Goal: Information Seeking & Learning: Learn about a topic

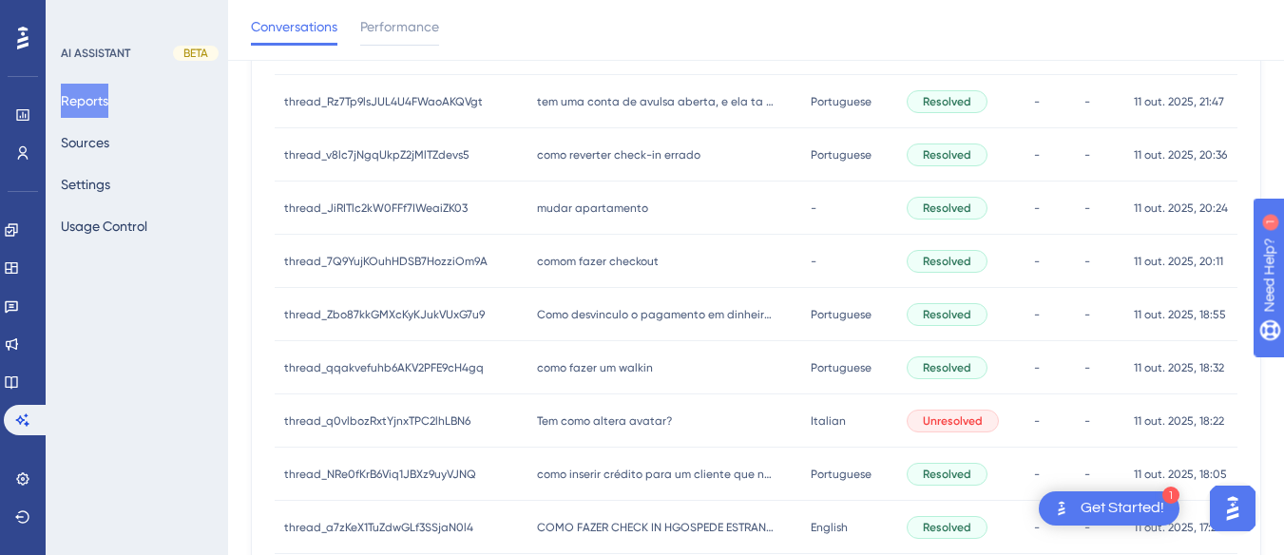
click at [571, 368] on span "como fazer um walkin" at bounding box center [595, 367] width 116 height 15
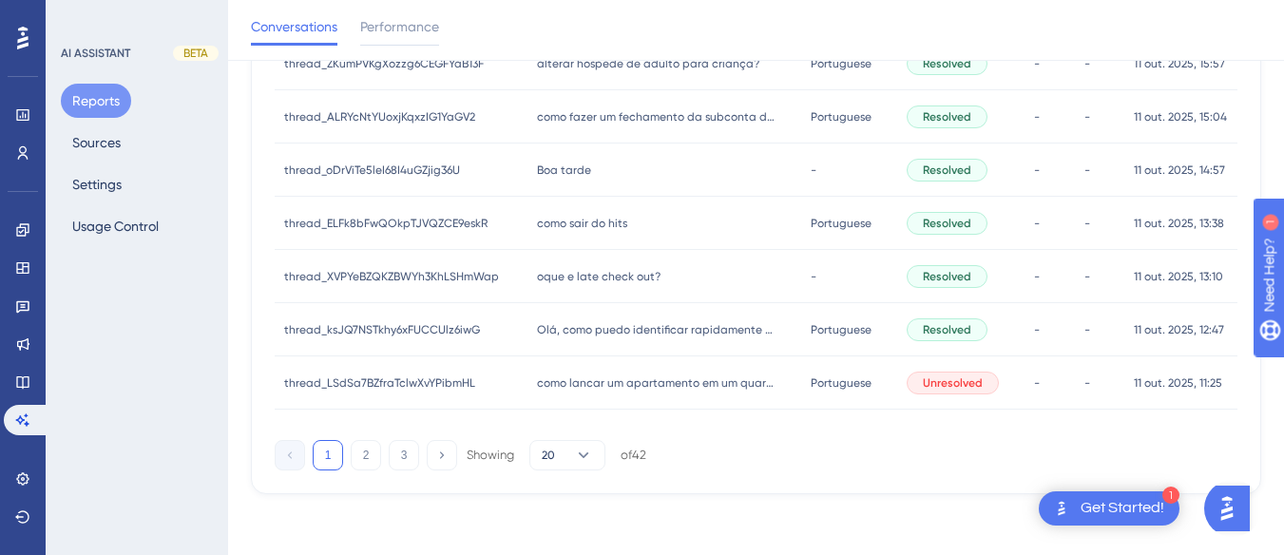
scroll to position [640, 0]
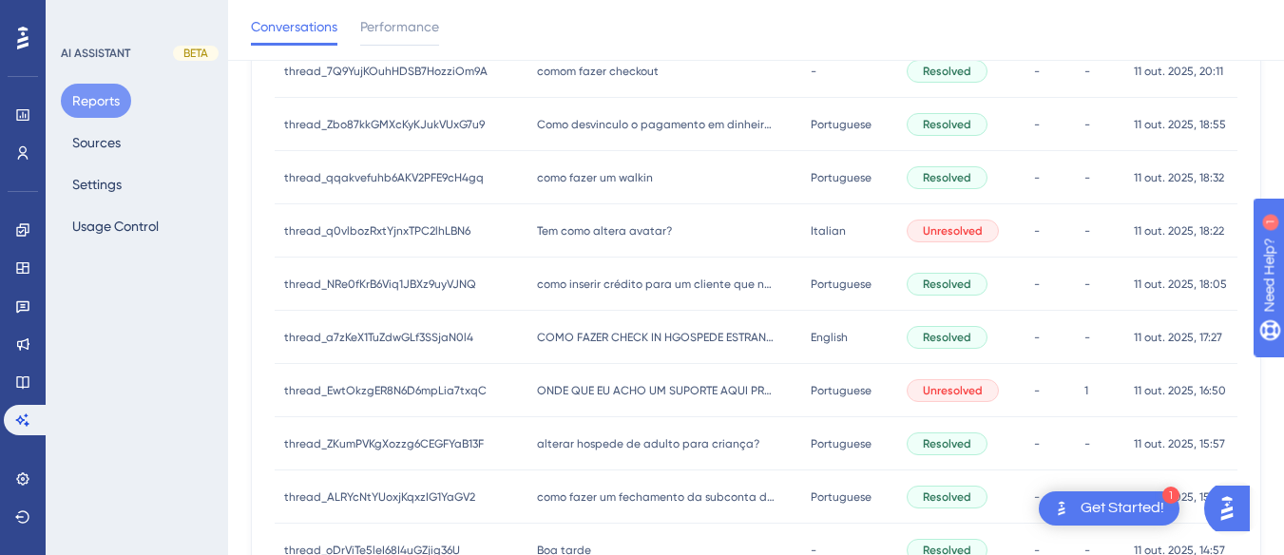
click at [569, 172] on span "como fazer um walkin" at bounding box center [595, 177] width 116 height 15
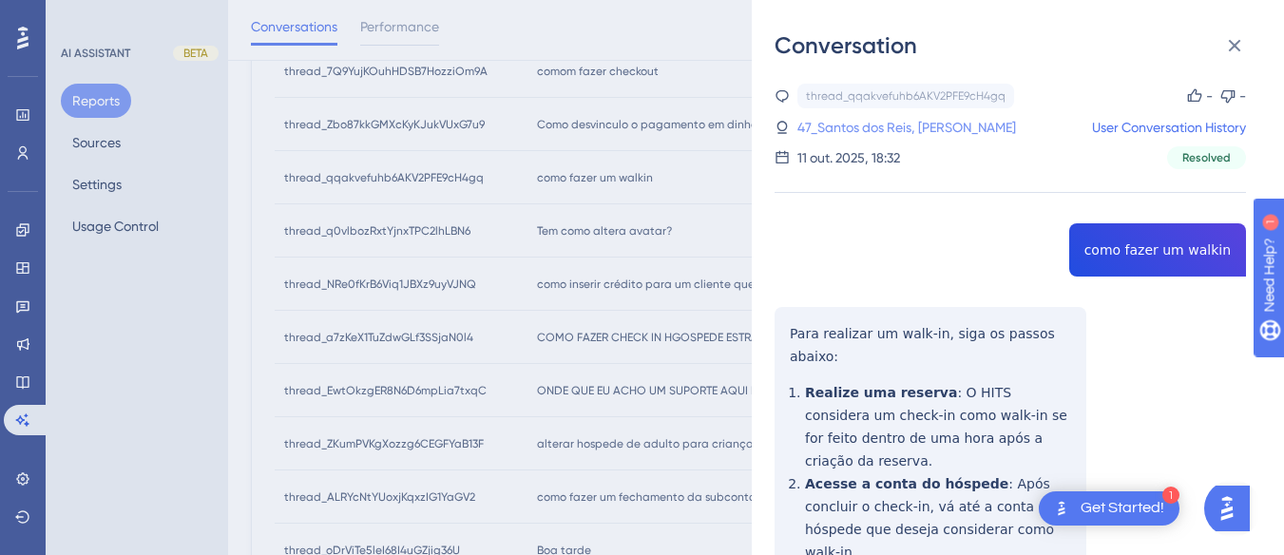
click at [925, 121] on link "47_Santos dos Reis, Ederson" at bounding box center [906, 127] width 219 height 23
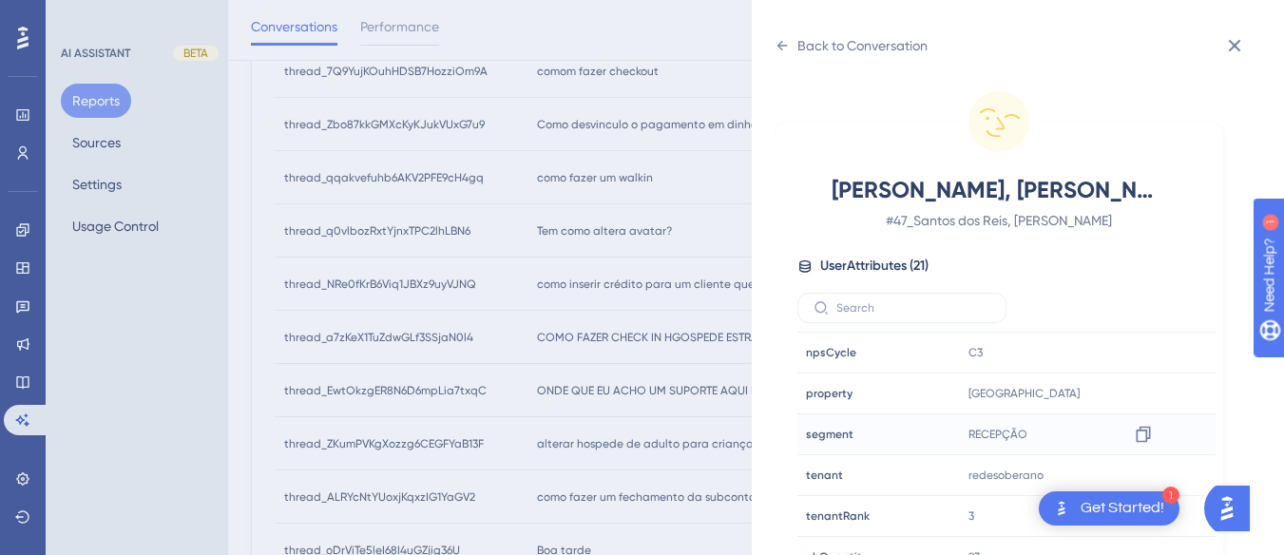
scroll to position [579, 0]
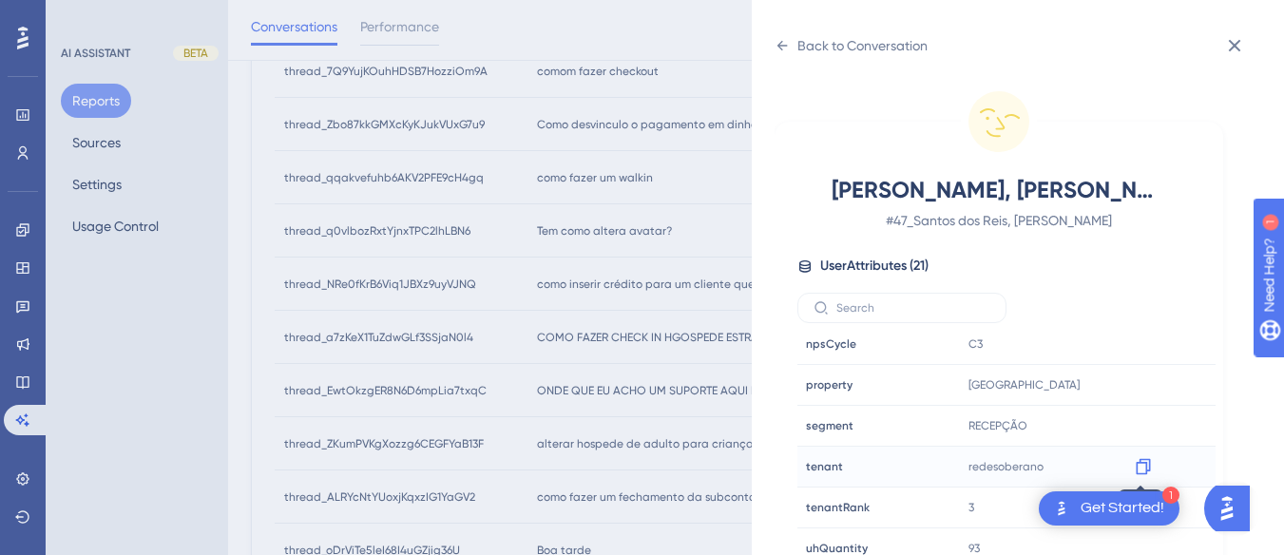
click at [1138, 469] on icon at bounding box center [1143, 466] width 19 height 19
click at [1138, 464] on icon at bounding box center [1143, 466] width 19 height 19
click at [1138, 381] on icon at bounding box center [1143, 385] width 14 height 16
click at [786, 44] on icon at bounding box center [781, 45] width 15 height 15
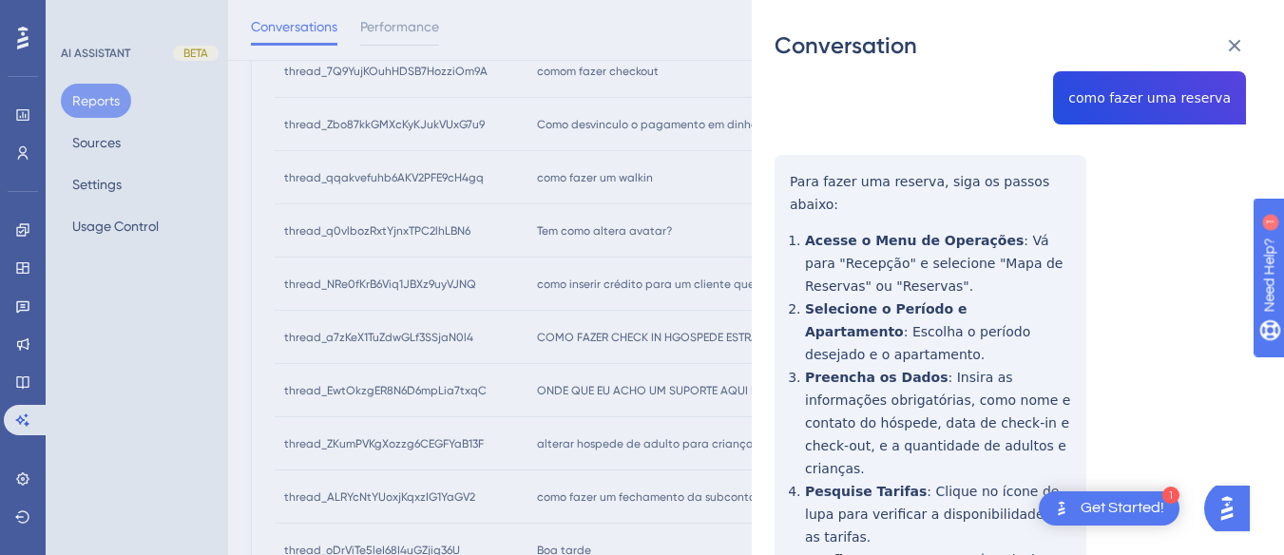
scroll to position [570, 0]
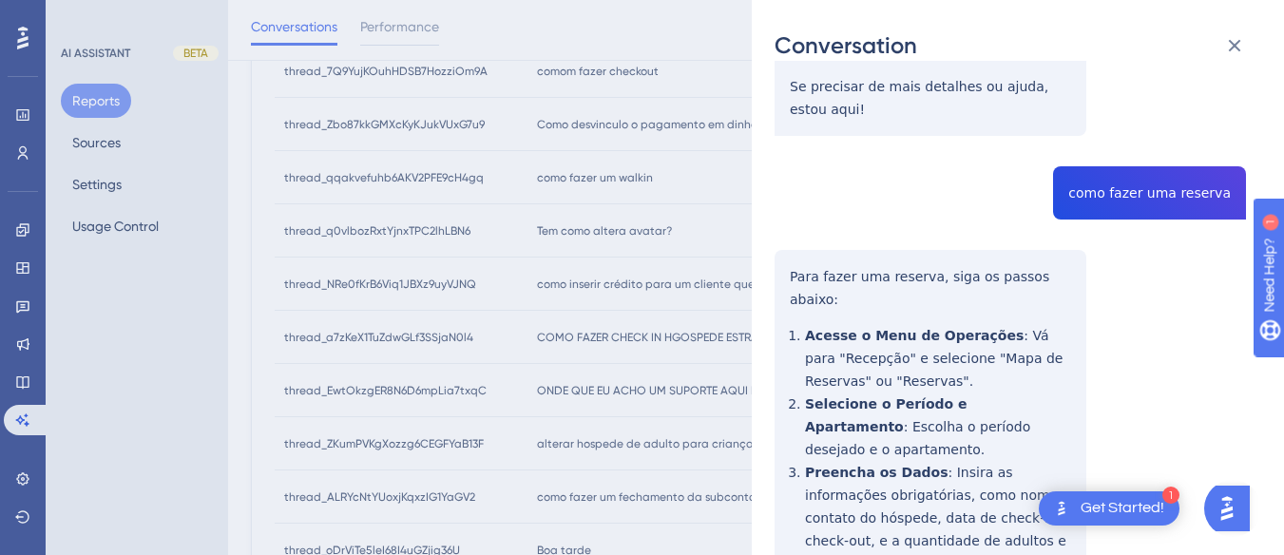
click at [1094, 131] on div "thread_qqakvefuhb6AKV2PFE9cH4gq Copy - - 47_Santos dos Reis, Ederson User Conve…" at bounding box center [1009, 197] width 471 height 1369
copy span "como fazer uma reserva"
click at [817, 193] on div "thread_qqakvefuhb6AKV2PFE9cH4gq Copy - - 47_Santos dos Reis, Ederson User Conve…" at bounding box center [1009, 197] width 471 height 1369
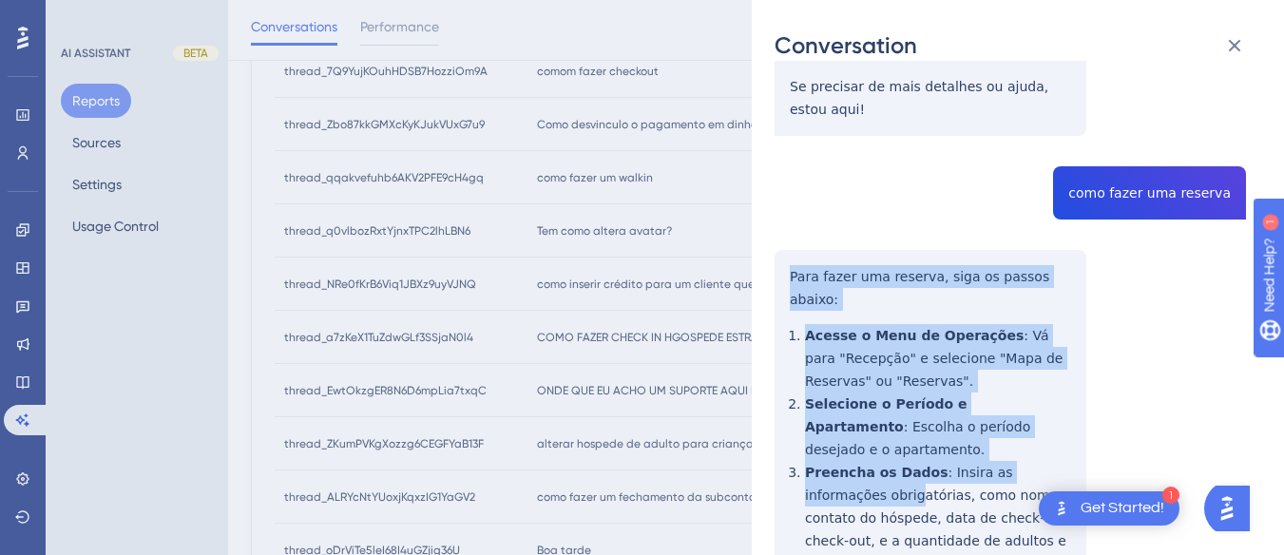
scroll to position [724, 0]
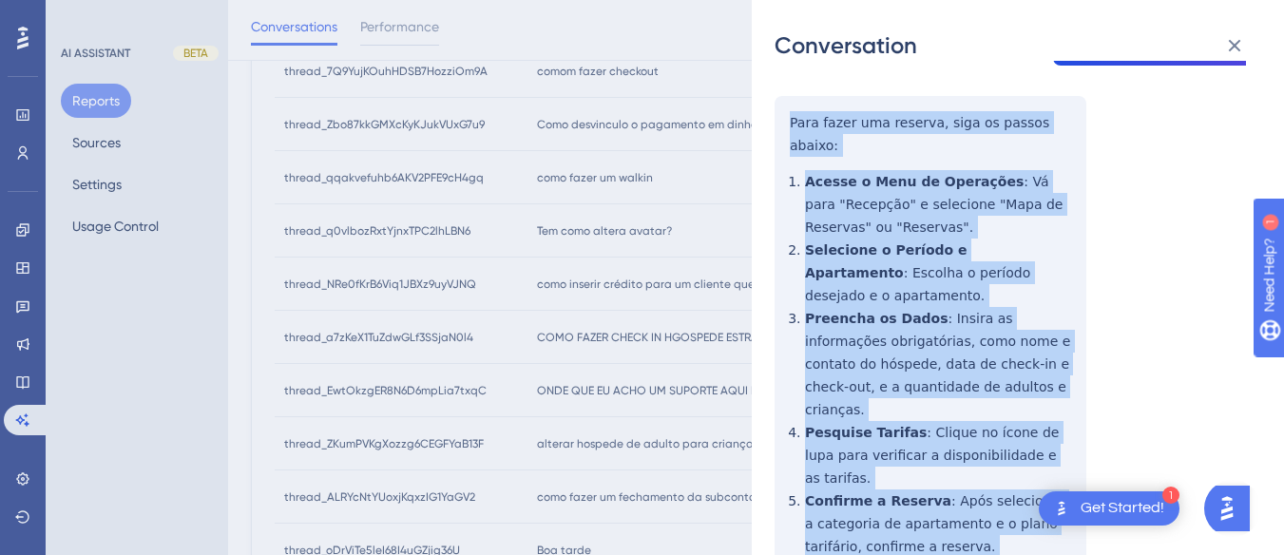
drag, startPoint x: 783, startPoint y: 204, endPoint x: 902, endPoint y: 297, distance: 150.9
click at [935, 456] on div "thread_qqakvefuhb6AKV2PFE9cH4gq Copy - - 47_Santos dos Reis, Ederson User Conve…" at bounding box center [1009, 44] width 471 height 1369
copy div "Para fazer uma reserva, siga os passos abaixo: Acesse o Menu de Operações : Vá …"
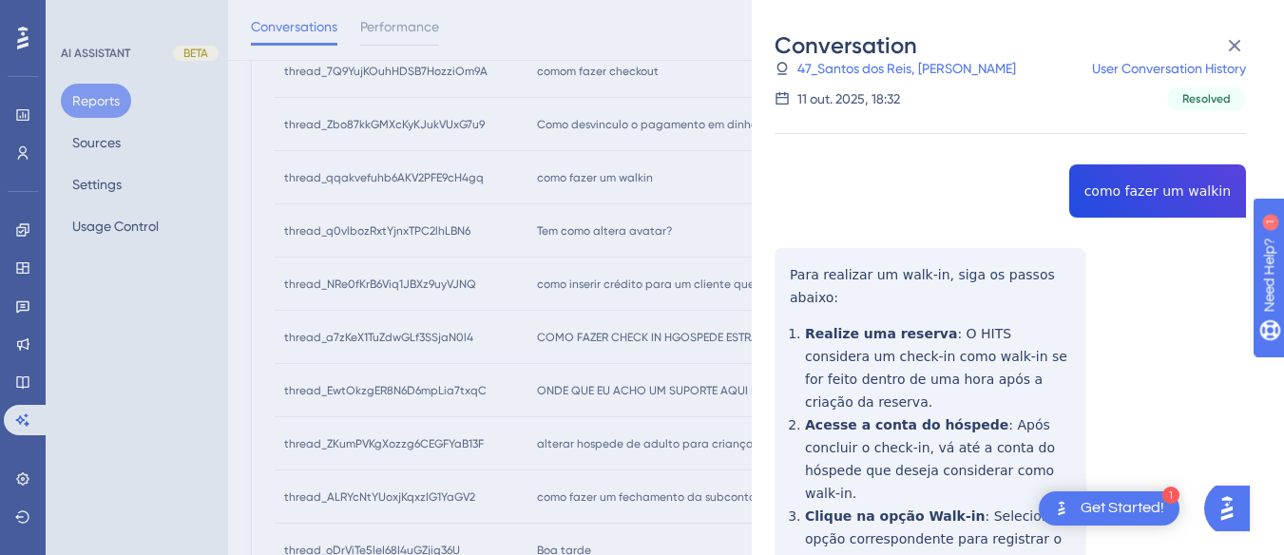
scroll to position [0, 0]
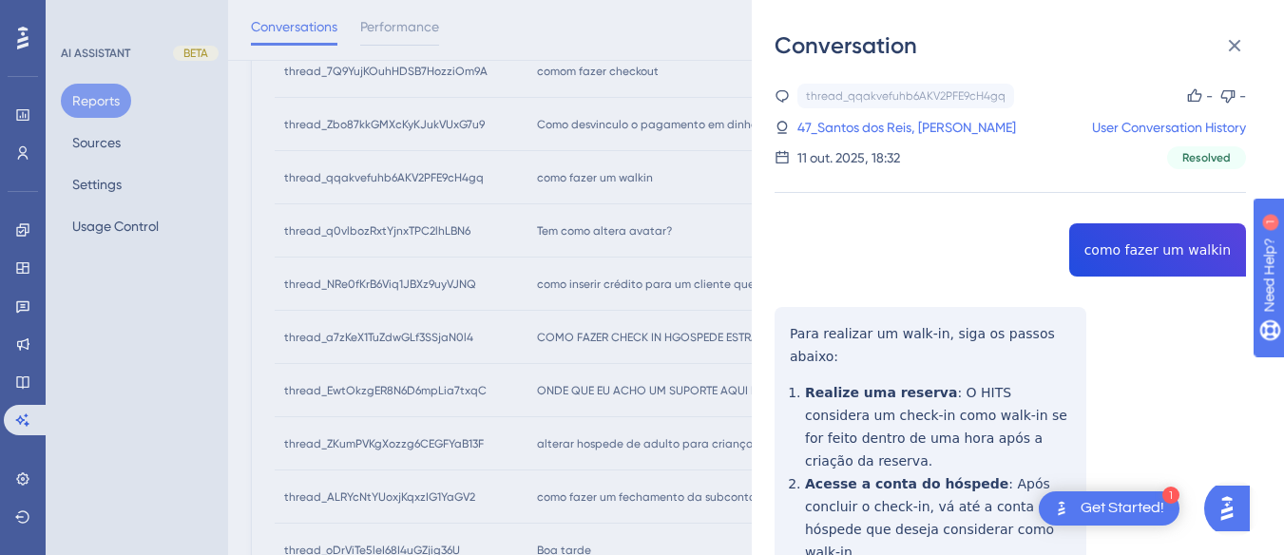
click at [862, 139] on div "thread_qqakvefuhb6AKV2PFE9cH4gq Copy - - 47_Santos dos Reis, Ederson User Conve…" at bounding box center [1009, 127] width 471 height 86
click at [867, 130] on link "47_Santos dos Reis, Ederson" at bounding box center [906, 127] width 219 height 23
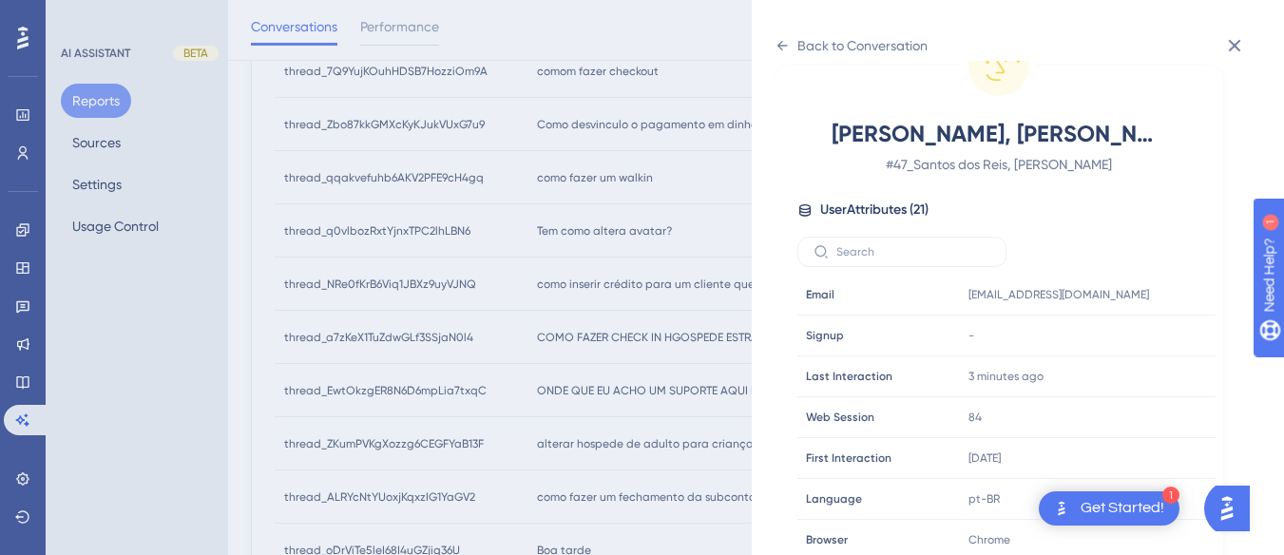
scroll to position [579, 0]
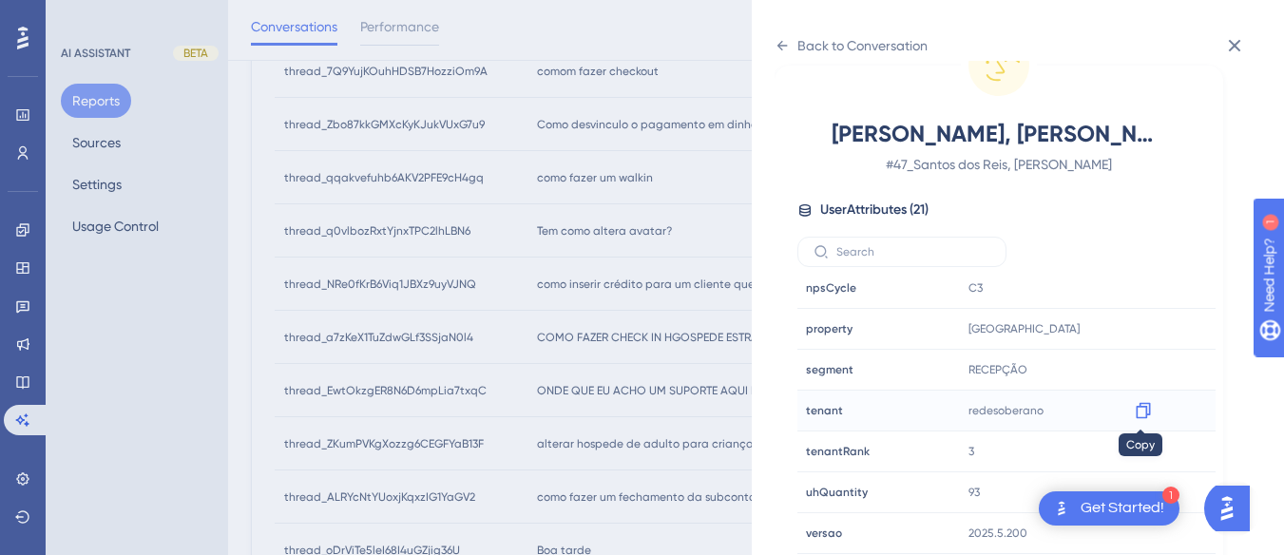
click at [1137, 408] on icon at bounding box center [1143, 410] width 19 height 19
click at [790, 43] on div "Back to Conversation" at bounding box center [850, 45] width 153 height 30
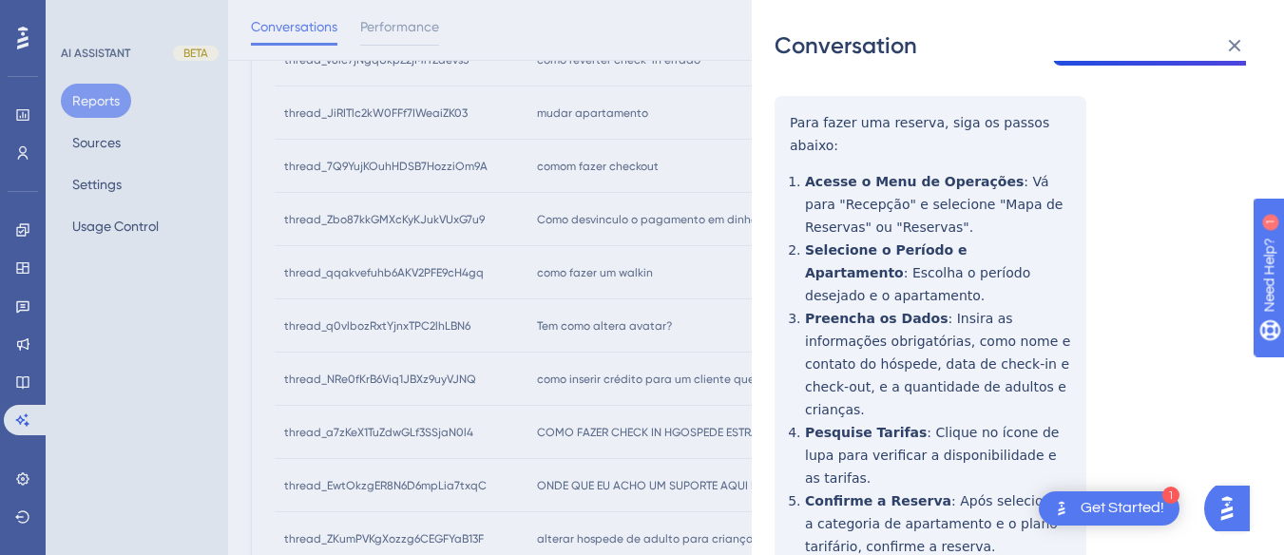
scroll to position [439, 0]
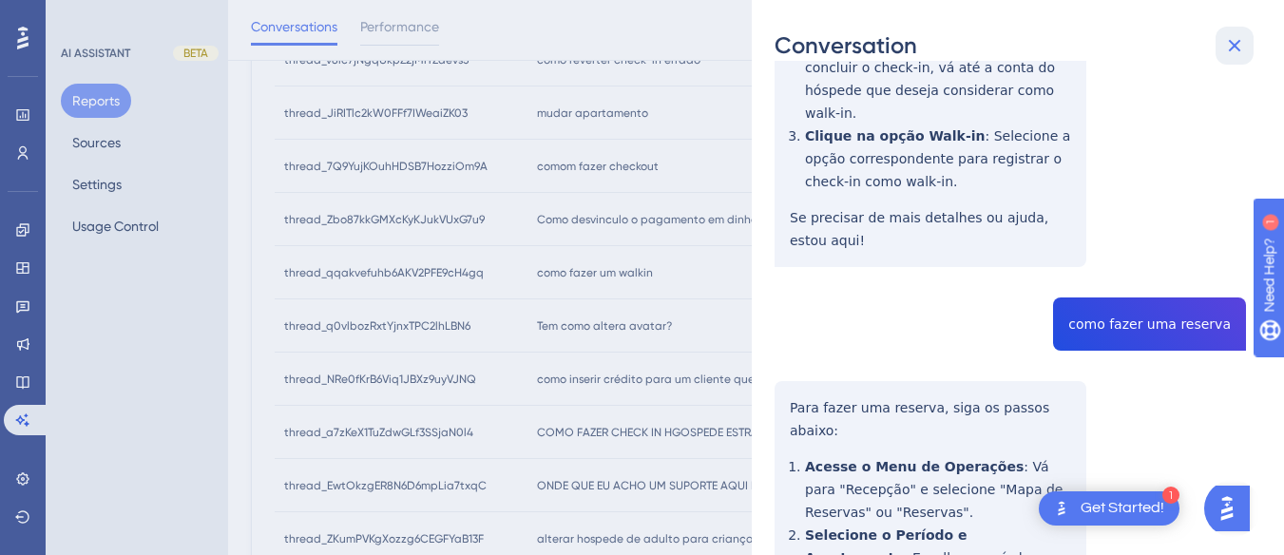
click at [1225, 41] on icon at bounding box center [1234, 45] width 23 height 23
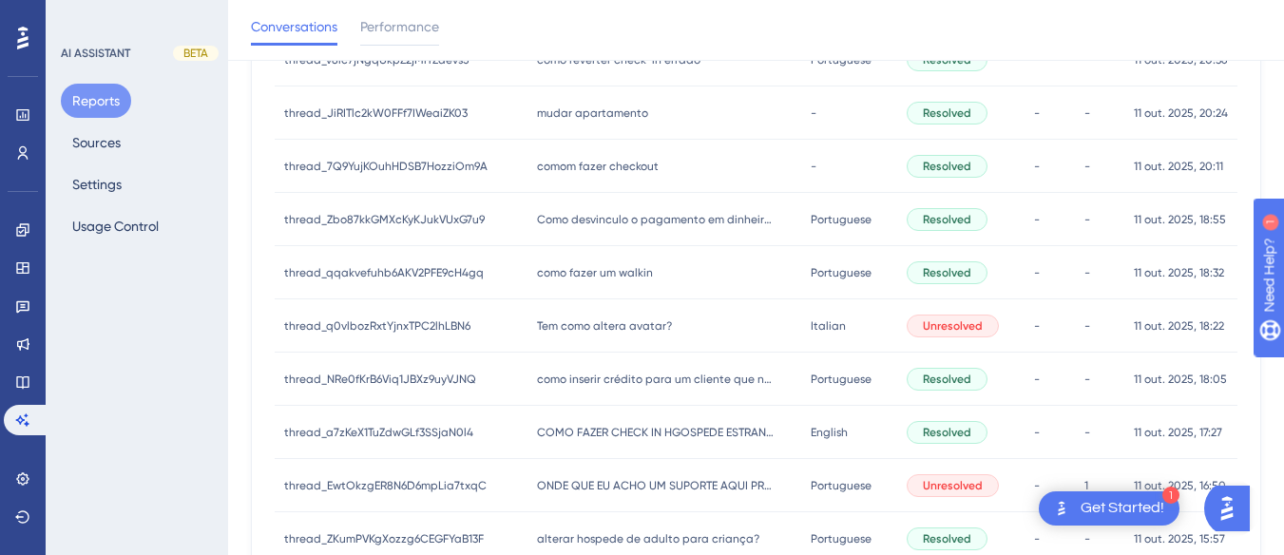
click at [597, 337] on div "Tem como altera avatar? Tem como altera avatar?" at bounding box center [663, 325] width 273 height 53
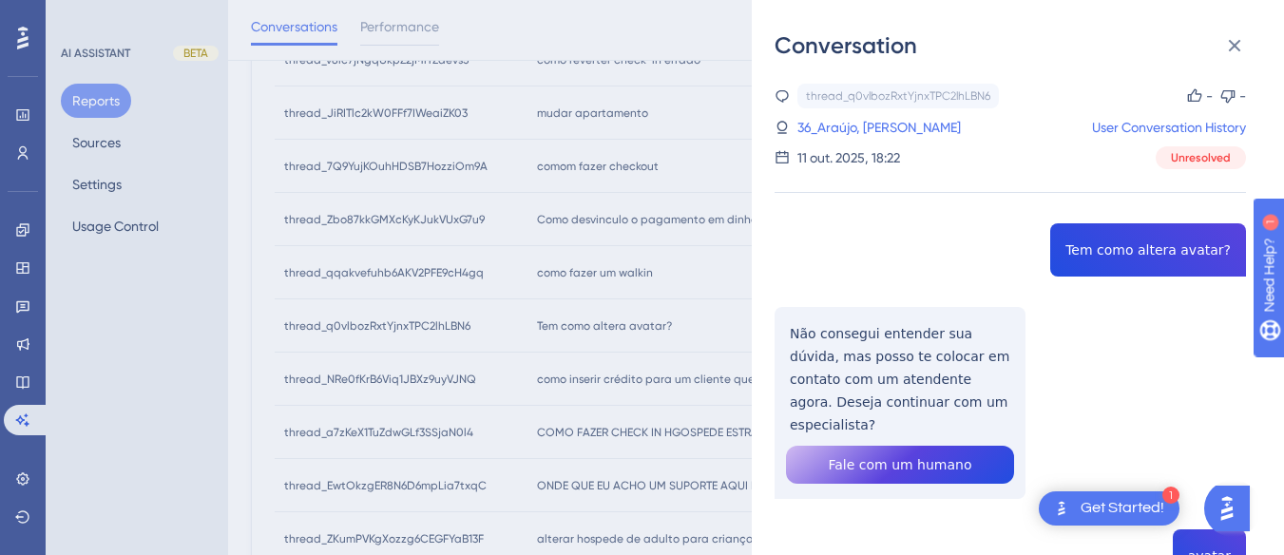
click at [1121, 232] on div "thread_q0vlbozRxtYjnxTPC2lhLBN6 Copy - - 36_Araújo, João User Conversation Hist…" at bounding box center [1009, 493] width 471 height 818
copy span "Tem como altera avatar?"
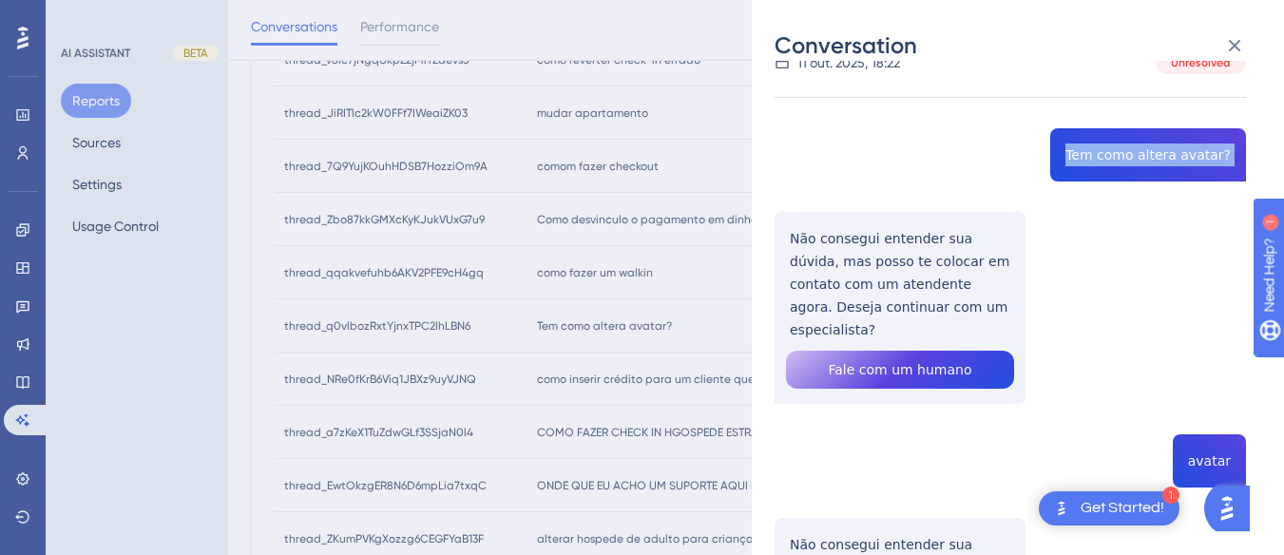
copy span "Tem como altera avatar?"
click at [896, 290] on div "thread_q0vlbozRxtYjnxTPC2lhLBN6 Copy - - 36_Araújo, João User Conversation Hist…" at bounding box center [1009, 398] width 471 height 818
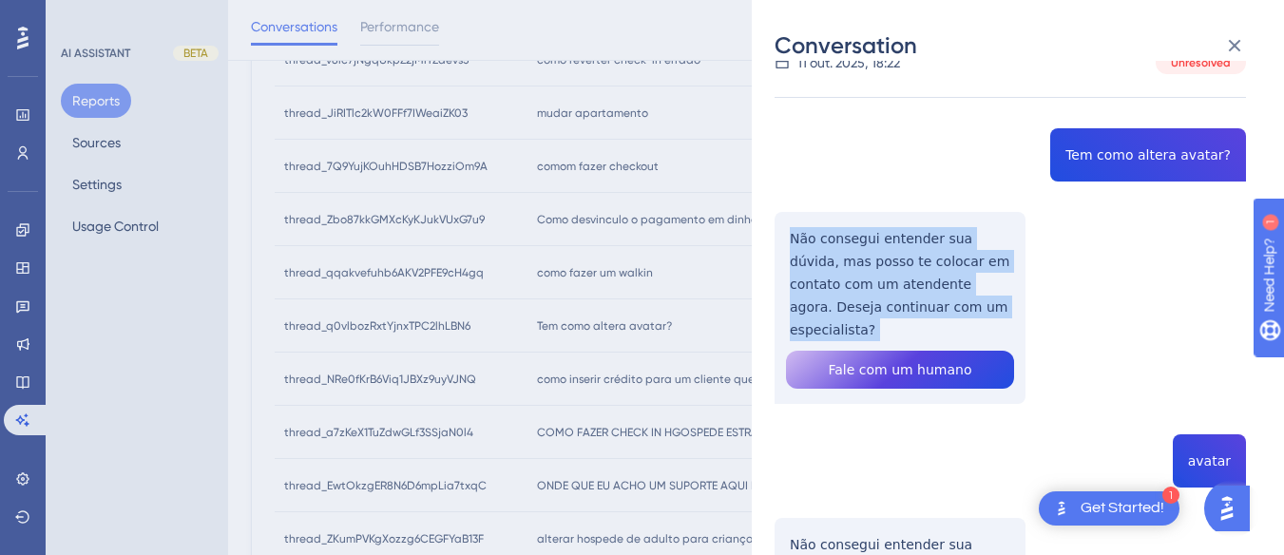
click at [896, 290] on div "thread_q0vlbozRxtYjnxTPC2lhLBN6 Copy - - 36_Araújo, João User Conversation Hist…" at bounding box center [1009, 398] width 471 height 818
copy p "Não consegui entender sua dúvida, mas posso te colocar em contato com um atende…"
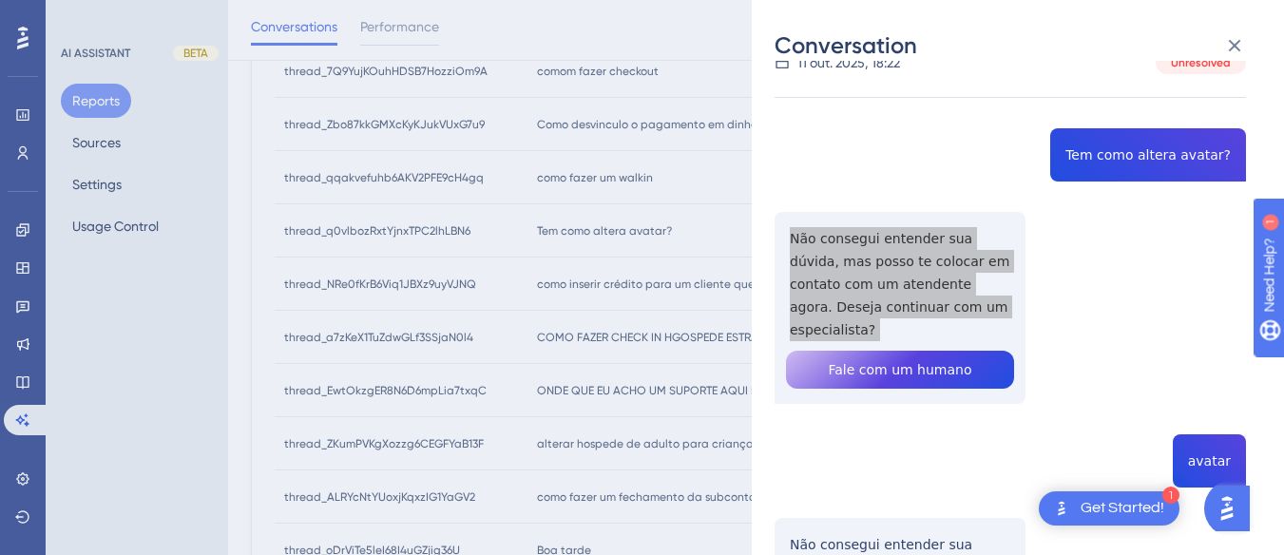
scroll to position [190, 0]
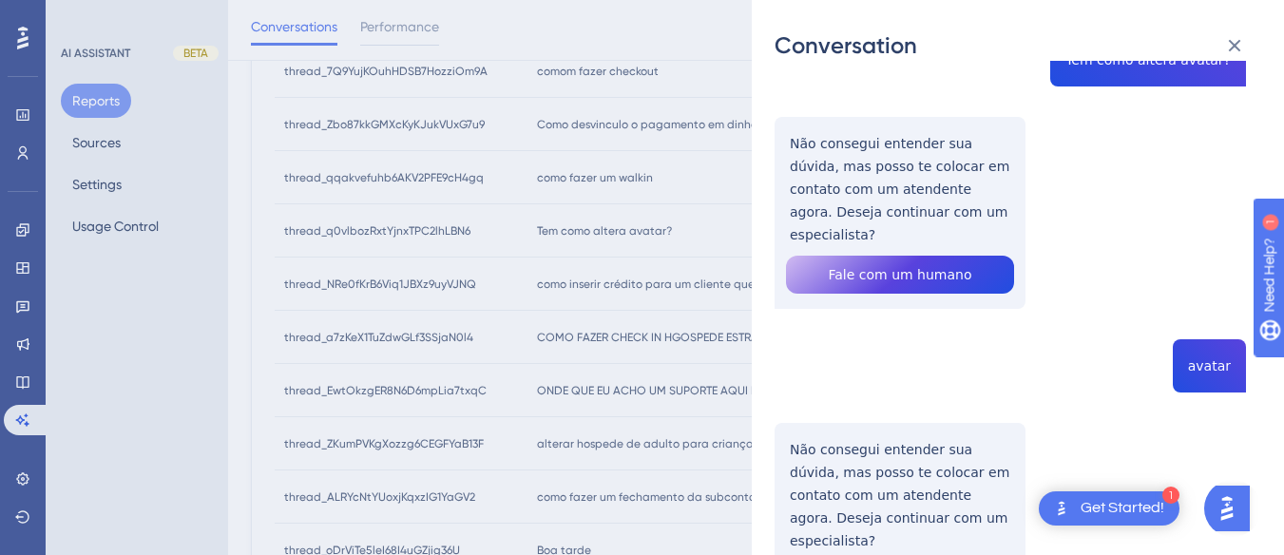
click at [1204, 348] on div "thread_q0vlbozRxtYjnxTPC2lhLBN6 Copy - - 36_Araújo, João User Conversation Hist…" at bounding box center [1009, 303] width 471 height 818
copy span "avatar"
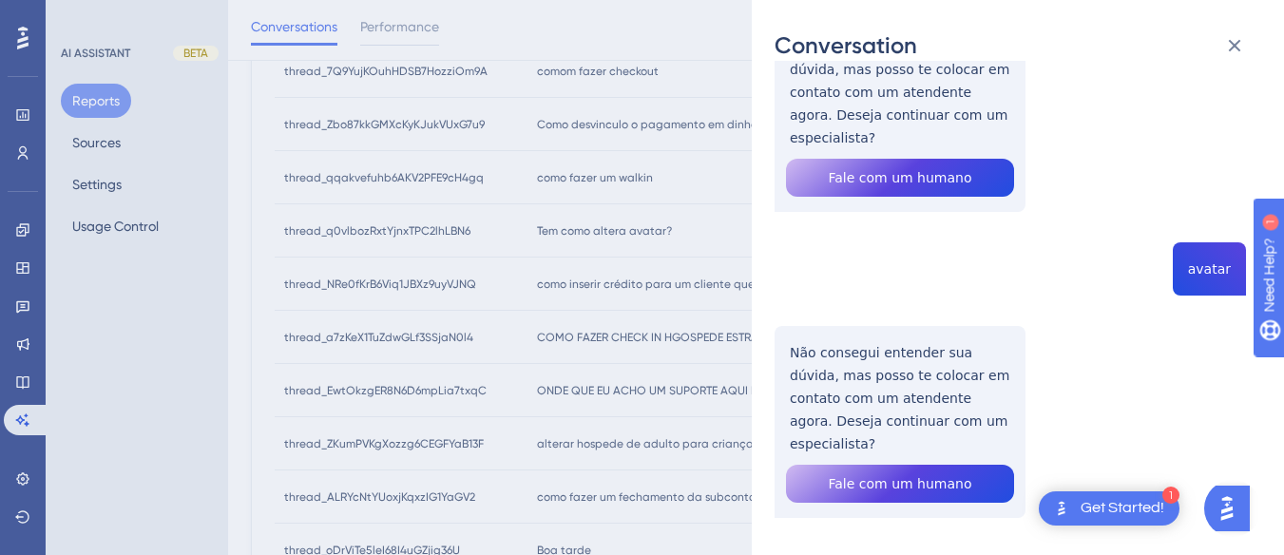
click at [877, 334] on div "thread_q0vlbozRxtYjnxTPC2lhLBN6 Copy - - 36_Araújo, João User Conversation Hist…" at bounding box center [1009, 206] width 471 height 818
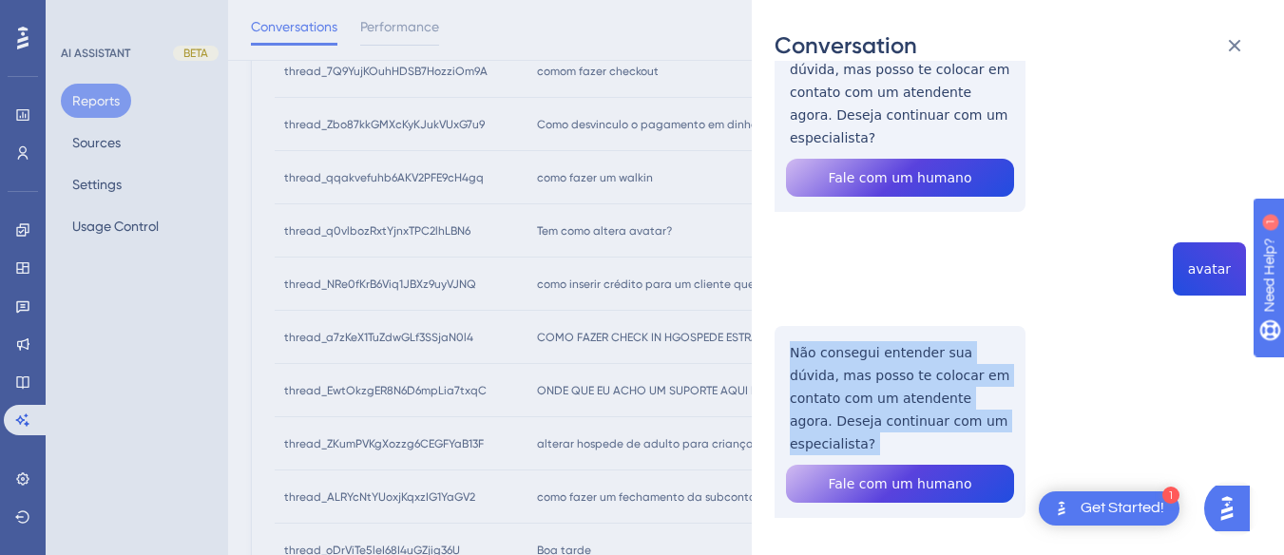
click at [877, 334] on div "thread_q0vlbozRxtYjnxTPC2lhLBN6 Copy - - 36_Araújo, João User Conversation Hist…" at bounding box center [1009, 206] width 471 height 818
copy p "Não consegui entender sua dúvida, mas posso te colocar em contato com um atende…"
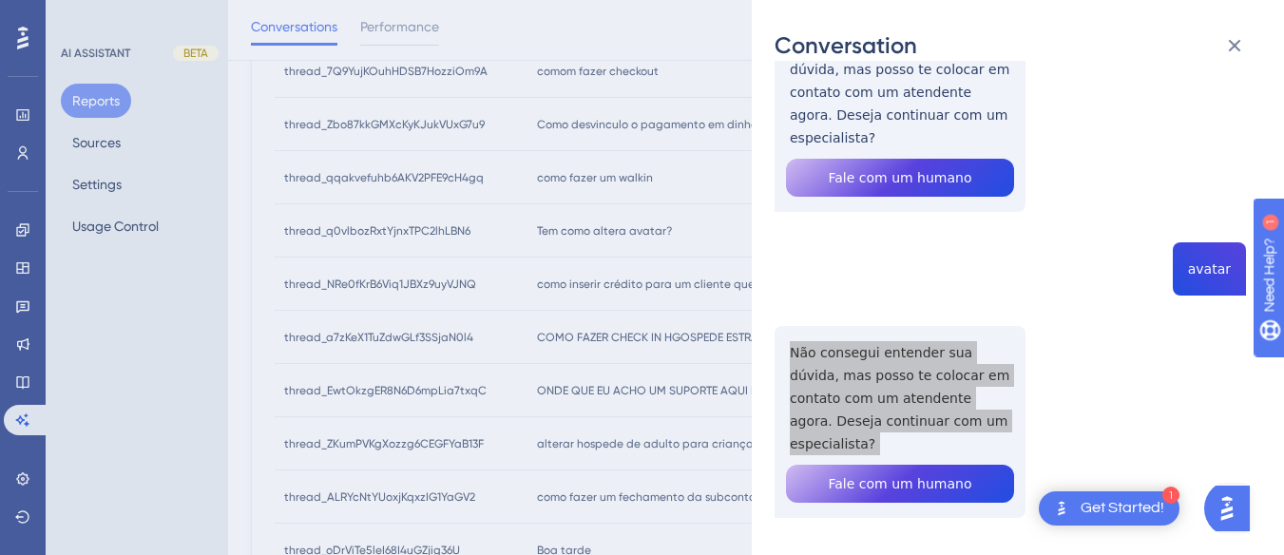
scroll to position [355, 0]
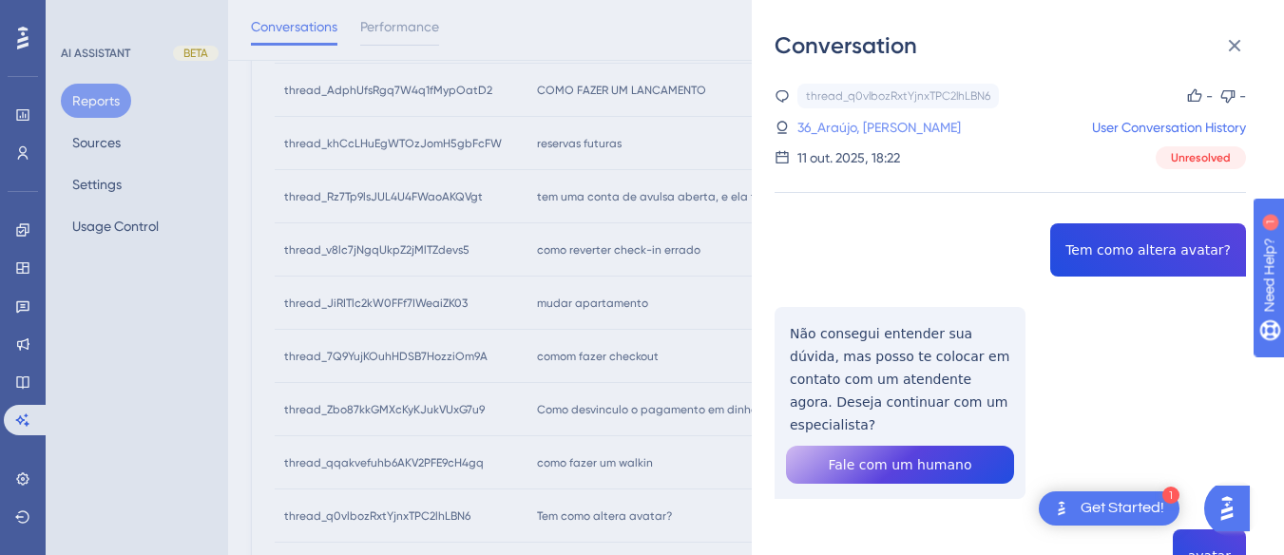
click at [849, 129] on link "36_Araújo, João" at bounding box center [878, 127] width 163 height 23
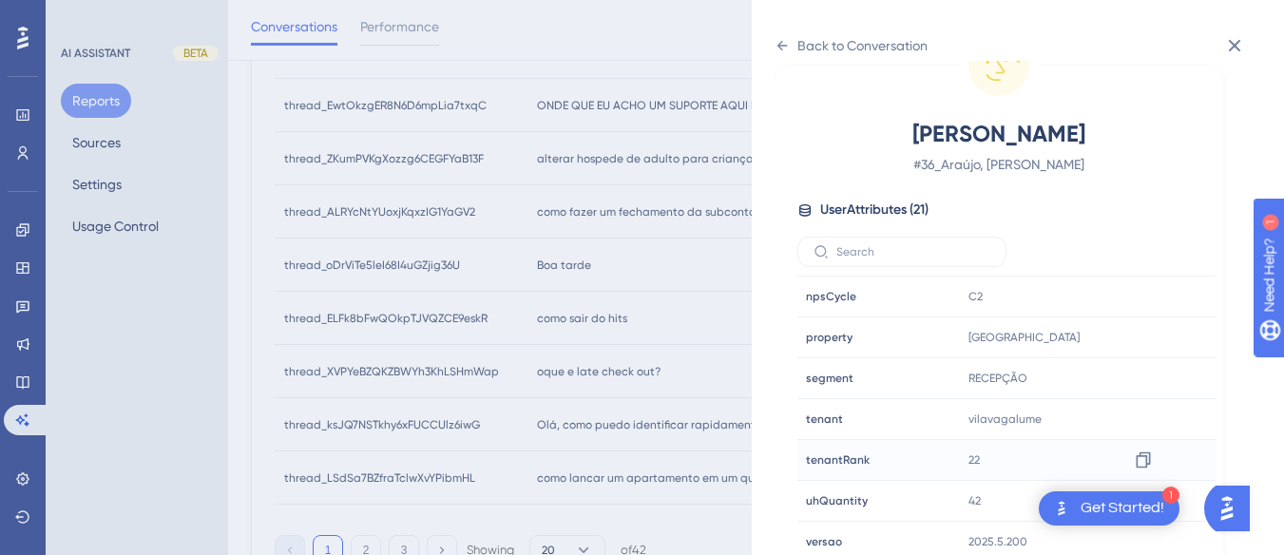
scroll to position [579, 0]
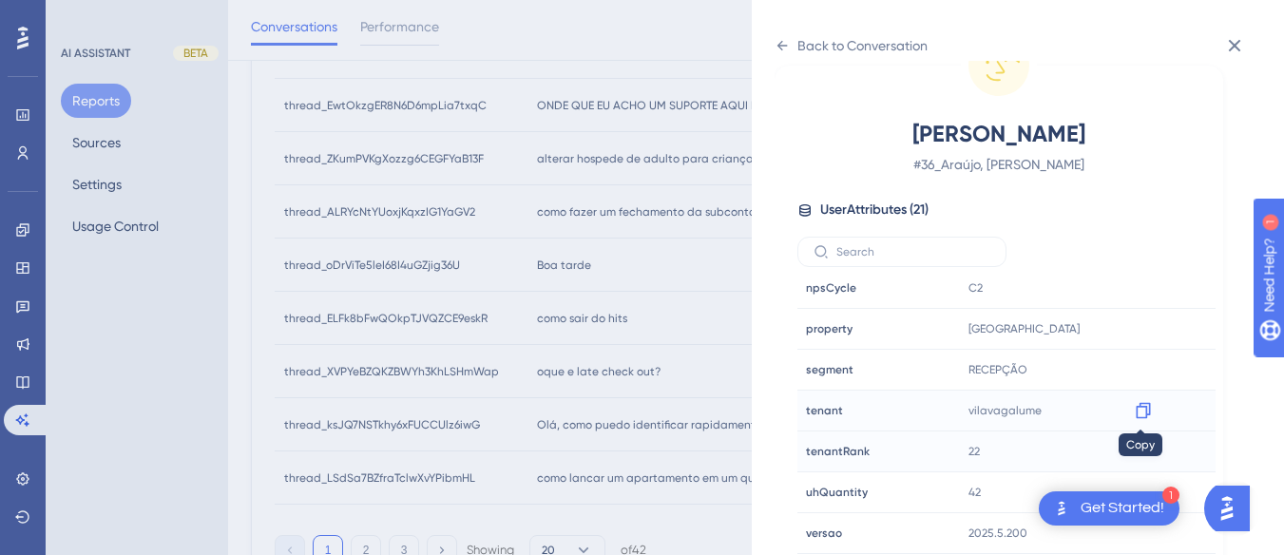
click at [1143, 411] on icon at bounding box center [1143, 411] width 14 height 16
click at [777, 30] on div "Back to Conversation" at bounding box center [850, 45] width 153 height 30
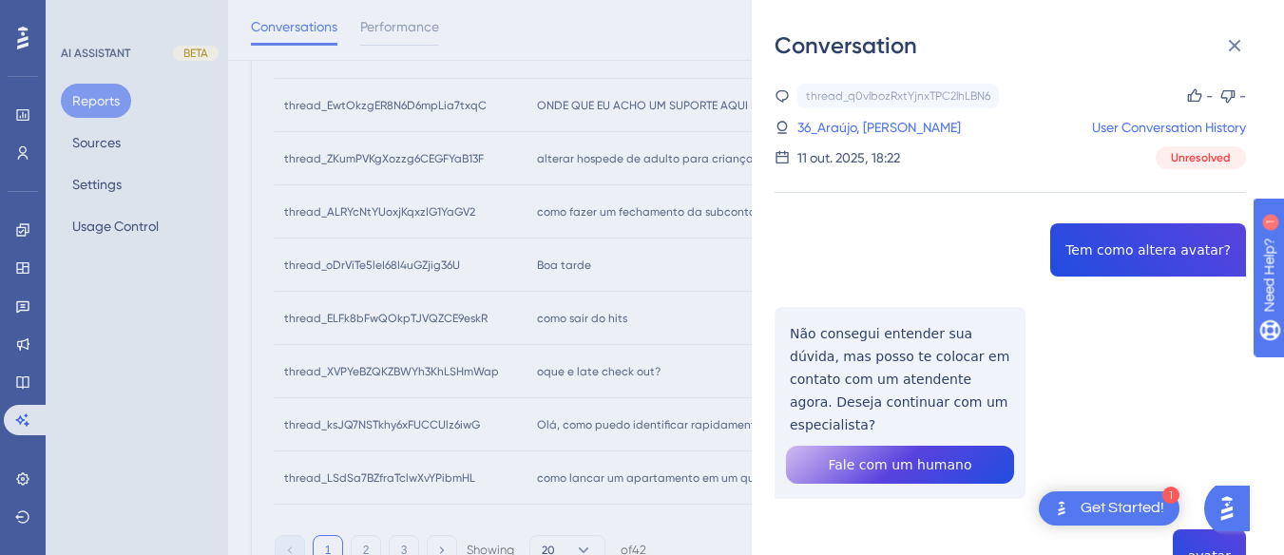
scroll to position [736, 0]
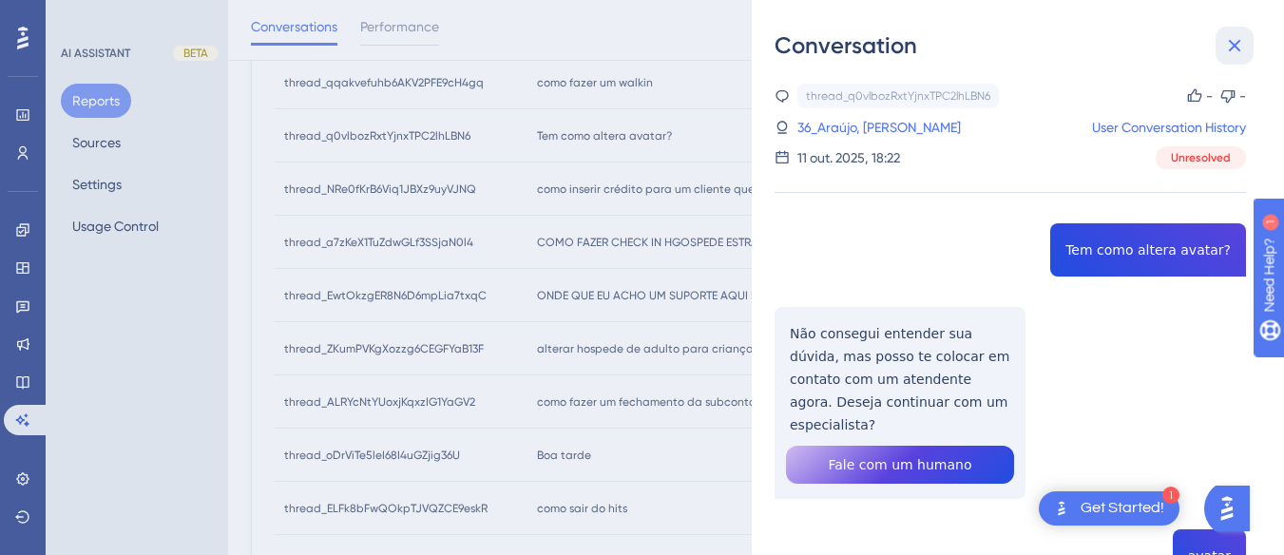
click at [1244, 45] on icon at bounding box center [1234, 45] width 23 height 23
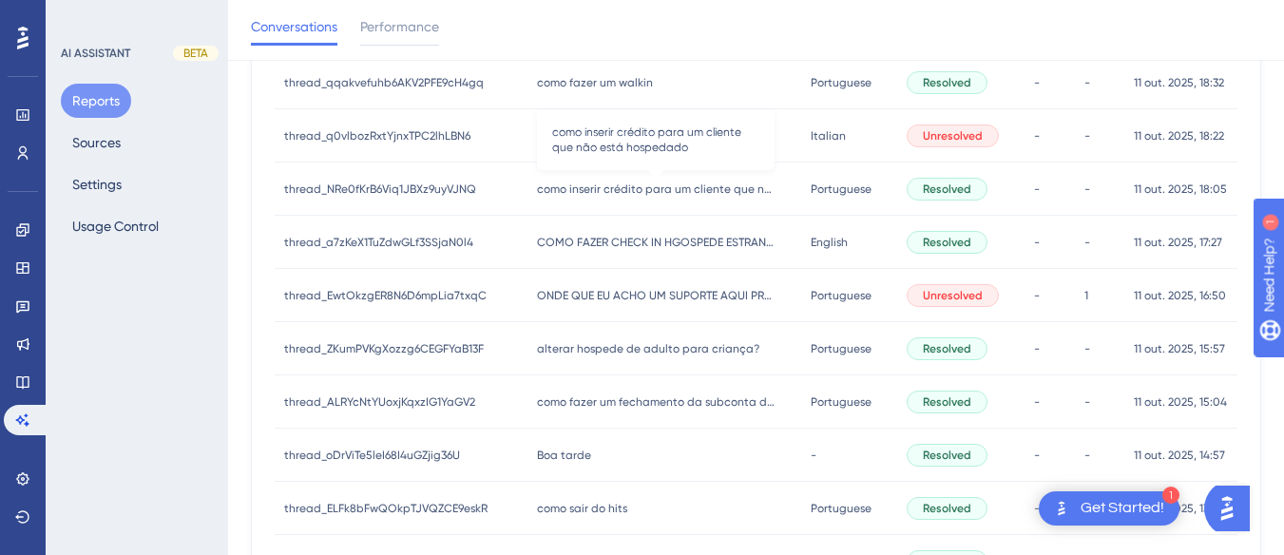
drag, startPoint x: 606, startPoint y: 184, endPoint x: 660, endPoint y: 182, distance: 53.3
click at [606, 185] on span "como inserir crédito para um cliente que não está hospedado" at bounding box center [656, 189] width 238 height 15
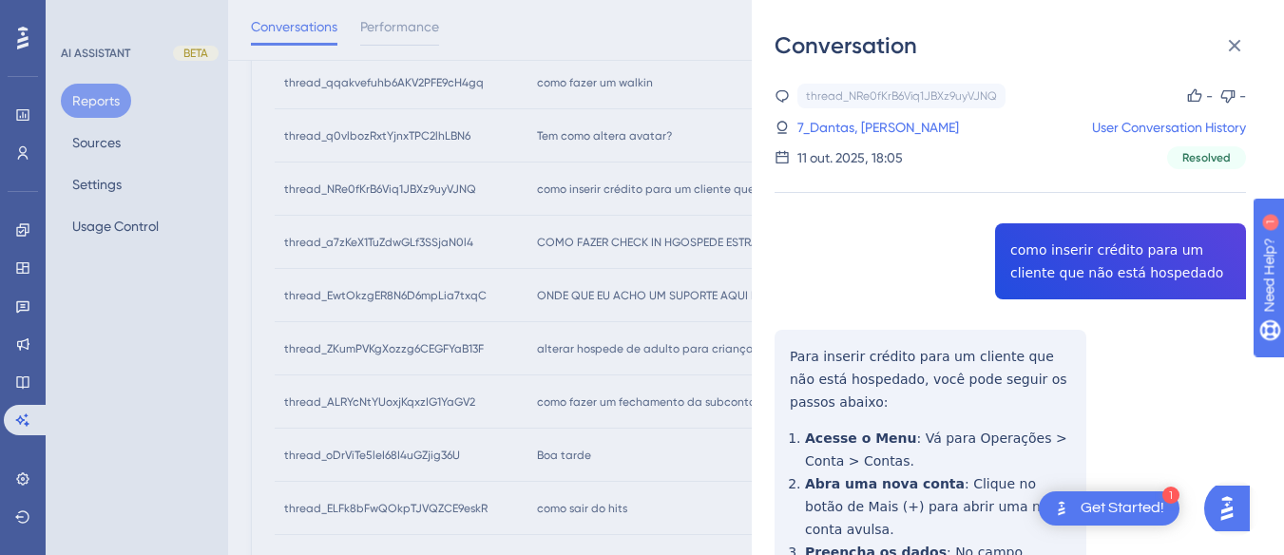
click at [1101, 251] on div "thread_NRe0fKrB6Viq1JBXz9uyVJNQ Copy - - 7_Dantas, Marco User Conversation Hist…" at bounding box center [1009, 523] width 471 height 879
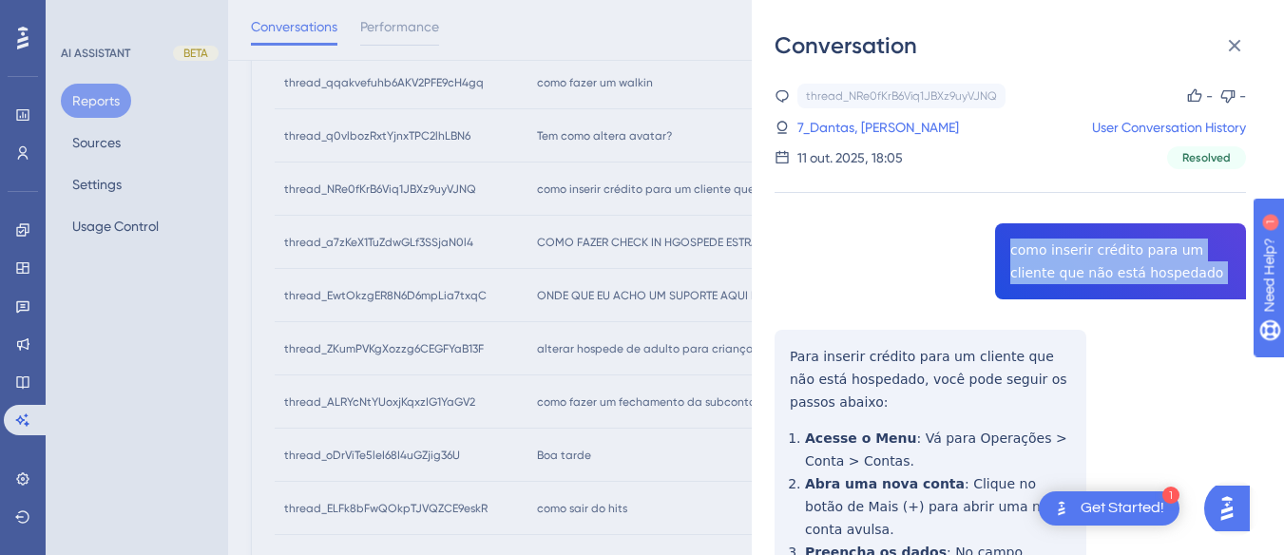
click at [1101, 251] on div "thread_NRe0fKrB6Viq1JBXz9uyVJNQ Copy - - 7_Dantas, Marco User Conversation Hist…" at bounding box center [1009, 523] width 471 height 879
copy span "como inserir crédito para um cliente que não está hospedado"
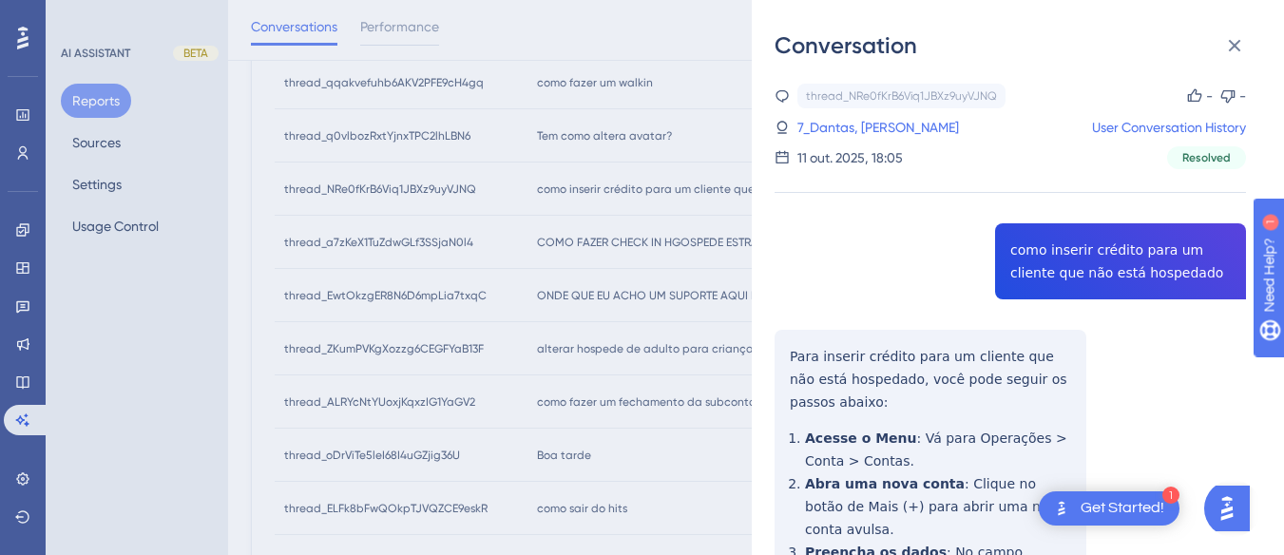
drag, startPoint x: 798, startPoint y: 362, endPoint x: 786, endPoint y: 354, distance: 15.0
click at [798, 362] on div "thread_NRe0fKrB6Viq1JBXz9uyVJNQ Copy - - 7_Dantas, Marco User Conversation Hist…" at bounding box center [1009, 523] width 471 height 879
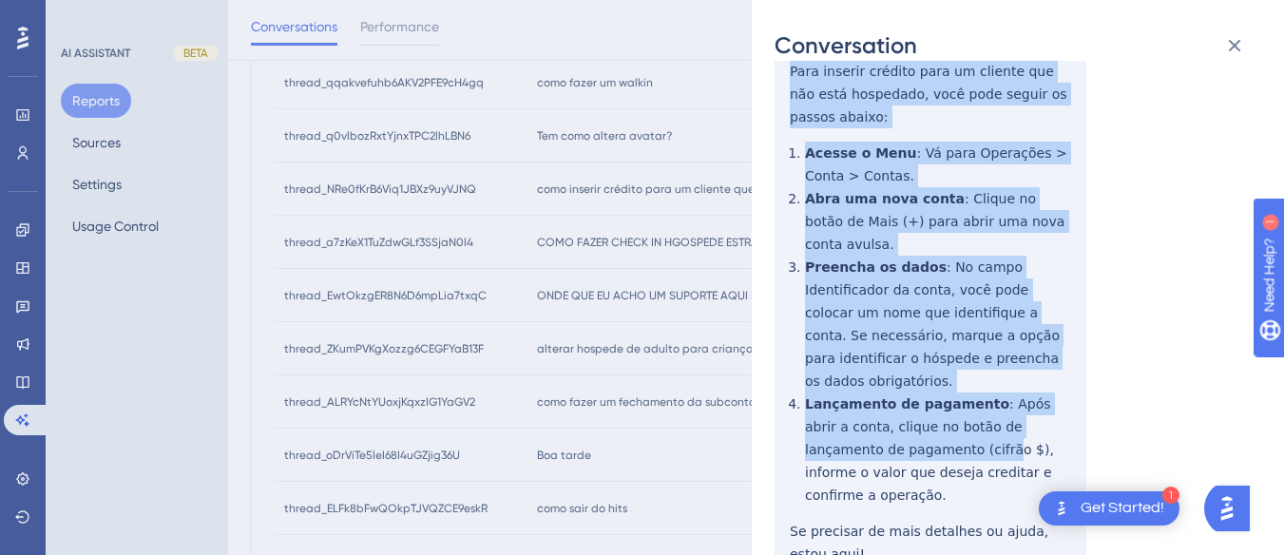
scroll to position [325, 0]
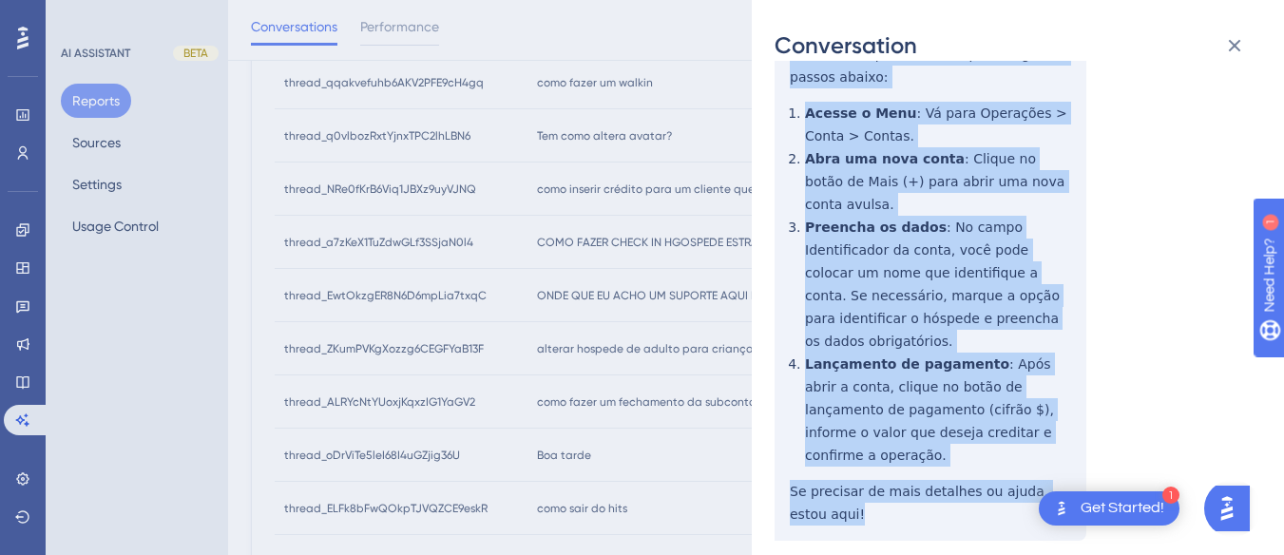
drag, startPoint x: 790, startPoint y: 342, endPoint x: 939, endPoint y: 457, distance: 188.4
click at [939, 457] on div "thread_NRe0fKrB6Viq1JBXz9uyVJNQ Copy - - 7_Dantas, Marco User Conversation Hist…" at bounding box center [1009, 198] width 471 height 879
copy div "Para inserir crédito para um cliente que não está hospedado, você pode seguir o…"
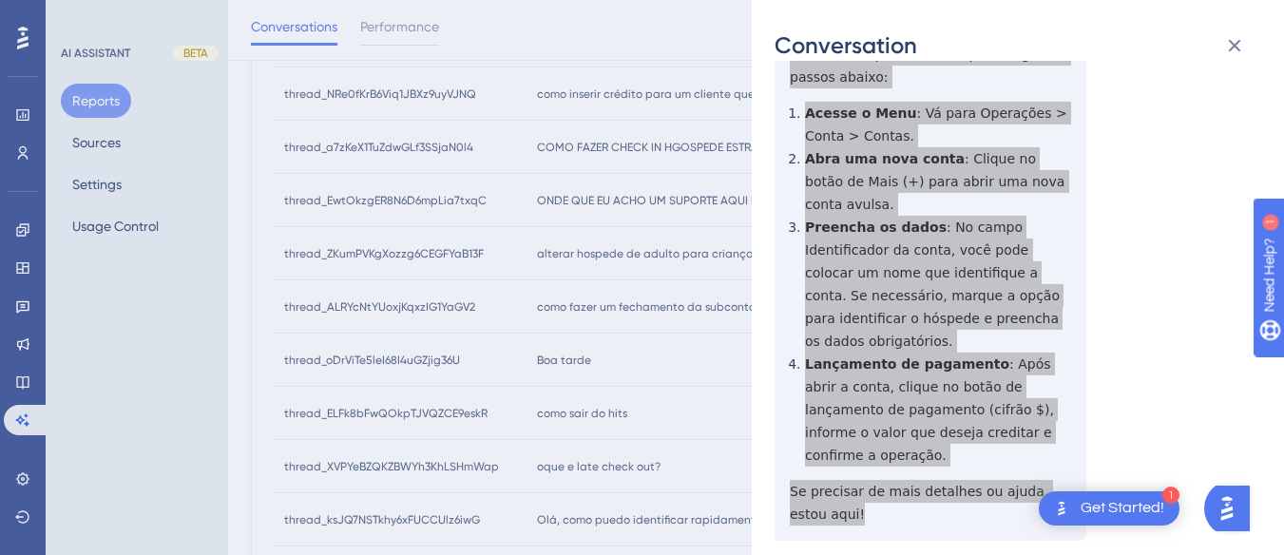
scroll to position [640, 0]
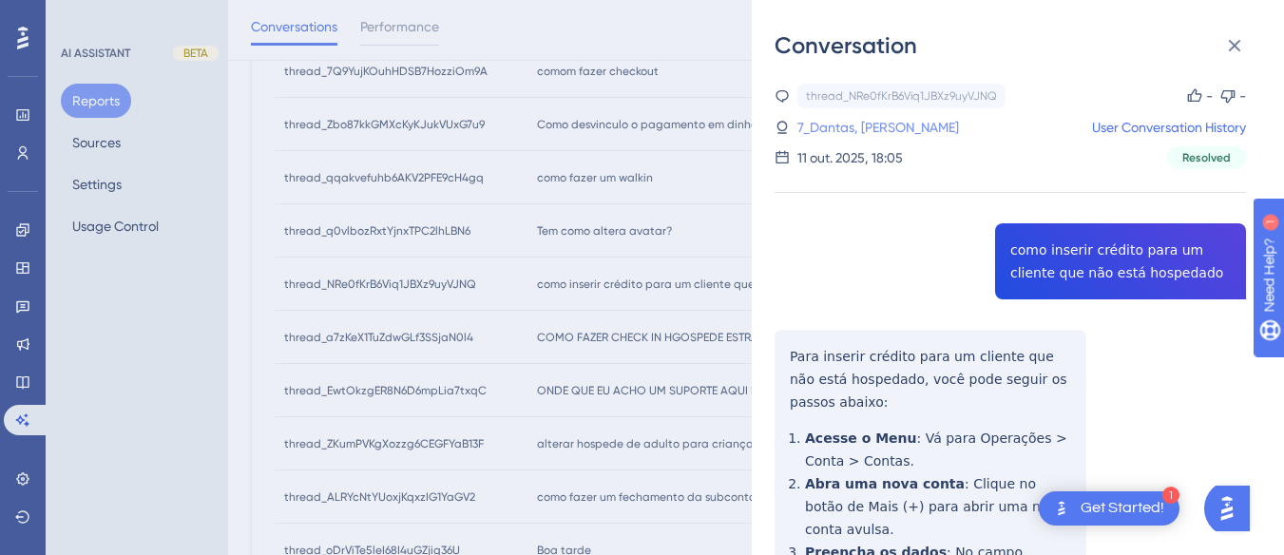
click at [847, 129] on link "7_Dantas, Marco" at bounding box center [878, 127] width 162 height 23
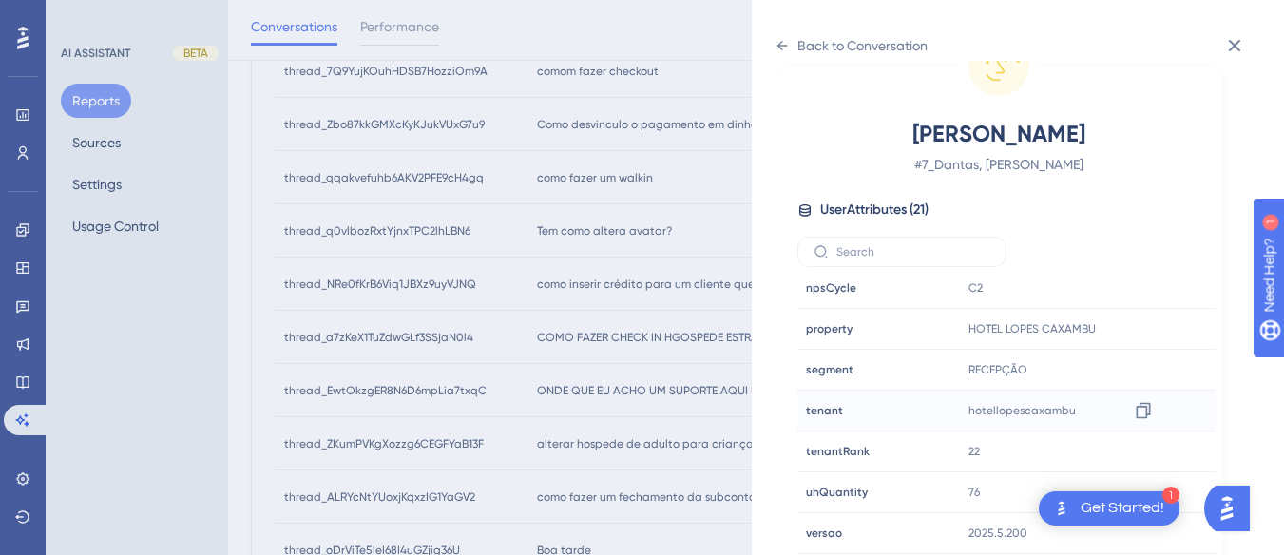
scroll to position [926, 0]
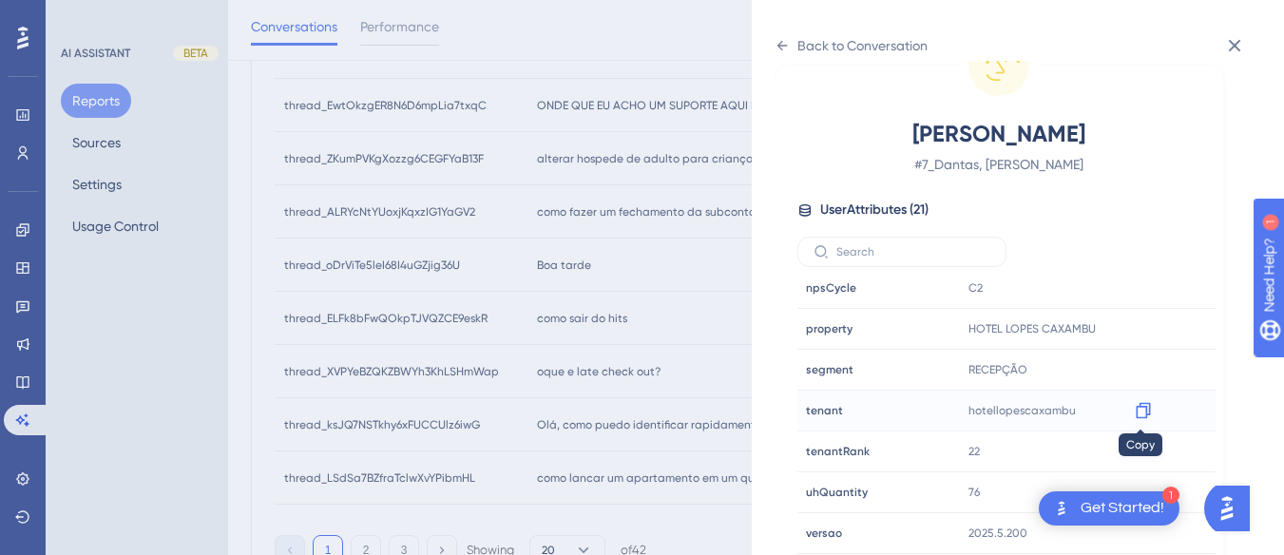
click at [1140, 411] on icon at bounding box center [1143, 410] width 19 height 19
click at [781, 40] on icon at bounding box center [781, 45] width 15 height 15
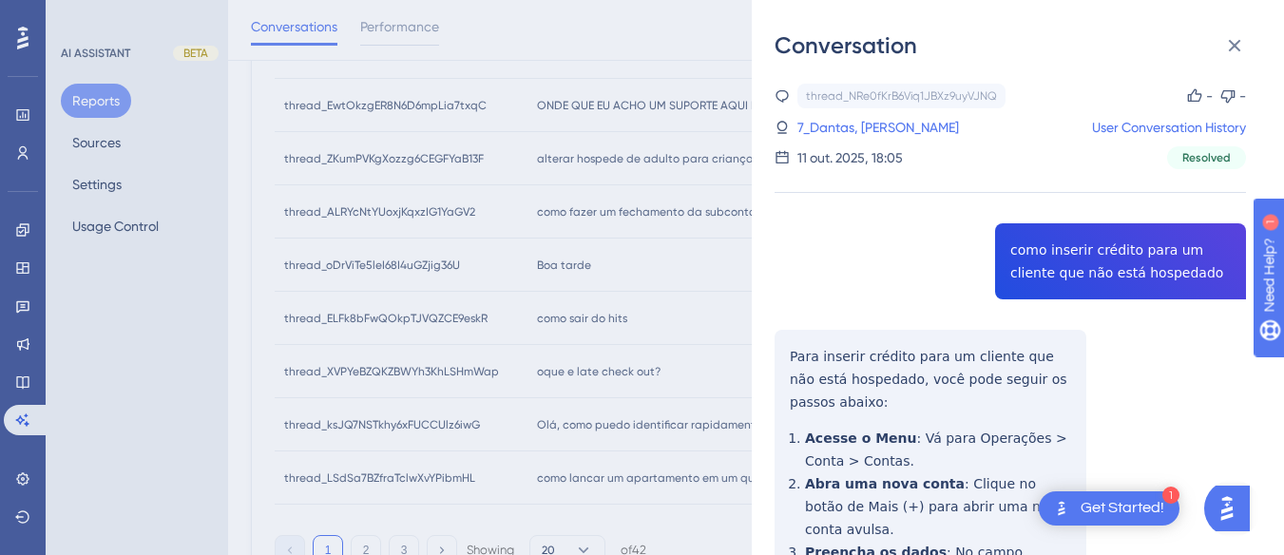
scroll to position [736, 0]
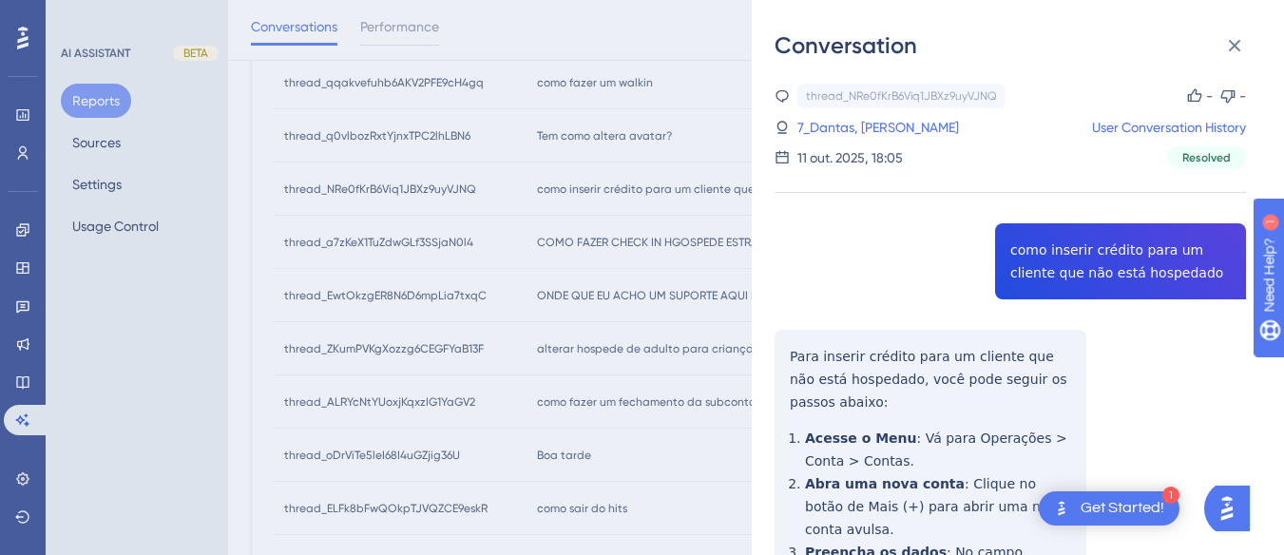
click at [1212, 51] on div "Conversation" at bounding box center [1017, 45] width 487 height 30
click at [1241, 33] on button at bounding box center [1234, 46] width 38 height 38
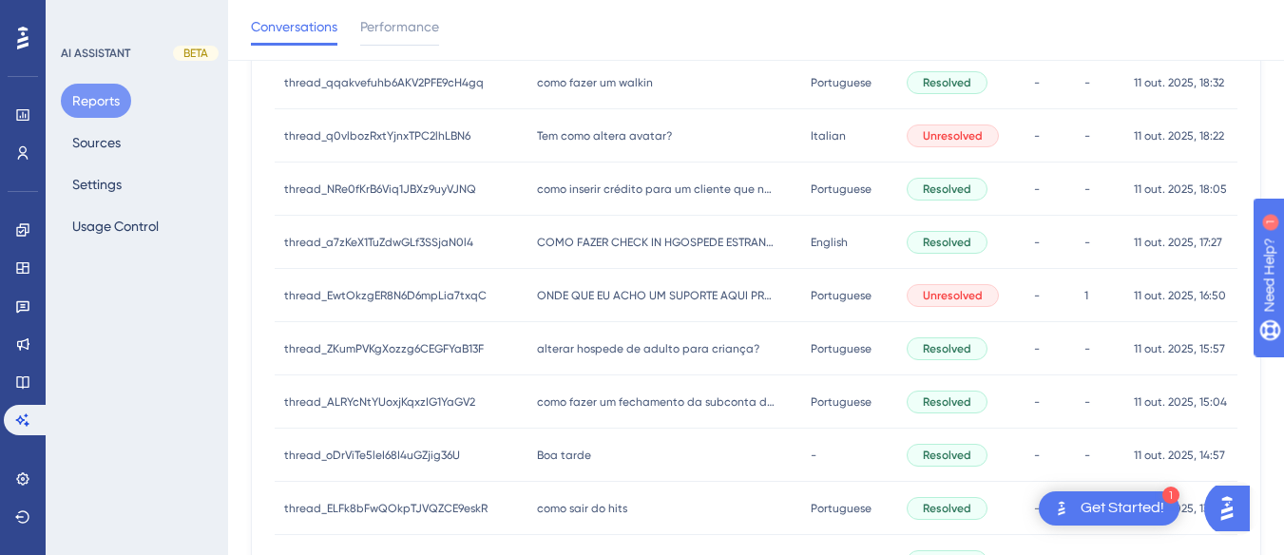
click at [557, 251] on div "COMO FAZER CHECK IN HGOSPEDE ESTRANGEIRO ? COMO FAZER CHECK IN HGOSPEDE ESTRANG…" at bounding box center [663, 242] width 273 height 53
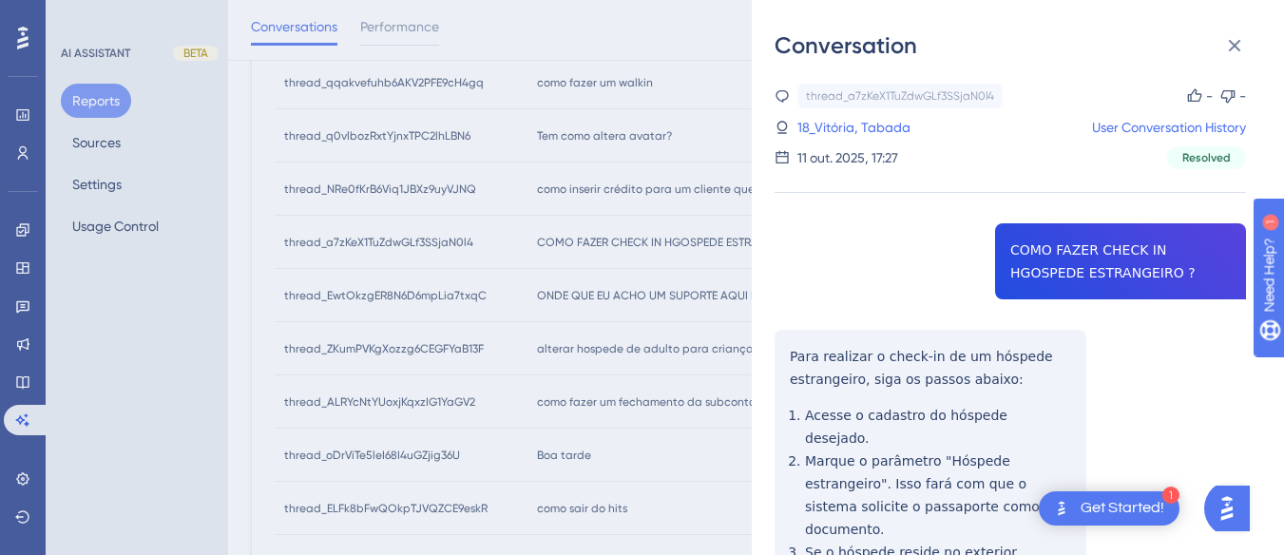
click at [1062, 223] on div "thread_a7zKeX1TuZdwGLf3SSjaN0l4 Copy - - 18_Vitória, Tabada User Conversation H…" at bounding box center [1009, 523] width 471 height 879
click at [1061, 224] on div "thread_a7zKeX1TuZdwGLf3SSjaN0l4 Copy - - 18_Vitória, Tabada User Conversation H…" at bounding box center [1009, 523] width 471 height 879
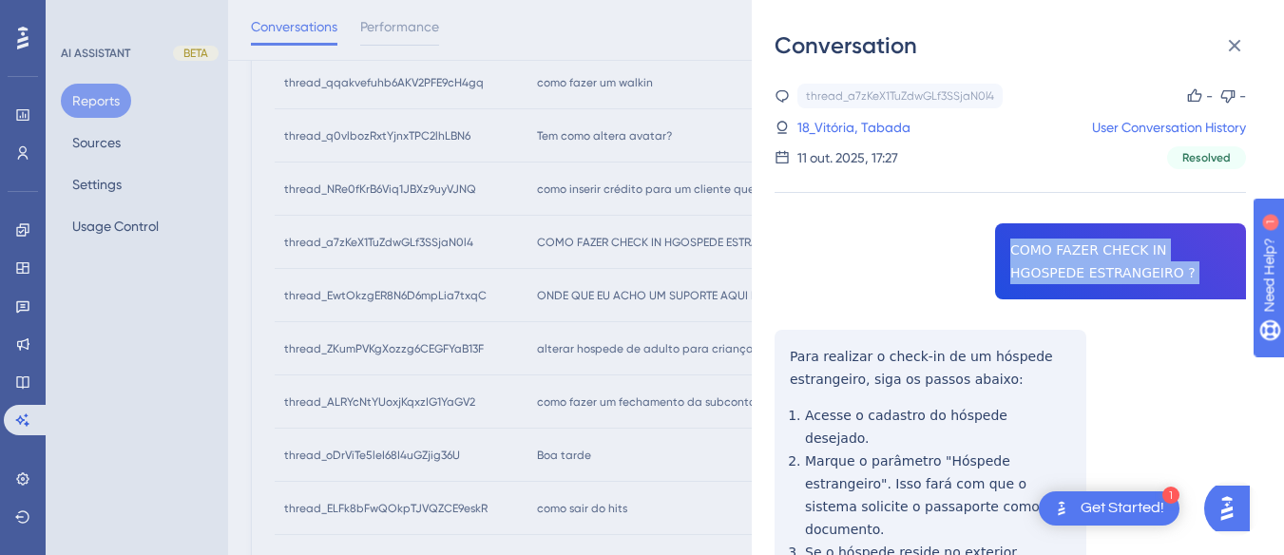
click at [1061, 224] on div "thread_a7zKeX1TuZdwGLf3SSjaN0l4 Copy - - 18_Vitória, Tabada User Conversation H…" at bounding box center [1009, 523] width 471 height 879
copy span "COMO FAZER CHECK IN HGOSPEDE ESTRANGEIRO ?"
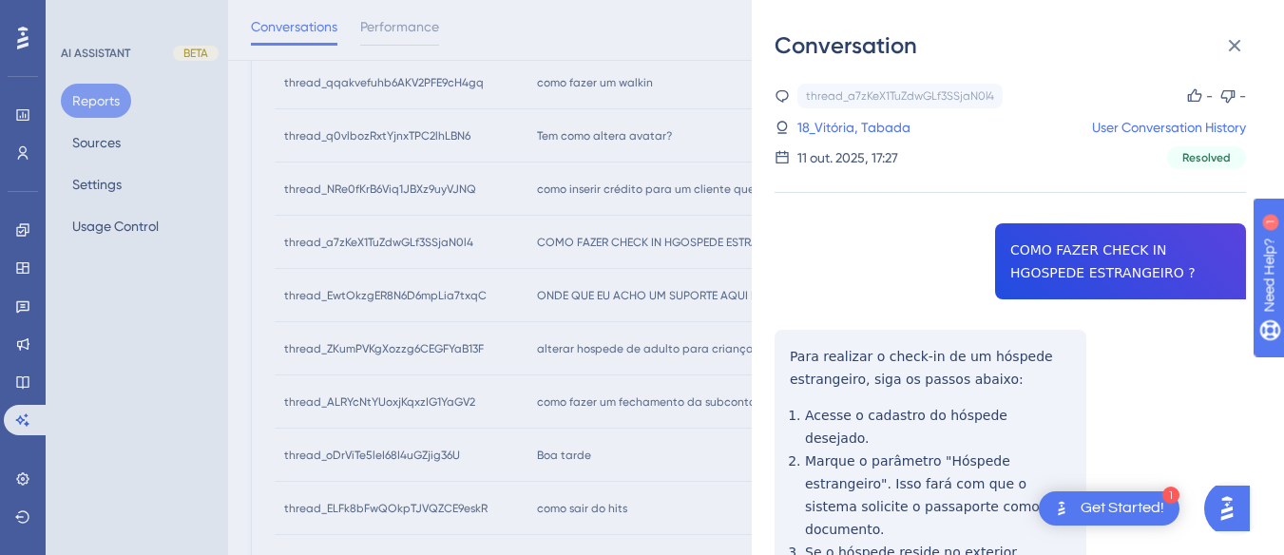
click at [873, 339] on div "thread_a7zKeX1TuZdwGLf3SSjaN0l4 Copy - - 18_Vitória, Tabada User Conversation H…" at bounding box center [1009, 523] width 471 height 879
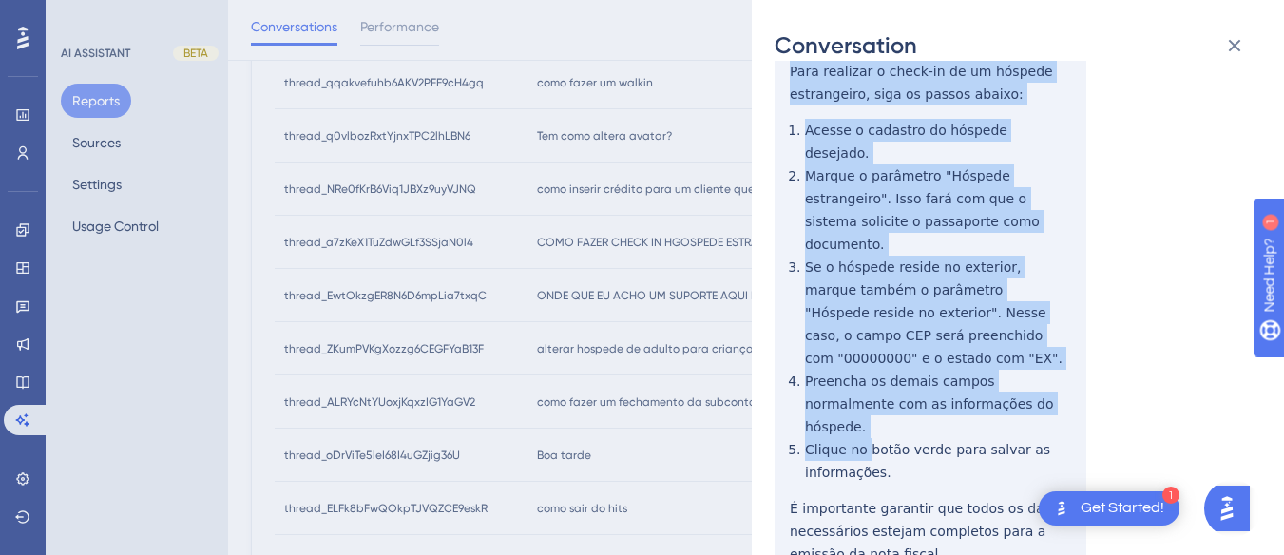
scroll to position [325, 0]
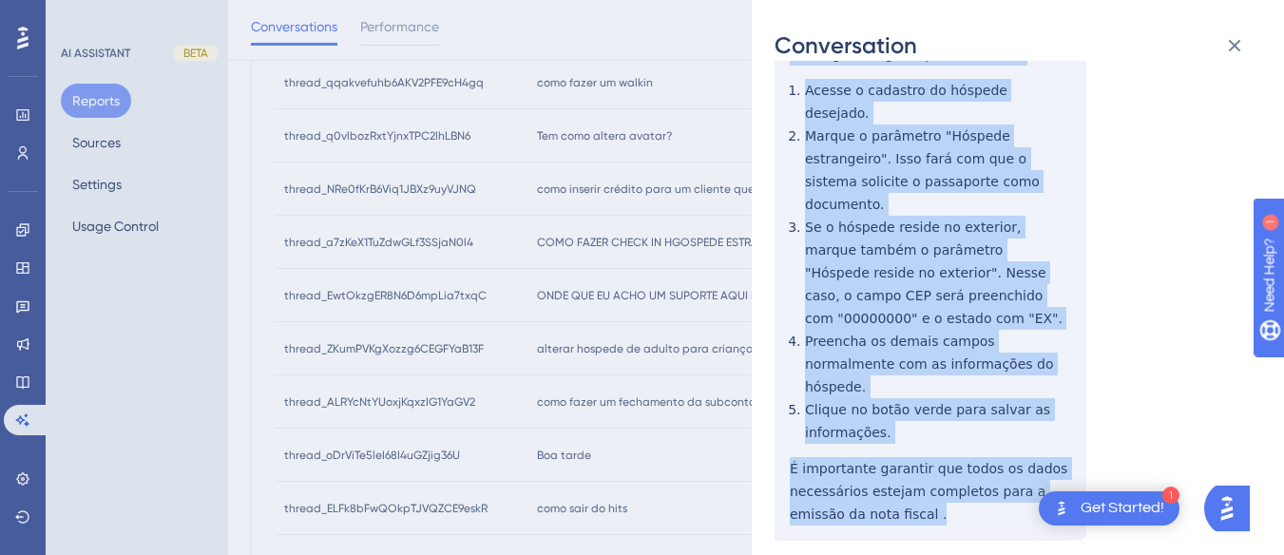
drag, startPoint x: 786, startPoint y: 348, endPoint x: 908, endPoint y: 468, distance: 170.7
click at [908, 471] on div "thread_a7zKeX1TuZdwGLf3SSjaN0l4 Copy - - 18_Vitória, Tabada User Conversation H…" at bounding box center [1009, 198] width 471 height 879
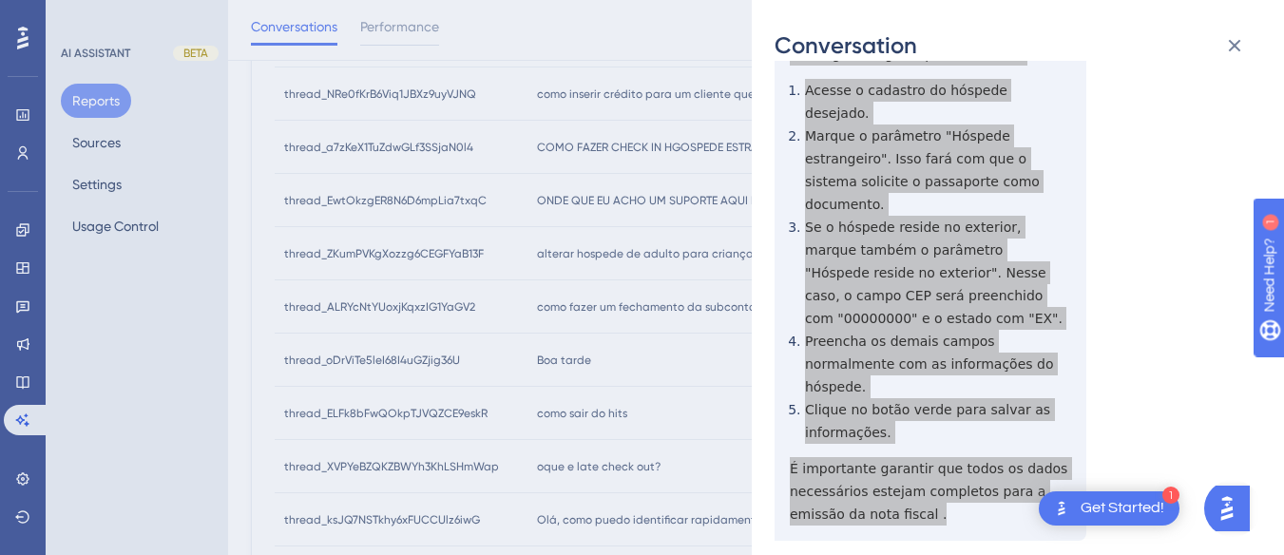
scroll to position [0, 0]
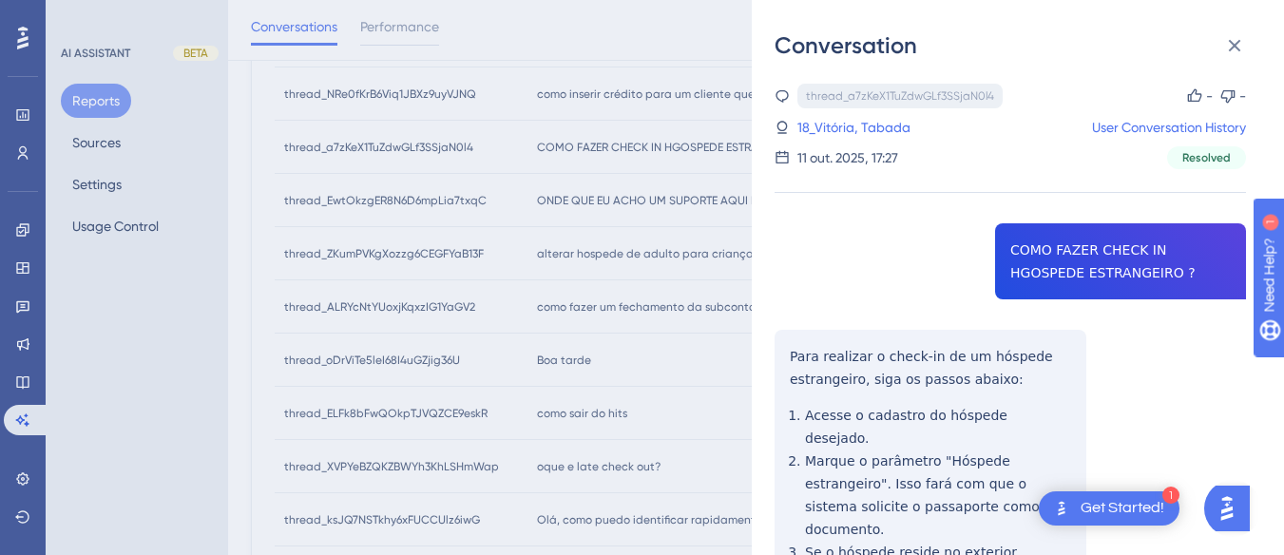
click at [813, 107] on div "thread_a7zKeX1TuZdwGLf3SSjaN0l4 Copy" at bounding box center [899, 96] width 205 height 25
click at [843, 129] on link "18_Vitória, Tabada" at bounding box center [853, 127] width 113 height 23
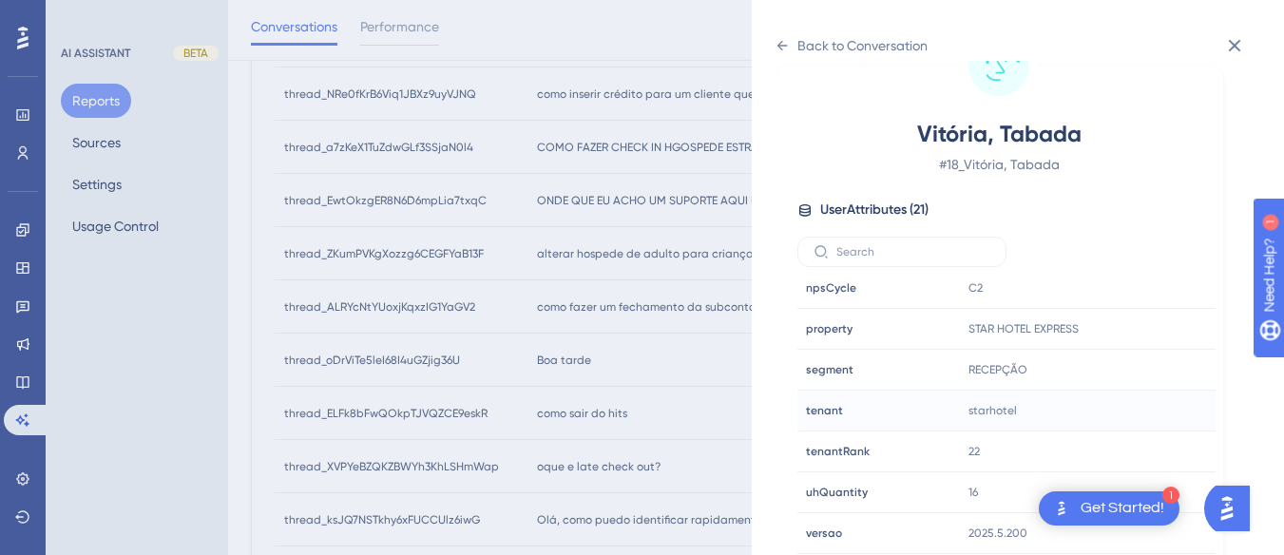
scroll to position [926, 0]
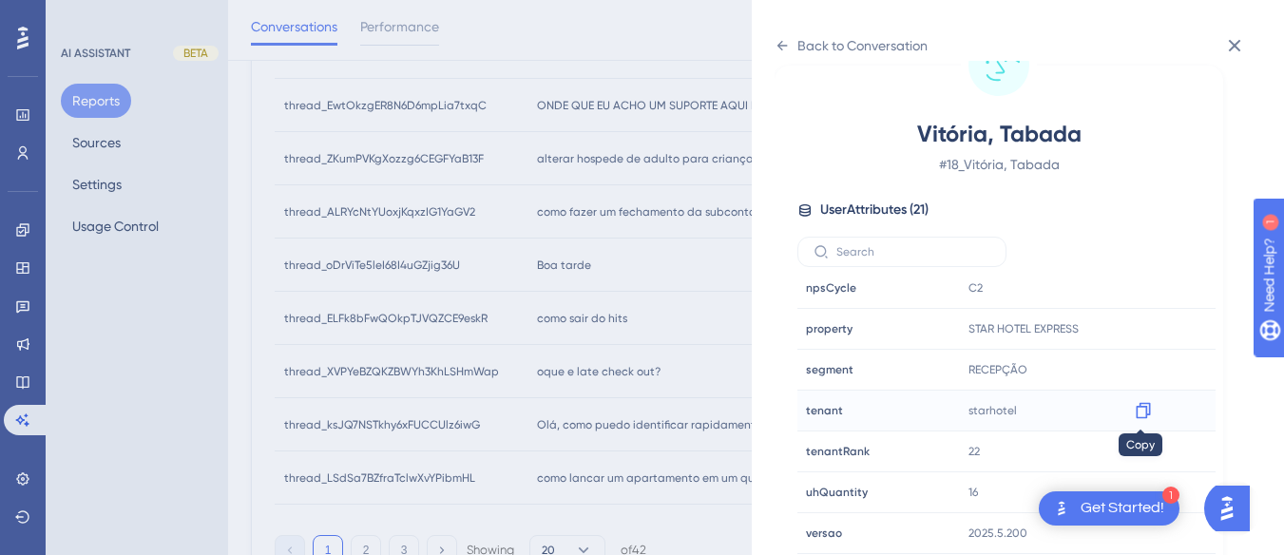
click at [1141, 406] on icon at bounding box center [1143, 411] width 14 height 16
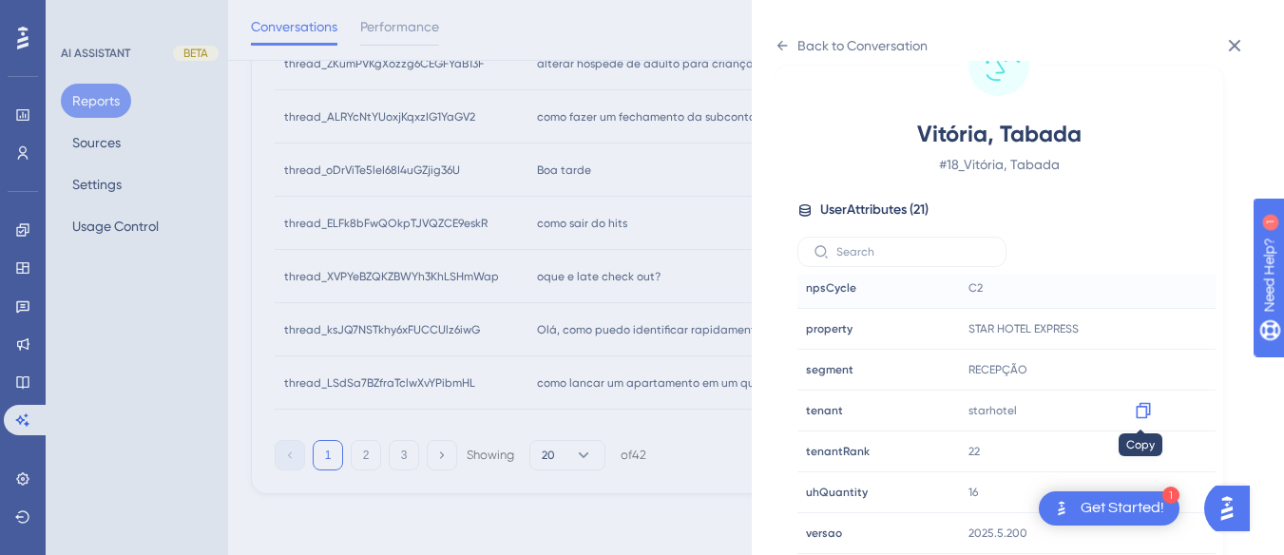
drag, startPoint x: 1138, startPoint y: 404, endPoint x: 1067, endPoint y: 283, distance: 140.2
click at [1139, 404] on icon at bounding box center [1143, 411] width 14 height 16
click at [779, 42] on icon at bounding box center [781, 45] width 15 height 15
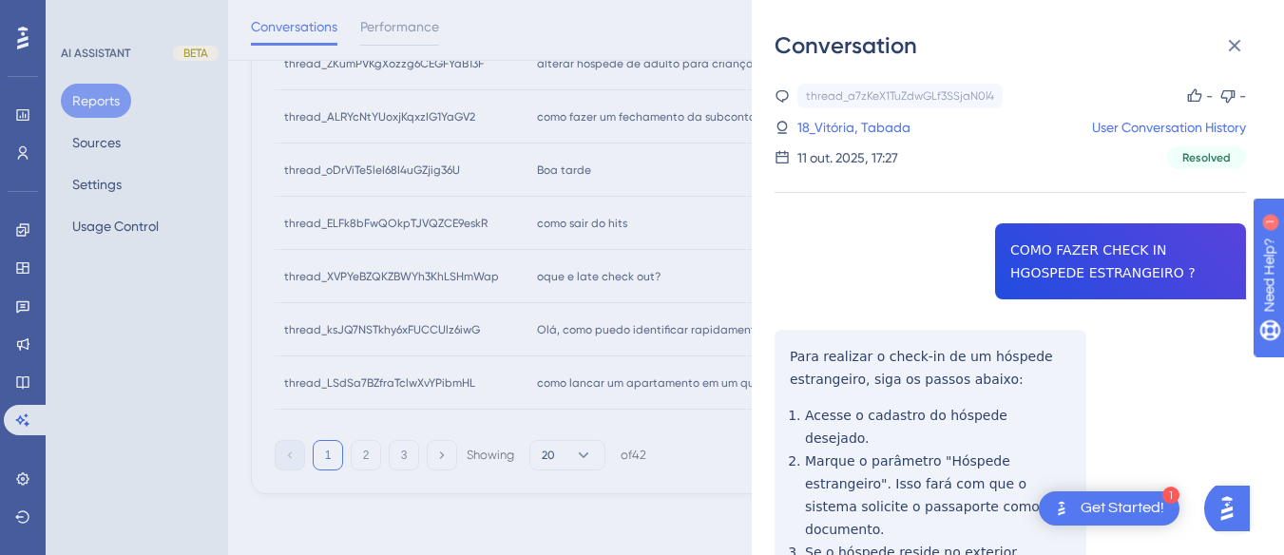
scroll to position [831, 0]
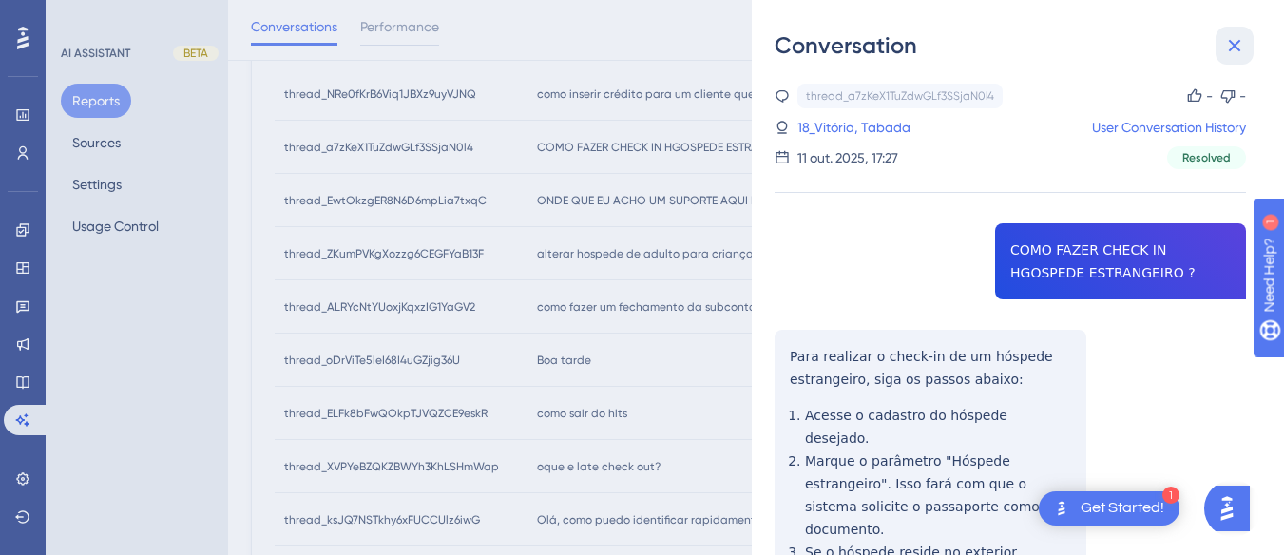
drag, startPoint x: 1228, startPoint y: 48, endPoint x: 475, endPoint y: 199, distance: 767.5
click at [1228, 48] on icon at bounding box center [1234, 45] width 23 height 23
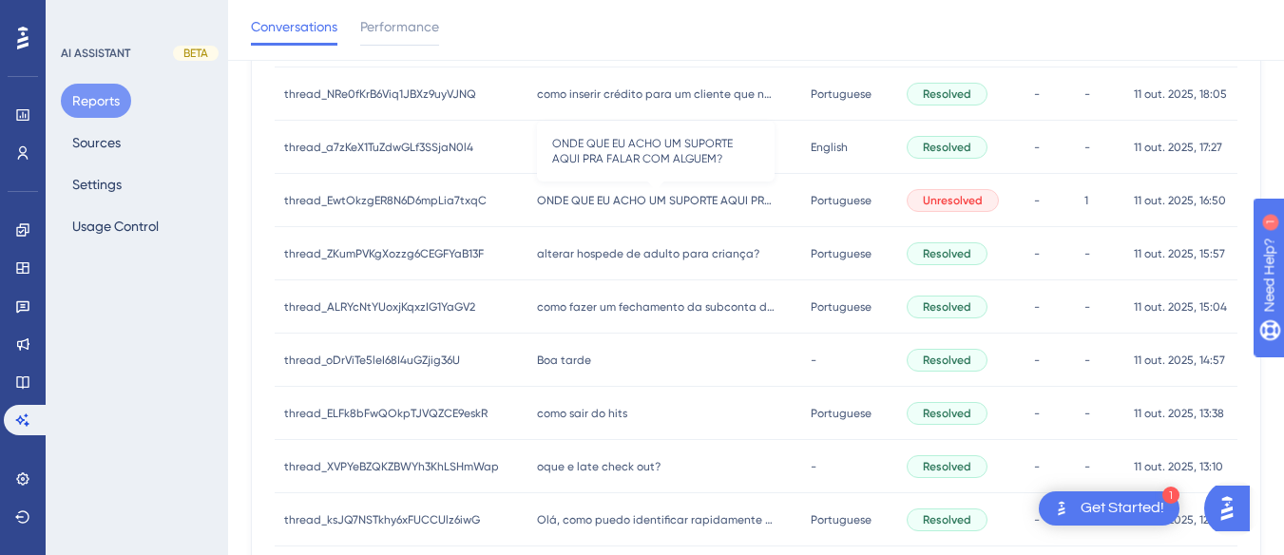
click at [674, 207] on span "ONDE QUE EU ACHO UM SUPORTE AQUI PRA FALAR COM ALGUEM?" at bounding box center [656, 200] width 238 height 15
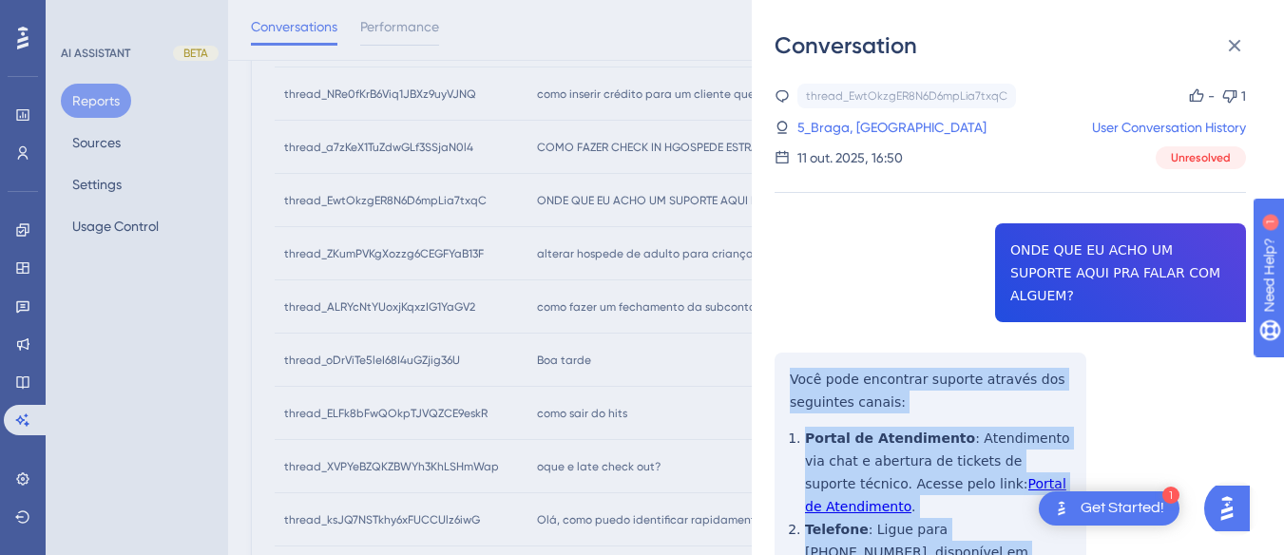
scroll to position [285, 0]
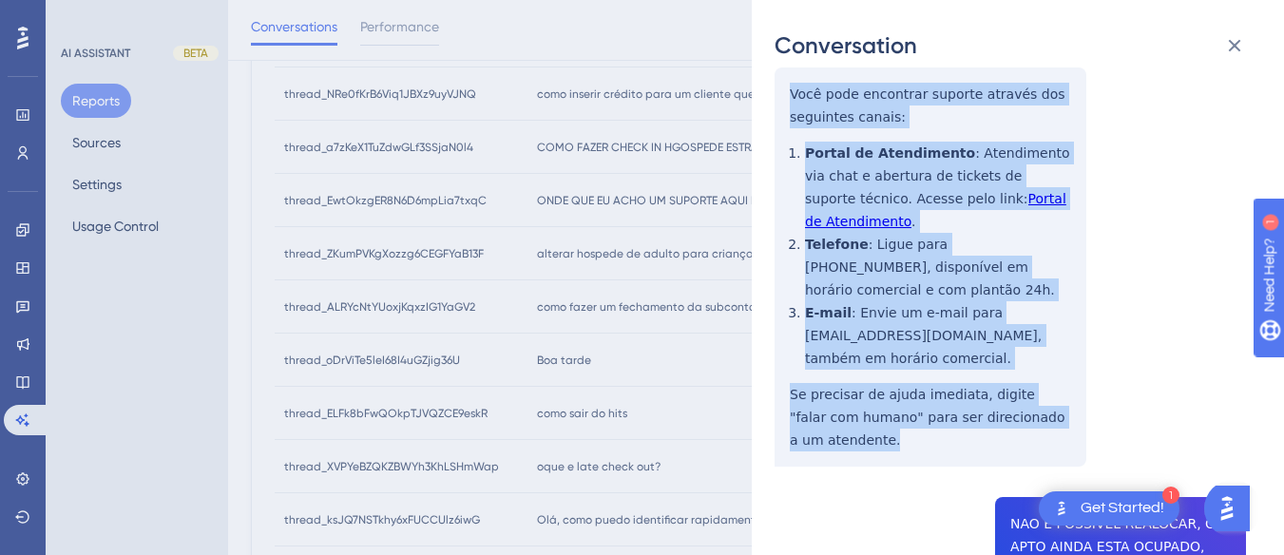
drag, startPoint x: 773, startPoint y: 342, endPoint x: 1070, endPoint y: 372, distance: 298.9
click at [1070, 372] on div "Conversation thread_EwtOkzgER8N6D6mpLia7txqC Copy - 1 5_Braga, Paulo User Conve…" at bounding box center [1018, 277] width 532 height 555
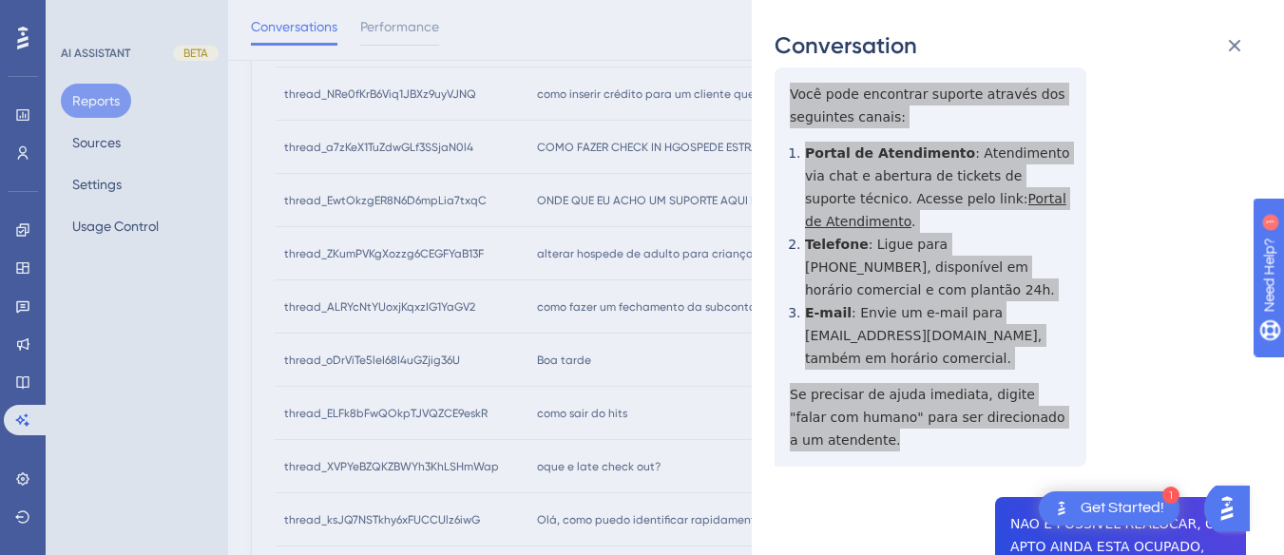
scroll to position [475, 0]
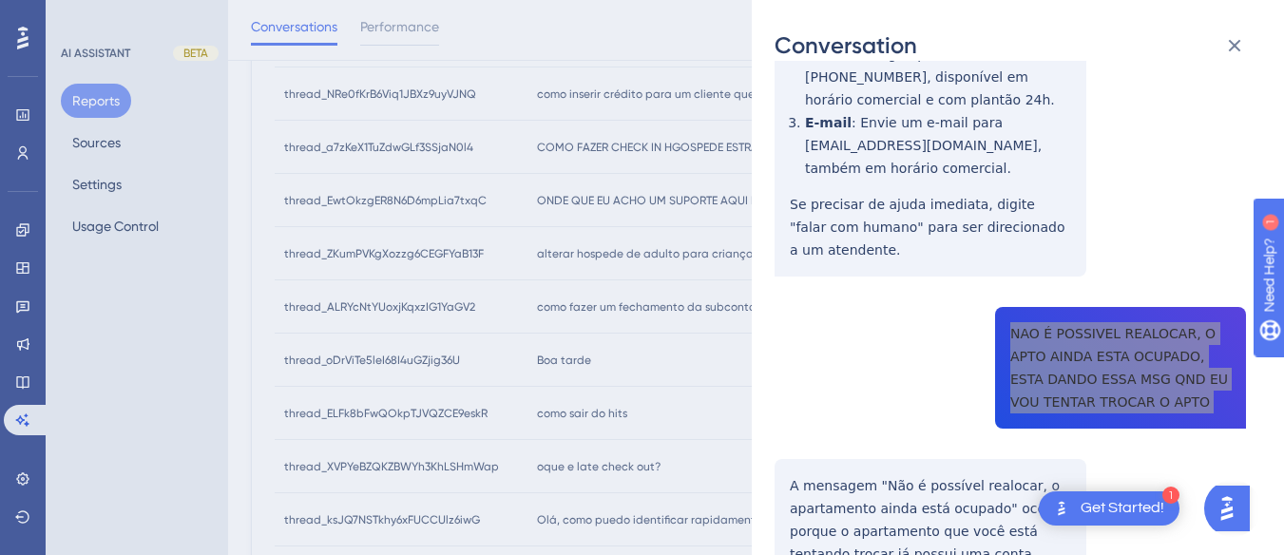
scroll to position [665, 0]
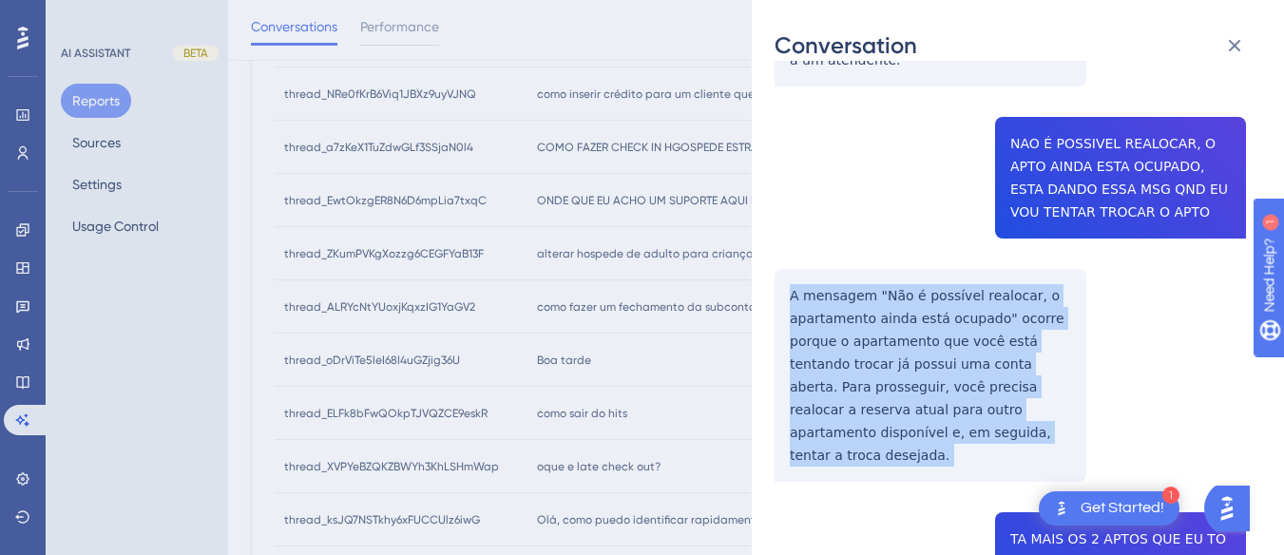
drag, startPoint x: 780, startPoint y: 220, endPoint x: 1006, endPoint y: 392, distance: 284.1
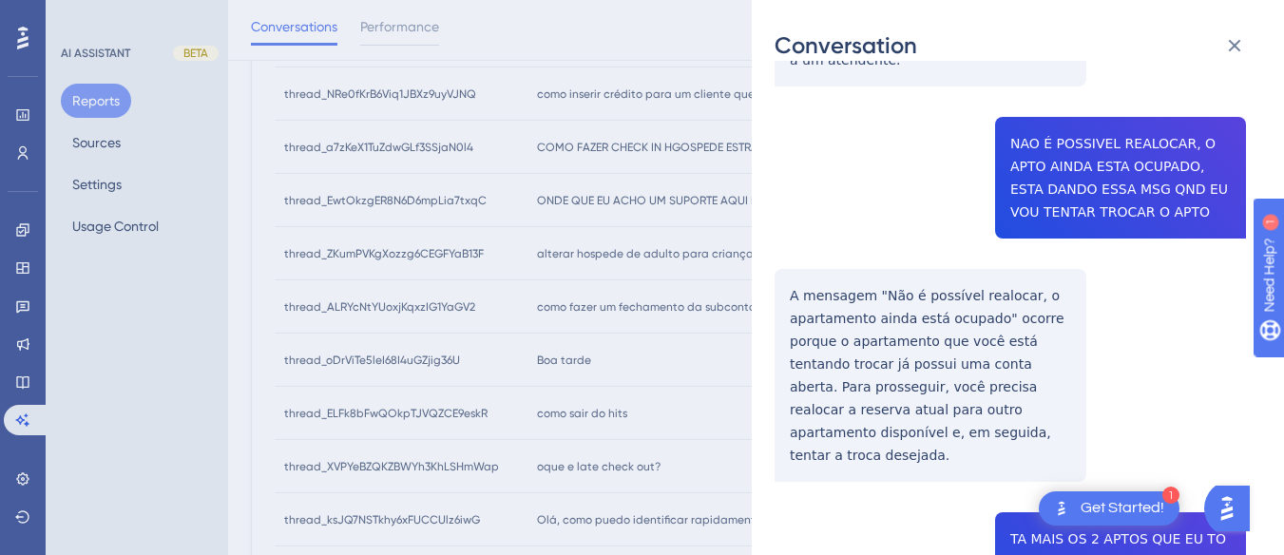
scroll to position [855, 0]
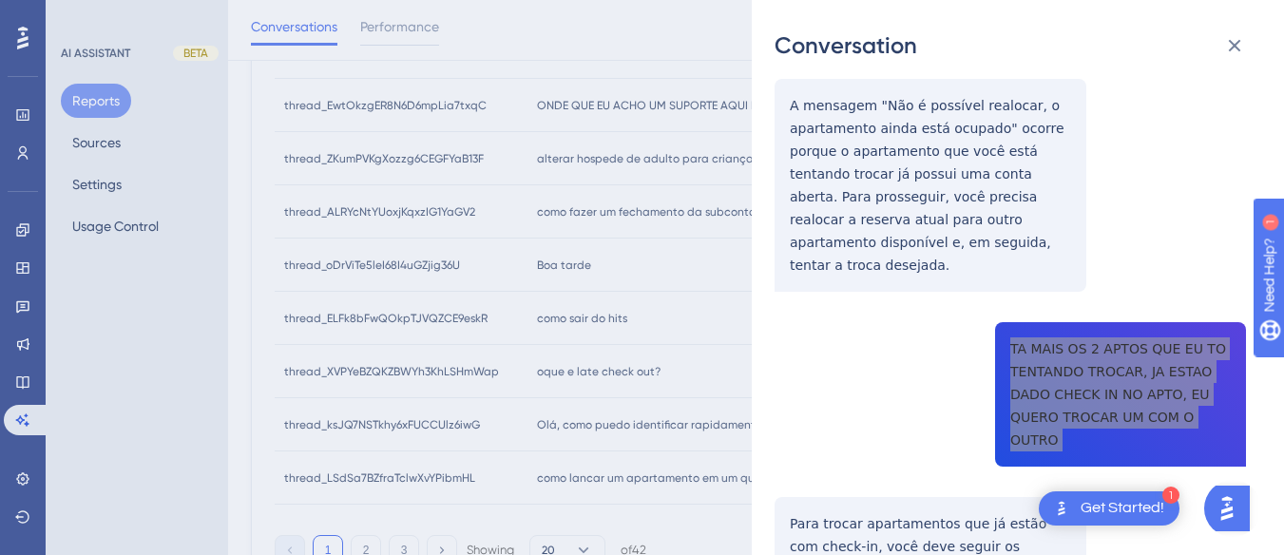
scroll to position [1045, 0]
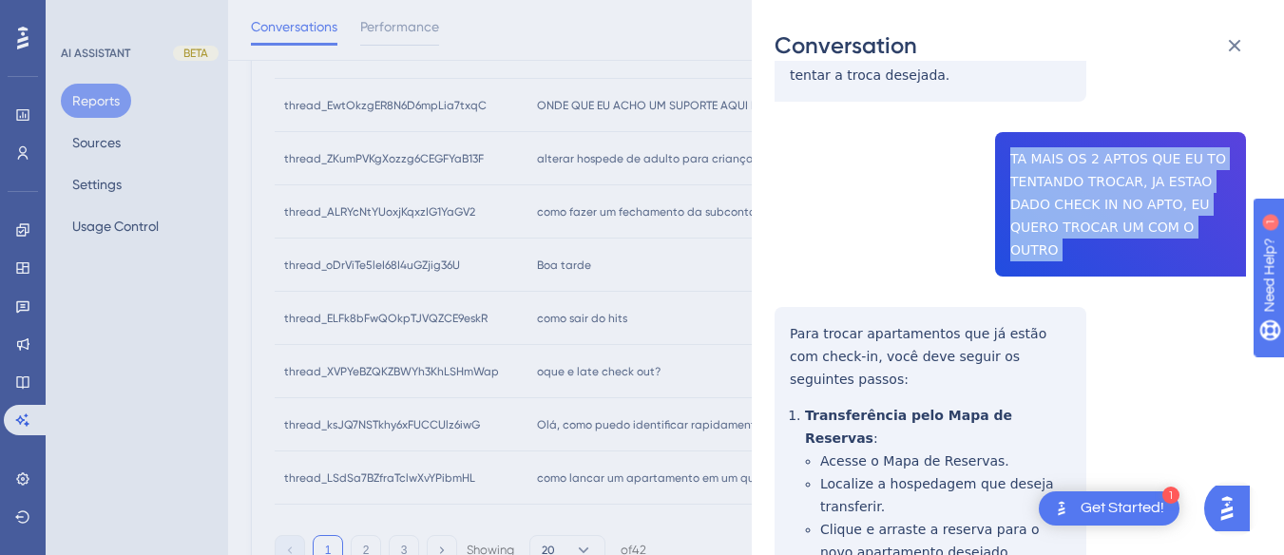
click at [785, 223] on div "thread_EwtOkzgER8N6D6mpLia7txqC Copy - 1 5_Braga, Paulo User Conversation Histo…" at bounding box center [1009, 382] width 471 height 2688
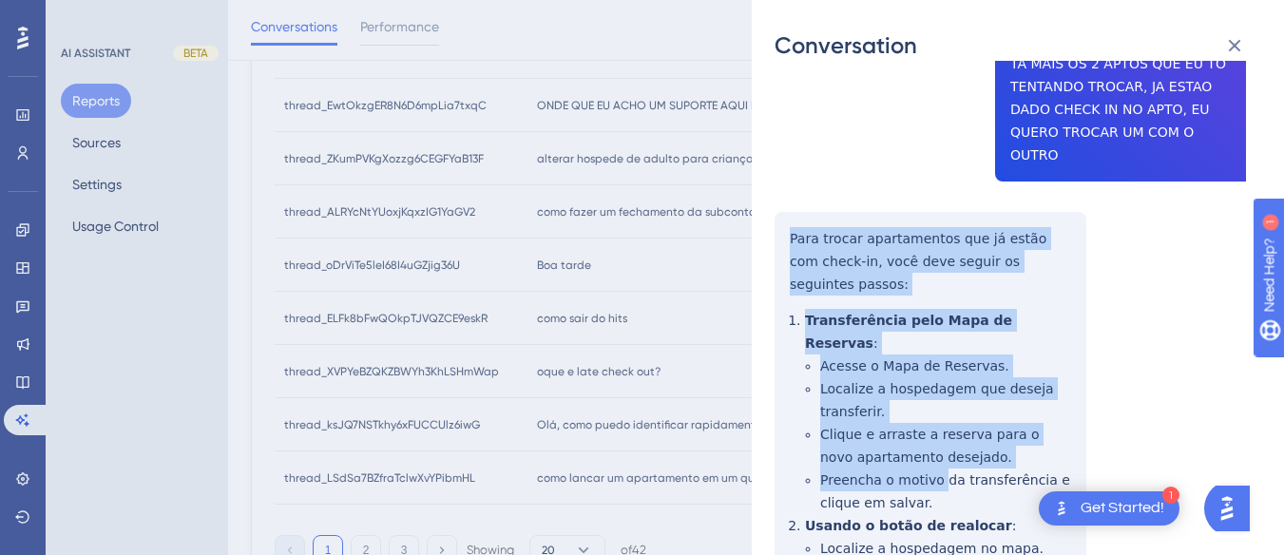
scroll to position [1330, 0]
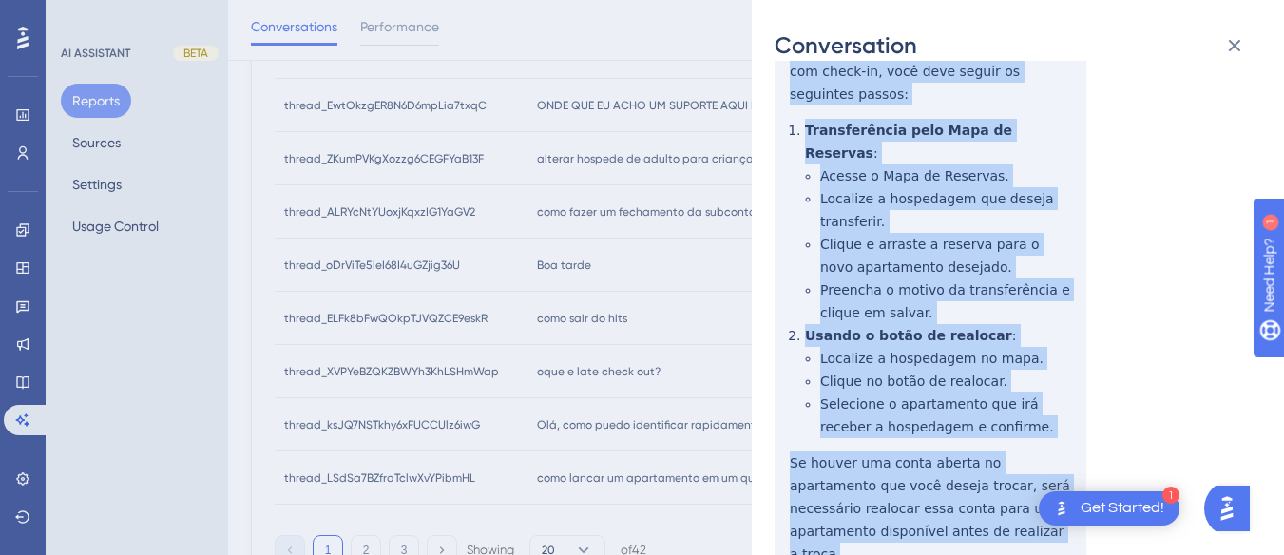
drag, startPoint x: 782, startPoint y: 215, endPoint x: 970, endPoint y: 393, distance: 259.5
click at [970, 393] on div "thread_EwtOkzgER8N6D6mpLia7txqC Copy - 1 5_Braga, Paulo User Conversation Histo…" at bounding box center [1009, 97] width 471 height 2688
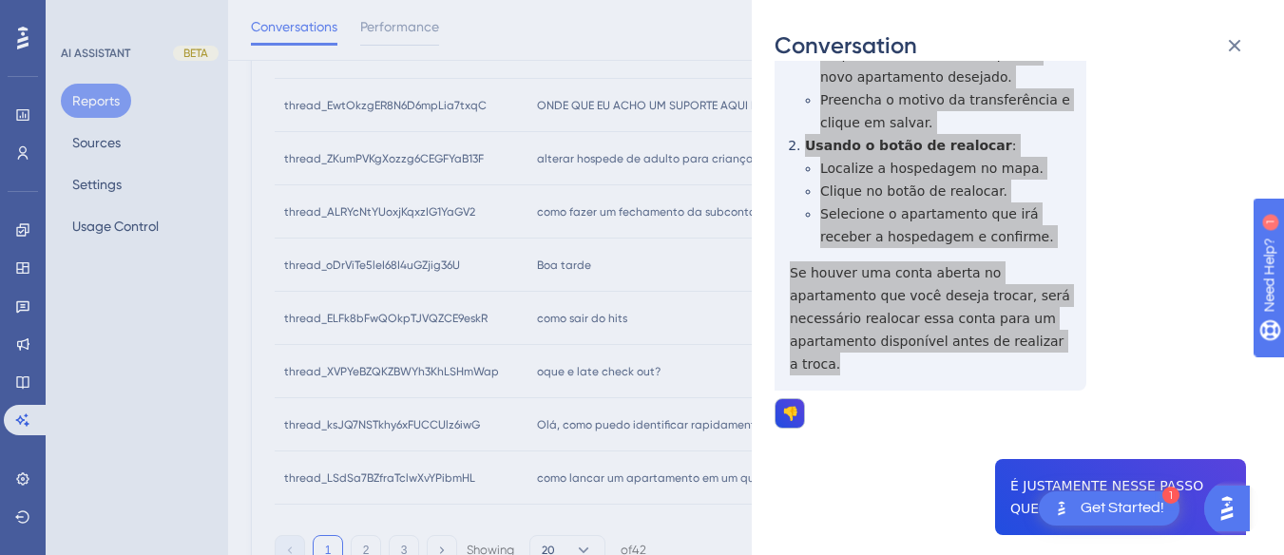
scroll to position [1711, 0]
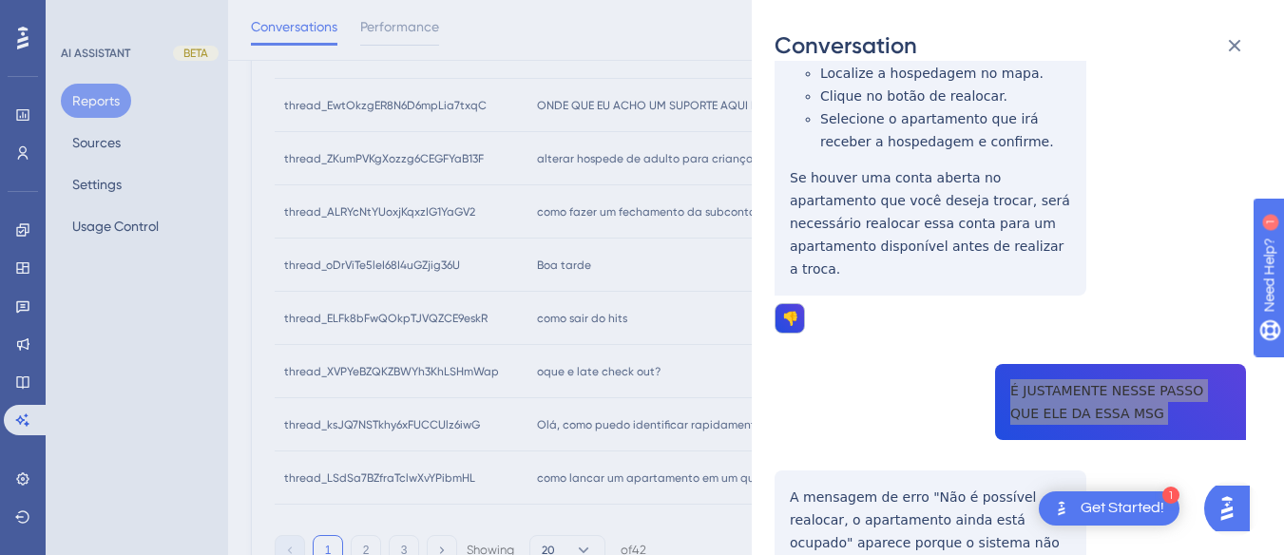
scroll to position [1806, 0]
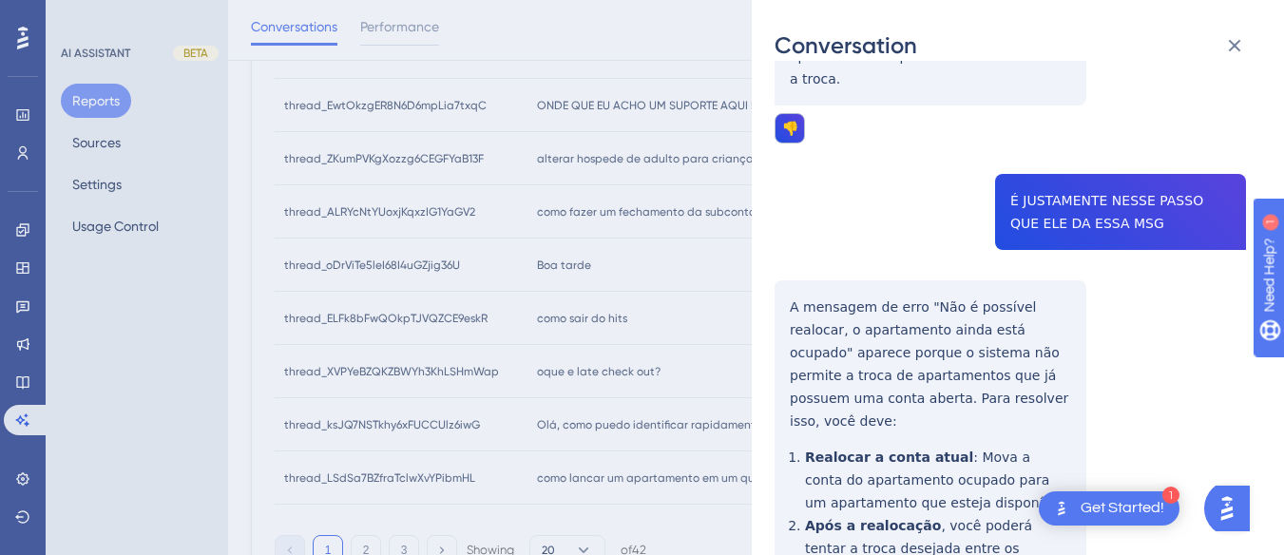
drag, startPoint x: 795, startPoint y: 118, endPoint x: 974, endPoint y: 117, distance: 178.7
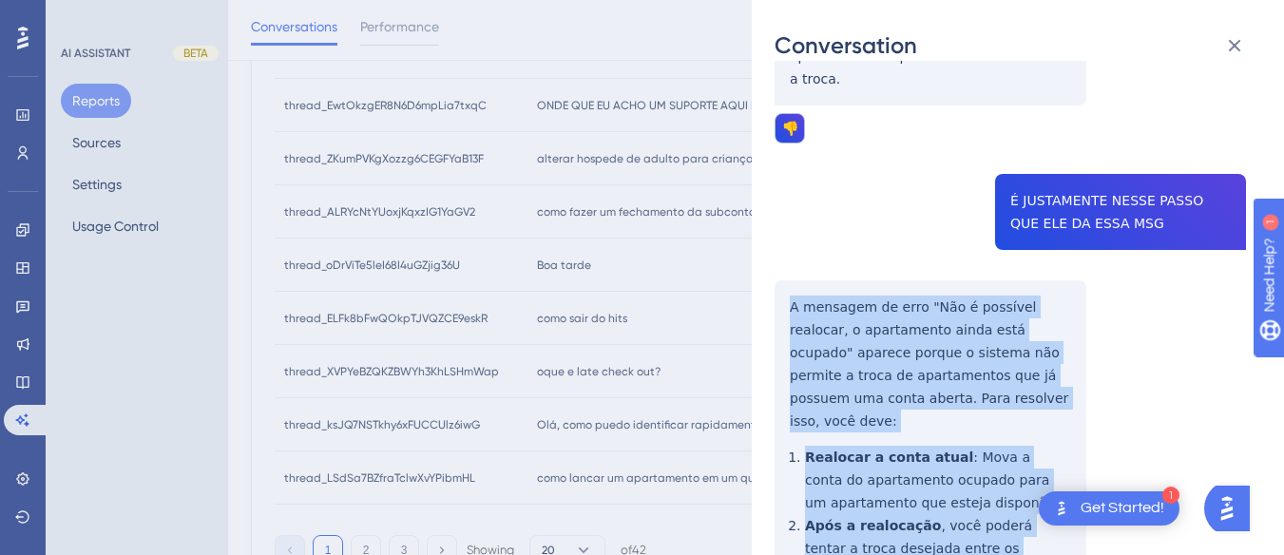
drag, startPoint x: 773, startPoint y: 103, endPoint x: 844, endPoint y: 409, distance: 314.2
click at [844, 409] on div "Conversation thread_EwtOkzgER8N6D6mpLia7txqC Copy - 1 5_Braga, Paulo User Conve…" at bounding box center [1018, 277] width 532 height 555
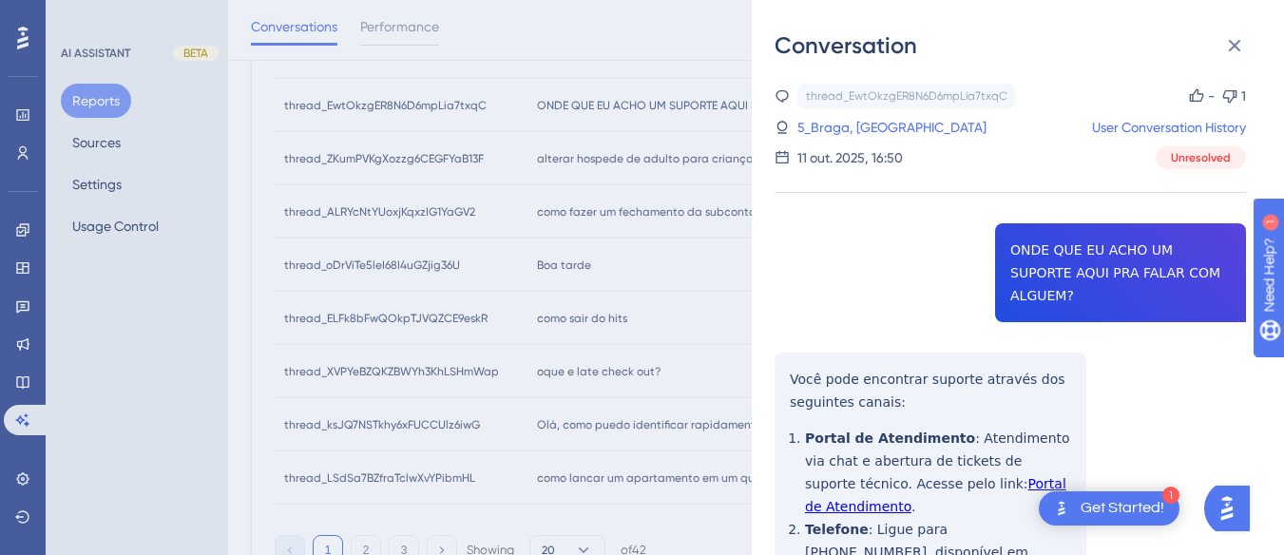
scroll to position [260, 0]
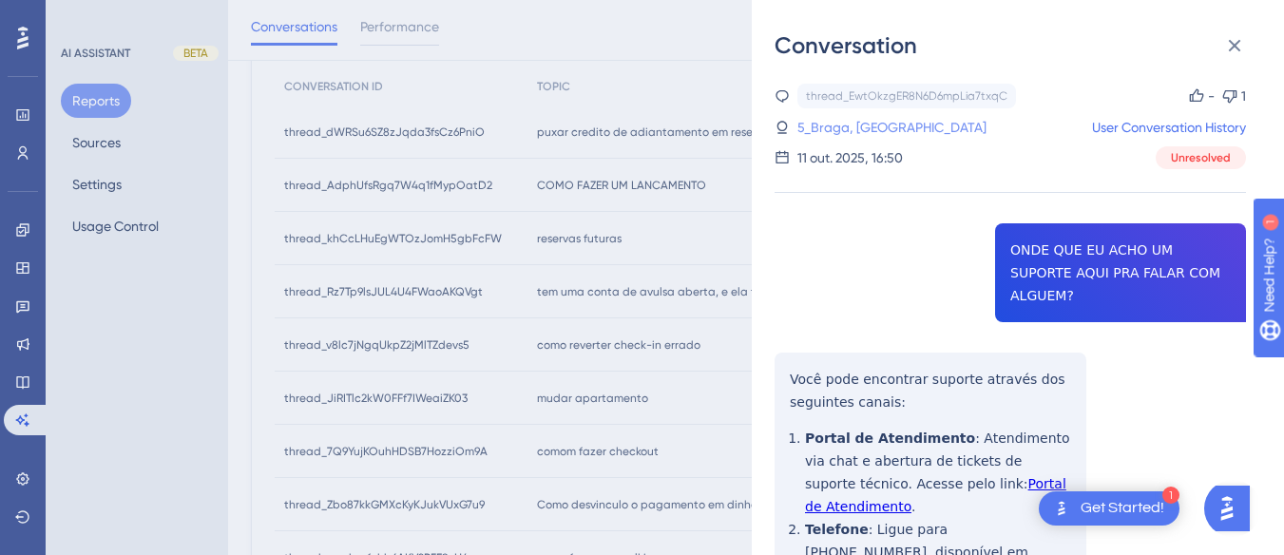
click at [873, 124] on link "5_Braga, Paulo" at bounding box center [891, 127] width 189 height 23
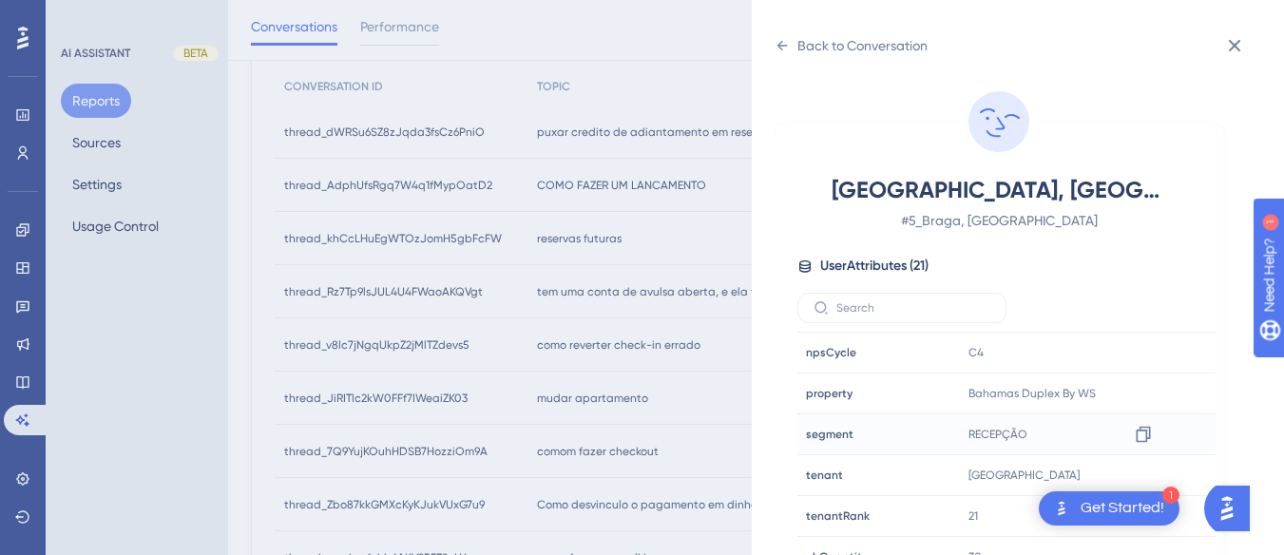
scroll to position [579, 0]
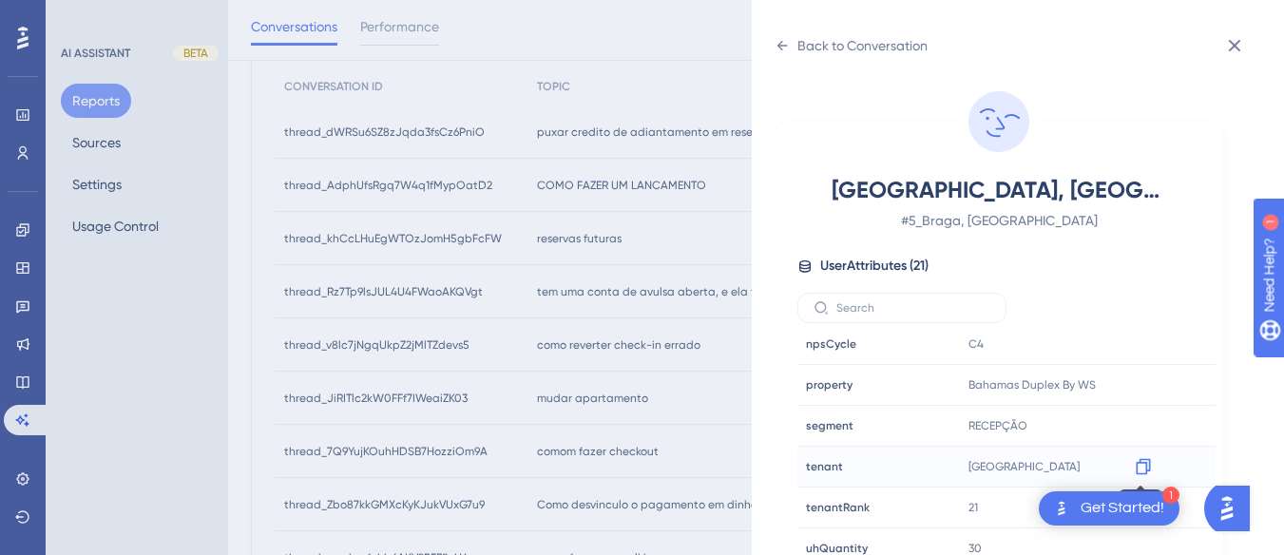
click at [1141, 467] on icon at bounding box center [1143, 466] width 19 height 19
click at [797, 41] on div "Back to Conversation" at bounding box center [862, 45] width 130 height 23
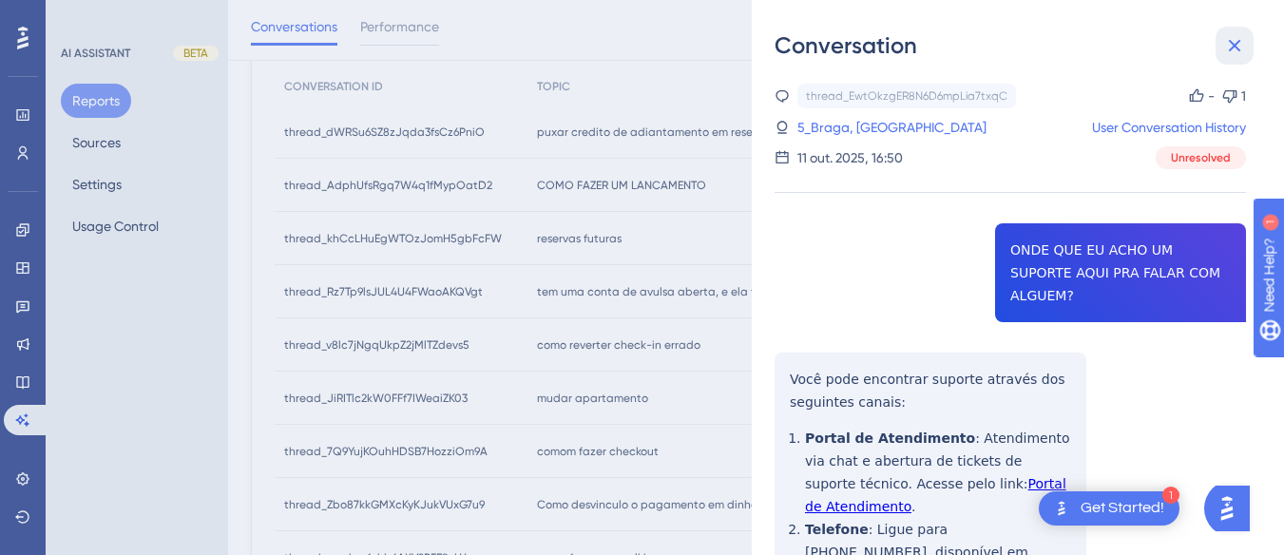
drag, startPoint x: 1239, startPoint y: 50, endPoint x: 45, endPoint y: 418, distance: 1249.8
click at [1239, 49] on icon at bounding box center [1235, 46] width 12 height 12
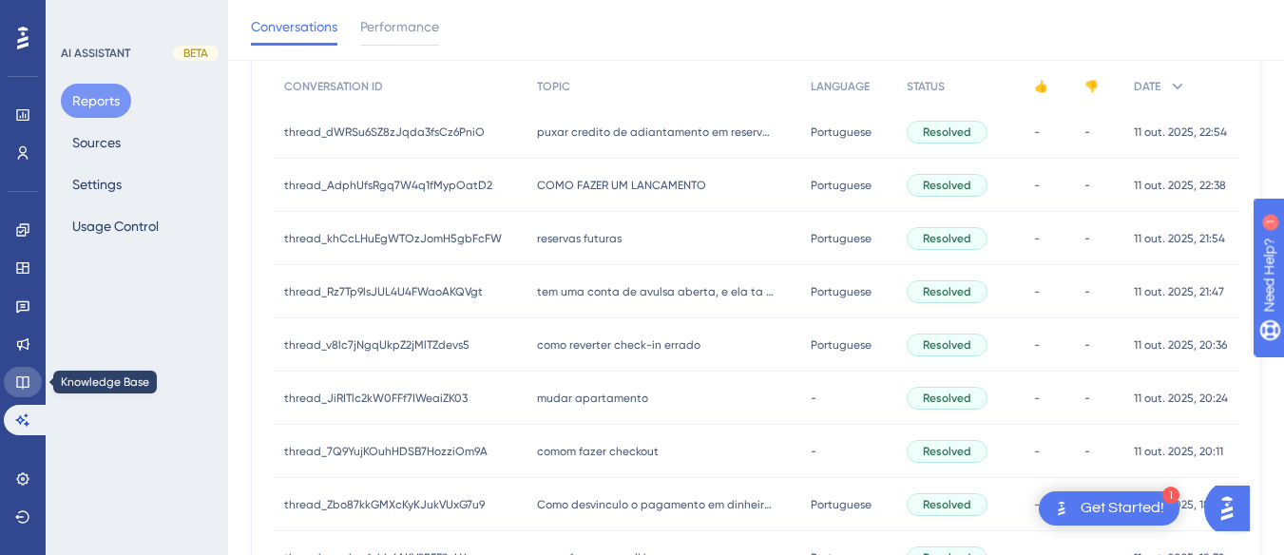
click at [29, 380] on icon at bounding box center [22, 382] width 12 height 12
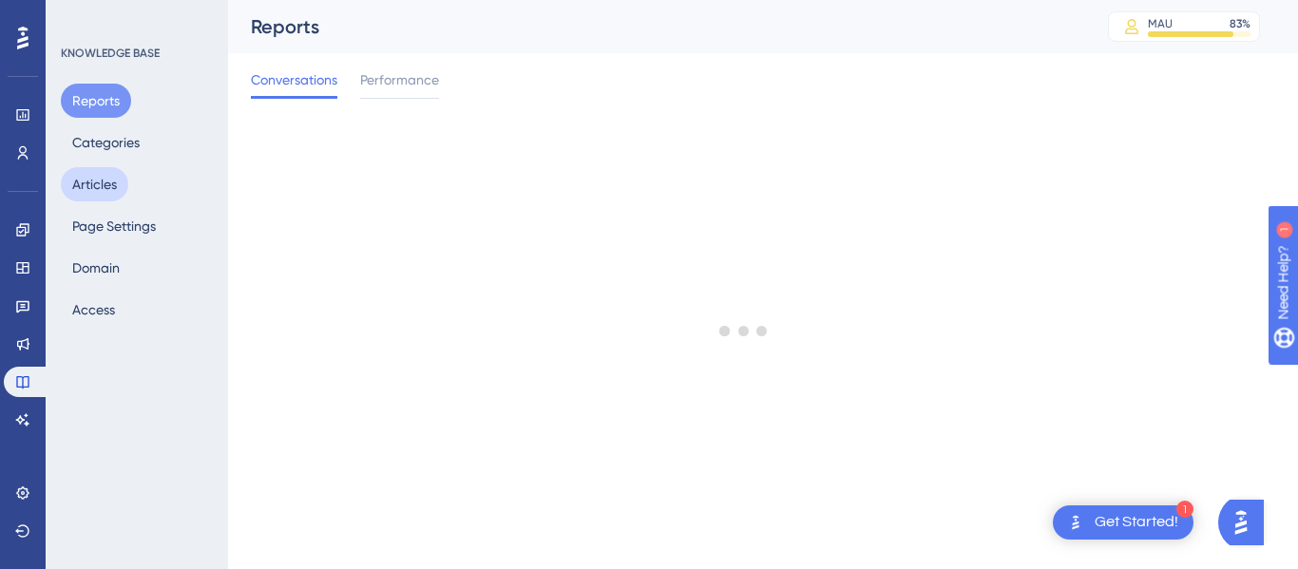
click at [94, 183] on button "Articles" at bounding box center [94, 184] width 67 height 34
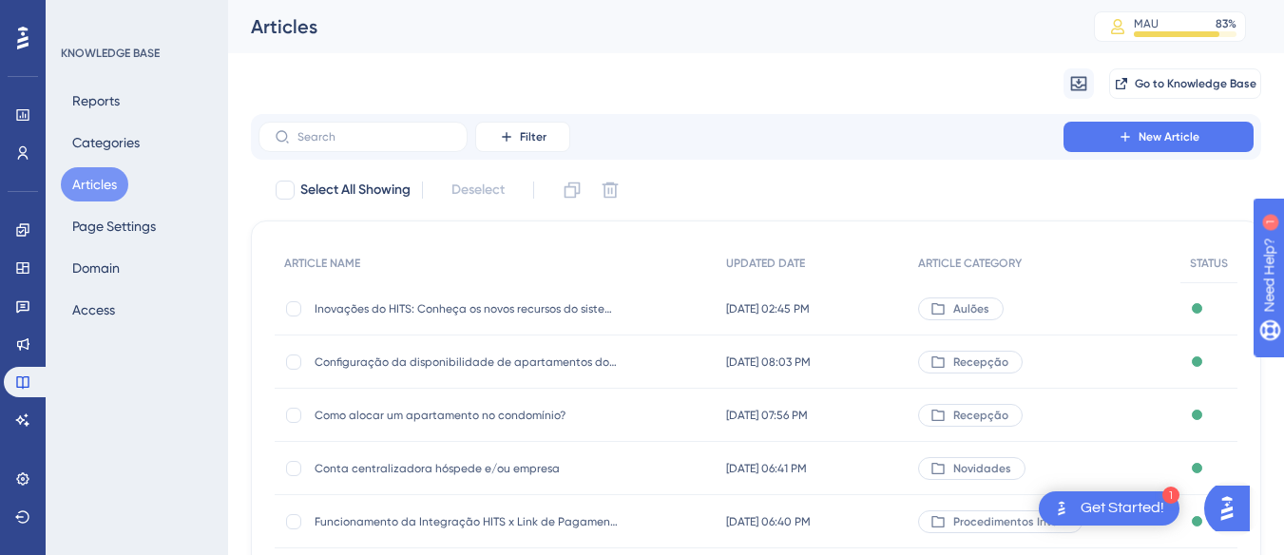
click at [406, 120] on div "Filter New Article" at bounding box center [756, 137] width 1010 height 46
click at [396, 149] on label at bounding box center [362, 137] width 209 height 30
click at [396, 143] on input "text" at bounding box center [374, 136] width 154 height 13
paste input "Como transferir hóspede de apartamento?"
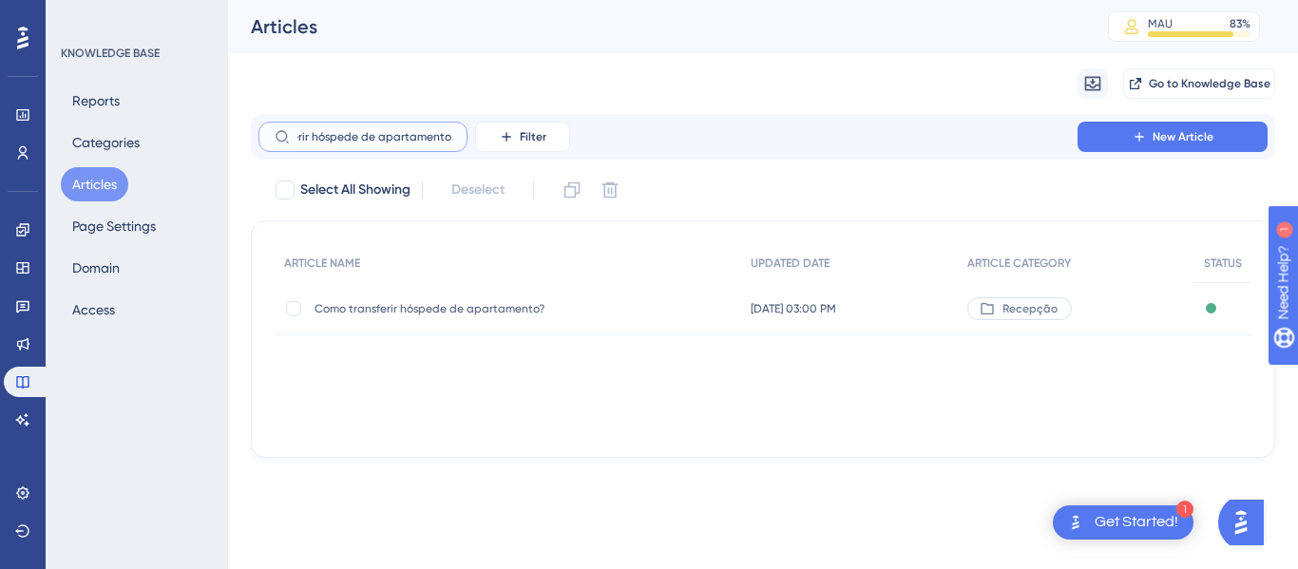
type input "Como transferir hóspede de apartamento?"
click at [560, 302] on span "Como transferir hóspede de apartamento?" at bounding box center [467, 308] width 304 height 15
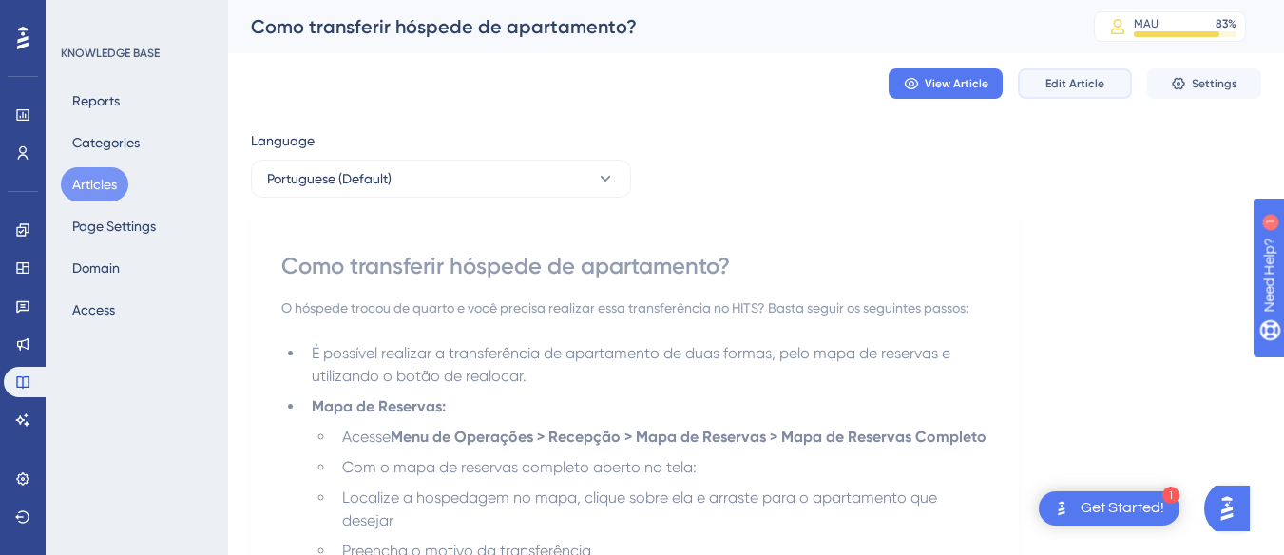
click at [1061, 81] on span "Edit Article" at bounding box center [1074, 83] width 59 height 15
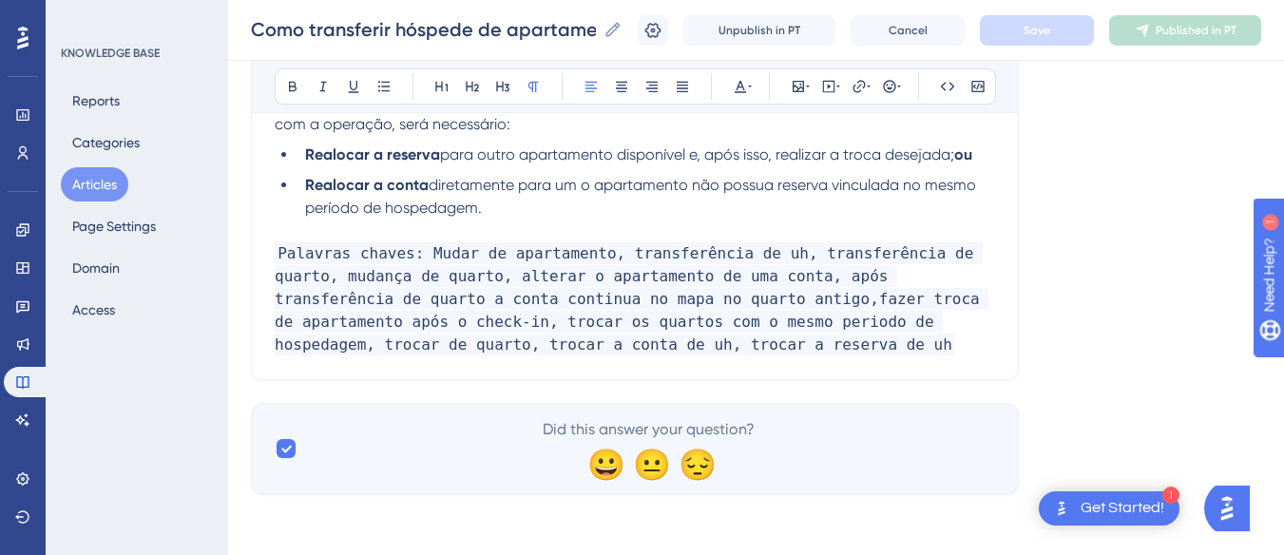
scroll to position [2909, 0]
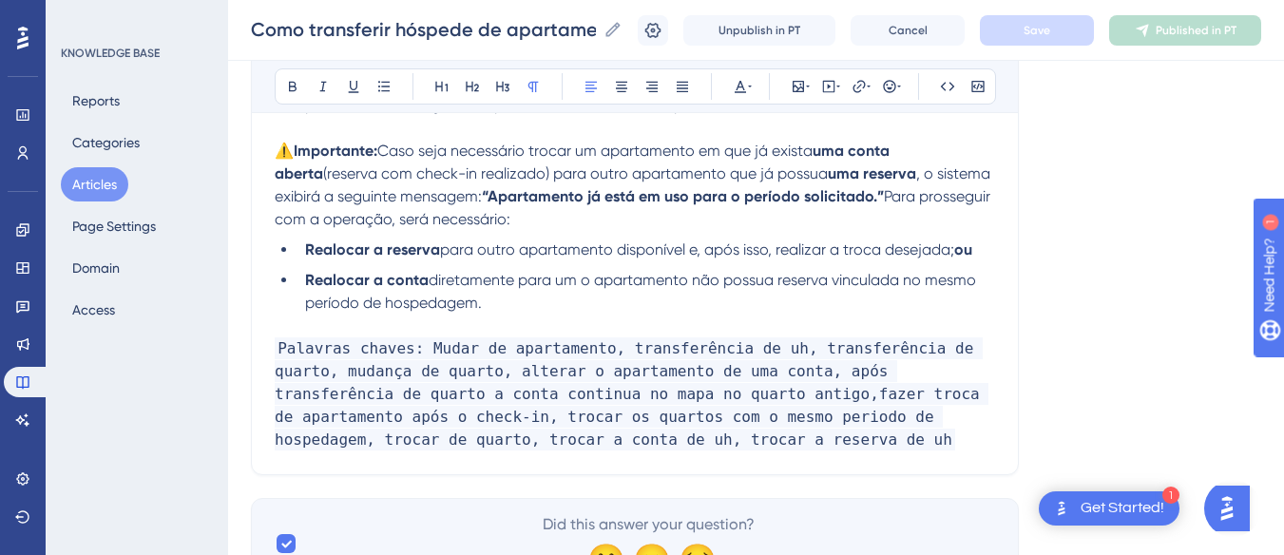
drag, startPoint x: 489, startPoint y: 216, endPoint x: 470, endPoint y: 213, distance: 19.2
click at [470, 213] on p "⚠️ Importante: Caso seja necessário trocar um apartamento em que já exista uma …" at bounding box center [635, 185] width 720 height 91
click at [884, 171] on span ", o sistema exibirá a seguinte mensagem:" at bounding box center [634, 184] width 719 height 41
click at [869, 175] on span ", o sistema exibirá a seguinte mensagem:" at bounding box center [634, 184] width 719 height 41
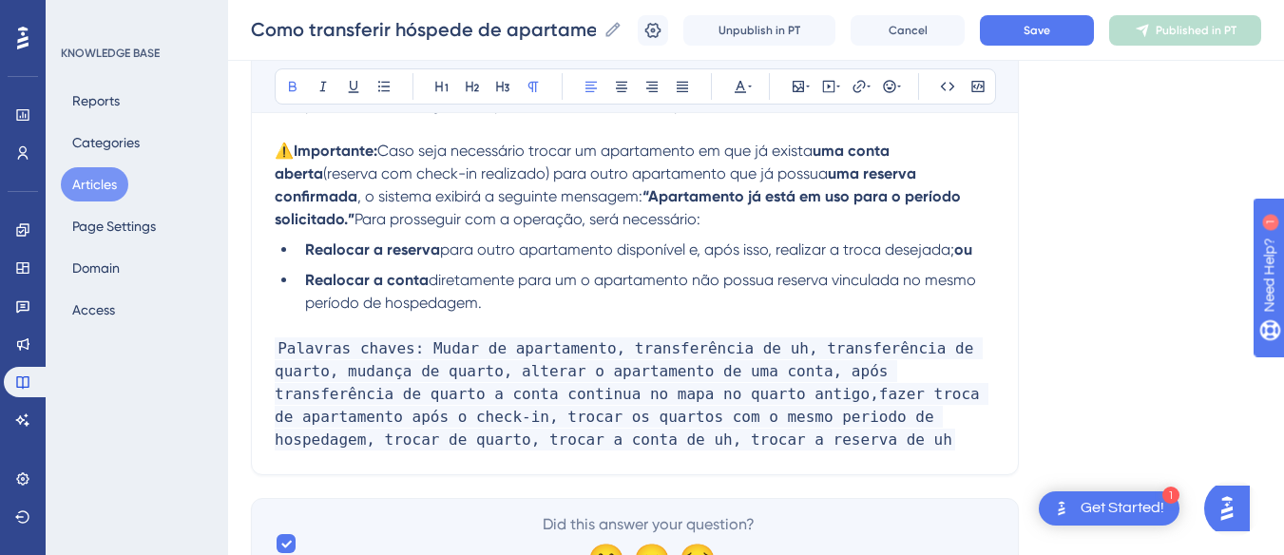
click at [569, 307] on li "Realo­car a conta diretamente para um o apartamento não possua reserva vinculad…" at bounding box center [646, 292] width 698 height 46
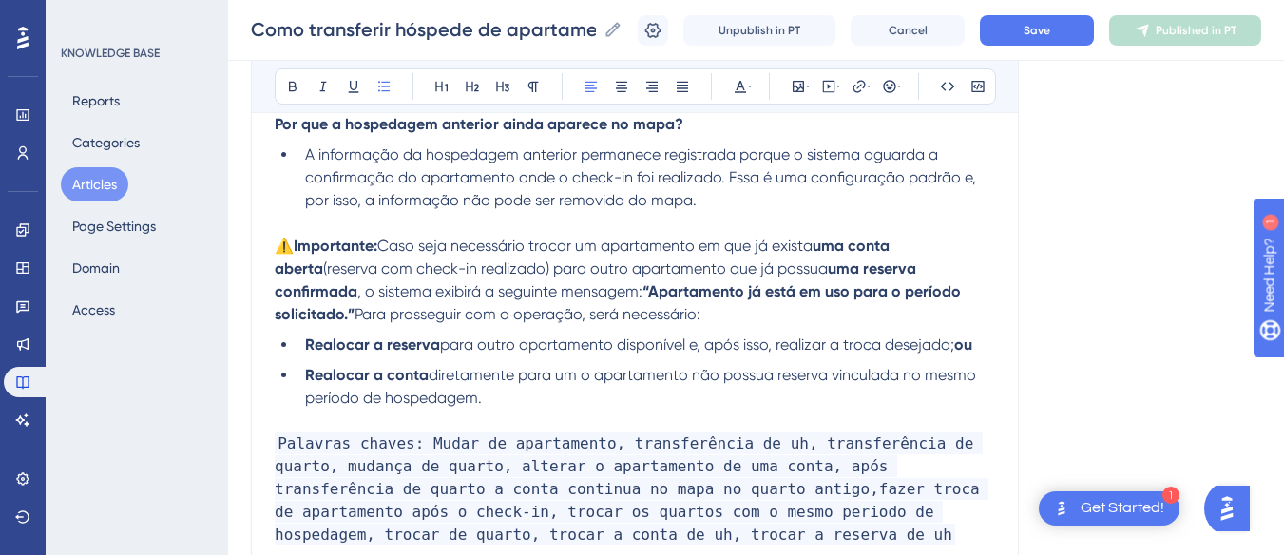
scroll to position [2719, 0]
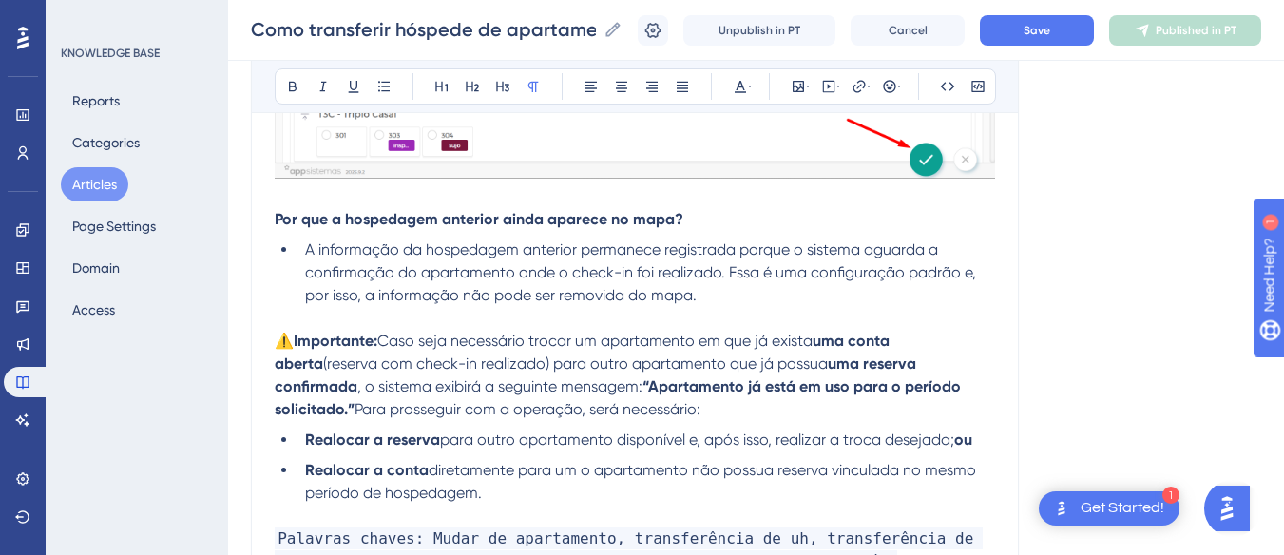
click at [328, 315] on p at bounding box center [635, 318] width 720 height 23
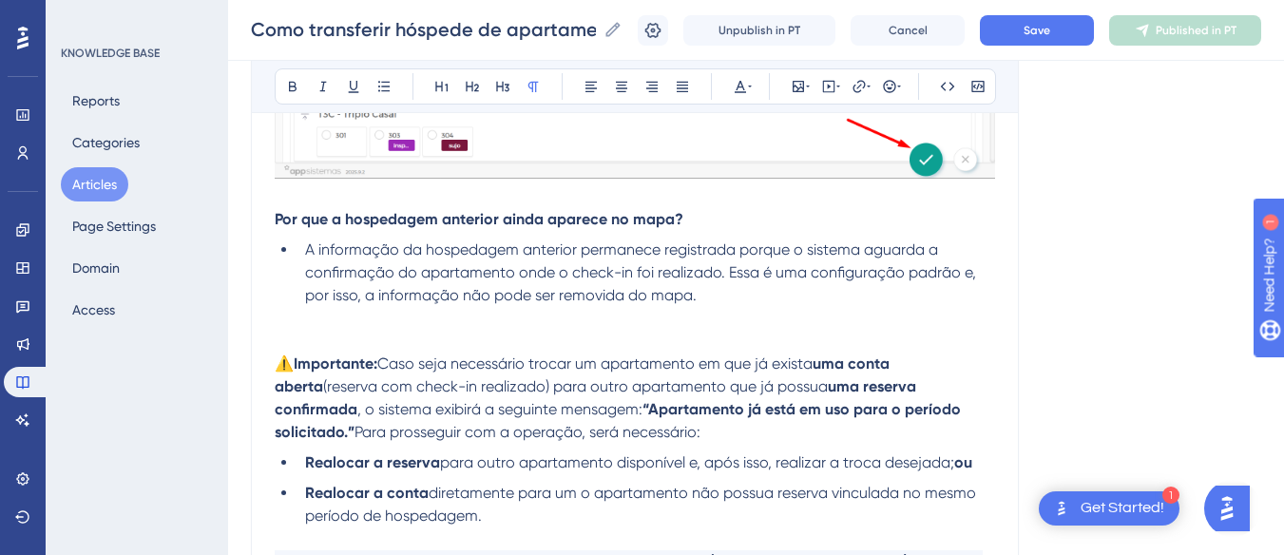
scroll to position [3004, 0]
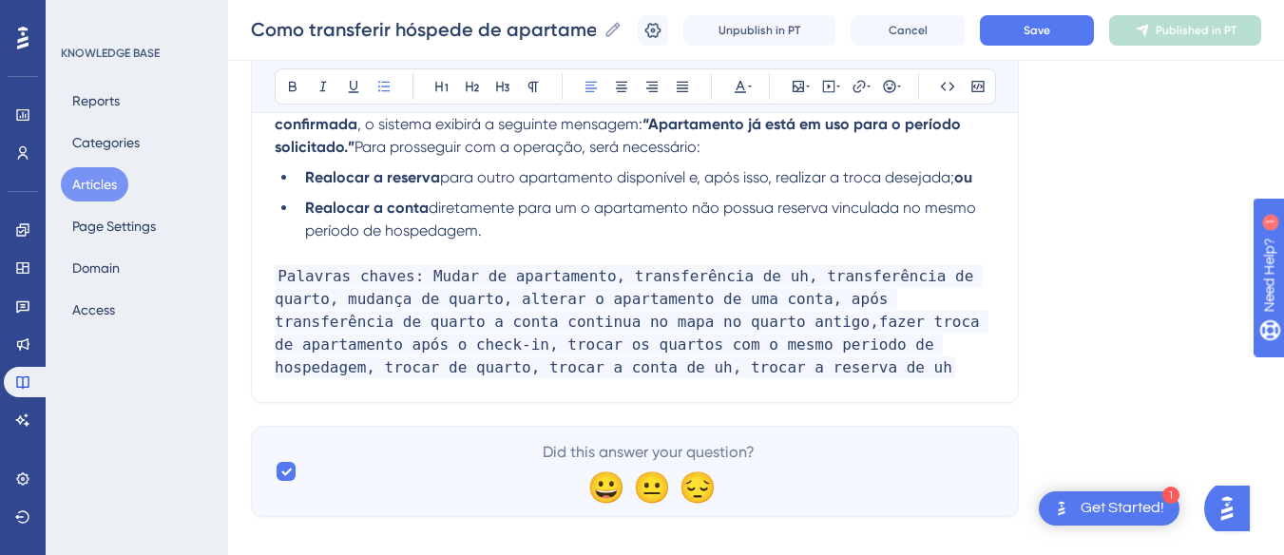
click at [522, 216] on span "diretamente para um o apartamento não possua reserva vinculada no mesmo período…" at bounding box center [642, 219] width 675 height 41
click at [516, 237] on li "Realo­car a conta diretamente para um o apartamento não possua reserva vinculad…" at bounding box center [646, 220] width 698 height 46
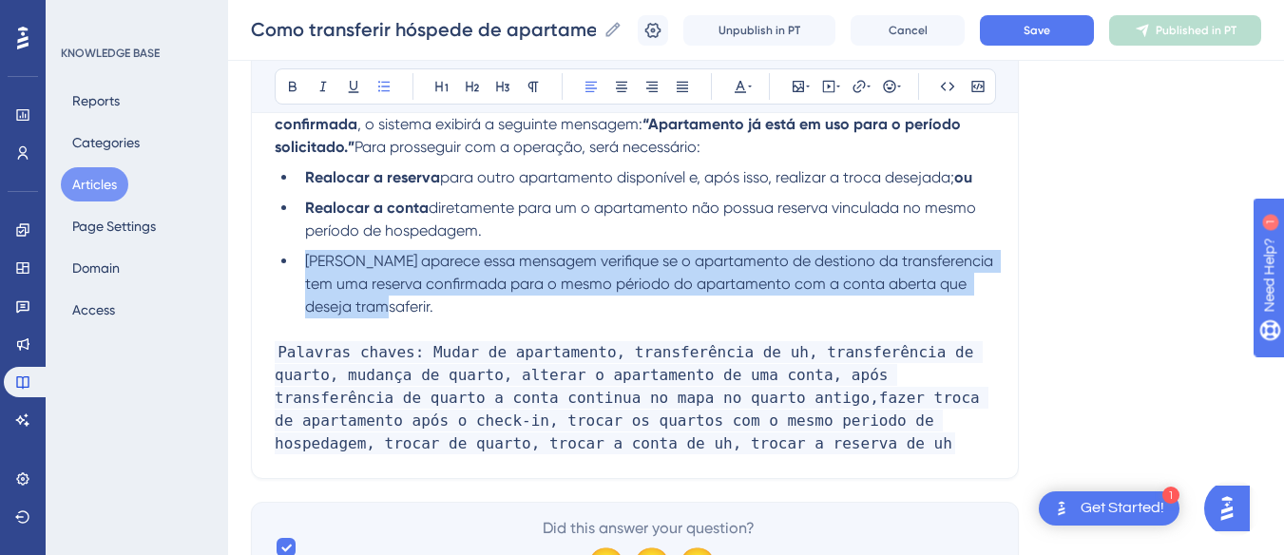
drag, startPoint x: 388, startPoint y: 304, endPoint x: 297, endPoint y: 261, distance: 99.9
click at [297, 261] on li "Caso aparece essa mensagem verifique se o apartamento de destiono da transferen…" at bounding box center [646, 284] width 698 height 68
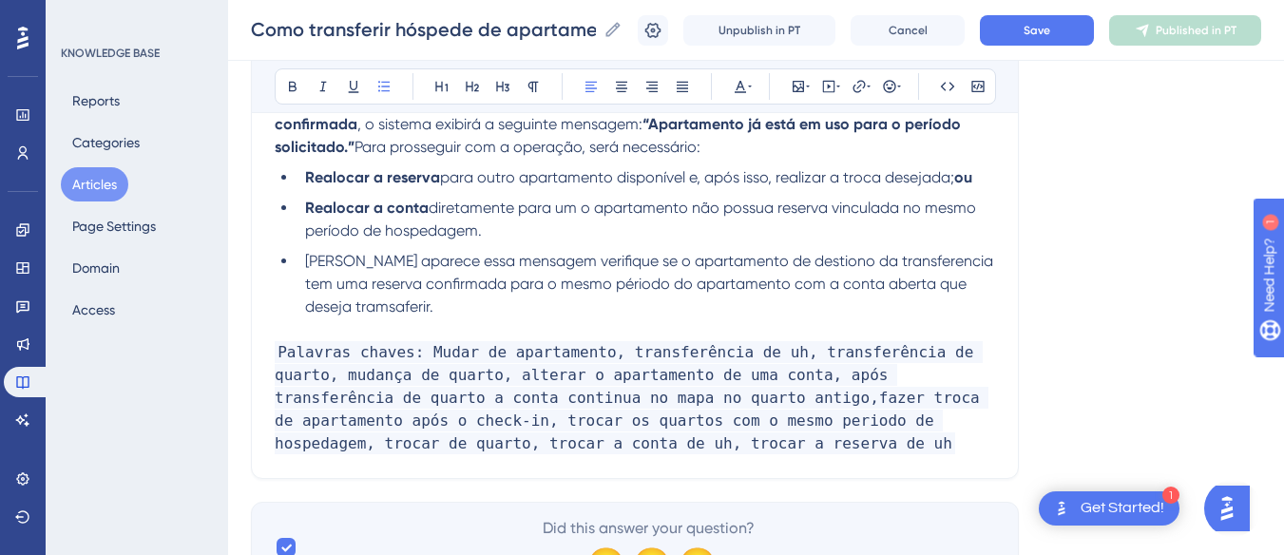
click at [487, 239] on li "Realo­car a conta diretamente para um o apartamento não possua reserva vinculad…" at bounding box center [646, 220] width 698 height 46
click at [461, 264] on span "Caso aparece essa mensagem verifique se o apartamento de destiono da transferen…" at bounding box center [651, 284] width 692 height 64
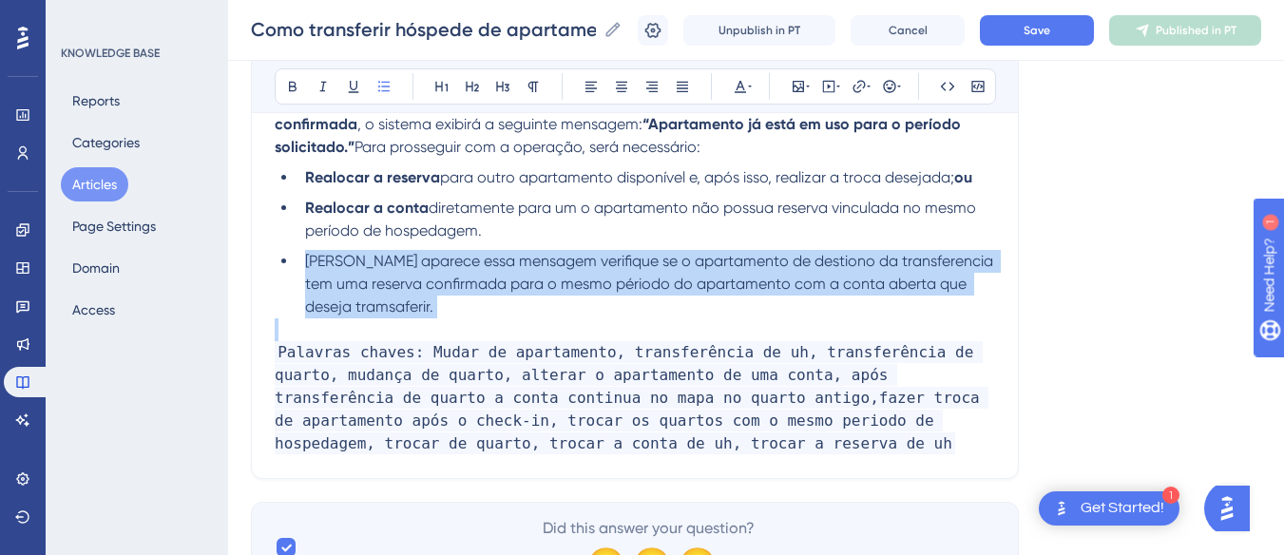
click at [461, 264] on span "Caso aparece essa mensagem verifique se o apartamento de destiono da transferen…" at bounding box center [651, 284] width 692 height 64
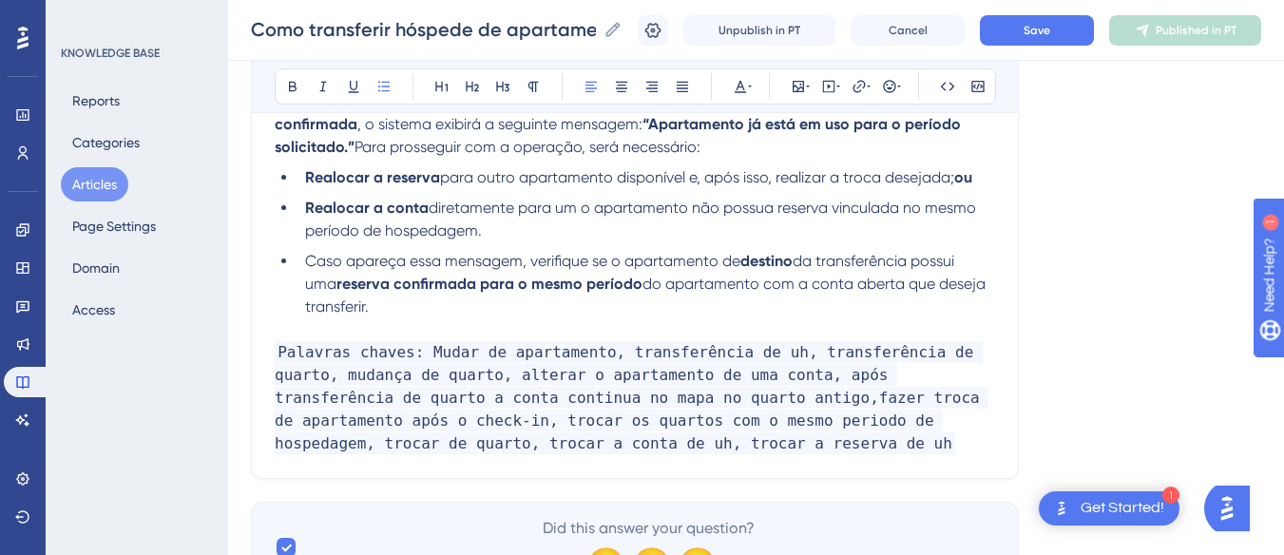
scroll to position [2909, 0]
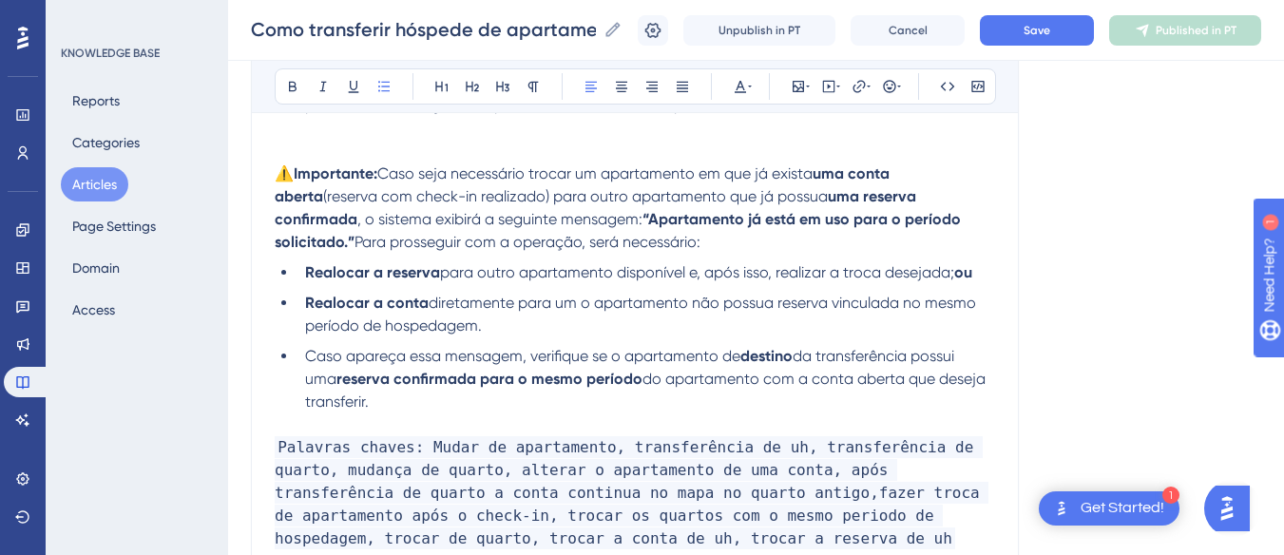
drag, startPoint x: 388, startPoint y: 410, endPoint x: 307, endPoint y: 356, distance: 96.7
click at [307, 356] on li "Caso apareça essa mensagem, verifique se o apartamento de destino da transferên…" at bounding box center [646, 379] width 698 height 68
click at [294, 270] on ul "Realo­car a reserva para outro apartamento disponível e, após isso, realizar a …" at bounding box center [635, 337] width 720 height 152
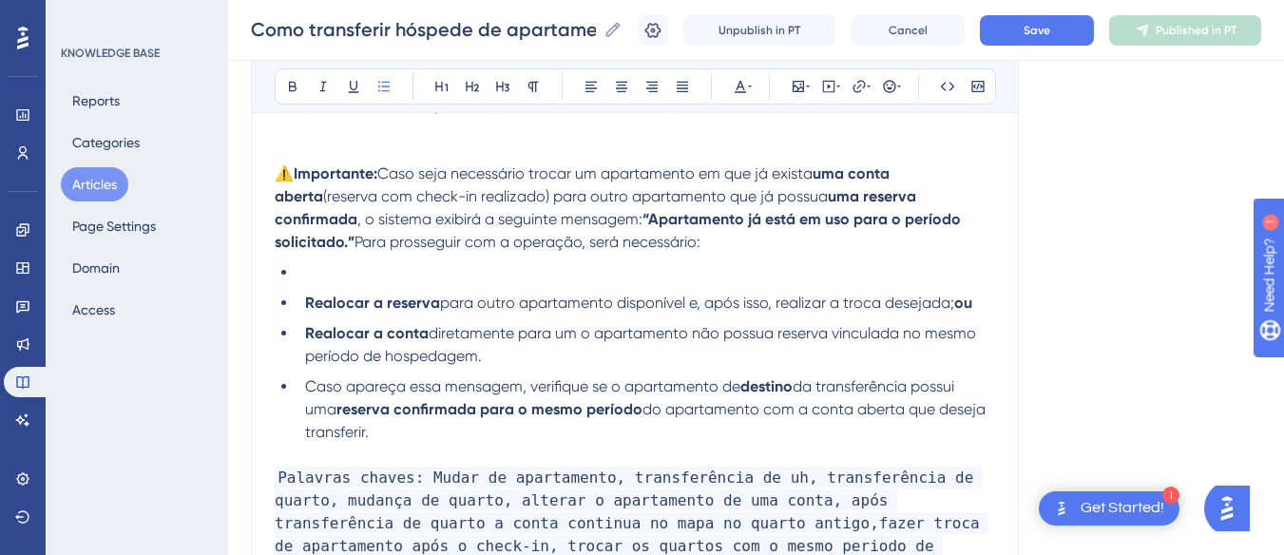
click at [325, 273] on li at bounding box center [646, 272] width 698 height 23
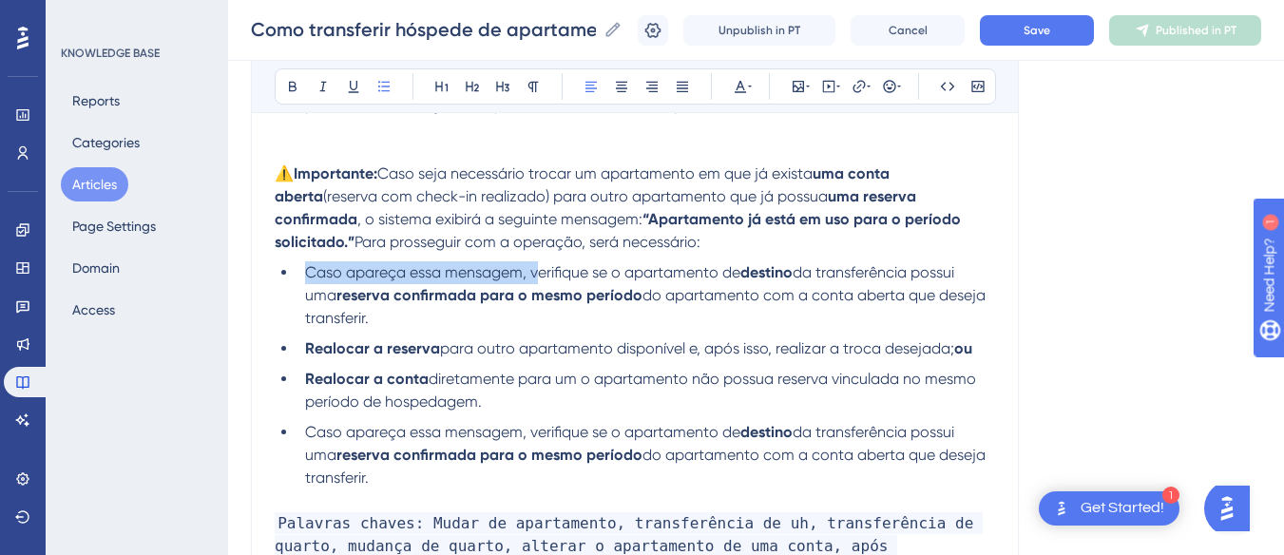
drag, startPoint x: 539, startPoint y: 272, endPoint x: 298, endPoint y: 278, distance: 240.5
click at [298, 278] on li "Caso apareça essa mensagem, verifique se o apartamento de destino da transferên…" at bounding box center [646, 295] width 698 height 68
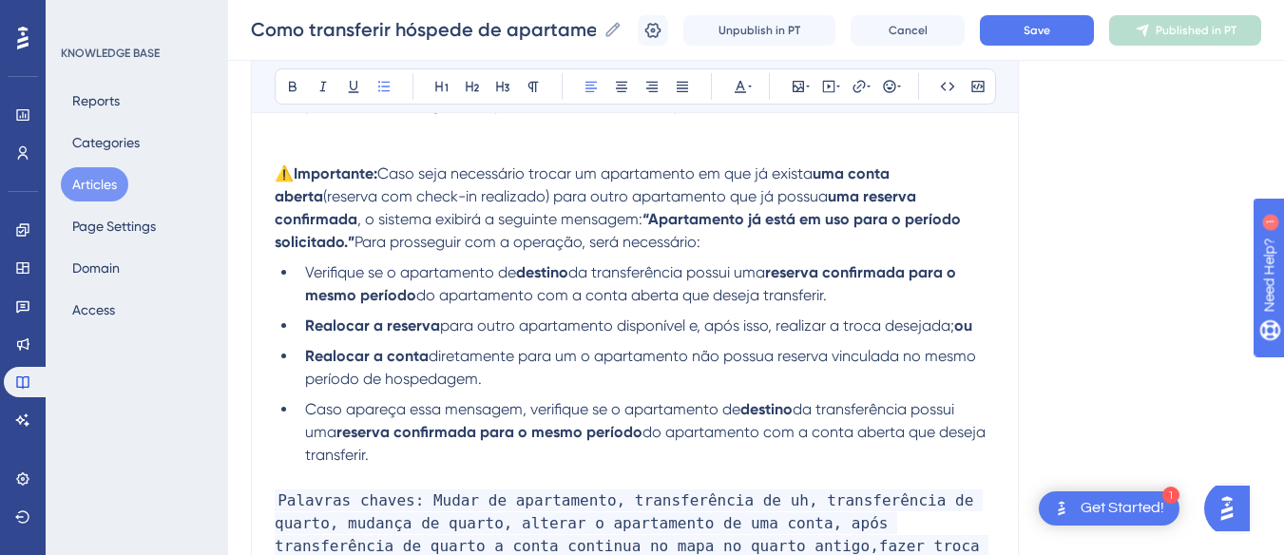
click at [734, 312] on ul "Verifique se o apartamento de destino da transferência possui uma reserva confi…" at bounding box center [635, 363] width 720 height 205
click at [870, 296] on li "Verifique se o apartamento de destino da transferência possui uma reserva confi…" at bounding box center [646, 284] width 698 height 46
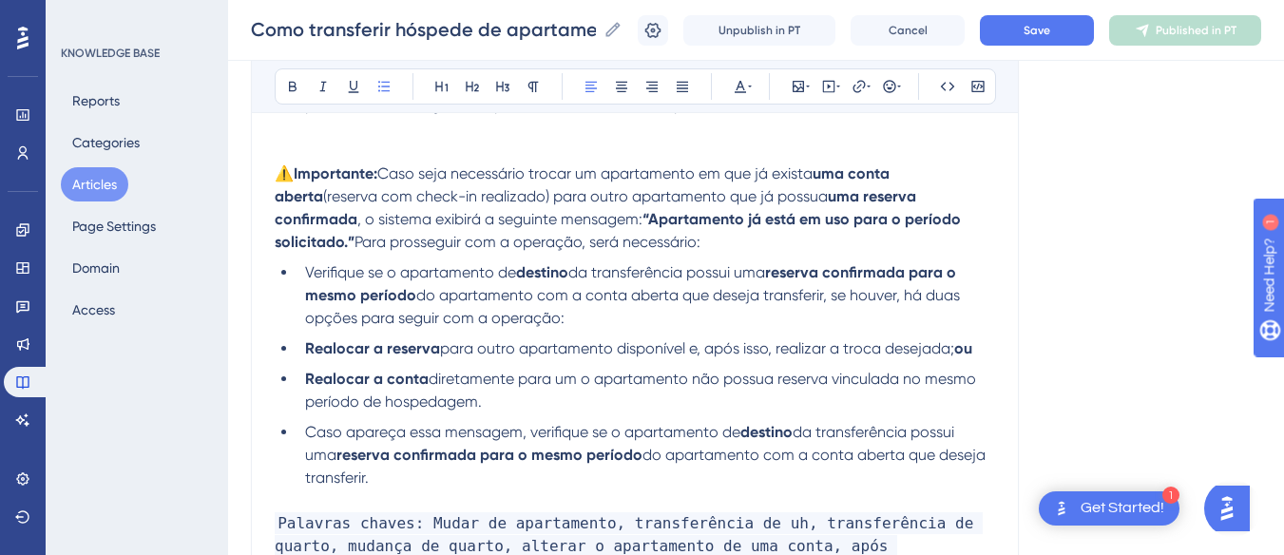
click at [298, 346] on li "Realo­car a reserva para outro apartamento disponível e, após isso, realizar a …" at bounding box center [646, 348] width 698 height 23
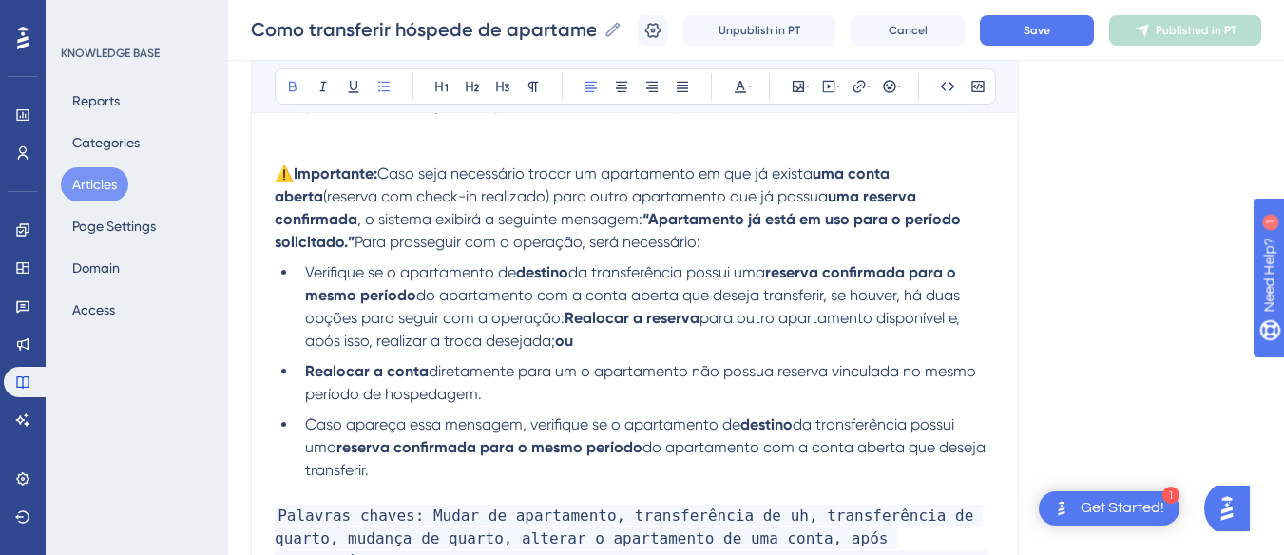
click at [297, 372] on li "Realo­car a conta diretamente para um o apartamento não possua reserva vinculad…" at bounding box center [646, 383] width 698 height 46
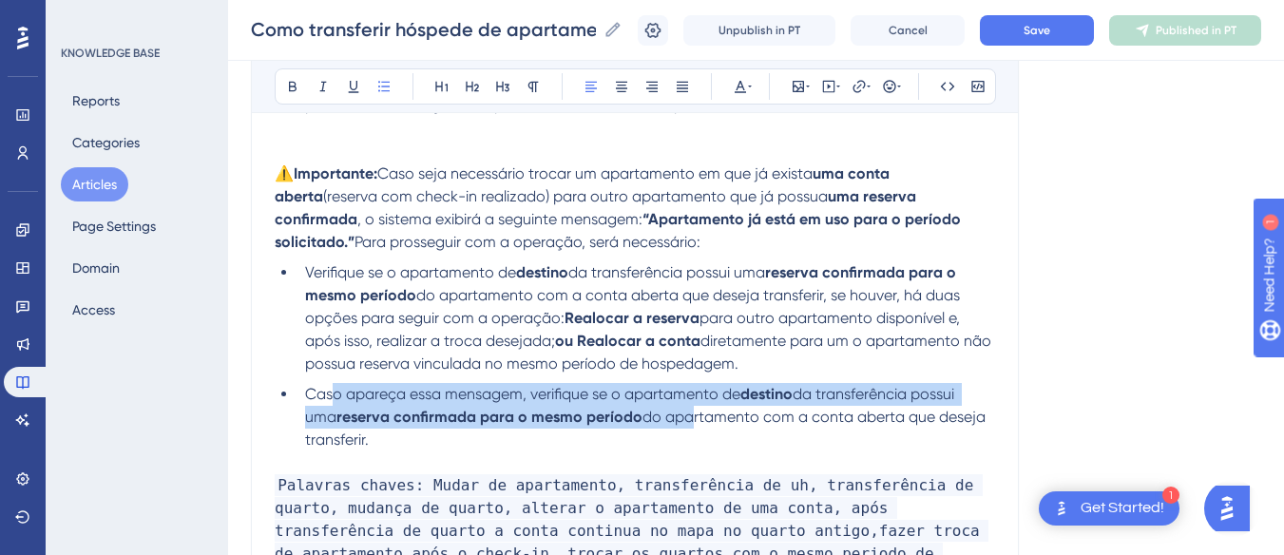
drag, startPoint x: 683, startPoint y: 424, endPoint x: 335, endPoint y: 395, distance: 349.0
click at [335, 395] on li "Caso apareça essa mensagem, verifique se o apartamento de destino da transferên…" at bounding box center [646, 417] width 698 height 68
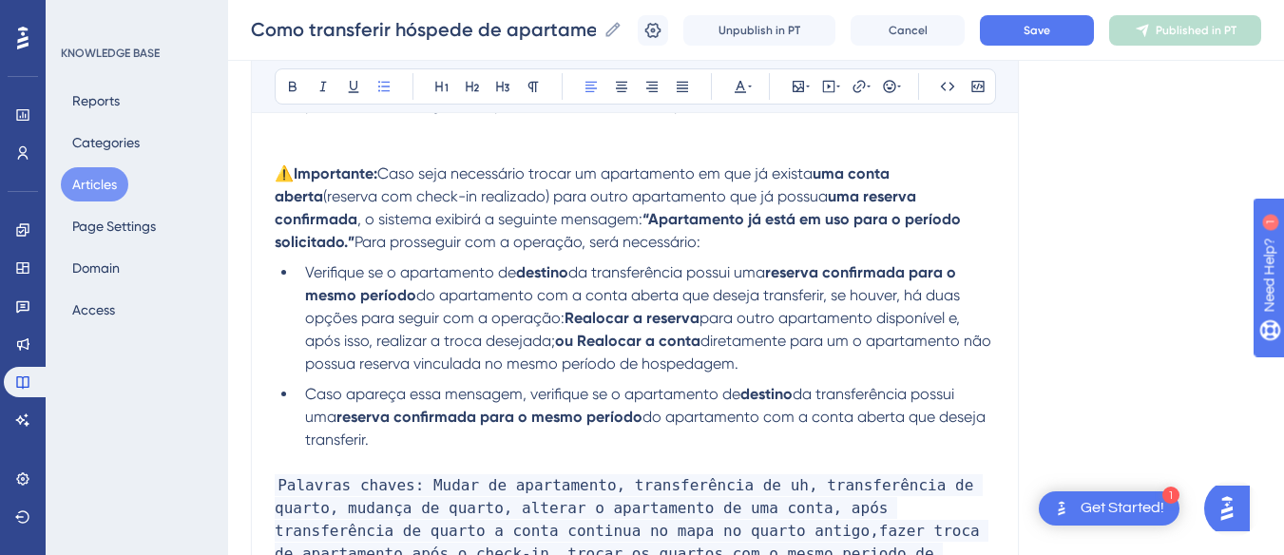
click at [375, 439] on li "Caso apareça essa mensagem, verifique se o apartamento de destino da transferên…" at bounding box center [646, 417] width 698 height 68
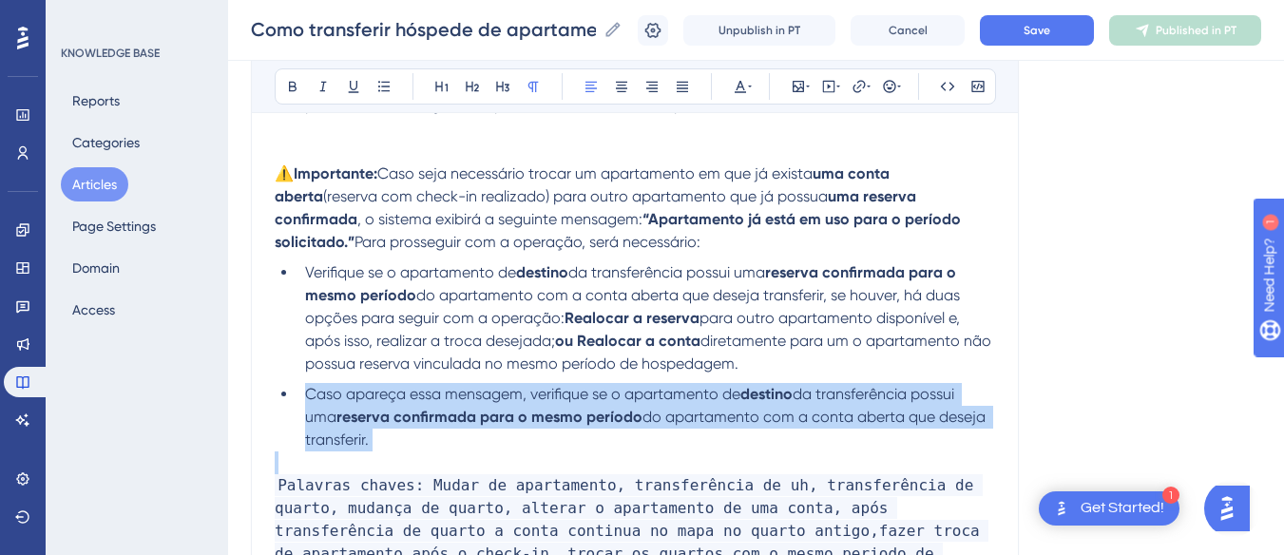
drag, startPoint x: 375, startPoint y: 439, endPoint x: 286, endPoint y: 400, distance: 97.5
click at [297, 400] on li "Caso apareça essa mensagem, verifique se o apartamento de destino da transferên…" at bounding box center [646, 417] width 698 height 68
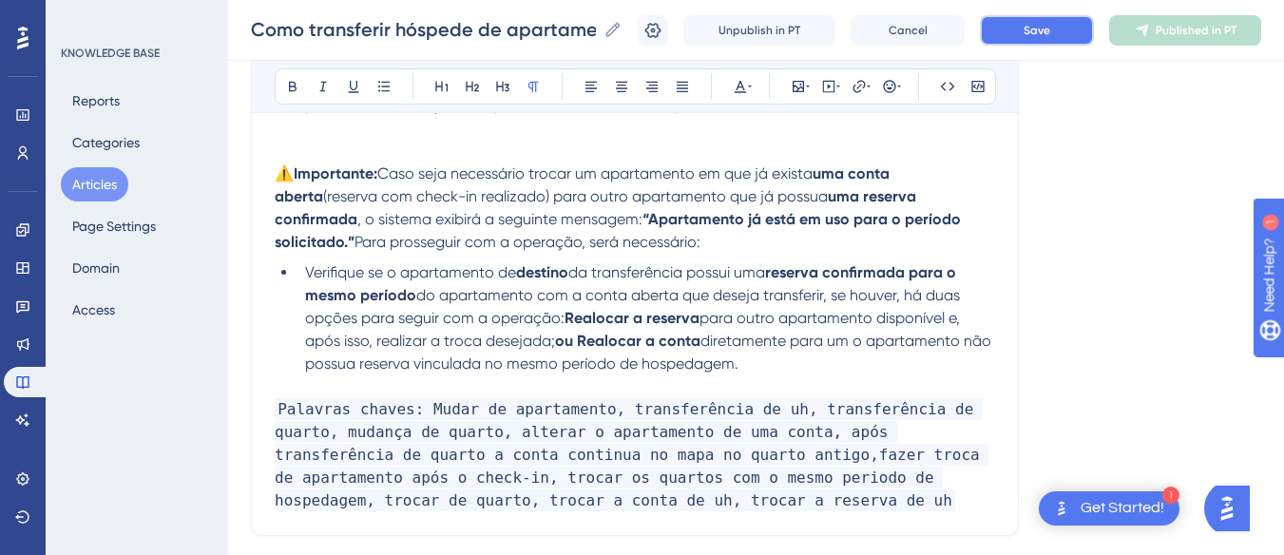
click at [1050, 19] on button "Save" at bounding box center [1037, 30] width 114 height 30
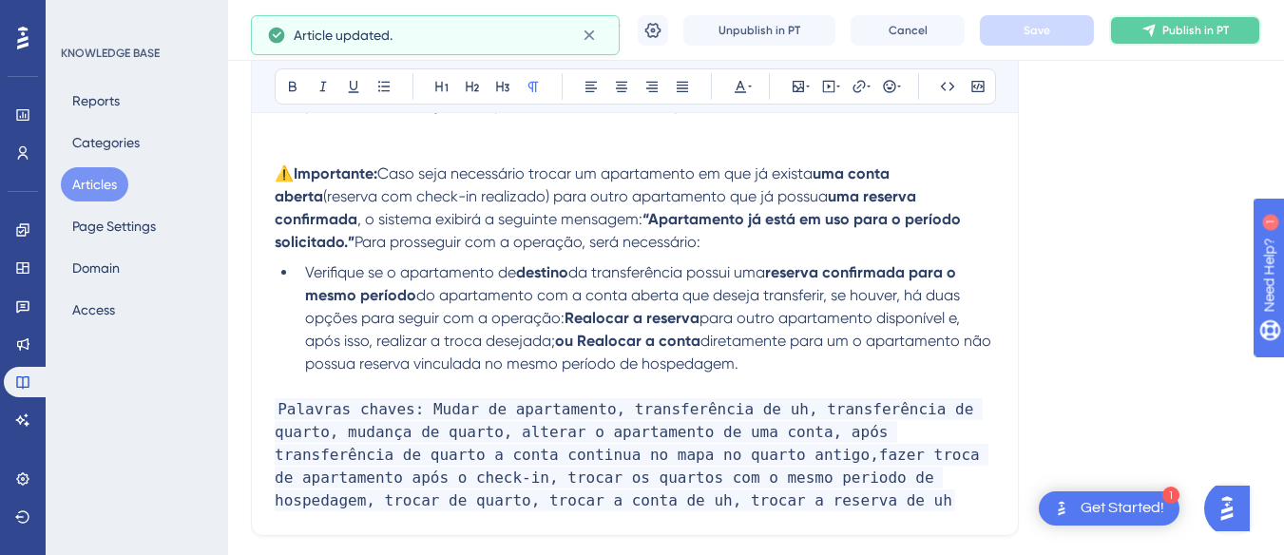
click at [1203, 29] on span "Publish in PT" at bounding box center [1195, 30] width 67 height 15
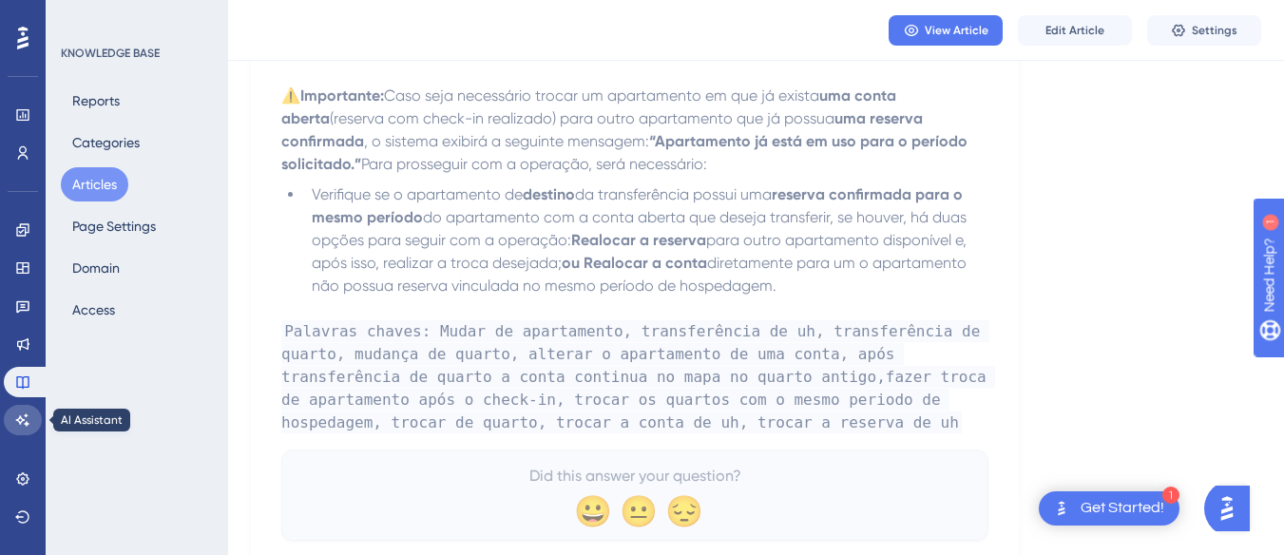
click at [27, 415] on icon at bounding box center [22, 419] width 13 height 12
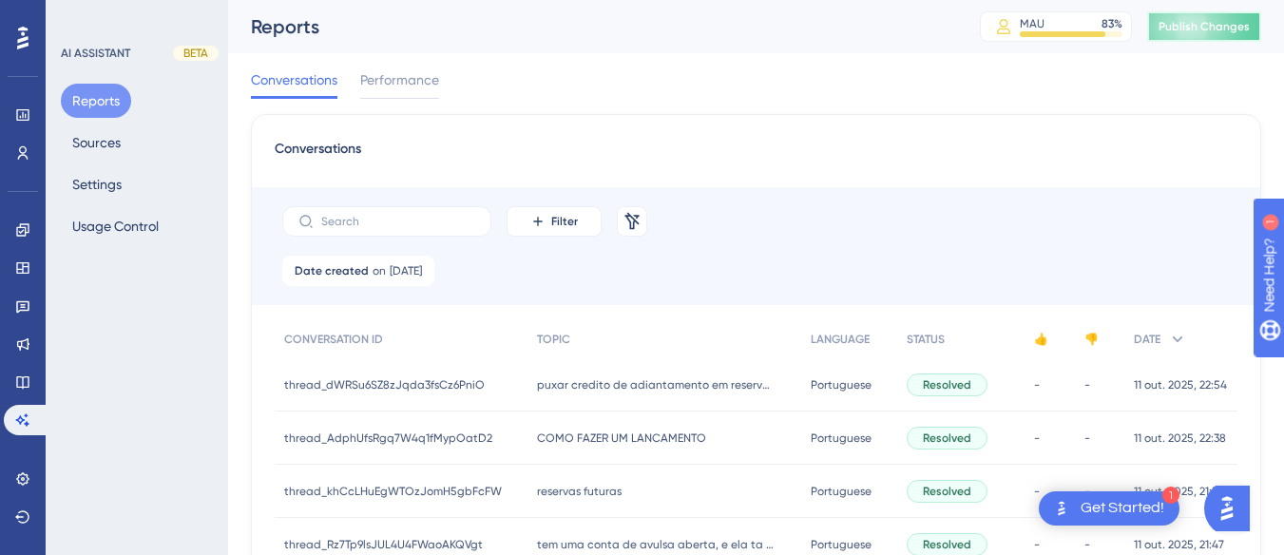
click at [1230, 31] on span "Publish Changes" at bounding box center [1203, 26] width 91 height 15
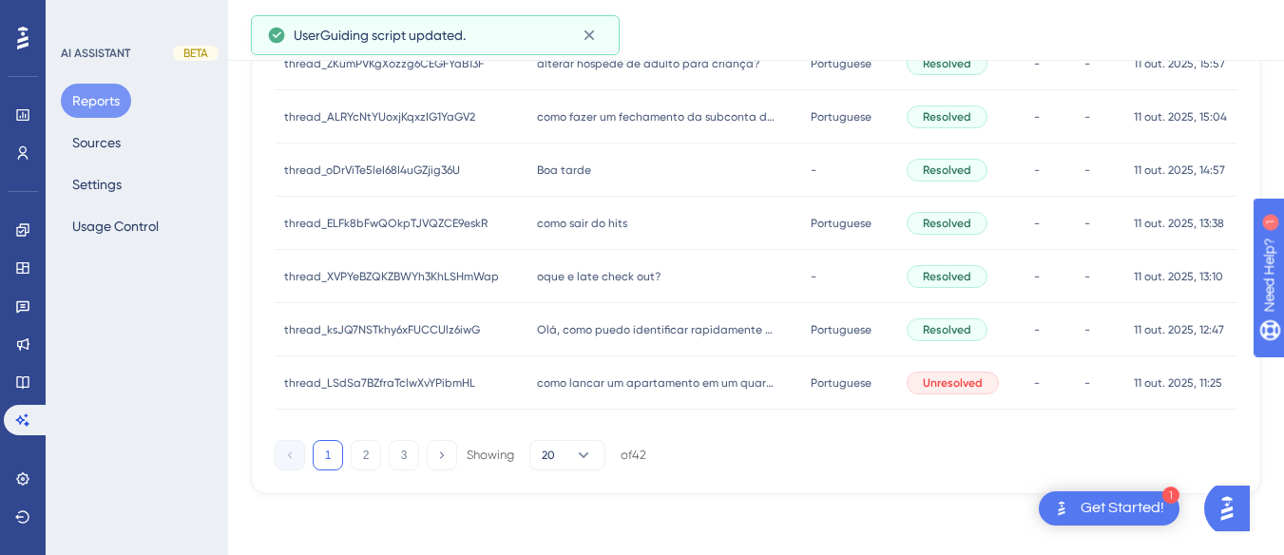
scroll to position [736, 0]
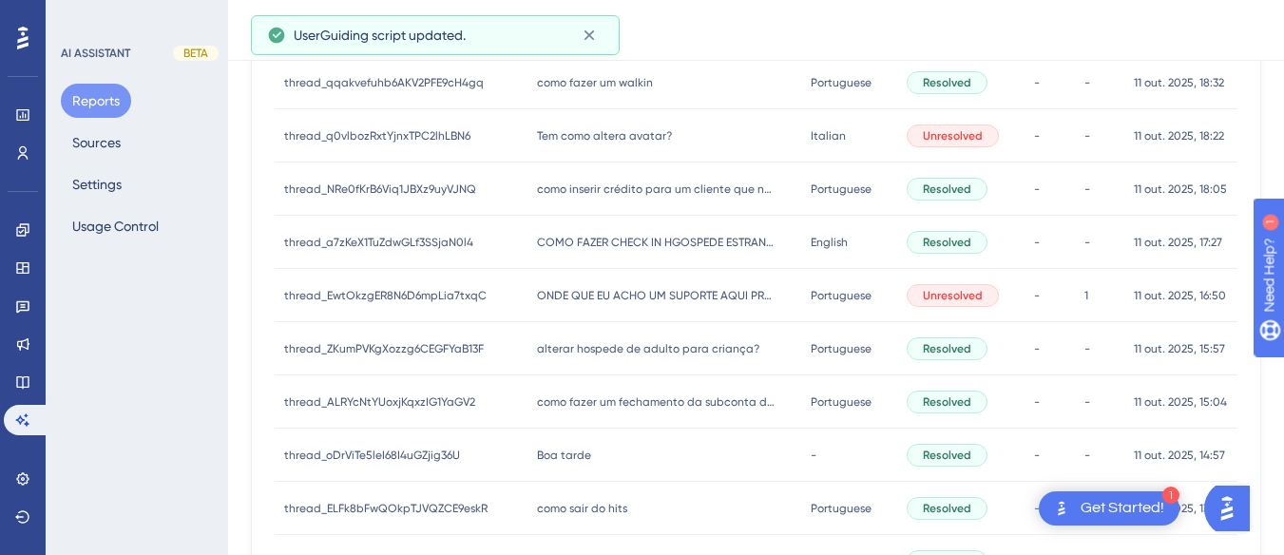
click at [642, 364] on div "alterar hospede de adulto para criança? alterar hospede de adulto para criança?" at bounding box center [663, 348] width 273 height 53
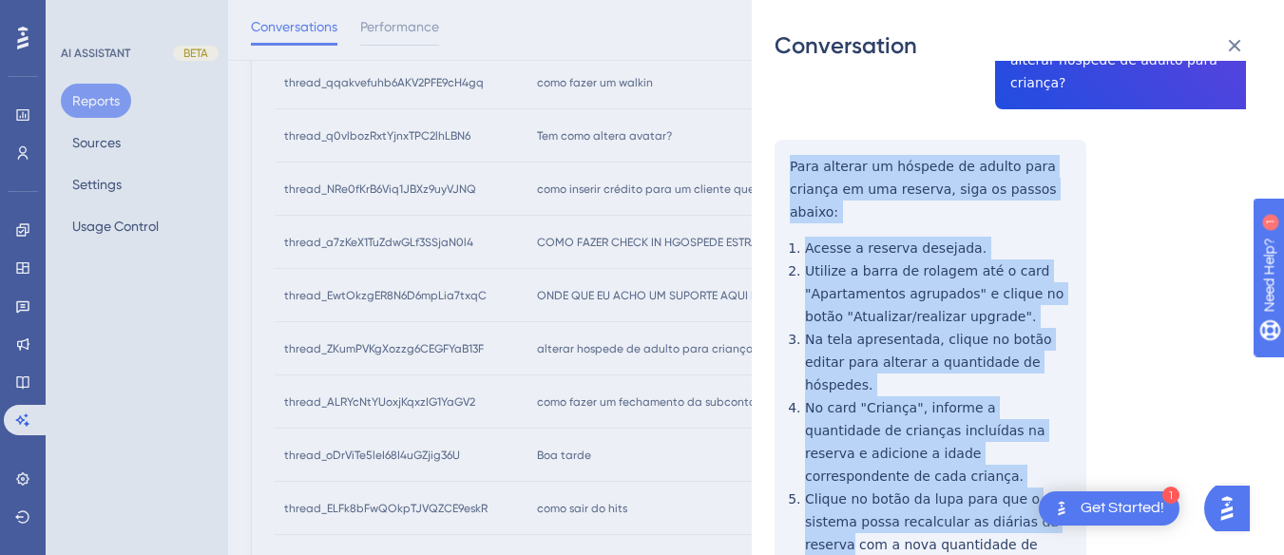
scroll to position [570, 0]
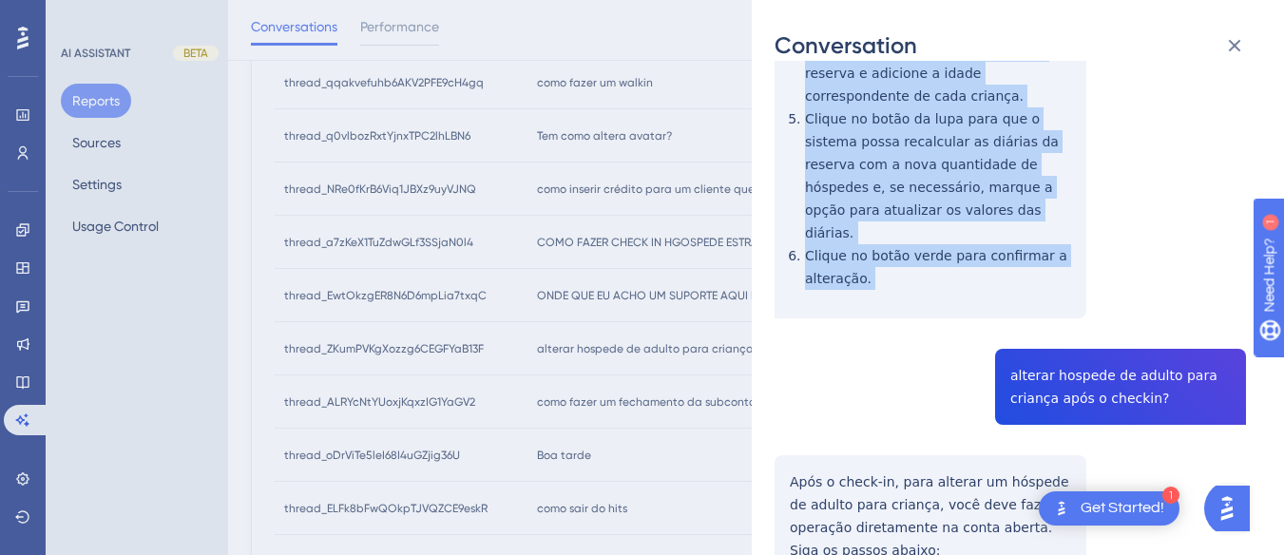
drag, startPoint x: 789, startPoint y: 346, endPoint x: 910, endPoint y: 216, distance: 178.2
click at [910, 216] on div "thread_ZKumPVKgXozzg6CEGFYaB13F Copy - - 53_Lermen, Sidineide User Conversation…" at bounding box center [1009, 197] width 471 height 1369
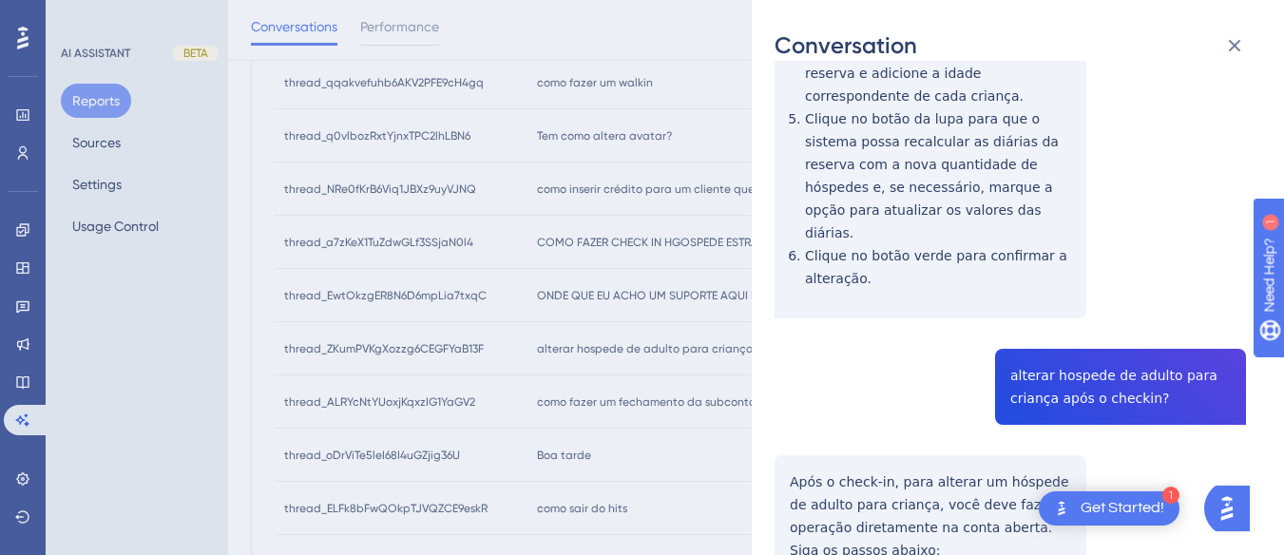
click at [1041, 307] on div "thread_ZKumPVKgXozzg6CEGFYaB13F Copy - - 53_Lermen, Sidineide User Conversation…" at bounding box center [1009, 197] width 471 height 1369
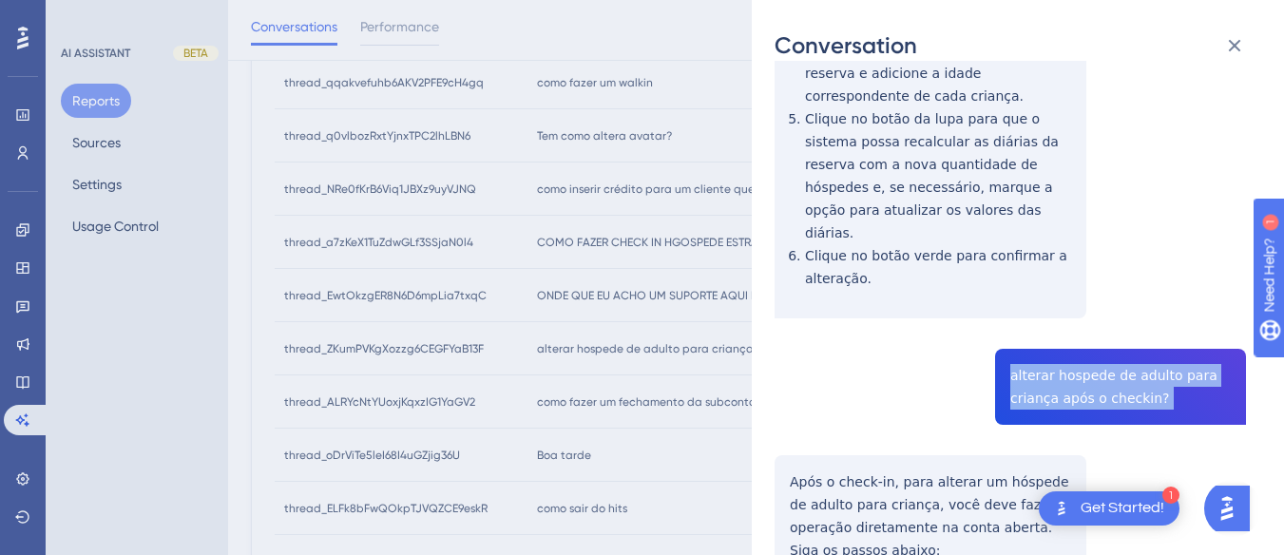
click at [1041, 307] on div "thread_ZKumPVKgXozzg6CEGFYaB13F Copy - - 53_Lermen, Sidineide User Conversation…" at bounding box center [1009, 197] width 471 height 1369
click at [789, 395] on div "thread_ZKumPVKgXozzg6CEGFYaB13F Copy - - 53_Lermen, Sidineide User Conversation…" at bounding box center [1009, 197] width 471 height 1369
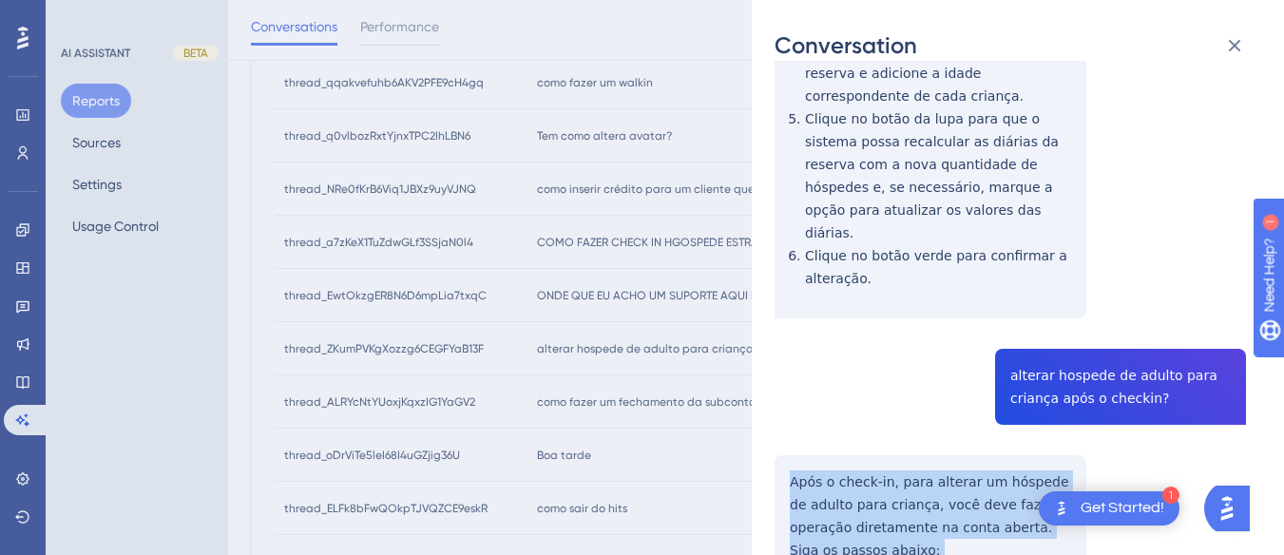
scroll to position [793, 0]
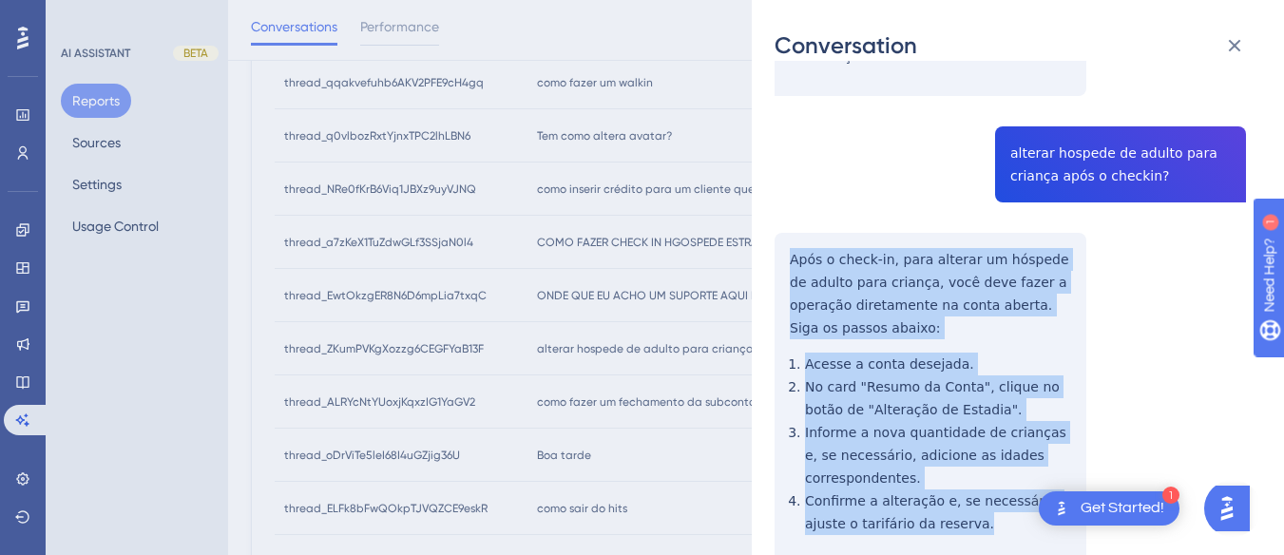
drag, startPoint x: 783, startPoint y: 384, endPoint x: 974, endPoint y: 452, distance: 202.9
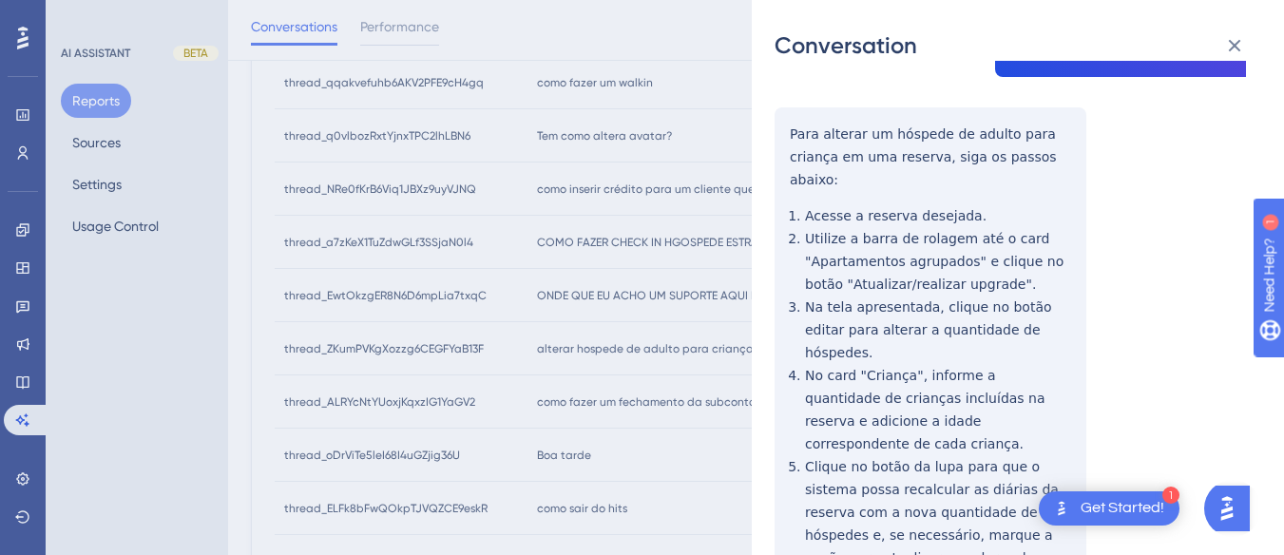
scroll to position [0, 0]
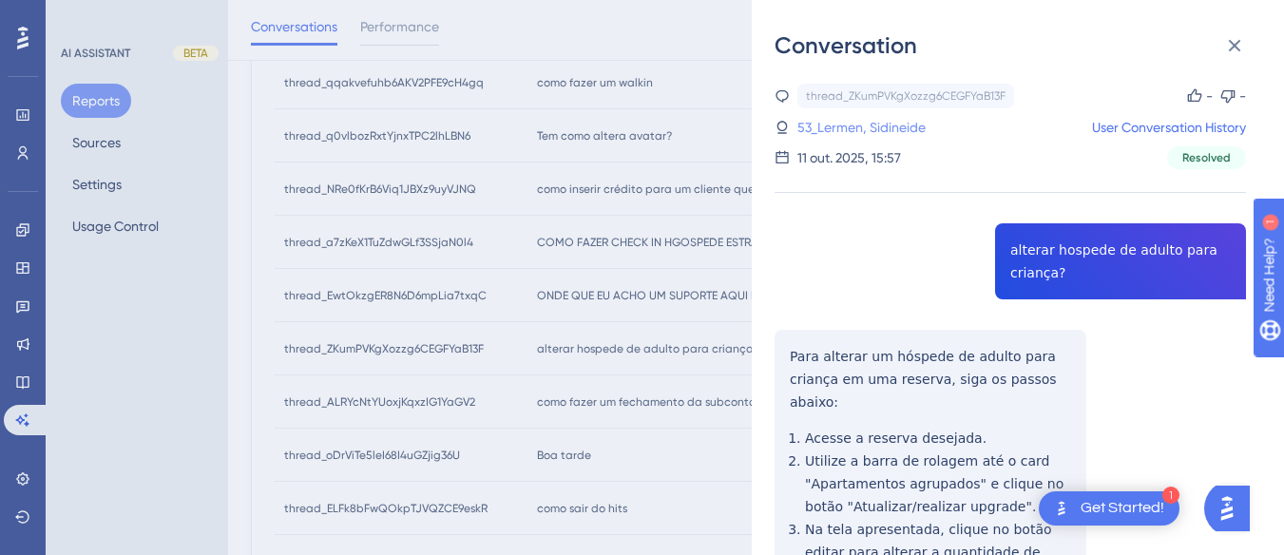
click at [853, 125] on link "53_Lermen, Sidineide" at bounding box center [861, 127] width 128 height 23
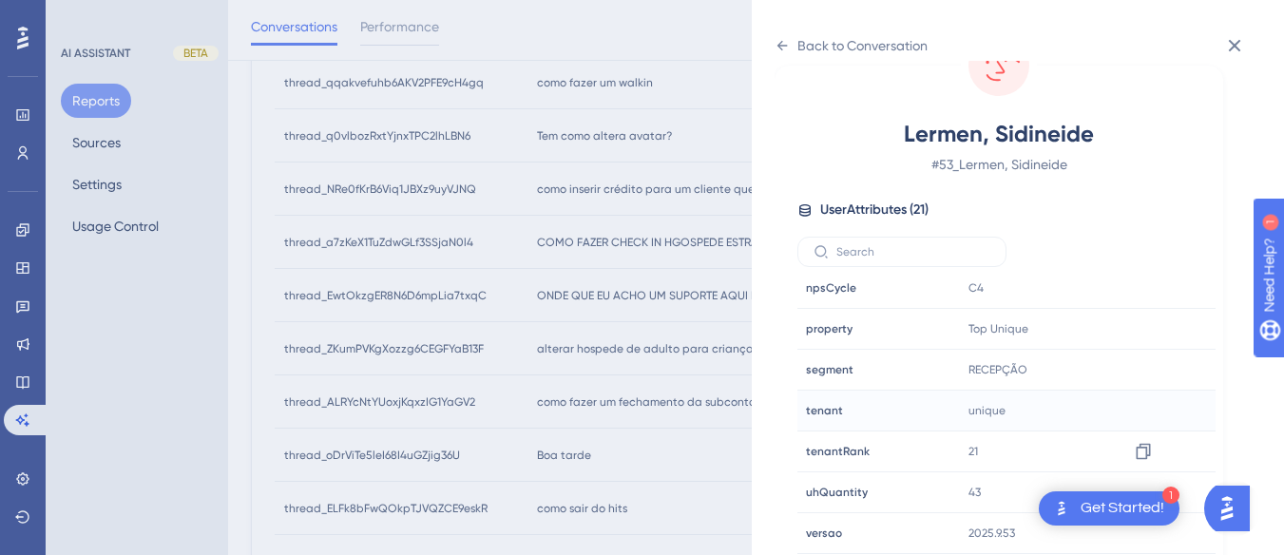
scroll to position [1021, 0]
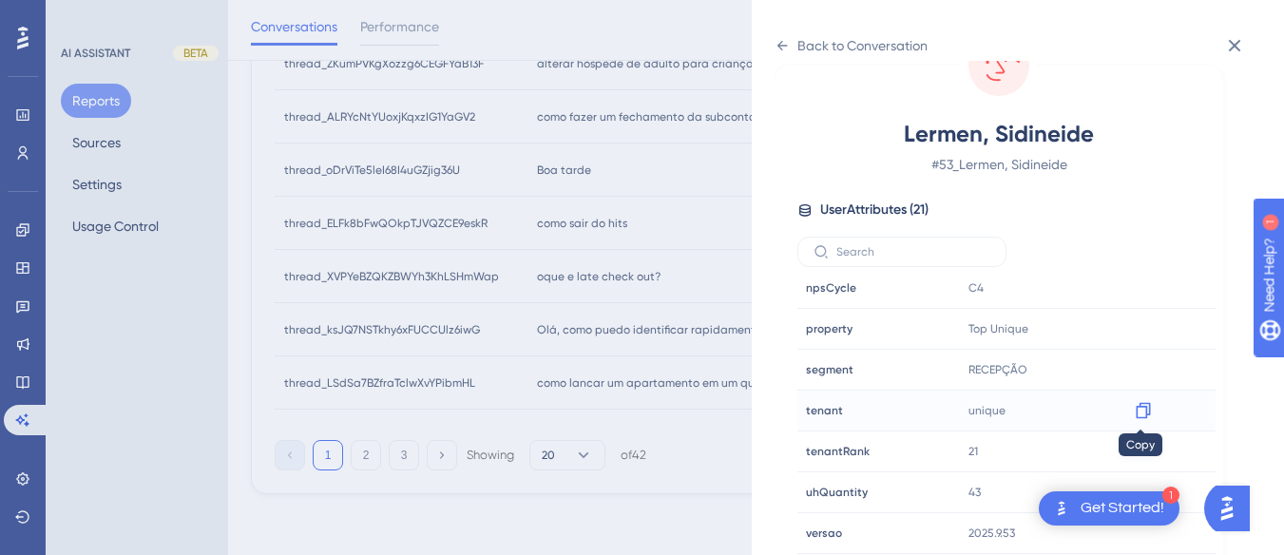
click at [1137, 410] on icon at bounding box center [1143, 410] width 19 height 19
click at [782, 37] on div "Back to Conversation" at bounding box center [850, 45] width 153 height 30
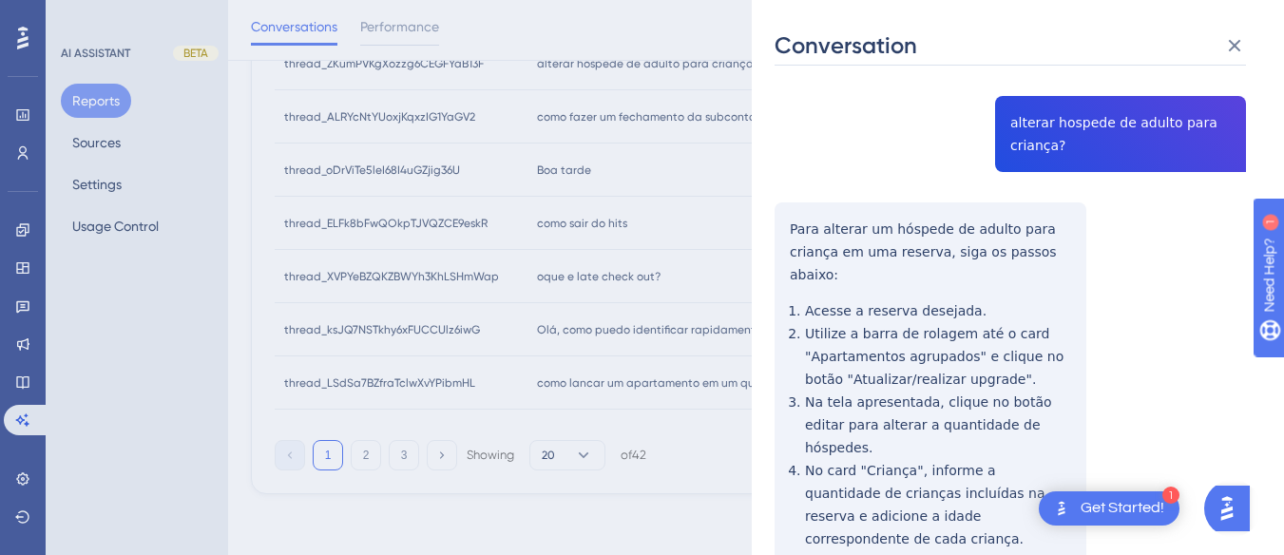
scroll to position [926, 0]
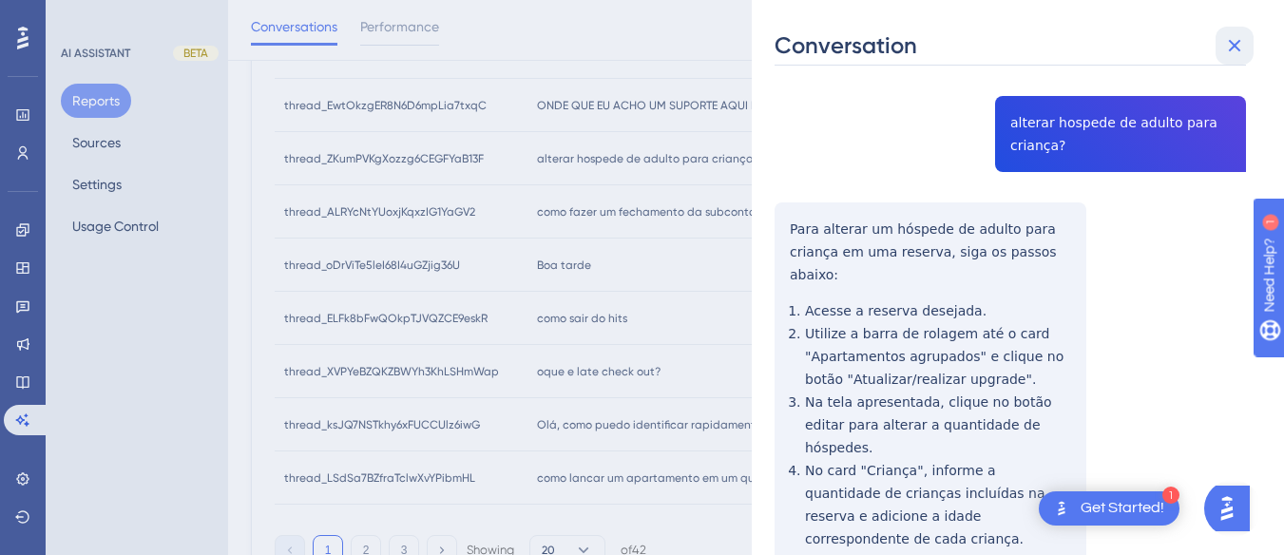
click at [1232, 37] on icon at bounding box center [1234, 45] width 23 height 23
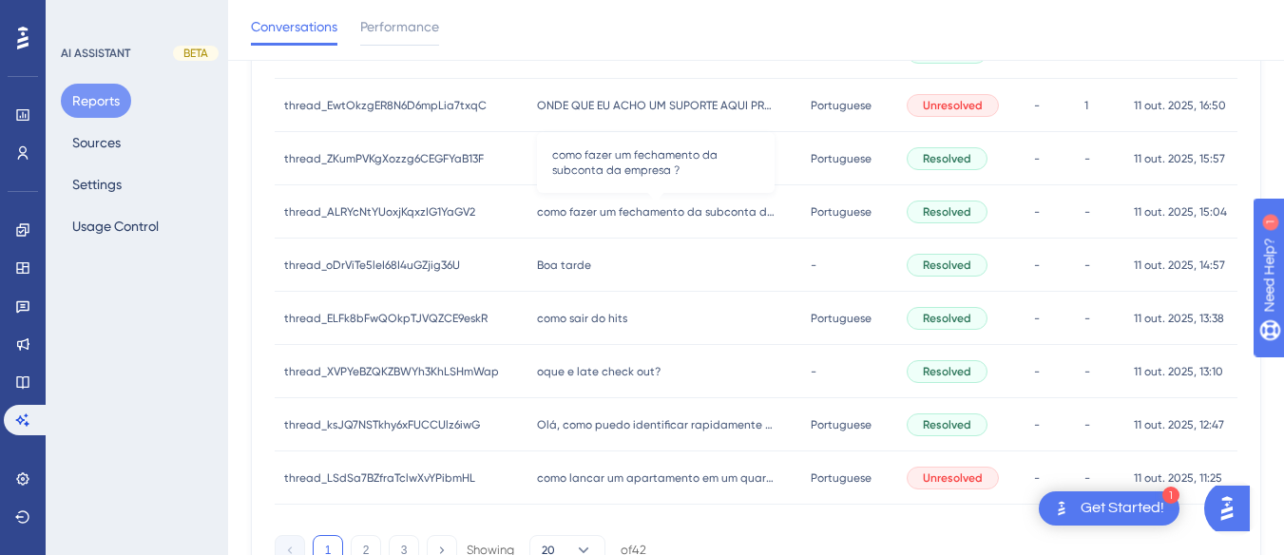
click at [575, 210] on span "como fazer um fechamento da subconta da empresa ?" at bounding box center [656, 211] width 238 height 15
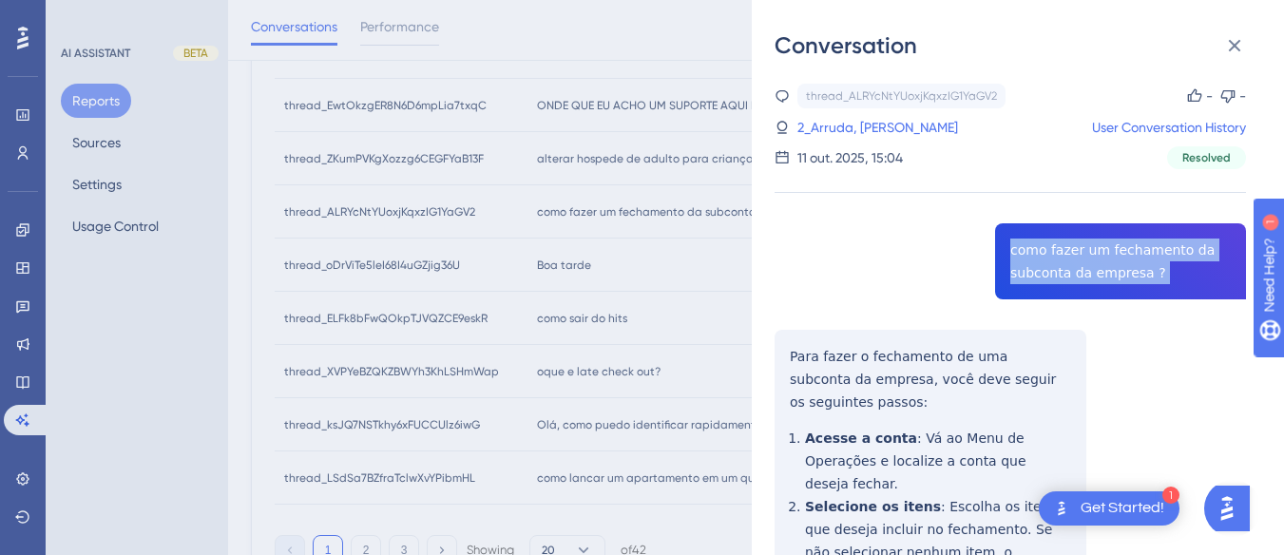
click at [774, 344] on div "Conversation thread_ALRYcNtYUoxjKqxzIG1YaGV2 Copy - - 2_Arruda, Bruno User Conv…" at bounding box center [1018, 277] width 532 height 555
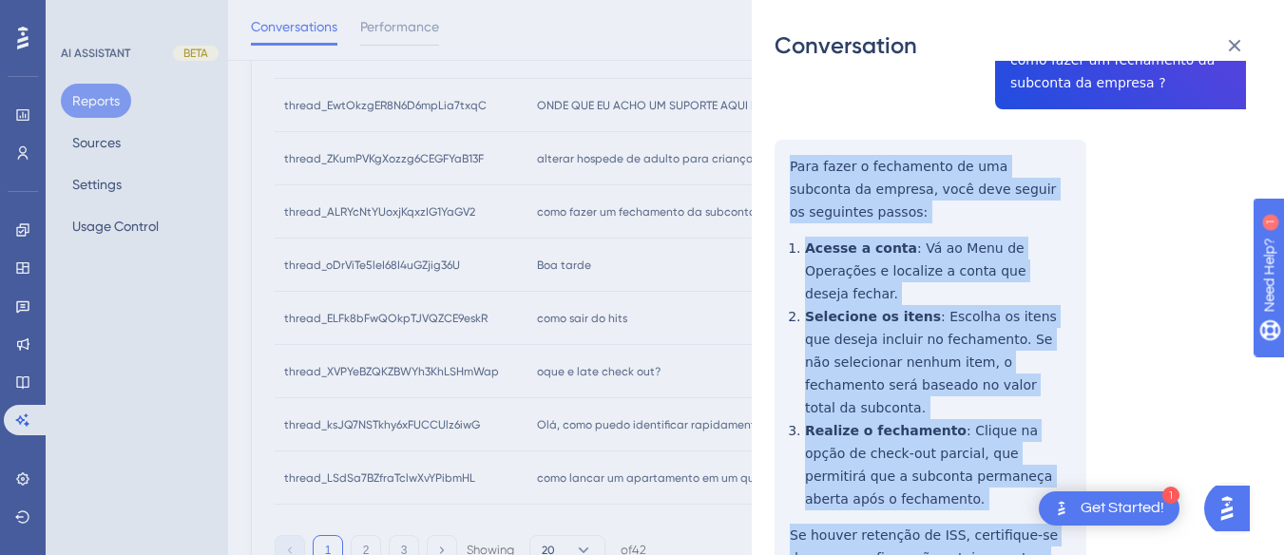
scroll to position [475, 0]
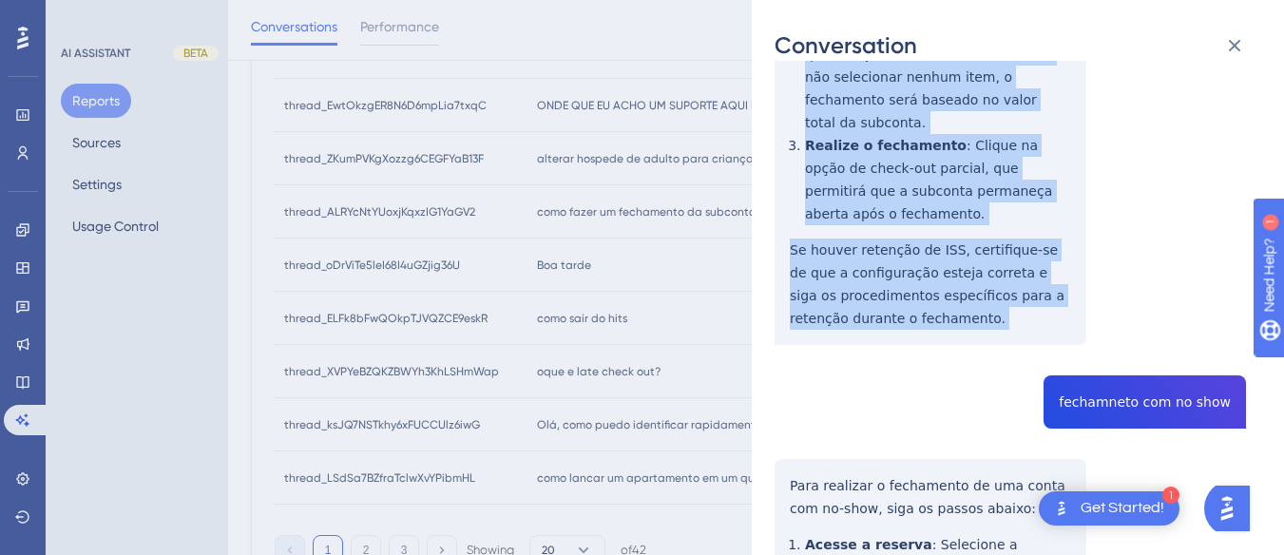
drag, startPoint x: 774, startPoint y: 347, endPoint x: 950, endPoint y: 337, distance: 177.0
click at [950, 337] on div "Conversation thread_ALRYcNtYUoxjKqxzIG1YaGV2 Copy - - 2_Arruda, Bruno User Conv…" at bounding box center [1018, 277] width 532 height 555
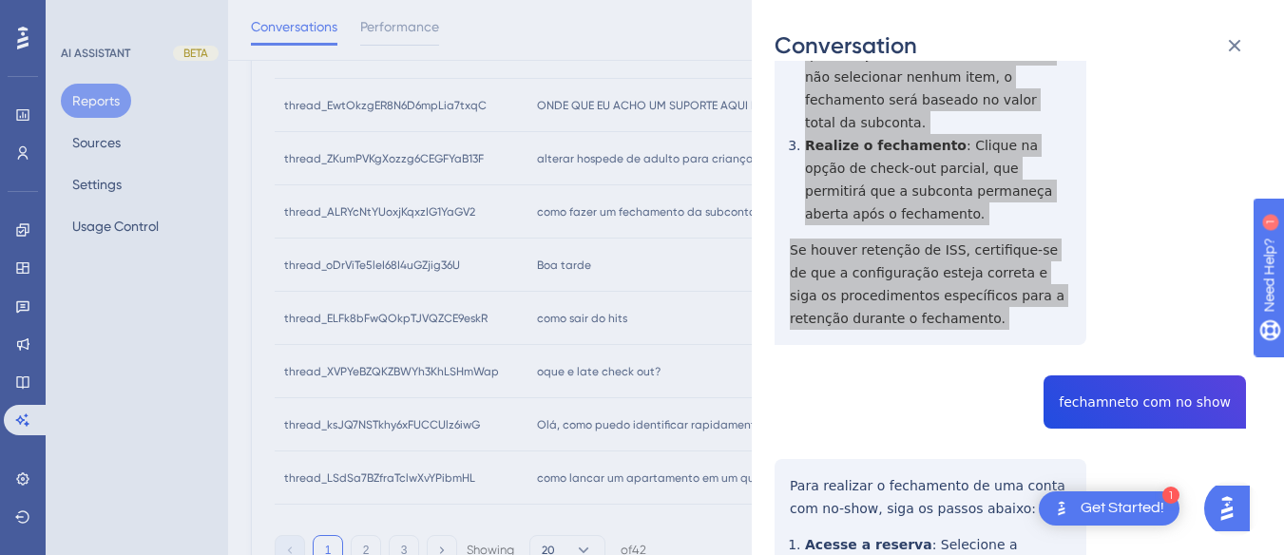
scroll to position [570, 0]
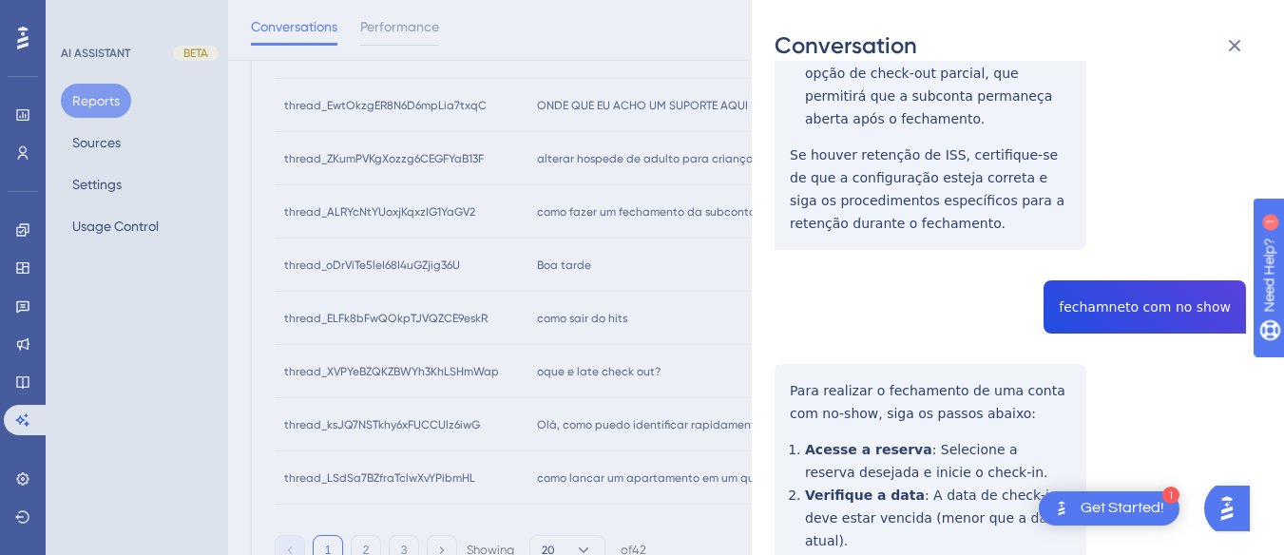
click at [1134, 236] on div "thread_ALRYcNtYUoxjKqxzIG1YaGV2 Copy - - 2_Arruda, Bruno User Conversation Hist…" at bounding box center [1009, 557] width 471 height 2088
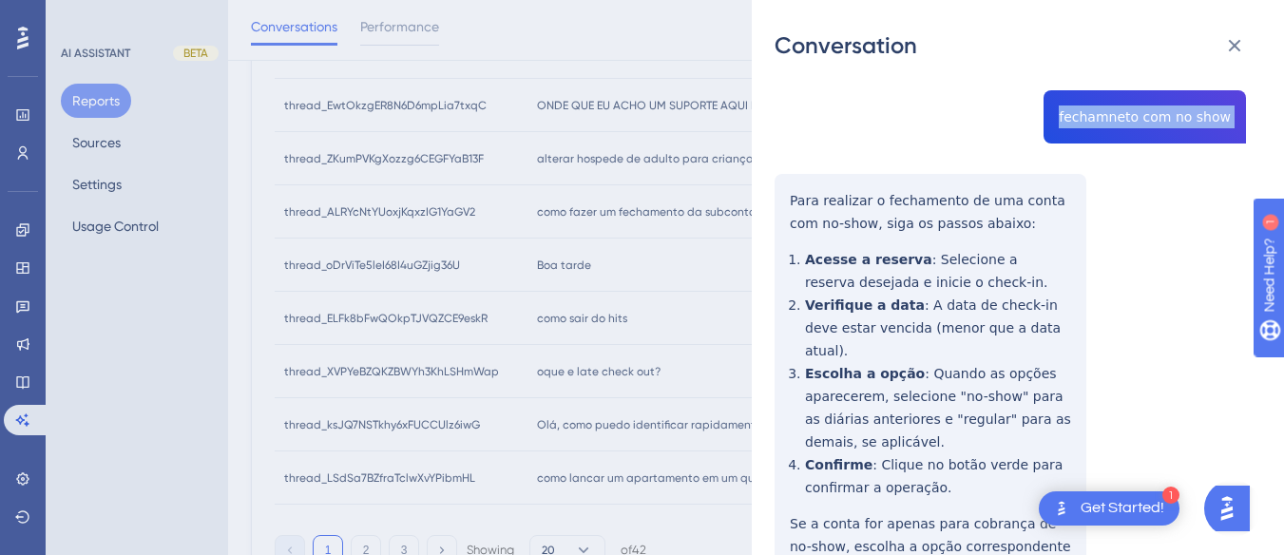
click at [765, 125] on div "Conversation thread_ALRYcNtYUoxjKqxzIG1YaGV2 Copy - - 2_Arruda, Bruno User Conv…" at bounding box center [1018, 277] width 532 height 555
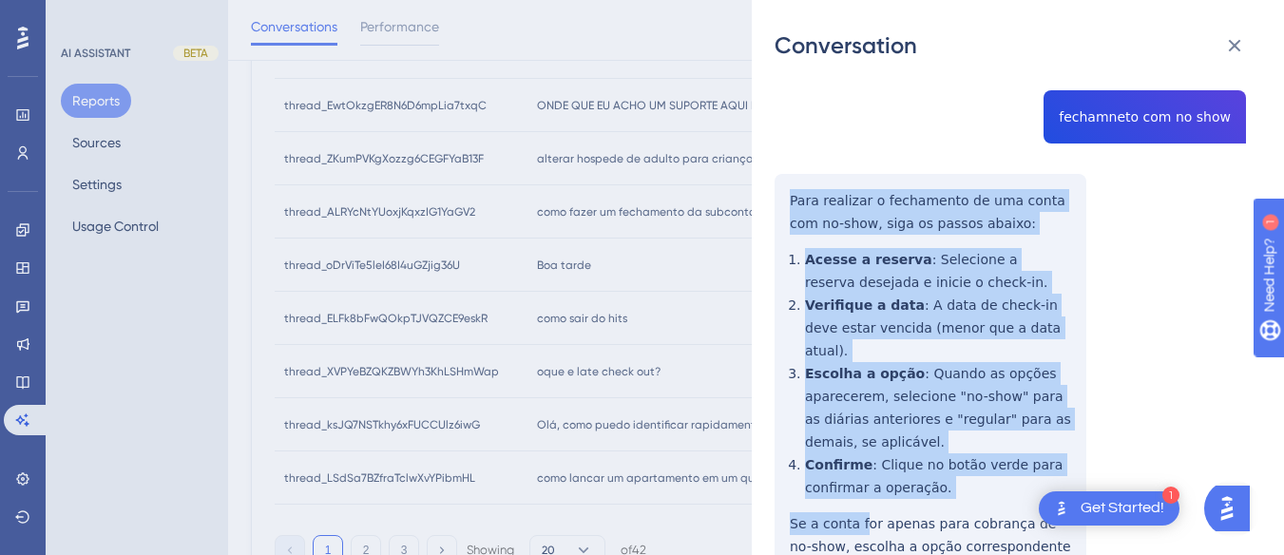
scroll to position [855, 0]
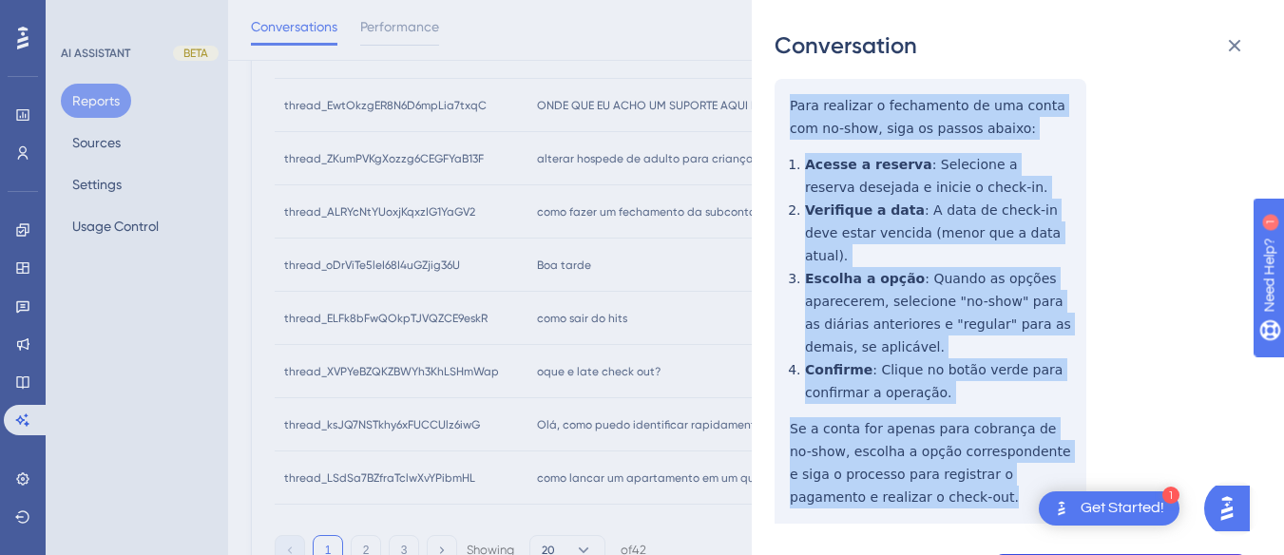
drag, startPoint x: 787, startPoint y: 124, endPoint x: 875, endPoint y: 415, distance: 304.8
click at [875, 415] on div "thread_ALRYcNtYUoxjKqxzIG1YaGV2 Copy - - 2_Arruda, Bruno User Conversation Hist…" at bounding box center [1009, 272] width 471 height 2088
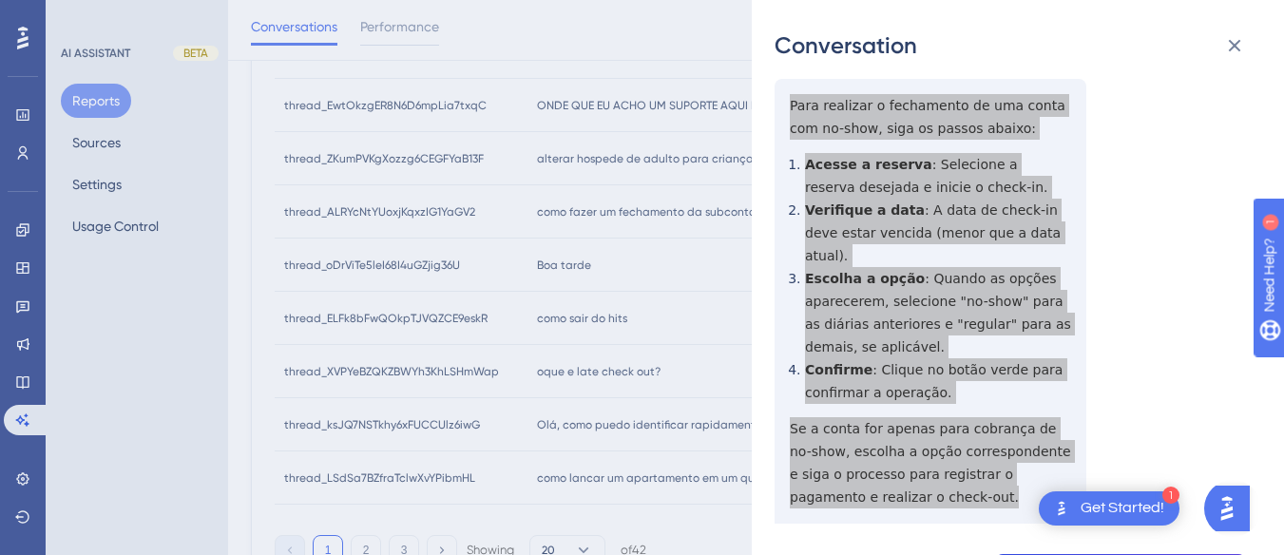
scroll to position [1045, 0]
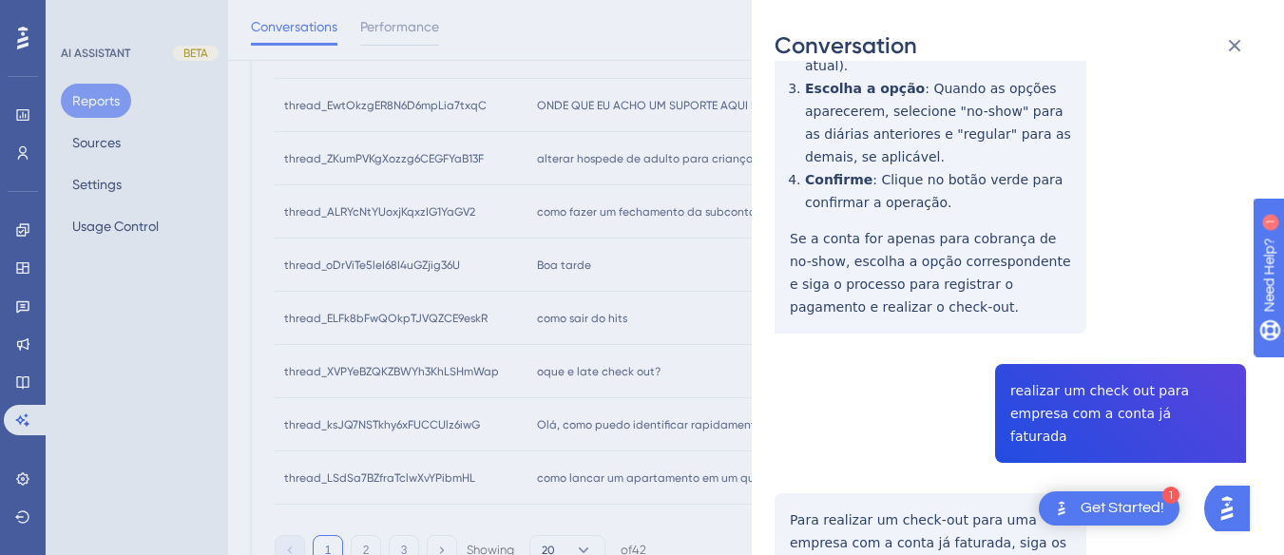
click at [1051, 320] on div "thread_ALRYcNtYUoxjKqxzIG1YaGV2 Copy - - 2_Arruda, Bruno User Conversation Hist…" at bounding box center [1009, 82] width 471 height 2088
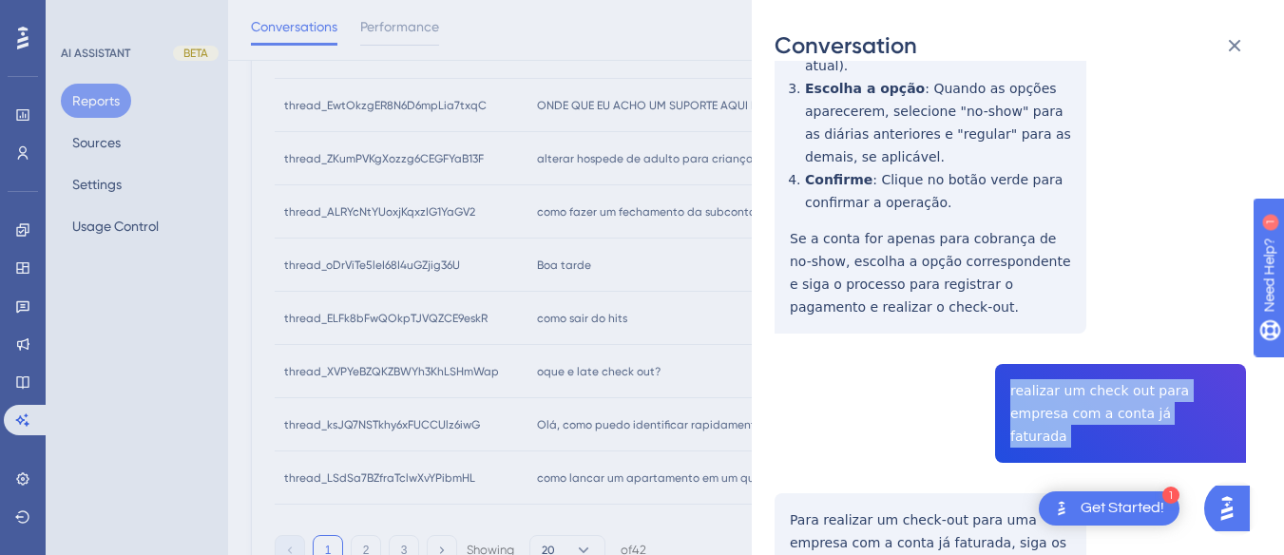
click at [1051, 320] on div "thread_ALRYcNtYUoxjKqxzIG1YaGV2 Copy - - 2_Arruda, Bruno User Conversation Hist…" at bounding box center [1009, 82] width 471 height 2088
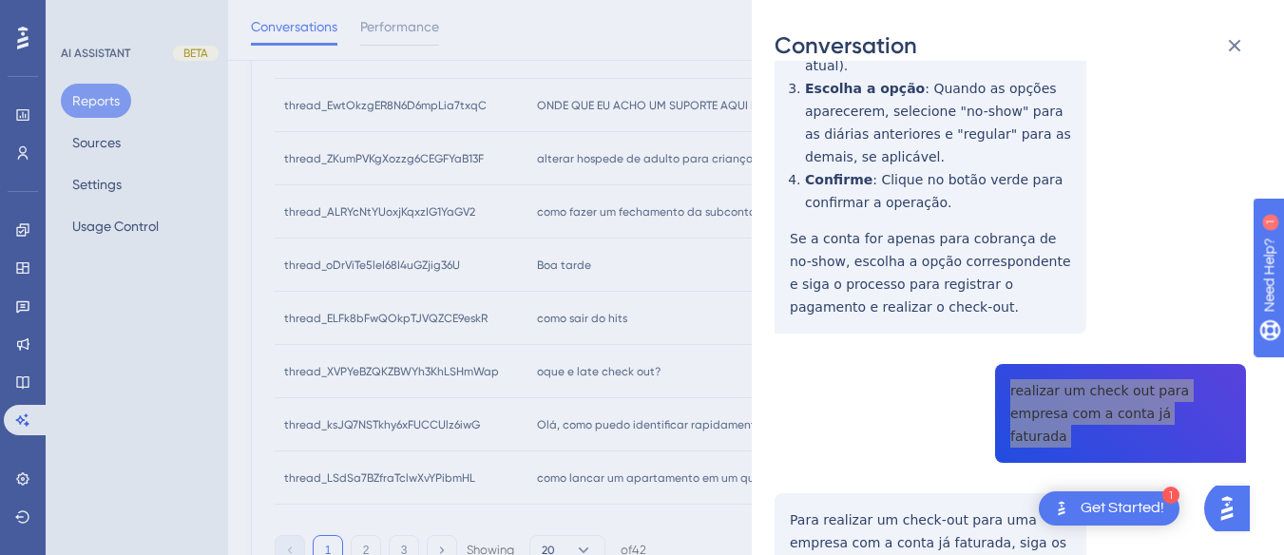
scroll to position [1235, 0]
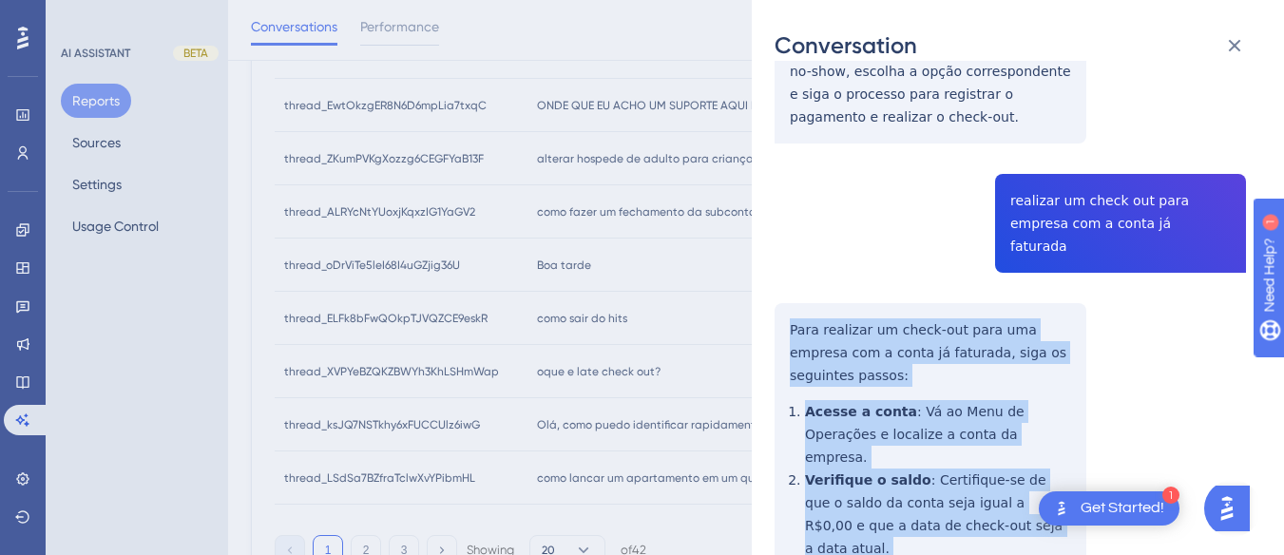
scroll to position [1397, 0]
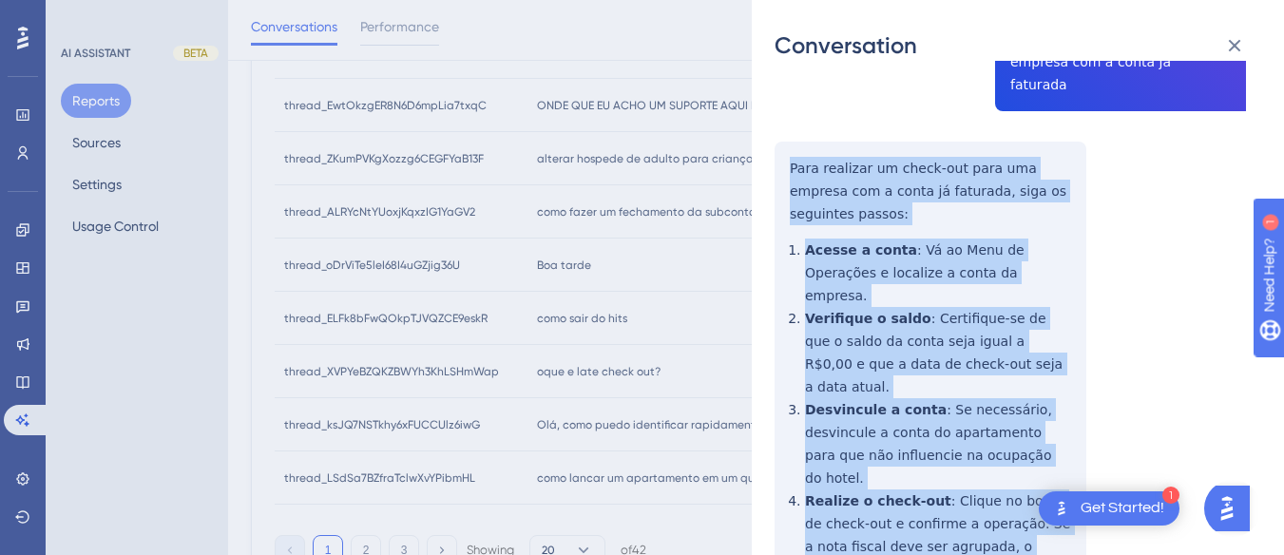
drag, startPoint x: 787, startPoint y: 204, endPoint x: 844, endPoint y: 262, distance: 81.3
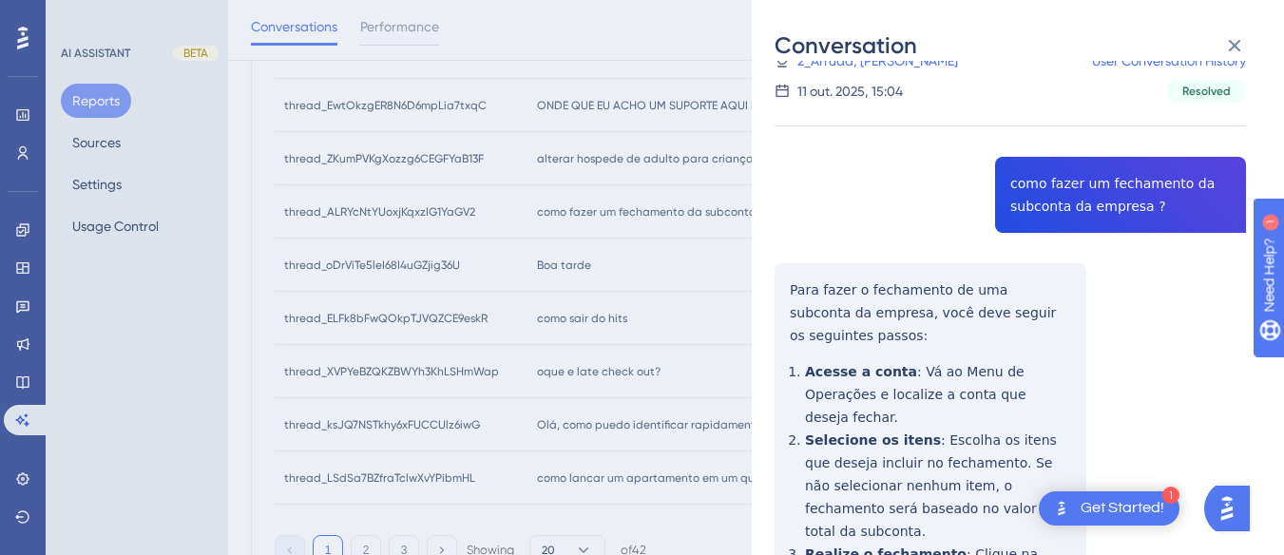
scroll to position [0, 0]
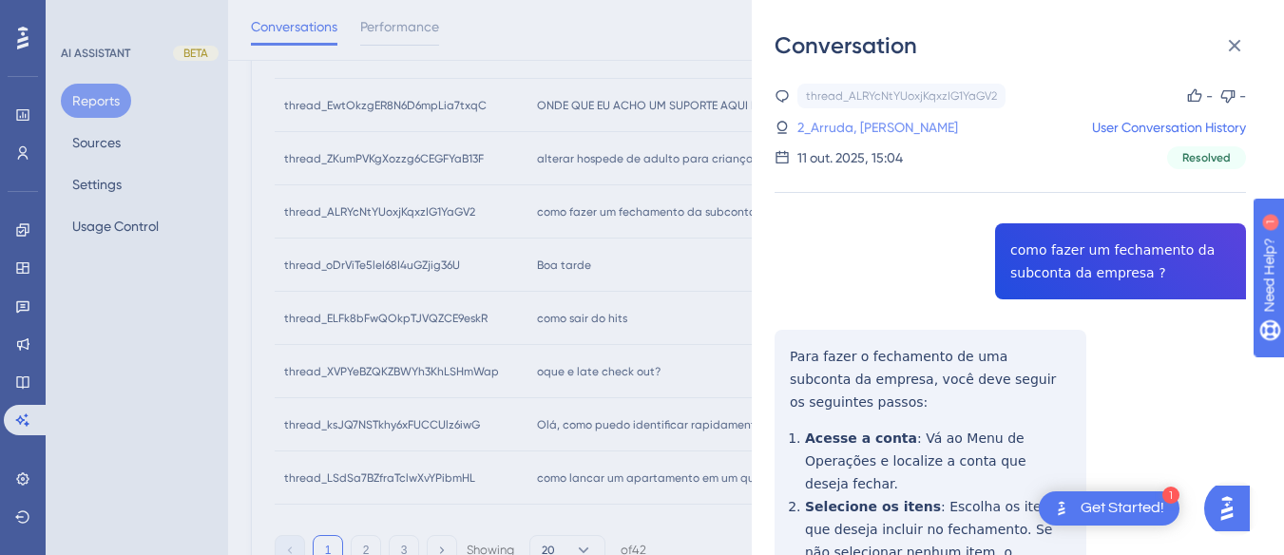
click at [857, 132] on link "2_Arruda, Bruno" at bounding box center [877, 127] width 161 height 23
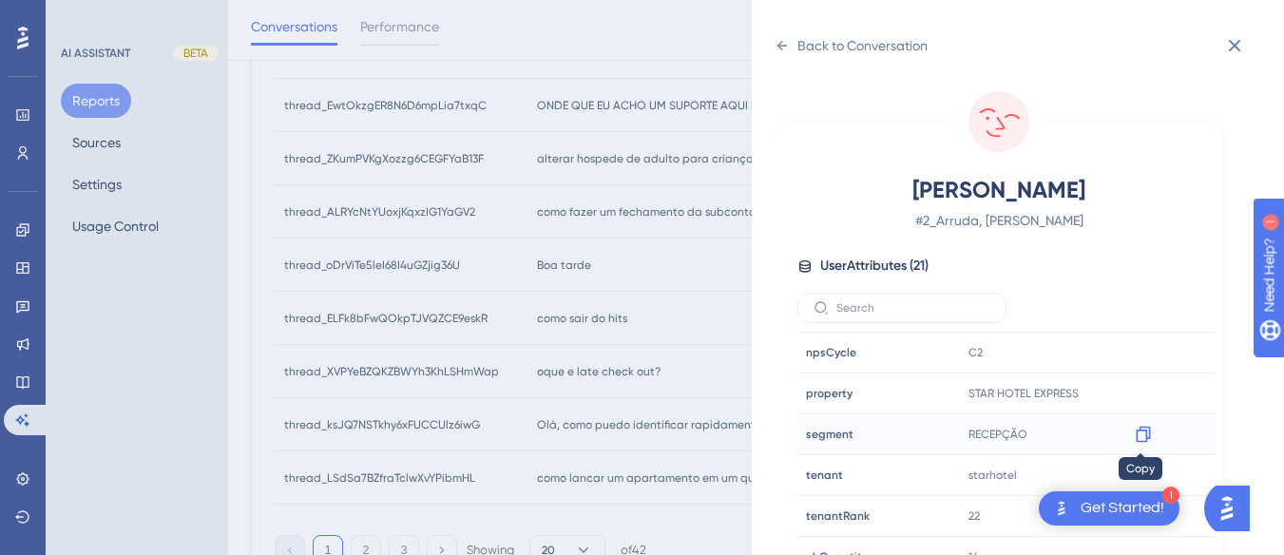
scroll to position [579, 0]
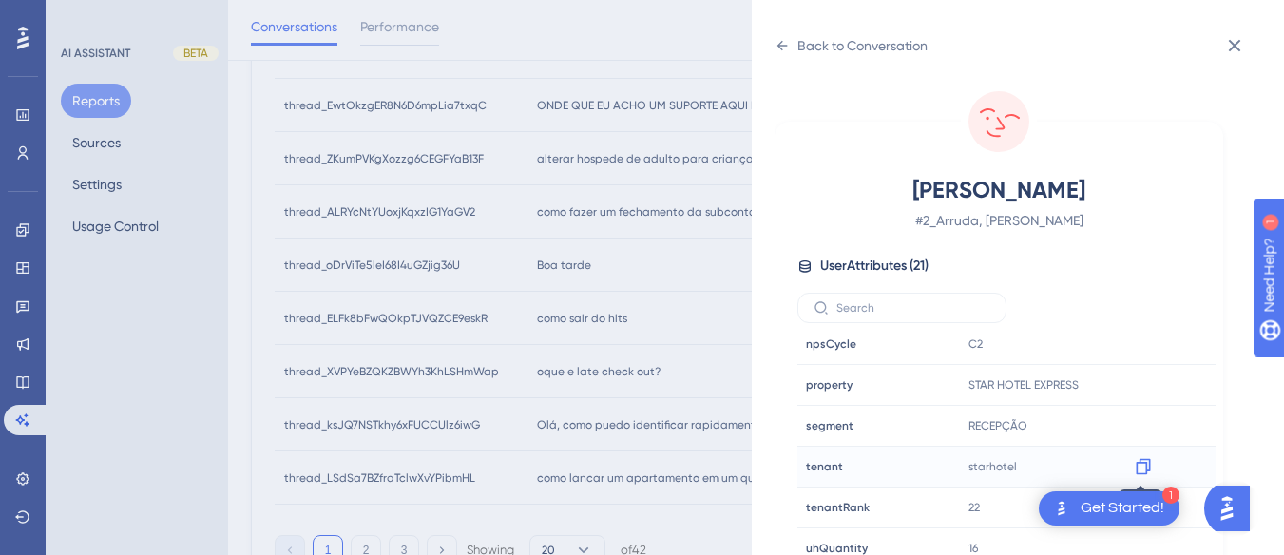
click at [1147, 463] on icon at bounding box center [1143, 467] width 14 height 16
click at [781, 39] on icon at bounding box center [781, 45] width 15 height 15
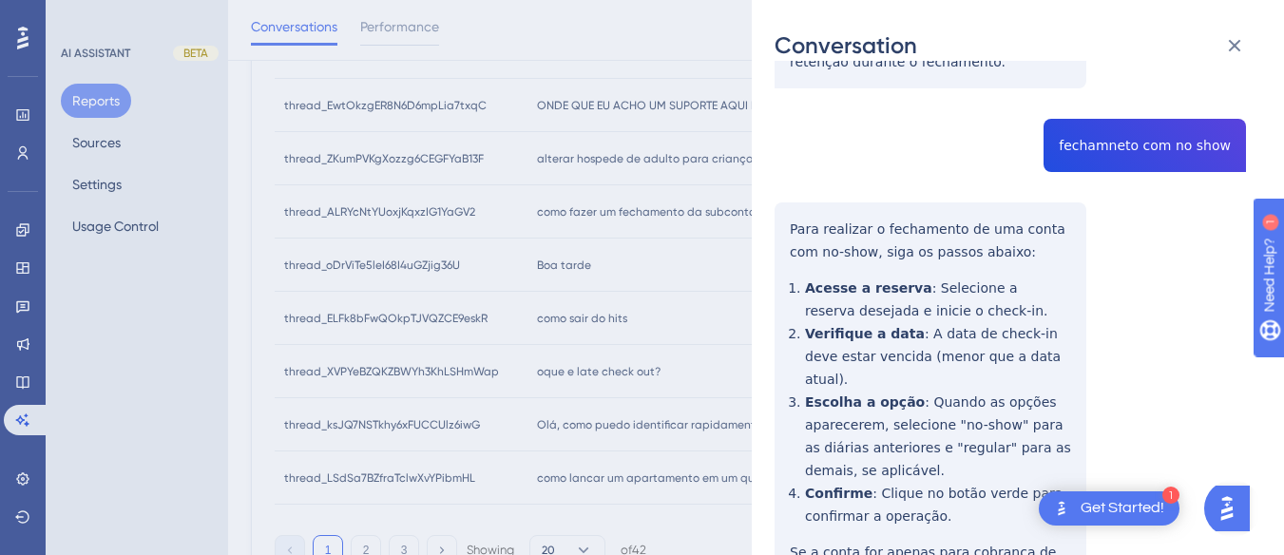
scroll to position [67, 0]
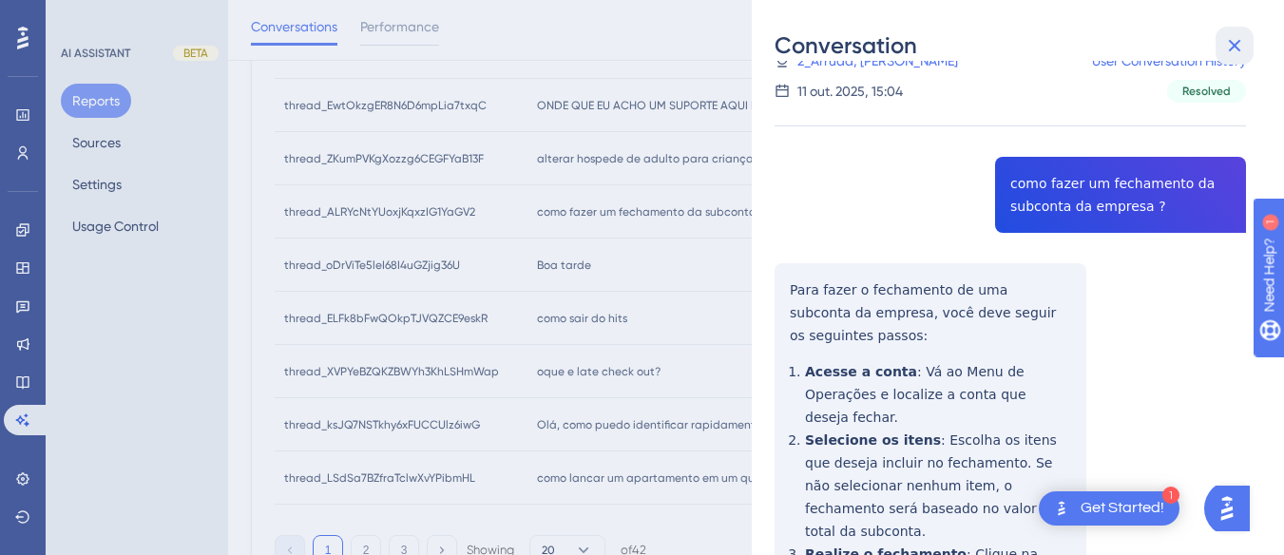
click at [1236, 37] on icon at bounding box center [1234, 45] width 23 height 23
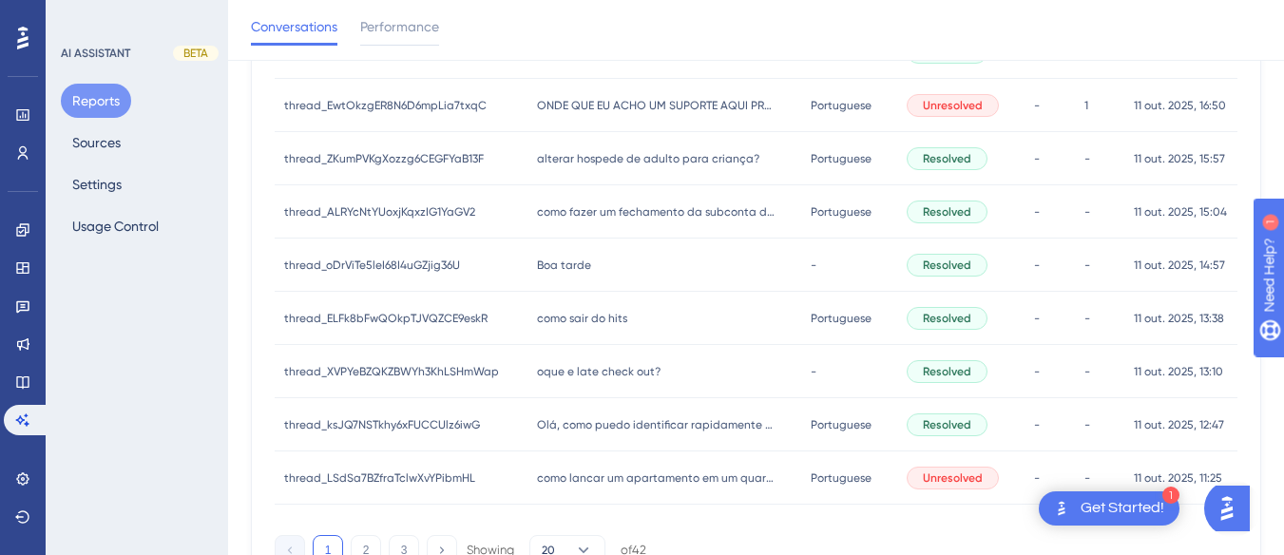
click at [608, 263] on div "Boa tarde Boa tarde" at bounding box center [663, 265] width 273 height 53
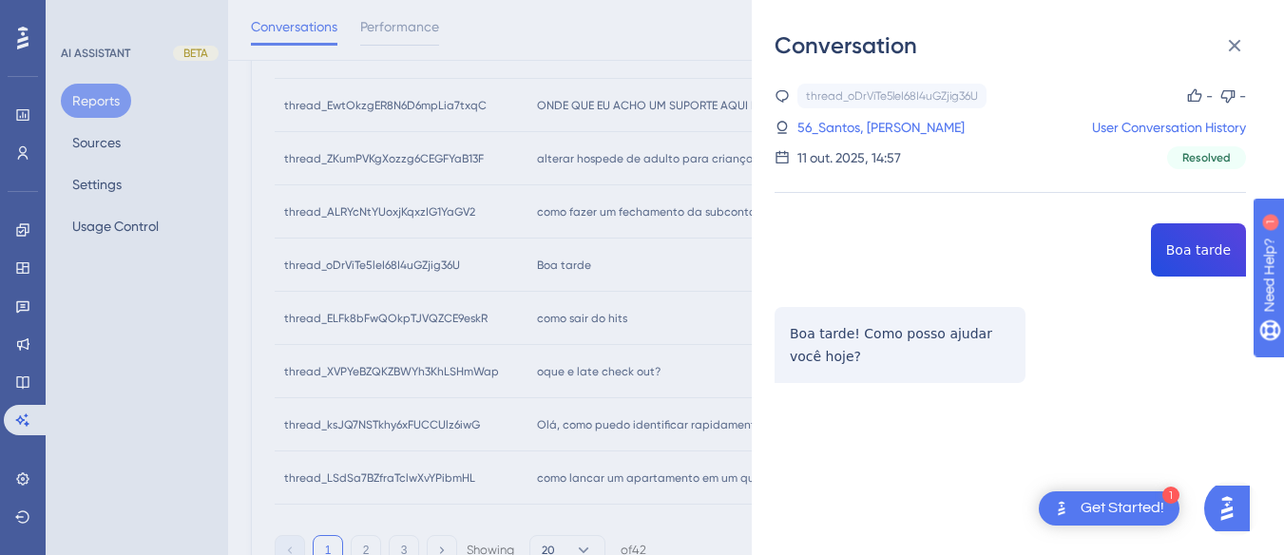
scroll to position [1021, 0]
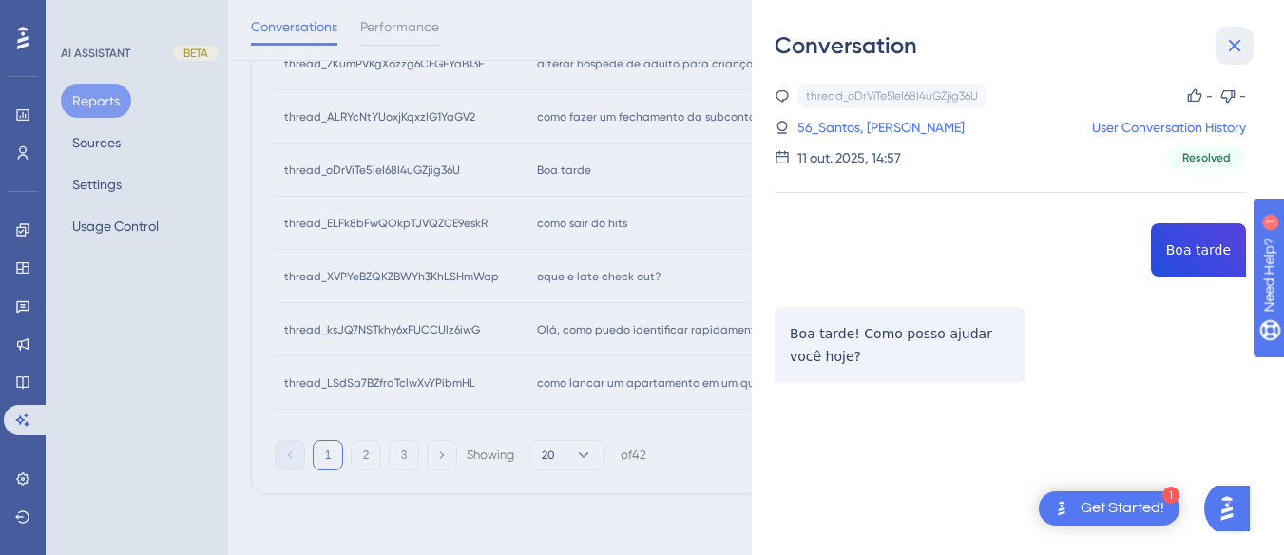
click at [1218, 40] on button at bounding box center [1234, 46] width 38 height 38
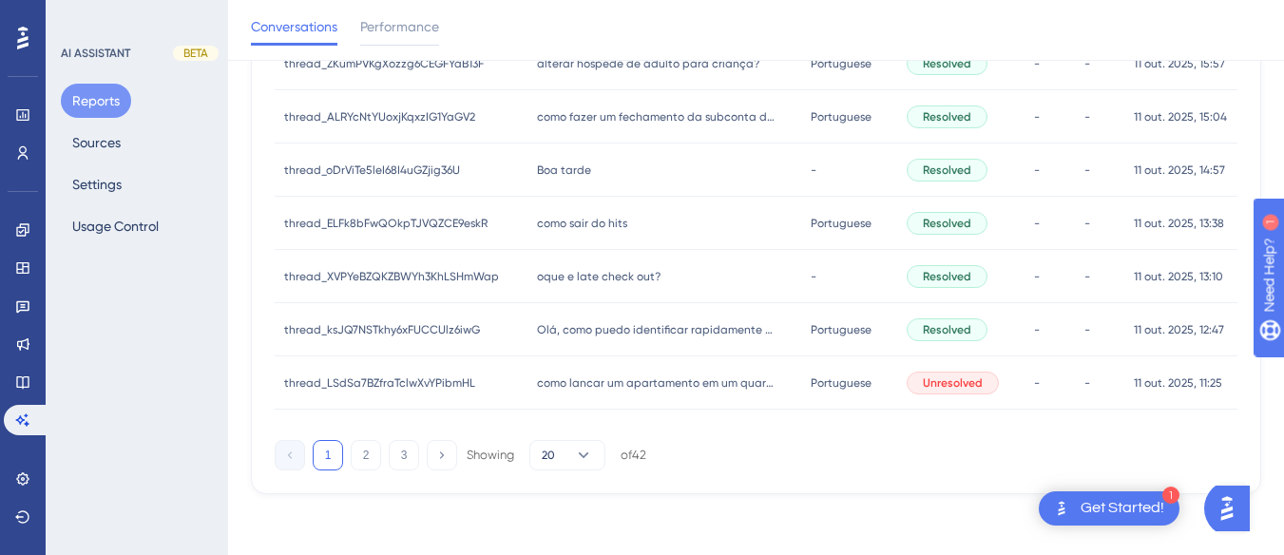
click at [508, 230] on div "thread_ELFk8bFwQOkpTJVQZCE9eskR thread_ELFk8bFwQOkpTJVQZCE9eskR" at bounding box center [401, 223] width 253 height 53
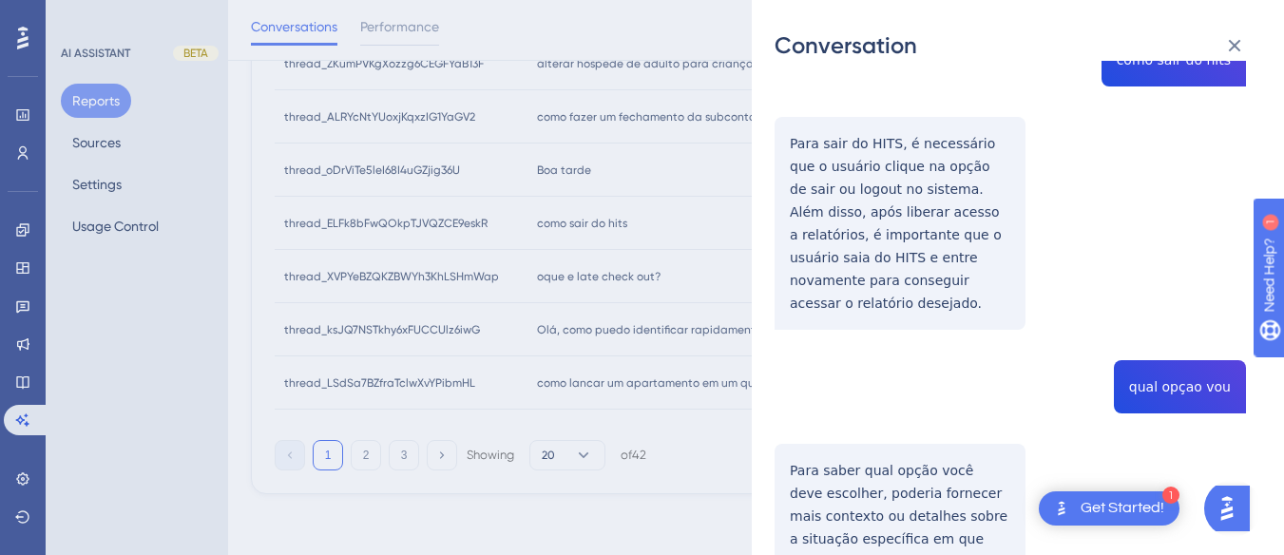
click at [834, 141] on div "thread_ELFk8bFwQOkpTJVQZCE9eskR Copy - - 69_Castilhos, Gabriella Castilho de Pa…" at bounding box center [1009, 453] width 471 height 1118
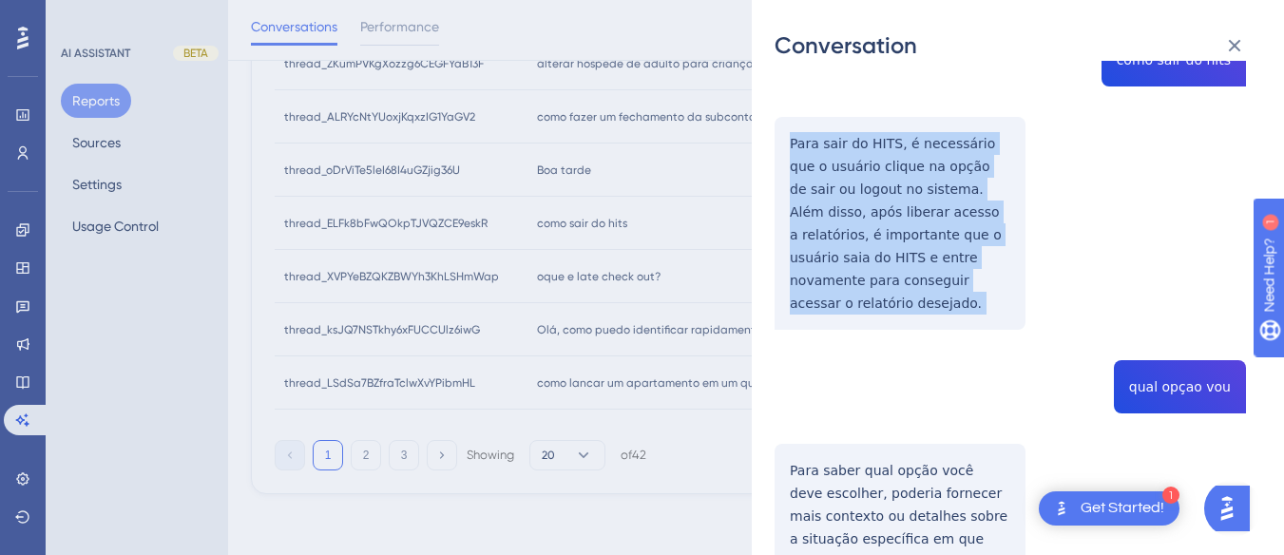
click at [835, 141] on div "thread_ELFk8bFwQOkpTJVQZCE9eskR Copy - - 69_Castilhos, Gabriella Castilho de Pa…" at bounding box center [1009, 453] width 471 height 1118
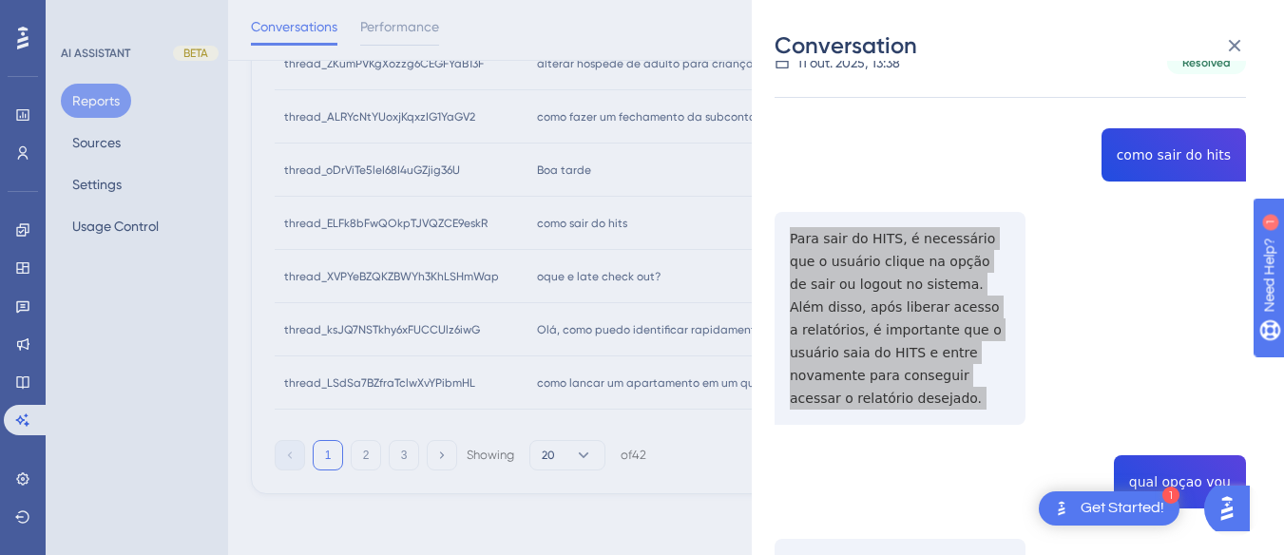
scroll to position [380, 0]
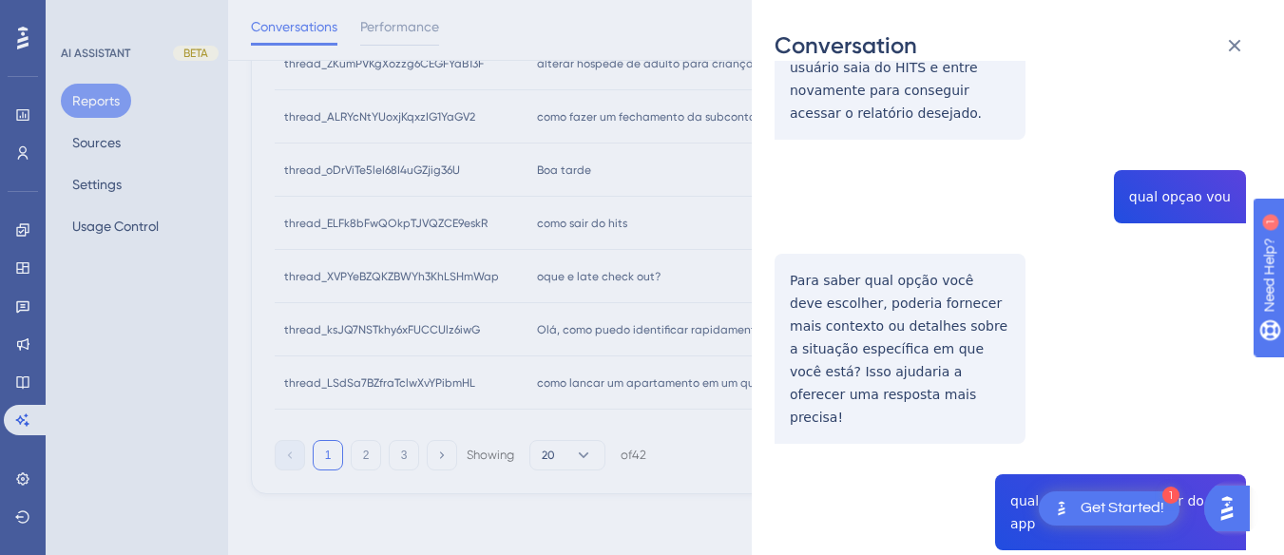
click at [1168, 175] on div "thread_ELFk8bFwQOkpTJVQZCE9eskR Copy - - 69_Castilhos, Gabriella Castilho de Pa…" at bounding box center [1009, 263] width 471 height 1118
click at [1169, 175] on div "thread_ELFk8bFwQOkpTJVQZCE9eskR Copy - - 69_Castilhos, Gabriella Castilho de Pa…" at bounding box center [1009, 263] width 471 height 1118
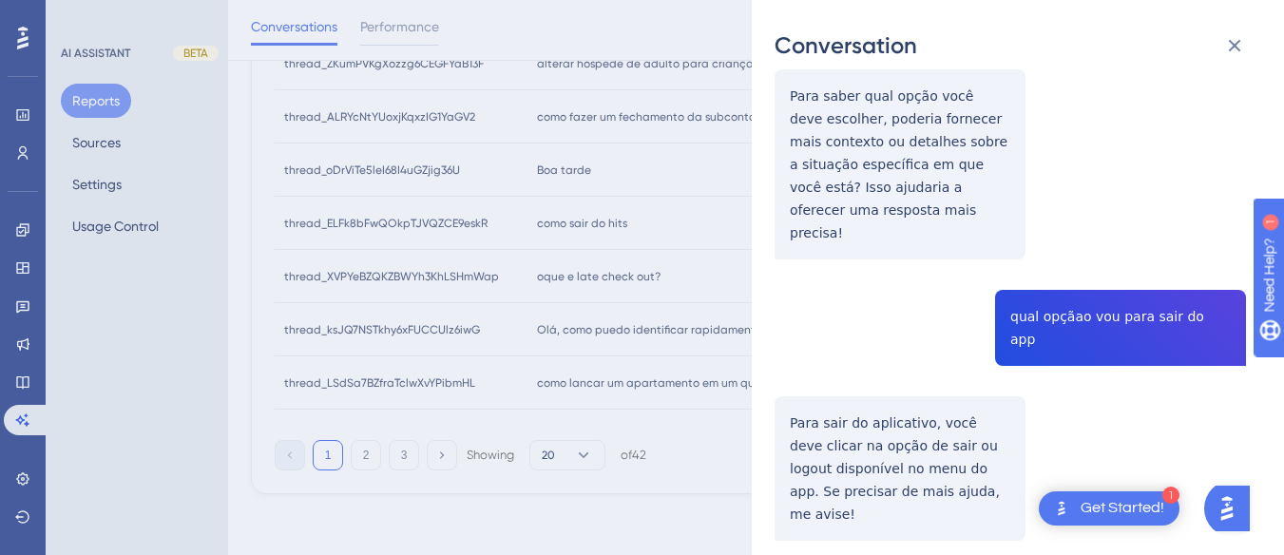
click at [862, 161] on div "thread_ELFk8bFwQOkpTJVQZCE9eskR Copy - - 69_Castilhos, Gabriella Castilho de Pa…" at bounding box center [1009, 78] width 471 height 1118
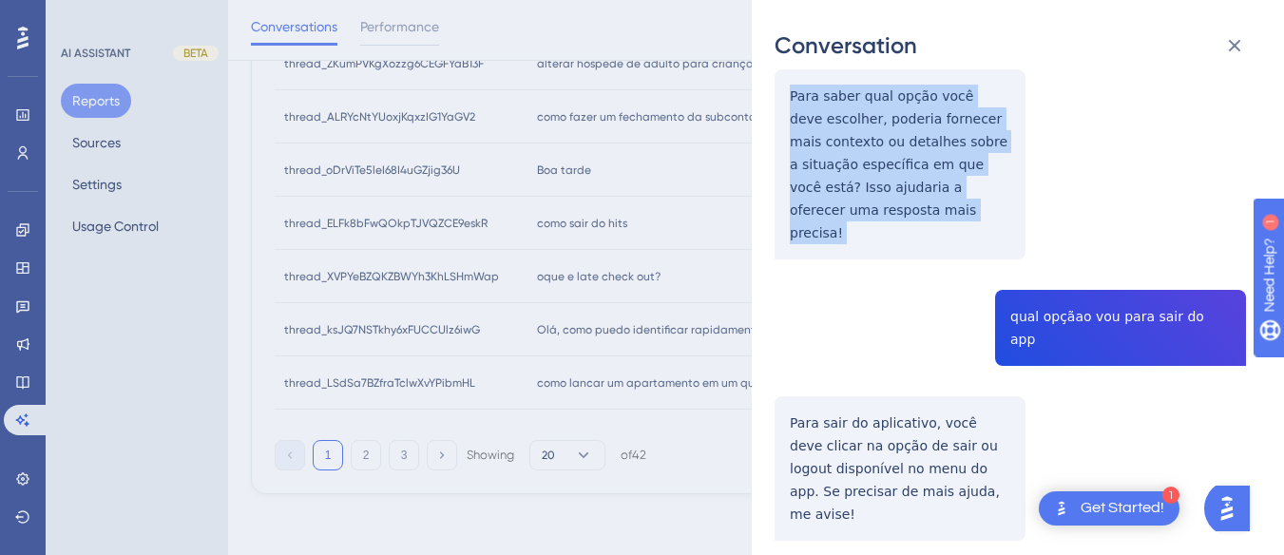
click at [862, 161] on div "thread_ELFk8bFwQOkpTJVQZCE9eskR Copy - - 69_Castilhos, Gabriella Castilho de Pa…" at bounding box center [1009, 78] width 471 height 1118
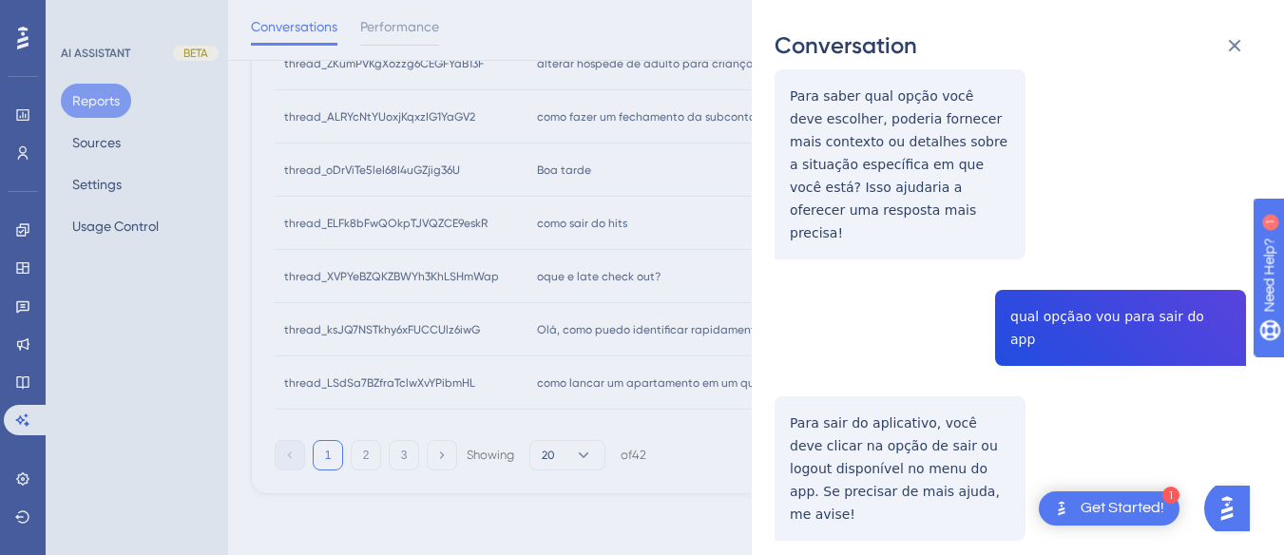
click at [1105, 292] on div "thread_ELFk8bFwQOkpTJVQZCE9eskR Copy - - 69_Castilhos, Gabriella Castilho de Pa…" at bounding box center [1009, 78] width 471 height 1118
click at [1106, 291] on div "thread_ELFk8bFwQOkpTJVQZCE9eskR Copy - - 69_Castilhos, Gabriella Castilho de Pa…" at bounding box center [1009, 78] width 471 height 1118
click at [854, 392] on div "thread_ELFk8bFwQOkpTJVQZCE9eskR Copy - - 69_Castilhos, Gabriella Castilho de Pa…" at bounding box center [1009, 78] width 471 height 1118
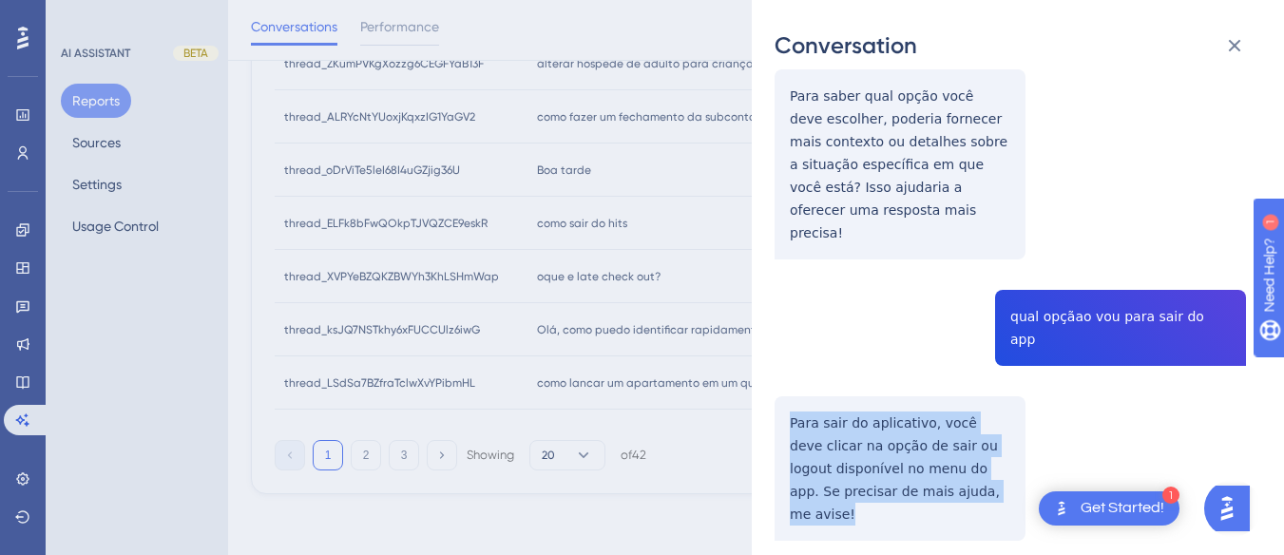
click at [854, 392] on div "thread_ELFk8bFwQOkpTJVQZCE9eskR Copy - - 69_Castilhos, Gabriella Castilho de Pa…" at bounding box center [1009, 78] width 471 height 1118
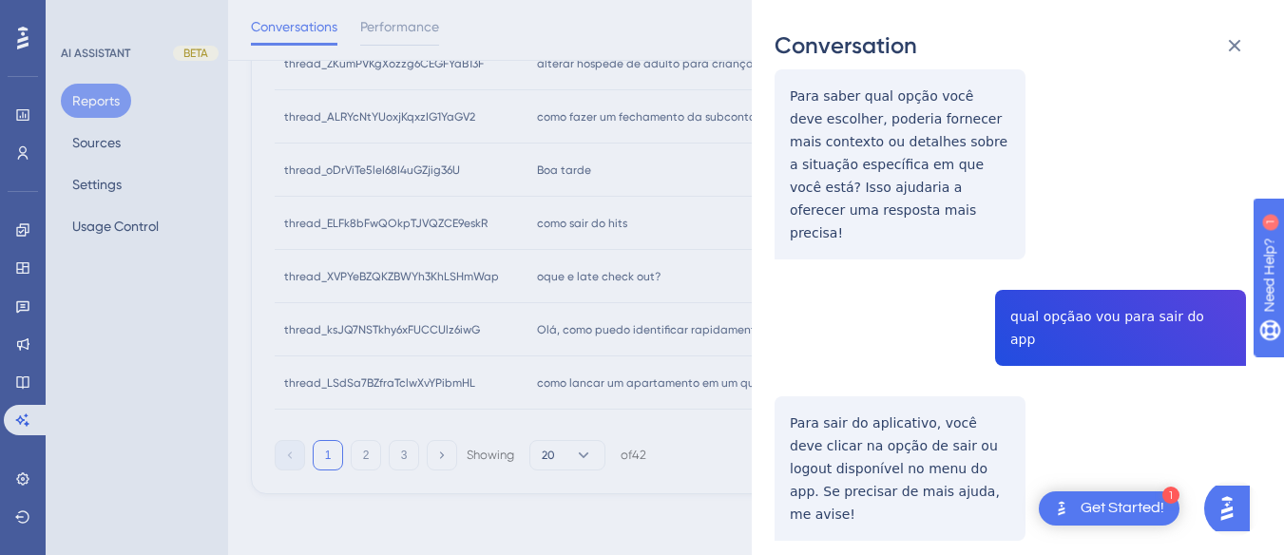
click at [905, 289] on div "thread_ELFk8bFwQOkpTJVQZCE9eskR Copy - - 69_Castilhos, Gabriella Castilho de Pa…" at bounding box center [1009, 78] width 471 height 1118
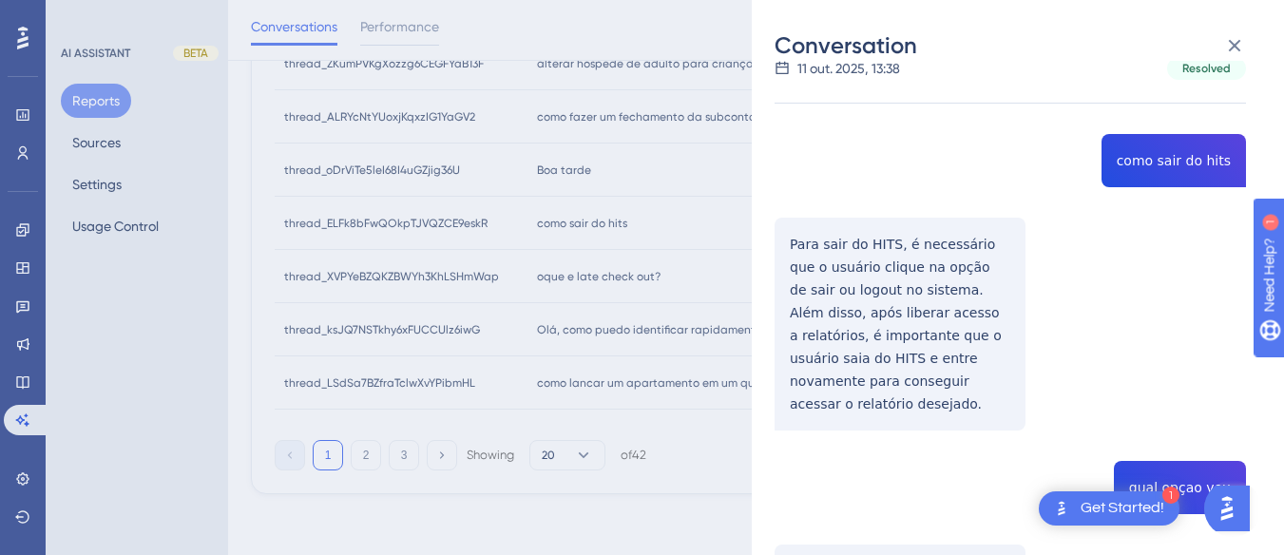
scroll to position [0, 0]
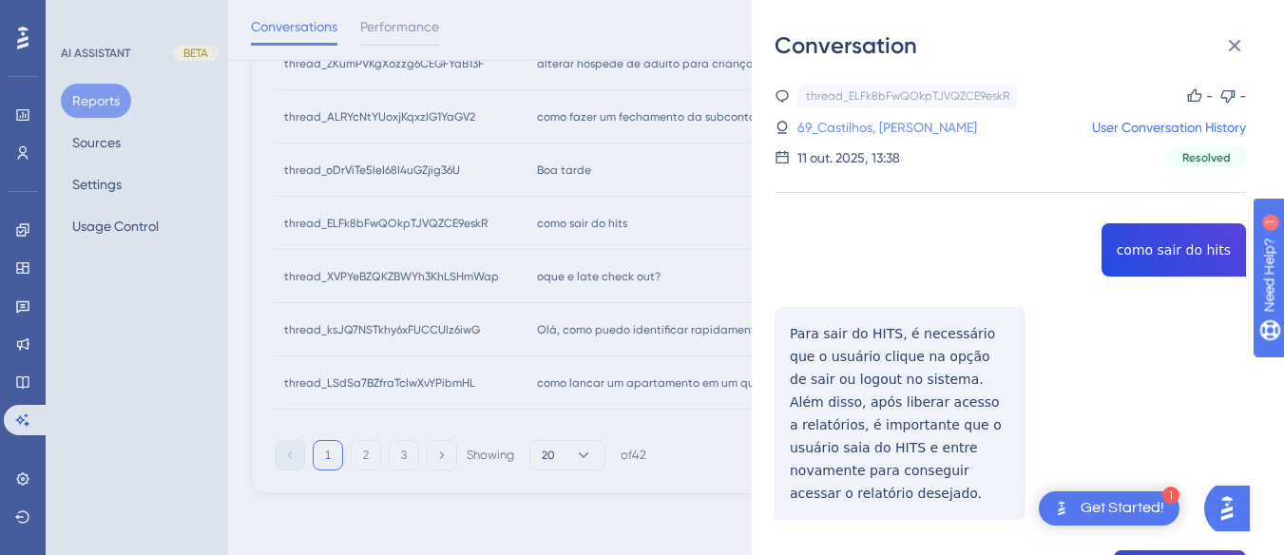
click at [895, 119] on link "69_Castilhos, Gabriella Castilho de Pauula" at bounding box center [887, 127] width 180 height 23
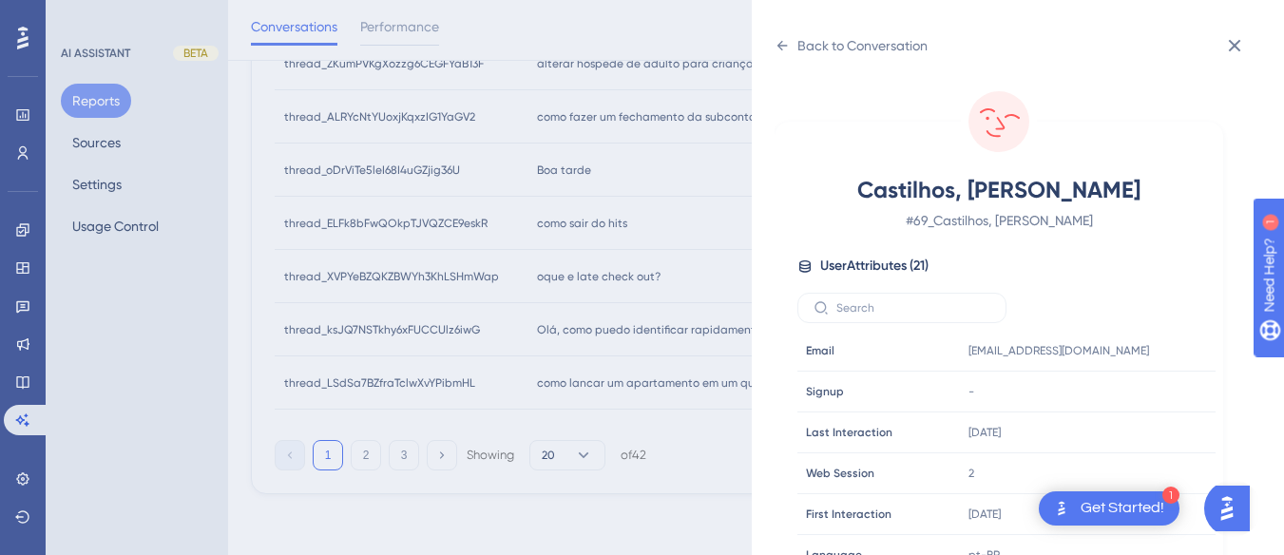
scroll to position [579, 0]
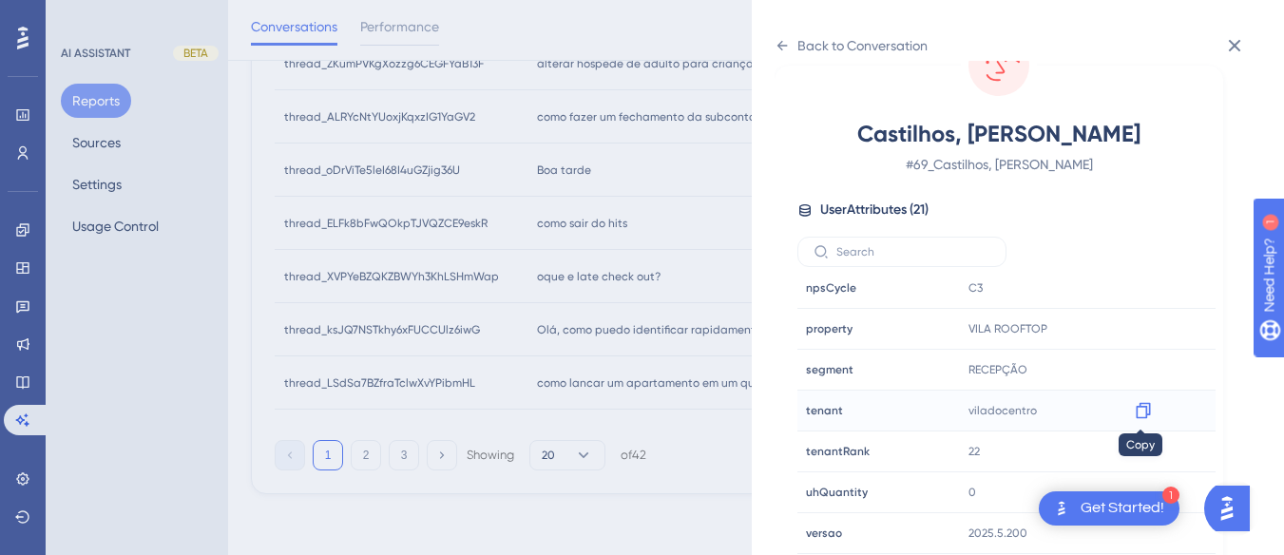
click at [1134, 406] on icon at bounding box center [1143, 410] width 19 height 19
click at [786, 42] on icon at bounding box center [781, 45] width 15 height 15
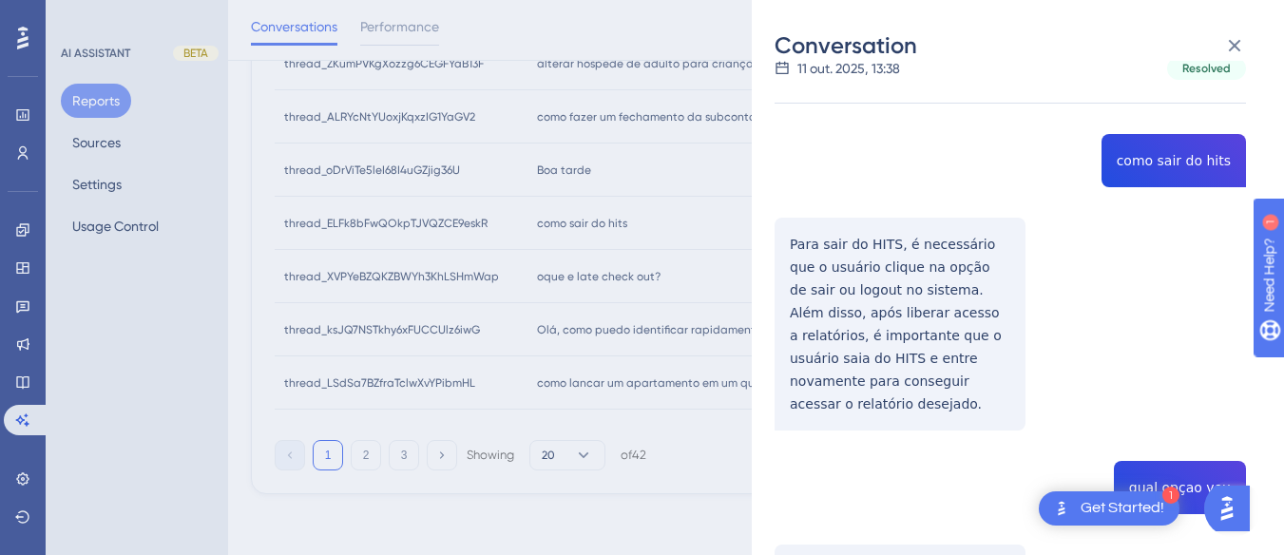
scroll to position [0, 0]
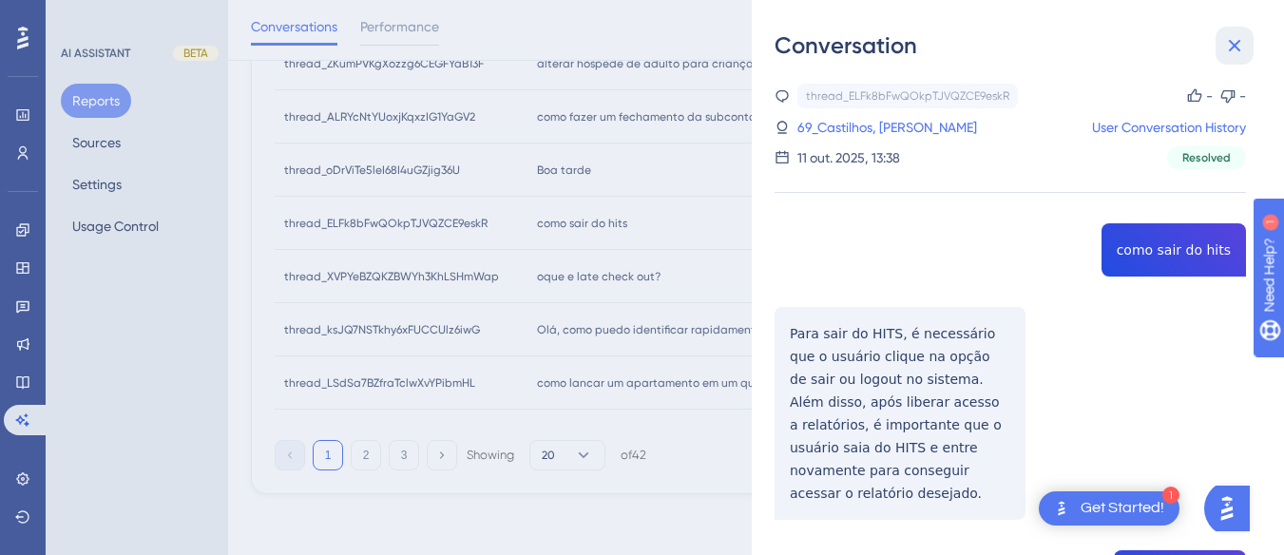
click at [1221, 44] on button at bounding box center [1234, 46] width 38 height 38
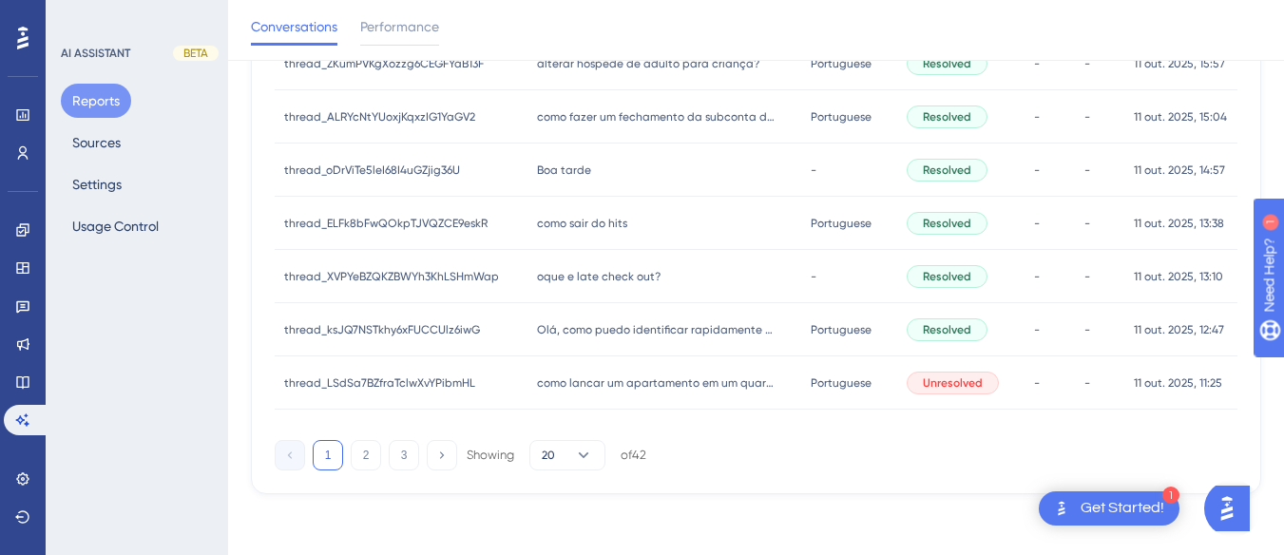
click at [602, 276] on span "oque e late check out?" at bounding box center [599, 276] width 124 height 15
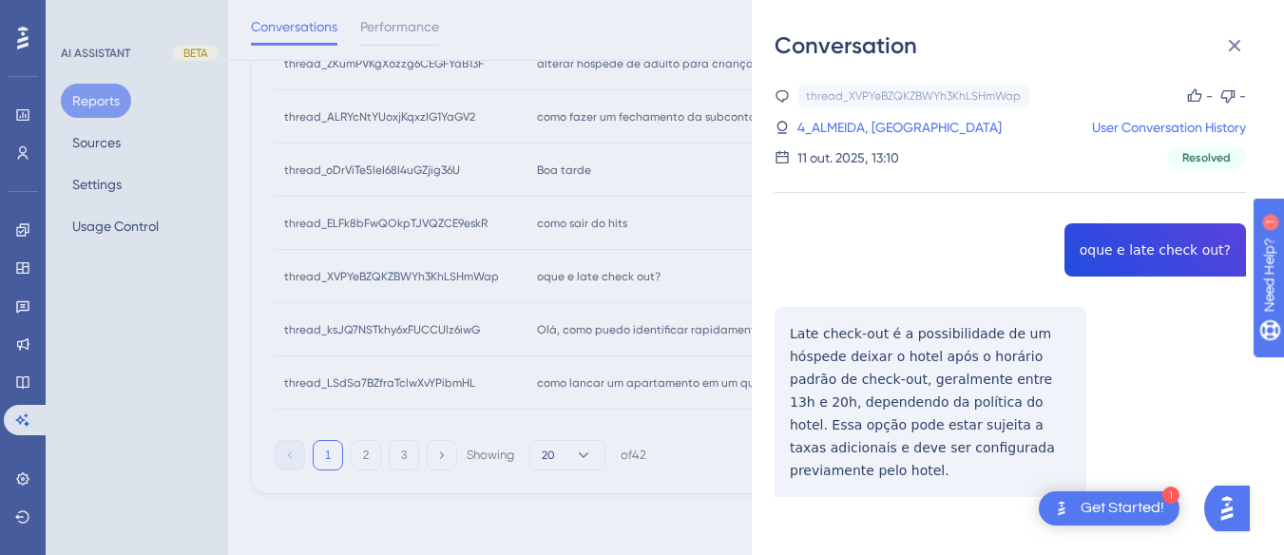
click at [1139, 236] on div "thread_XVPYeBZQKZBWYh3KhLSHmWap Copy - - 4_ALMEIDA, SAMARA User Conversation Hi…" at bounding box center [1009, 339] width 471 height 510
click at [781, 338] on div "thread_XVPYeBZQKZBWYh3KhLSHmWap Copy - - 4_ALMEIDA, SAMARA User Conversation Hi…" at bounding box center [1009, 339] width 471 height 510
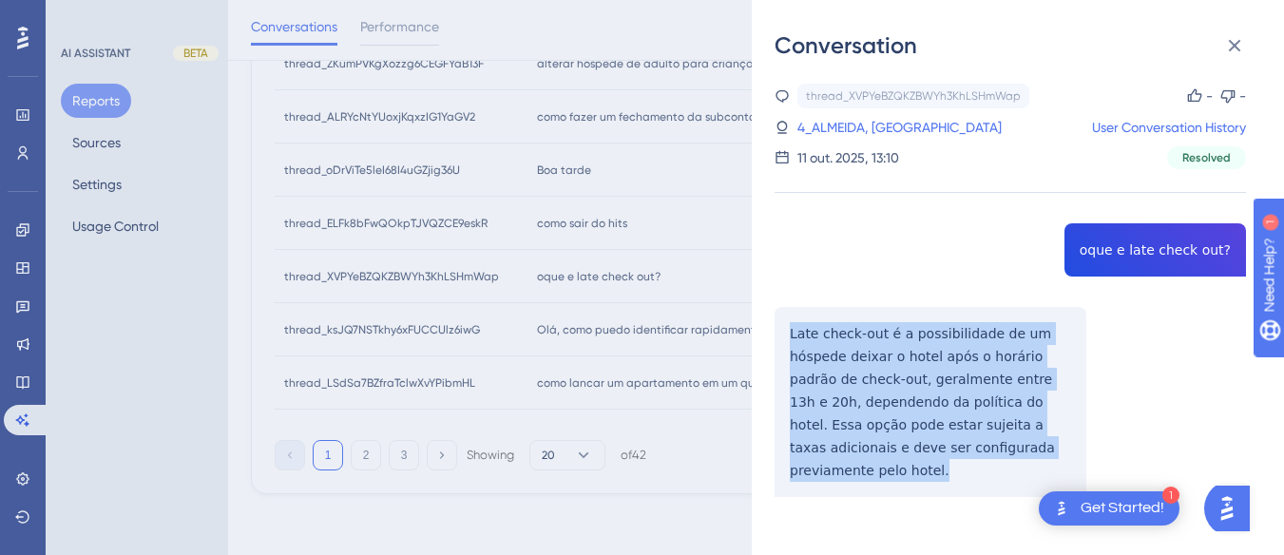
click at [781, 338] on div "thread_XVPYeBZQKZBWYh3KhLSHmWap Copy - - 4_ALMEIDA, SAMARA User Conversation Hi…" at bounding box center [1009, 339] width 471 height 510
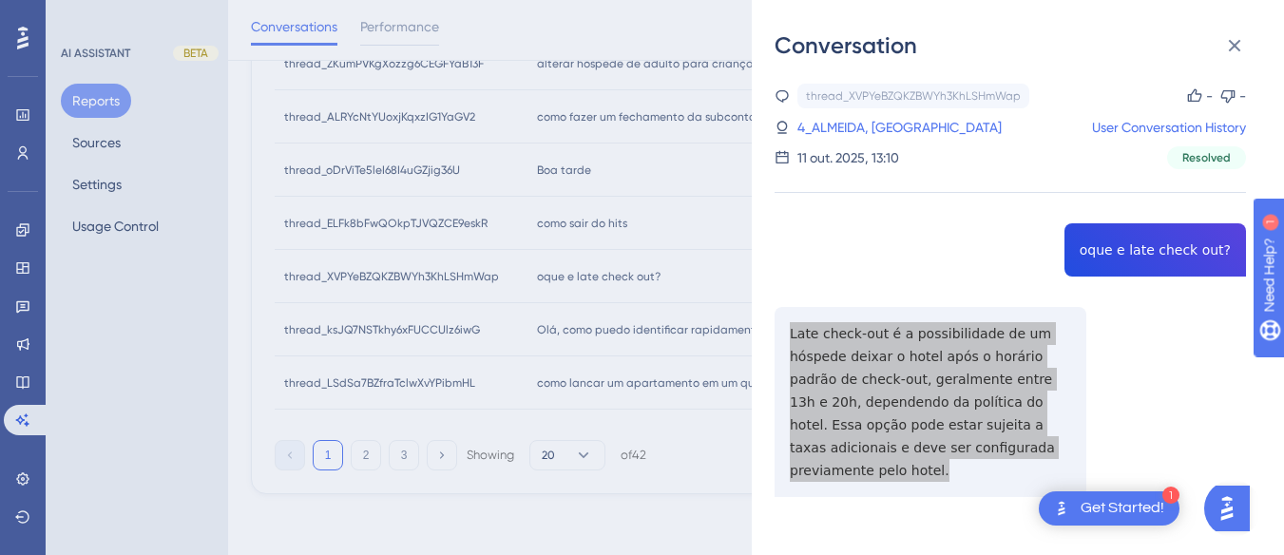
scroll to position [2, 0]
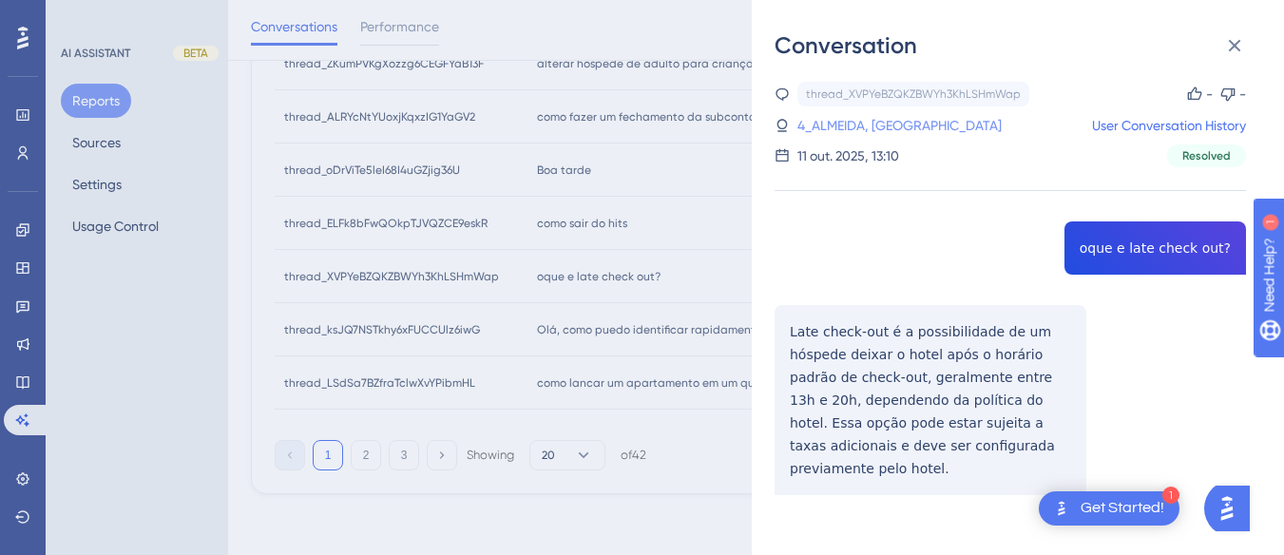
click at [872, 126] on link "4_ALMEIDA, SAMARA" at bounding box center [899, 125] width 204 height 23
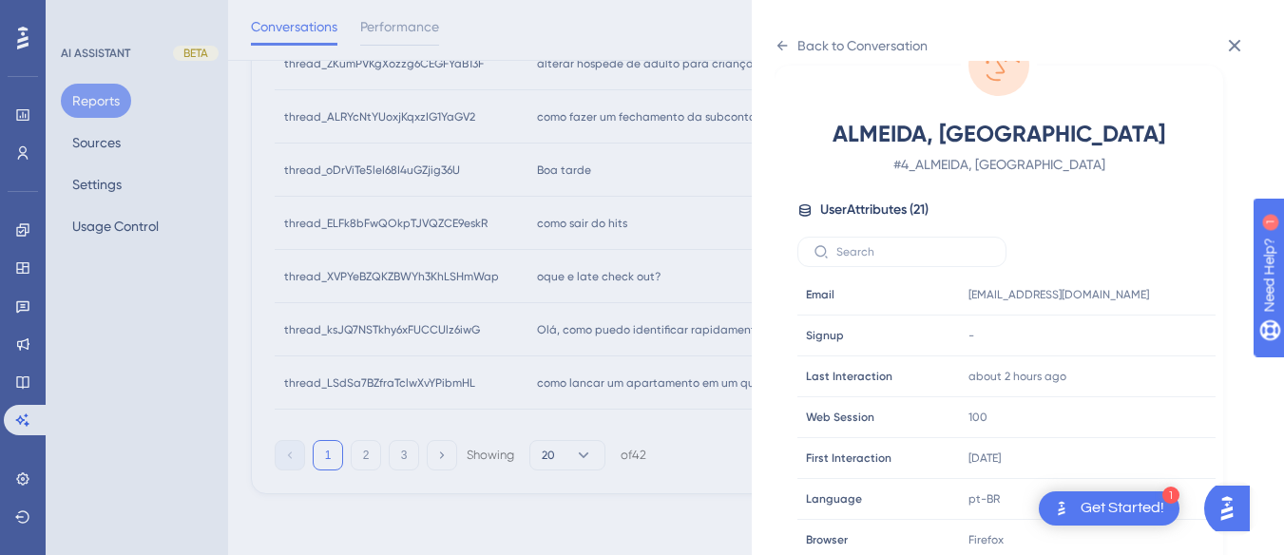
scroll to position [579, 0]
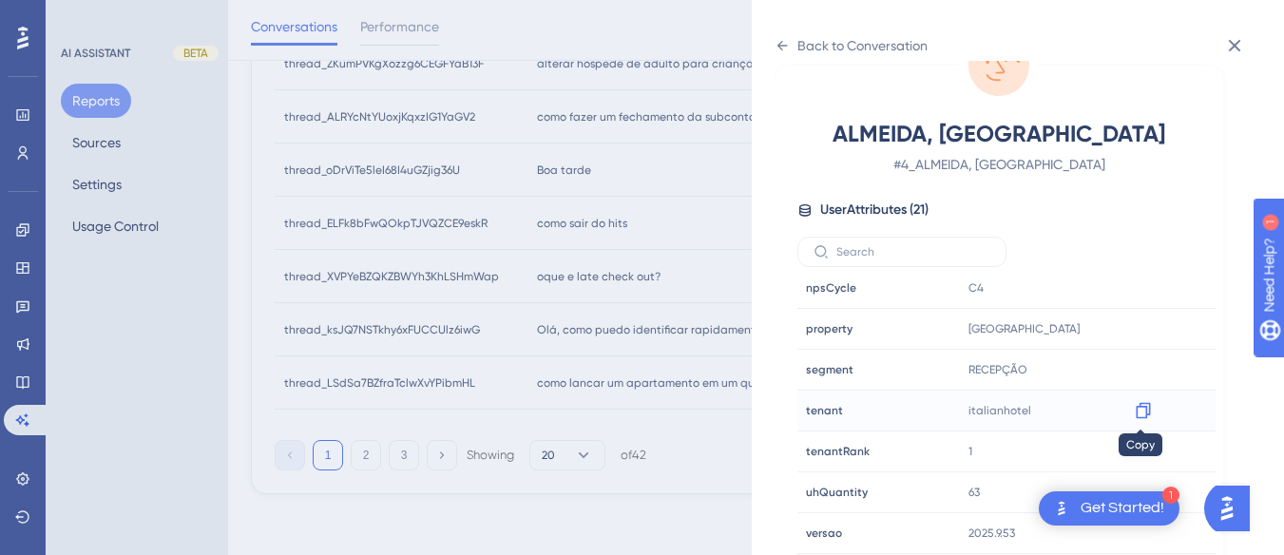
click at [1145, 408] on icon at bounding box center [1143, 410] width 19 height 19
drag, startPoint x: 784, startPoint y: 46, endPoint x: 832, endPoint y: 67, distance: 51.9
click at [784, 46] on icon at bounding box center [782, 46] width 10 height 10
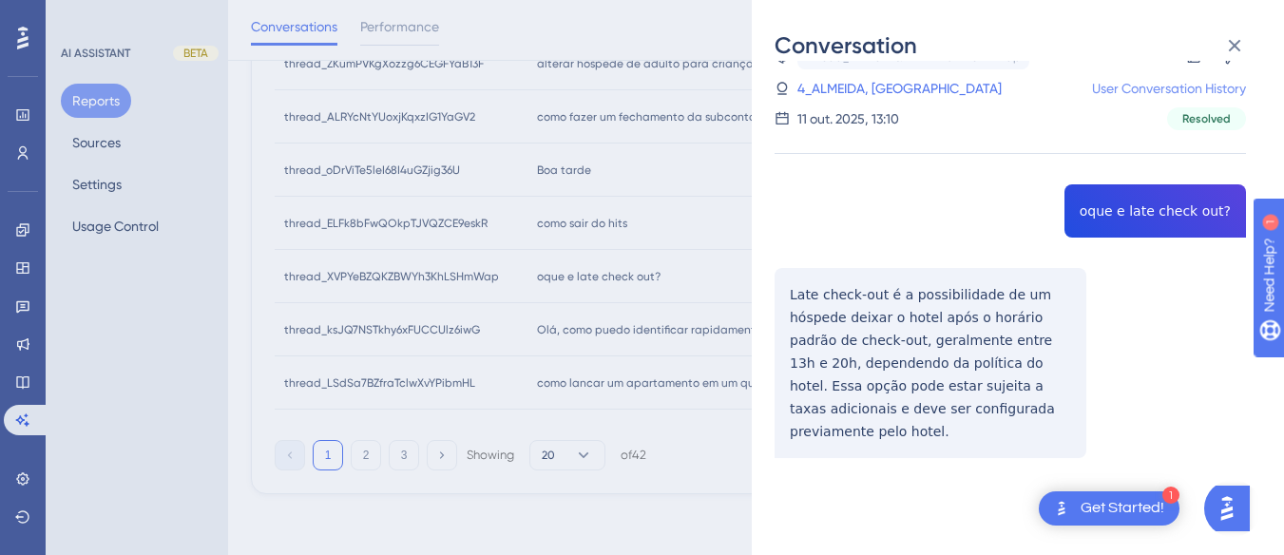
scroll to position [2, 0]
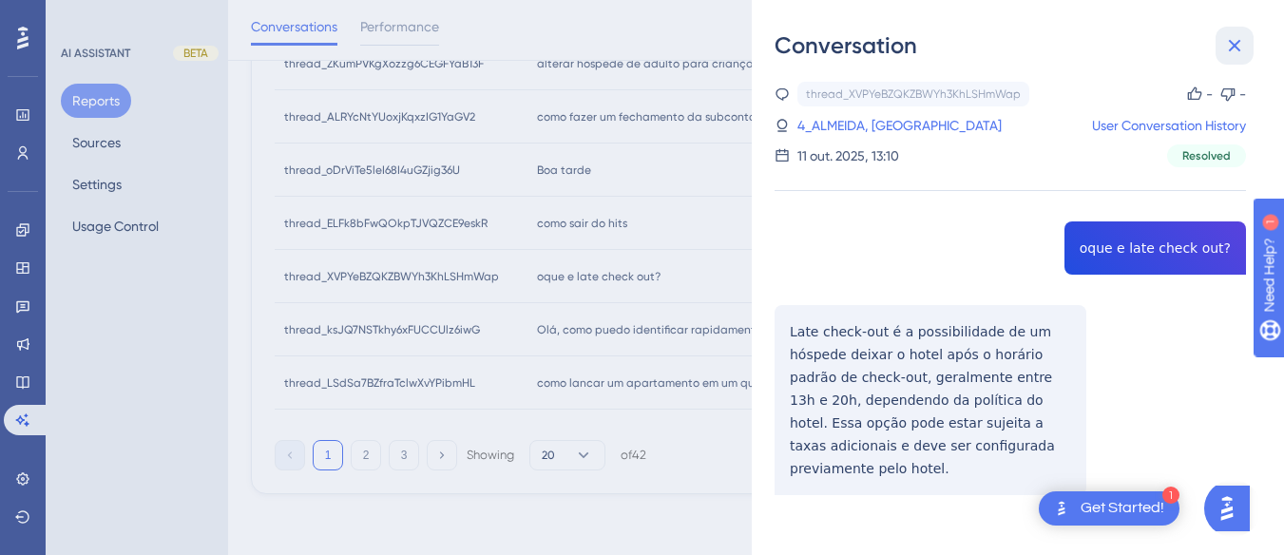
click at [1232, 32] on button at bounding box center [1234, 46] width 38 height 38
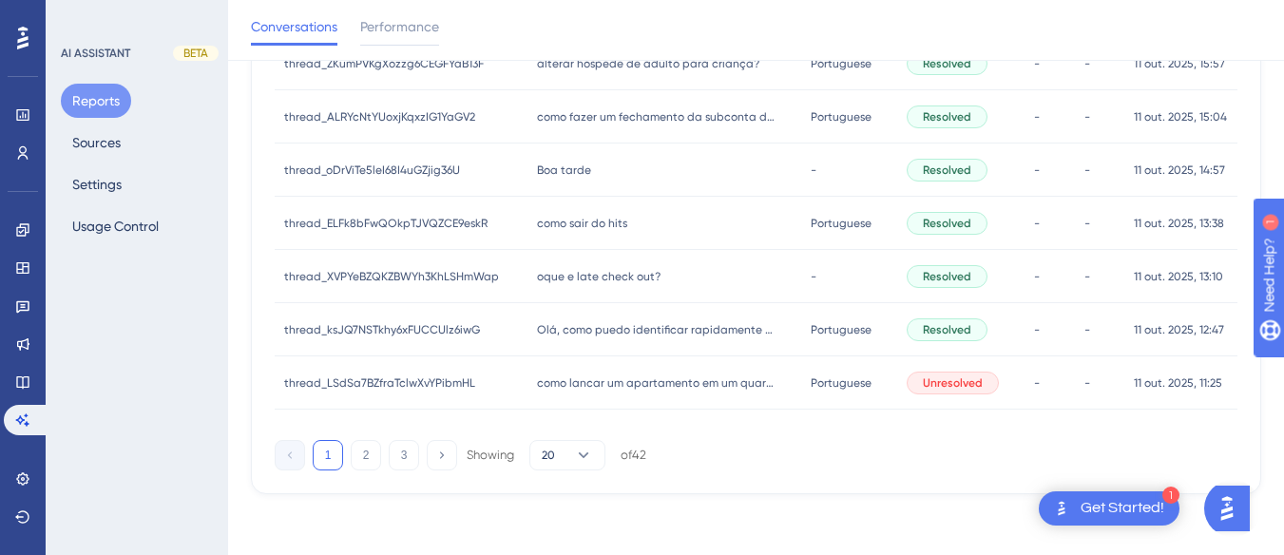
click at [569, 358] on div "como lancar um apartamento em um quarto avulso como lancar um apartamento em um…" at bounding box center [663, 382] width 273 height 53
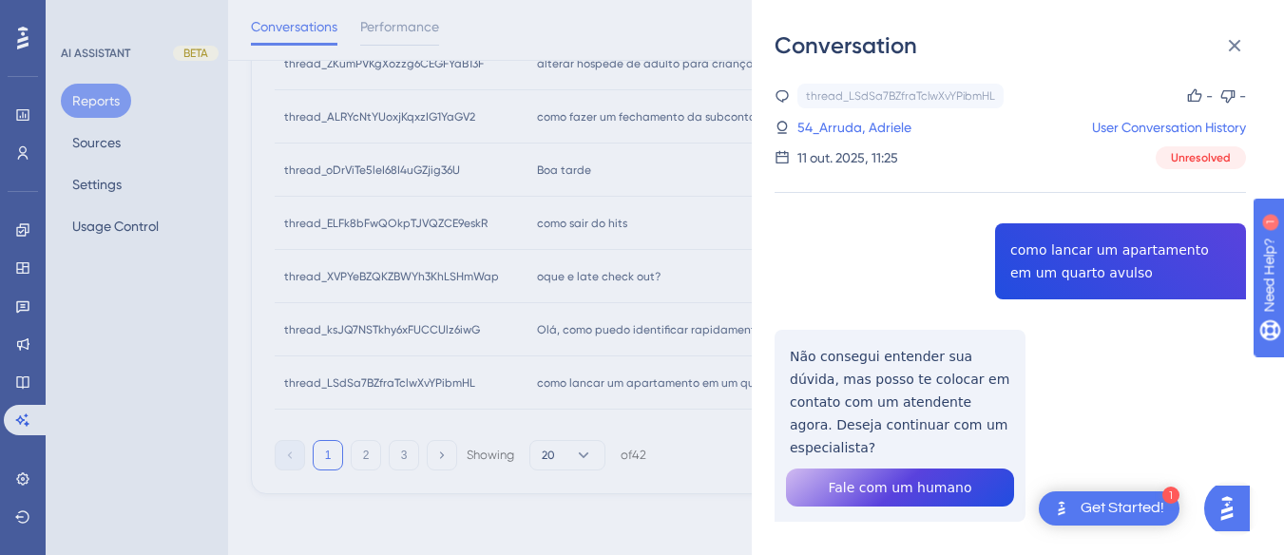
click at [1091, 262] on div "thread_LSdSa7BZfraTclwXvYPibmHL Copy - - 54_Arruda, Adriele User Conversation H…" at bounding box center [1009, 351] width 471 height 535
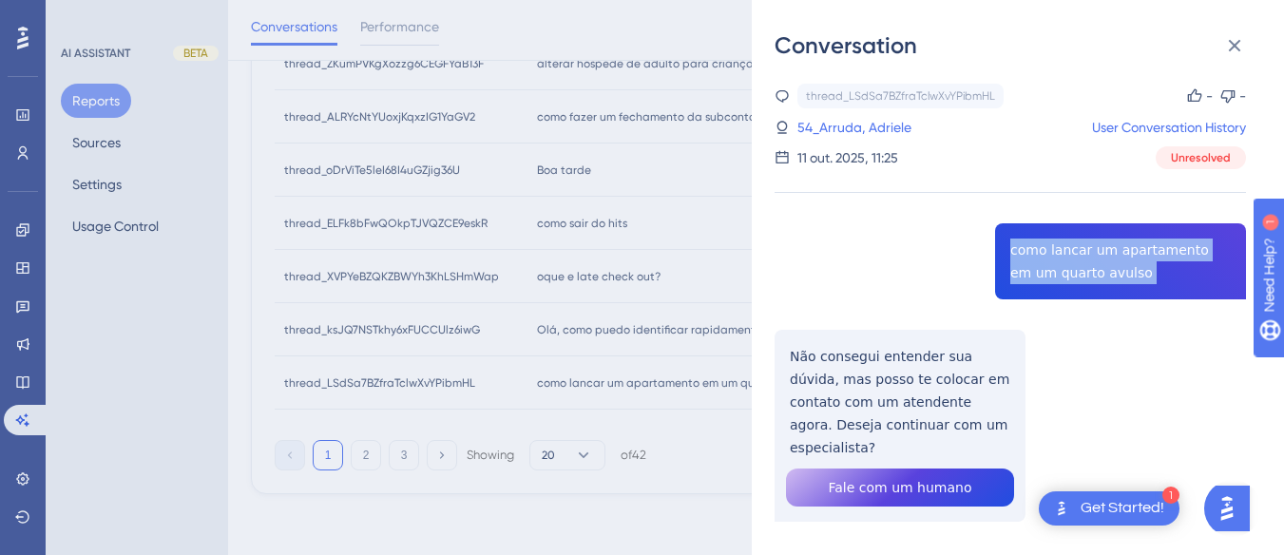
click at [1091, 262] on div "thread_LSdSa7BZfraTclwXvYPibmHL Copy - - 54_Arruda, Adriele User Conversation H…" at bounding box center [1009, 351] width 471 height 535
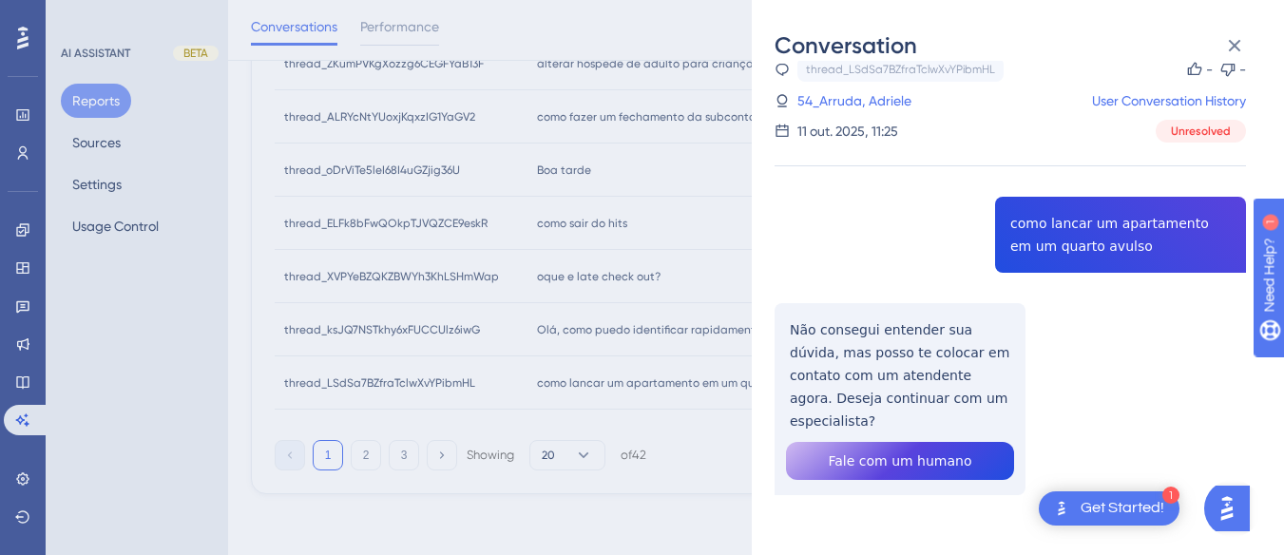
click at [821, 297] on div "thread_LSdSa7BZfraTclwXvYPibmHL Copy - - 54_Arruda, Adriele User Conversation H…" at bounding box center [1009, 324] width 471 height 535
click at [852, 341] on div "thread_LSdSa7BZfraTclwXvYPibmHL Copy - - 54_Arruda, Adriele User Conversation H…" at bounding box center [1009, 324] width 471 height 535
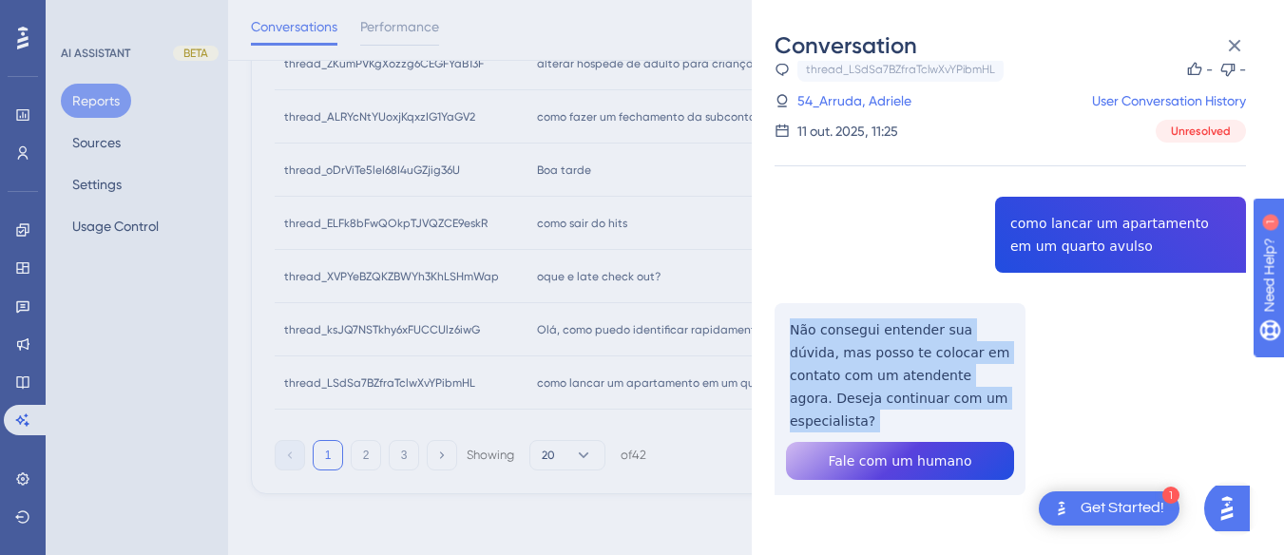
click at [852, 341] on div "thread_LSdSa7BZfraTclwXvYPibmHL Copy - - 54_Arruda, Adriele User Conversation H…" at bounding box center [1009, 324] width 471 height 535
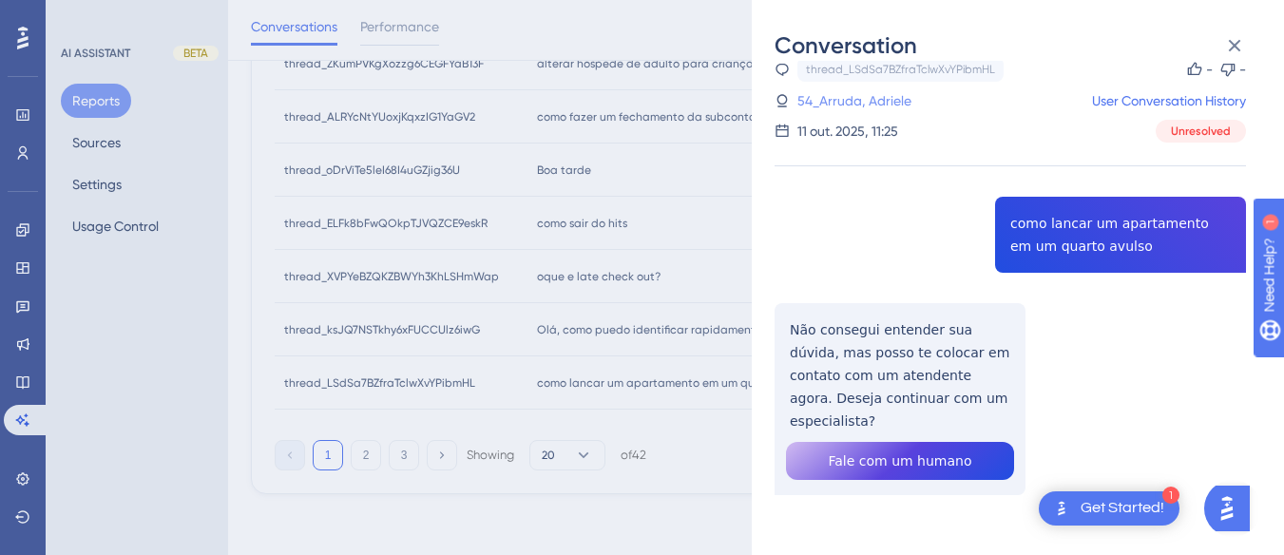
click at [834, 93] on link "54_Arruda, Adriele" at bounding box center [854, 100] width 114 height 23
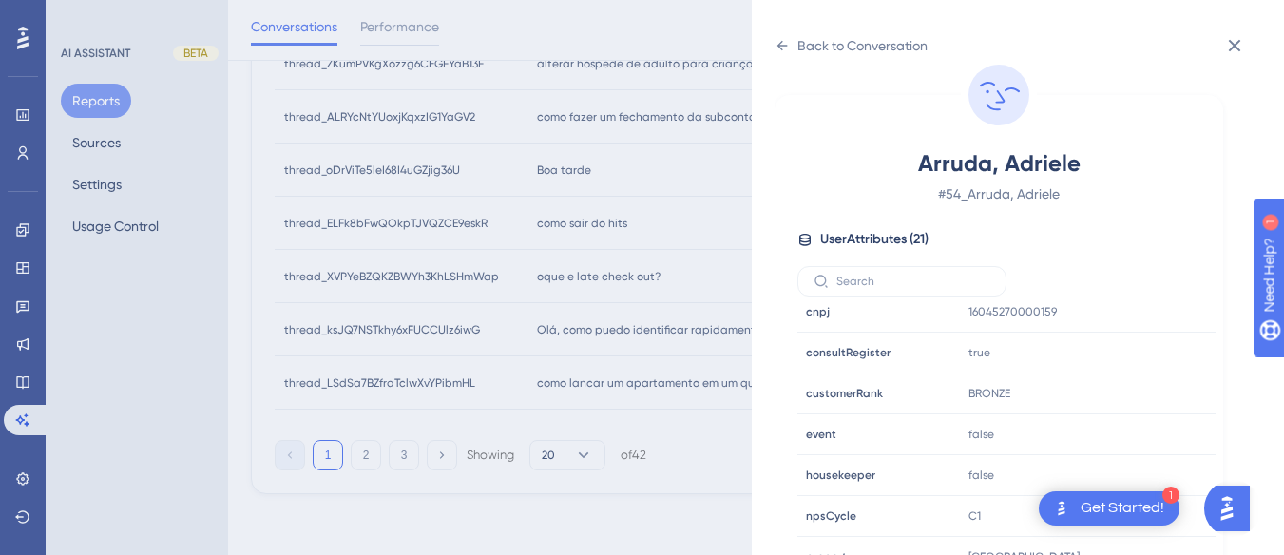
scroll to position [579, 0]
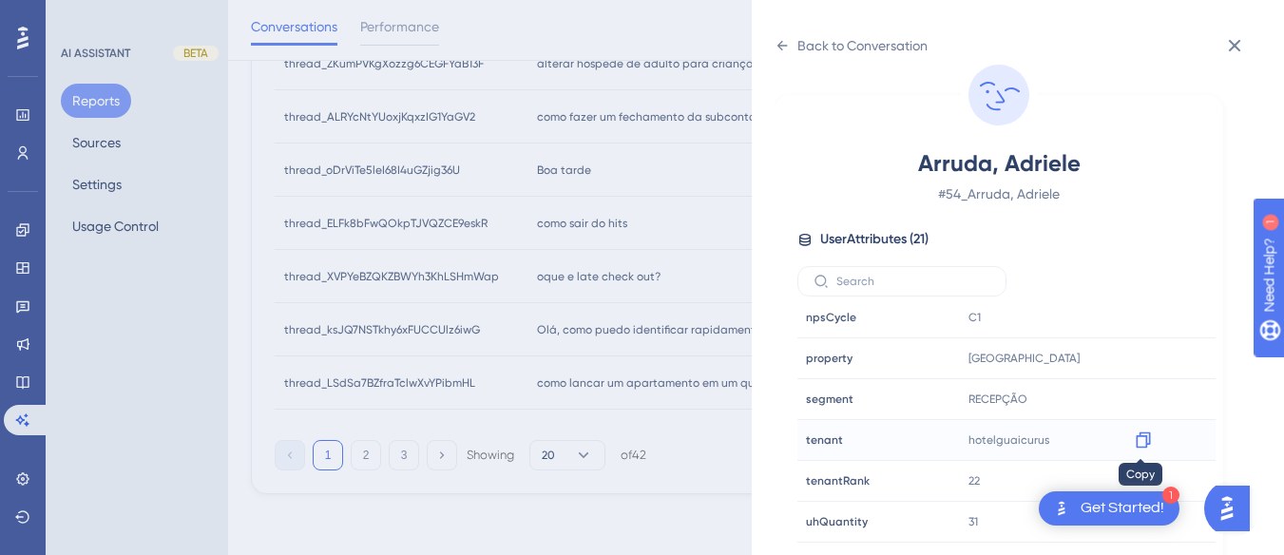
click at [1140, 441] on icon at bounding box center [1143, 439] width 19 height 19
click at [792, 47] on div "Back to Conversation" at bounding box center [850, 45] width 153 height 30
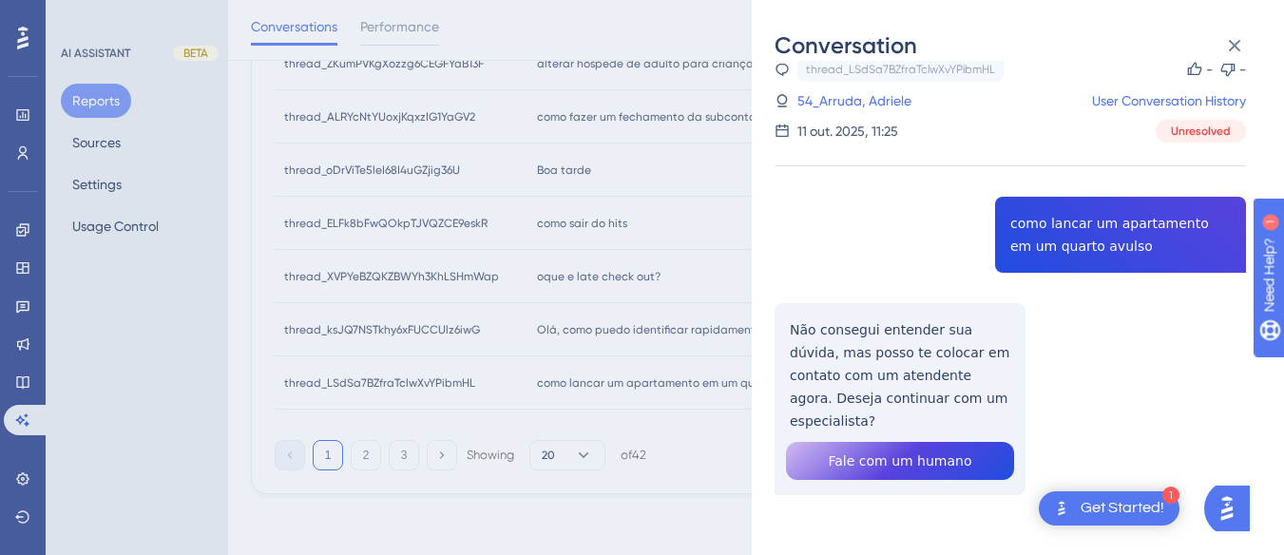
drag, startPoint x: 871, startPoint y: 105, endPoint x: 1080, endPoint y: 170, distance: 218.2
click at [871, 105] on link "54_Arruda, Adriele" at bounding box center [854, 100] width 114 height 23
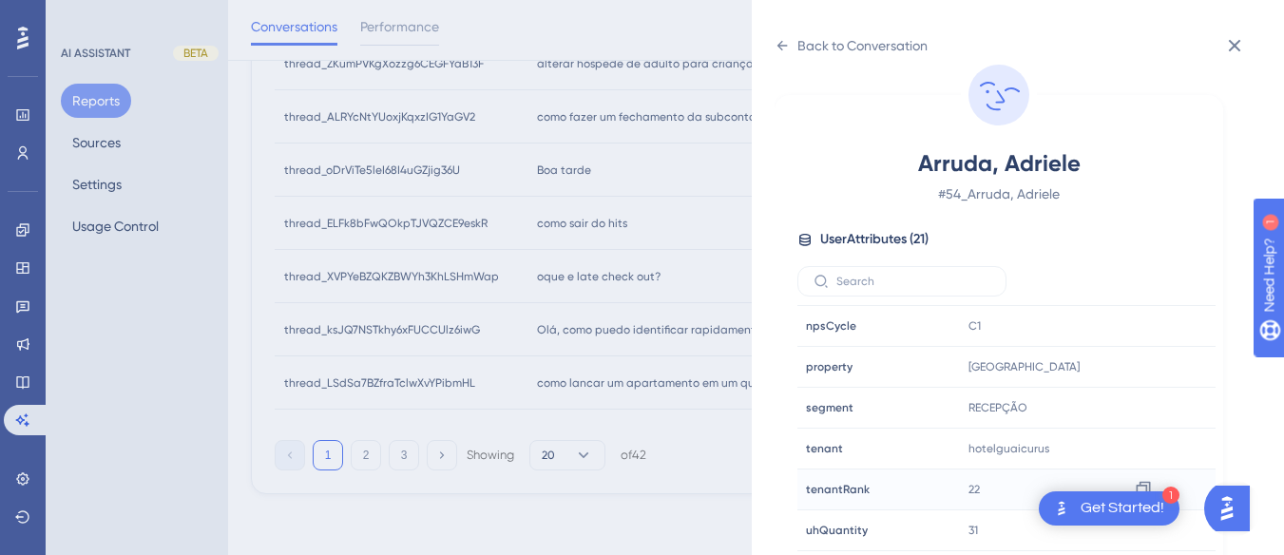
scroll to position [56, 0]
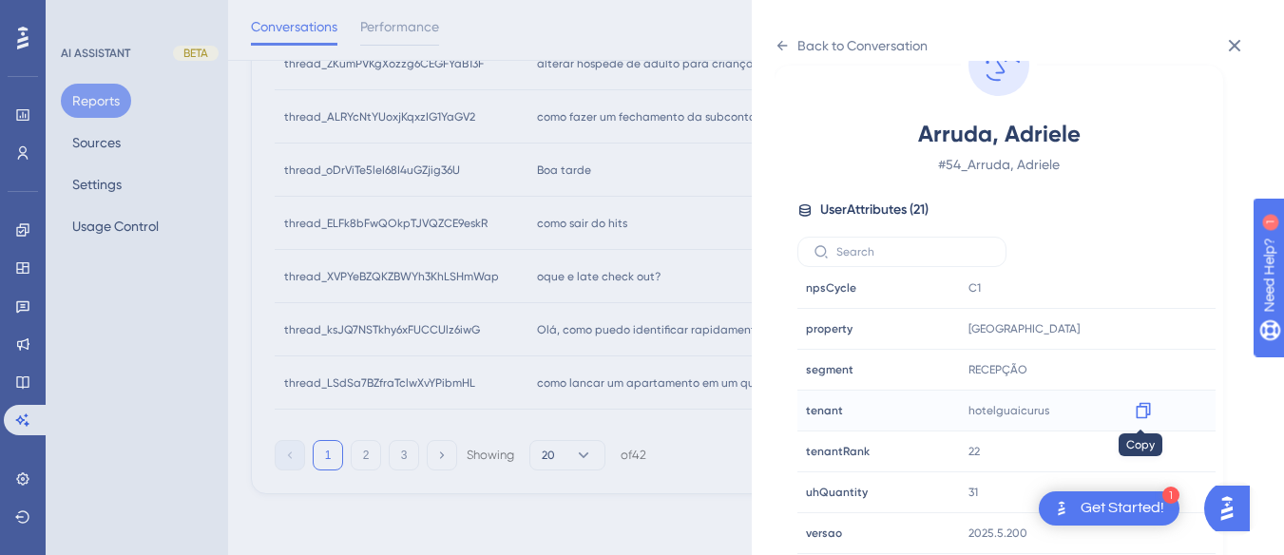
click at [1140, 410] on icon at bounding box center [1143, 410] width 19 height 19
click at [783, 41] on icon at bounding box center [781, 45] width 15 height 15
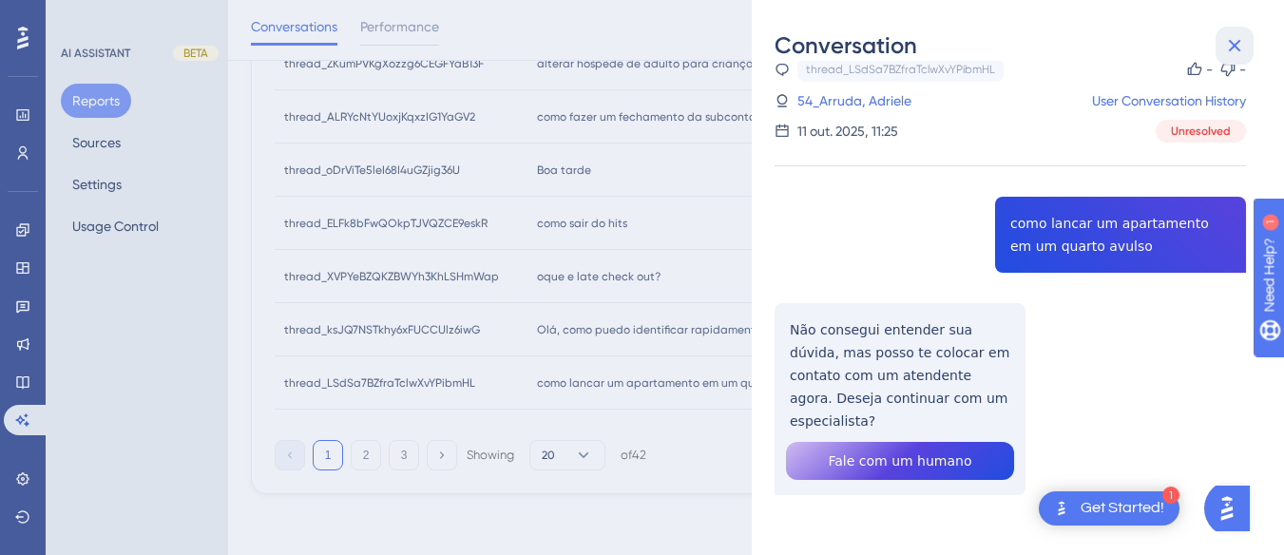
click at [1235, 39] on icon at bounding box center [1234, 45] width 23 height 23
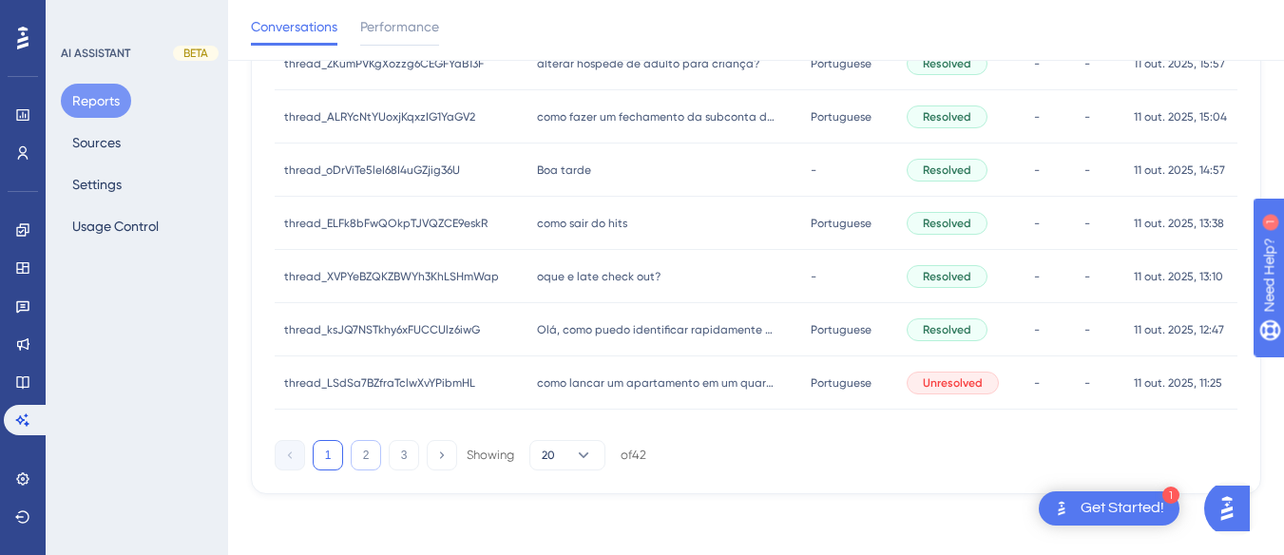
click at [363, 461] on button "2" at bounding box center [366, 455] width 30 height 30
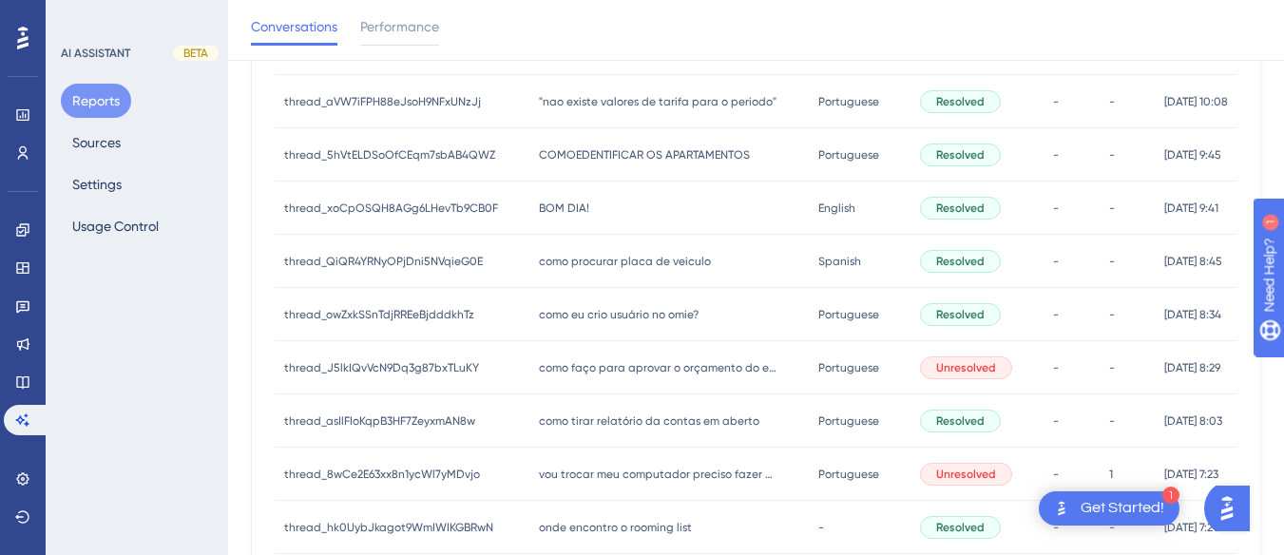
scroll to position [0, 0]
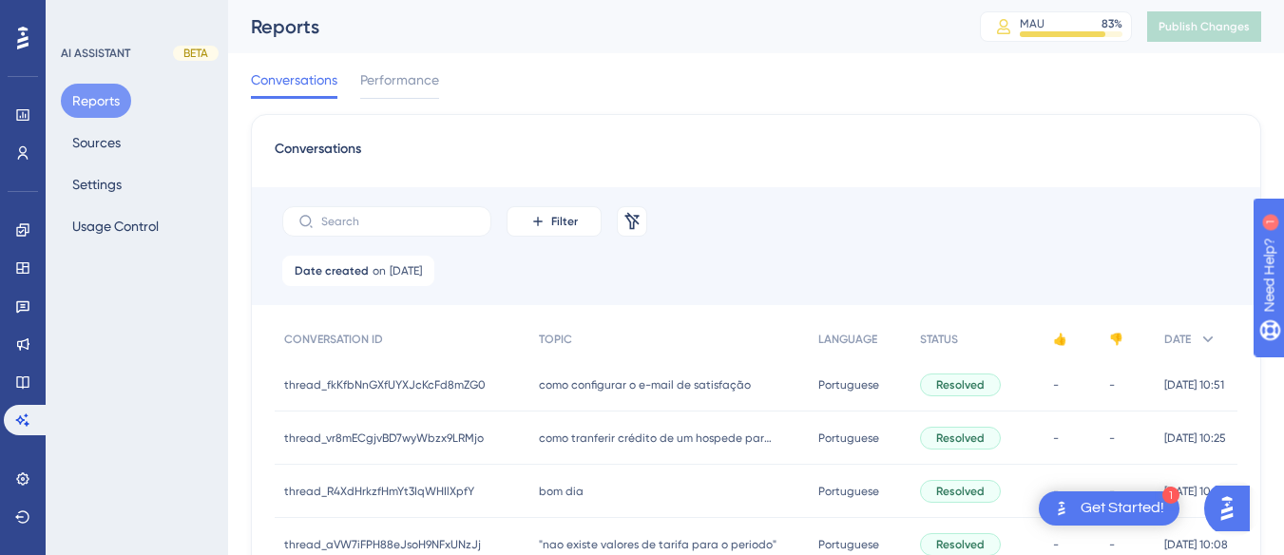
click at [611, 377] on span "como configurar o e-mail de satisfação" at bounding box center [645, 384] width 212 height 15
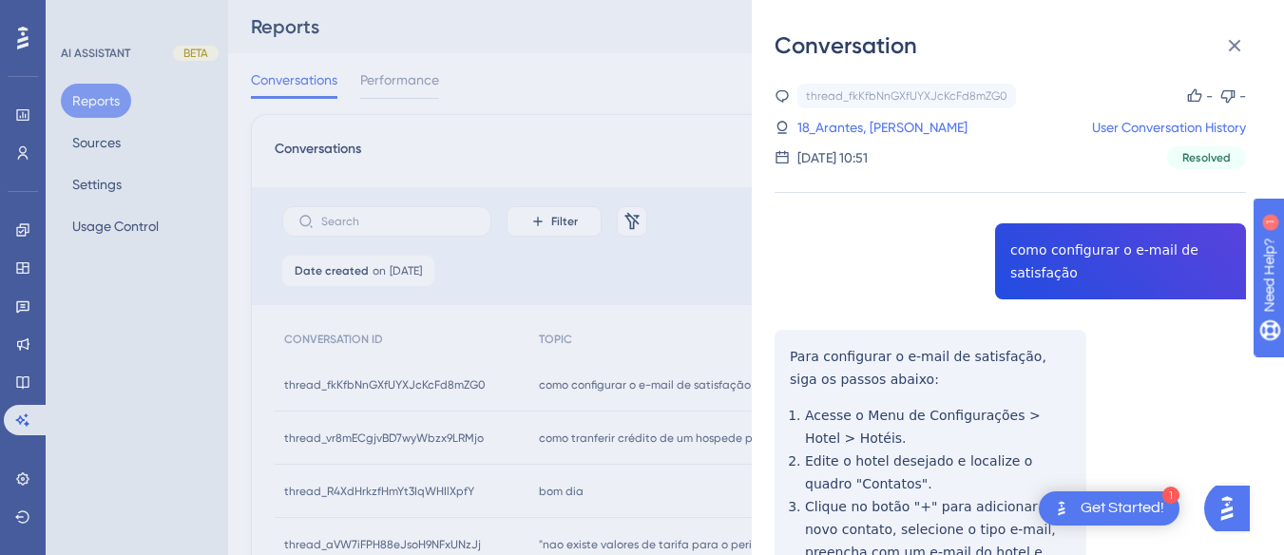
click at [995, 273] on div "thread_fkKfbNnGXfUYXJcKcFd8mZG0 Copy - - 18_Arantes, Rodrigo User Conversation …" at bounding box center [1009, 535] width 471 height 902
click at [767, 348] on div "Conversation thread_fkKfbNnGXfUYXJcKcFd8mZG0 Copy - - 18_Arantes, Rodrigo User …" at bounding box center [1018, 277] width 532 height 555
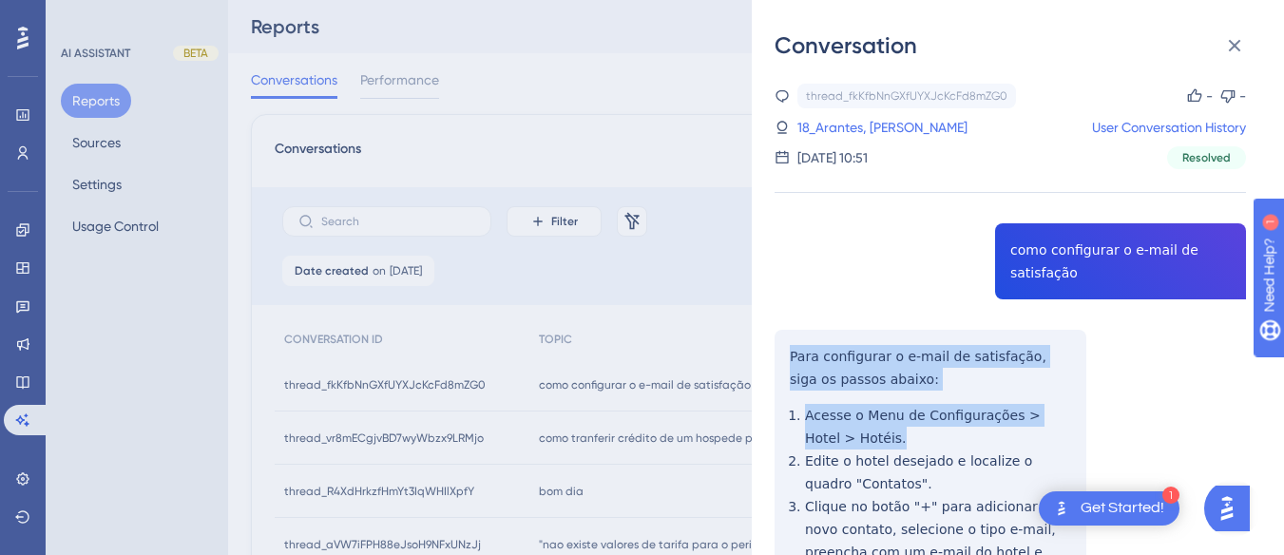
scroll to position [371, 0]
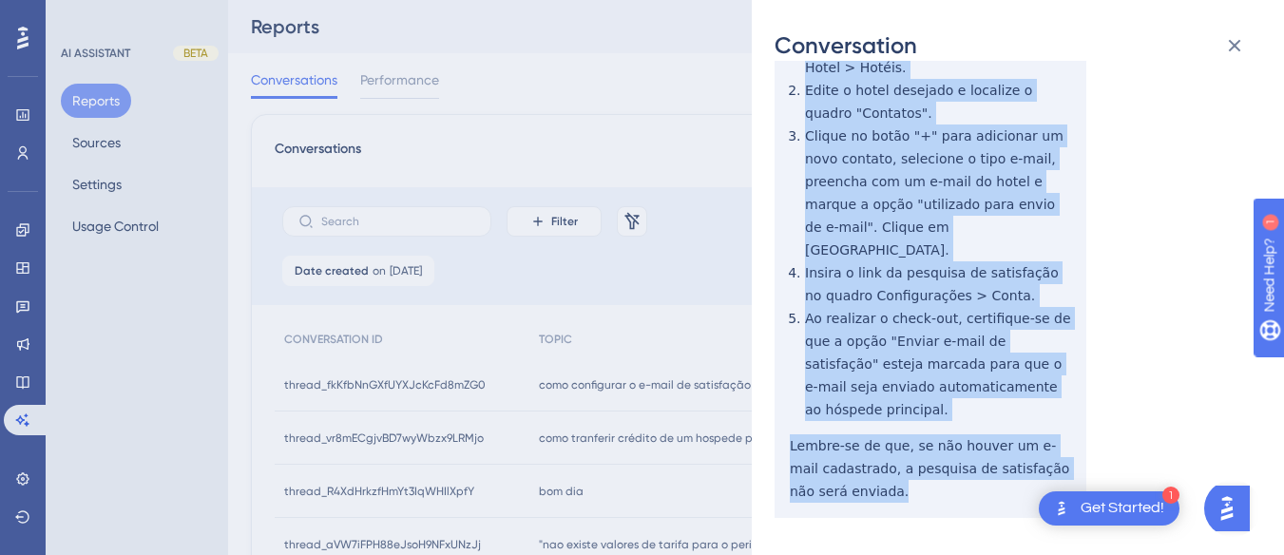
drag, startPoint x: 785, startPoint y: 348, endPoint x: 880, endPoint y: 151, distance: 218.5
click at [897, 465] on div "thread_fkKfbNnGXfUYXJcKcFd8mZG0 Copy - - 18_Arantes, Rodrigo User Conversation …" at bounding box center [1009, 164] width 471 height 902
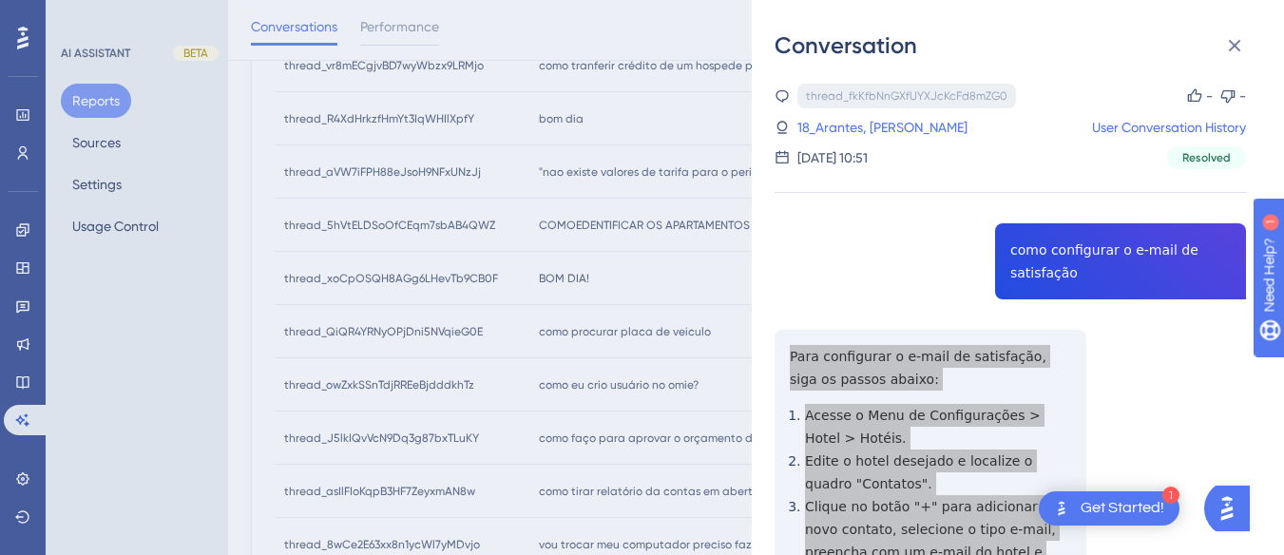
scroll to position [285, 0]
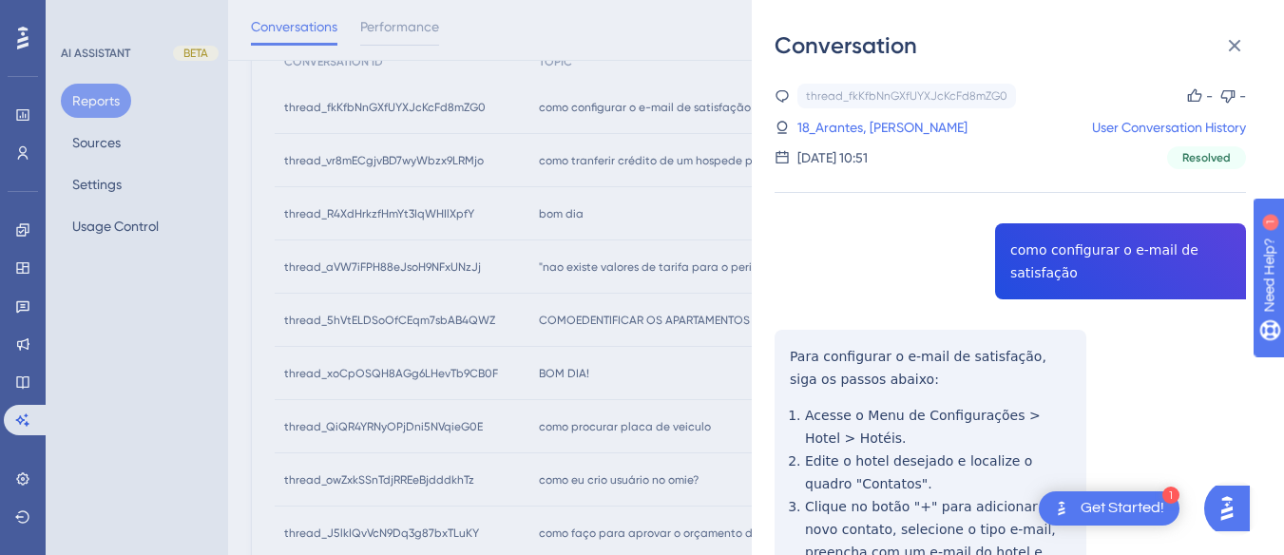
click at [875, 124] on link "18_Arantes, Rodrigo" at bounding box center [882, 127] width 170 height 23
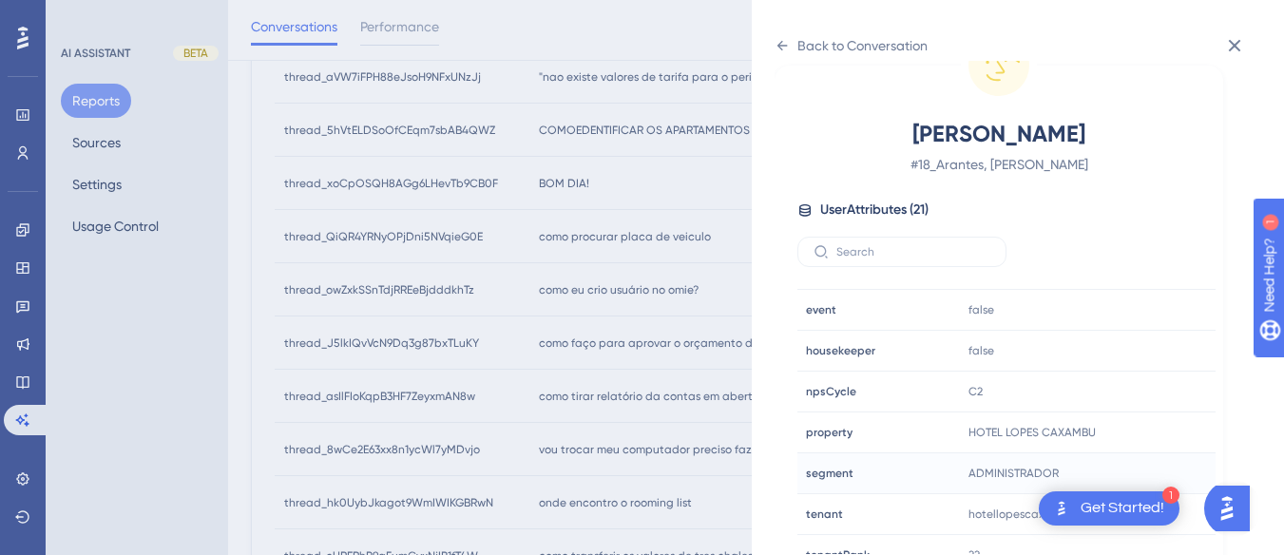
scroll to position [579, 0]
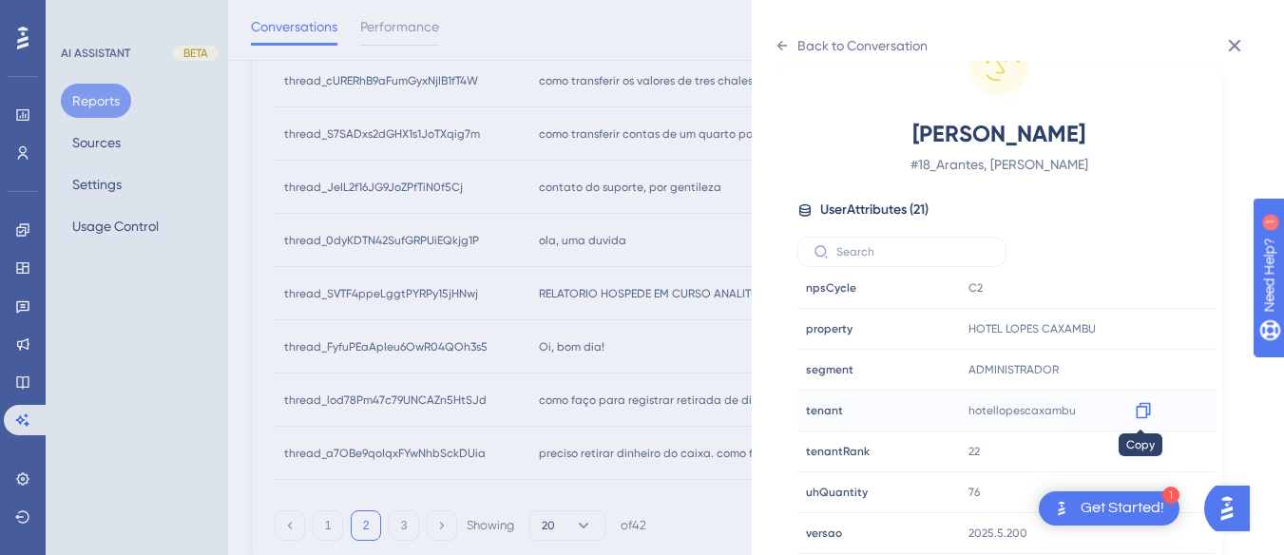
click at [1150, 406] on div at bounding box center [1143, 410] width 30 height 30
click at [1140, 408] on icon at bounding box center [1143, 410] width 19 height 19
click at [775, 44] on icon at bounding box center [781, 45] width 15 height 15
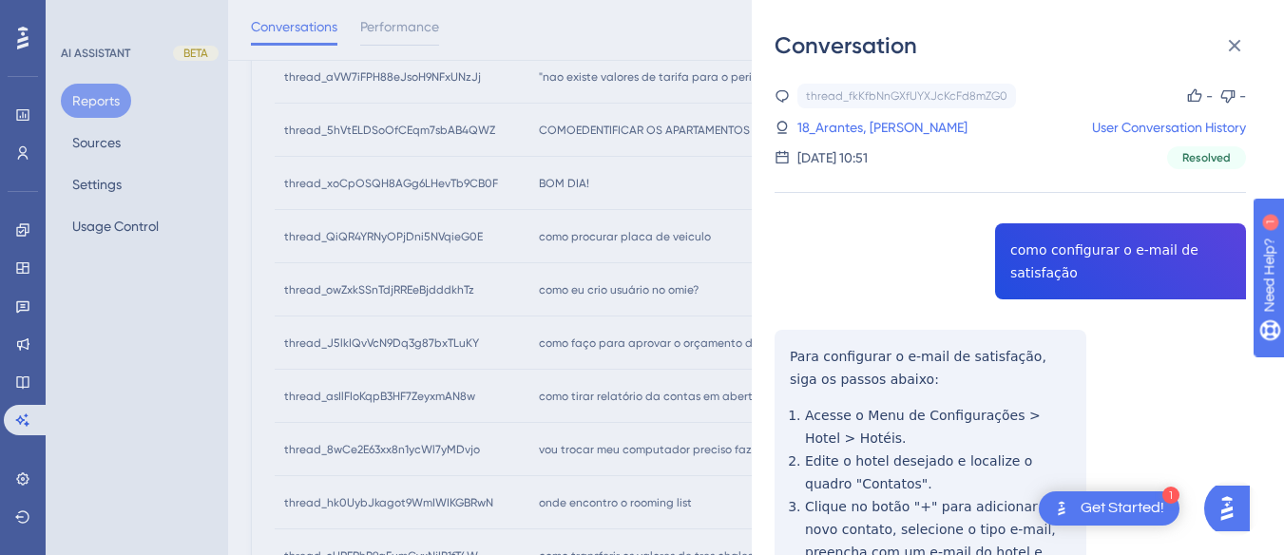
scroll to position [0, 0]
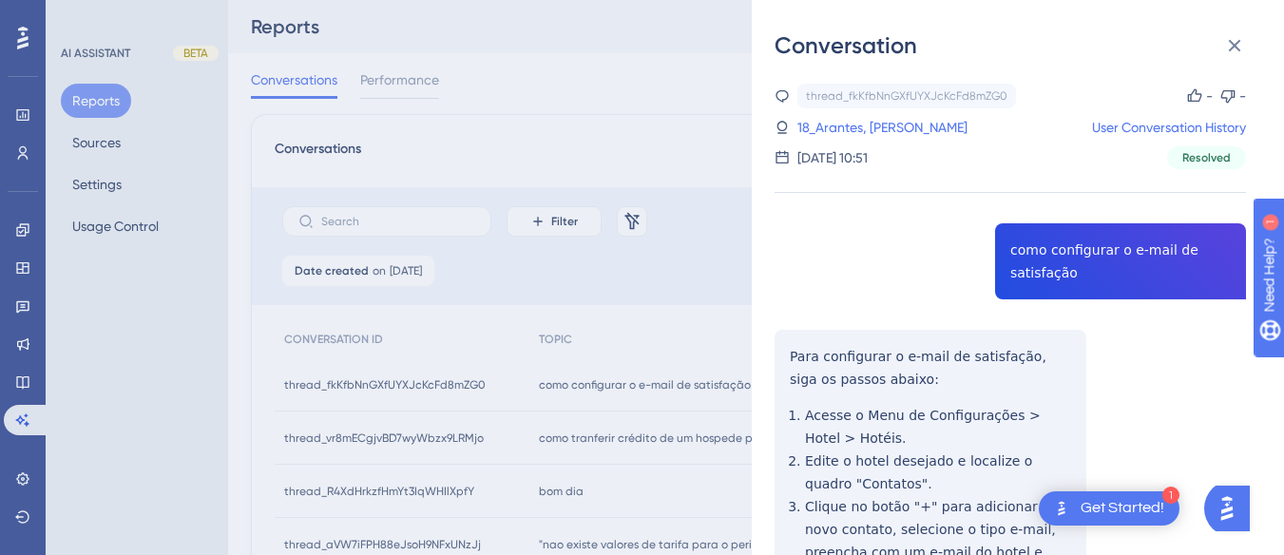
click at [1213, 54] on div "Conversation" at bounding box center [1017, 45] width 487 height 30
click at [1228, 39] on icon at bounding box center [1234, 45] width 23 height 23
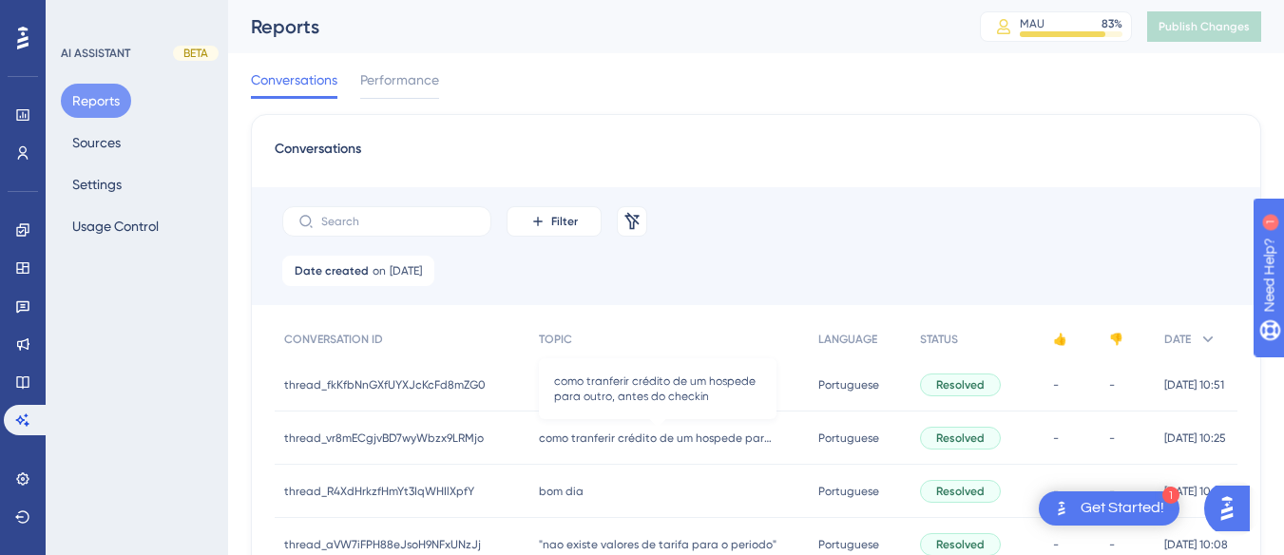
click at [564, 440] on span "como tranferir crédito de um hospede para outro, antes do checkin" at bounding box center [658, 437] width 238 height 15
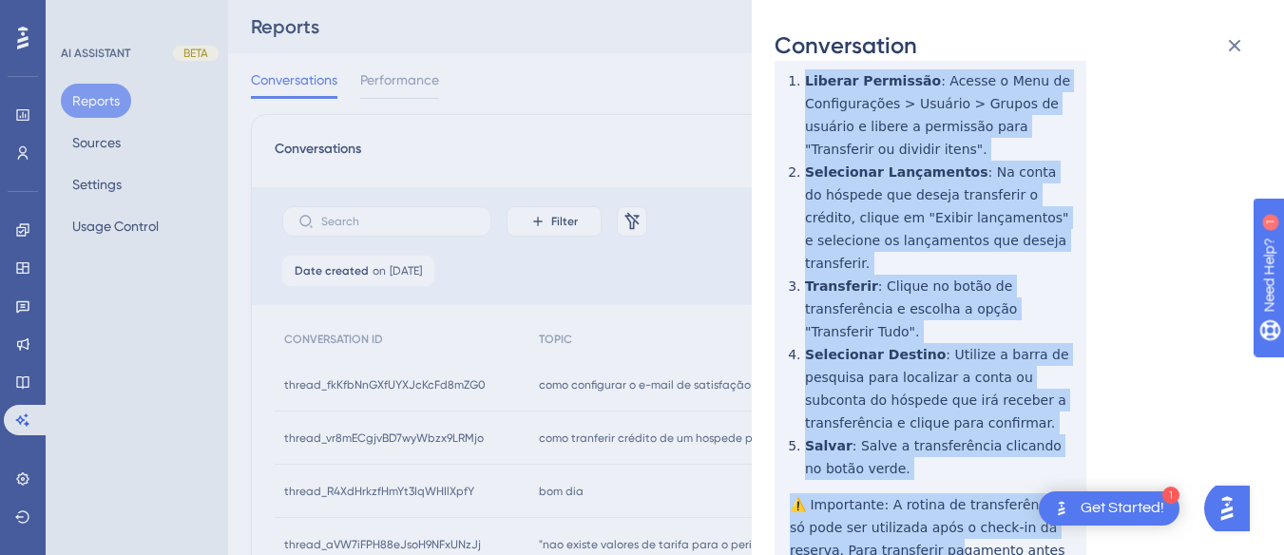
scroll to position [507, 0]
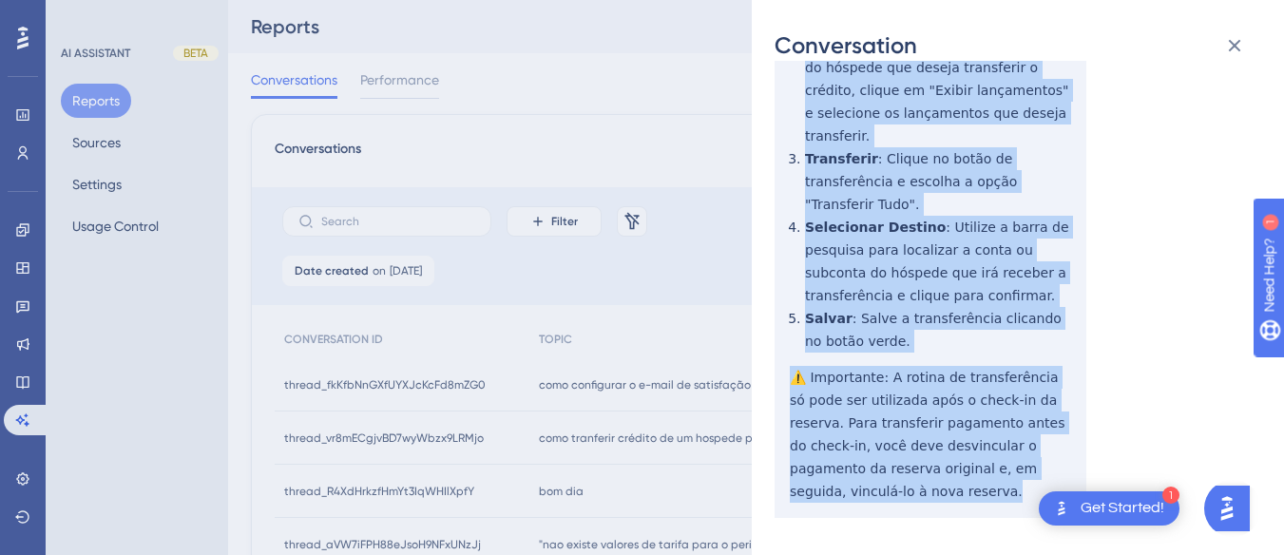
drag, startPoint x: 779, startPoint y: 371, endPoint x: 884, endPoint y: 461, distance: 138.1
click at [884, 461] on div "thread_vr8mECgjvBD7wyWbzx9LRMjo Copy - - 54_Rodrigues, Carolina User Conversati…" at bounding box center [1009, 95] width 471 height 1039
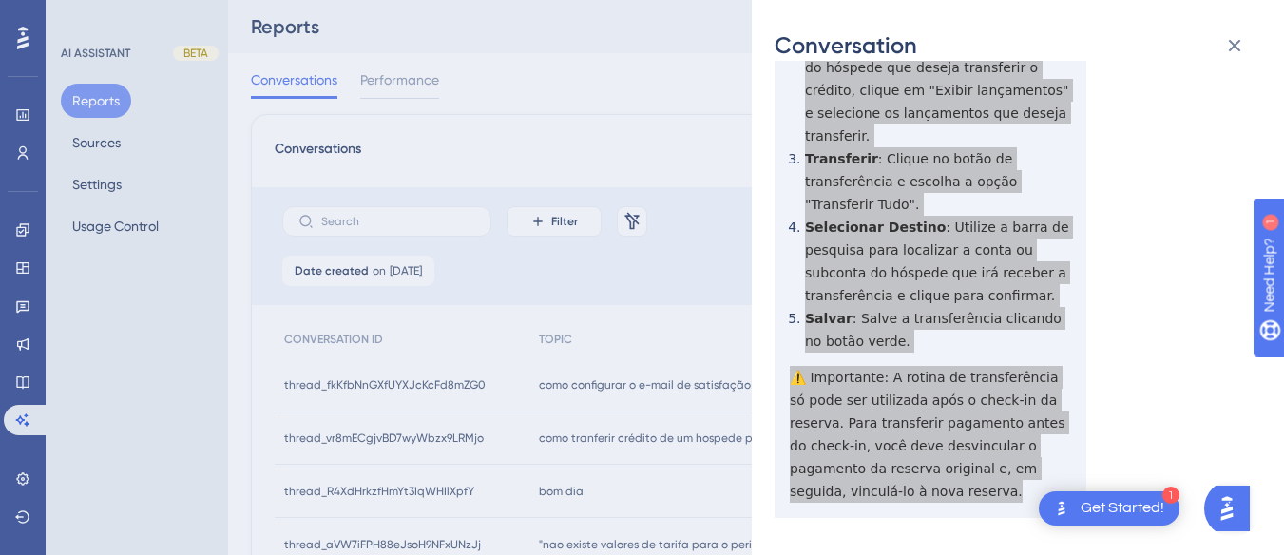
scroll to position [0, 0]
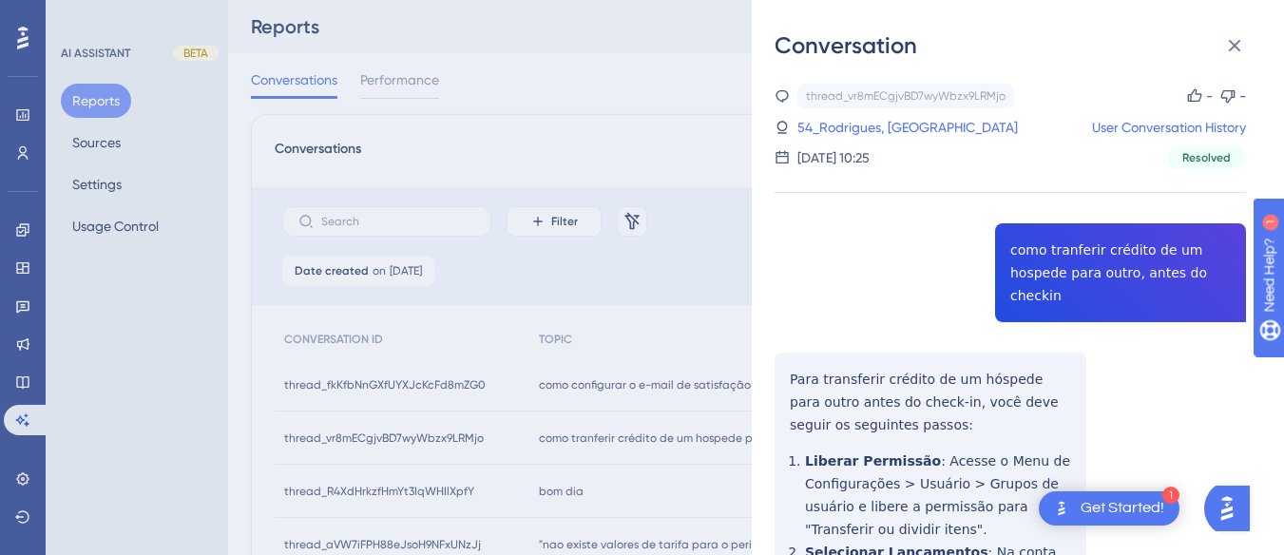
click at [874, 139] on div "thread_vr8mECgjvBD7wyWbzx9LRMjo Copy - - 54_Rodrigues, Carolina User Conversati…" at bounding box center [1009, 127] width 471 height 86
click at [873, 131] on link "54_Rodrigues, Carolina" at bounding box center [907, 127] width 220 height 23
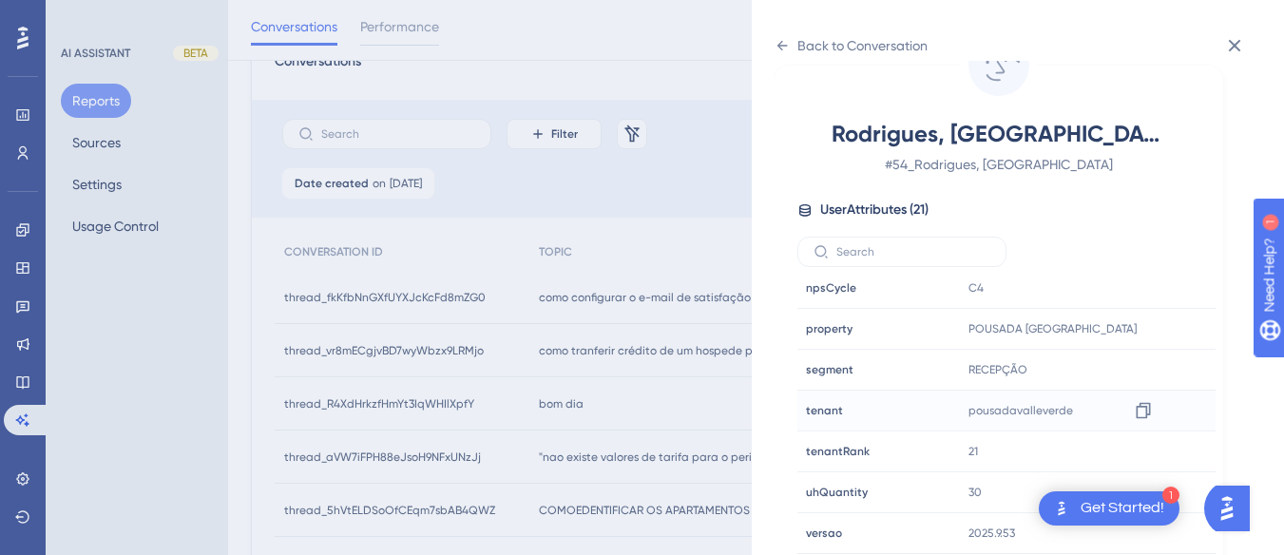
scroll to position [760, 0]
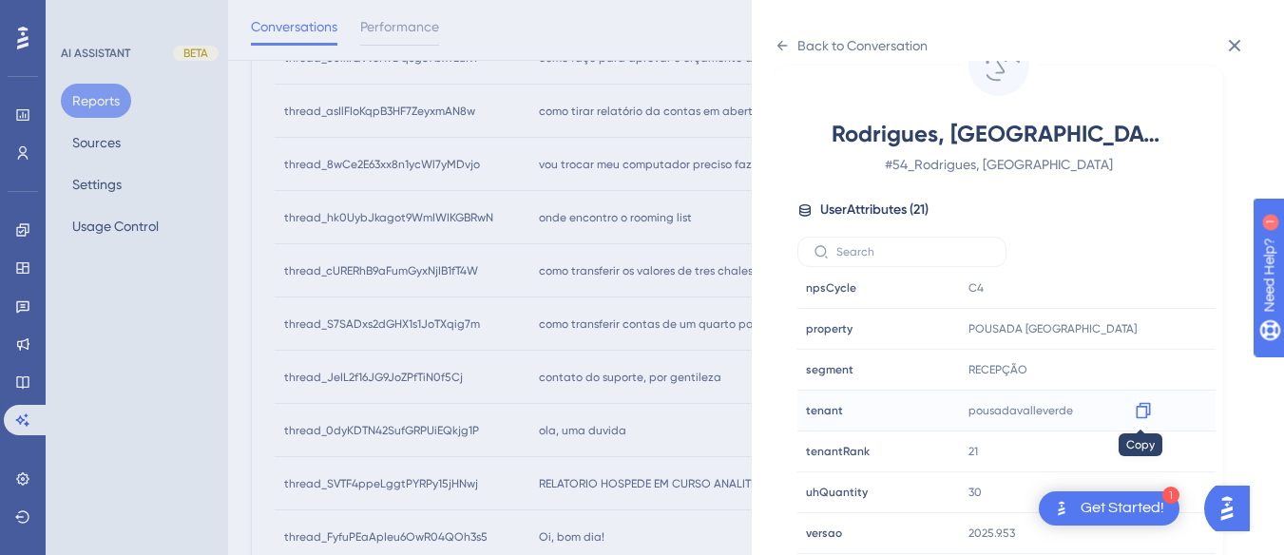
click at [1136, 407] on icon at bounding box center [1143, 411] width 14 height 16
click at [790, 44] on div "Back to Conversation" at bounding box center [850, 45] width 153 height 30
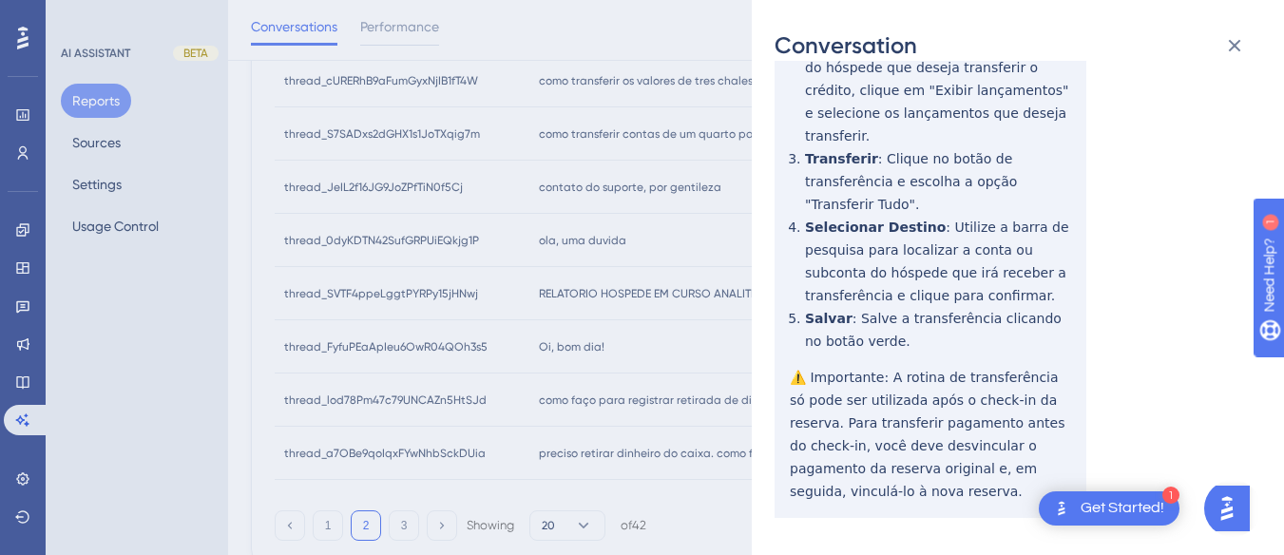
scroll to position [0, 0]
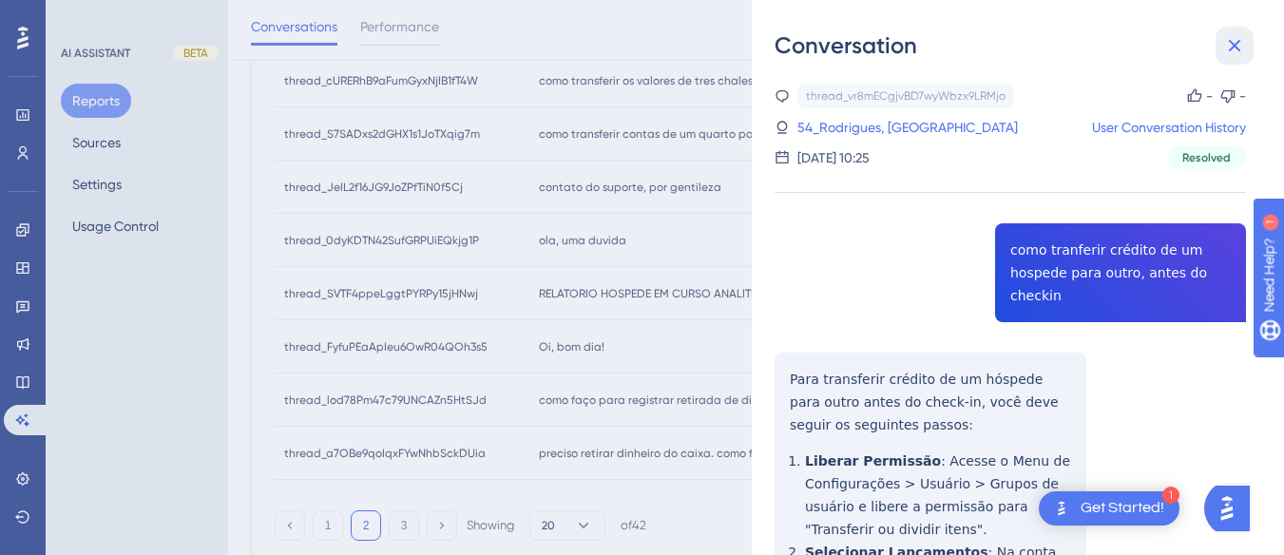
click at [1242, 39] on icon at bounding box center [1234, 45] width 23 height 23
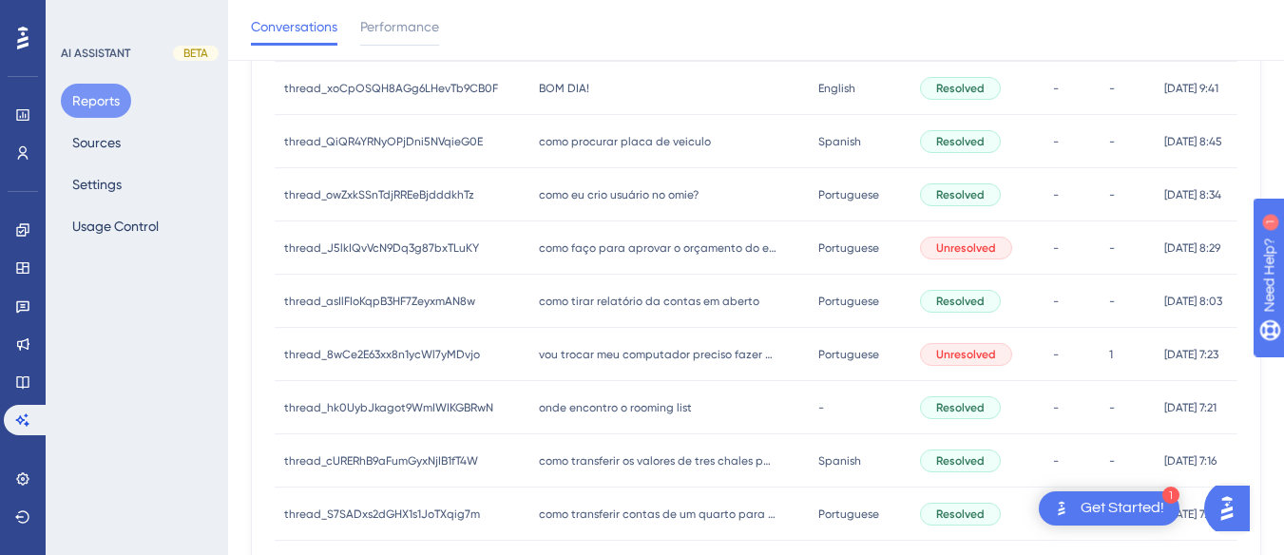
scroll to position [190, 0]
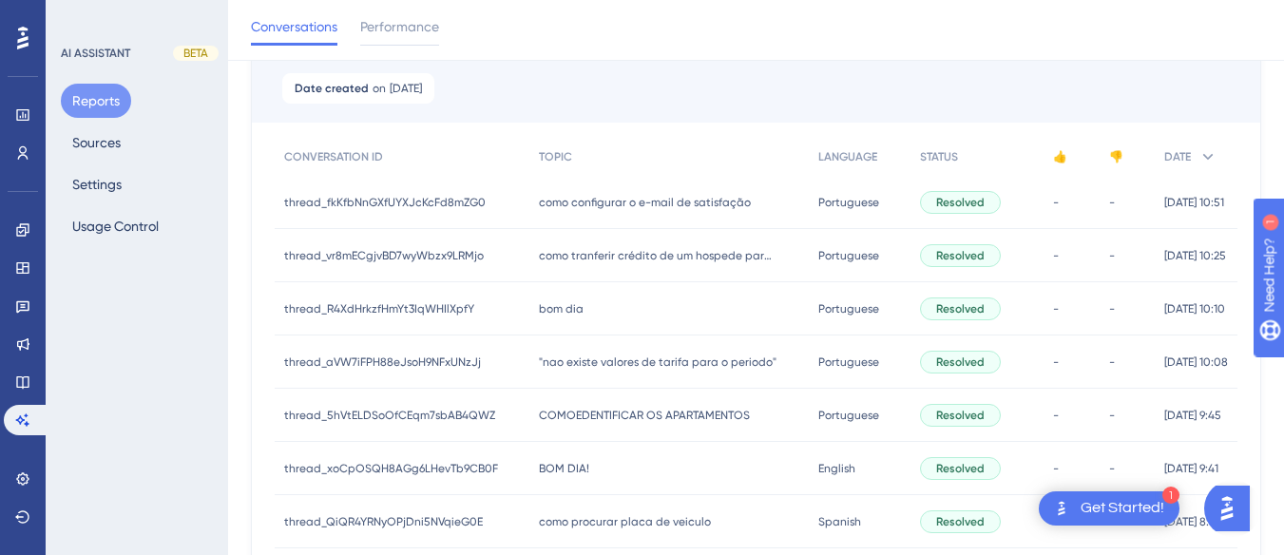
click at [582, 313] on div "bom dia bom dia" at bounding box center [668, 308] width 278 height 53
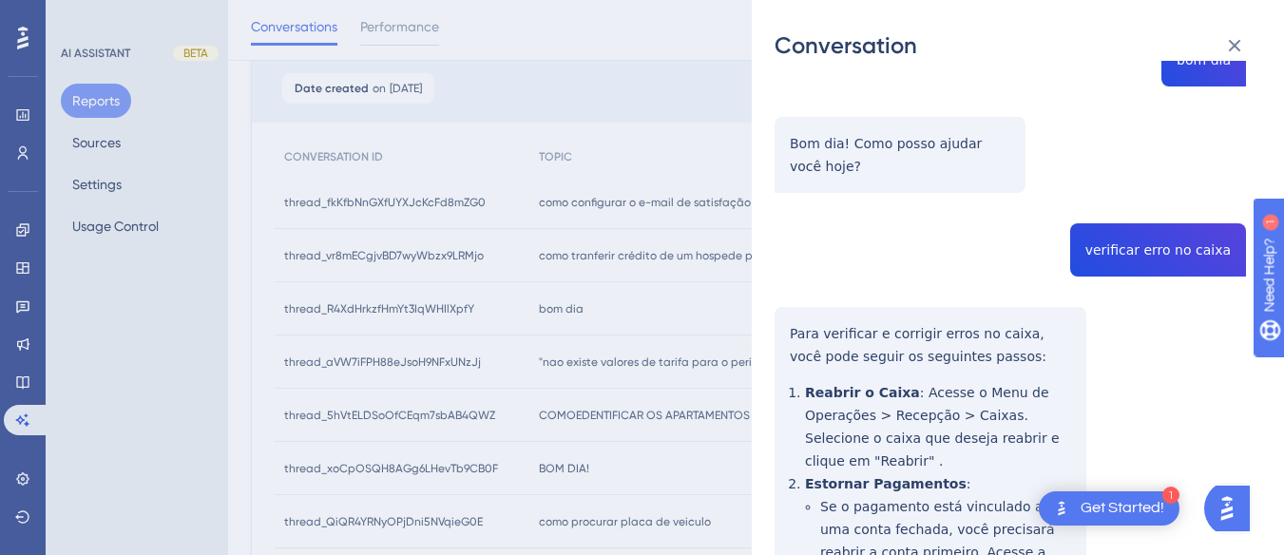
click at [1182, 237] on div "thread_R4XdHrkzfHmYt3IqWHIlXpfY Copy - - 2_ADM, Rozangela Santos User Conversat…" at bounding box center [1009, 497] width 471 height 1206
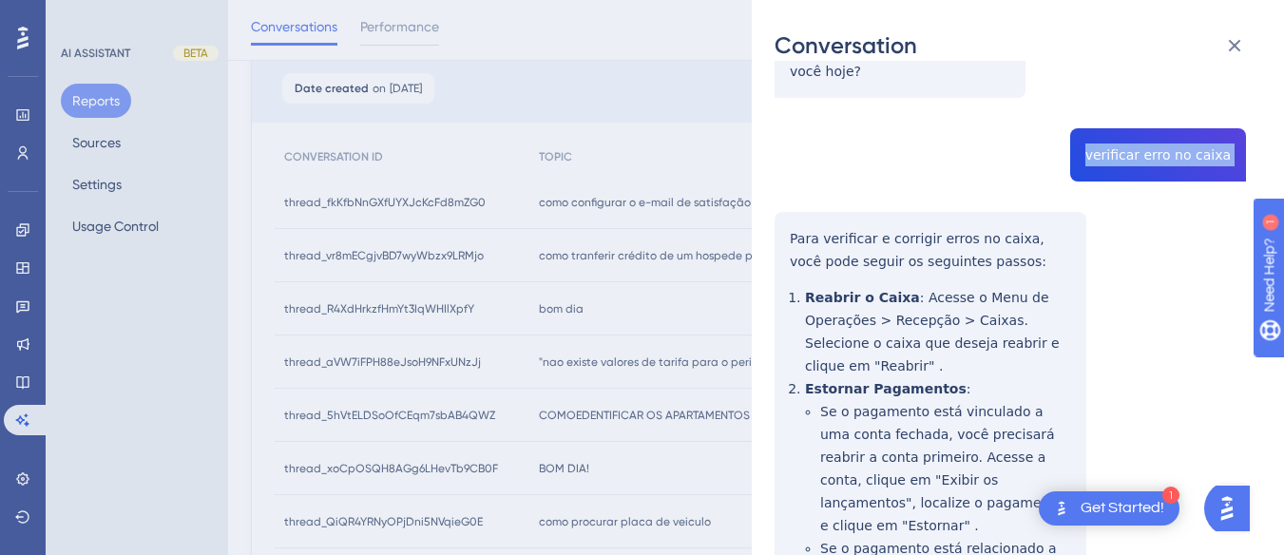
click at [792, 223] on div "thread_R4XdHrkzfHmYt3IqWHIlXpfY Copy - - 2_ADM, Rozangela Santos User Conversat…" at bounding box center [1009, 402] width 471 height 1206
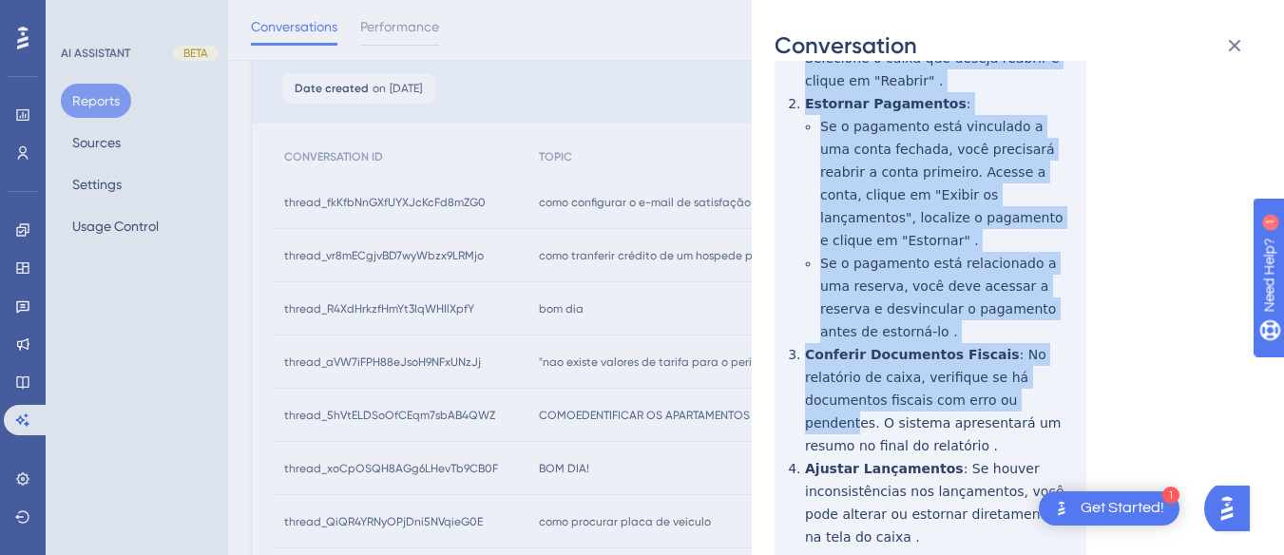
scroll to position [675, 0]
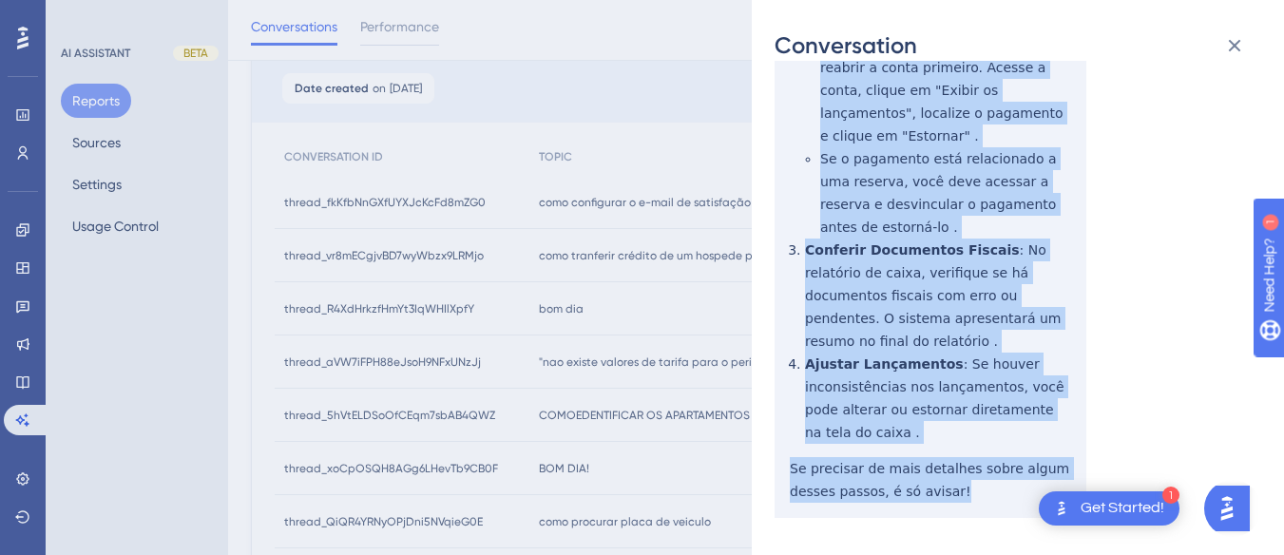
drag, startPoint x: 783, startPoint y: 228, endPoint x: 920, endPoint y: 300, distance: 154.7
click at [974, 442] on div "thread_R4XdHrkzfHmYt3IqWHIlXpfY Copy - - 2_ADM, Rozangela Santos User Conversat…" at bounding box center [1009, 12] width 471 height 1206
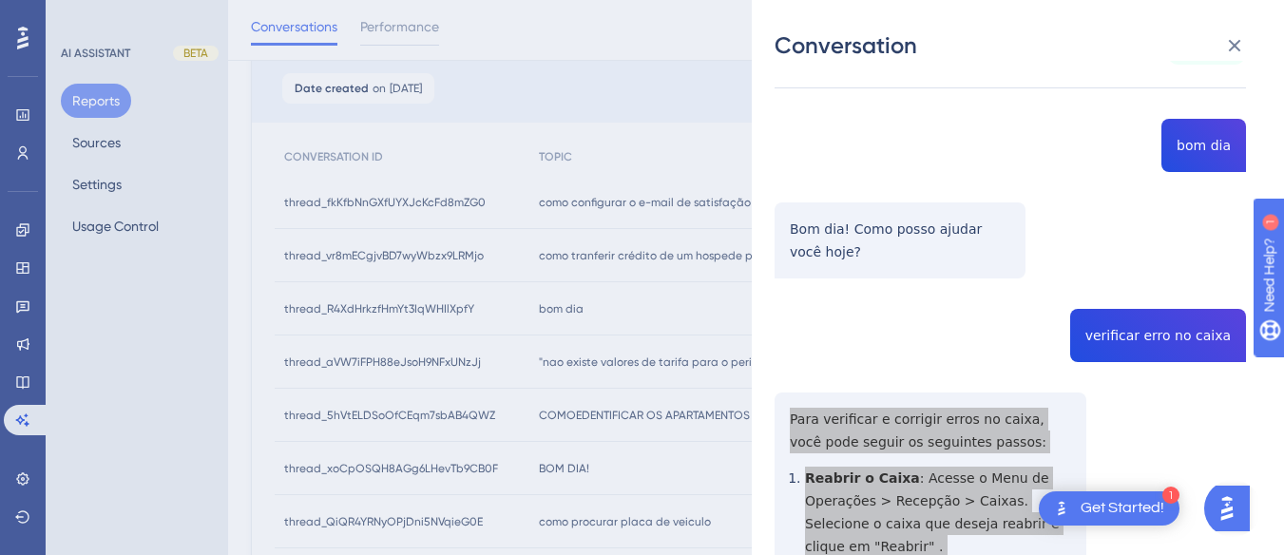
scroll to position [0, 0]
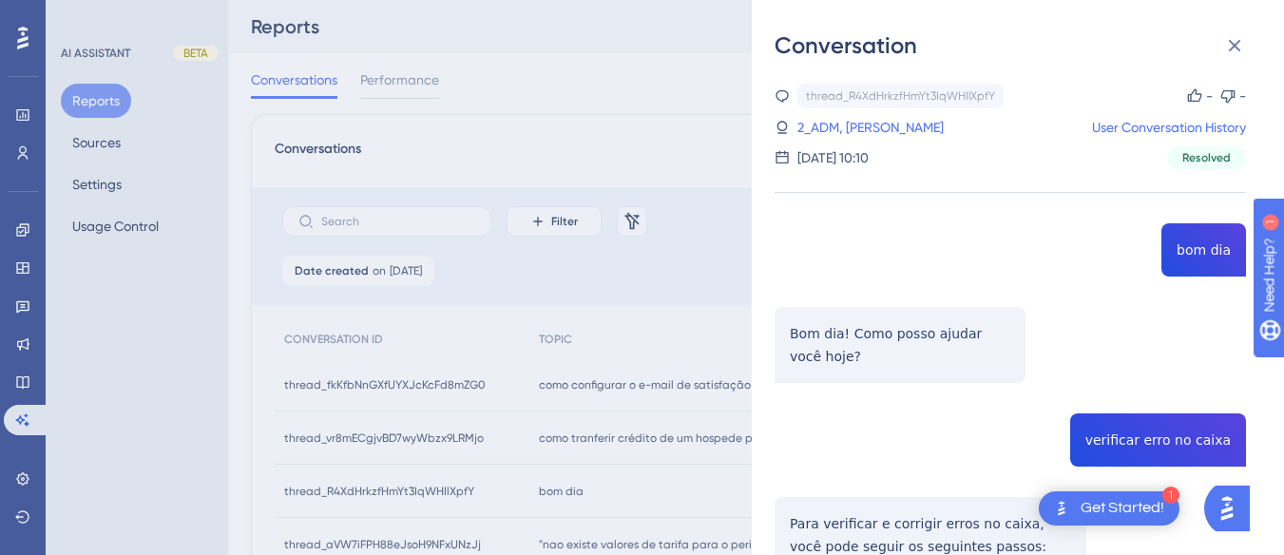
click at [822, 112] on div "thread_R4XdHrkzfHmYt3IqWHIlXpfY Copy - - 2_ADM, Rozangela Santos User Conversat…" at bounding box center [1009, 127] width 471 height 86
click at [832, 115] on div "thread_R4XdHrkzfHmYt3IqWHIlXpfY Copy - - 2_ADM, Rozangela Santos User Conversat…" at bounding box center [1009, 127] width 471 height 86
click at [877, 132] on link "2_ADM, Rozangela Santos" at bounding box center [870, 127] width 146 height 23
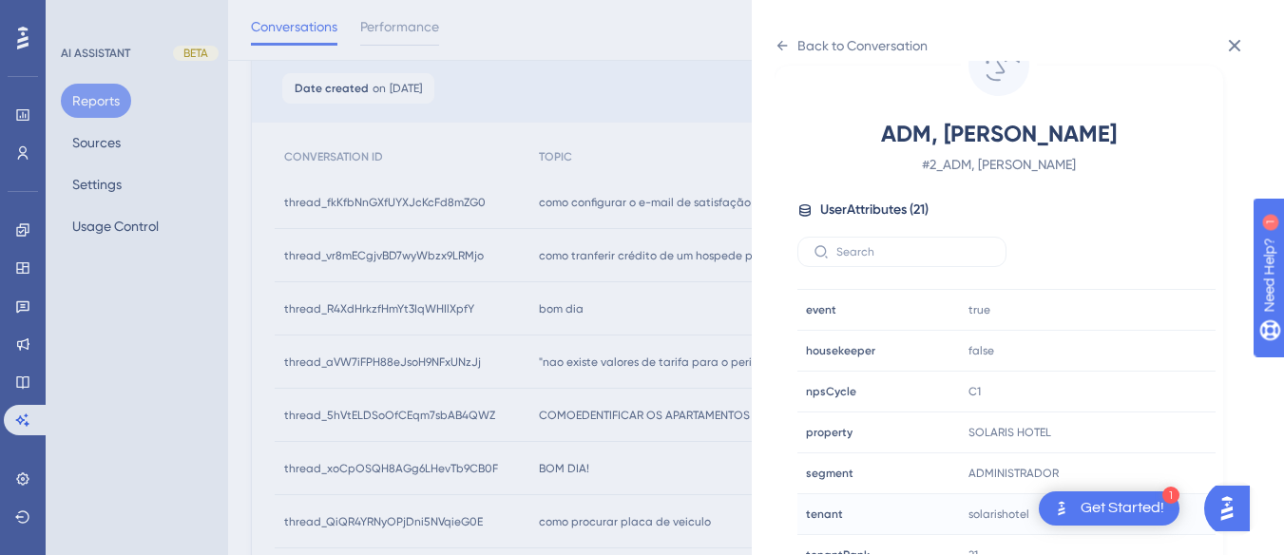
scroll to position [579, 0]
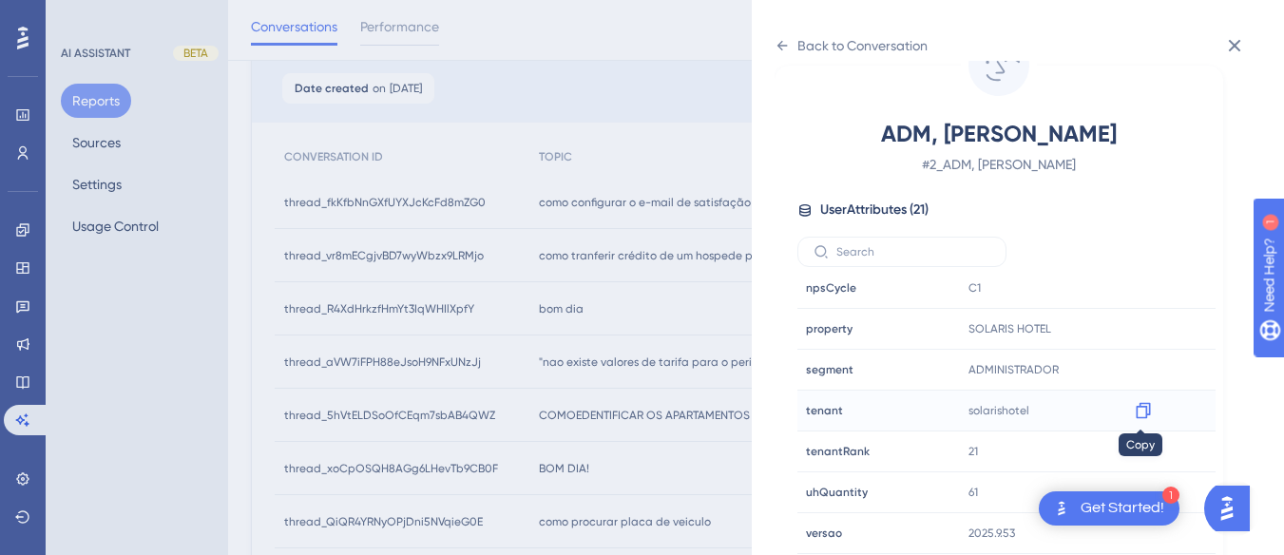
click at [1144, 405] on icon at bounding box center [1143, 410] width 19 height 19
click at [770, 42] on div "Back to Conversation ADM, Rozangela Santos # 2_ADM, Rozangela Santos User Attri…" at bounding box center [1018, 277] width 532 height 555
click at [793, 55] on div "Back to Conversation" at bounding box center [850, 45] width 153 height 30
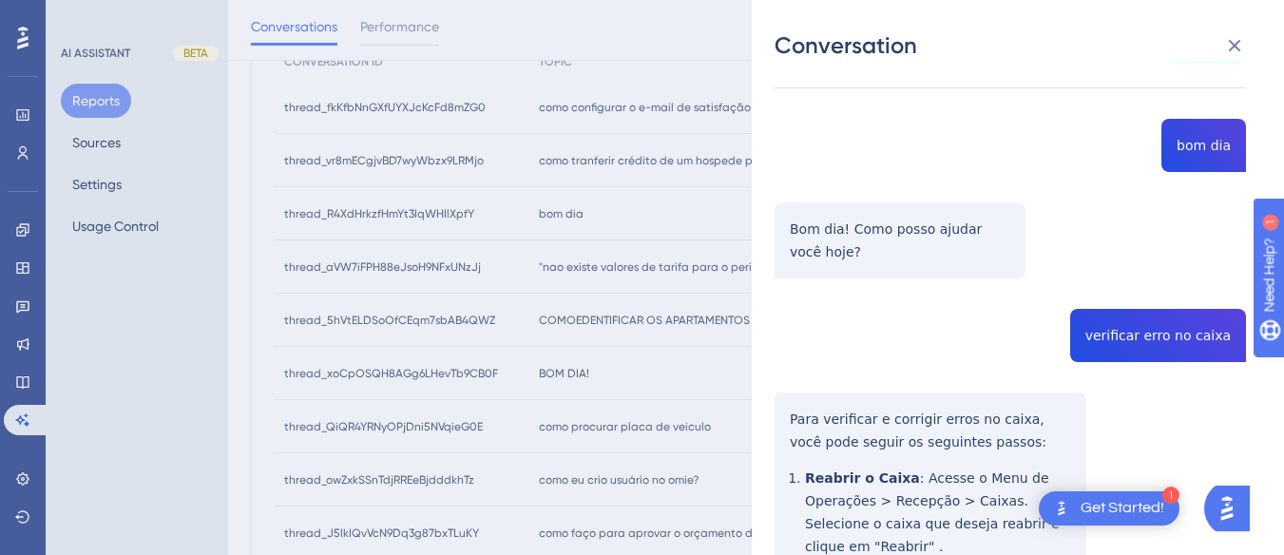
scroll to position [95, 0]
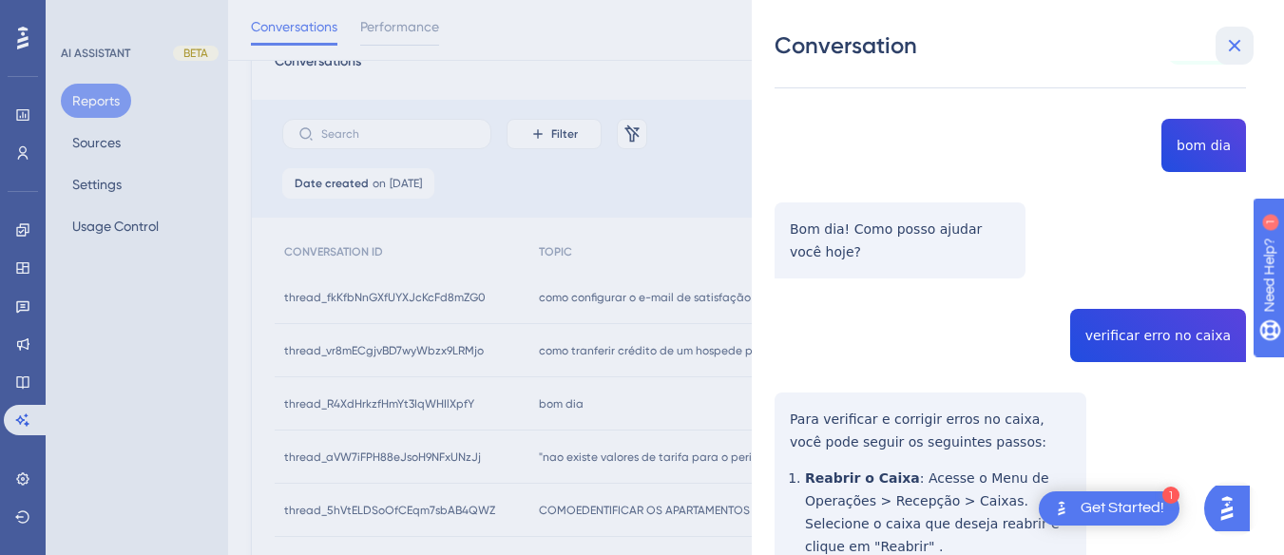
click at [1231, 49] on icon at bounding box center [1235, 46] width 12 height 12
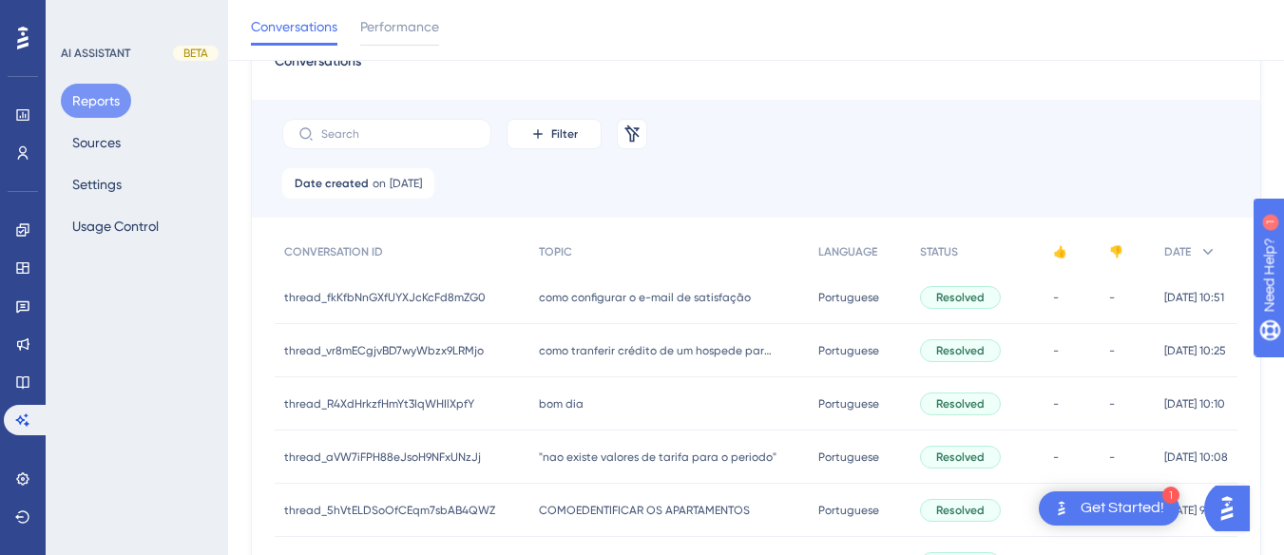
click at [598, 459] on span ""nao existe valores de tarifa para o periodo"" at bounding box center [658, 456] width 238 height 15
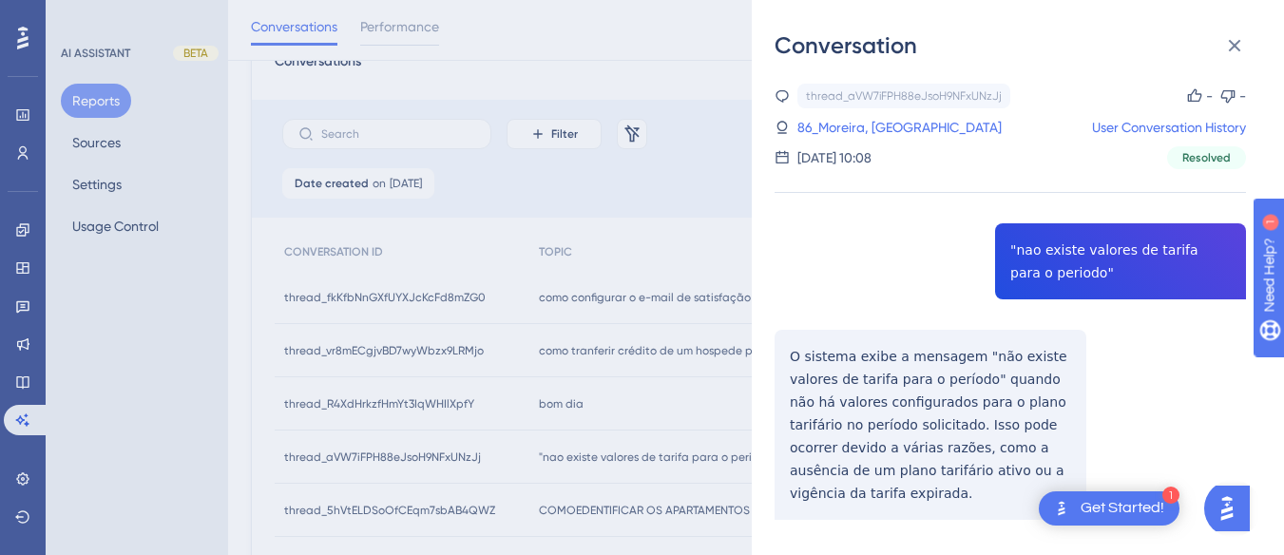
click at [1097, 229] on div "thread_aVW7iFPH88eJsoH9NFxUNzJj Copy - - 86_Moreira, Diego User Conversation Hi…" at bounding box center [1009, 350] width 471 height 533
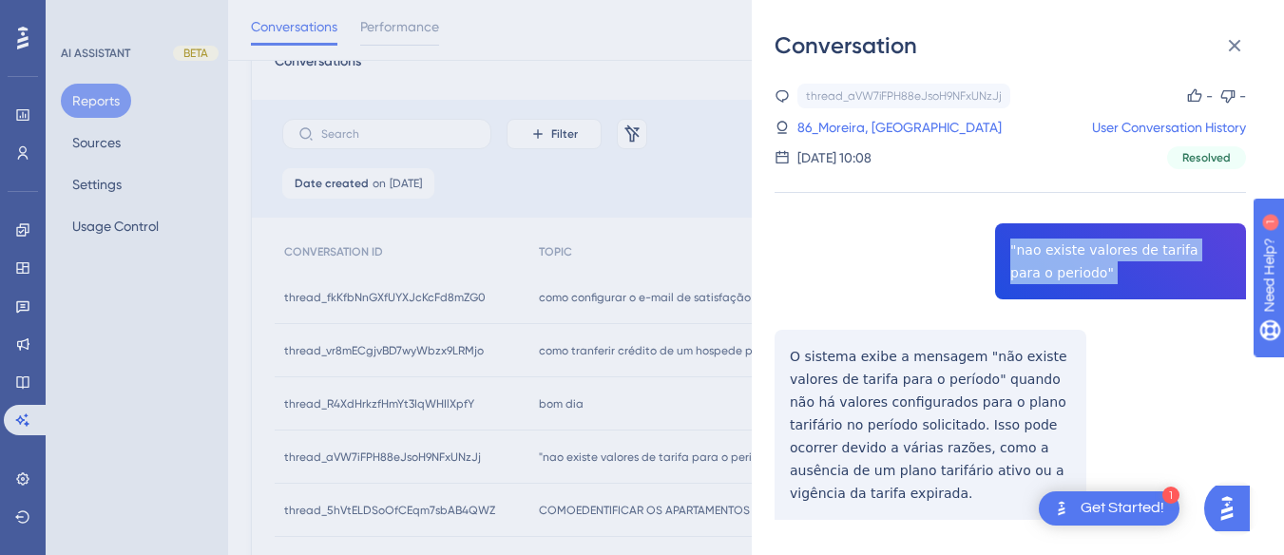
click at [1097, 229] on div "thread_aVW7iFPH88eJsoH9NFxUNzJj Copy - - 86_Moreira, Diego User Conversation Hi…" at bounding box center [1009, 350] width 471 height 533
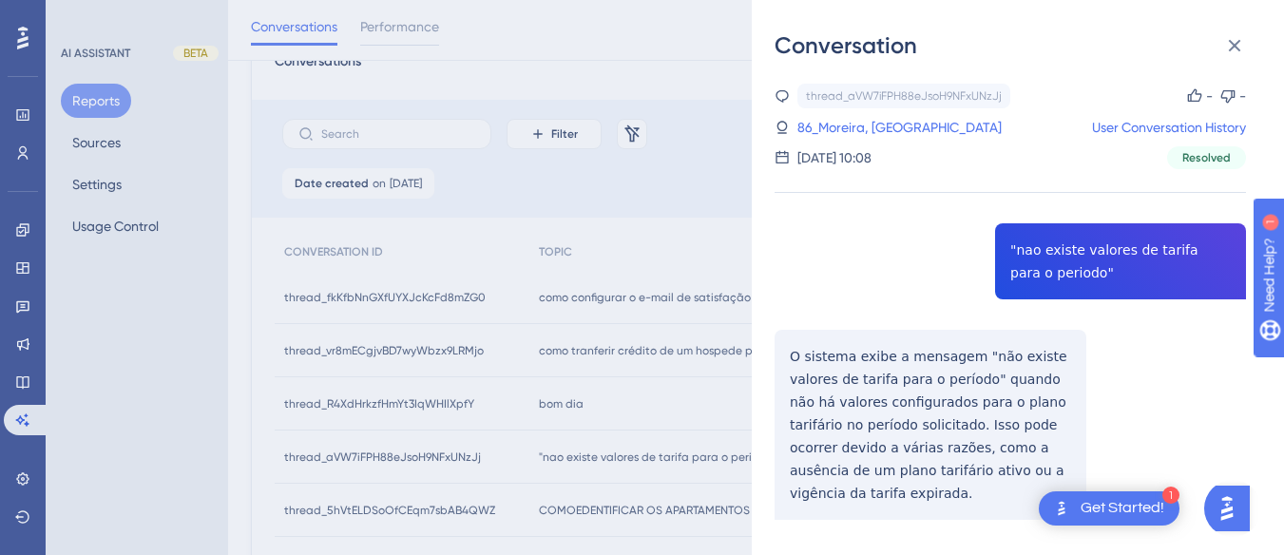
click at [796, 354] on div "thread_aVW7iFPH88eJsoH9NFxUNzJj Copy - - 86_Moreira, Diego User Conversation Hi…" at bounding box center [1009, 350] width 471 height 533
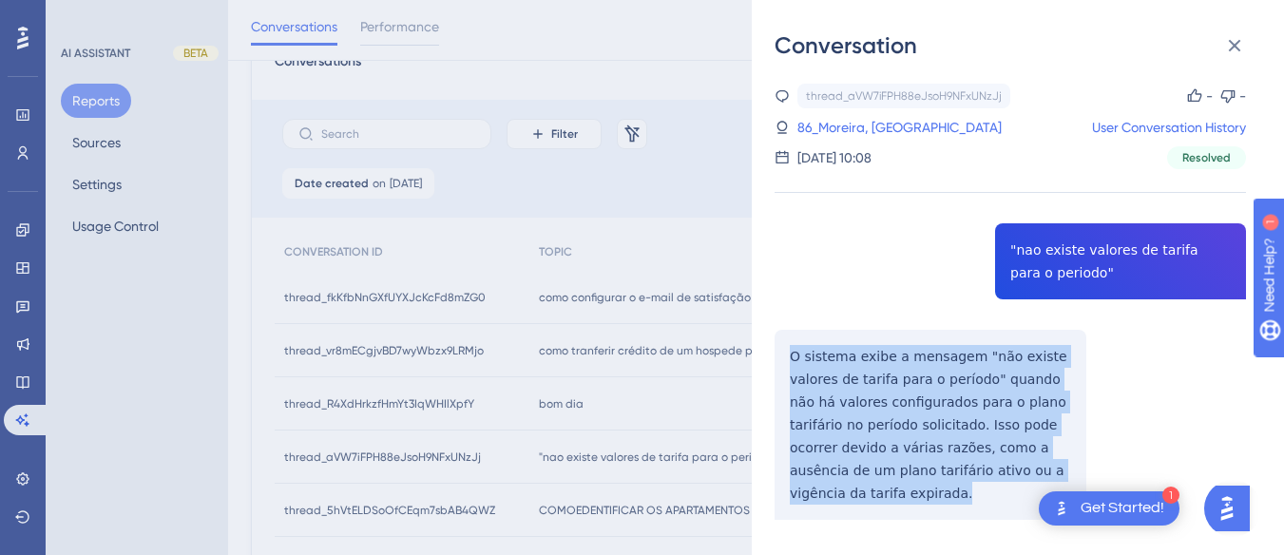
click at [796, 354] on div "thread_aVW7iFPH88eJsoH9NFxUNzJj Copy - - 86_Moreira, Diego User Conversation Hi…" at bounding box center [1009, 350] width 471 height 533
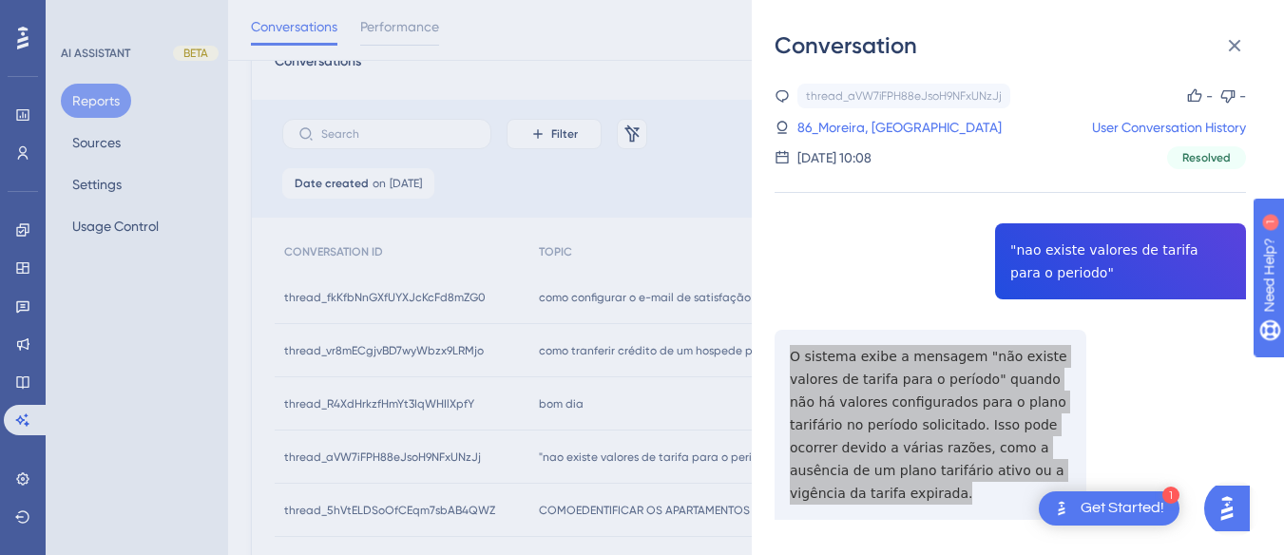
scroll to position [380, 0]
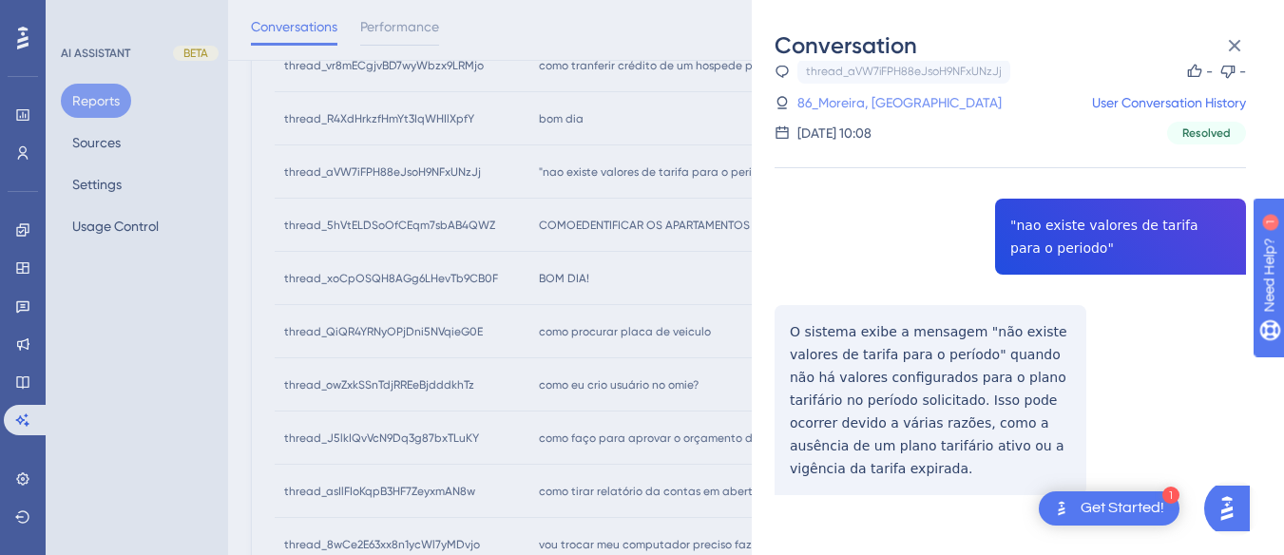
click at [867, 111] on link "86_Moreira, Diego" at bounding box center [899, 102] width 204 height 23
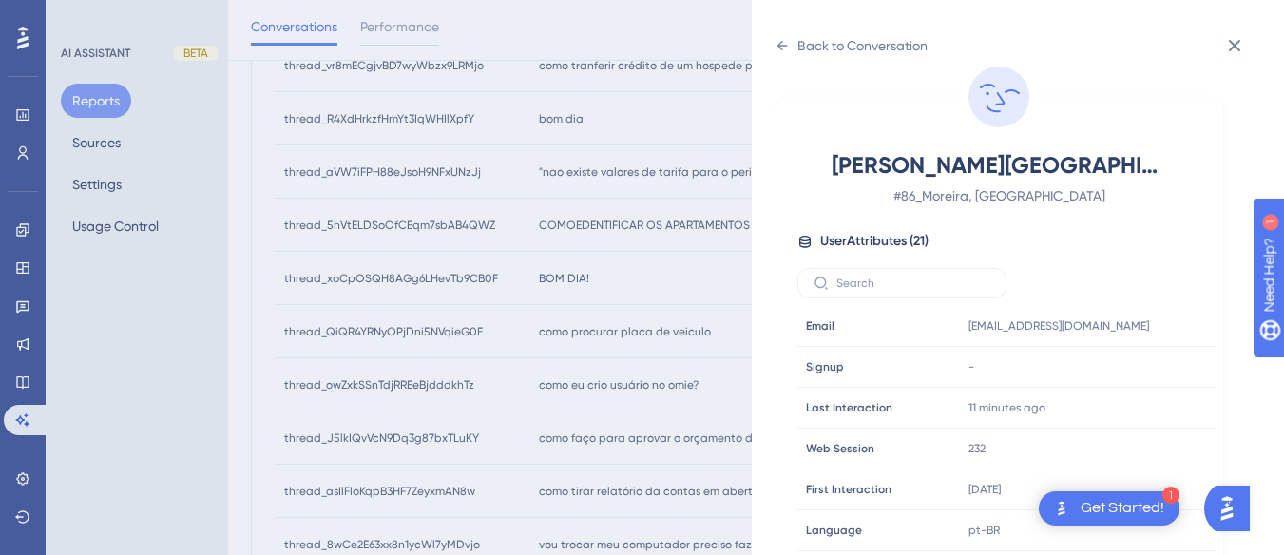
scroll to position [579, 0]
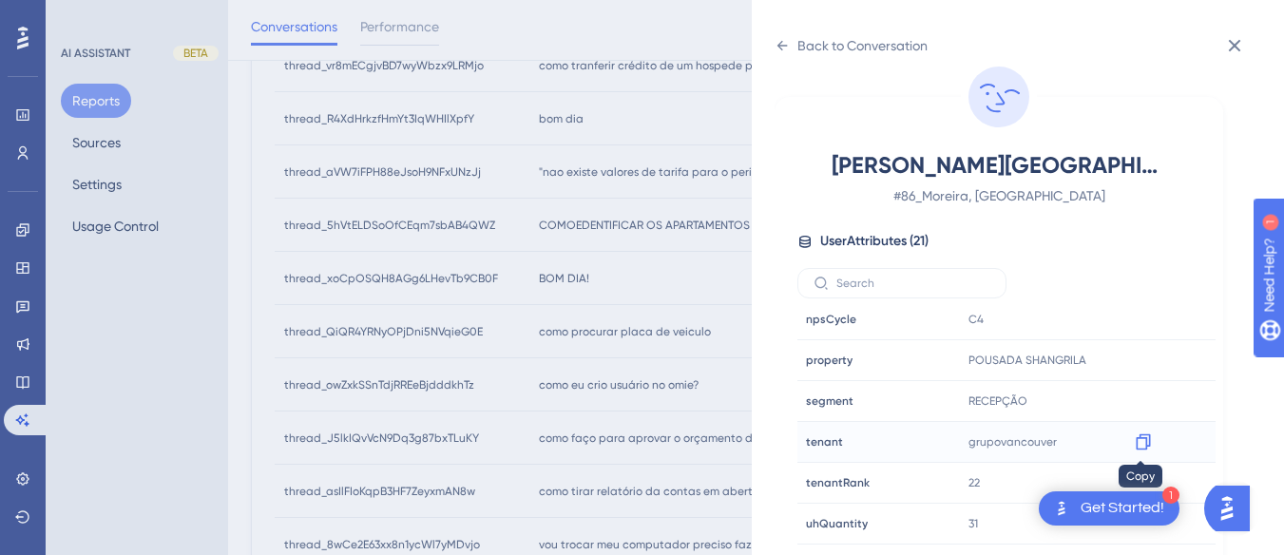
click at [1137, 432] on icon at bounding box center [1143, 441] width 19 height 19
drag, startPoint x: 1145, startPoint y: 357, endPoint x: 403, endPoint y: 241, distance: 751.2
click at [1145, 357] on icon at bounding box center [1143, 360] width 19 height 19
click at [779, 36] on div "Back to Conversation" at bounding box center [850, 45] width 153 height 30
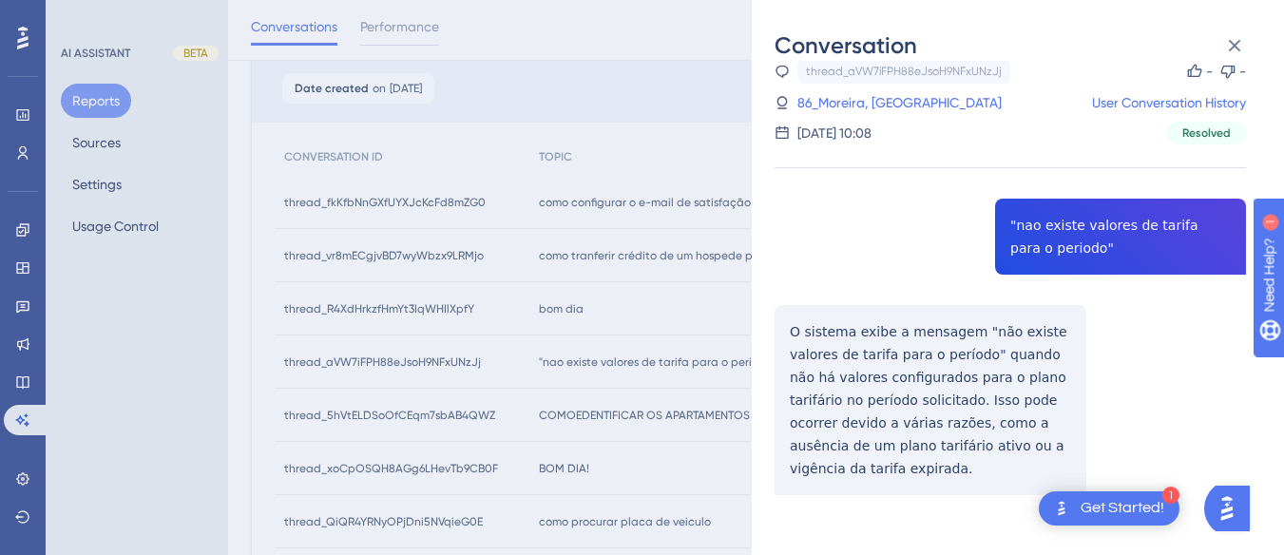
scroll to position [380, 0]
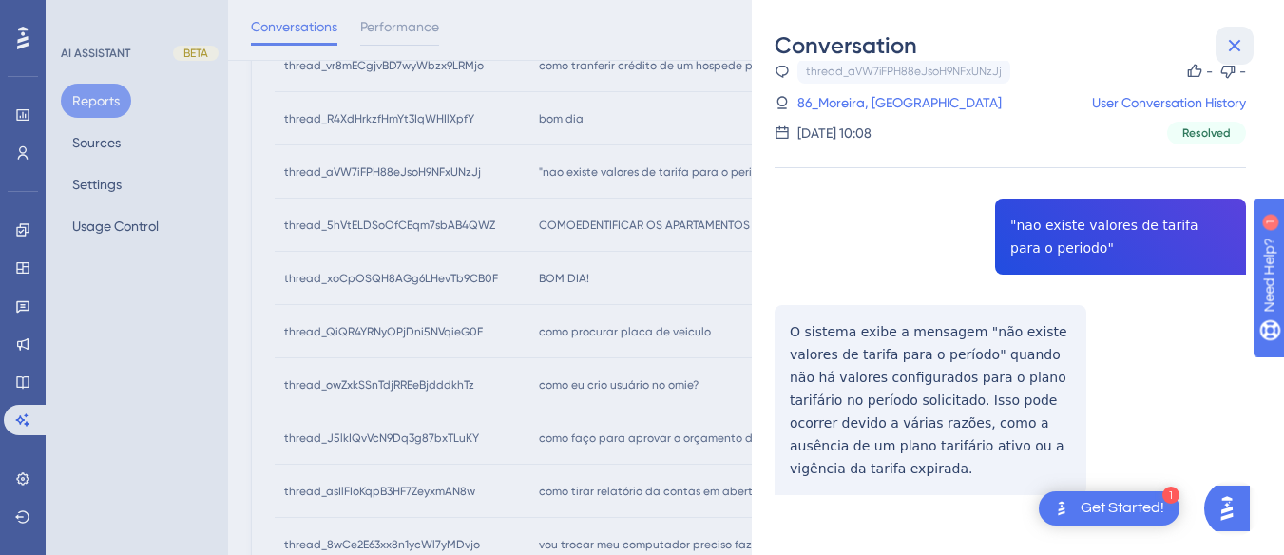
click at [1237, 47] on icon at bounding box center [1234, 45] width 23 height 23
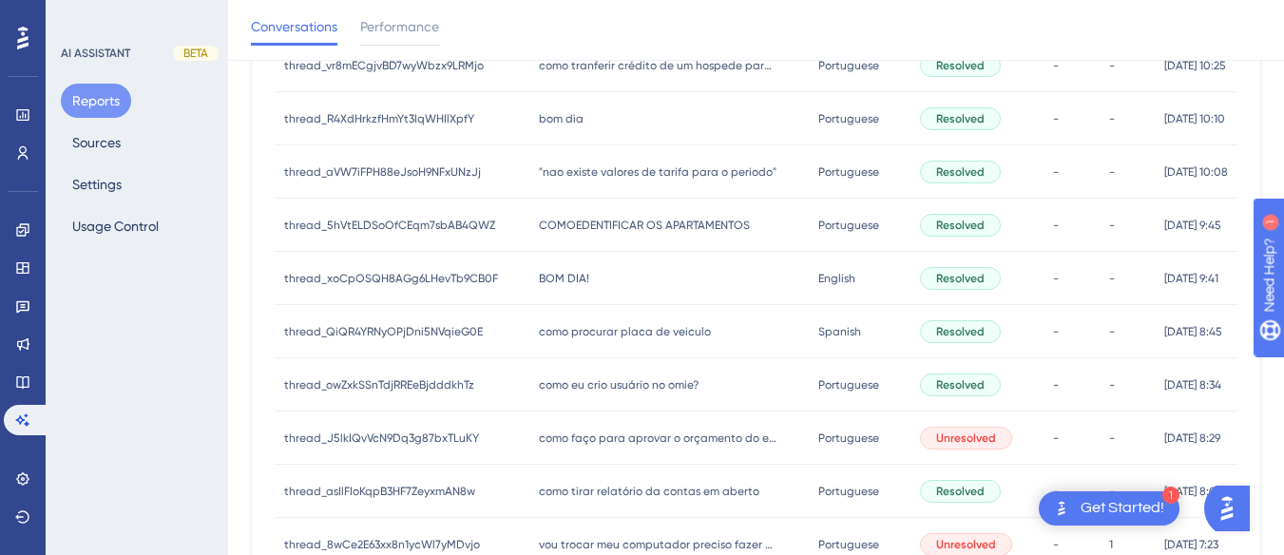
click at [602, 218] on span "COMOEDENTIFICAR OS APARTAMENTOS" at bounding box center [644, 225] width 211 height 15
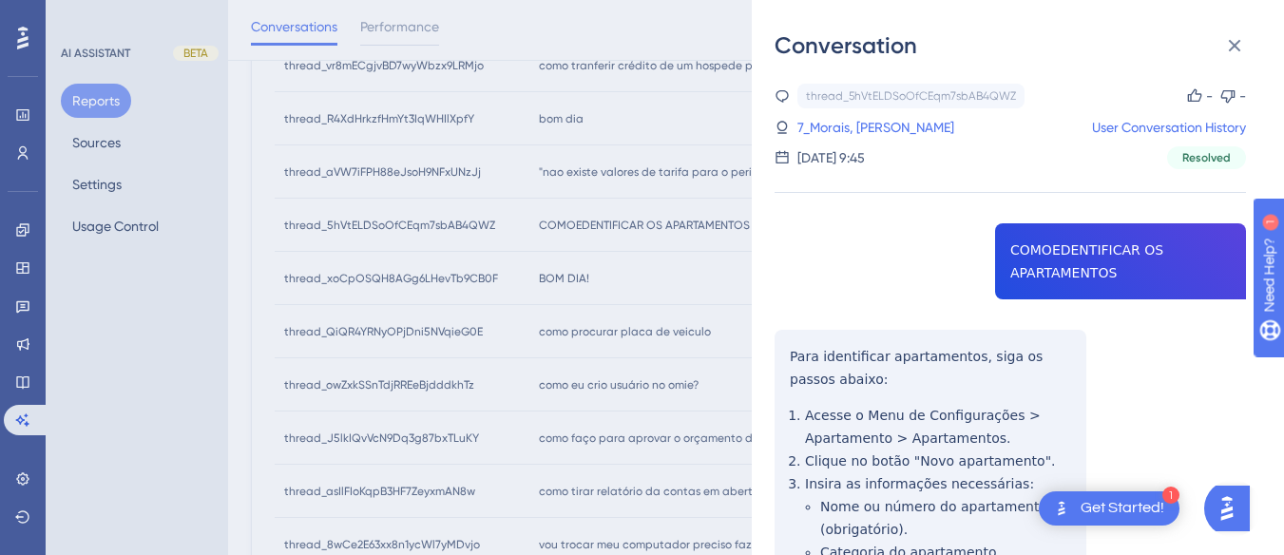
click at [774, 340] on div "Conversation thread_5hVtELDSoOfCEqm7sbAB4QWZ Copy - - 7_Morais, Nadine User Con…" at bounding box center [1018, 277] width 532 height 555
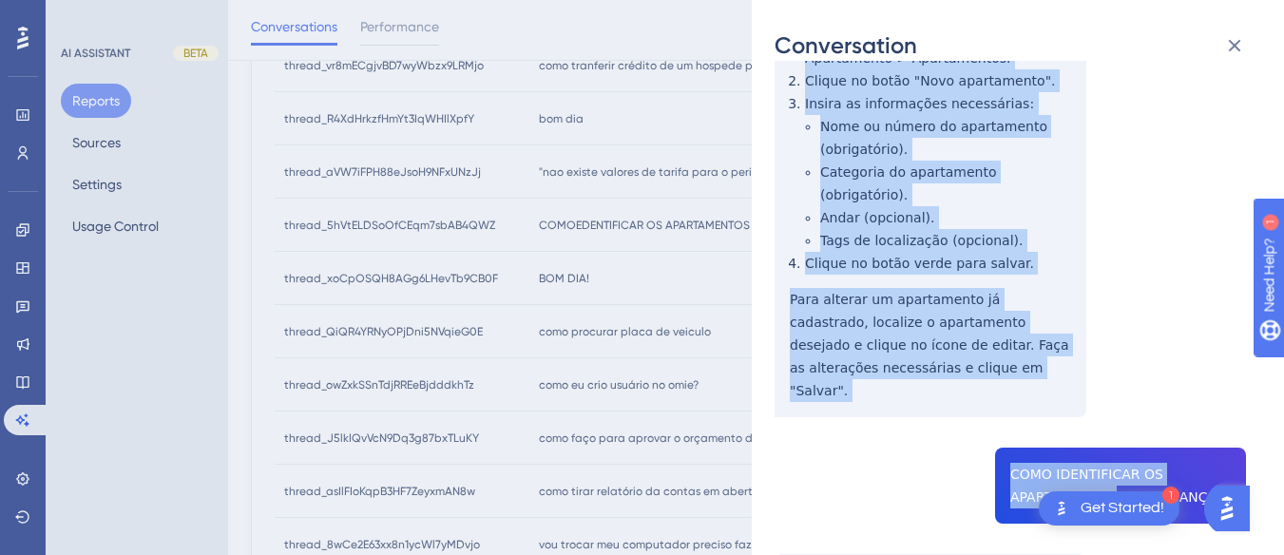
scroll to position [570, 0]
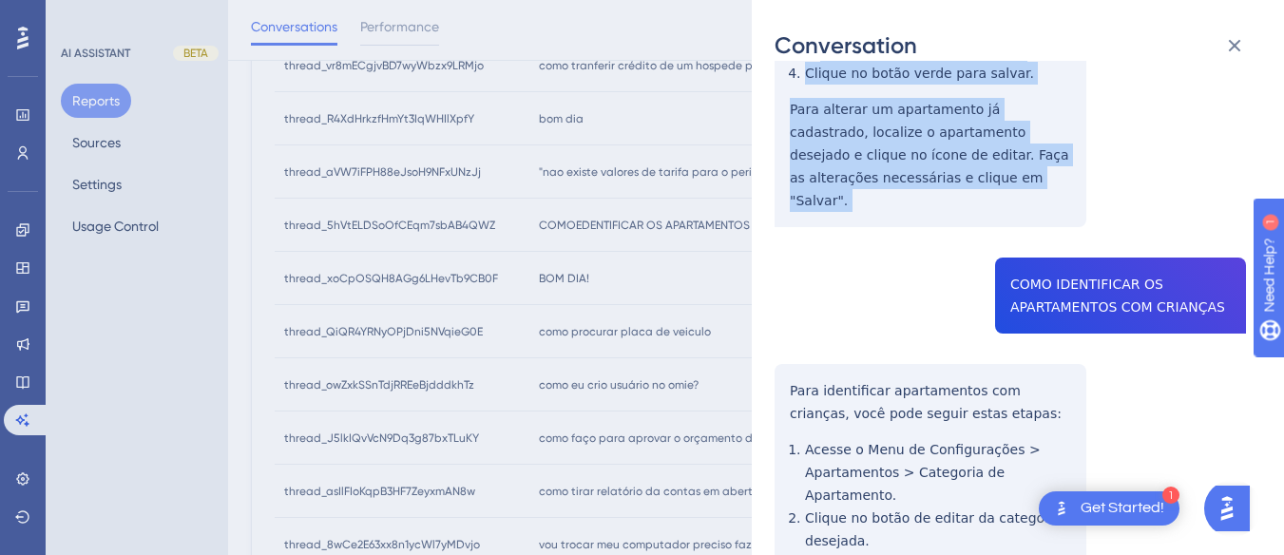
drag, startPoint x: 774, startPoint y: 340, endPoint x: 908, endPoint y: 167, distance: 219.4
click at [908, 167] on div "Conversation thread_5hVtELDSoOfCEqm7sbAB4QWZ Copy - - 7_Morais, Nadine User Con…" at bounding box center [1018, 277] width 532 height 555
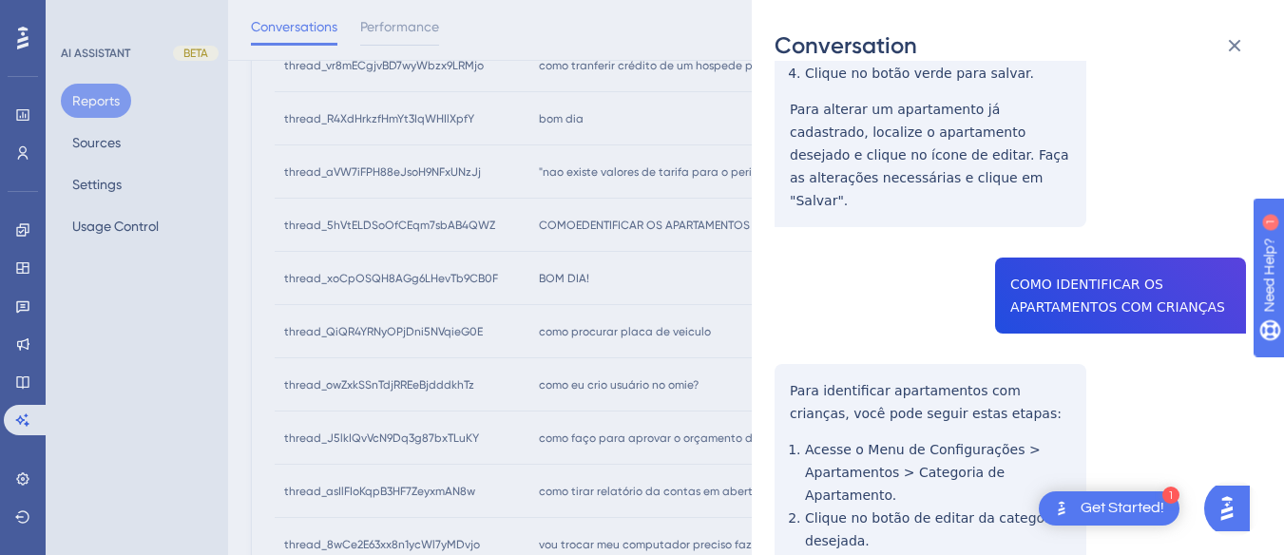
click at [1092, 246] on div "thread_5hVtELDSoOfCEqm7sbAB4QWZ Copy - - 7_Morais, Nadine User Conversation His…" at bounding box center [1009, 511] width 471 height 1997
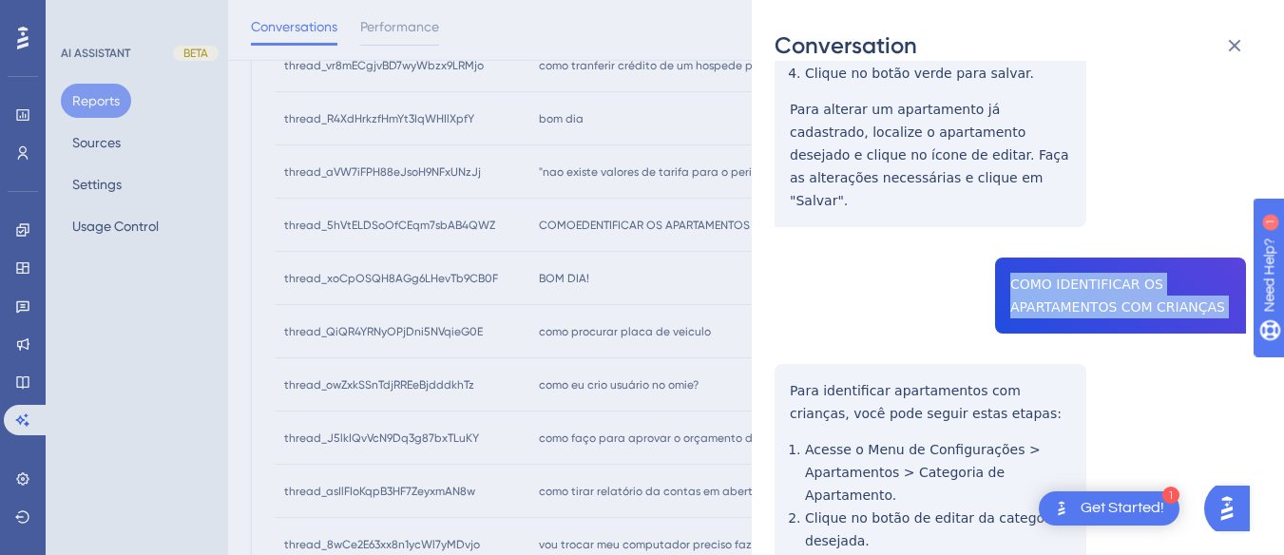
click at [1092, 246] on div "thread_5hVtELDSoOfCEqm7sbAB4QWZ Copy - - 7_Morais, Nadine User Conversation His…" at bounding box center [1009, 511] width 471 height 1997
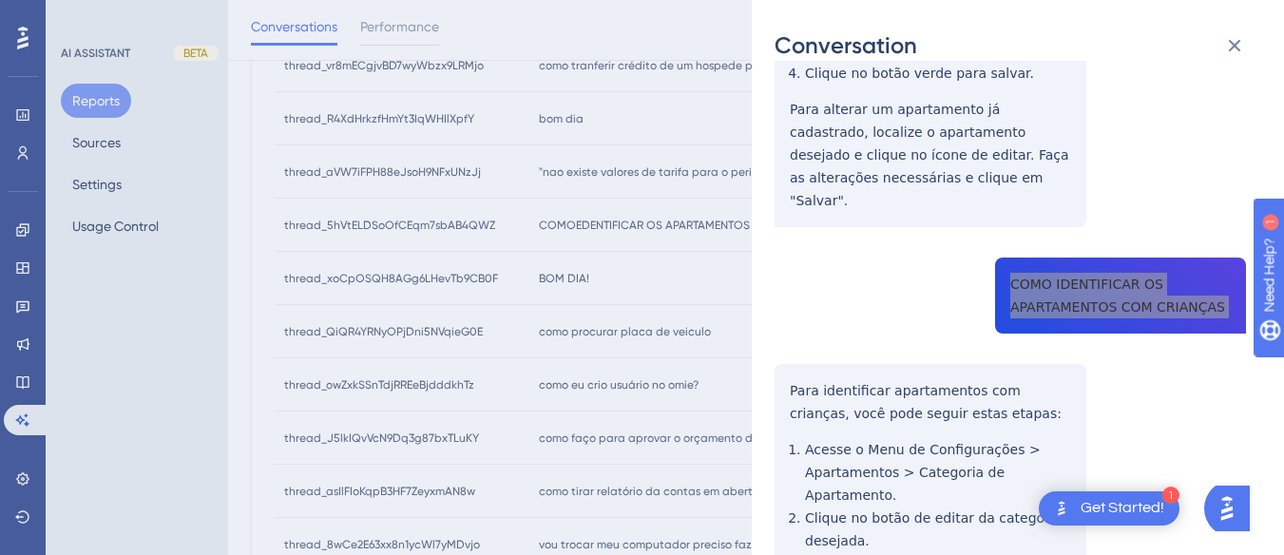
scroll to position [760, 0]
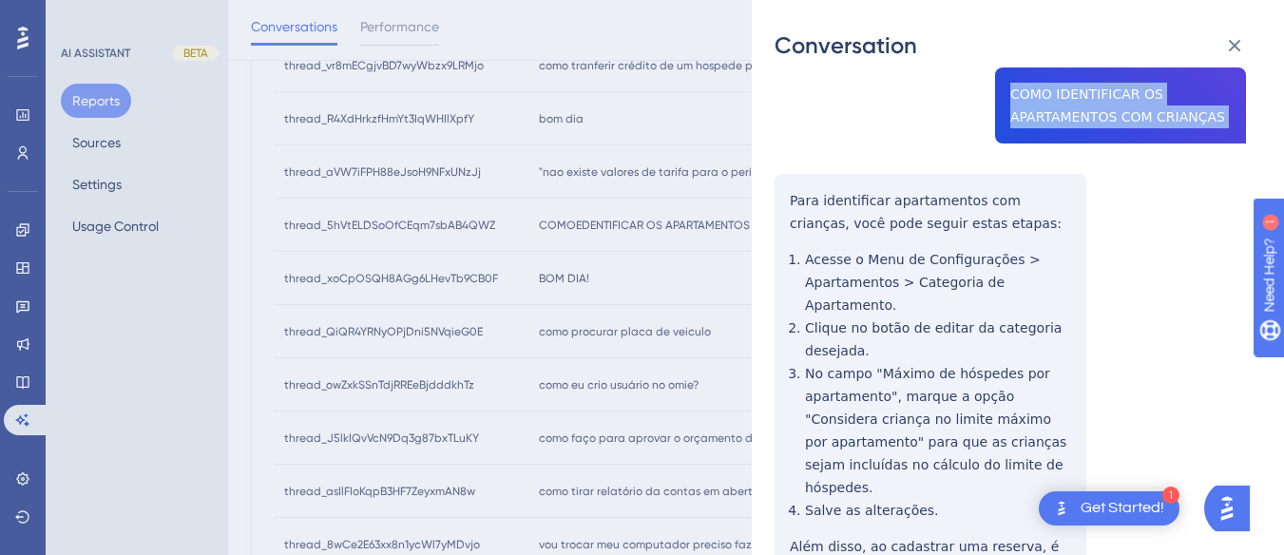
click at [780, 147] on div "thread_5hVtELDSoOfCEqm7sbAB4QWZ Copy - - 7_Morais, Nadine User Conversation His…" at bounding box center [1009, 321] width 471 height 1997
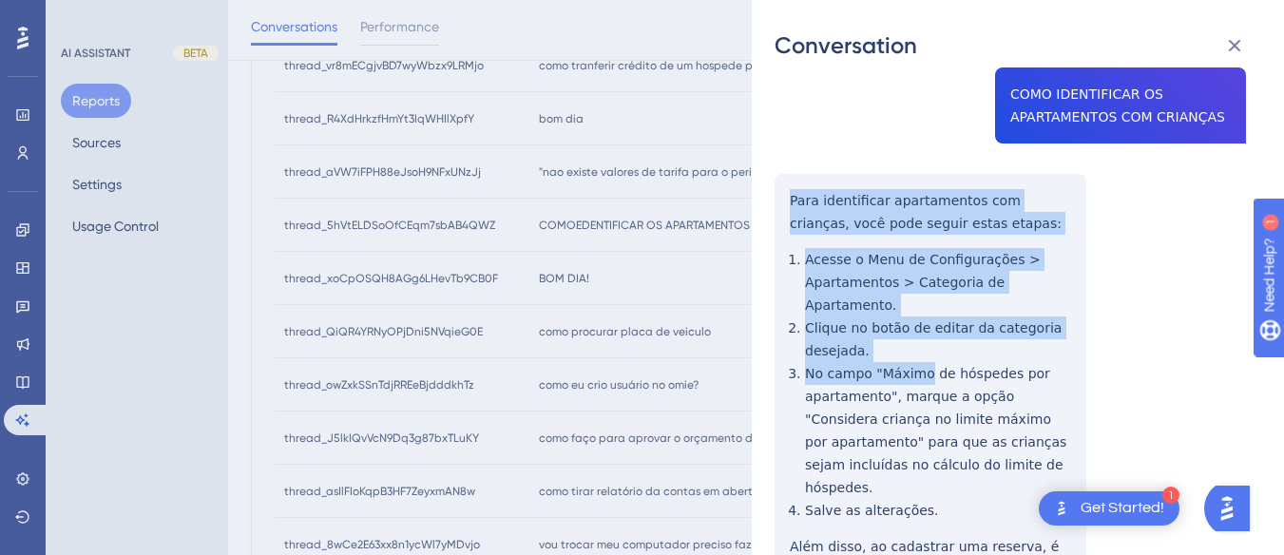
scroll to position [1140, 0]
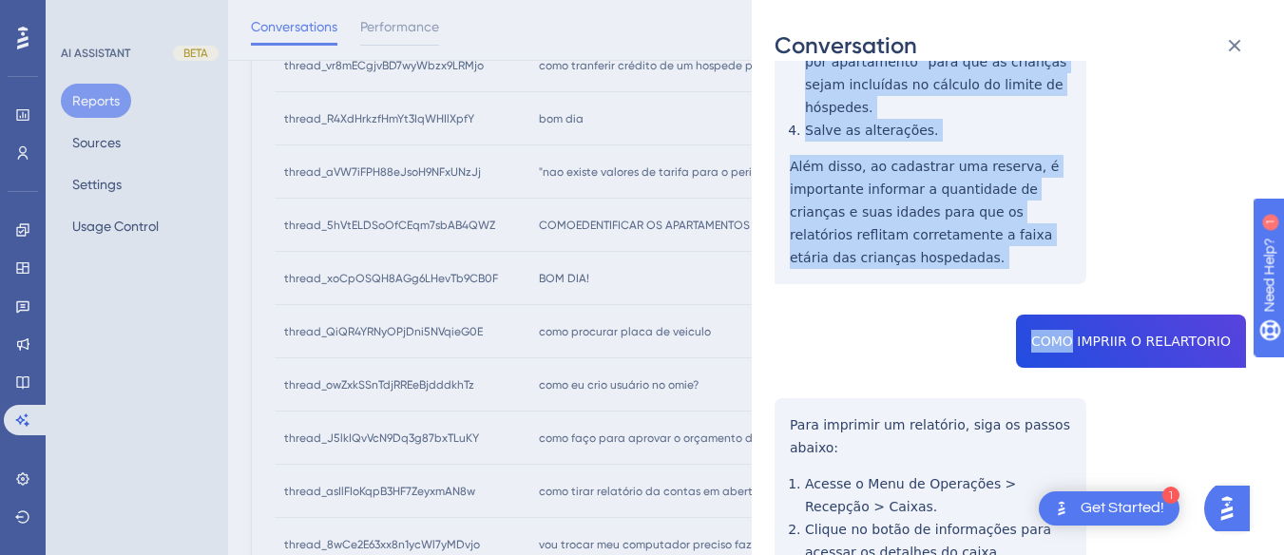
drag, startPoint x: 780, startPoint y: 147, endPoint x: 835, endPoint y: 140, distance: 55.6
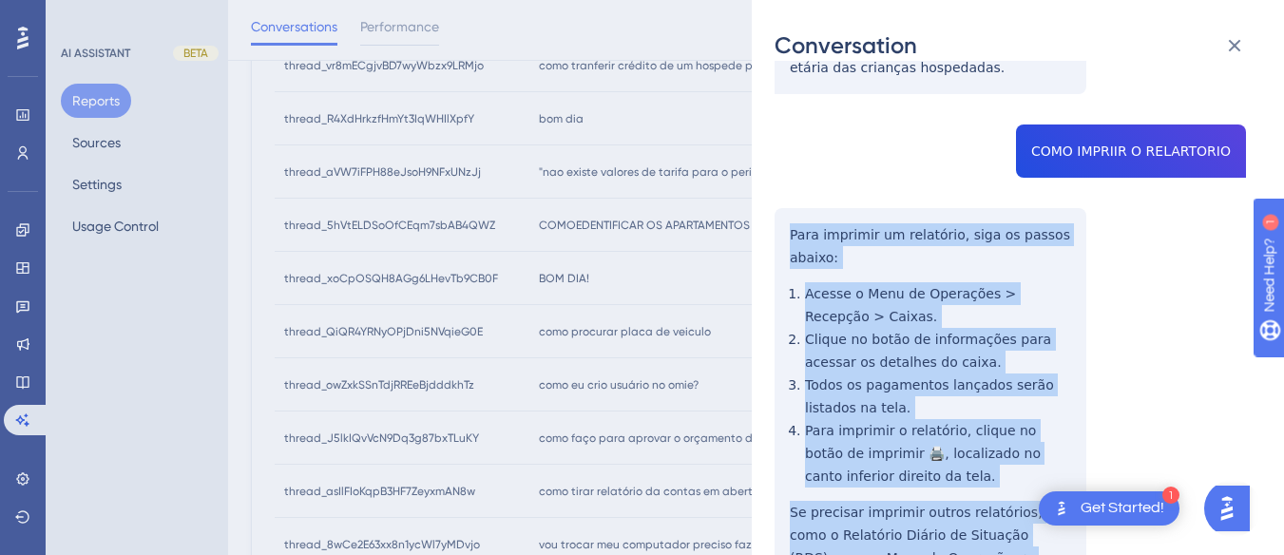
drag, startPoint x: 791, startPoint y: 143, endPoint x: 901, endPoint y: 237, distance: 144.9
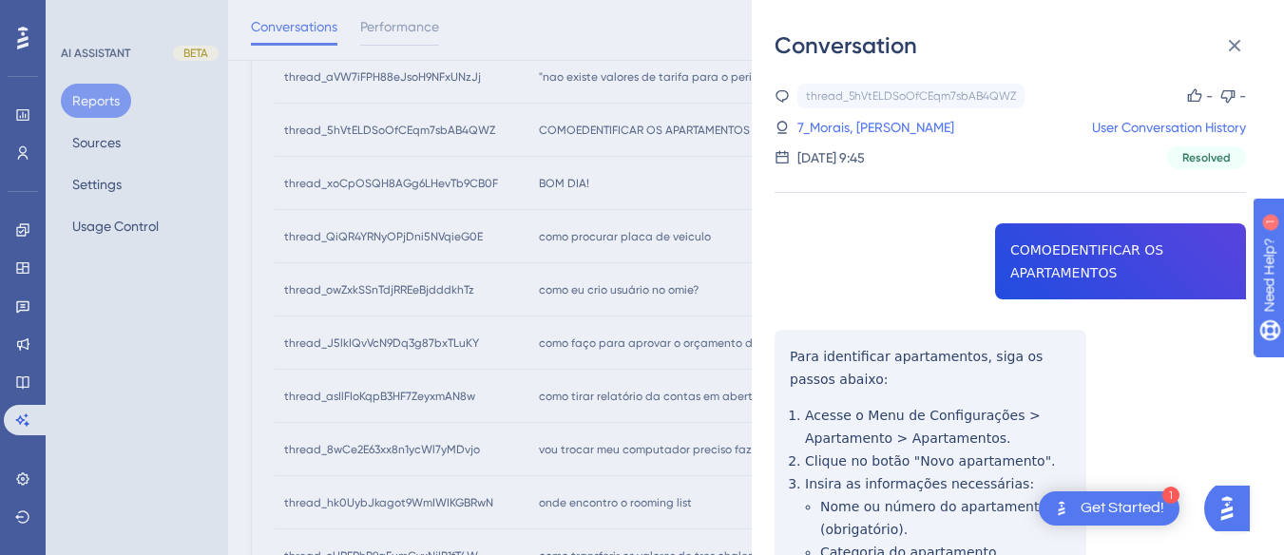
scroll to position [0, 0]
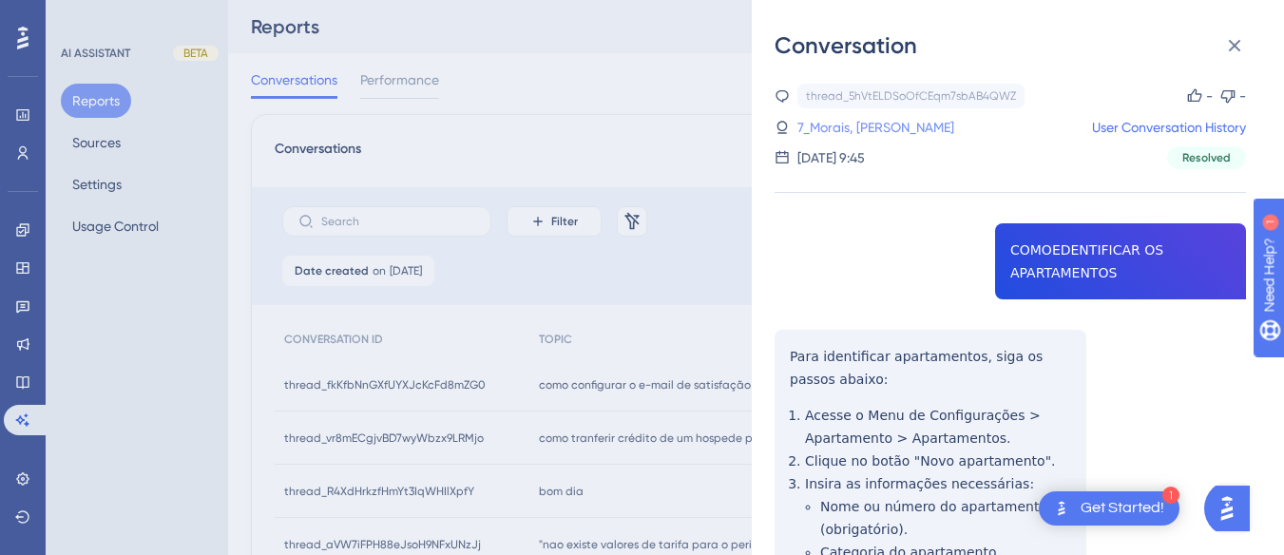
click at [862, 128] on link "7_Morais, Nadine" at bounding box center [875, 127] width 157 height 23
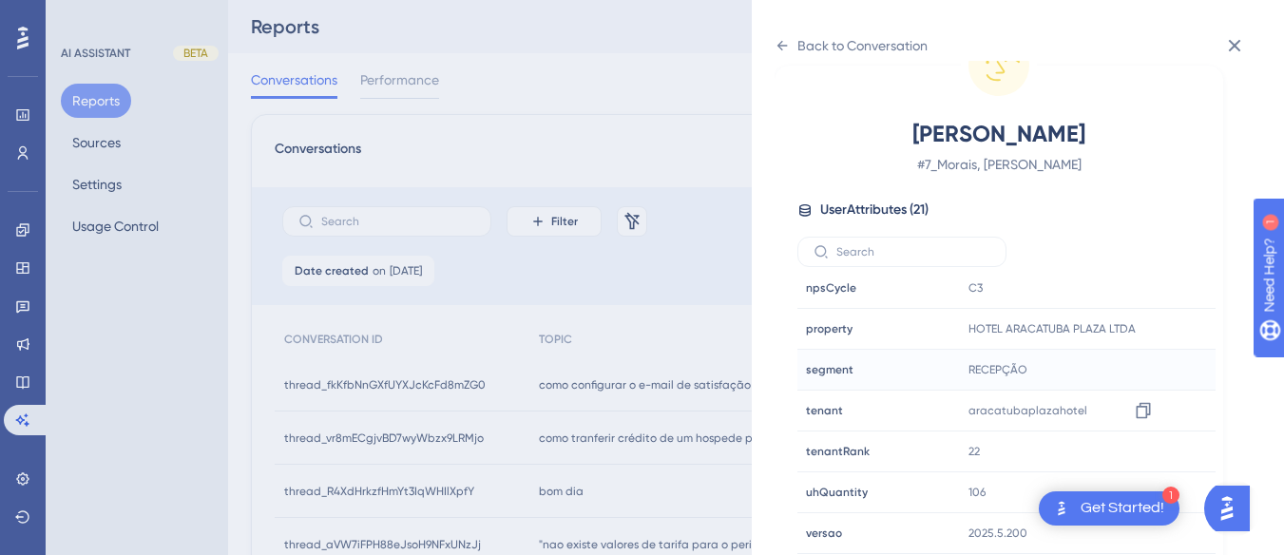
scroll to position [570, 0]
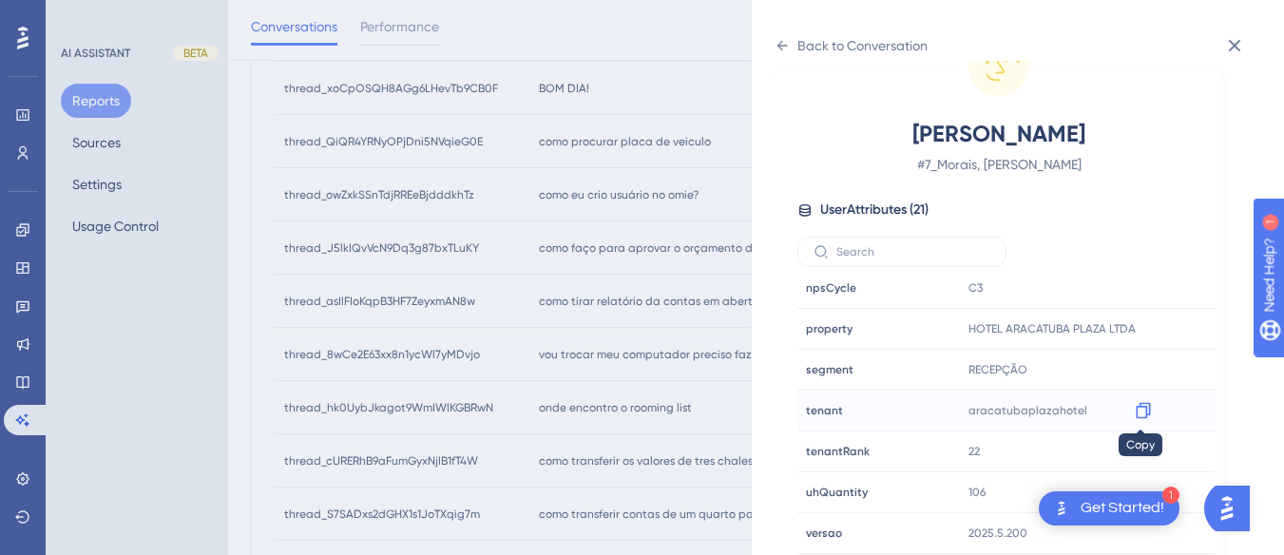
click at [1142, 418] on icon at bounding box center [1143, 411] width 14 height 16
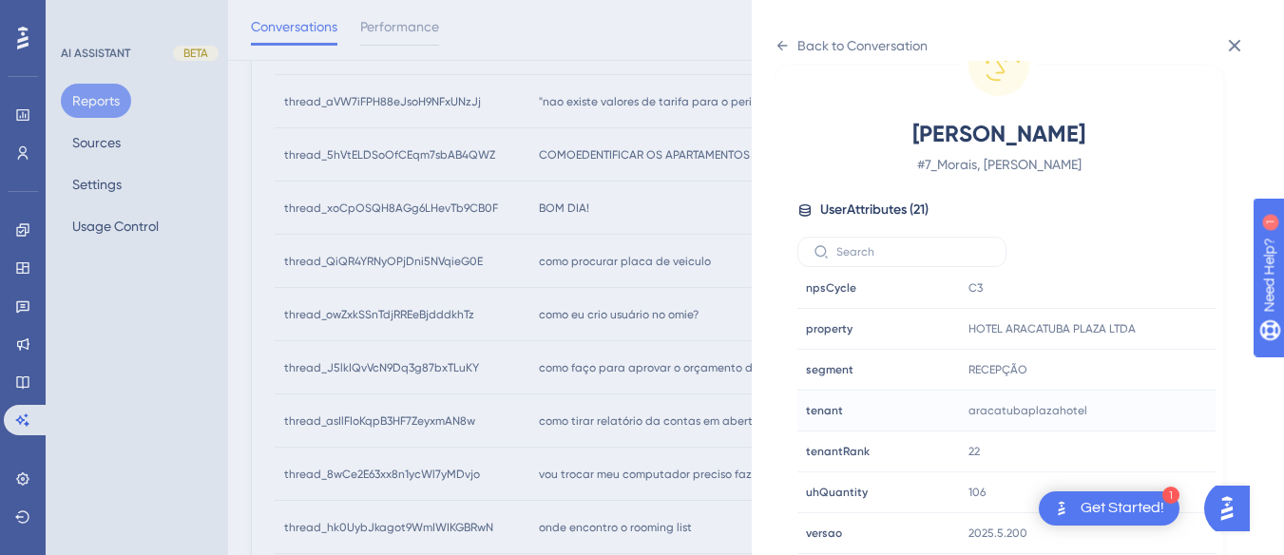
scroll to position [0, 0]
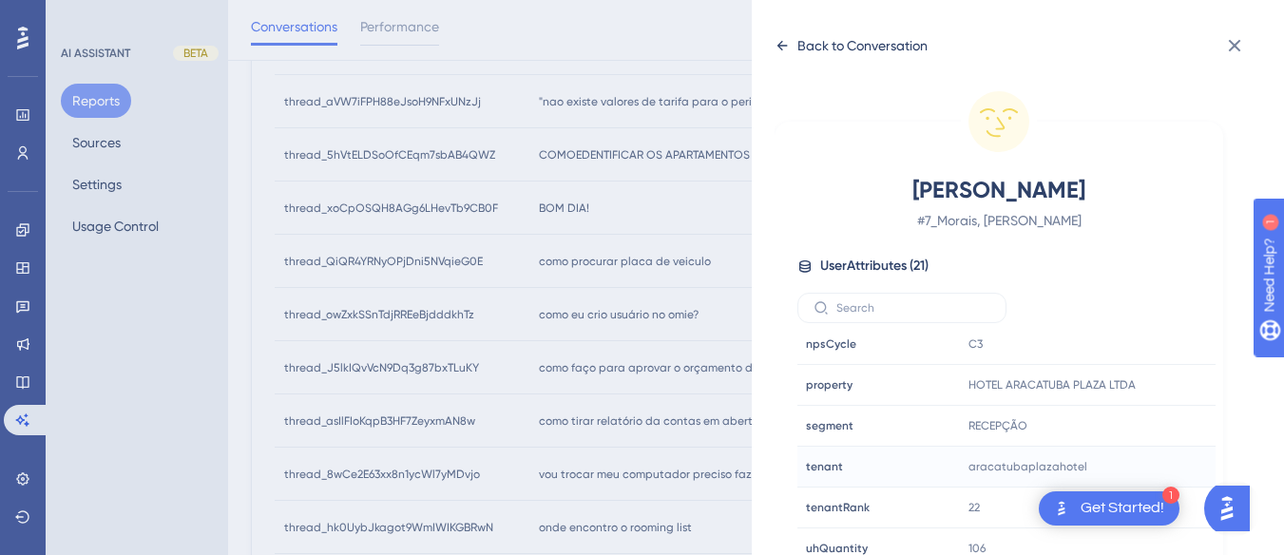
click at [789, 39] on icon at bounding box center [781, 45] width 15 height 15
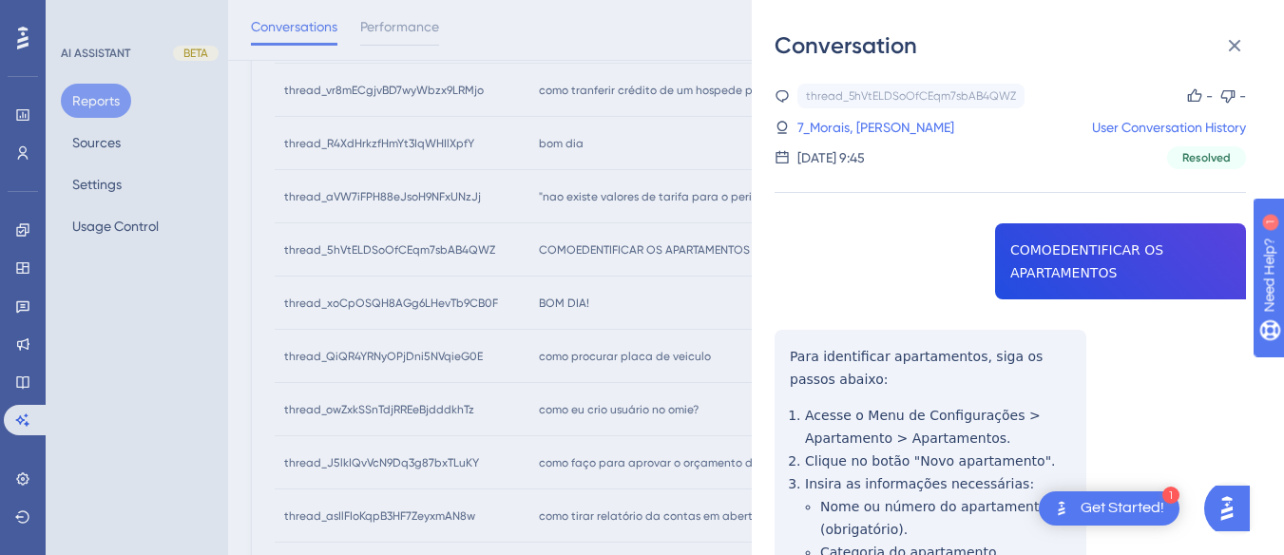
scroll to position [165, 0]
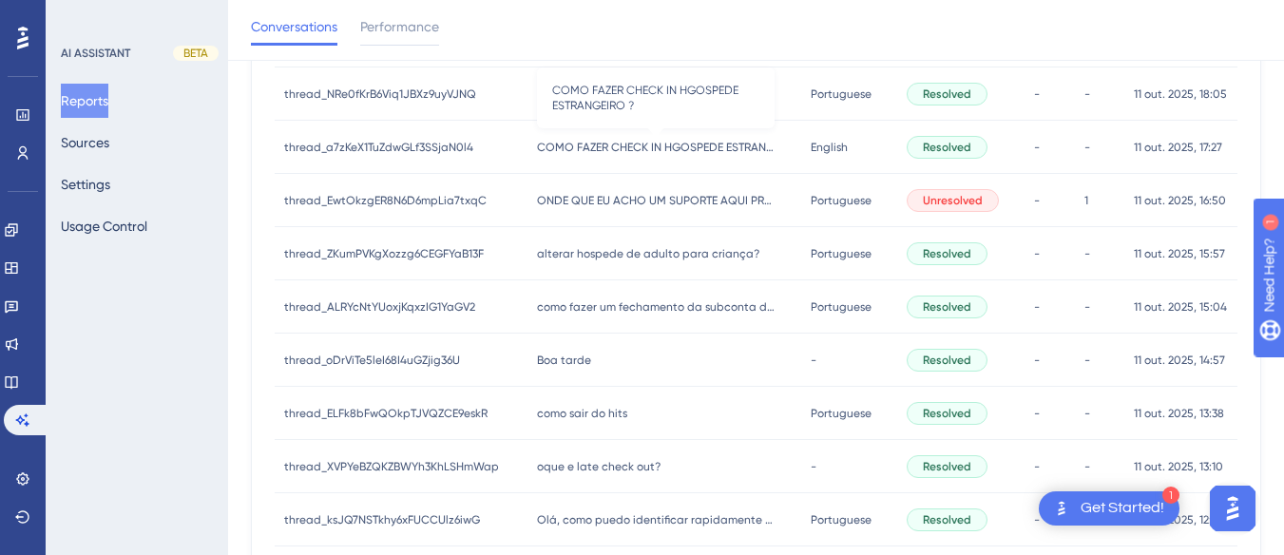
scroll to position [1021, 0]
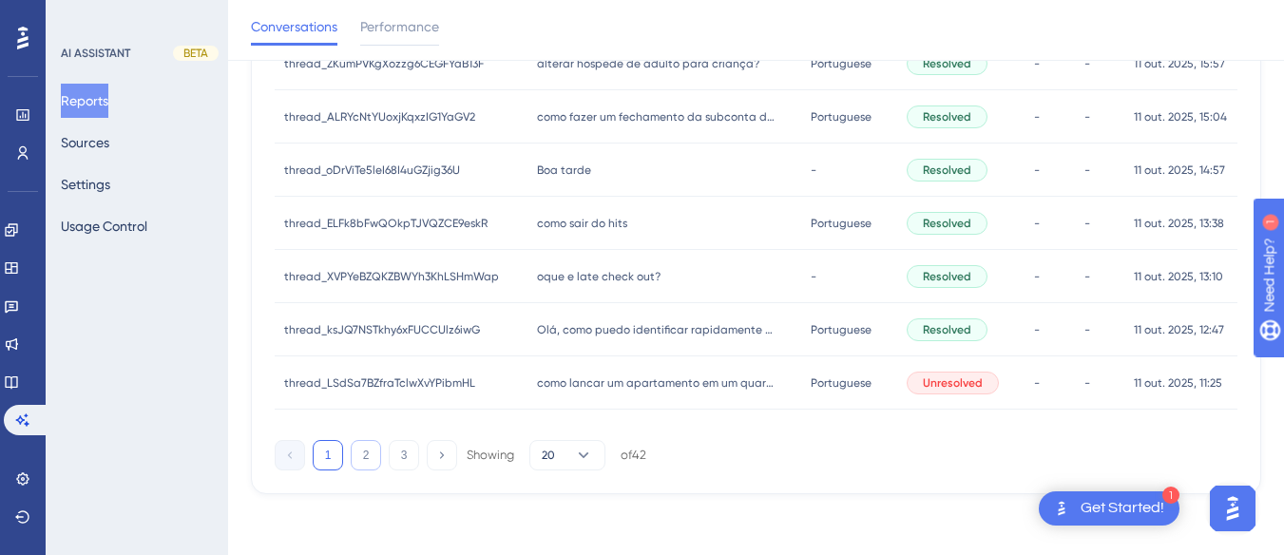
click at [356, 458] on button "2" at bounding box center [366, 455] width 30 height 30
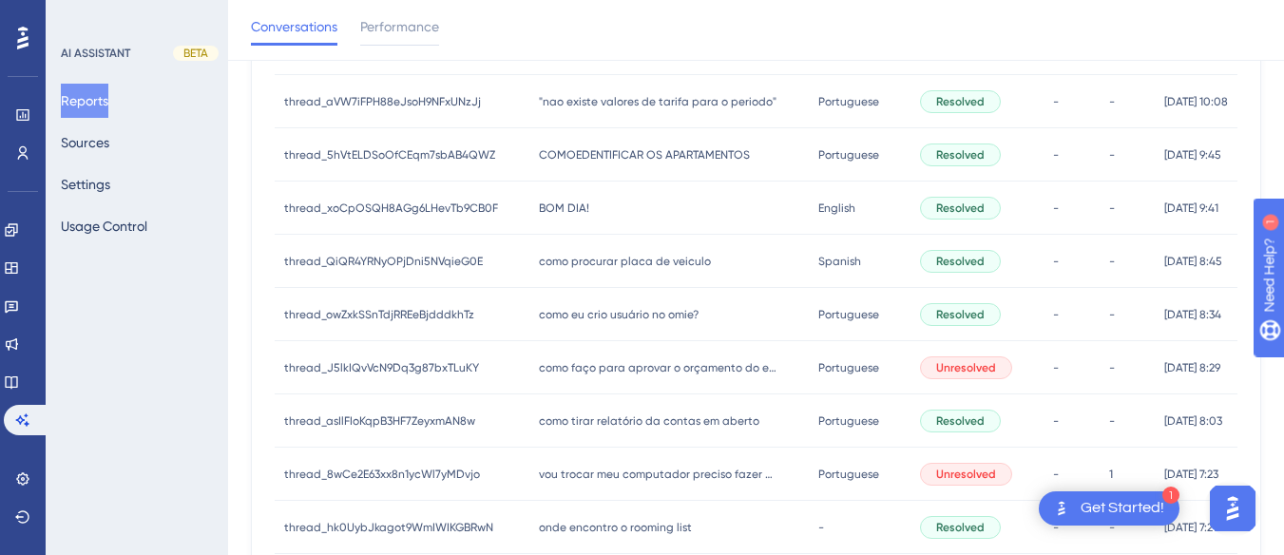
scroll to position [355, 0]
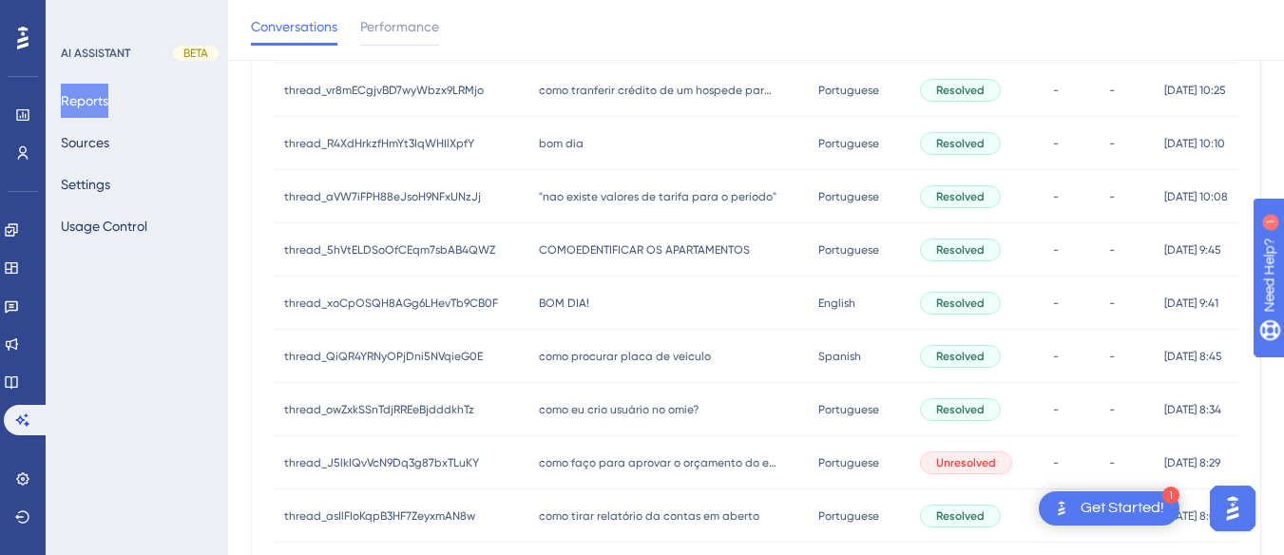
drag, startPoint x: 600, startPoint y: 296, endPoint x: 683, endPoint y: 274, distance: 86.7
click at [600, 296] on div "BOM DIA! BOM DIA!" at bounding box center [668, 303] width 278 height 53
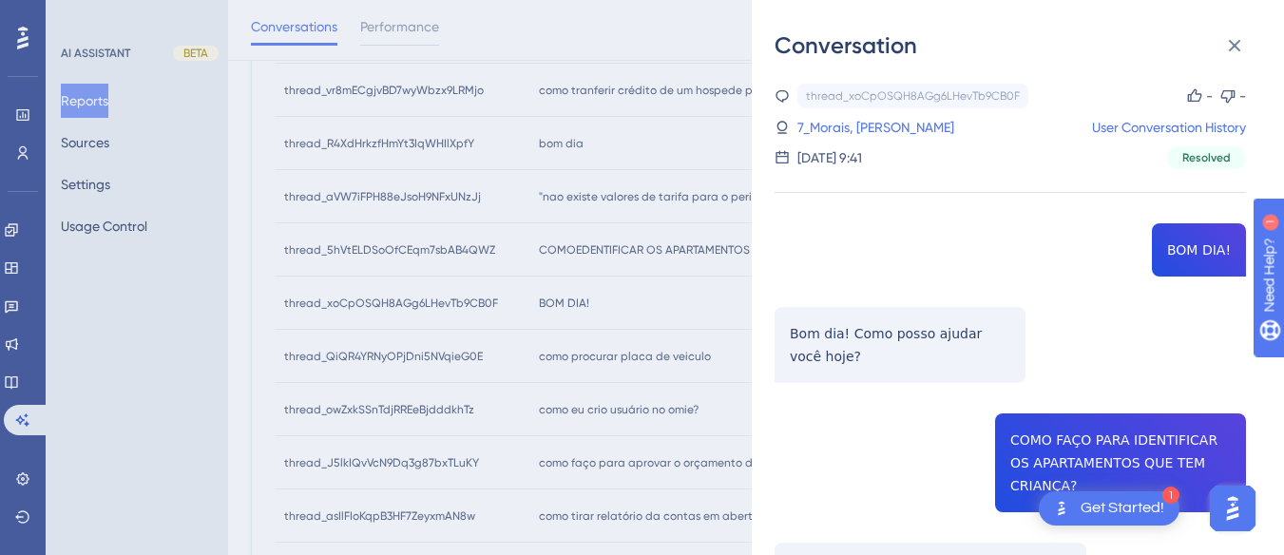
scroll to position [95, 0]
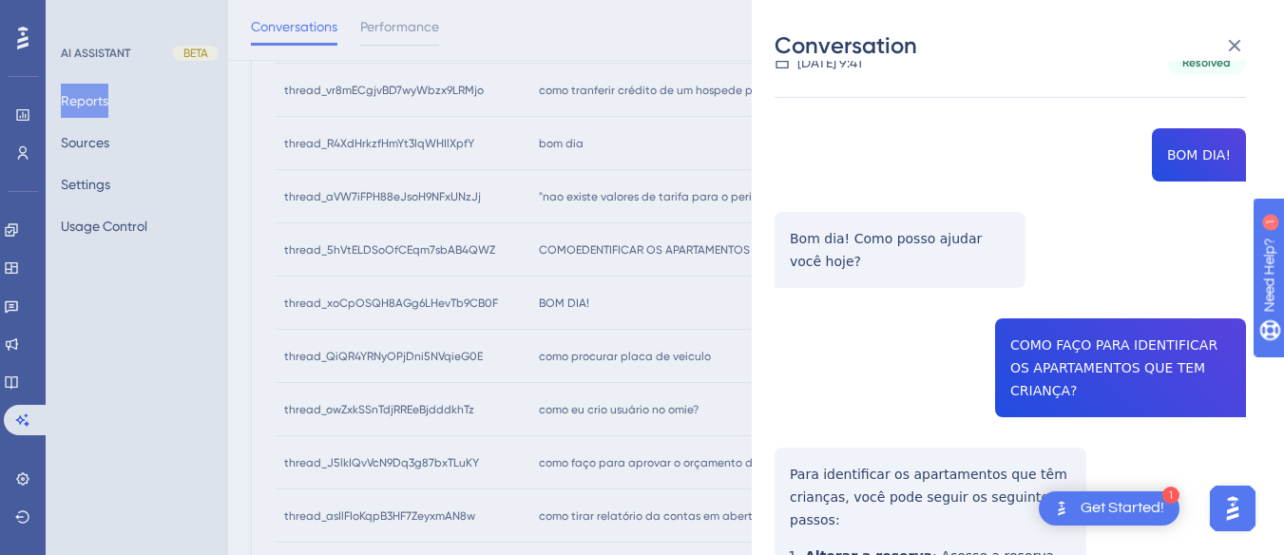
click at [1072, 316] on div "thread_xoCpOSQH8AGg6LHevTb9CB0F Copy - - 7_Morais, Nadine User Conversation His…" at bounding box center [1009, 546] width 471 height 1115
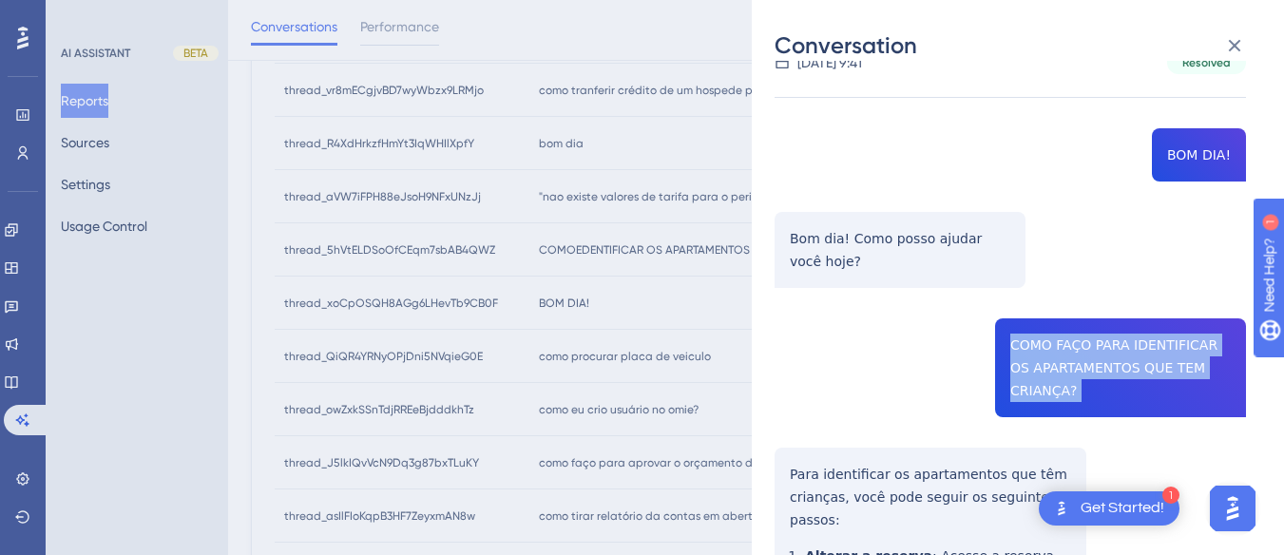
click at [1072, 316] on div "thread_xoCpOSQH8AGg6LHevTb9CB0F Copy - - 7_Morais, Nadine User Conversation His…" at bounding box center [1009, 546] width 471 height 1115
copy span "COMO FAÇO PARA IDENTIFICAR OS APARTAMENTOS QUE TEM CRIANÇA?"
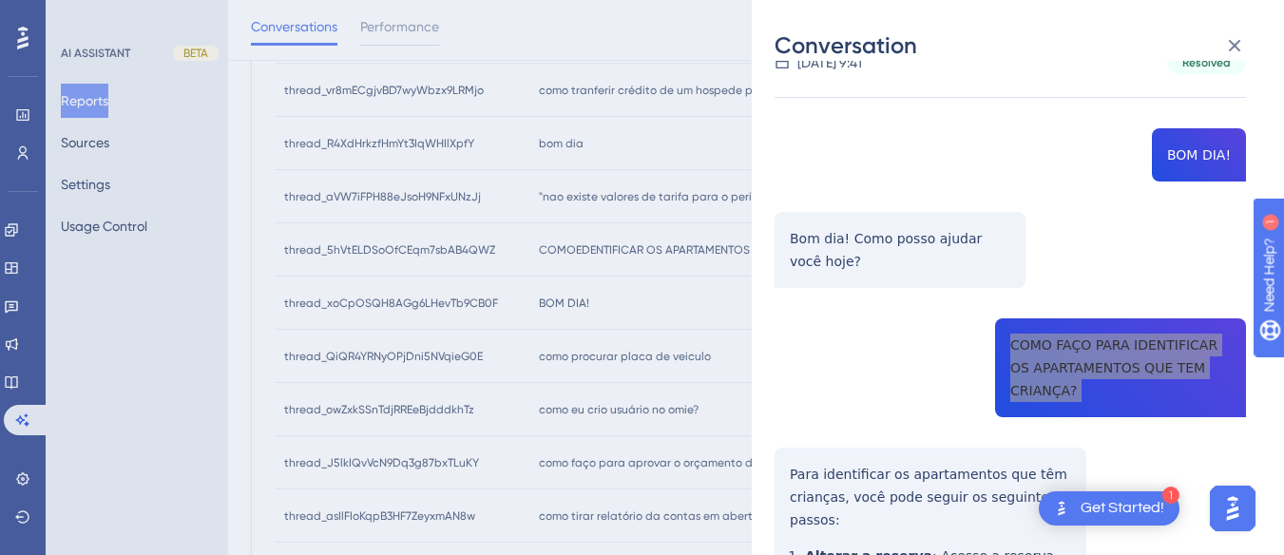
scroll to position [285, 0]
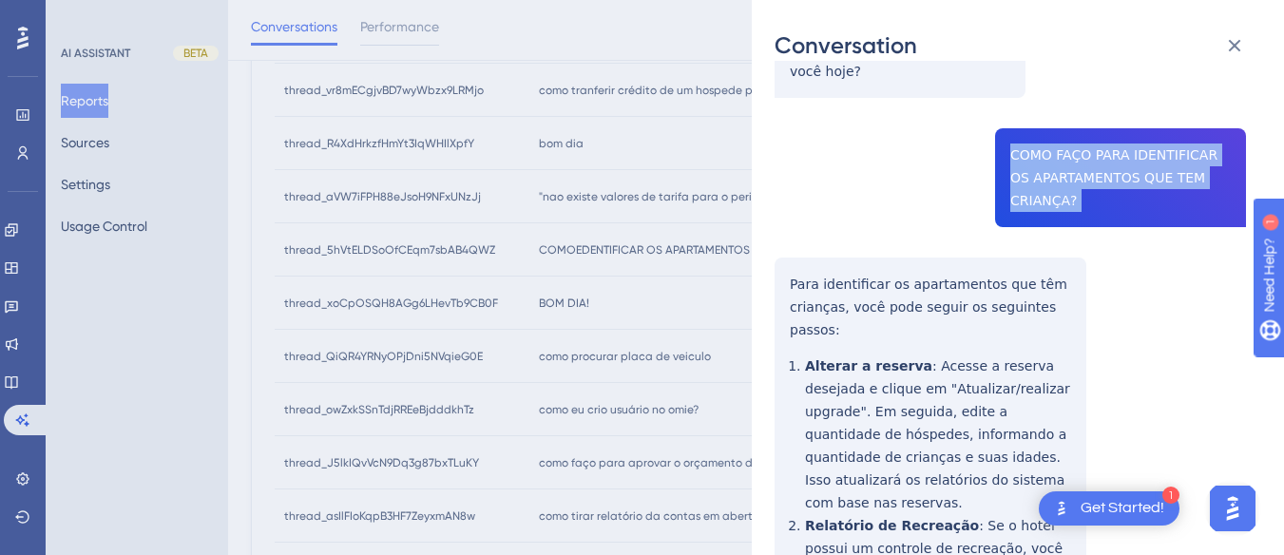
click at [783, 277] on div "thread_xoCpOSQH8AGg6LHevTb9CB0F Copy - - 7_Morais, Nadine User Conversation His…" at bounding box center [1009, 356] width 471 height 1115
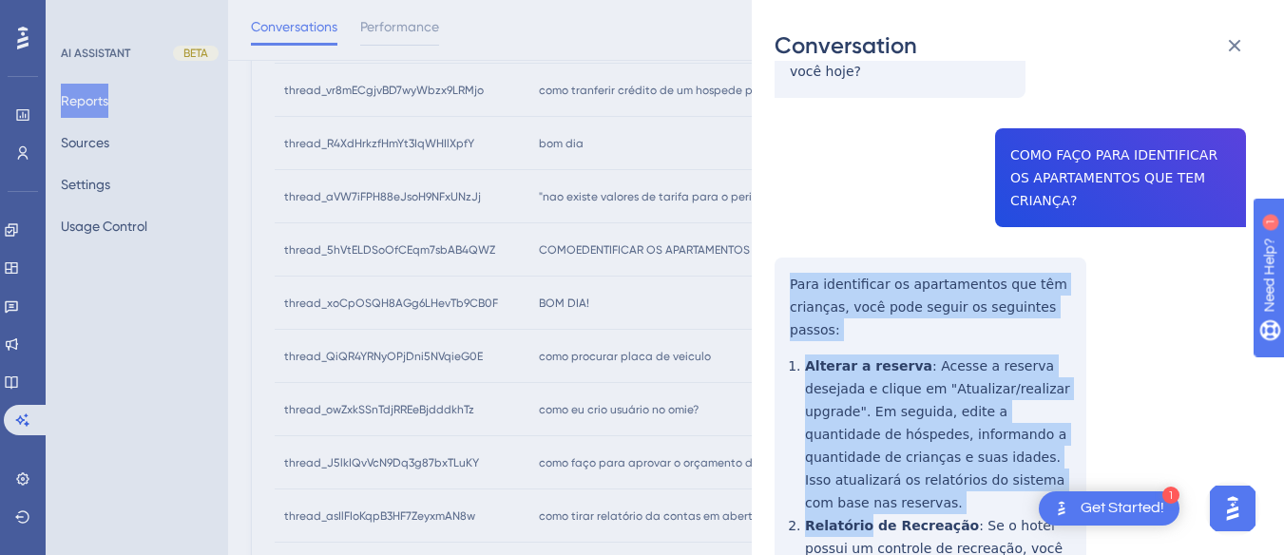
scroll to position [538, 0]
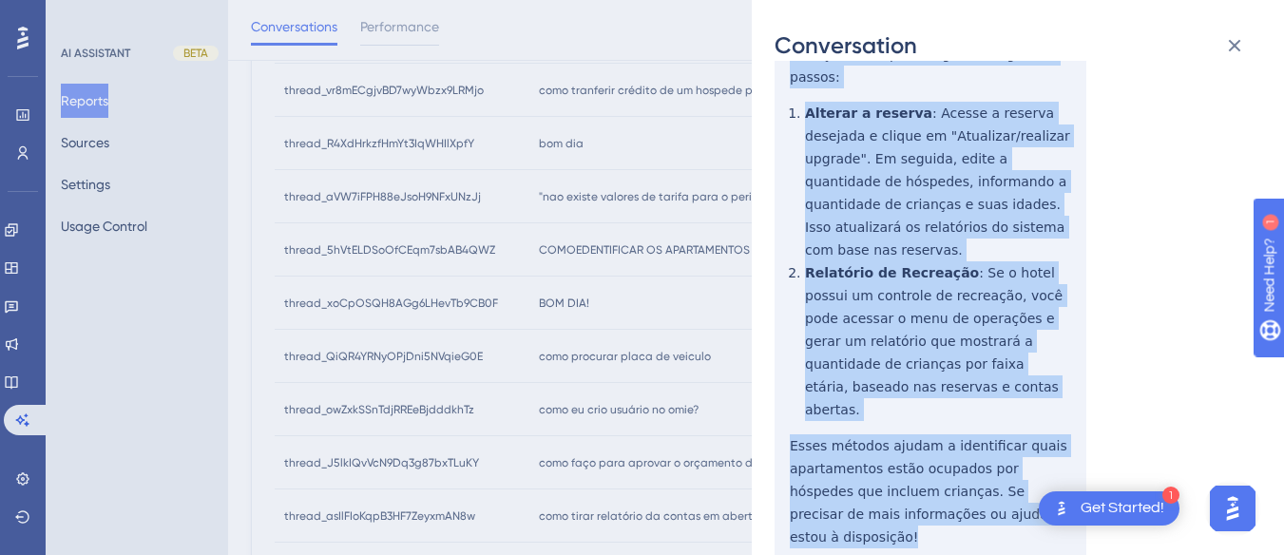
drag, startPoint x: 783, startPoint y: 277, endPoint x: 1042, endPoint y: 422, distance: 296.1
click at [1053, 448] on div "thread_xoCpOSQH8AGg6LHevTb9CB0F Copy - - 7_Morais, Nadine User Conversation His…" at bounding box center [1009, 103] width 471 height 1115
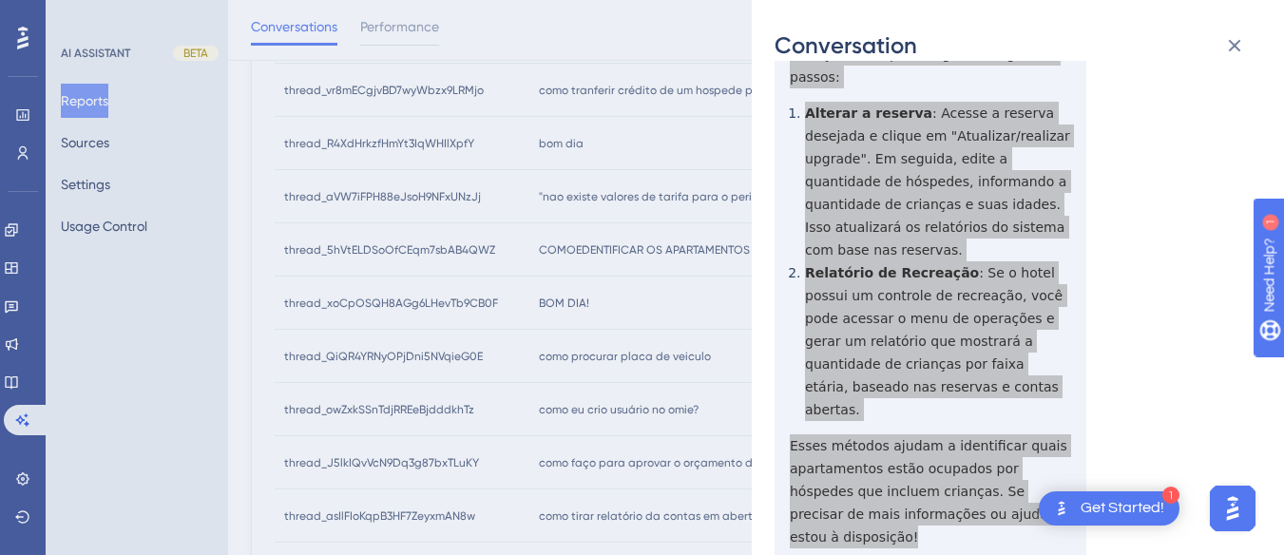
scroll to position [0, 0]
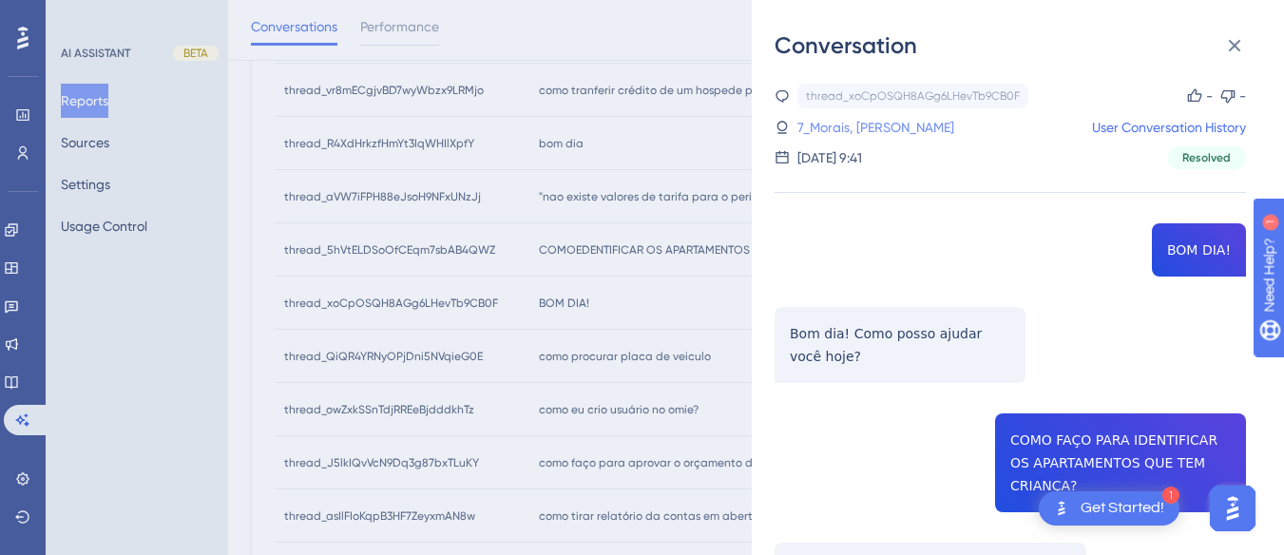
click at [856, 138] on link "7_Morais, Nadine" at bounding box center [875, 127] width 157 height 23
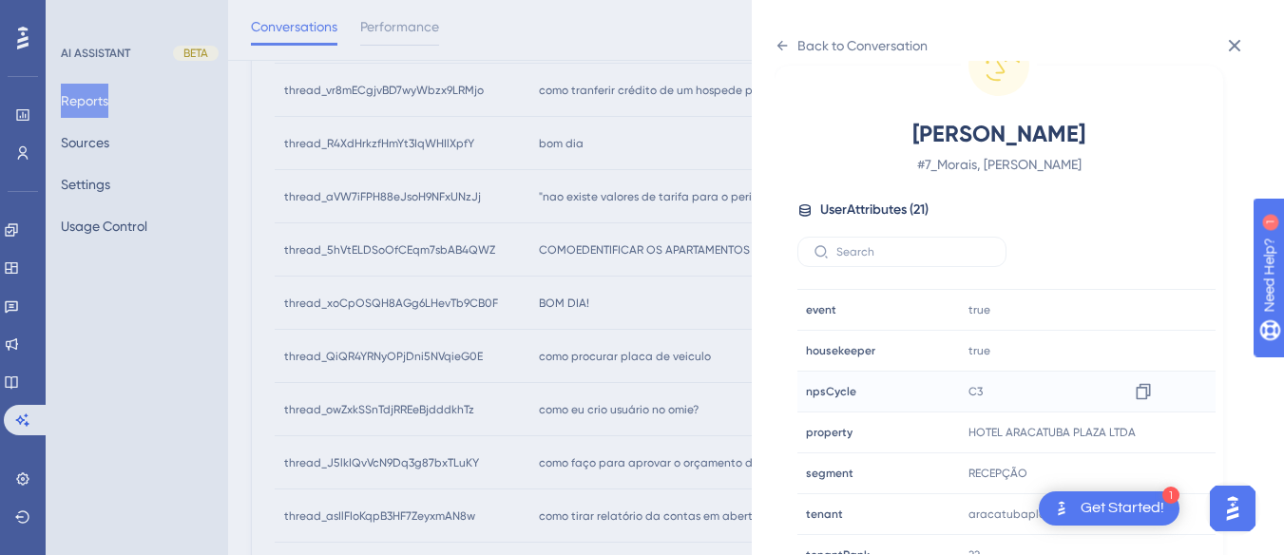
scroll to position [579, 0]
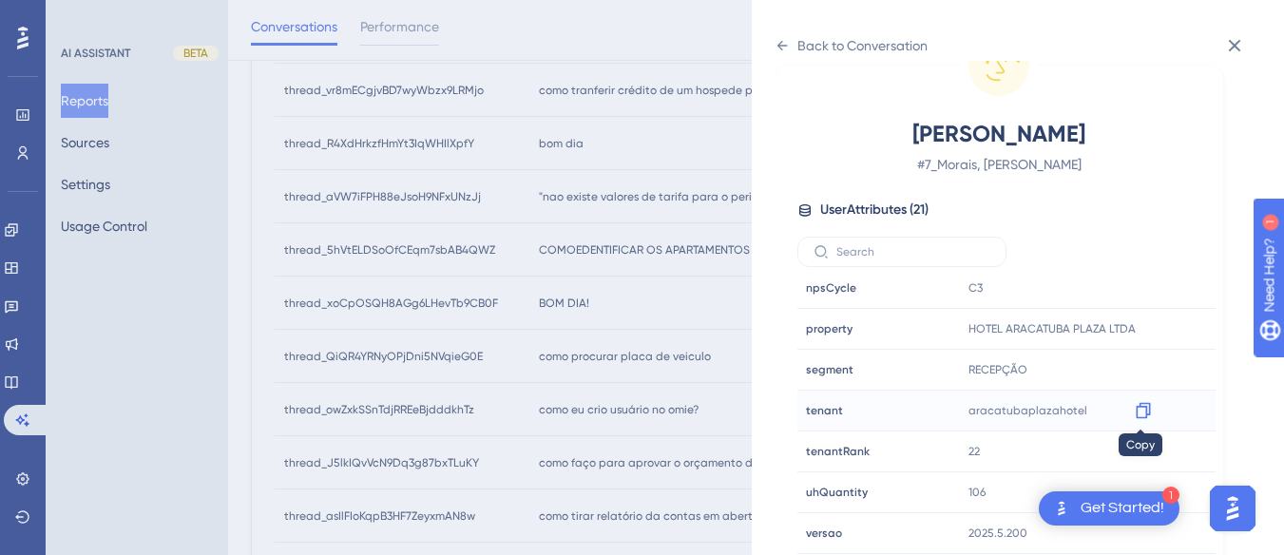
click at [1134, 412] on icon at bounding box center [1143, 410] width 19 height 19
click at [786, 48] on icon at bounding box center [781, 45] width 15 height 15
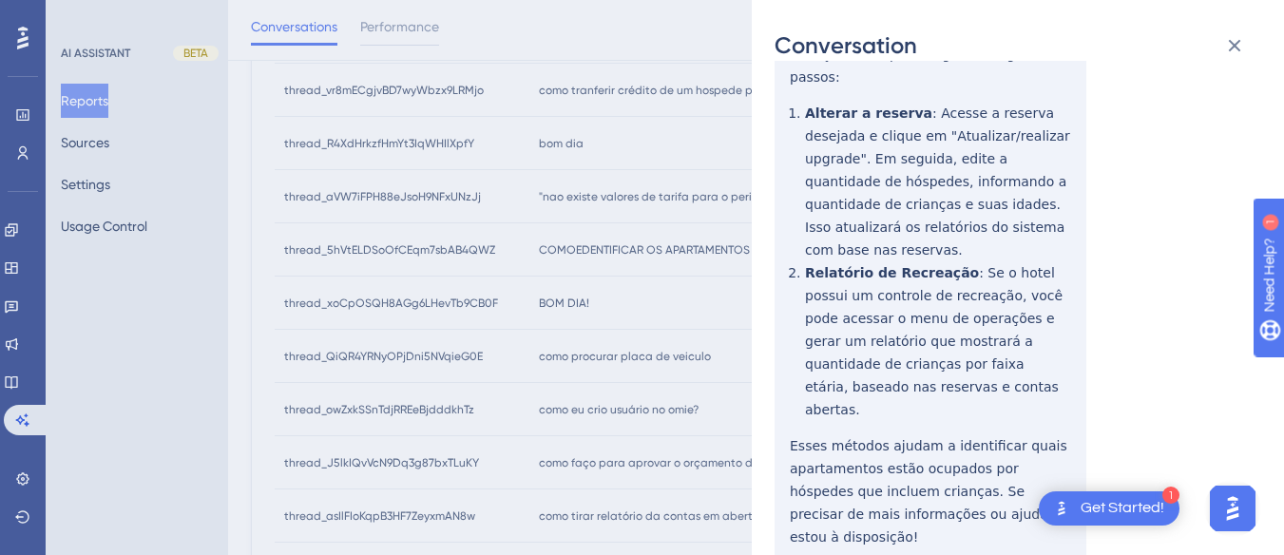
scroll to position [0, 0]
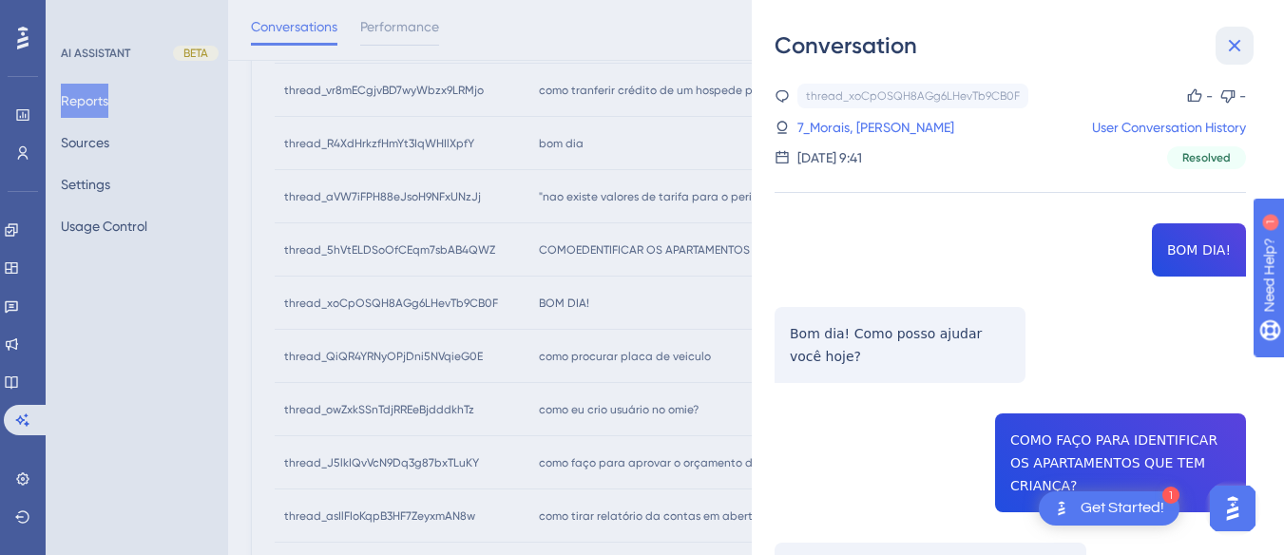
click at [1241, 56] on icon at bounding box center [1234, 45] width 23 height 23
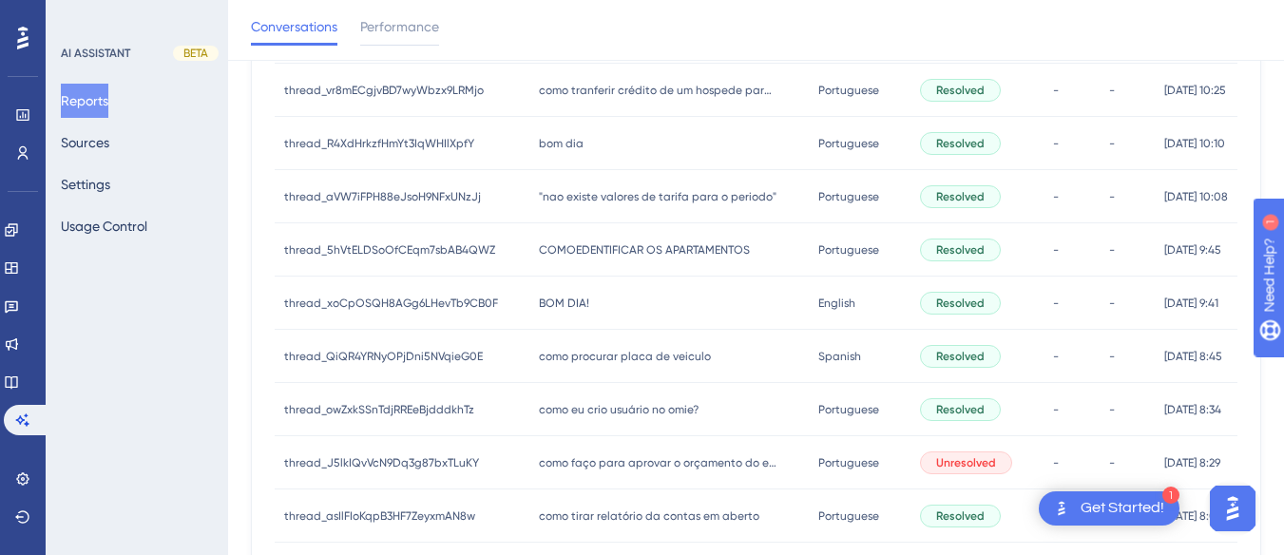
click at [563, 300] on span "BOM DIA!" at bounding box center [564, 303] width 50 height 15
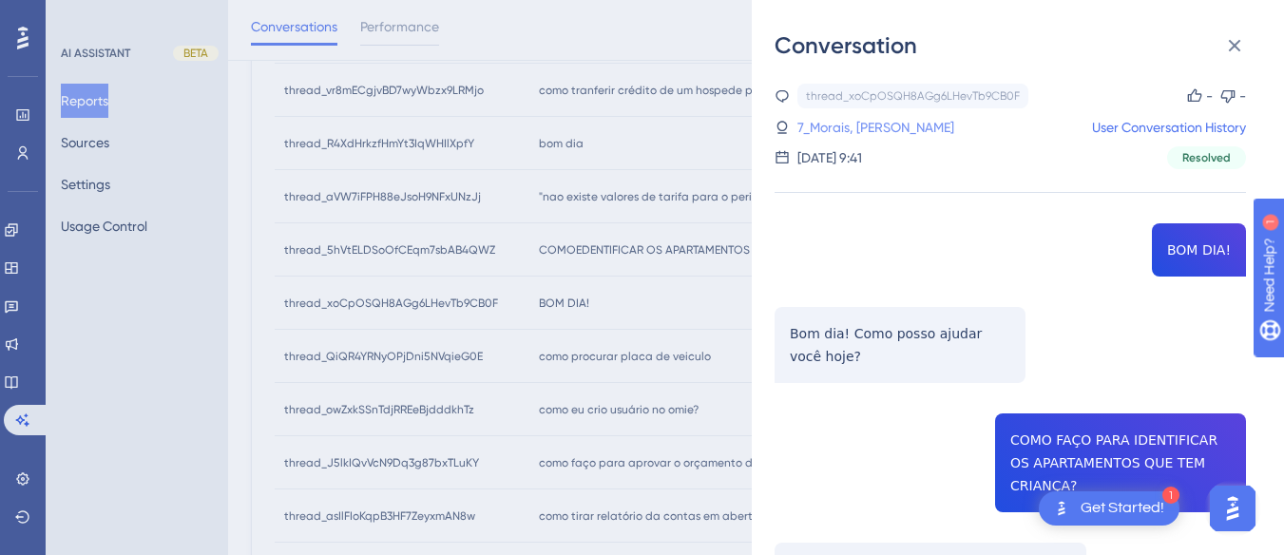
click at [841, 123] on link "7_Morais, Nadine" at bounding box center [875, 127] width 157 height 23
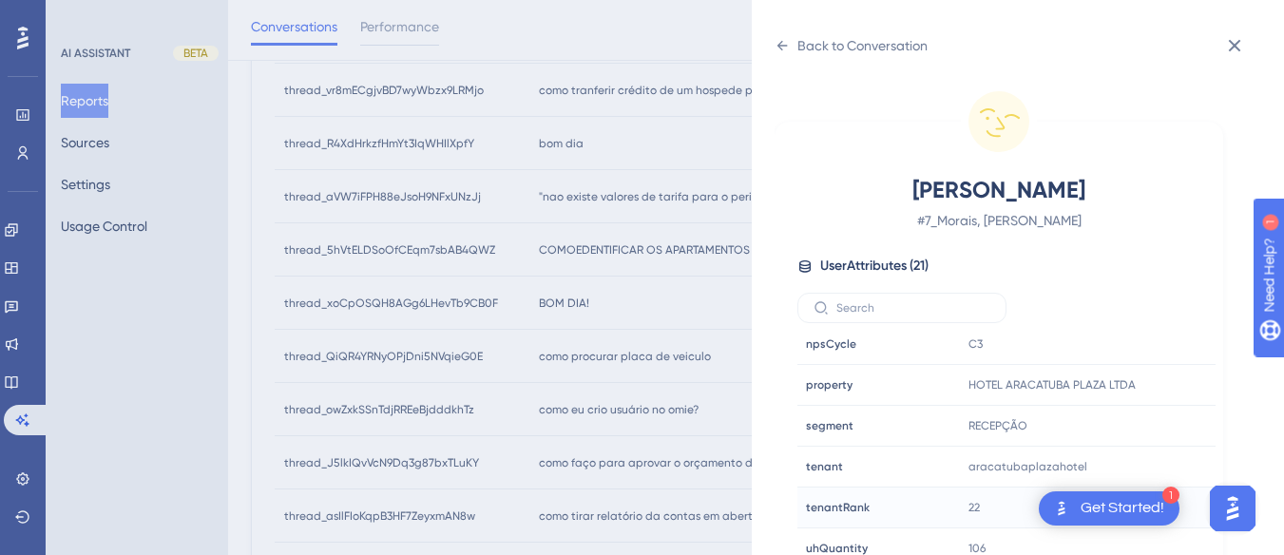
scroll to position [56, 0]
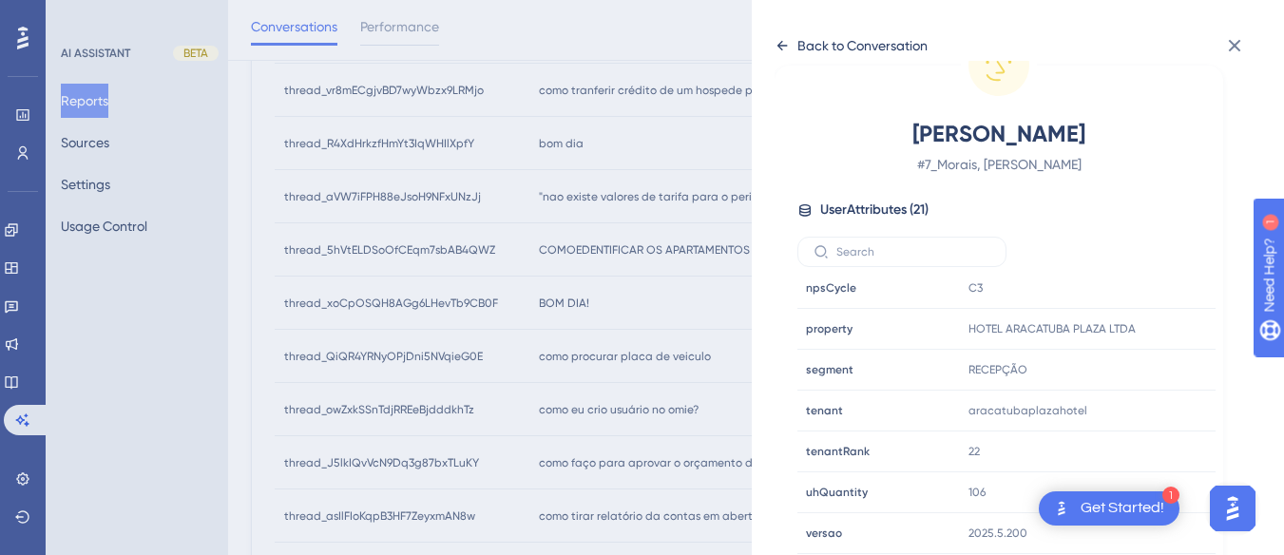
click at [785, 48] on icon at bounding box center [781, 45] width 15 height 15
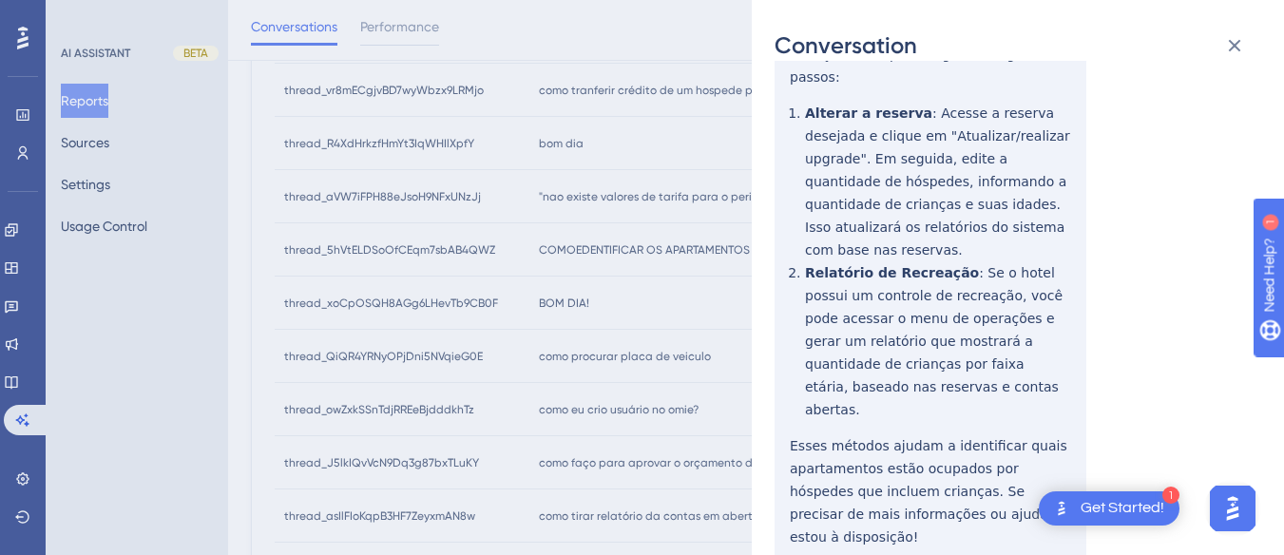
scroll to position [0, 0]
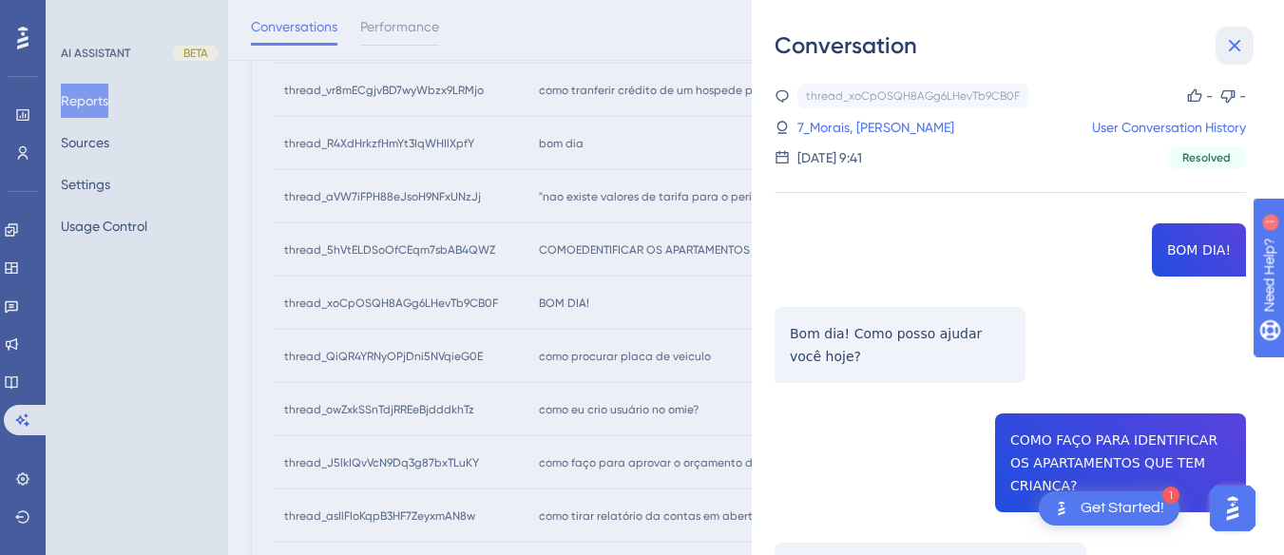
click at [1215, 52] on button at bounding box center [1234, 46] width 38 height 38
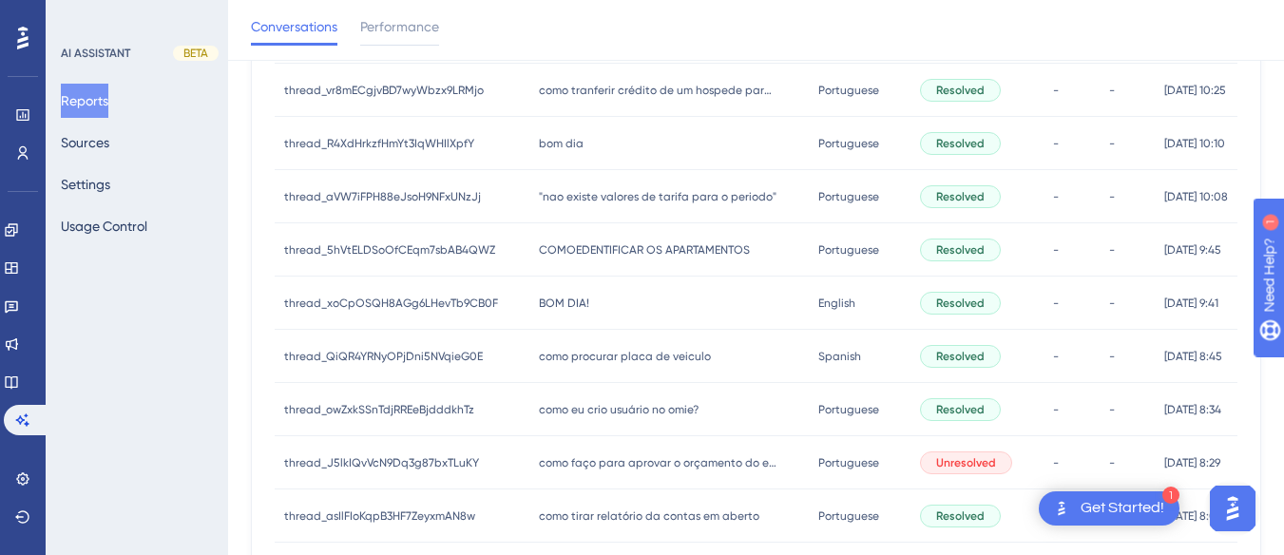
click at [553, 367] on div "como procurar placa de veiculo como procurar placa de veiculo" at bounding box center [668, 356] width 278 height 53
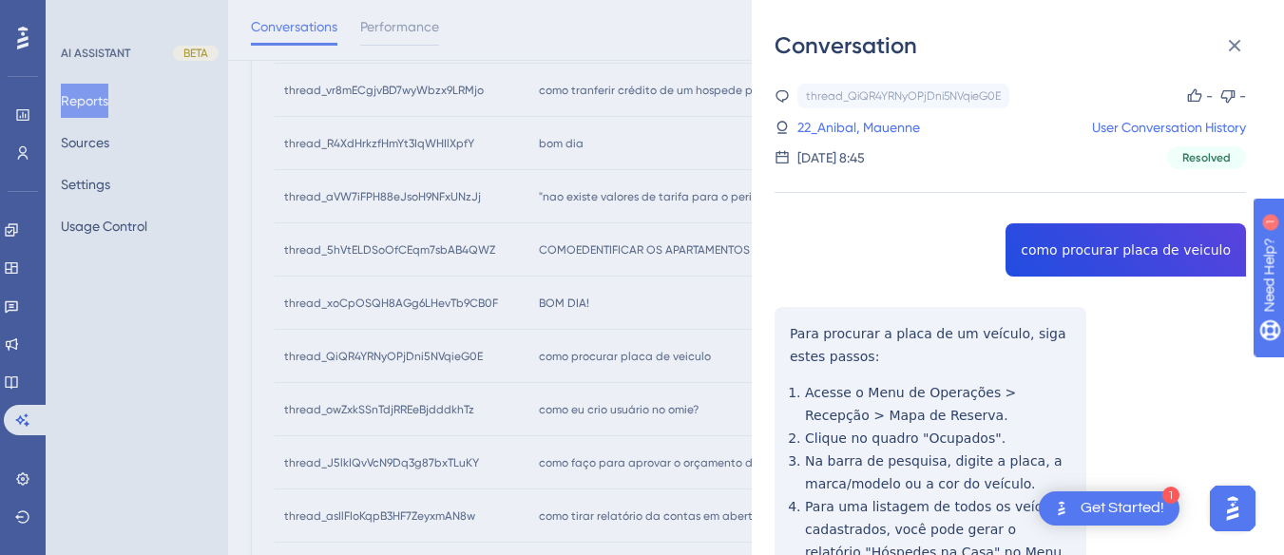
click at [1118, 248] on div "thread_QiQR4YRNyOPjDni5NVqieG0E Copy - - 22_Anibal, Mauenne User Conversation H…" at bounding box center [1009, 421] width 471 height 674
copy span "como procurar placa de veiculo"
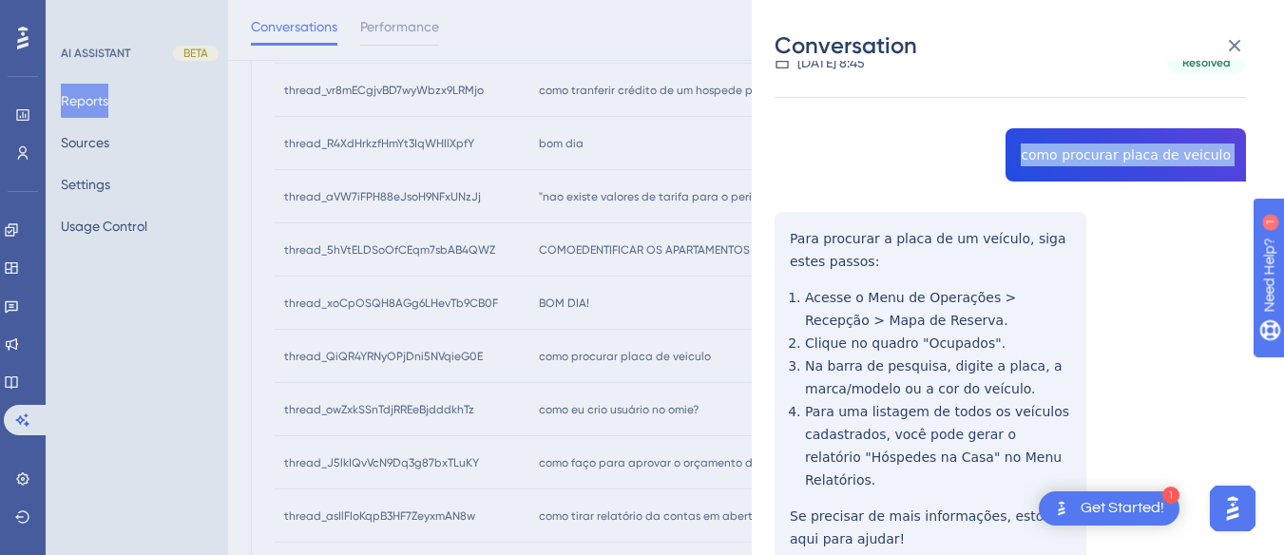
click at [777, 227] on div "thread_QiQR4YRNyOPjDni5NVqieG0E Copy - - 22_Anibal, Mauenne User Conversation H…" at bounding box center [1009, 326] width 471 height 674
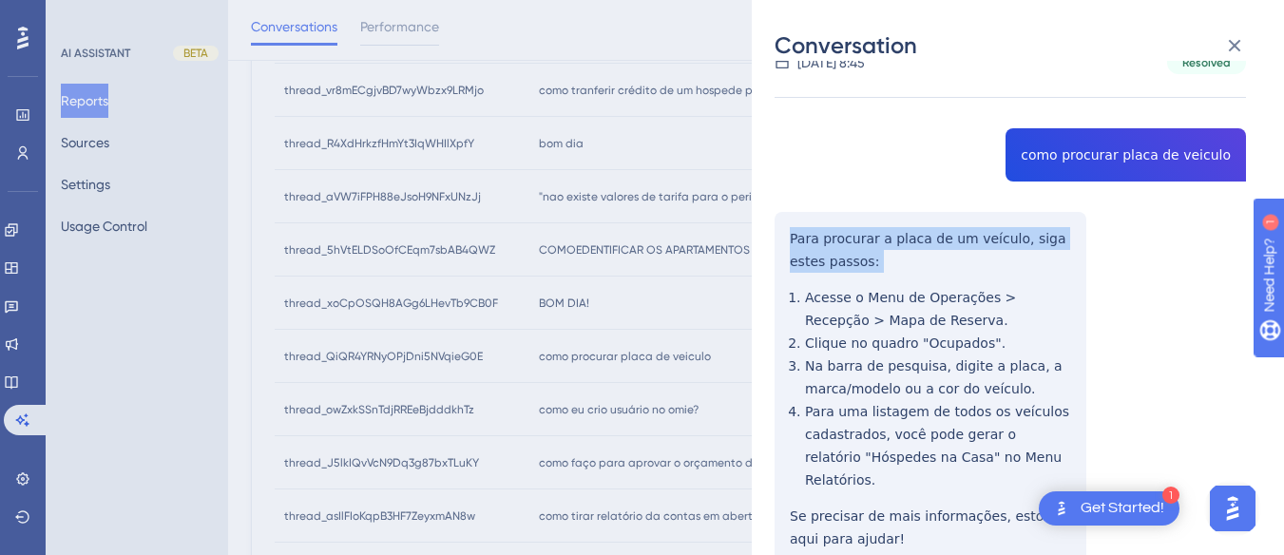
click at [777, 227] on div "thread_QiQR4YRNyOPjDni5NVqieG0E Copy - - 22_Anibal, Mauenne User Conversation H…" at bounding box center [1009, 326] width 471 height 674
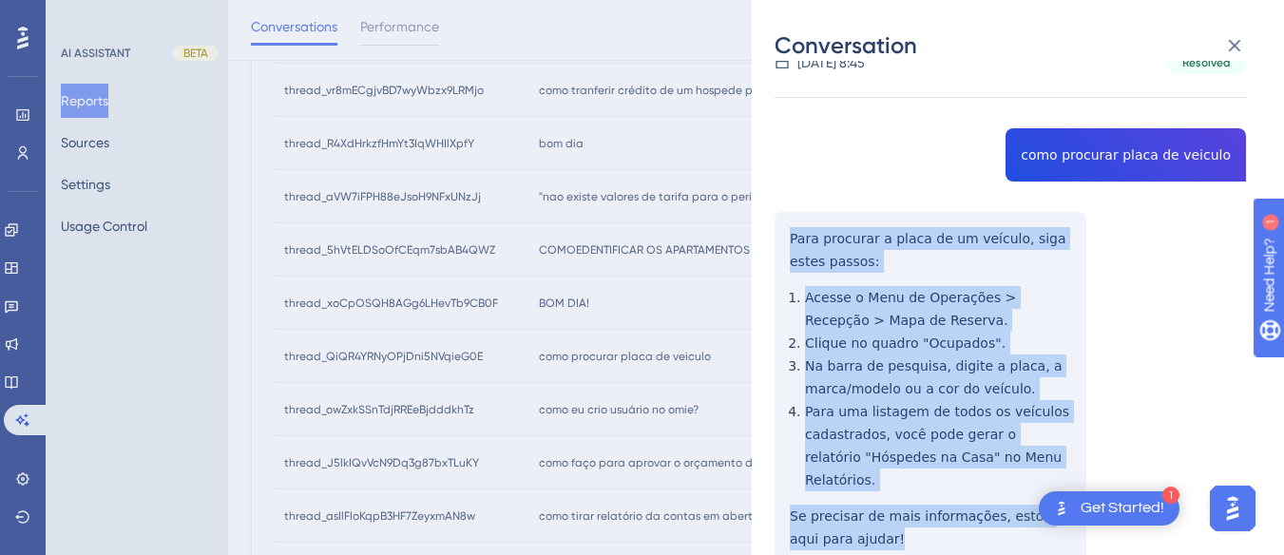
scroll to position [165, 0]
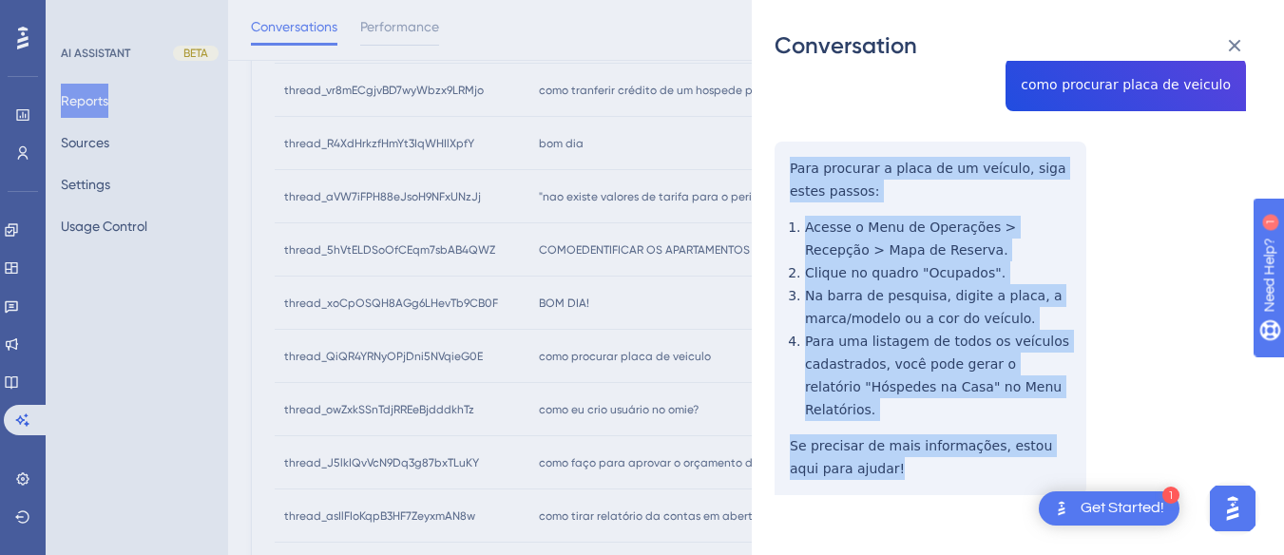
drag, startPoint x: 777, startPoint y: 227, endPoint x: 860, endPoint y: 442, distance: 230.1
click at [860, 442] on div "thread_QiQR4YRNyOPjDni5NVqieG0E Copy - - 22_Anibal, Mauenne User Conversation H…" at bounding box center [1009, 255] width 471 height 674
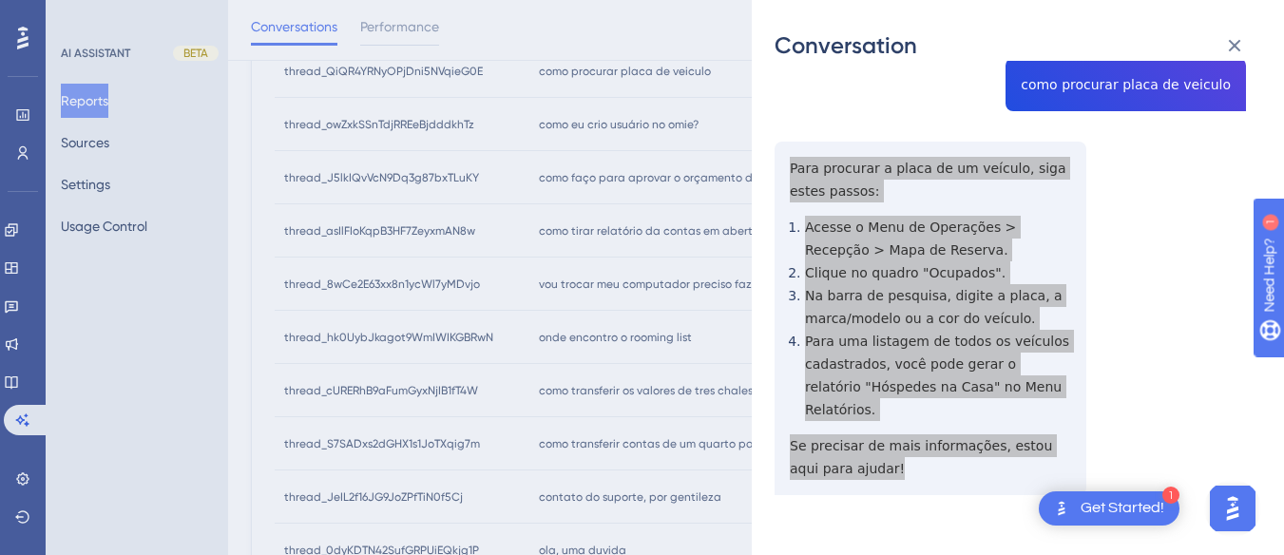
scroll to position [0, 0]
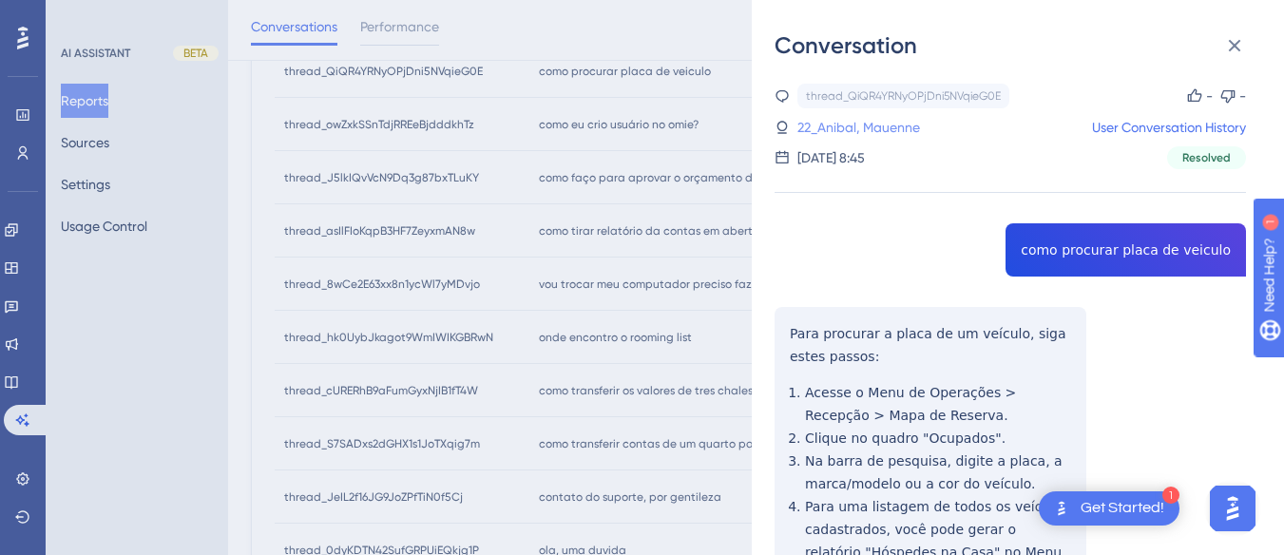
click at [856, 136] on link "22_Anibal, Mauenne" at bounding box center [858, 127] width 123 height 23
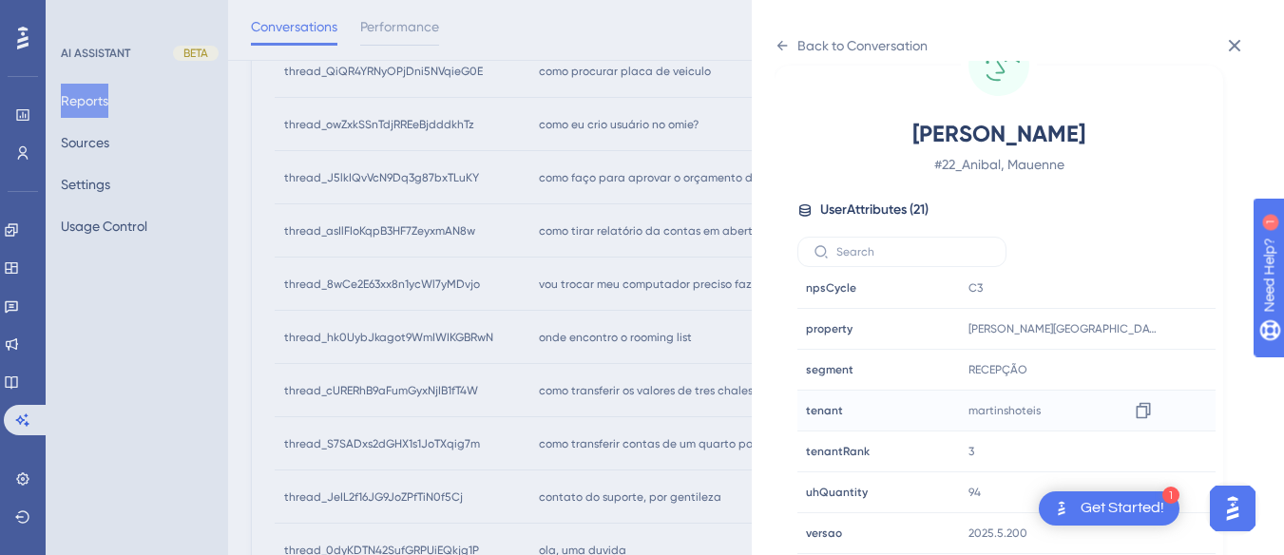
scroll to position [926, 0]
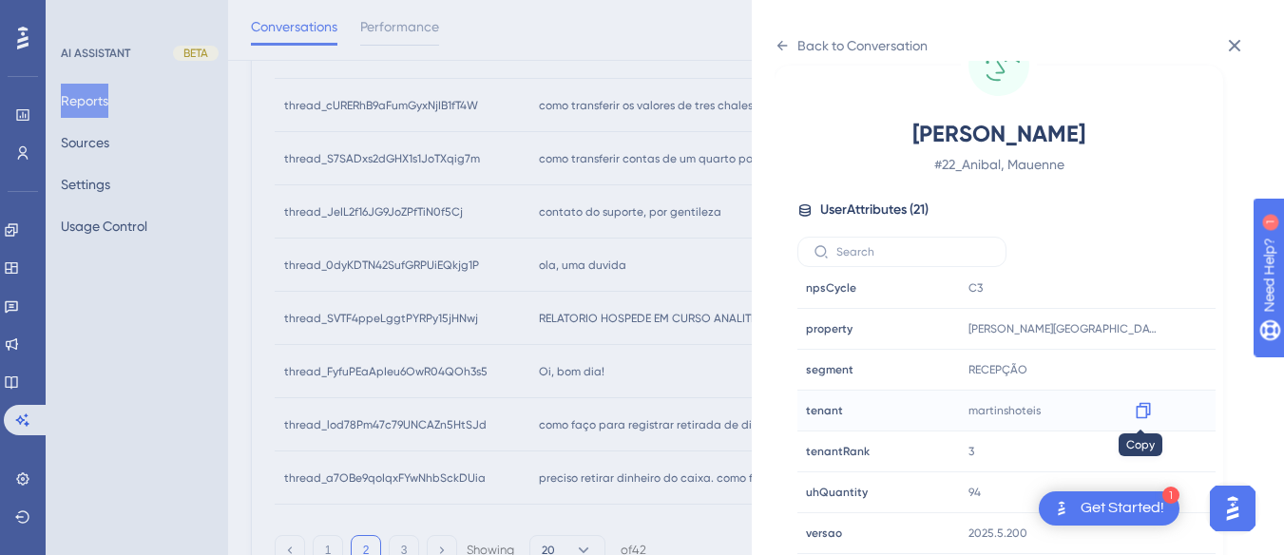
click at [1144, 420] on div at bounding box center [1143, 410] width 30 height 30
drag, startPoint x: 1144, startPoint y: 402, endPoint x: 1104, endPoint y: 399, distance: 40.0
click at [1144, 402] on icon at bounding box center [1143, 410] width 19 height 19
click at [780, 40] on icon at bounding box center [781, 45] width 15 height 15
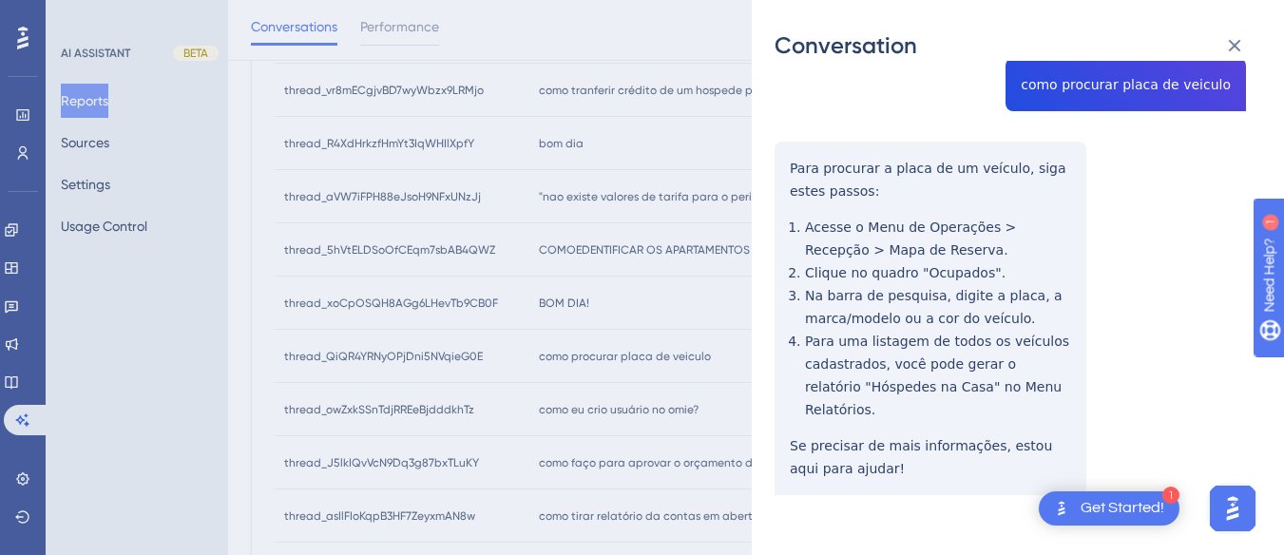
scroll to position [450, 0]
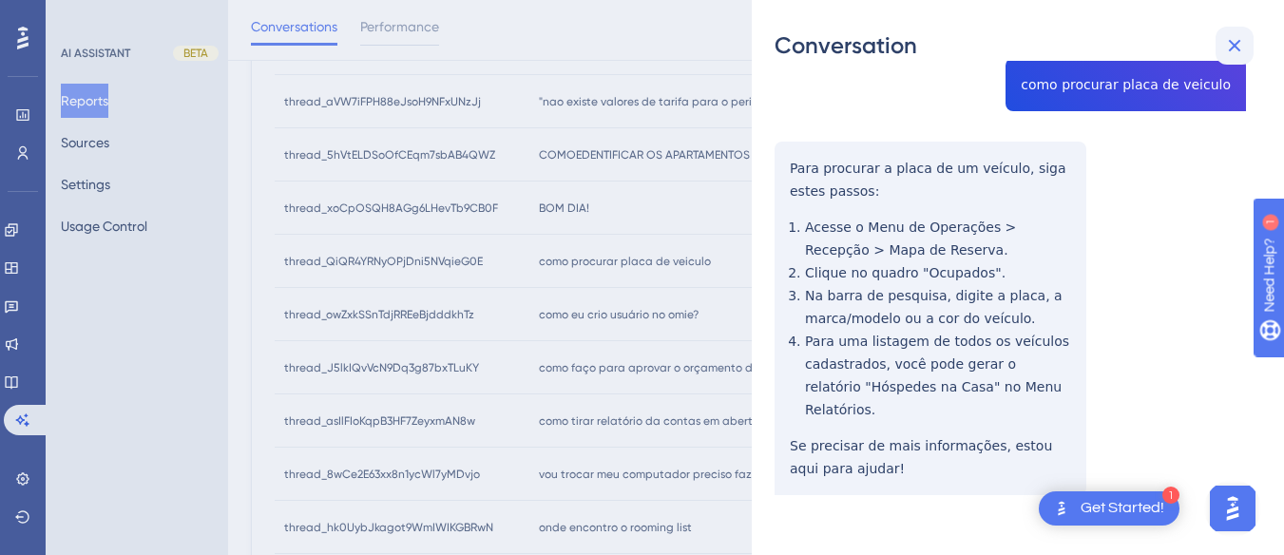
click at [1226, 41] on icon at bounding box center [1234, 45] width 23 height 23
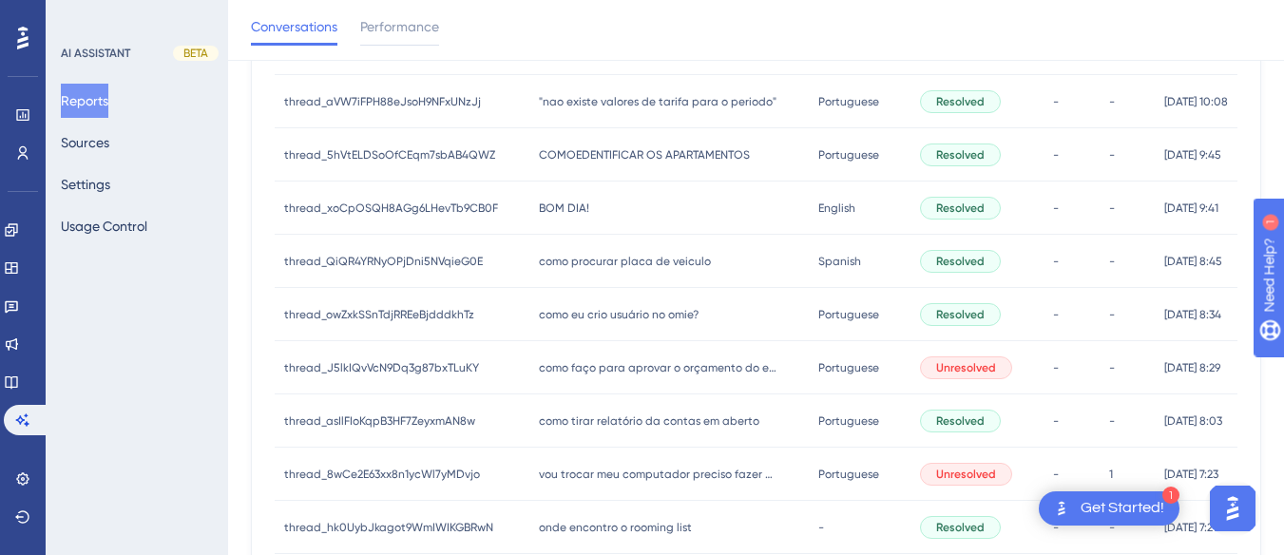
click at [645, 316] on span "como eu crio usuário no omie?" at bounding box center [619, 314] width 160 height 15
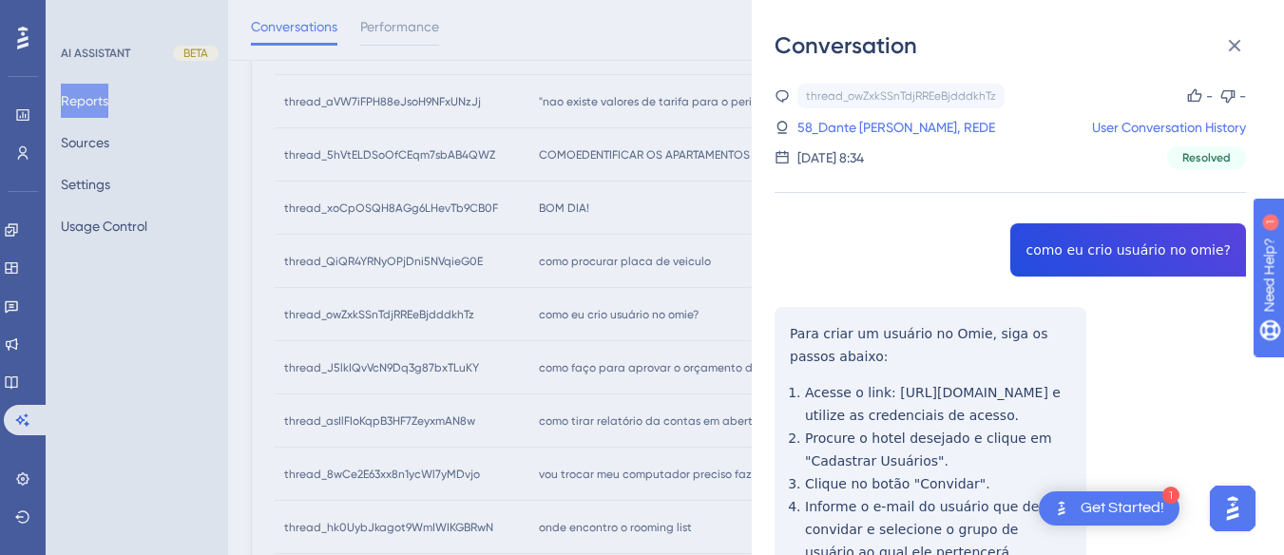
click at [1100, 254] on div "thread_owZxkSSnTdjRREeBjdddkhTz Copy - - 58_Dante Michelon, REDE User Conversat…" at bounding box center [1009, 421] width 471 height 674
copy span "como eu crio usuário no omie?"
click at [773, 322] on div "Conversation thread_owZxkSSnTdjRREeBjdddkhTz Copy - - 58_Dante Michelon, REDE U…" at bounding box center [1018, 277] width 532 height 555
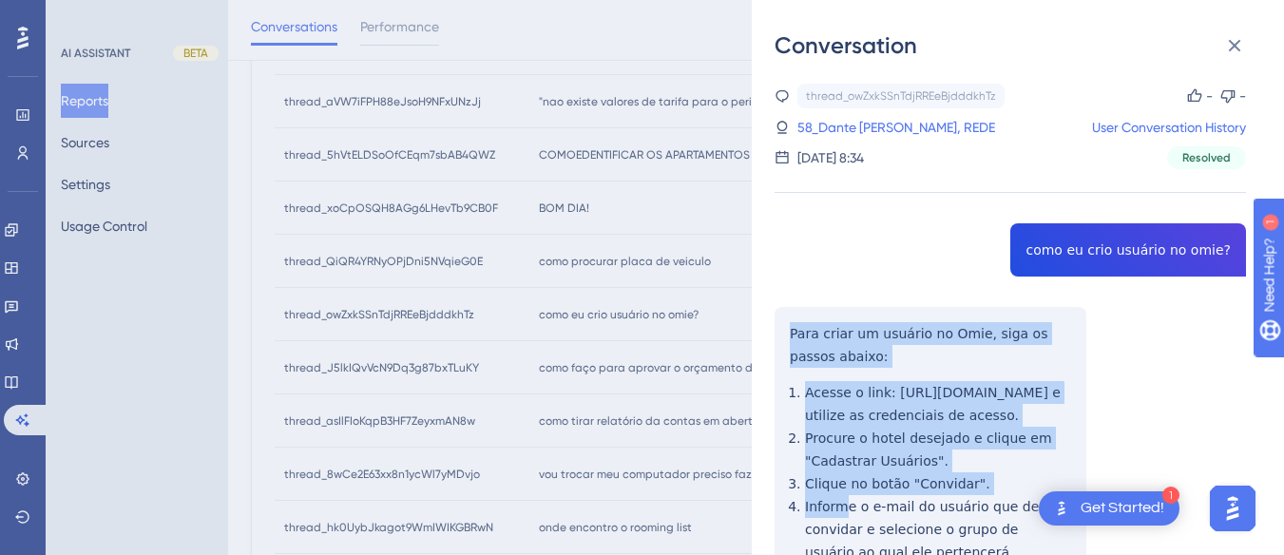
scroll to position [188, 0]
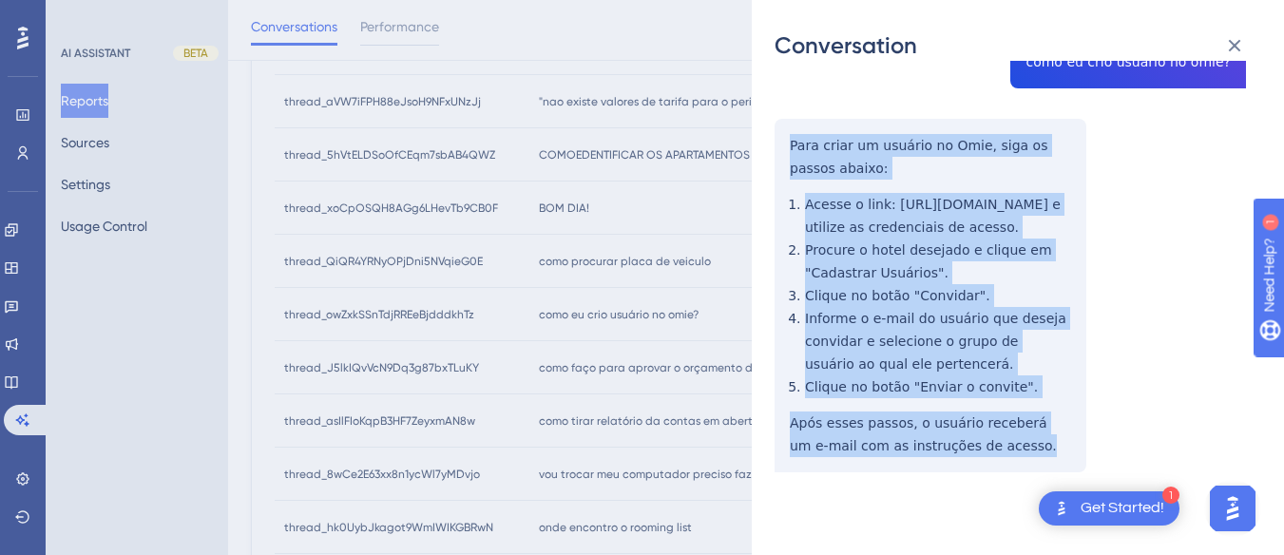
drag, startPoint x: 790, startPoint y: 327, endPoint x: 1012, endPoint y: 456, distance: 257.2
click at [1012, 456] on div "thread_owZxkSSnTdjRREeBjdddkhTz Copy - - 58_Dante Michelon, REDE User Conversat…" at bounding box center [1009, 232] width 471 height 674
copy div "Para criar um usuário no Omie, siga os passos abaixo: Acesse o link: https://ww…"
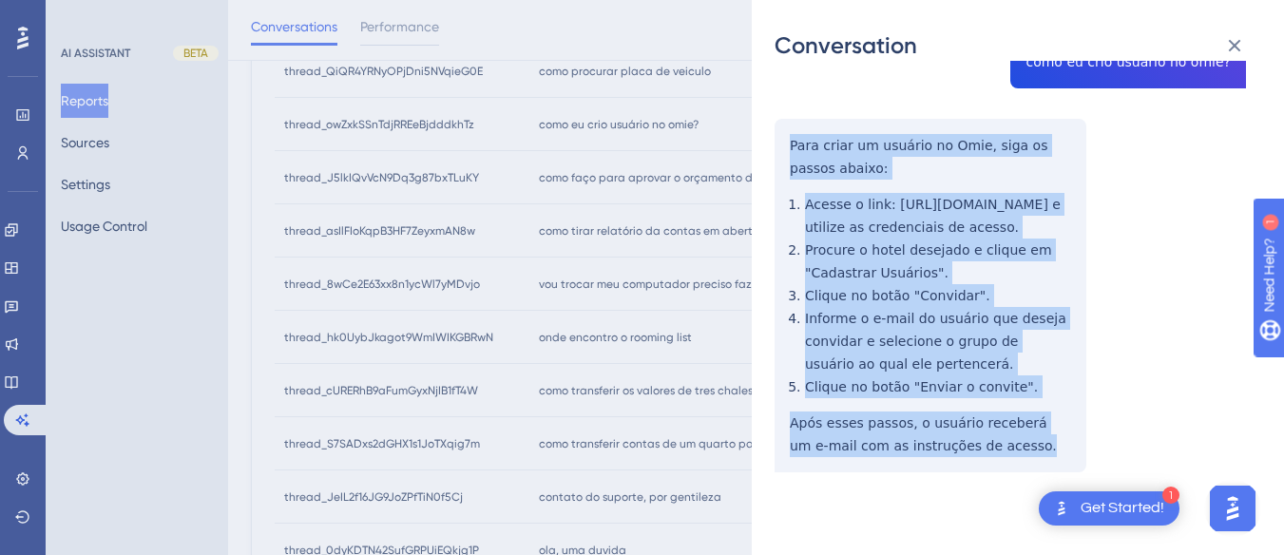
scroll to position [0, 0]
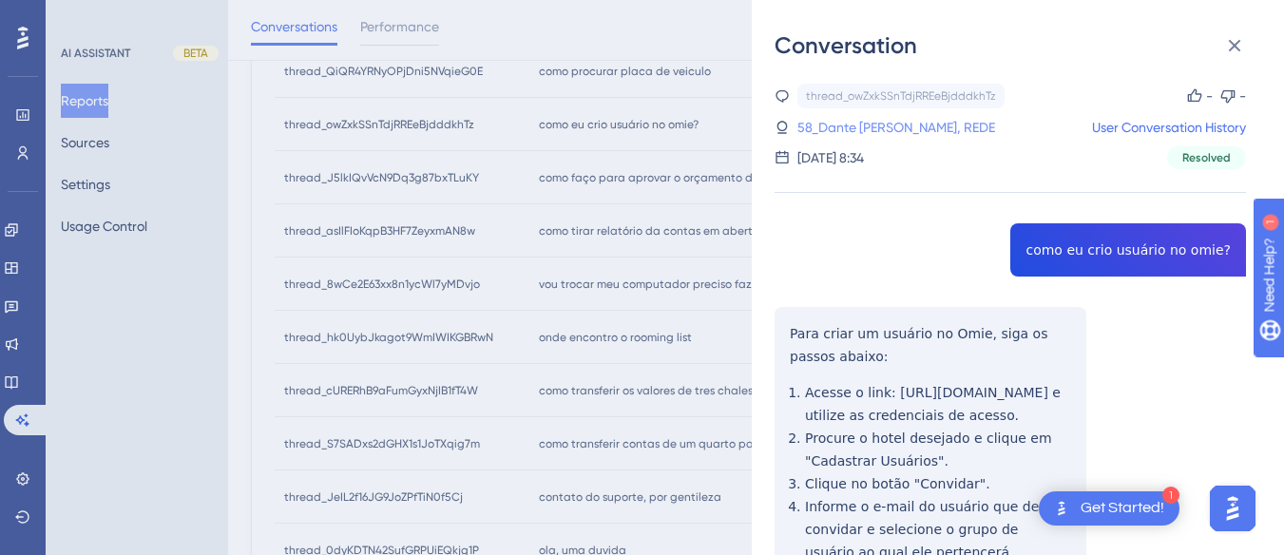
click at [863, 124] on link "58_Dante Michelon, REDE" at bounding box center [896, 127] width 198 height 23
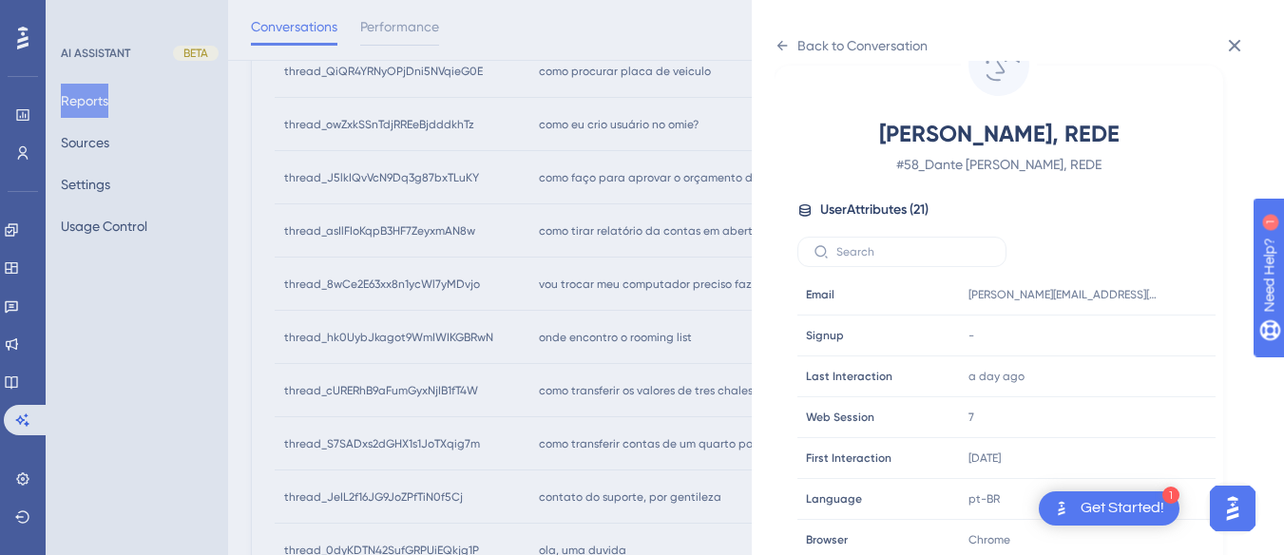
scroll to position [579, 0]
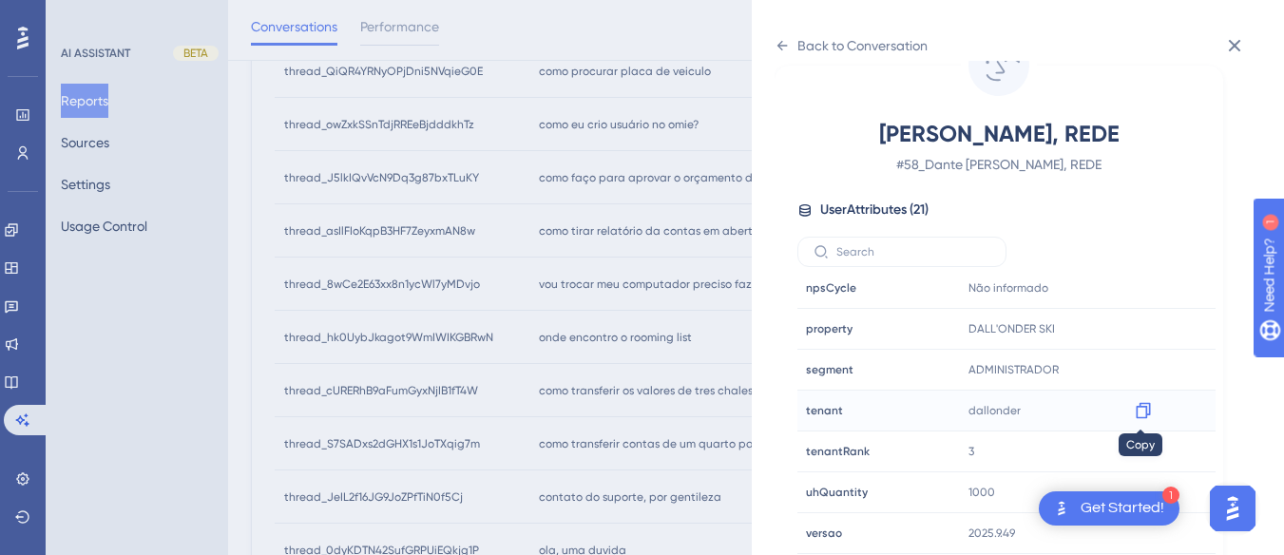
click at [1148, 409] on icon at bounding box center [1143, 410] width 19 height 19
click at [1137, 332] on icon at bounding box center [1143, 328] width 19 height 19
click at [1136, 331] on icon at bounding box center [1143, 329] width 14 height 16
click at [774, 39] on div "Back to Conversation Dante Michelon, REDE # 58_Dante Michelon, REDE User Attrib…" at bounding box center [1018, 277] width 532 height 555
click at [784, 45] on icon at bounding box center [781, 45] width 15 height 15
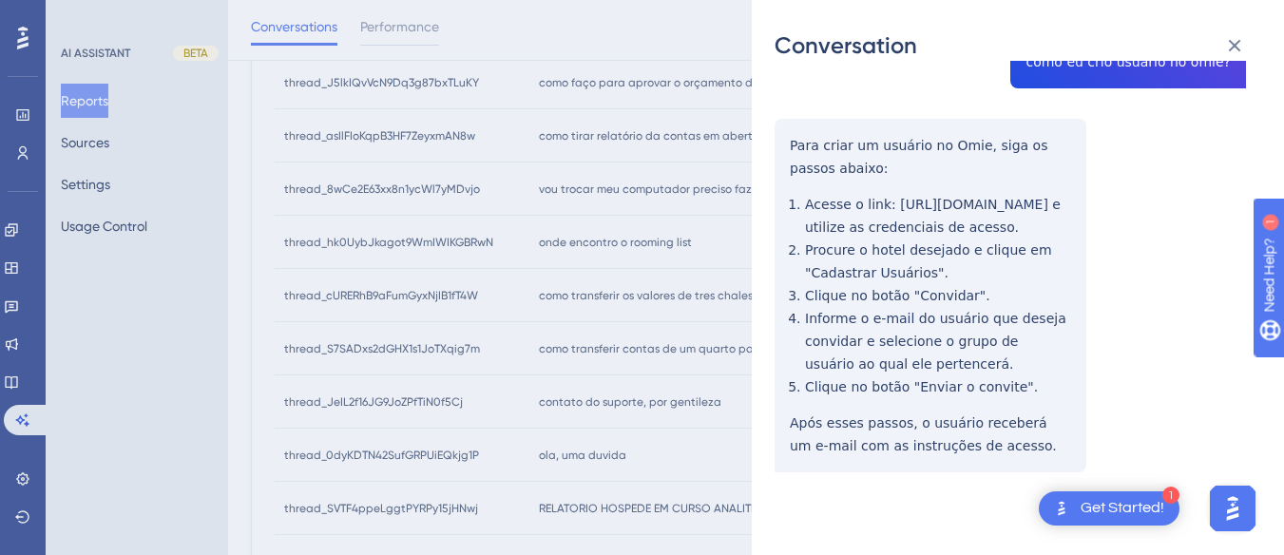
scroll to position [0, 0]
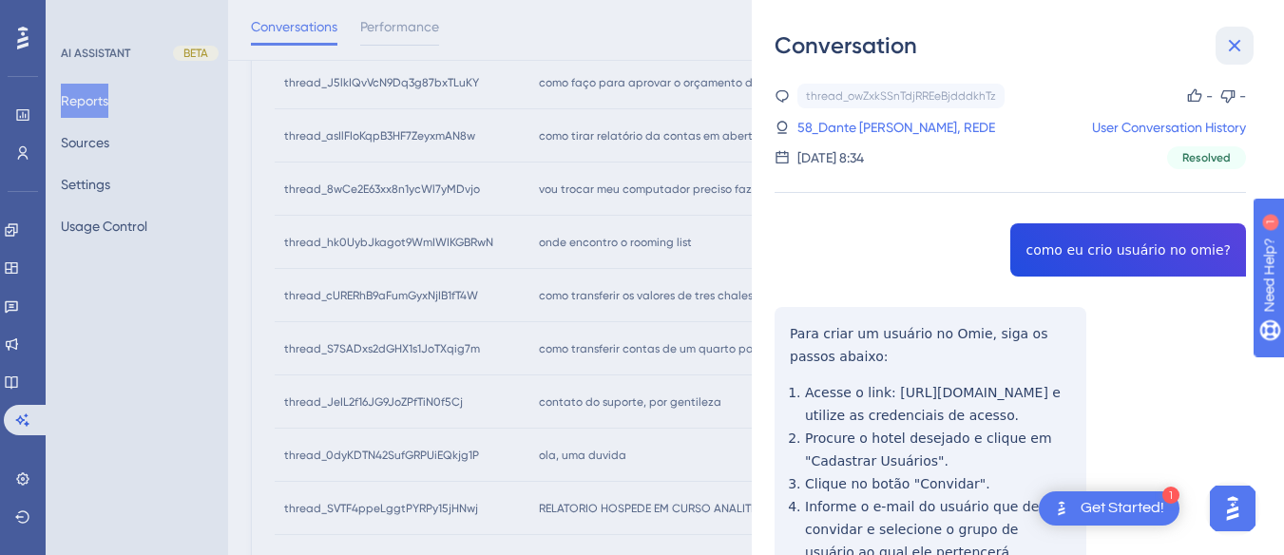
click at [1250, 34] on button at bounding box center [1234, 46] width 38 height 38
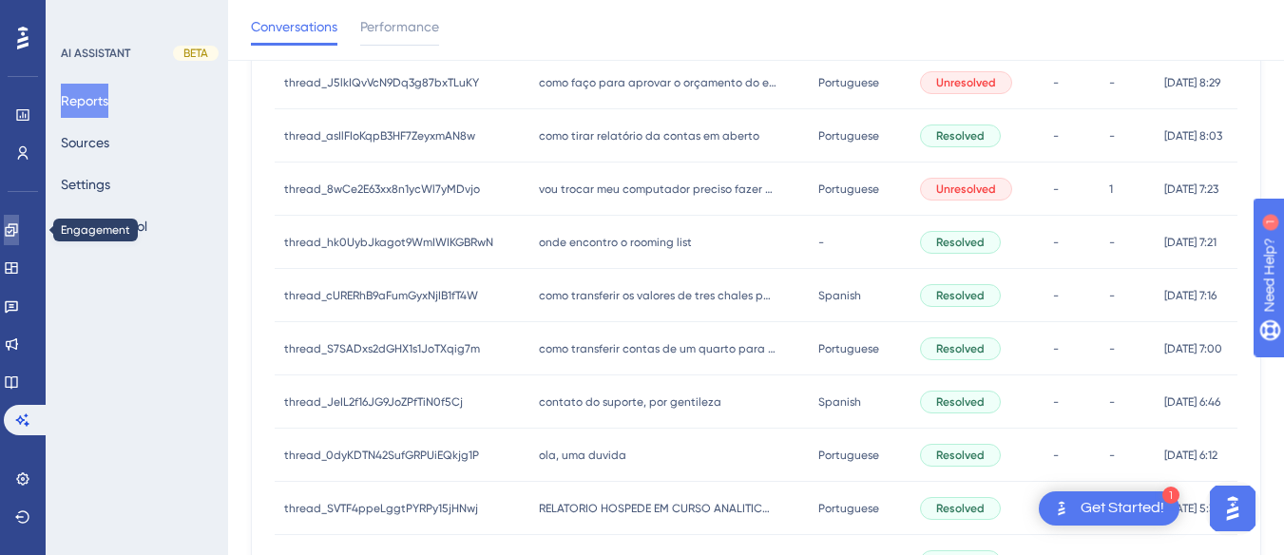
click at [10, 218] on link at bounding box center [11, 230] width 15 height 30
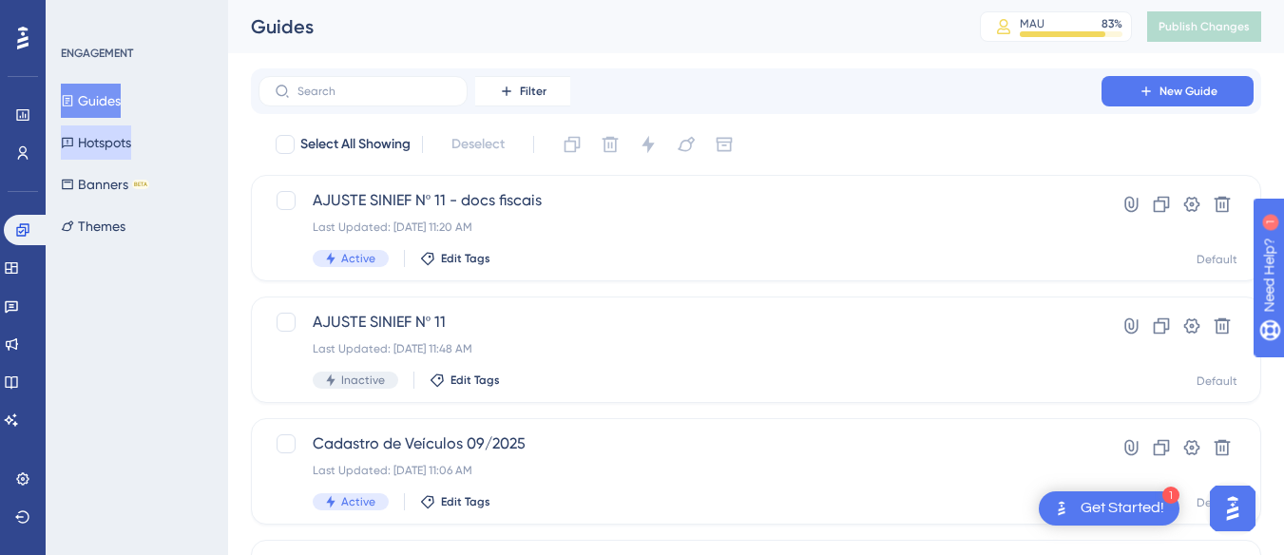
click at [121, 139] on button "Hotspots" at bounding box center [96, 142] width 70 height 34
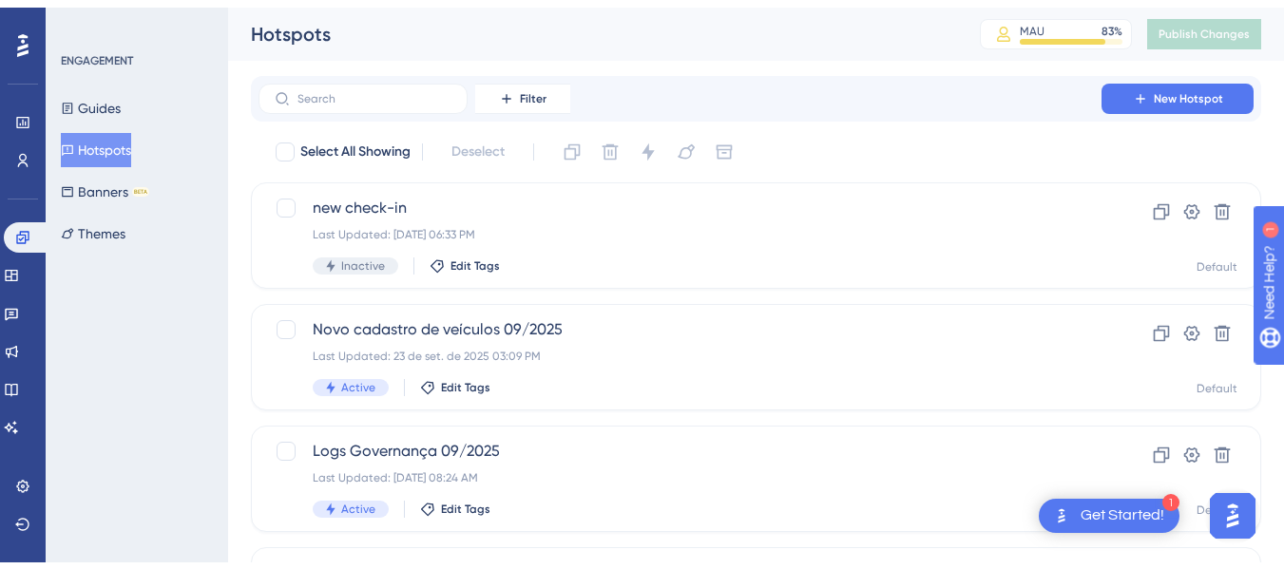
scroll to position [475, 0]
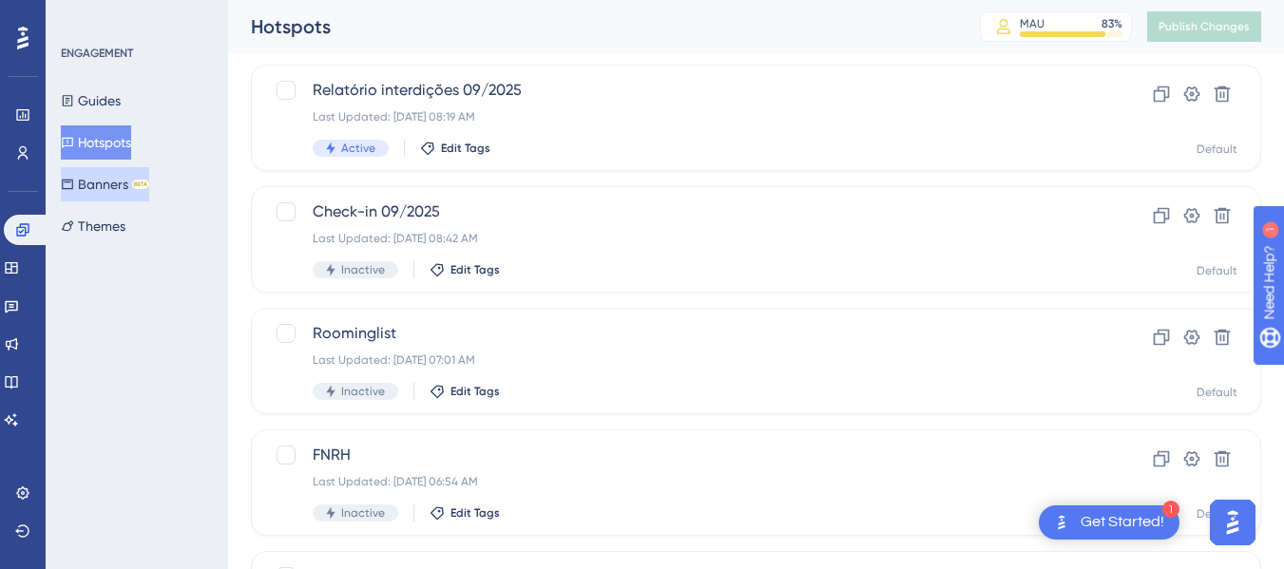
click at [107, 193] on button "Banners BETA" at bounding box center [105, 184] width 88 height 34
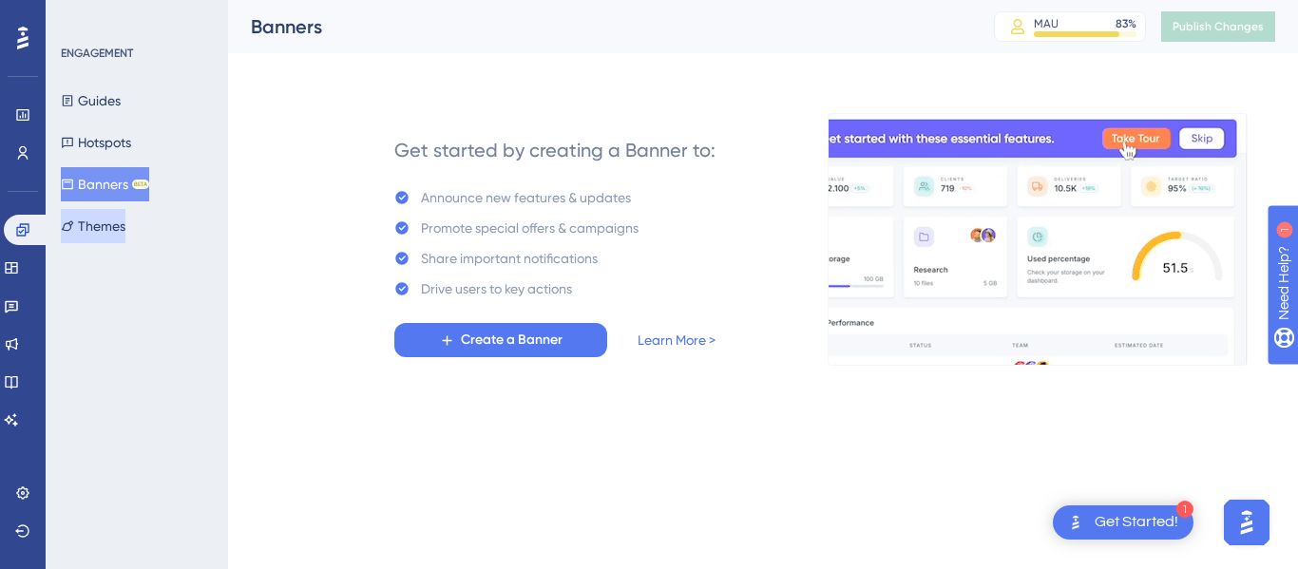
click at [125, 221] on button "Themes" at bounding box center [93, 226] width 65 height 34
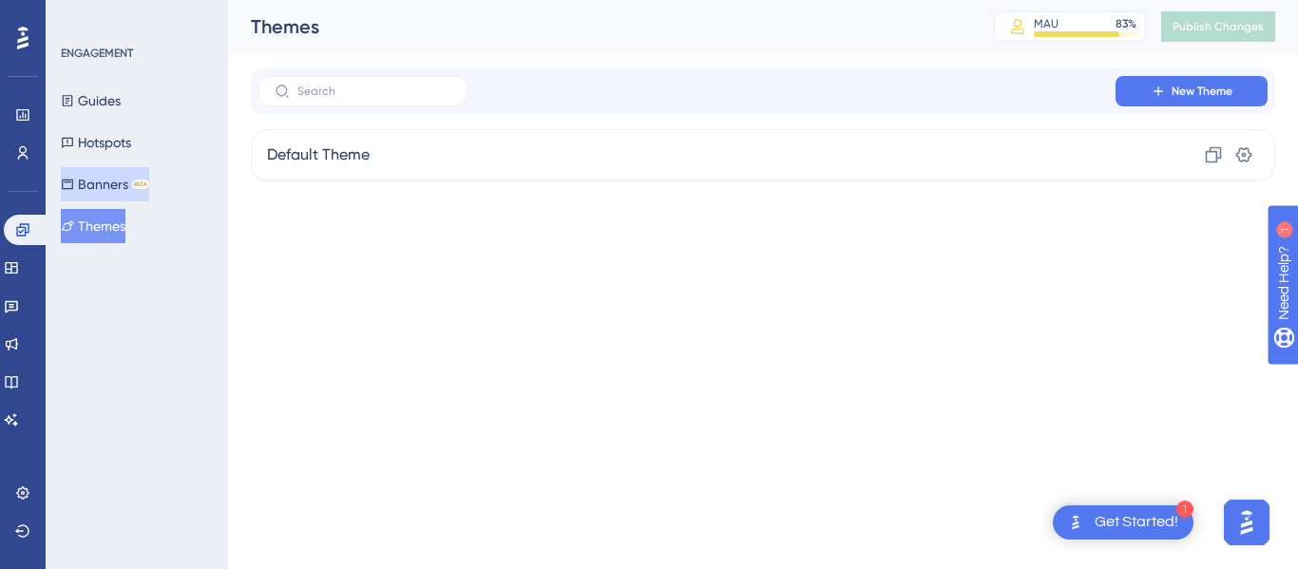
click at [126, 177] on button "Banners BETA" at bounding box center [105, 184] width 88 height 34
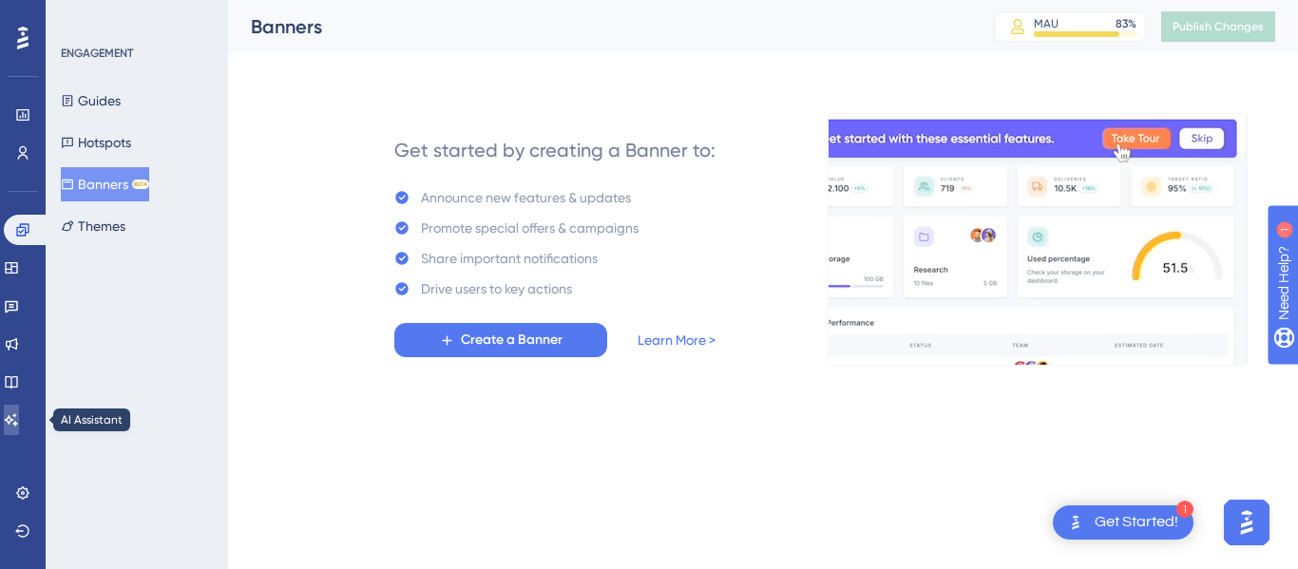
click at [19, 413] on icon at bounding box center [11, 419] width 15 height 15
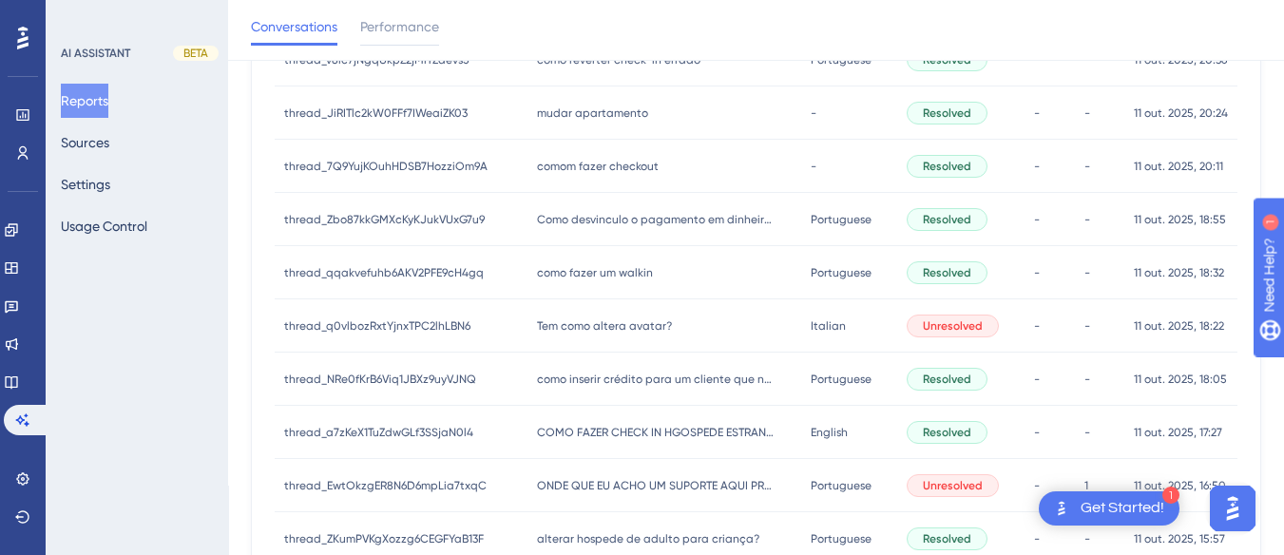
scroll to position [1021, 0]
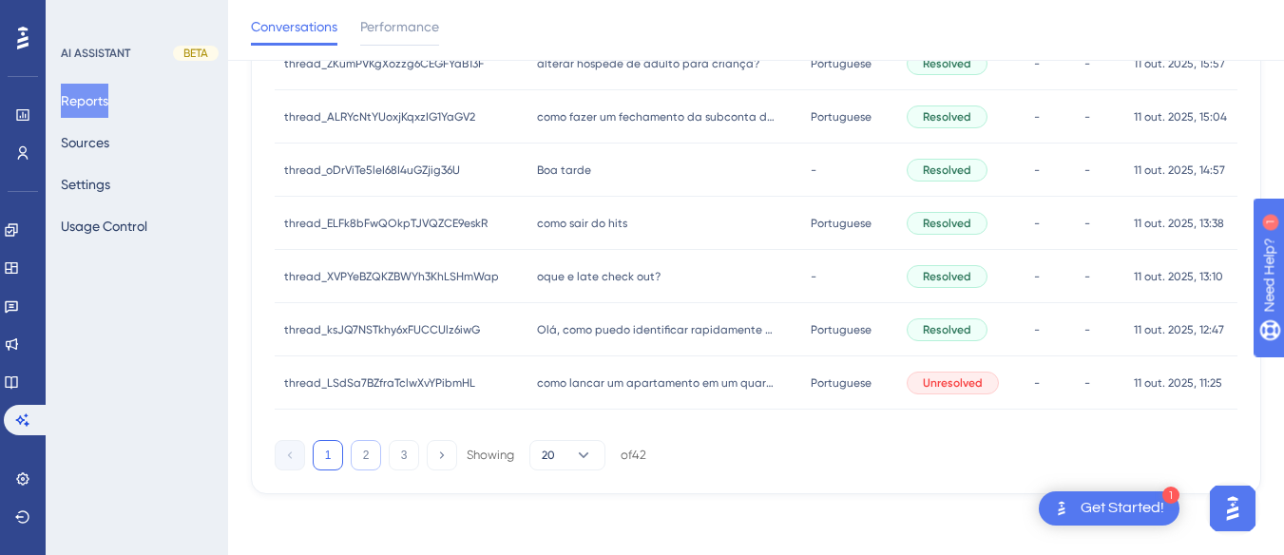
click at [360, 451] on button "2" at bounding box center [366, 455] width 30 height 30
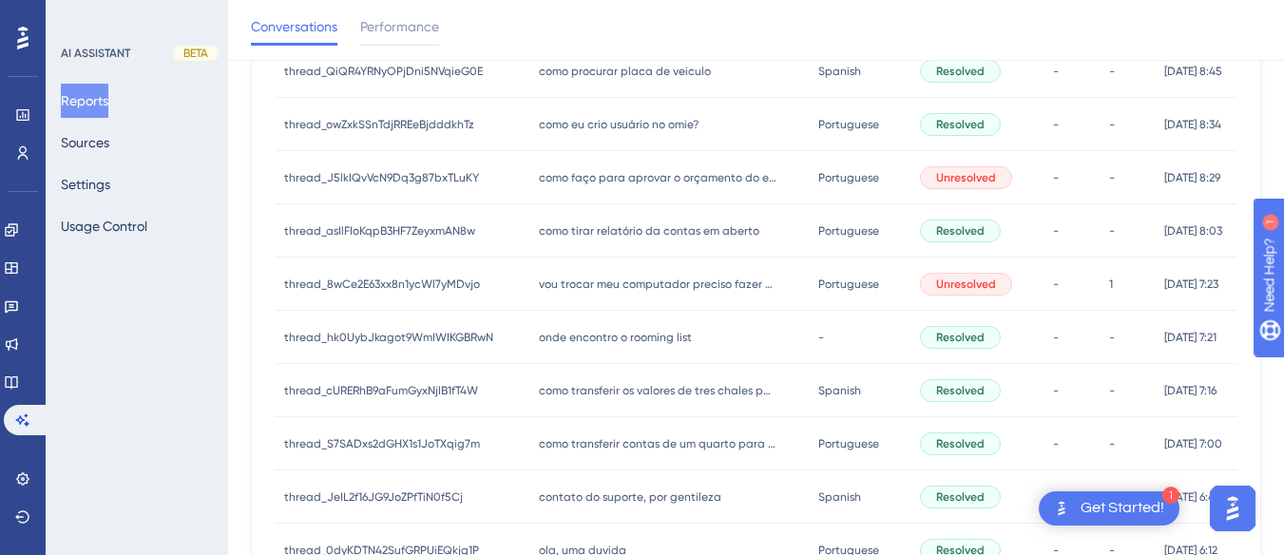
scroll to position [545, 0]
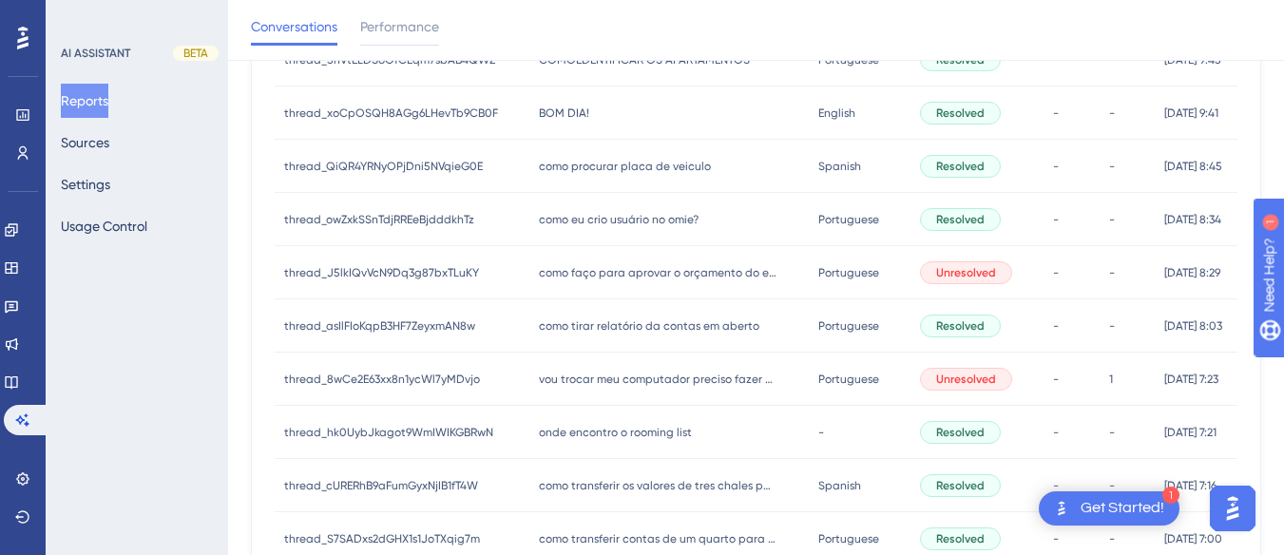
click at [583, 276] on span "como faço para aprovar o orçamento do evento" at bounding box center [658, 272] width 238 height 15
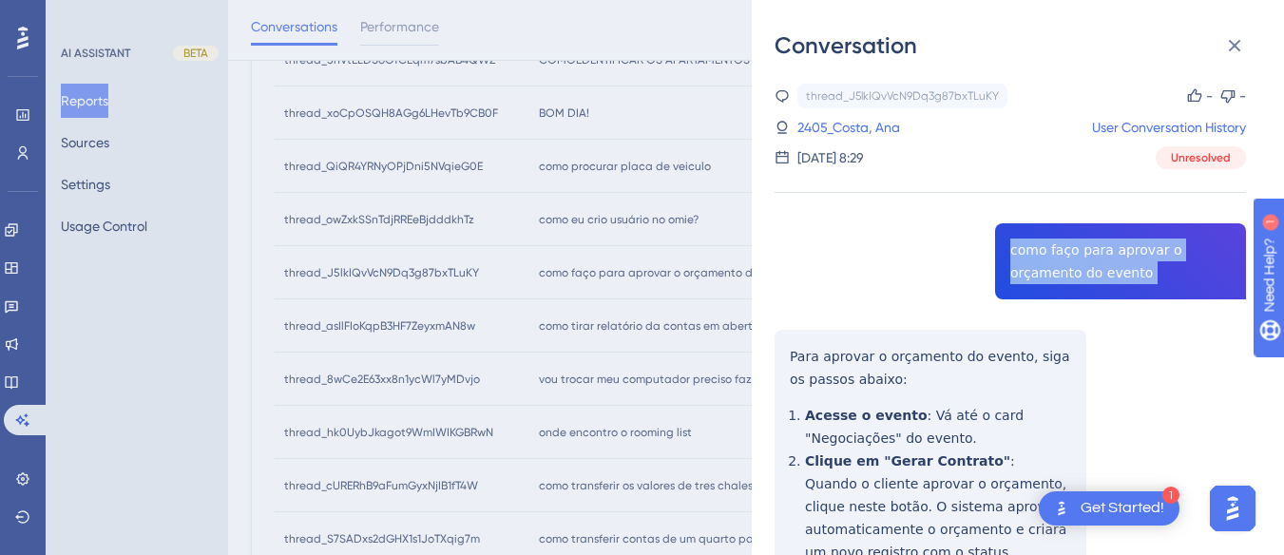
copy span "como faço para aprovar o orçamento do evento"
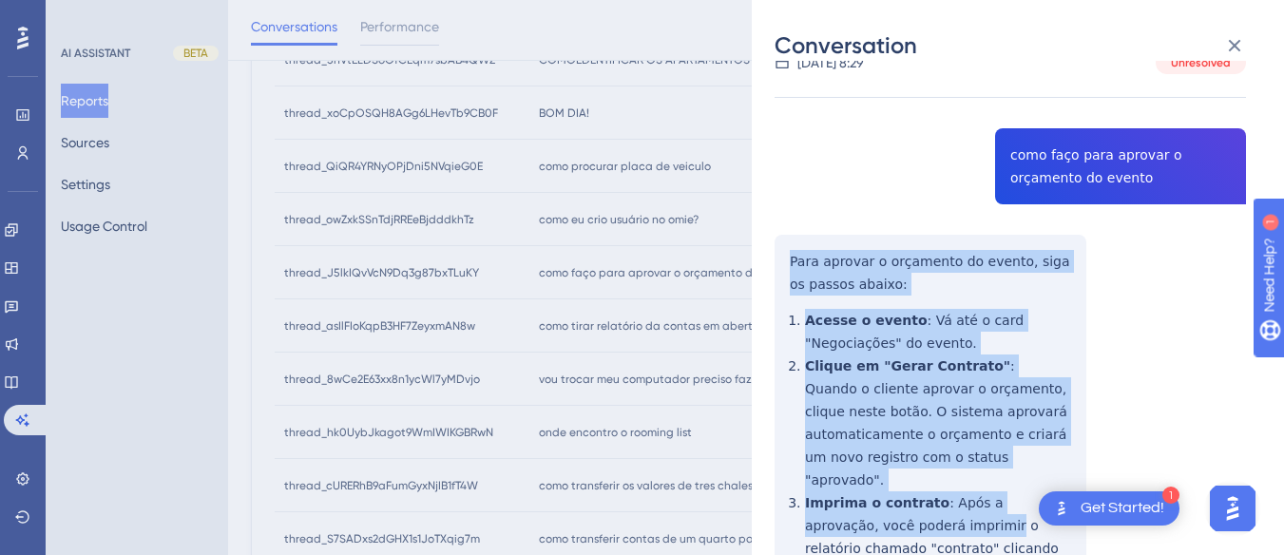
scroll to position [380, 0]
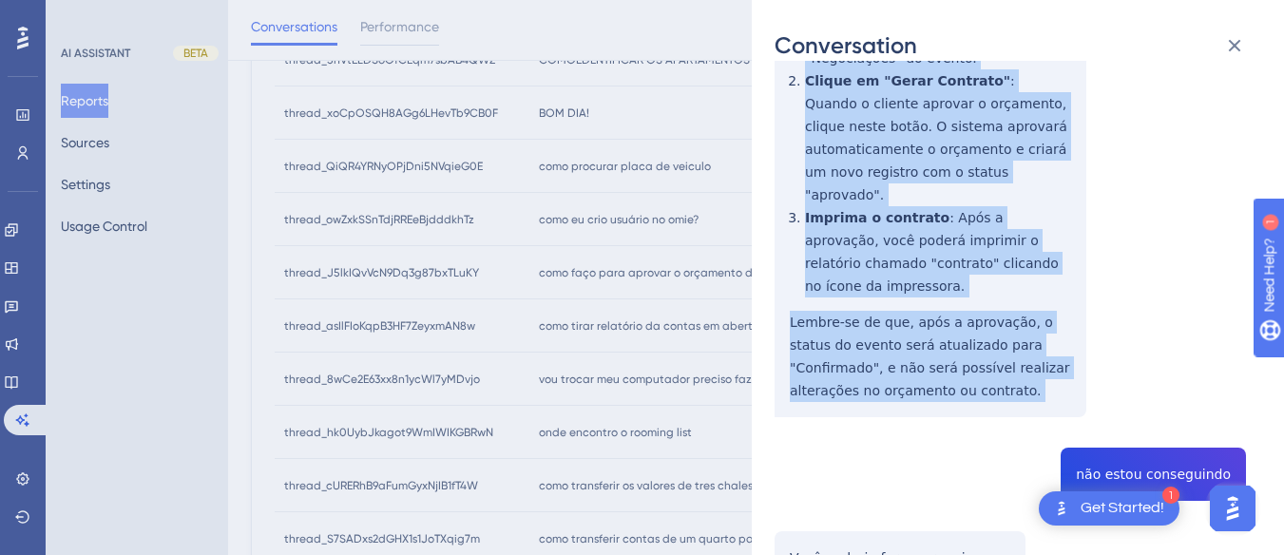
drag, startPoint x: 787, startPoint y: 257, endPoint x: 911, endPoint y: 238, distance: 125.9
click at [951, 358] on div "thread_J5lkIQvVcN9Dq3g87bxTLuKY Copy - - 2405_Costa, Ana User Conversation Hist…" at bounding box center [1009, 391] width 471 height 1375
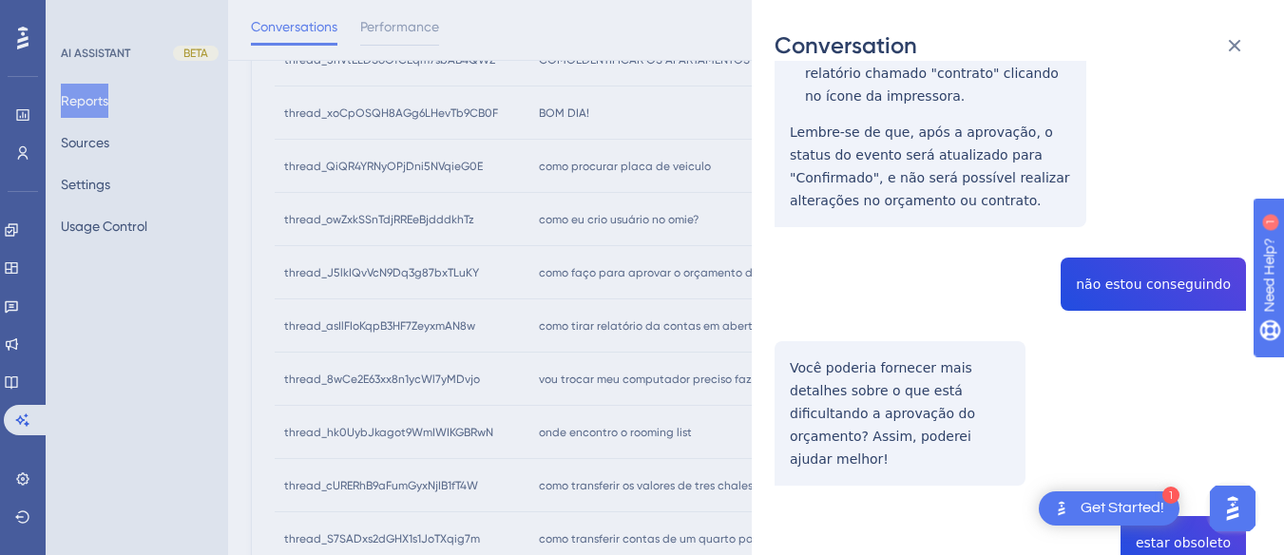
click at [1119, 249] on div "thread_J5lkIQvVcN9Dq3g87bxTLuKY Copy - - 2405_Costa, Ana User Conversation Hist…" at bounding box center [1009, 200] width 471 height 1375
copy span "não estou conseguindo"
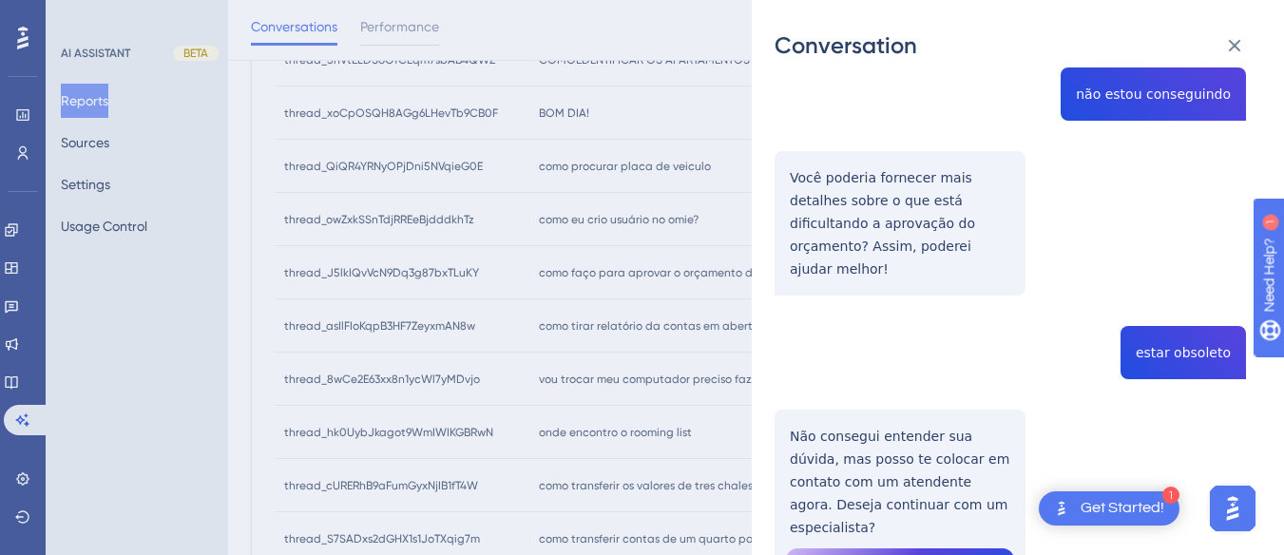
click at [891, 148] on div "thread_J5lkIQvVcN9Dq3g87bxTLuKY Copy - - 2405_Costa, Ana User Conversation Hist…" at bounding box center [1009, 10] width 471 height 1375
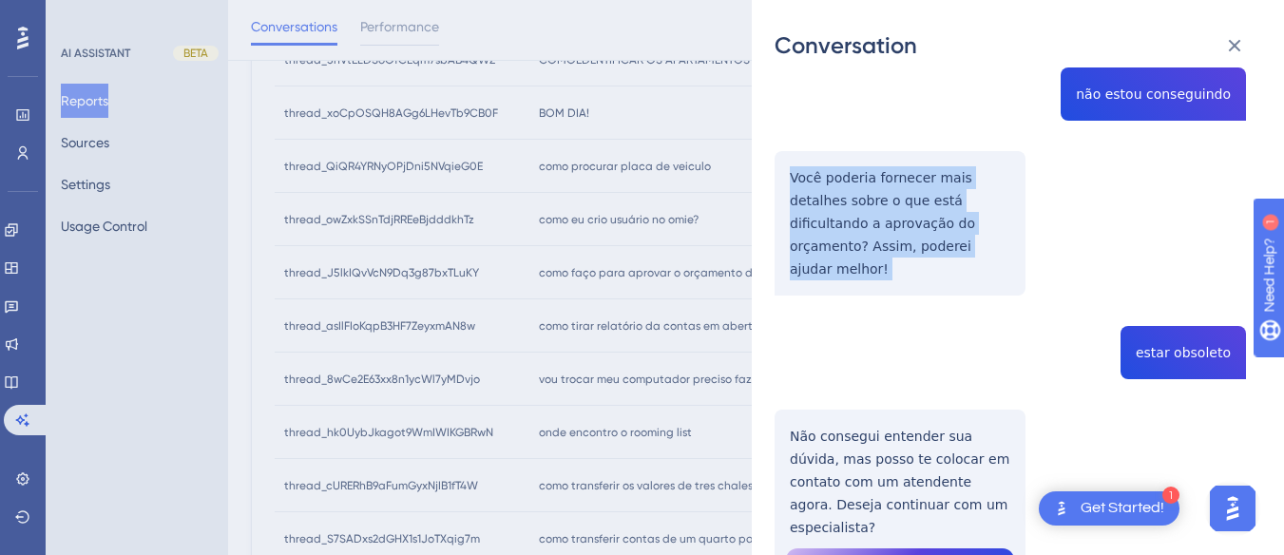
click at [891, 148] on div "thread_J5lkIQvVcN9Dq3g87bxTLuKY Copy - - 2405_Costa, Ana User Conversation Hist…" at bounding box center [1009, 10] width 471 height 1375
copy p "Você poderia fornecer mais detalhes sobre o que está dificultando a aprovação d…"
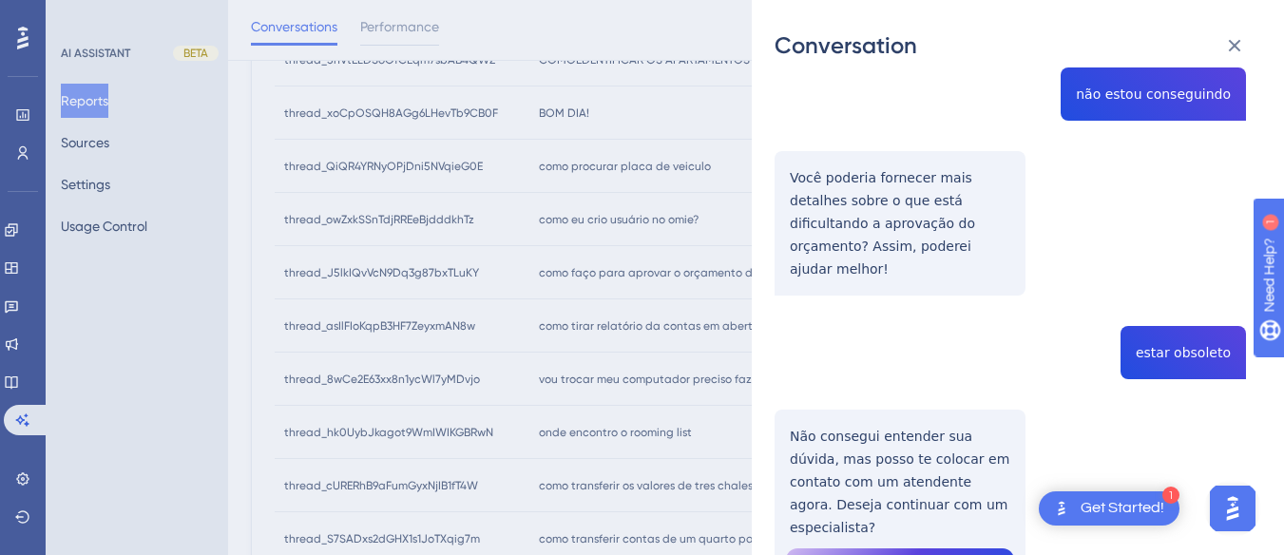
click at [1202, 287] on div "thread_J5lkIQvVcN9Dq3g87bxTLuKY Copy - - 2405_Costa, Ana User Conversation Hist…" at bounding box center [1009, 10] width 471 height 1375
drag, startPoint x: 1202, startPoint y: 287, endPoint x: 876, endPoint y: 383, distance: 339.8
click at [876, 383] on div "thread_J5lkIQvVcN9Dq3g87bxTLuKY Copy - - 2405_Costa, Ana User Conversation Hist…" at bounding box center [1009, 10] width 471 height 1375
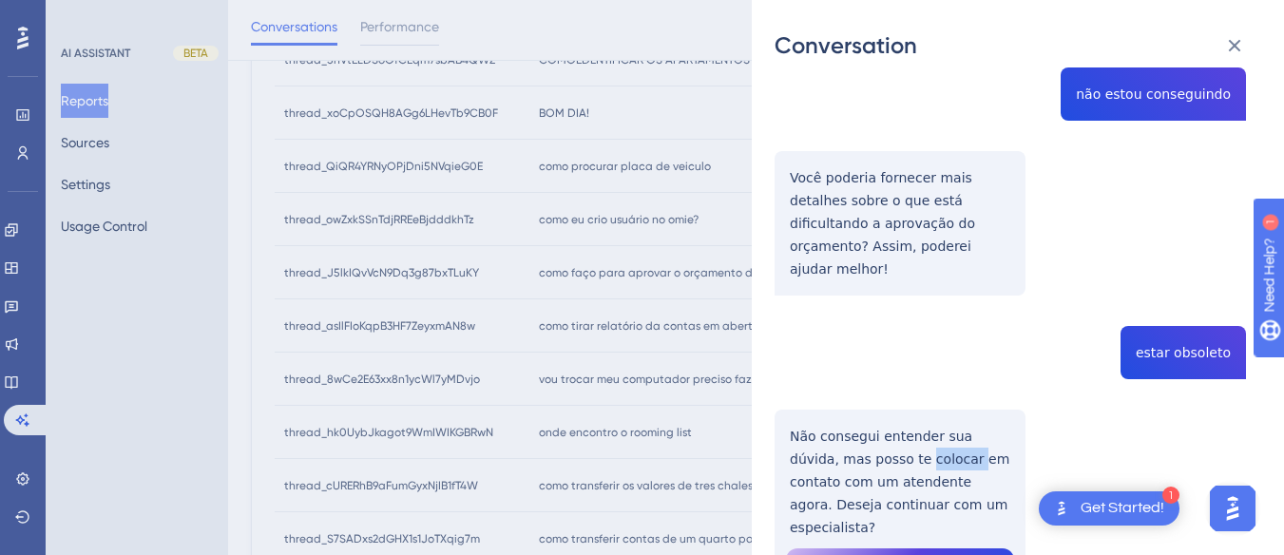
click at [876, 383] on div "thread_J5lkIQvVcN9Dq3g87bxTLuKY Copy - - 2405_Costa, Ana User Conversation Hist…" at bounding box center [1009, 10] width 471 height 1375
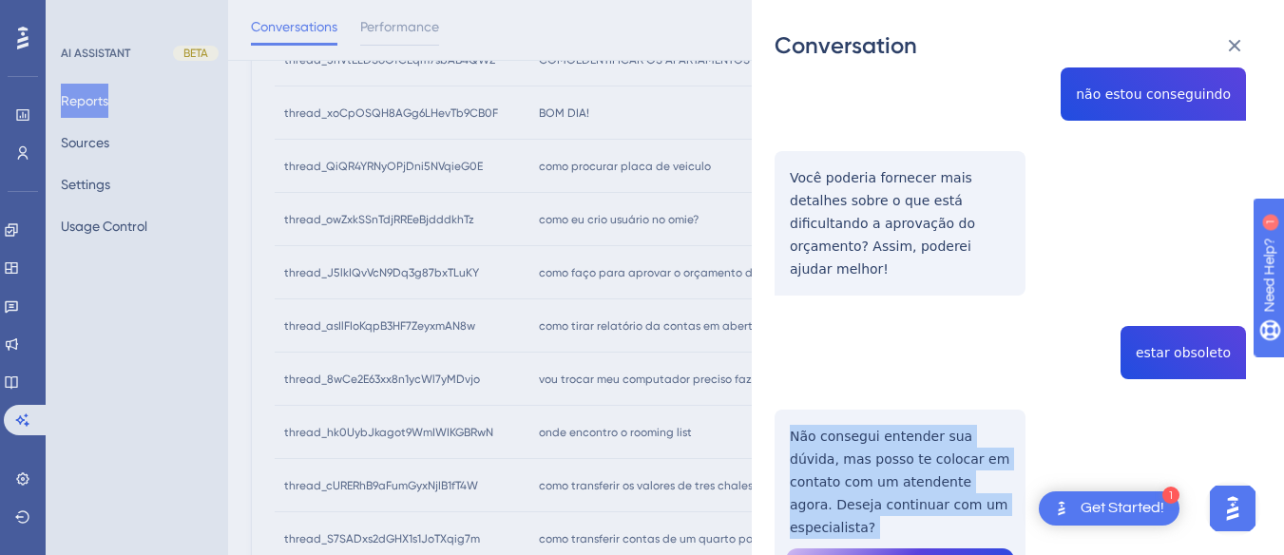
click at [876, 383] on div "thread_J5lkIQvVcN9Dq3g87bxTLuKY Copy - - 2405_Costa, Ana User Conversation Hist…" at bounding box center [1009, 10] width 471 height 1375
copy p "Não consegui entender sua dúvida, mas posso te colocar em contato com um atende…"
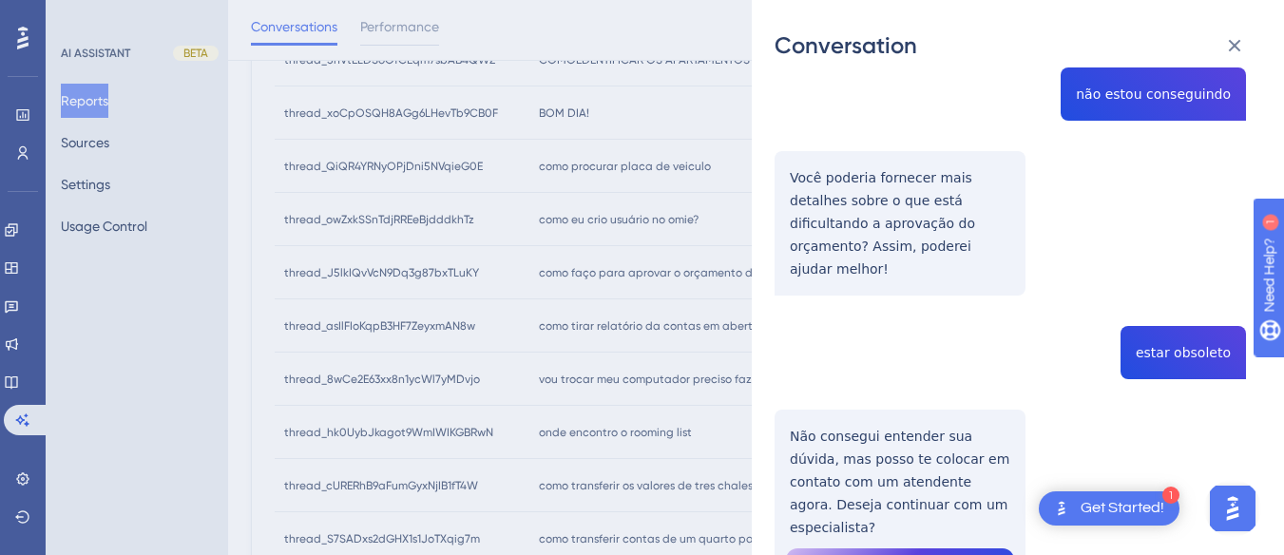
click at [1208, 285] on div "thread_J5lkIQvVcN9Dq3g87bxTLuKY Copy - - 2405_Costa, Ana User Conversation Hist…" at bounding box center [1009, 10] width 471 height 1375
copy span "estar obsoleto"
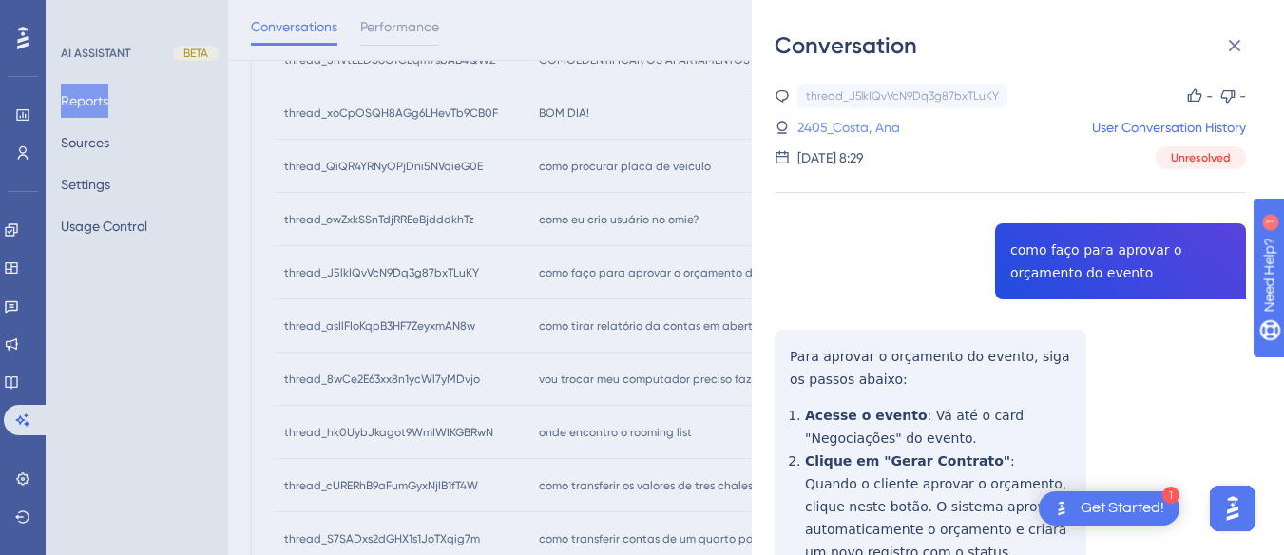
scroll to position [450, 0]
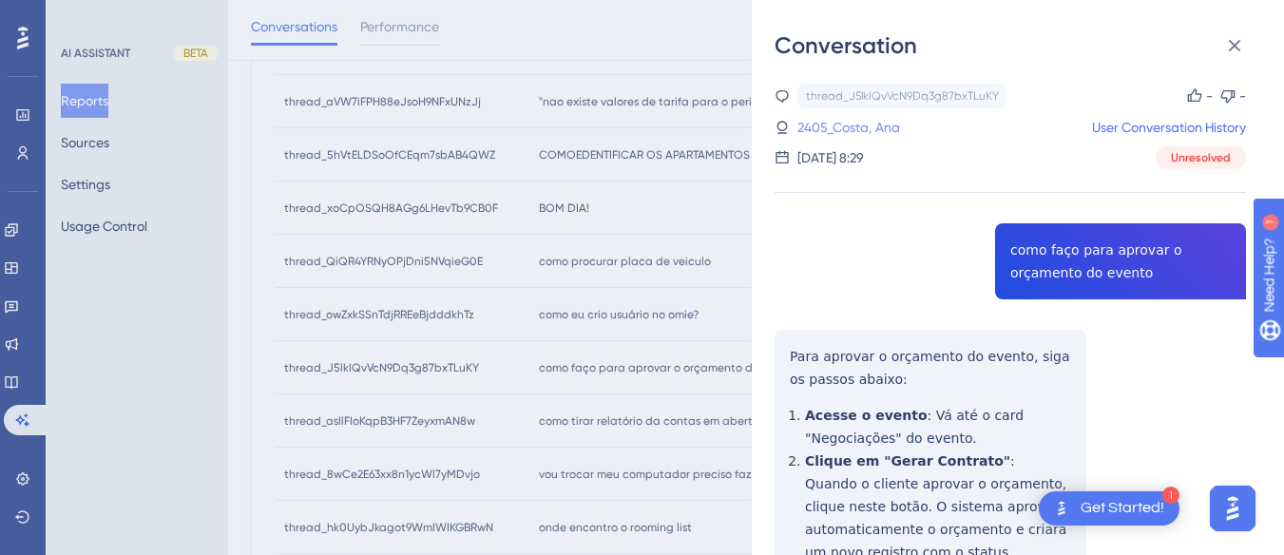
click at [871, 116] on link "2405_Costa, Ana" at bounding box center [848, 127] width 103 height 23
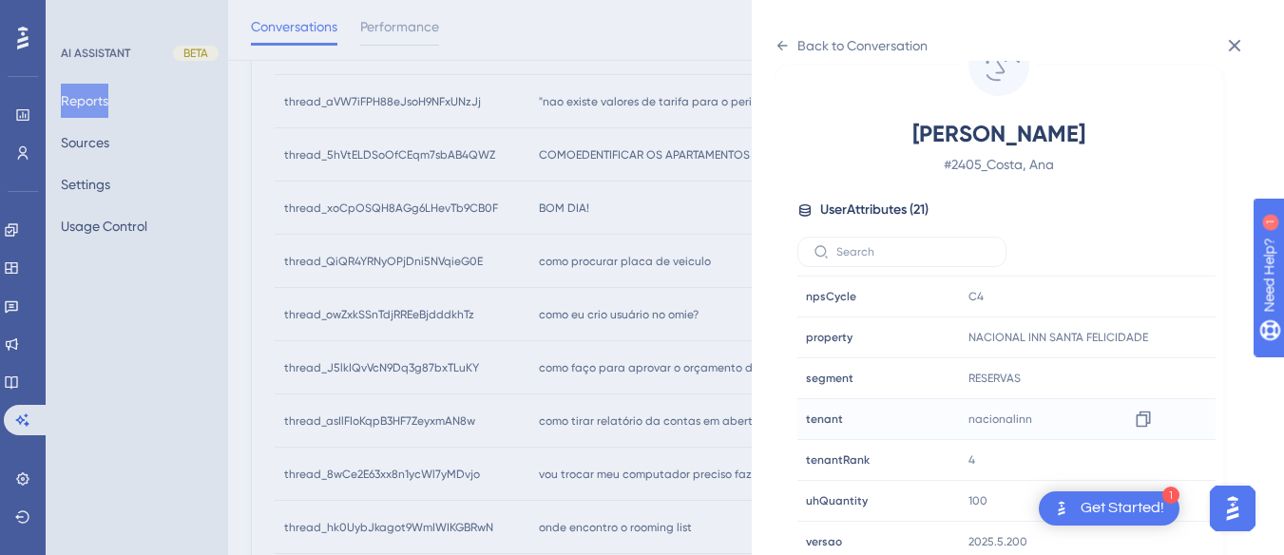
scroll to position [579, 0]
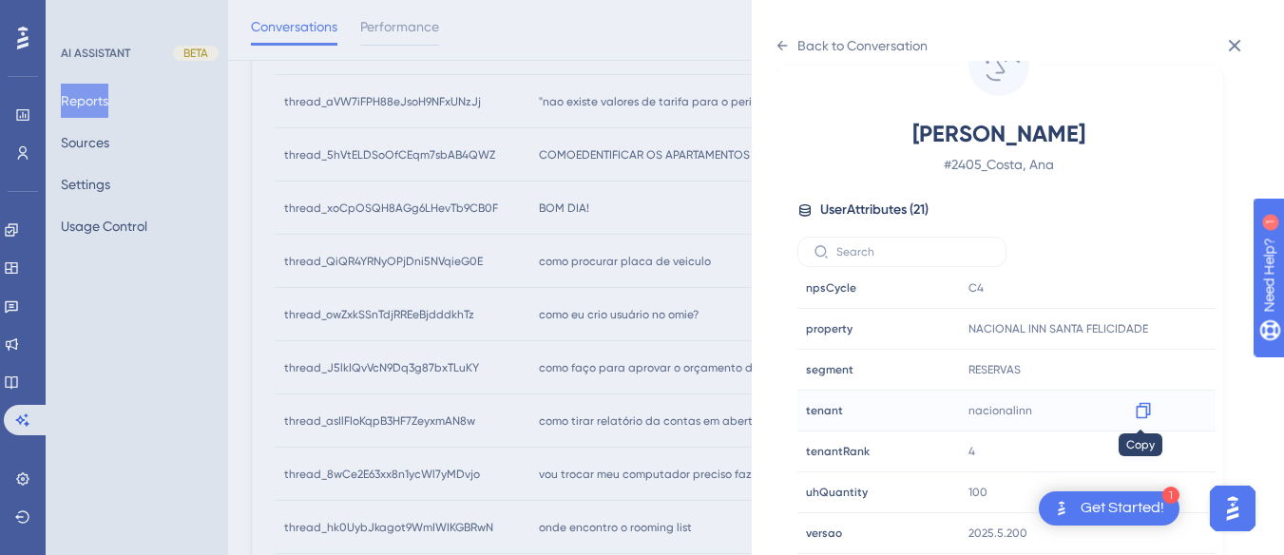
click at [1141, 409] on icon at bounding box center [1143, 410] width 19 height 19
click at [1141, 327] on icon at bounding box center [1143, 328] width 19 height 19
click at [789, 53] on div "Back to Conversation" at bounding box center [850, 45] width 153 height 30
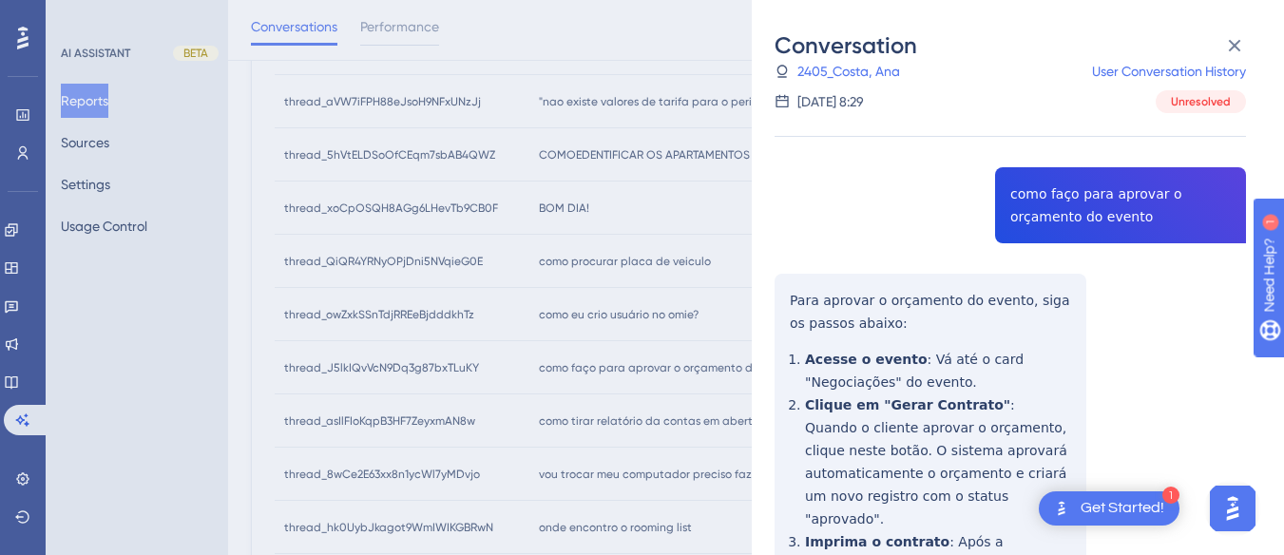
scroll to position [626, 0]
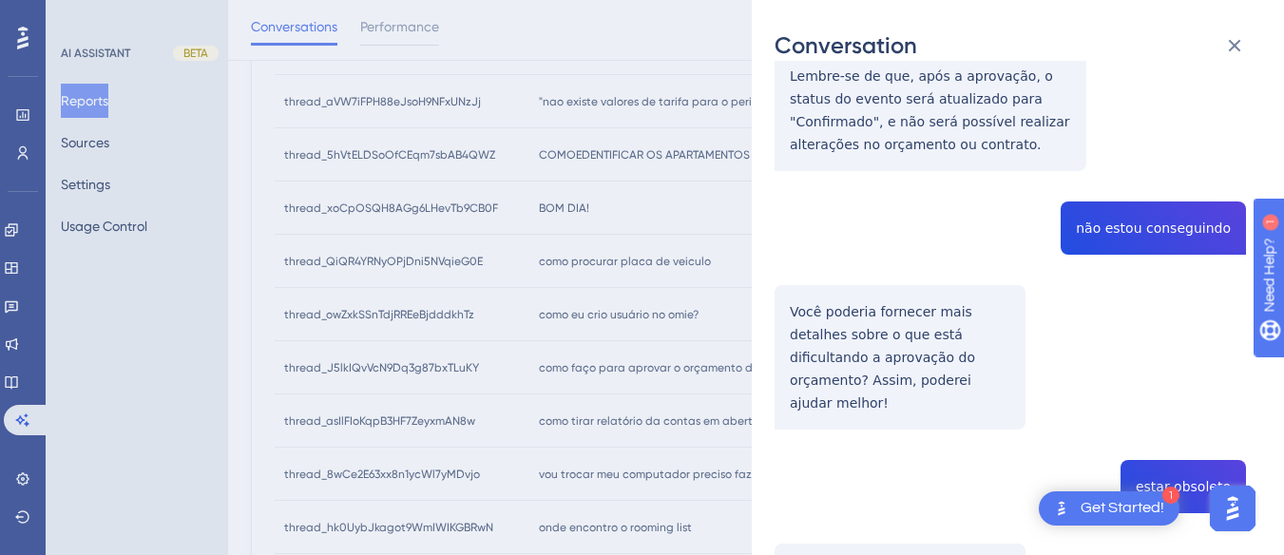
click at [1199, 424] on div "thread_J5lkIQvVcN9Dq3g87bxTLuKY Copy - - 2405_Costa, Ana User Conversation Hist…" at bounding box center [1009, 144] width 471 height 1375
click at [1192, 411] on div "thread_J5lkIQvVcN9Dq3g87bxTLuKY Copy - - 2405_Costa, Ana User Conversation Hist…" at bounding box center [1009, 144] width 471 height 1375
click at [1185, 416] on div "thread_J5lkIQvVcN9Dq3g87bxTLuKY Copy - - 2405_Costa, Ana User Conversation Hist…" at bounding box center [1009, 144] width 471 height 1375
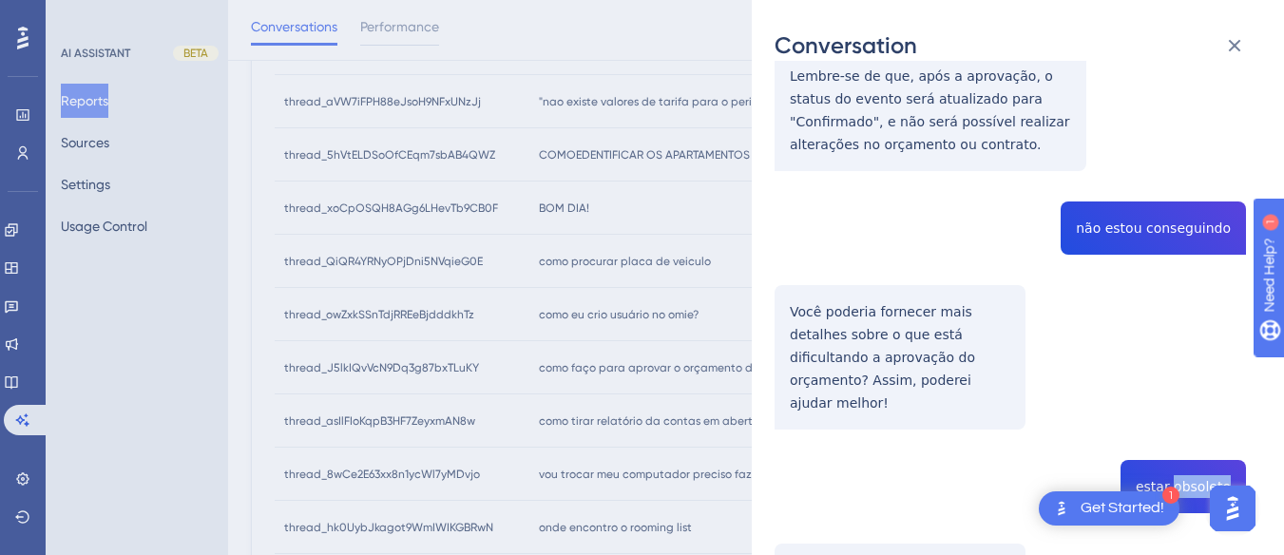
click at [1185, 416] on div "thread_J5lkIQvVcN9Dq3g87bxTLuKY Copy - - 2405_Costa, Ana User Conversation Hist…" at bounding box center [1009, 144] width 471 height 1375
copy span "obsoleto"
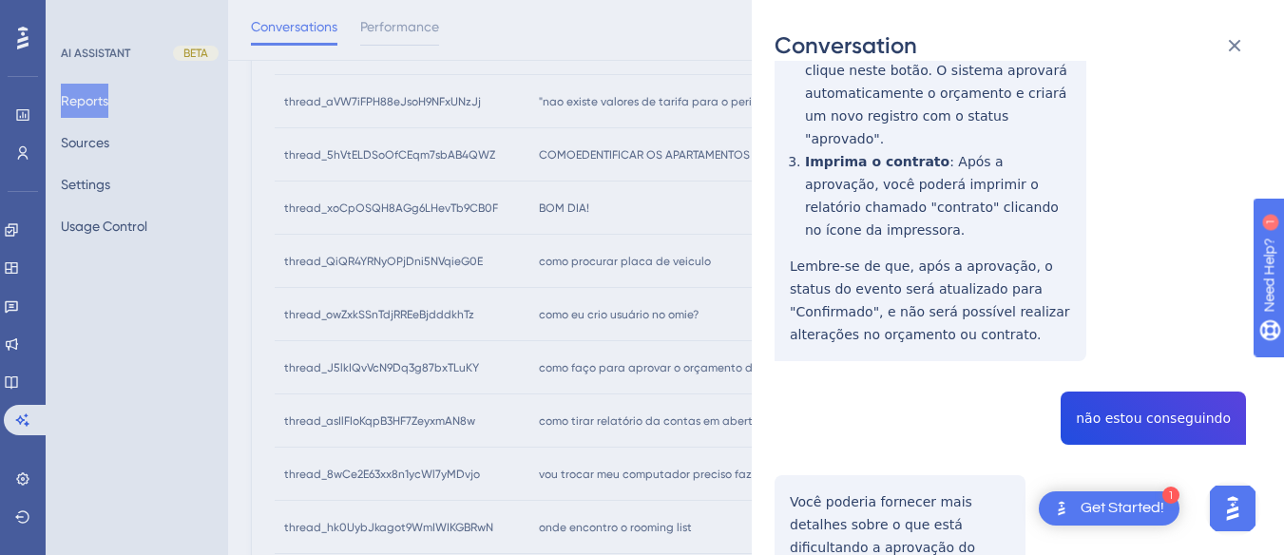
scroll to position [151, 0]
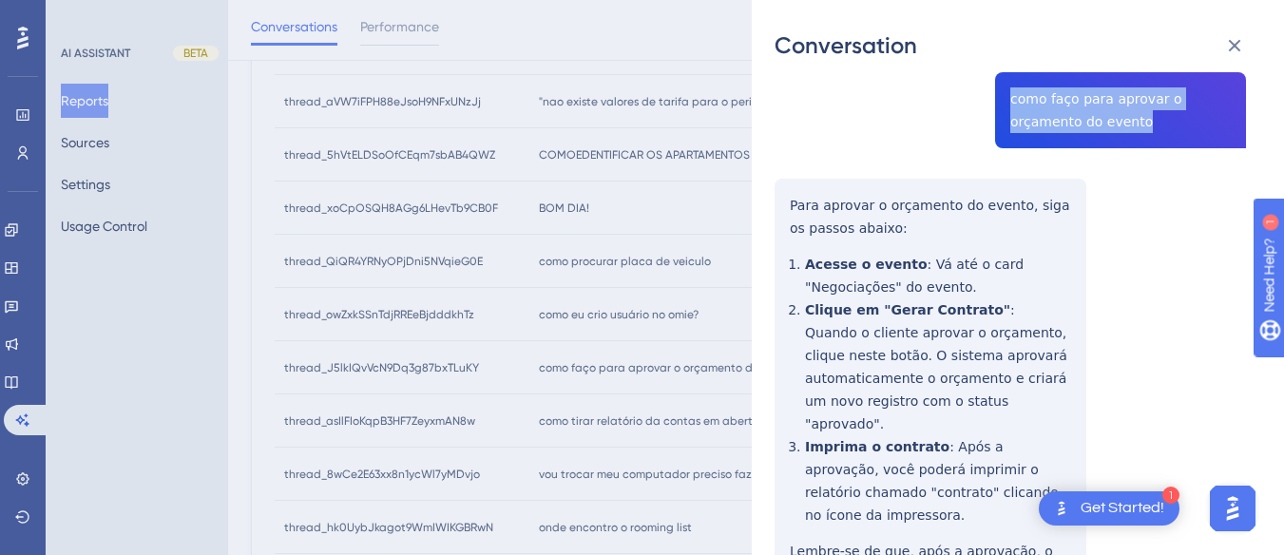
drag, startPoint x: 1067, startPoint y: 125, endPoint x: 992, endPoint y: 96, distance: 80.6
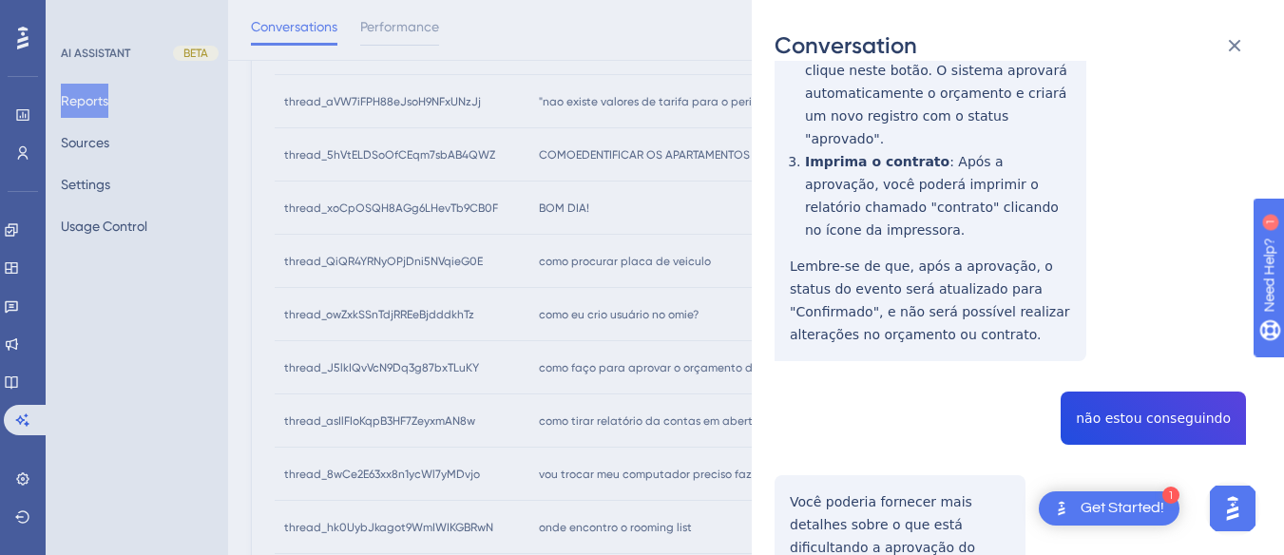
scroll to position [531, 0]
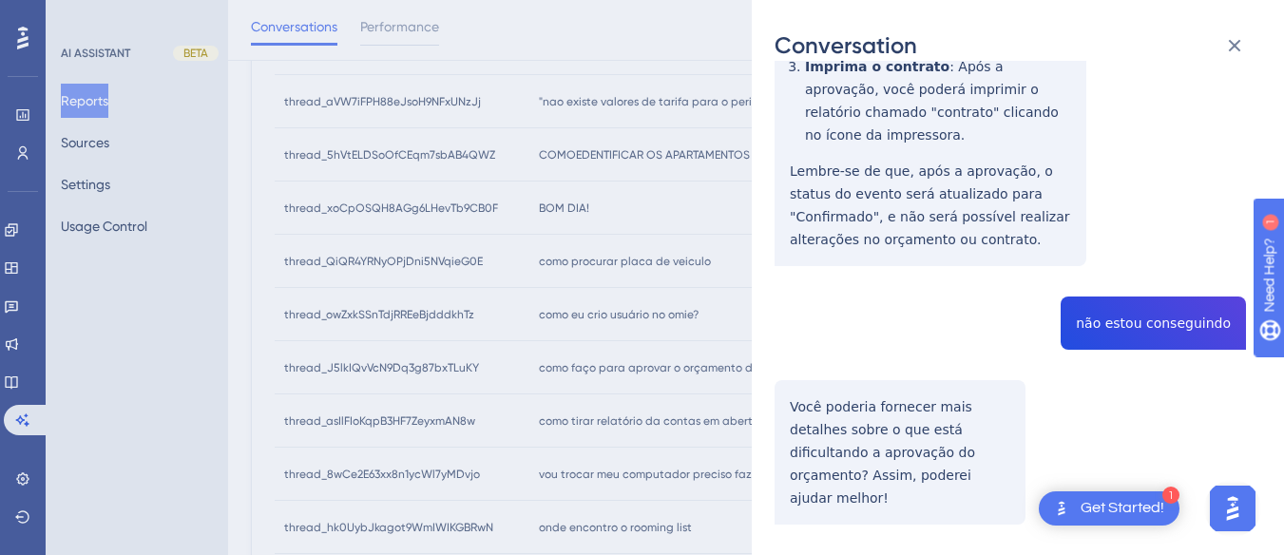
click at [1103, 264] on div "thread_J5lkIQvVcN9Dq3g87bxTLuKY Copy - - 2405_Costa, Ana User Conversation Hist…" at bounding box center [1009, 239] width 471 height 1375
click at [1104, 264] on div "thread_J5lkIQvVcN9Dq3g87bxTLuKY Copy - - 2405_Costa, Ana User Conversation Hist…" at bounding box center [1009, 239] width 471 height 1375
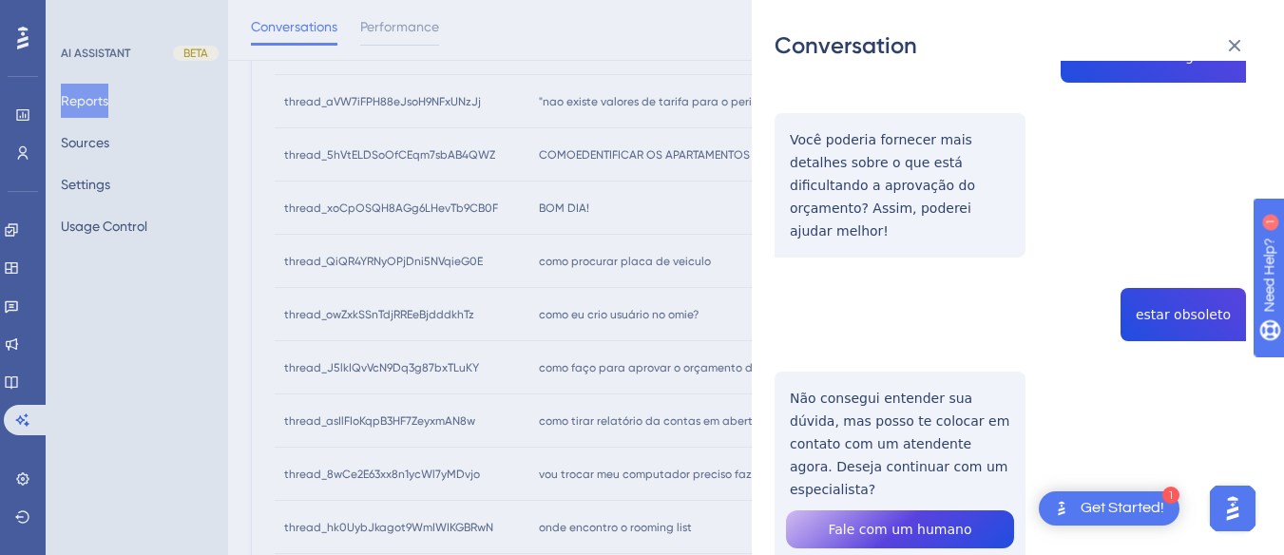
click at [1227, 50] on icon at bounding box center [1234, 45] width 23 height 23
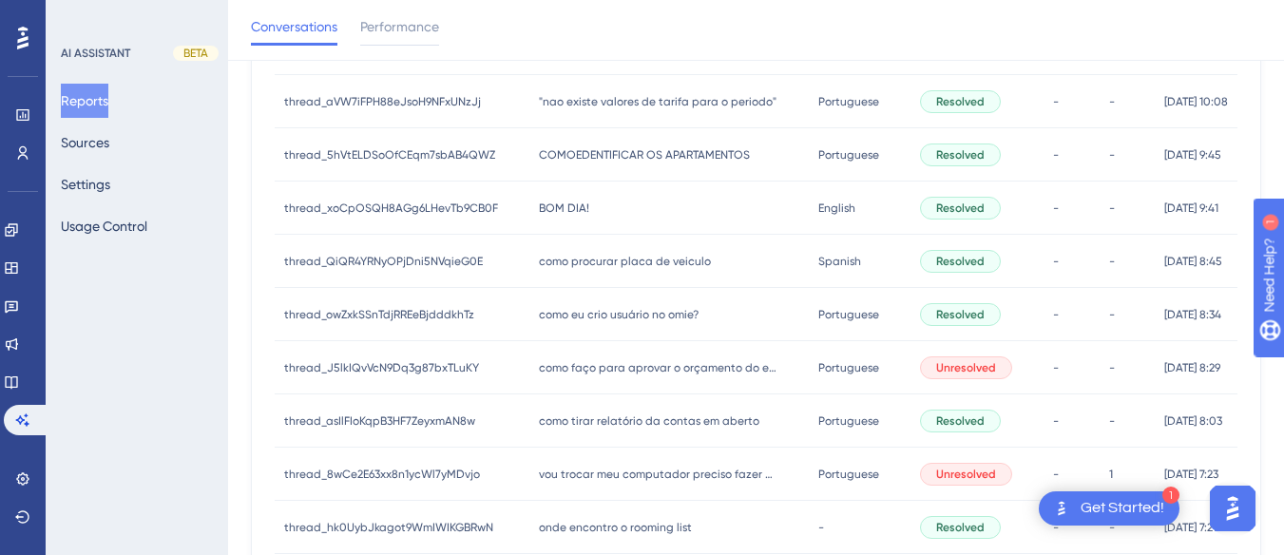
scroll to position [640, 0]
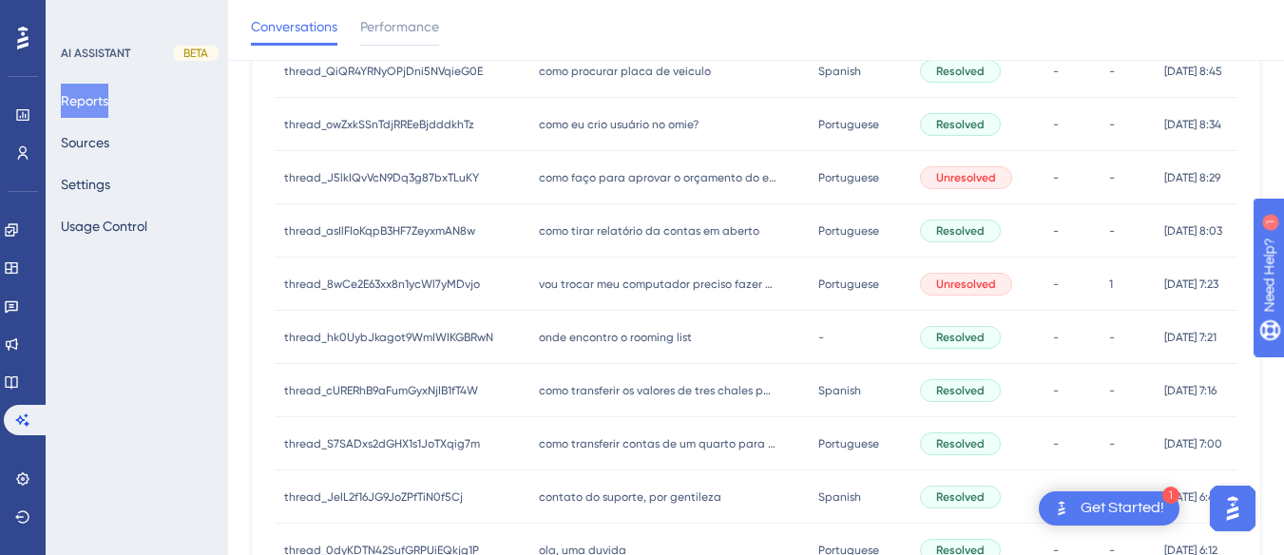
click at [617, 229] on span "como tirar relatório da contas em aberto" at bounding box center [649, 230] width 220 height 15
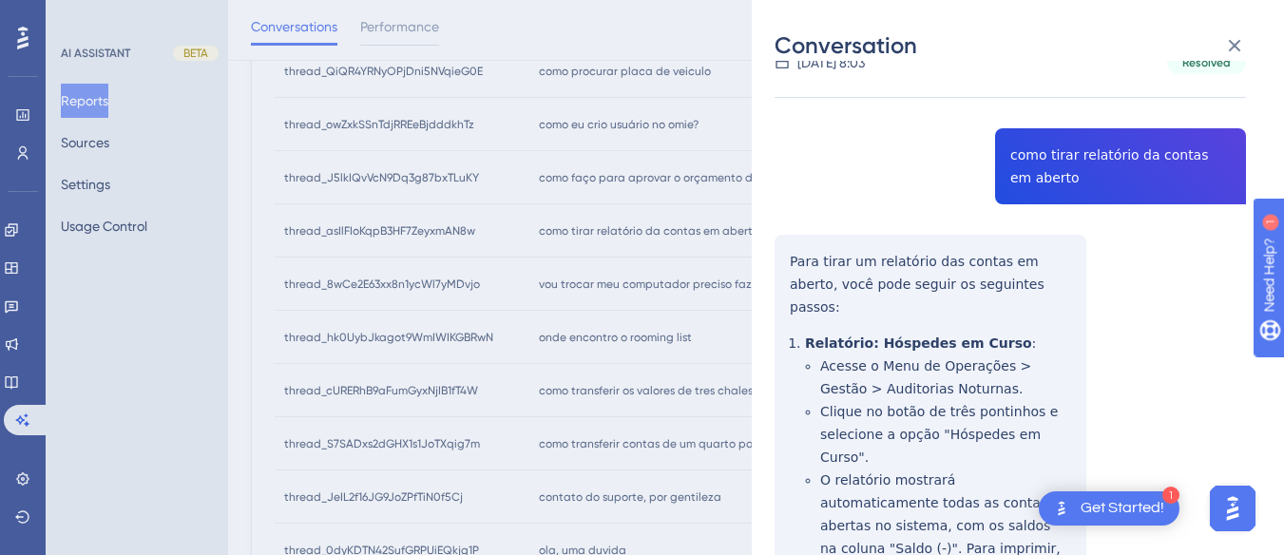
click at [802, 253] on div "thread_asIlFIoKqpB3HF7ZeyxmAN8w Copy - - 4_Loiola, Renan User Conversation Hist…" at bounding box center [1009, 565] width 471 height 1153
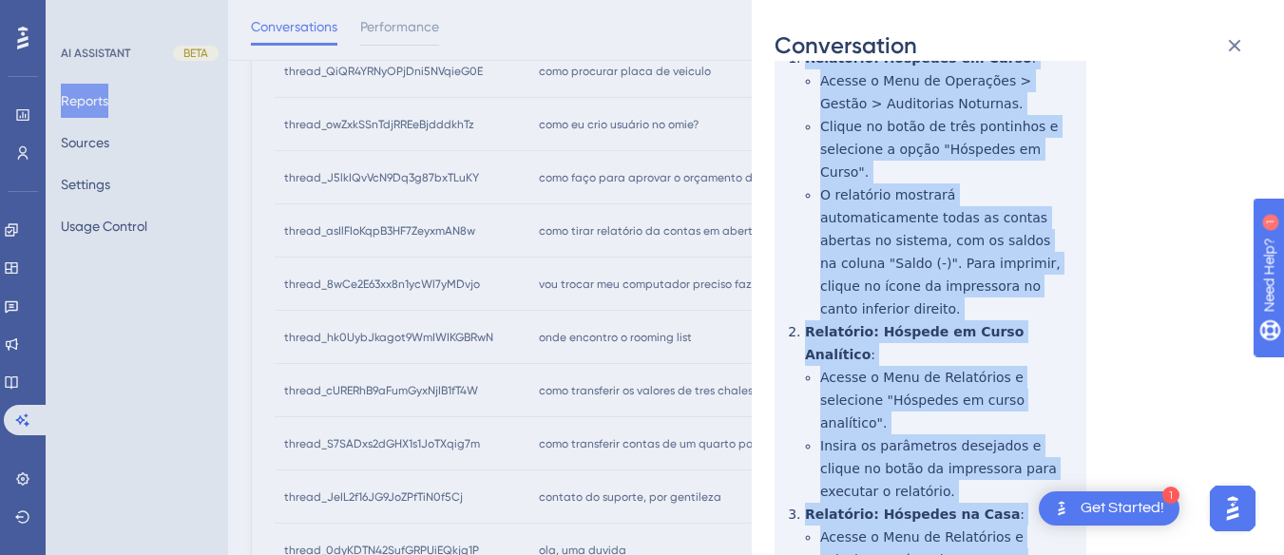
scroll to position [530, 0]
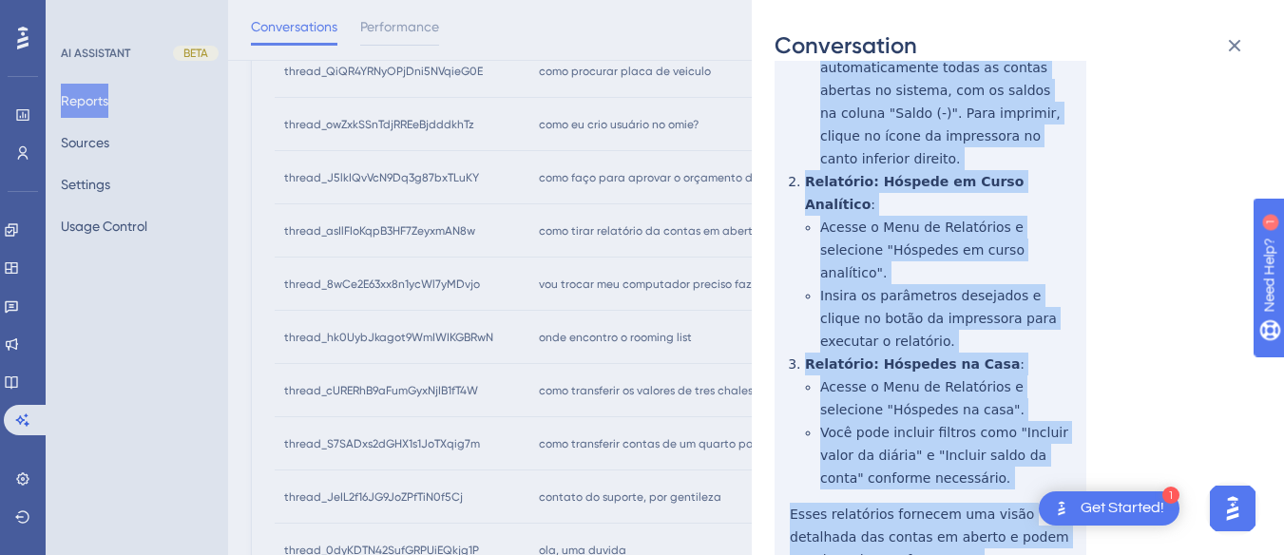
drag, startPoint x: 780, startPoint y: 253, endPoint x: 987, endPoint y: 410, distance: 259.8
click at [991, 465] on div "thread_asIlFIoKqpB3HF7ZeyxmAN8w Copy - - 4_Loiola, Renan User Conversation Hist…" at bounding box center [1009, 129] width 471 height 1153
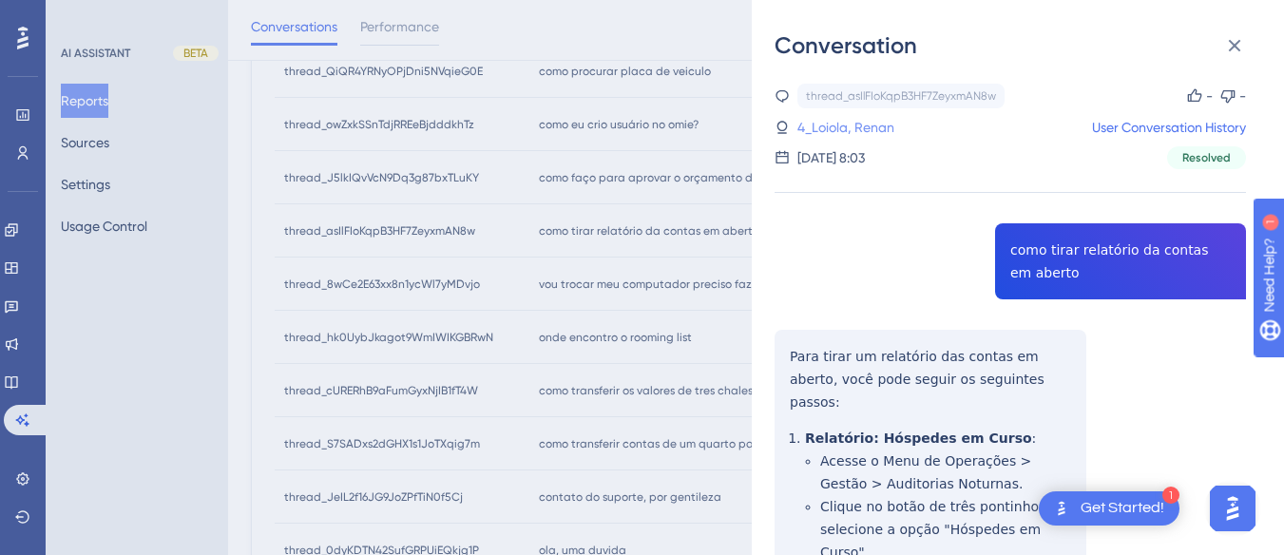
click at [844, 129] on link "4_Loiola, Renan" at bounding box center [845, 127] width 97 height 23
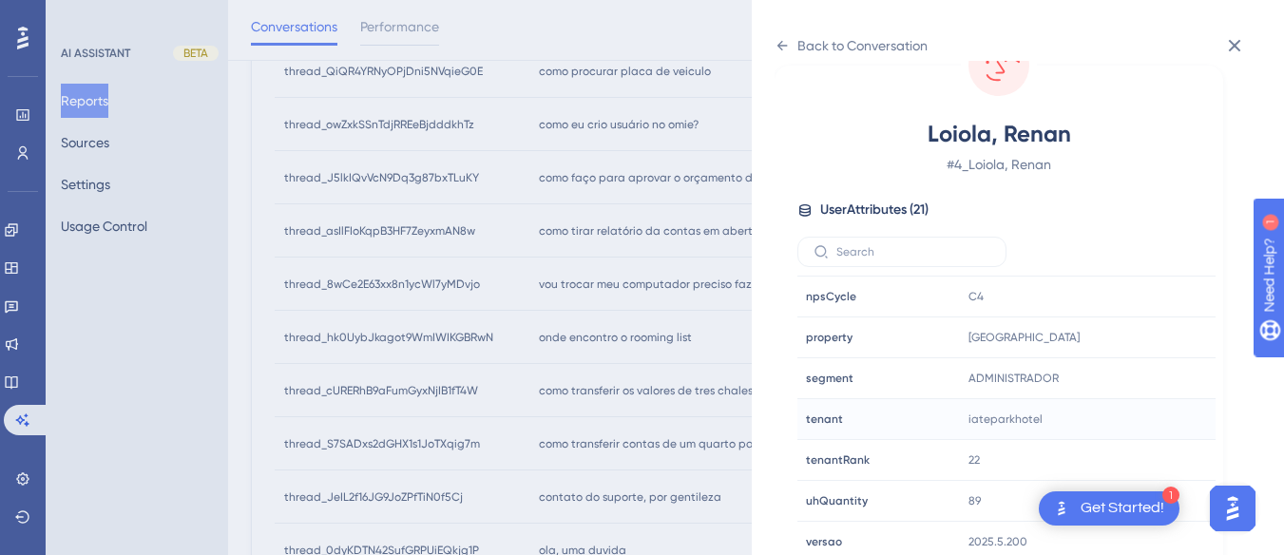
scroll to position [579, 0]
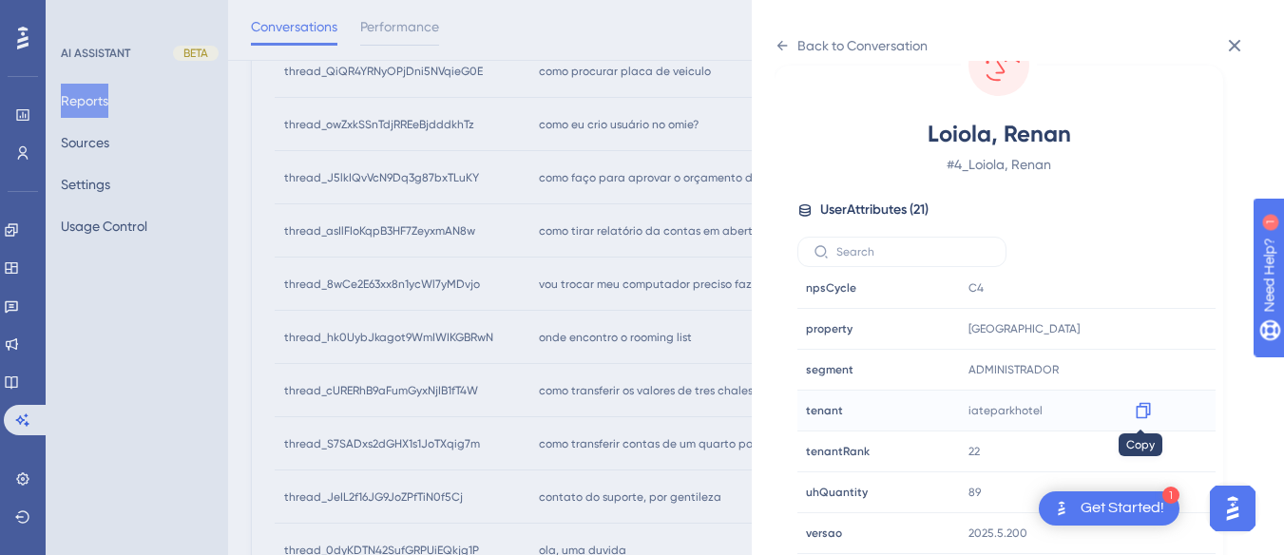
click at [1134, 409] on icon at bounding box center [1143, 410] width 19 height 19
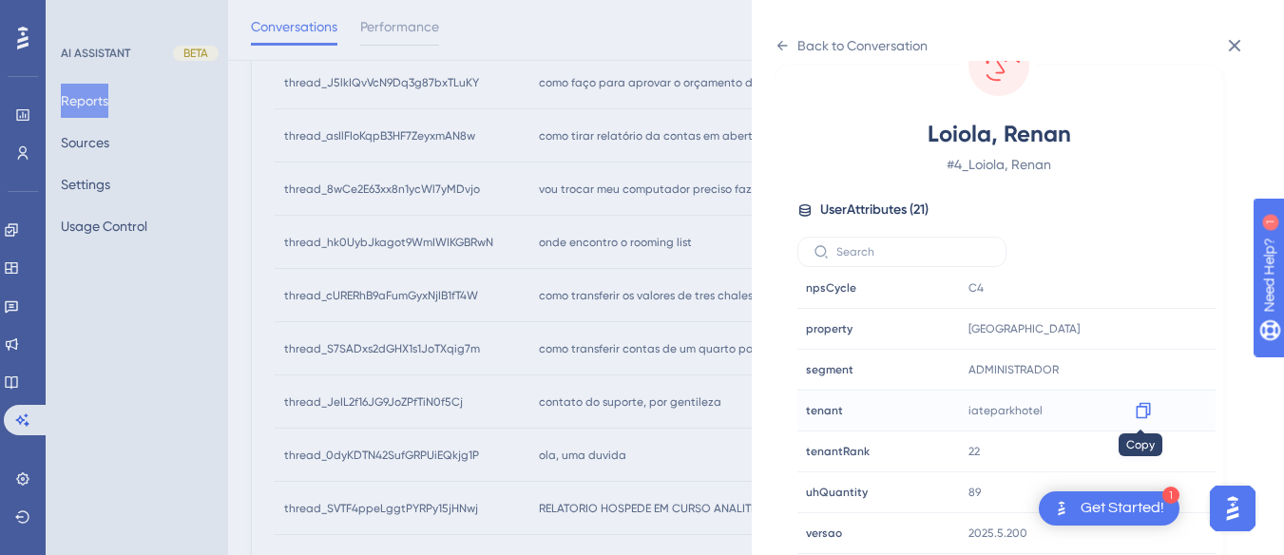
click at [1136, 411] on icon at bounding box center [1143, 410] width 19 height 19
click at [785, 47] on icon at bounding box center [781, 45] width 15 height 15
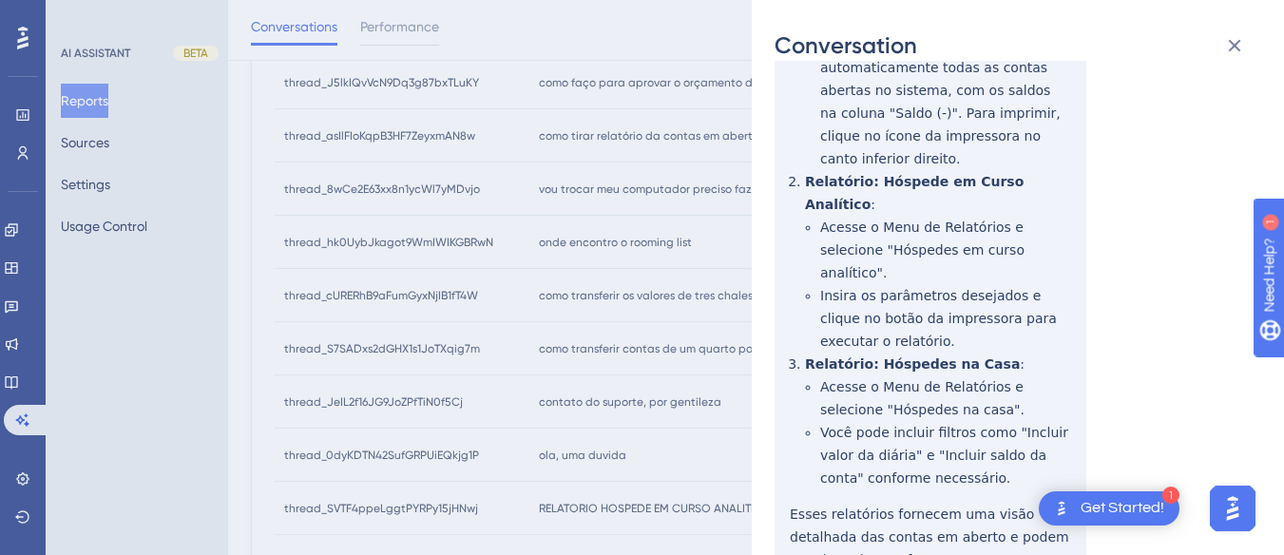
scroll to position [150, 0]
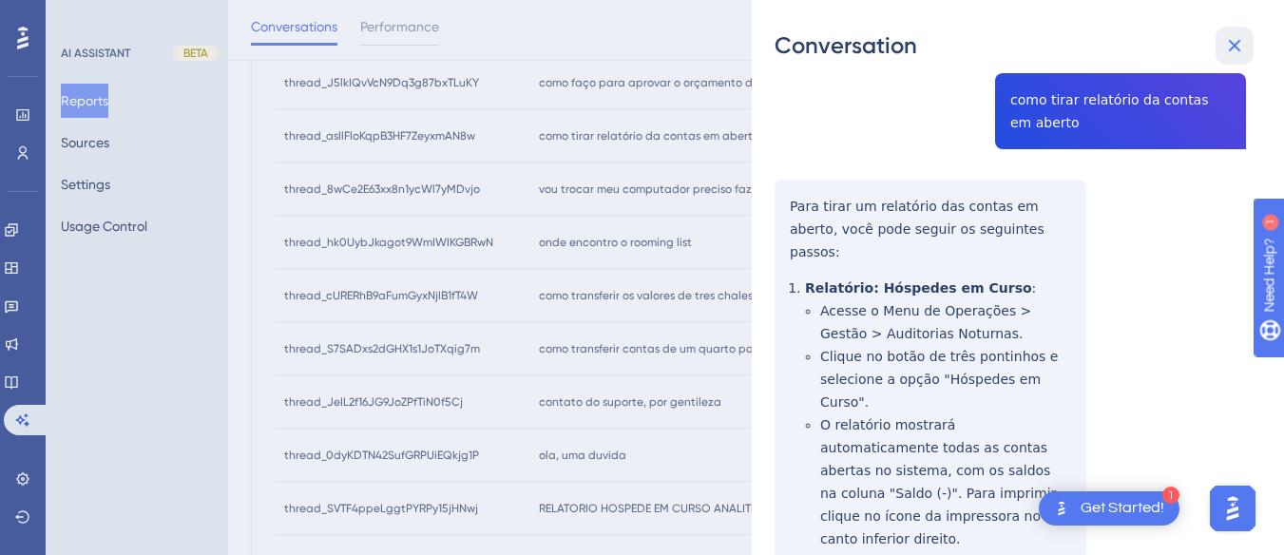
drag, startPoint x: 1236, startPoint y: 47, endPoint x: 732, endPoint y: 21, distance: 505.3
click at [1233, 47] on icon at bounding box center [1235, 46] width 12 height 12
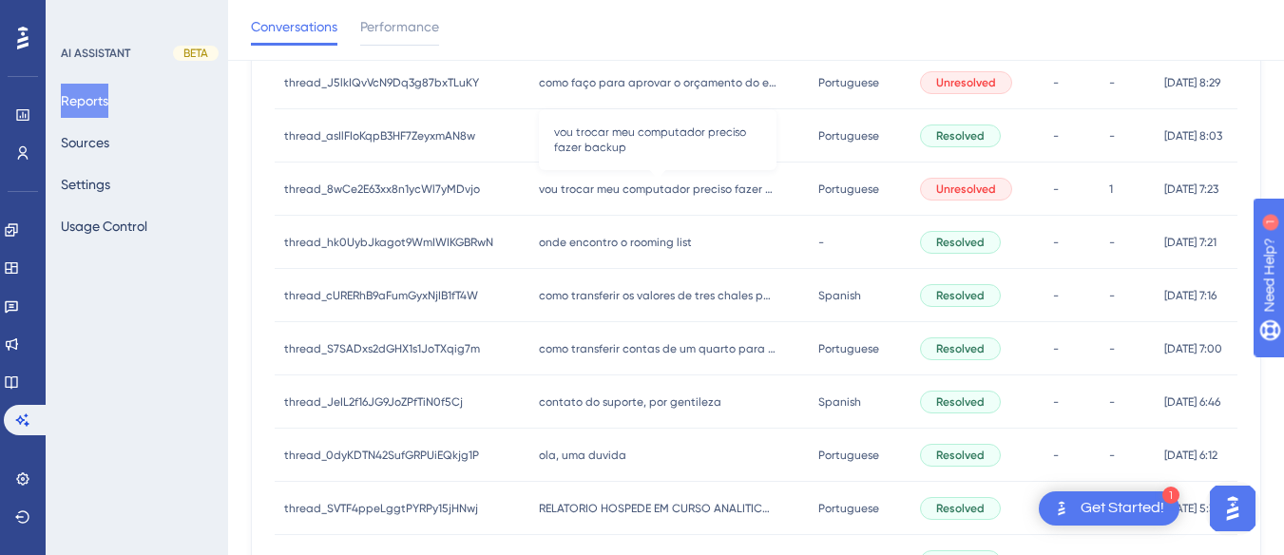
click at [629, 182] on span "vou trocar meu computador preciso fazer backup" at bounding box center [658, 189] width 238 height 15
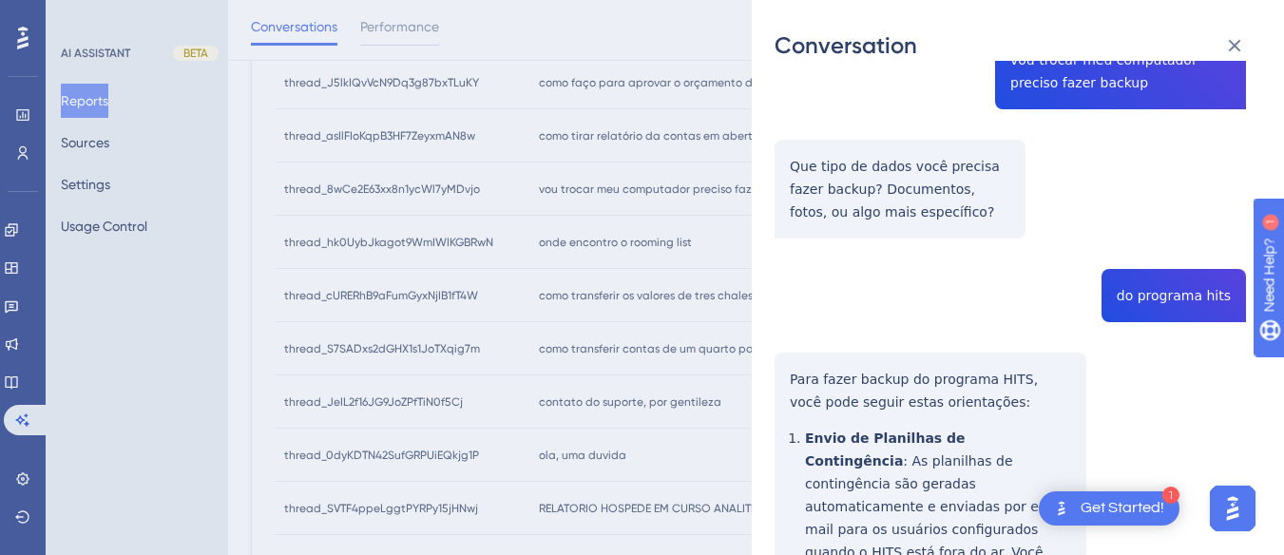
click at [1157, 296] on div "thread_8wCe2E63xx8n1ycWl7yMDvjo Copy - 1 2_Santos, Elaine User Conversation His…" at bounding box center [1009, 482] width 471 height 1176
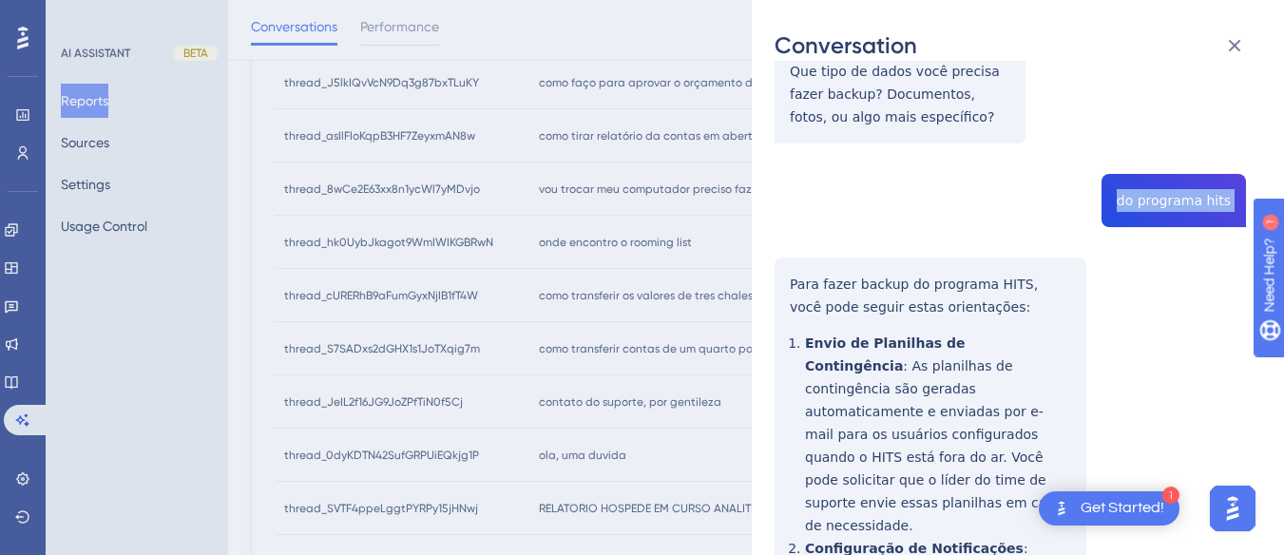
click at [793, 281] on div "thread_8wCe2E63xx8n1ycWl7yMDvjo Copy - 1 2_Santos, Elaine User Conversation His…" at bounding box center [1009, 387] width 471 height 1176
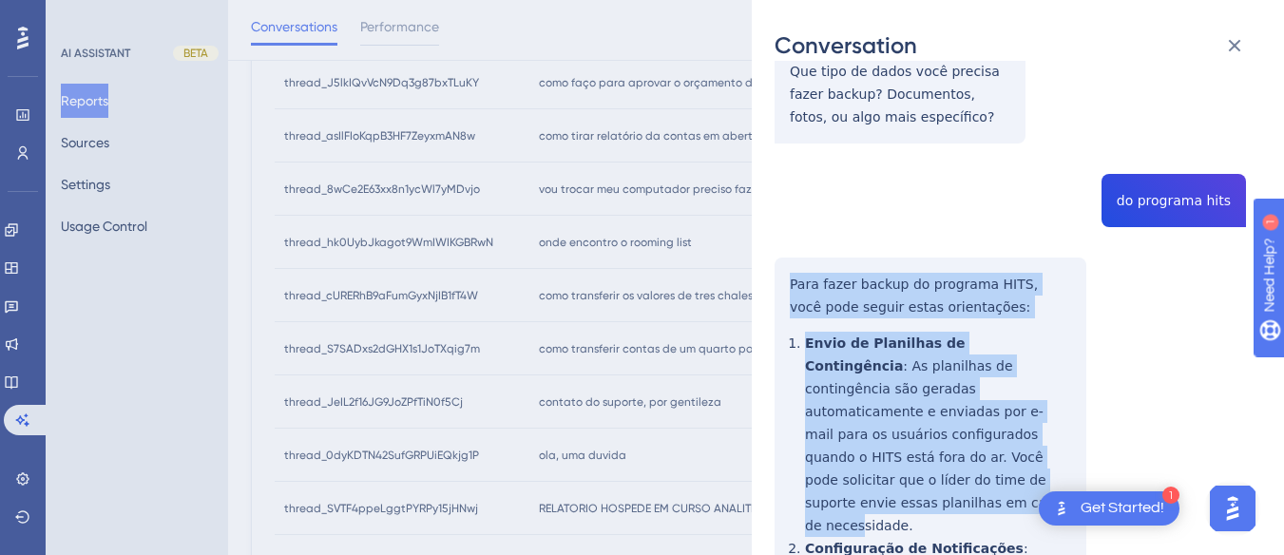
scroll to position [570, 0]
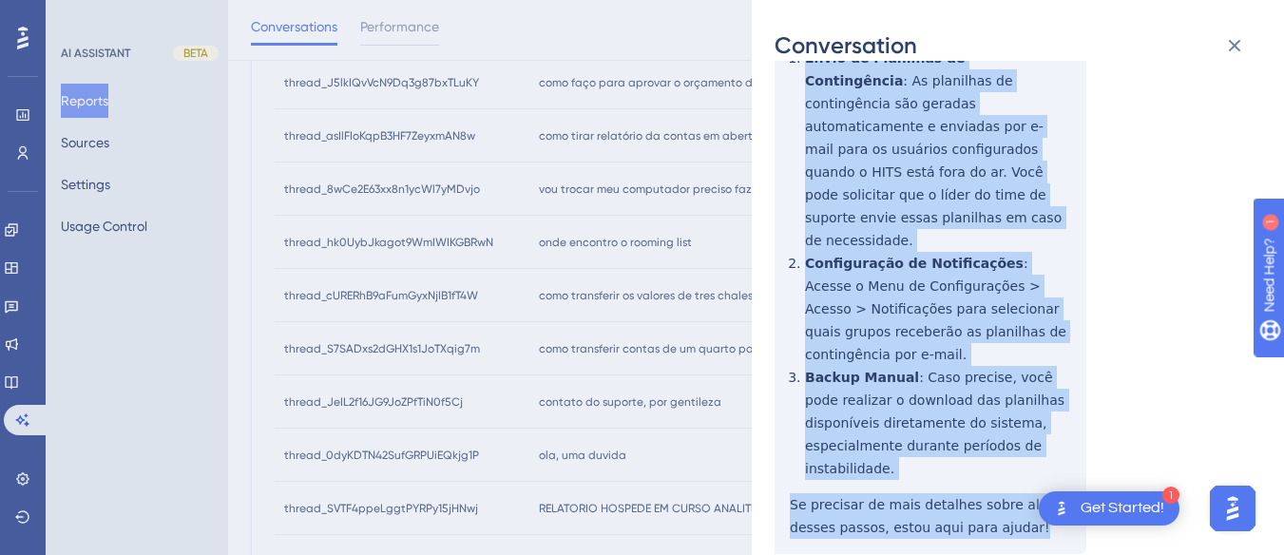
drag, startPoint x: 789, startPoint y: 280, endPoint x: 1031, endPoint y: 464, distance: 303.9
click at [1041, 479] on div "thread_8wCe2E63xx8n1ycWl7yMDvjo Copy - 1 2_Santos, Elaine User Conversation His…" at bounding box center [1009, 101] width 471 height 1176
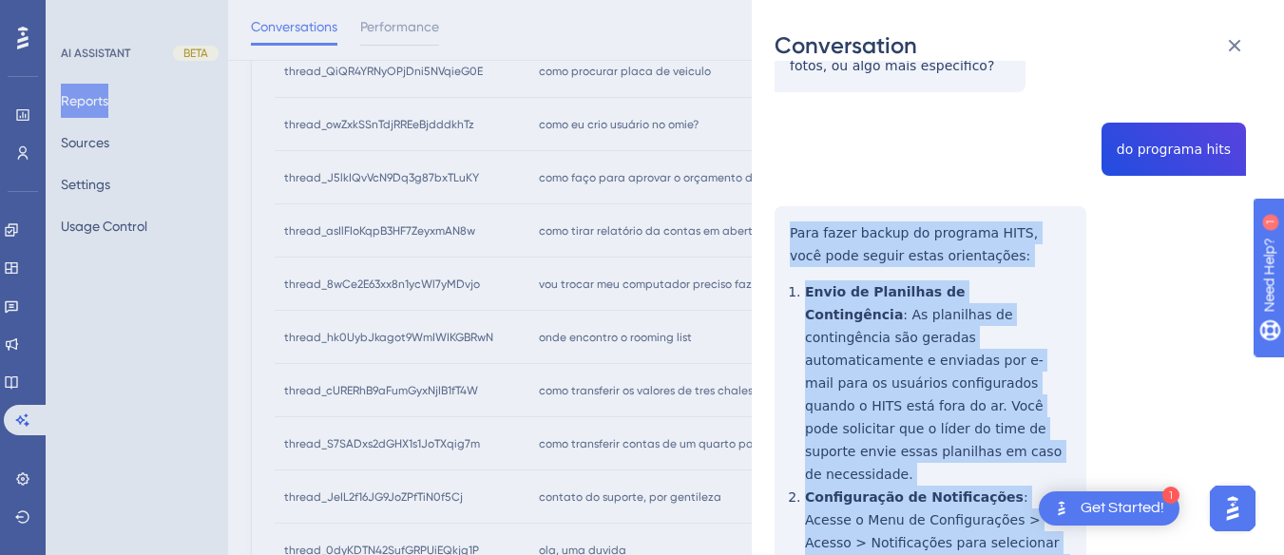
scroll to position [0, 0]
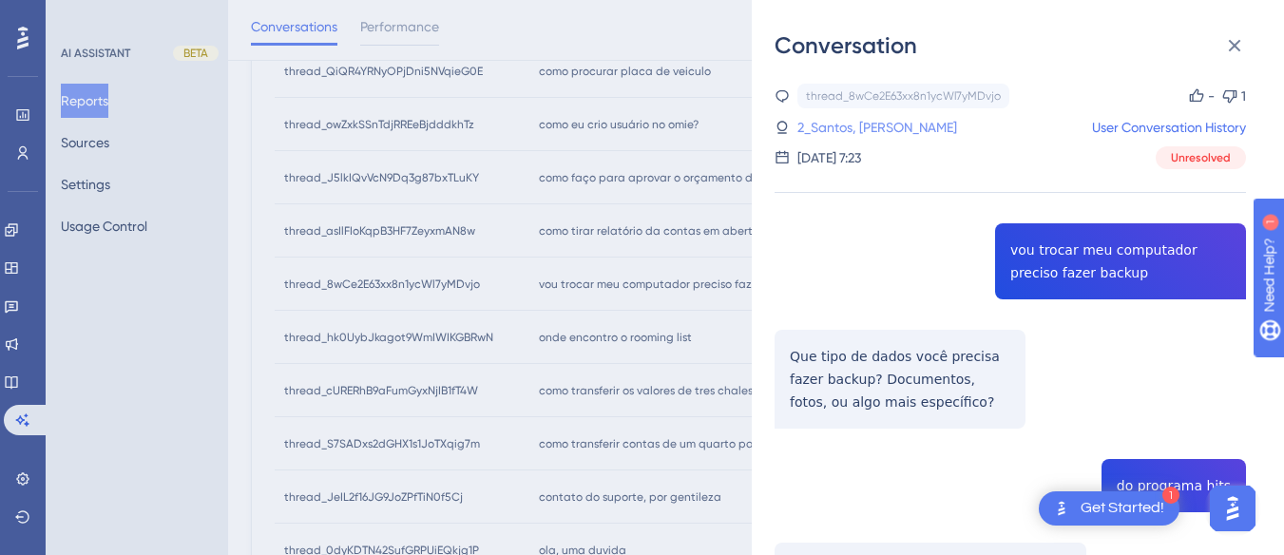
click at [853, 129] on link "2_Santos, Elaine" at bounding box center [877, 127] width 160 height 23
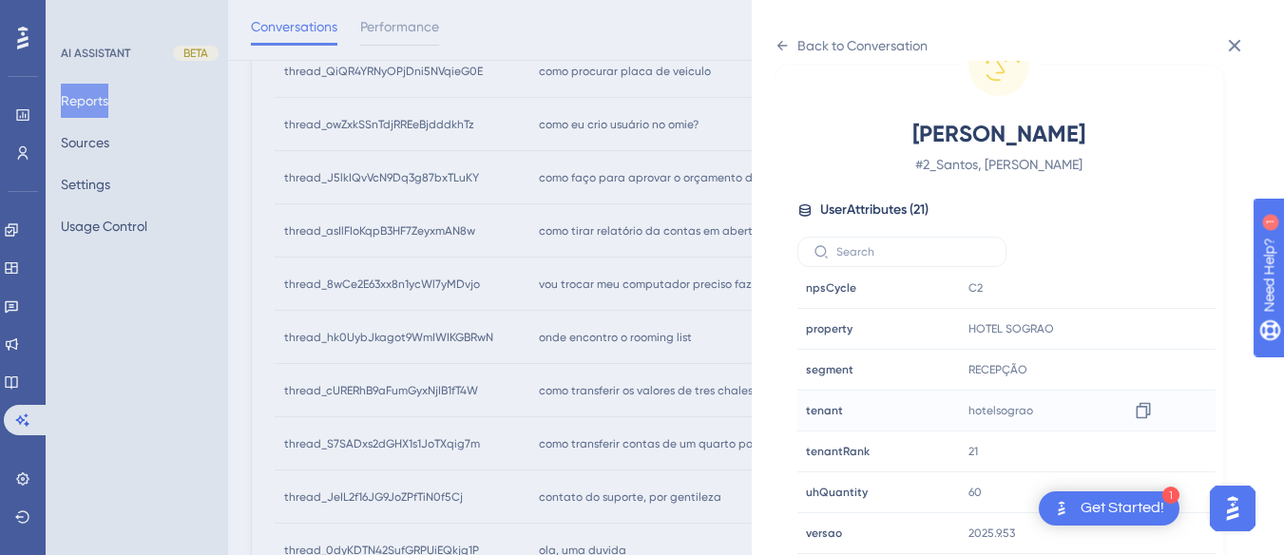
scroll to position [1021, 0]
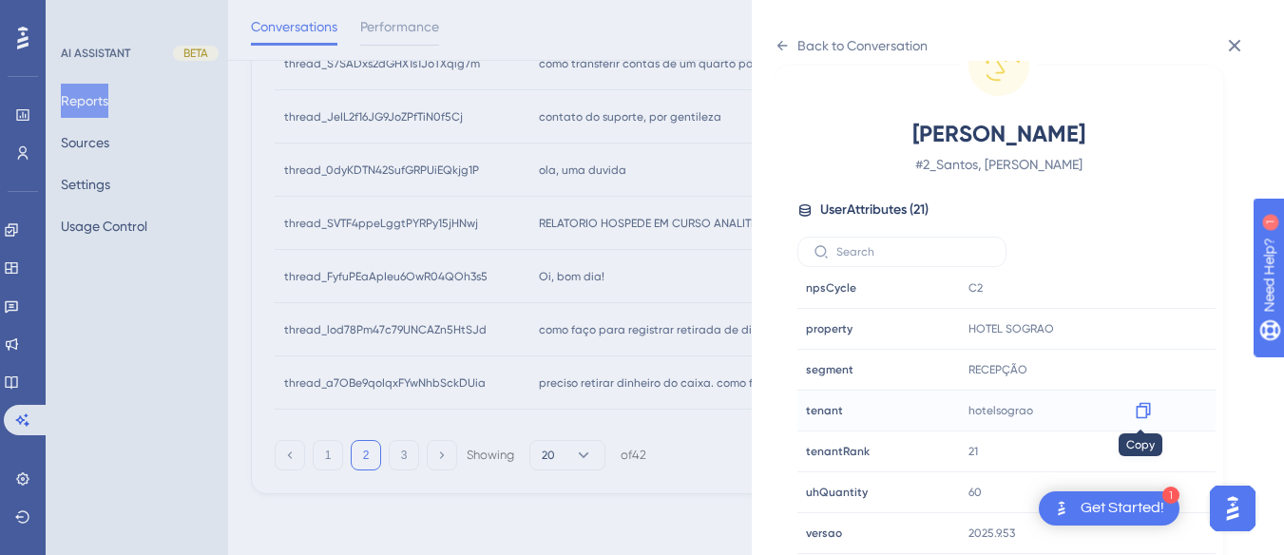
click at [1146, 415] on icon at bounding box center [1143, 411] width 14 height 16
click at [784, 45] on icon at bounding box center [781, 45] width 15 height 15
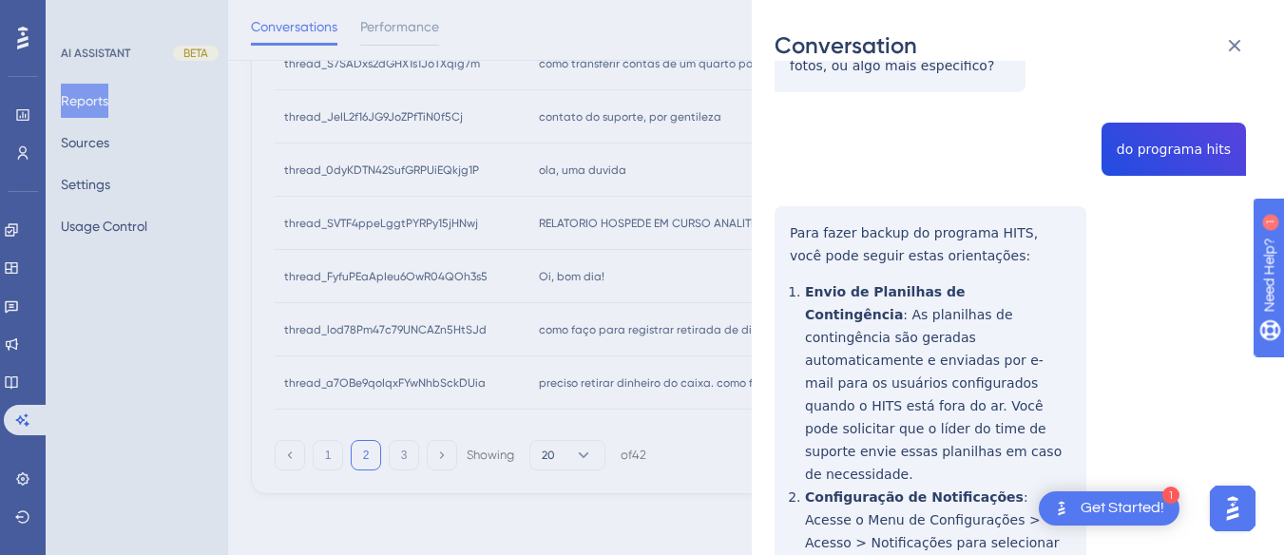
scroll to position [0, 0]
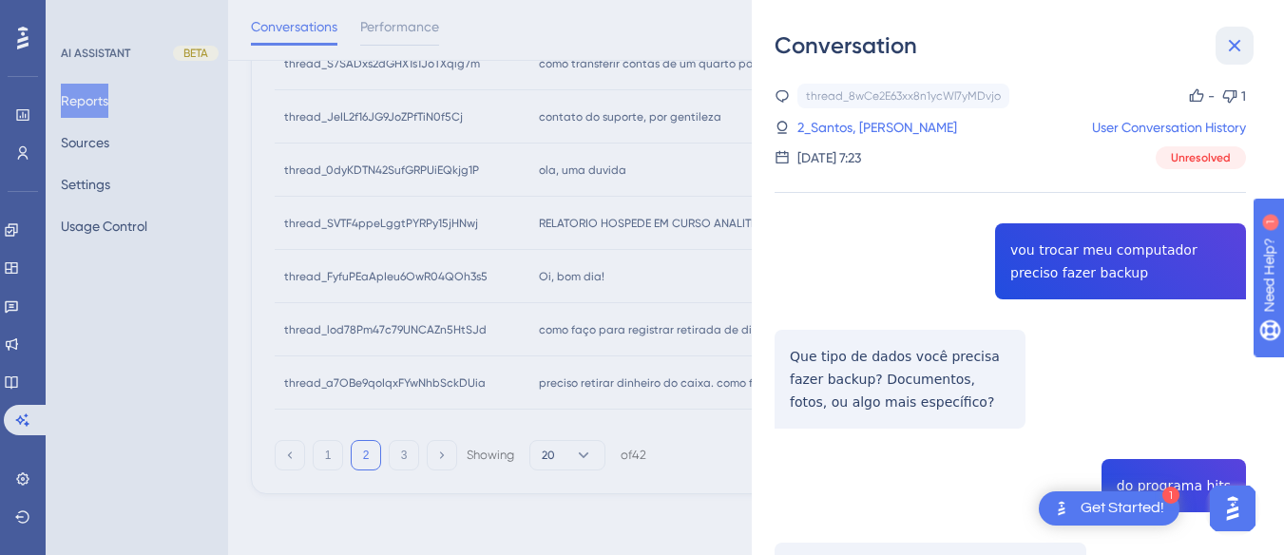
click at [1235, 48] on icon at bounding box center [1234, 45] width 23 height 23
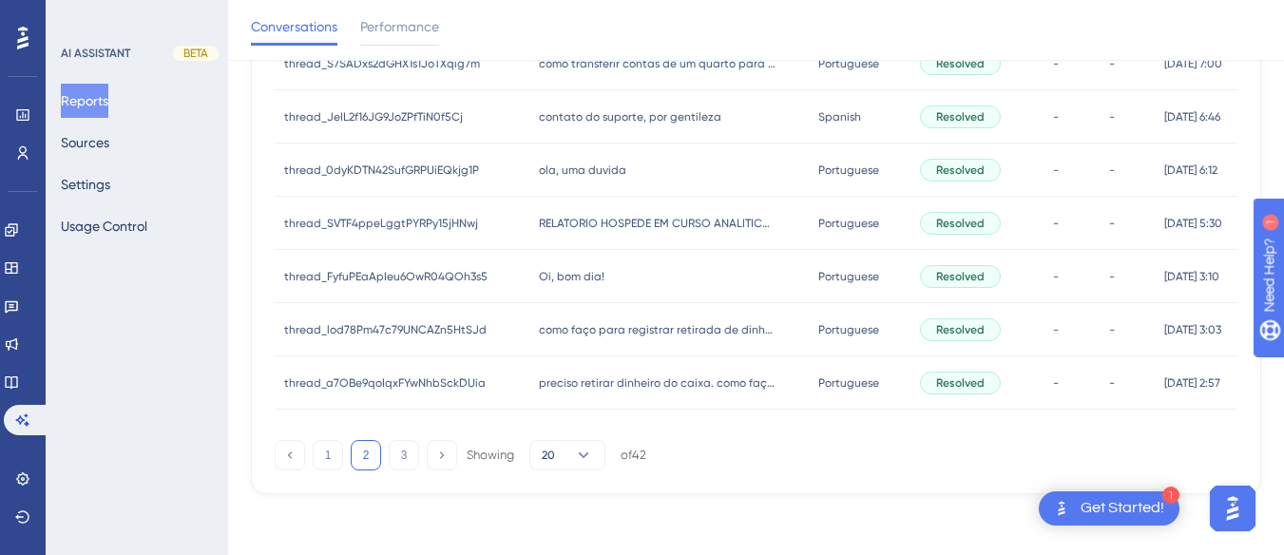
scroll to position [831, 0]
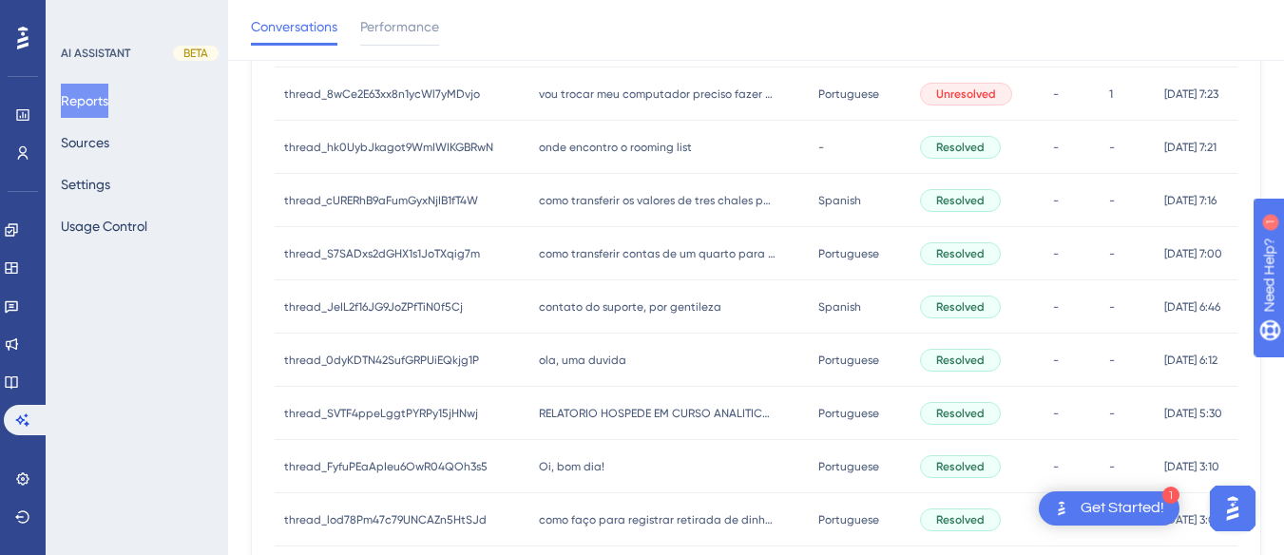
click at [557, 150] on span "onde encontro o rooming list" at bounding box center [615, 147] width 153 height 15
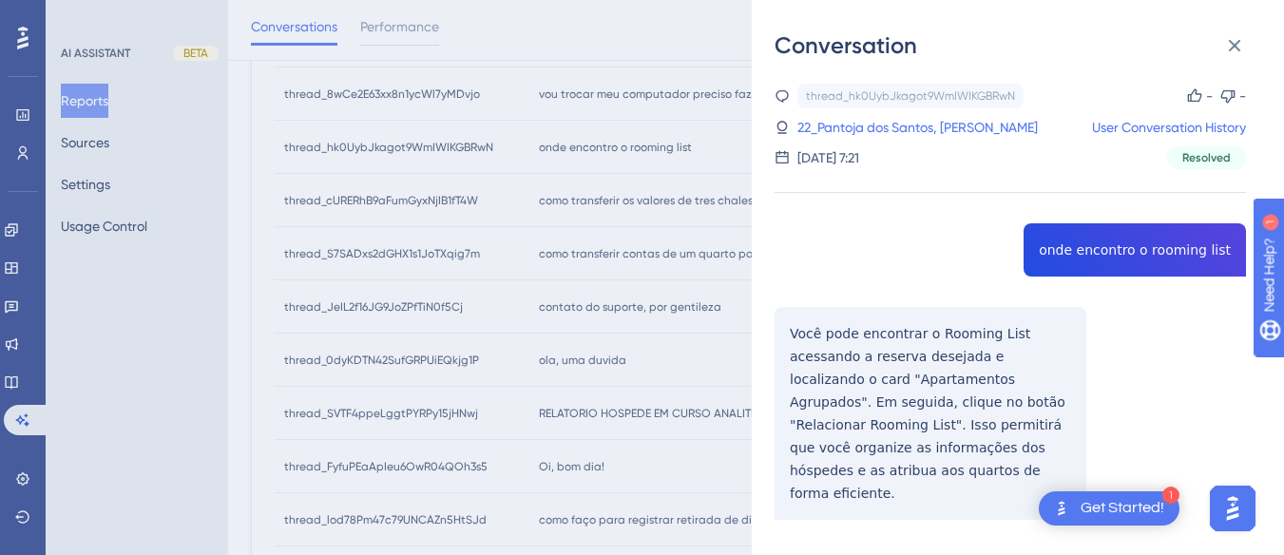
click at [1080, 257] on div "thread_hk0UybJkagot9WmIWIKGBRwN Copy - - 22_Pantoja dos Santos, Lauryn User Con…" at bounding box center [1009, 350] width 471 height 533
click at [774, 326] on div "Conversation thread_hk0UybJkagot9WmIWIKGBRwN Copy - - 22_Pantoja dos Santos, La…" at bounding box center [1018, 277] width 532 height 555
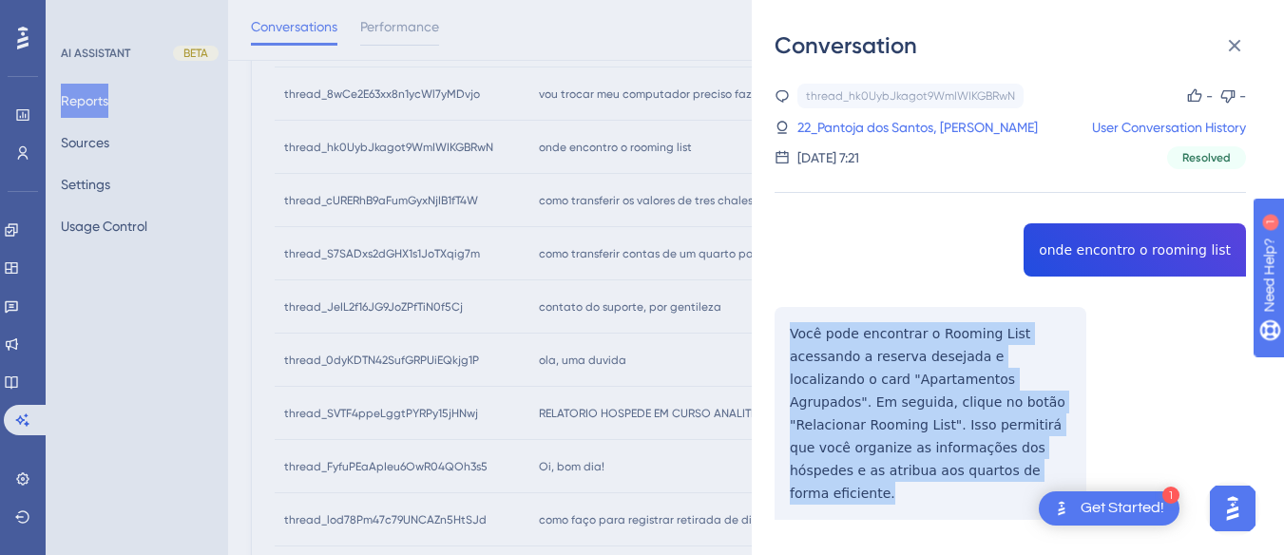
drag, startPoint x: 784, startPoint y: 320, endPoint x: 882, endPoint y: 487, distance: 193.0
click at [883, 491] on div "thread_hk0UybJkagot9WmIWIKGBRwN Copy - - 22_Pantoja dos Santos, Lauryn User Con…" at bounding box center [1009, 350] width 471 height 533
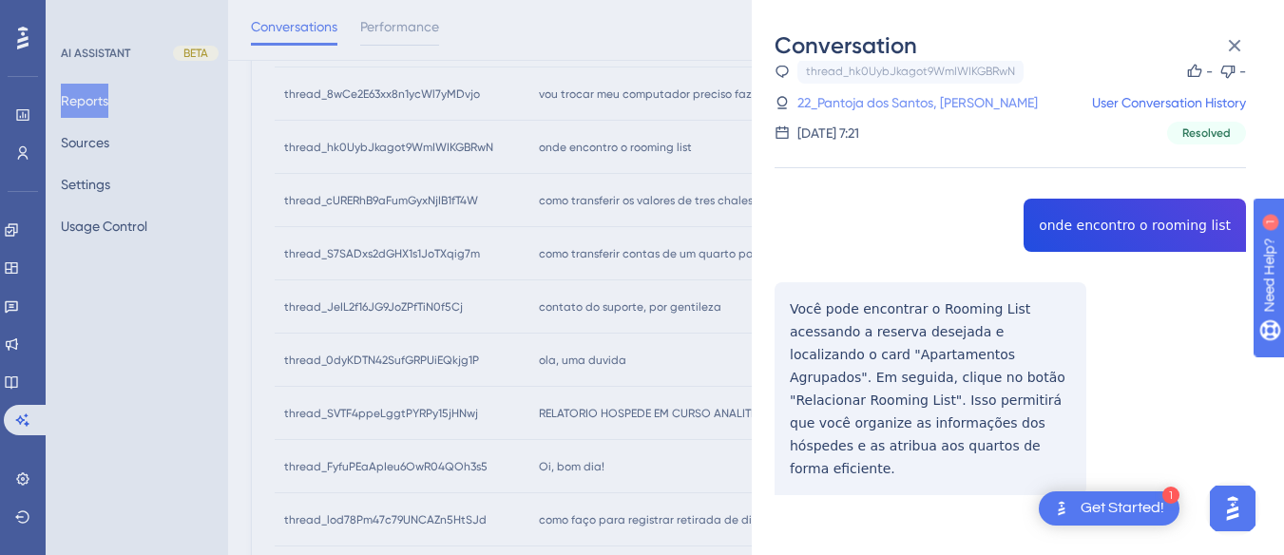
click at [870, 108] on link "22_Pantoja dos Santos, Lauryn" at bounding box center [917, 102] width 240 height 23
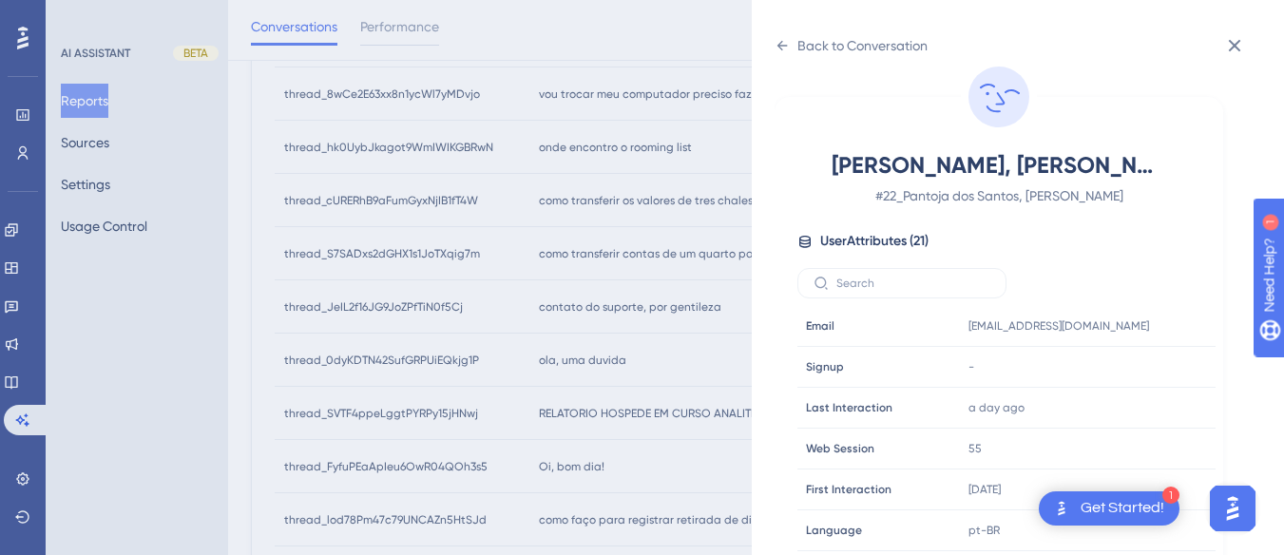
scroll to position [570, 0]
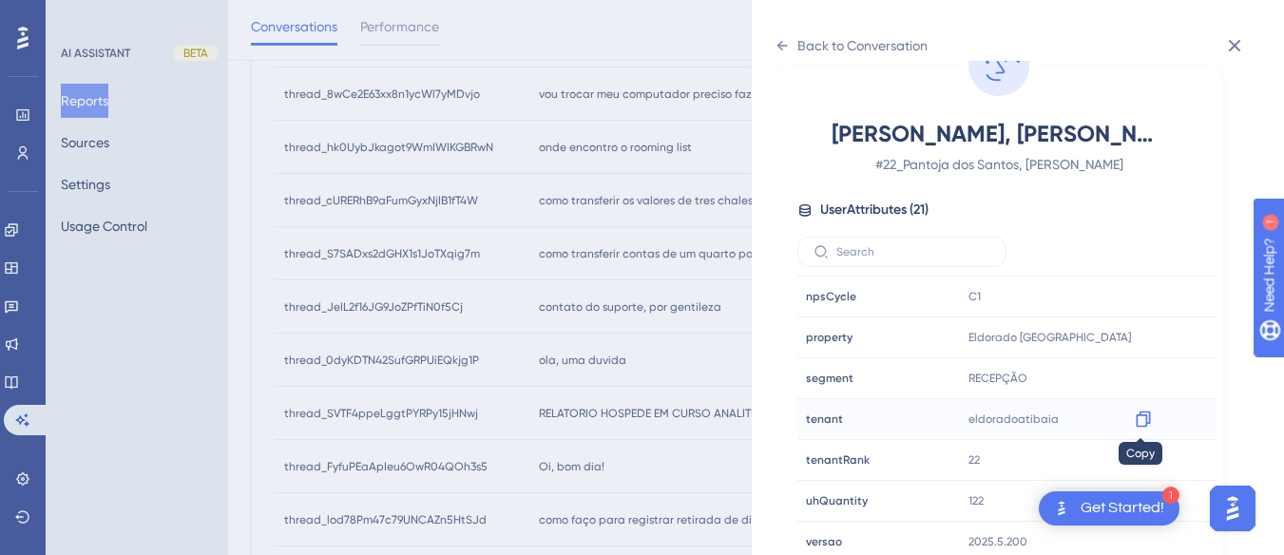
click at [1141, 420] on icon at bounding box center [1143, 419] width 19 height 19
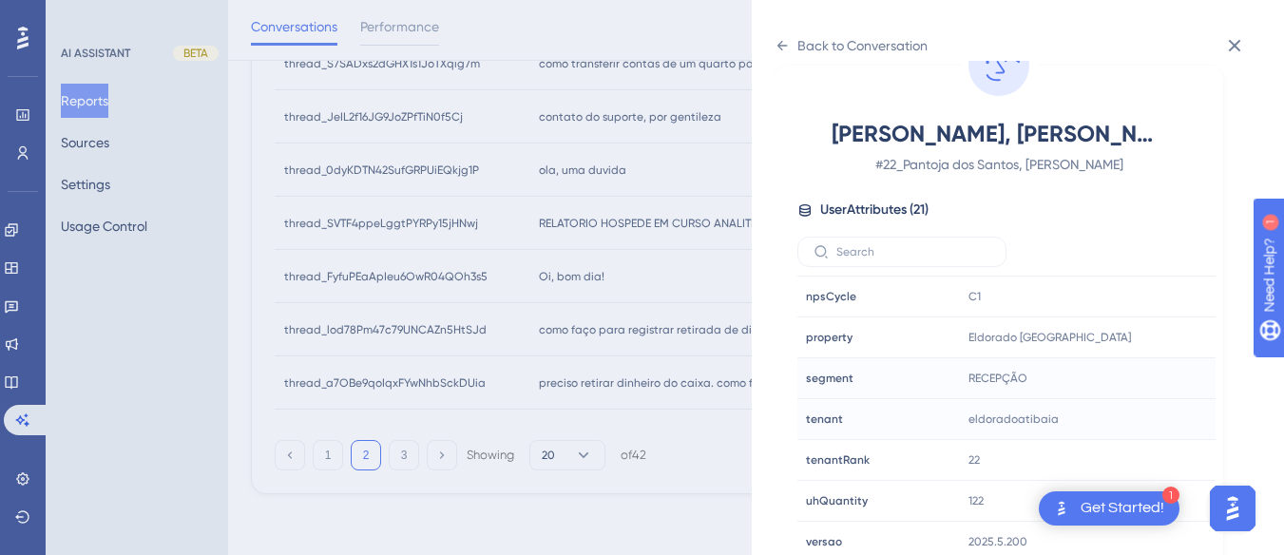
scroll to position [579, 0]
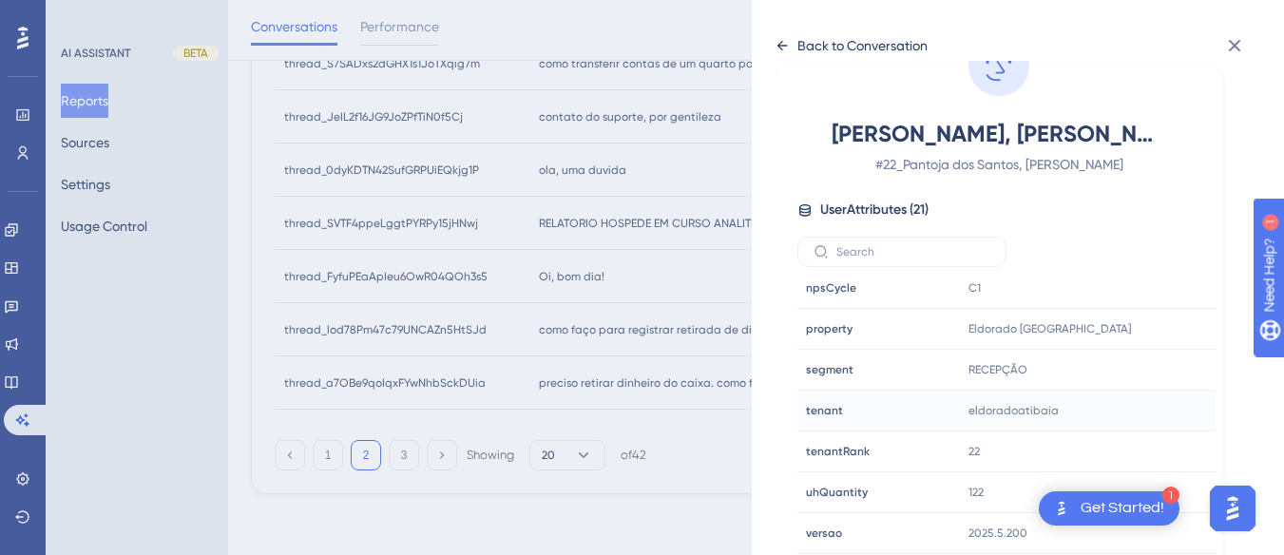
click at [780, 41] on icon at bounding box center [781, 45] width 15 height 15
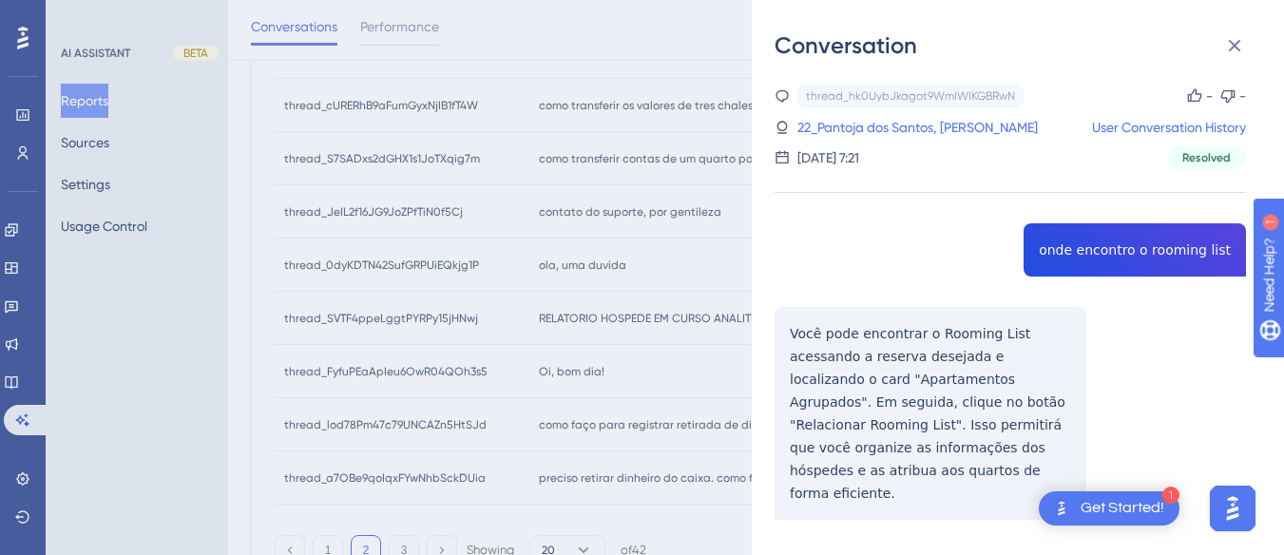
scroll to position [736, 0]
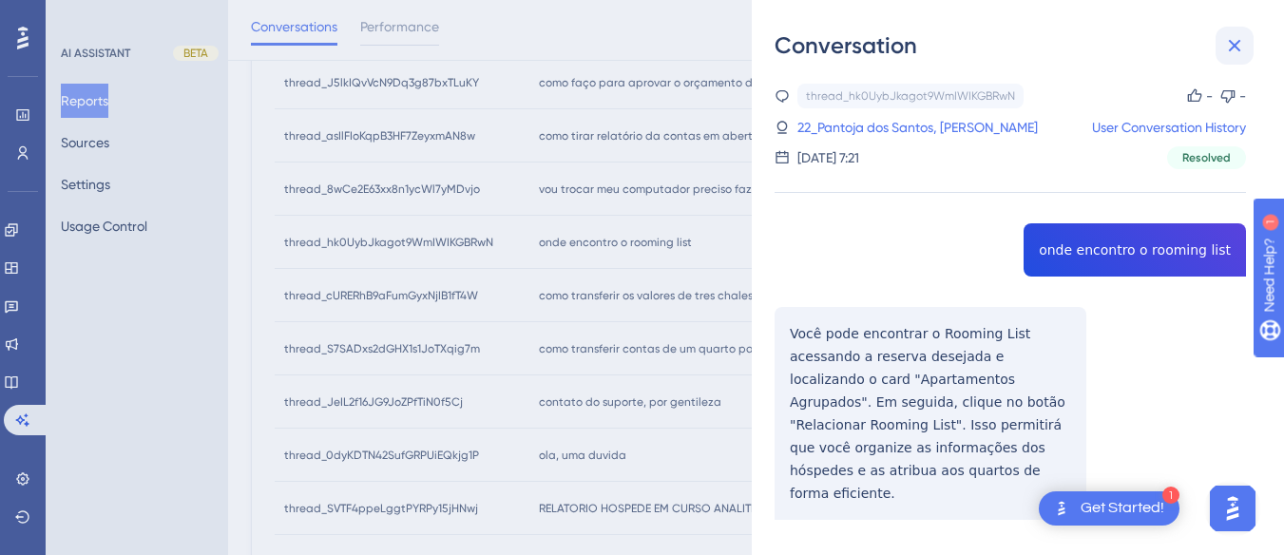
click at [1240, 39] on icon at bounding box center [1234, 45] width 23 height 23
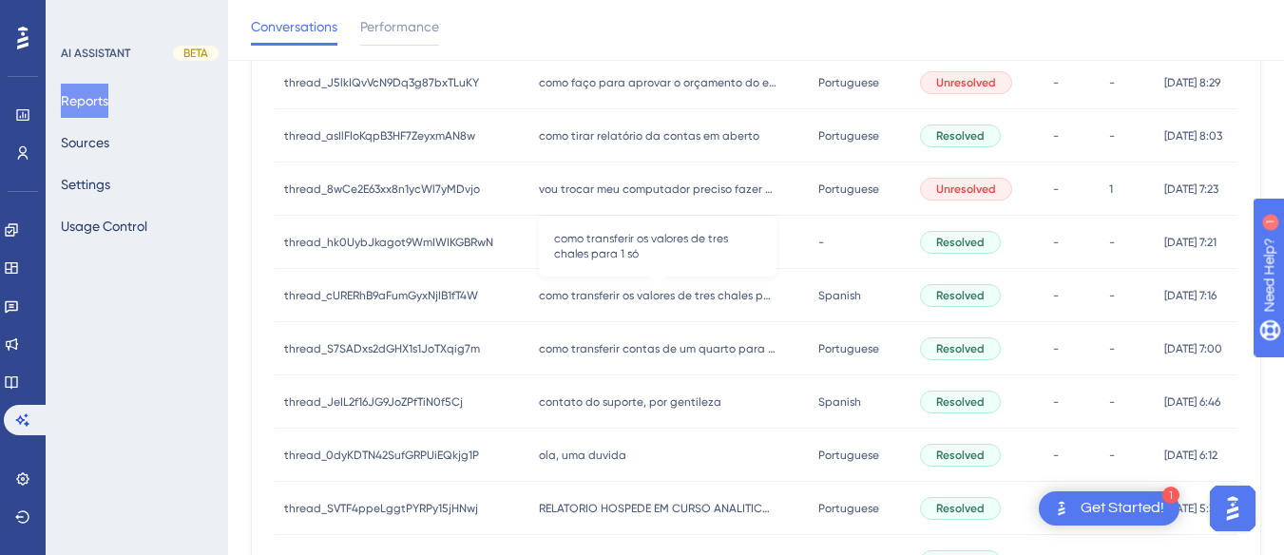
click at [544, 295] on span "como transferir os valores de tres chales para 1 só" at bounding box center [658, 295] width 238 height 15
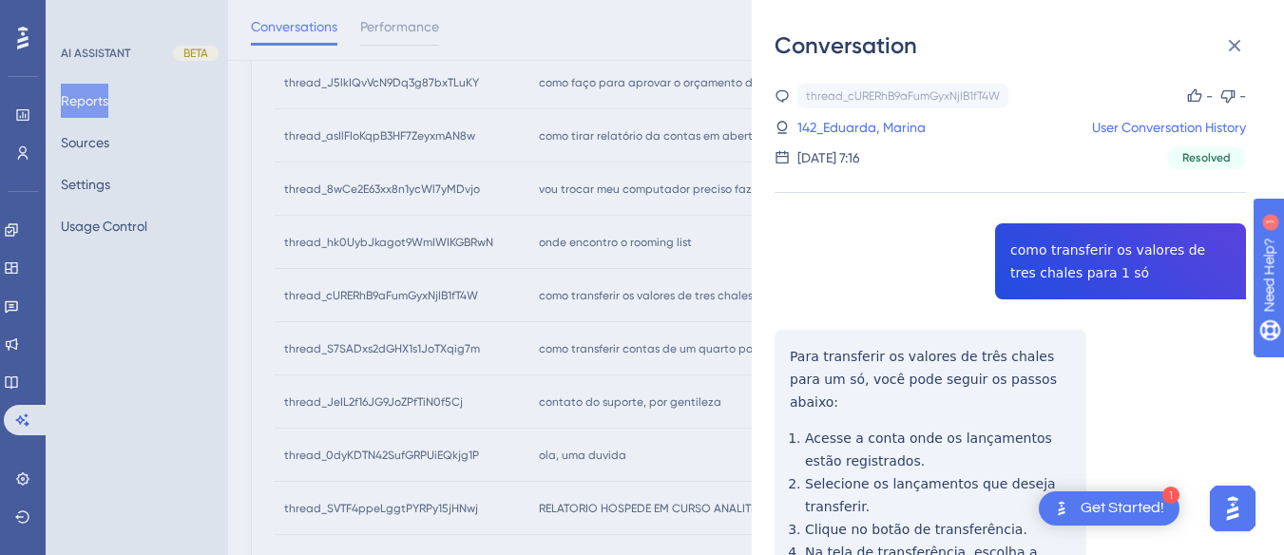
click at [1097, 258] on div "thread_cURERhB9aFumGyxNjIB1fT4W Copy - - 142_Eduarda, Marina User Conversation …" at bounding box center [1009, 500] width 471 height 833
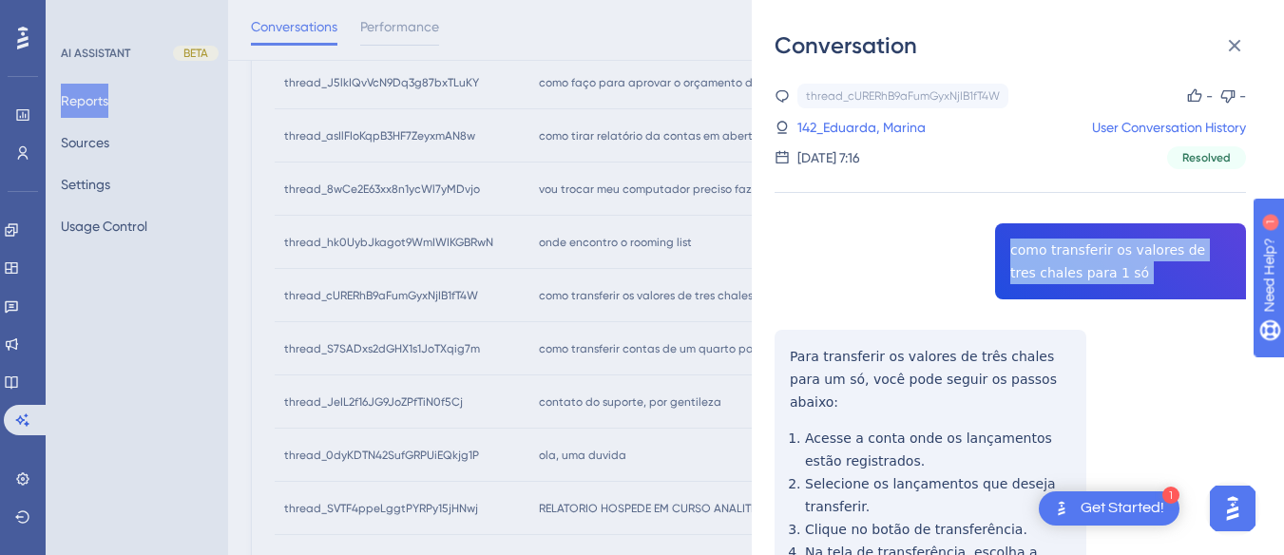
click at [1097, 258] on div "thread_cURERhB9aFumGyxNjIB1fT4W Copy - - 142_Eduarda, Marina User Conversation …" at bounding box center [1009, 500] width 471 height 833
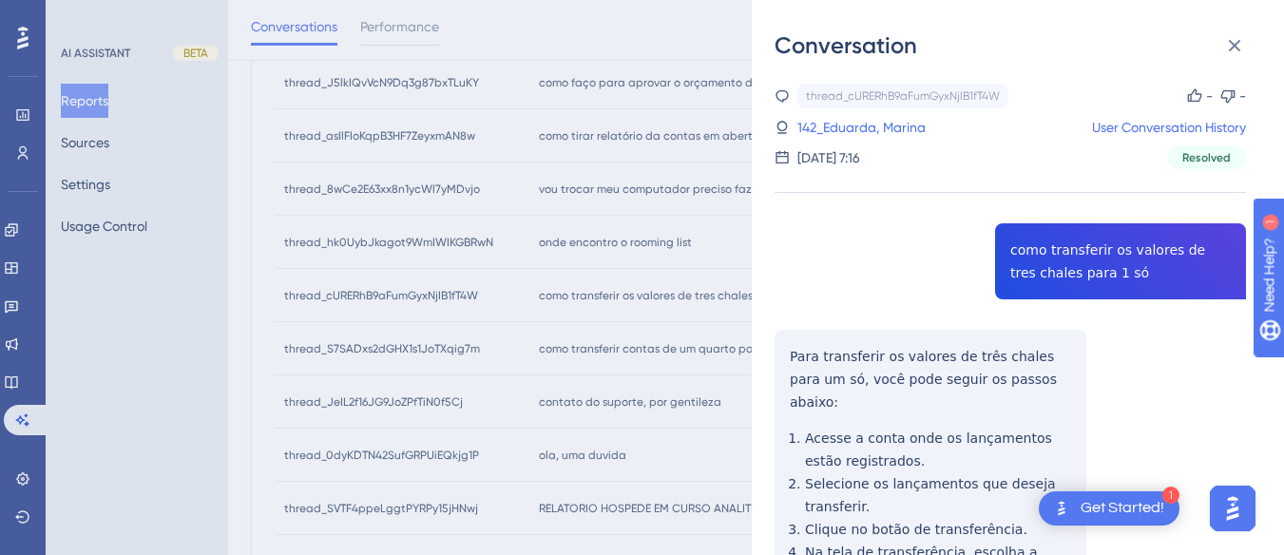
click at [799, 358] on div "thread_cURERhB9aFumGyxNjIB1fT4W Copy - - 142_Eduarda, Marina User Conversation …" at bounding box center [1009, 500] width 471 height 833
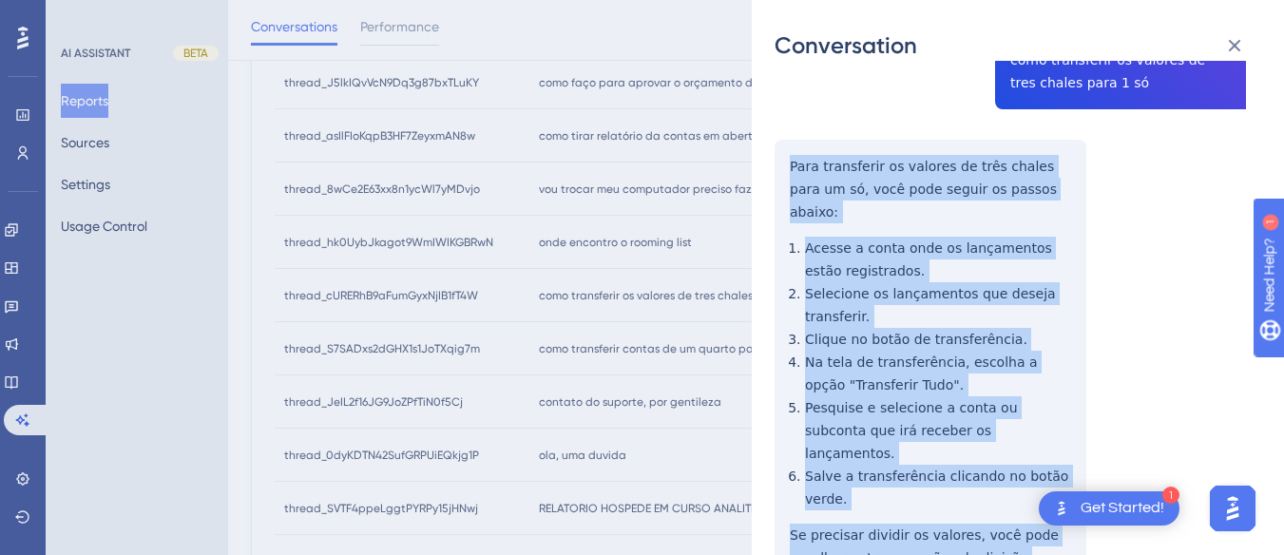
scroll to position [279, 0]
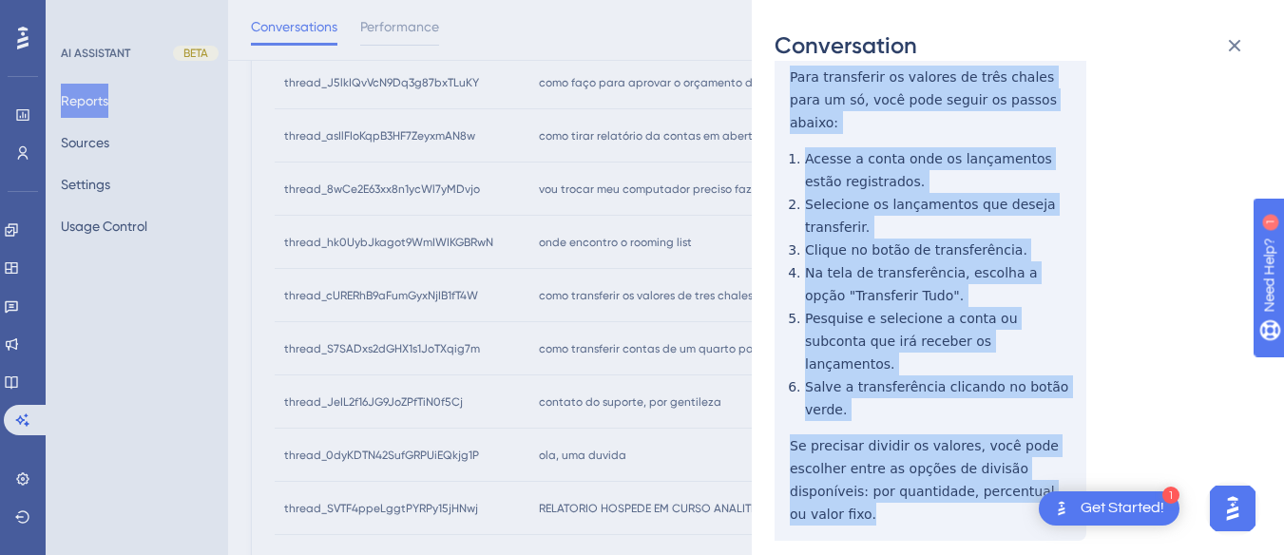
drag, startPoint x: 786, startPoint y: 347, endPoint x: 807, endPoint y: 132, distance: 215.8
click at [1049, 446] on div "thread_cURERhB9aFumGyxNjIB1fT4W Copy - - 142_Eduarda, Marina User Conversation …" at bounding box center [1009, 220] width 471 height 833
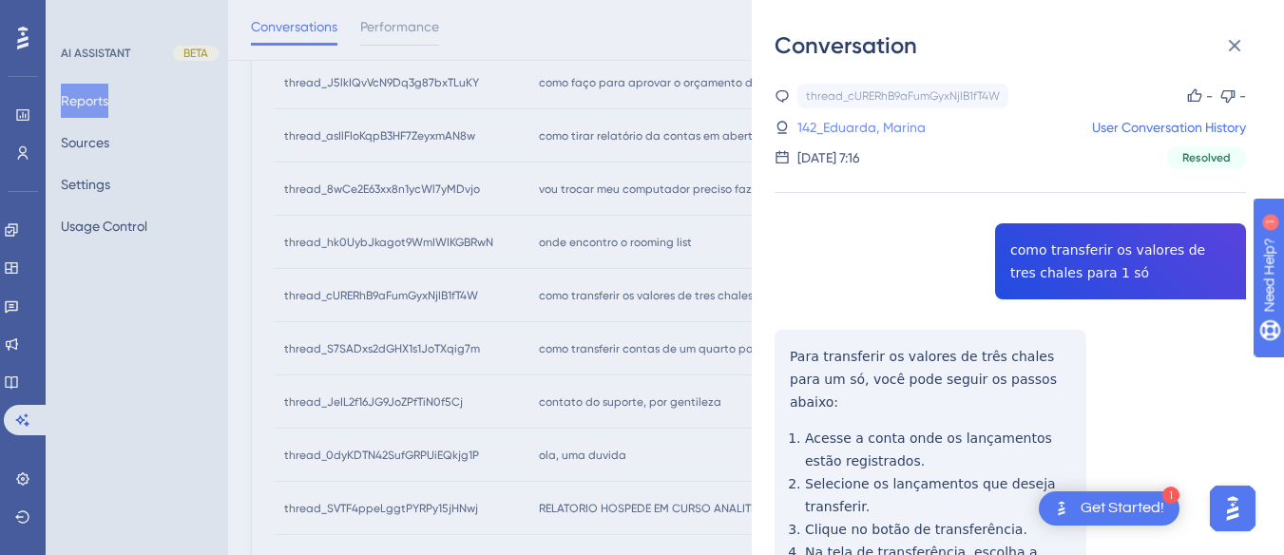
click at [874, 137] on link "142_Eduarda, Marina" at bounding box center [861, 127] width 128 height 23
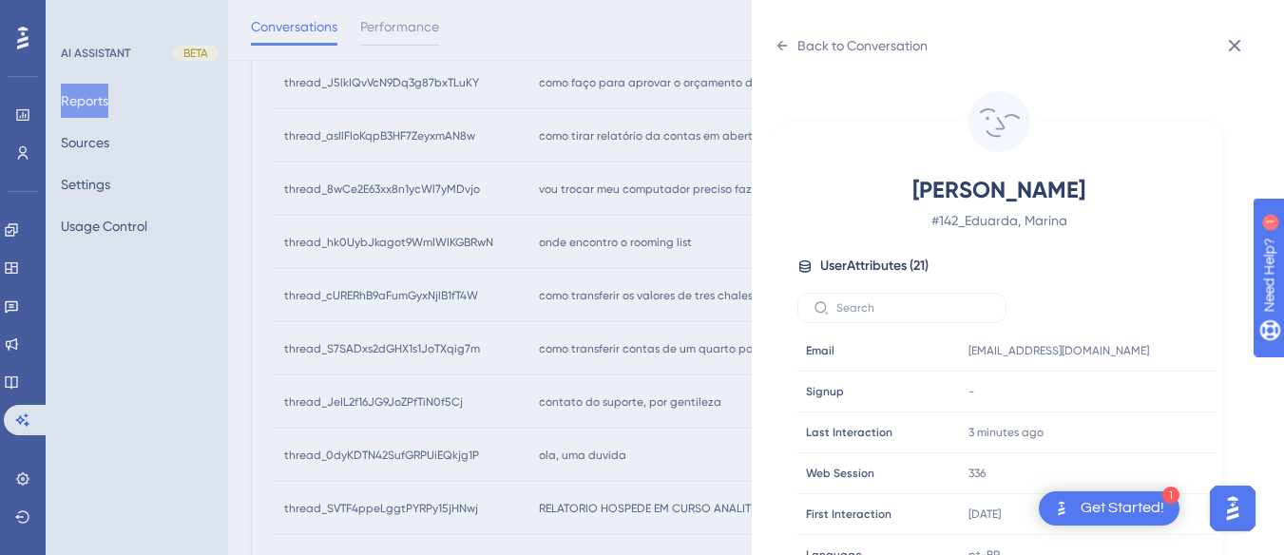
scroll to position [570, 0]
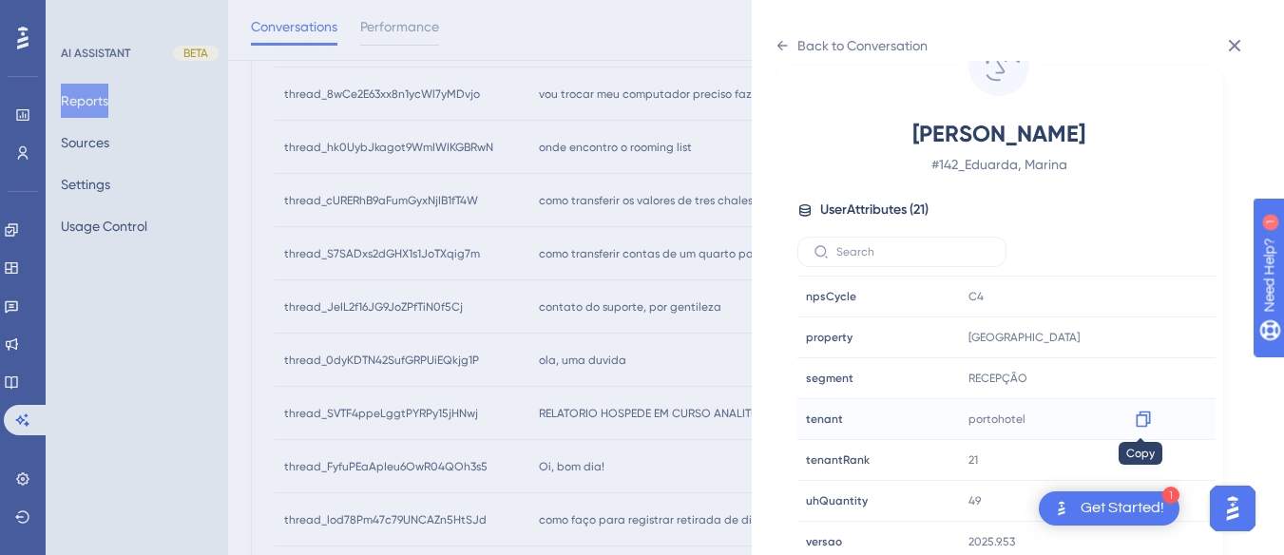
click at [1149, 420] on icon at bounding box center [1143, 419] width 19 height 19
click at [774, 50] on div "Back to Conversation Eduarda, Marina # 142_Eduarda, Marina User Attributes ( 21…" at bounding box center [1018, 277] width 532 height 555
click at [781, 43] on icon at bounding box center [782, 46] width 10 height 10
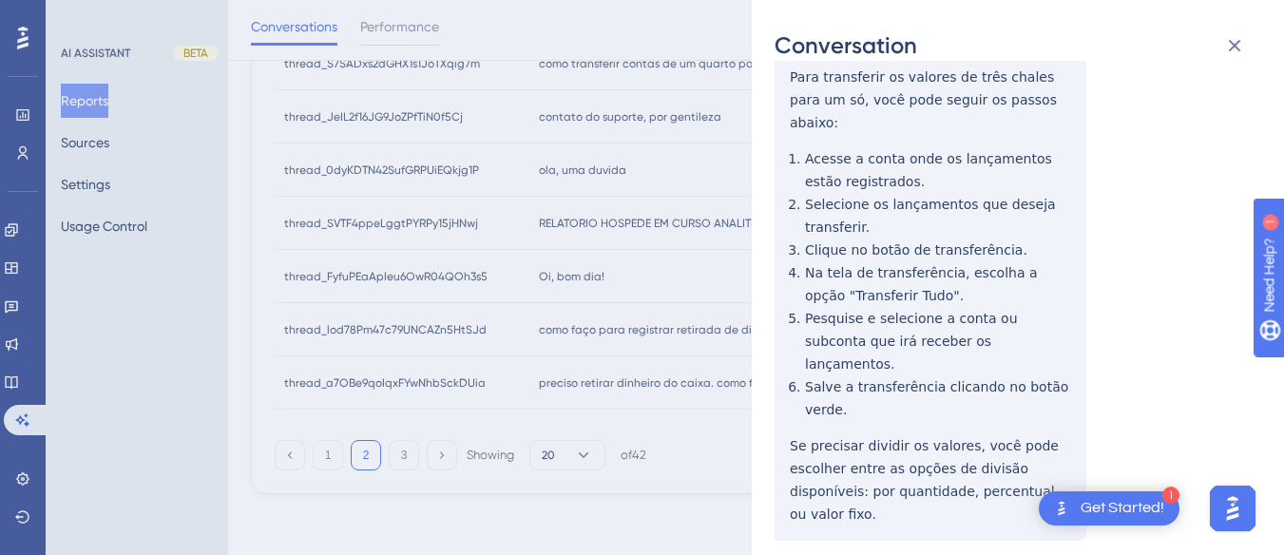
scroll to position [0, 0]
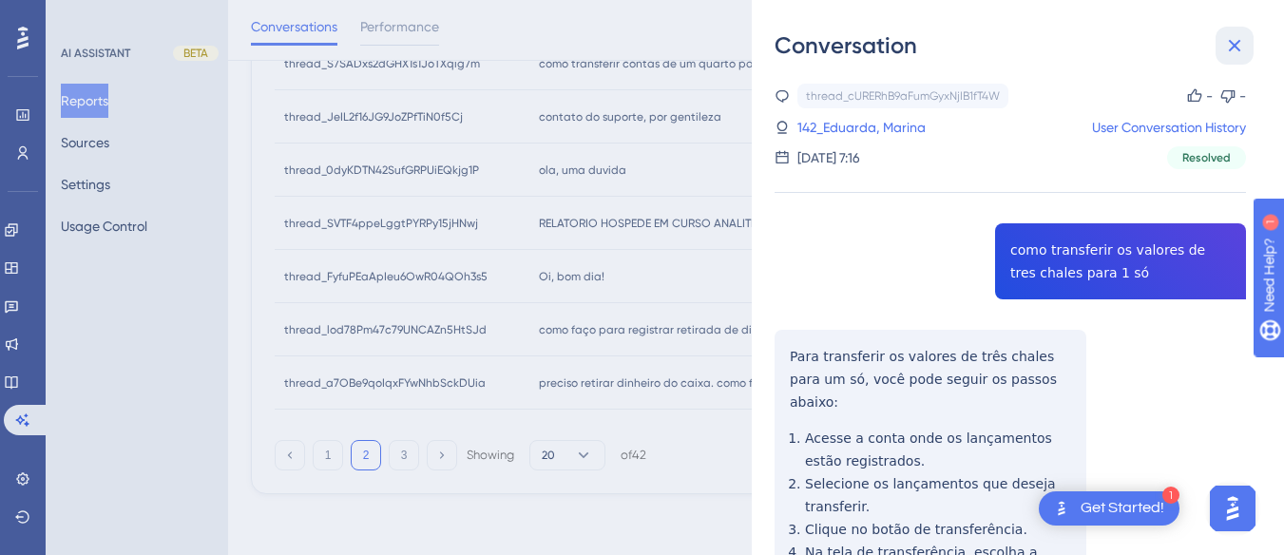
click at [1226, 43] on icon at bounding box center [1234, 45] width 23 height 23
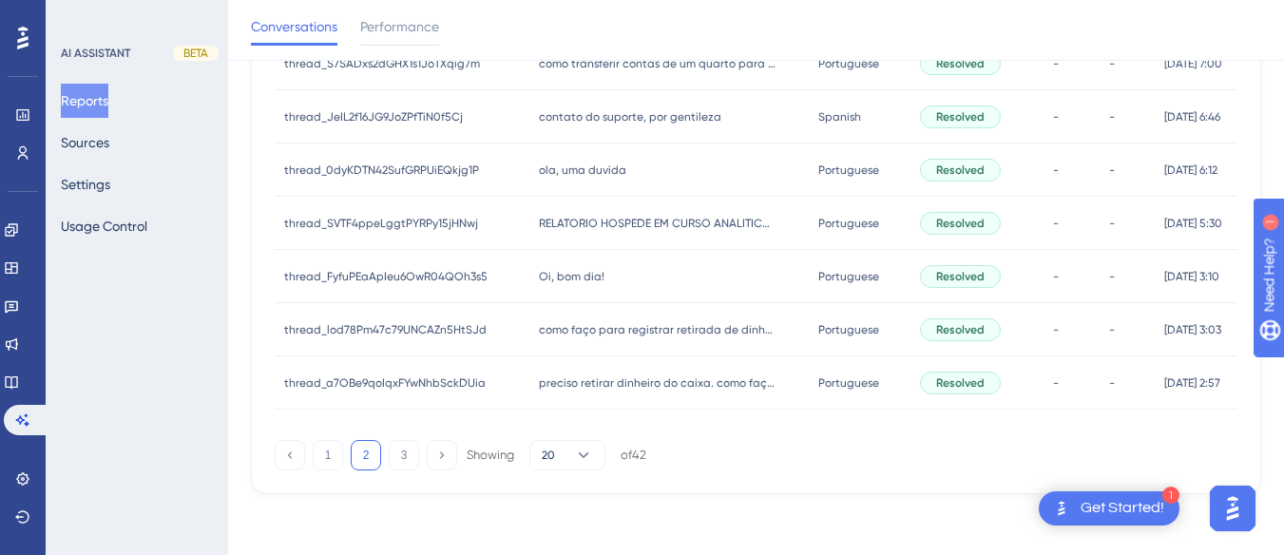
click at [616, 116] on span "contato do suporte, por gentileza" at bounding box center [630, 116] width 182 height 15
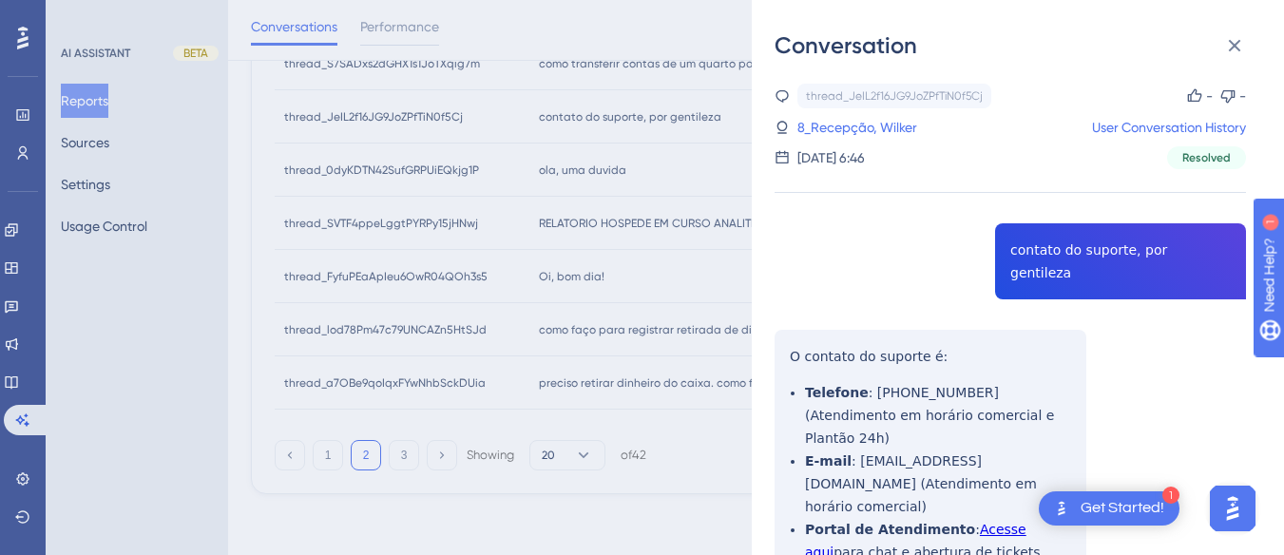
click at [1095, 251] on div "thread_JeIL2f16JG9JoZPfTiN0f5Cj Copy - - 8_Recepção, Wilker User Conversation H…" at bounding box center [1009, 386] width 471 height 605
click at [1095, 252] on div "thread_JeIL2f16JG9JoZPfTiN0f5Cj Copy - - 8_Recepção, Wilker User Conversation H…" at bounding box center [1009, 386] width 471 height 605
click at [794, 315] on div "thread_JeIL2f16JG9JoZPfTiN0f5Cj Copy - - 8_Recepção, Wilker User Conversation H…" at bounding box center [1009, 386] width 471 height 605
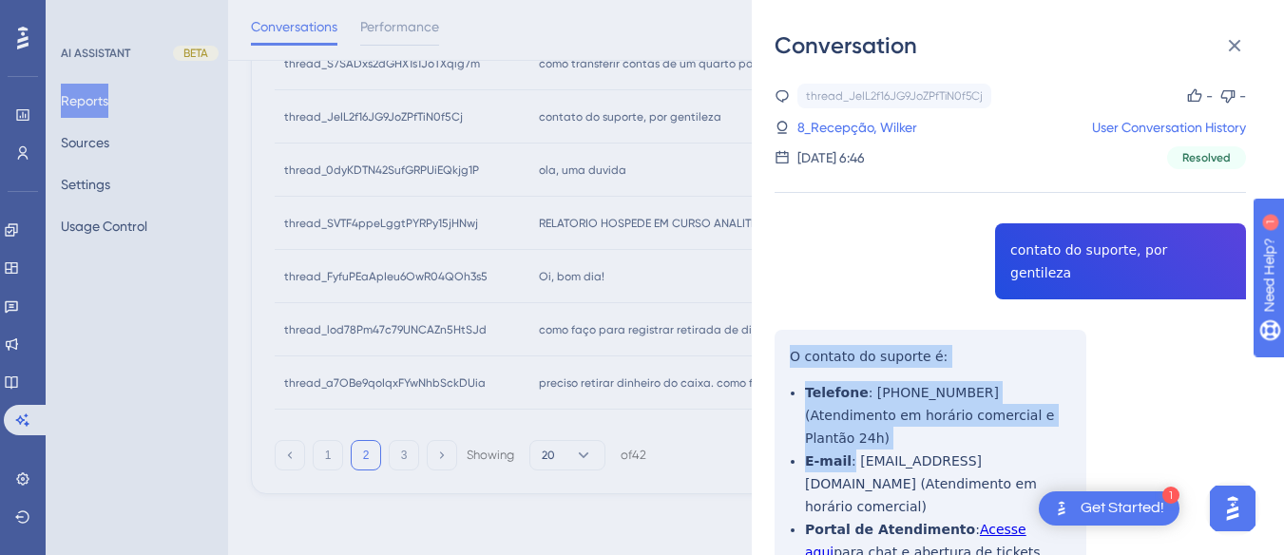
scroll to position [74, 0]
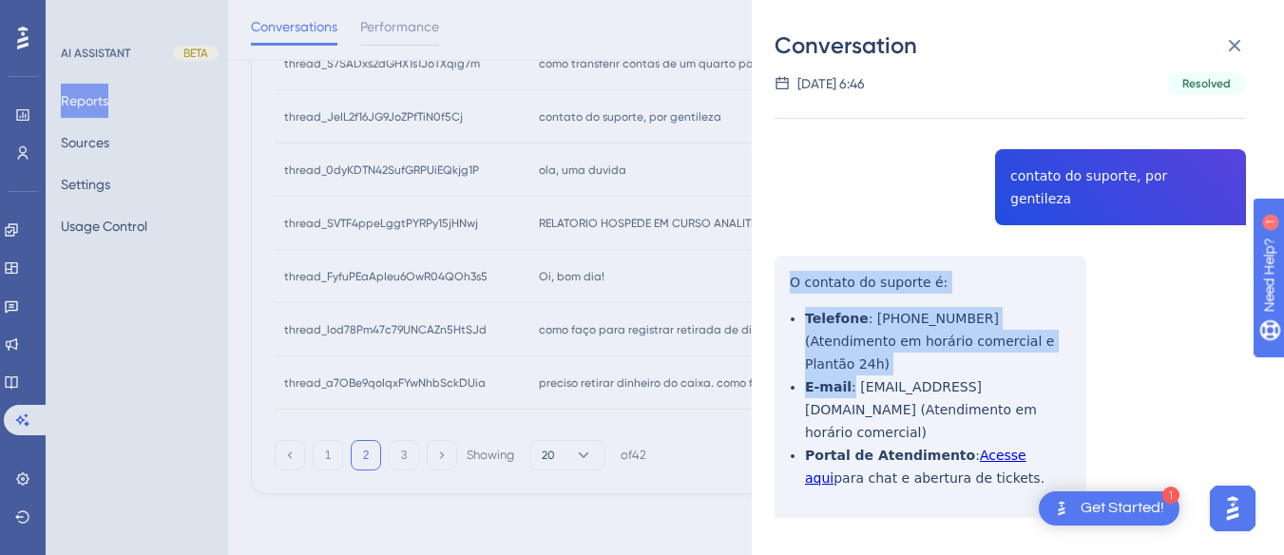
drag, startPoint x: 781, startPoint y: 334, endPoint x: 1014, endPoint y: 440, distance: 256.0
click at [1014, 440] on div "thread_JeIL2f16JG9JoZPfTiN0f5Cj Copy - - 8_Recepção, Wilker User Conversation H…" at bounding box center [1009, 312] width 471 height 605
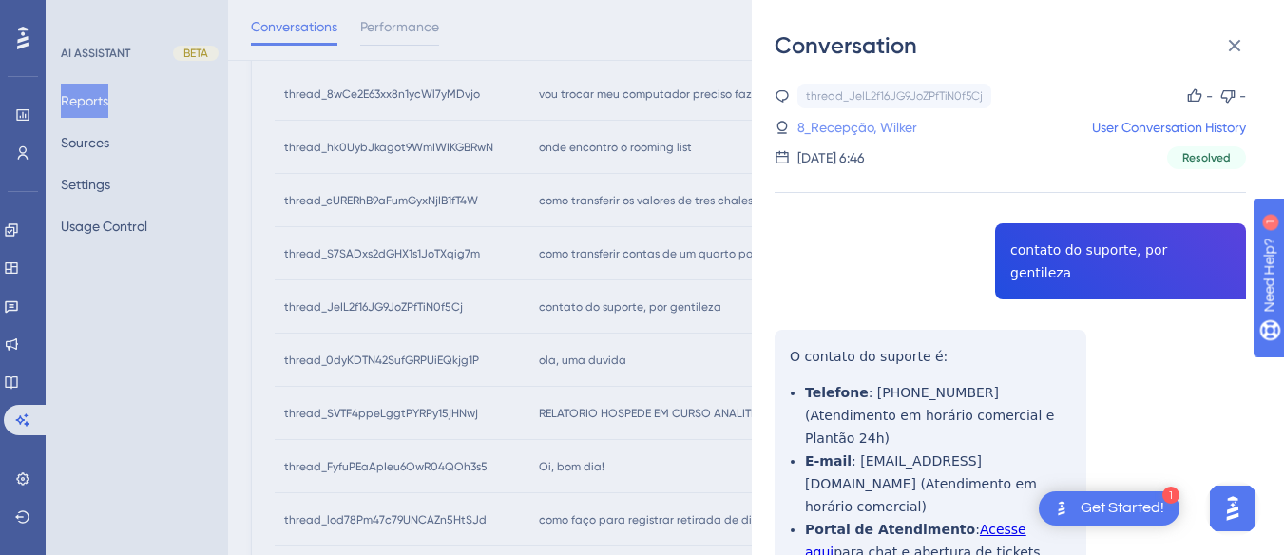
click at [864, 122] on link "8_Recepção, Wilker" at bounding box center [857, 127] width 120 height 23
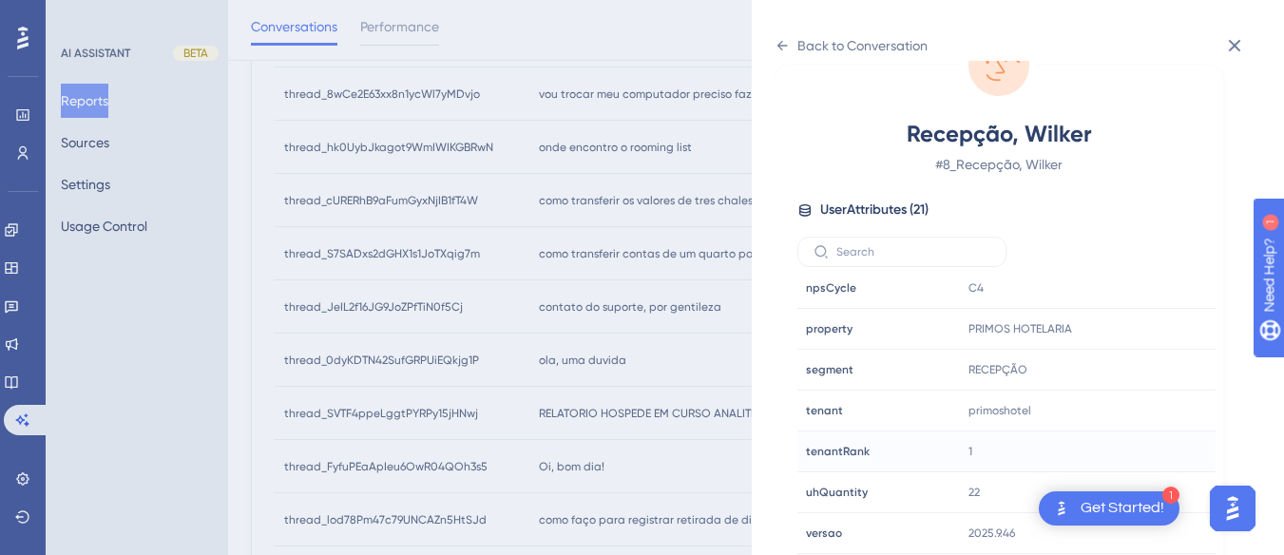
scroll to position [926, 0]
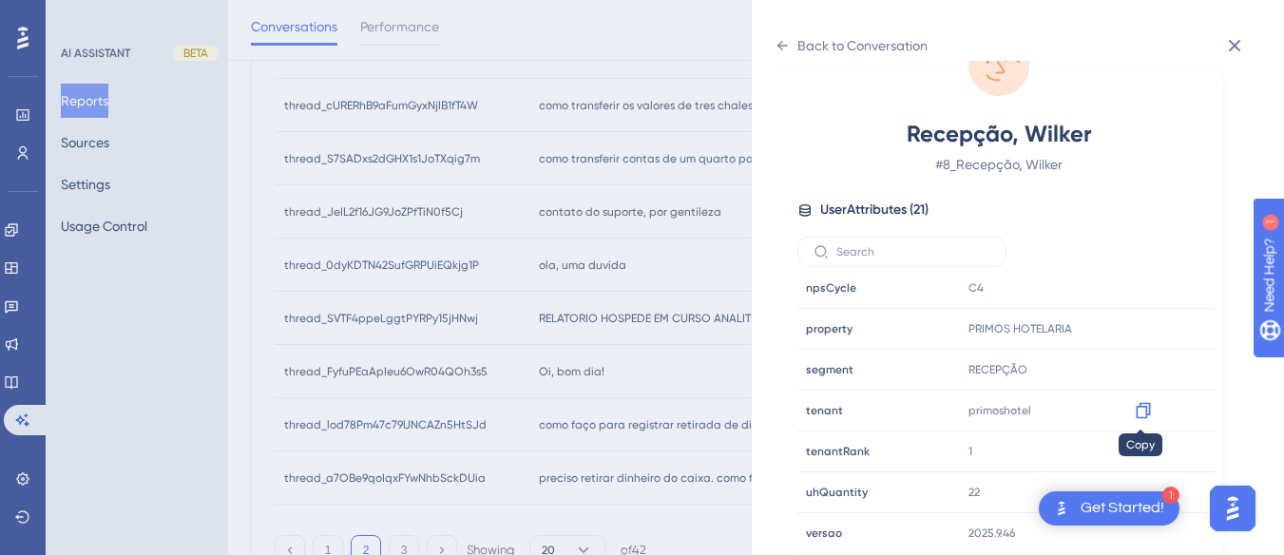
drag, startPoint x: 1140, startPoint y: 409, endPoint x: 761, endPoint y: 24, distance: 540.3
click at [1137, 403] on icon at bounding box center [1143, 410] width 19 height 19
click at [778, 46] on icon at bounding box center [782, 46] width 10 height 10
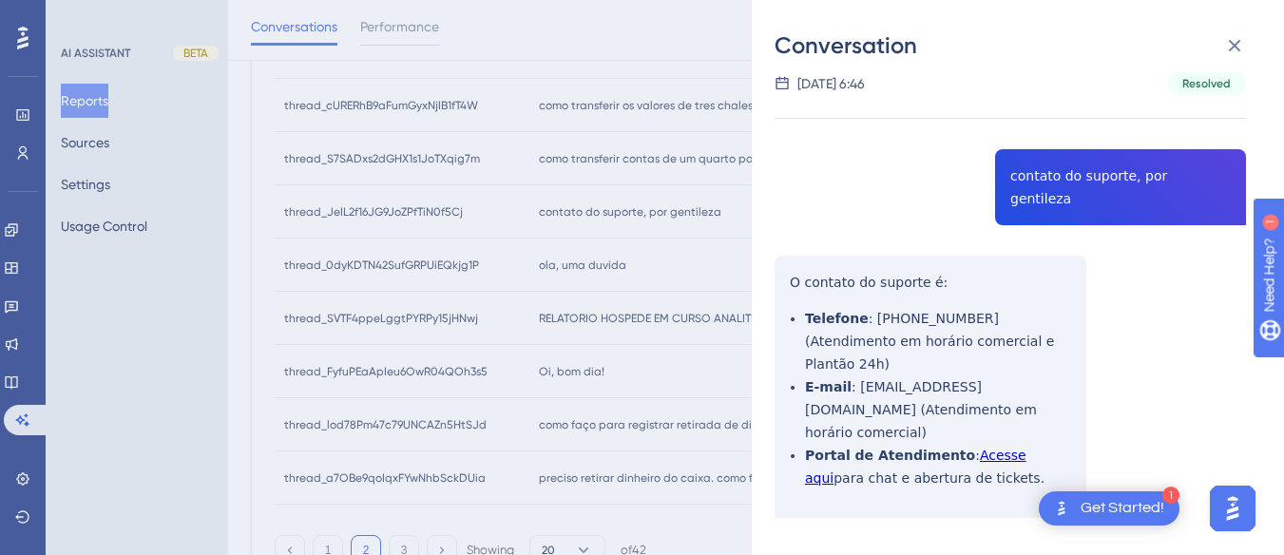
scroll to position [1021, 0]
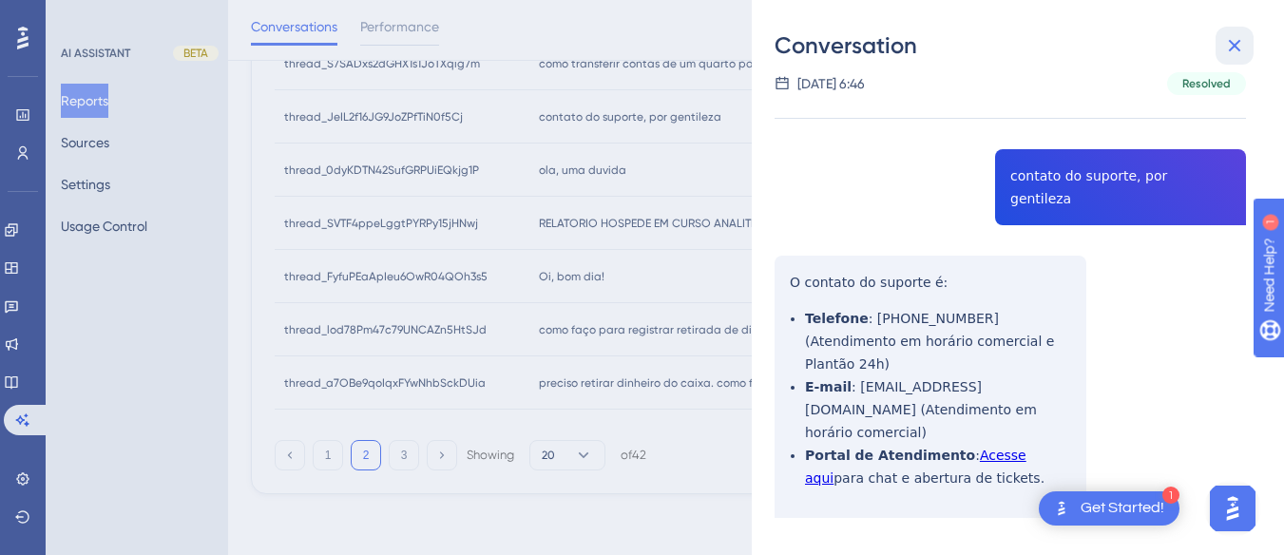
drag, startPoint x: 1215, startPoint y: 44, endPoint x: 1235, endPoint y: 44, distance: 20.0
click at [1222, 44] on button at bounding box center [1234, 46] width 38 height 38
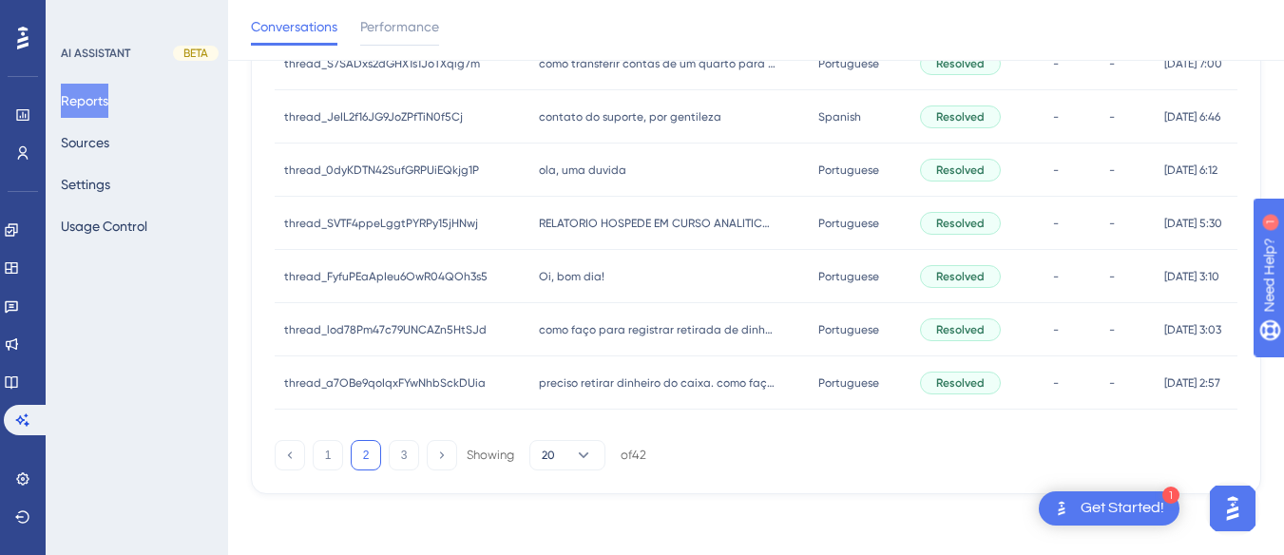
click at [580, 166] on span "ola, uma duvida" at bounding box center [582, 169] width 87 height 15
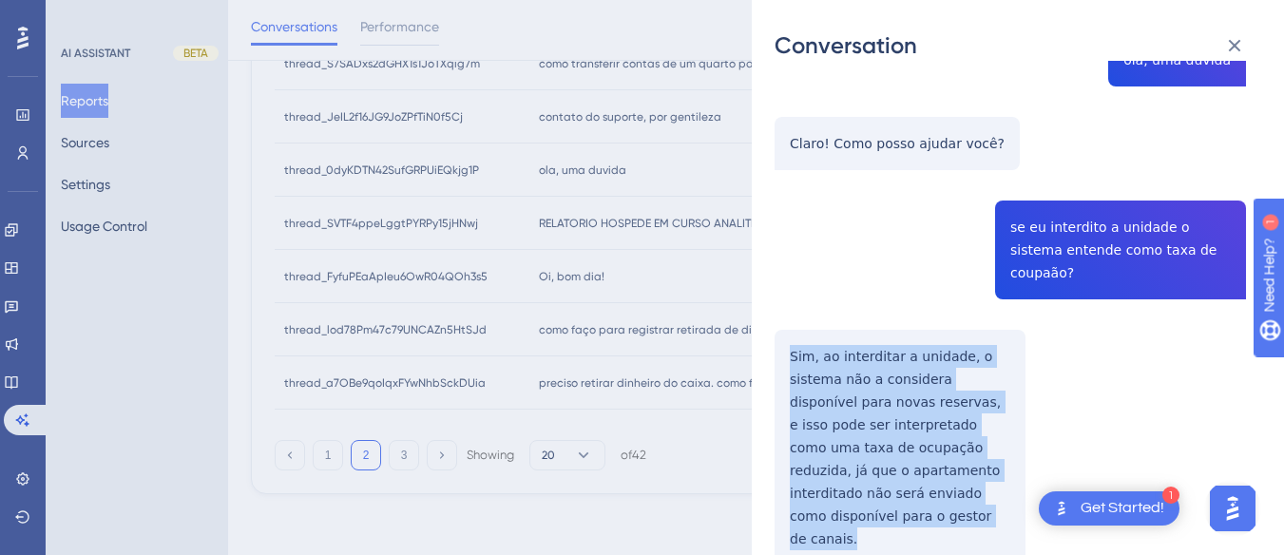
drag, startPoint x: 777, startPoint y: 321, endPoint x: 909, endPoint y: 489, distance: 213.9
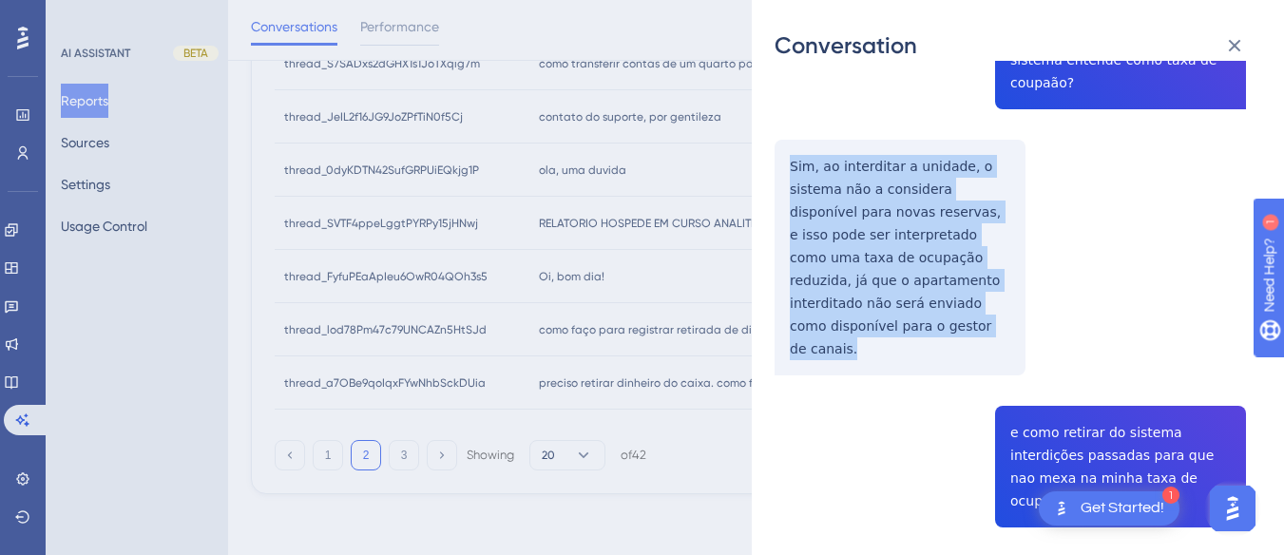
scroll to position [570, 0]
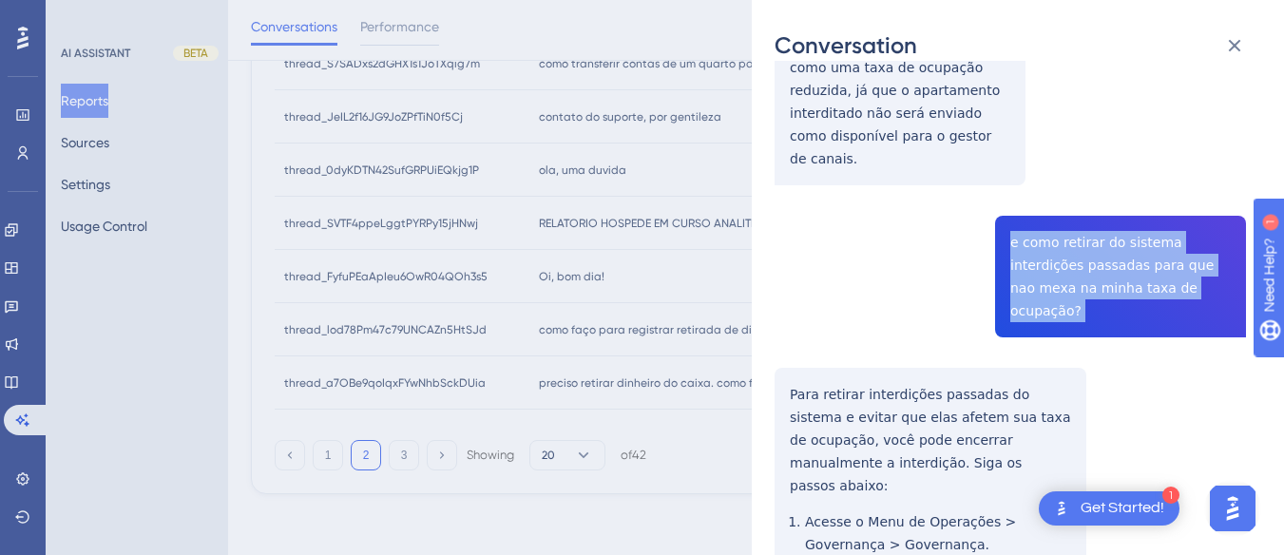
click at [770, 324] on div "Conversation thread_0dyKDTN42SufGRPUiEQkjg1P Copy - - 2_Barbosa, Diego User Con…" at bounding box center [1018, 277] width 532 height 555
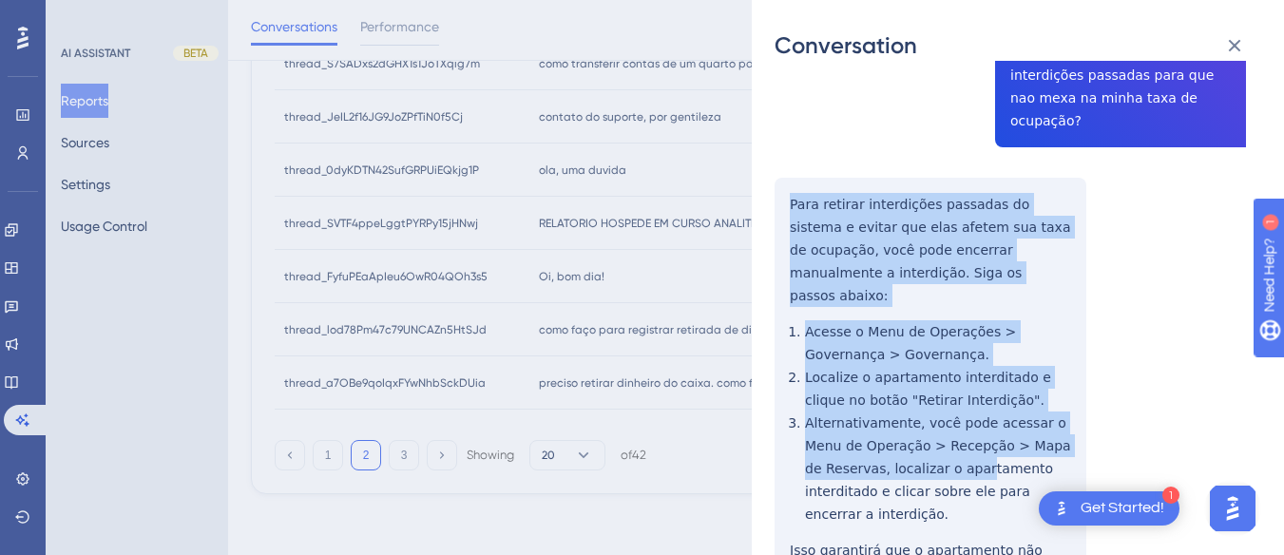
scroll to position [855, 0]
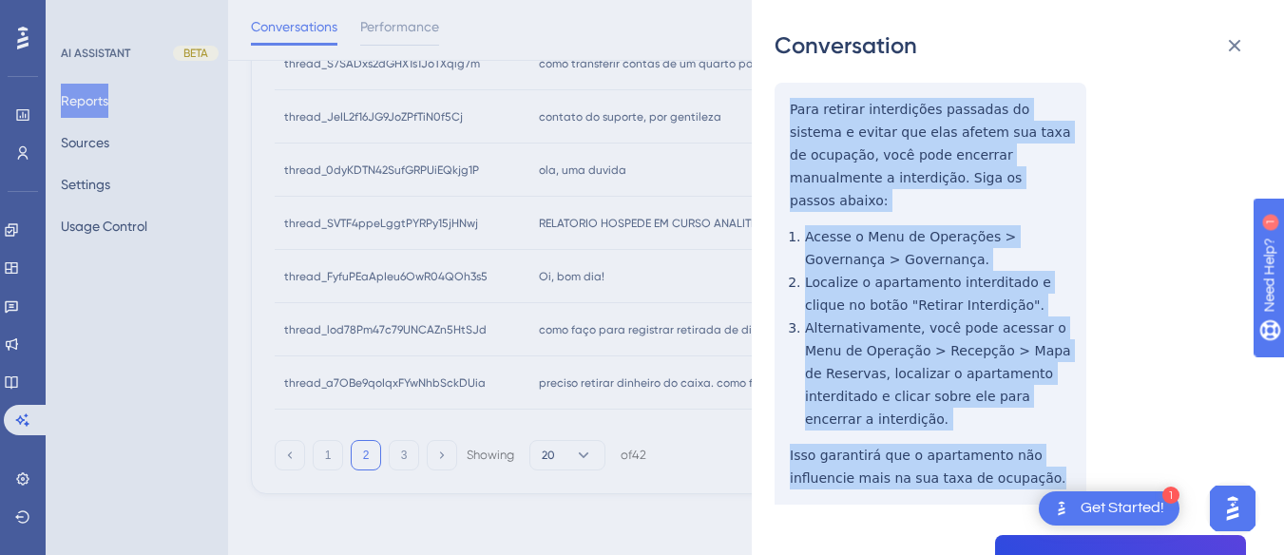
drag, startPoint x: 781, startPoint y: 317, endPoint x: 868, endPoint y: 202, distance: 143.9
click at [1053, 369] on div "thread_0dyKDTN42SufGRPUiEQkjg1P Copy - - 2_Barbosa, Diego User Conversation His…" at bounding box center [1009, 369] width 471 height 2282
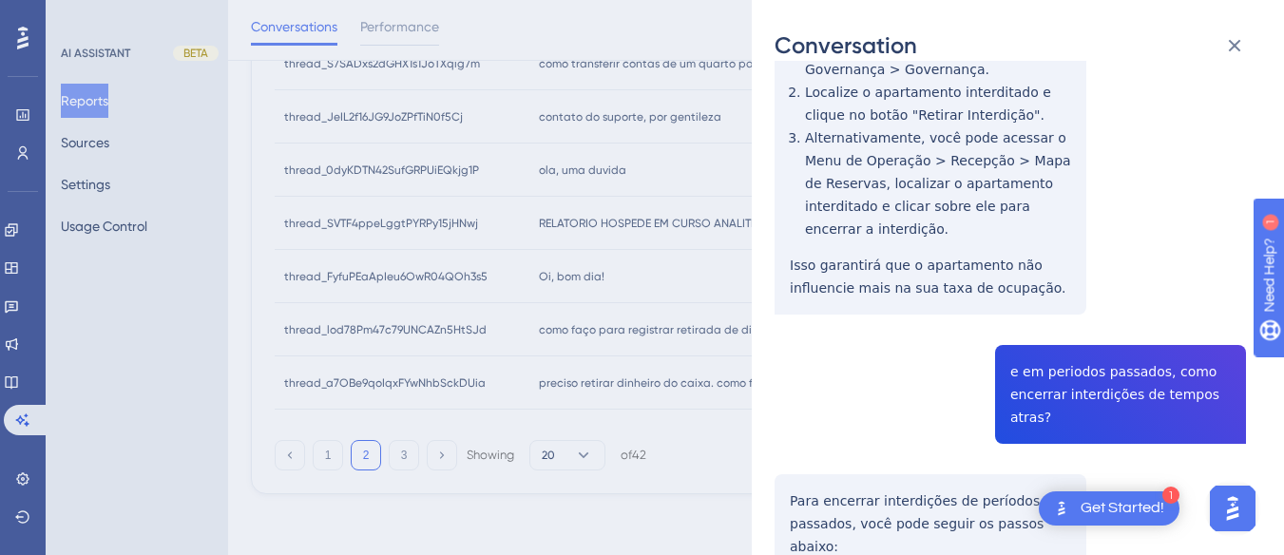
click at [1105, 308] on div "thread_0dyKDTN42SufGRPUiEQkjg1P Copy - - 2_Barbosa, Diego User Conversation His…" at bounding box center [1009, 179] width 471 height 2282
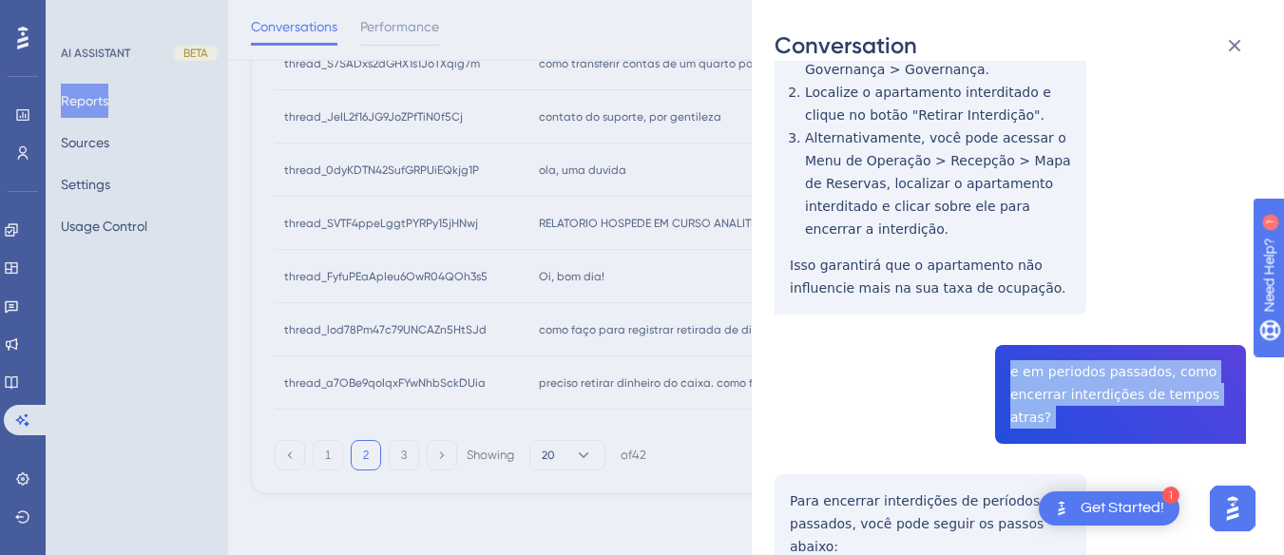
click at [1105, 308] on div "thread_0dyKDTN42SufGRPUiEQkjg1P Copy - - 2_Barbosa, Diego User Conversation His…" at bounding box center [1009, 179] width 471 height 2282
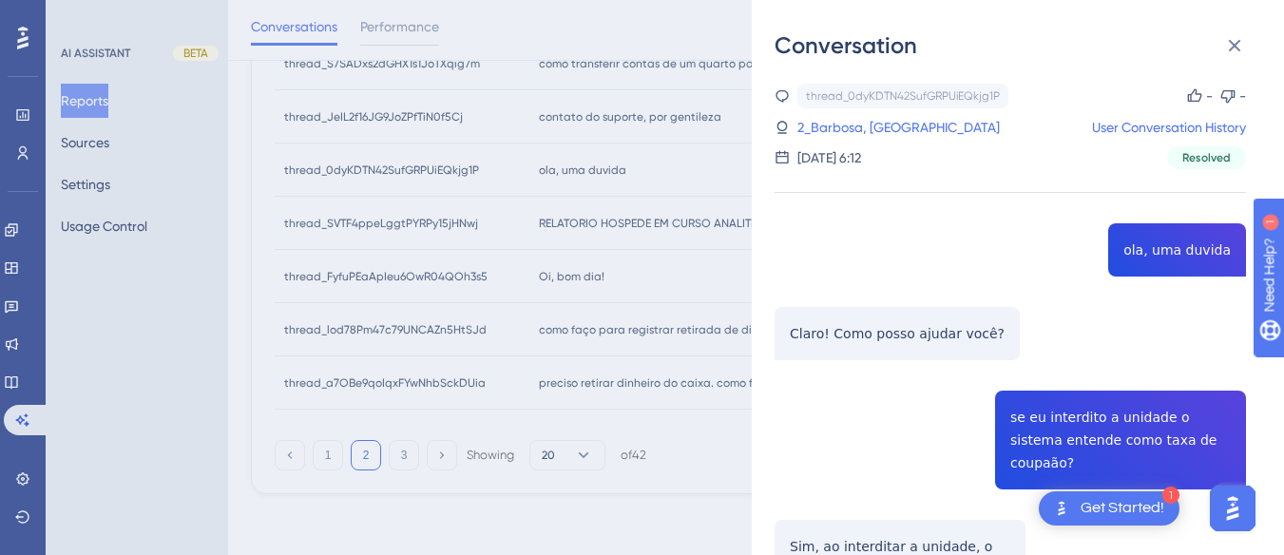
scroll to position [570, 0]
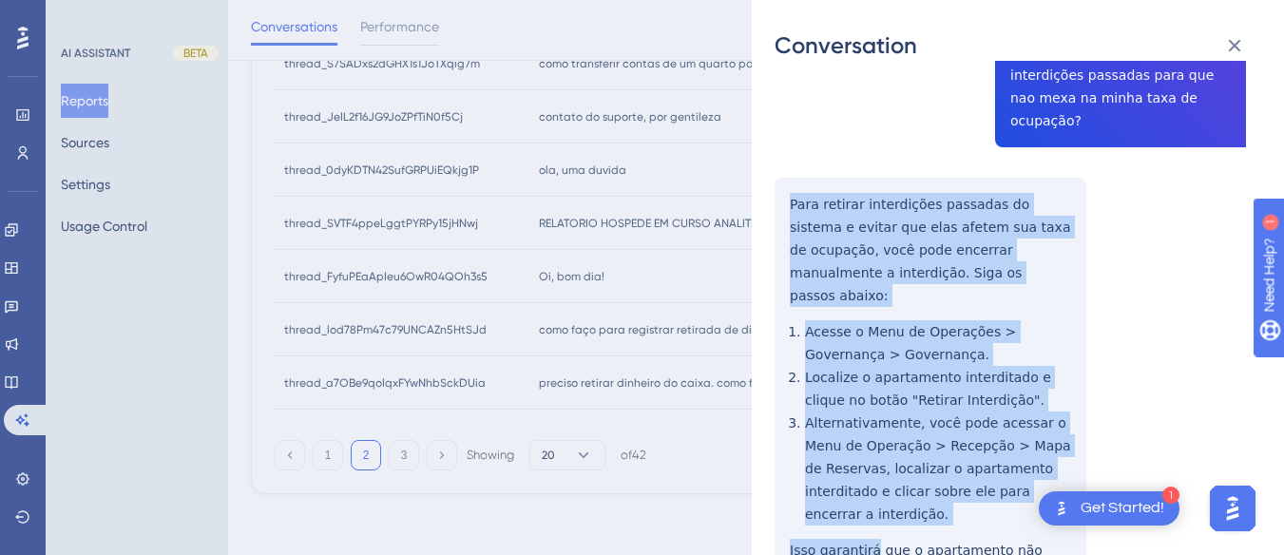
scroll to position [855, 0]
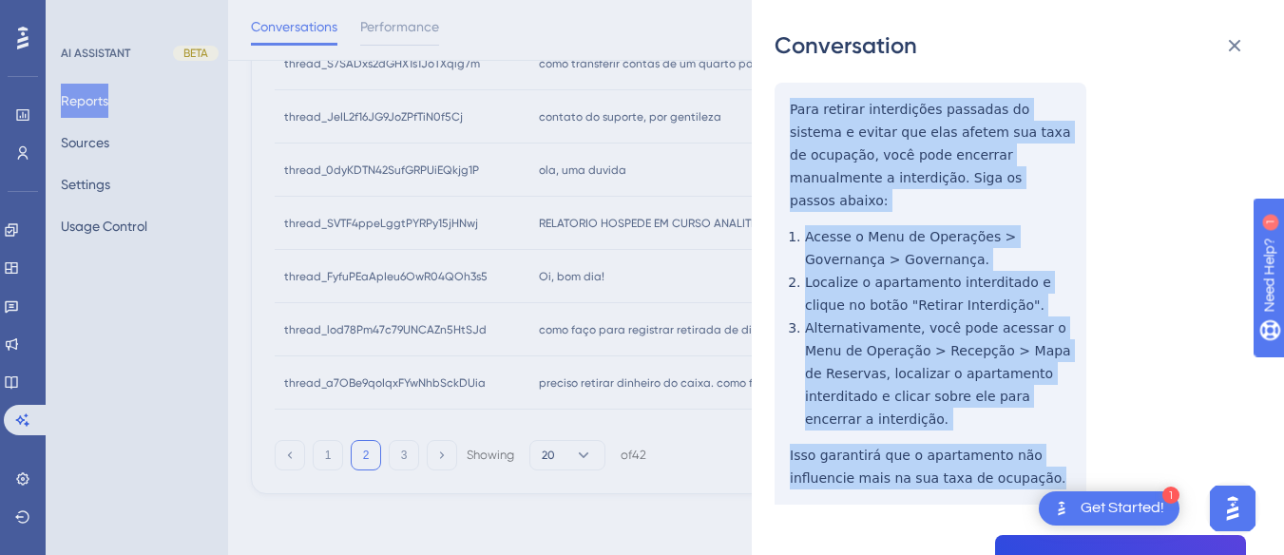
drag, startPoint x: 780, startPoint y: 321, endPoint x: 1031, endPoint y: 376, distance: 256.9
click at [1031, 376] on div "thread_0dyKDTN42SufGRPUiEQkjg1P Copy - - 2_Barbosa, Diego User Conversation His…" at bounding box center [1009, 369] width 471 height 2282
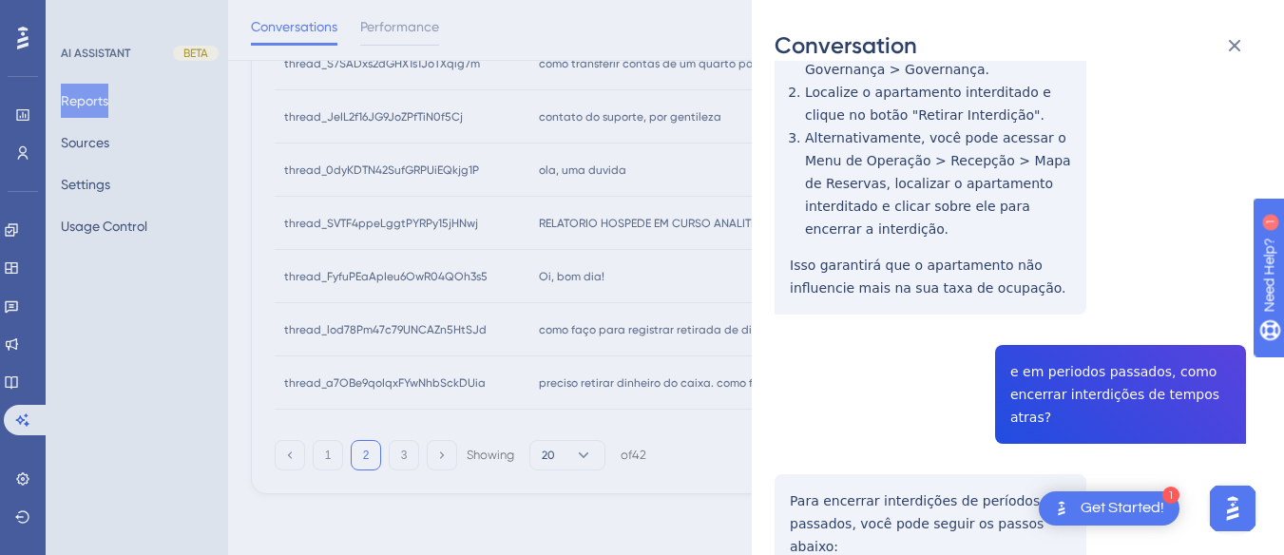
click at [1060, 265] on div "thread_0dyKDTN42SufGRPUiEQkjg1P Copy - - 2_Barbosa, Diego User Conversation His…" at bounding box center [1009, 179] width 471 height 2282
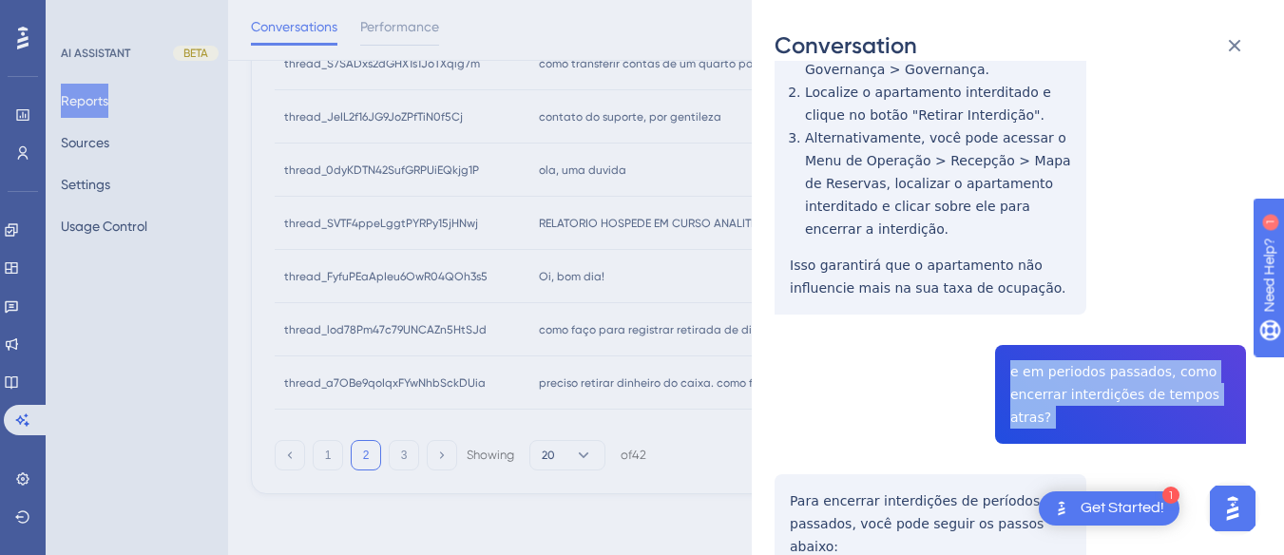
click at [1060, 266] on div "thread_0dyKDTN42SufGRPUiEQkjg1P Copy - - 2_Barbosa, Diego User Conversation His…" at bounding box center [1009, 179] width 471 height 2282
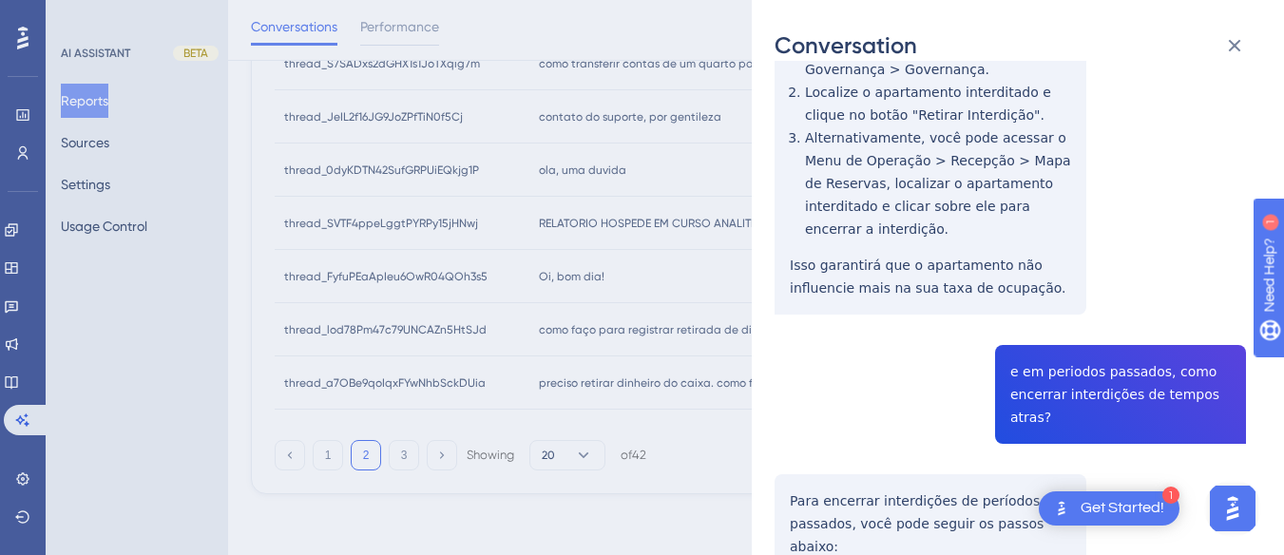
click at [836, 373] on div "thread_0dyKDTN42SufGRPUiEQkjg1P Copy - - 2_Barbosa, Diego User Conversation His…" at bounding box center [1009, 179] width 471 height 2282
click at [784, 377] on div "thread_0dyKDTN42SufGRPUiEQkjg1P Copy - - 2_Barbosa, Diego User Conversation His…" at bounding box center [1009, 179] width 471 height 2282
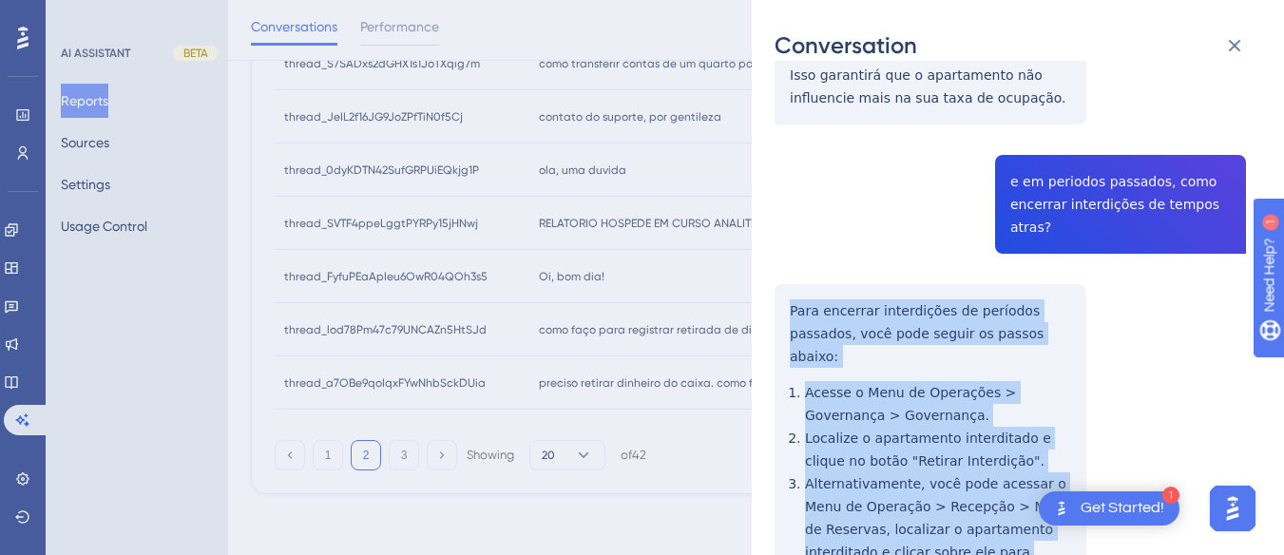
scroll to position [1425, 0]
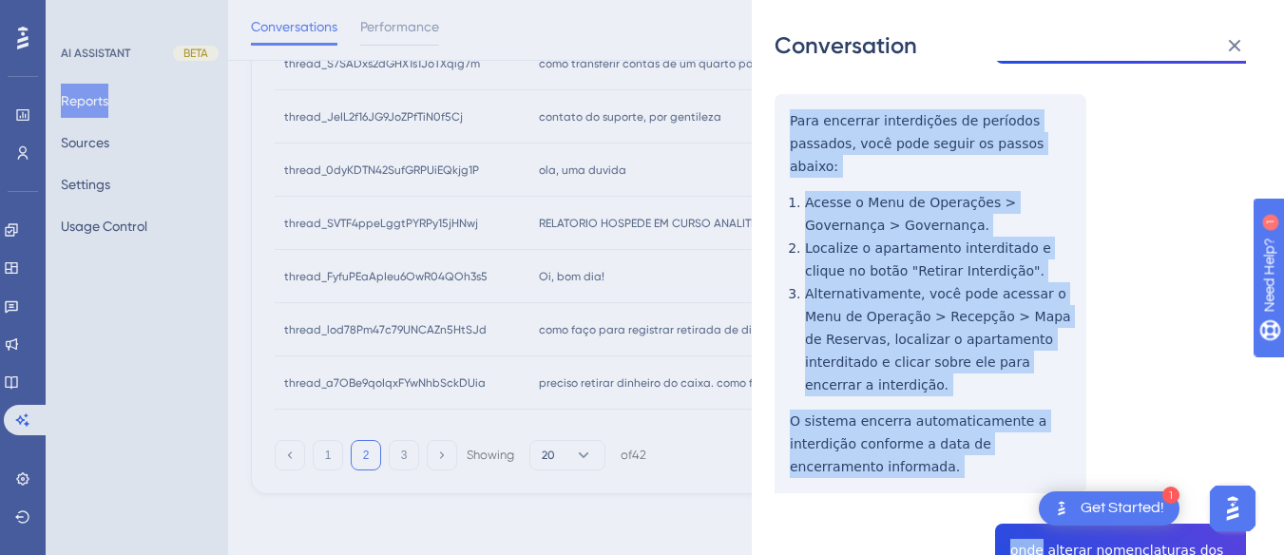
drag, startPoint x: 784, startPoint y: 377, endPoint x: 830, endPoint y: 157, distance: 225.1
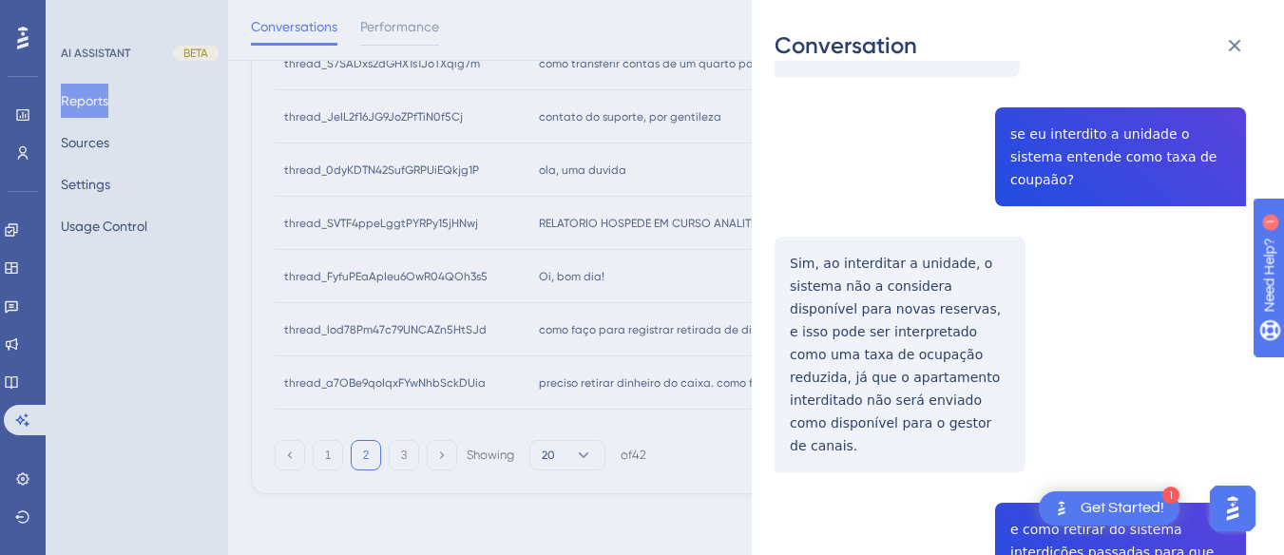
scroll to position [0, 0]
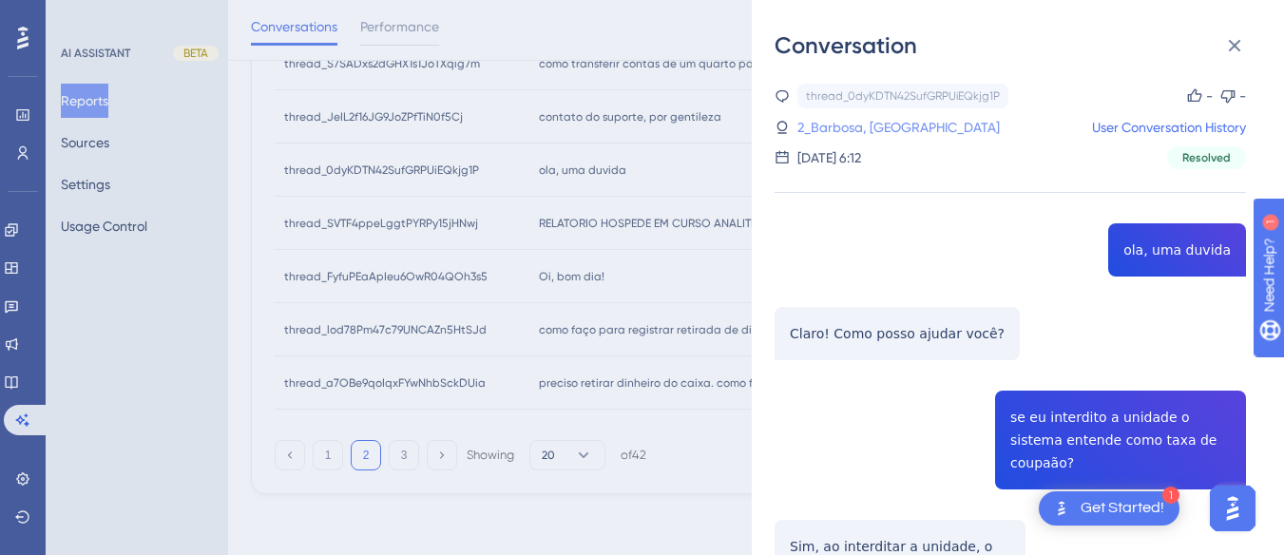
click at [858, 125] on link "2_Barbosa, Diego" at bounding box center [898, 127] width 202 height 23
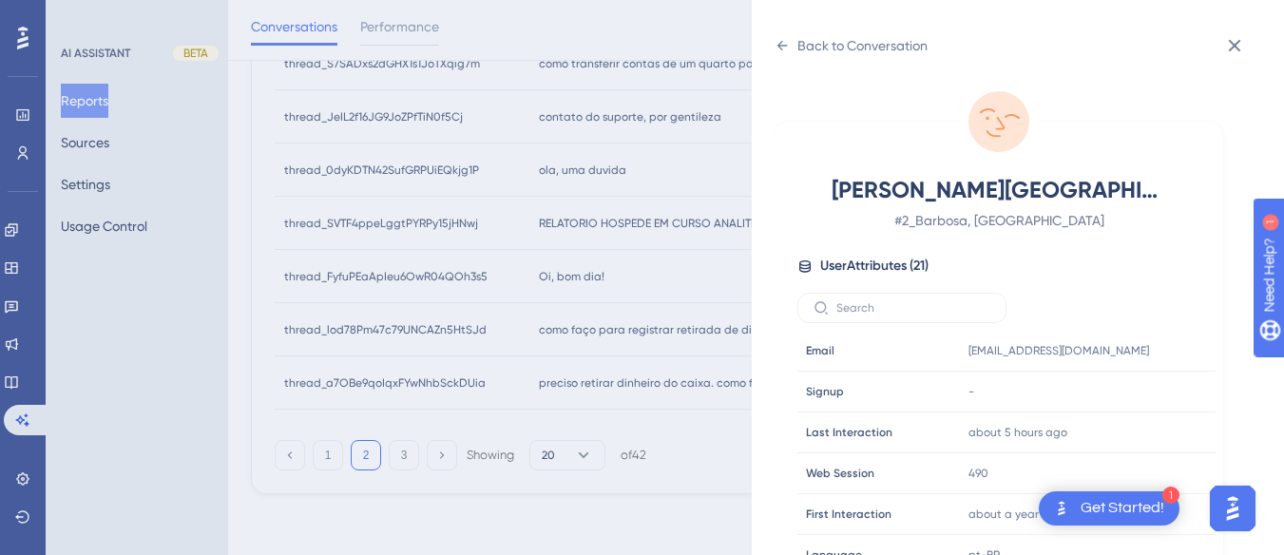
scroll to position [579, 0]
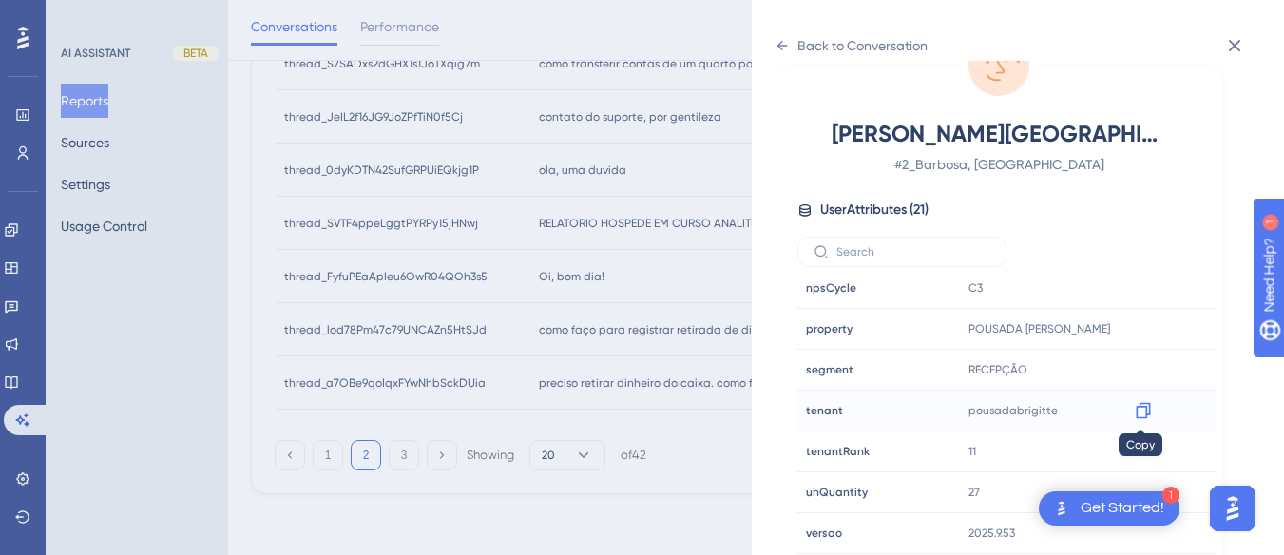
click at [1136, 413] on icon at bounding box center [1143, 411] width 14 height 16
click at [789, 50] on icon at bounding box center [781, 45] width 15 height 15
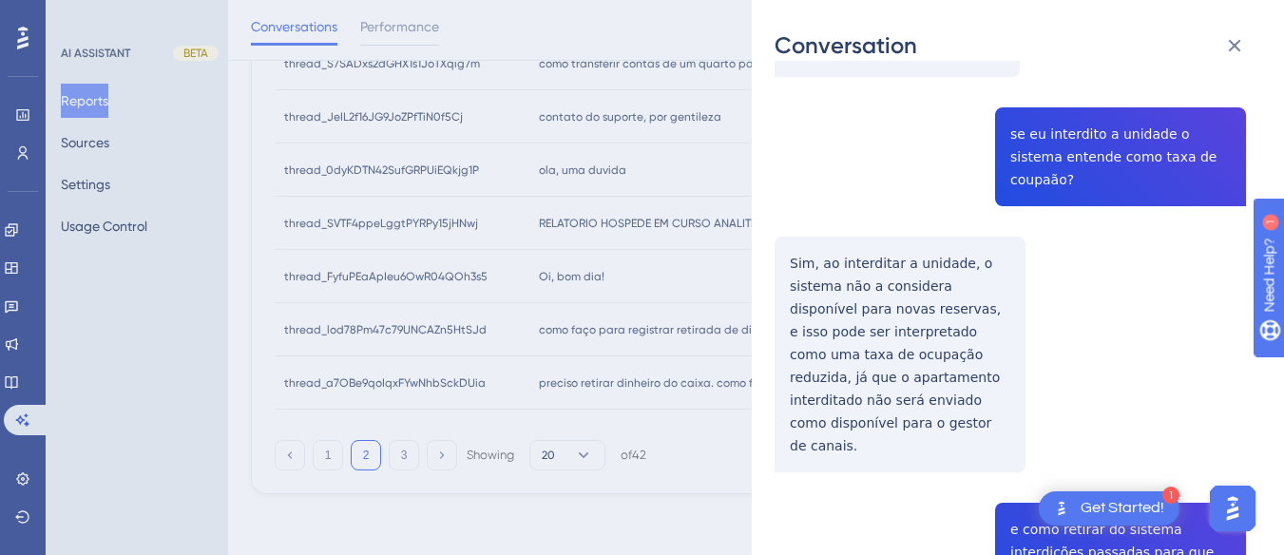
scroll to position [0, 0]
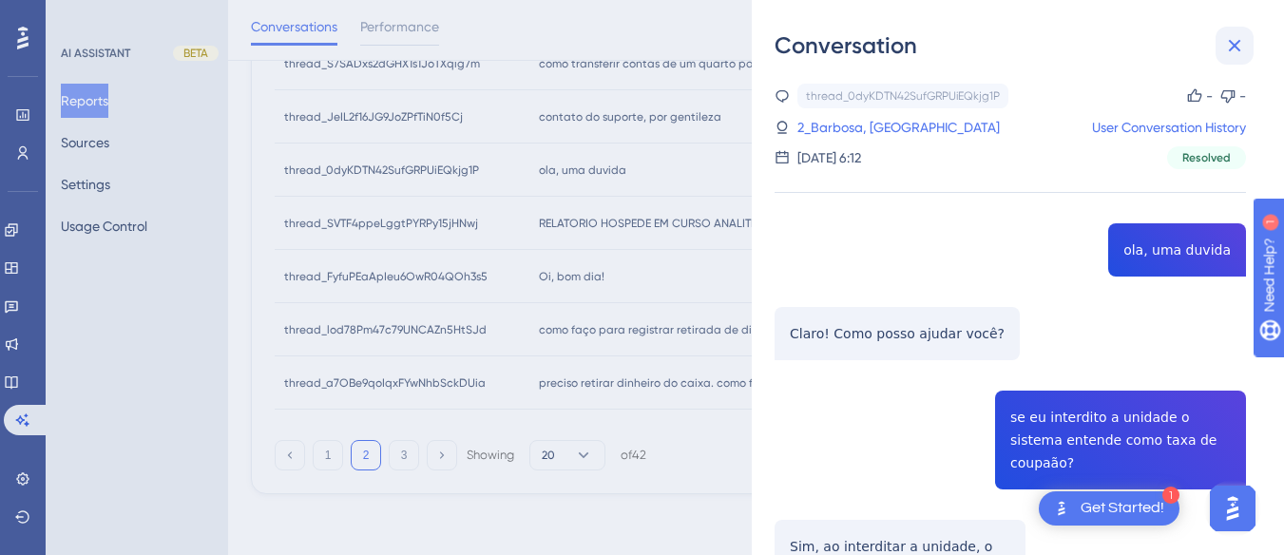
click at [1239, 46] on icon at bounding box center [1234, 45] width 23 height 23
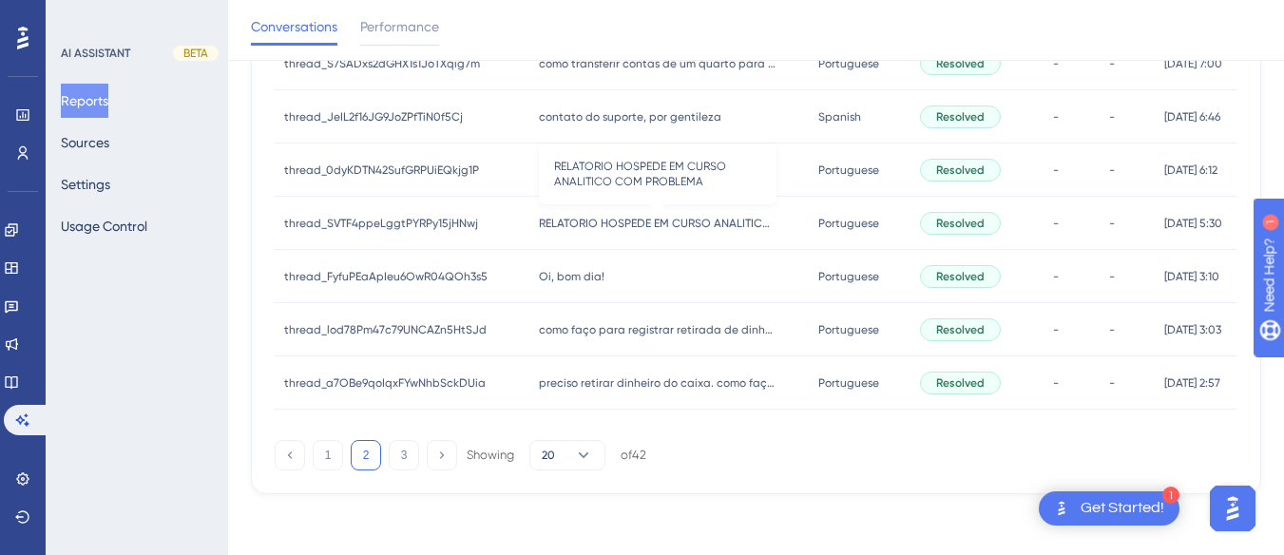
click at [569, 219] on span "RELATORIO HOSPEDE EM CURSO ANALITICO COM PROBLEMA" at bounding box center [658, 223] width 238 height 15
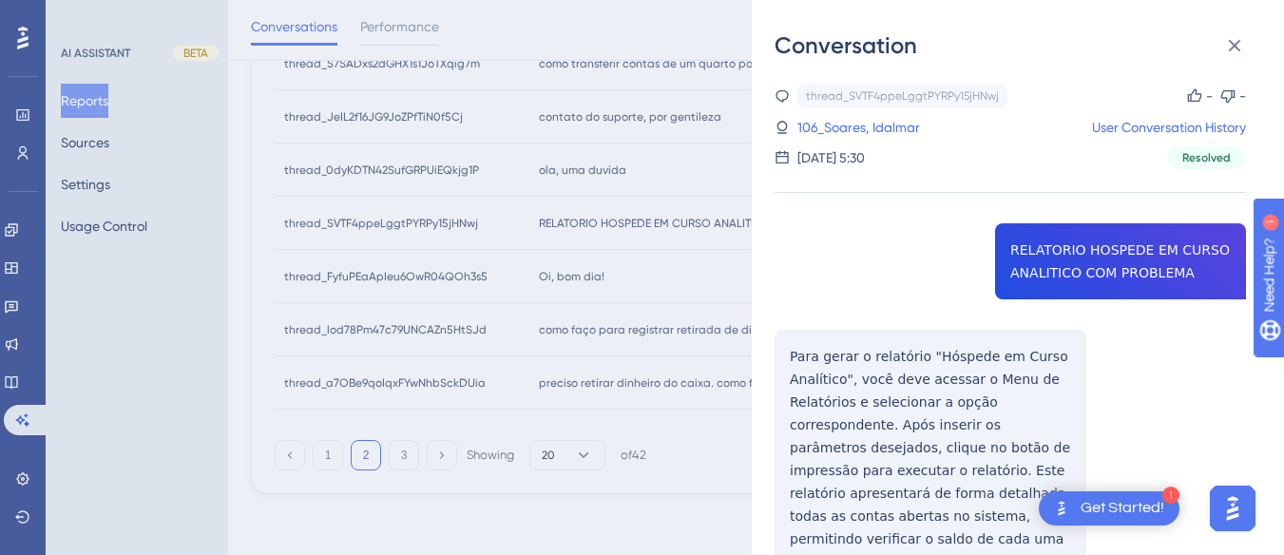
click at [1044, 277] on div "thread_SVTF4ppeLggtPYRPy15jHNwj Copy - - 106_Soares, Idalmar User Conversation …" at bounding box center [1009, 407] width 471 height 647
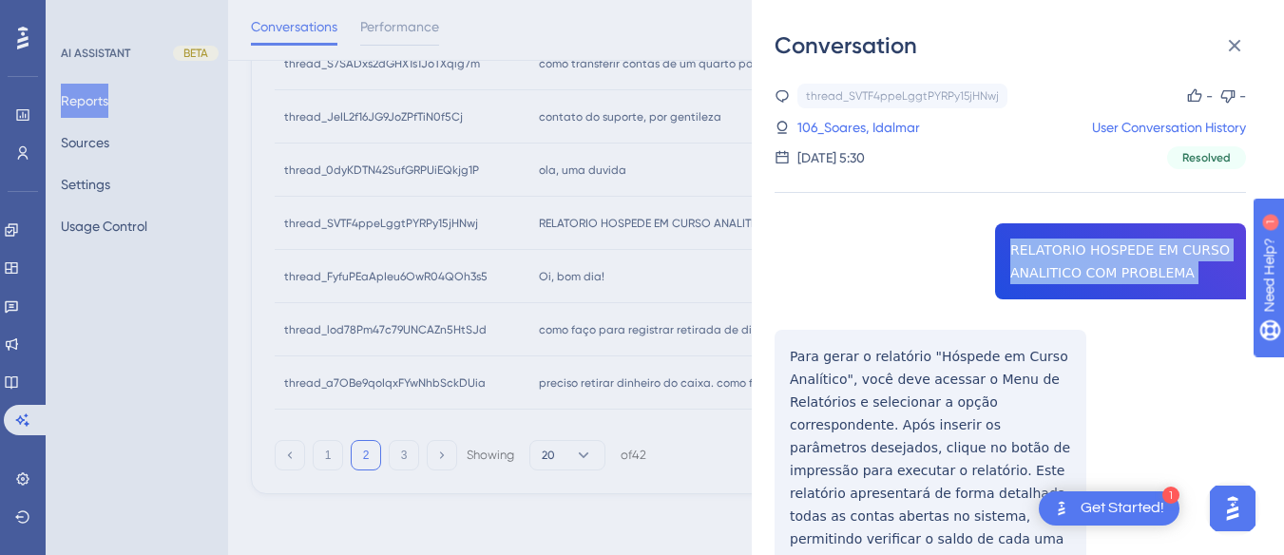
click at [1044, 277] on div "thread_SVTF4ppeLggtPYRPy15jHNwj Copy - - 106_Soares, Idalmar User Conversation …" at bounding box center [1009, 407] width 471 height 647
click at [790, 344] on div "thread_SVTF4ppeLggtPYRPy15jHNwj Copy - - 106_Soares, Idalmar User Conversation …" at bounding box center [1009, 407] width 471 height 647
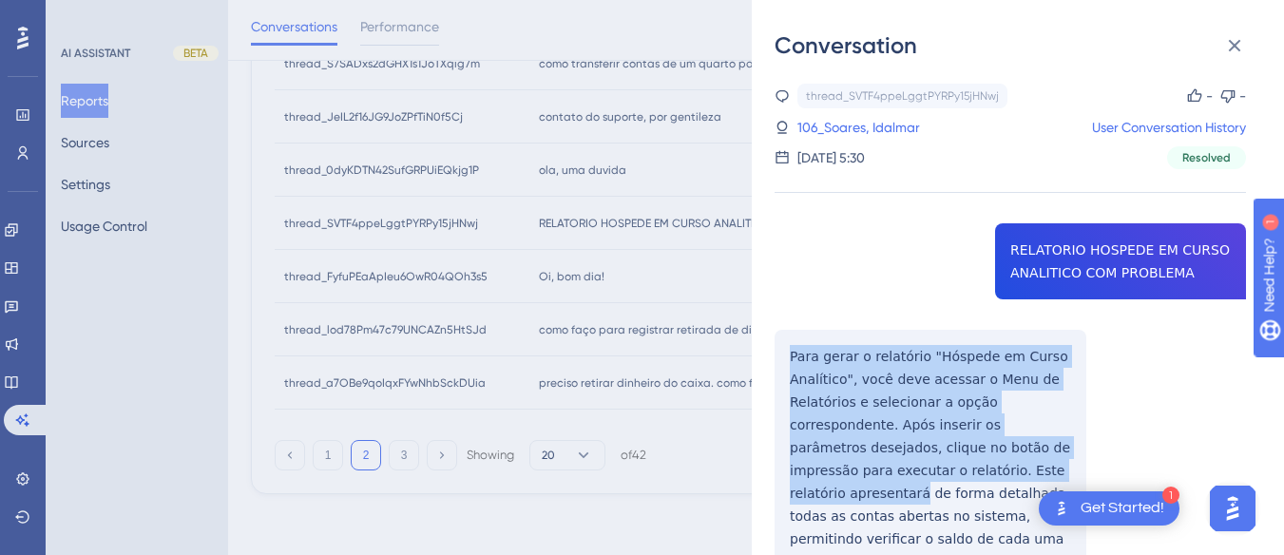
scroll to position [116, 0]
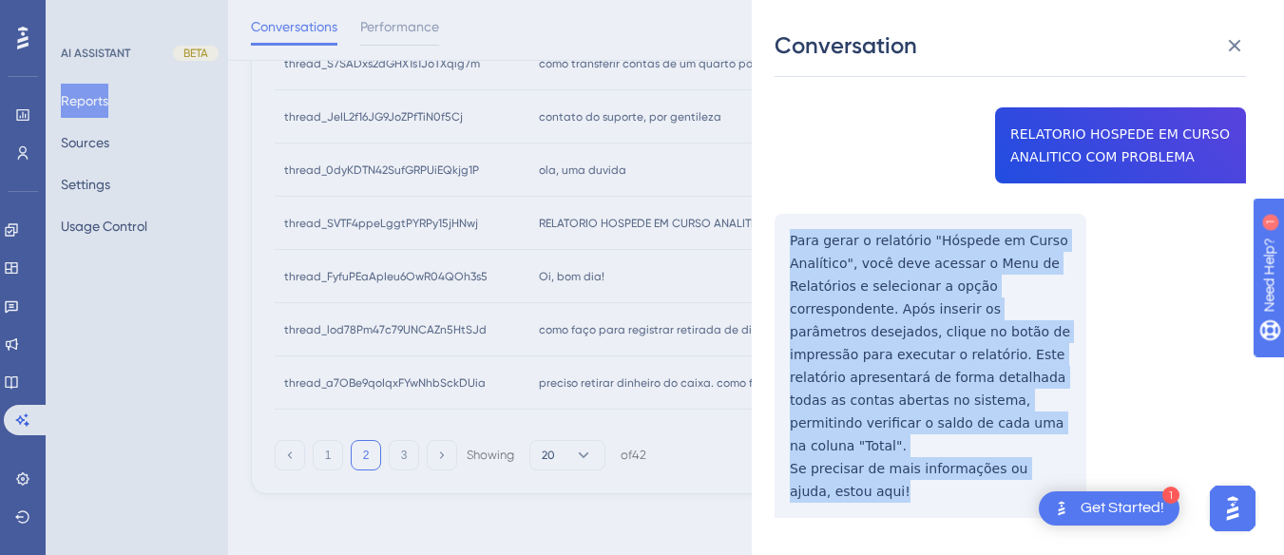
drag, startPoint x: 790, startPoint y: 345, endPoint x: 868, endPoint y: 258, distance: 117.1
click at [938, 452] on div "thread_SVTF4ppeLggtPYRPy15jHNwj Copy - - 106_Soares, Idalmar User Conversation …" at bounding box center [1009, 291] width 471 height 647
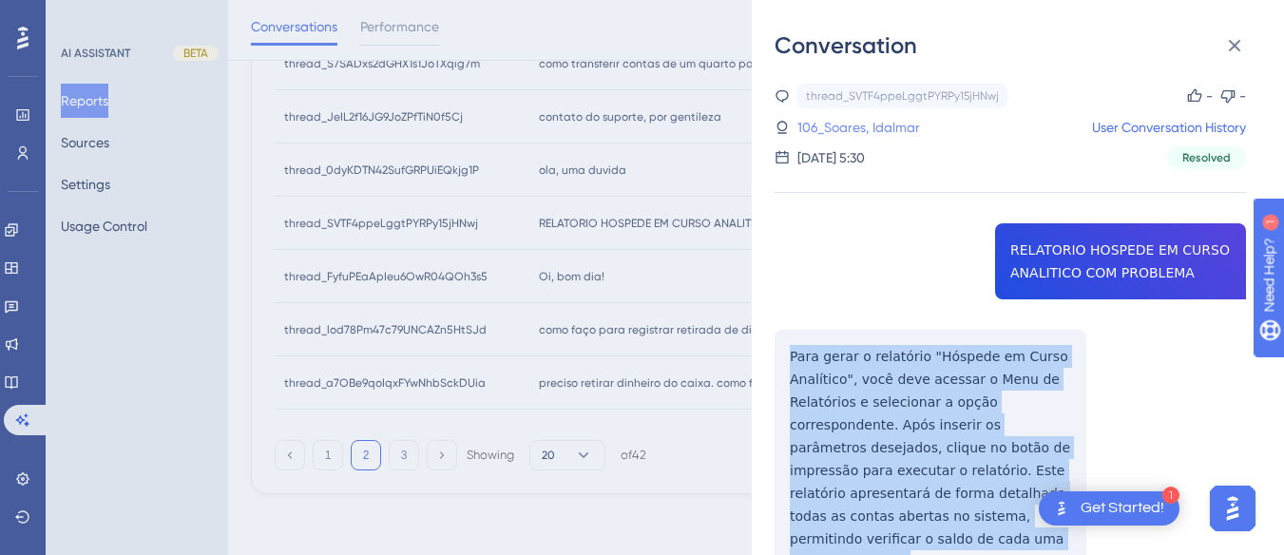
scroll to position [355, 0]
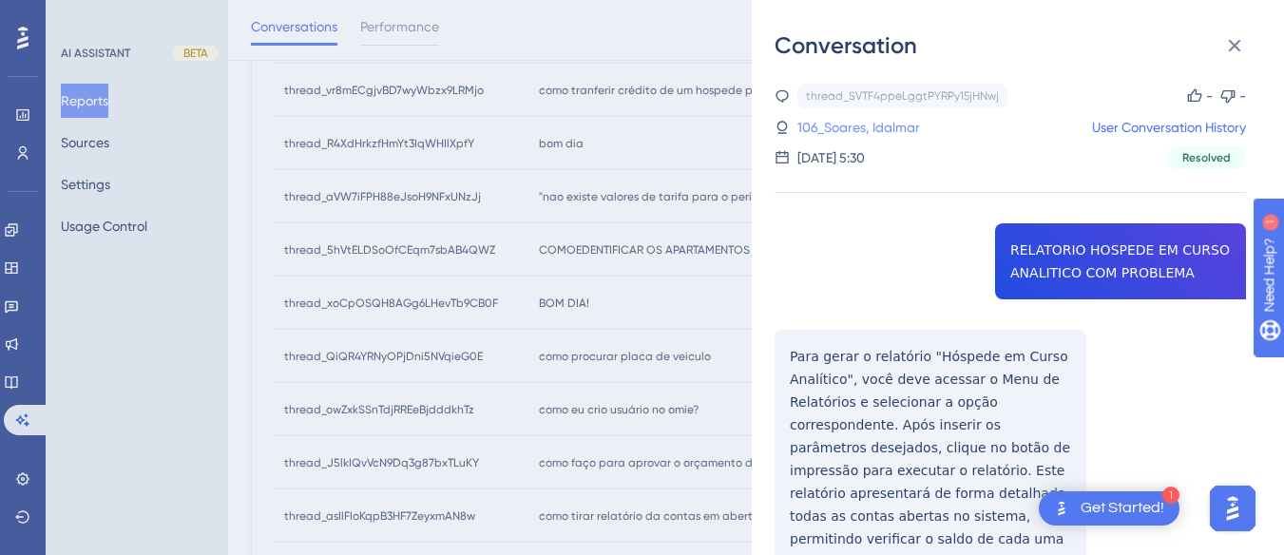
click at [879, 121] on link "106_Soares, Idalmar" at bounding box center [858, 127] width 123 height 23
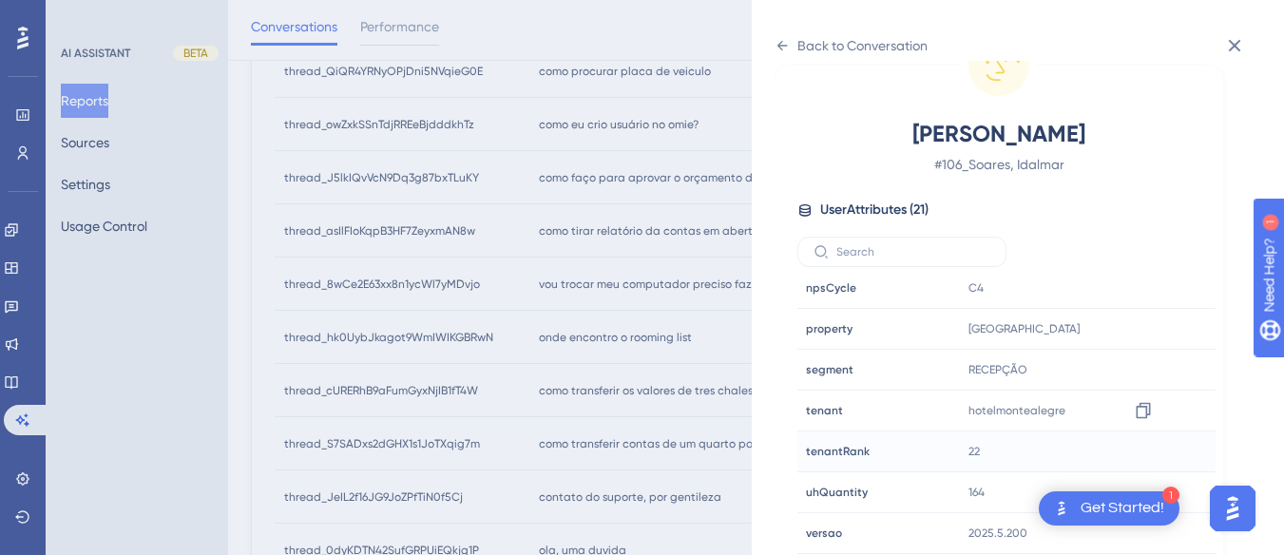
scroll to position [736, 0]
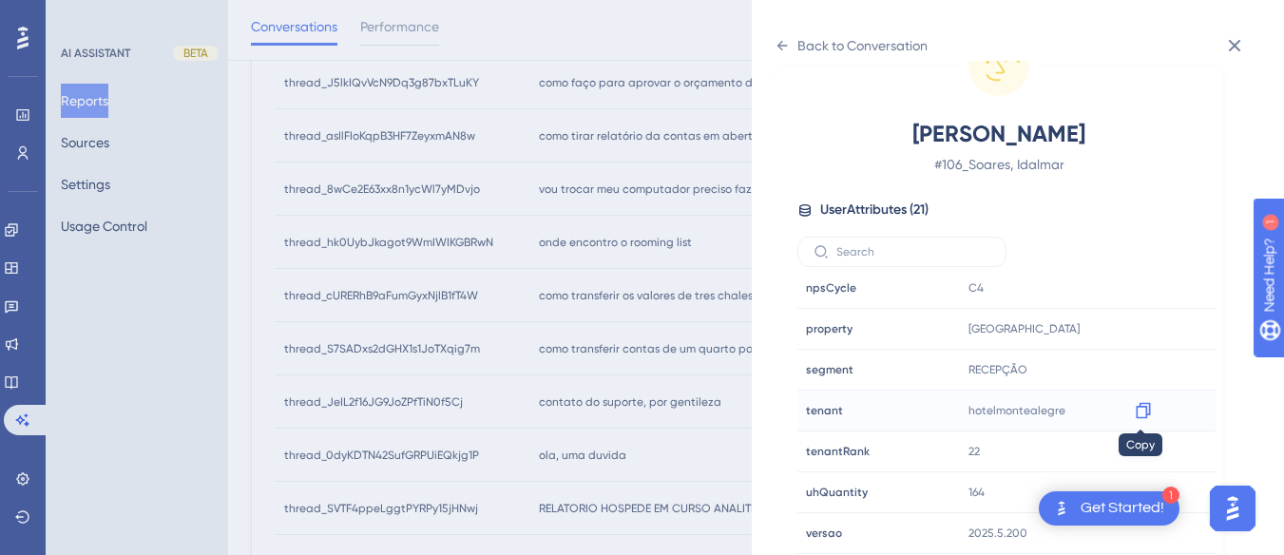
click at [1136, 410] on icon at bounding box center [1143, 411] width 14 height 16
click at [777, 32] on div "Back to Conversation" at bounding box center [850, 45] width 153 height 30
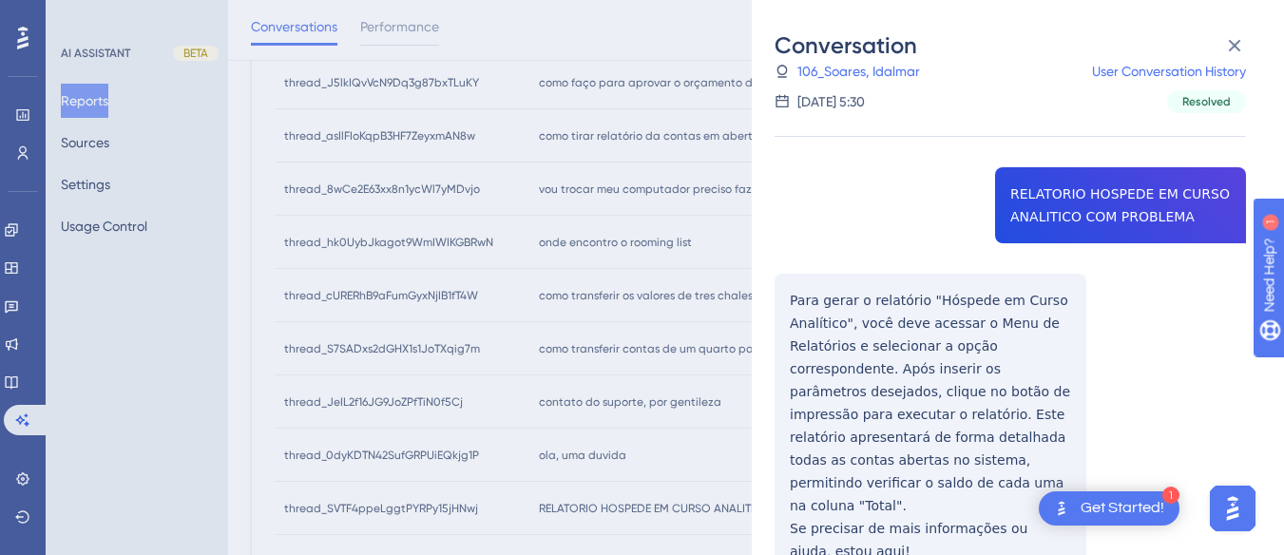
scroll to position [1021, 0]
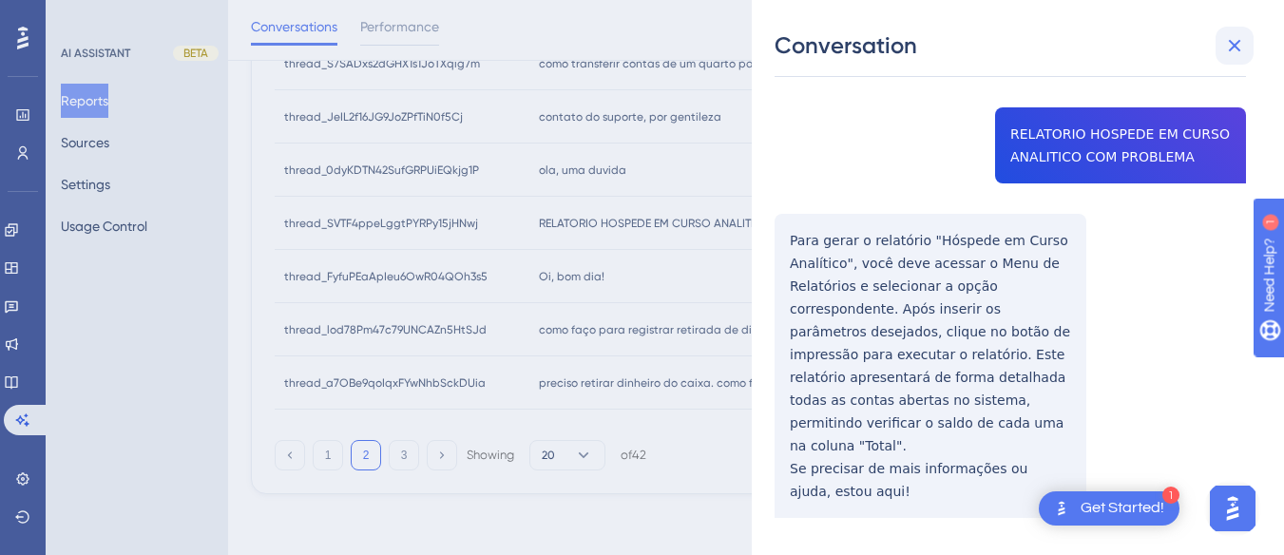
click at [1227, 53] on icon at bounding box center [1234, 45] width 23 height 23
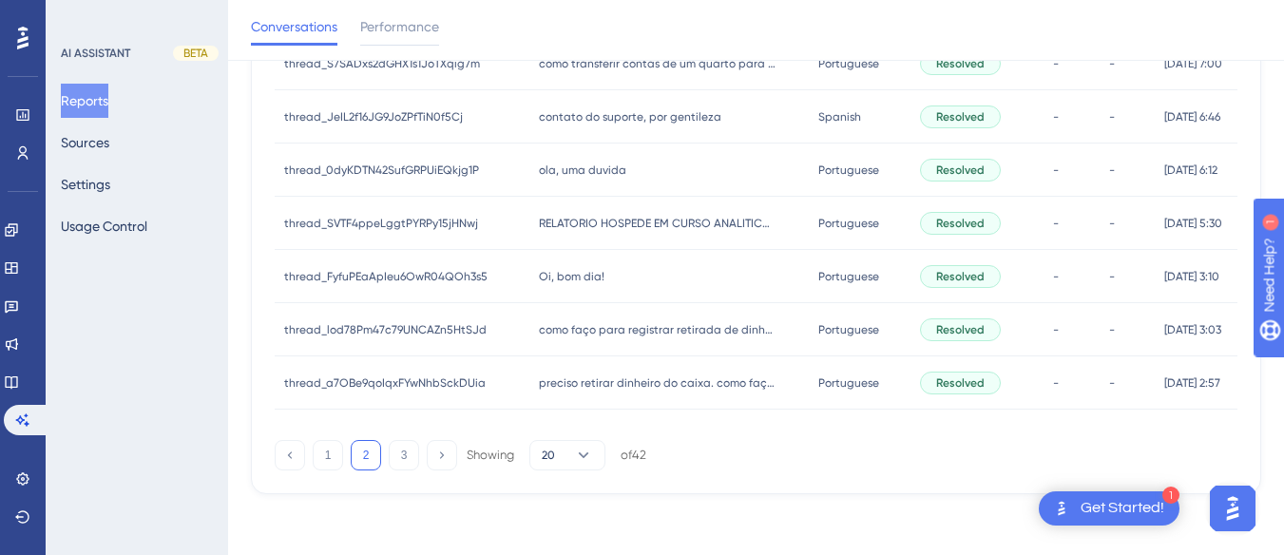
click at [576, 265] on div "Oi, bom dia! Oi, bom dia!" at bounding box center [668, 276] width 278 height 53
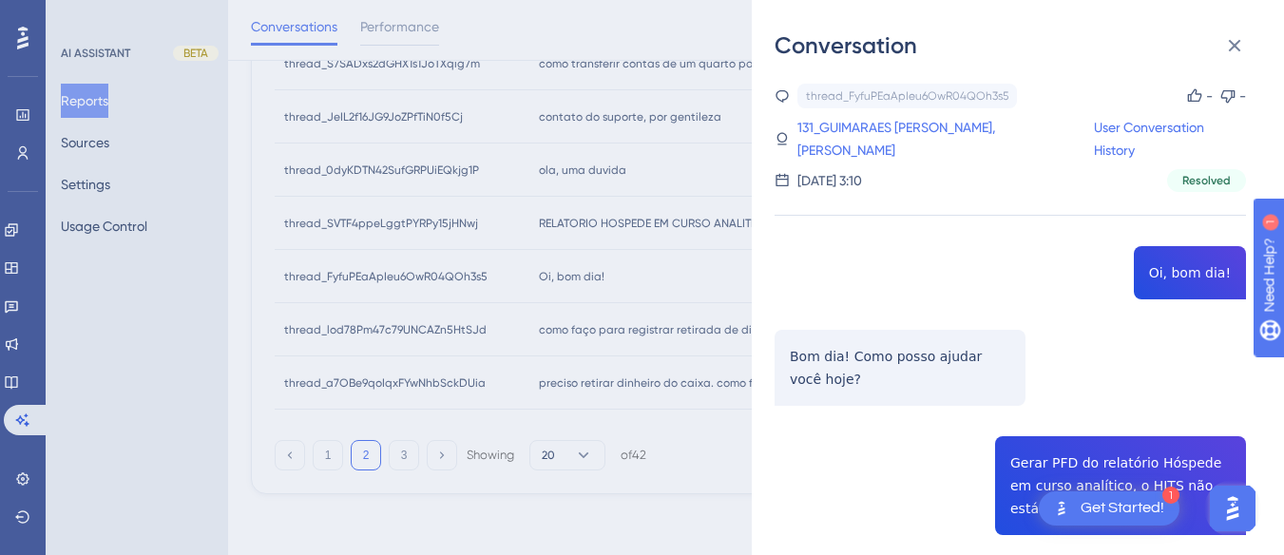
scroll to position [285, 0]
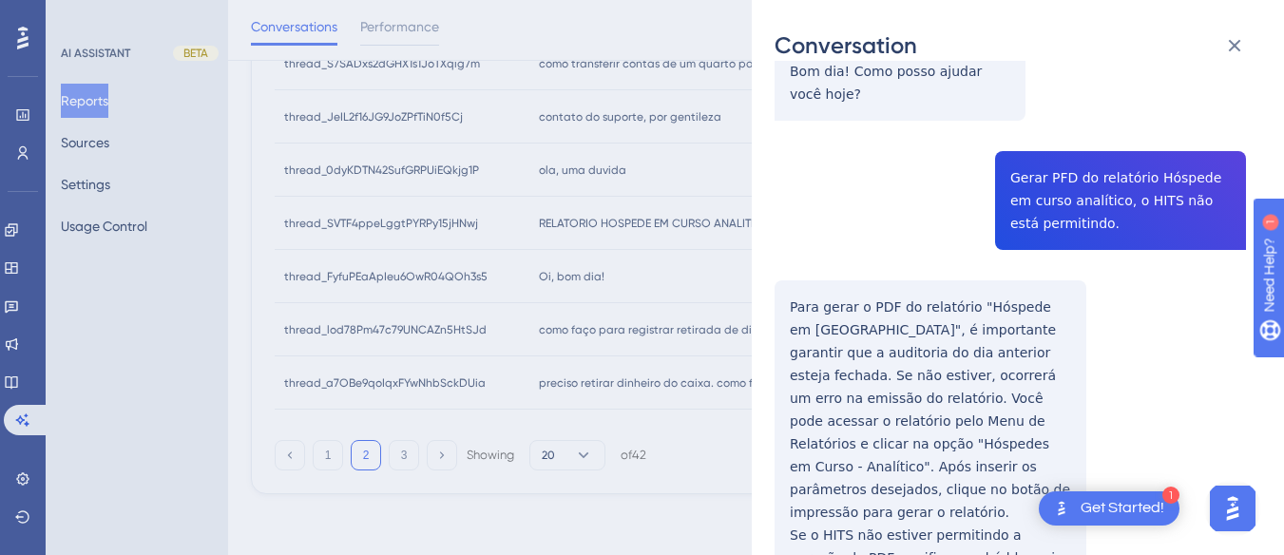
click at [1018, 182] on div "thread_FyfuPEaApIeu6OwR04QOh3s5 Copy - - 131_GUIMARAES SANTOS, RITA DE CASSIA U…" at bounding box center [1009, 263] width 471 height 928
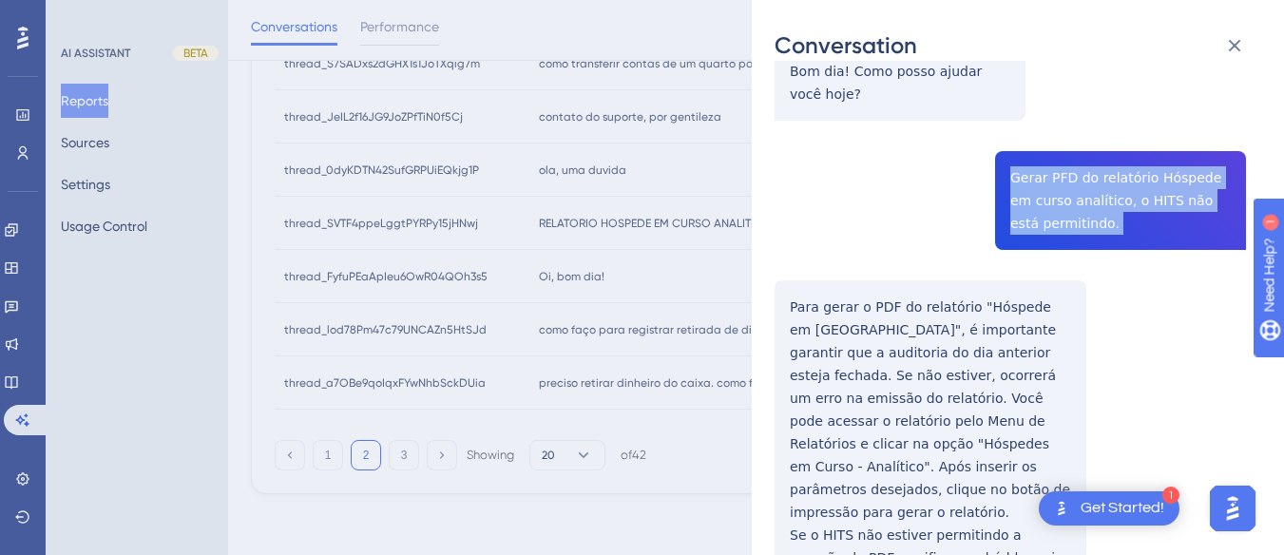
click at [1018, 182] on div "thread_FyfuPEaApIeu6OwR04QOh3s5 Copy - - 131_GUIMARAES SANTOS, RITA DE CASSIA U…" at bounding box center [1009, 263] width 471 height 928
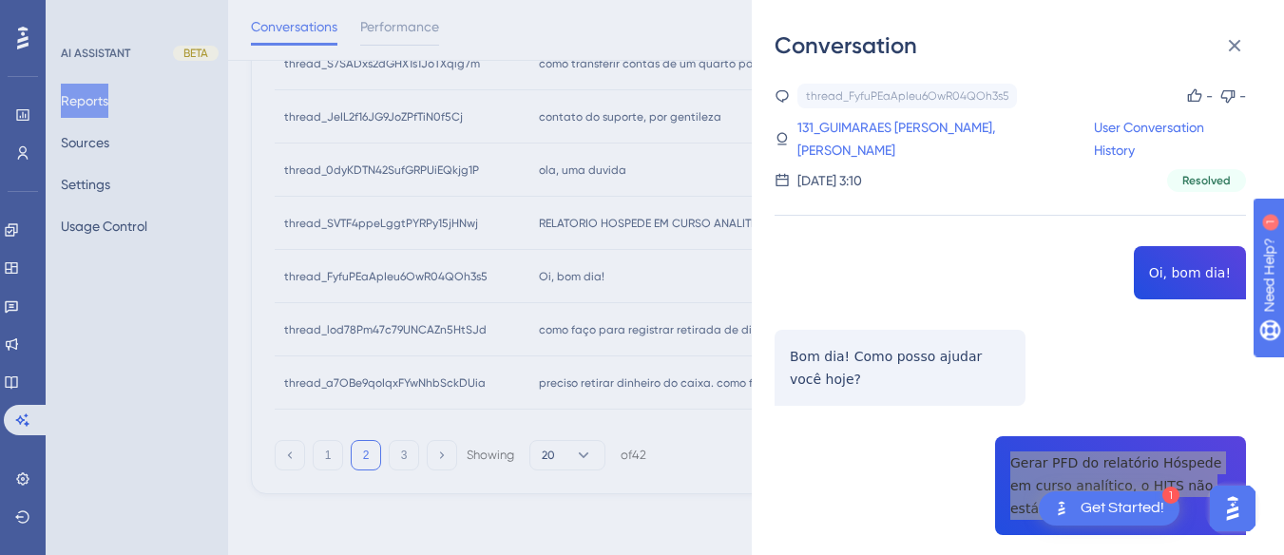
scroll to position [380, 0]
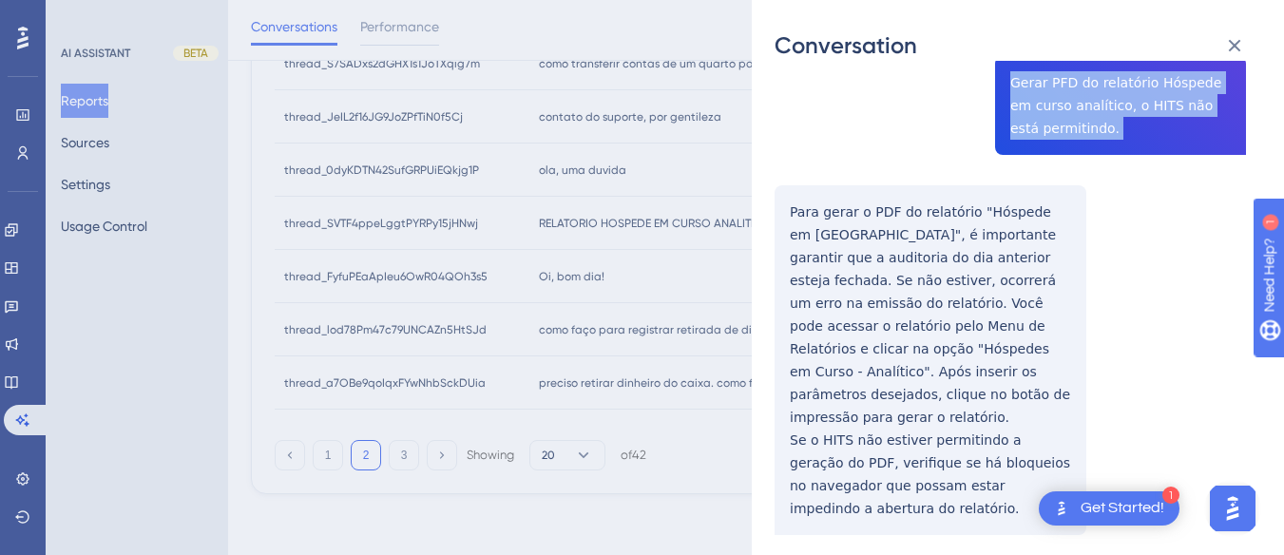
click at [771, 179] on div "Conversation thread_FyfuPEaApIeu6OwR04QOh3s5 Copy - - 131_GUIMARAES SANTOS, RIT…" at bounding box center [1018, 277] width 532 height 555
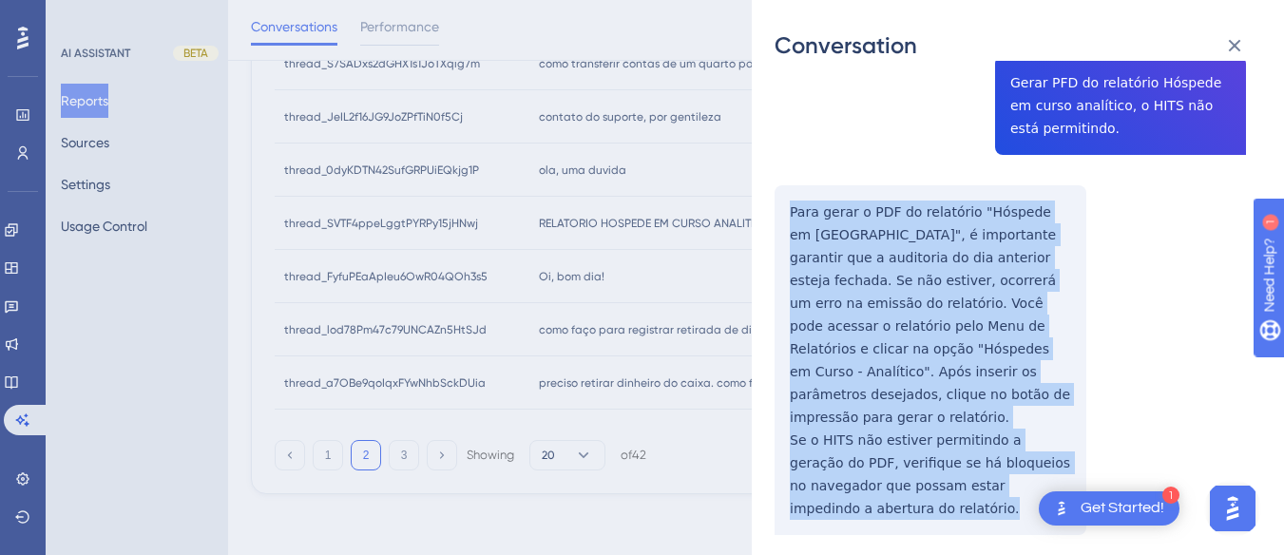
drag, startPoint x: 779, startPoint y: 179, endPoint x: 910, endPoint y: 471, distance: 320.7
click at [910, 471] on div "thread_FyfuPEaApIeu6OwR04QOh3s5 Copy - - 131_GUIMARAES SANTOS, RITA DE CASSIA U…" at bounding box center [1009, 168] width 471 height 928
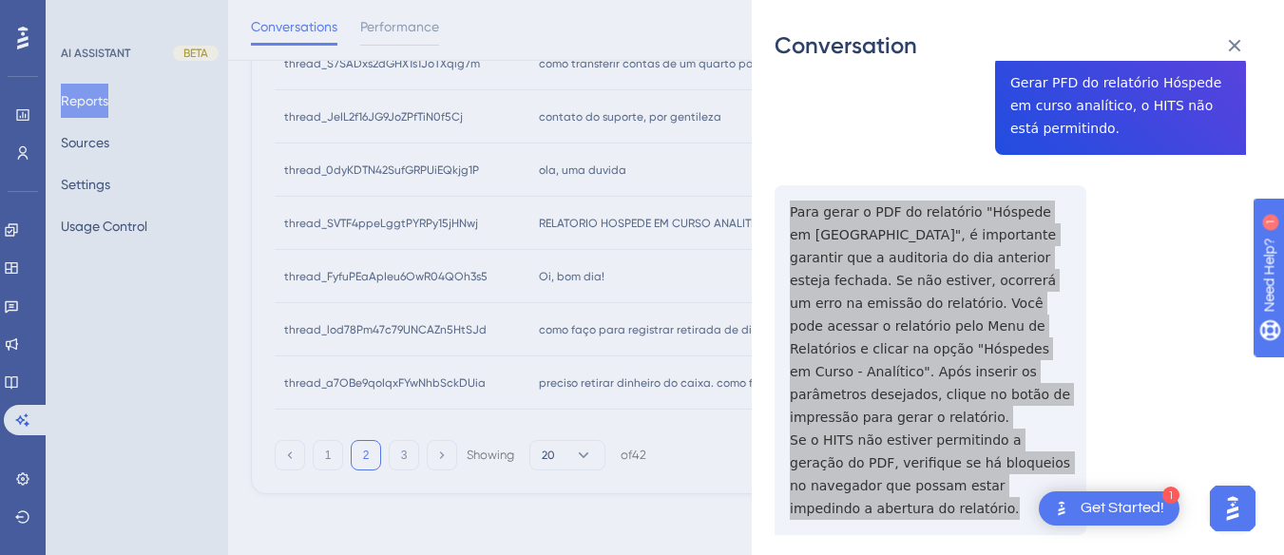
scroll to position [0, 0]
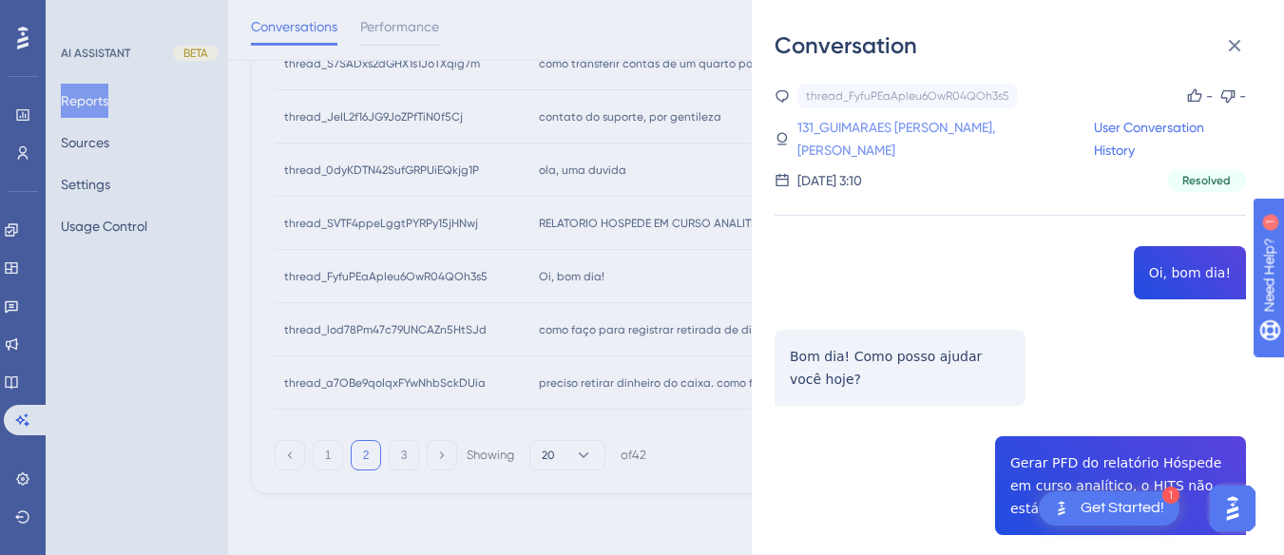
click at [882, 122] on link "131_GUIMARAES SANTOS, RITA DE CASSIA" at bounding box center [945, 139] width 296 height 46
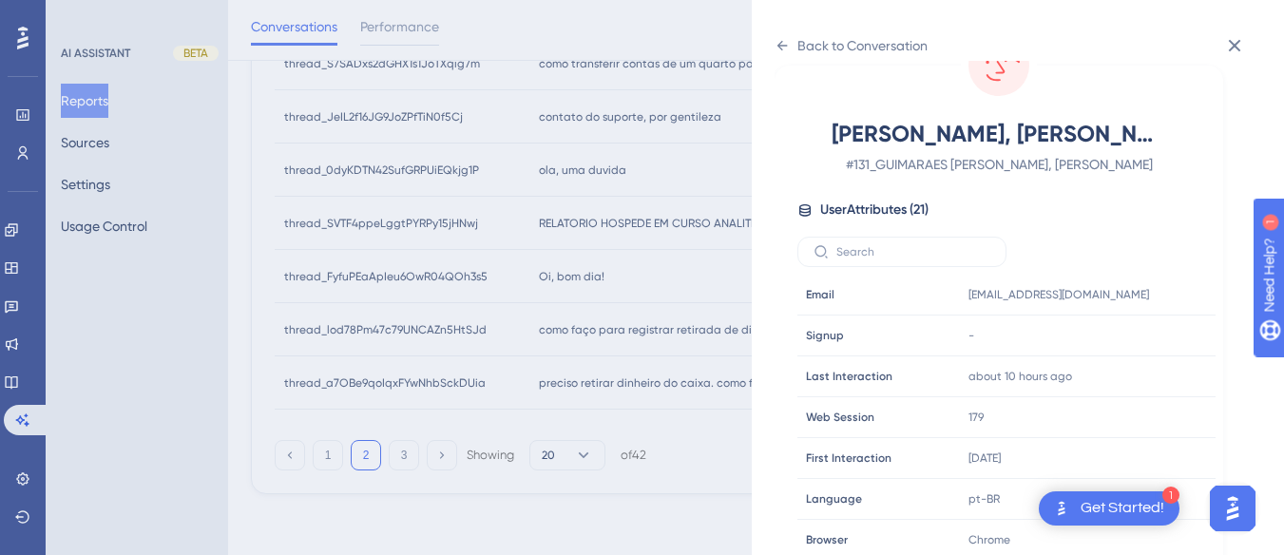
scroll to position [570, 0]
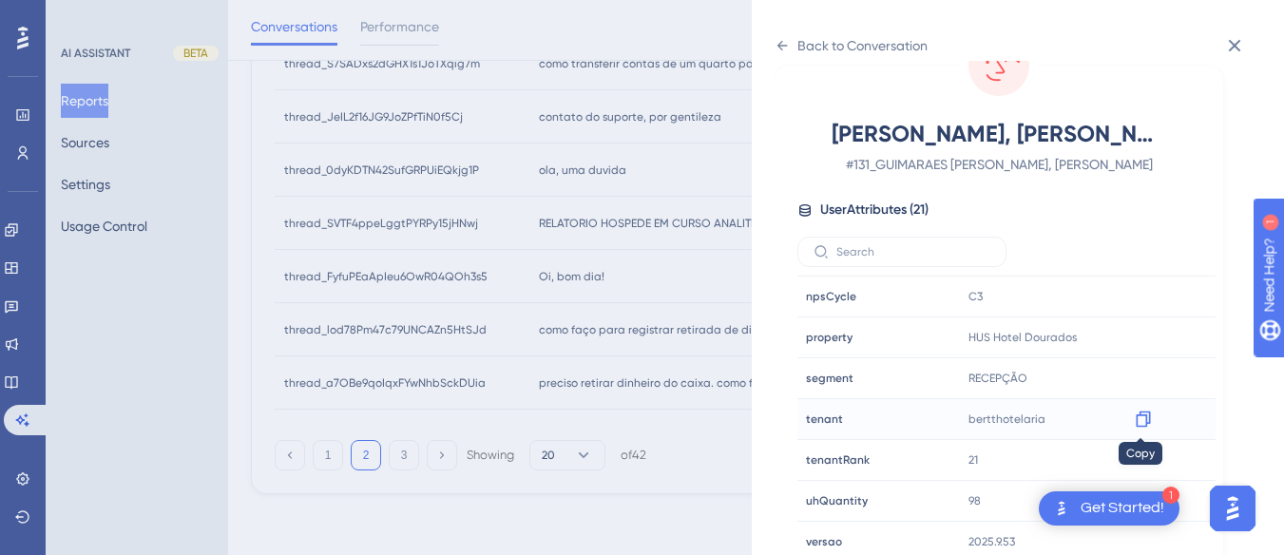
click at [1136, 415] on icon at bounding box center [1143, 419] width 14 height 16
click at [774, 36] on div "Back to Conversation" at bounding box center [850, 45] width 153 height 30
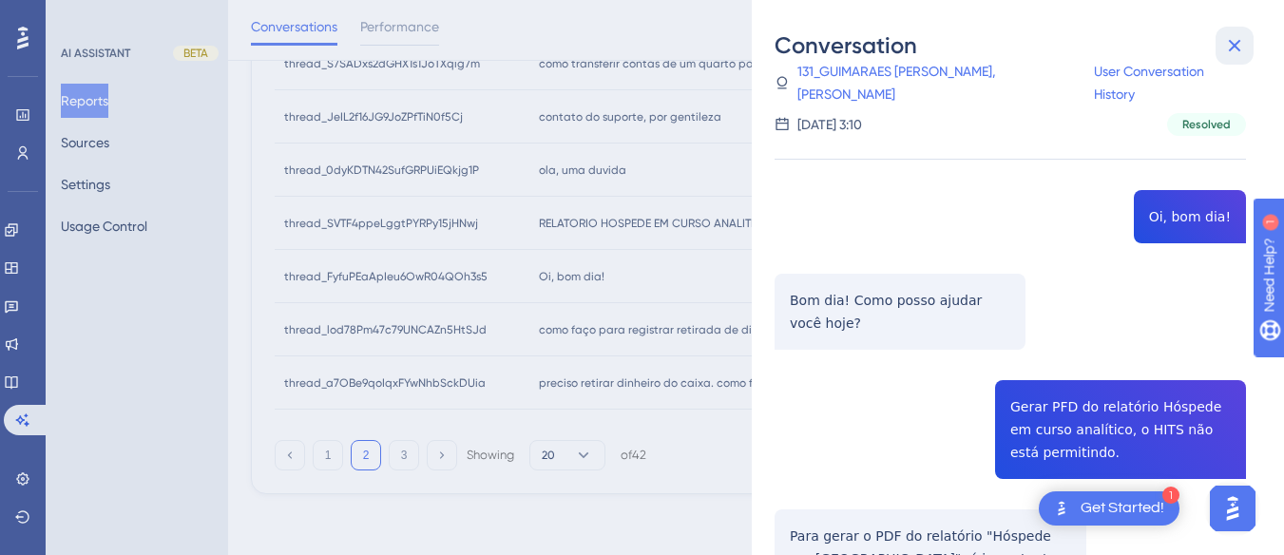
click at [1233, 29] on button at bounding box center [1234, 46] width 38 height 38
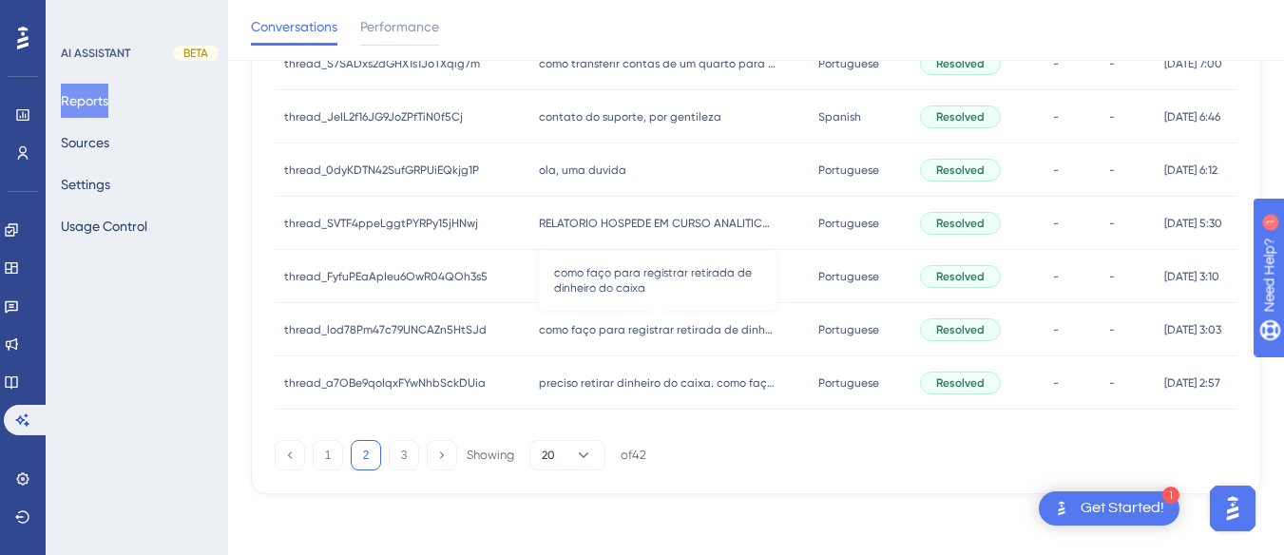
click at [705, 325] on span "como faço para registrar retirada de dinheiro do caixa" at bounding box center [658, 329] width 238 height 15
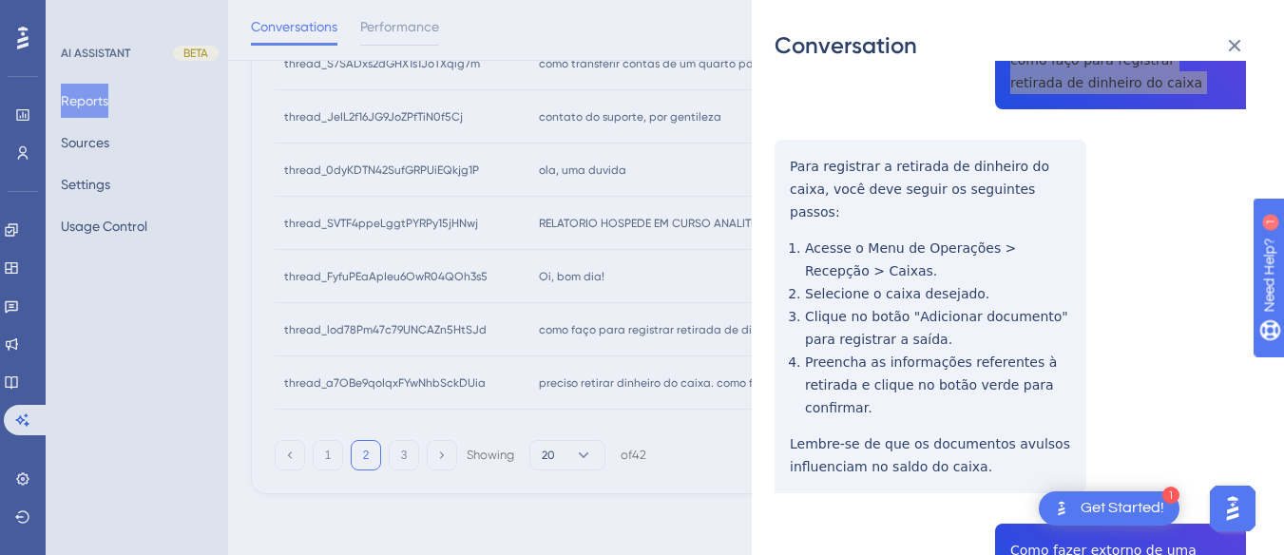
scroll to position [95, 0]
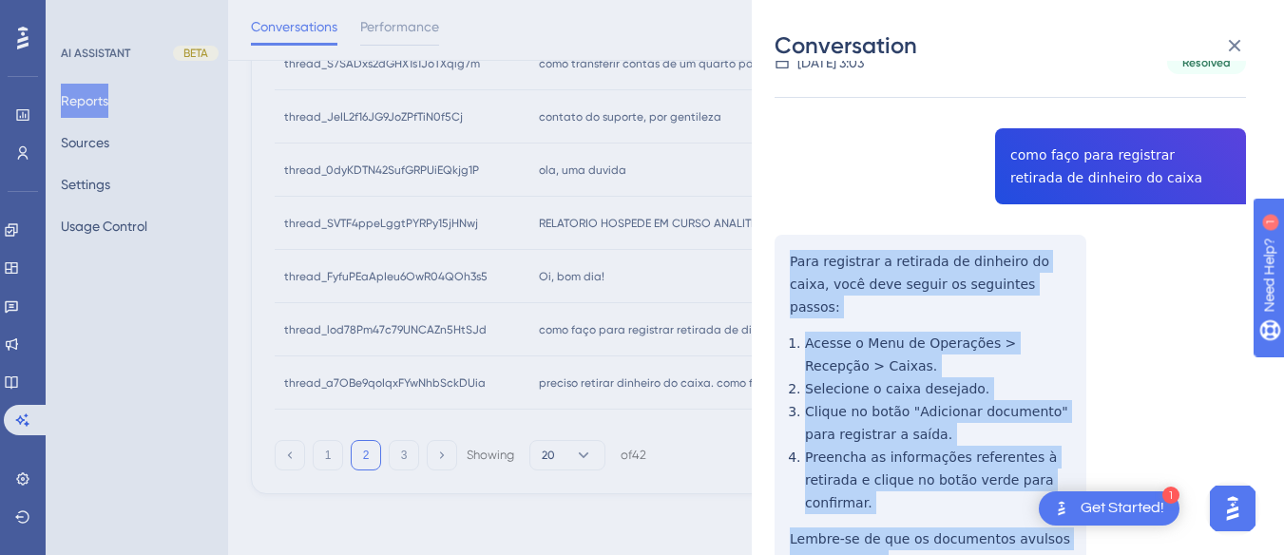
scroll to position [380, 0]
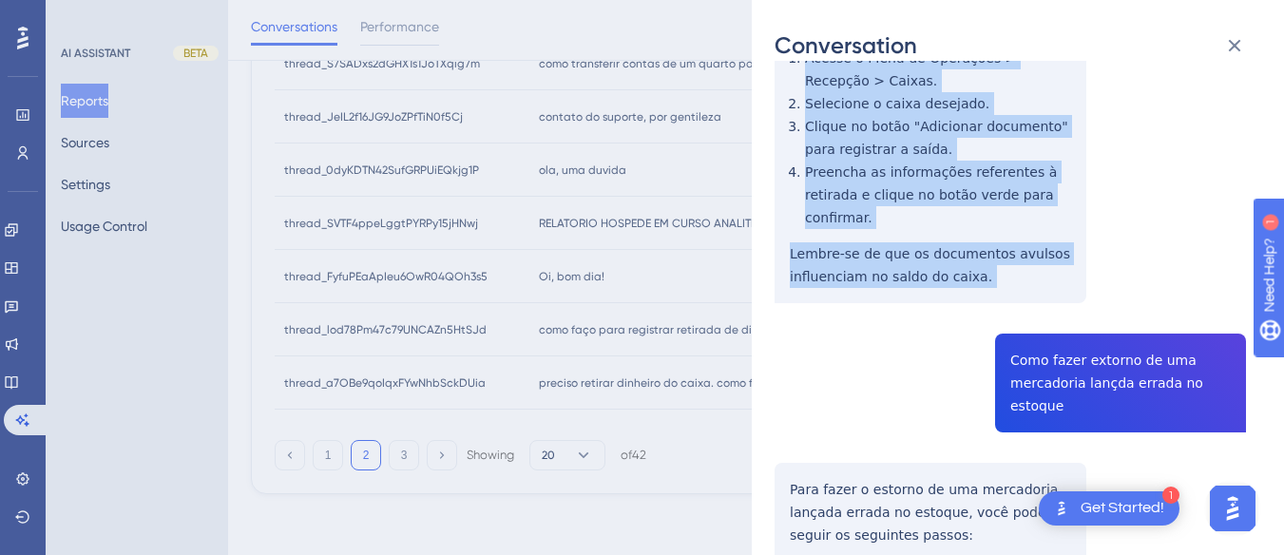
drag, startPoint x: 780, startPoint y: 252, endPoint x: 1030, endPoint y: 279, distance: 251.4
click at [1030, 279] on div "thread_lod78Pm47c79UNCAZn5HtSJd Copy - - 4_Adm, Wilker User Conversation Histor…" at bounding box center [1009, 343] width 471 height 1278
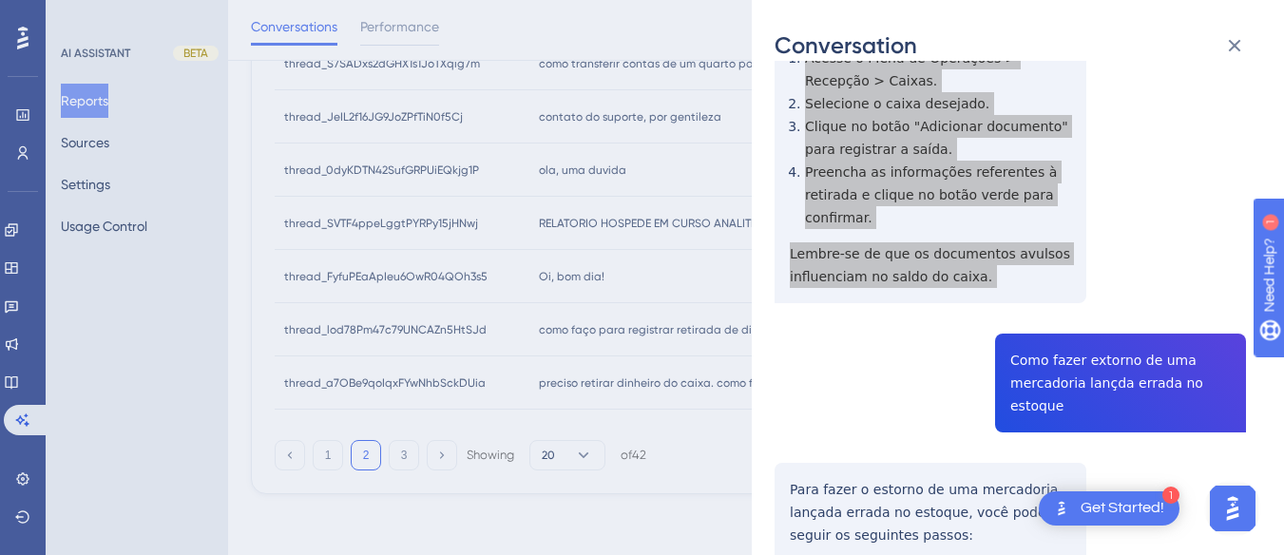
scroll to position [570, 0]
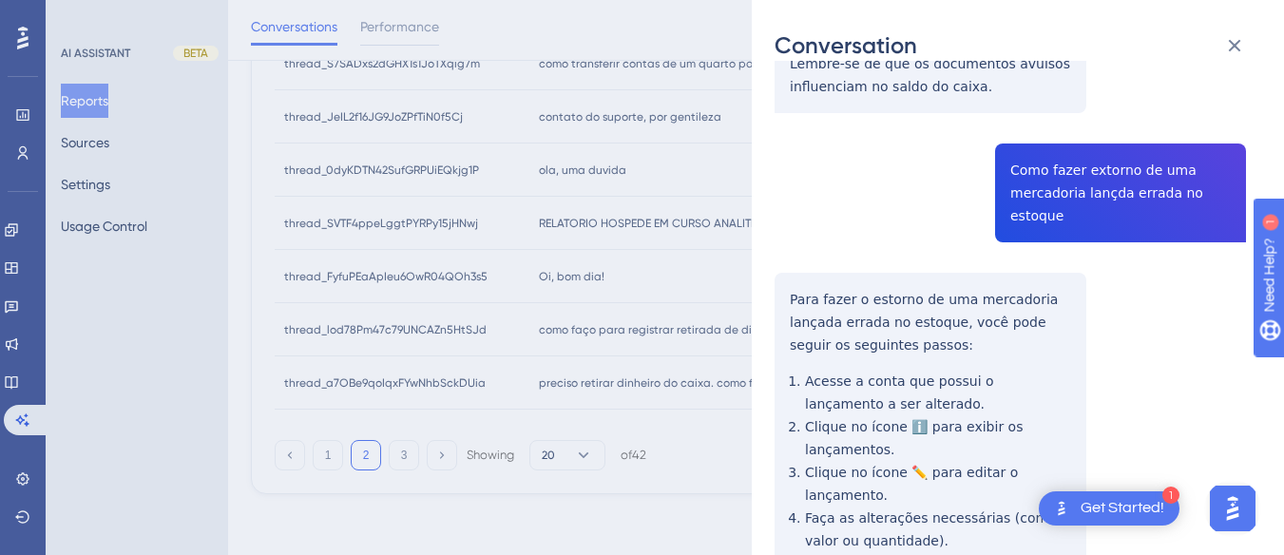
click at [1036, 145] on div "thread_lod78Pm47c79UNCAZn5HtSJd Copy - - 4_Adm, Wilker User Conversation Histor…" at bounding box center [1009, 152] width 471 height 1278
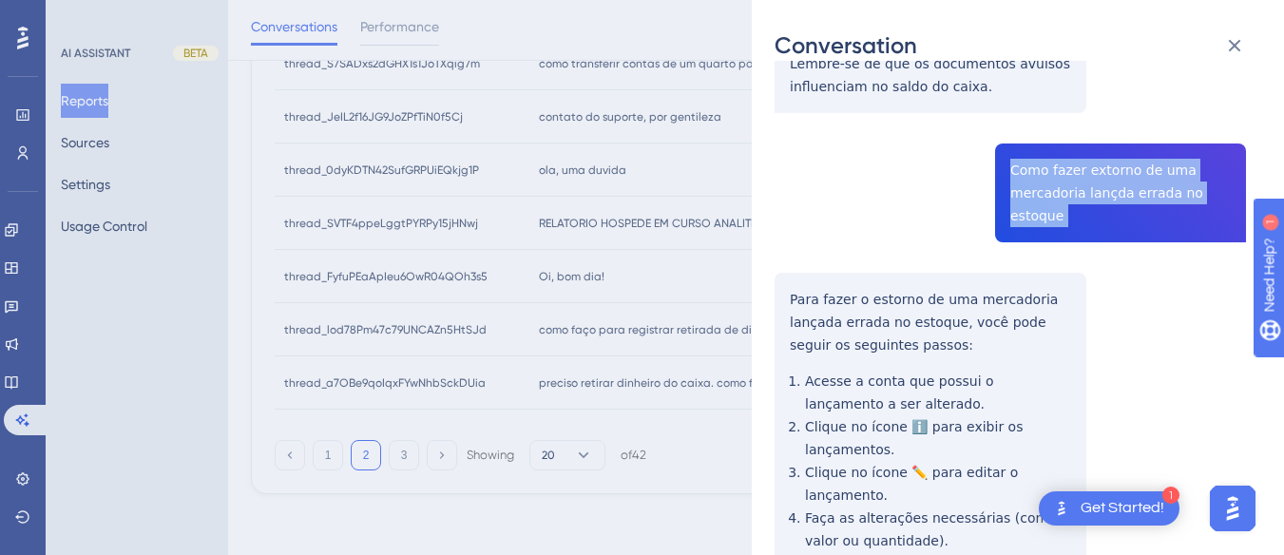
click at [1036, 144] on div "thread_lod78Pm47c79UNCAZn5HtSJd Copy - - 4_Adm, Wilker User Conversation Histor…" at bounding box center [1009, 152] width 471 height 1278
click at [783, 250] on div "thread_lod78Pm47c79UNCAZn5HtSJd Copy - - 4_Adm, Wilker User Conversation Histor…" at bounding box center [1009, 152] width 471 height 1278
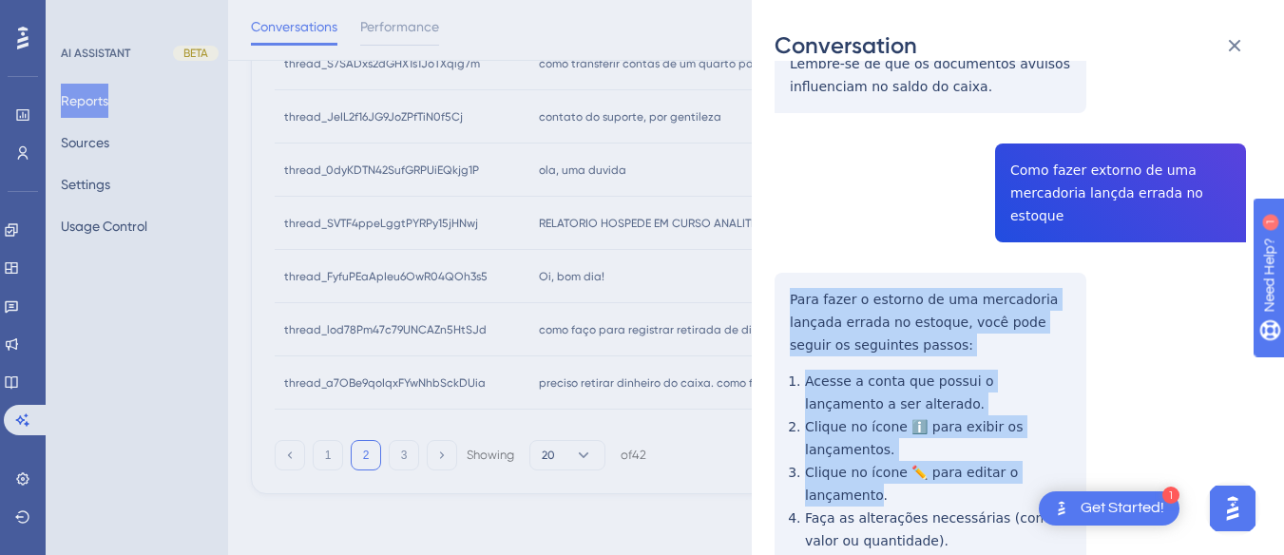
scroll to position [747, 0]
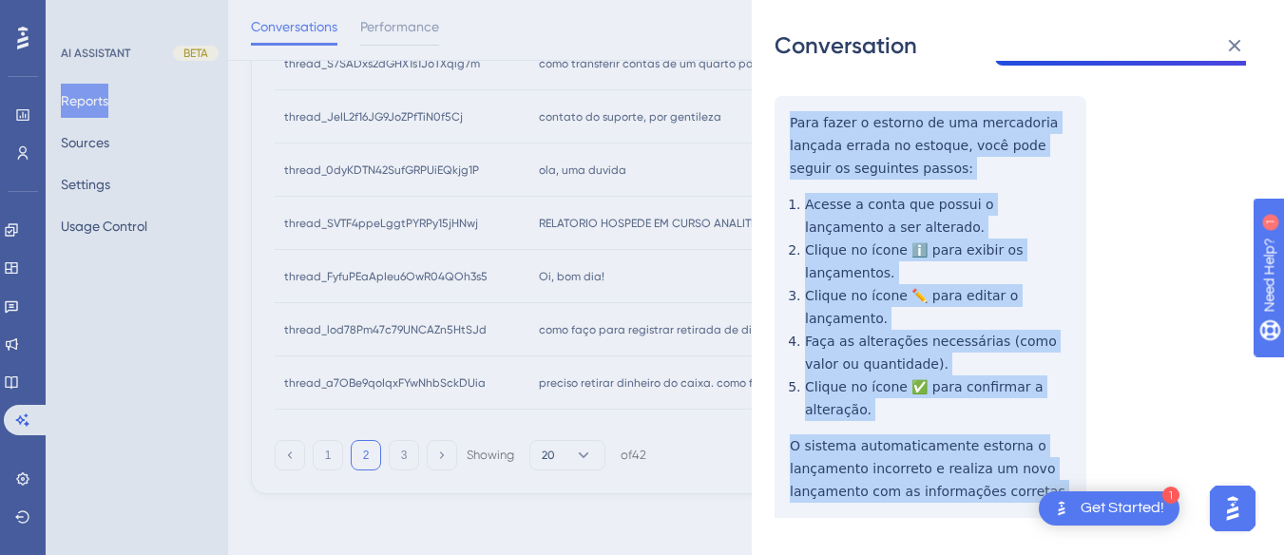
drag, startPoint x: 783, startPoint y: 250, endPoint x: 1050, endPoint y: 427, distance: 320.2
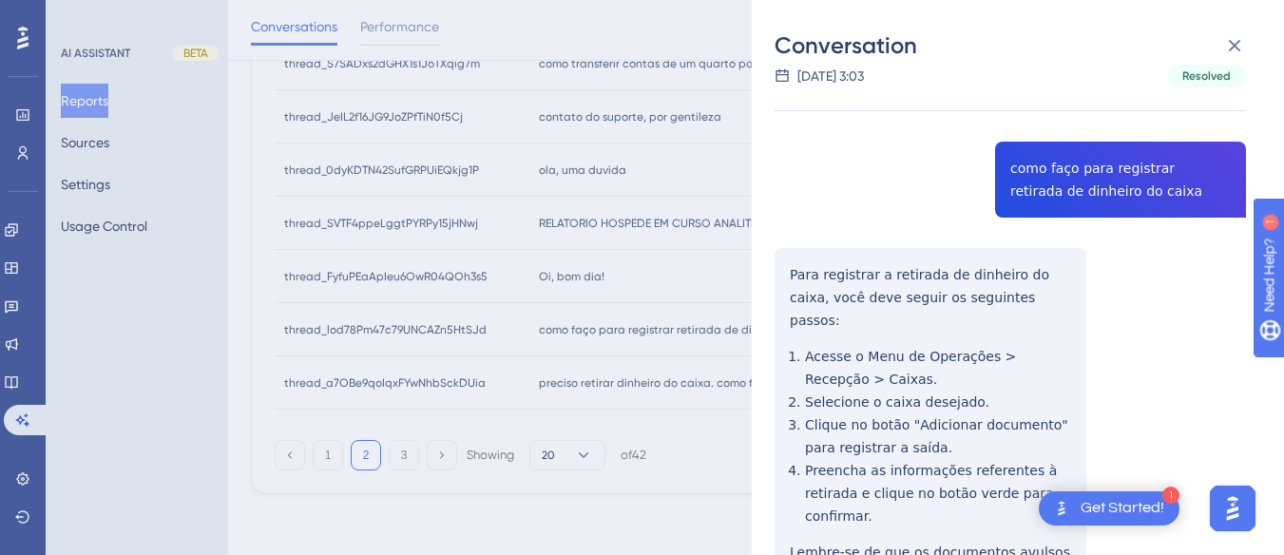
scroll to position [0, 0]
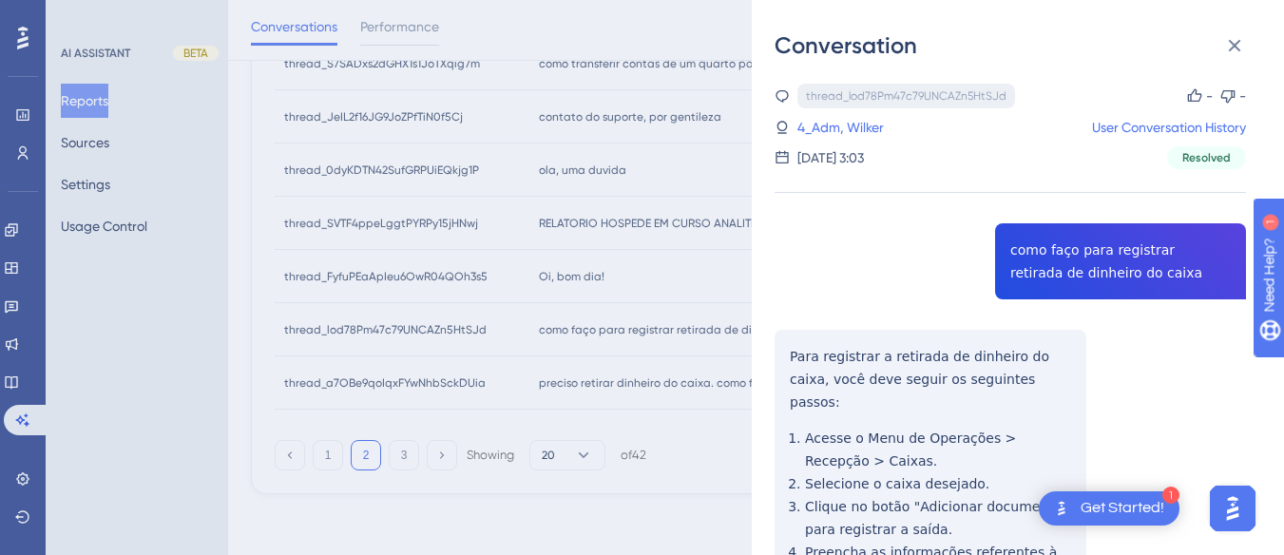
click at [827, 107] on div "thread_lod78Pm47c79UNCAZn5HtSJd Copy" at bounding box center [906, 96] width 218 height 25
click at [828, 118] on link "4_Adm, Wilker" at bounding box center [840, 127] width 86 height 23
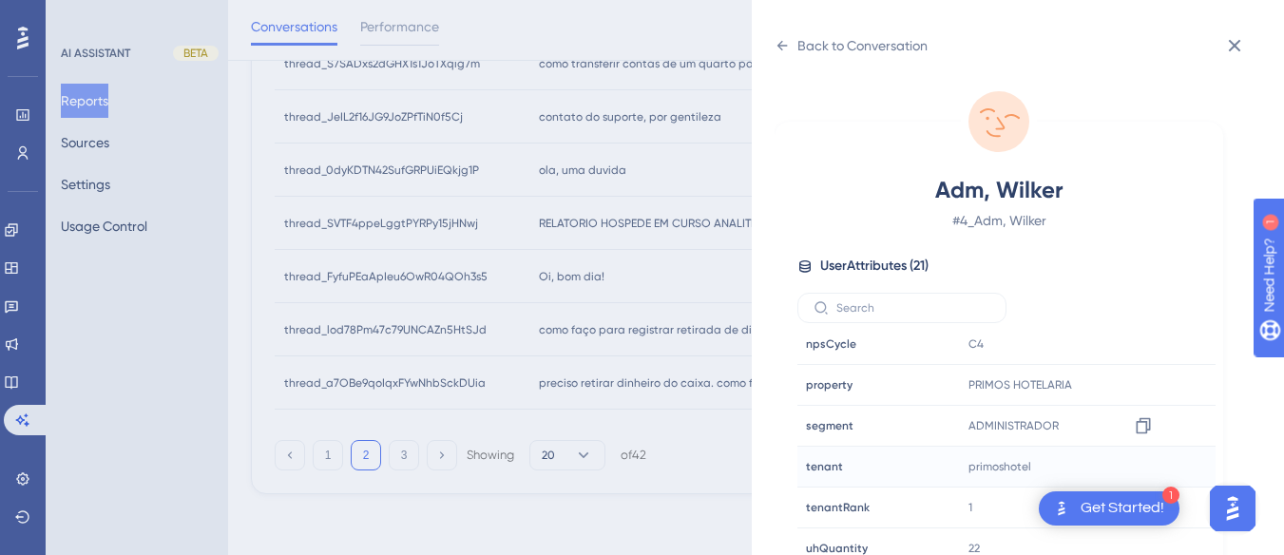
scroll to position [56, 0]
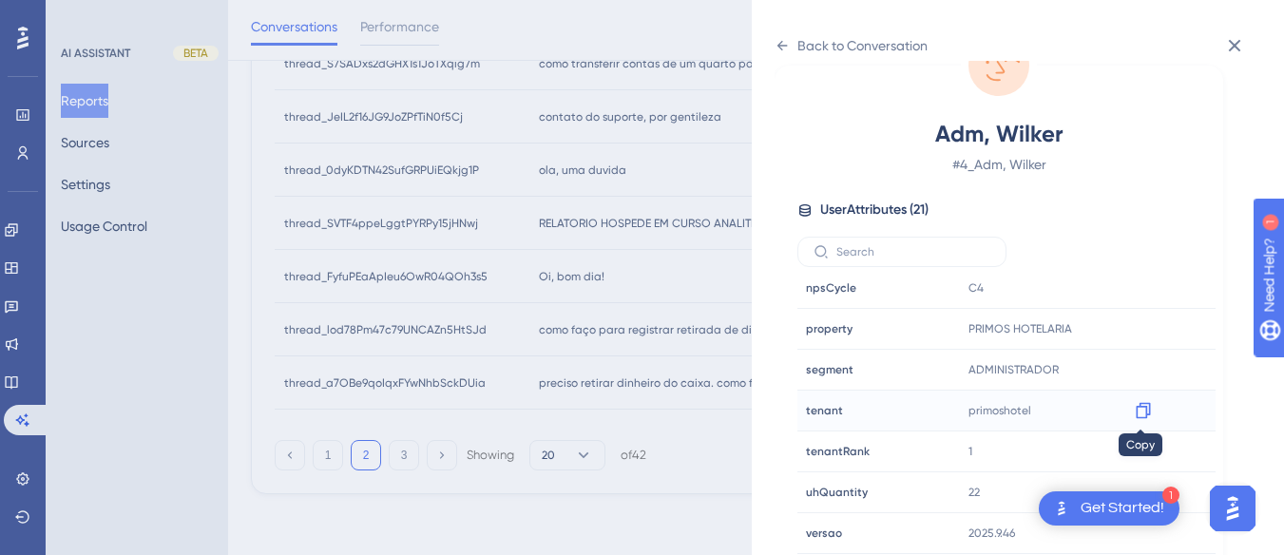
click at [1144, 411] on icon at bounding box center [1143, 411] width 14 height 16
click at [791, 39] on div "Back to Conversation" at bounding box center [850, 45] width 153 height 30
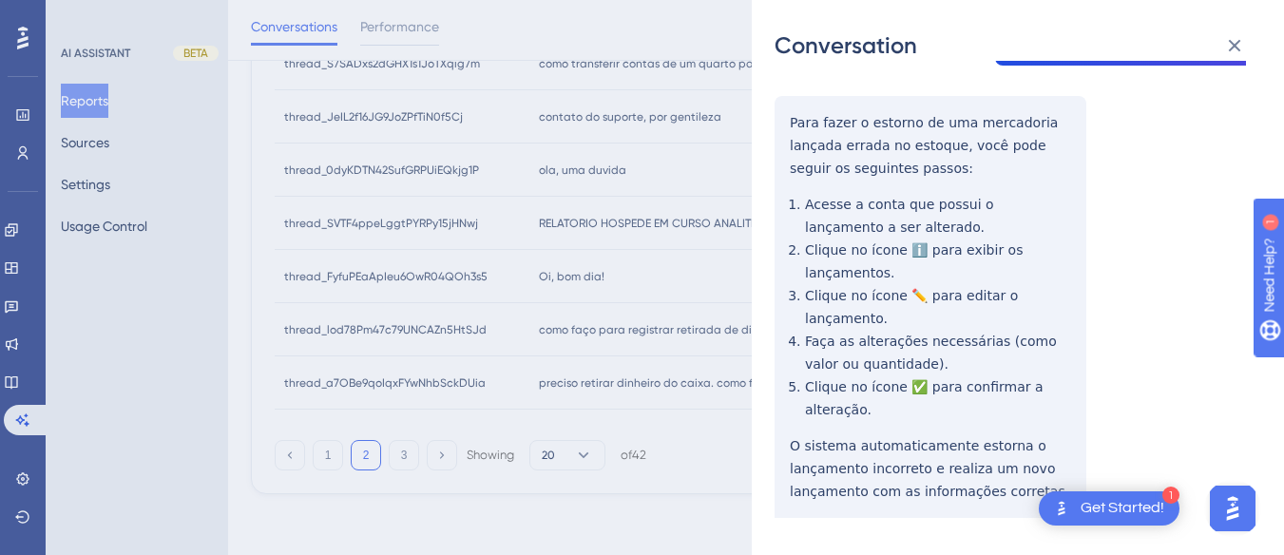
scroll to position [82, 0]
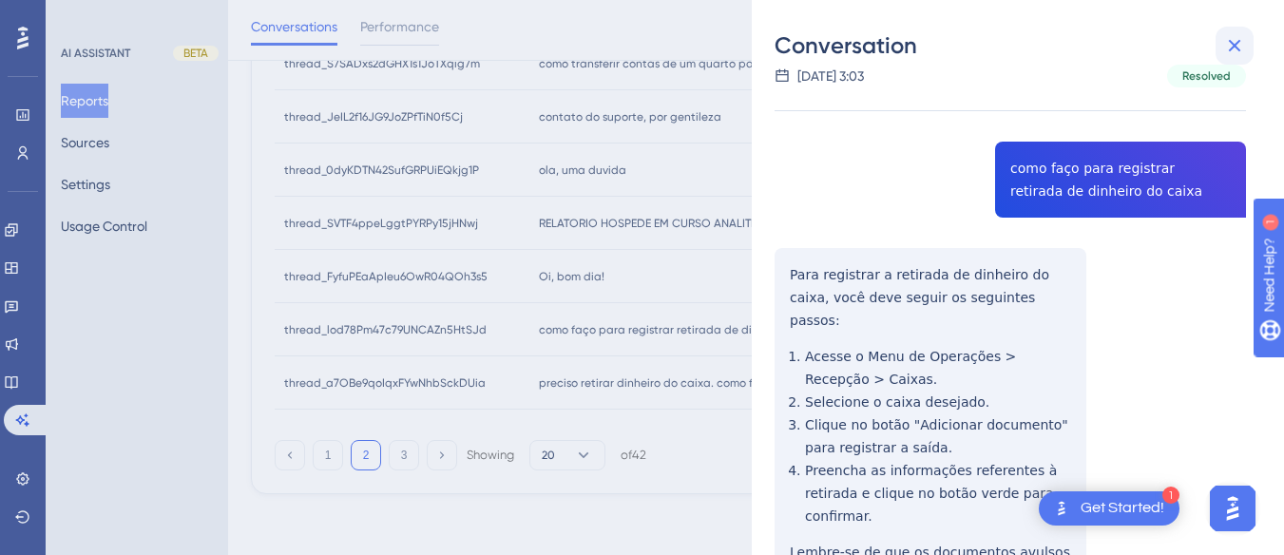
click at [1240, 45] on icon at bounding box center [1234, 45] width 23 height 23
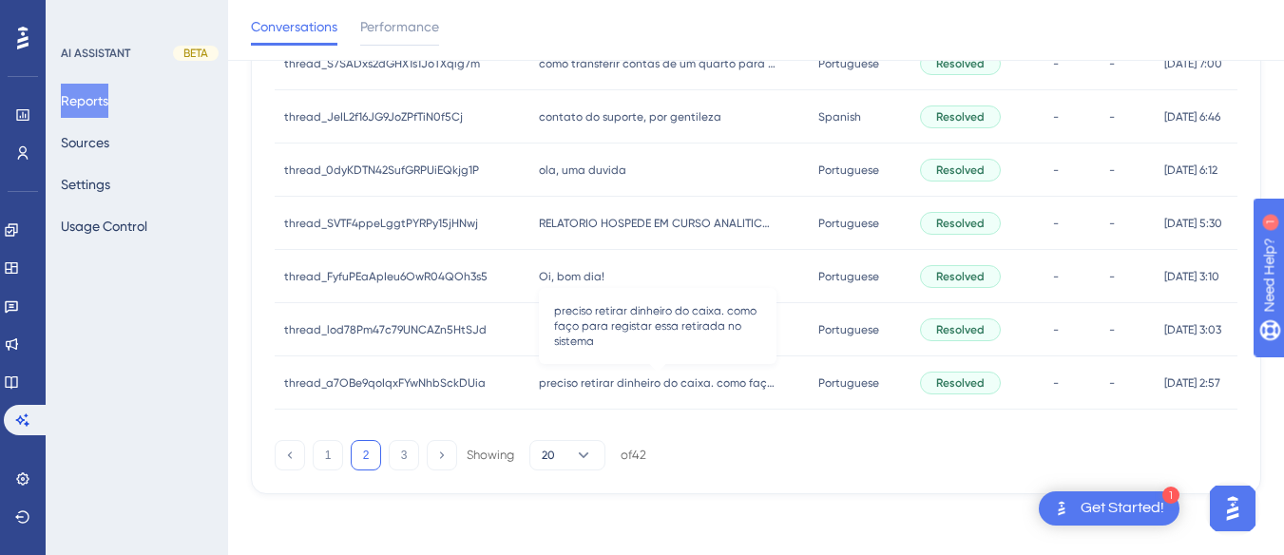
click at [595, 381] on span "preciso retirar dinheiro do caixa. como faço para registar essa retirada no sis…" at bounding box center [658, 382] width 238 height 15
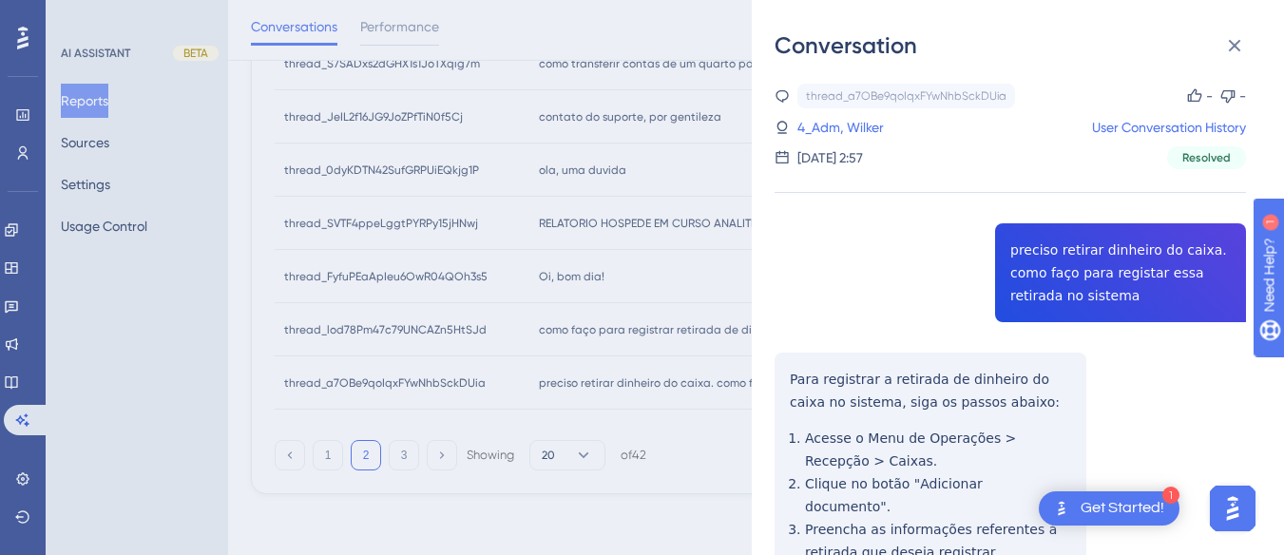
click at [1094, 250] on div "thread_a7OBe9qoIqxFYwNhbSckDUia Copy - - 4_Adm, Wilker User Conversation Histor…" at bounding box center [1009, 421] width 471 height 674
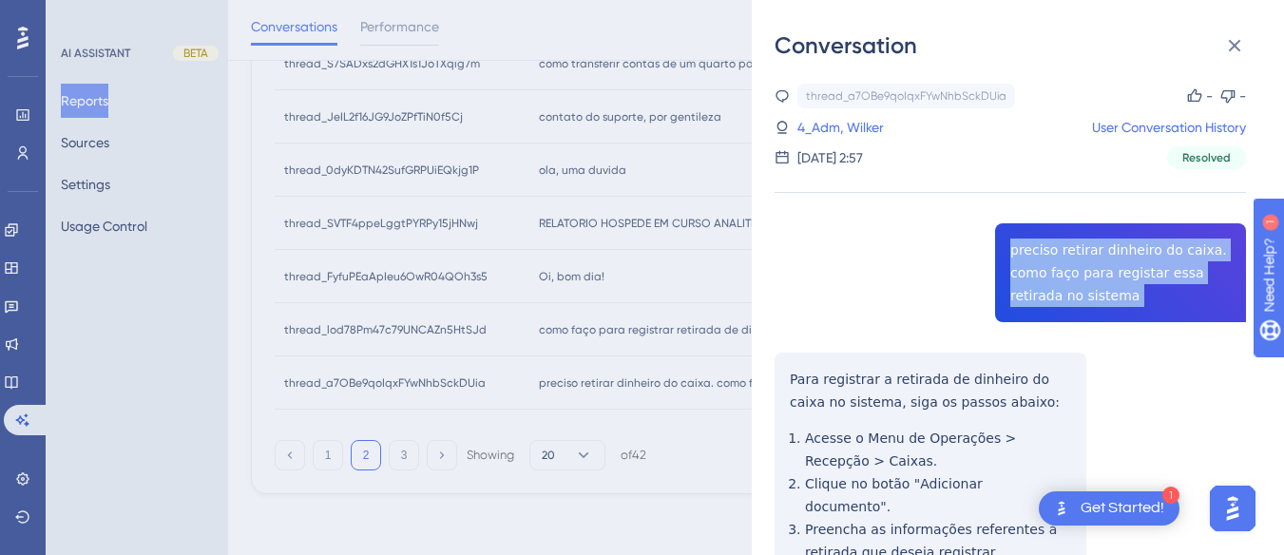
click at [1094, 250] on div "thread_a7OBe9qoIqxFYwNhbSckDUia Copy - - 4_Adm, Wilker User Conversation Histor…" at bounding box center [1009, 421] width 471 height 674
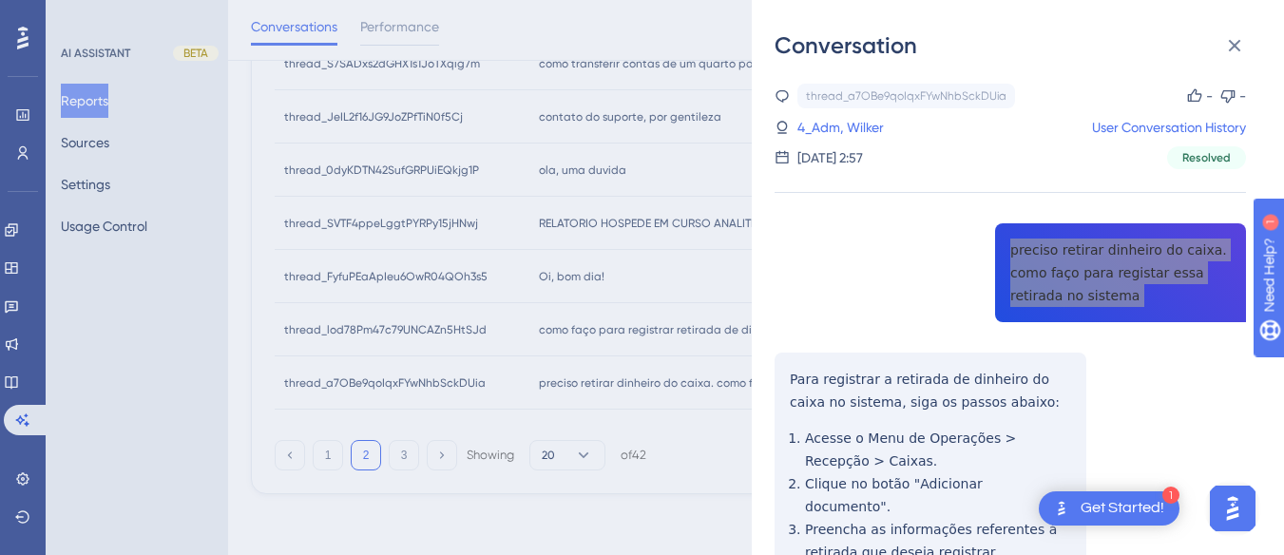
scroll to position [165, 0]
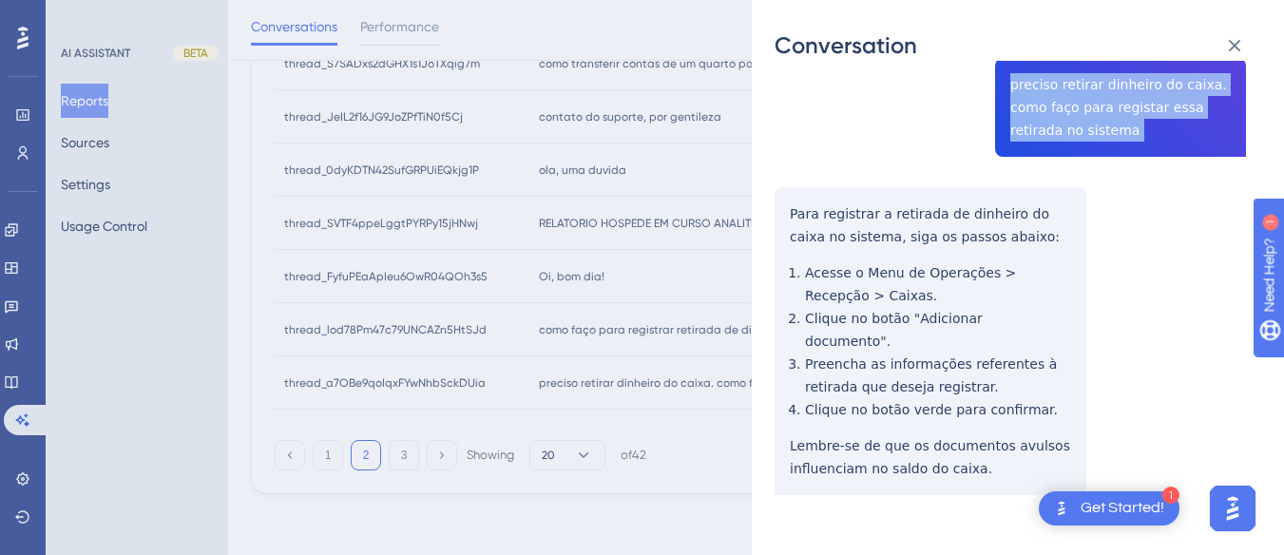
click at [782, 221] on div "thread_a7OBe9qoIqxFYwNhbSckDUia Copy - - 4_Adm, Wilker User Conversation Histor…" at bounding box center [1009, 255] width 471 height 674
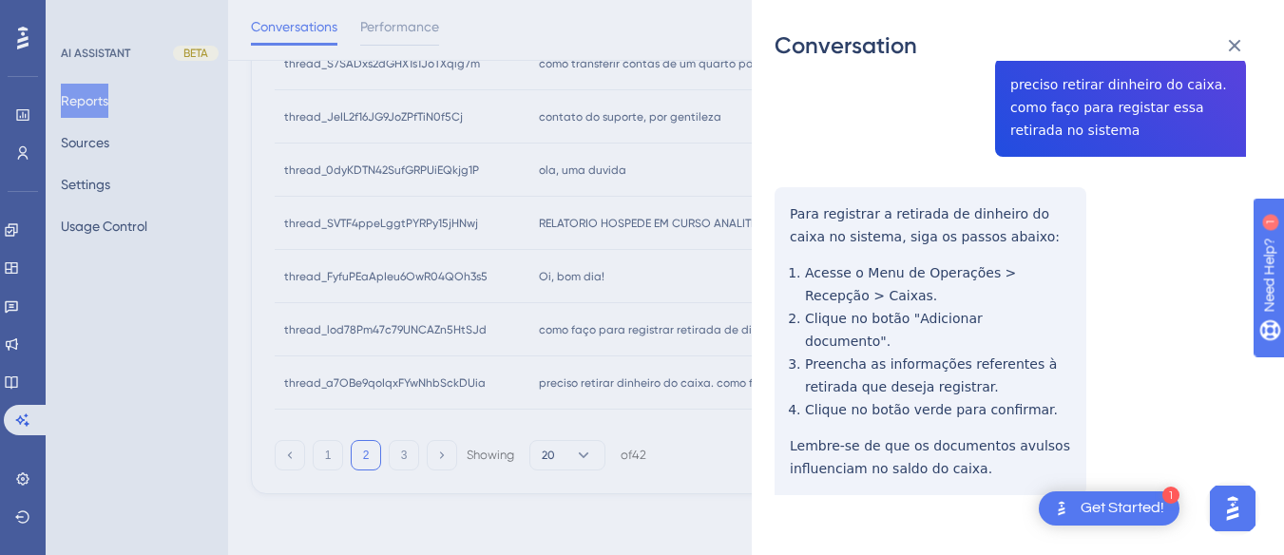
click at [782, 197] on div "thread_a7OBe9qoIqxFYwNhbSckDUia Copy - - 4_Adm, Wilker User Conversation Histor…" at bounding box center [1009, 255] width 471 height 674
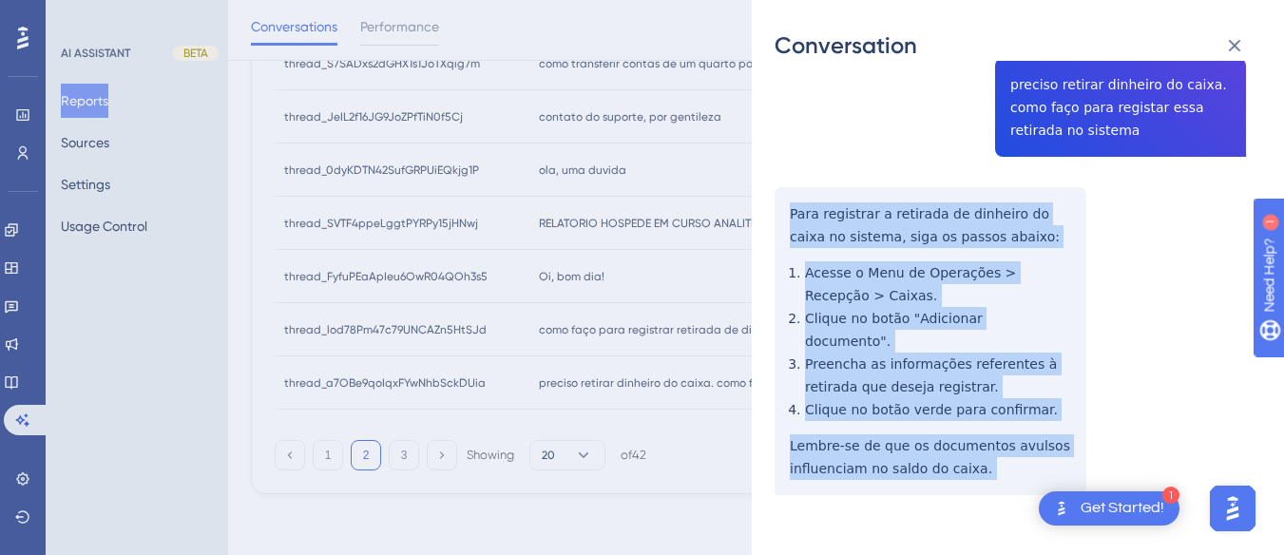
drag, startPoint x: 782, startPoint y: 197, endPoint x: 1015, endPoint y: 494, distance: 377.7
click at [1015, 494] on div "thread_a7OBe9qoIqxFYwNhbSckDUia Copy - - 4_Adm, Wilker User Conversation Histor…" at bounding box center [1009, 255] width 471 height 674
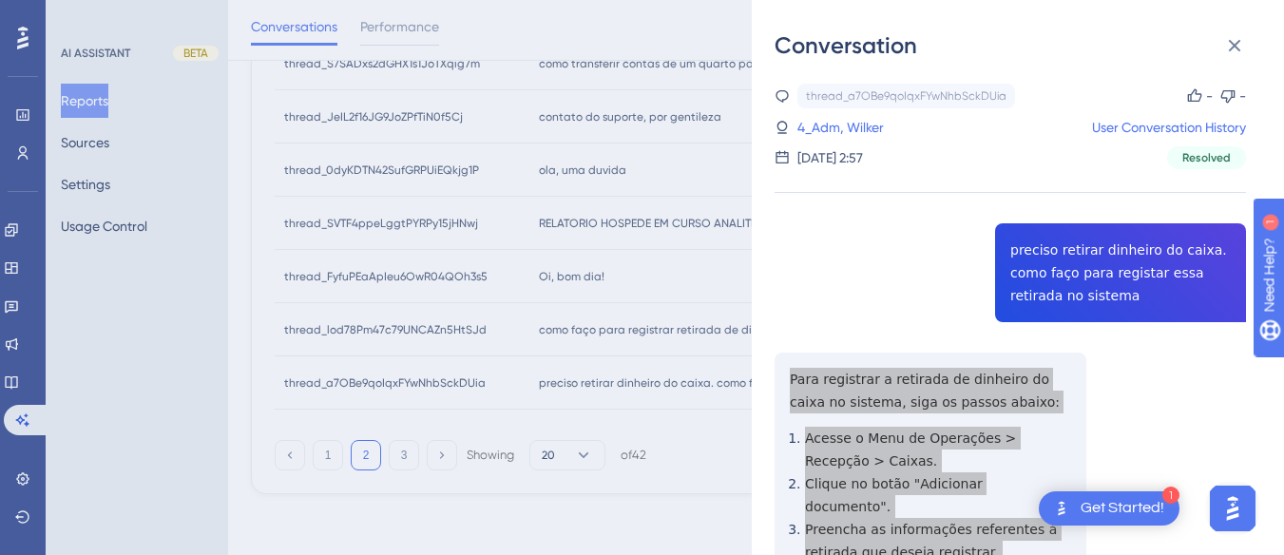
scroll to position [640, 0]
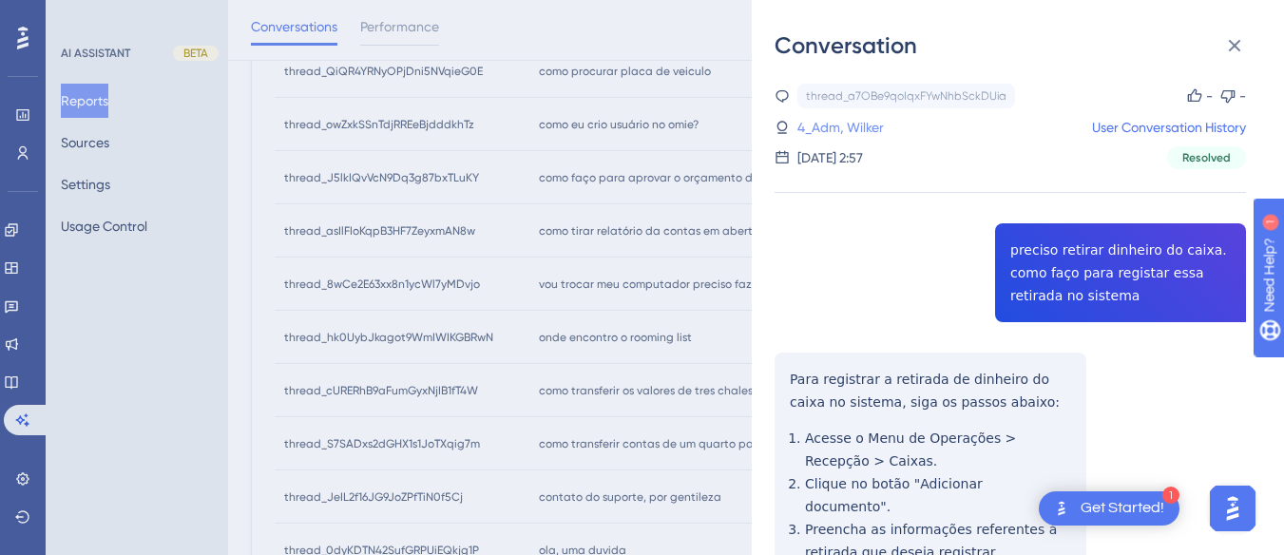
click at [829, 132] on link "4_Adm, Wilker" at bounding box center [840, 127] width 86 height 23
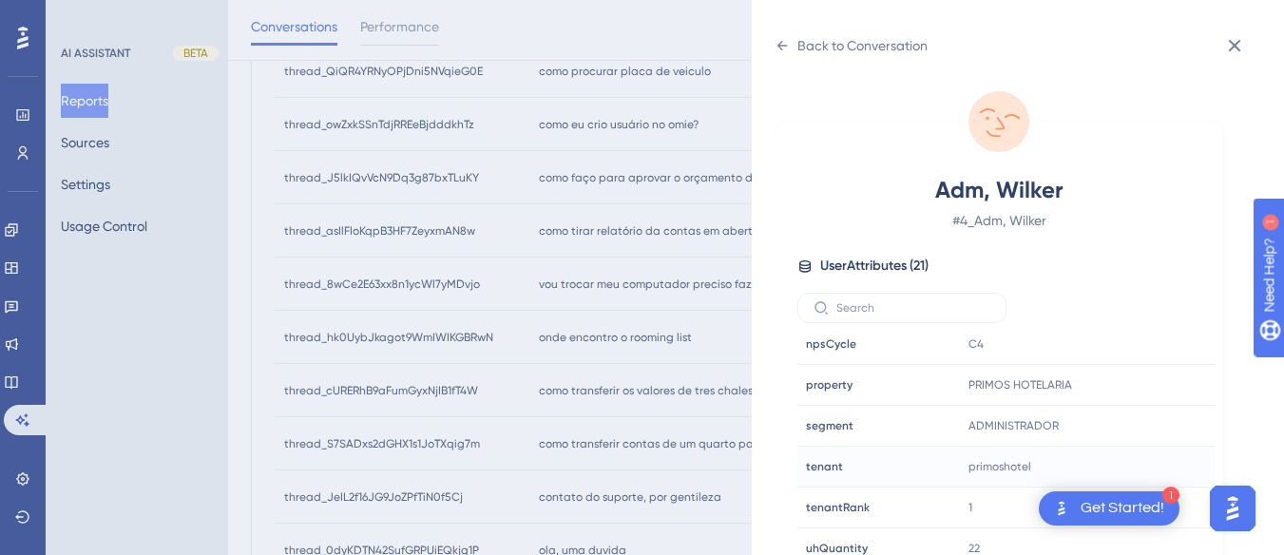
scroll to position [56, 0]
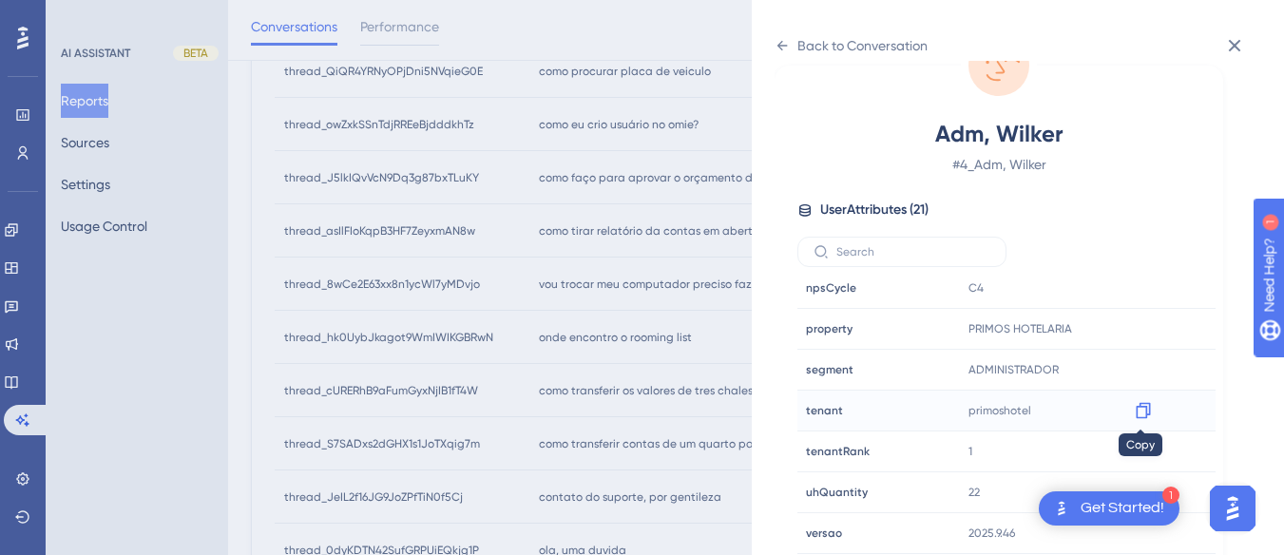
drag, startPoint x: 1146, startPoint y: 405, endPoint x: 1138, endPoint y: 397, distance: 10.8
click at [1146, 402] on icon at bounding box center [1143, 410] width 19 height 19
drag, startPoint x: 762, startPoint y: 30, endPoint x: 774, endPoint y: 40, distance: 15.6
click at [762, 30] on div "Back to Conversation Adm, Wilker # 4_Adm, Wilker User Attributes ( 21 ) Email E…" at bounding box center [1018, 277] width 532 height 555
click at [782, 43] on icon at bounding box center [781, 45] width 15 height 15
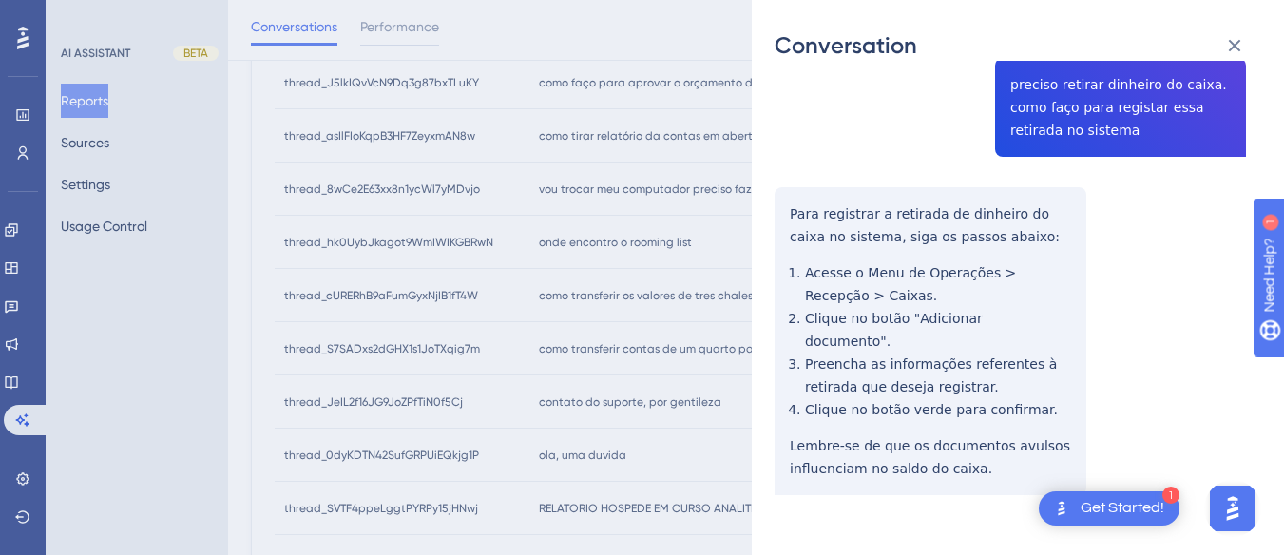
scroll to position [1021, 0]
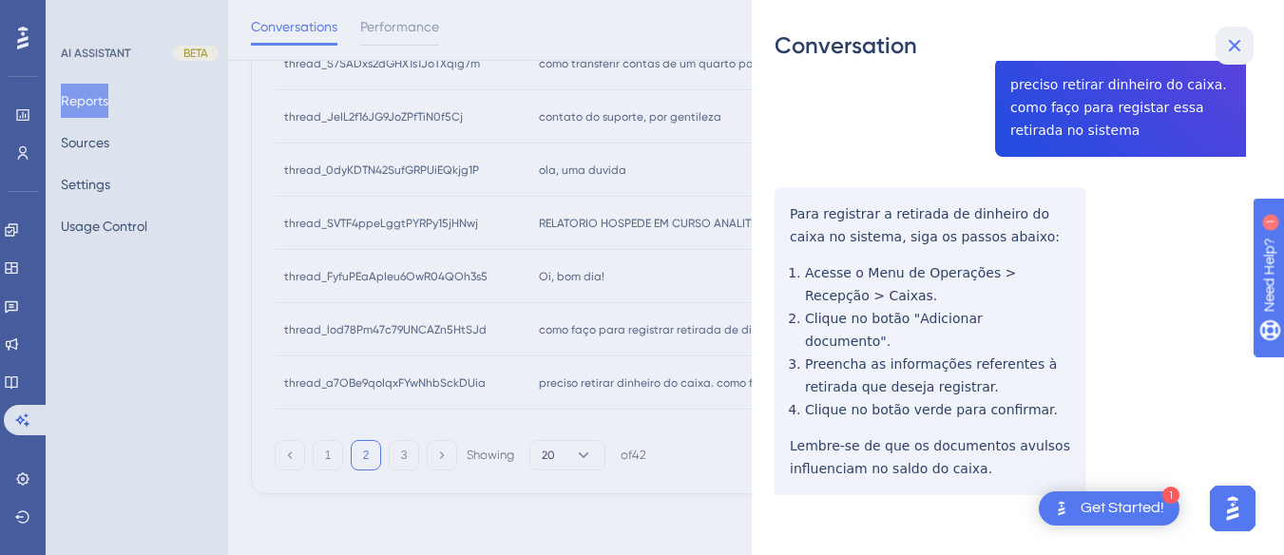
drag, startPoint x: 1231, startPoint y: 50, endPoint x: 608, endPoint y: 407, distance: 717.2
click at [1230, 50] on icon at bounding box center [1235, 46] width 12 height 12
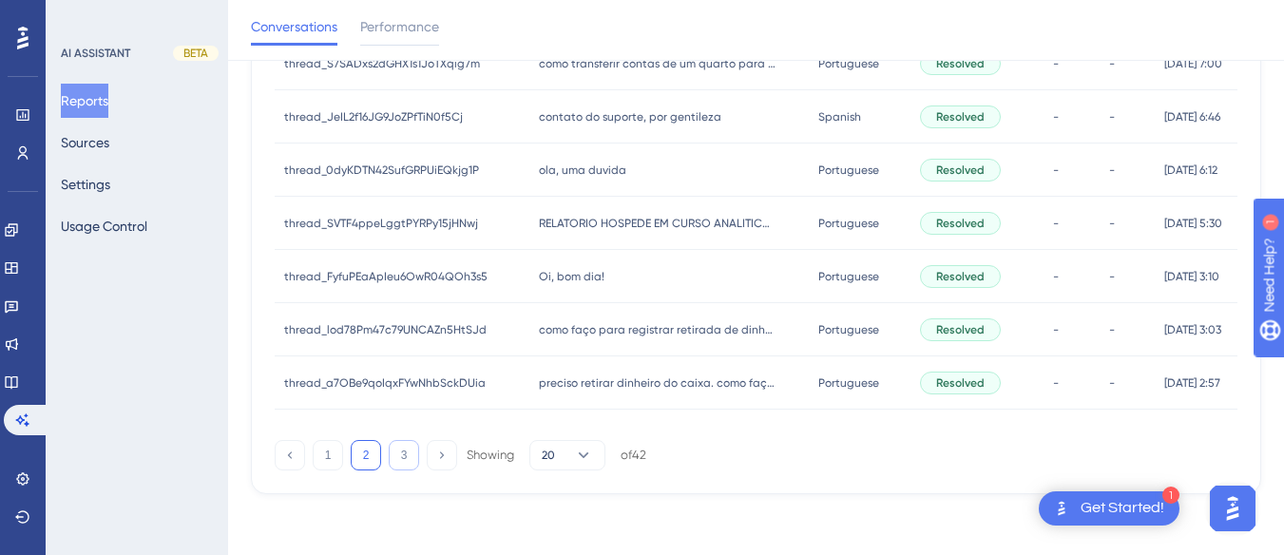
click at [403, 448] on button "3" at bounding box center [404, 455] width 30 height 30
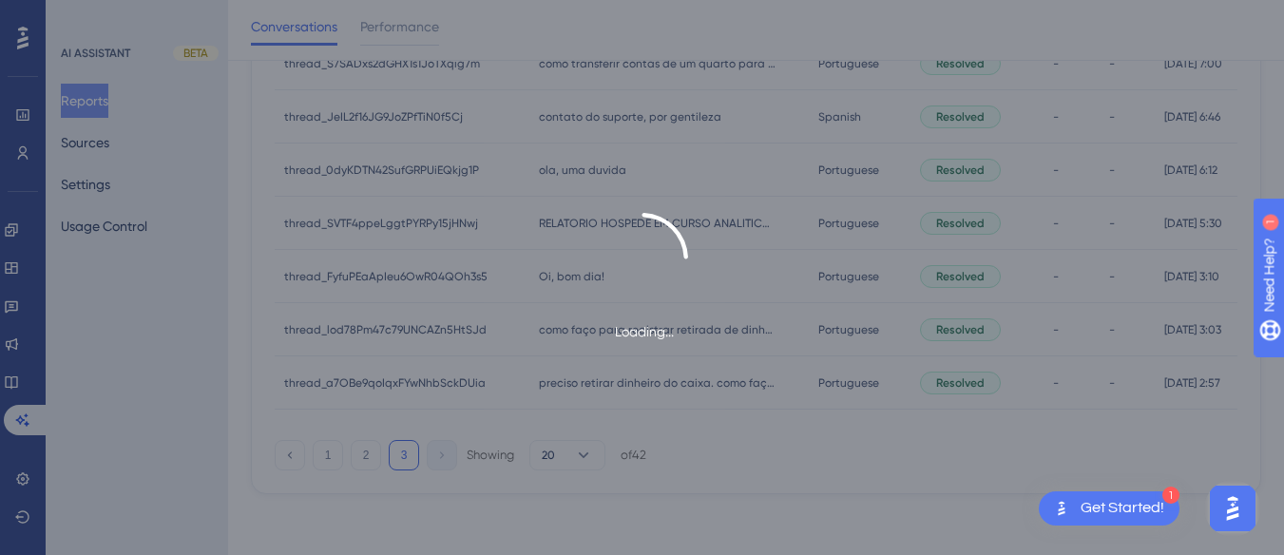
scroll to position [86, 0]
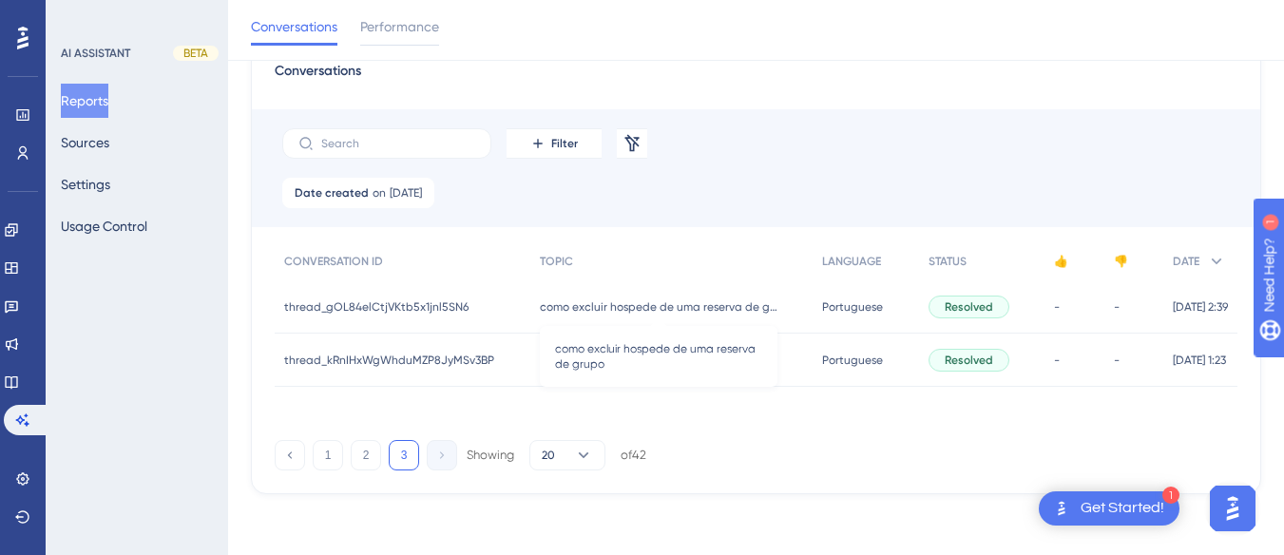
click at [566, 319] on div "como excluir hospede de uma reserva de grupo como excluir hospede de uma reserv…" at bounding box center [671, 306] width 283 height 53
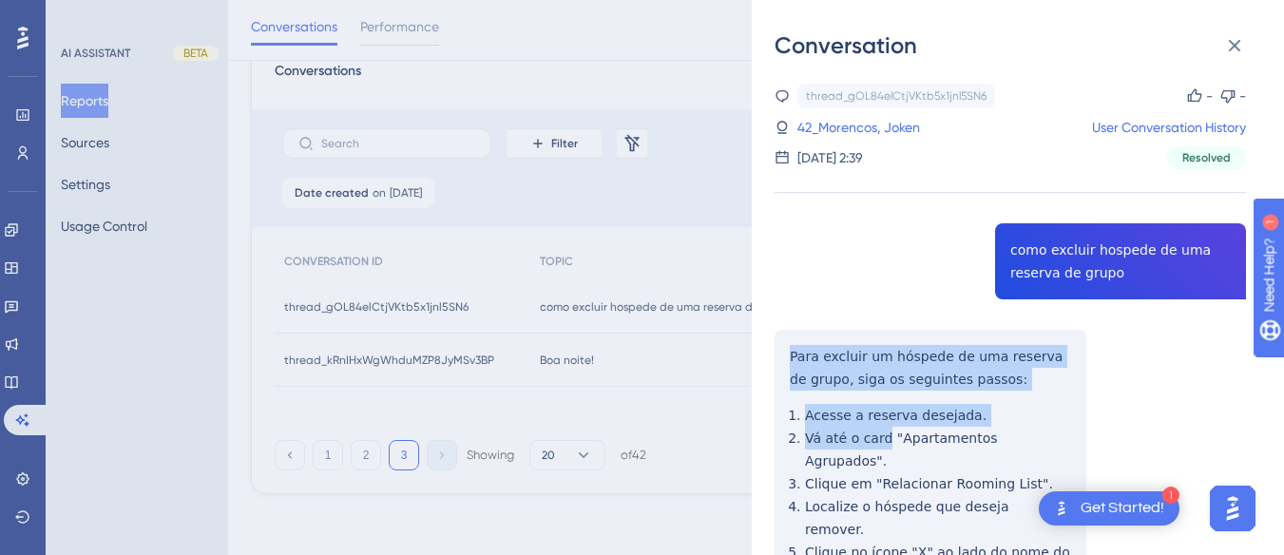
scroll to position [285, 0]
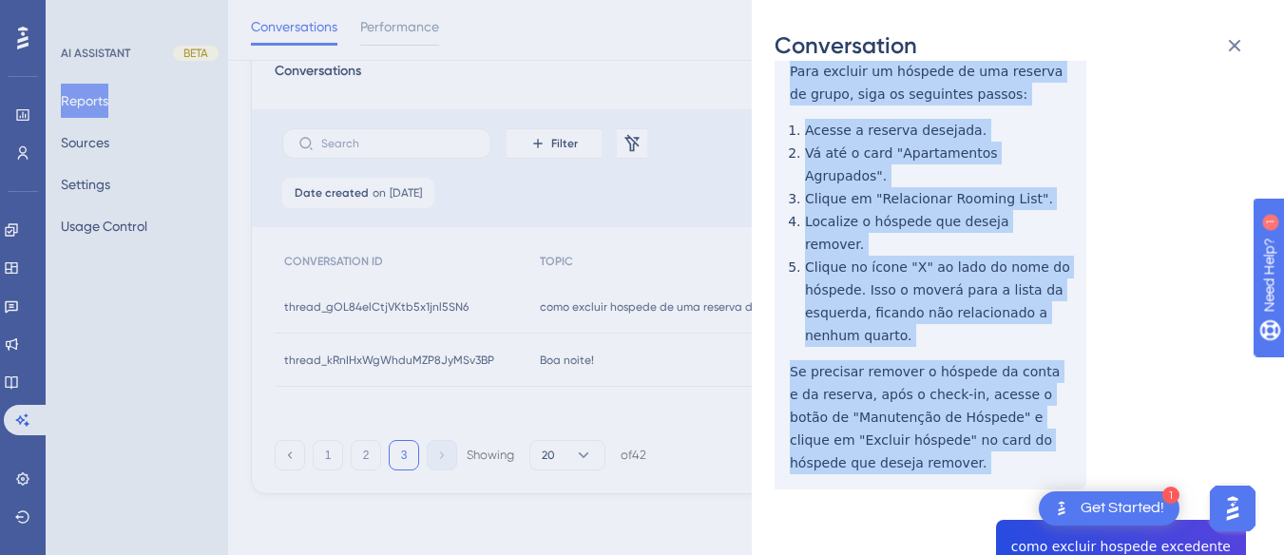
drag, startPoint x: 781, startPoint y: 351, endPoint x: 918, endPoint y: 315, distance: 141.5
click at [972, 454] on div "thread_gOL84elCtjVKtb5x1jnl5SN6 Copy - - 42_Morencos, Joken User Conversation H…" at bounding box center [1009, 392] width 471 height 1187
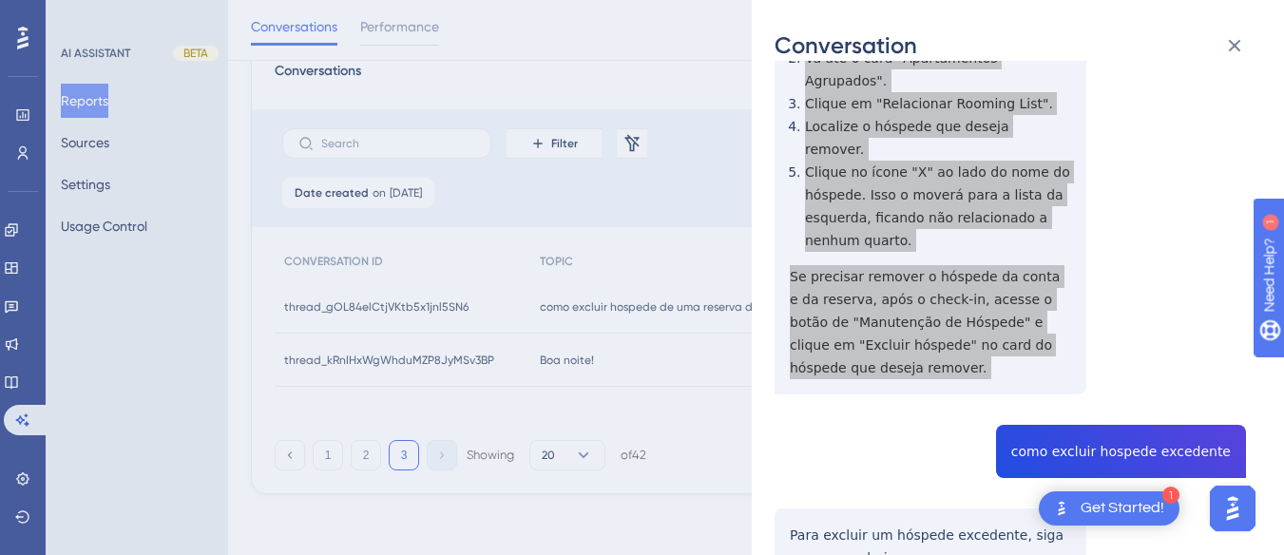
scroll to position [475, 0]
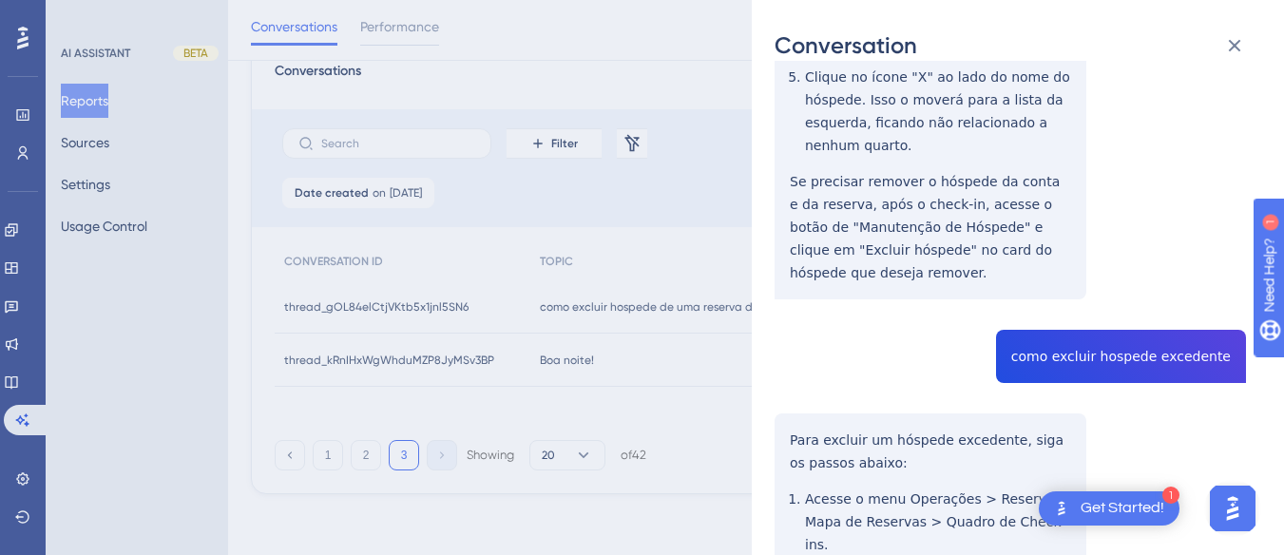
click at [1105, 310] on div "thread_gOL84elCtjVKtb5x1jnl5SN6 Copy - - 42_Morencos, Joken User Conversation H…" at bounding box center [1009, 201] width 471 height 1187
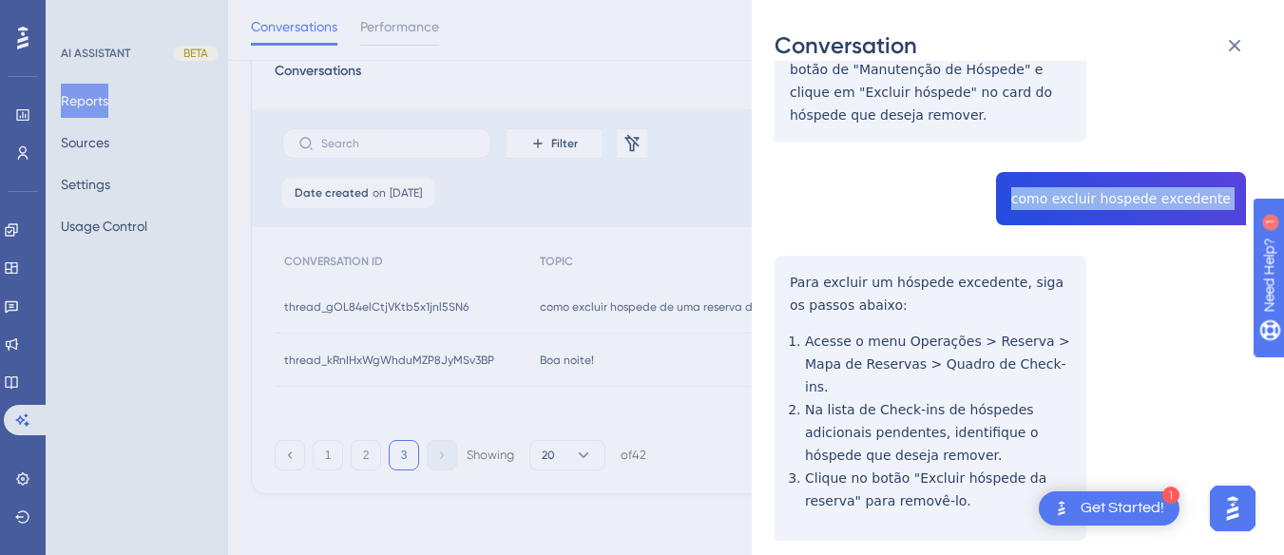
click at [786, 226] on div "thread_gOL84elCtjVKtb5x1jnl5SN6 Copy - - 42_Morencos, Joken User Conversation H…" at bounding box center [1009, 44] width 471 height 1187
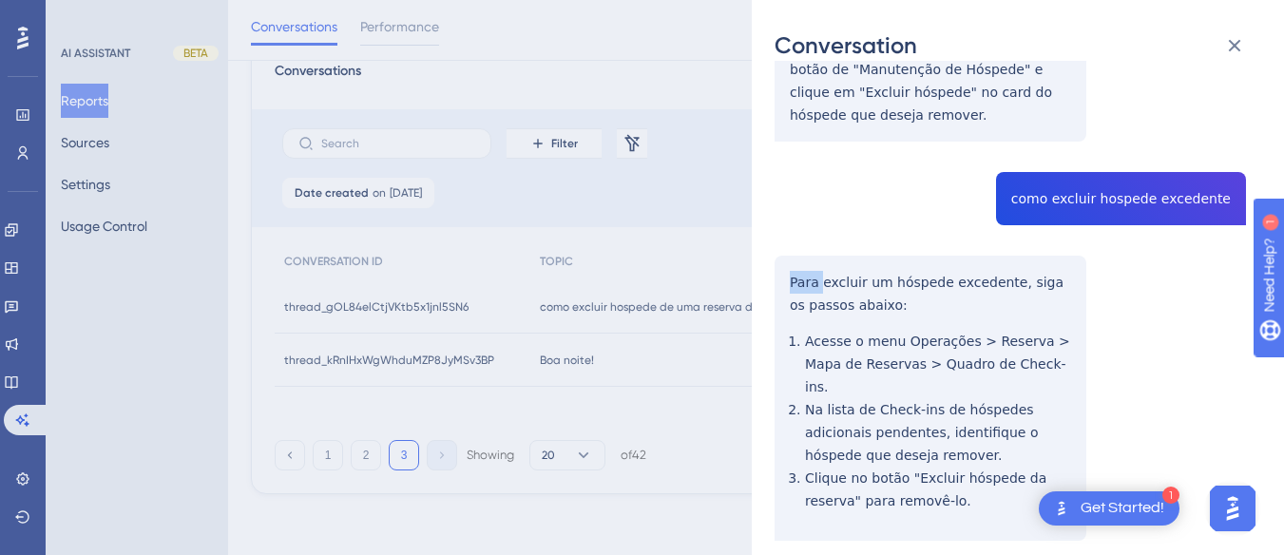
click at [786, 226] on div "thread_gOL84elCtjVKtb5x1jnl5SN6 Copy - - 42_Morencos, Joken User Conversation H…" at bounding box center [1009, 44] width 471 height 1187
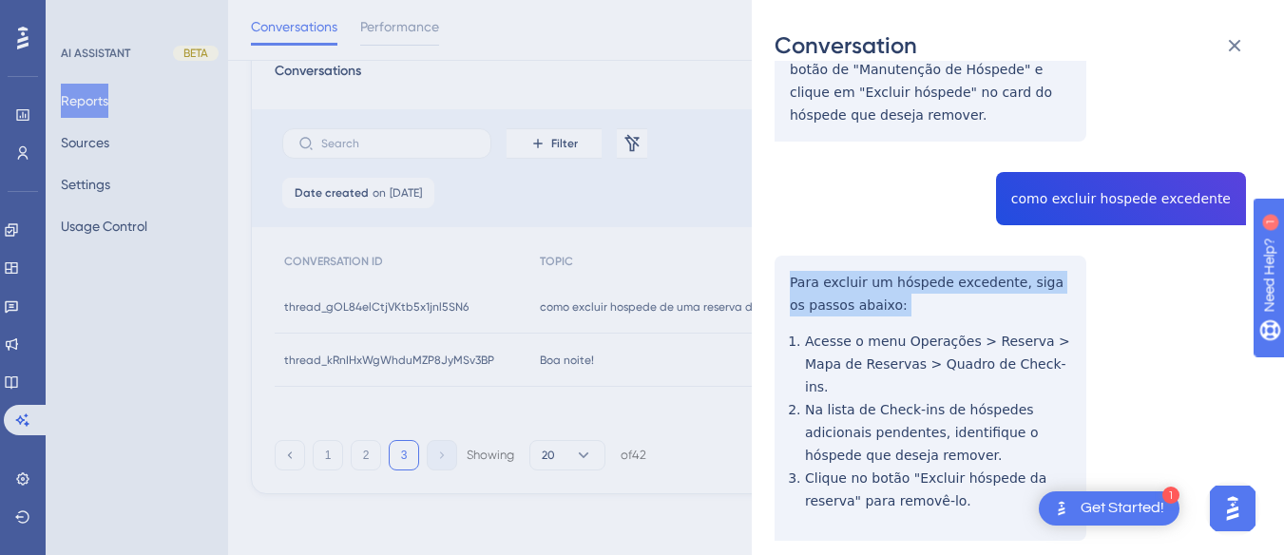
click at [786, 226] on div "thread_gOL84elCtjVKtb5x1jnl5SN6 Copy - - 42_Morencos, Joken User Conversation H…" at bounding box center [1009, 44] width 471 height 1187
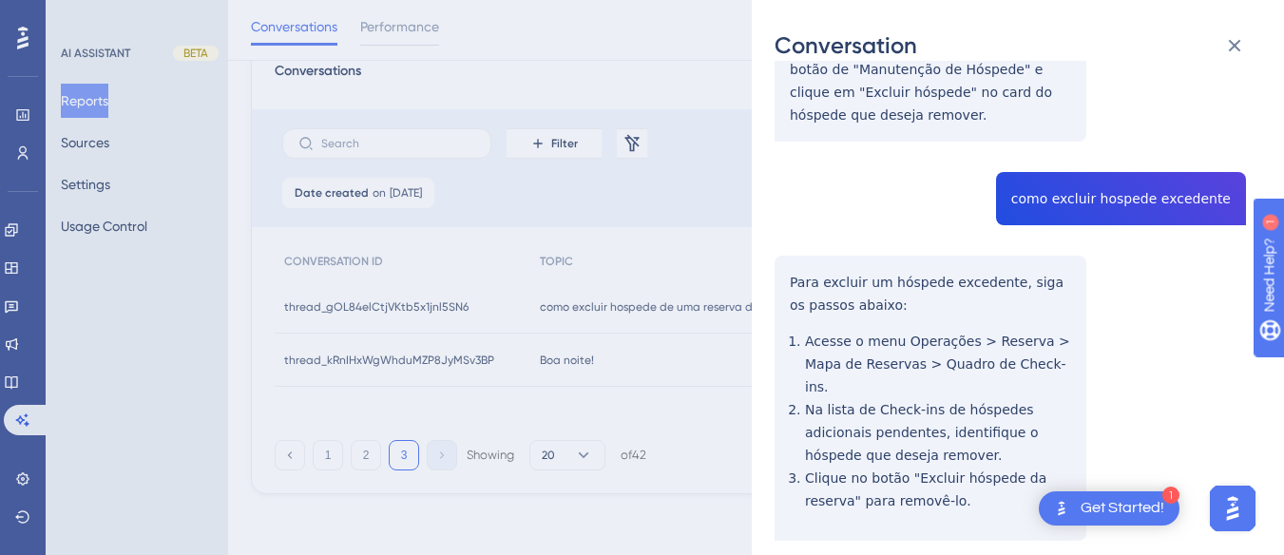
click at [885, 431] on div "thread_gOL84elCtjVKtb5x1jnl5SN6 Copy - - 42_Morencos, Joken User Conversation H…" at bounding box center [1009, 44] width 471 height 1187
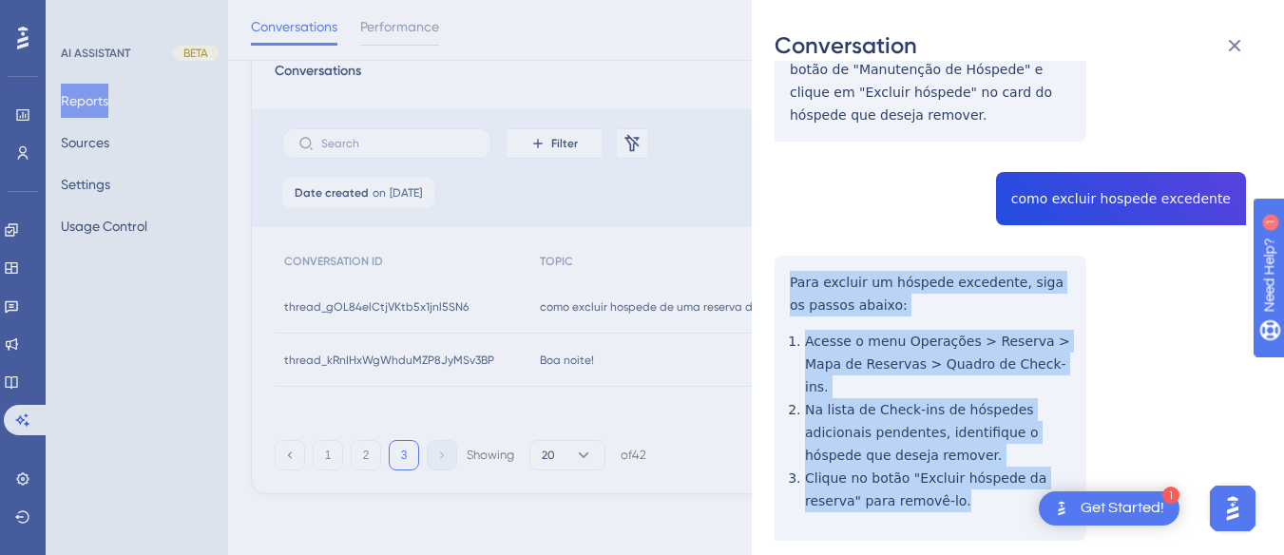
drag, startPoint x: 909, startPoint y: 432, endPoint x: 786, endPoint y: 223, distance: 242.8
click at [786, 223] on div "thread_gOL84elCtjVKtb5x1jnl5SN6 Copy - - 42_Morencos, Joken User Conversation H…" at bounding box center [1009, 44] width 471 height 1187
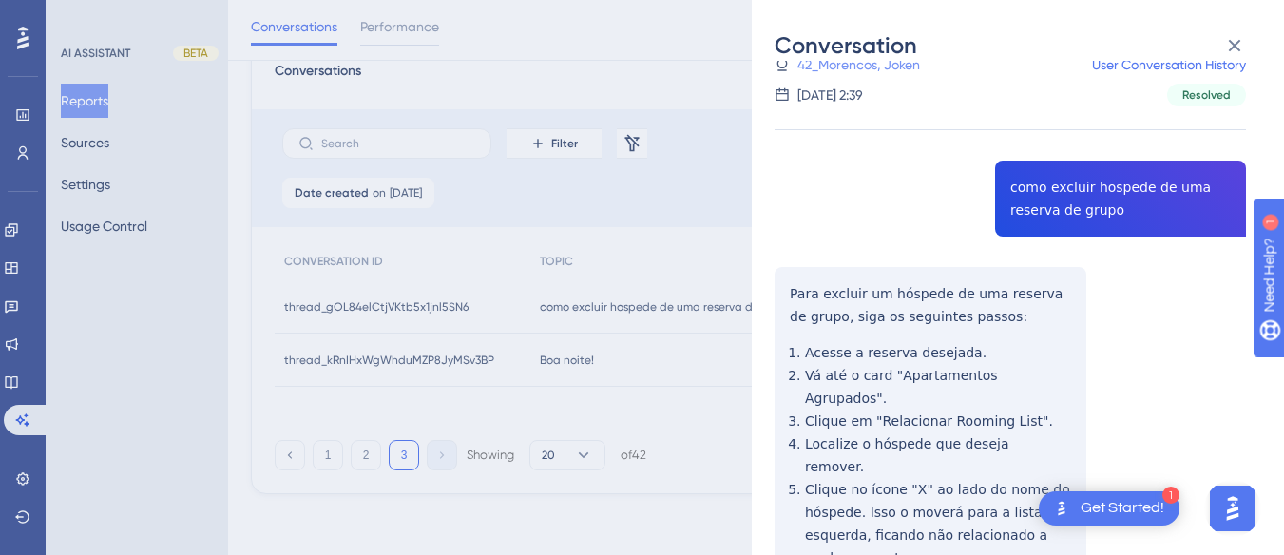
scroll to position [0, 0]
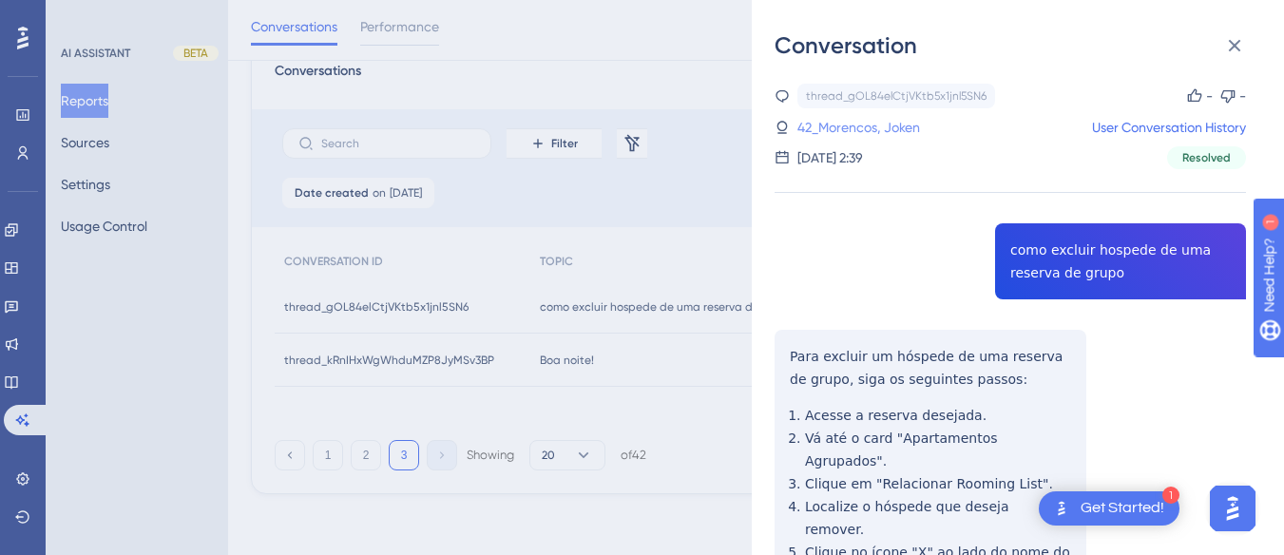
click at [880, 125] on link "42_Morencos, Joken" at bounding box center [858, 127] width 123 height 23
click at [861, 127] on link "42_Morencos, Joken" at bounding box center [858, 127] width 123 height 23
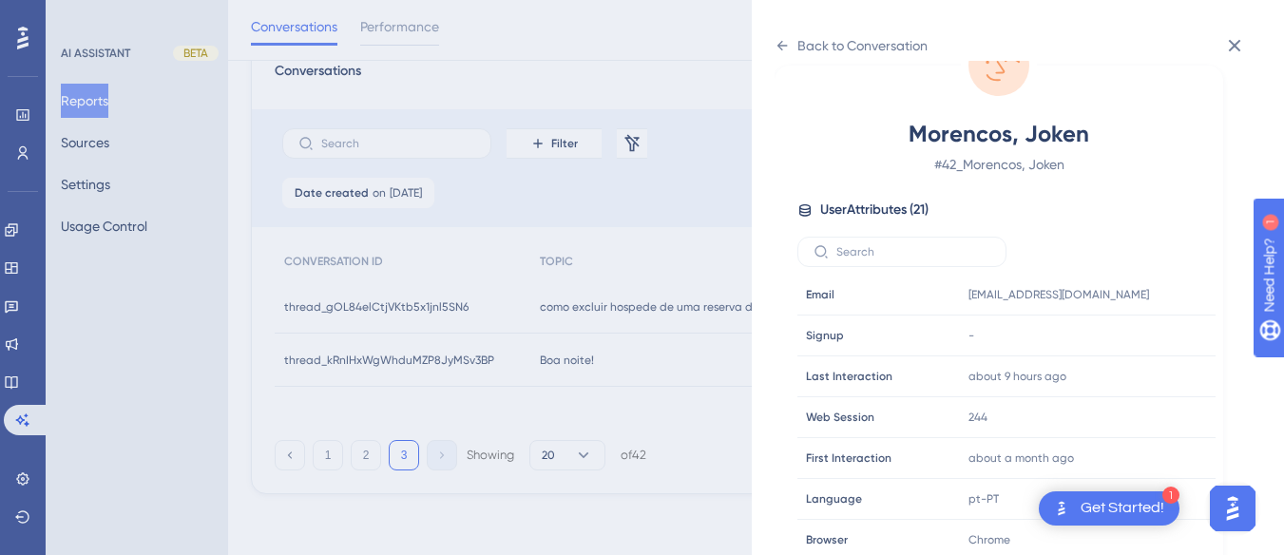
scroll to position [570, 0]
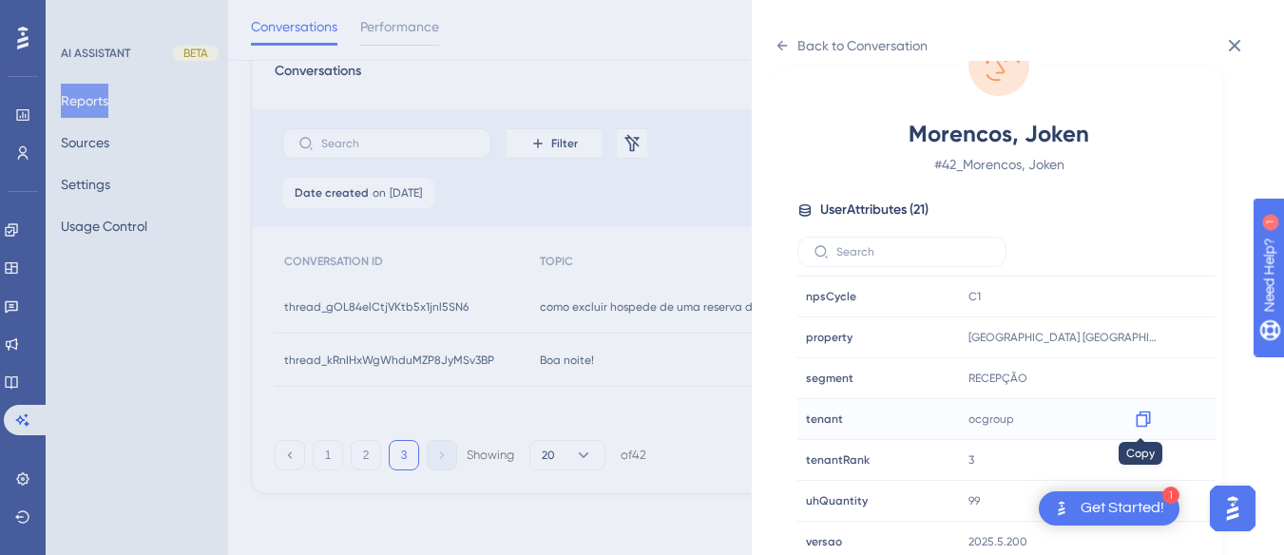
click at [1147, 420] on icon at bounding box center [1143, 419] width 14 height 16
drag, startPoint x: 1142, startPoint y: 418, endPoint x: 1133, endPoint y: 379, distance: 40.1
click at [1142, 418] on icon at bounding box center [1143, 419] width 19 height 19
click at [774, 40] on div "Back to Conversation Morencos, Joken # 42_Morencos, Joken User Attributes ( 21 …" at bounding box center [1018, 277] width 532 height 555
click at [1233, 43] on icon at bounding box center [1235, 46] width 12 height 12
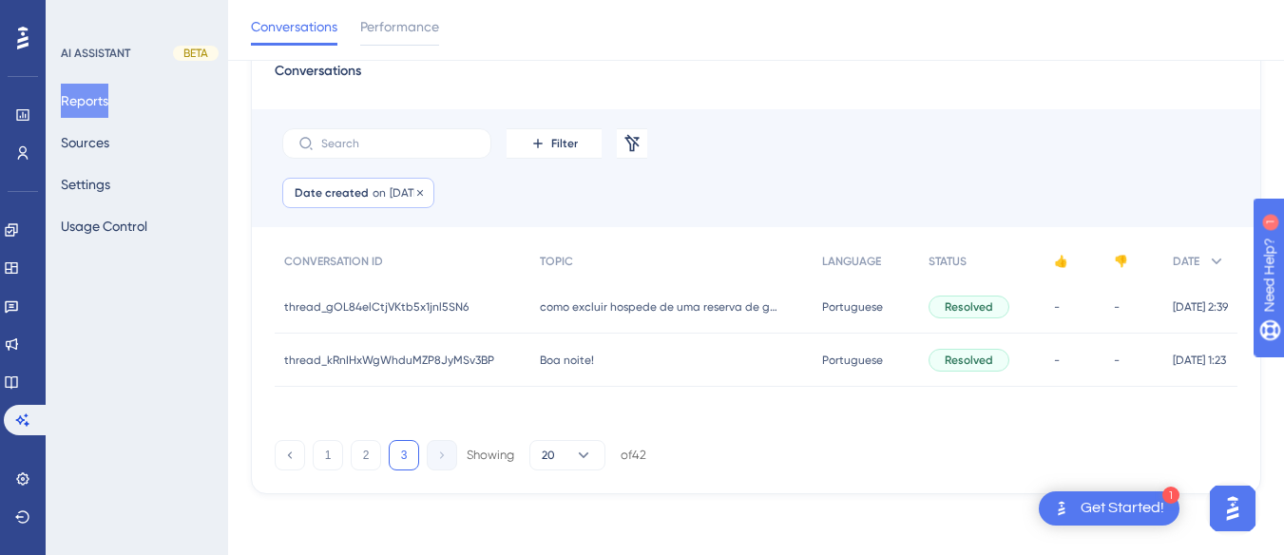
drag, startPoint x: 374, startPoint y: 198, endPoint x: 408, endPoint y: 202, distance: 33.6
click at [373, 198] on span "on" at bounding box center [379, 192] width 13 height 15
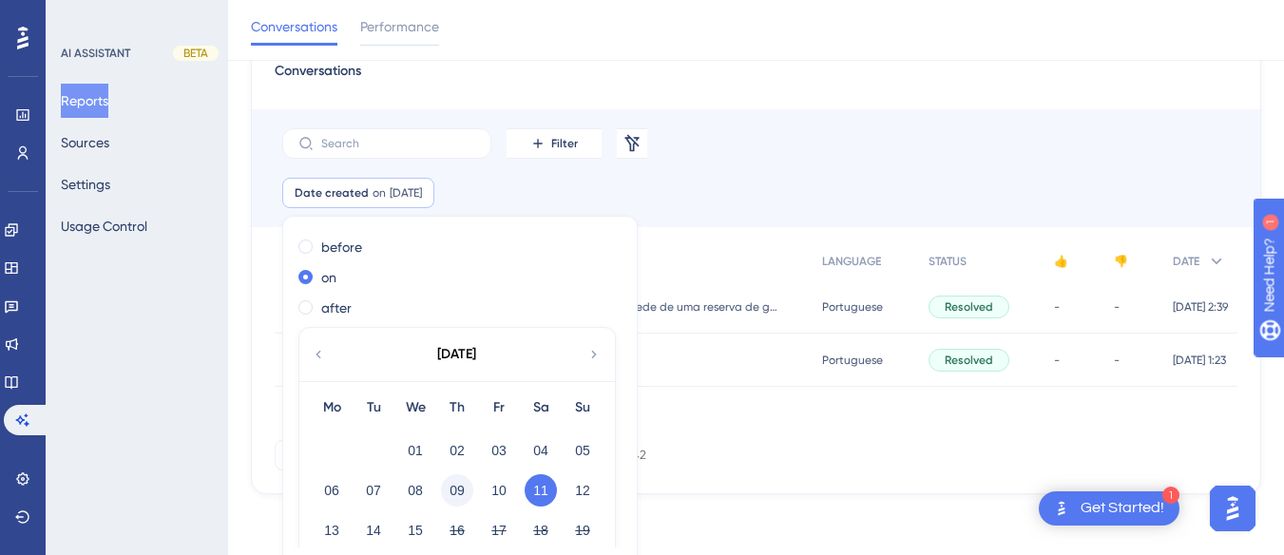
scroll to position [127, 0]
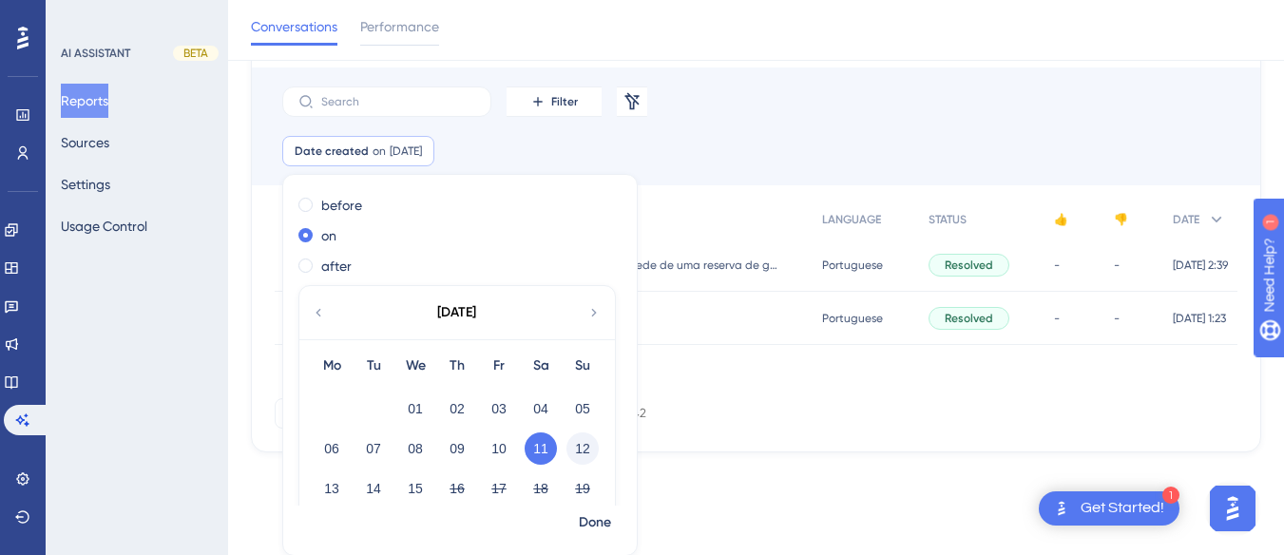
click at [575, 438] on button "12" at bounding box center [582, 448] width 32 height 32
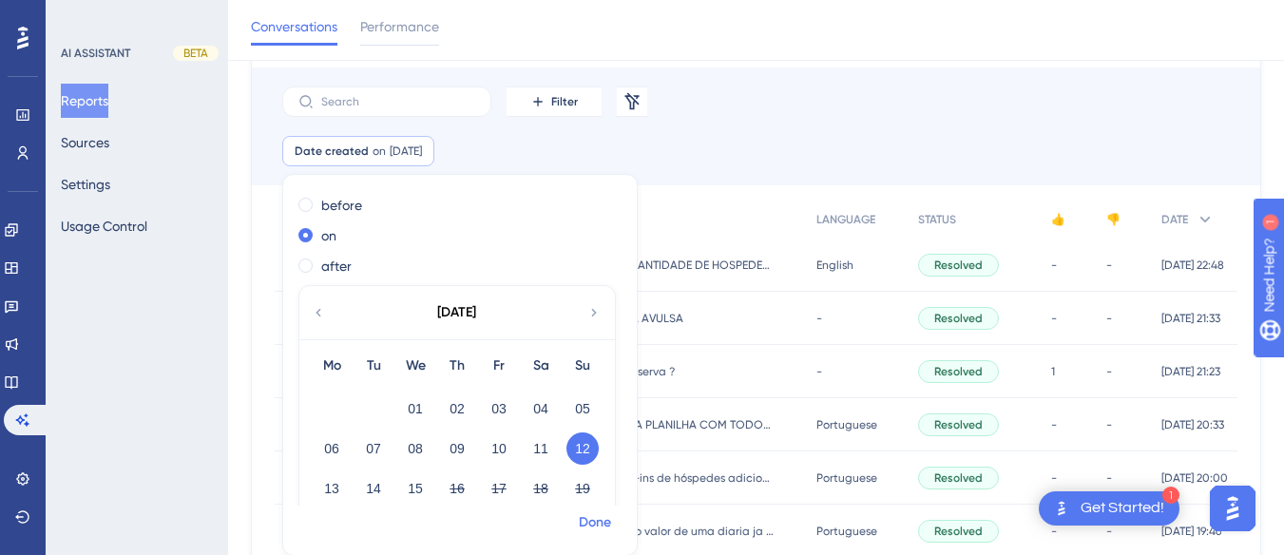
click at [595, 516] on span "Done" at bounding box center [595, 522] width 32 height 23
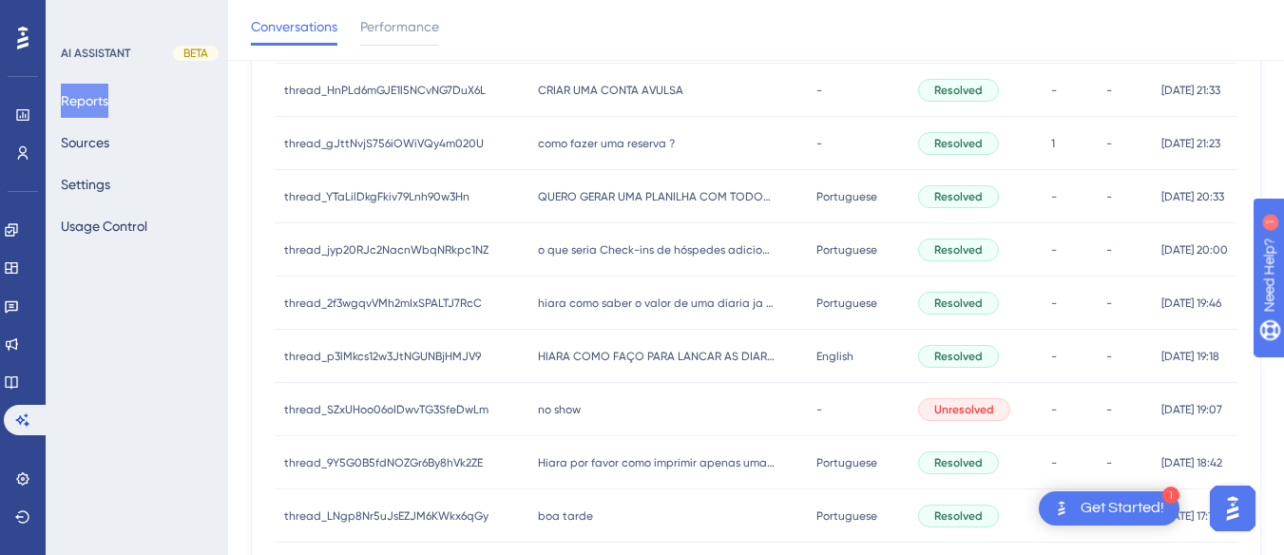
scroll to position [0, 0]
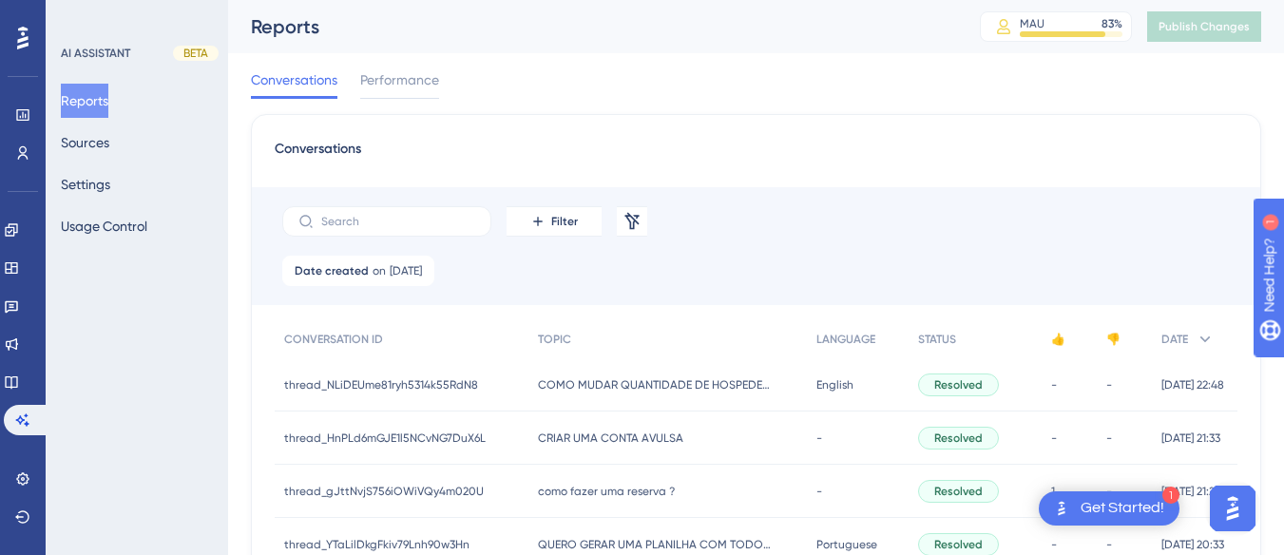
click at [528, 382] on div "COMO MUDAR QUANTIDADE DE HOSPEDES EM RESERVA COMO MUDAR QUANTIDADE DE HOSPEDES …" at bounding box center [667, 384] width 278 height 53
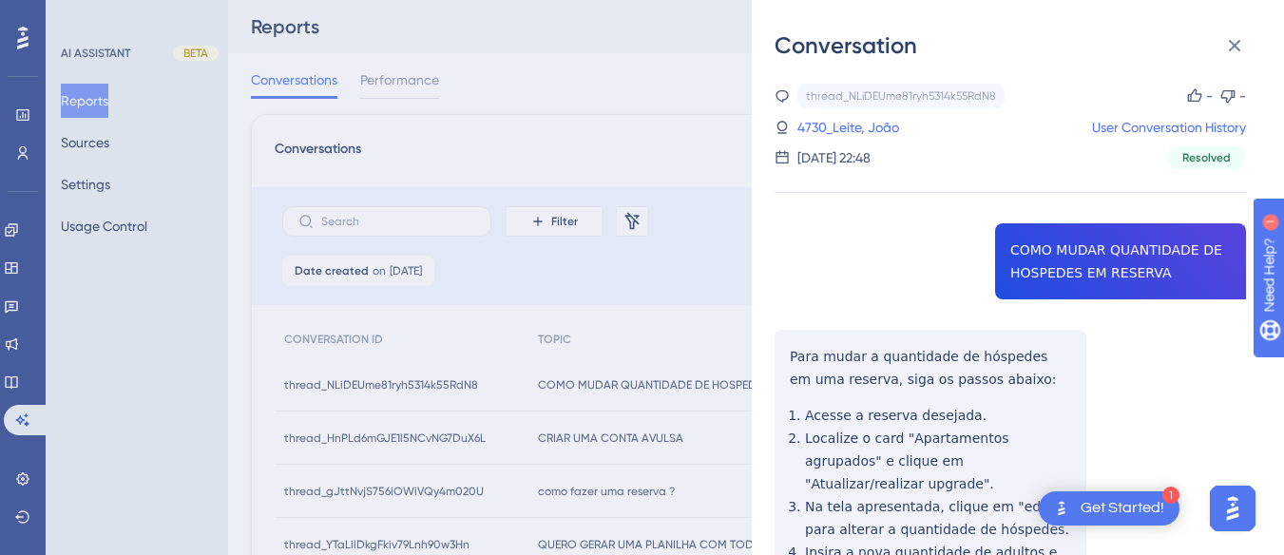
click at [1111, 287] on div "thread_NLiDEUme81ryh5314k55RdN8 Copy - - 4730_Leite, João User Conversation His…" at bounding box center [1009, 489] width 471 height 811
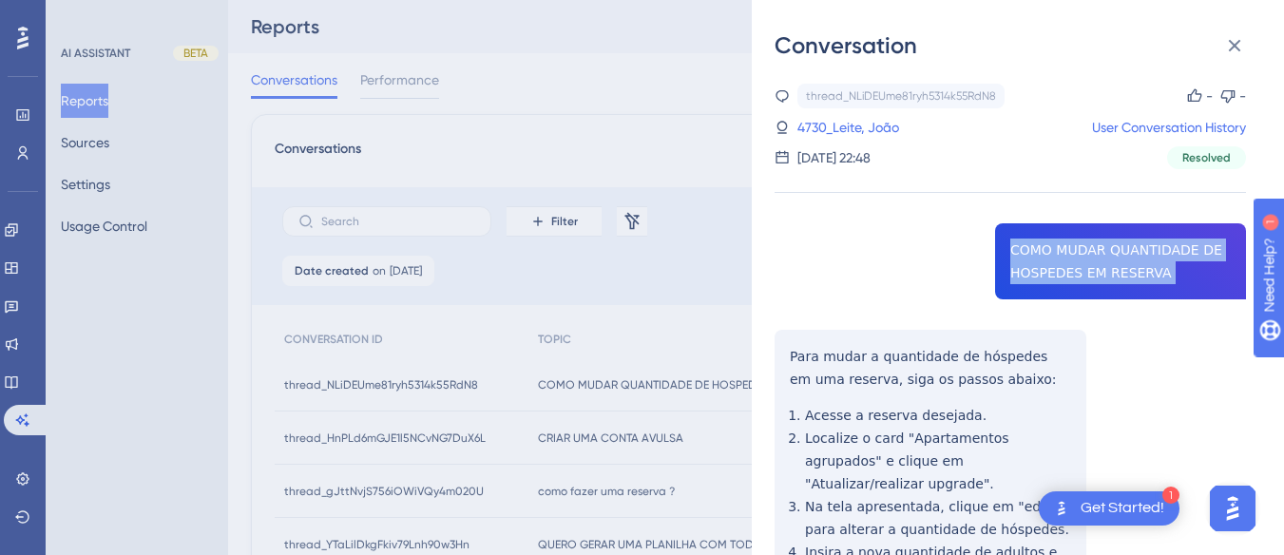
click at [1111, 287] on div "thread_NLiDEUme81ryh5314k55RdN8 Copy - - 4730_Leite, João User Conversation His…" at bounding box center [1009, 489] width 471 height 811
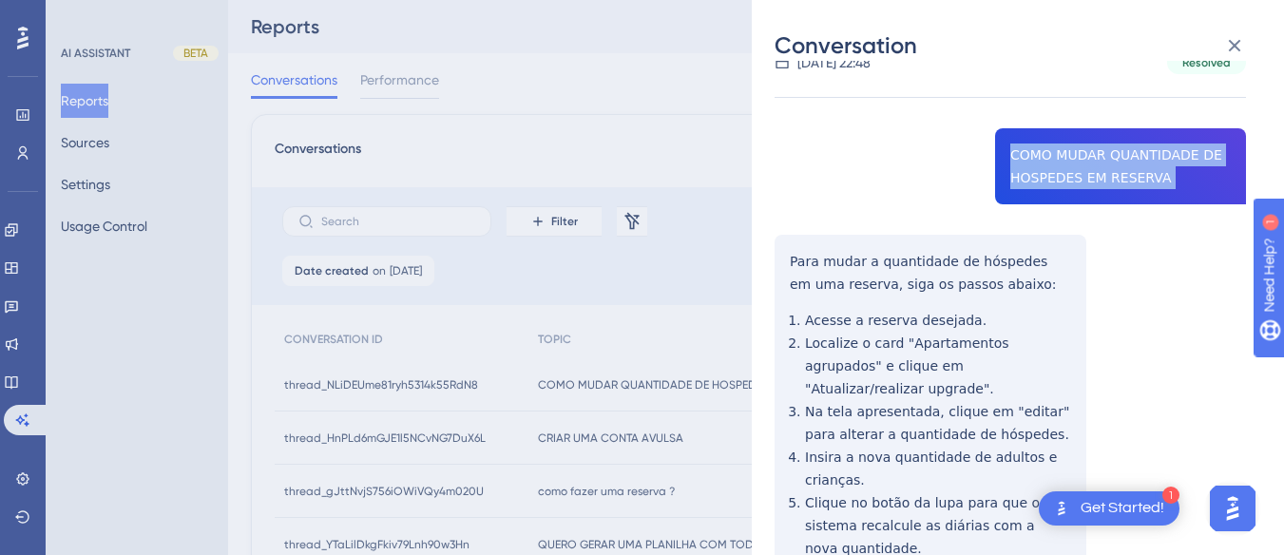
click at [773, 238] on div "Conversation thread_NLiDEUme81ryh5314k55RdN8 Copy - - 4730_Leite, João User Con…" at bounding box center [1018, 277] width 532 height 555
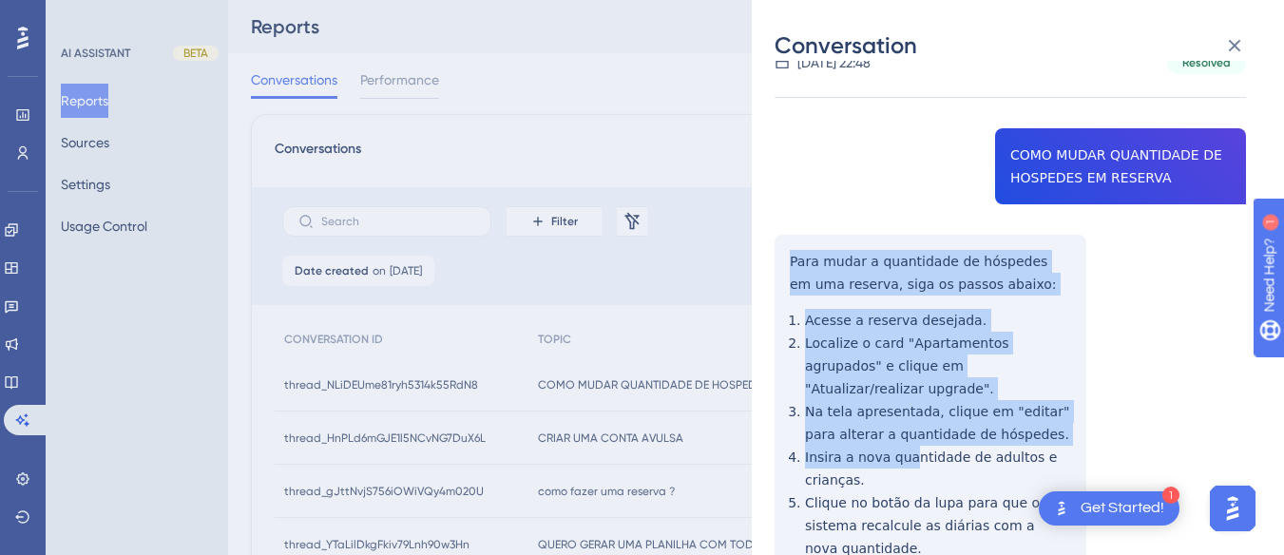
scroll to position [257, 0]
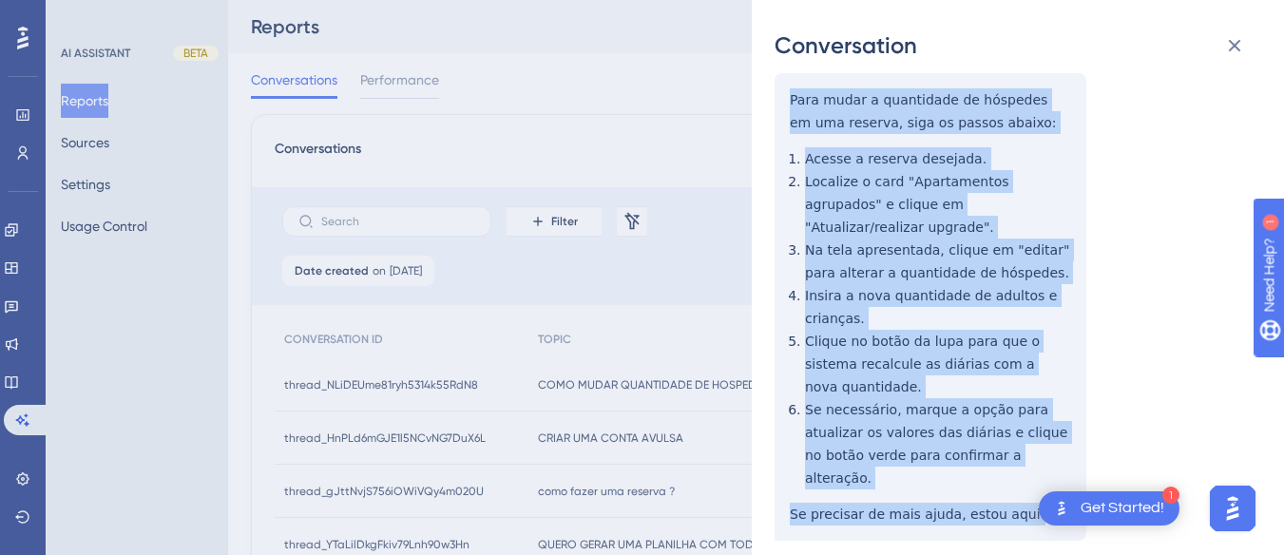
drag, startPoint x: 776, startPoint y: 244, endPoint x: 843, endPoint y: 257, distance: 67.7
click at [1038, 461] on div "thread_NLiDEUme81ryh5314k55RdN8 Copy - - 4730_Leite, João User Conversation His…" at bounding box center [1009, 232] width 471 height 811
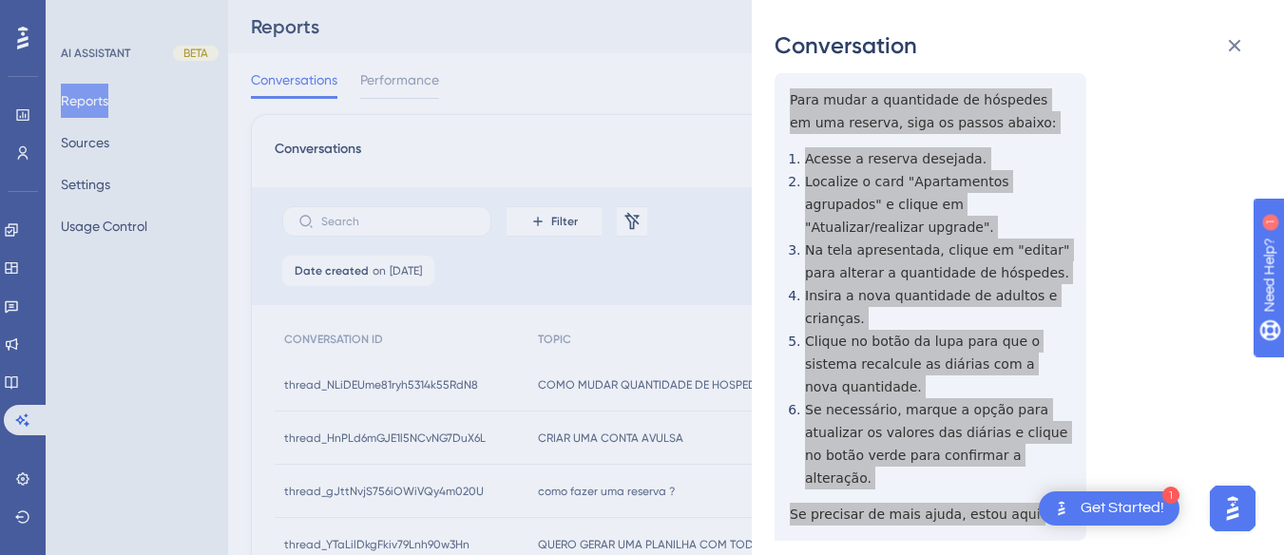
scroll to position [0, 0]
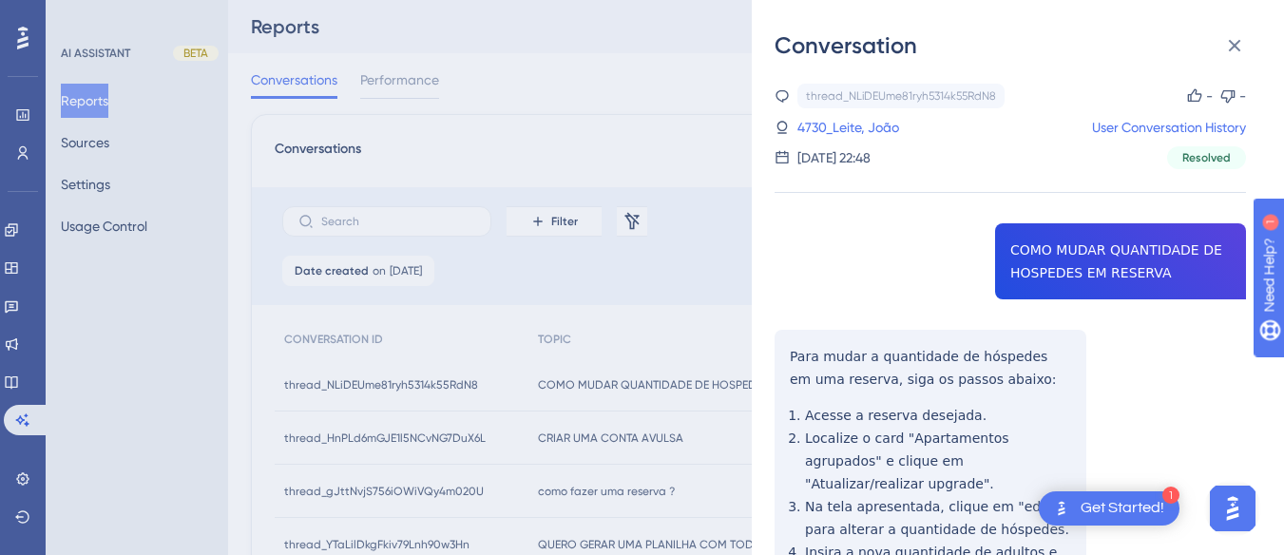
drag, startPoint x: 844, startPoint y: 121, endPoint x: 881, endPoint y: 200, distance: 87.1
click at [843, 121] on link "4730_Leite, João" at bounding box center [848, 127] width 102 height 23
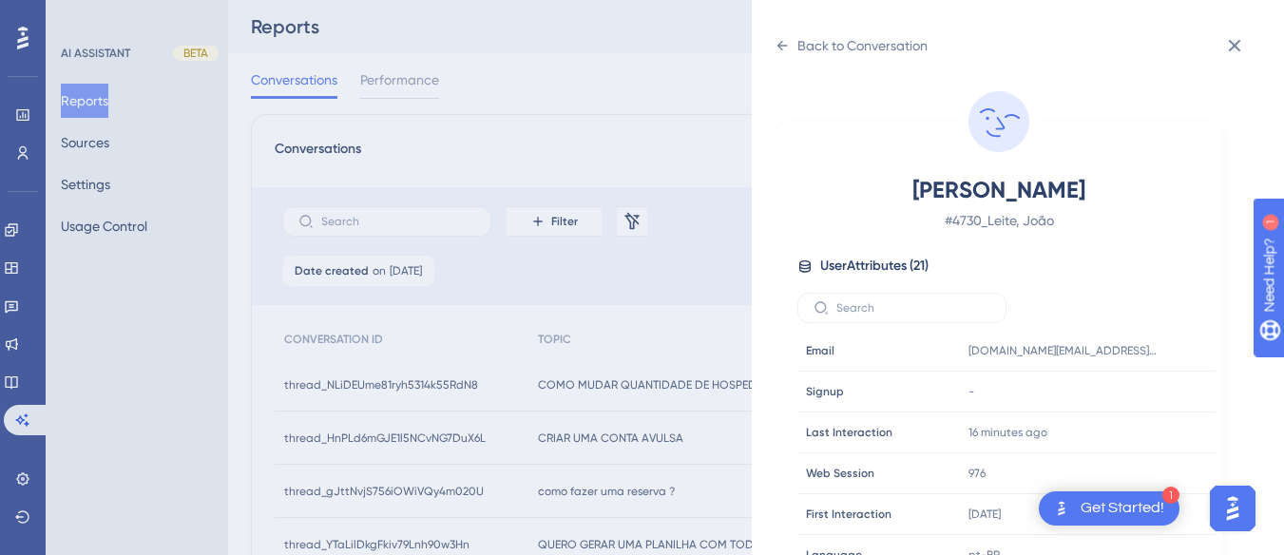
scroll to position [579, 0]
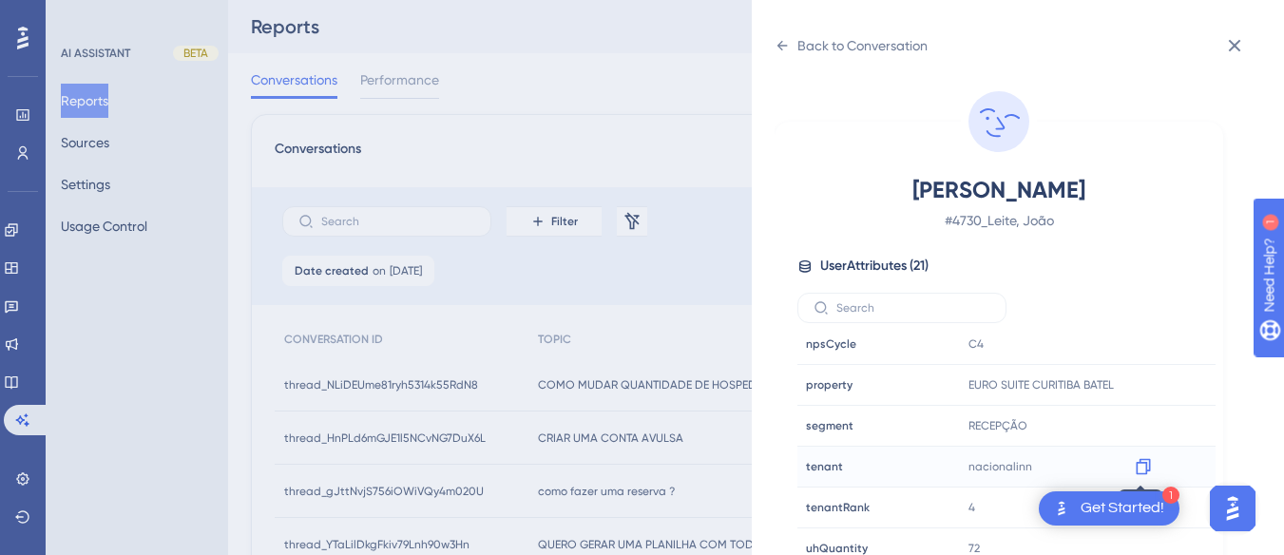
click at [1139, 461] on icon at bounding box center [1143, 466] width 19 height 19
click at [1145, 387] on icon at bounding box center [1143, 384] width 19 height 19
click at [787, 48] on icon at bounding box center [781, 45] width 15 height 15
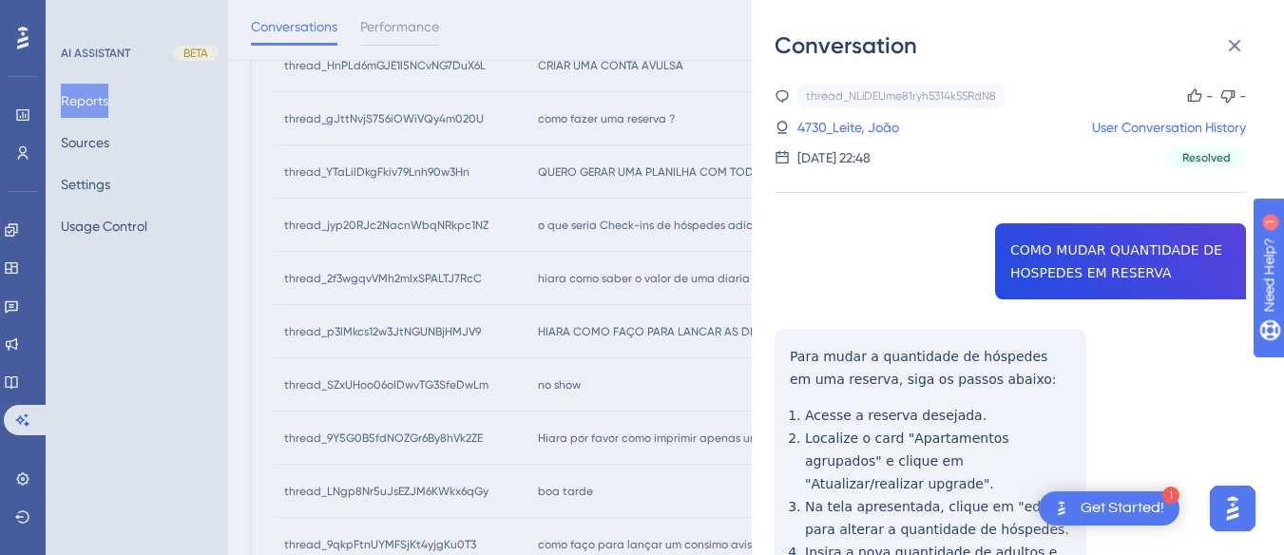
scroll to position [0, 0]
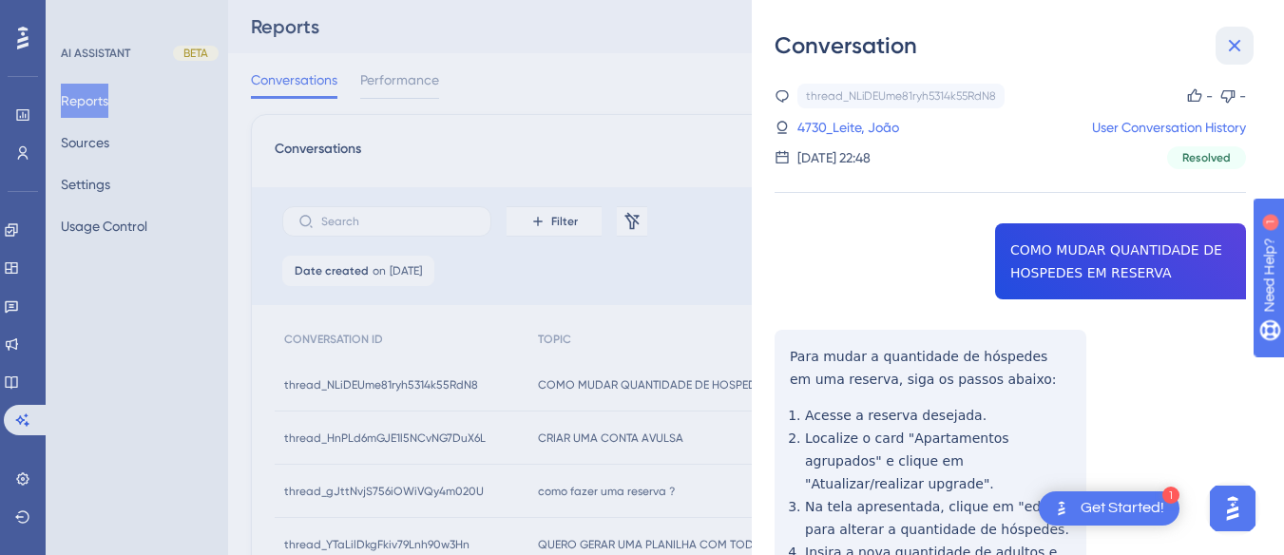
click at [1233, 40] on icon at bounding box center [1234, 45] width 23 height 23
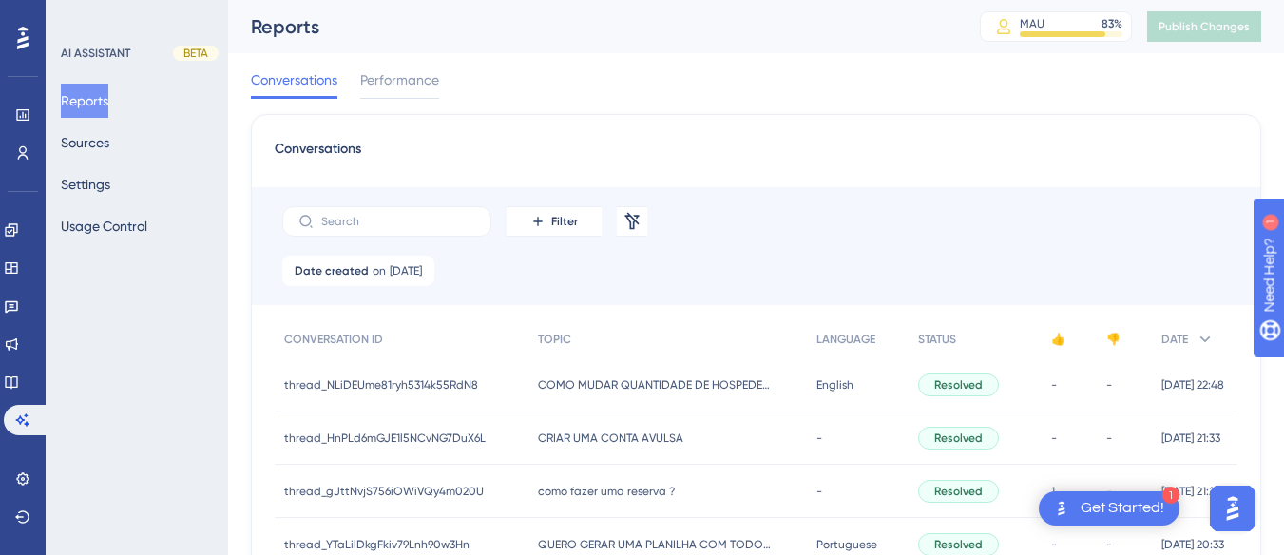
click at [538, 437] on span "CRIAR UMA CONTA AVULSA" at bounding box center [610, 437] width 145 height 15
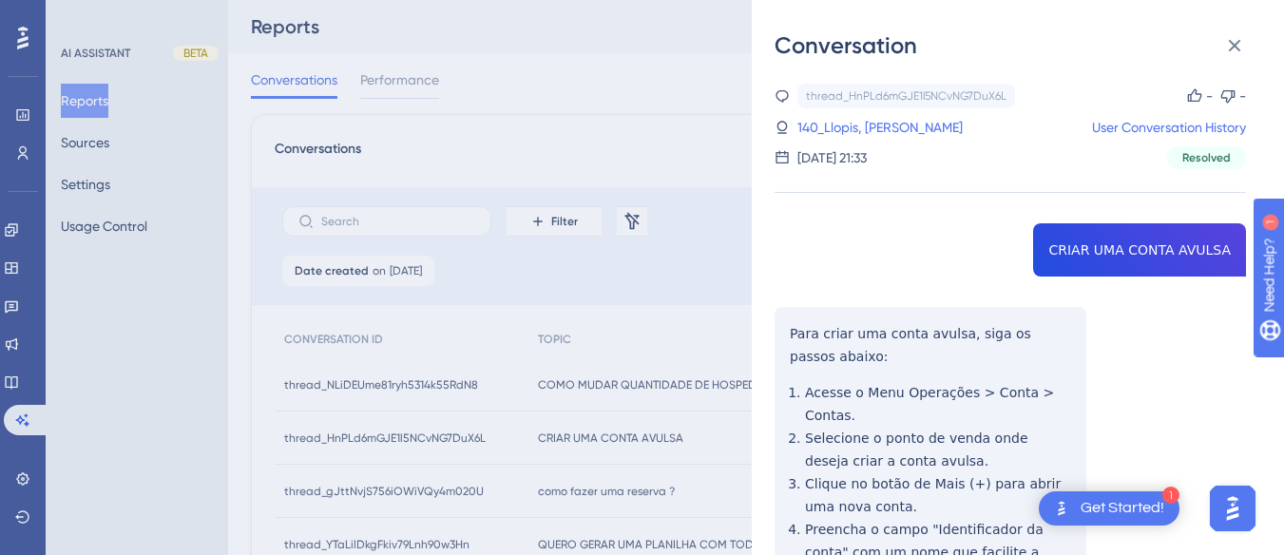
click at [1138, 233] on div "thread_HnPLd6mGJE1l5NCvNG7DuX6L Copy - - 140_Llopis, Matheus User Conversation …" at bounding box center [1009, 478] width 471 height 788
drag, startPoint x: 1138, startPoint y: 233, endPoint x: 1190, endPoint y: 240, distance: 51.9
click at [1190, 240] on div "thread_HnPLd6mGJE1l5NCvNG7DuX6L Copy - - 140_Llopis, Matheus User Conversation …" at bounding box center [1009, 478] width 471 height 788
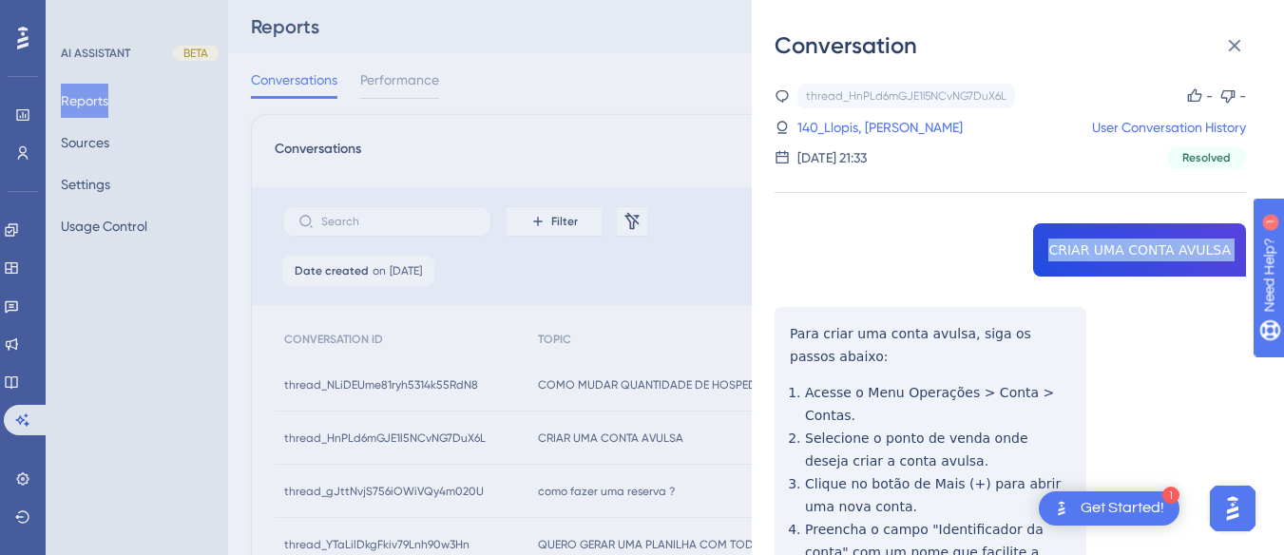
click at [1190, 240] on div "thread_HnPLd6mGJE1l5NCvNG7DuX6L Copy - - 140_Llopis, Matheus User Conversation …" at bounding box center [1009, 478] width 471 height 788
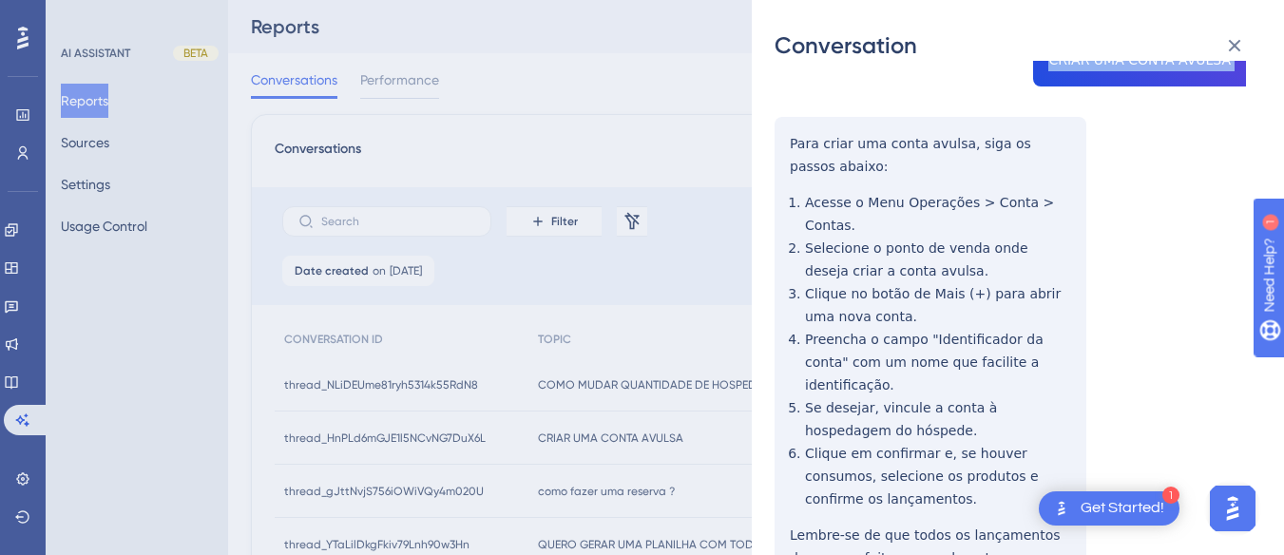
click at [774, 134] on div "Conversation thread_HnPLd6mGJE1l5NCvNG7DuX6L Copy - - 140_Llopis, Matheus User …" at bounding box center [1018, 277] width 532 height 555
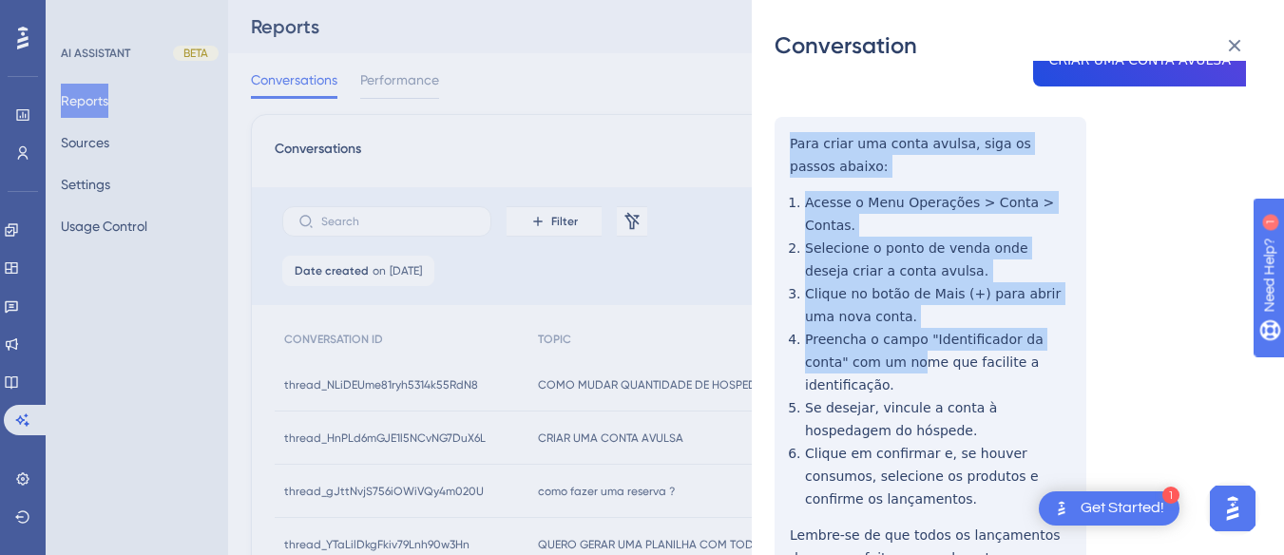
scroll to position [279, 0]
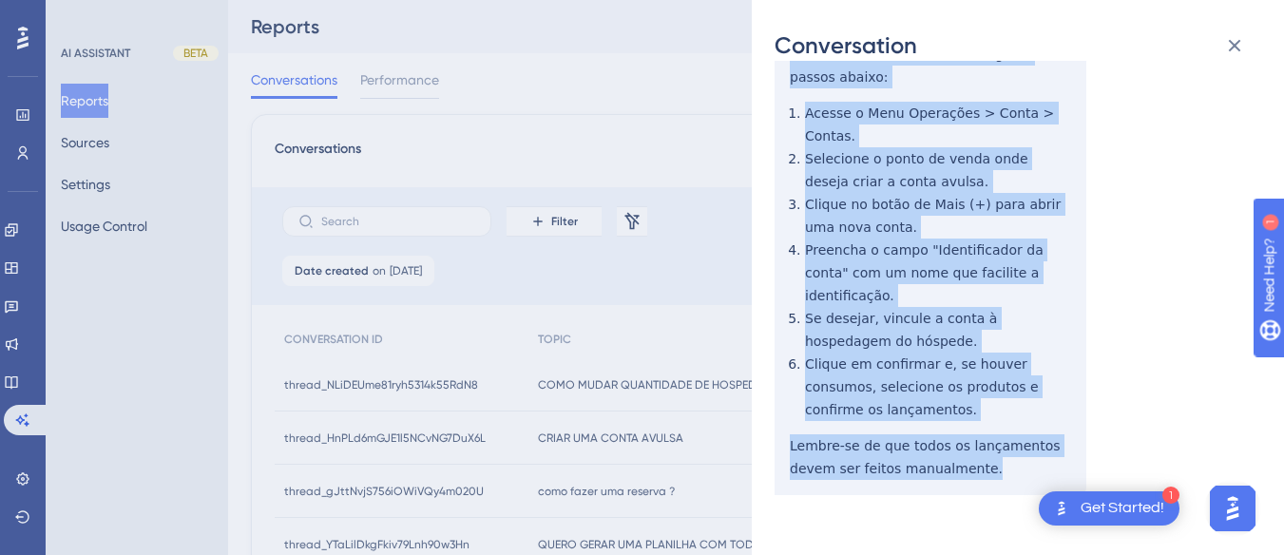
drag, startPoint x: 777, startPoint y: 134, endPoint x: 872, endPoint y: 150, distance: 96.4
click at [1005, 449] on div "thread_HnPLd6mGJE1l5NCvNG7DuX6L Copy - - 140_Llopis, Matheus User Conversation …" at bounding box center [1009, 198] width 471 height 788
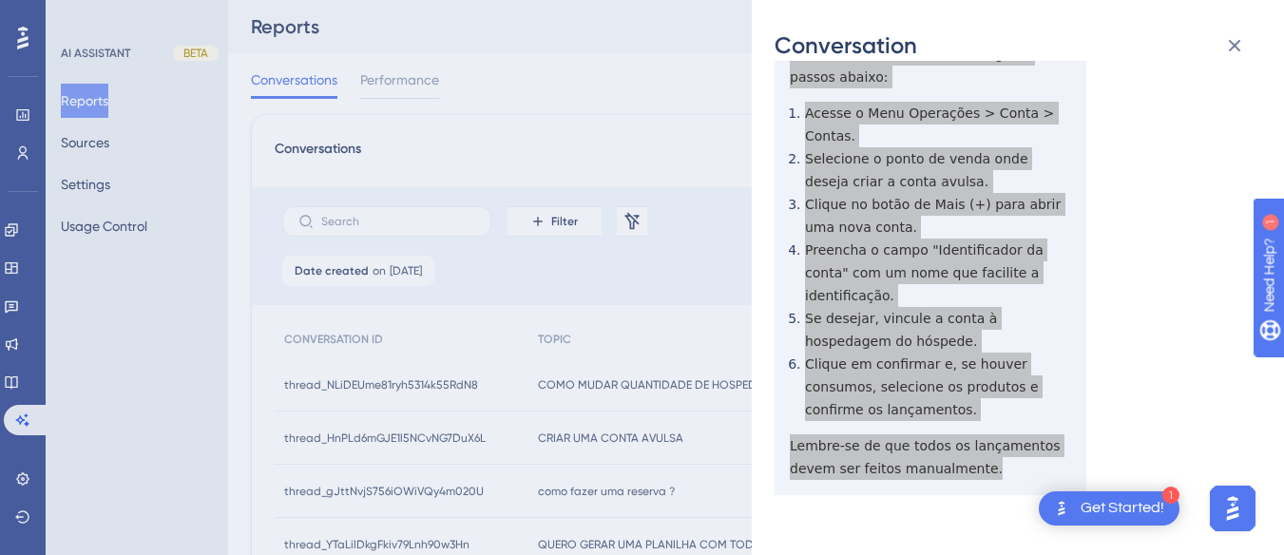
scroll to position [0, 0]
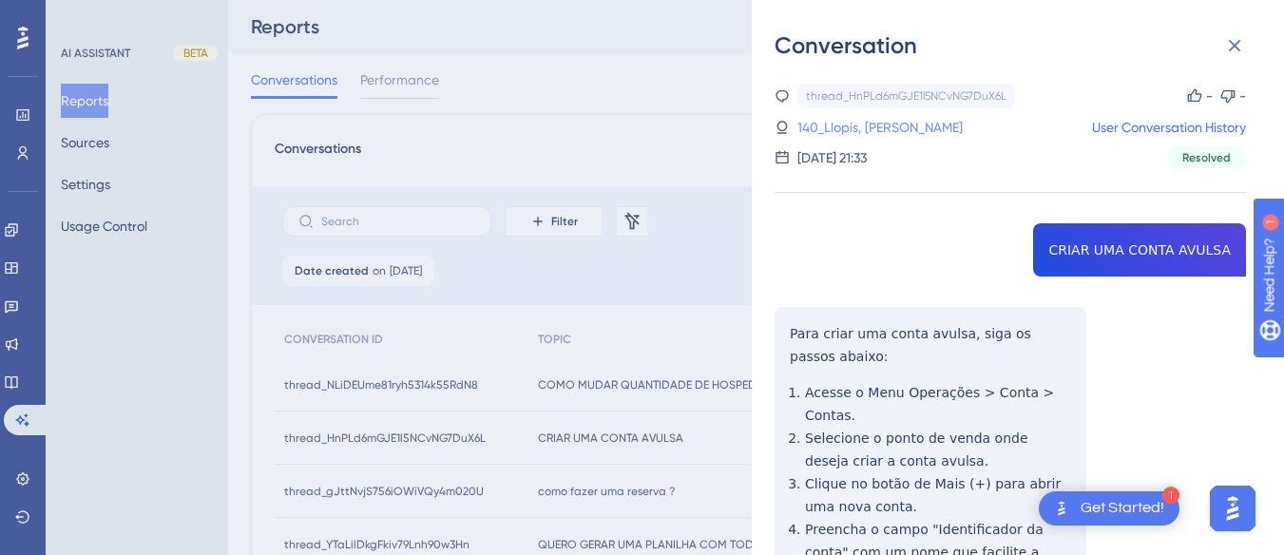
click at [853, 129] on link "140_Llopis, Matheus" at bounding box center [879, 127] width 165 height 23
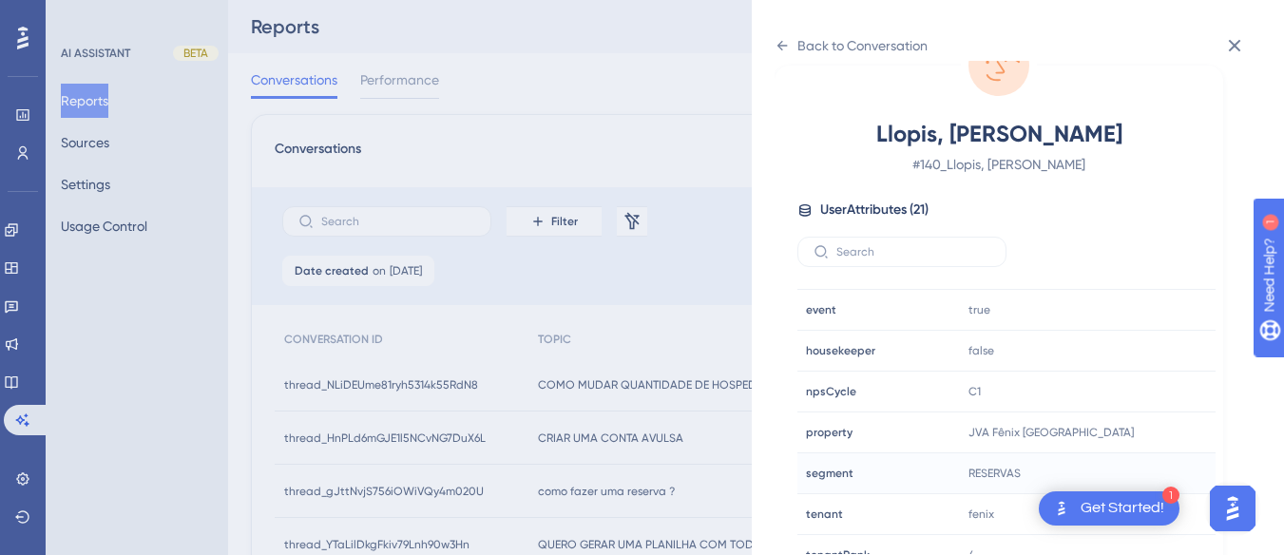
scroll to position [570, 0]
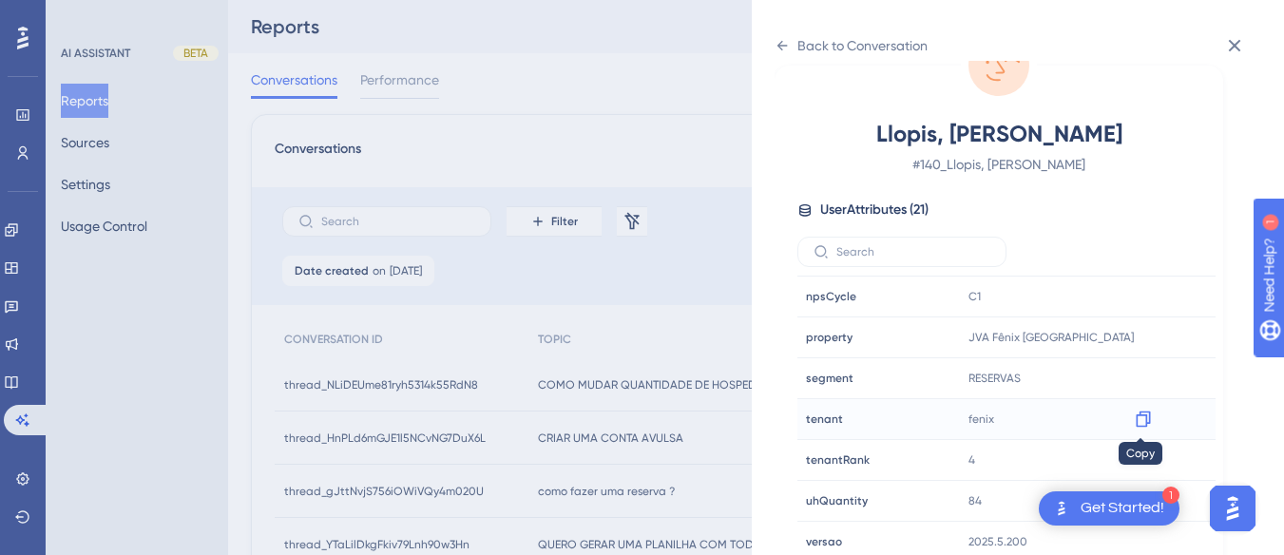
click at [1136, 413] on icon at bounding box center [1143, 419] width 19 height 19
drag, startPoint x: 1136, startPoint y: 336, endPoint x: 1095, endPoint y: 329, distance: 41.6
click at [1136, 336] on icon at bounding box center [1143, 337] width 19 height 19
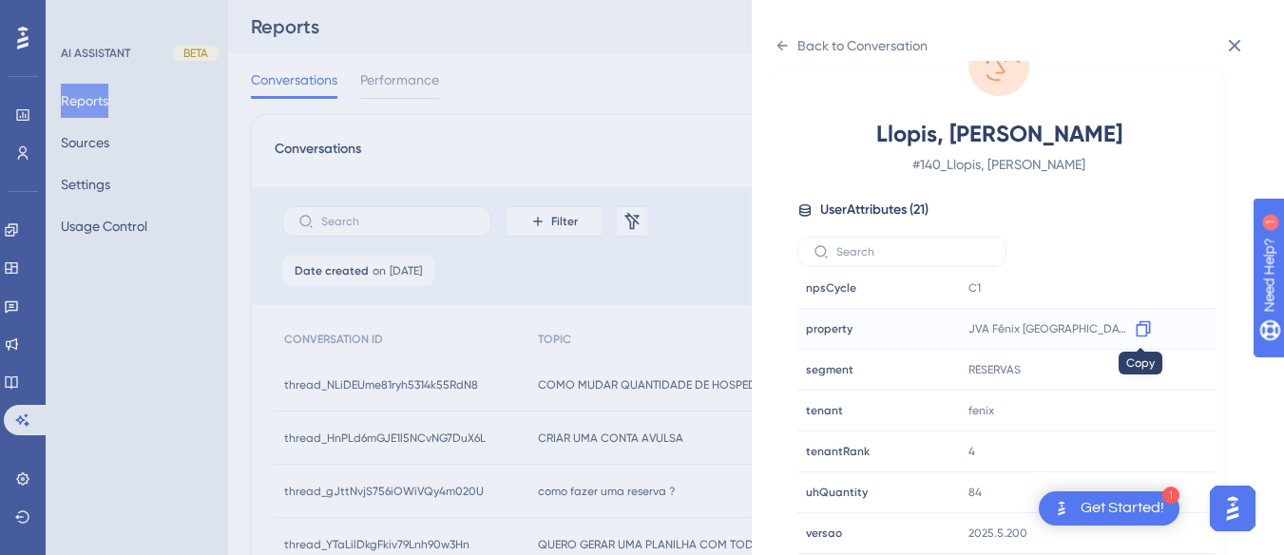
click at [1140, 326] on icon at bounding box center [1143, 328] width 19 height 19
click at [784, 48] on icon at bounding box center [781, 45] width 15 height 15
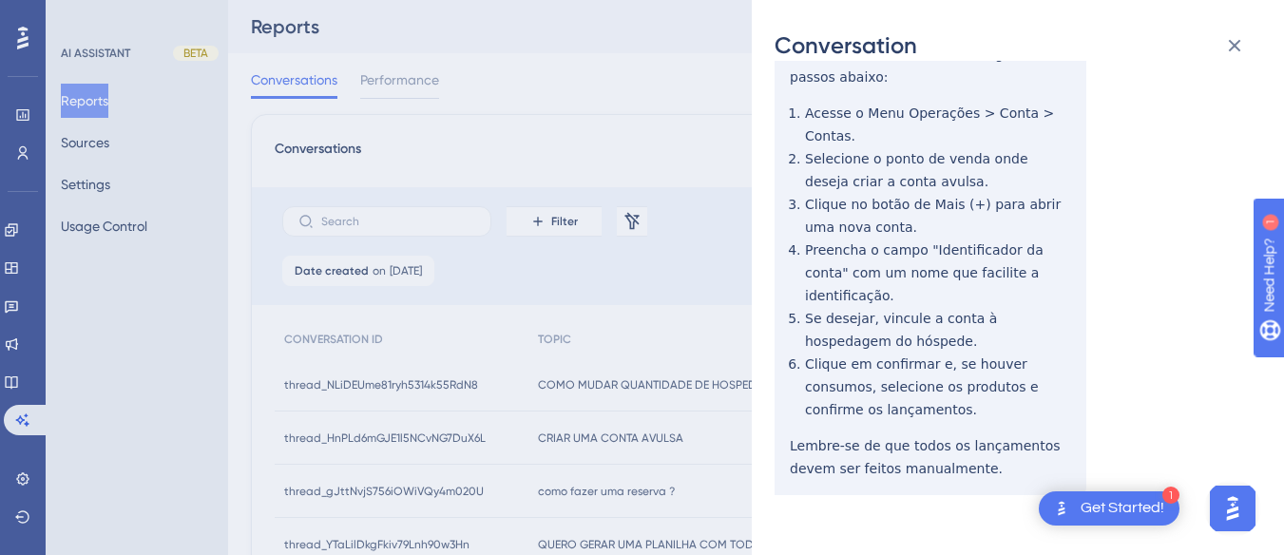
scroll to position [0, 0]
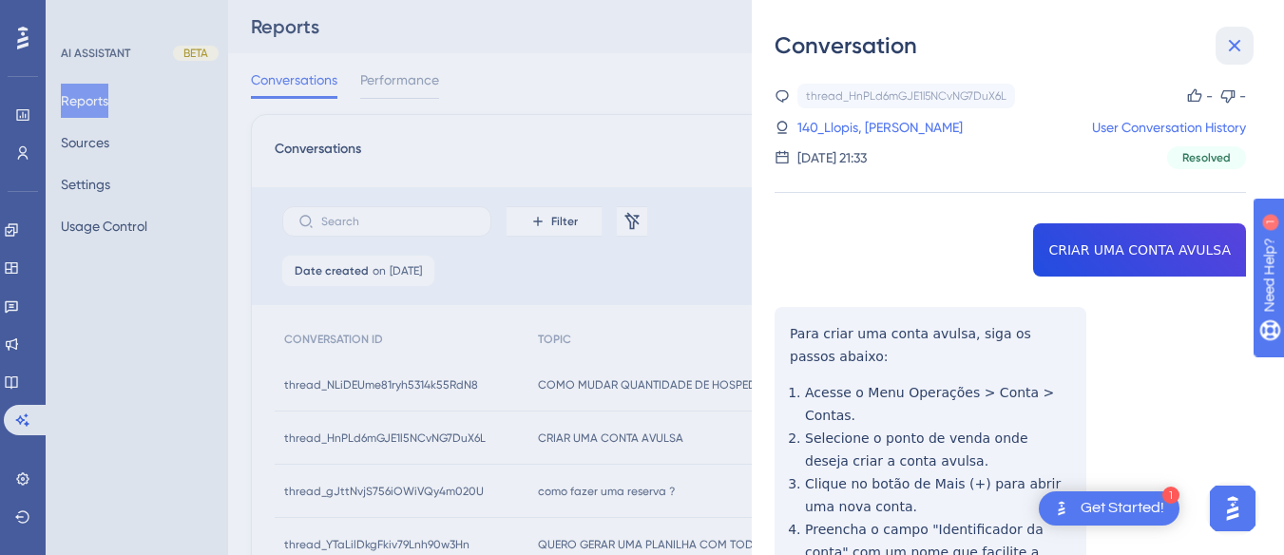
click at [1233, 61] on button at bounding box center [1234, 46] width 38 height 38
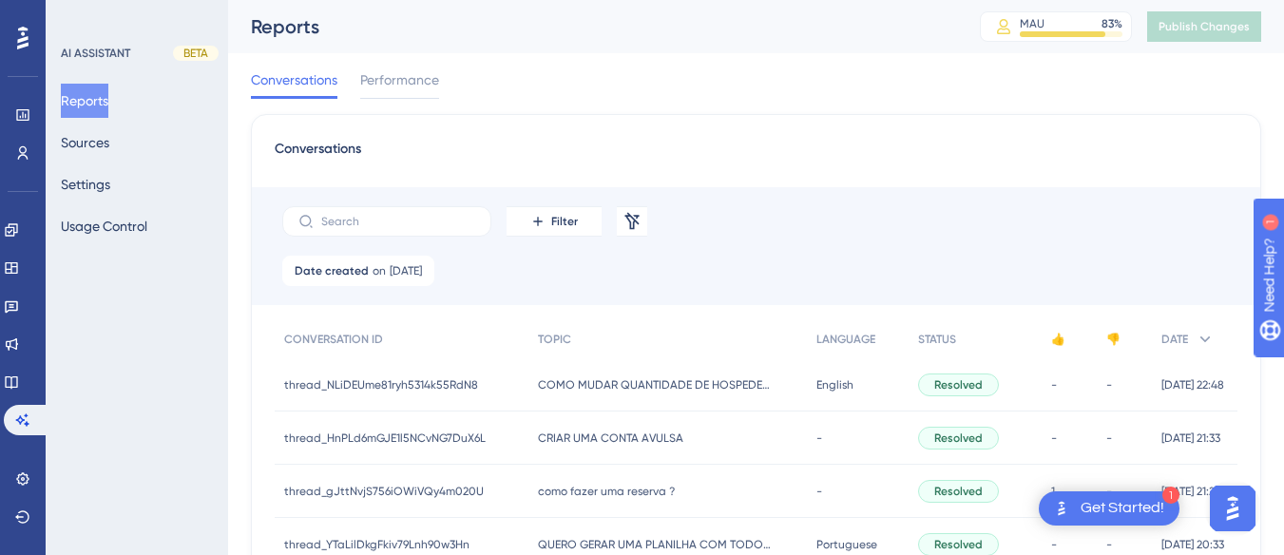
scroll to position [190, 0]
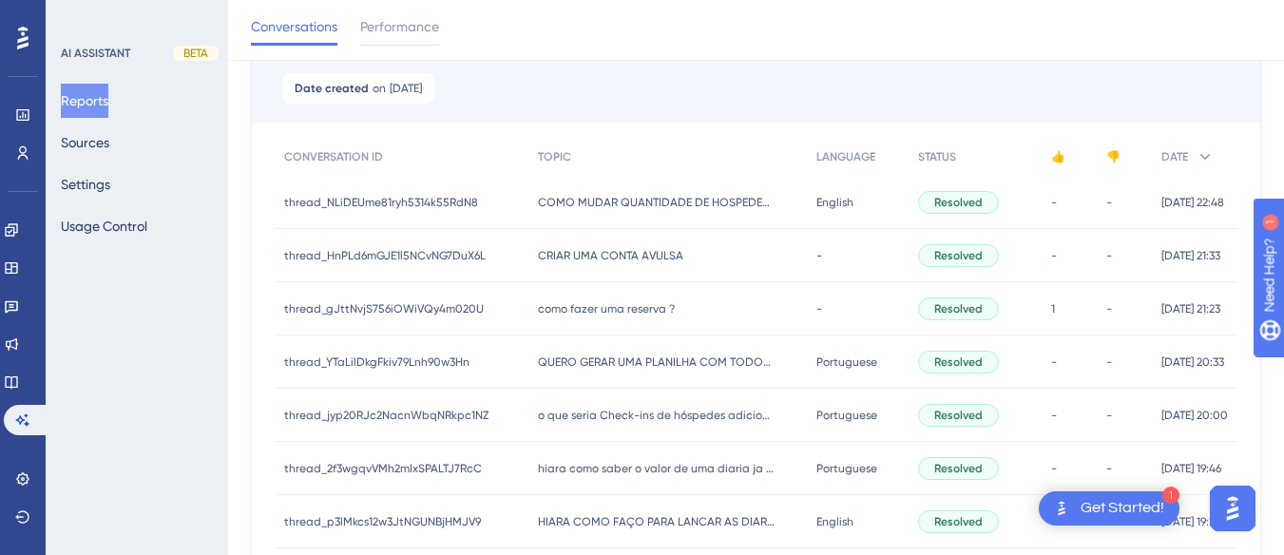
click at [566, 306] on span "como fazer uma reserva ?" at bounding box center [606, 308] width 137 height 15
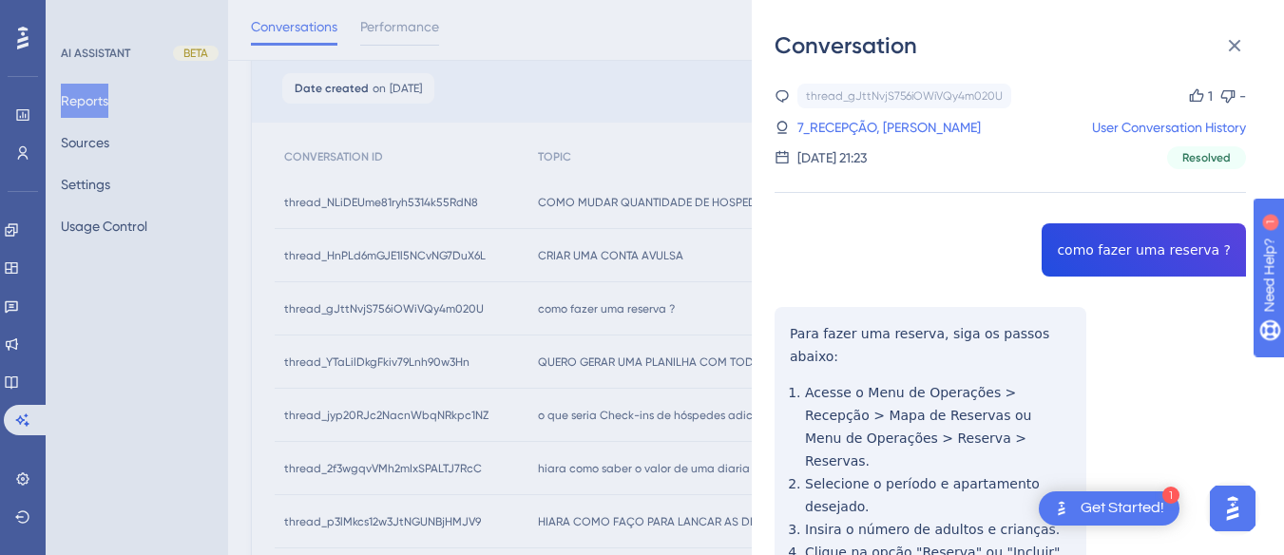
click at [1082, 238] on div "thread_gJttNvjS756iOWiVQy4m020U Copy 1 - 7_RECEPÇÃO, THOMAS User Conversation H…" at bounding box center [1009, 542] width 471 height 917
click at [815, 315] on div "thread_gJttNvjS756iOWiVQy4m020U Copy 1 - 7_RECEPÇÃO, THOMAS User Conversation H…" at bounding box center [1009, 542] width 471 height 917
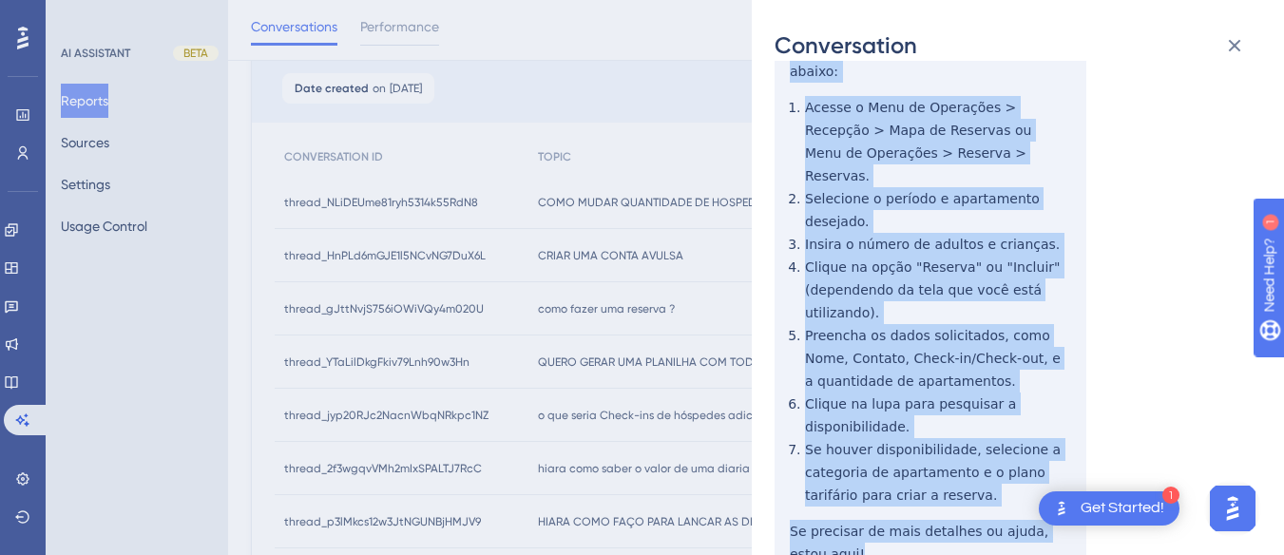
scroll to position [386, 0]
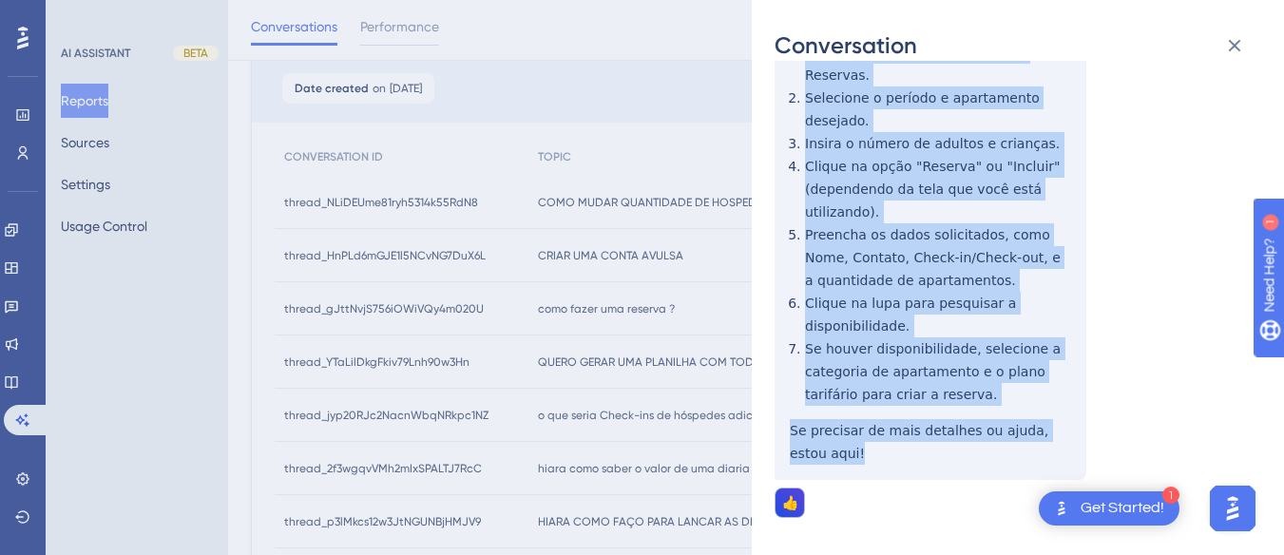
drag, startPoint x: 783, startPoint y: 328, endPoint x: 986, endPoint y: 396, distance: 214.6
click at [986, 396] on div "thread_gJttNvjS756iOWiVQy4m020U Copy 1 - 7_RECEPÇÃO, THOMAS User Conversation H…" at bounding box center [1009, 156] width 471 height 917
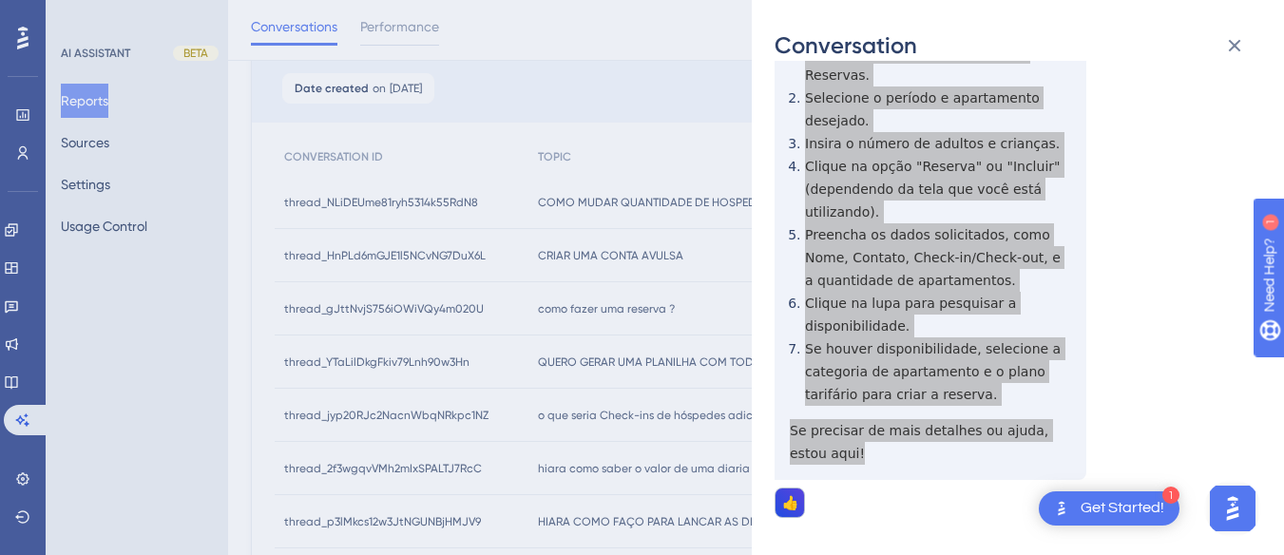
scroll to position [0, 0]
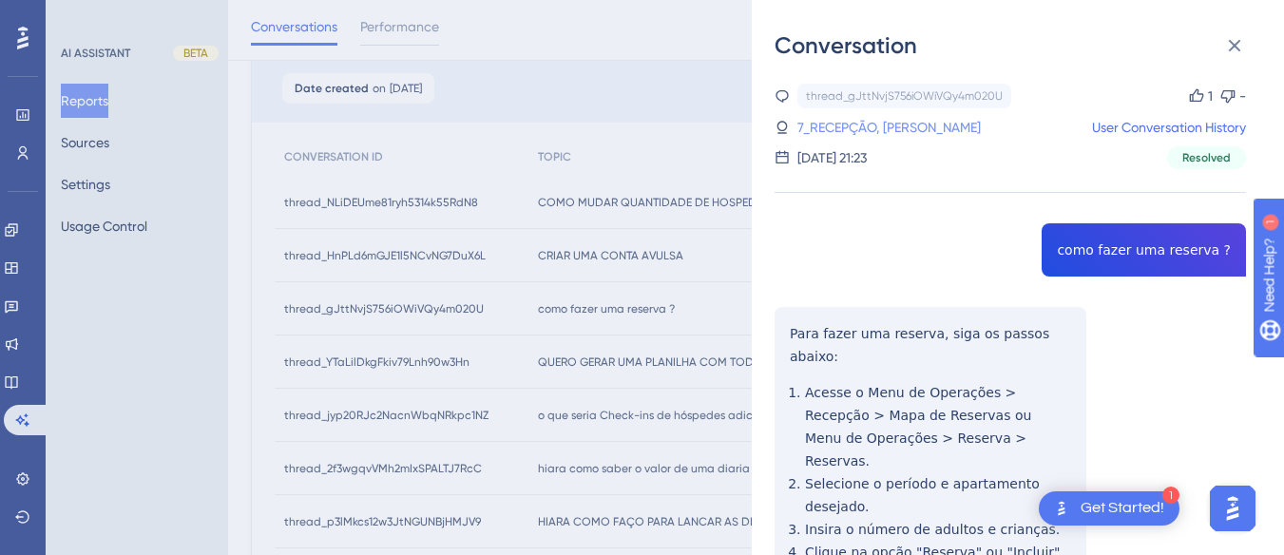
click at [858, 125] on link "7_RECEPÇÃO, THOMAS" at bounding box center [888, 127] width 183 height 23
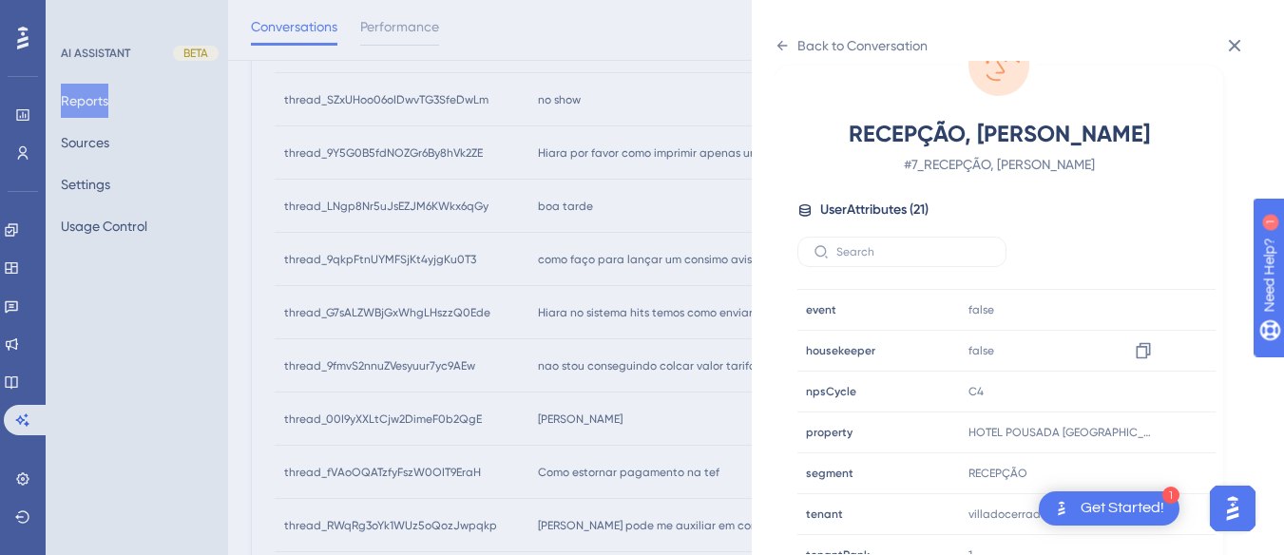
scroll to position [579, 0]
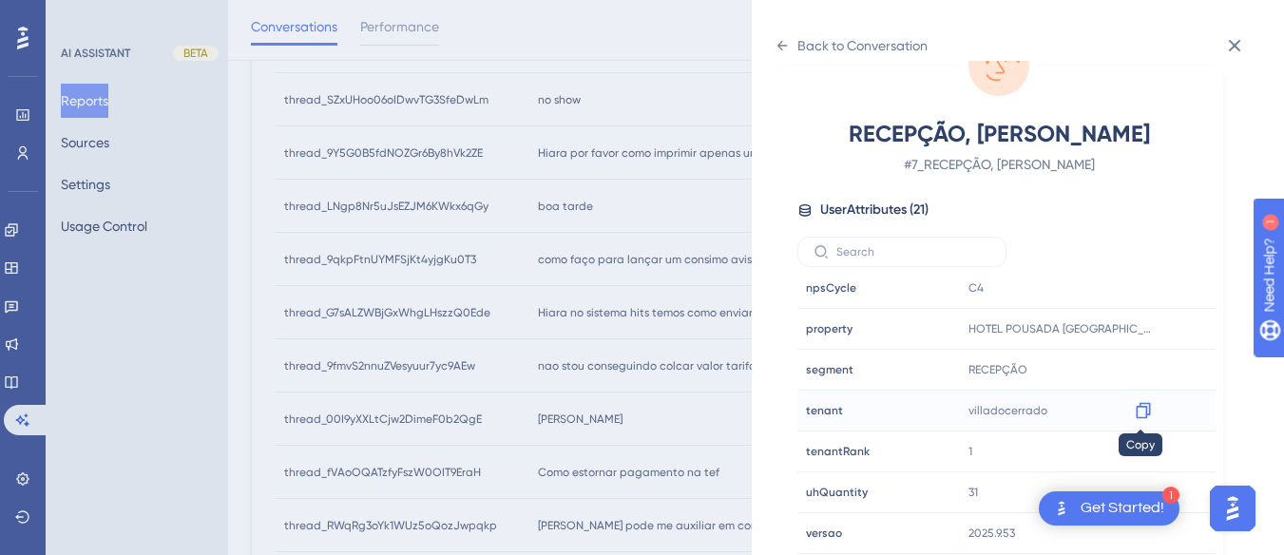
click at [1145, 412] on icon at bounding box center [1143, 410] width 19 height 19
click at [778, 49] on icon at bounding box center [781, 45] width 15 height 15
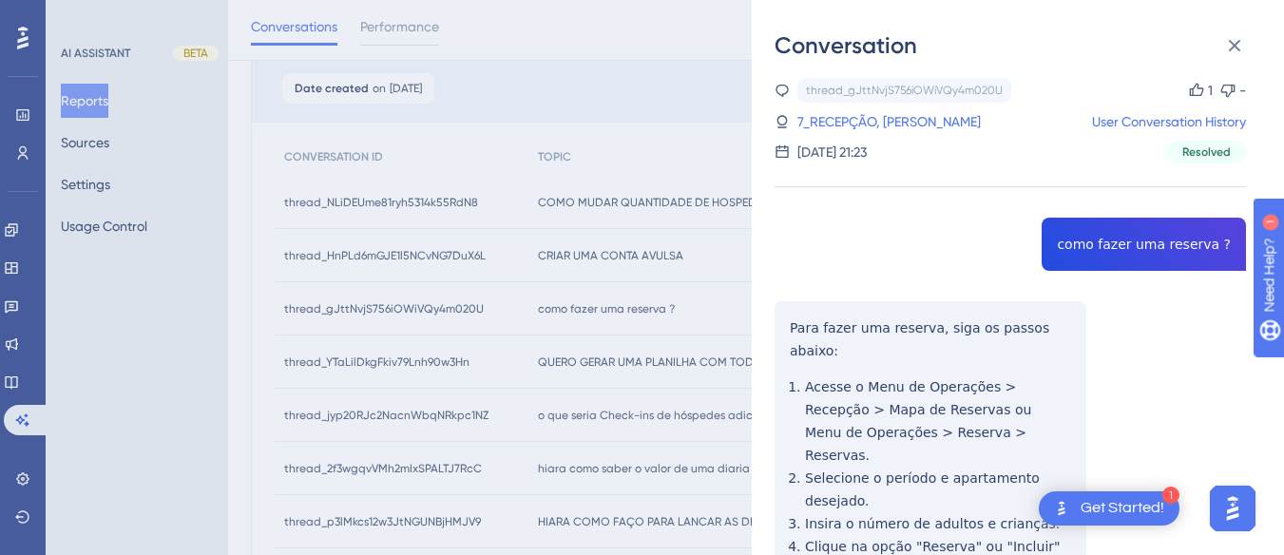
scroll to position [0, 0]
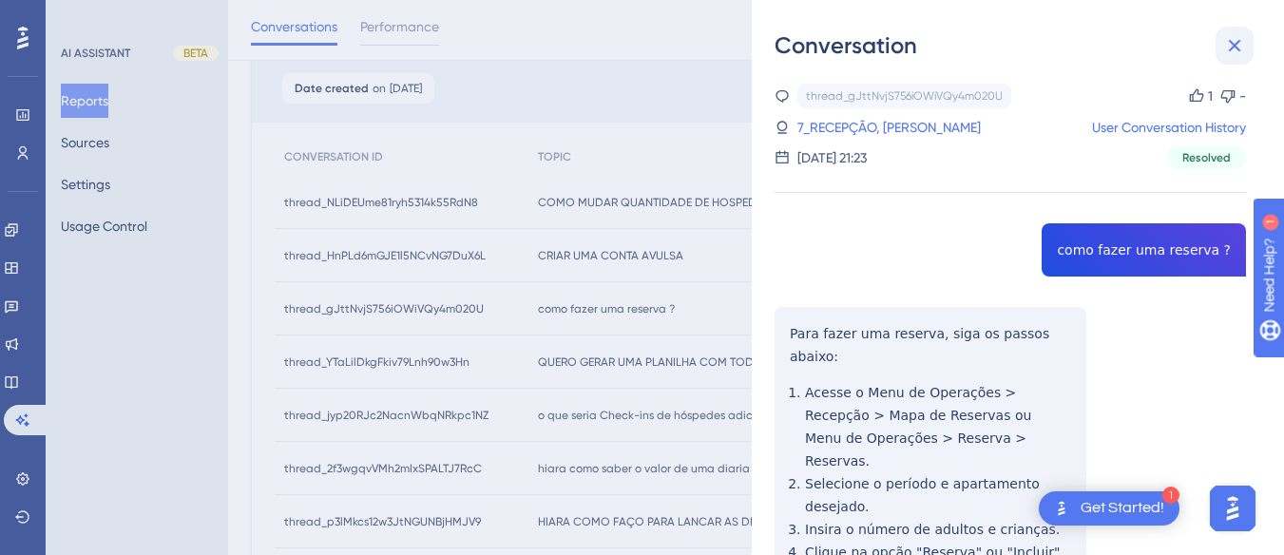
click at [1232, 38] on icon at bounding box center [1234, 45] width 23 height 23
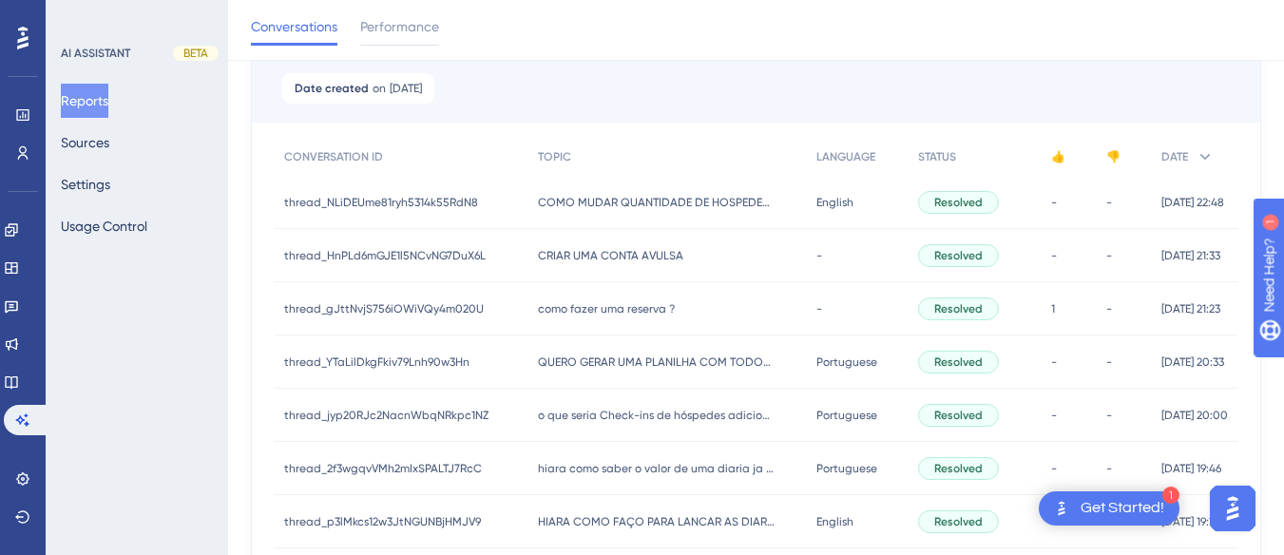
click at [578, 365] on span "QUERO GERAR UMA PLANILHA COM TODOS OS VALORES ENTROU EM CAIXA NO DIA, COM LOCAL…" at bounding box center [657, 361] width 238 height 15
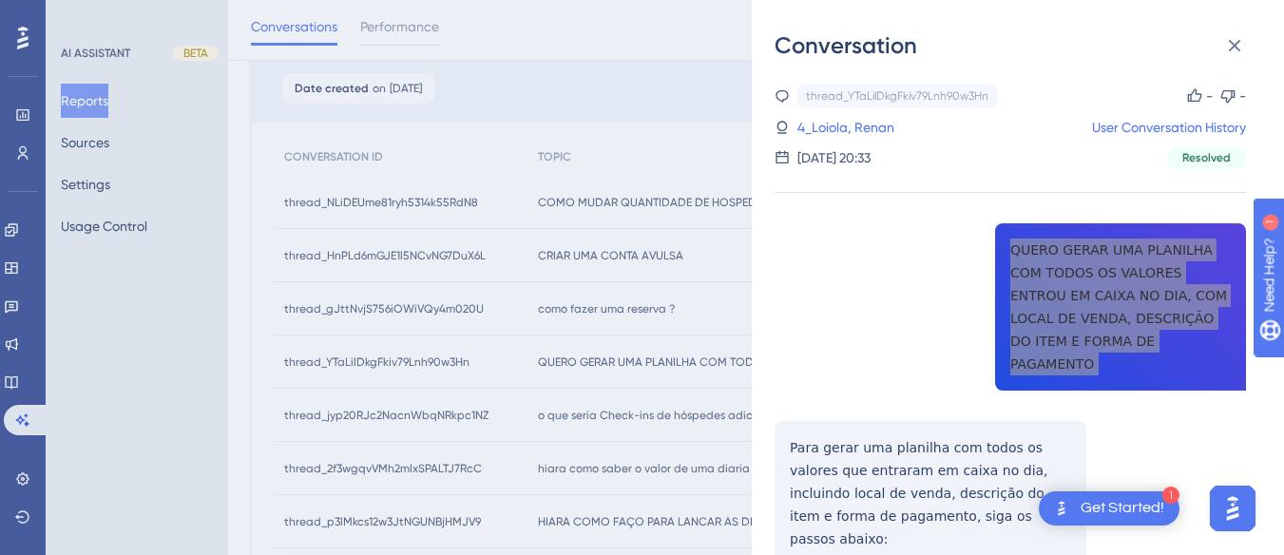
scroll to position [95, 0]
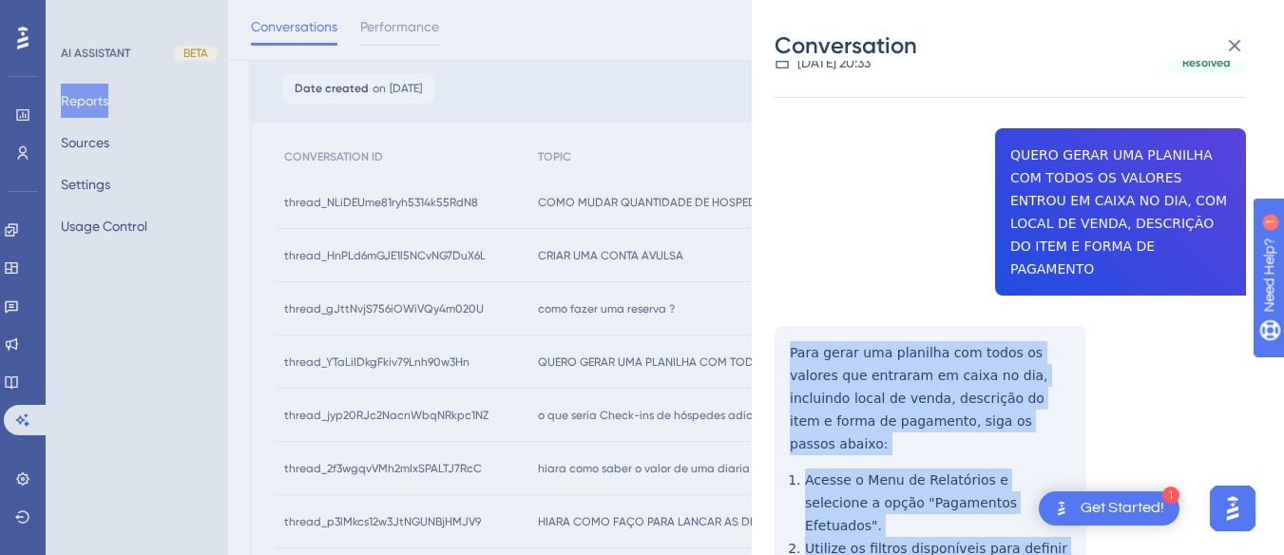
scroll to position [380, 0]
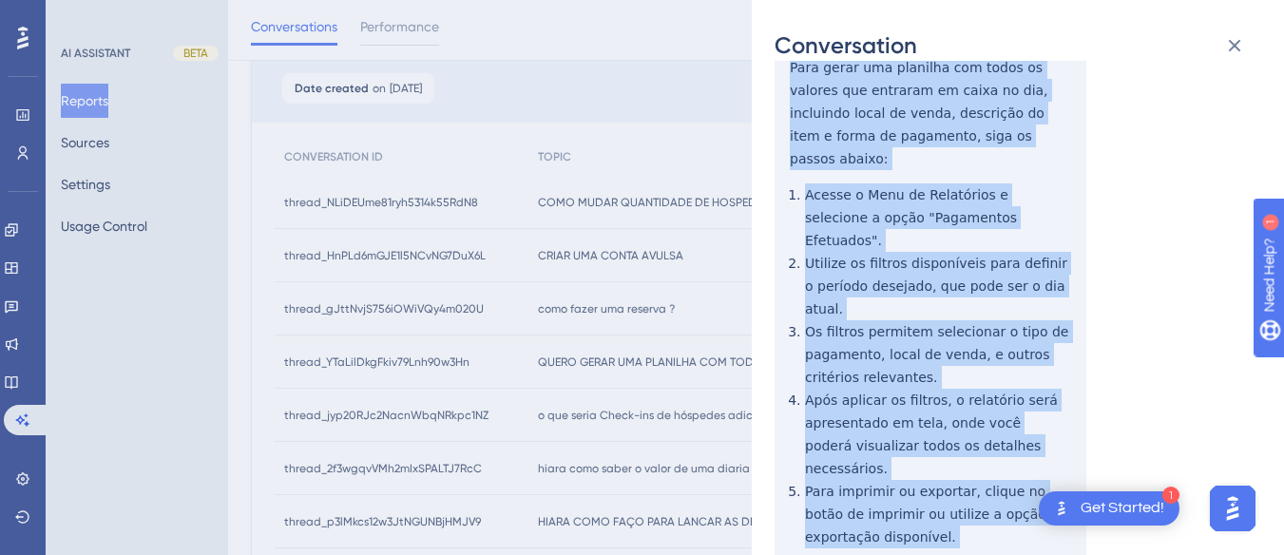
drag, startPoint x: 780, startPoint y: 326, endPoint x: 1037, endPoint y: 468, distance: 293.5
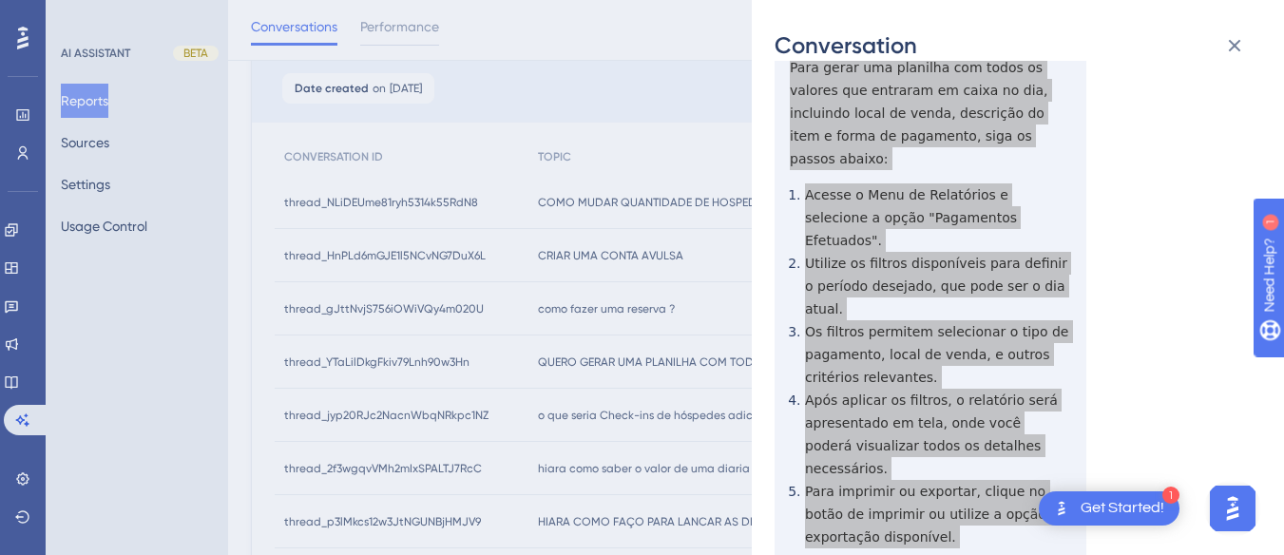
scroll to position [665, 0]
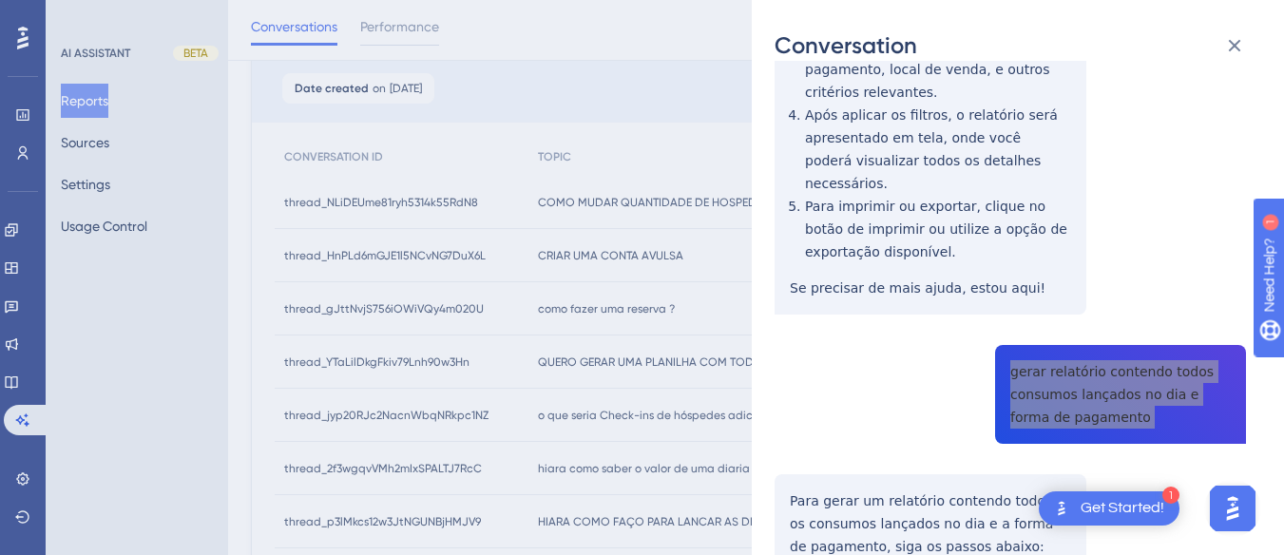
scroll to position [855, 0]
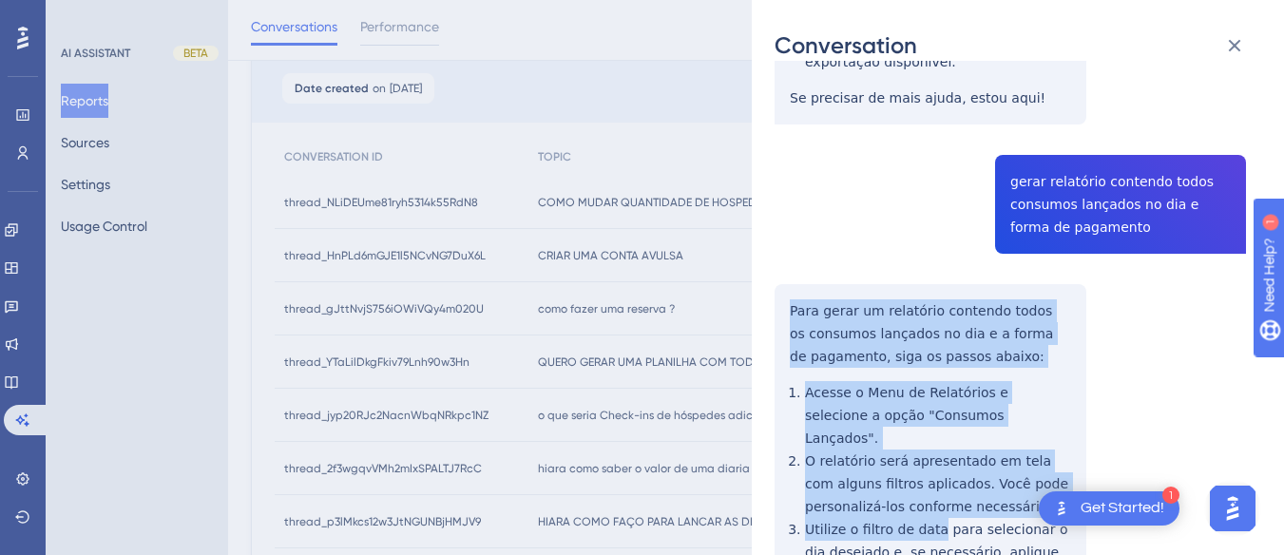
scroll to position [1140, 0]
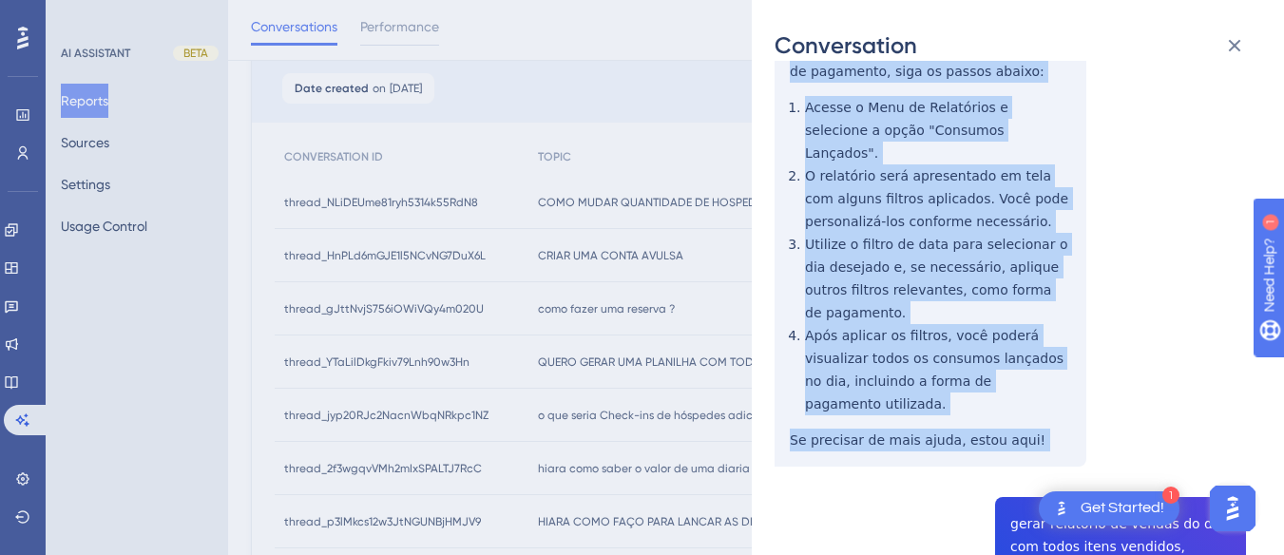
drag, startPoint x: 779, startPoint y: 188, endPoint x: 1042, endPoint y: 314, distance: 291.6
click at [1042, 314] on div "thread_YTaLilDkgFkiv79Lnh90w3Hn Copy - - 4_Loiola, Renan User Conversation Hist…" at bounding box center [1009, 521] width 471 height 3156
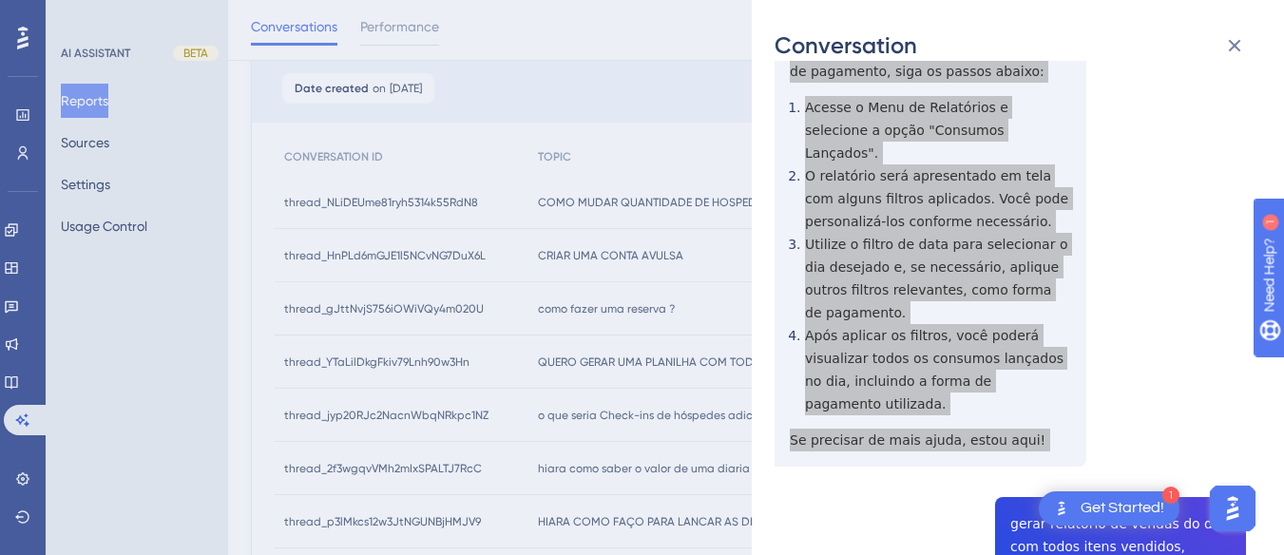
scroll to position [1330, 0]
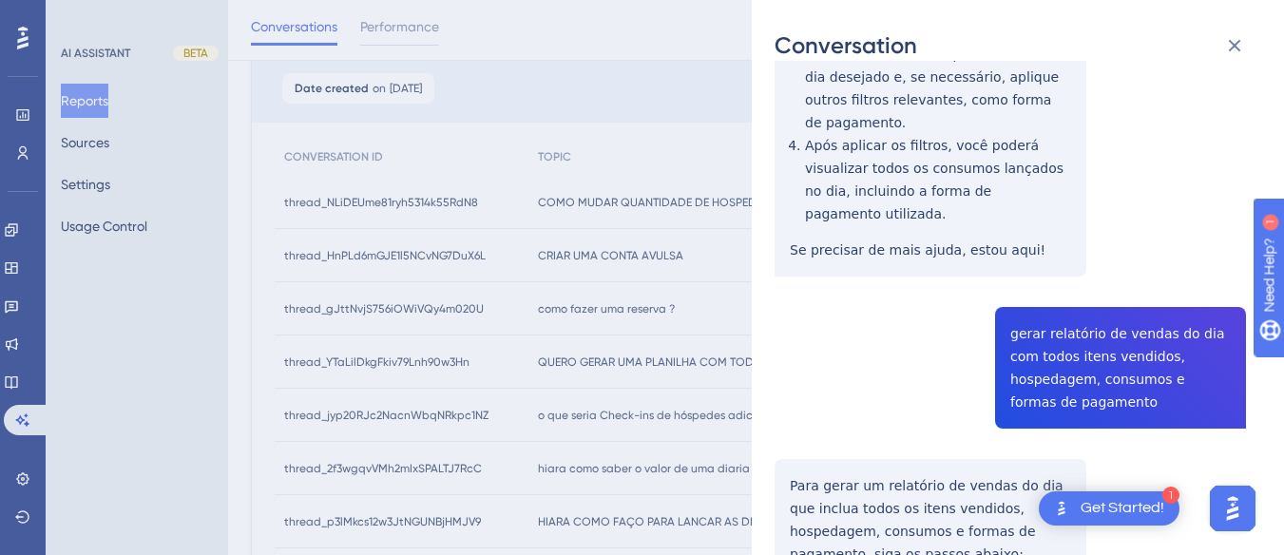
click at [1082, 214] on div "thread_YTaLilDkgFkiv79Lnh90w3Hn Copy - - 4_Loiola, Renan User Conversation Hist…" at bounding box center [1009, 331] width 471 height 3156
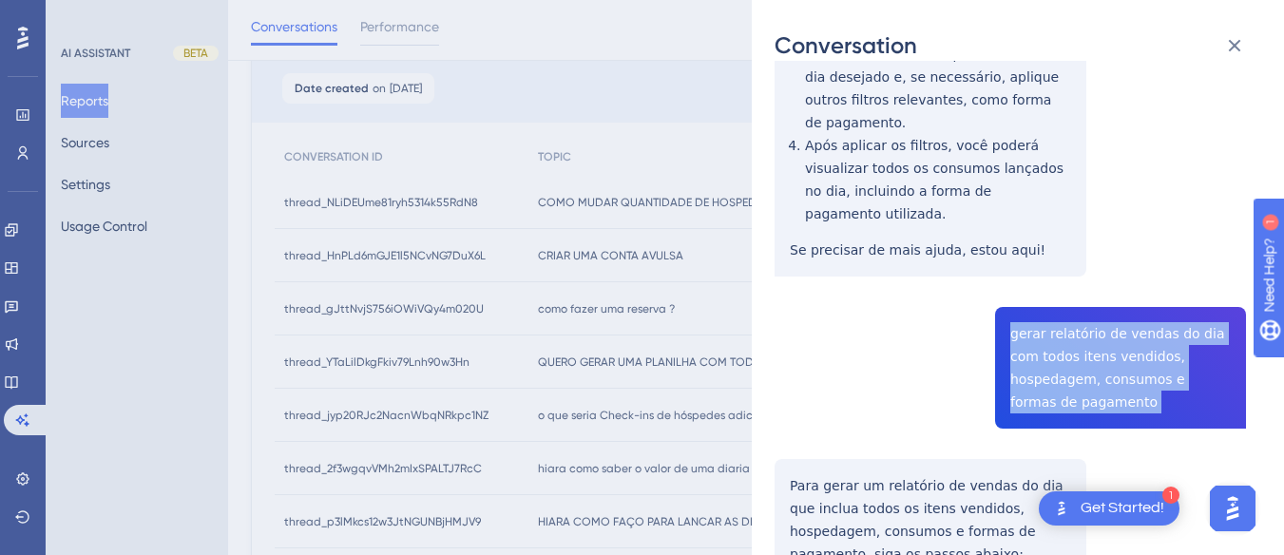
click at [1082, 214] on div "thread_YTaLilDkgFkiv79Lnh90w3Hn Copy - - 4_Loiola, Renan User Conversation Hist…" at bounding box center [1009, 331] width 471 height 3156
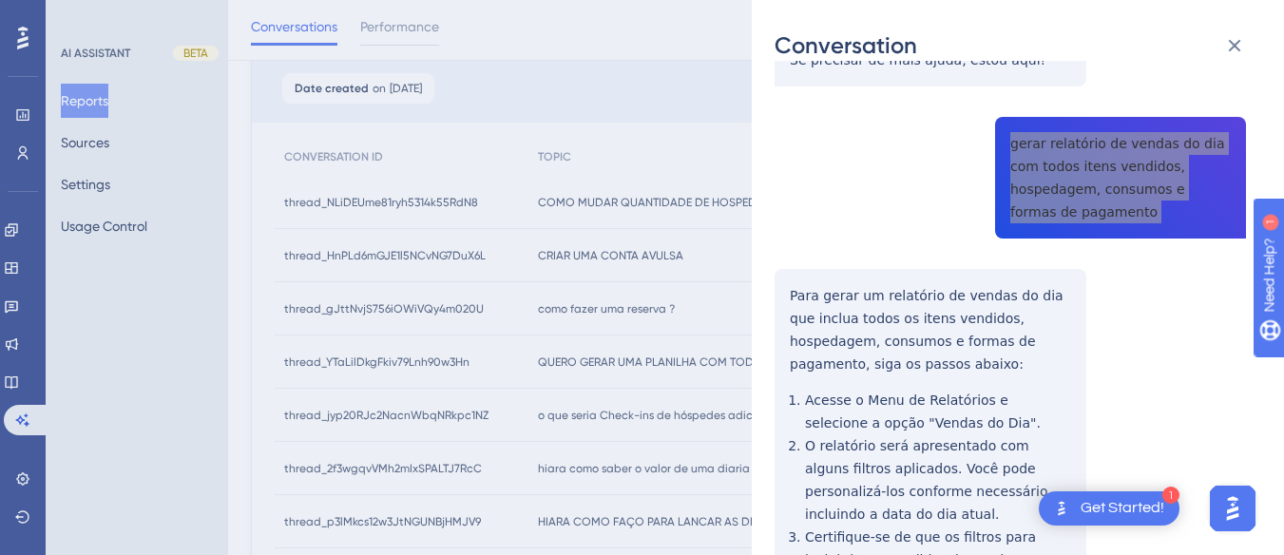
scroll to position [1425, 0]
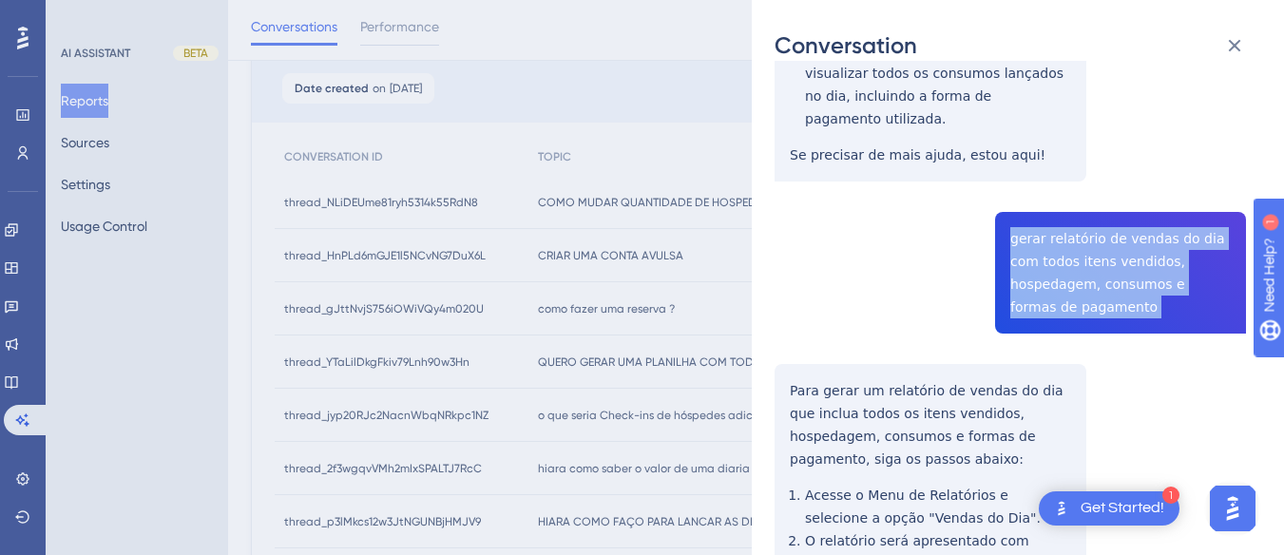
click at [779, 201] on div "thread_YTaLilDkgFkiv79Lnh90w3Hn Copy - - 4_Loiola, Renan User Conversation Hist…" at bounding box center [1009, 236] width 471 height 3156
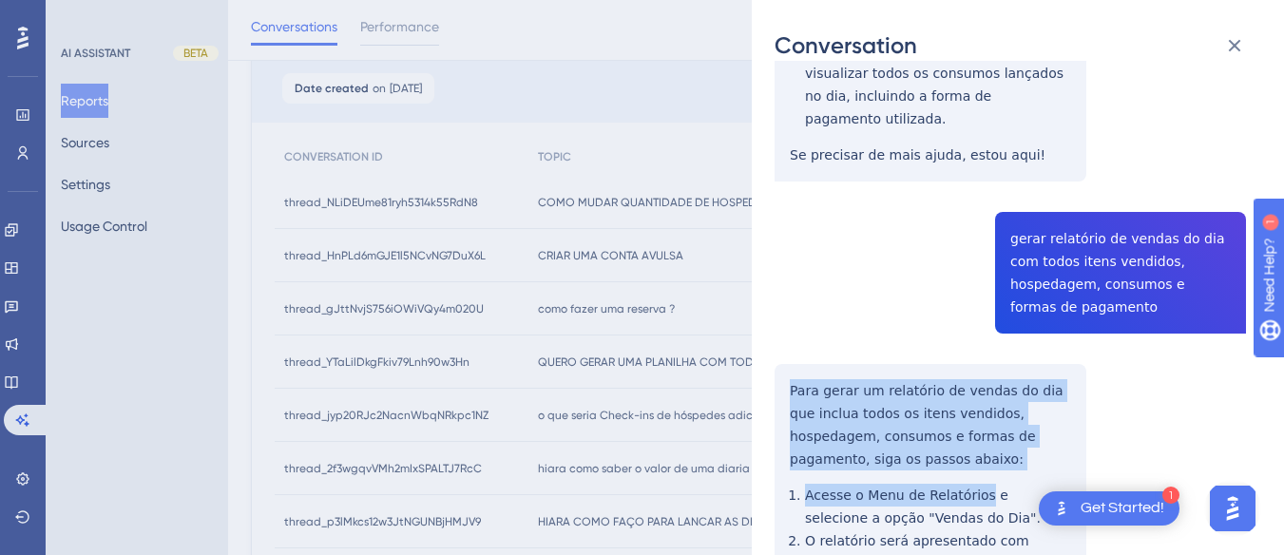
scroll to position [1615, 0]
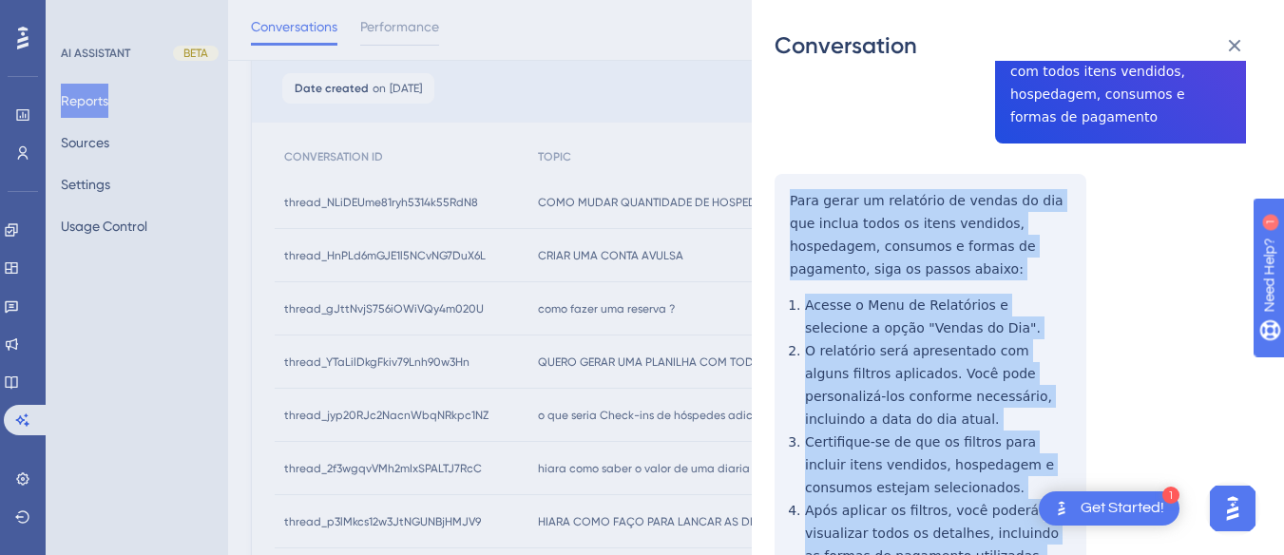
drag, startPoint x: 779, startPoint y: 201, endPoint x: 847, endPoint y: 432, distance: 240.6
click at [847, 432] on div "thread_YTaLilDkgFkiv79Lnh90w3Hn Copy - - 4_Loiola, Renan User Conversation Hist…" at bounding box center [1009, 46] width 471 height 3156
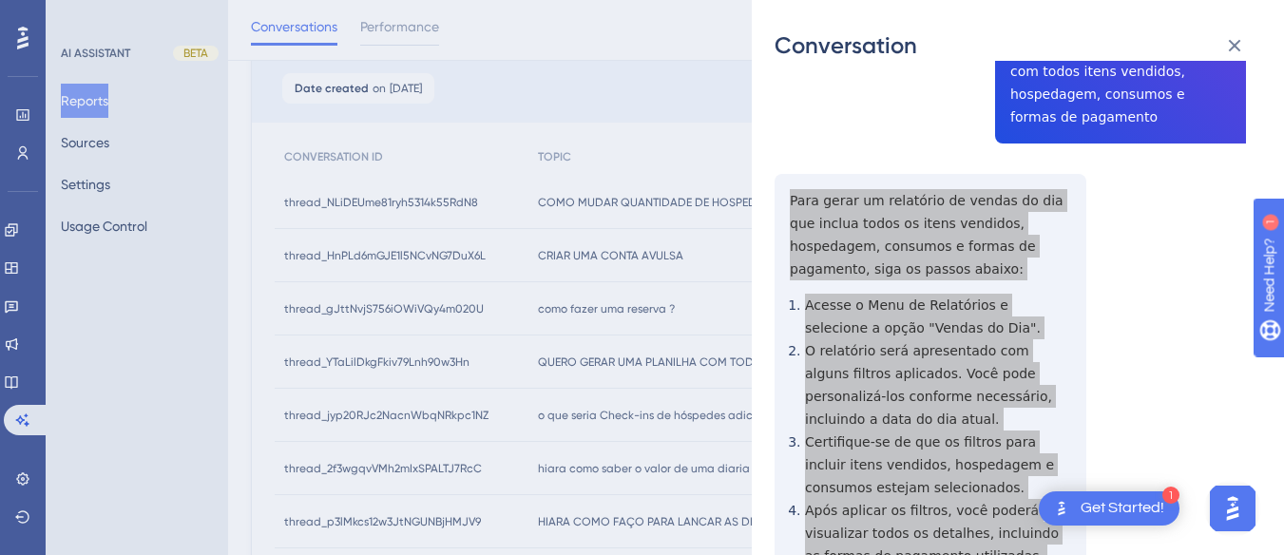
scroll to position [1901, 0]
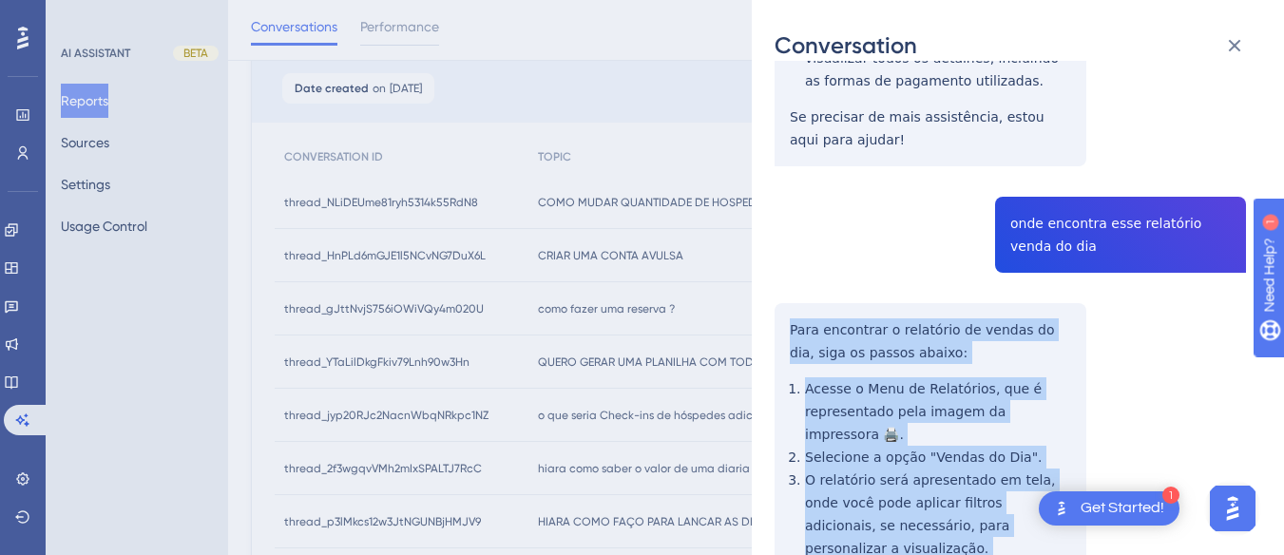
drag, startPoint x: 781, startPoint y: 124, endPoint x: 937, endPoint y: 419, distance: 333.3
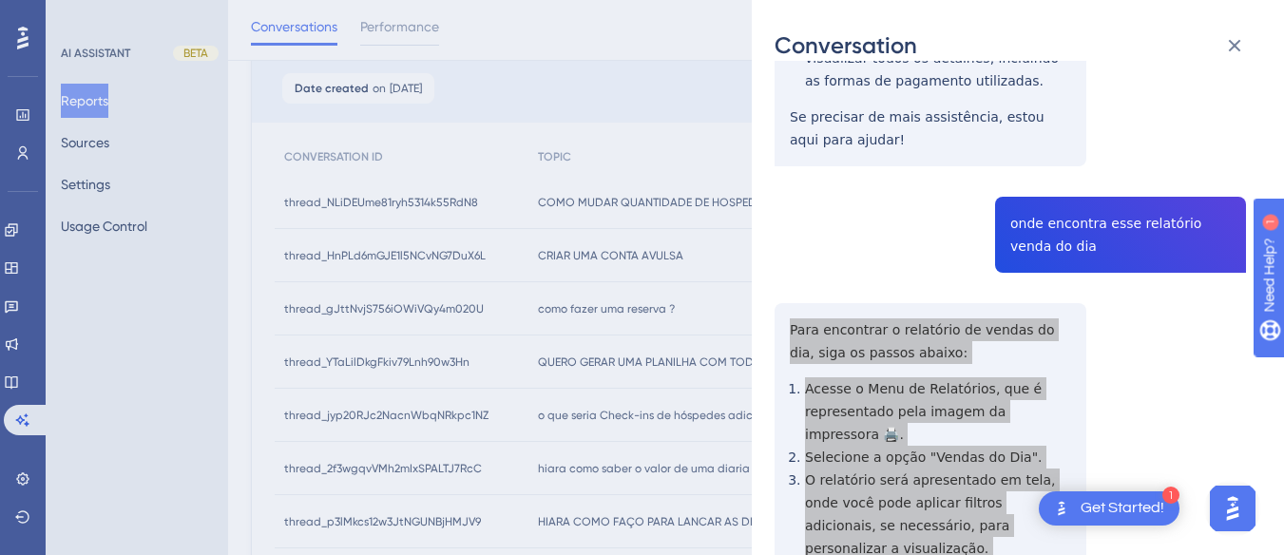
scroll to position [2281, 0]
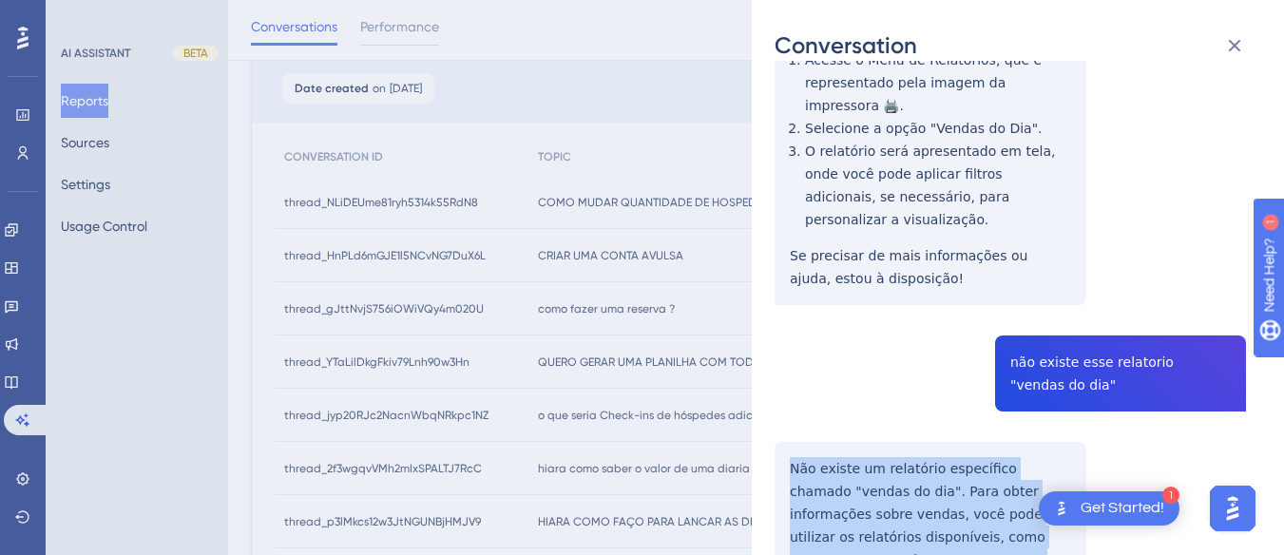
drag, startPoint x: 783, startPoint y: 253, endPoint x: 1104, endPoint y: 471, distance: 388.5
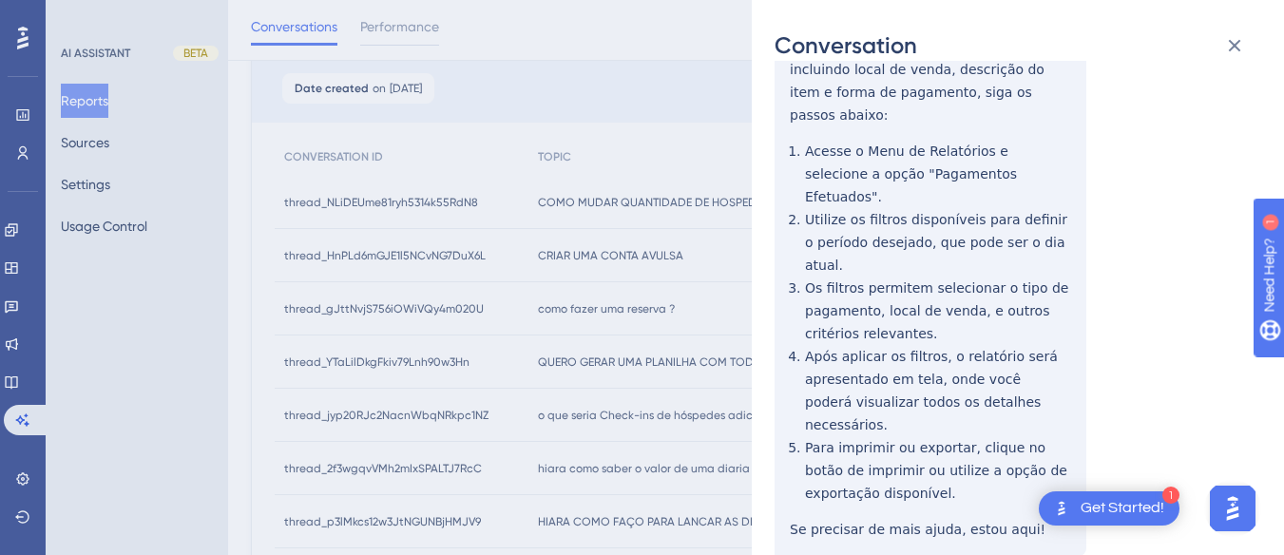
scroll to position [0, 0]
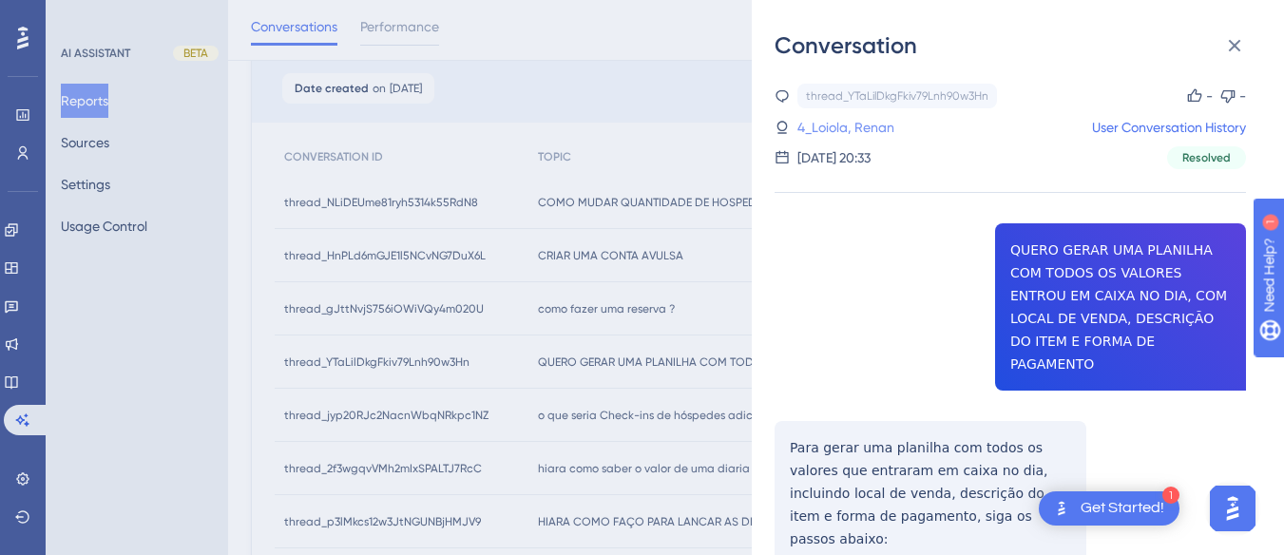
drag, startPoint x: 858, startPoint y: 127, endPoint x: 835, endPoint y: 128, distance: 22.8
click at [858, 127] on link "4_Loiola, Renan" at bounding box center [845, 127] width 97 height 23
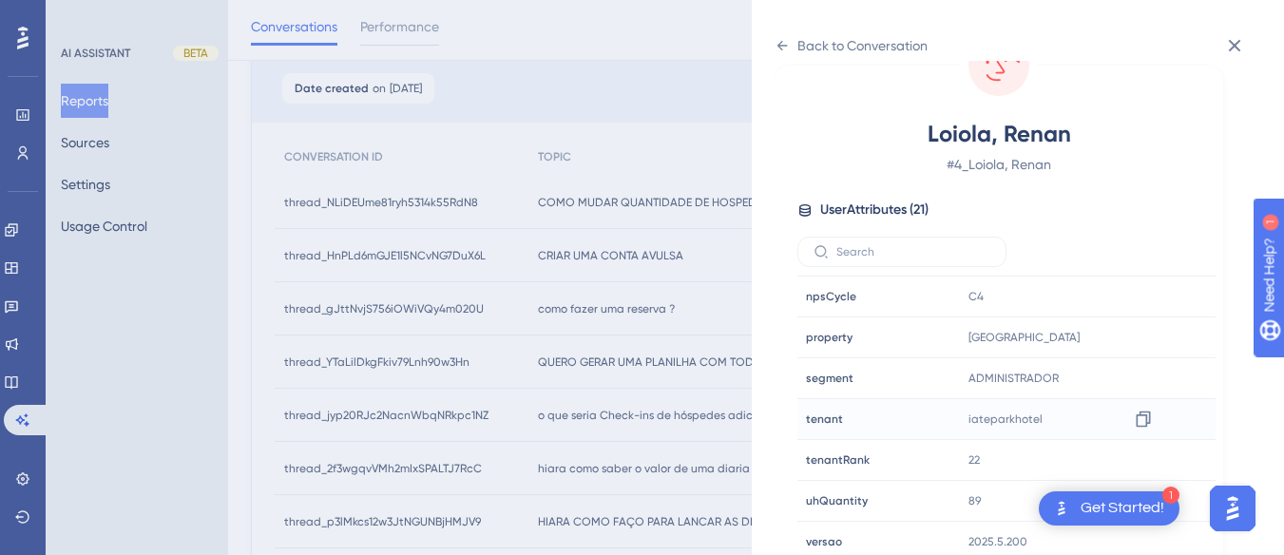
scroll to position [579, 0]
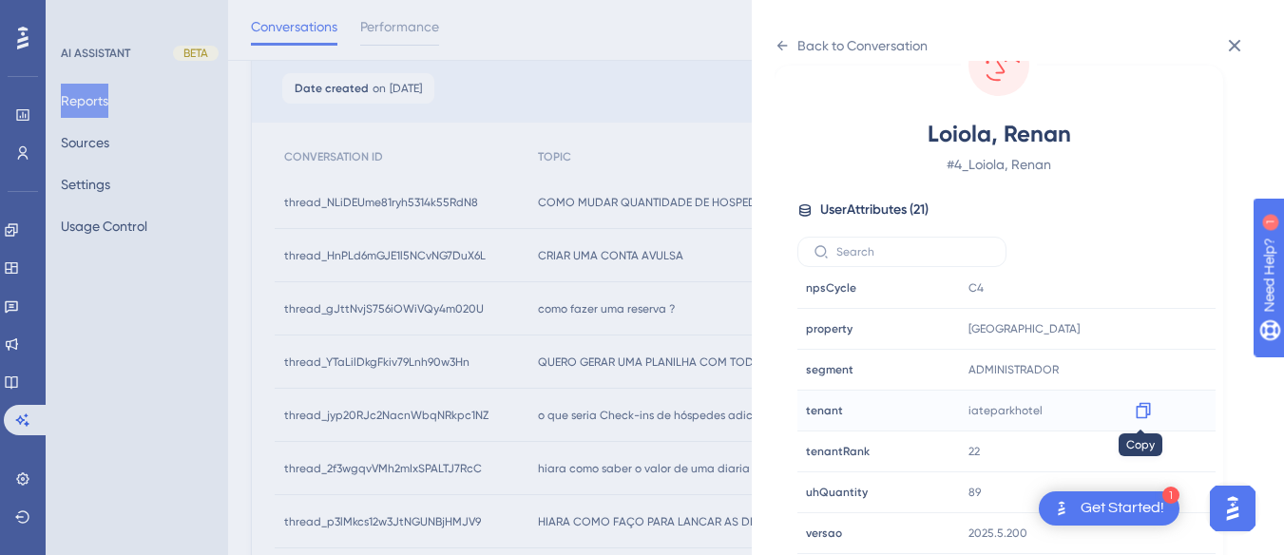
click at [1141, 406] on icon at bounding box center [1143, 411] width 14 height 16
click at [789, 38] on icon at bounding box center [781, 45] width 15 height 15
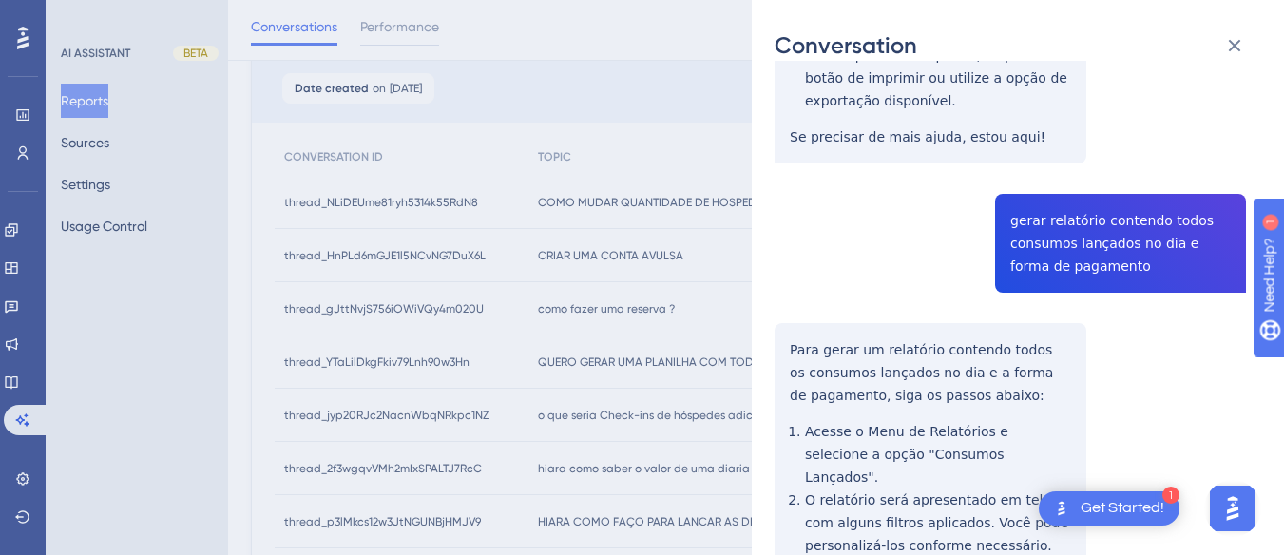
scroll to position [1577, 0]
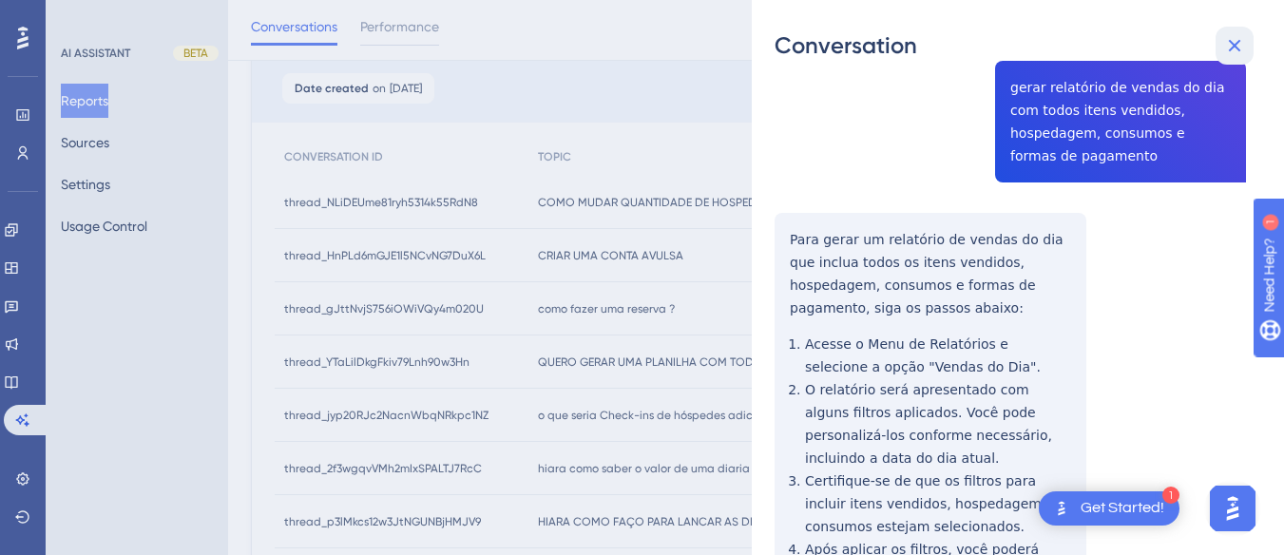
click at [1233, 47] on icon at bounding box center [1235, 46] width 12 height 12
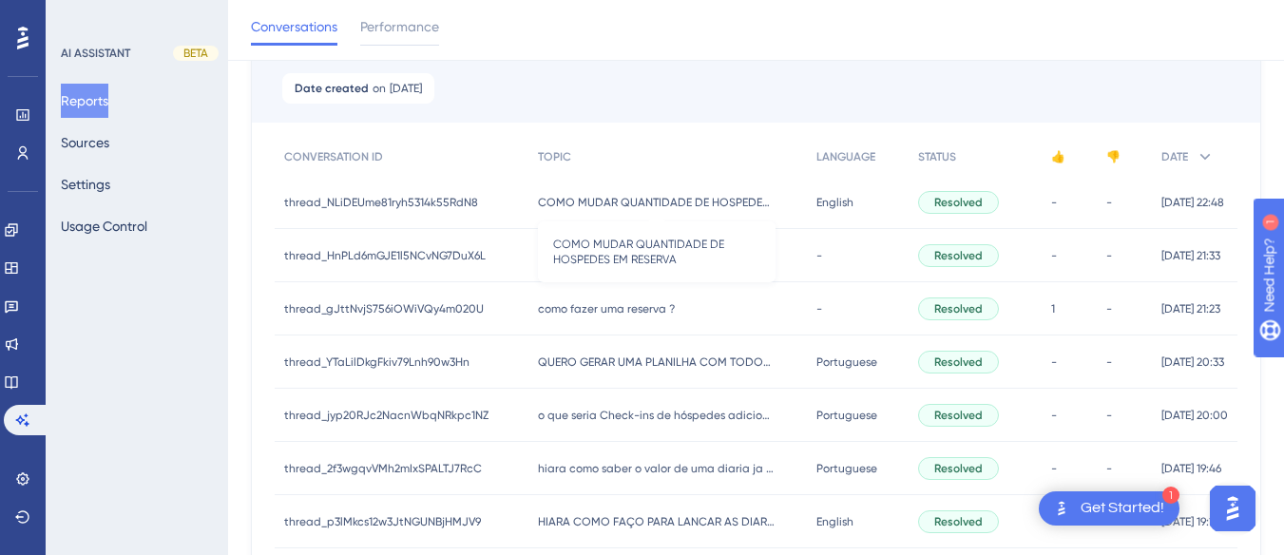
scroll to position [380, 0]
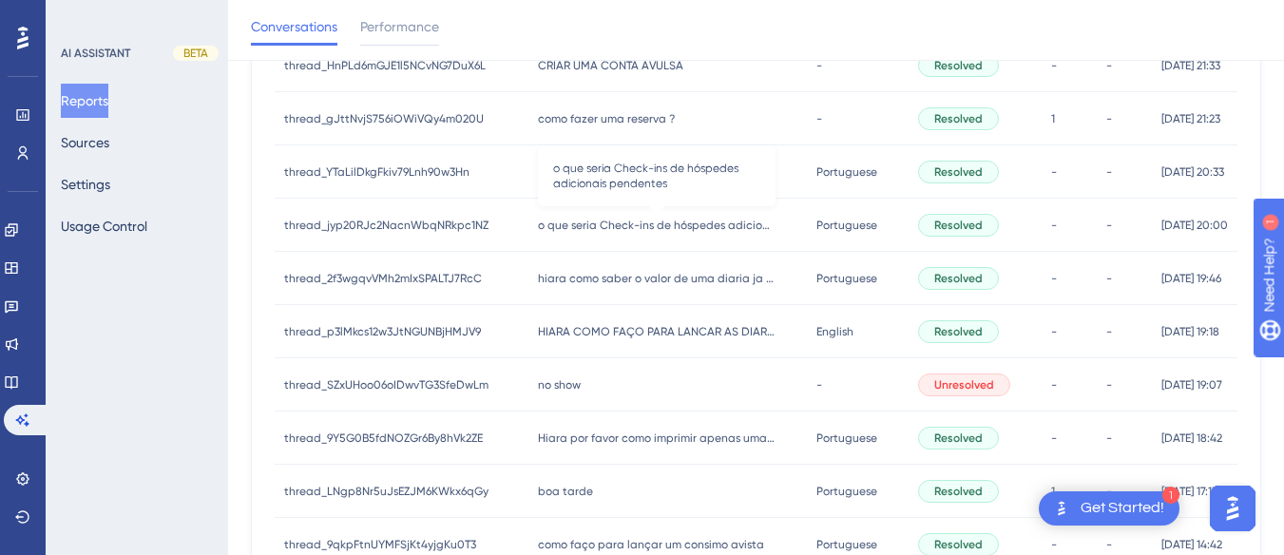
click at [595, 223] on span "o que seria Check-ins de hóspedes adicionais pendentes" at bounding box center [657, 225] width 238 height 15
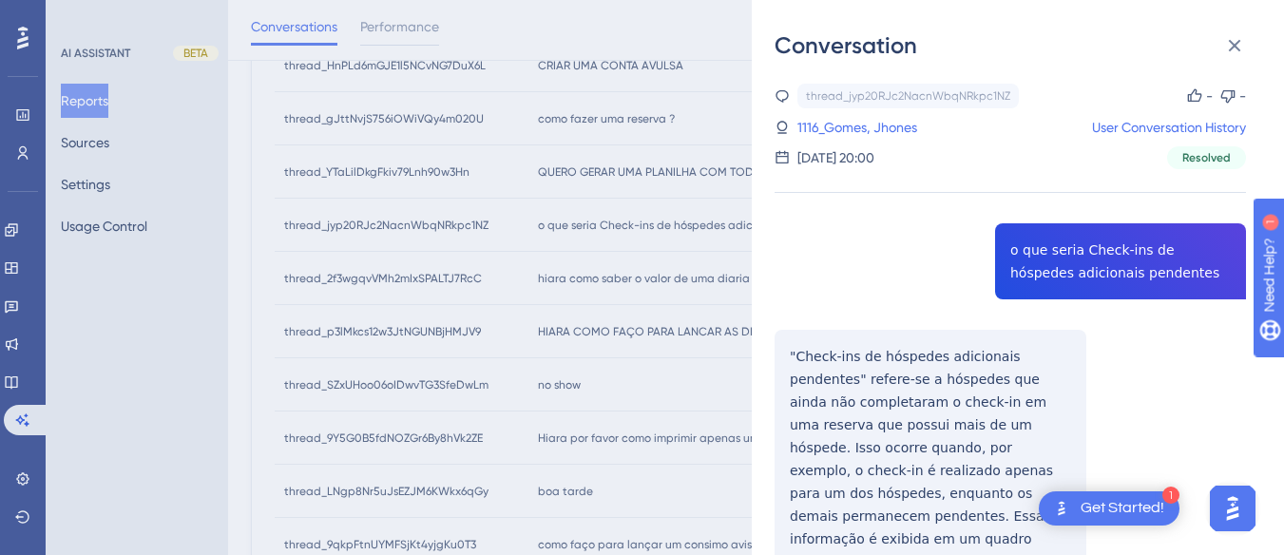
click at [1101, 239] on div "thread_jyp20RJc2NacnWbqNRkpc1NZ Copy - - 1116_Gomes, Jhones User Conversation H…" at bounding box center [1009, 407] width 471 height 647
click at [1102, 239] on div "thread_jyp20RJc2NacnWbqNRkpc1NZ Copy - - 1116_Gomes, Jhones User Conversation H…" at bounding box center [1009, 407] width 471 height 647
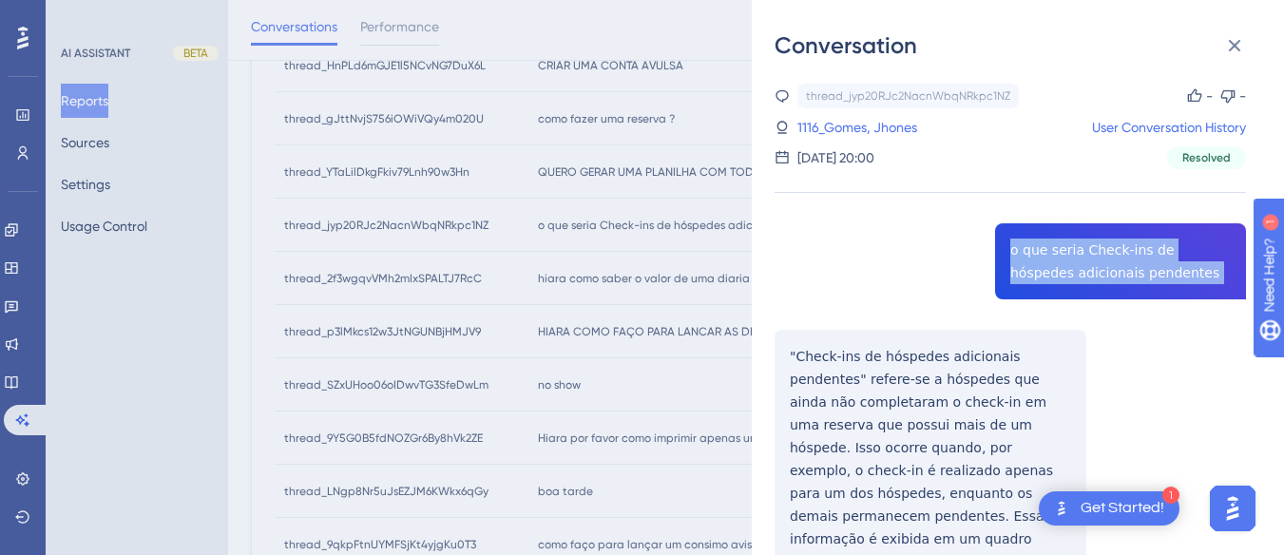
click at [1102, 239] on div "thread_jyp20RJc2NacnWbqNRkpc1NZ Copy - - 1116_Gomes, Jhones User Conversation H…" at bounding box center [1009, 407] width 471 height 647
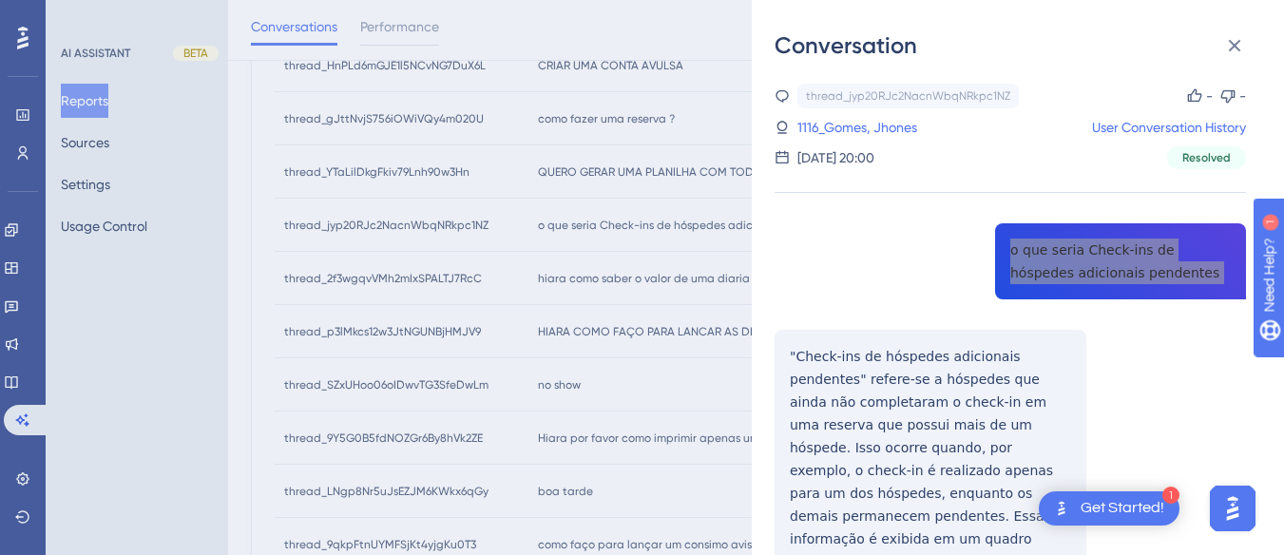
scroll to position [95, 0]
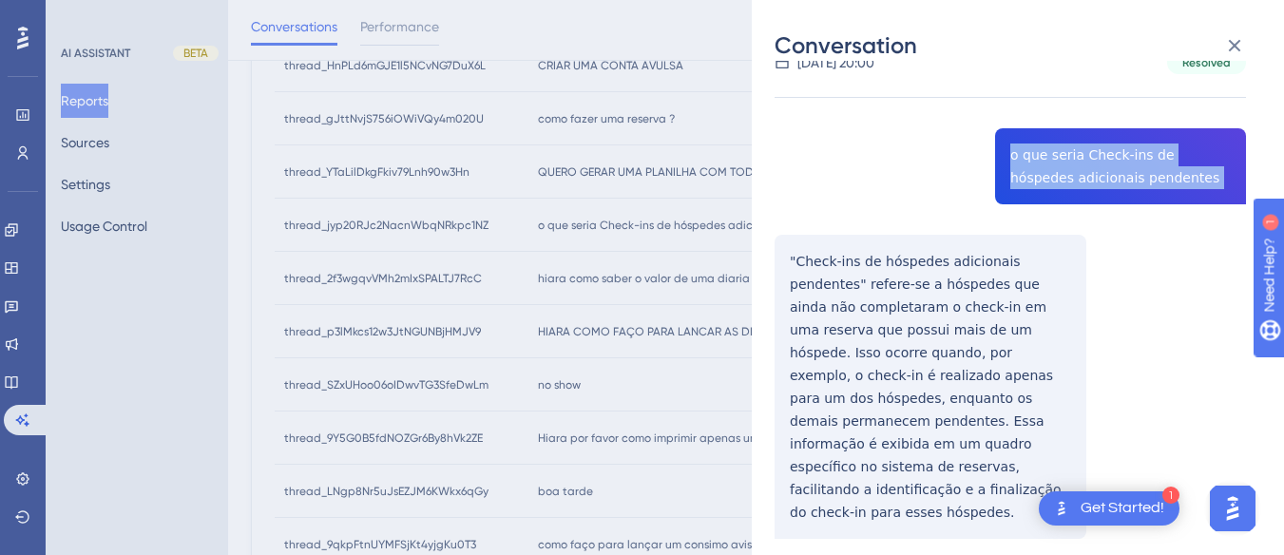
click at [792, 244] on div "thread_jyp20RJc2NacnWbqNRkpc1NZ Copy - - 1116_Gomes, Jhones User Conversation H…" at bounding box center [1009, 312] width 471 height 647
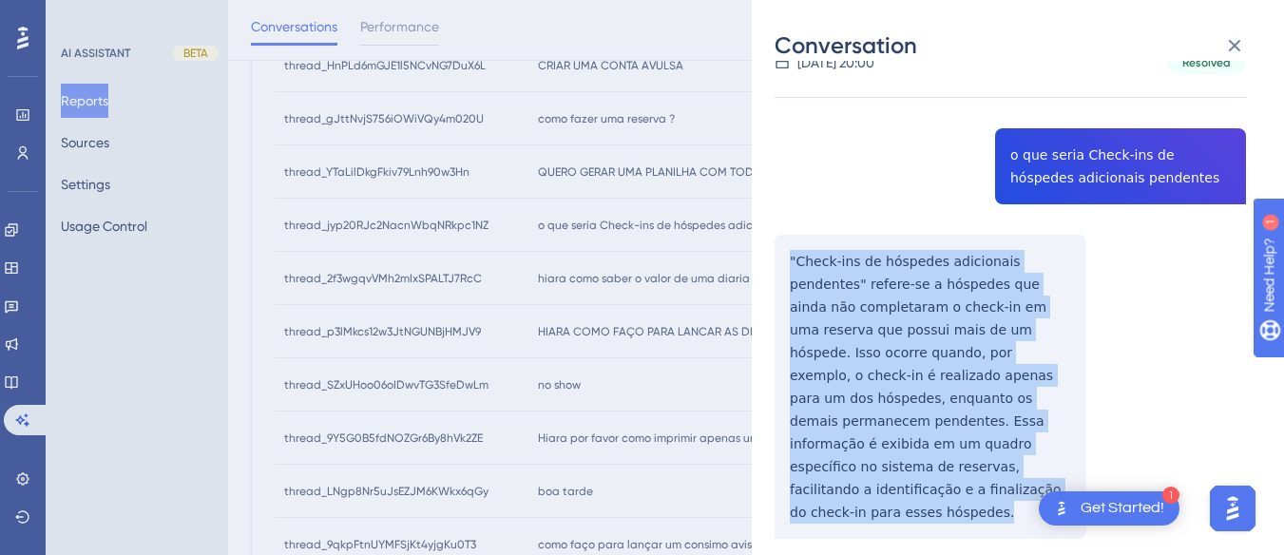
drag, startPoint x: 789, startPoint y: 247, endPoint x: 895, endPoint y: 513, distance: 286.6
click at [895, 513] on div "thread_jyp20RJc2NacnWbqNRkpc1NZ Copy - - 1116_Gomes, Jhones User Conversation H…" at bounding box center [1009, 312] width 471 height 647
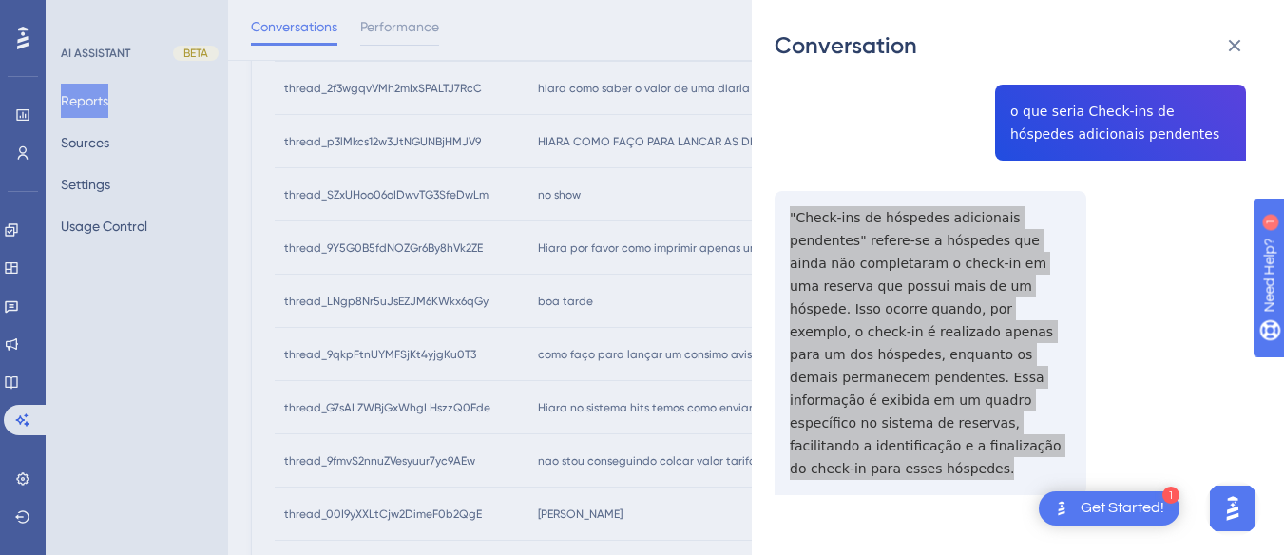
scroll to position [0, 0]
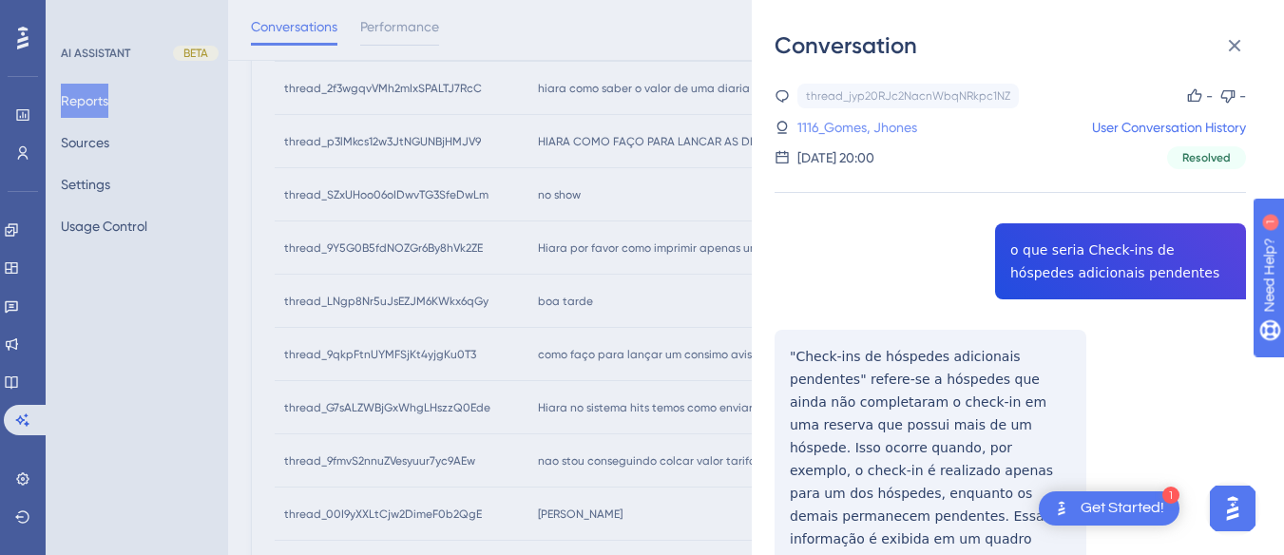
click at [870, 122] on link "1116_Gomes, Jhones" at bounding box center [857, 127] width 120 height 23
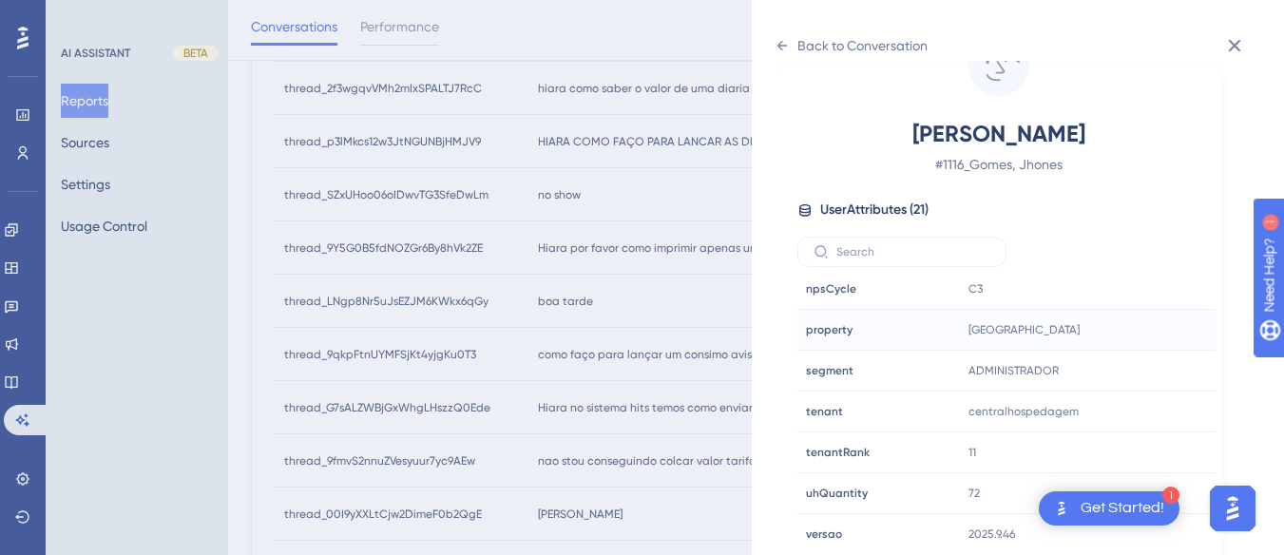
scroll to position [665, 0]
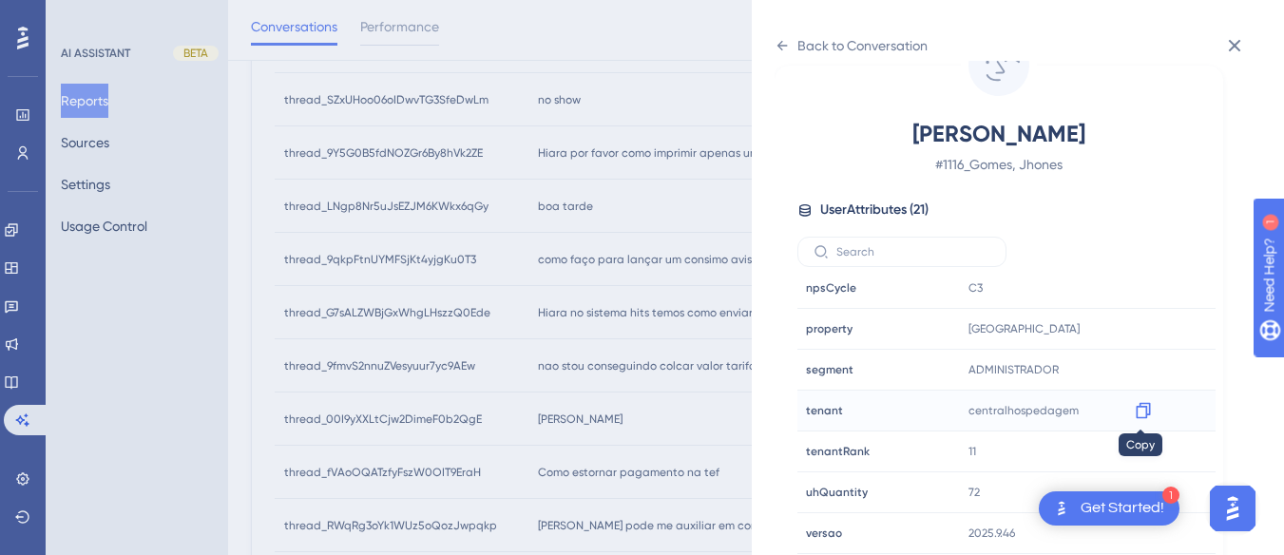
click at [1140, 407] on icon at bounding box center [1143, 411] width 14 height 16
click at [773, 38] on div "Back to Conversation Gomes, Jhones # 1116_Gomes, Jhones User Attributes ( 21 ) …" at bounding box center [1018, 277] width 532 height 555
click at [782, 47] on icon at bounding box center [781, 45] width 15 height 15
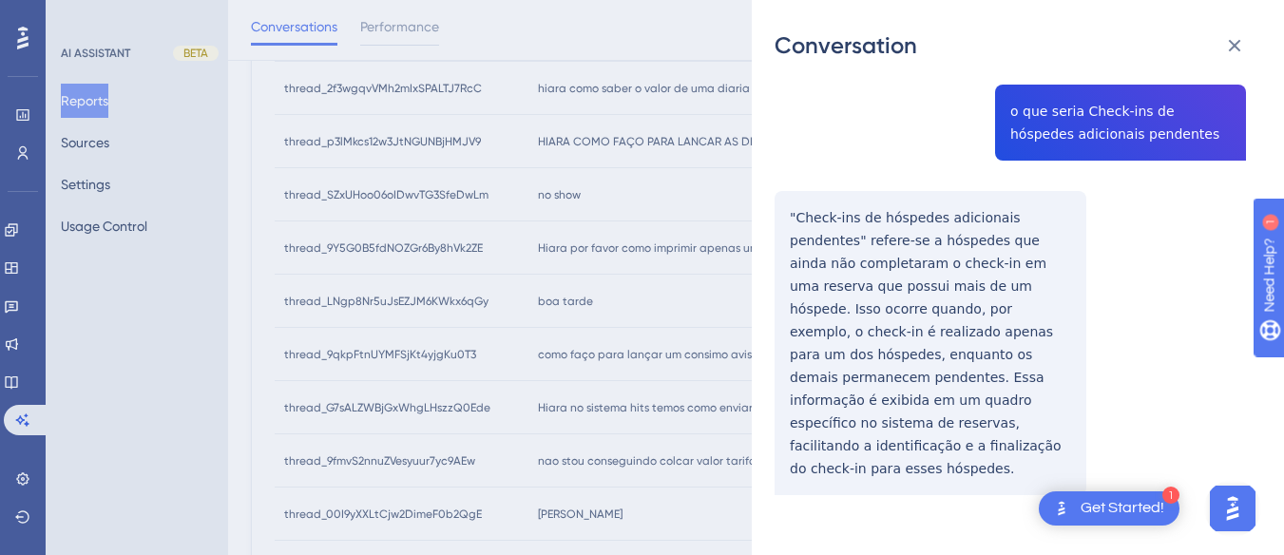
scroll to position [475, 0]
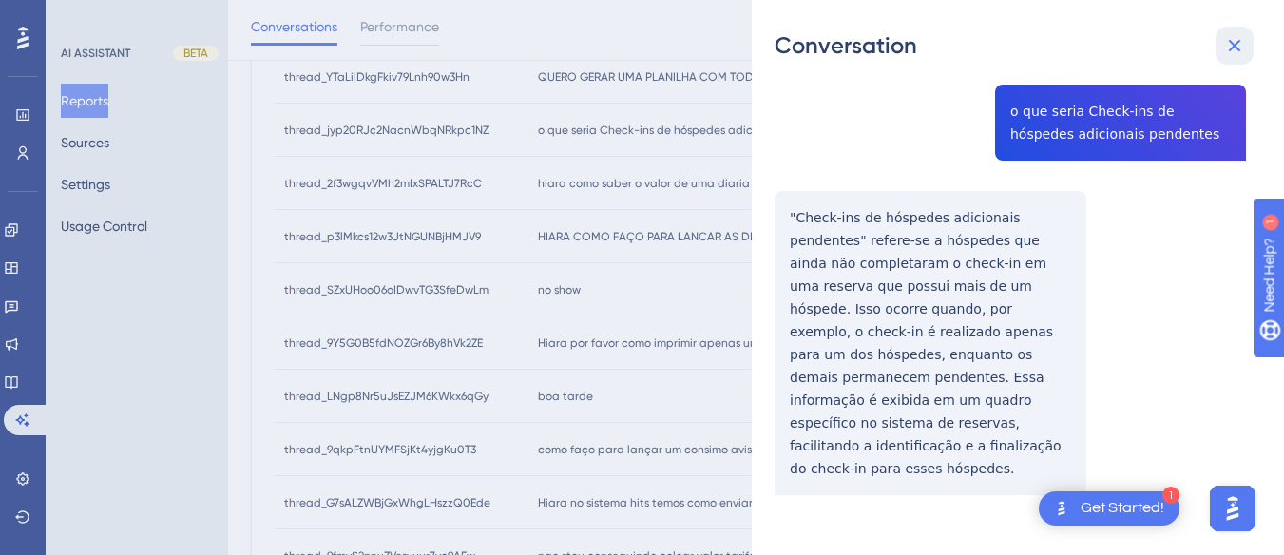
click at [1229, 40] on icon at bounding box center [1234, 45] width 23 height 23
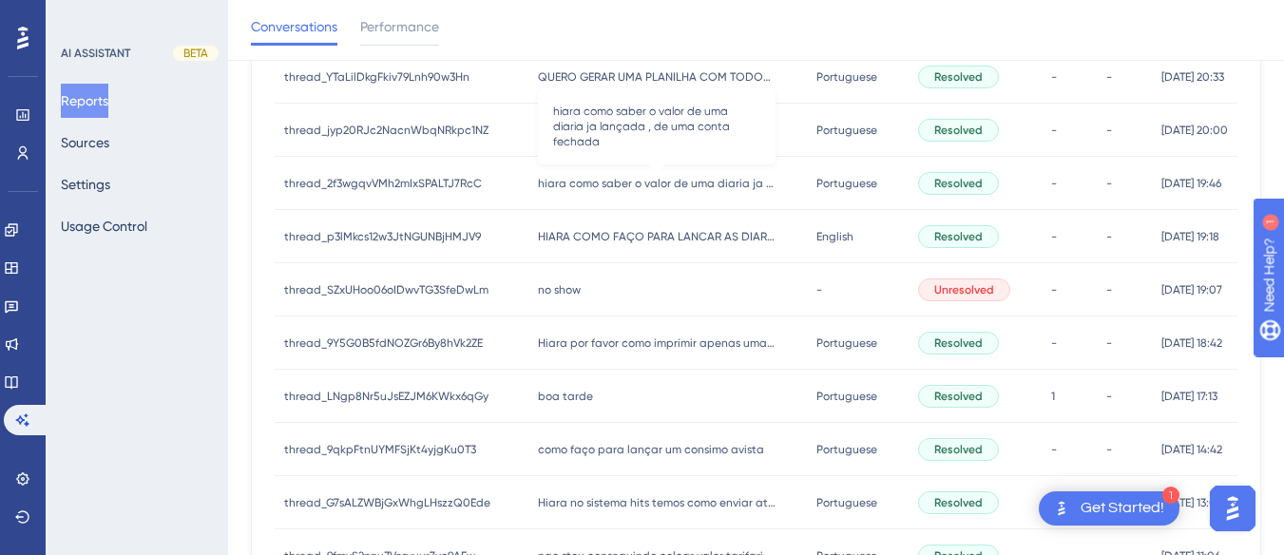
click at [707, 182] on span "hiara como saber o valor de uma diaria ja lançada , de uma conta fechada" at bounding box center [657, 183] width 238 height 15
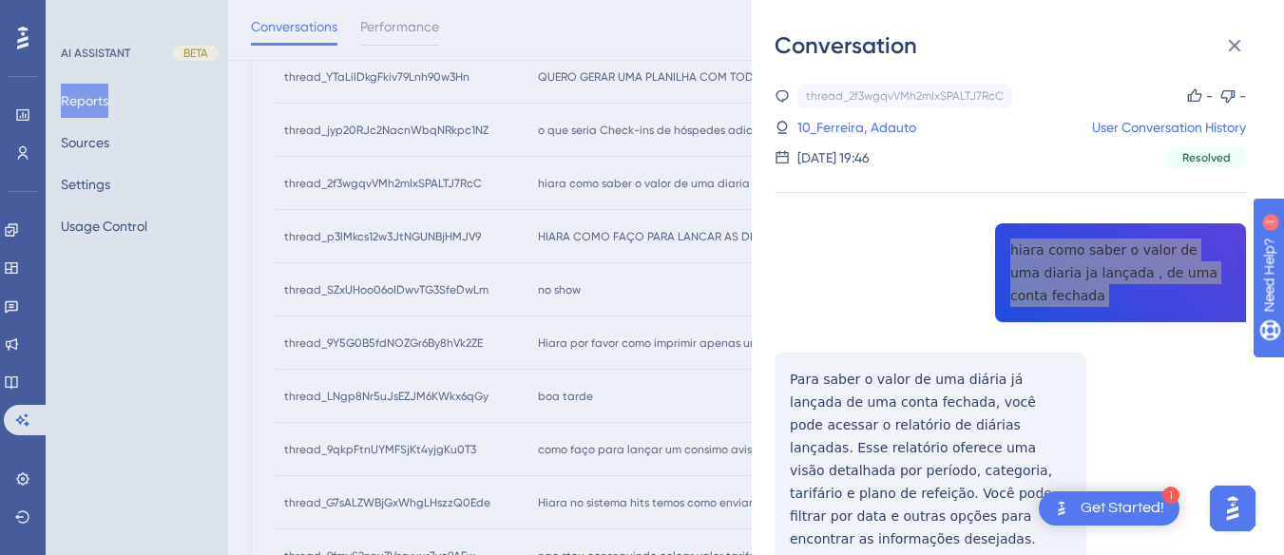
scroll to position [95, 0]
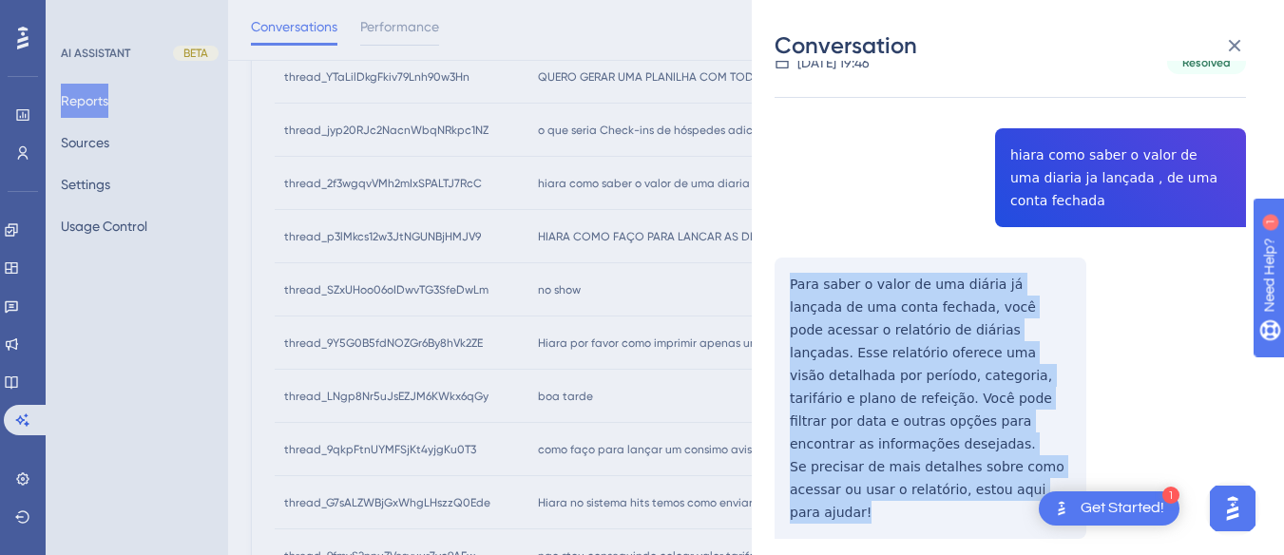
drag, startPoint x: 782, startPoint y: 266, endPoint x: 880, endPoint y: 522, distance: 273.7
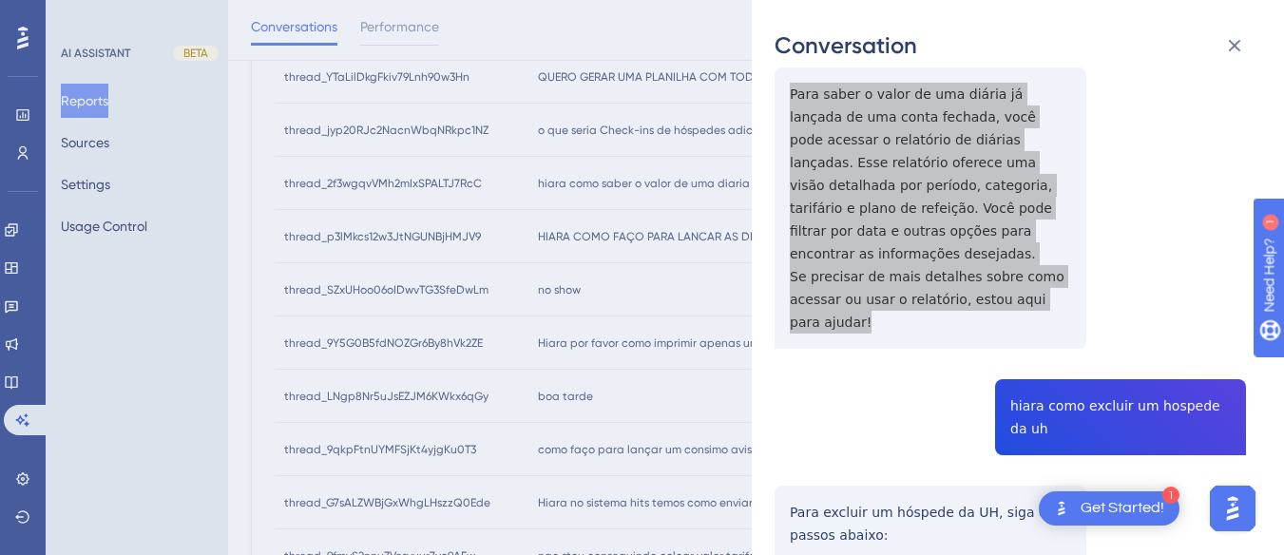
scroll to position [475, 0]
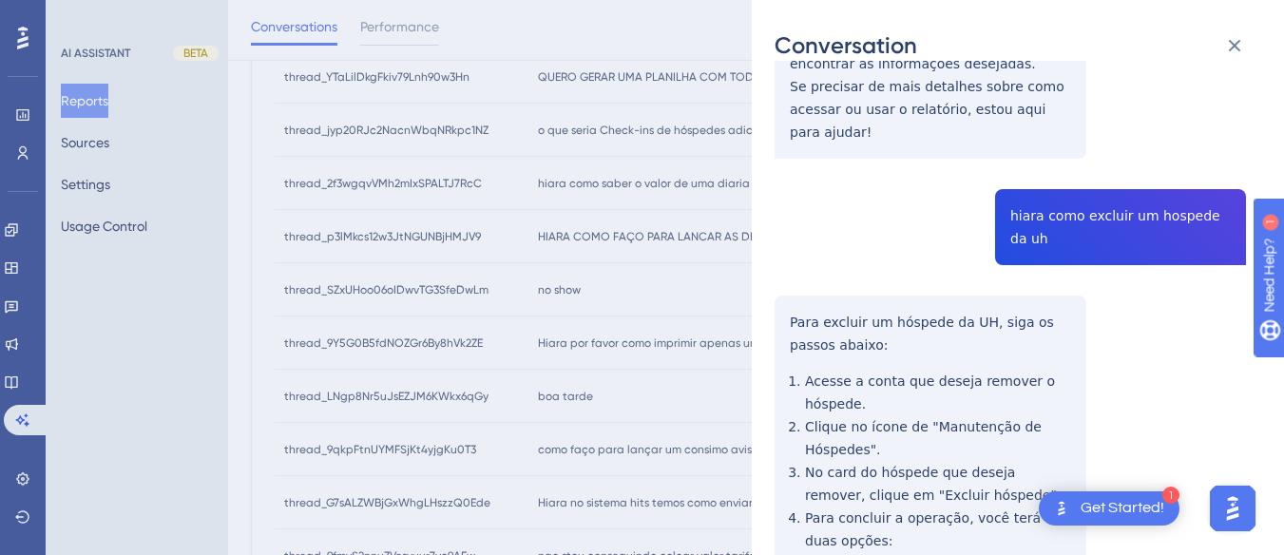
click at [1027, 211] on div "thread_2f3wgqvVMh2mIxSPALTJ7RcC Copy - - 10_Ferreira, Adauto User Conversation …" at bounding box center [1009, 234] width 471 height 1252
click at [773, 285] on div "Conversation thread_2f3wgqvVMh2mIxSPALTJ7RcC Copy - - 10_Ferreira, Adauto User …" at bounding box center [1018, 277] width 532 height 555
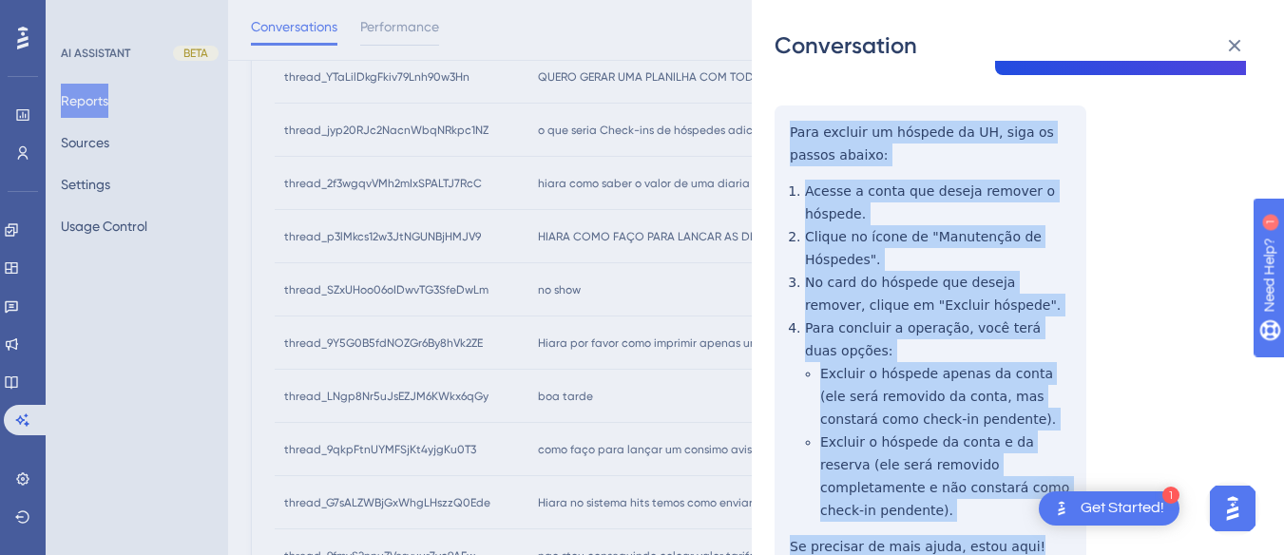
scroll to position [720, 0]
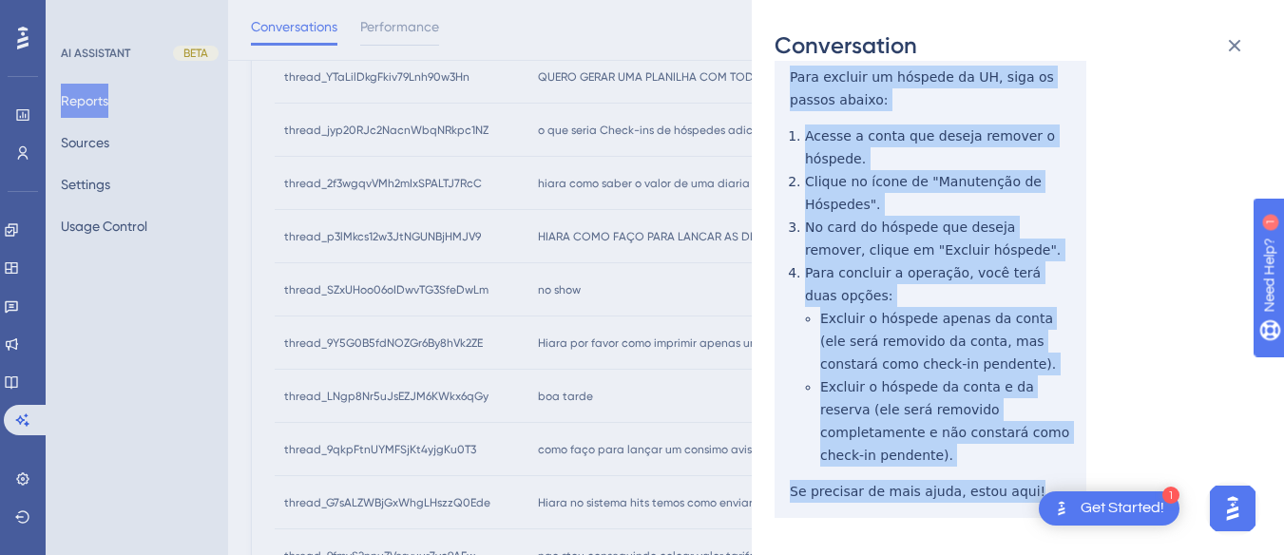
drag, startPoint x: 782, startPoint y: 284, endPoint x: 911, endPoint y: 259, distance: 131.6
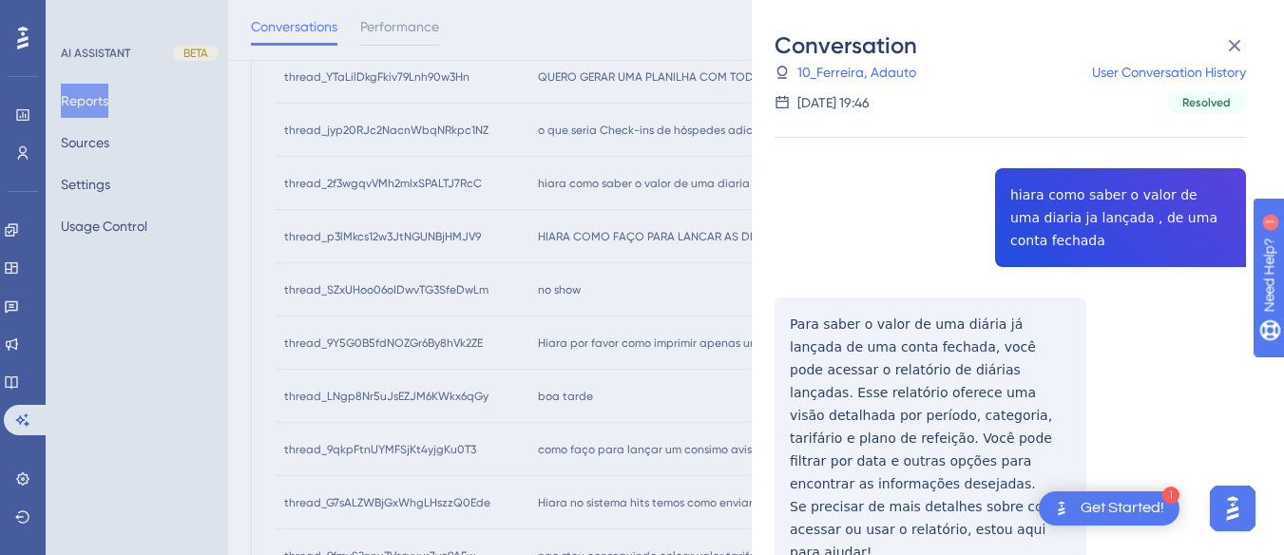
scroll to position [0, 0]
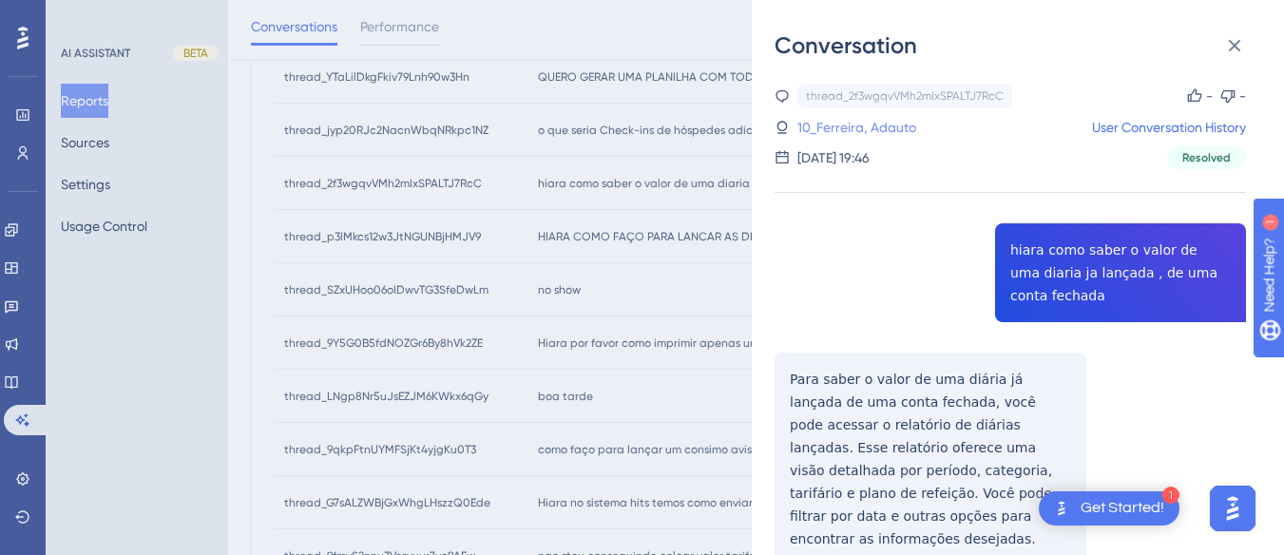
click at [886, 136] on link "10_Ferreira, Adauto" at bounding box center [856, 127] width 119 height 23
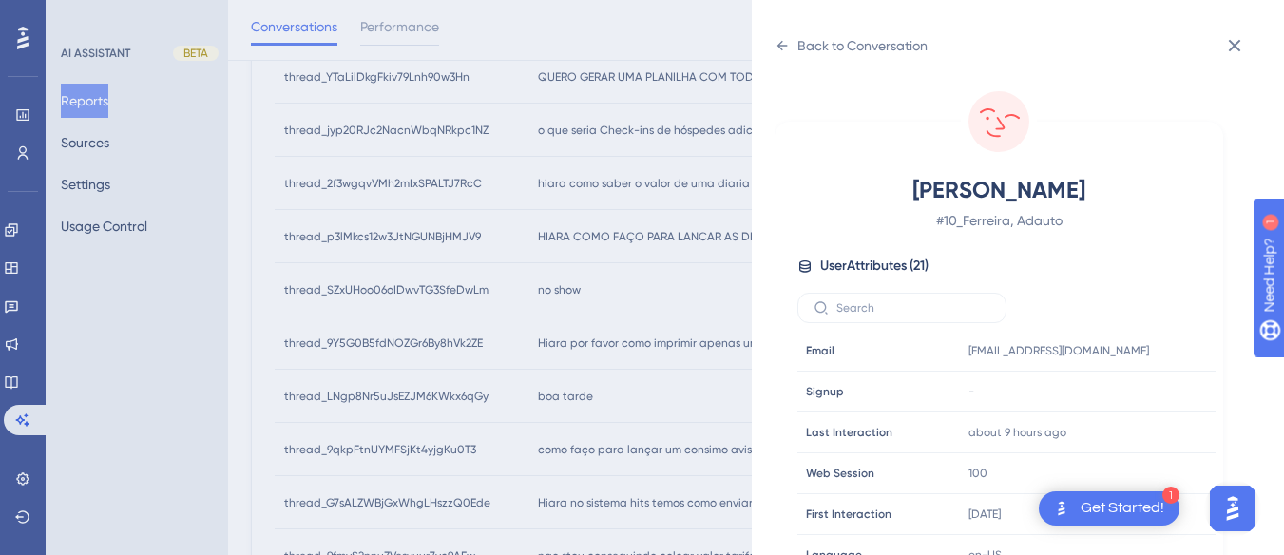
scroll to position [579, 0]
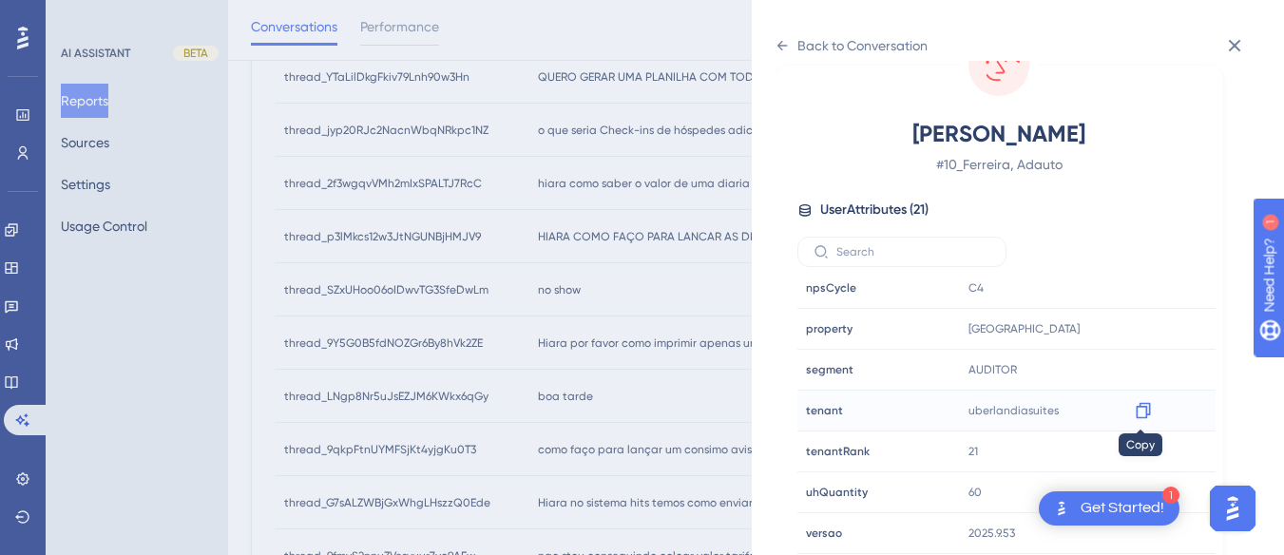
click at [1136, 405] on icon at bounding box center [1143, 410] width 19 height 19
click at [791, 36] on div "Back to Conversation" at bounding box center [850, 45] width 153 height 30
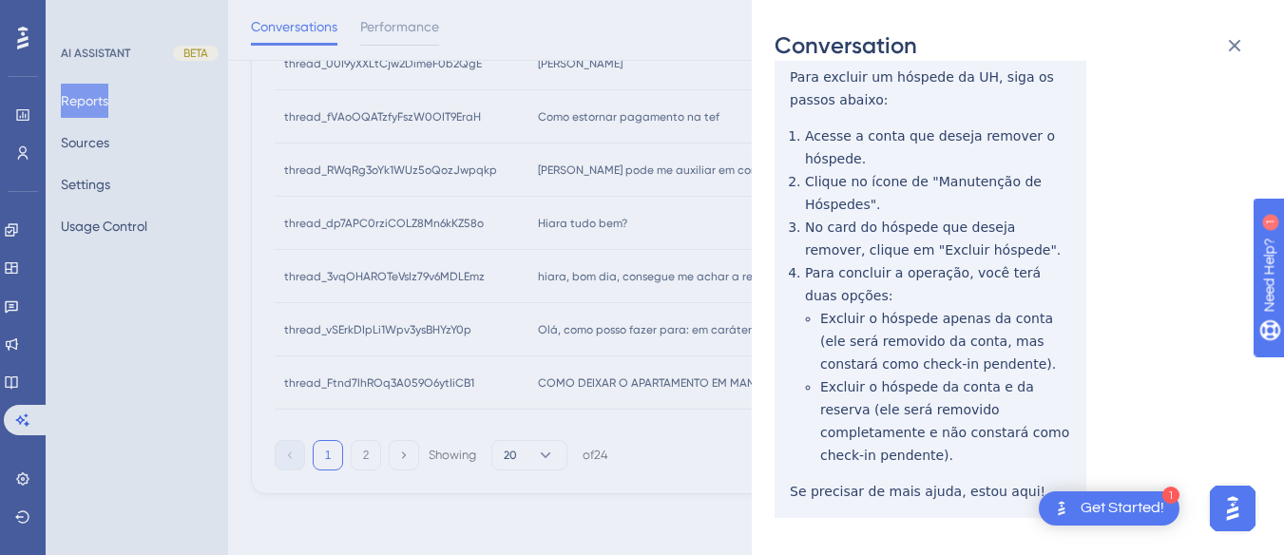
scroll to position [150, 0]
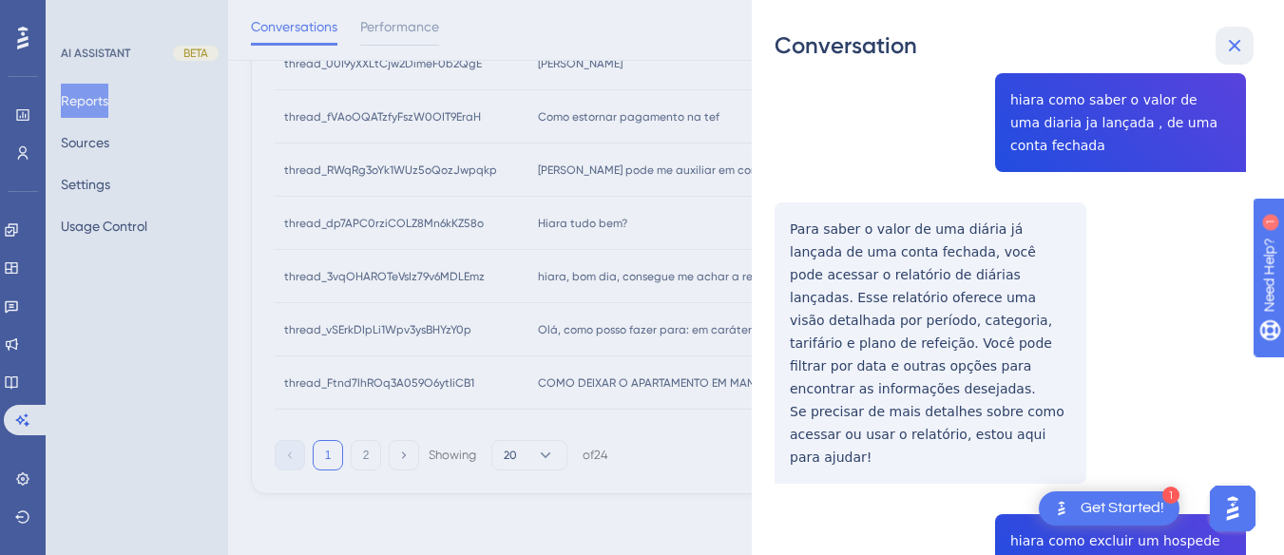
click at [1233, 35] on icon at bounding box center [1234, 45] width 23 height 23
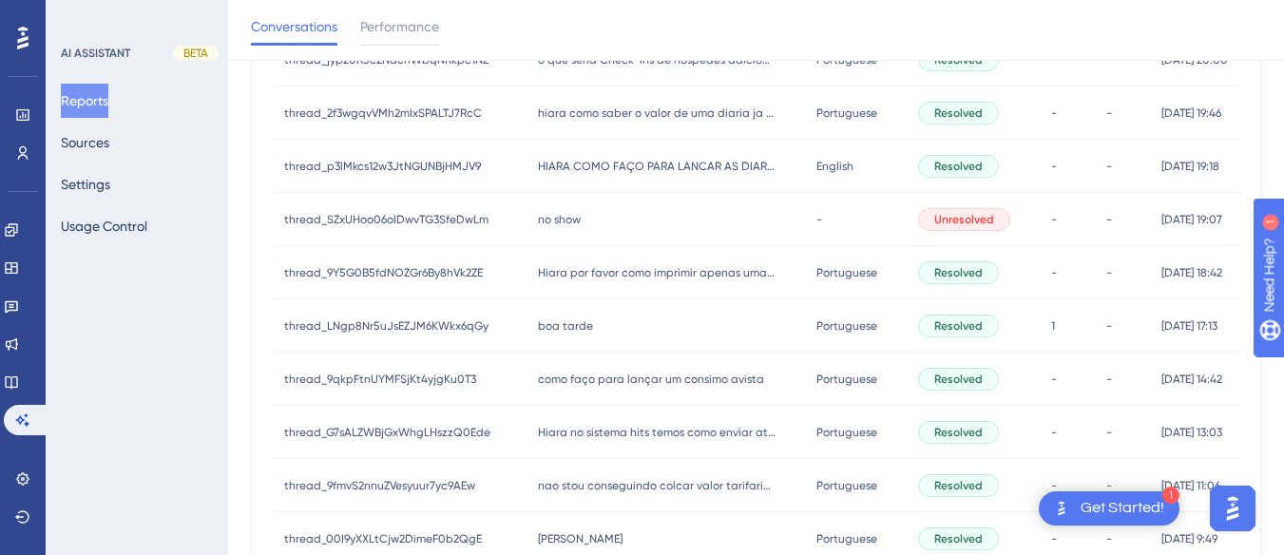
scroll to position [450, 0]
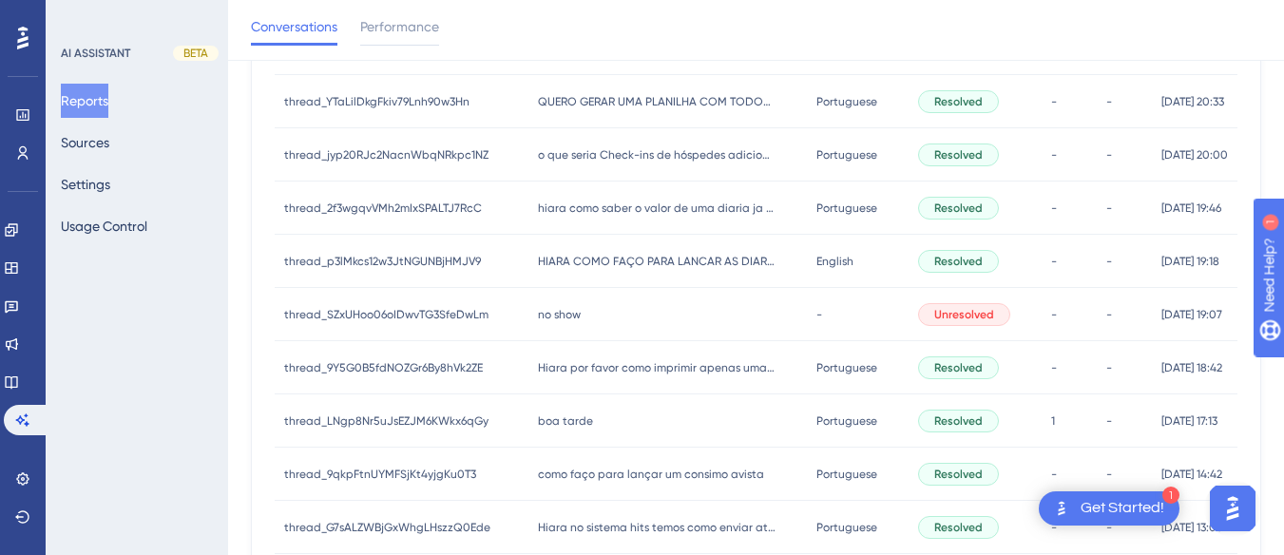
click at [624, 269] on div "HIARA COMO FAÇO PARA LANCAR AS DIARIAS MANUALMENTE EM CADA UH HIARA COMO FAÇO P…" at bounding box center [667, 261] width 278 height 53
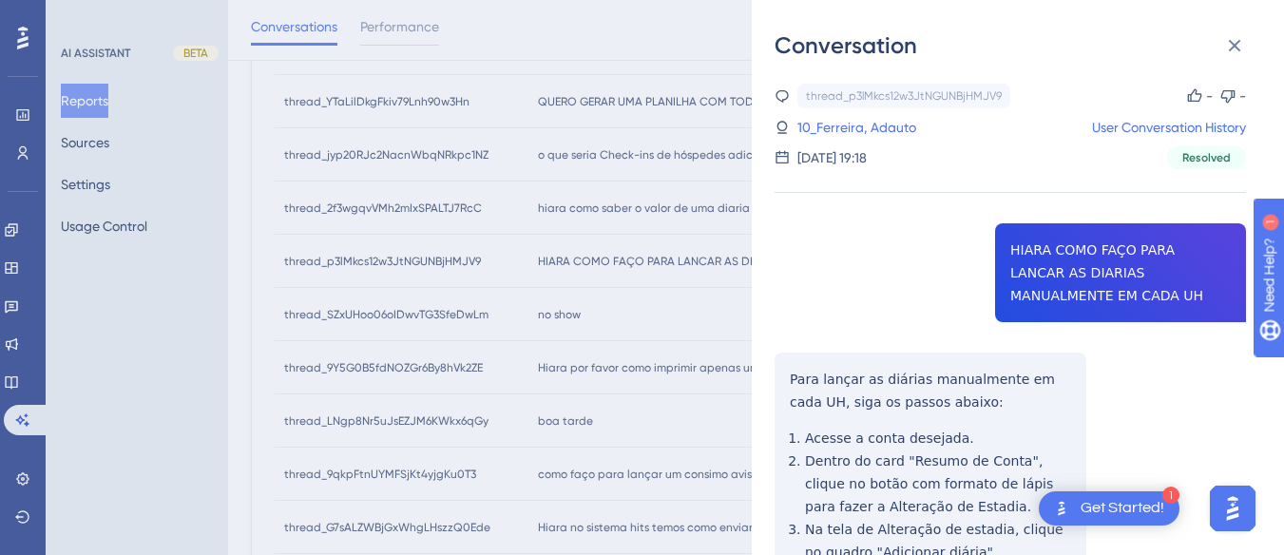
click at [1122, 250] on div "thread_p3lMkcs12w3JtNGUNBjHMJV9 Copy - - 10_Ferreira, Adauto User Conversation …" at bounding box center [1009, 466] width 471 height 765
click at [1124, 250] on div "thread_p3lMkcs12w3JtNGUNBjHMJV9 Copy - - 10_Ferreira, Adauto User Conversation …" at bounding box center [1009, 466] width 471 height 765
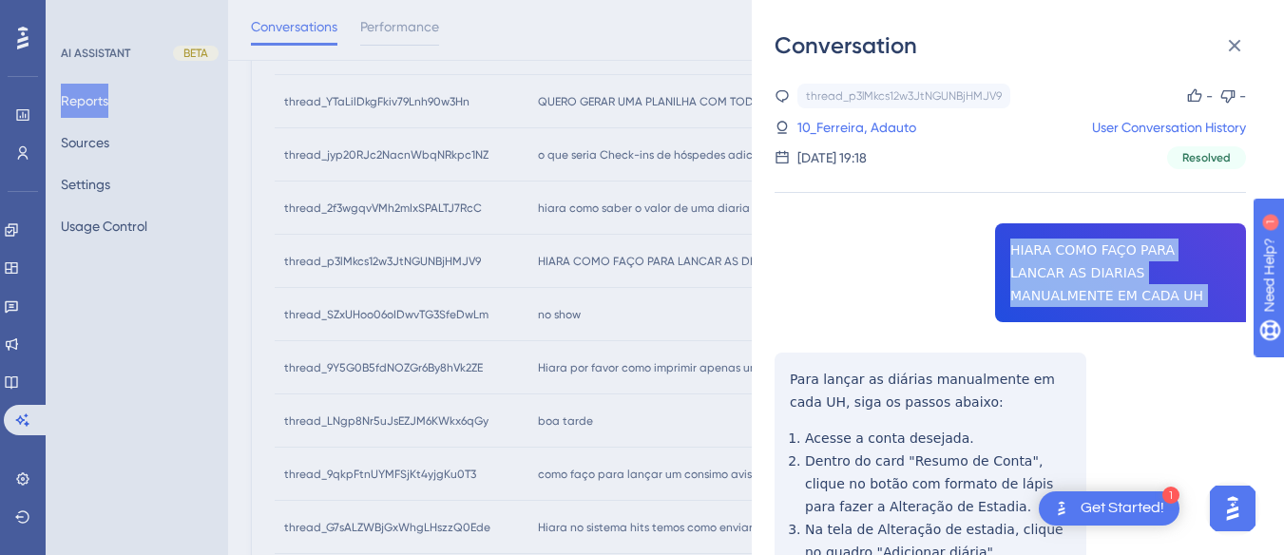
click at [1124, 250] on div "thread_p3lMkcs12w3JtNGUNBjHMJV9 Copy - - 10_Ferreira, Adauto User Conversation …" at bounding box center [1009, 466] width 471 height 765
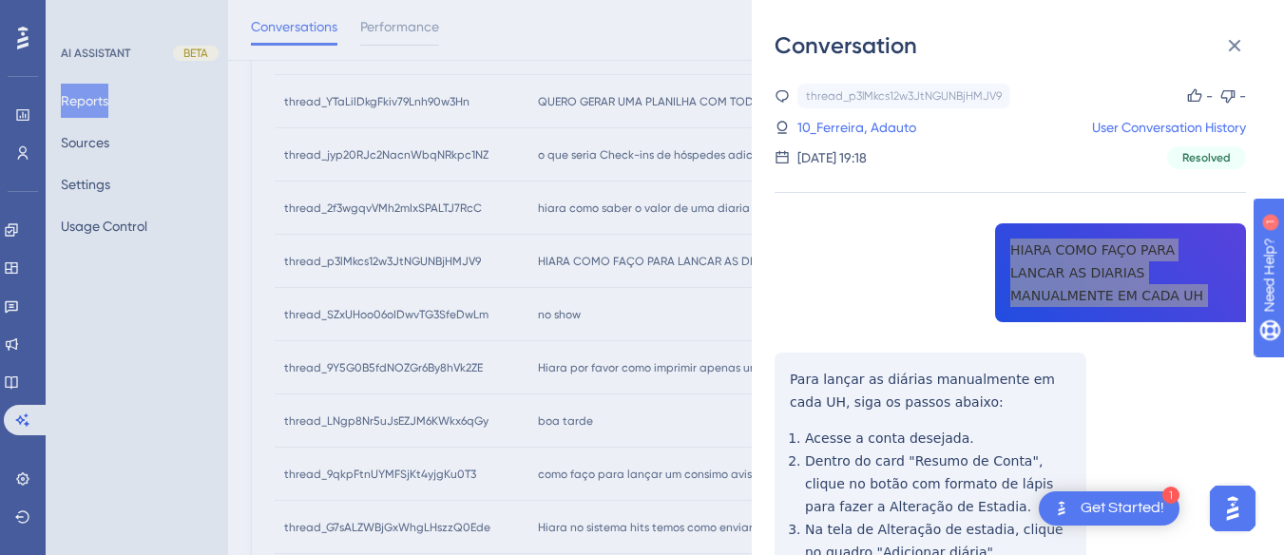
scroll to position [95, 0]
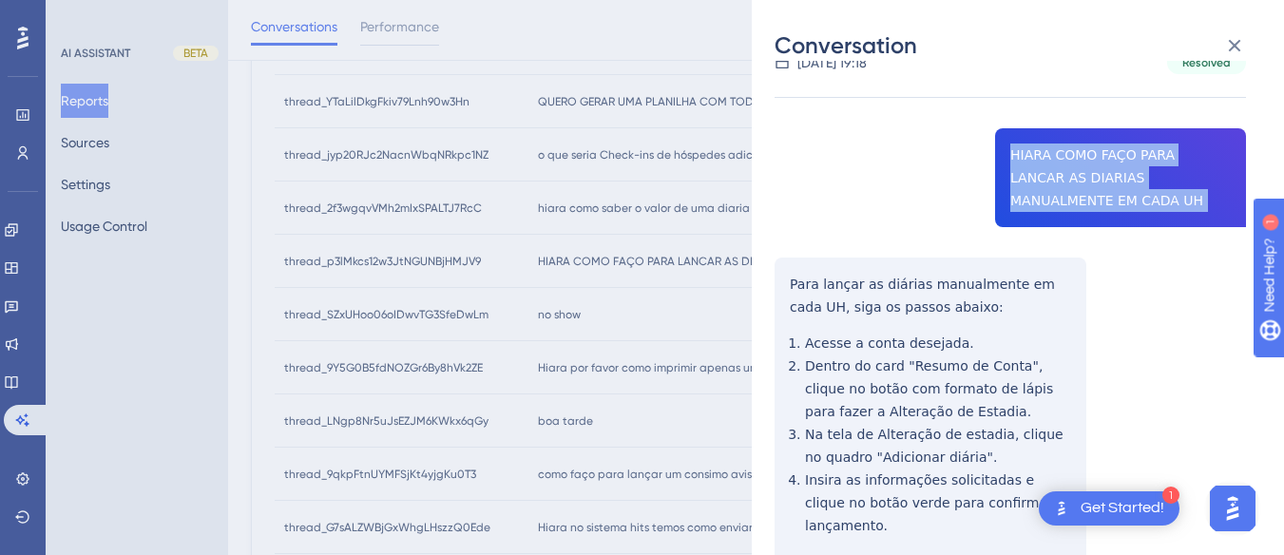
click at [785, 277] on div "thread_p3lMkcs12w3JtNGUNBjHMJV9 Copy - - 10_Ferreira, Adauto User Conversation …" at bounding box center [1009, 371] width 471 height 765
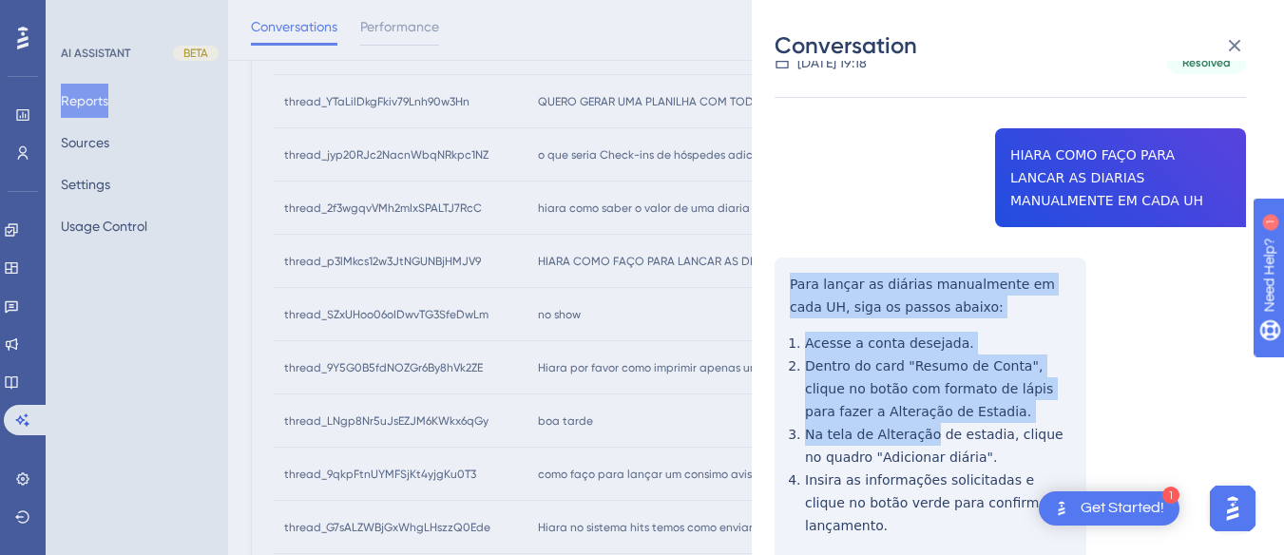
scroll to position [234, 0]
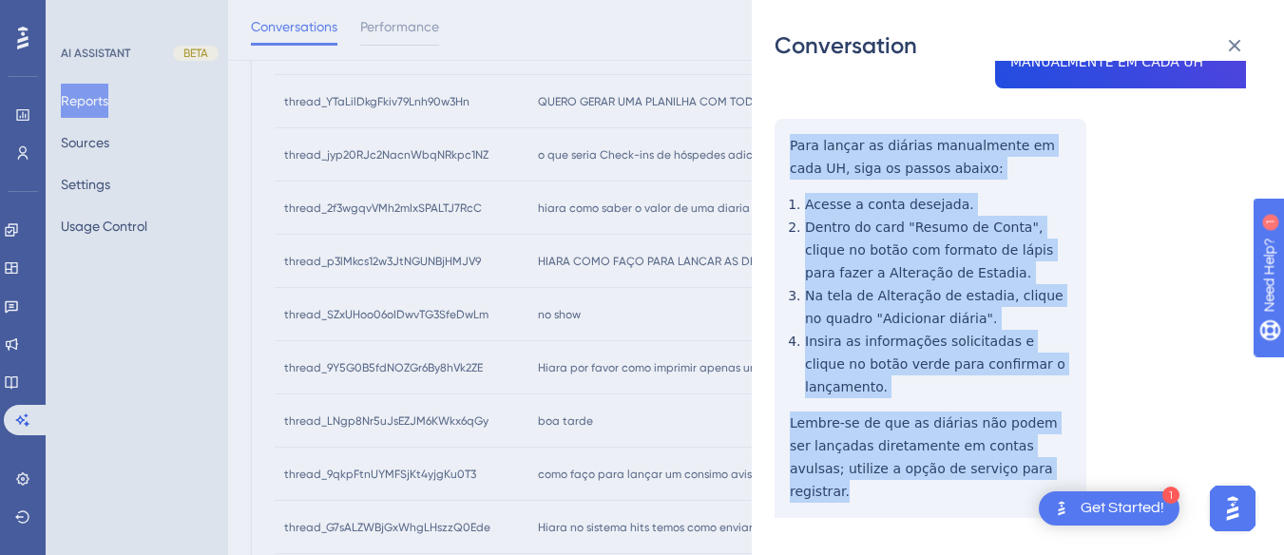
drag, startPoint x: 785, startPoint y: 277, endPoint x: 1004, endPoint y: 454, distance: 282.4
click at [1004, 454] on div "thread_p3lMkcs12w3JtNGUNBjHMJV9 Copy - - 10_Ferreira, Adauto User Conversation …" at bounding box center [1009, 232] width 471 height 765
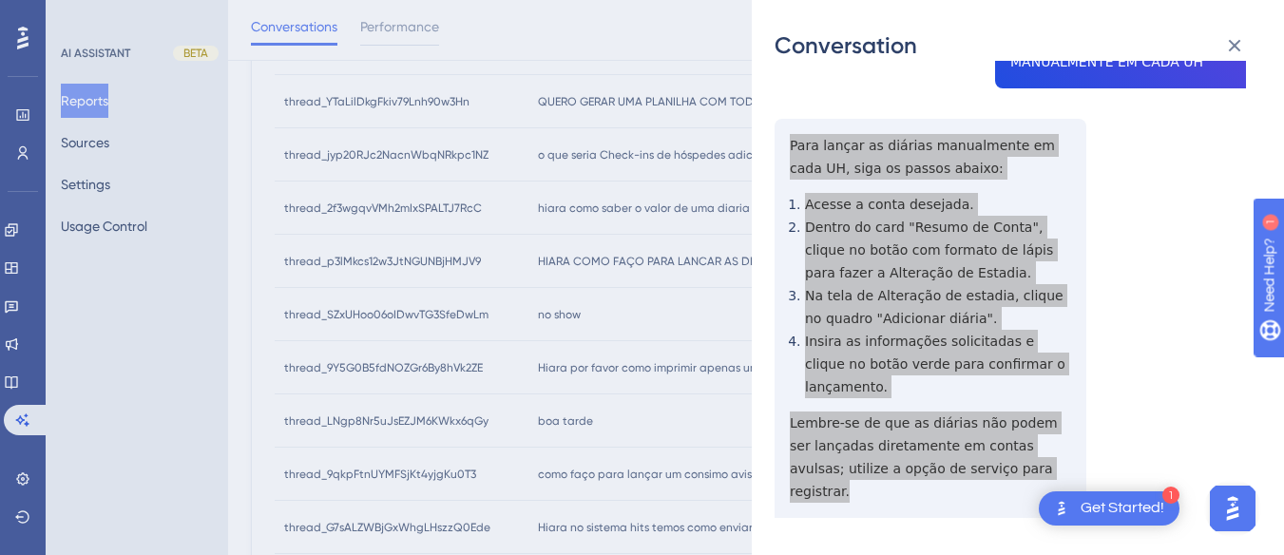
scroll to position [355, 0]
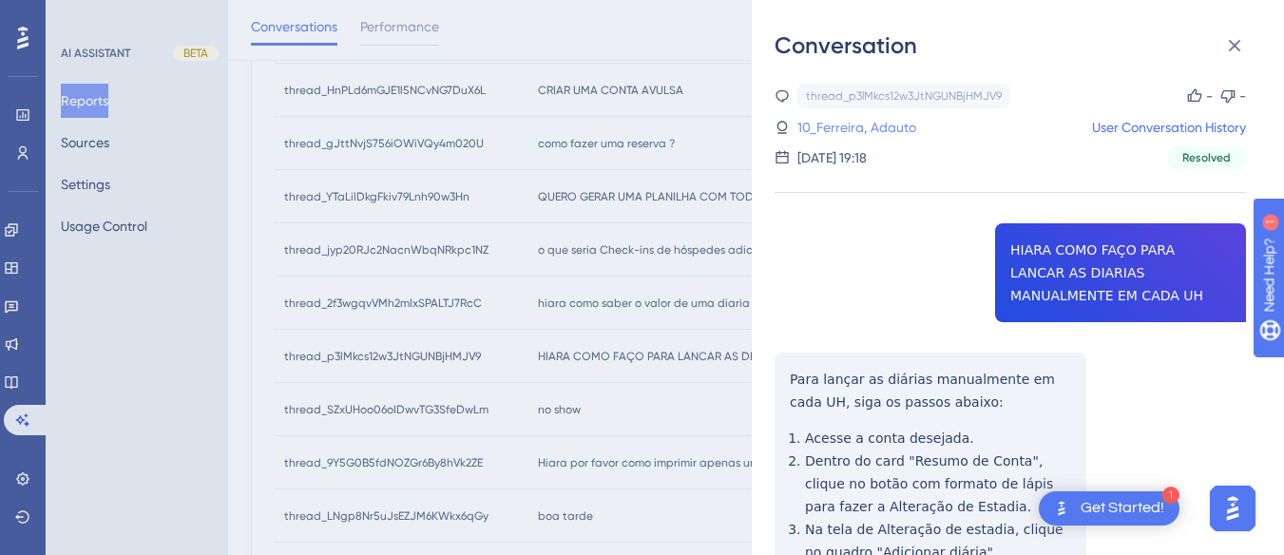
click at [810, 133] on link "10_Ferreira, Adauto" at bounding box center [856, 127] width 119 height 23
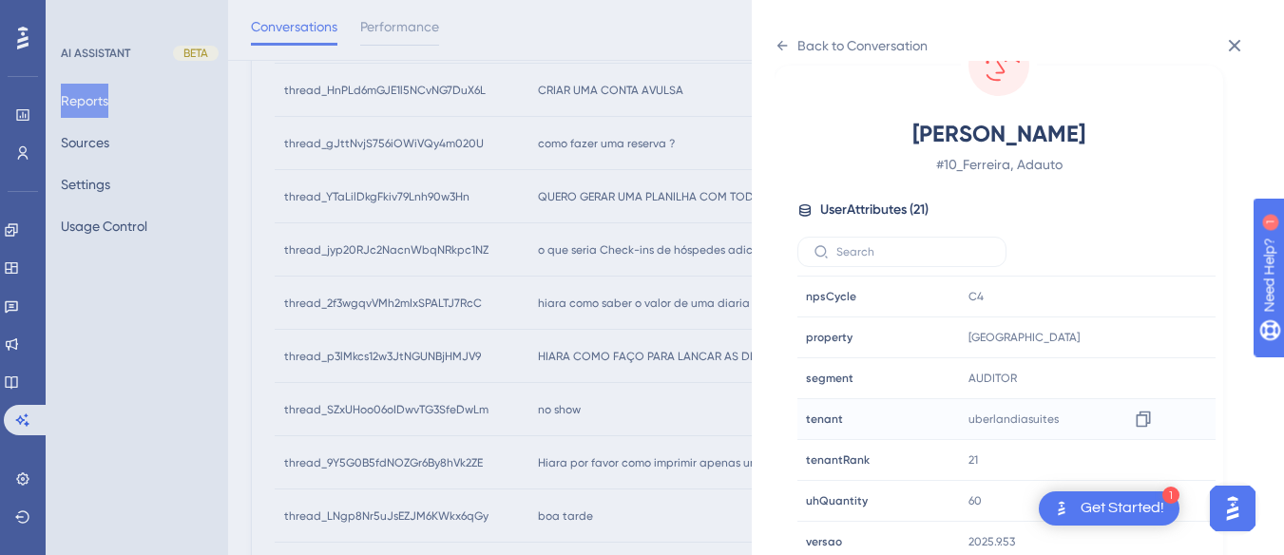
scroll to position [579, 0]
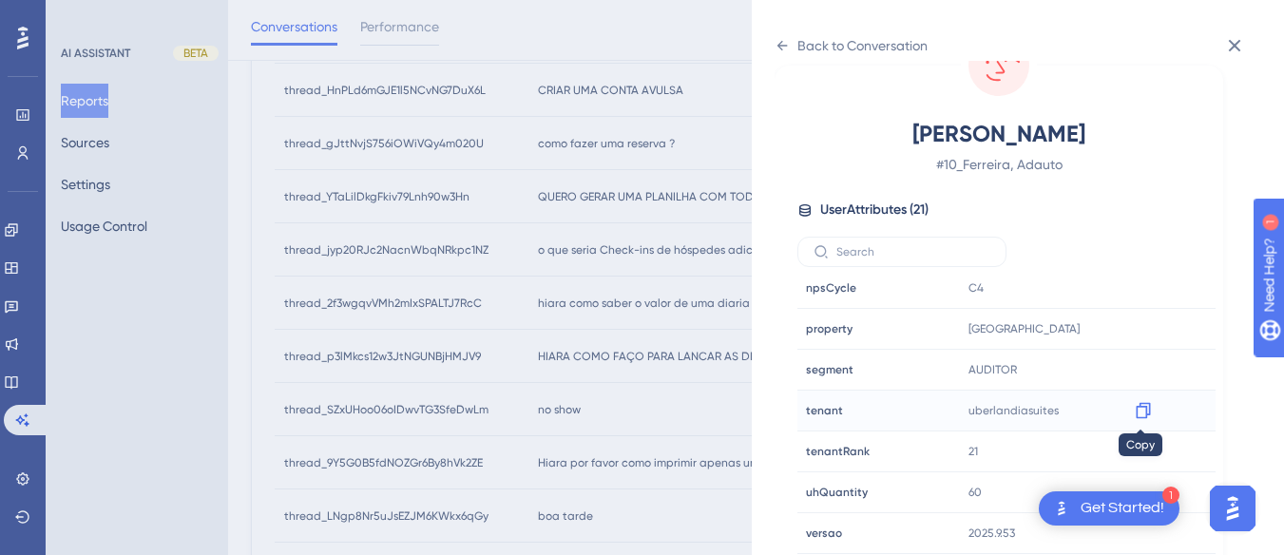
click at [1143, 410] on icon at bounding box center [1143, 411] width 14 height 16
click at [789, 40] on icon at bounding box center [781, 45] width 15 height 15
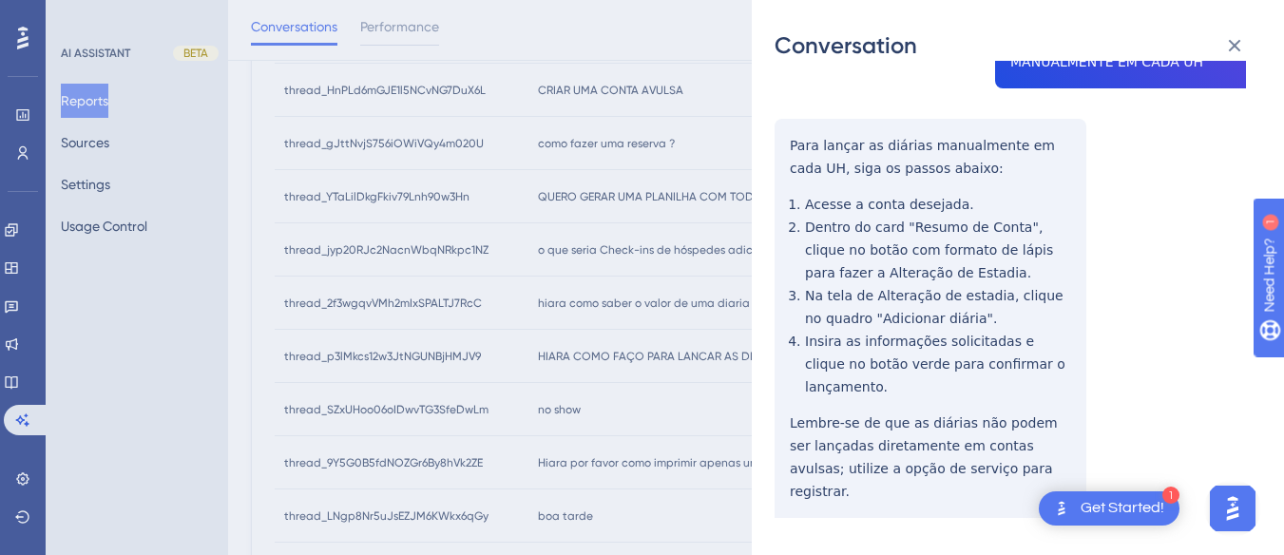
scroll to position [0, 0]
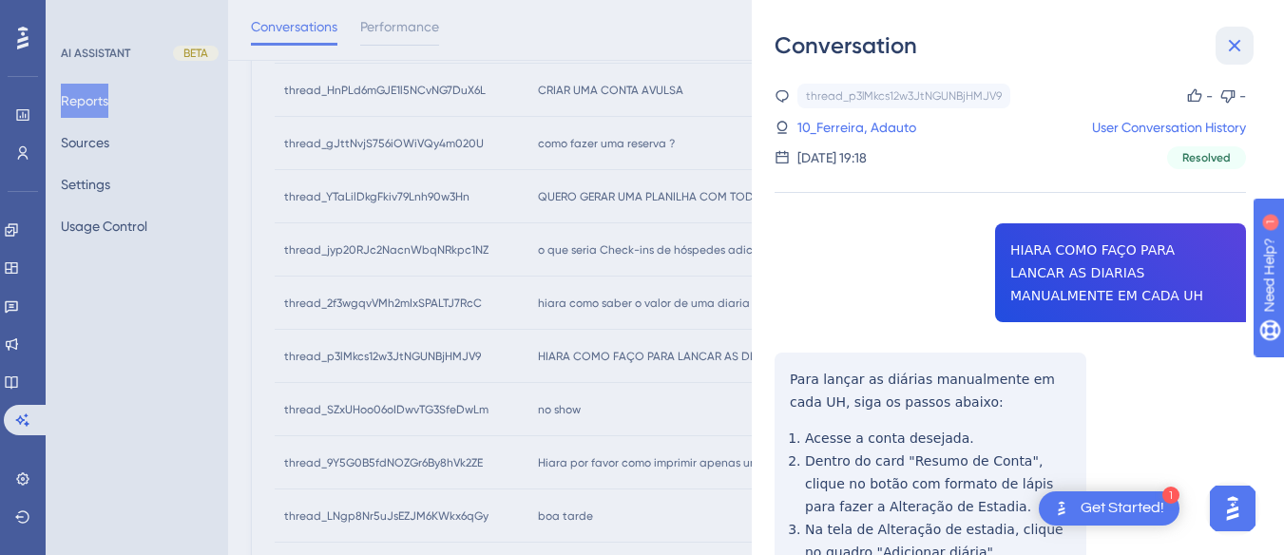
click at [1243, 36] on icon at bounding box center [1234, 45] width 23 height 23
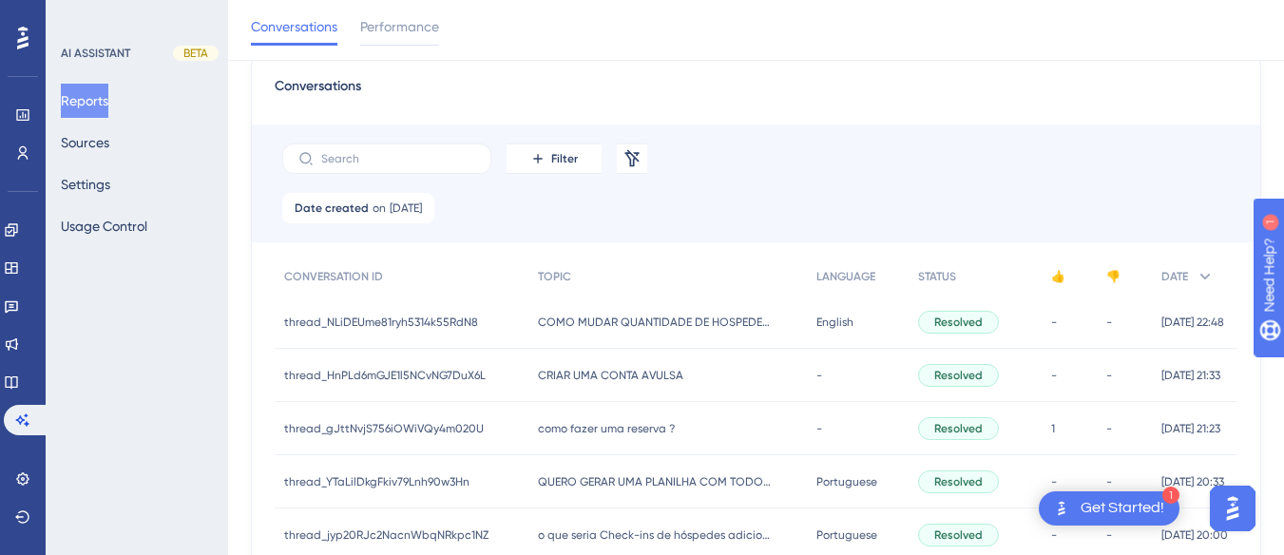
scroll to position [545, 0]
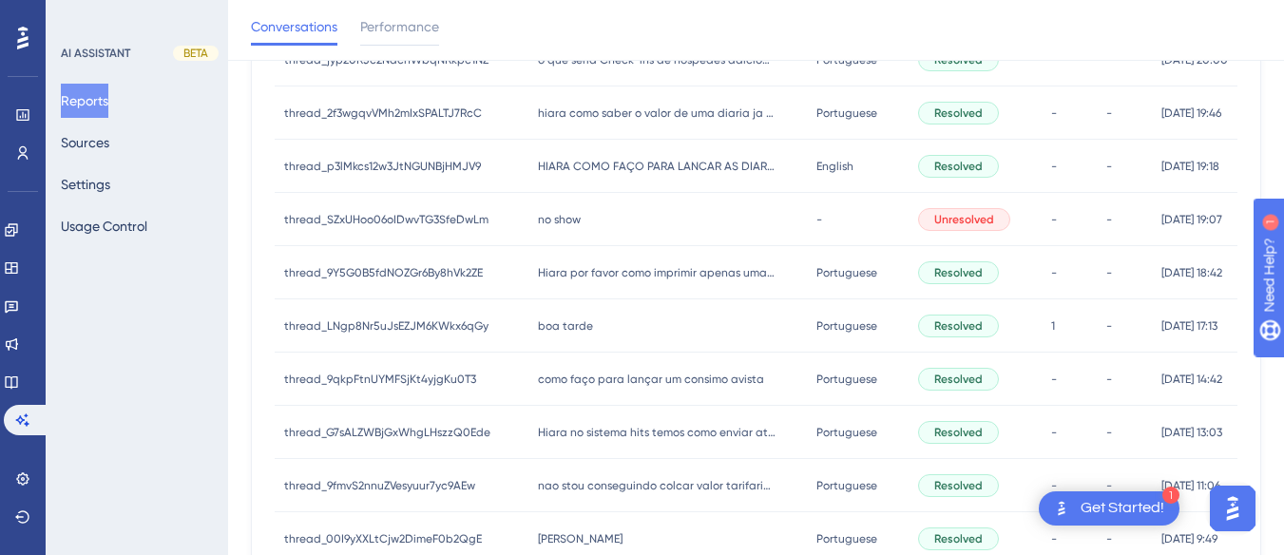
click at [551, 201] on div "no show no show" at bounding box center [667, 219] width 278 height 53
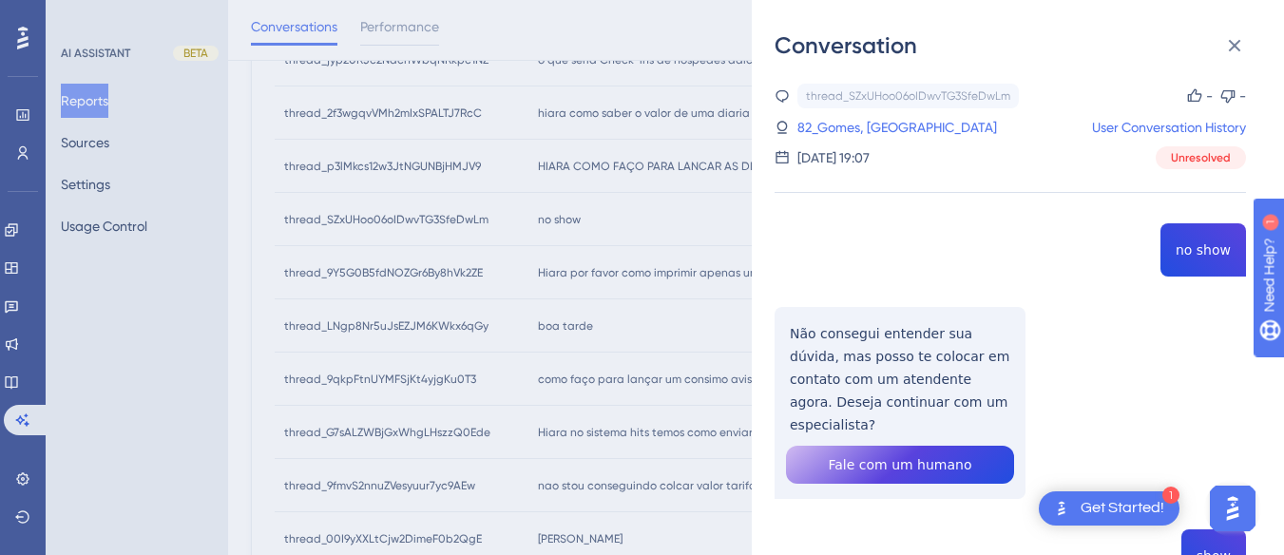
click at [1209, 239] on div "thread_SZxUHoo06oIDwvTG3SfeDwLm Copy - - 82_Gomes, Jefferson User Conversation …" at bounding box center [1009, 515] width 471 height 862
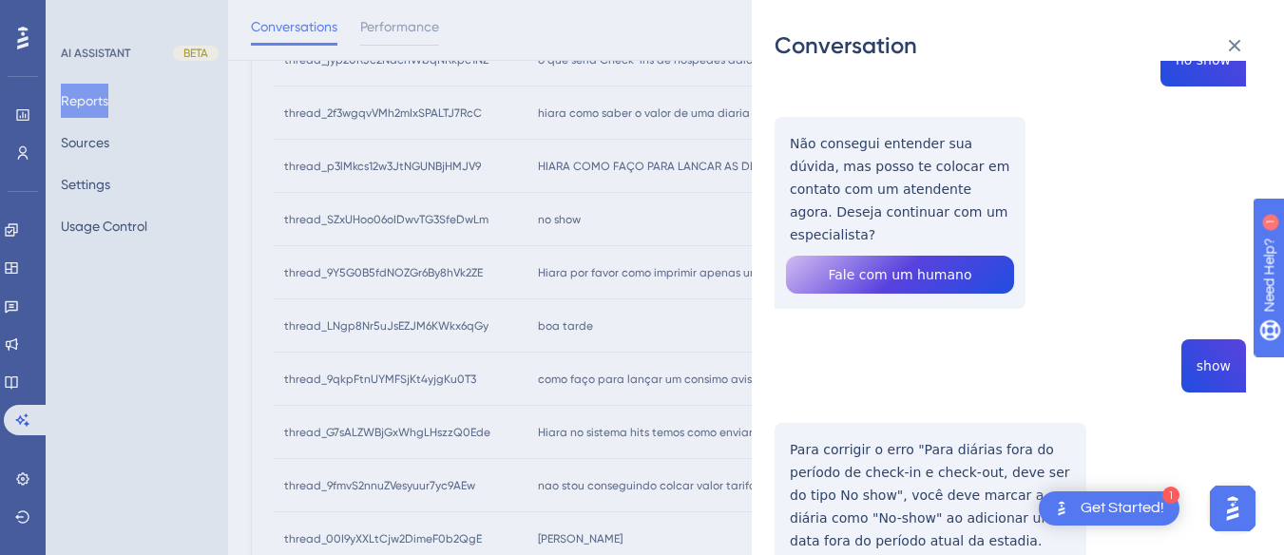
click at [848, 191] on div "thread_SZxUHoo06oIDwvTG3SfeDwLm Copy - - 82_Gomes, Jefferson User Conversation …" at bounding box center [1009, 325] width 471 height 862
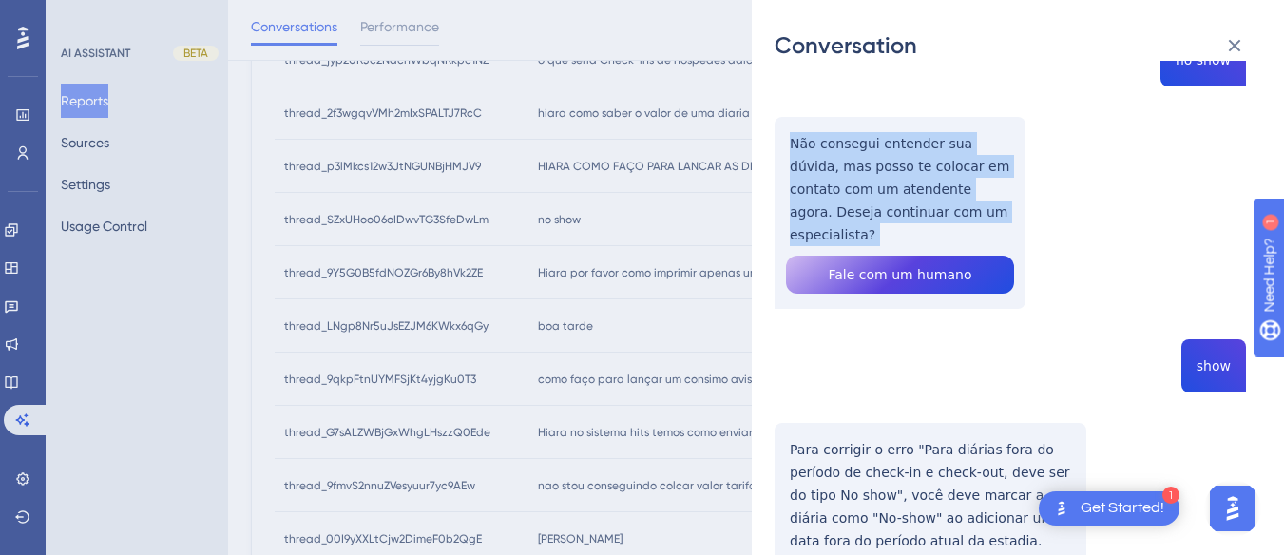
click at [848, 191] on div "thread_SZxUHoo06oIDwvTG3SfeDwLm Copy - - 82_Gomes, Jefferson User Conversation …" at bounding box center [1009, 325] width 471 height 862
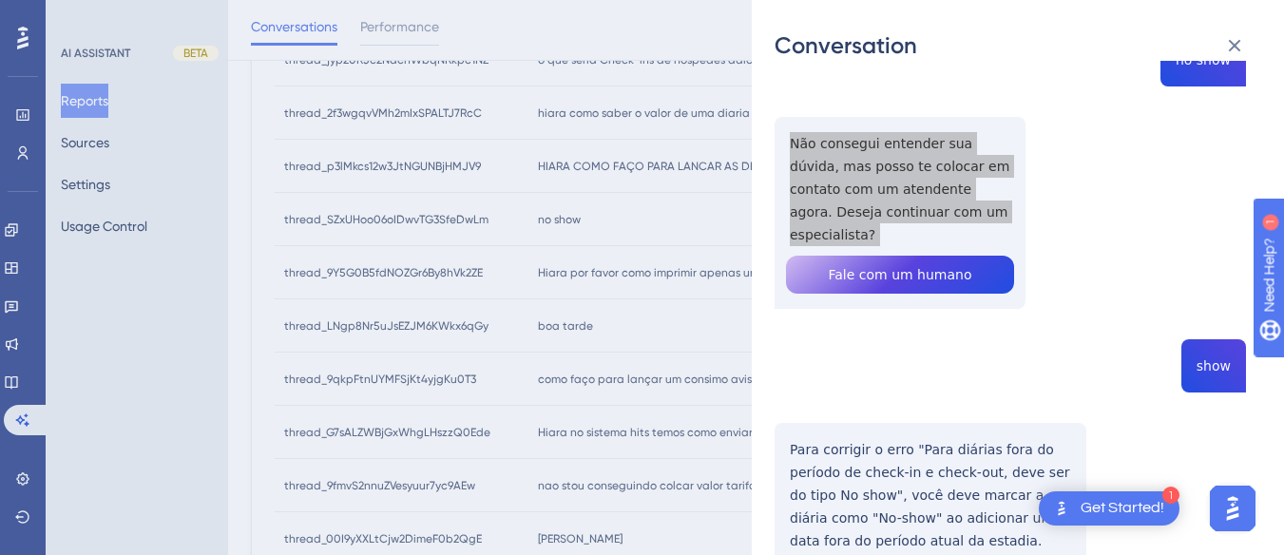
scroll to position [285, 0]
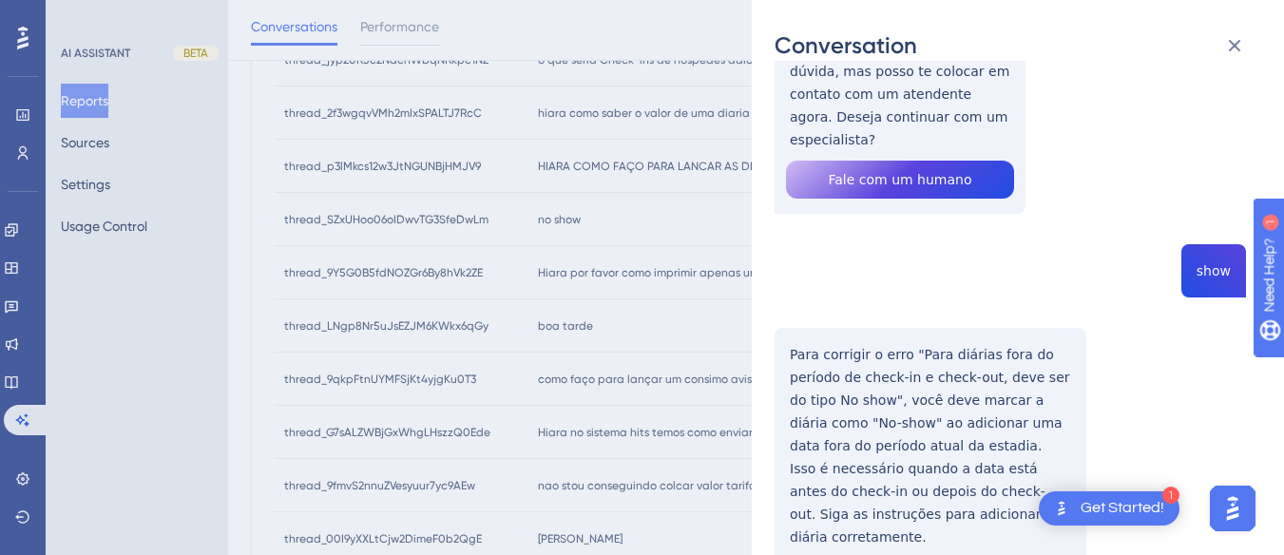
click at [1192, 243] on div "thread_SZxUHoo06oIDwvTG3SfeDwLm Copy - - 82_Gomes, Jefferson User Conversation …" at bounding box center [1009, 230] width 471 height 862
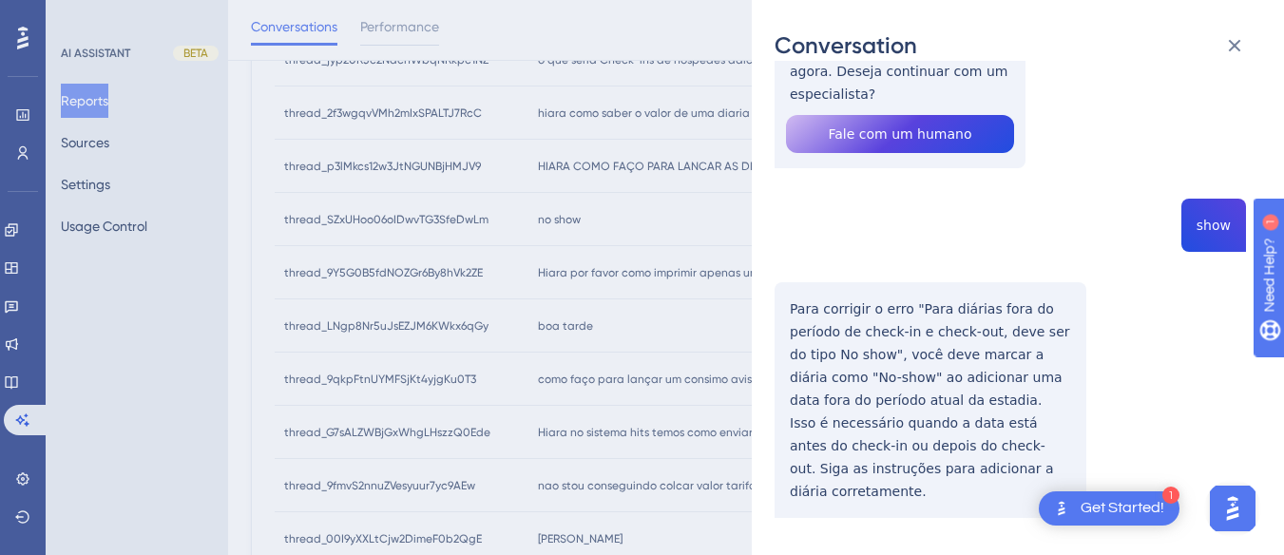
click at [798, 271] on div "thread_SZxUHoo06oIDwvTG3SfeDwLm Copy - - 82_Gomes, Jefferson User Conversation …" at bounding box center [1009, 184] width 471 height 862
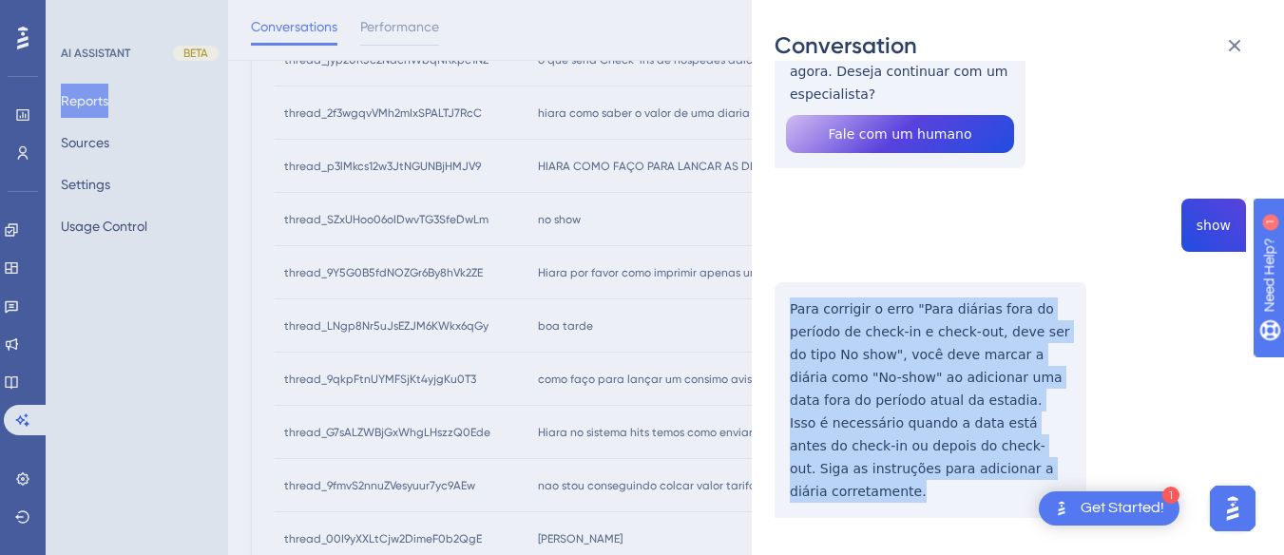
drag, startPoint x: 784, startPoint y: 273, endPoint x: 993, endPoint y: 491, distance: 302.5
click at [993, 491] on div "thread_SZxUHoo06oIDwvTG3SfeDwLm Copy - - 82_Gomes, Jefferson User Conversation …" at bounding box center [1009, 184] width 471 height 862
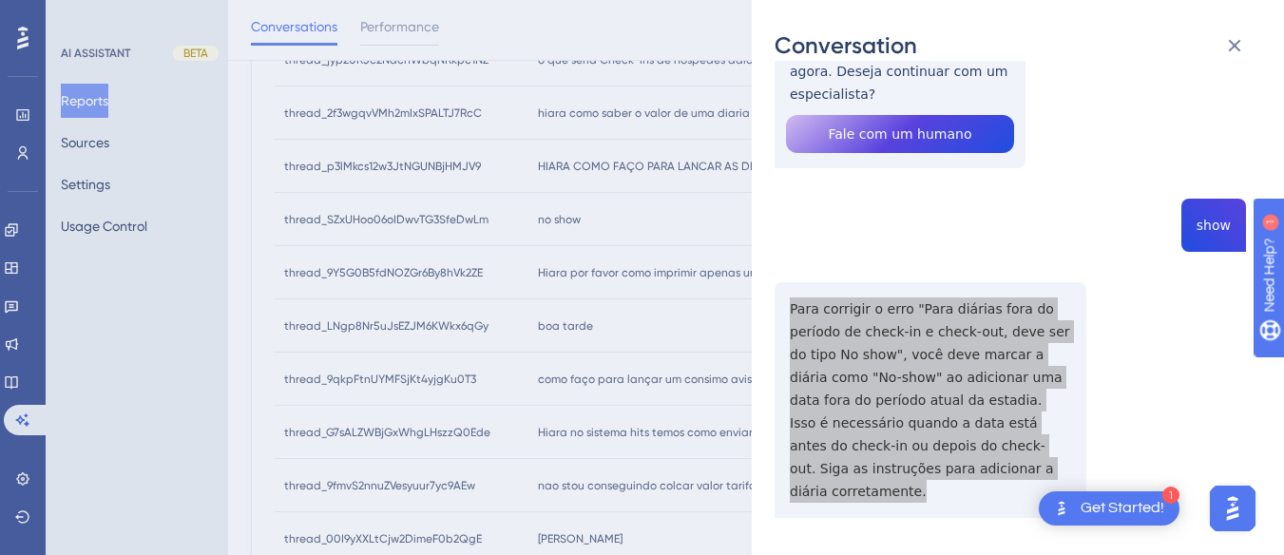
scroll to position [0, 0]
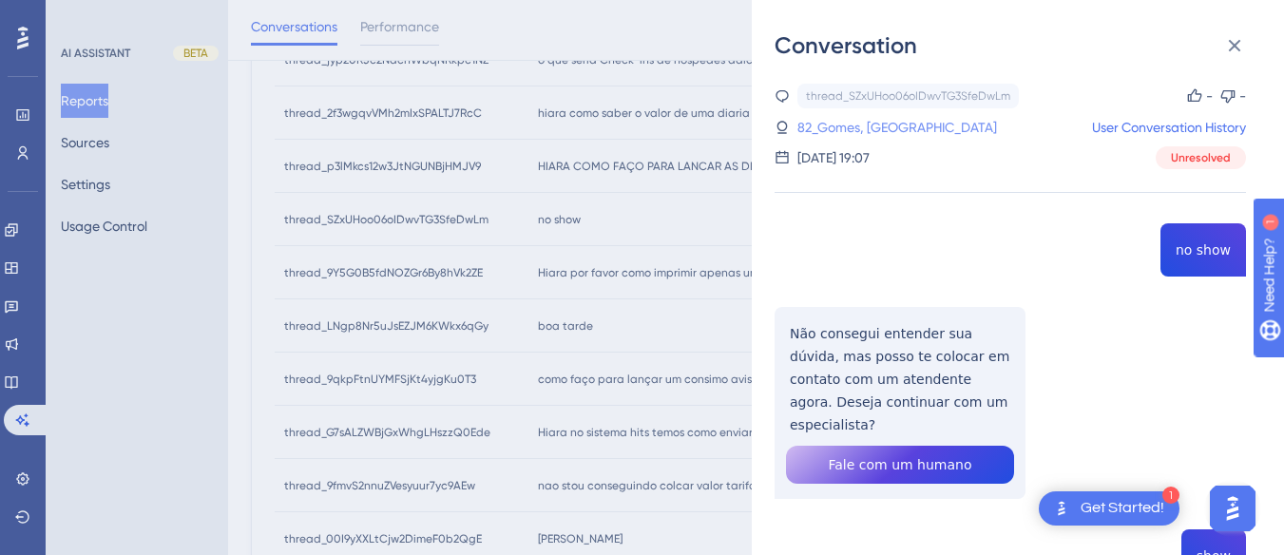
click at [855, 129] on link "82_Gomes, Jefferson" at bounding box center [897, 127] width 200 height 23
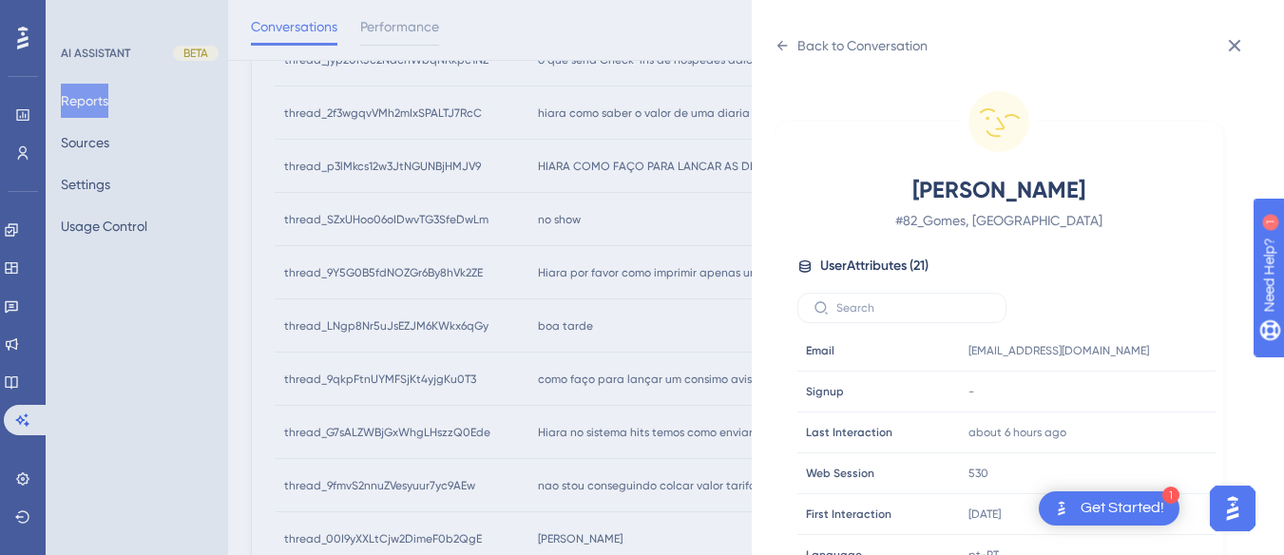
scroll to position [579, 0]
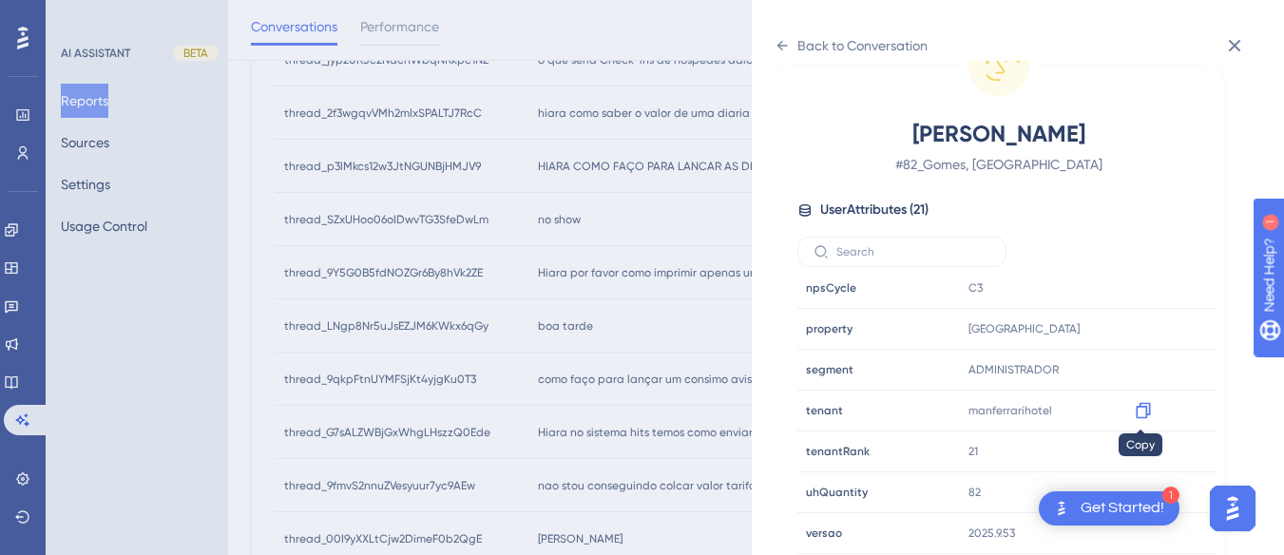
drag, startPoint x: 1136, startPoint y: 409, endPoint x: 65, endPoint y: 170, distance: 1097.2
click at [1137, 409] on icon at bounding box center [1143, 410] width 19 height 19
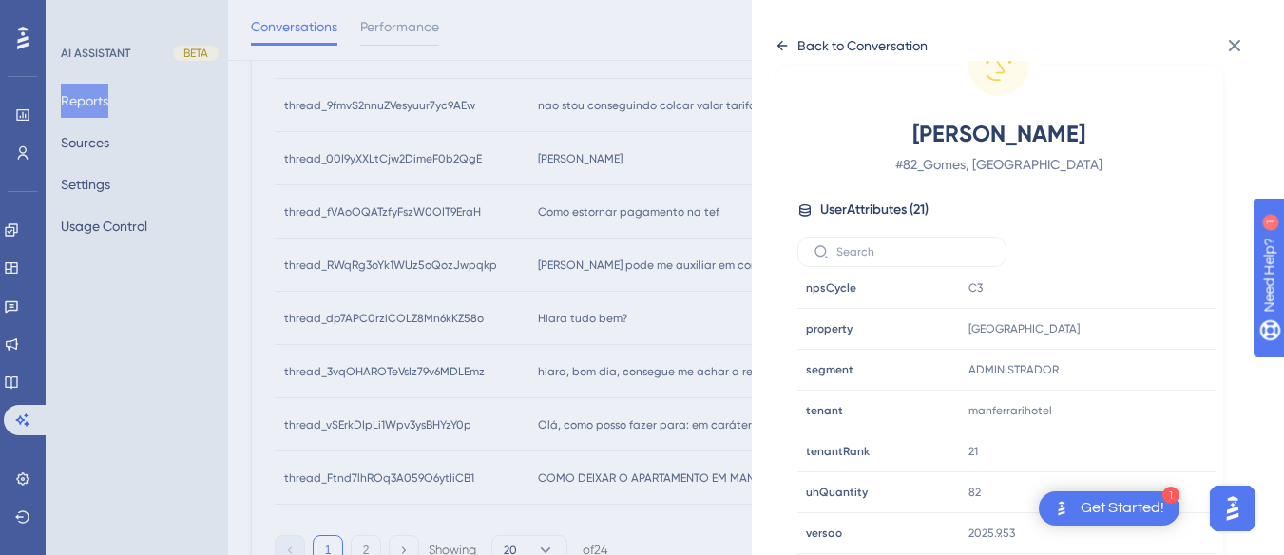
click at [783, 45] on icon at bounding box center [781, 45] width 15 height 15
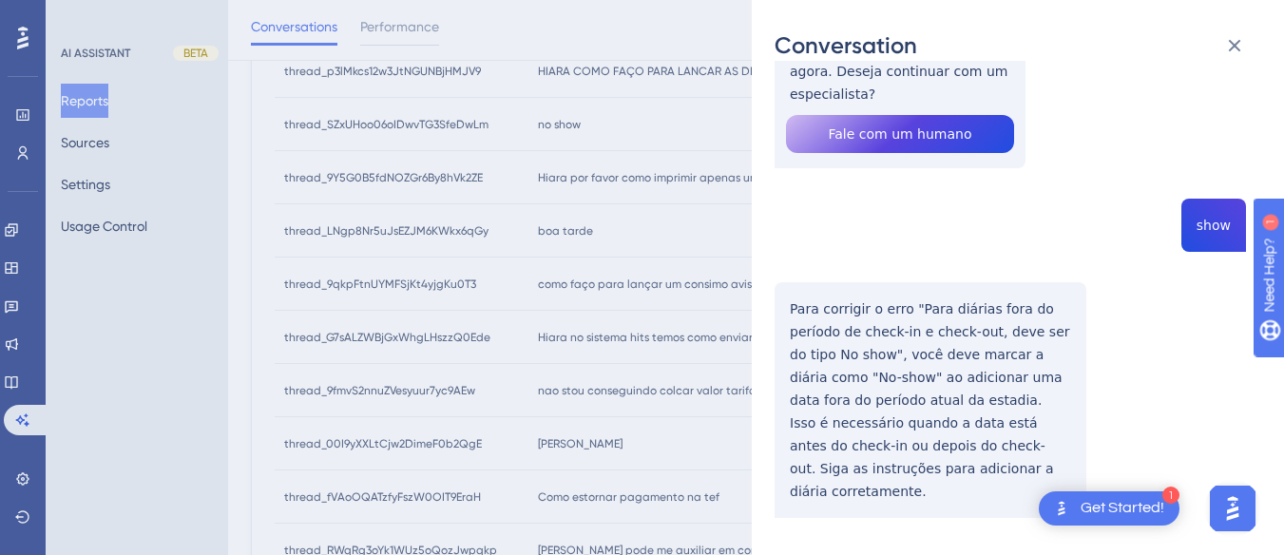
scroll to position [0, 0]
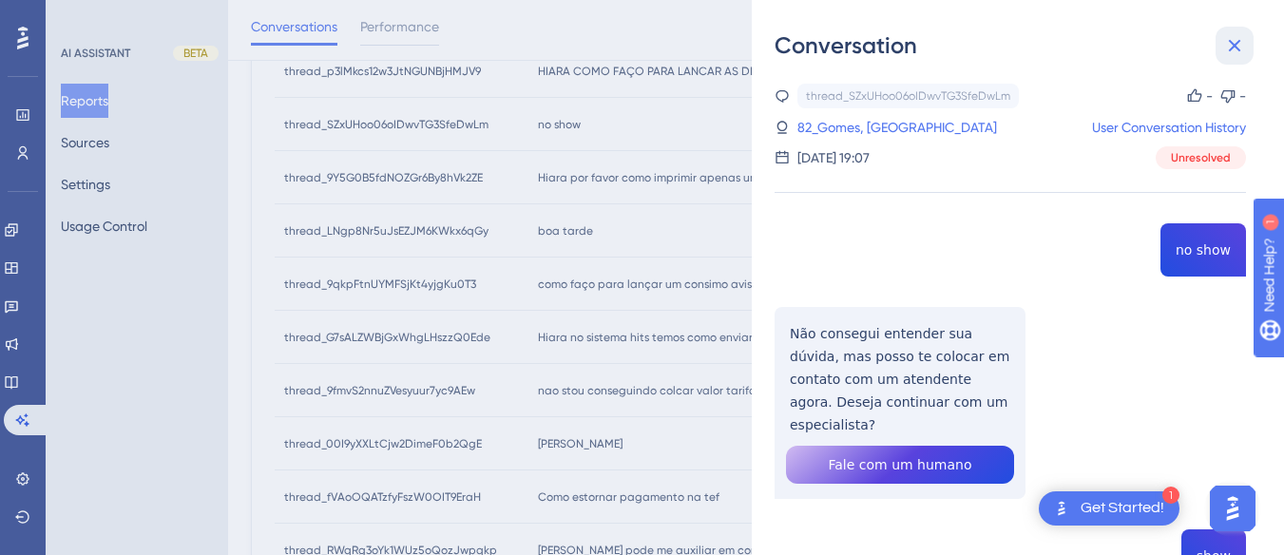
click at [1224, 35] on icon at bounding box center [1234, 45] width 23 height 23
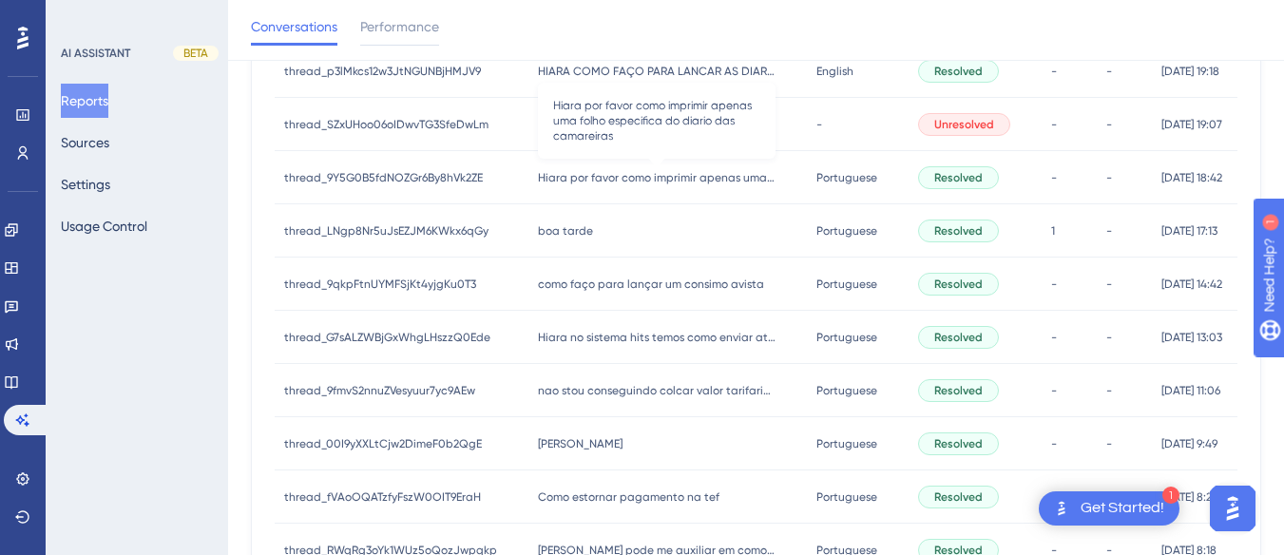
click at [608, 175] on span "Hiara por favor como imprimir apenas uma folho especifica do diario das camarei…" at bounding box center [657, 177] width 238 height 15
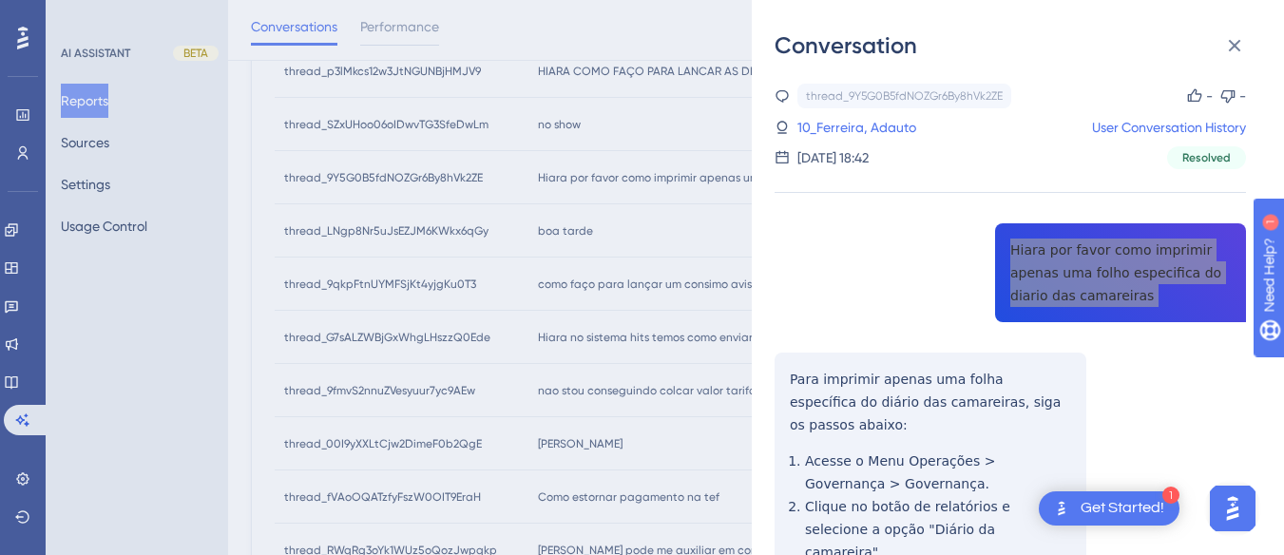
scroll to position [95, 0]
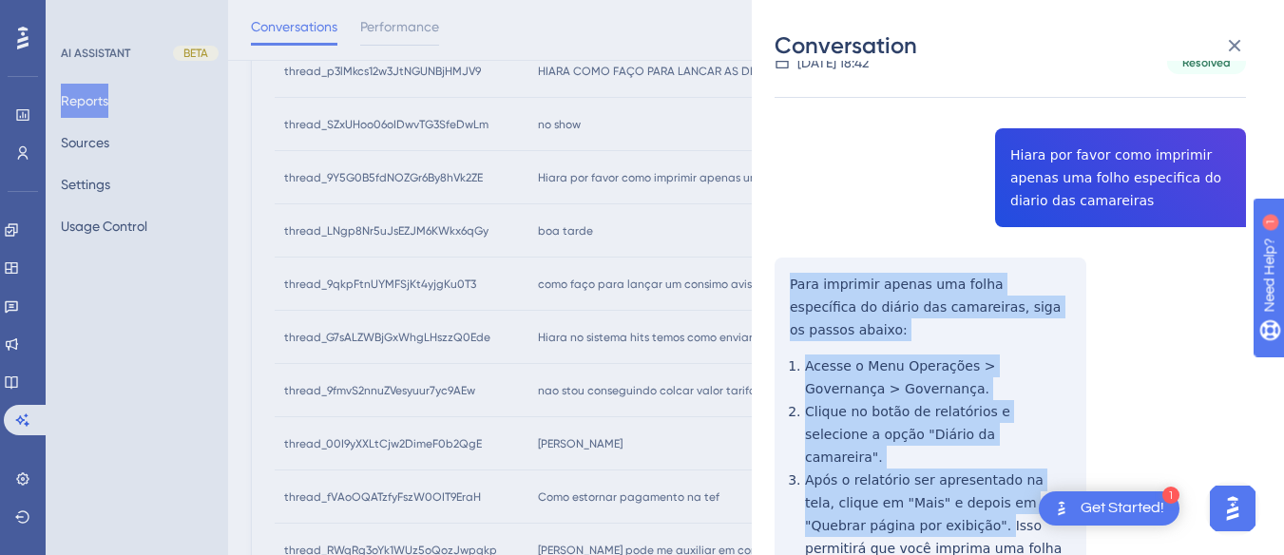
scroll to position [380, 0]
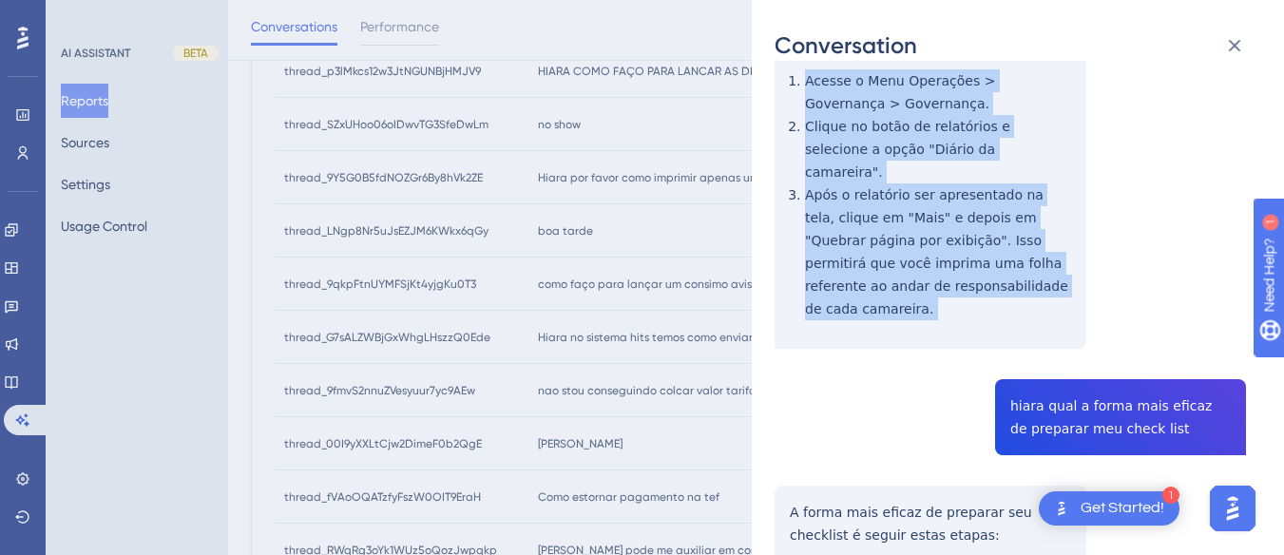
drag, startPoint x: 784, startPoint y: 274, endPoint x: 963, endPoint y: 291, distance: 179.5
click at [965, 304] on div "thread_9Y5G0B5fdNOZGr6By8hVk2ZE Copy - - 10_Ferreira, Adauto User Conversation …" at bounding box center [1009, 377] width 471 height 1347
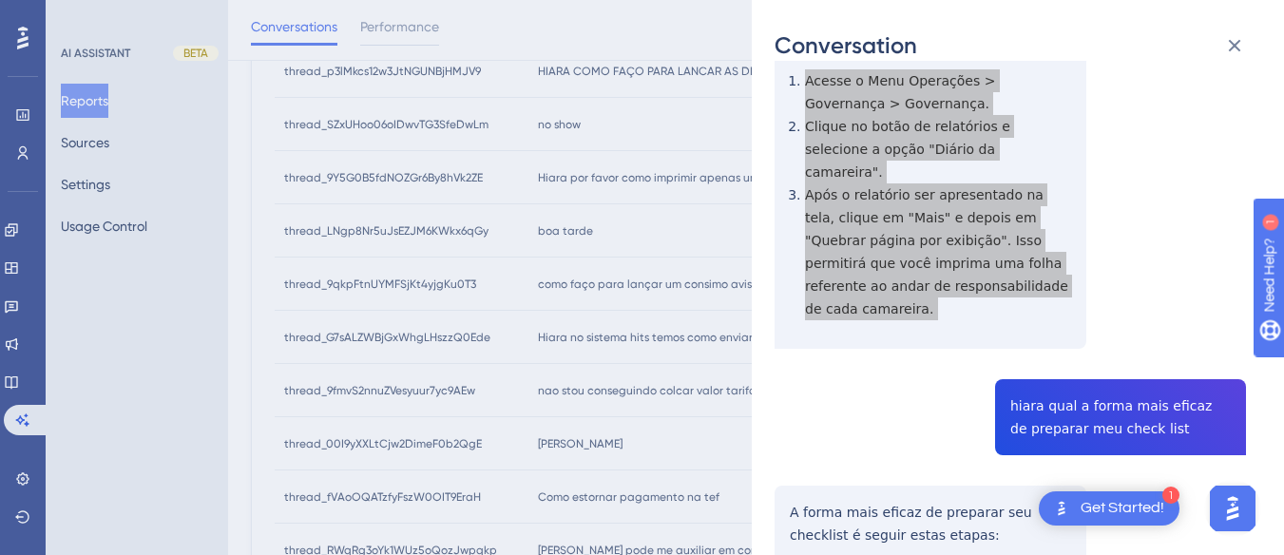
scroll to position [570, 0]
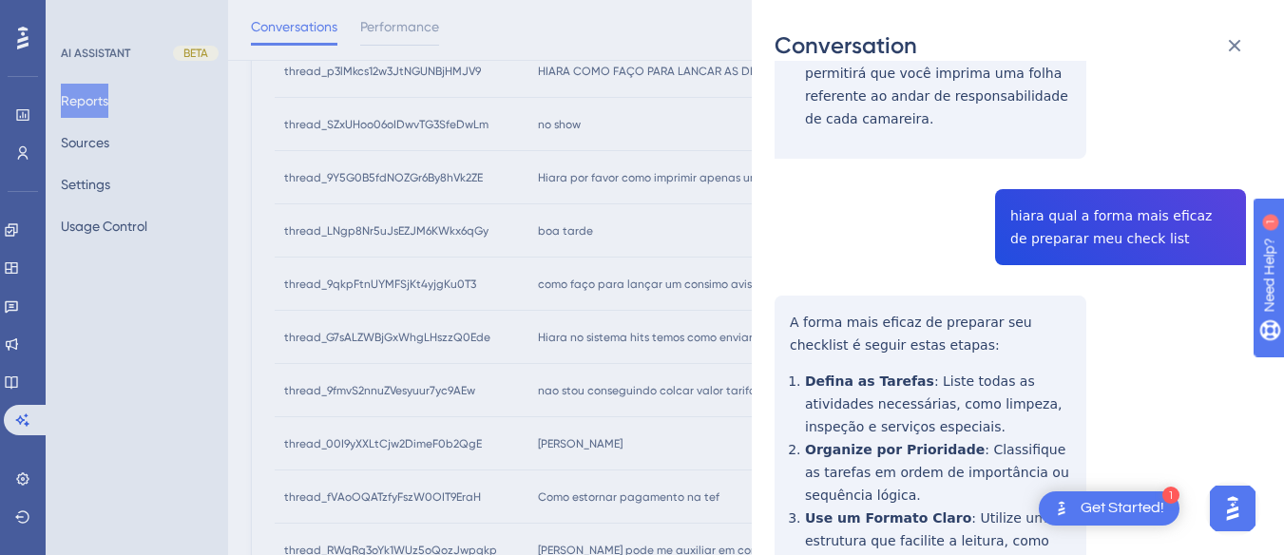
click at [1048, 129] on div "thread_9Y5G0B5fdNOZGr6By8hVk2ZE Copy - - 10_Ferreira, Adauto User Conversation …" at bounding box center [1009, 186] width 471 height 1347
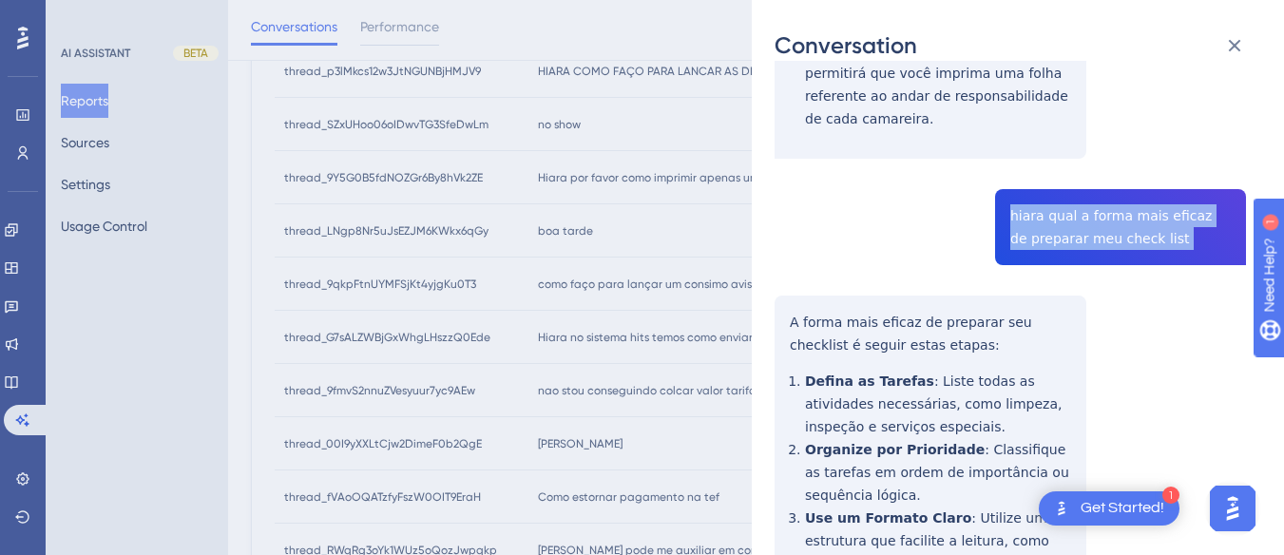
click at [1048, 129] on div "thread_9Y5G0B5fdNOZGr6By8hVk2ZE Copy - - 10_Ferreira, Adauto User Conversation …" at bounding box center [1009, 186] width 471 height 1347
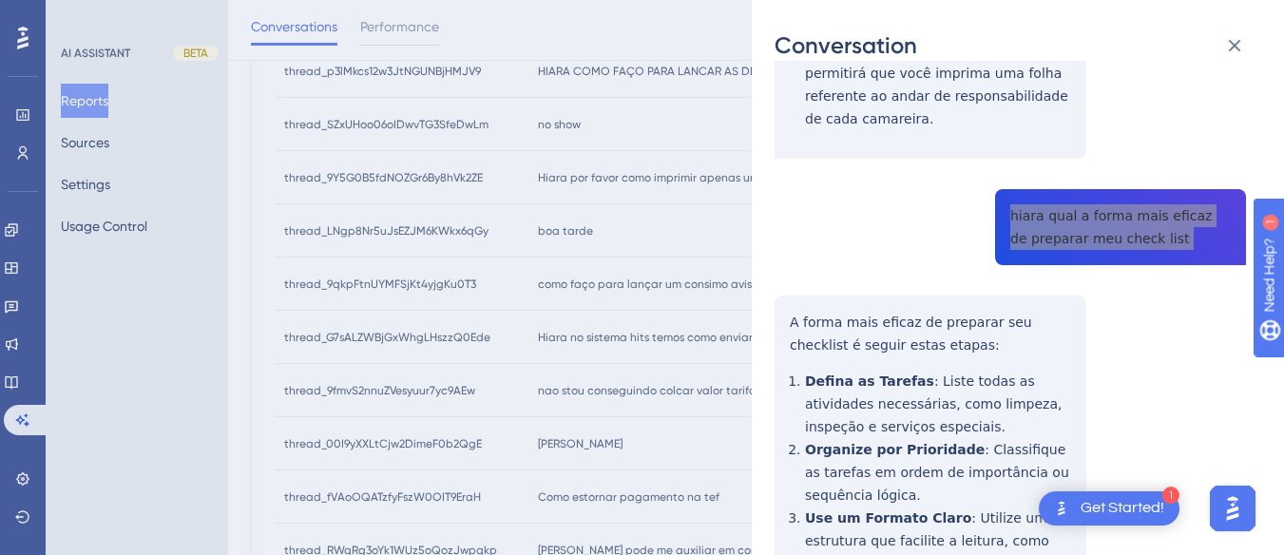
scroll to position [831, 0]
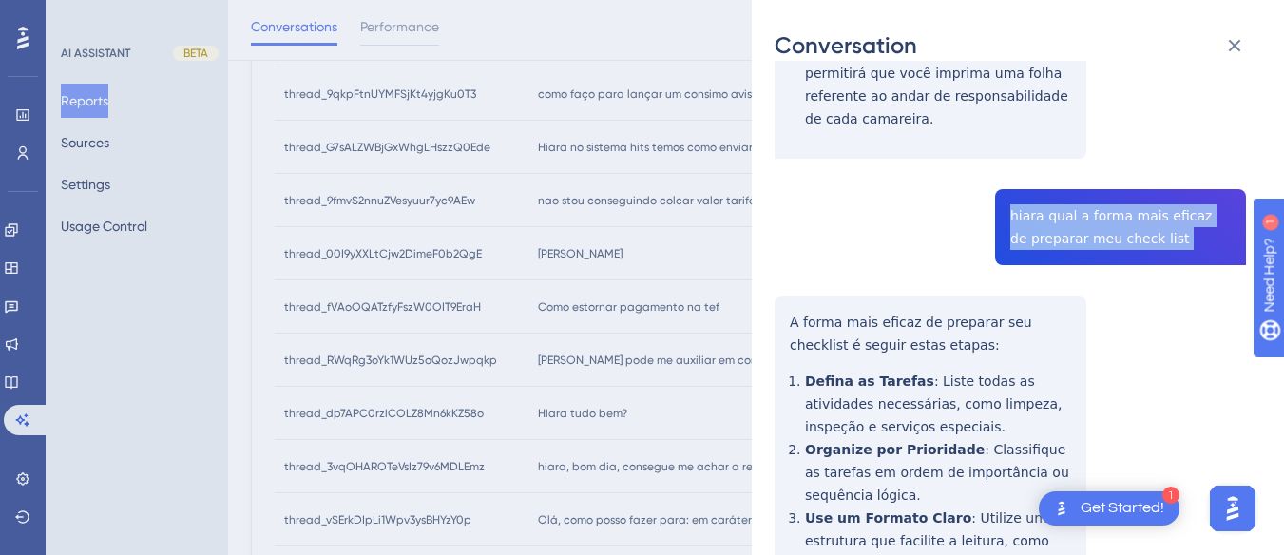
click at [793, 248] on div "thread_9Y5G0B5fdNOZGr6By8hVk2ZE Copy - - 10_Ferreira, Adauto User Conversation …" at bounding box center [1009, 186] width 471 height 1347
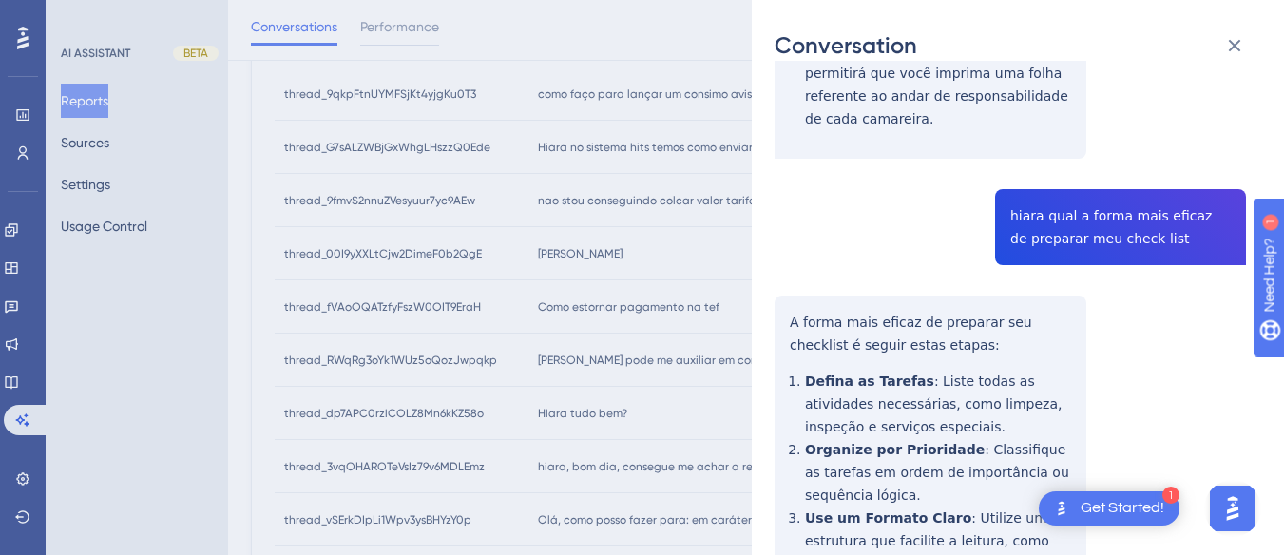
click at [809, 249] on div "thread_9Y5G0B5fdNOZGr6By8hVk2ZE Copy - - 10_Ferreira, Adauto User Conversation …" at bounding box center [1009, 186] width 471 height 1347
click at [782, 244] on div "thread_9Y5G0B5fdNOZGr6By8hVk2ZE Copy - - 10_Ferreira, Adauto User Conversation …" at bounding box center [1009, 186] width 471 height 1347
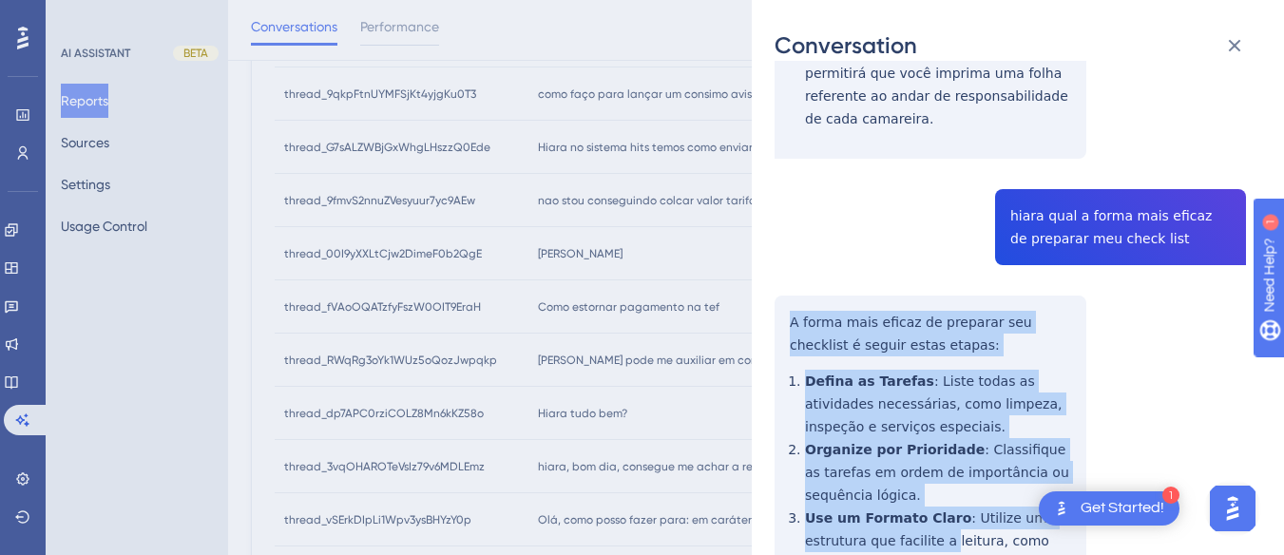
scroll to position [770, 0]
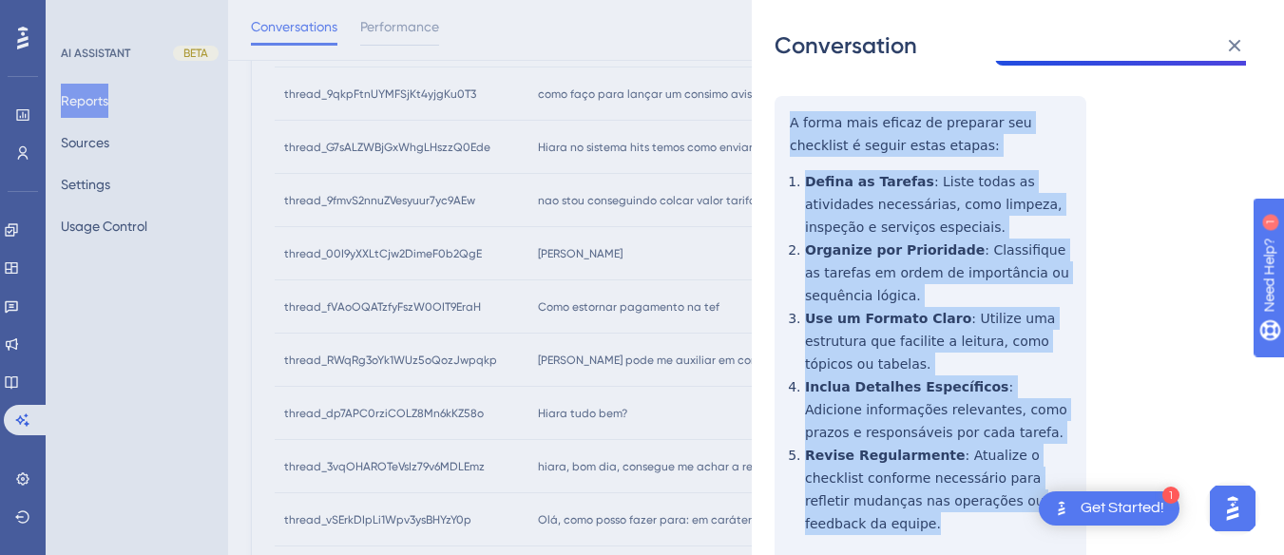
drag, startPoint x: 782, startPoint y: 244, endPoint x: 1051, endPoint y: 430, distance: 326.6
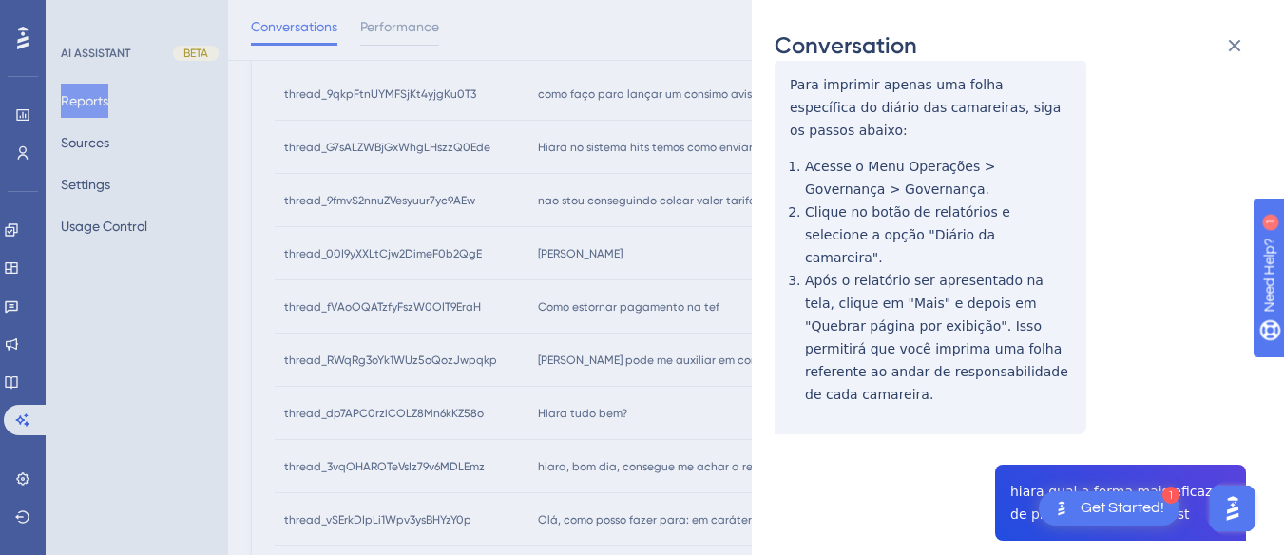
scroll to position [0, 0]
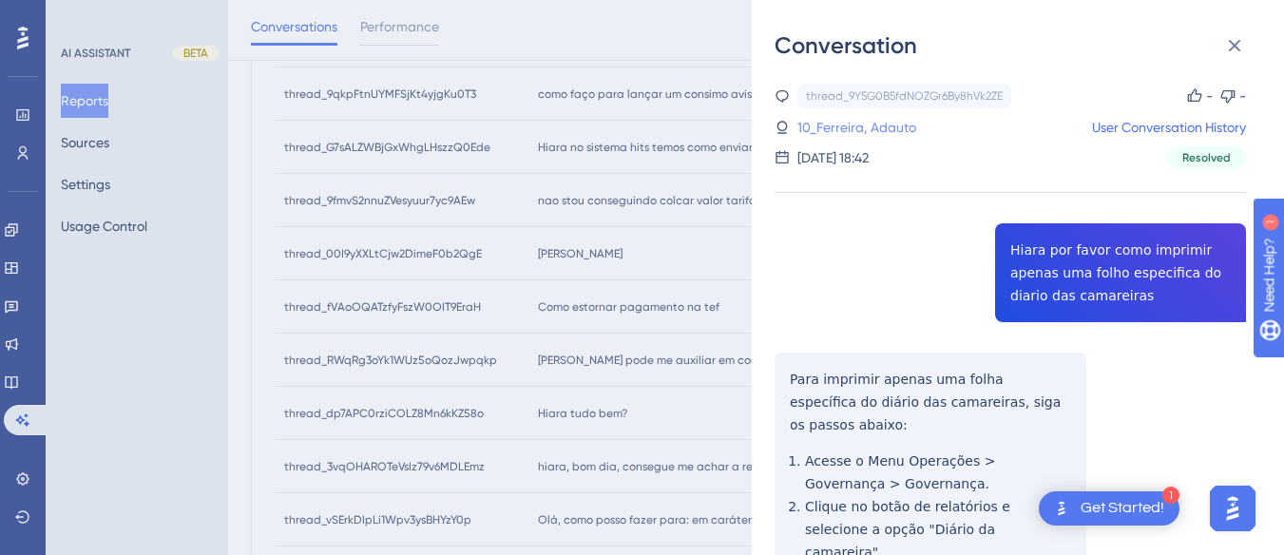
click at [897, 131] on link "10_Ferreira, Adauto" at bounding box center [856, 127] width 119 height 23
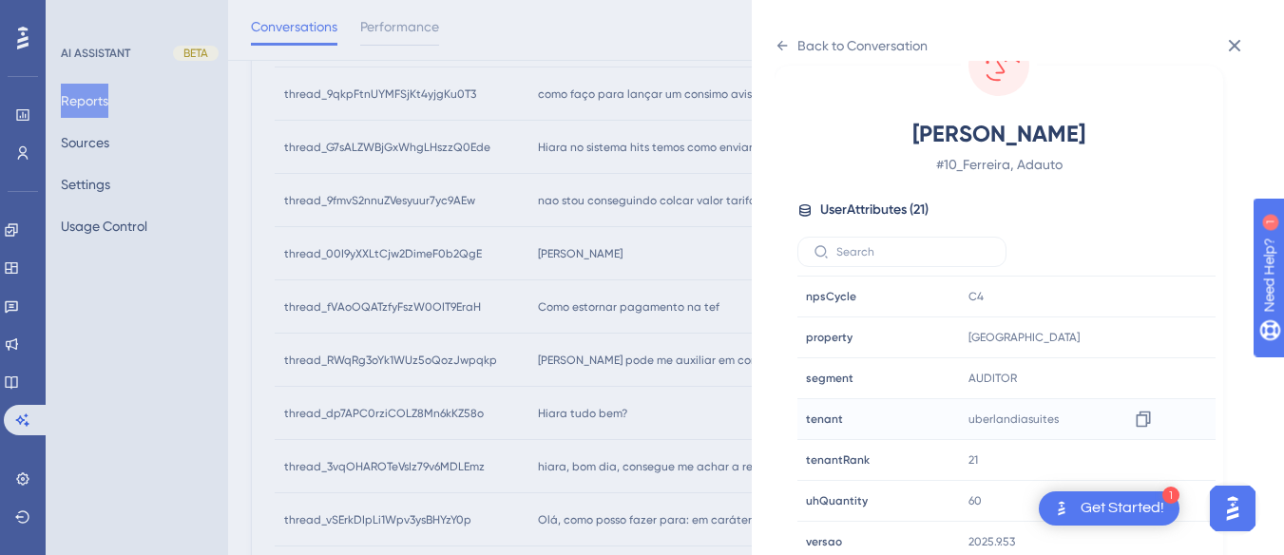
scroll to position [579, 0]
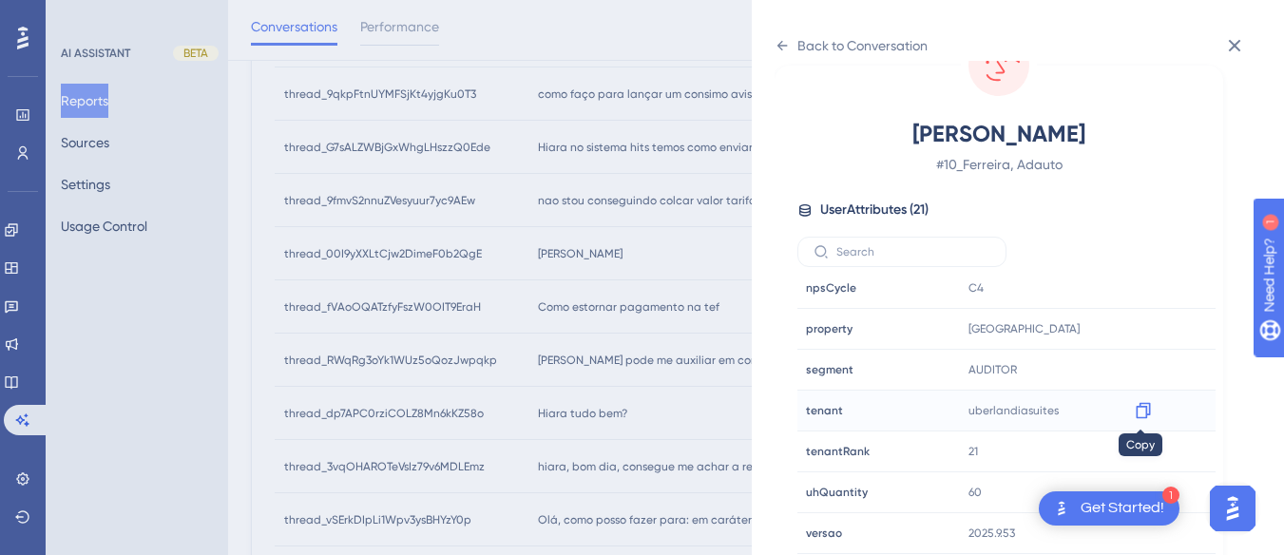
click at [1138, 409] on icon at bounding box center [1143, 410] width 19 height 19
click at [776, 53] on div "Back to Conversation" at bounding box center [850, 45] width 153 height 30
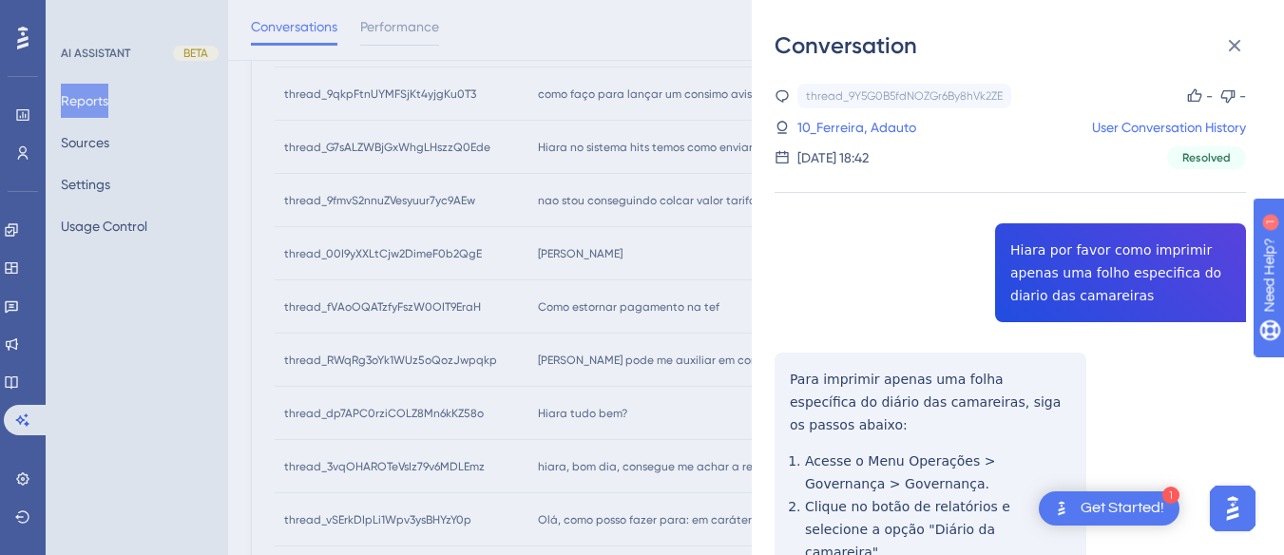
scroll to position [736, 0]
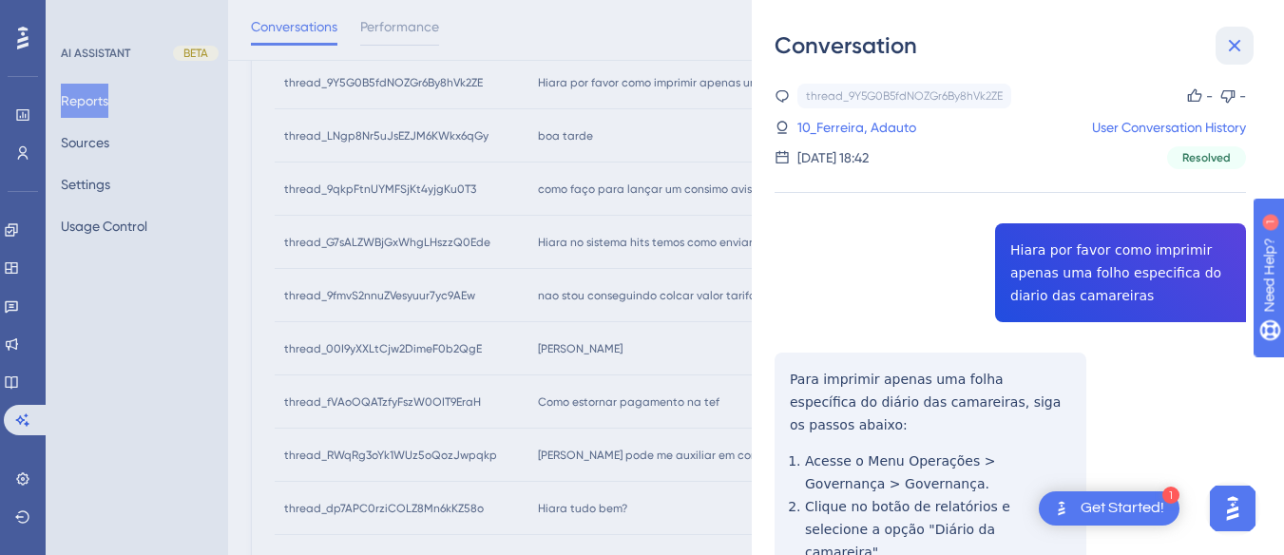
click at [1228, 38] on icon at bounding box center [1234, 45] width 23 height 23
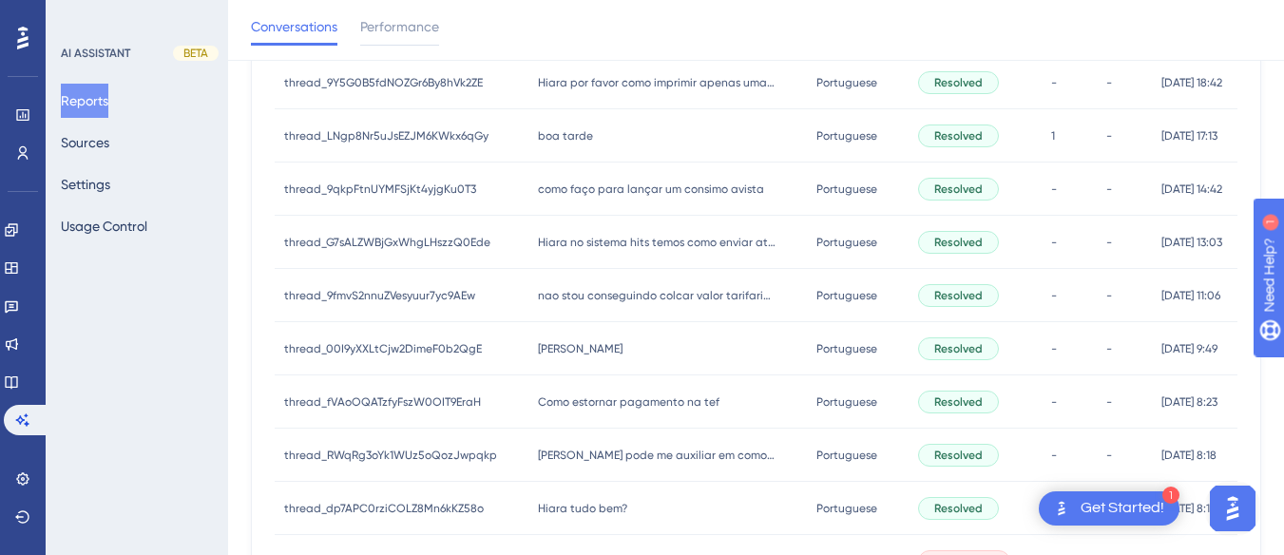
click at [598, 139] on div "boa tarde boa tarde" at bounding box center [667, 135] width 278 height 53
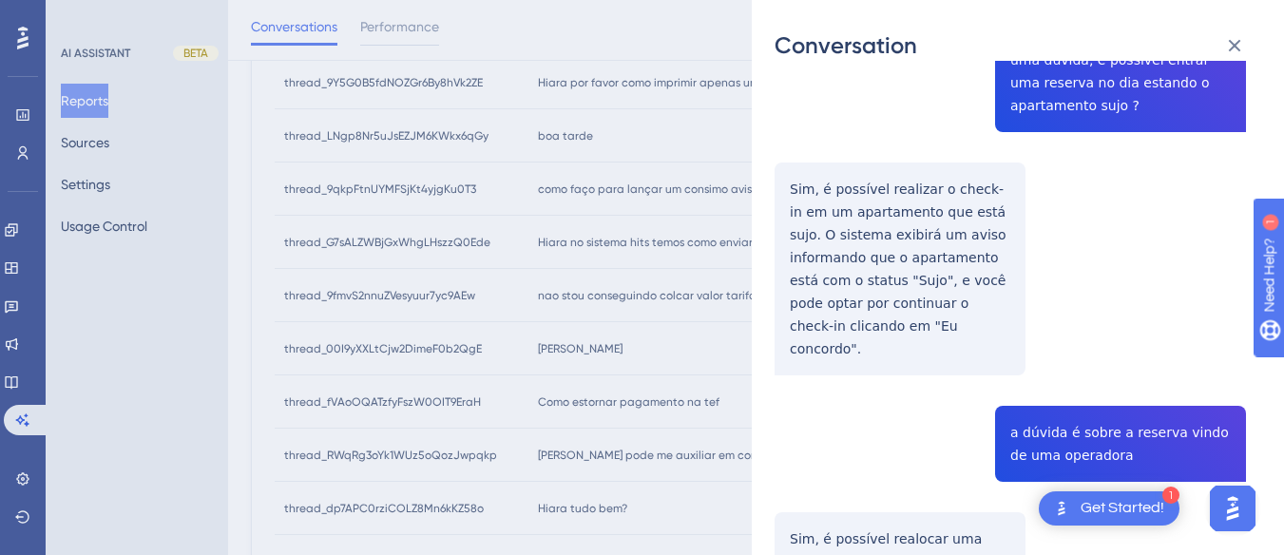
scroll to position [190, 0]
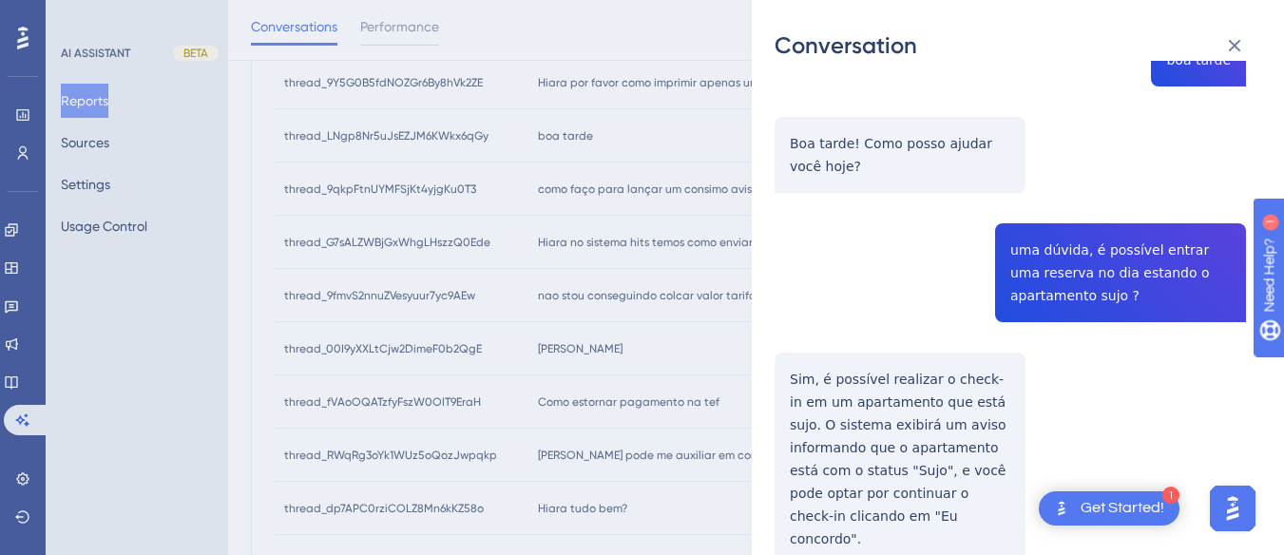
click at [1039, 237] on div "thread_LNgp8Nr5uJsEZJM6KWkx6qGy Copy 1 - 5_Cardoso, Fabiano User Conversation H…" at bounding box center [1009, 556] width 471 height 1324
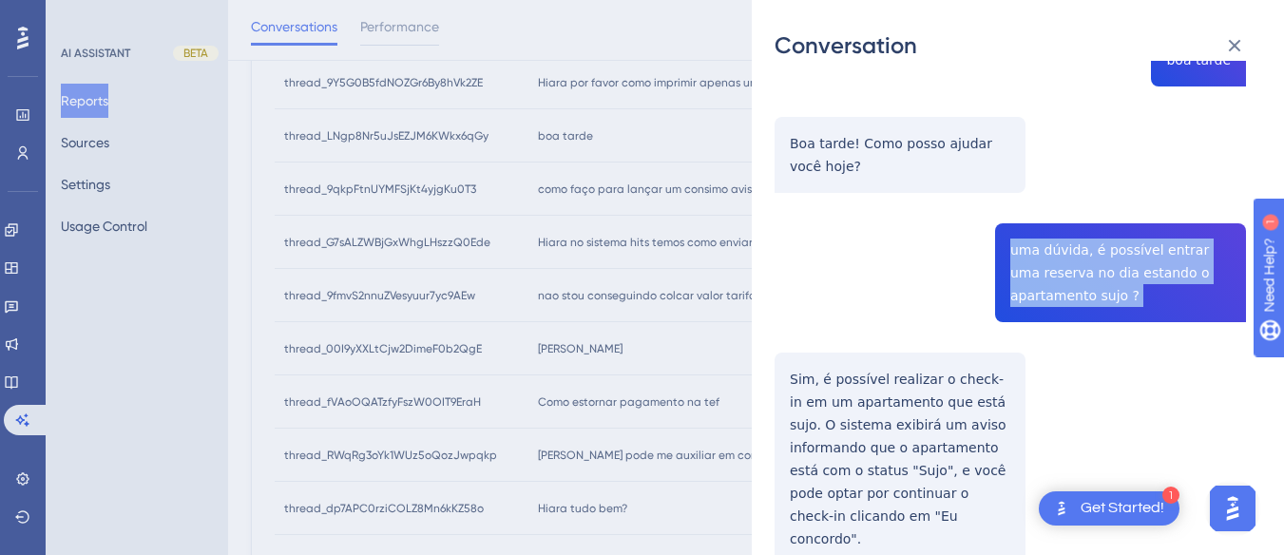
click at [1039, 237] on div "thread_LNgp8Nr5uJsEZJM6KWkx6qGy Copy 1 - 5_Cardoso, Fabiano User Conversation H…" at bounding box center [1009, 556] width 471 height 1324
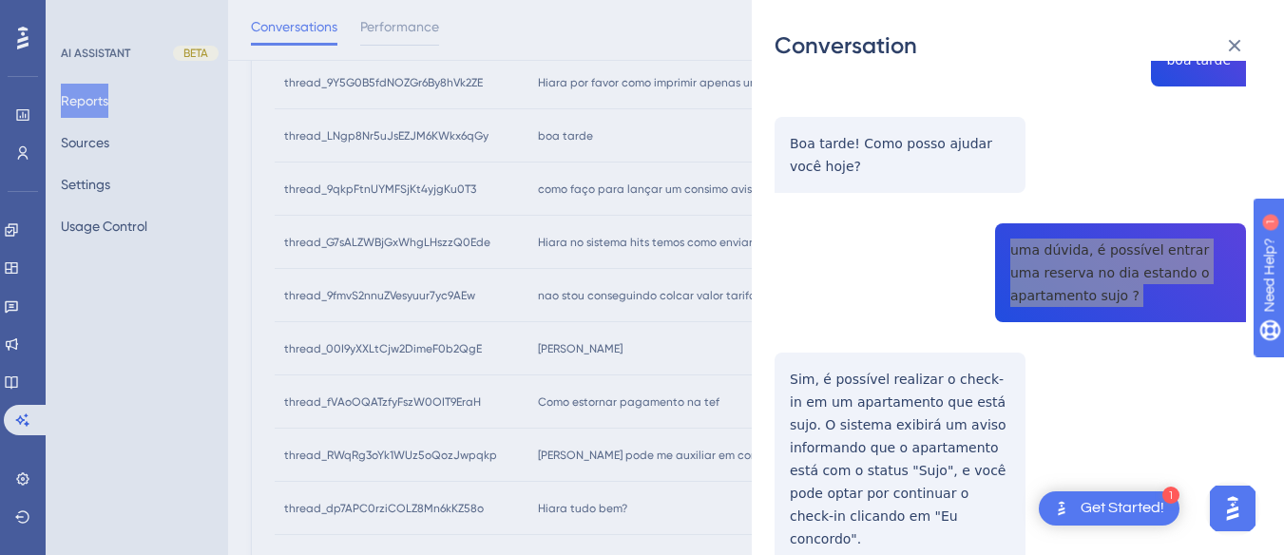
scroll to position [285, 0]
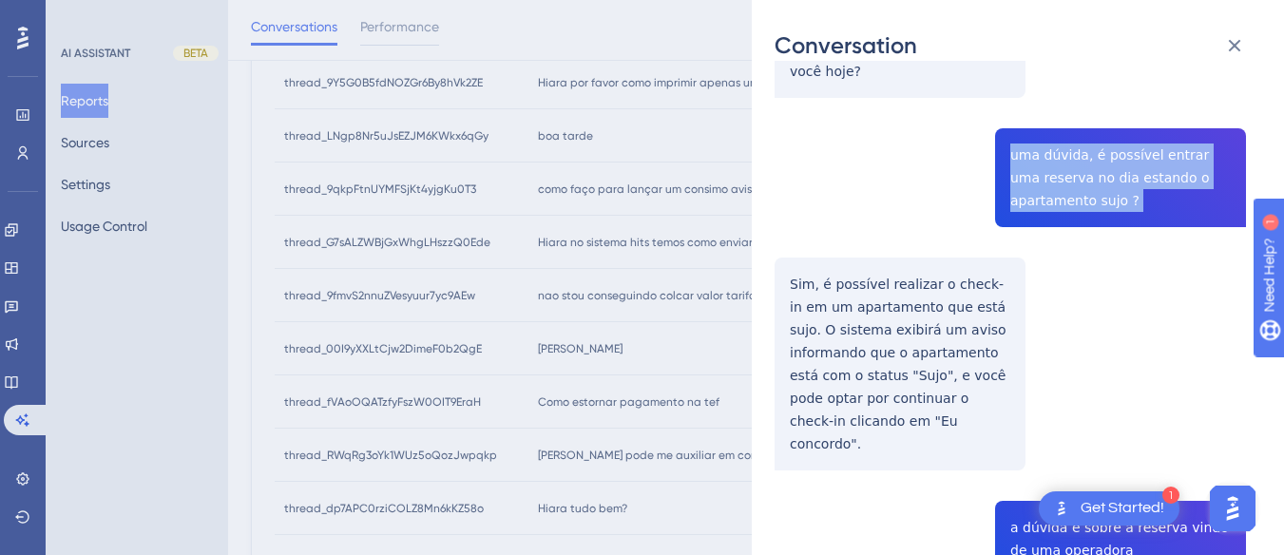
click at [787, 272] on div "thread_LNgp8Nr5uJsEZJM6KWkx6qGy Copy 1 - 5_Cardoso, Fabiano User Conversation H…" at bounding box center [1009, 461] width 471 height 1324
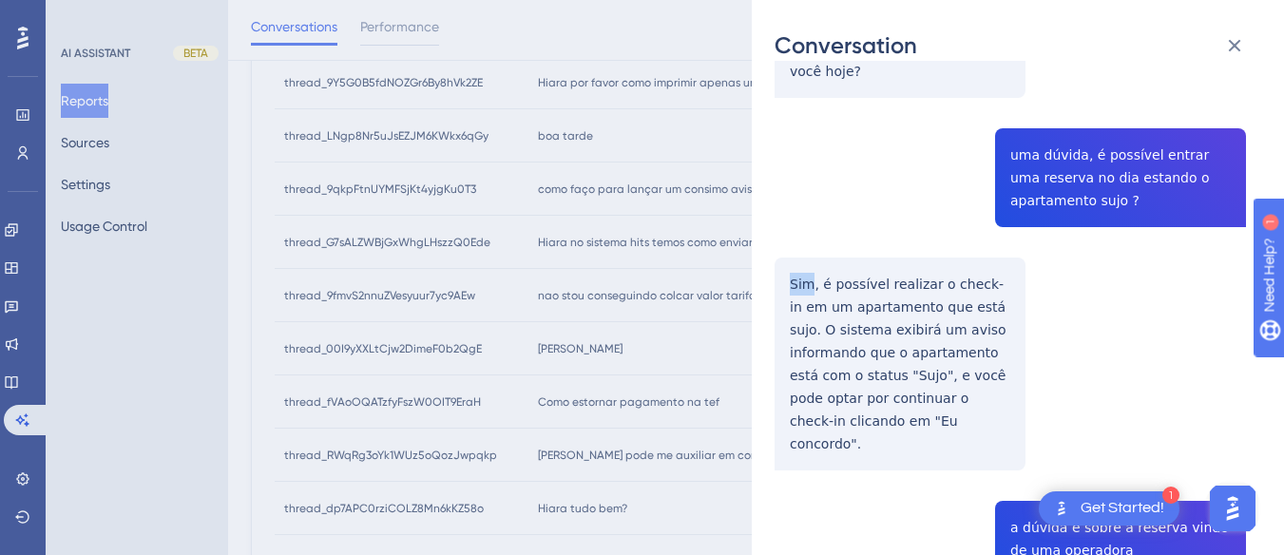
click at [787, 272] on div "thread_LNgp8Nr5uJsEZJM6KWkx6qGy Copy 1 - 5_Cardoso, Fabiano User Conversation H…" at bounding box center [1009, 461] width 471 height 1324
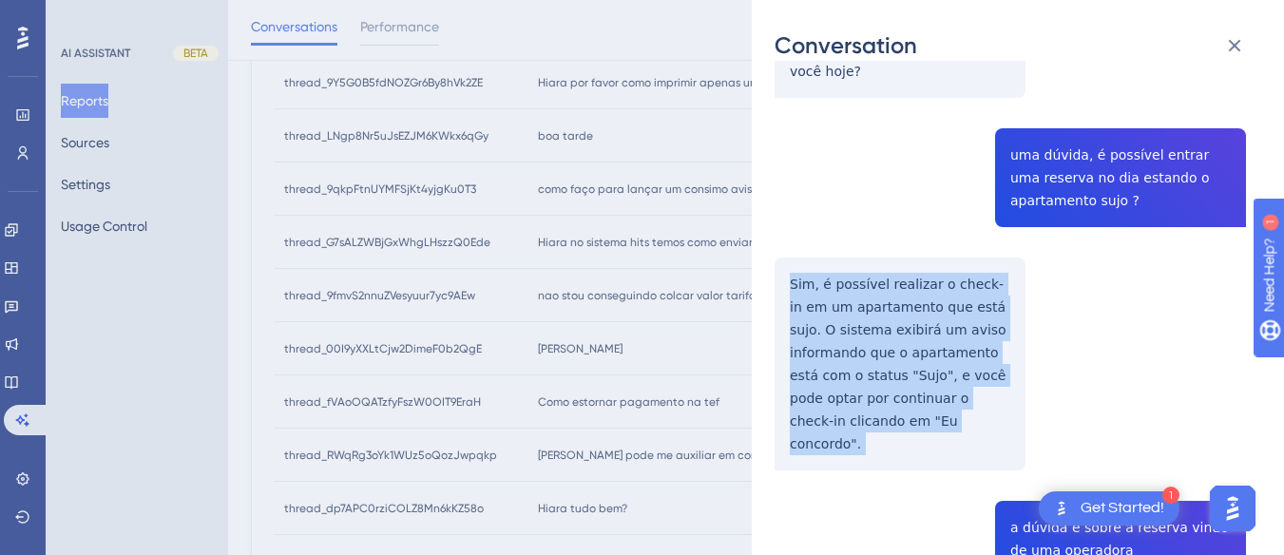
click at [787, 272] on div "thread_LNgp8Nr5uJsEZJM6KWkx6qGy Copy 1 - 5_Cardoso, Fabiano User Conversation H…" at bounding box center [1009, 461] width 471 height 1324
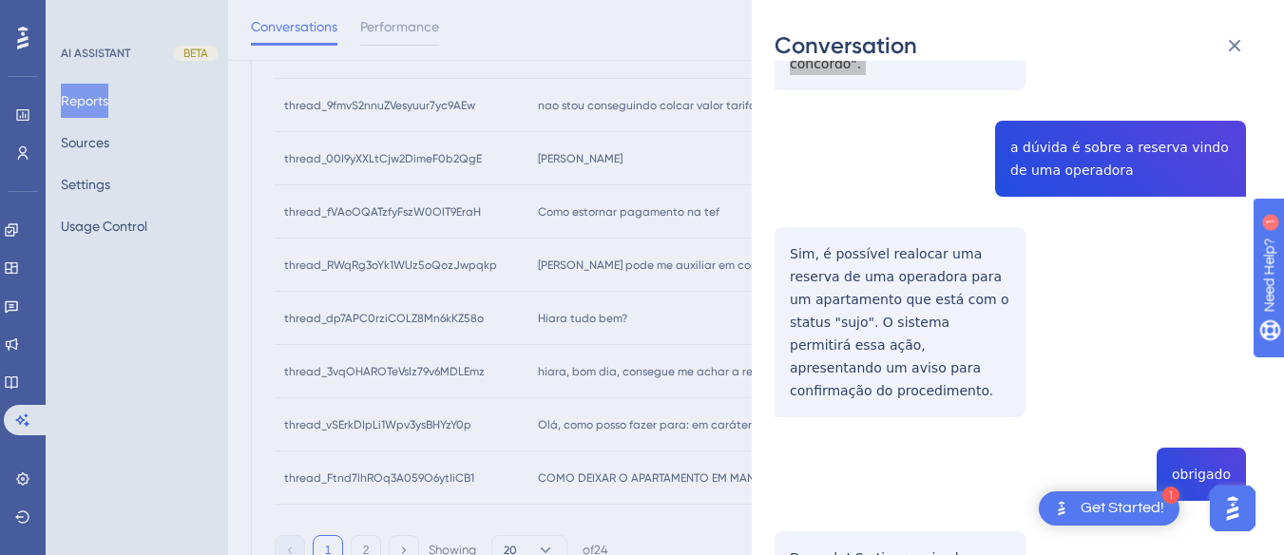
scroll to position [570, 0]
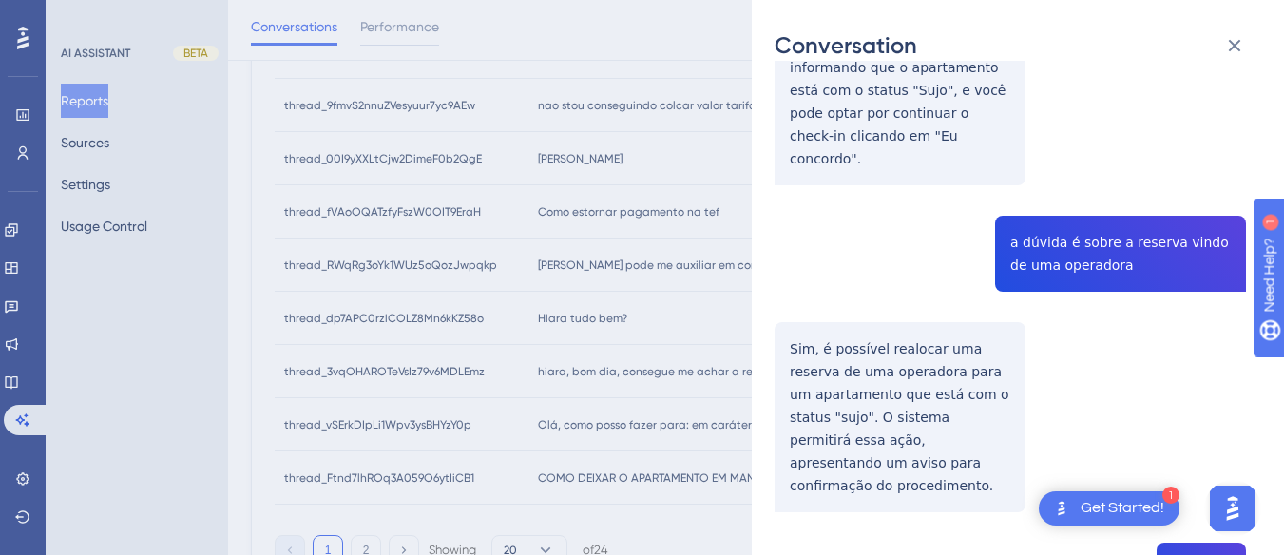
click at [1031, 195] on div "thread_LNgp8Nr5uJsEZJM6KWkx6qGy Copy 1 - 5_Cardoso, Fabiano User Conversation H…" at bounding box center [1009, 175] width 471 height 1324
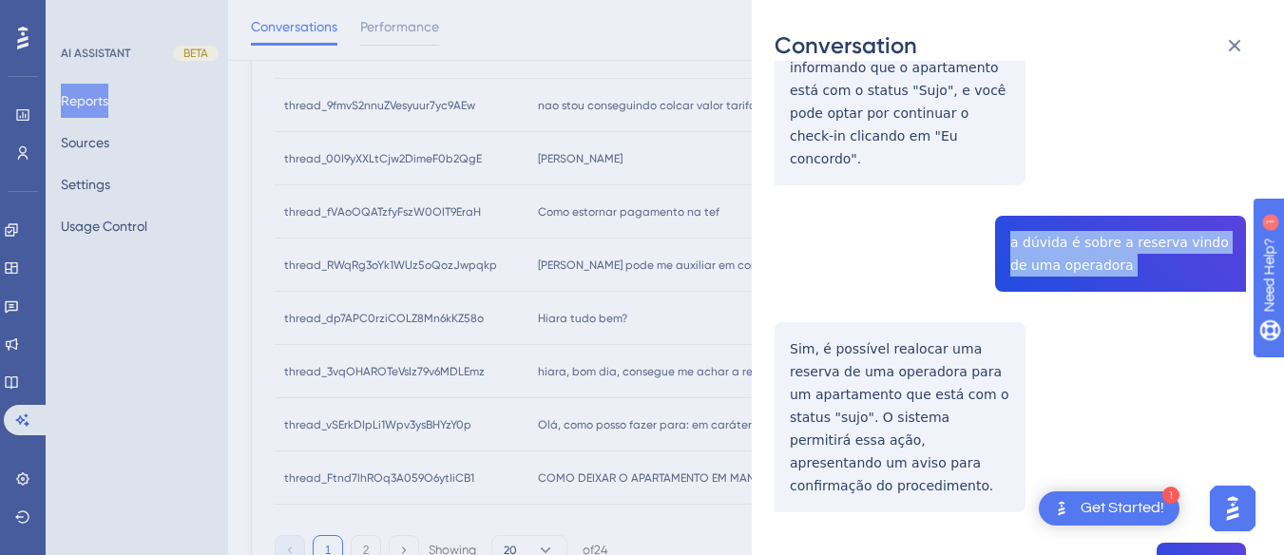
click at [1031, 195] on div "thread_LNgp8Nr5uJsEZJM6KWkx6qGy Copy 1 - 5_Cardoso, Fabiano User Conversation H…" at bounding box center [1009, 175] width 471 height 1324
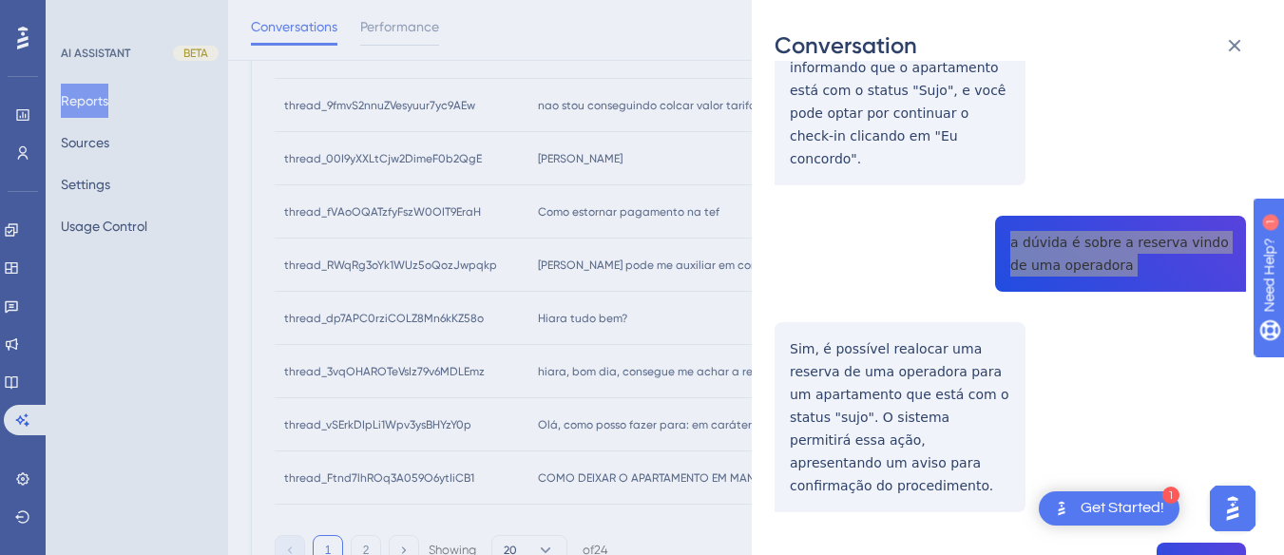
scroll to position [665, 0]
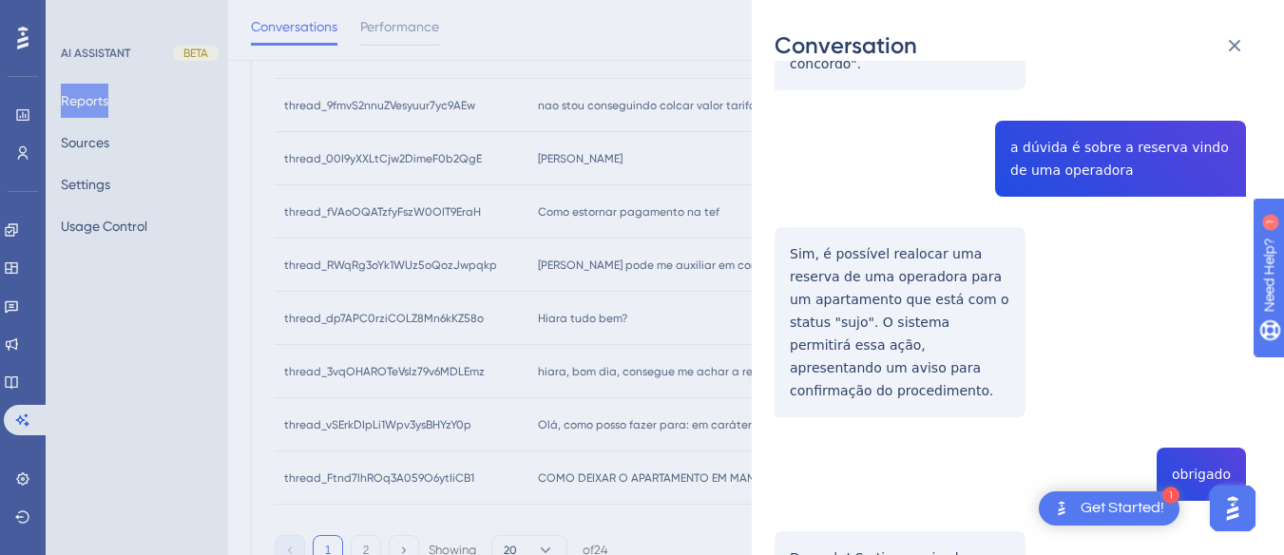
click at [850, 232] on div "thread_LNgp8Nr5uJsEZJM6KWkx6qGy Copy 1 - 5_Cardoso, Fabiano User Conversation H…" at bounding box center [1009, 80] width 471 height 1324
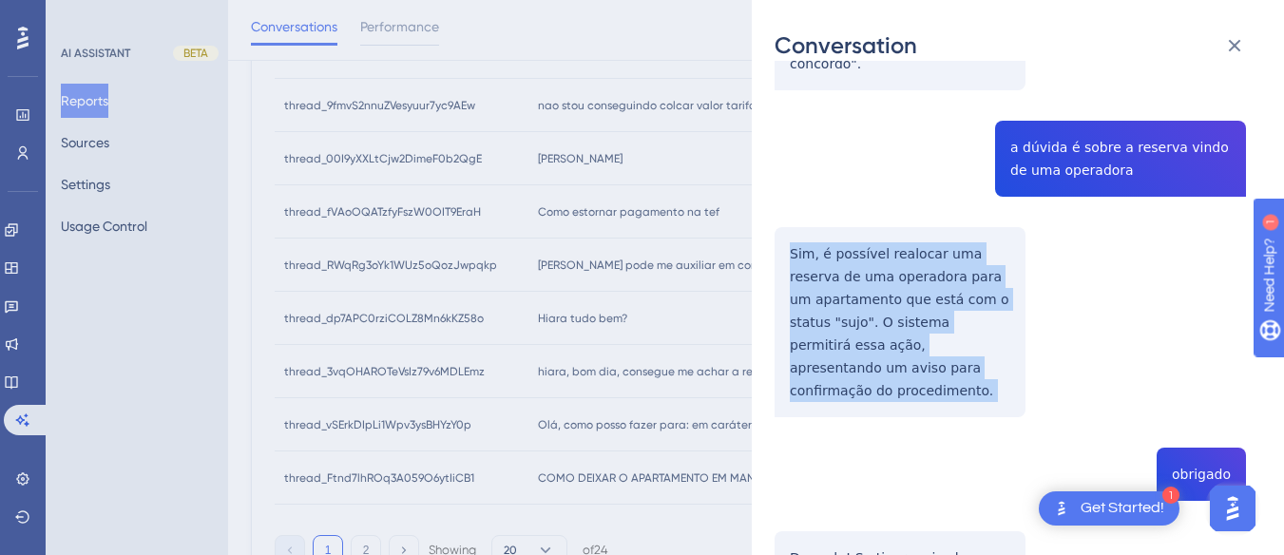
click at [850, 232] on div "thread_LNgp8Nr5uJsEZJM6KWkx6qGy Copy 1 - 5_Cardoso, Fabiano User Conversation H…" at bounding box center [1009, 80] width 471 height 1324
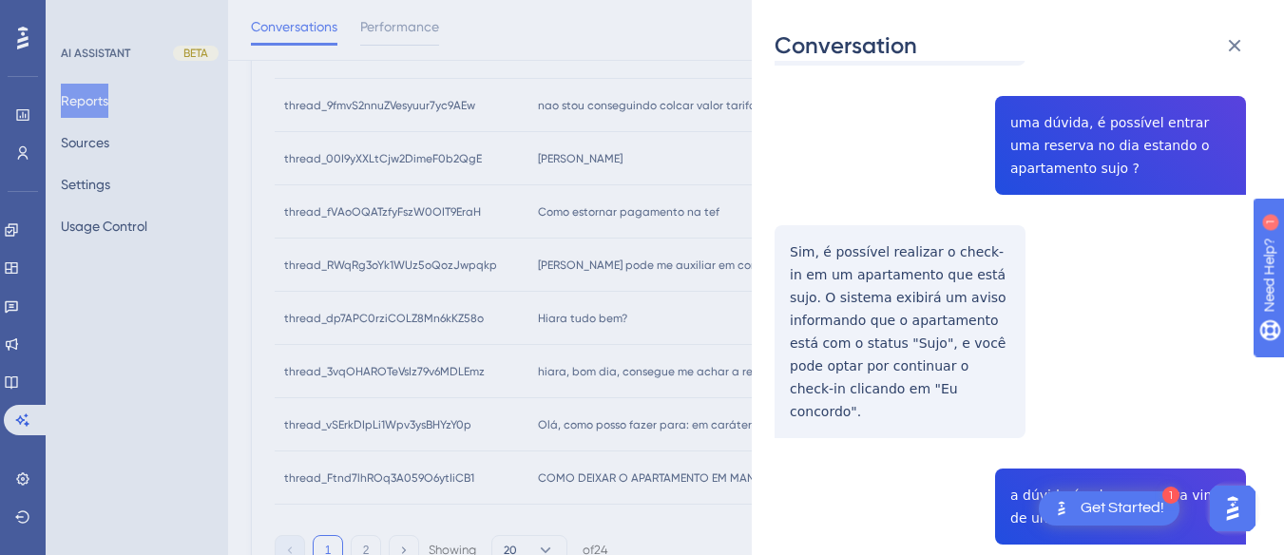
scroll to position [0, 0]
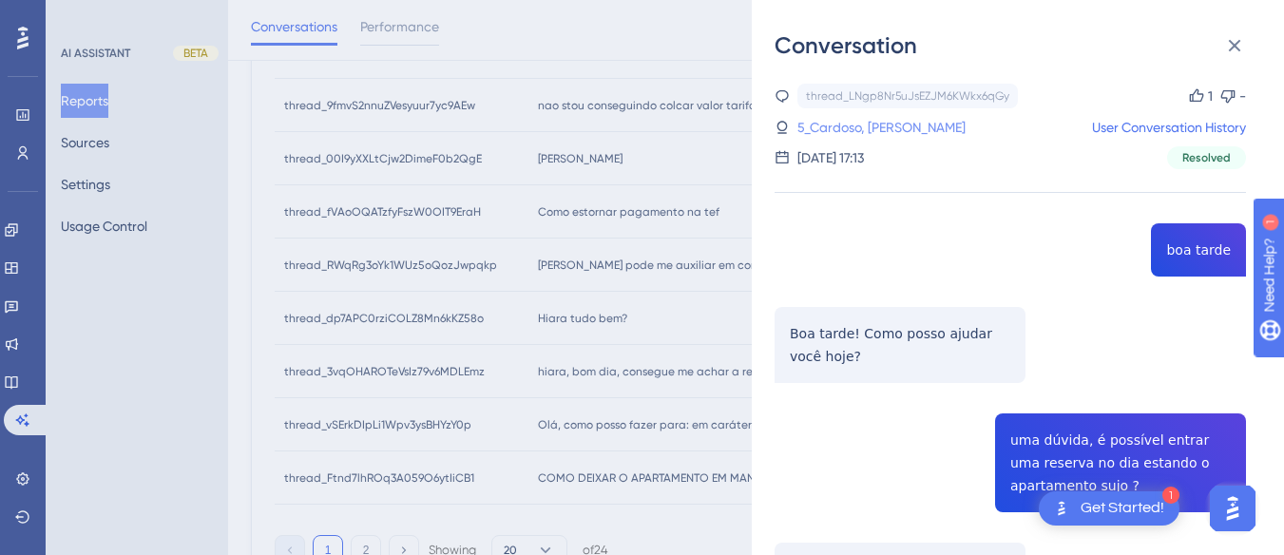
click at [861, 131] on link "5_Cardoso, Fabiano" at bounding box center [881, 127] width 168 height 23
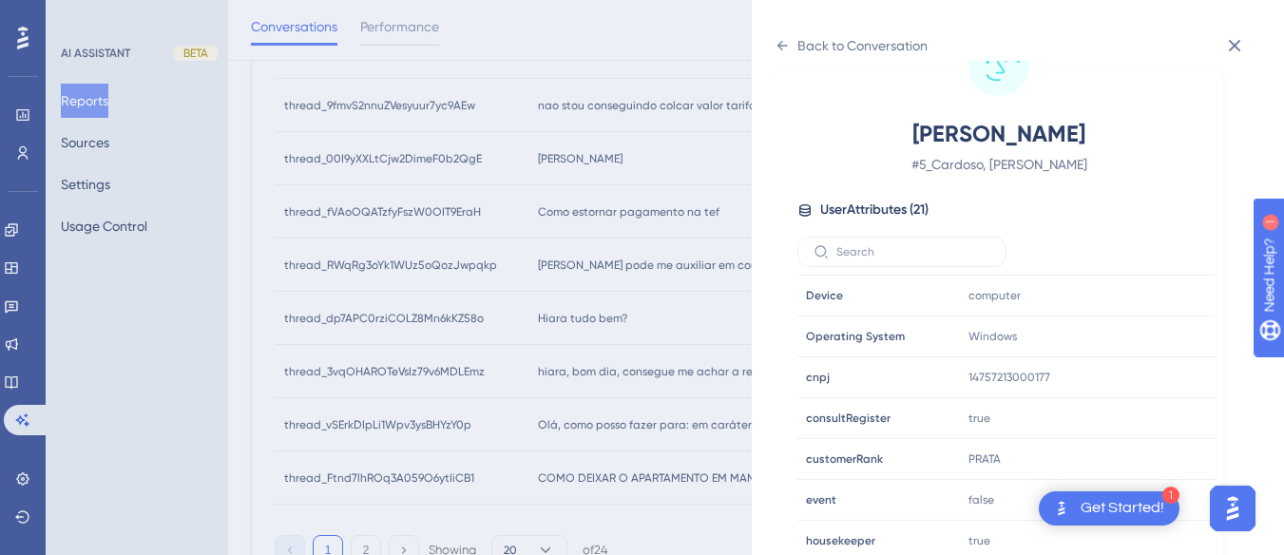
scroll to position [570, 0]
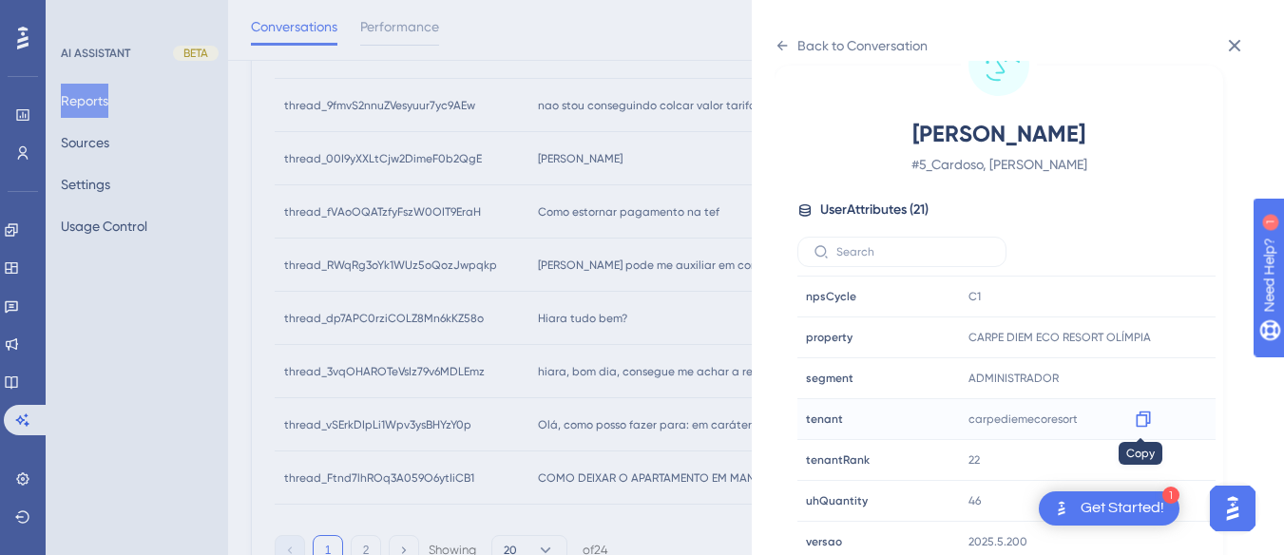
click at [1128, 416] on div at bounding box center [1143, 419] width 30 height 30
click at [1148, 417] on icon at bounding box center [1143, 419] width 19 height 19
click at [777, 46] on icon at bounding box center [782, 46] width 10 height 10
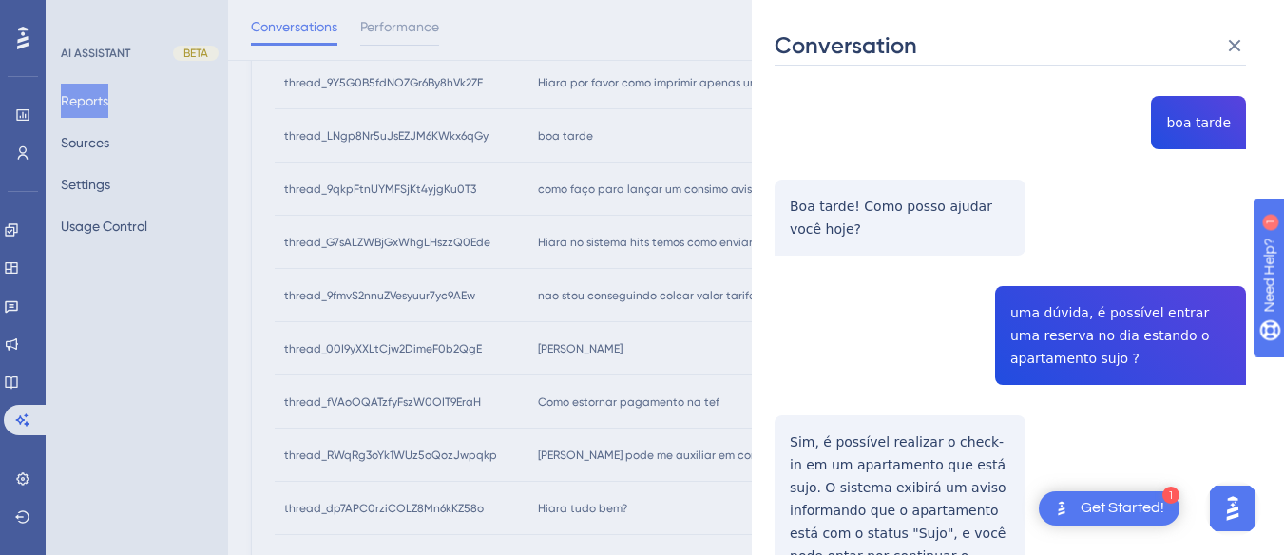
scroll to position [0, 0]
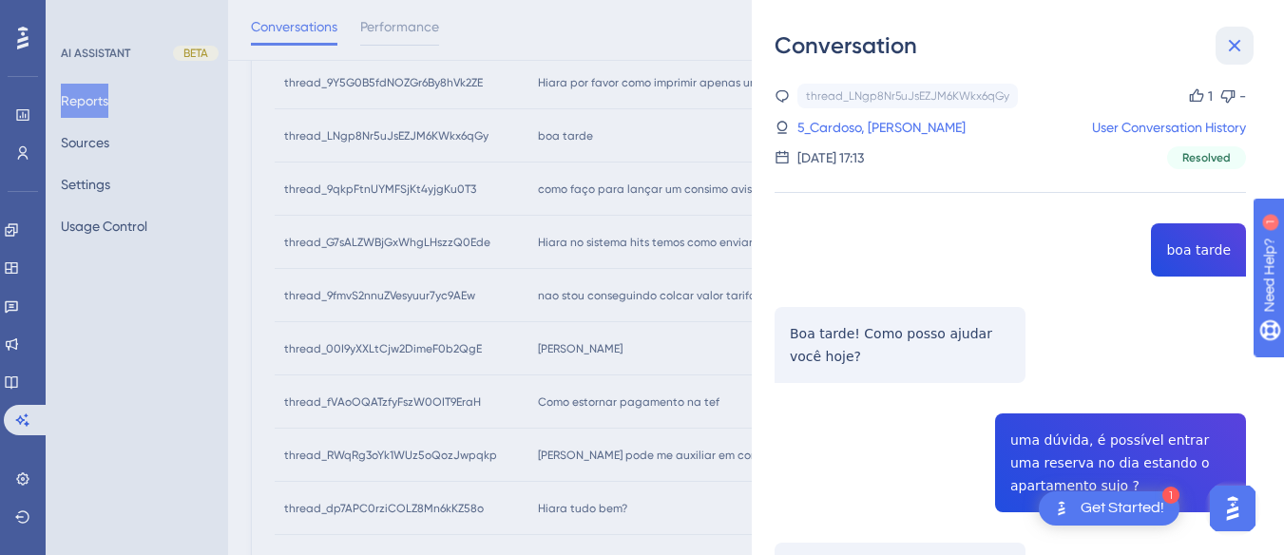
click at [1232, 41] on icon at bounding box center [1234, 45] width 23 height 23
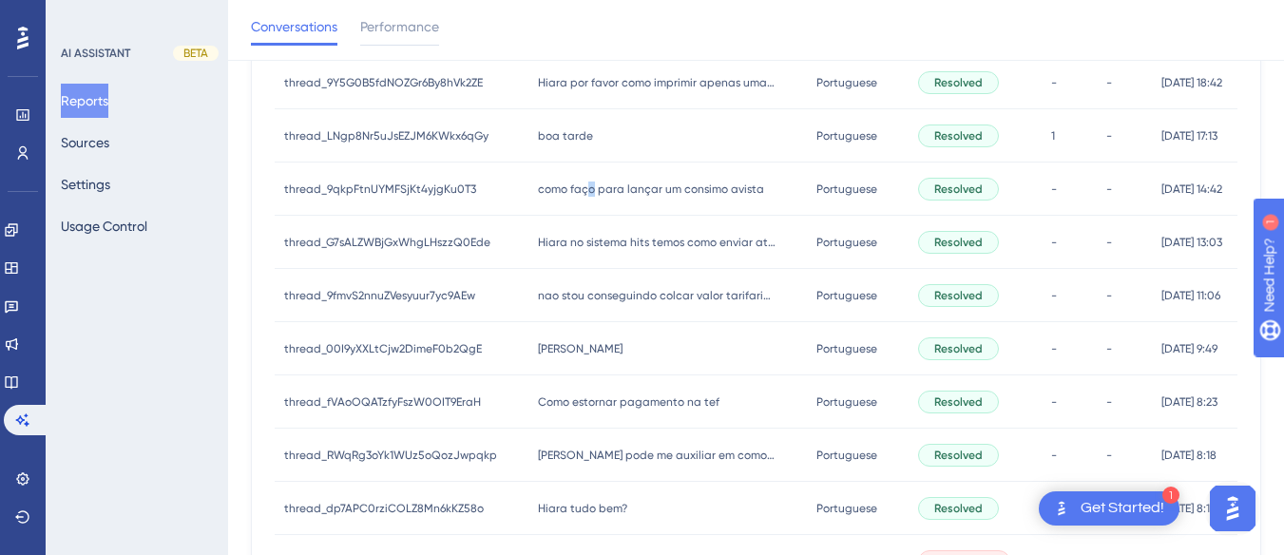
click at [582, 182] on span "como faço para lançar um consimo avista" at bounding box center [651, 189] width 226 height 15
click at [591, 182] on span "como faço para lançar um consimo avista" at bounding box center [651, 189] width 226 height 15
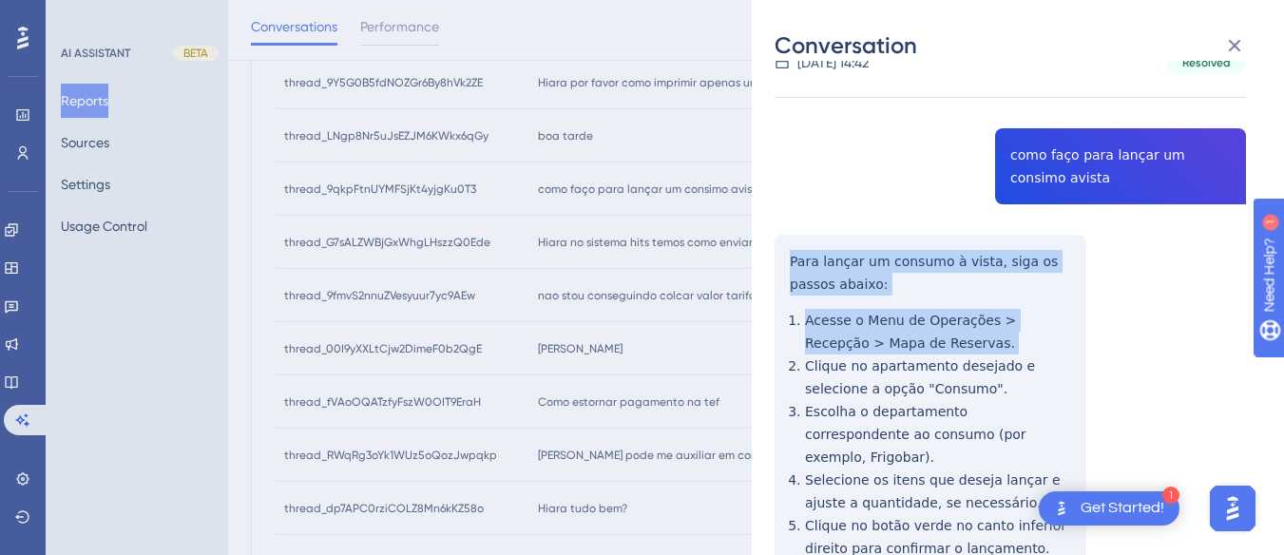
scroll to position [380, 0]
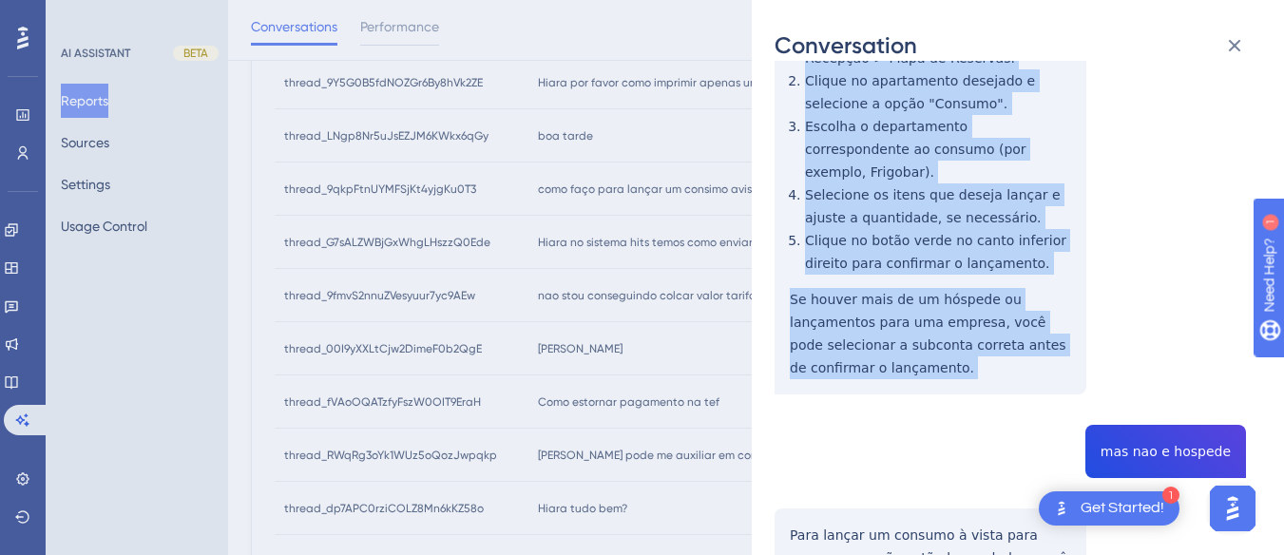
drag, startPoint x: 781, startPoint y: 254, endPoint x: 965, endPoint y: 355, distance: 209.7
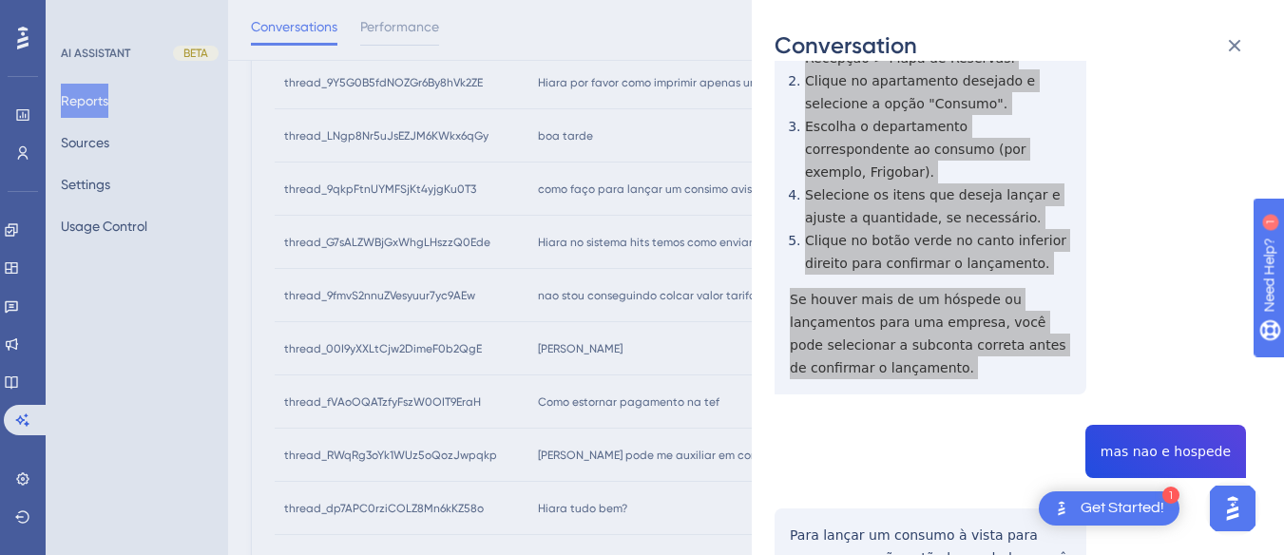
scroll to position [570, 0]
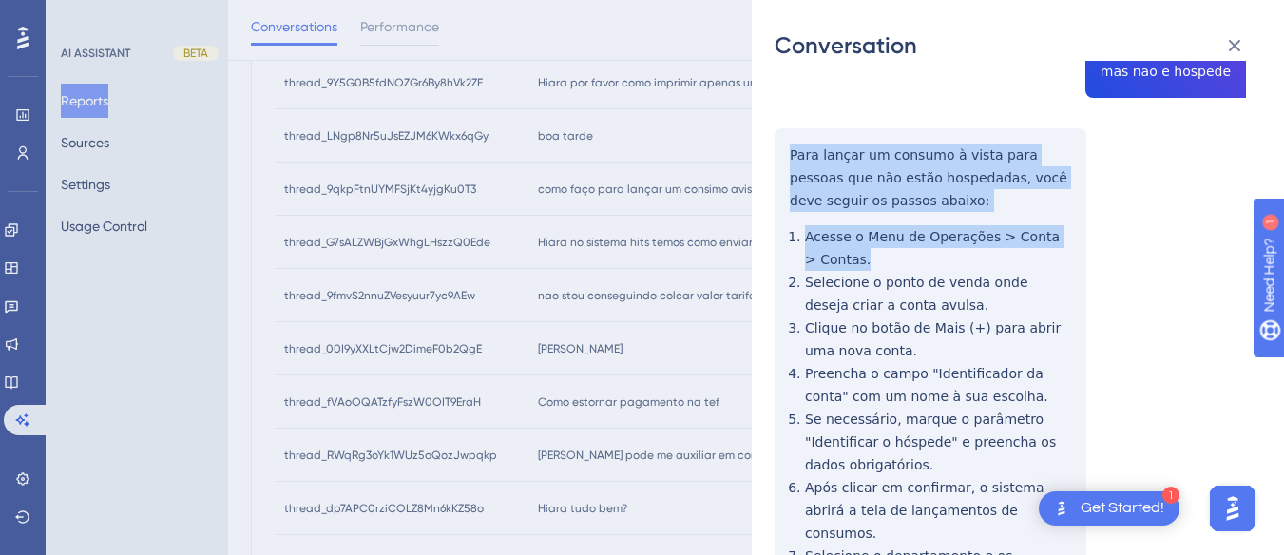
scroll to position [1045, 0]
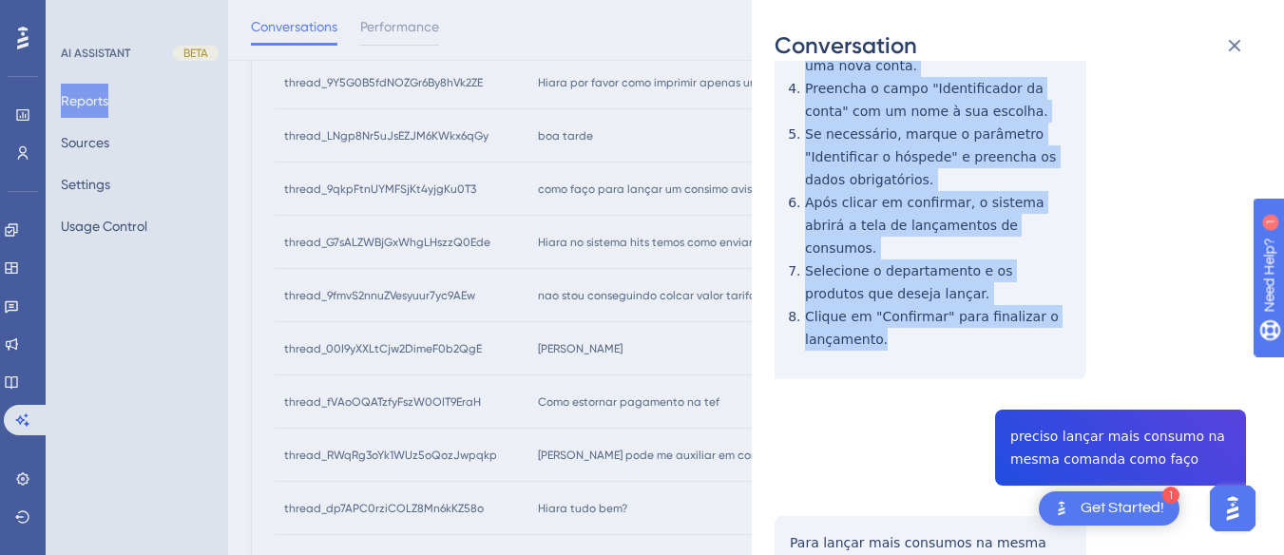
drag, startPoint x: 786, startPoint y: 124, endPoint x: 851, endPoint y: 158, distance: 74.0
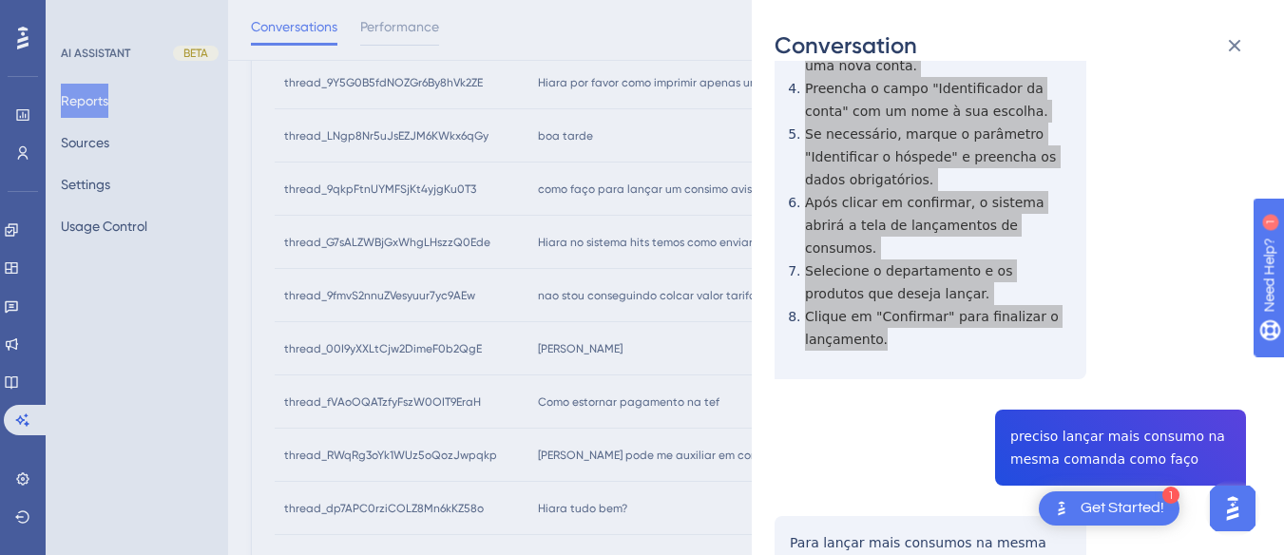
scroll to position [1235, 0]
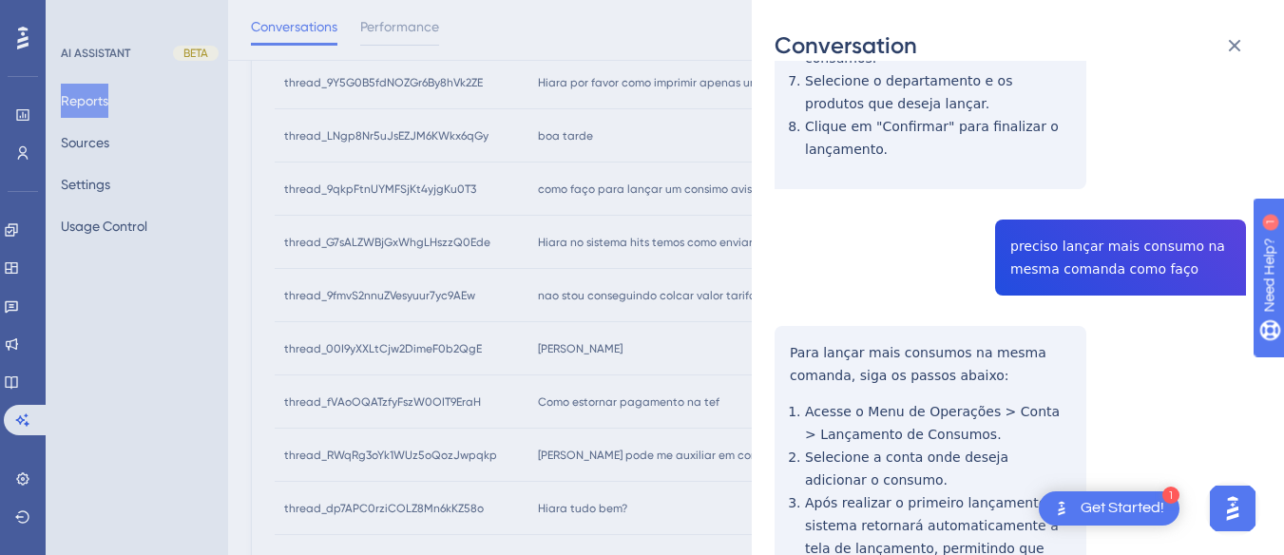
click at [1079, 208] on div "thread_9qkpFtnUYMFSjKt4yjgKu0T3 Copy - - 55_Rosane Sgarbossa, GRANDE HOTEL A&B …" at bounding box center [1009, 507] width 471 height 3319
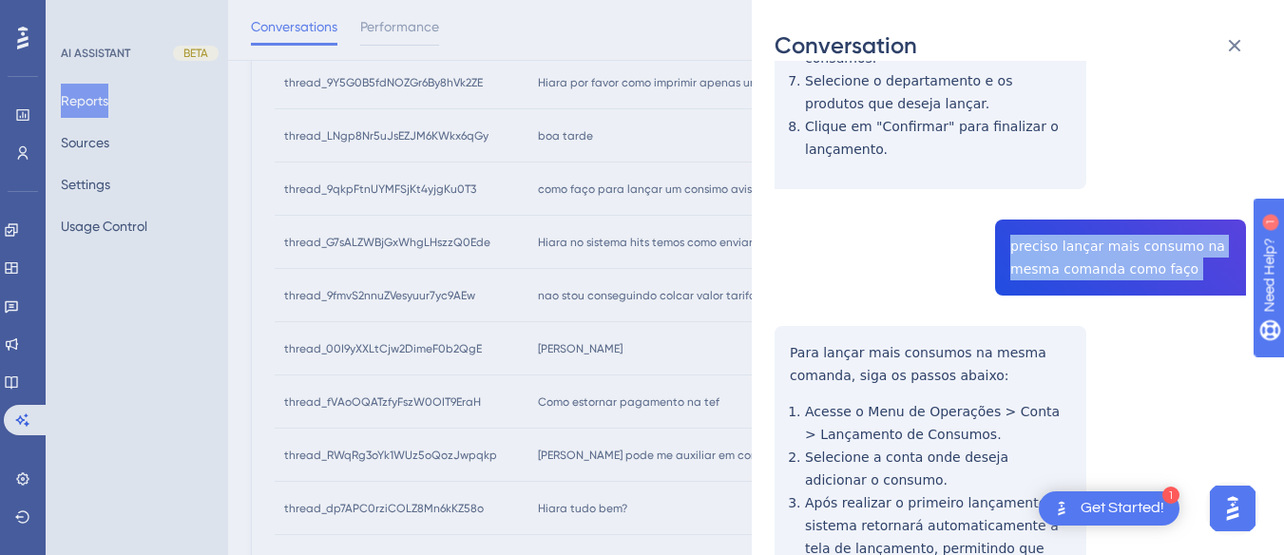
click at [1079, 208] on div "thread_9qkpFtnUYMFSjKt4yjgKu0T3 Copy - - 55_Rosane Sgarbossa, GRANDE HOTEL A&B …" at bounding box center [1009, 507] width 471 height 3319
click at [787, 298] on div "thread_9qkpFtnUYMFSjKt4yjgKu0T3 Copy - - 55_Rosane Sgarbossa, GRANDE HOTEL A&B …" at bounding box center [1009, 507] width 471 height 3319
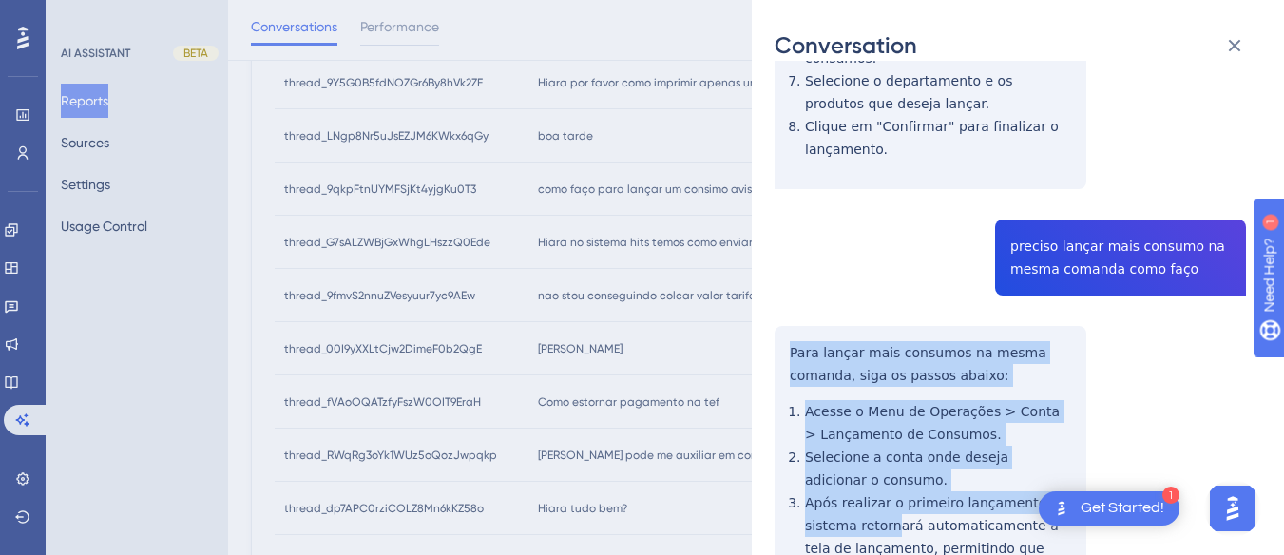
scroll to position [1520, 0]
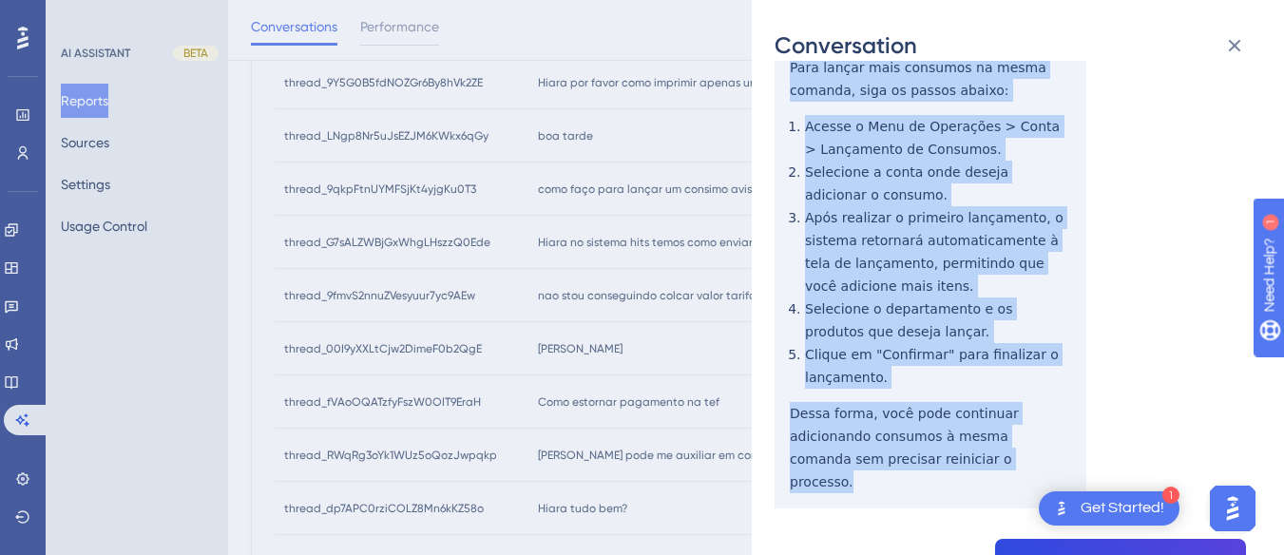
drag, startPoint x: 786, startPoint y: 298, endPoint x: 960, endPoint y: 406, distance: 204.4
click at [964, 427] on div "thread_9qkpFtnUYMFSjKt4yjgKu0T3 Copy - - 55_Rosane Sgarbossa, GRANDE HOTEL A&B …" at bounding box center [1009, 222] width 471 height 3319
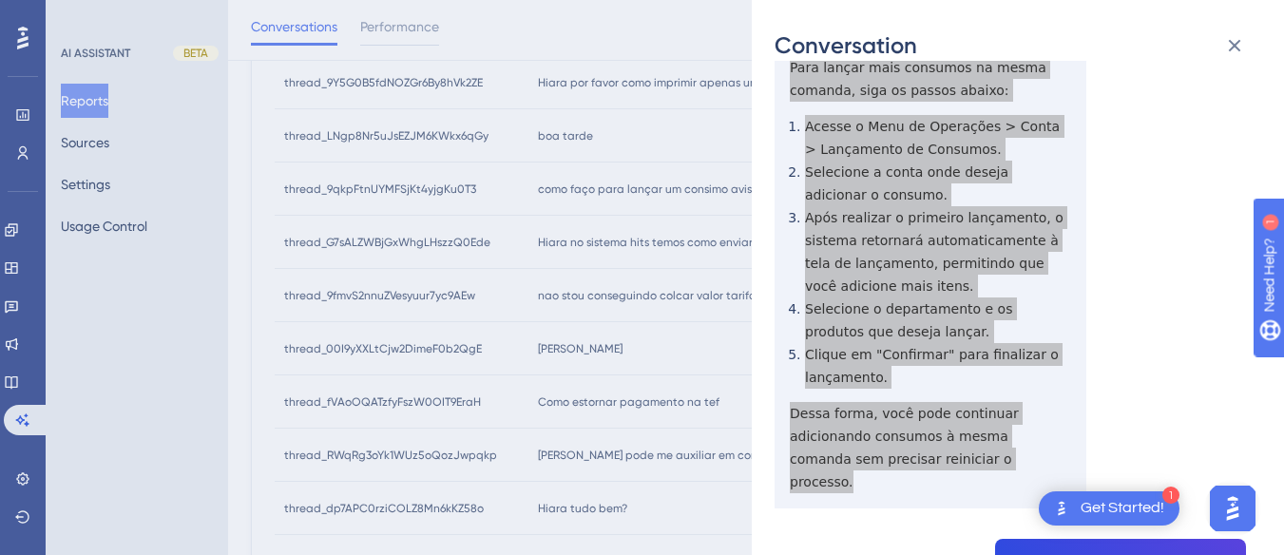
scroll to position [1711, 0]
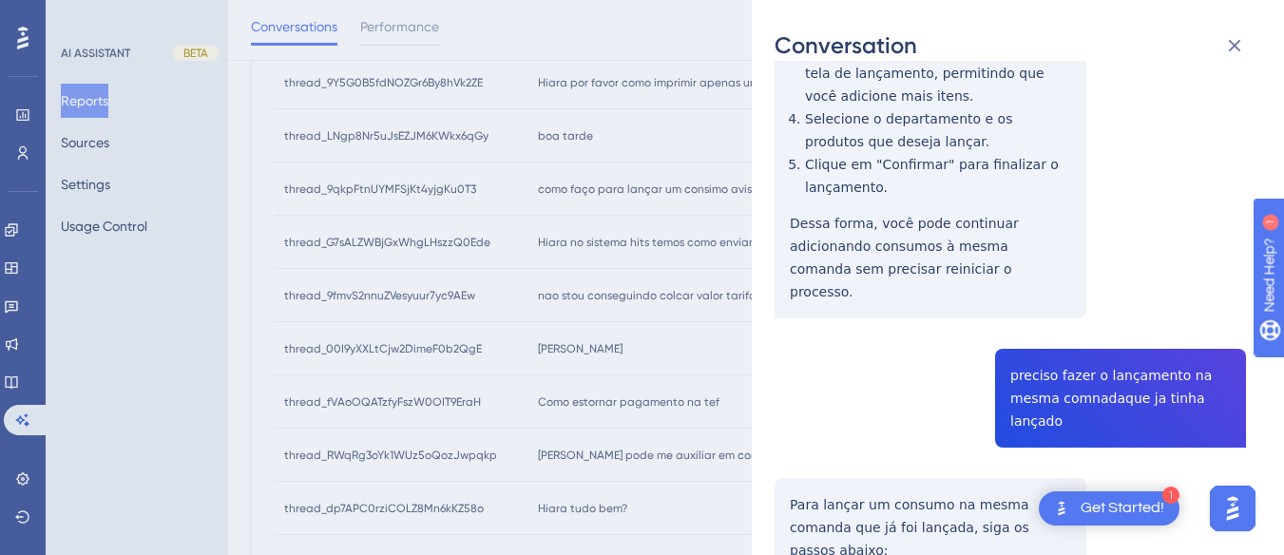
click at [1026, 326] on div "thread_9qkpFtnUYMFSjKt4yjgKu0T3 Copy - - 55_Rosane Sgarbossa, GRANDE HOTEL A&B …" at bounding box center [1009, 32] width 471 height 3319
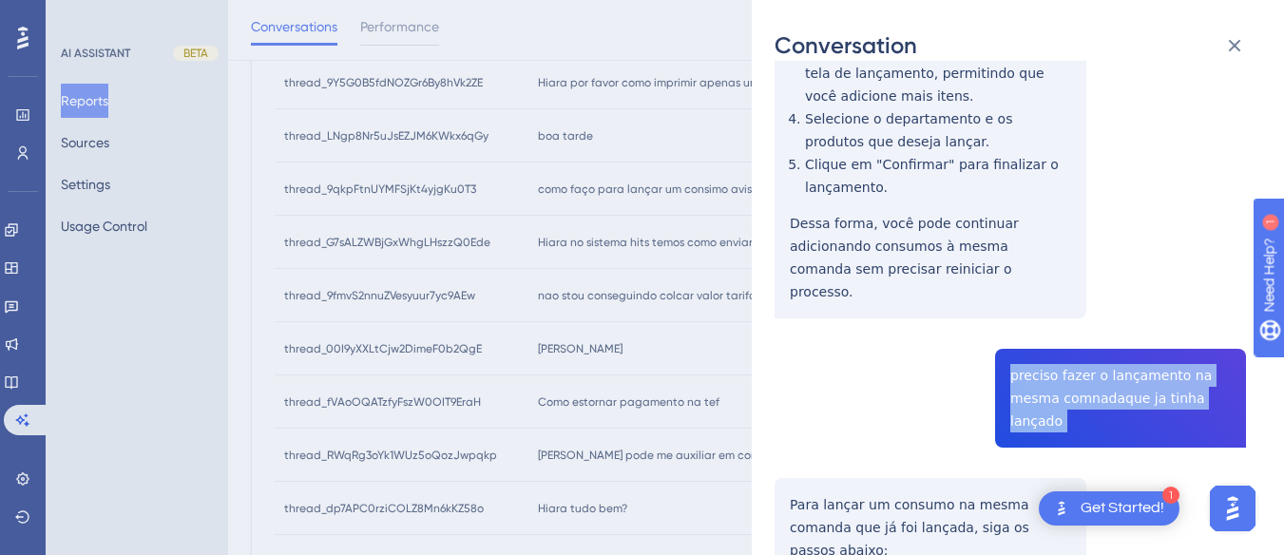
click at [1026, 326] on div "thread_9qkpFtnUYMFSjKt4yjgKu0T3 Copy - - 55_Rosane Sgarbossa, GRANDE HOTEL A&B …" at bounding box center [1009, 32] width 471 height 3319
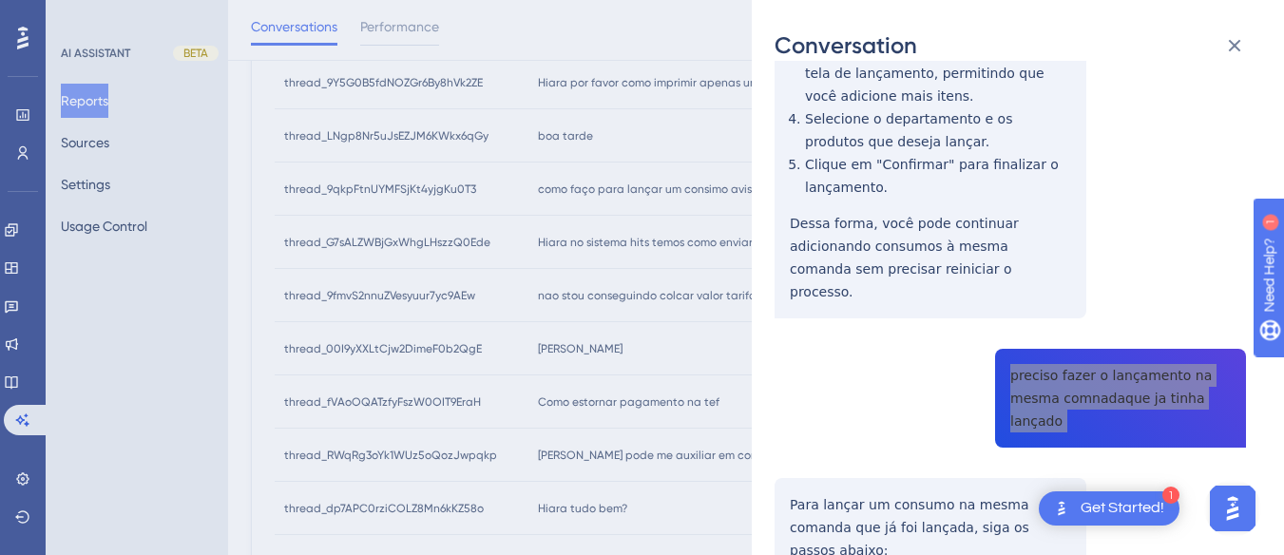
scroll to position [1901, 0]
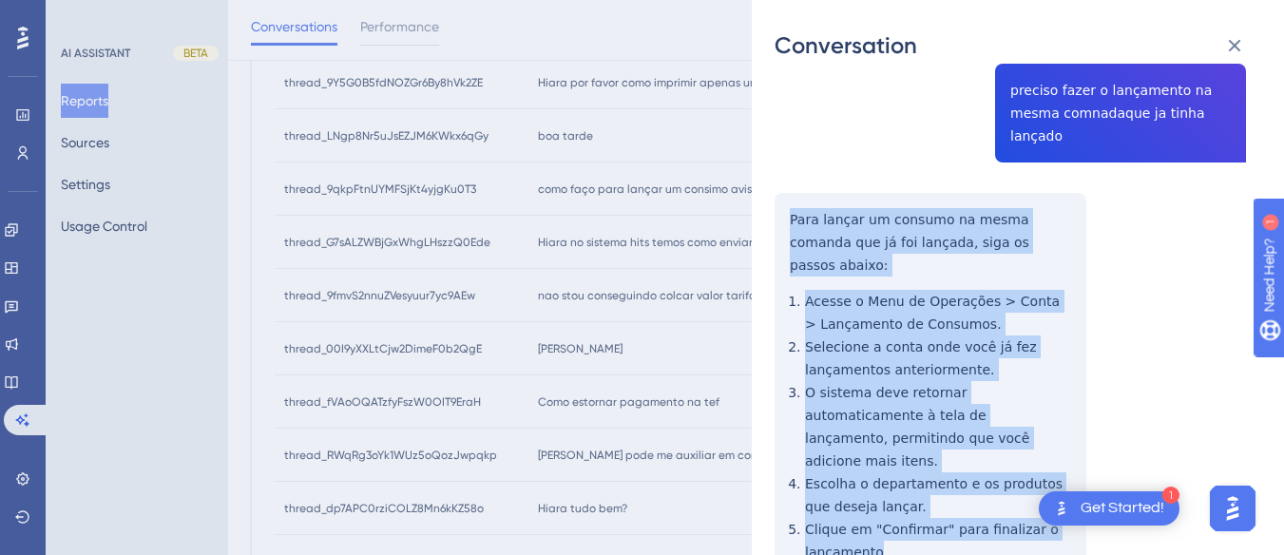
scroll to position [2091, 0]
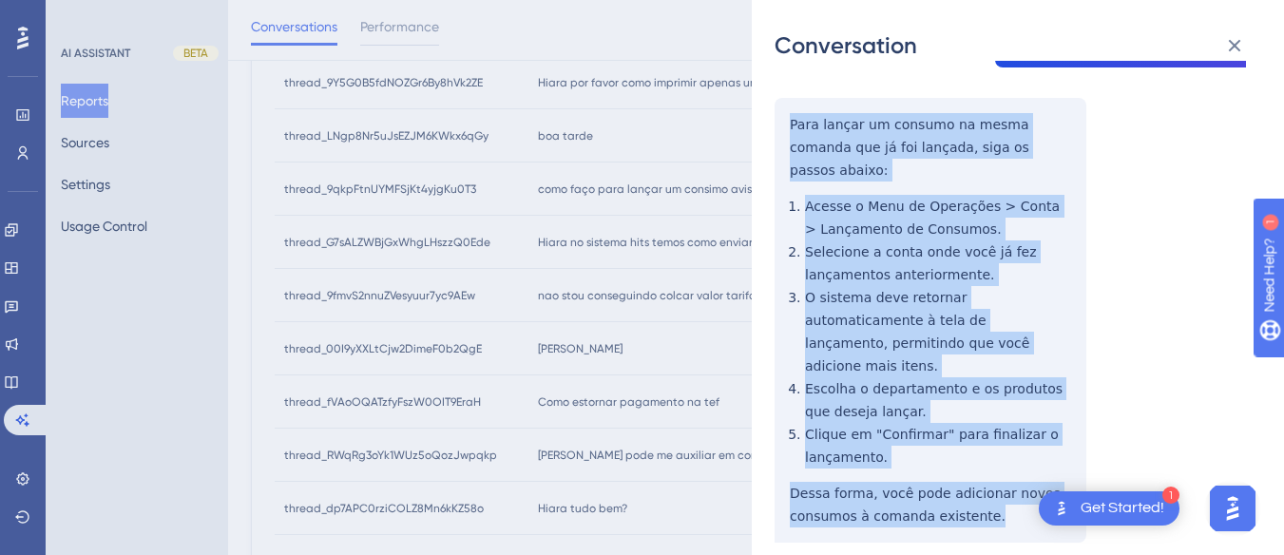
drag, startPoint x: 789, startPoint y: 124, endPoint x: 868, endPoint y: 260, distance: 157.9
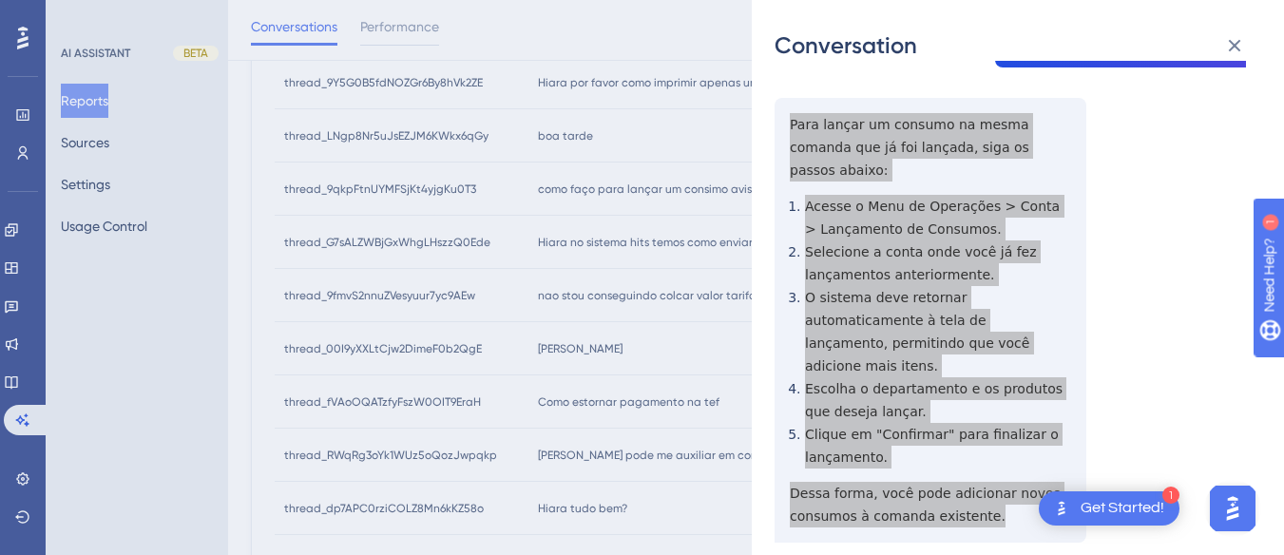
scroll to position [2376, 0]
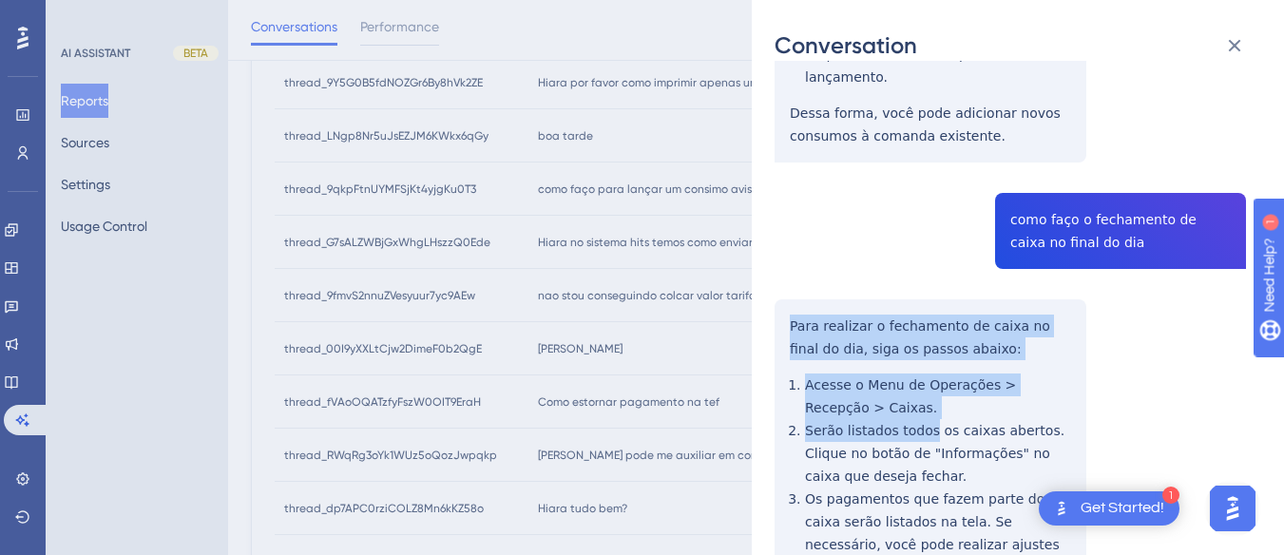
scroll to position [2628, 0]
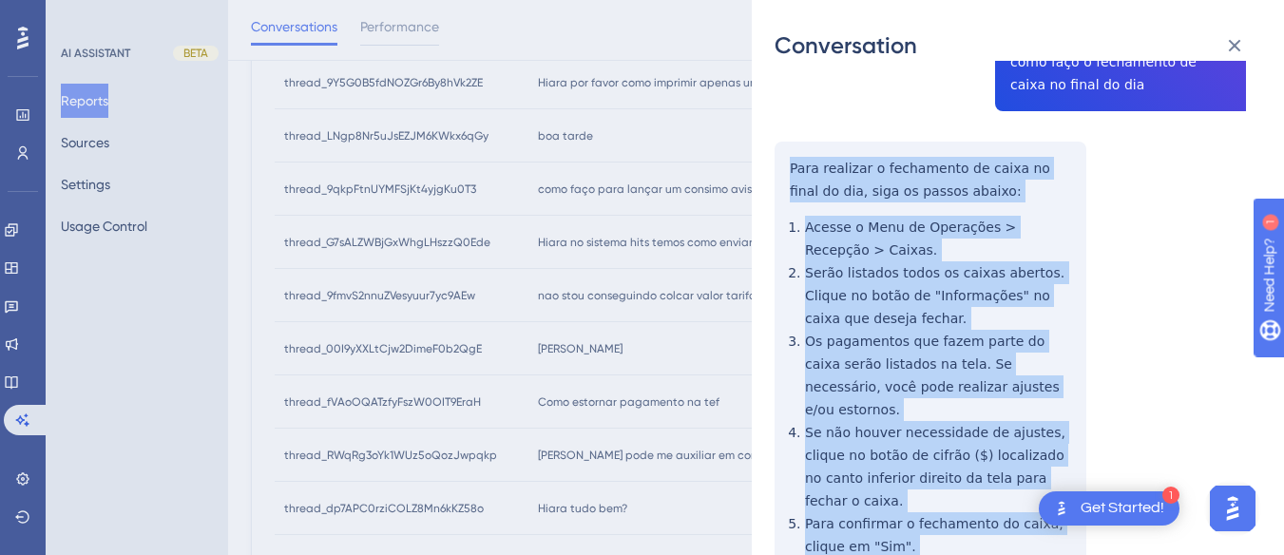
drag, startPoint x: 780, startPoint y: 185, endPoint x: 981, endPoint y: 461, distance: 340.8
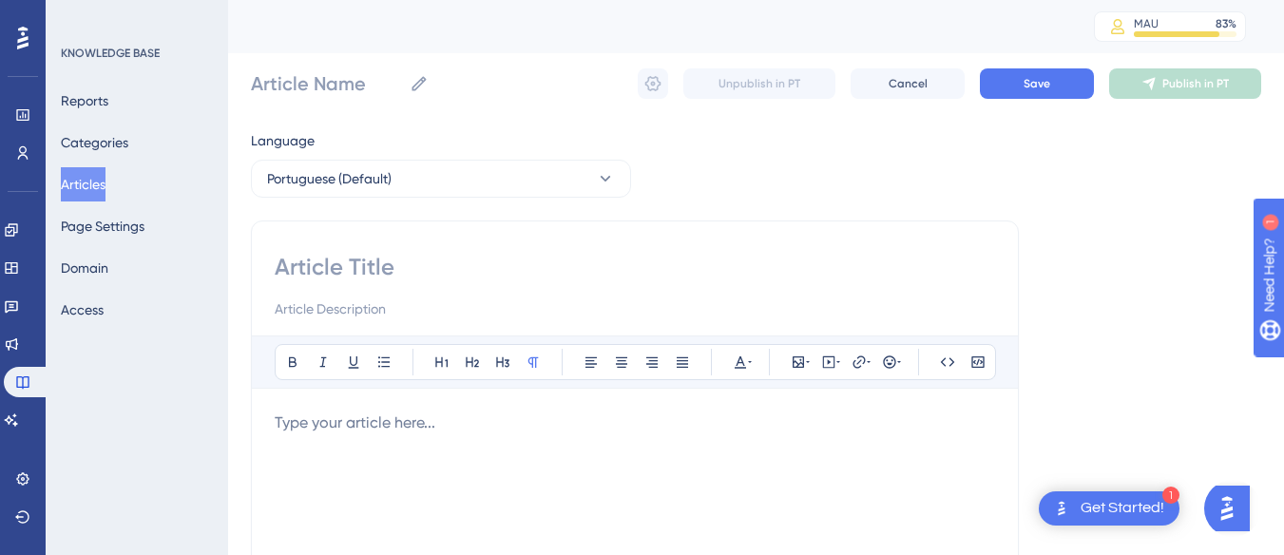
click at [105, 185] on button "Articles" at bounding box center [83, 184] width 45 height 34
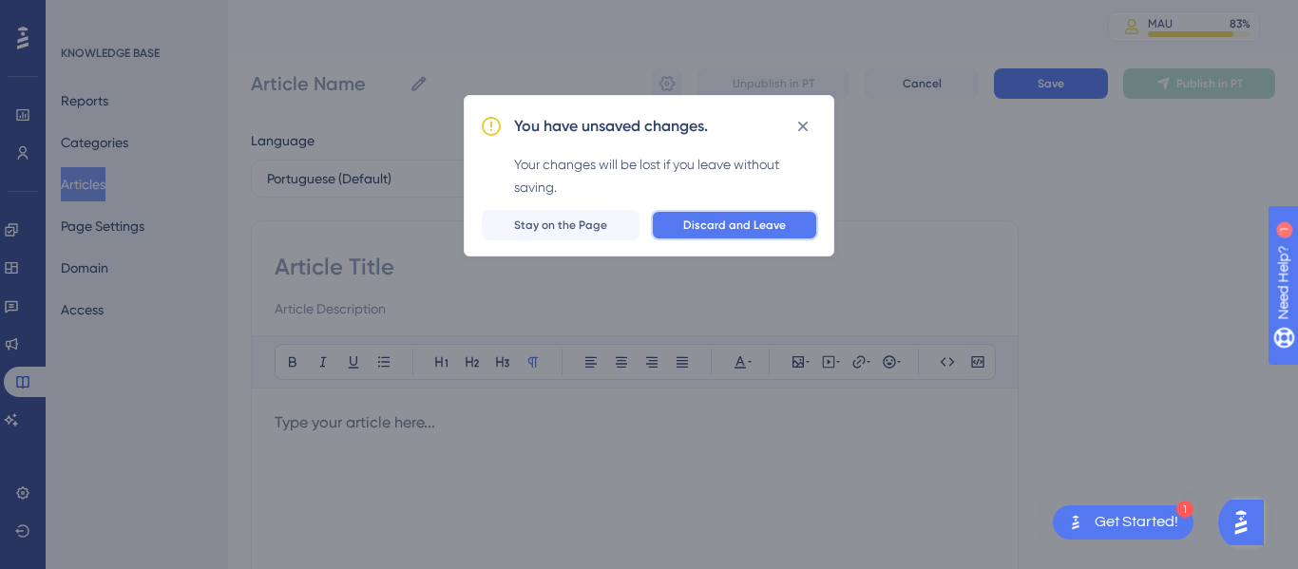
click at [692, 224] on span "Discard and Leave" at bounding box center [734, 225] width 103 height 15
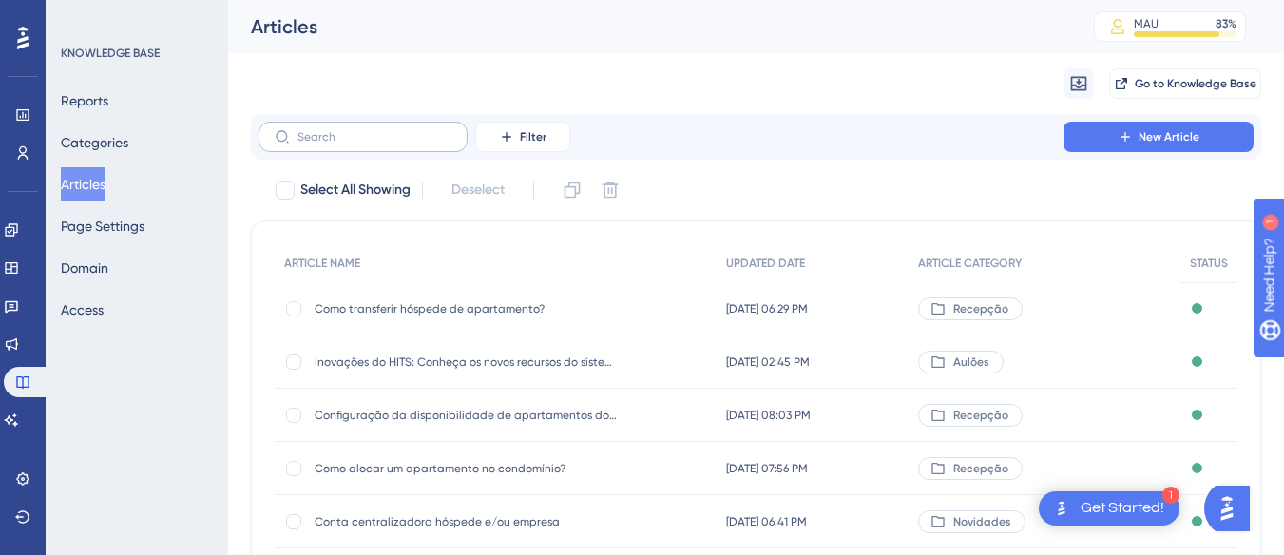
drag, startPoint x: 350, startPoint y: 114, endPoint x: 342, endPoint y: 124, distance: 12.2
click at [350, 117] on div "Filter New Article" at bounding box center [756, 137] width 1010 height 46
click at [340, 148] on label at bounding box center [362, 137] width 209 height 30
click at [340, 143] on input "text" at bounding box center [374, 136] width 154 height 13
click at [1216, 80] on span "Go to Knowledge Base" at bounding box center [1196, 83] width 122 height 15
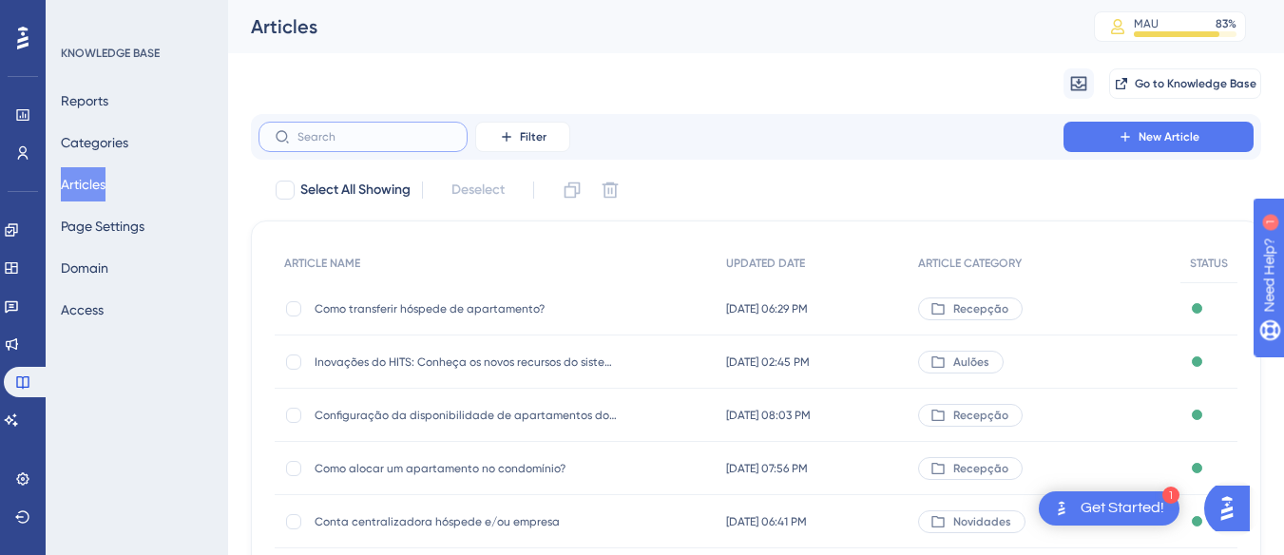
click at [386, 132] on input "text" at bounding box center [374, 136] width 154 height 13
drag, startPoint x: 350, startPoint y: 150, endPoint x: 338, endPoint y: 132, distance: 21.4
click at [338, 132] on input "text" at bounding box center [374, 136] width 154 height 13
paste input "Processo de Negociação de Eventos e Mudança no processo de geração de Orçamento"
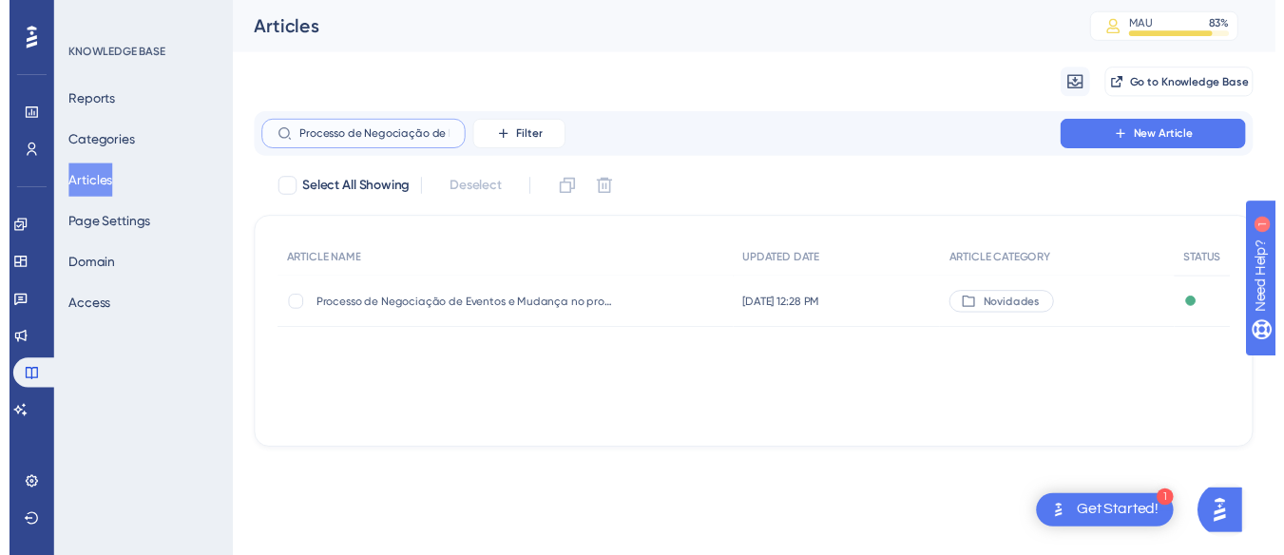
scroll to position [0, 308]
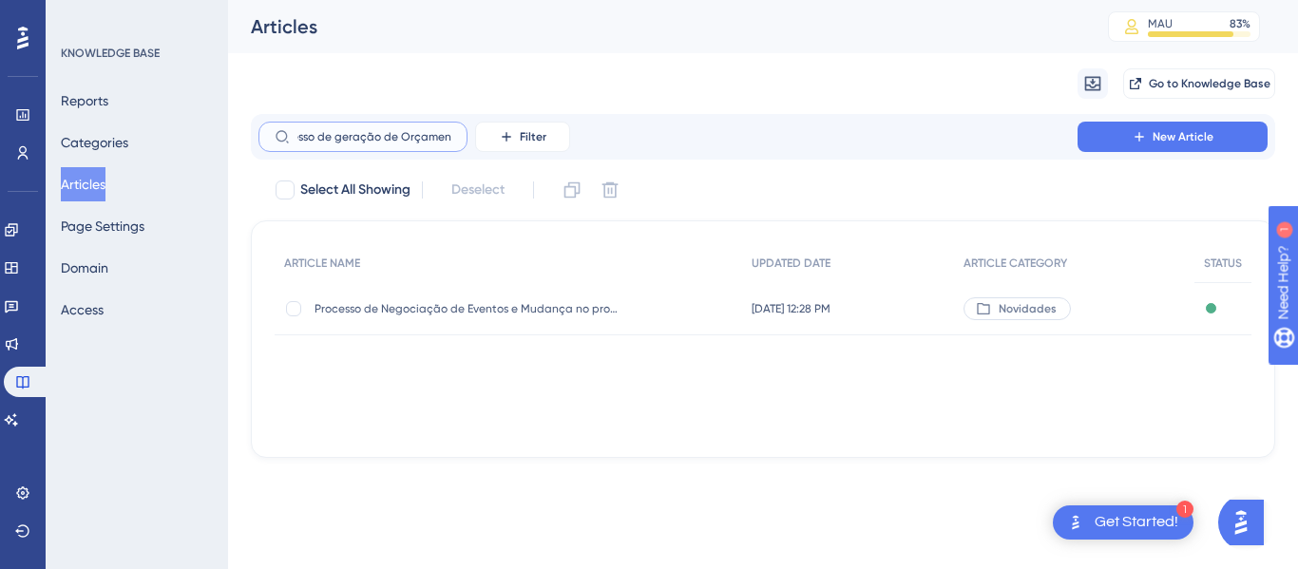
type input "Processo de Negociação de Eventos e Mudança no processo de geração de Orçamento"
click at [444, 298] on div "Processo de Negociação de Eventos e Mudança no processo de geração de Orçamento…" at bounding box center [467, 308] width 304 height 53
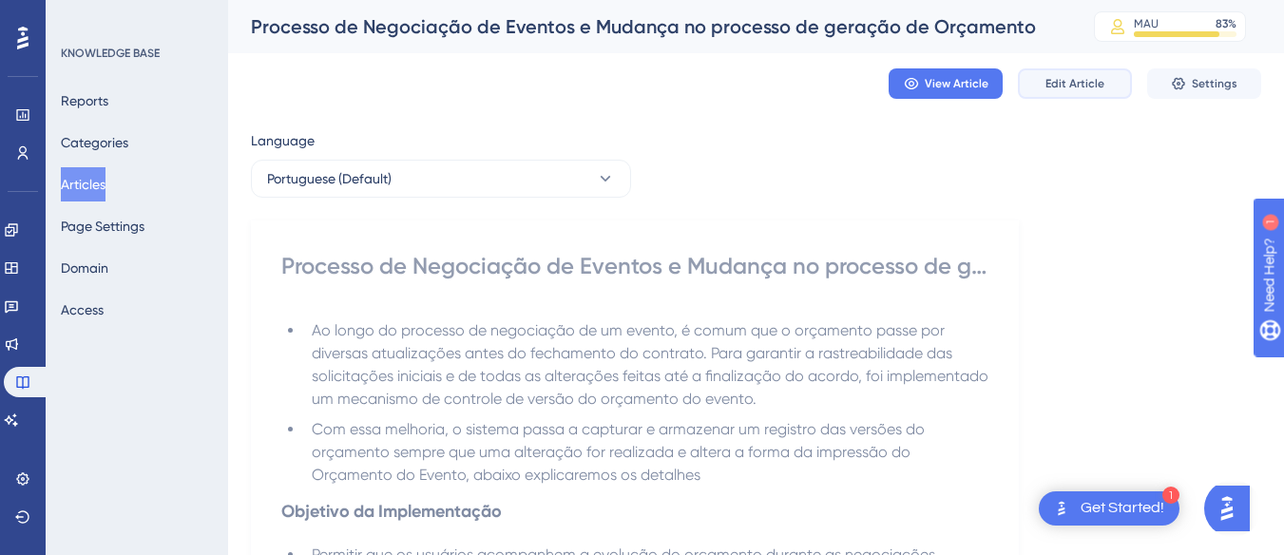
click at [1078, 78] on span "Edit Article" at bounding box center [1074, 83] width 59 height 15
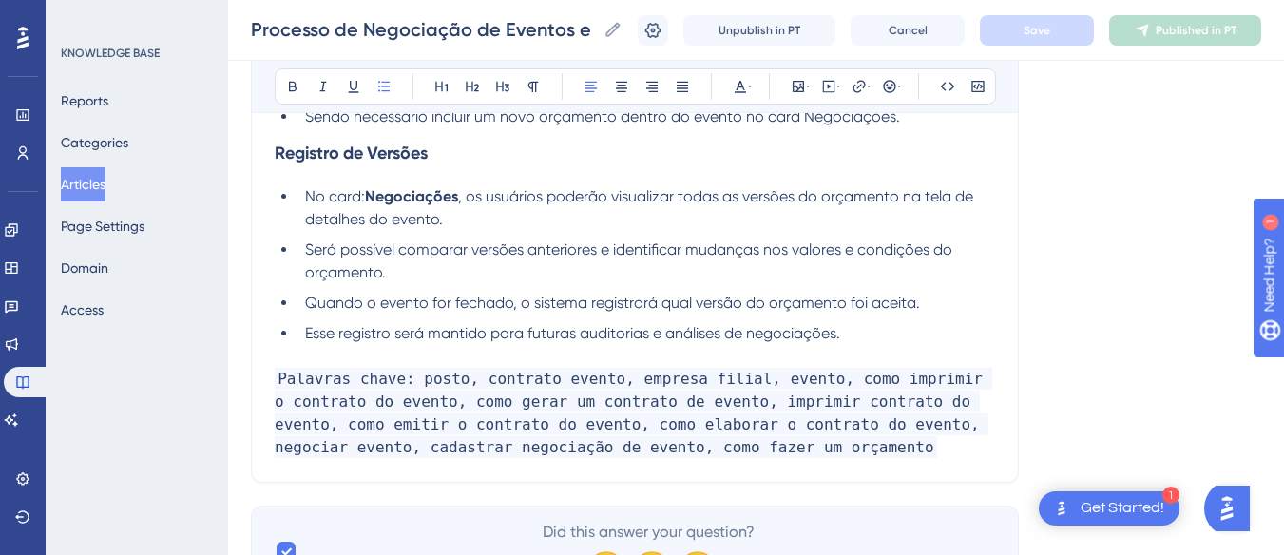
scroll to position [4866, 0]
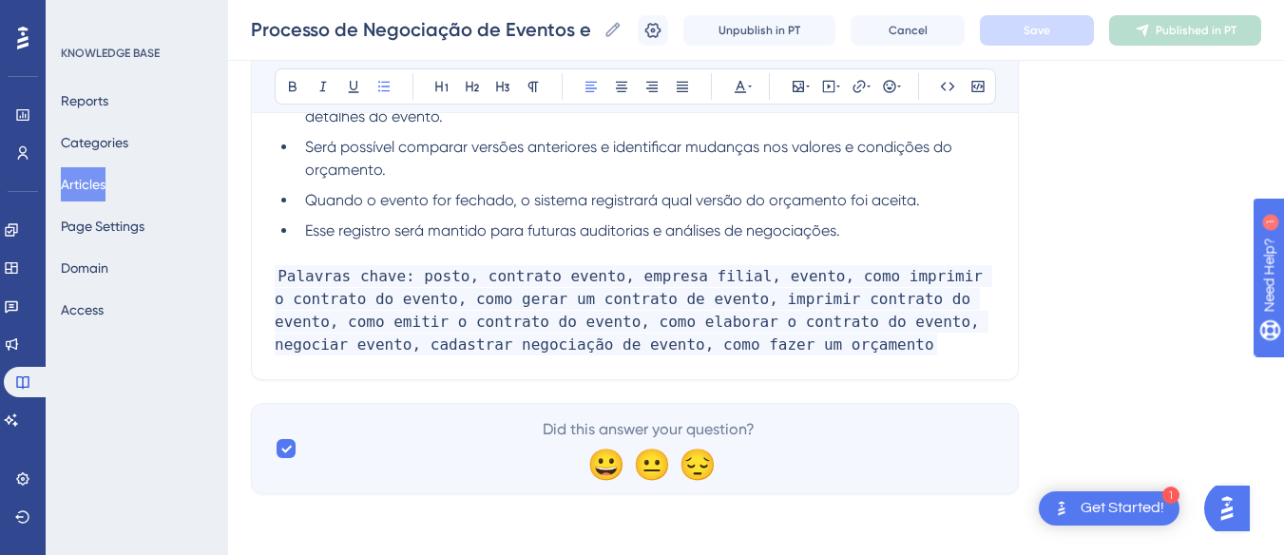
click at [778, 344] on p "Palavras chave: posto, contrato evento, empresa filial, evento, como imprimir o…" at bounding box center [635, 310] width 720 height 91
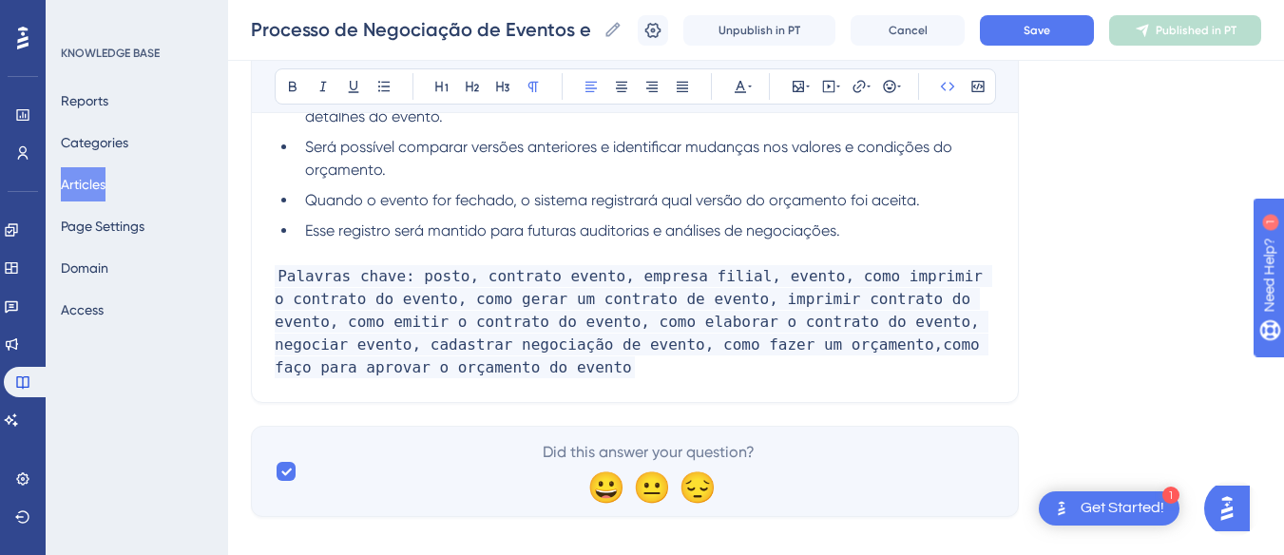
click at [531, 369] on p "Palavras chave: posto, contrato evento, empresa filial, evento, como imprimir o…" at bounding box center [635, 322] width 720 height 114
click at [1039, 38] on button "Save" at bounding box center [1037, 30] width 114 height 30
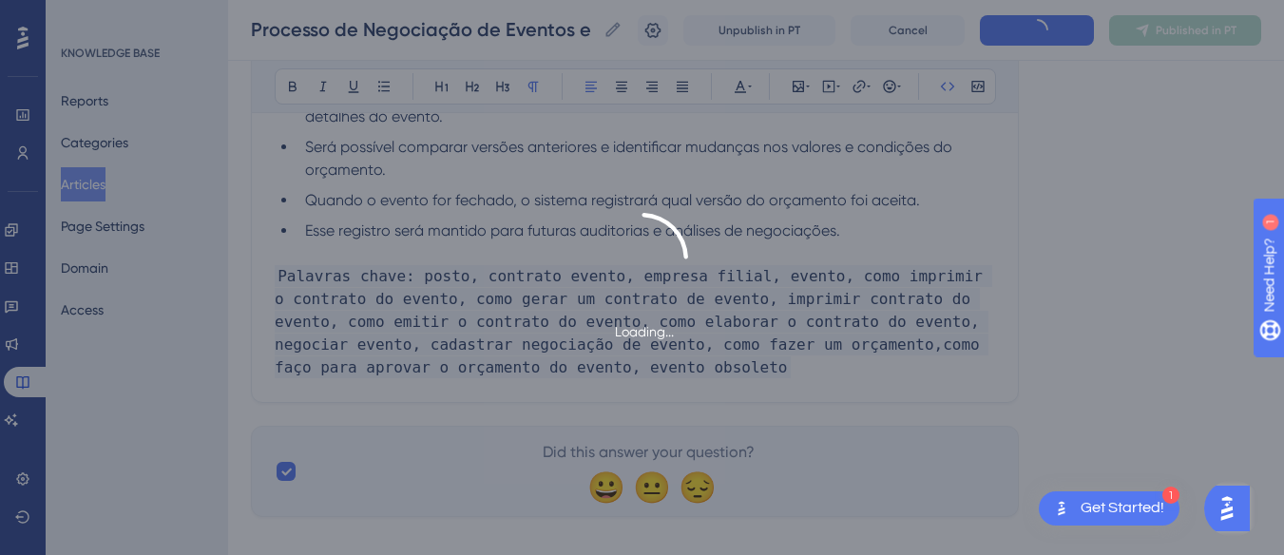
click at [1176, 40] on div "Loading..." at bounding box center [642, 277] width 1284 height 555
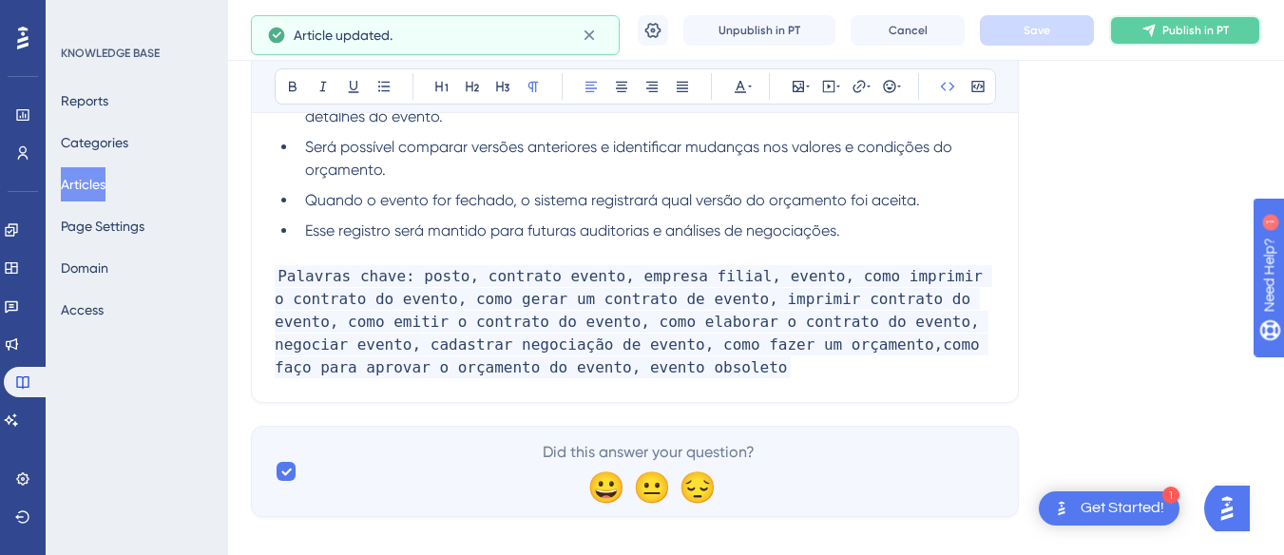
click at [1176, 33] on span "Publish in PT" at bounding box center [1195, 30] width 67 height 15
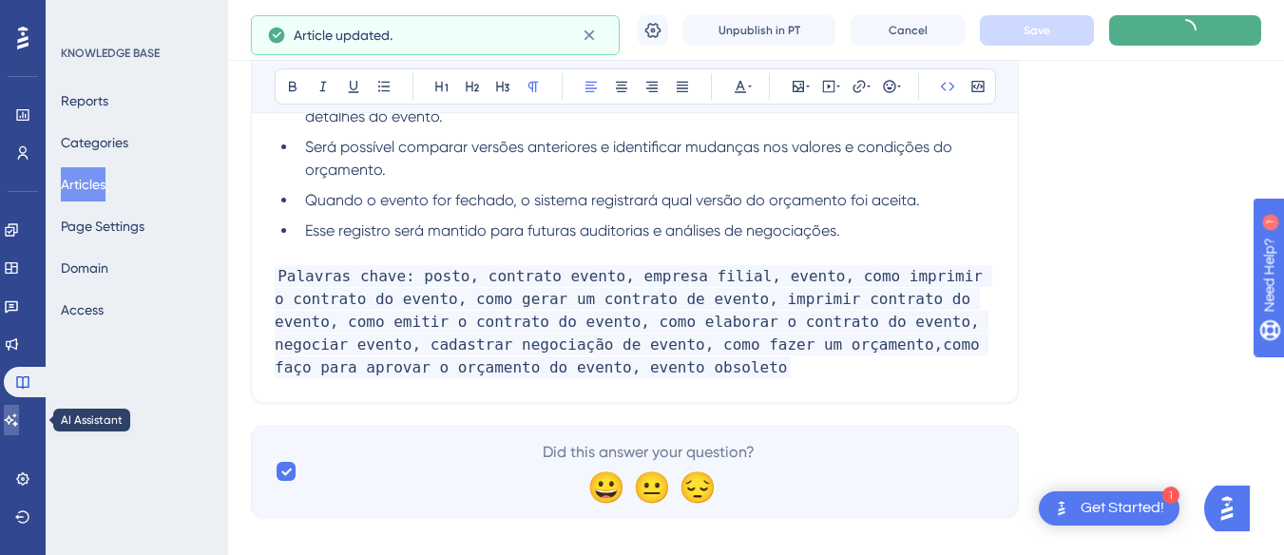
click at [19, 425] on link at bounding box center [11, 420] width 15 height 30
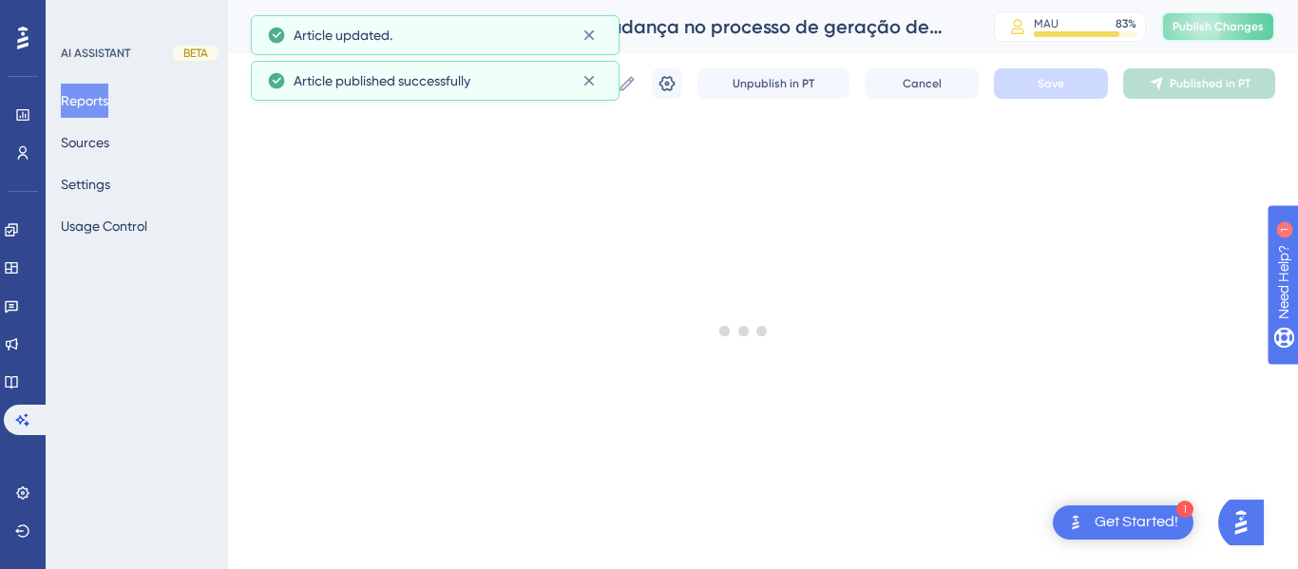
click at [1234, 31] on span "Publish Changes" at bounding box center [1218, 26] width 91 height 15
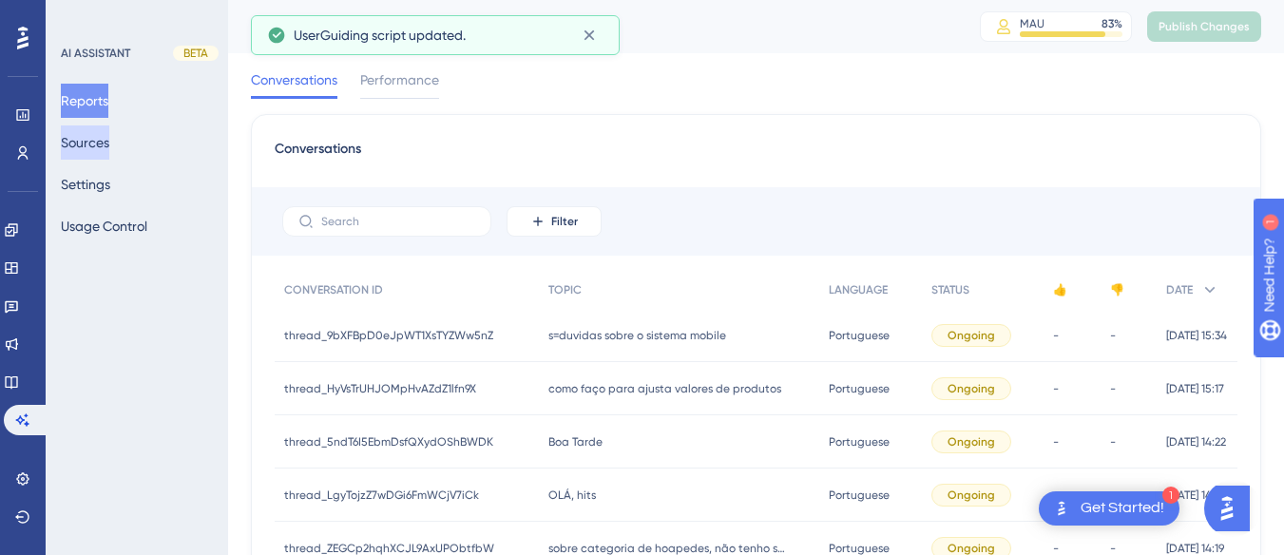
drag, startPoint x: 95, startPoint y: 147, endPoint x: 491, endPoint y: 180, distance: 397.6
click at [95, 147] on button "Sources" at bounding box center [85, 142] width 48 height 34
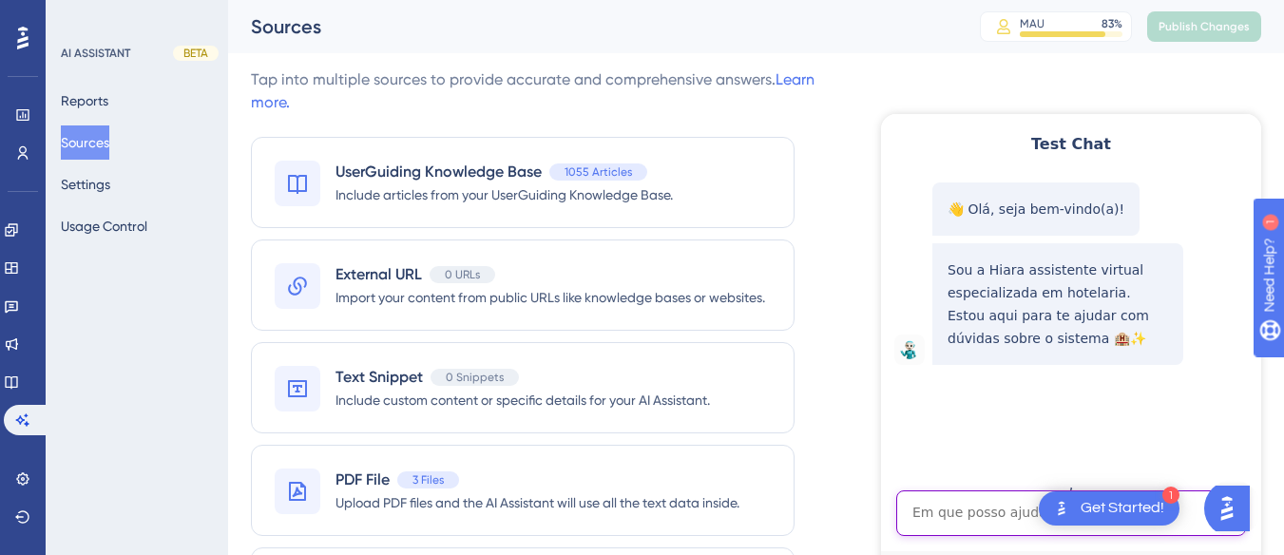
click at [941, 507] on textarea "AI Assistant Text Input" at bounding box center [1071, 513] width 350 height 46
paste textarea "como faço para aprovar o orçamento do evento"
type textarea "como faço para aprovar o orçamento do evento"
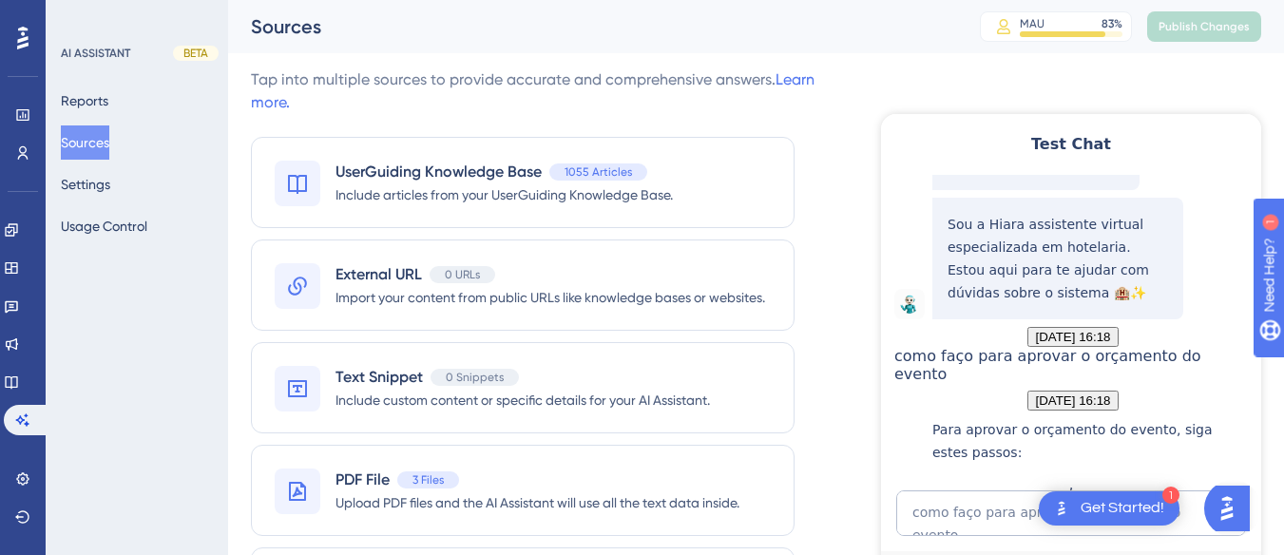
scroll to position [610, 0]
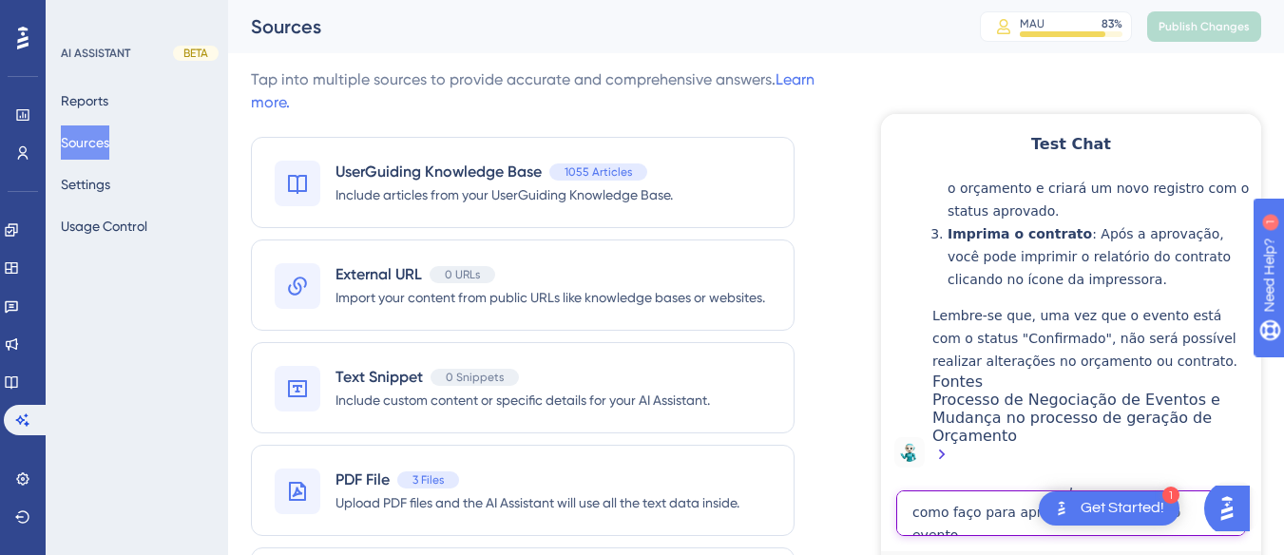
click at [951, 497] on textarea "como faço para aprovar o orçamento do evento" at bounding box center [1071, 513] width 350 height 46
paste textarea "não estou conseguindo"
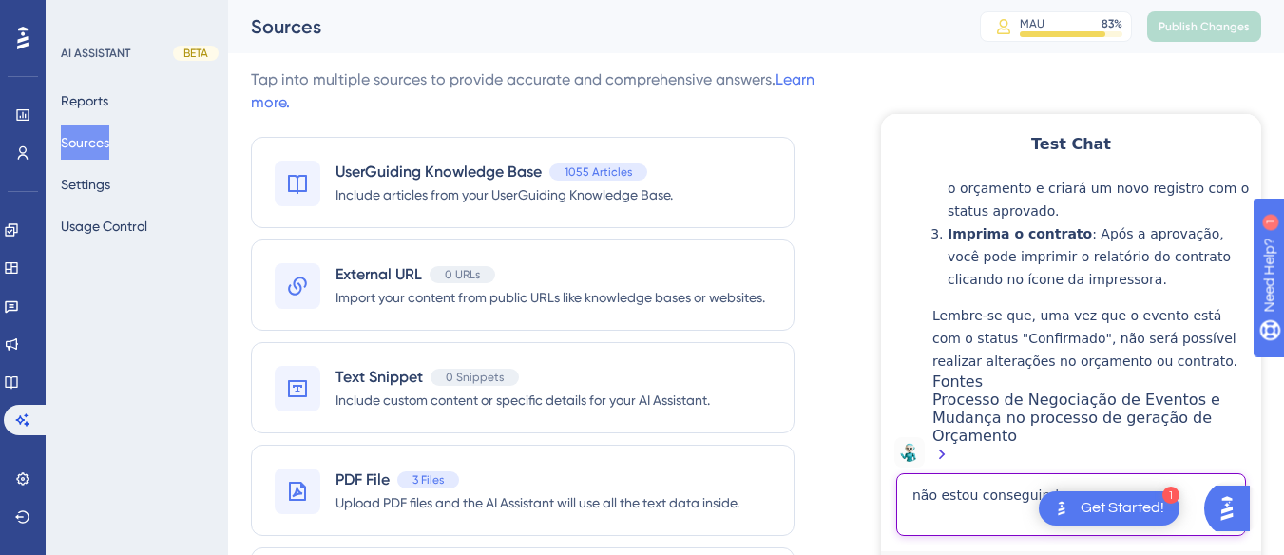
type textarea "não estou conseguindo"
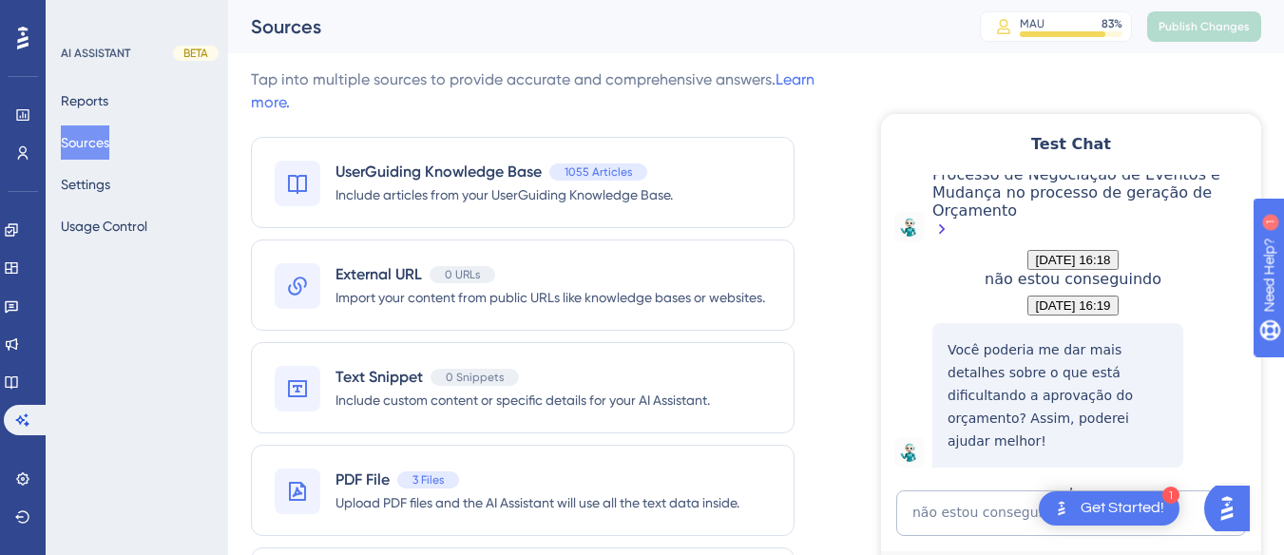
scroll to position [891, 0]
click at [963, 509] on textarea "não estou conseguindo" at bounding box center [1071, 513] width 350 height 46
paste textarea "estar obsoleto"
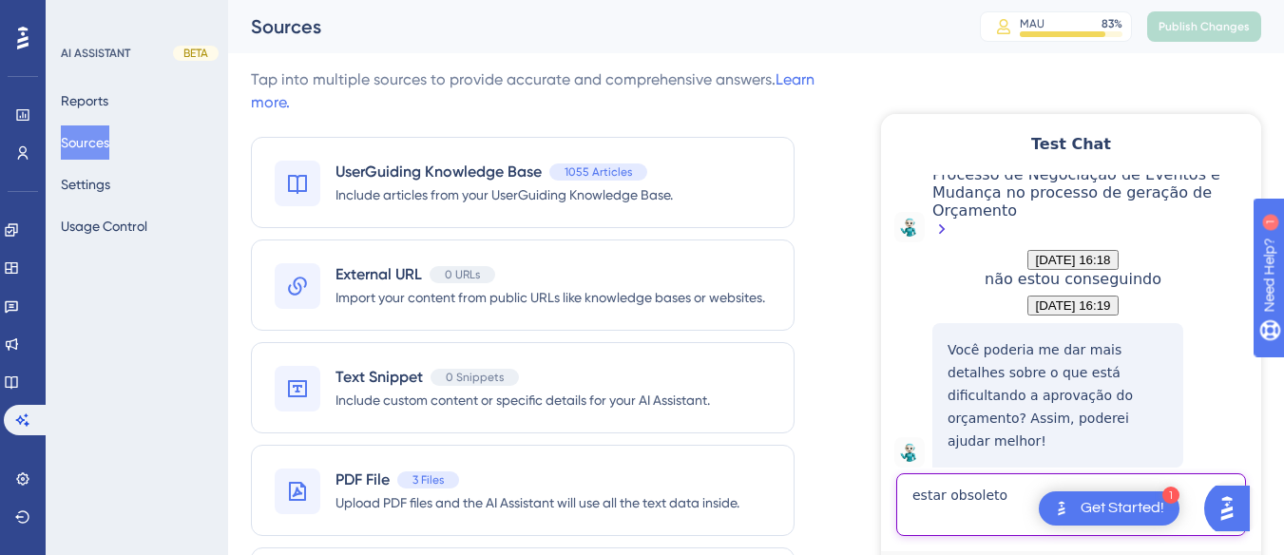
type textarea "estar obsoleto"
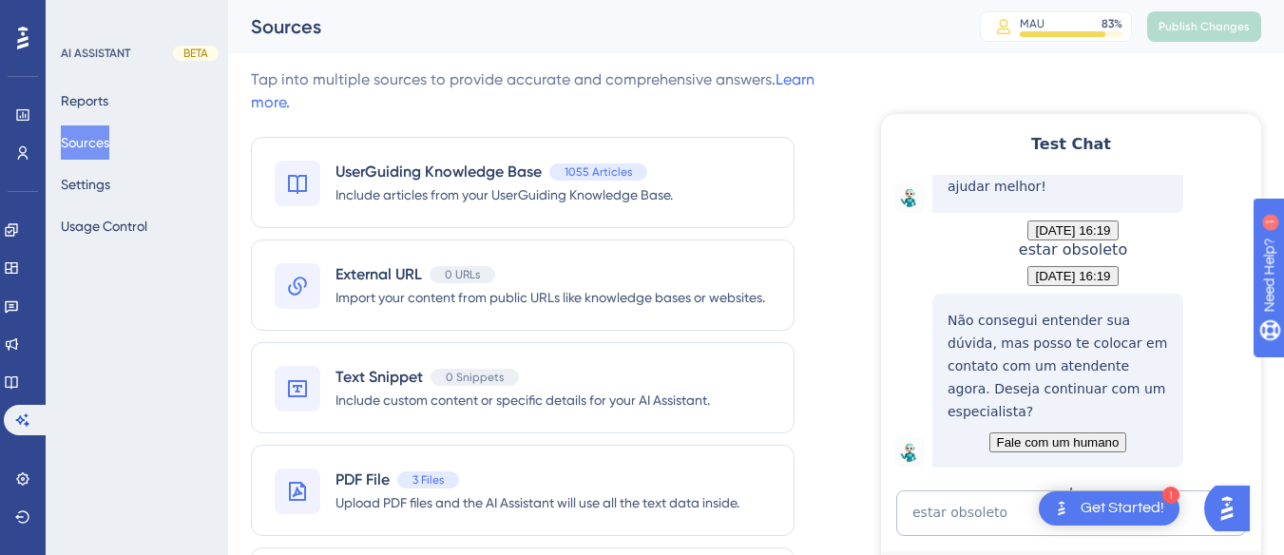
scroll to position [1220, 0]
click at [19, 373] on link at bounding box center [11, 382] width 15 height 30
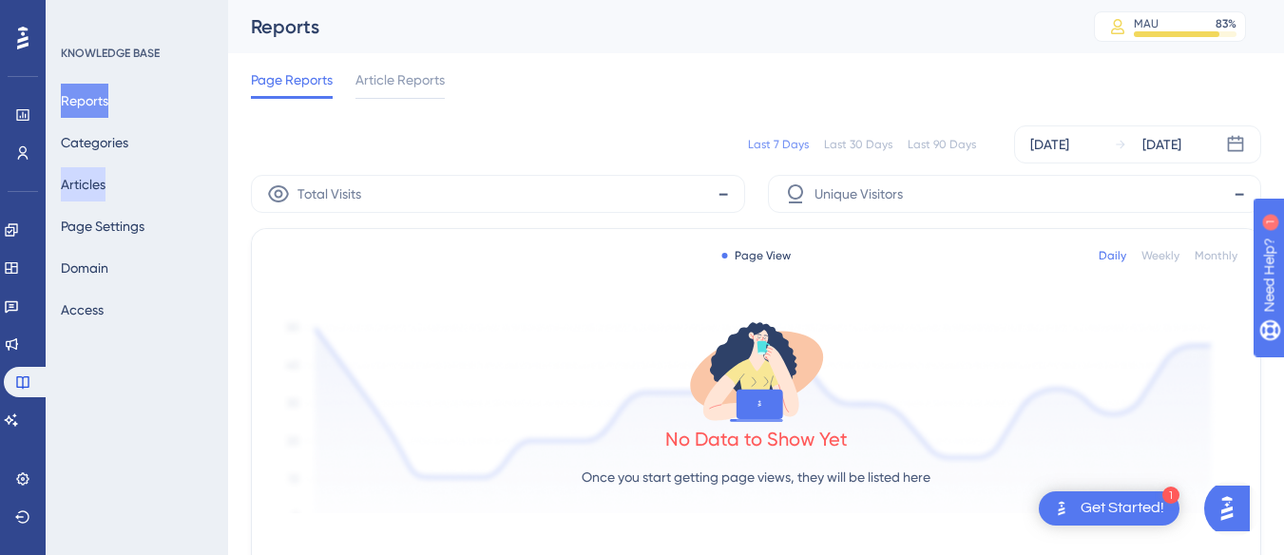
click at [105, 182] on button "Articles" at bounding box center [83, 184] width 45 height 34
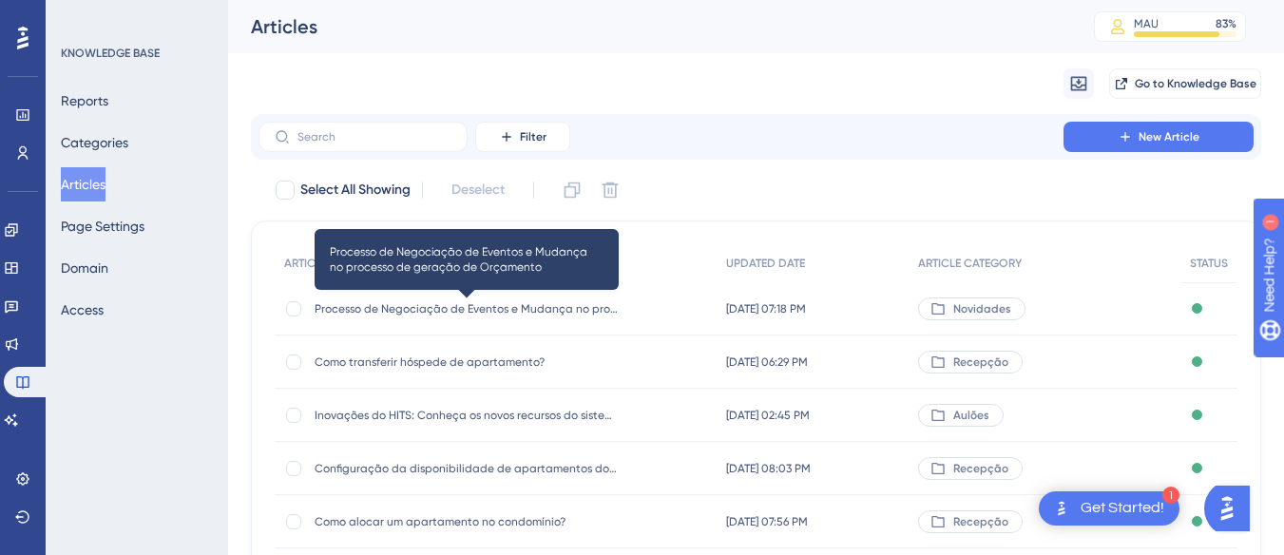
click at [415, 308] on span "Processo de Negociação de Eventos e Mudança no processo de geração de Orçamento" at bounding box center [467, 308] width 304 height 15
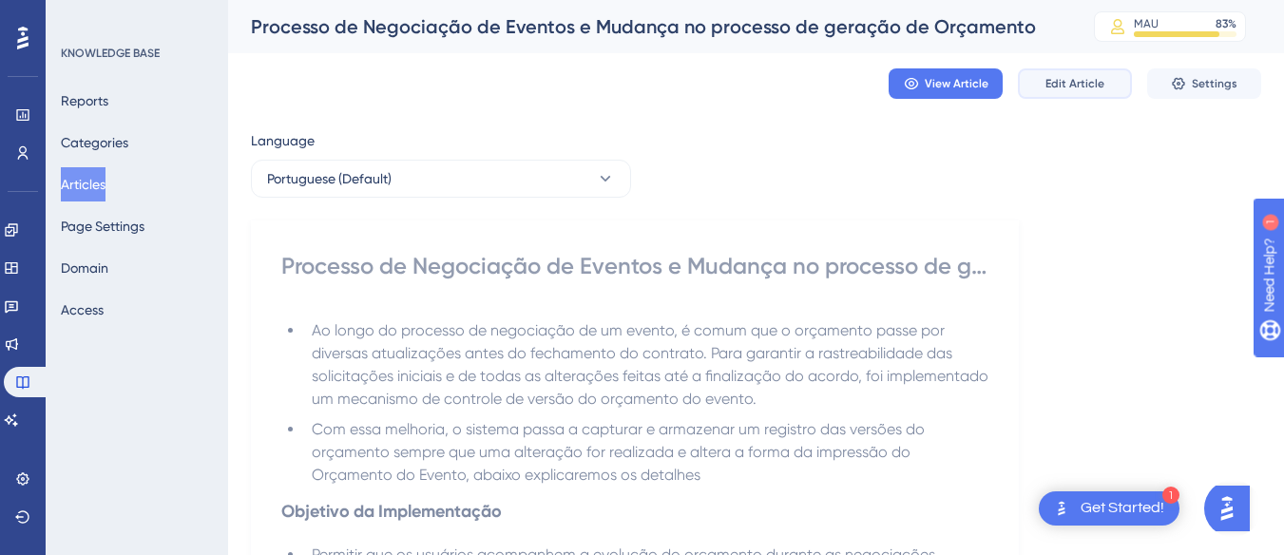
click at [1060, 77] on span "Edit Article" at bounding box center [1074, 83] width 59 height 15
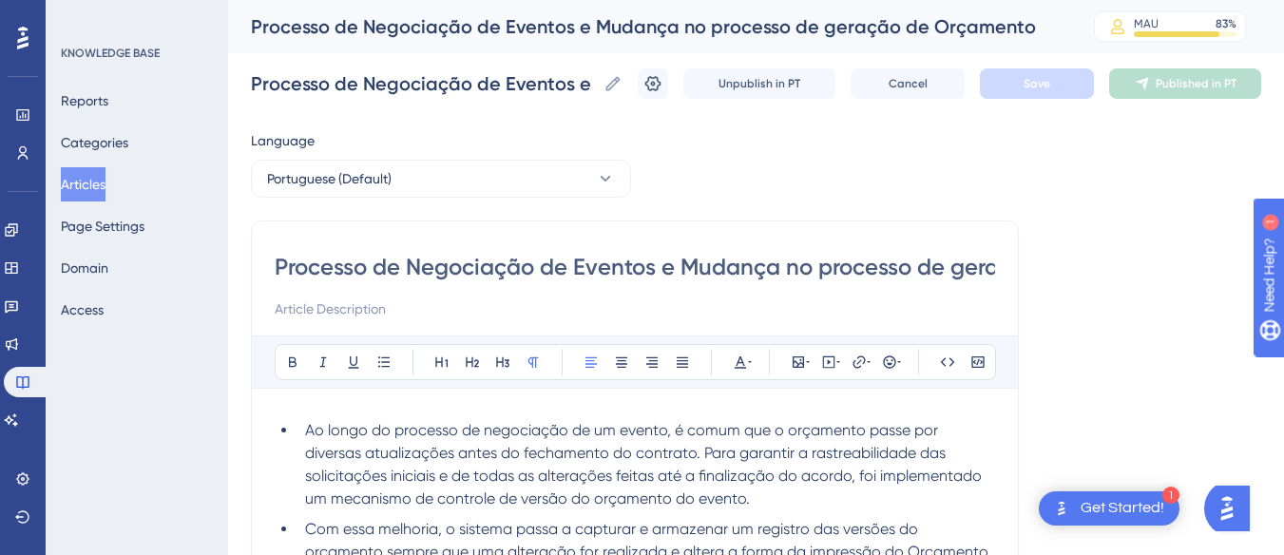
scroll to position [4889, 0]
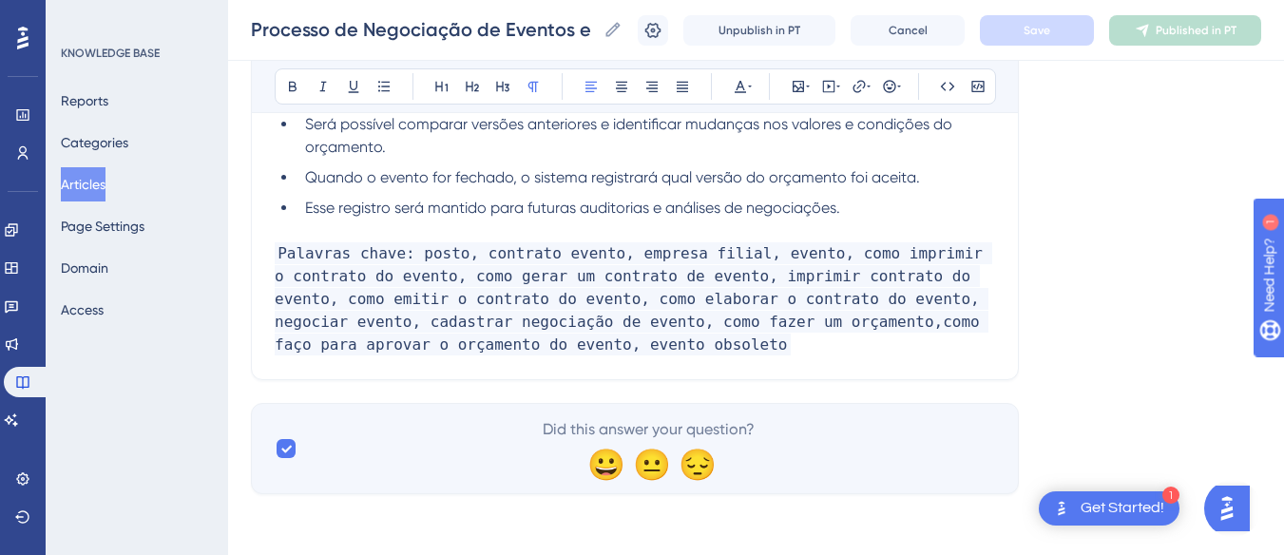
click at [513, 356] on p "Palavras chave: posto, contrato evento, empresa filial, evento, como imprimir o…" at bounding box center [635, 299] width 720 height 114
click at [506, 343] on span "Palavras chave: posto, contrato evento, empresa filial, evento, como imprimir o…" at bounding box center [633, 298] width 717 height 113
click at [710, 355] on p "Palavras chave: posto, contrato evento, empresa filial, evento, como imprimir o…" at bounding box center [635, 299] width 720 height 114
click at [618, 343] on span "Palavras chave: posto, contrato evento, empresa filial, evento, como imprimir o…" at bounding box center [633, 298] width 717 height 113
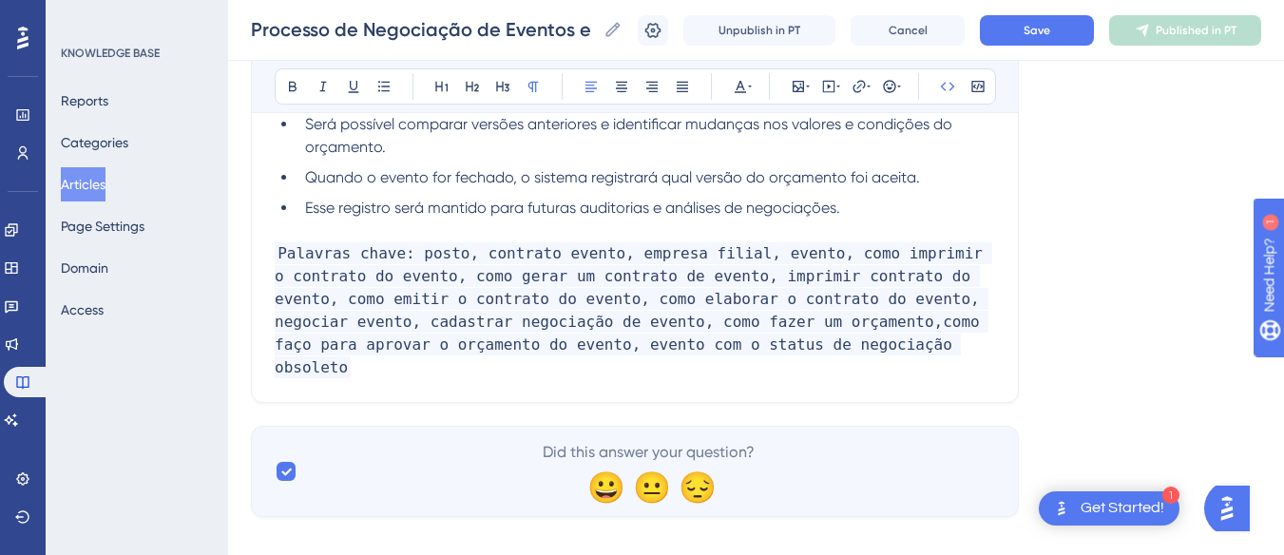
click at [810, 347] on p "Palavras chave: posto, contrato evento, empresa filial, evento, como imprimir o…" at bounding box center [635, 310] width 720 height 137
click at [1053, 46] on div "Processo de Negociação de Eventos e Mudança no processo de geração de Orçamento…" at bounding box center [756, 30] width 1056 height 61
click at [1070, 17] on button "Save" at bounding box center [1037, 30] width 114 height 30
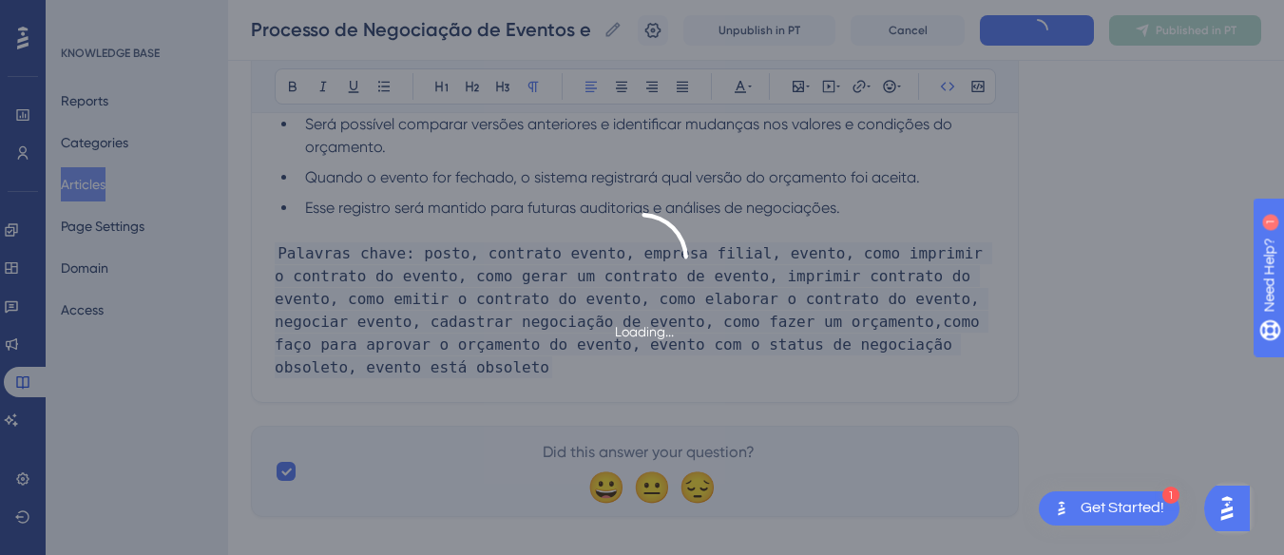
click at [1203, 34] on div "Loading..." at bounding box center [642, 277] width 1284 height 555
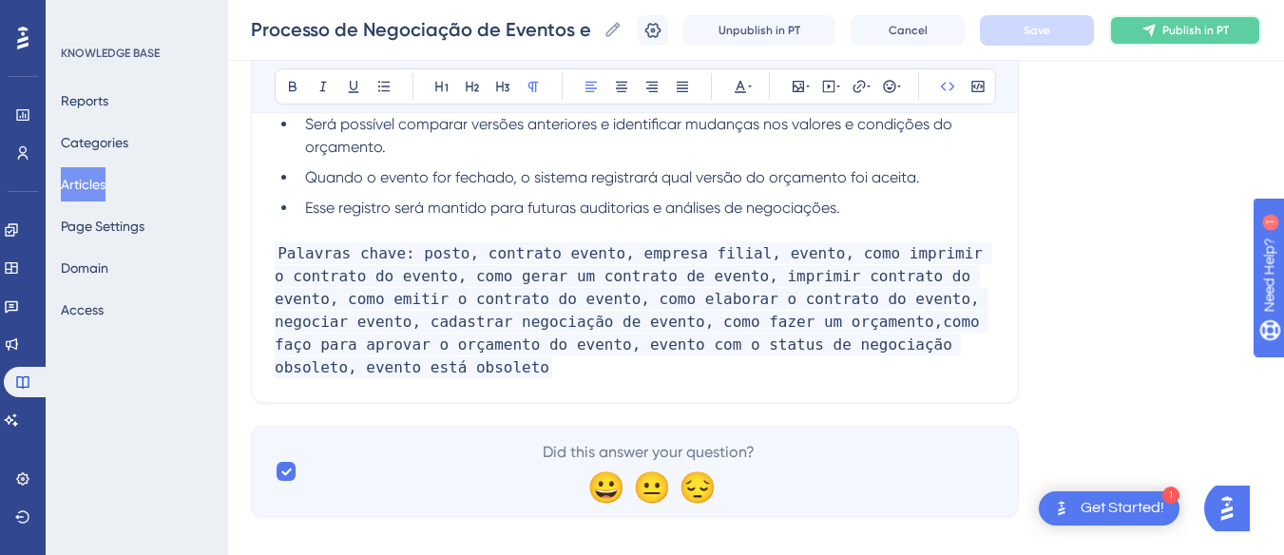
click at [1182, 25] on span "Publish in PT" at bounding box center [1195, 30] width 67 height 15
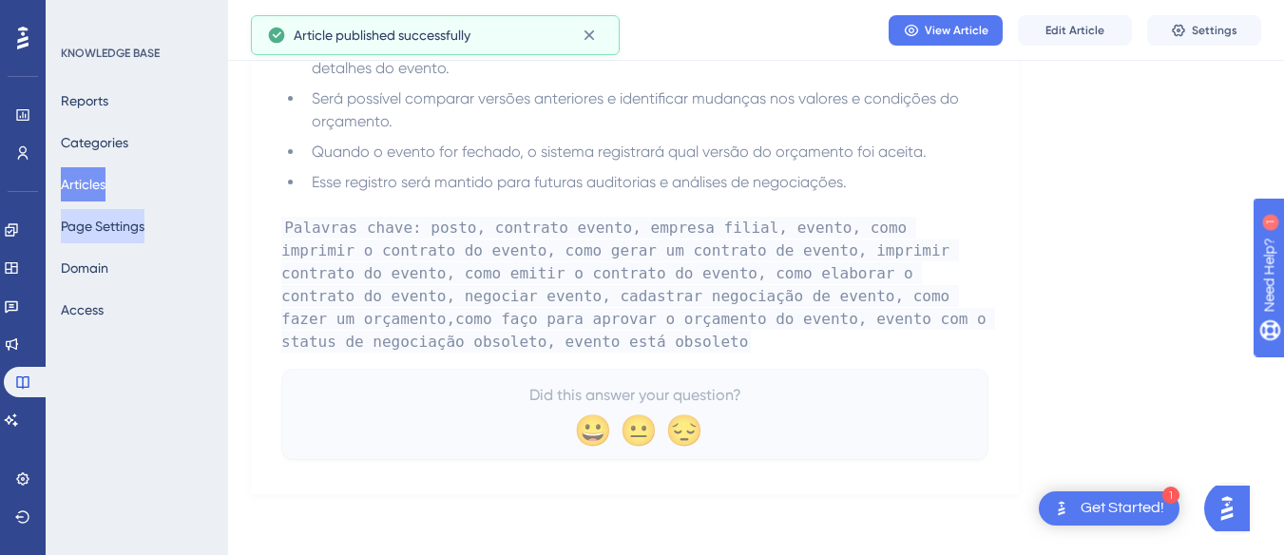
scroll to position [4804, 0]
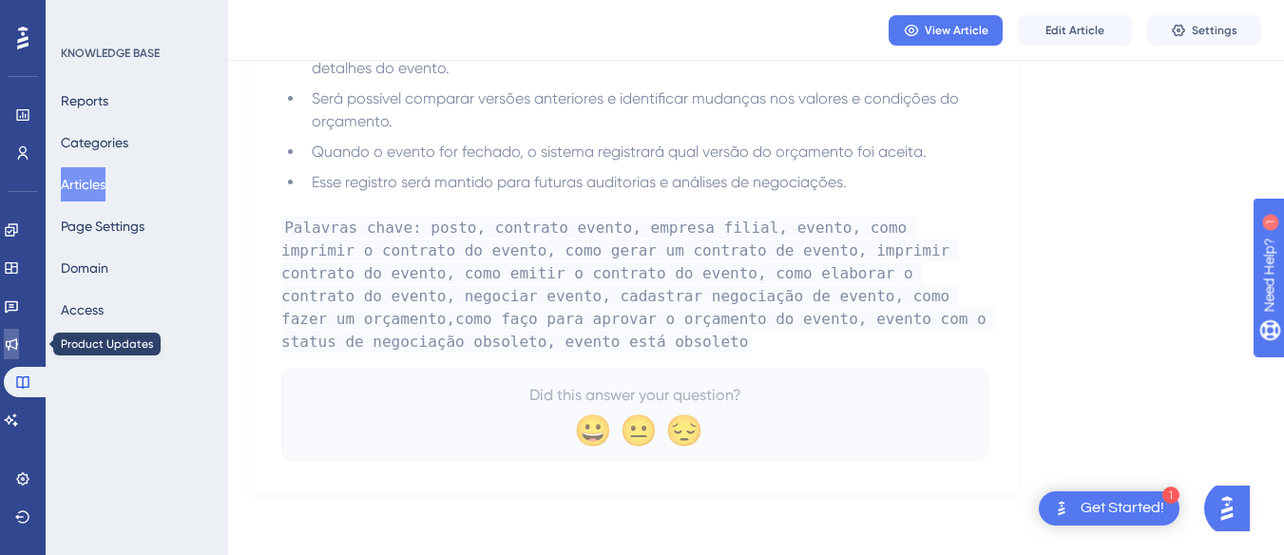
click at [19, 345] on icon at bounding box center [11, 343] width 15 height 15
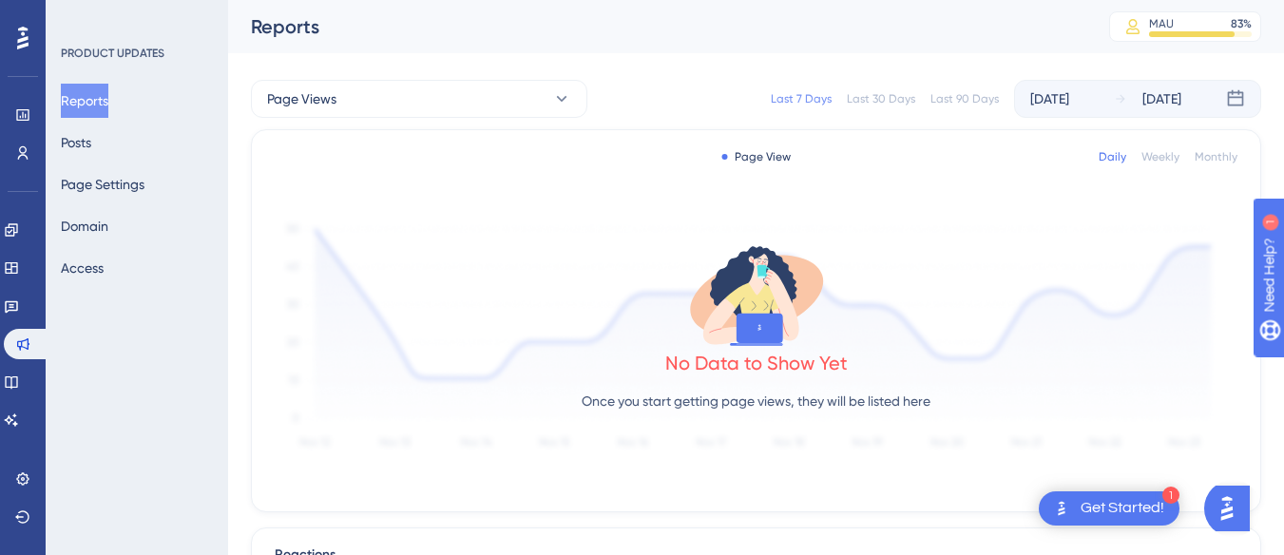
click at [108, 126] on div "Reports Posts Page Settings Domain Access" at bounding box center [138, 184] width 154 height 201
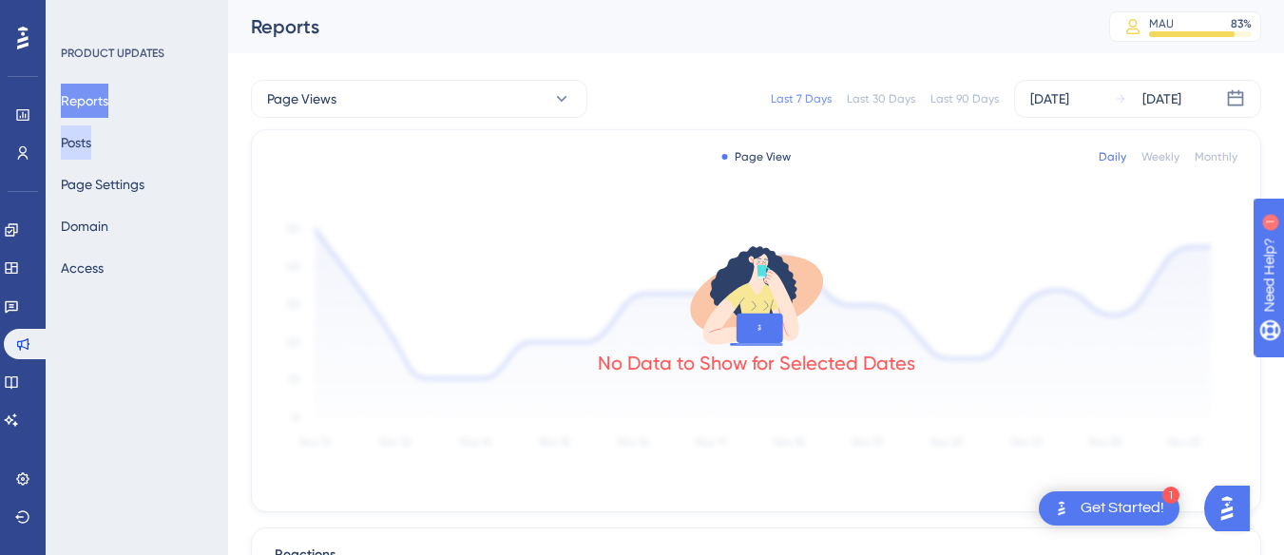
click at [91, 136] on button "Posts" at bounding box center [76, 142] width 30 height 34
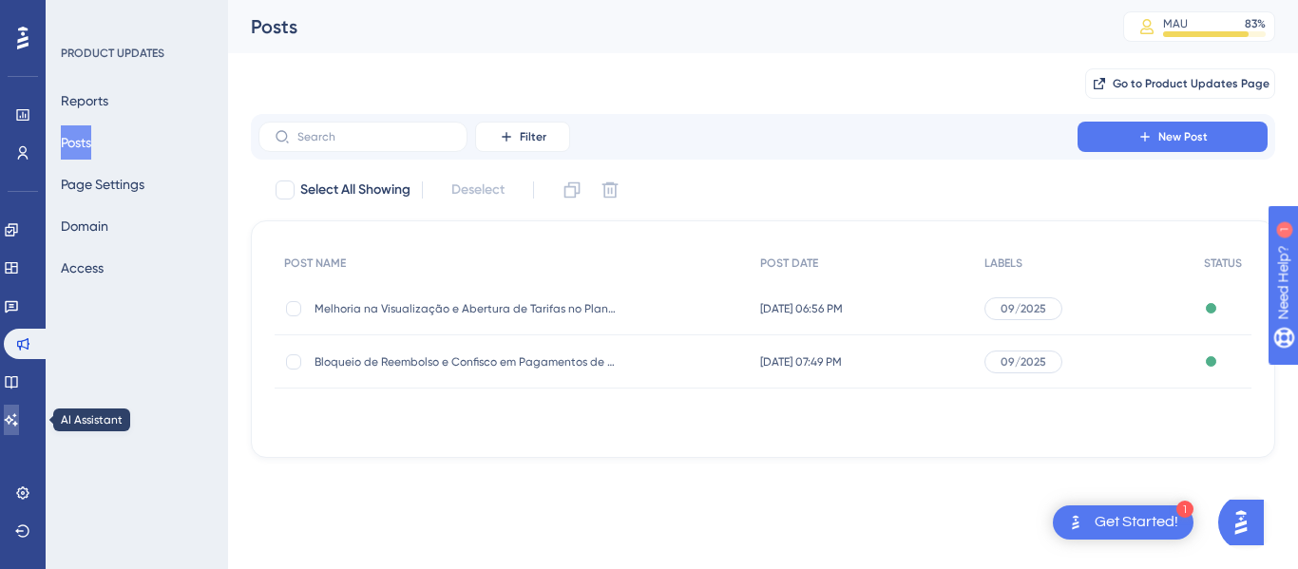
click at [18, 420] on icon at bounding box center [11, 419] width 13 height 12
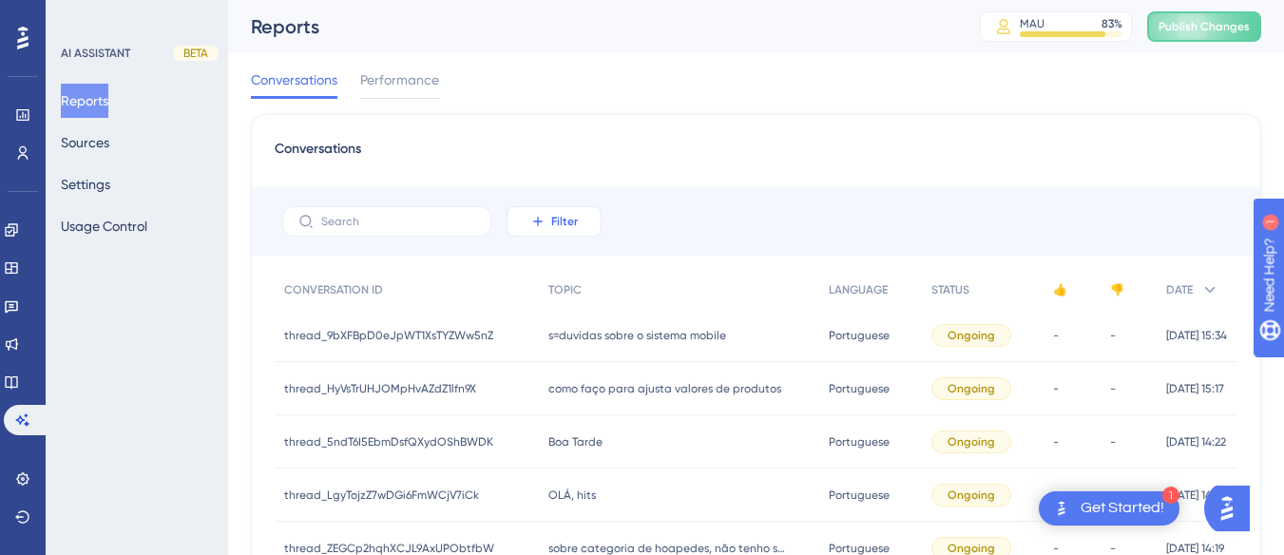
click at [550, 216] on button "Filter" at bounding box center [554, 221] width 95 height 30
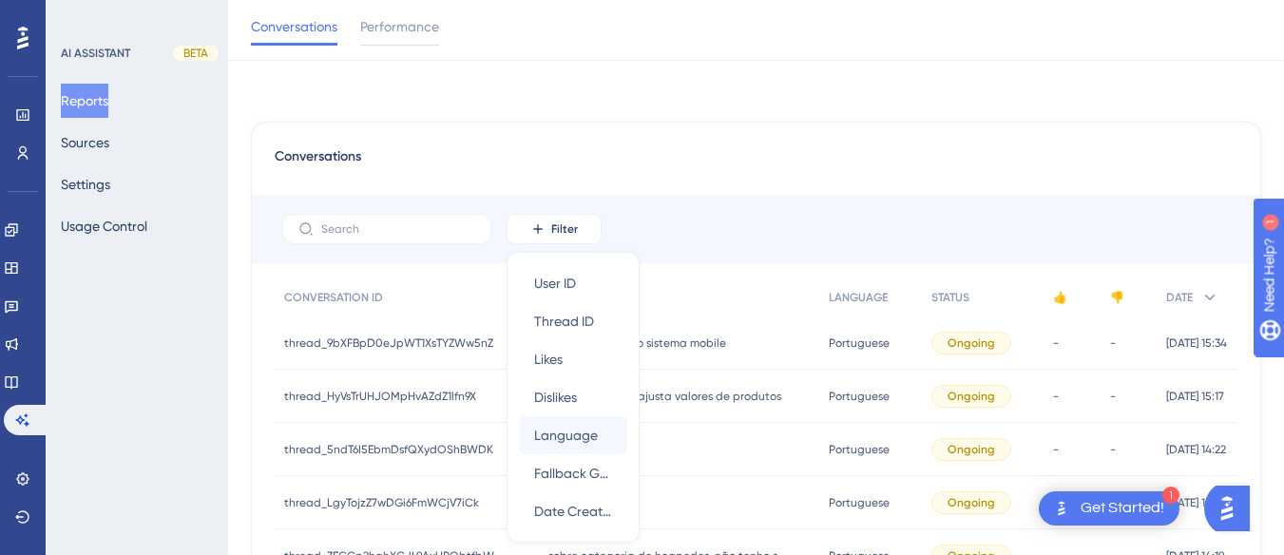
scroll to position [112, 0]
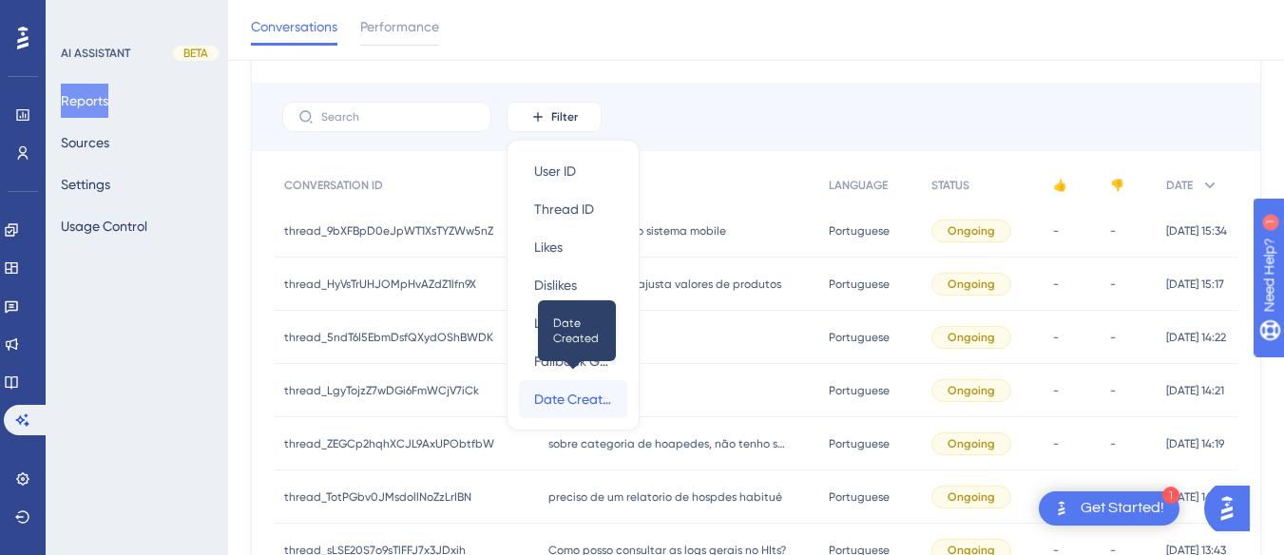
click at [573, 410] on span "Date Created" at bounding box center [573, 399] width 78 height 23
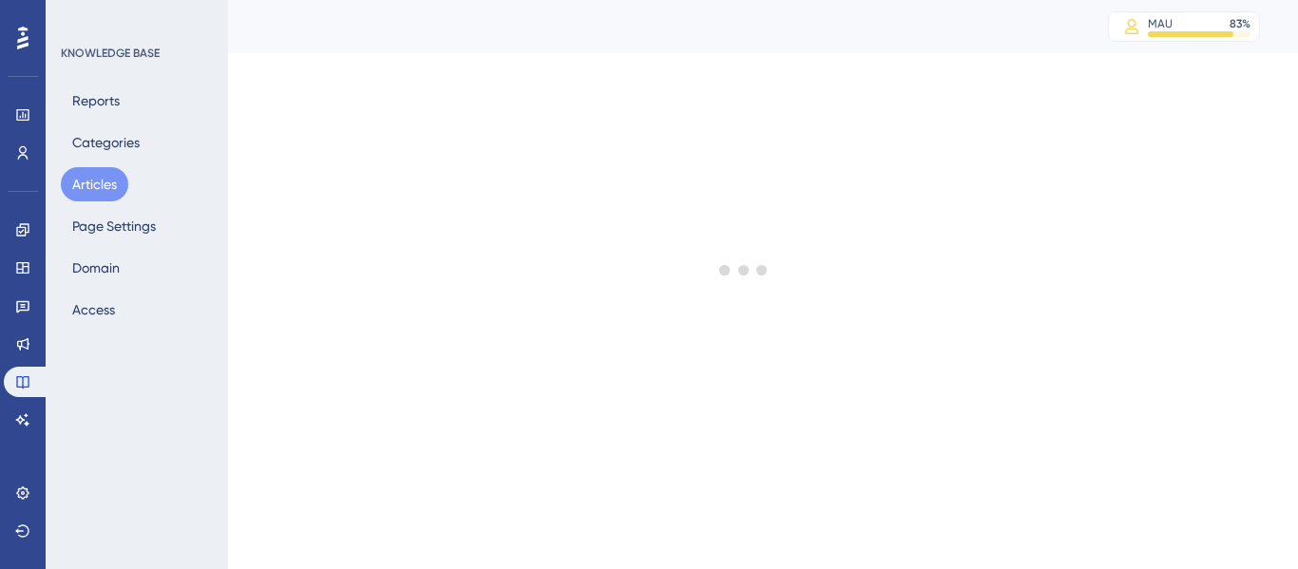
click at [124, 181] on button "Articles" at bounding box center [94, 184] width 67 height 34
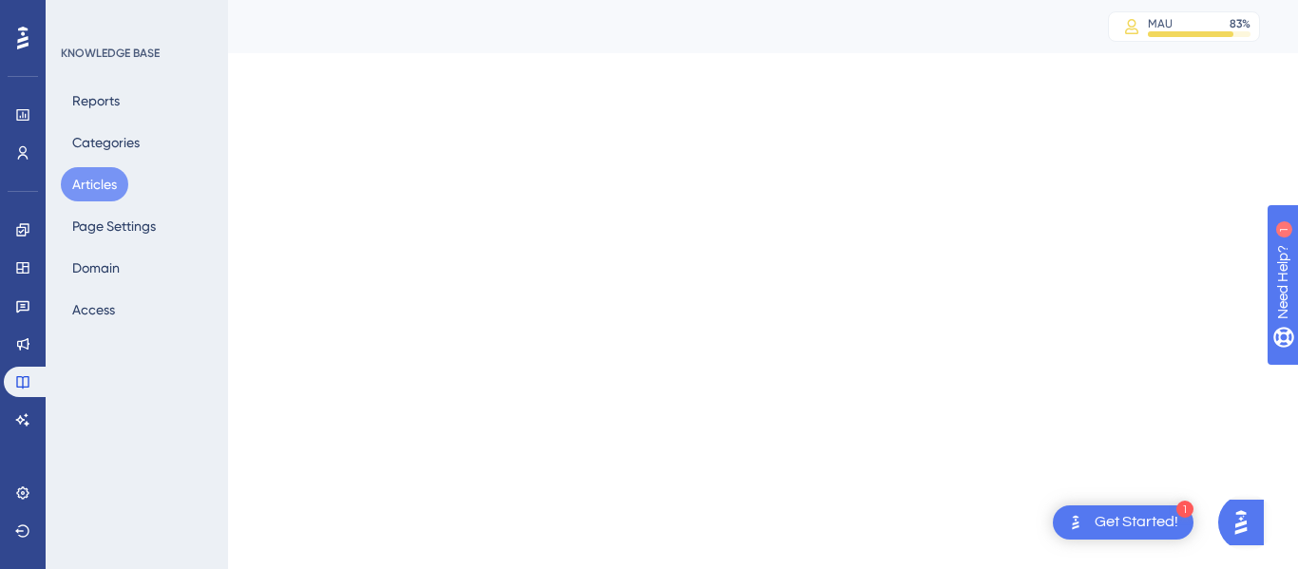
click at [123, 182] on button "Articles" at bounding box center [94, 184] width 67 height 34
click at [128, 168] on div "Reports Categories Articles Page Settings Domain Access" at bounding box center [138, 205] width 154 height 243
click at [99, 191] on button "Articles" at bounding box center [94, 184] width 67 height 34
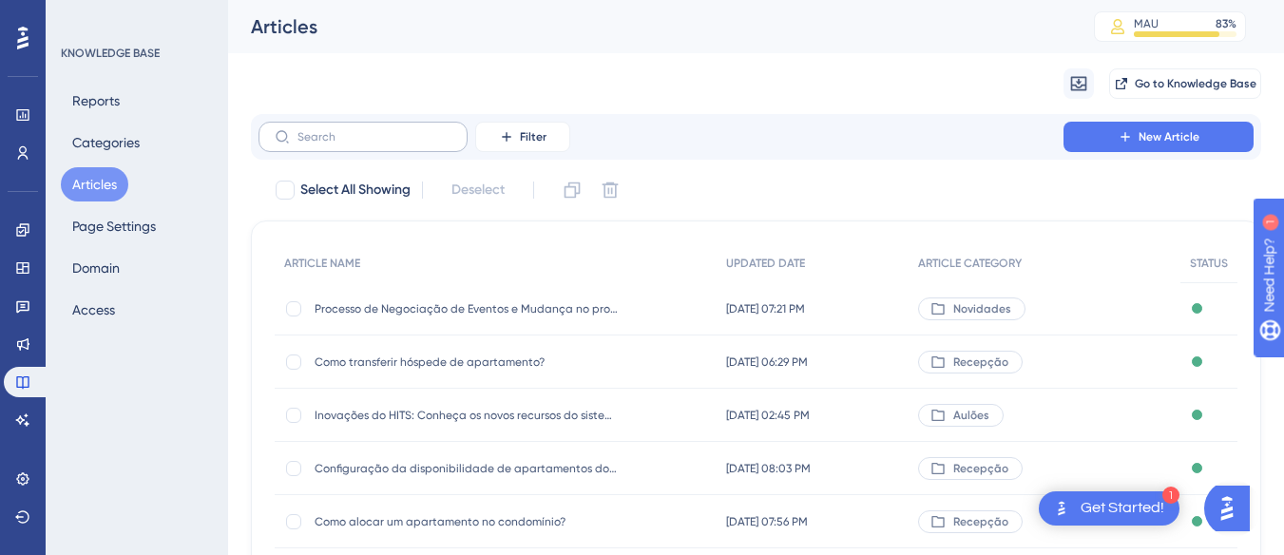
click at [392, 128] on label at bounding box center [362, 137] width 209 height 30
click at [392, 130] on input "text" at bounding box center [374, 136] width 154 height 13
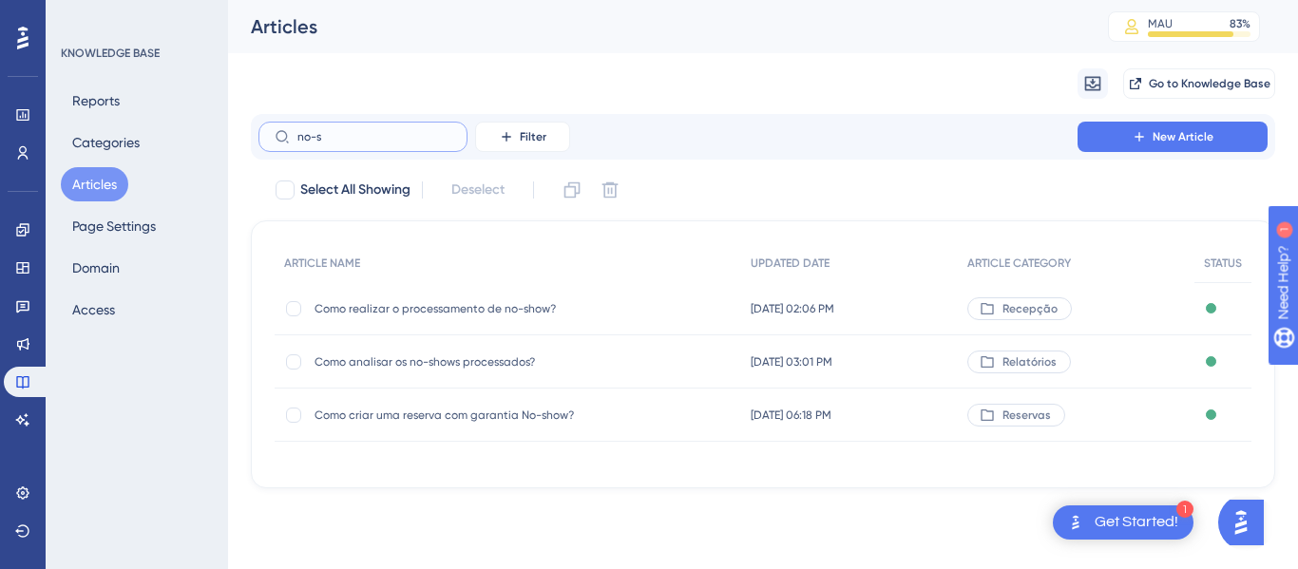
type input "no-s"
click at [475, 283] on div "Como realizar o processamento de no-show? Como realizar o processamento de no-s…" at bounding box center [467, 308] width 304 height 53
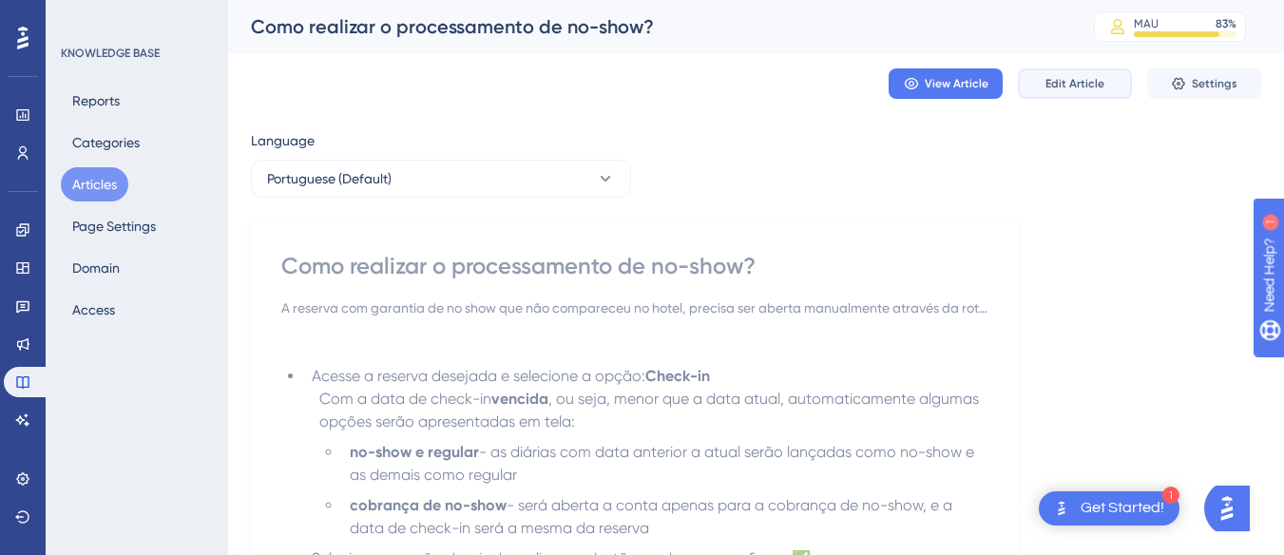
click at [1061, 88] on span "Edit Article" at bounding box center [1074, 83] width 59 height 15
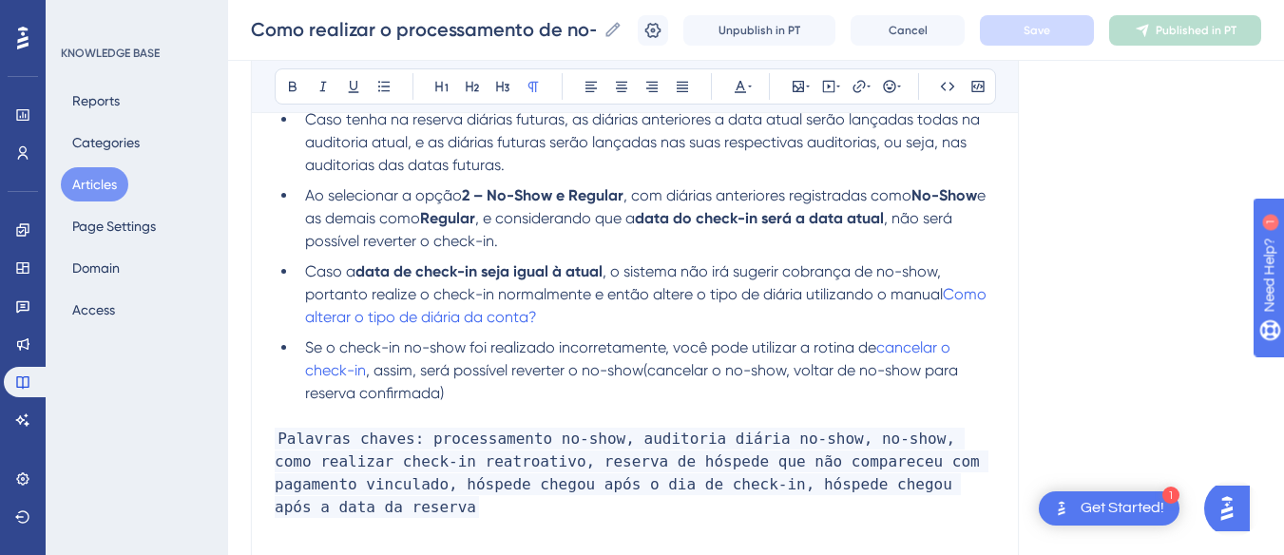
scroll to position [1756, 0]
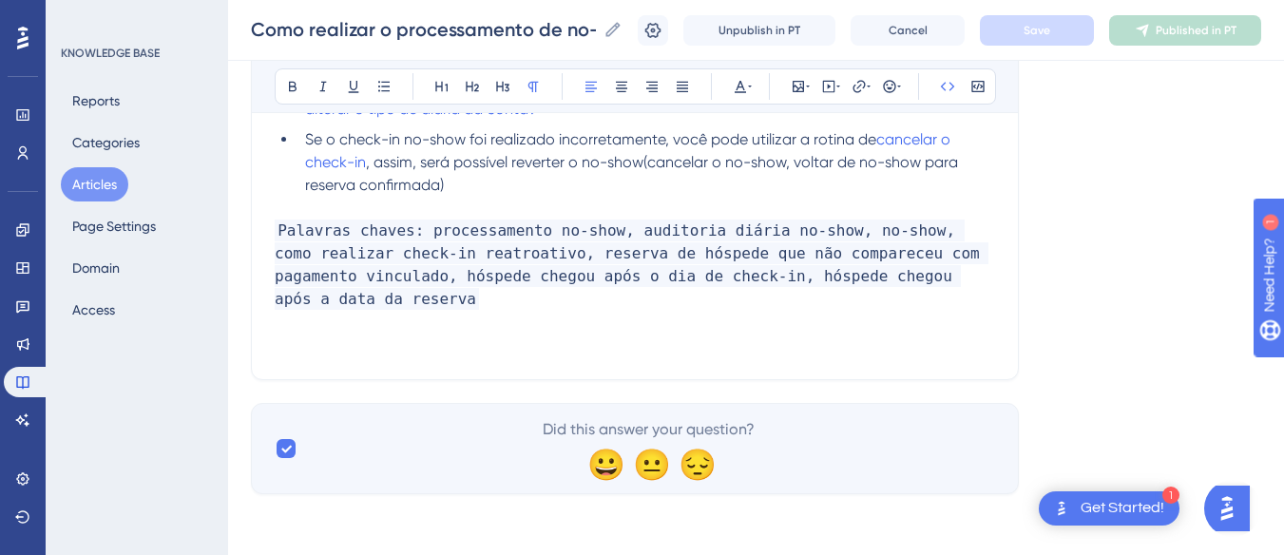
click at [457, 308] on p "Palavras chaves: processamento no-show, auditoria diária no-show, no-show​, com…" at bounding box center [635, 265] width 720 height 91
click at [1094, 30] on button "Save" at bounding box center [1037, 30] width 114 height 30
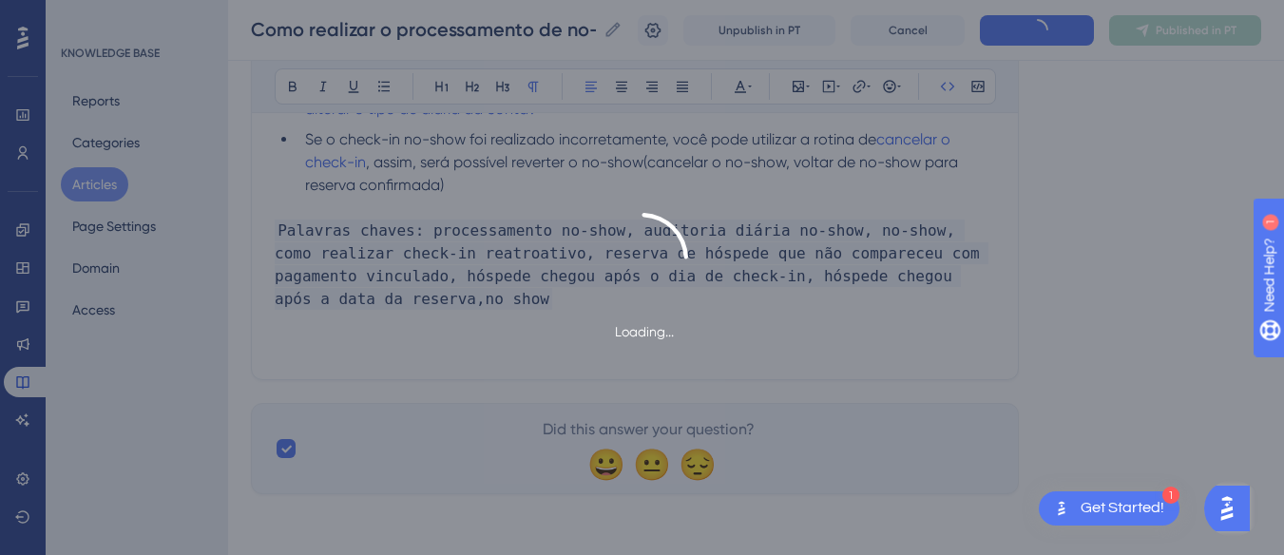
click at [1187, 24] on div "Loading..." at bounding box center [642, 277] width 1284 height 555
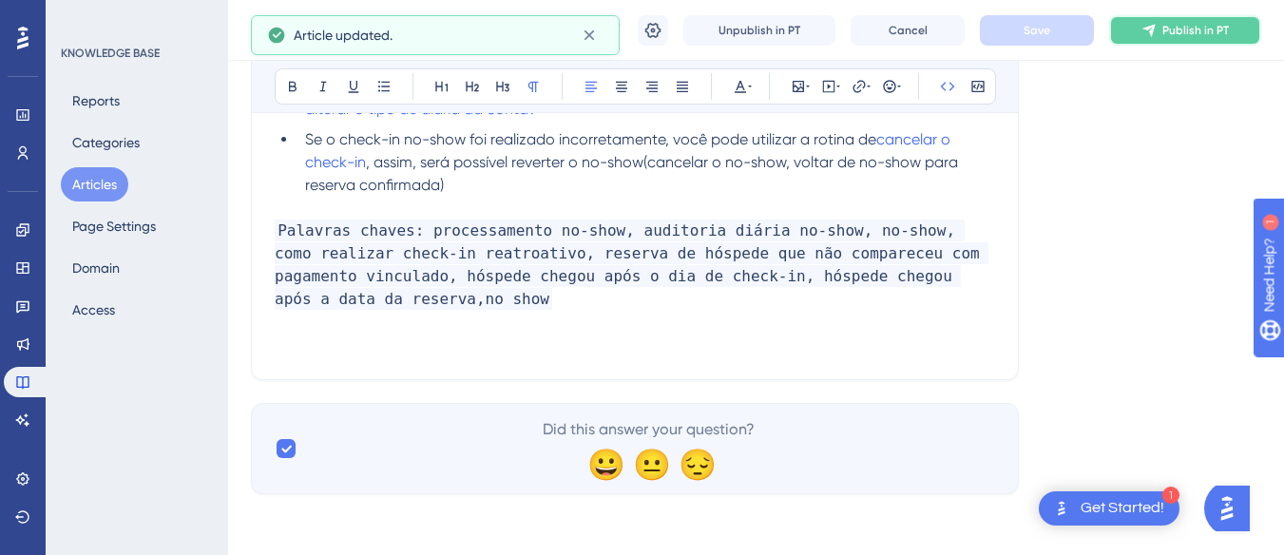
click at [1186, 29] on span "Publish in PT" at bounding box center [1195, 30] width 67 height 15
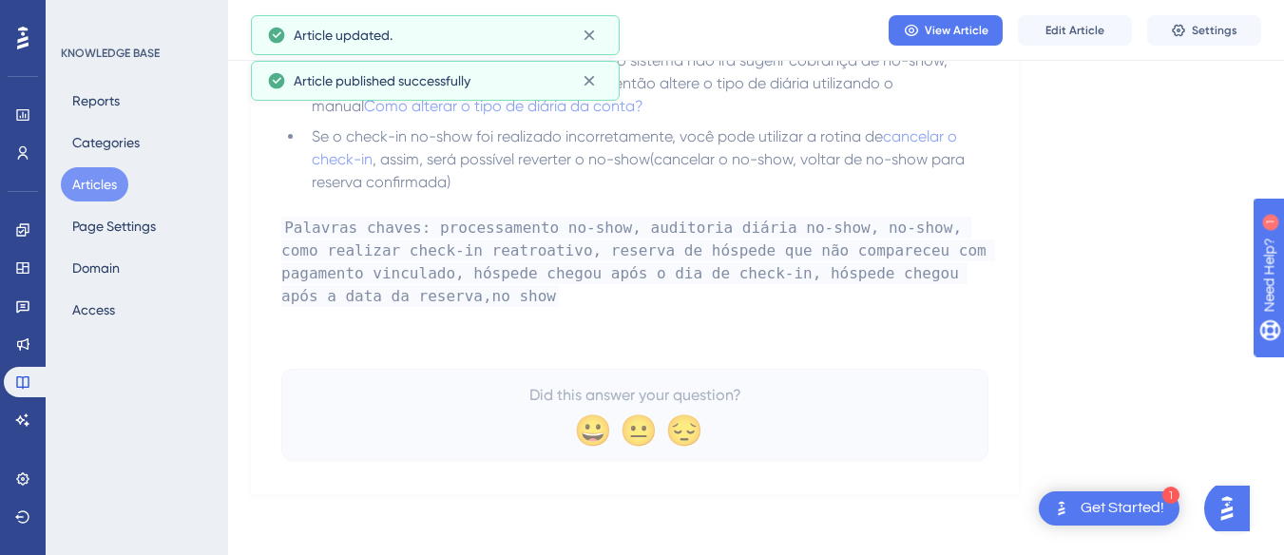
drag, startPoint x: 107, startPoint y: 184, endPoint x: 284, endPoint y: 2, distance: 254.0
click at [107, 184] on button "Articles" at bounding box center [94, 184] width 67 height 34
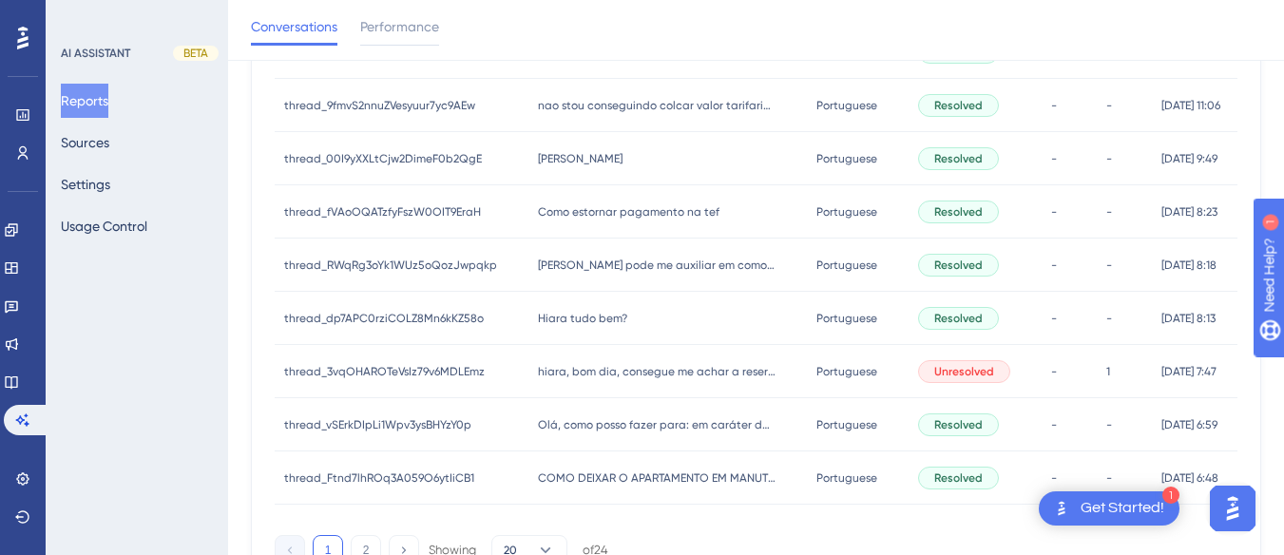
scroll to position [736, 0]
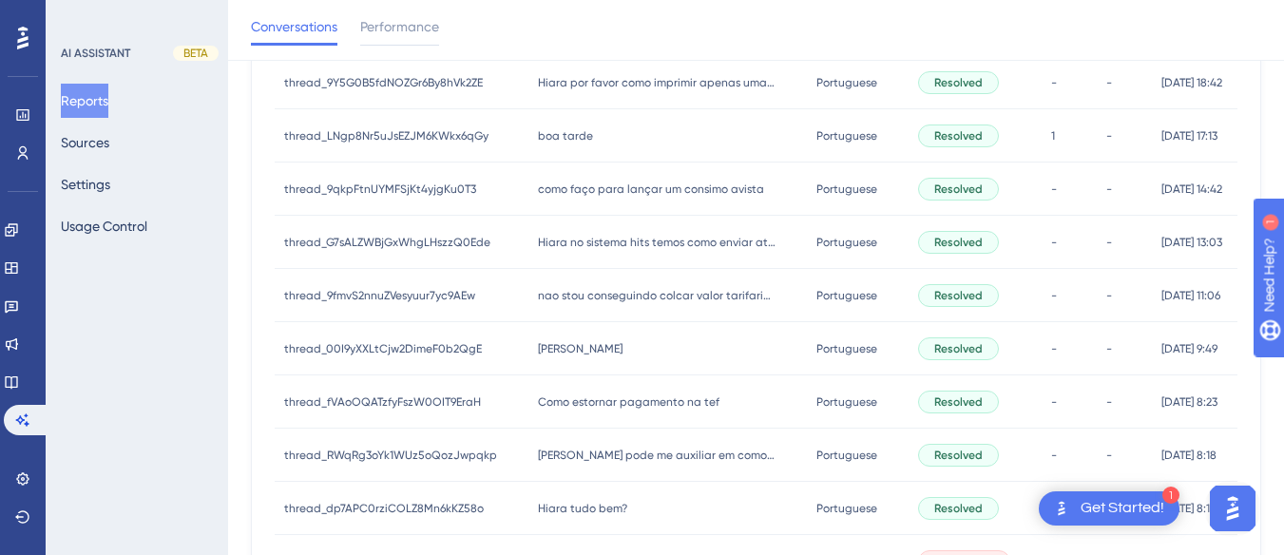
click at [629, 182] on span "como faço para lançar um consimo avista" at bounding box center [651, 189] width 226 height 15
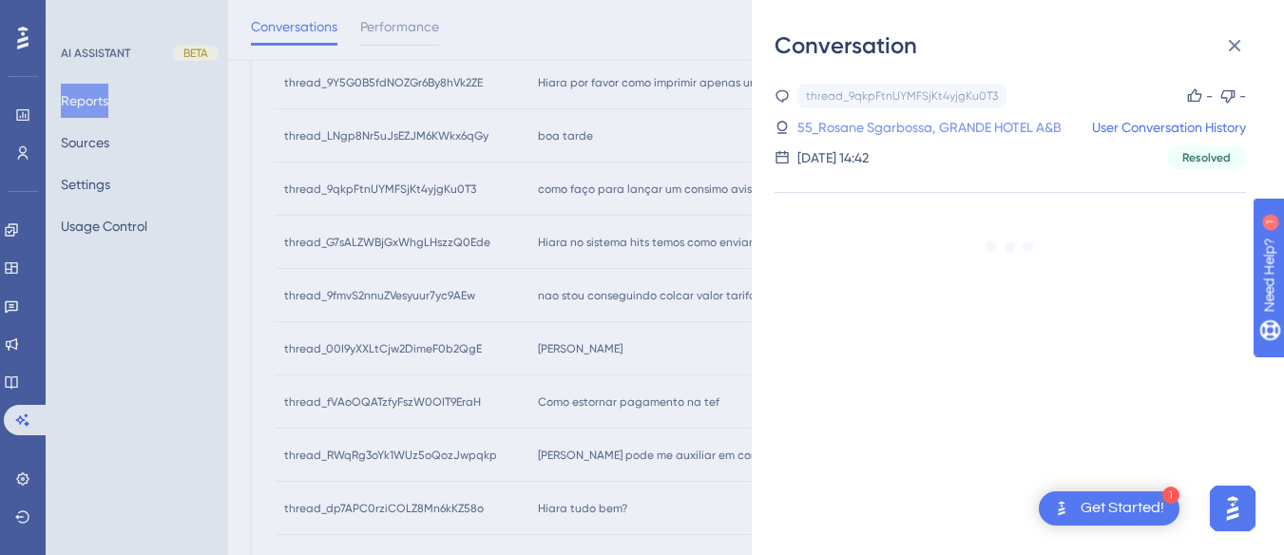
click at [984, 127] on link "55_Rosane Sgarbossa, GRANDE HOTEL A&B" at bounding box center [929, 127] width 264 height 23
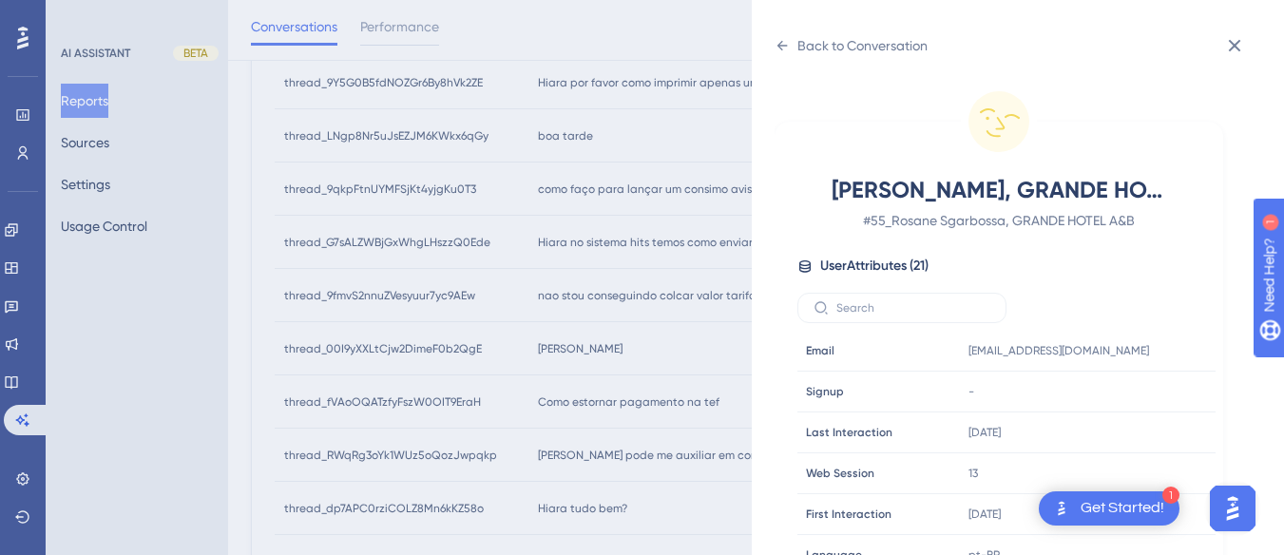
scroll to position [570, 0]
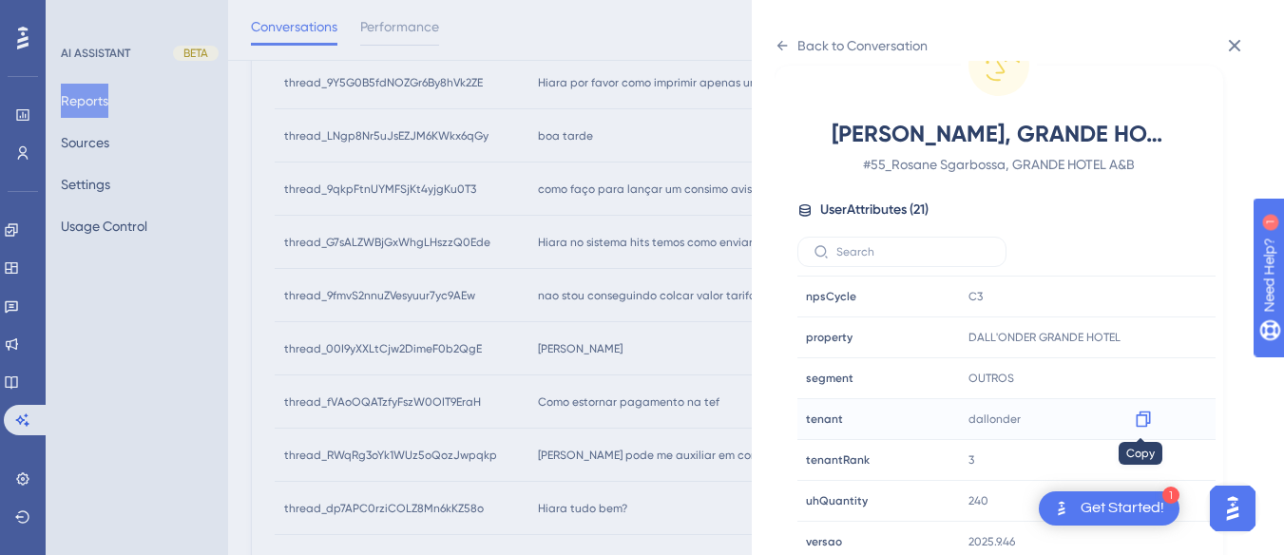
click at [1146, 420] on icon at bounding box center [1143, 419] width 14 height 16
click at [1138, 326] on div at bounding box center [1143, 337] width 30 height 30
click at [1136, 337] on icon at bounding box center [1143, 337] width 19 height 19
click at [790, 39] on div "Back to Conversation" at bounding box center [850, 45] width 153 height 30
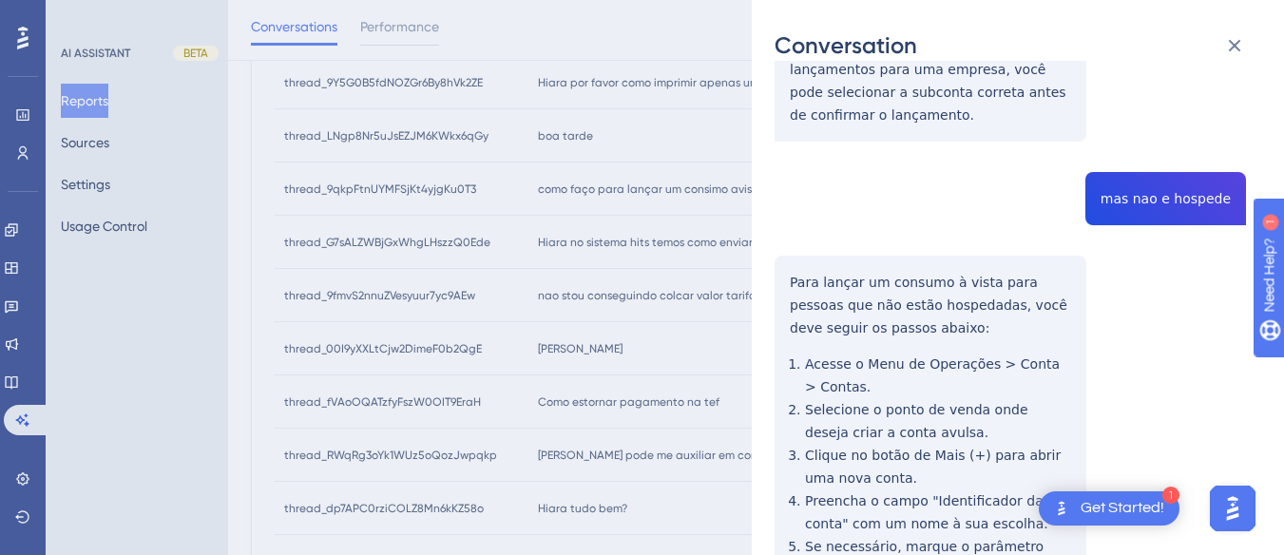
scroll to position [0, 0]
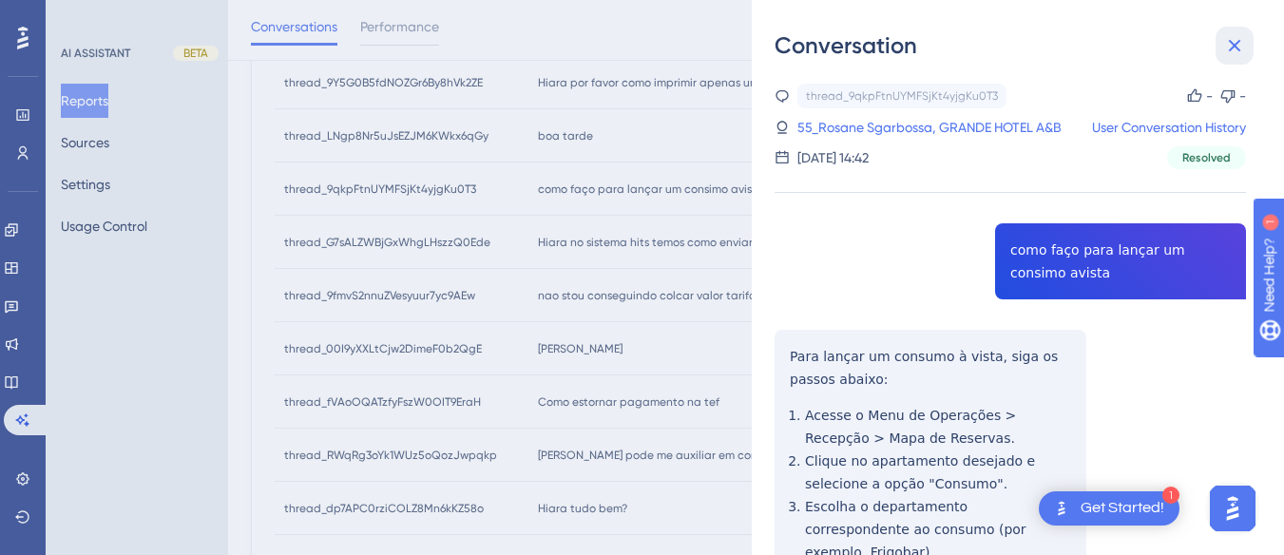
click at [1228, 43] on icon at bounding box center [1234, 45] width 23 height 23
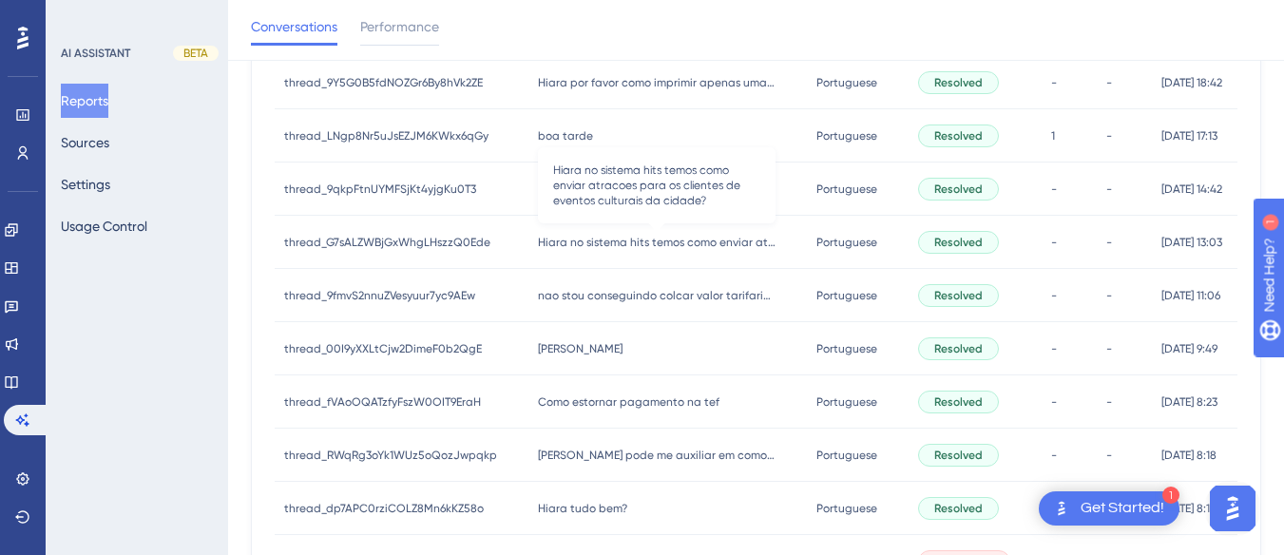
click at [608, 245] on span "Hiara no sistema hits temos como enviar atracoes para os clientes de eventos cu…" at bounding box center [657, 242] width 238 height 15
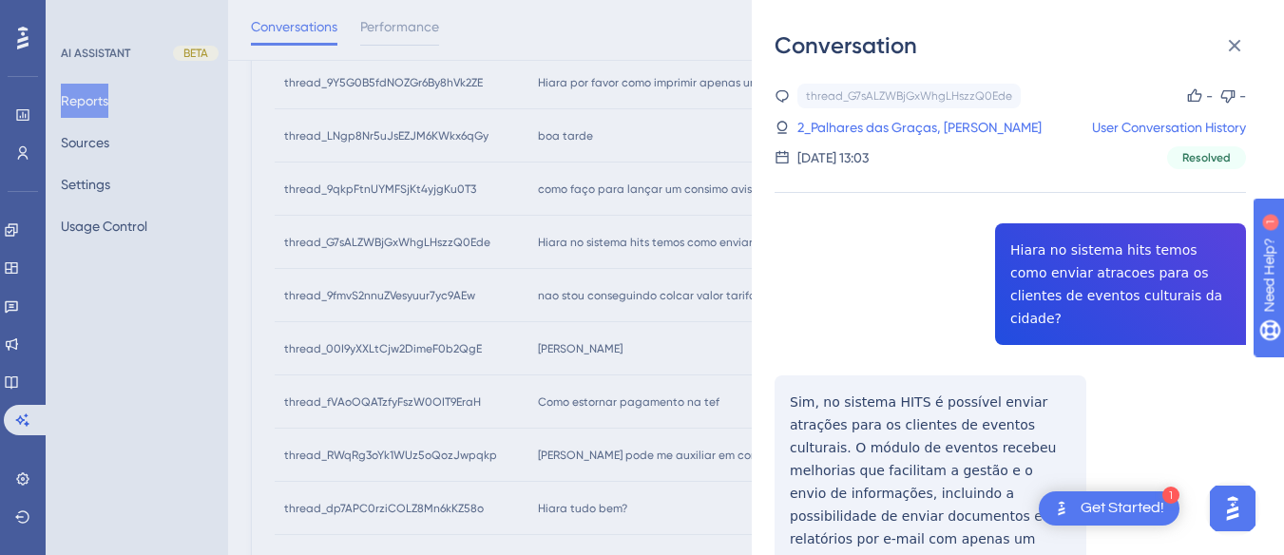
click at [1124, 271] on div "thread_G7sALZWBjGxWhgLHszzQ0Ede Copy - - 2_Palhares das Graças, [PERSON_NAME] U…" at bounding box center [1009, 548] width 471 height 928
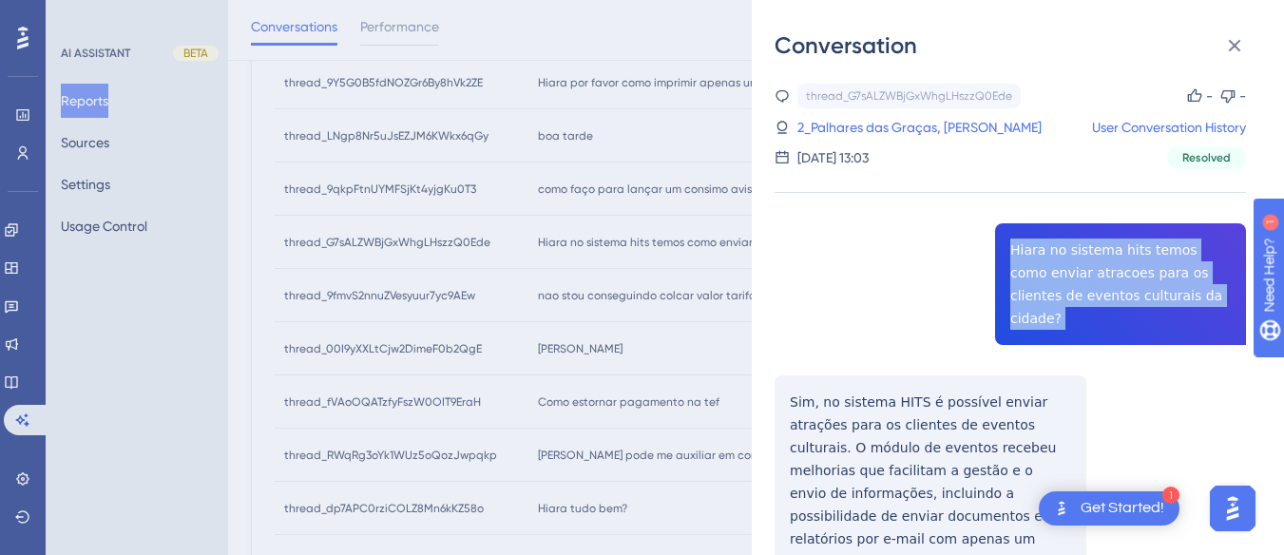
click at [1125, 272] on div "thread_G7sALZWBjGxWhgLHszzQ0Ede Copy - - 2_Palhares das Graças, Antonio User Co…" at bounding box center [1009, 548] width 471 height 928
copy span "Hiara no sistema hits temos como enviar atracoes para os clientes de eventos cu…"
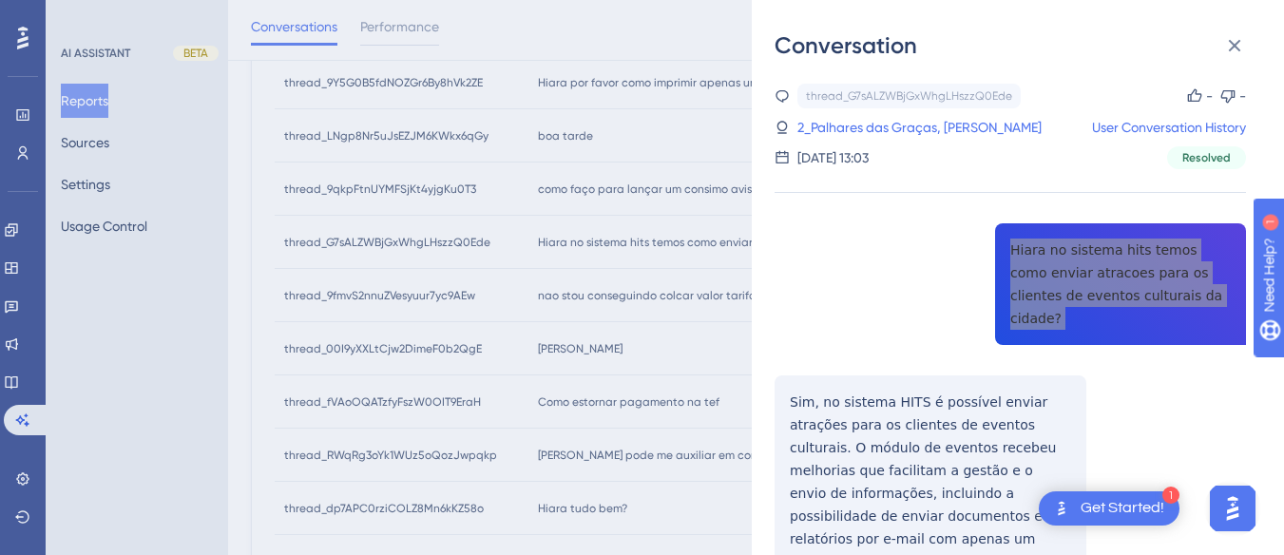
scroll to position [190, 0]
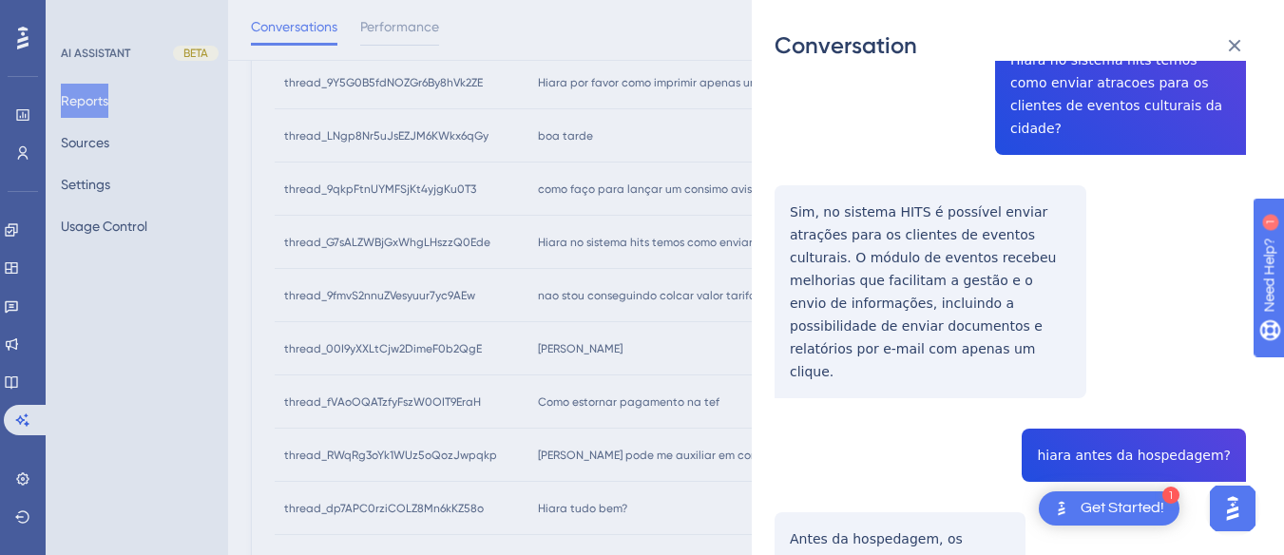
click at [823, 186] on div "thread_G7sALZWBjGxWhgLHszzQ0Ede Copy - - 2_Palhares das Graças, Antonio User Co…" at bounding box center [1009, 358] width 471 height 928
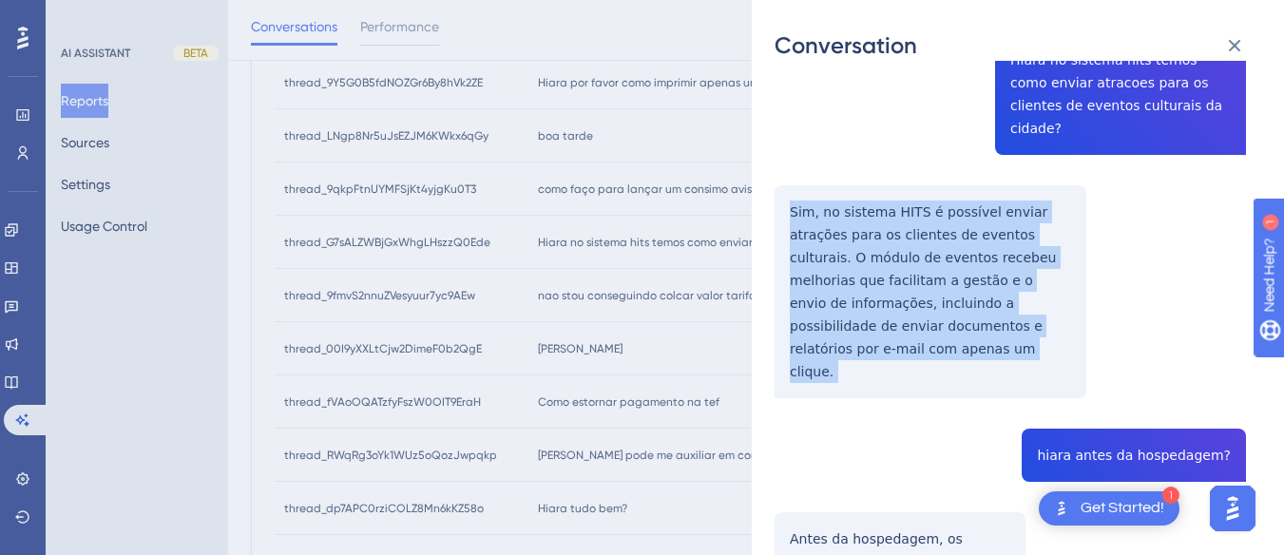
click at [823, 186] on div "thread_G7sALZWBjGxWhgLHszzQ0Ede Copy - - 2_Palhares das Graças, Antonio User Co…" at bounding box center [1009, 358] width 471 height 928
copy p "Sim, no sistema HITS é possível enviar atrações para os clientes de eventos cul…"
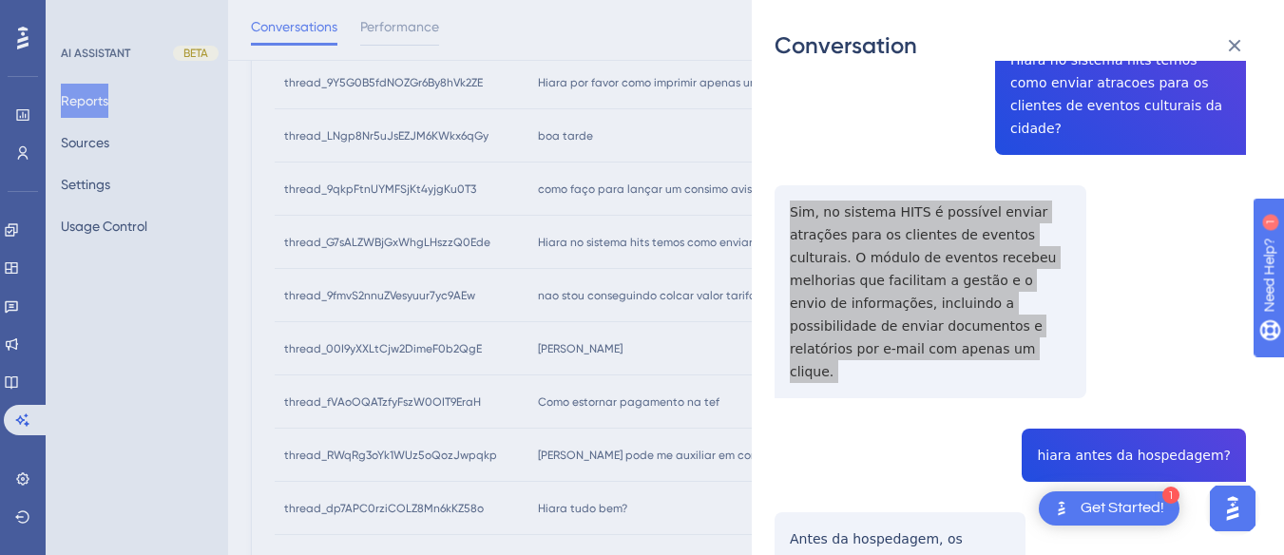
scroll to position [285, 0]
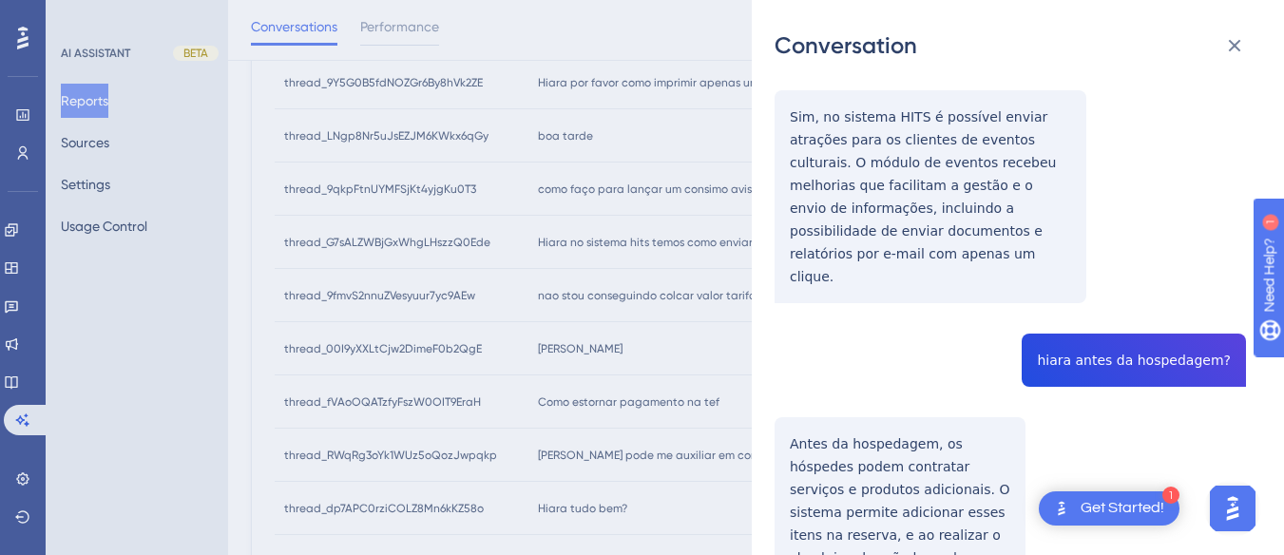
click at [1111, 279] on div "thread_G7sALZWBjGxWhgLHszzQ0Ede Copy - - 2_Palhares das Graças, Antonio User Co…" at bounding box center [1009, 263] width 471 height 928
copy span "hiara antes da hospedagem?"
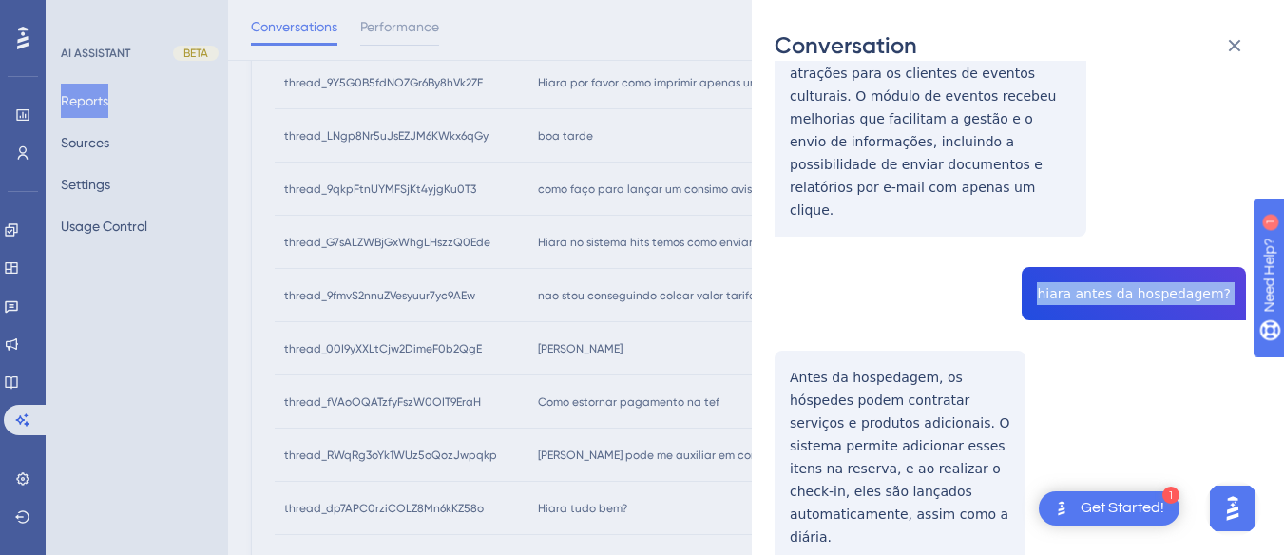
click at [785, 295] on div "thread_G7sALZWBjGxWhgLHszzQ0Ede Copy - - 2_Palhares das Graças, Antonio User Co…" at bounding box center [1009, 196] width 471 height 928
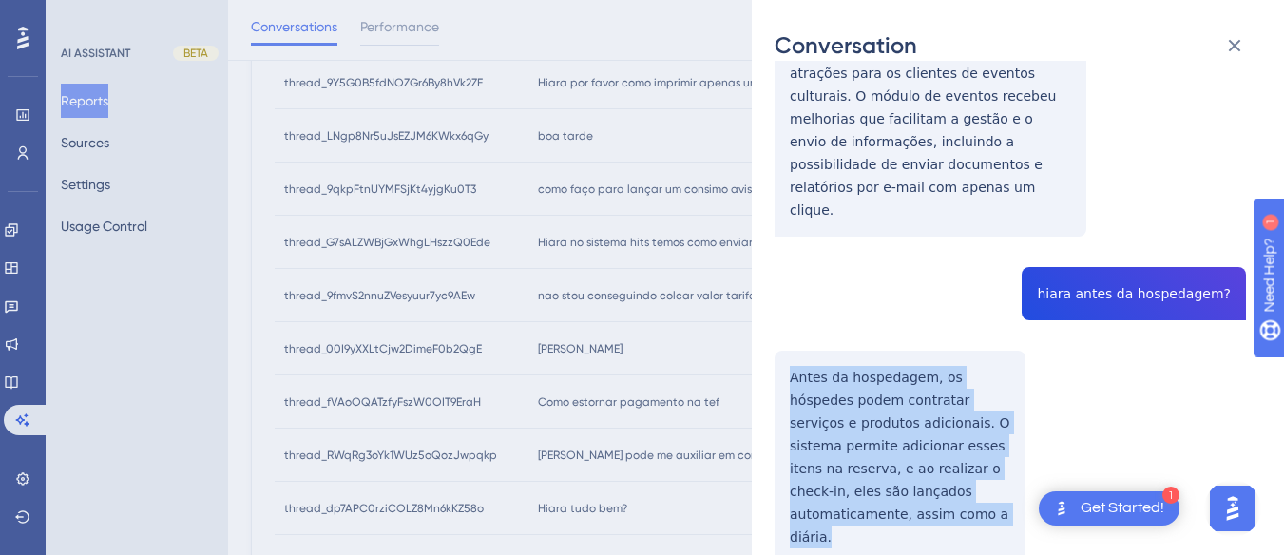
click at [785, 295] on div "thread_G7sALZWBjGxWhgLHszzQ0Ede Copy - - 2_Palhares das Graças, Antonio User Co…" at bounding box center [1009, 196] width 471 height 928
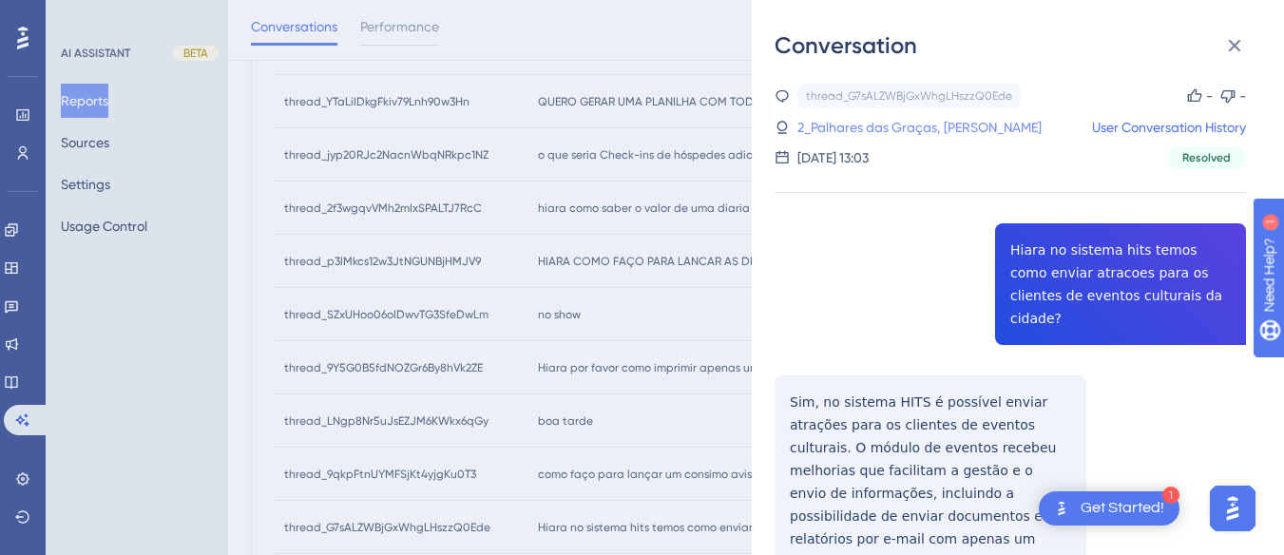
scroll to position [260, 0]
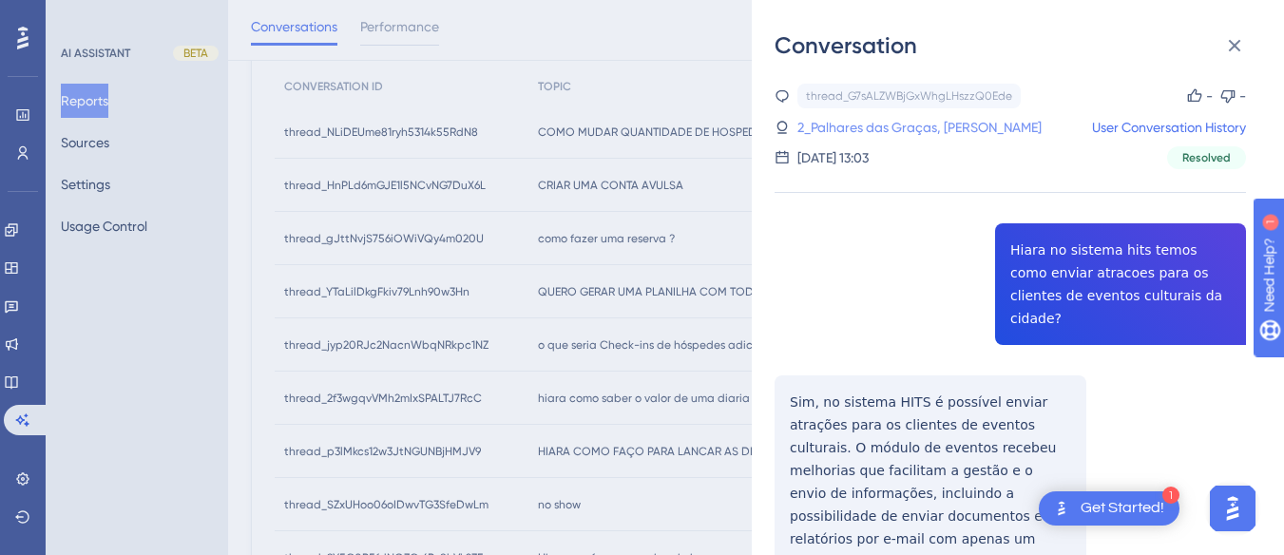
click at [858, 129] on link "2_Palhares das Graças, Antonio" at bounding box center [919, 127] width 244 height 23
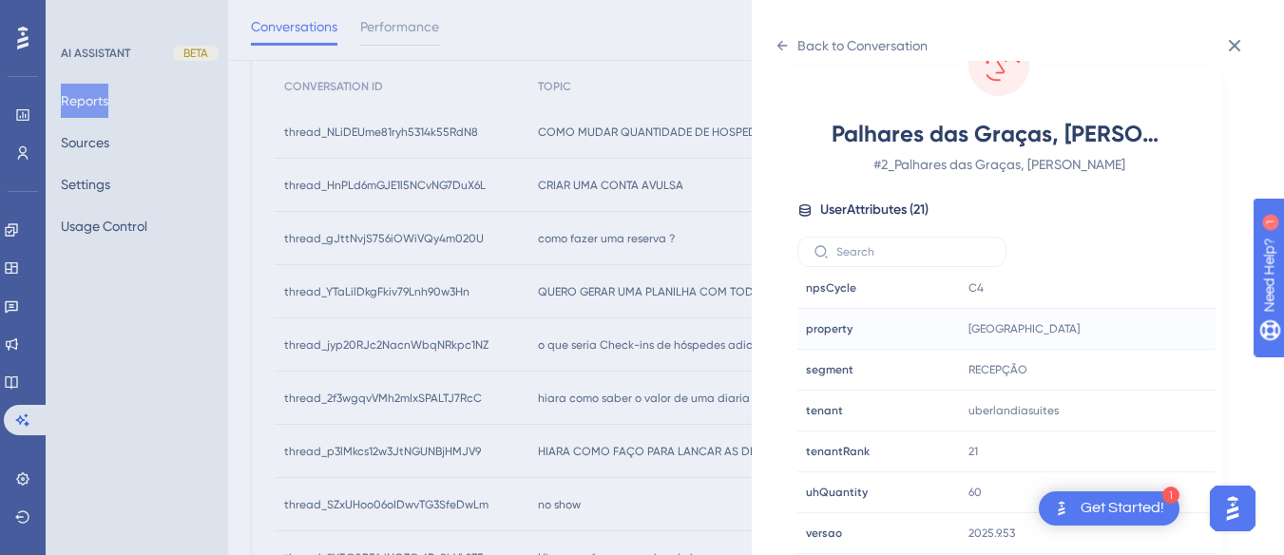
scroll to position [355, 0]
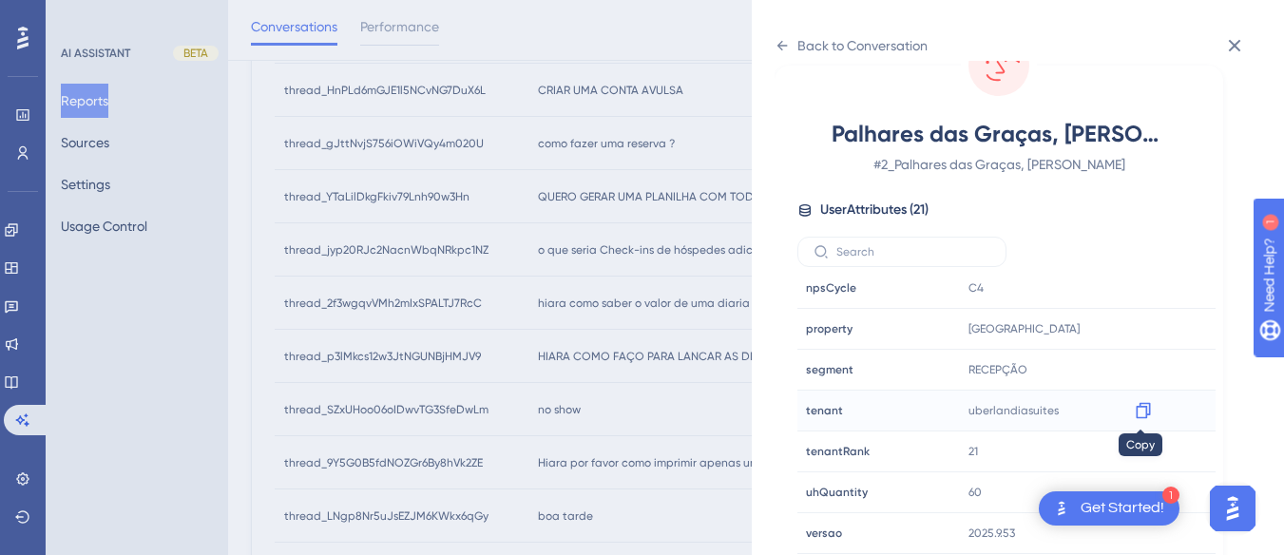
click at [1143, 405] on icon at bounding box center [1143, 410] width 19 height 19
click at [774, 45] on div "Back to Conversation Palhares das Graças, Antonio # 2_Palhares das Graças, Anto…" at bounding box center [1018, 277] width 532 height 555
click at [781, 44] on icon at bounding box center [781, 45] width 15 height 15
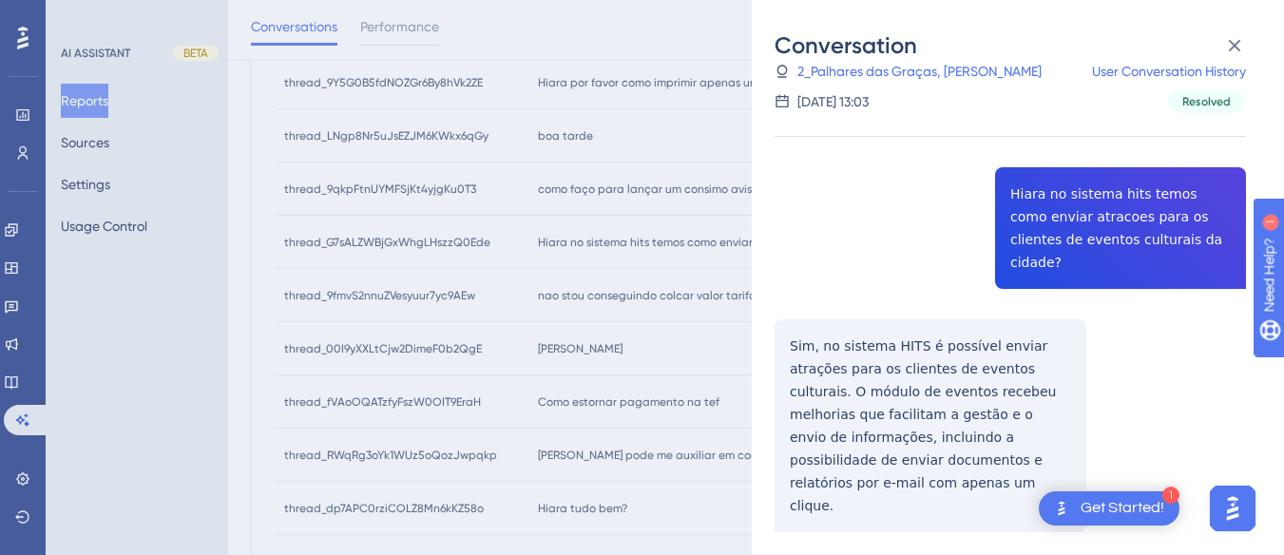
scroll to position [831, 0]
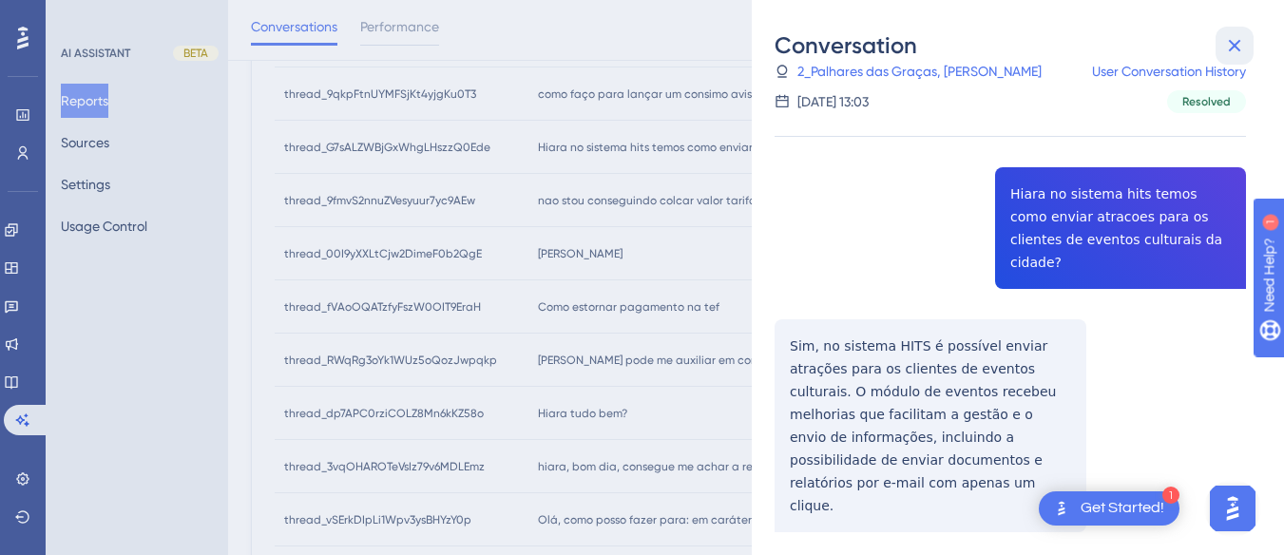
click at [1240, 53] on icon at bounding box center [1234, 45] width 23 height 23
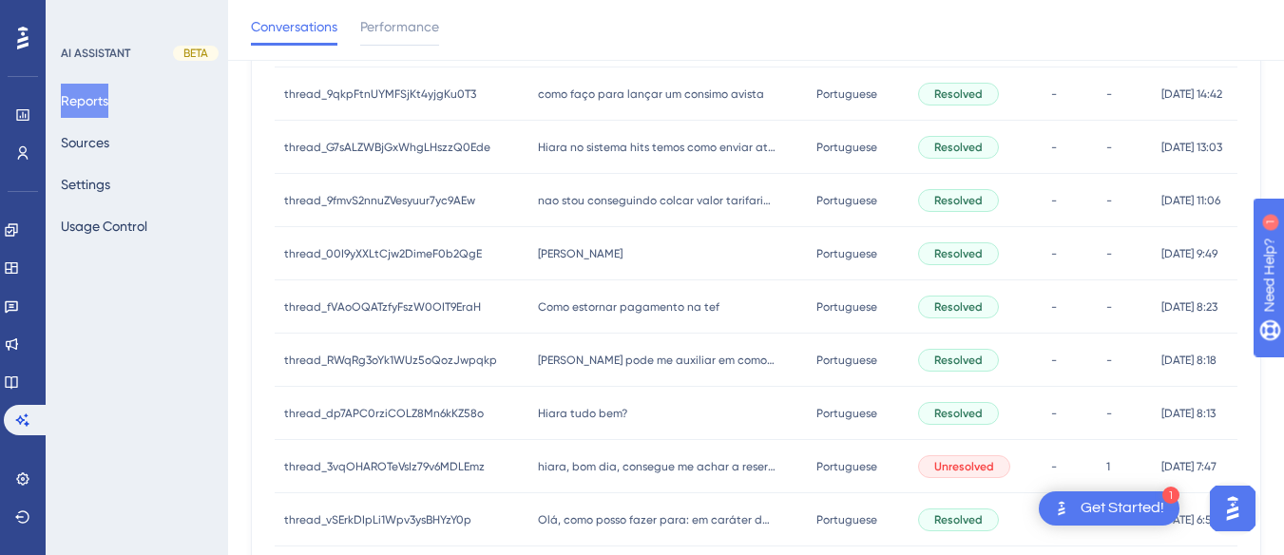
click at [570, 222] on div "nao stou conseguindo colcar valor tarifario para fevereiro de 2026 somente a te…" at bounding box center [667, 200] width 278 height 53
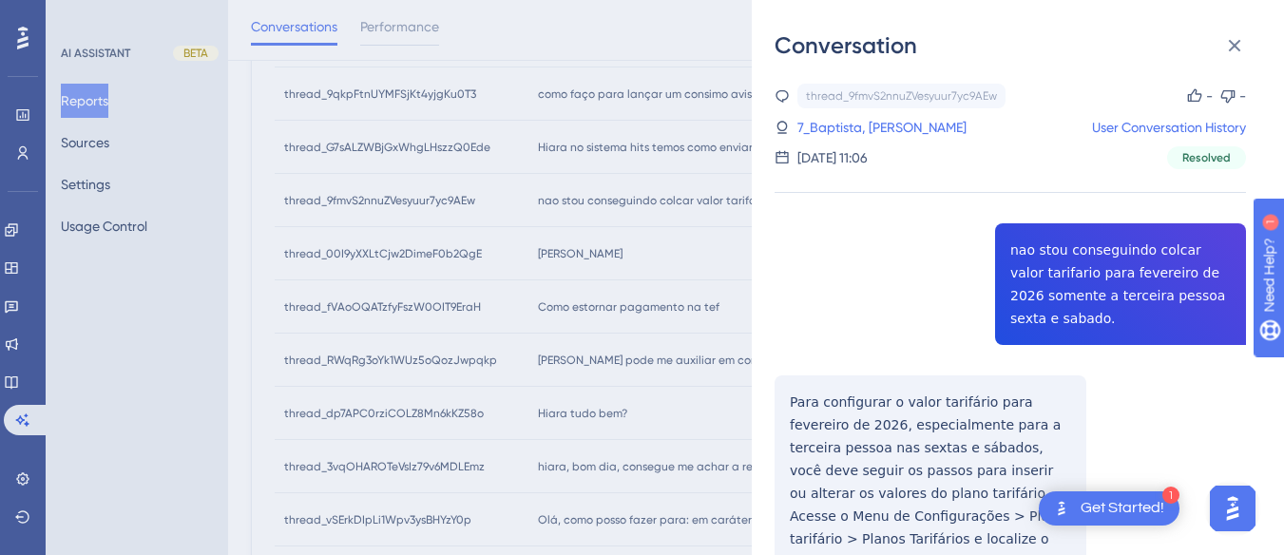
click at [1094, 265] on div "thread_9fmvS2nnuZVesyuur7yc9AEw Copy - - 7_Baptista, Bruno User Conversation Hi…" at bounding box center [1009, 453] width 471 height 738
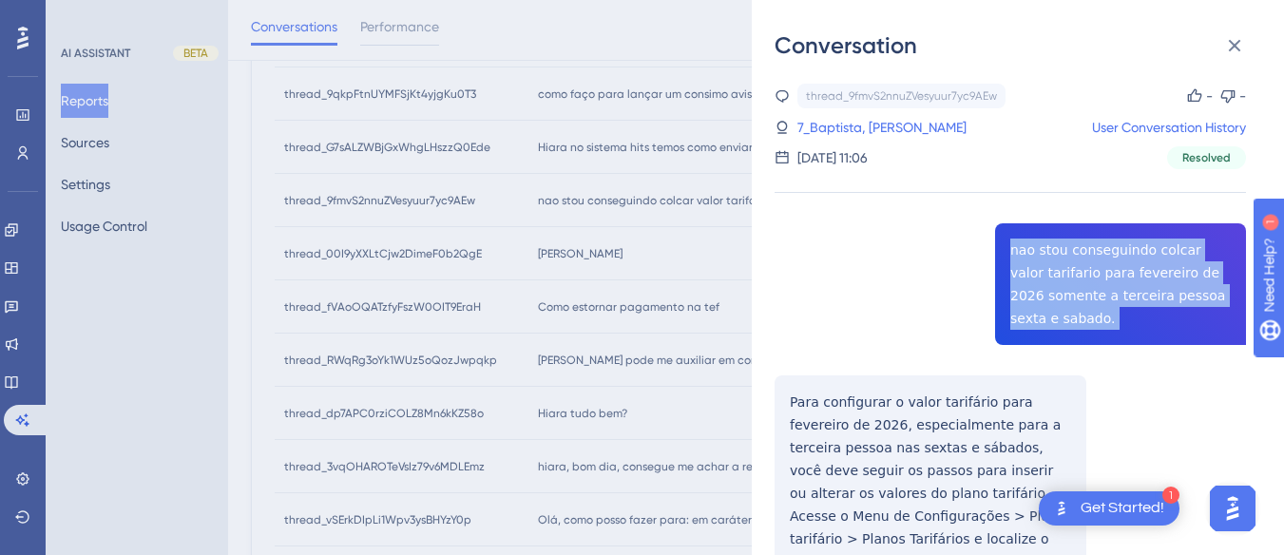
click at [1094, 265] on div "thread_9fmvS2nnuZVesyuur7yc9AEw Copy - - 7_Baptista, Bruno User Conversation Hi…" at bounding box center [1009, 453] width 471 height 738
copy span "nao stou conseguindo colcar valor tarifario para fevereiro de 2026 somente a te…"
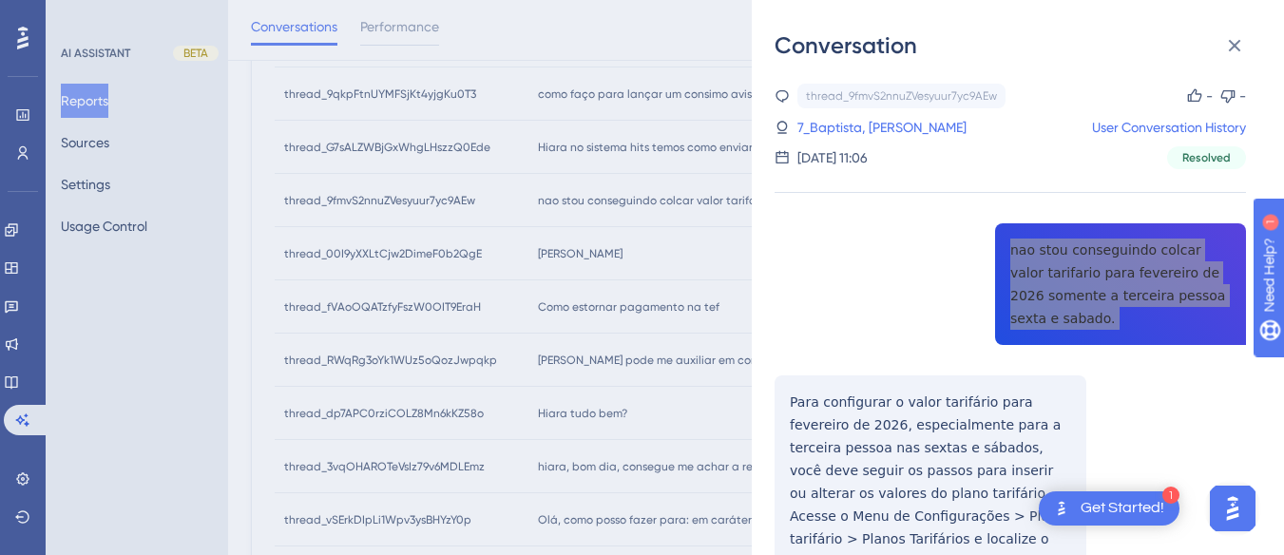
scroll to position [95, 0]
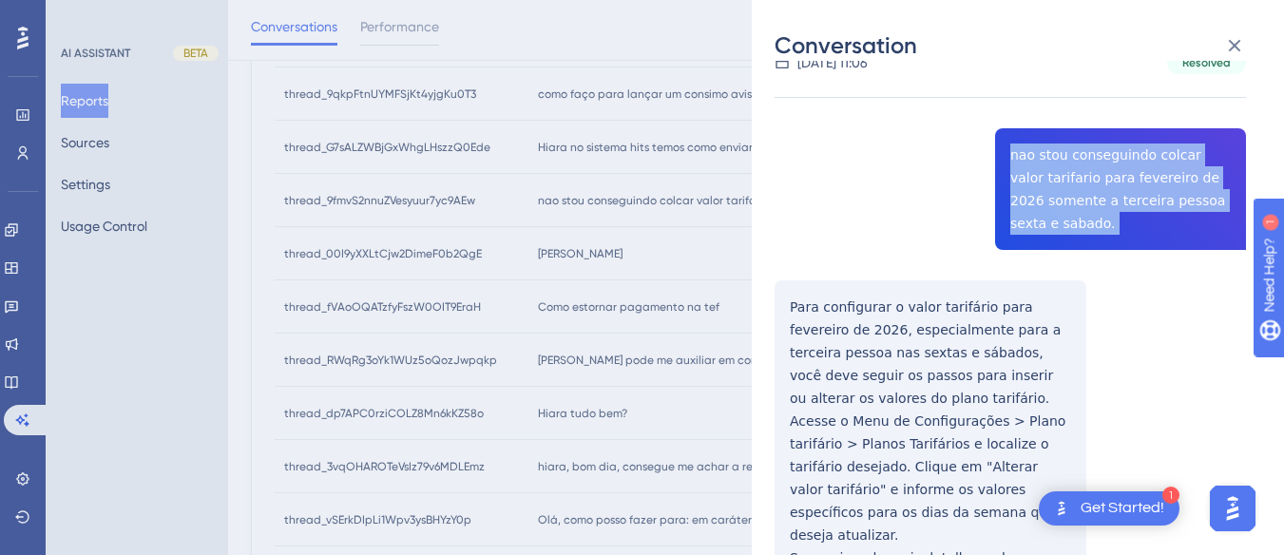
click at [774, 288] on div "thread_9fmvS2nnuZVesyuur7yc9AEw Copy - - 7_Baptista, Bruno User Conversation Hi…" at bounding box center [1009, 358] width 471 height 738
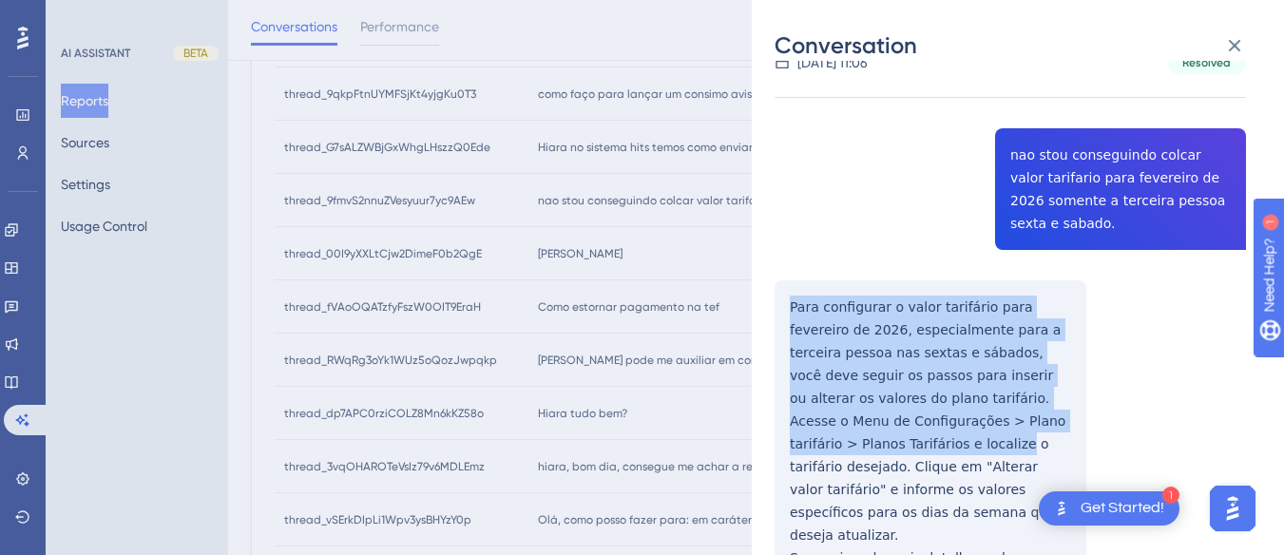
scroll to position [230, 0]
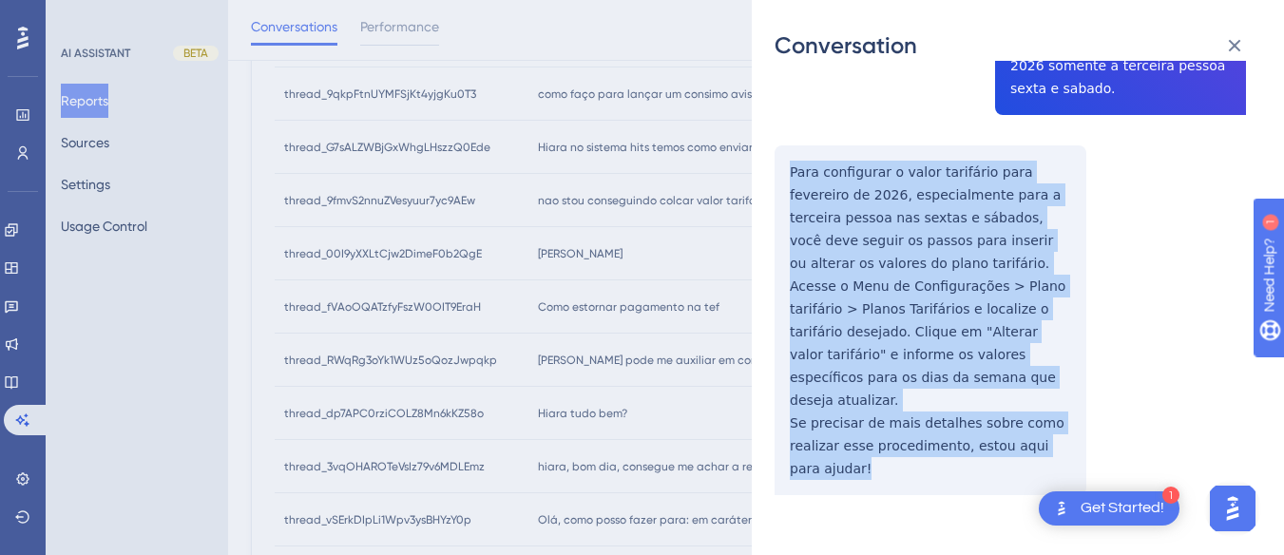
drag, startPoint x: 774, startPoint y: 288, endPoint x: 897, endPoint y: 413, distance: 175.4
click at [913, 475] on div "thread_9fmvS2nnuZVesyuur7yc9AEw Copy - - 7_Baptista, Bruno User Conversation Hi…" at bounding box center [1009, 223] width 471 height 738
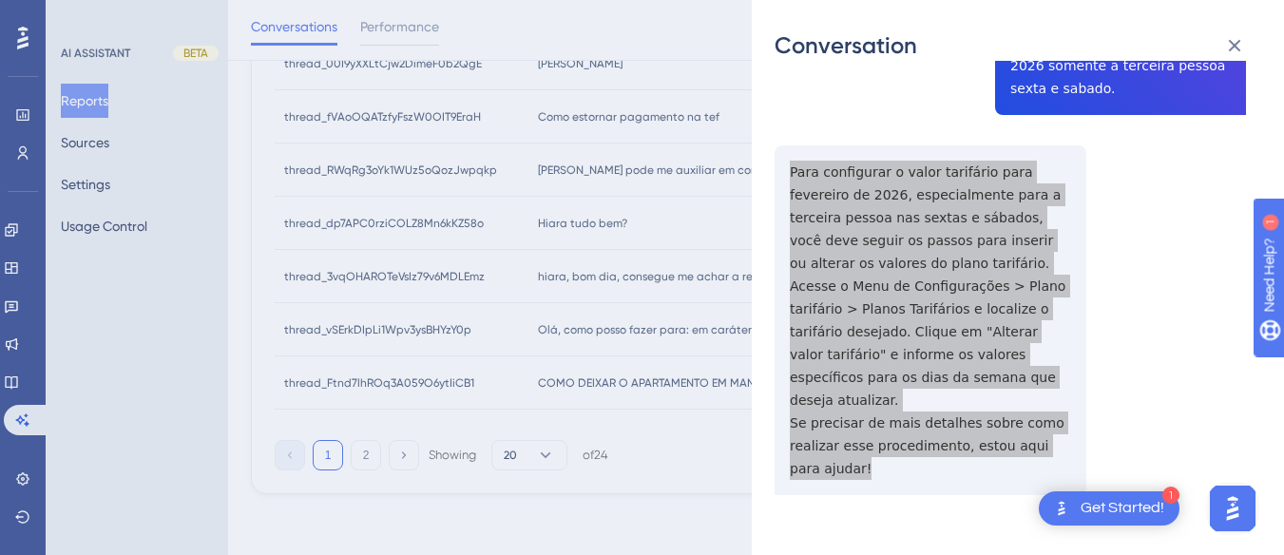
scroll to position [0, 0]
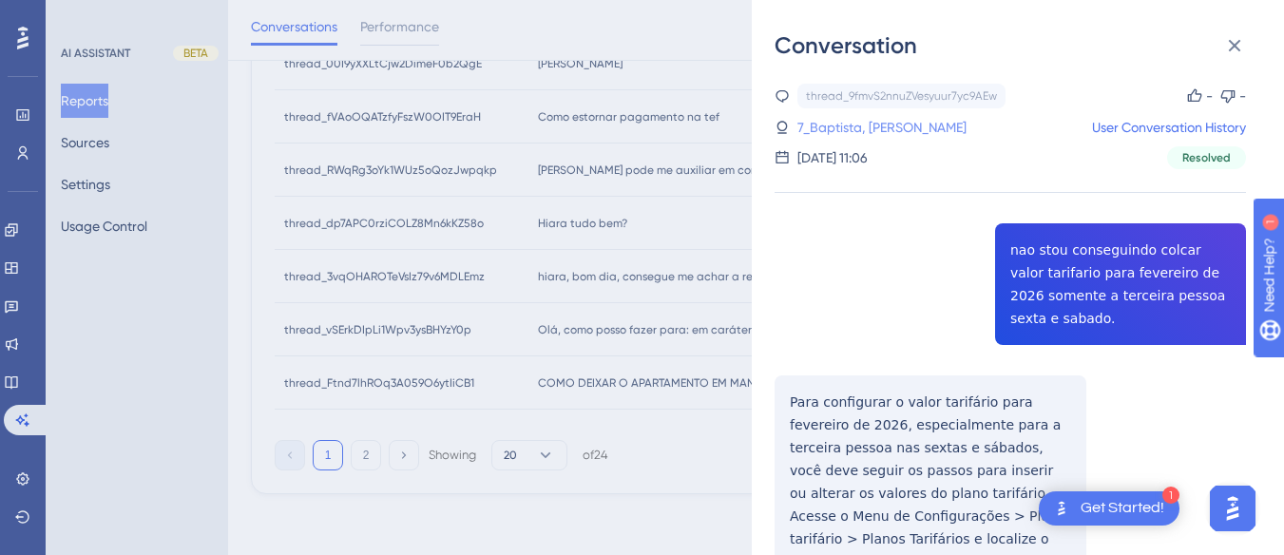
click at [868, 135] on link "7_Baptista, Bruno" at bounding box center [881, 127] width 169 height 23
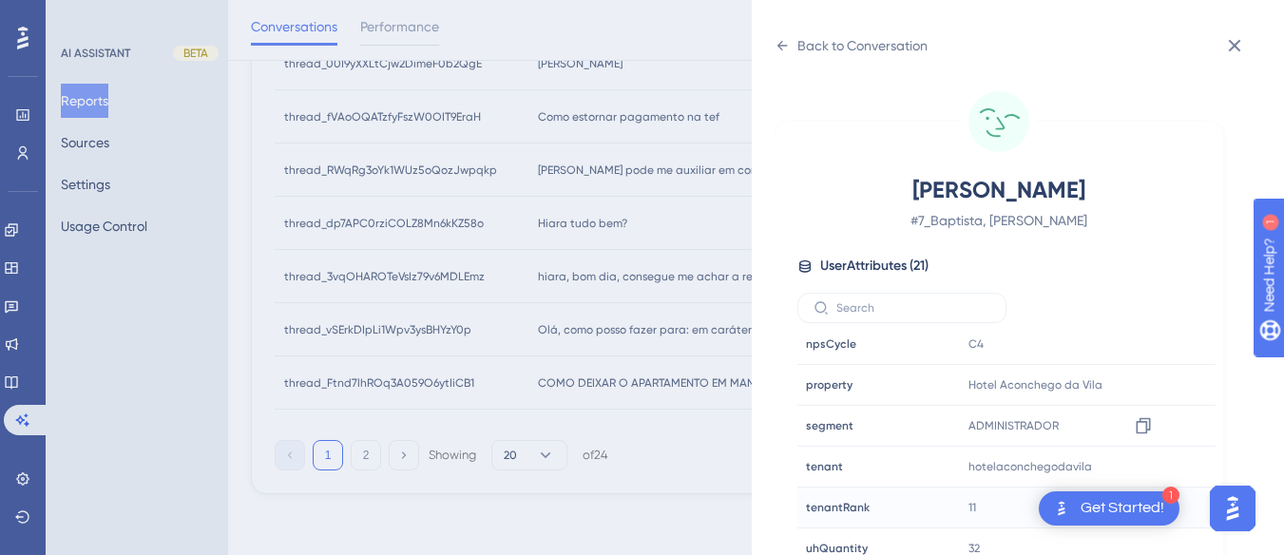
scroll to position [56, 0]
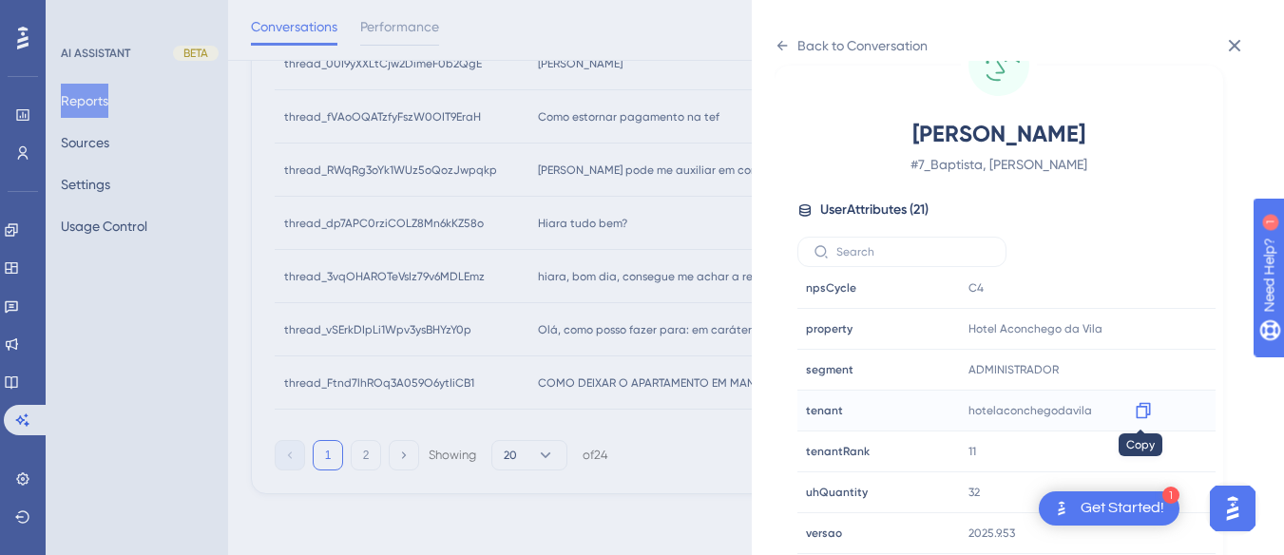
click at [1137, 405] on icon at bounding box center [1143, 411] width 14 height 16
click at [785, 39] on icon at bounding box center [781, 45] width 15 height 15
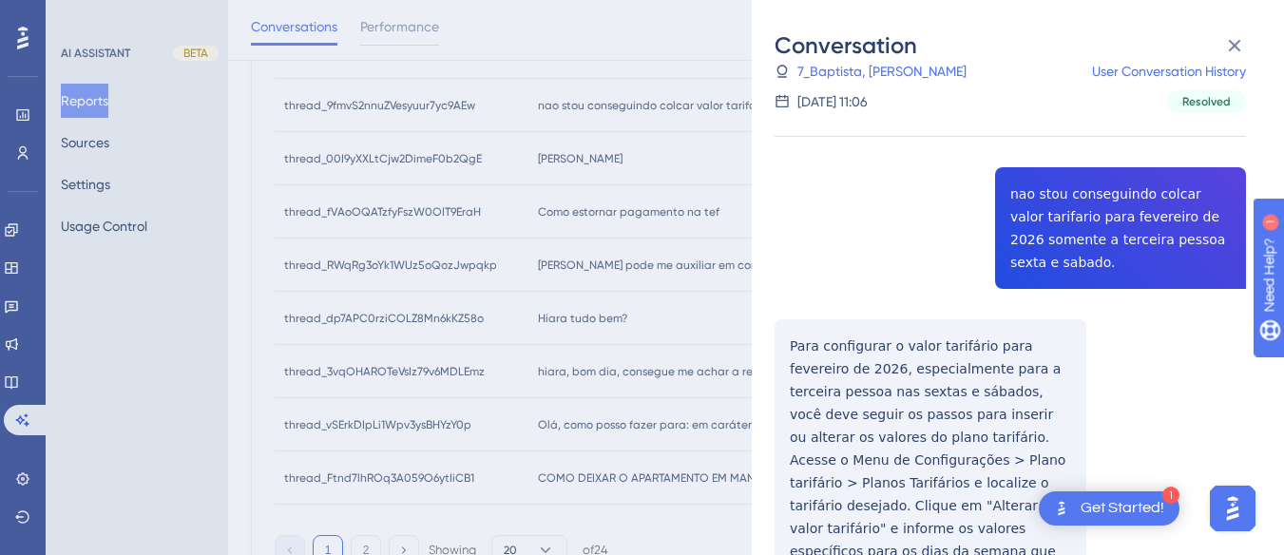
scroll to position [230, 0]
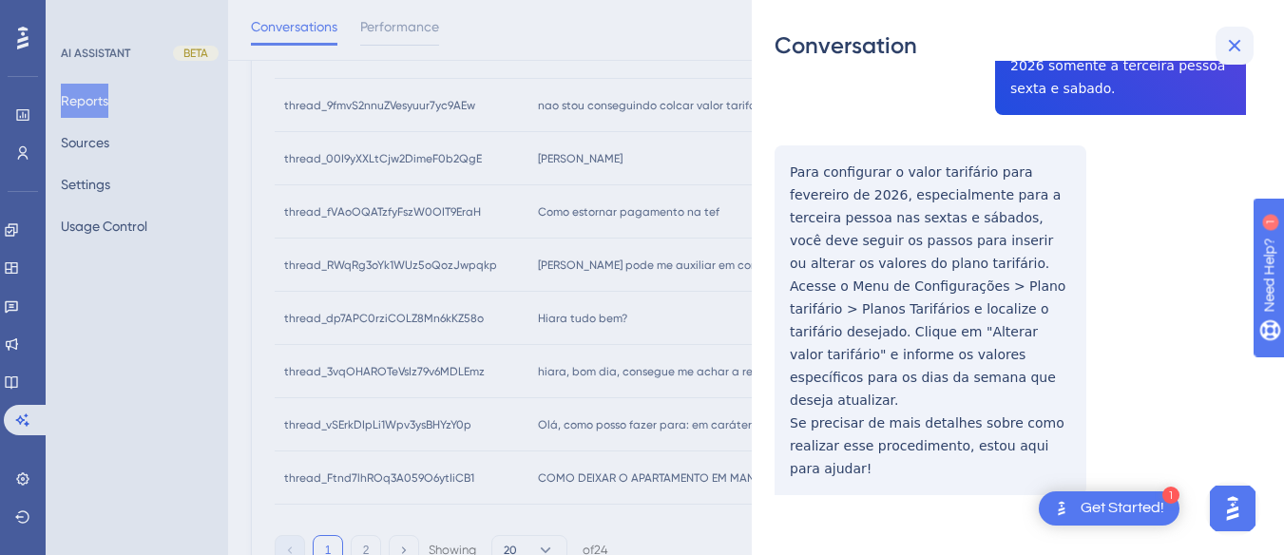
click at [1228, 34] on icon at bounding box center [1234, 45] width 23 height 23
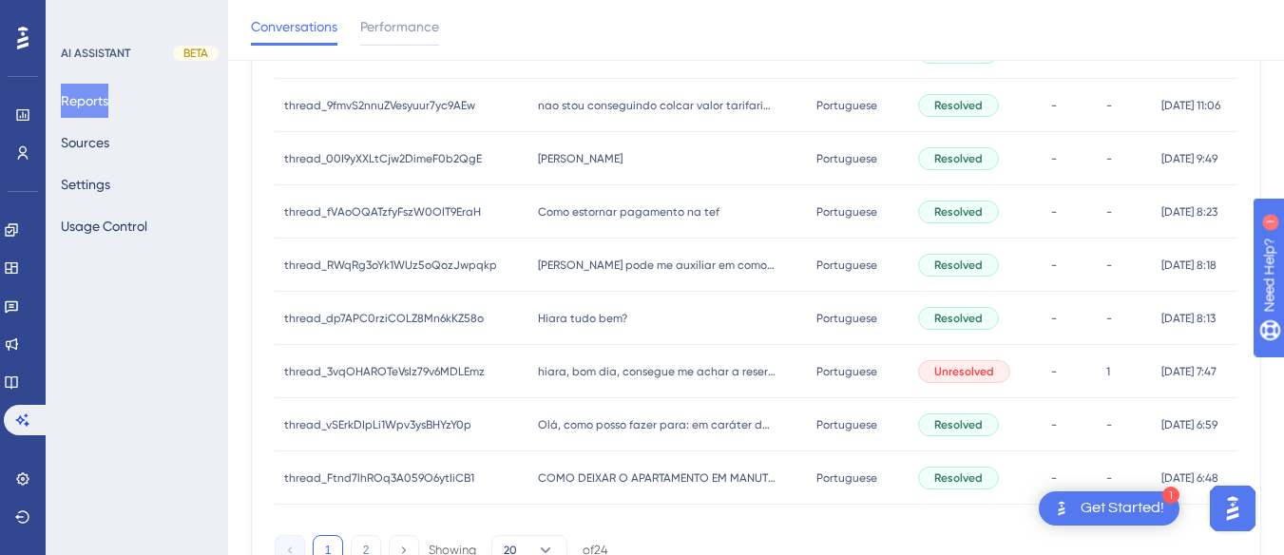
click at [605, 153] on div "Olá Hiara Olá Hiara" at bounding box center [667, 158] width 278 height 53
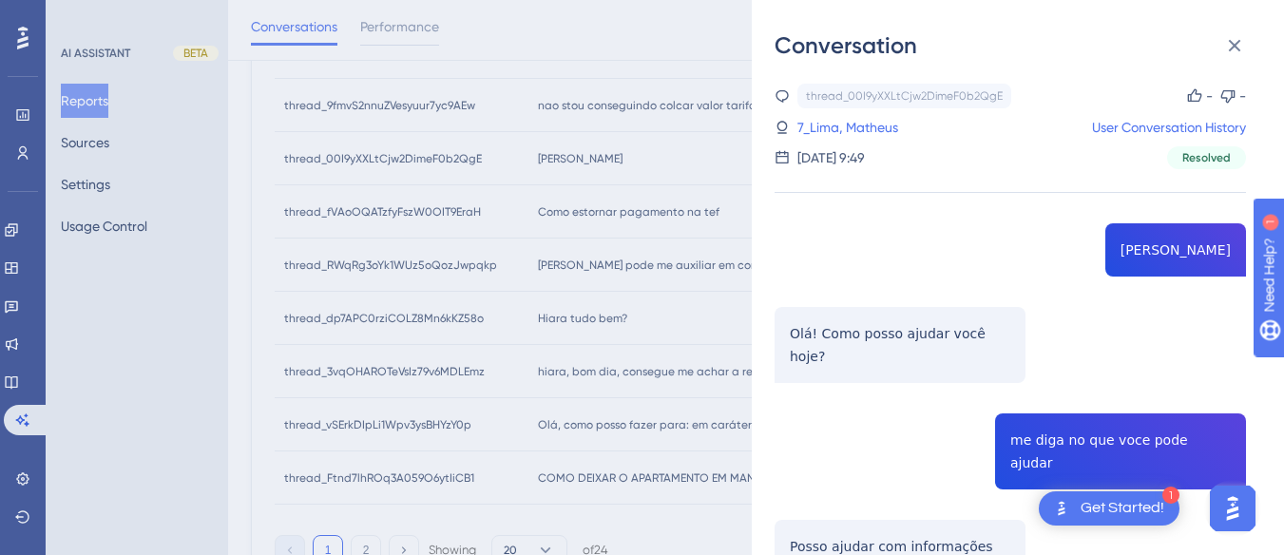
scroll to position [190, 0]
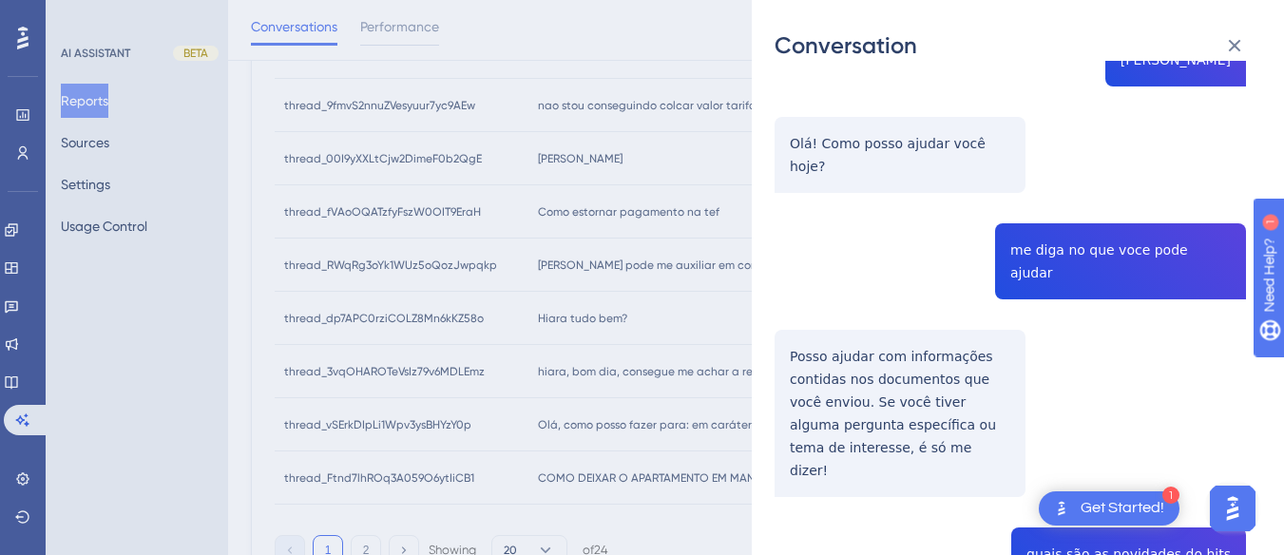
copy span "me diga no que voce pode ajudar"
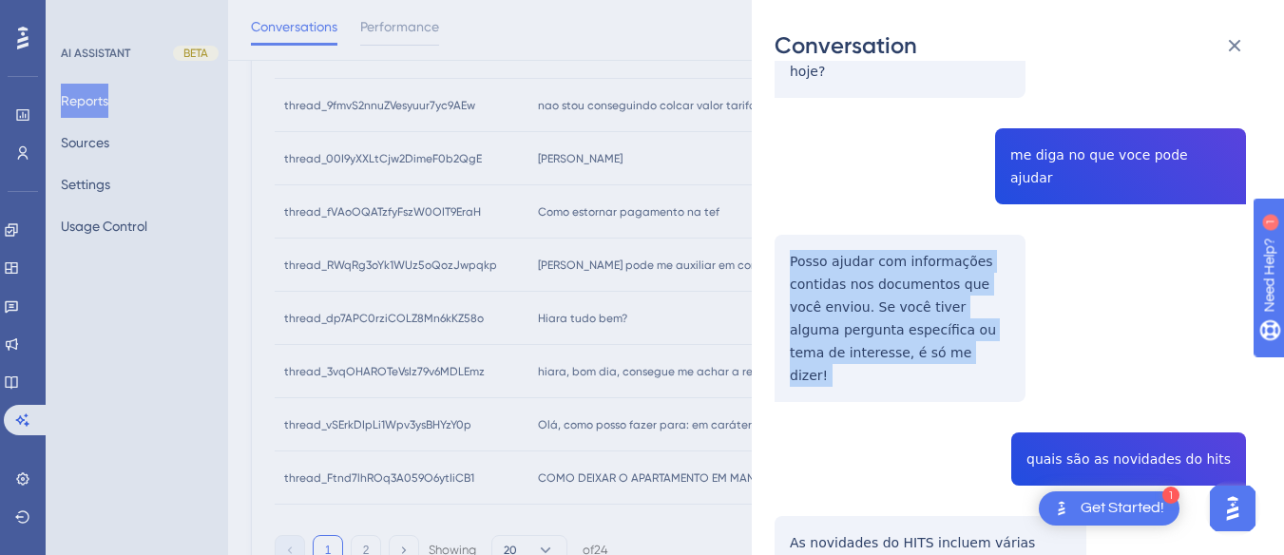
copy p "Posso ajudar com informações contidas nos documentos que você enviou. Se você t…"
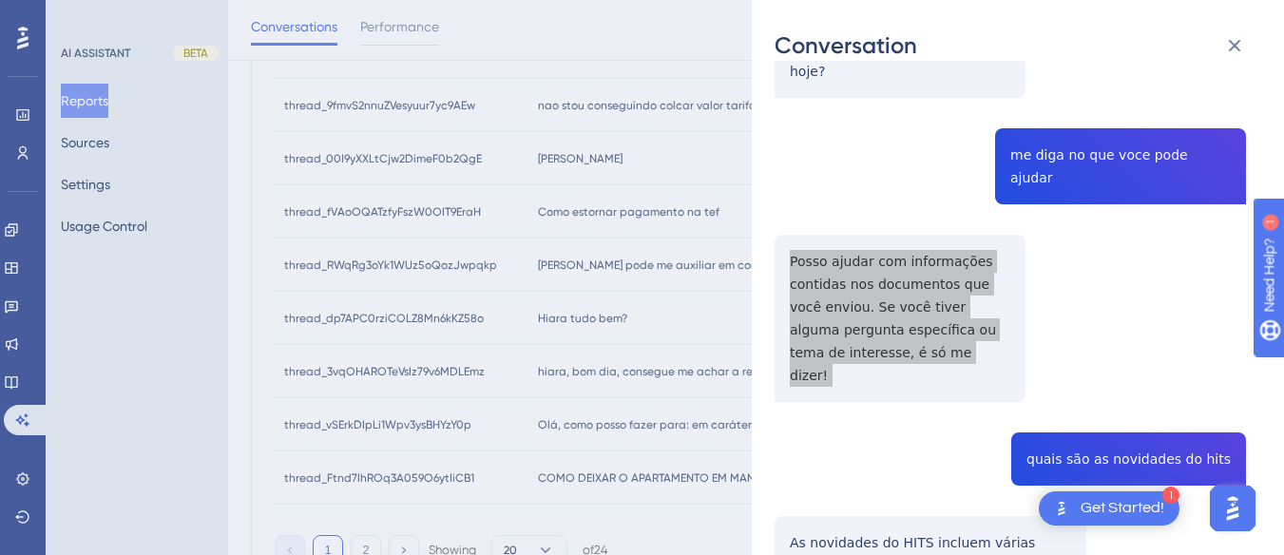
scroll to position [380, 0]
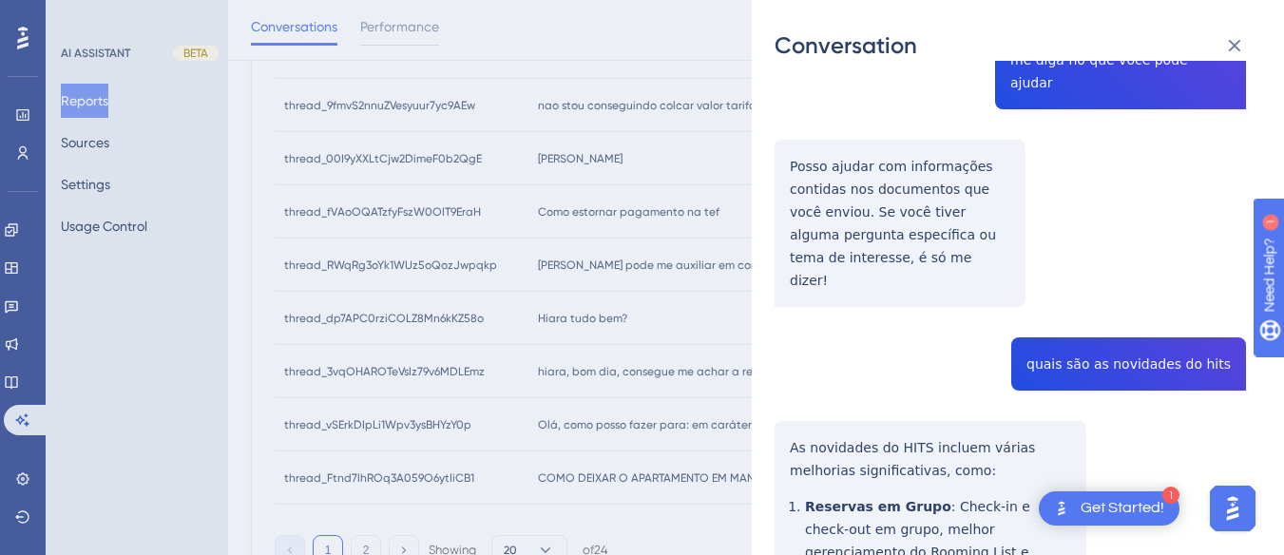
copy span "quais são as novidades do hits"
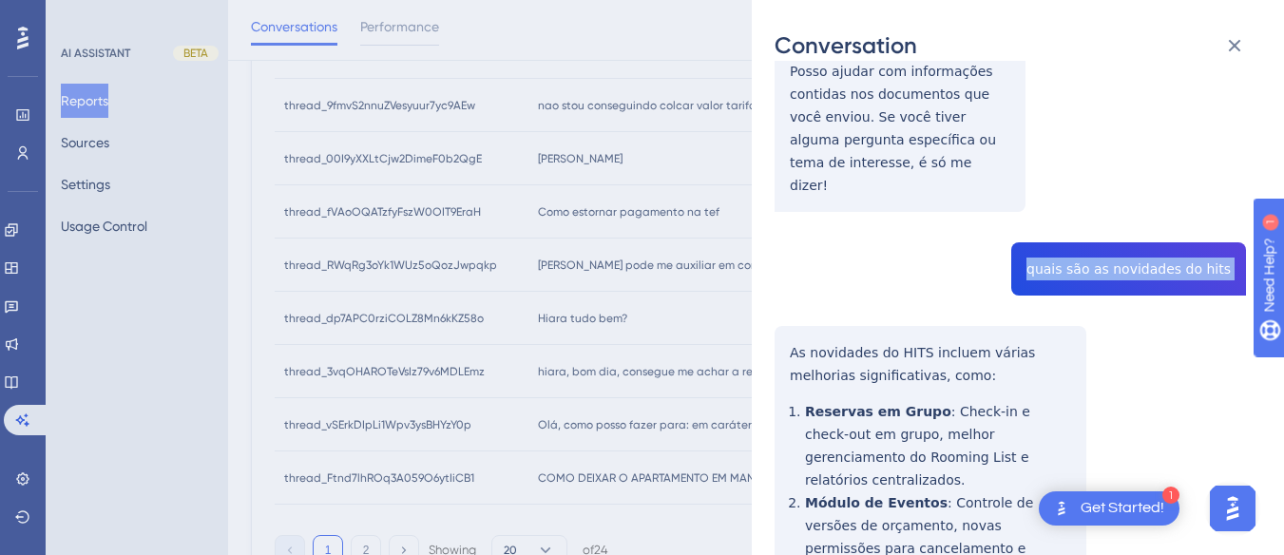
click at [760, 282] on div "Conversation thread_00I9yXXLtCjw2DimeF0b2QgE Copy - - 7_Lima, Matheus User Conv…" at bounding box center [1018, 277] width 532 height 555
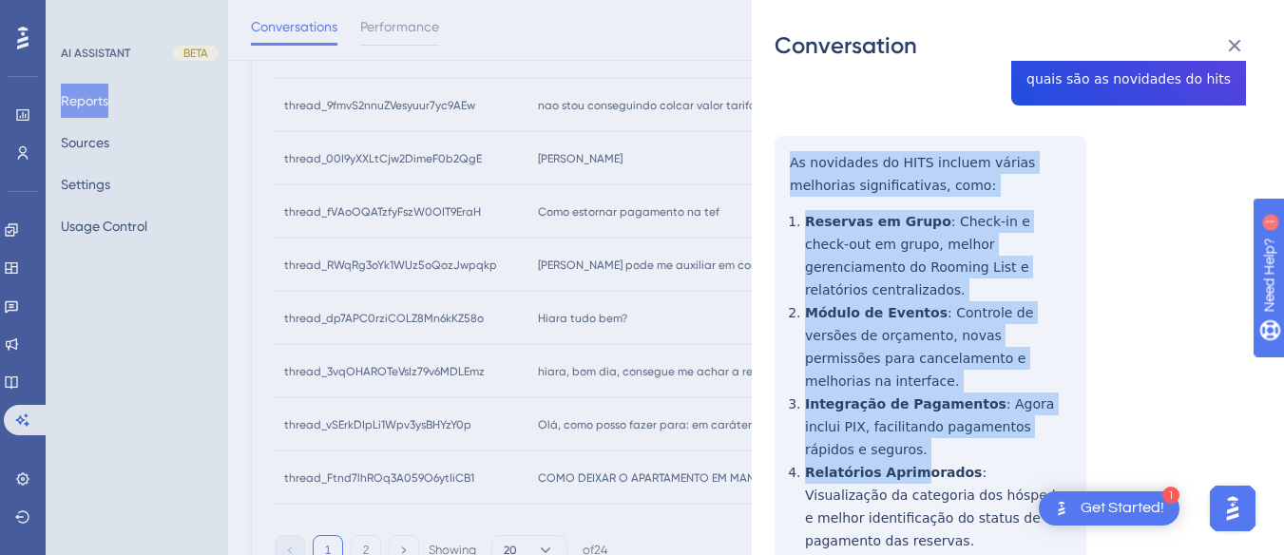
scroll to position [760, 0]
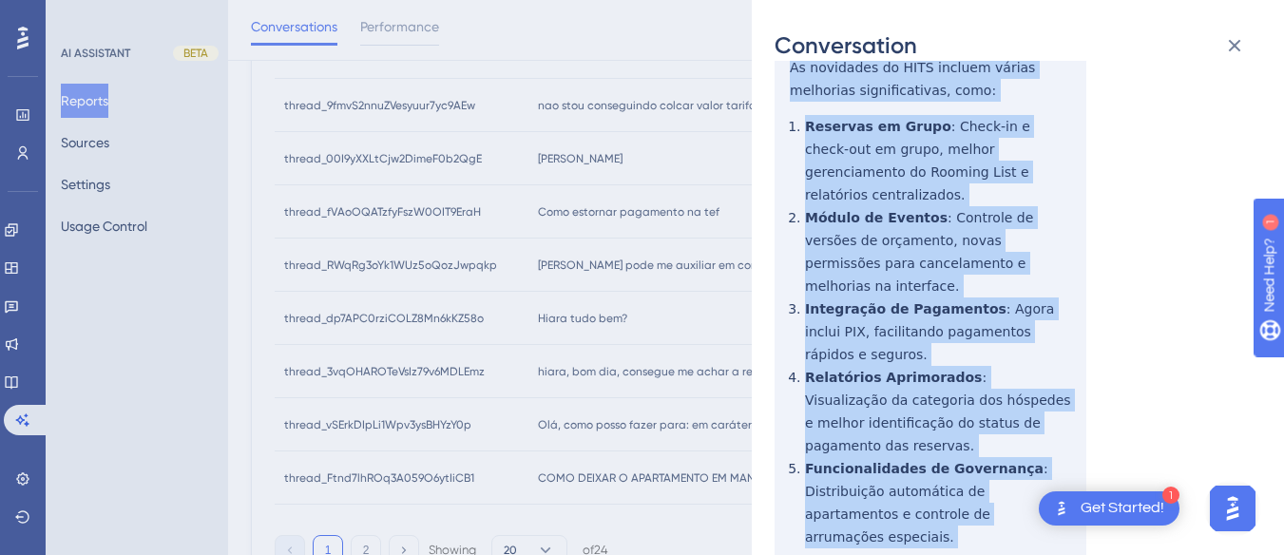
drag, startPoint x: 771, startPoint y: 274, endPoint x: 1006, endPoint y: 468, distance: 305.8
click at [1006, 468] on div "Conversation thread_00I9yXXLtCjw2DimeF0b2QgE Copy - - 7_Lima, Matheus User Conv…" at bounding box center [1018, 277] width 532 height 555
copy div "As novidades do HITS incluem várias melhorias significativas, como: Reservas em…"
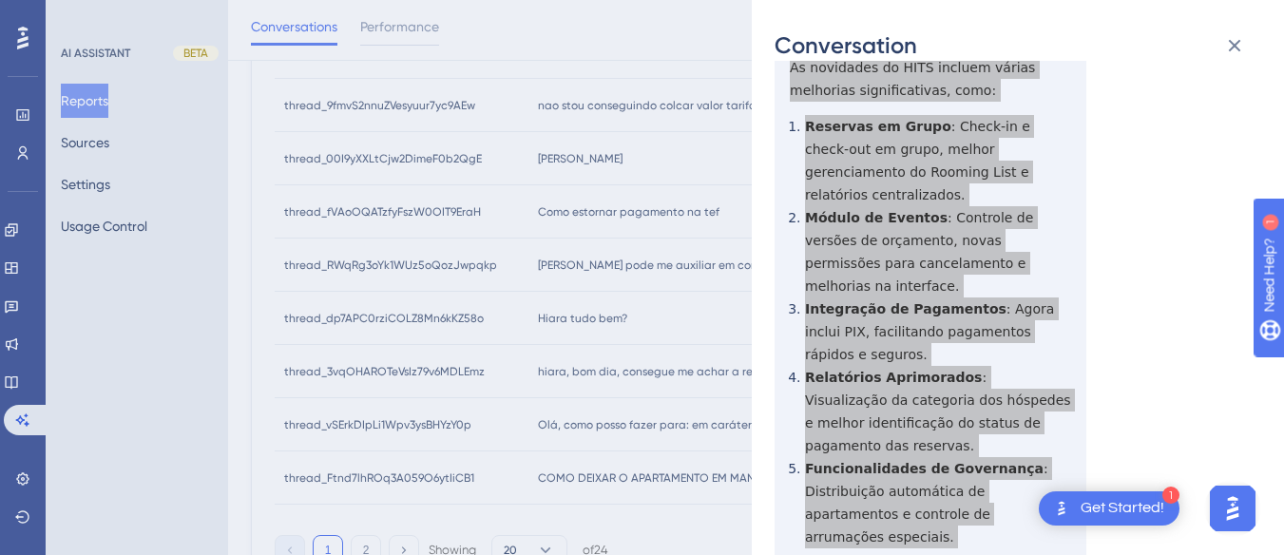
scroll to position [1045, 0]
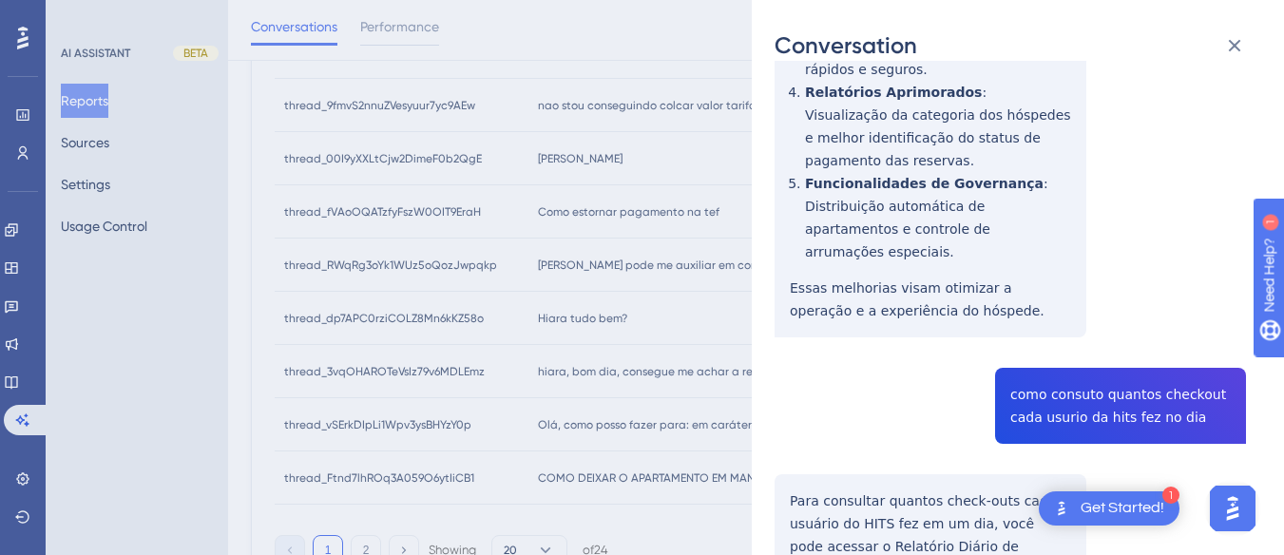
click at [1051, 234] on div "thread_00I9yXXLtCjw2DimeF0b2QgE Copy - - 7_Lima, Matheus User Conversation Hist…" at bounding box center [1009, 15] width 471 height 1955
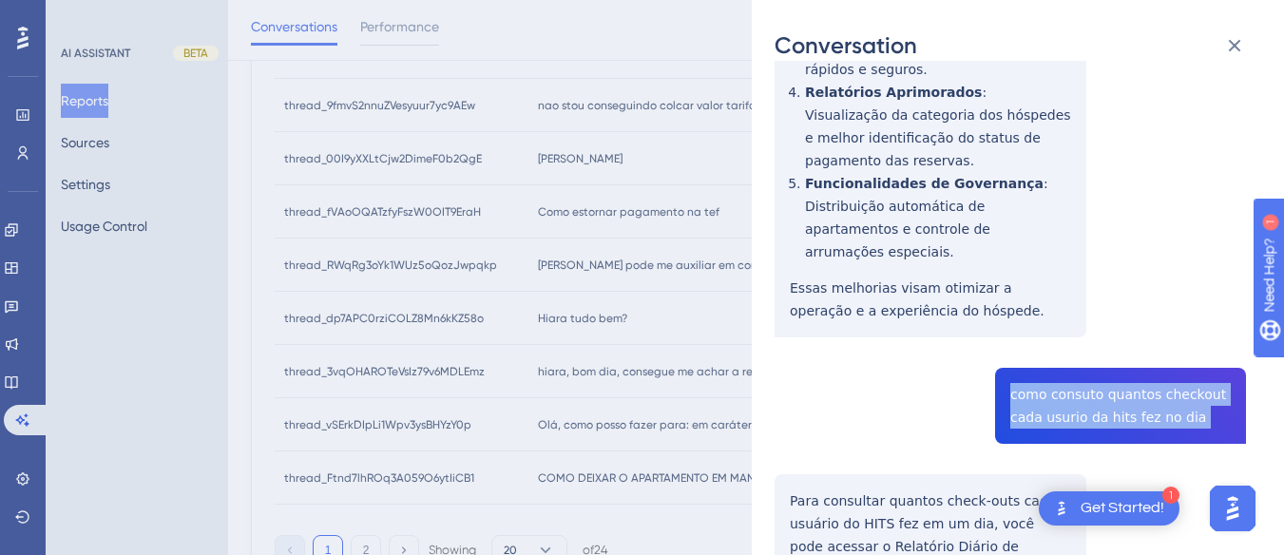
click at [1051, 234] on div "thread_00I9yXXLtCjw2DimeF0b2QgE Copy - - 7_Lima, Matheus User Conversation Hist…" at bounding box center [1009, 15] width 471 height 1955
copy span "como consuto quantos checkout cada usurio da hits fez no dia"
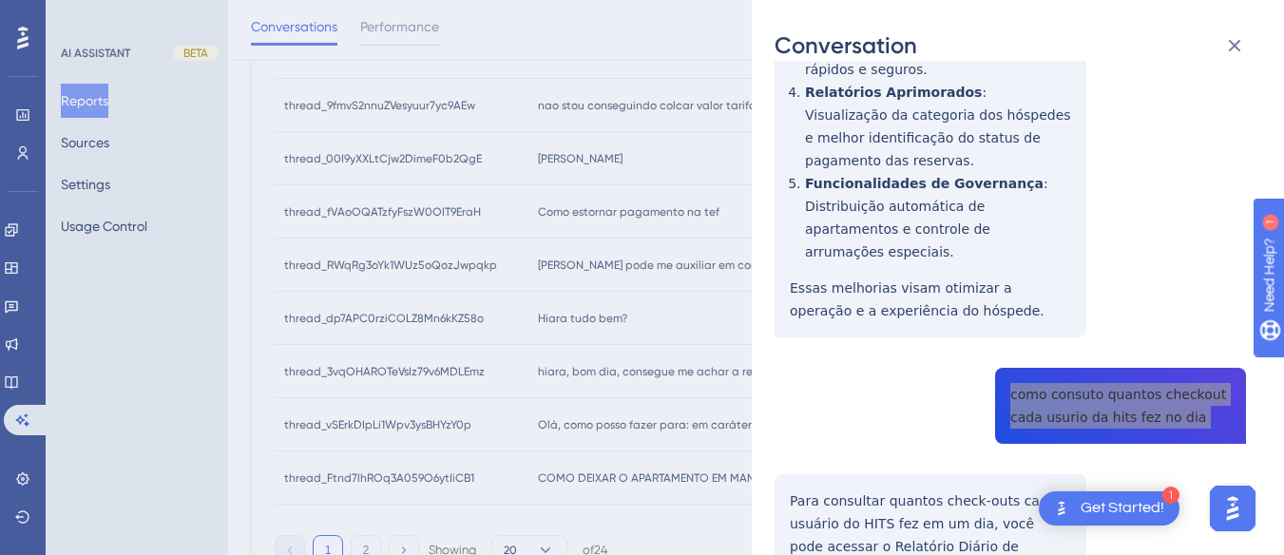
scroll to position [1235, 0]
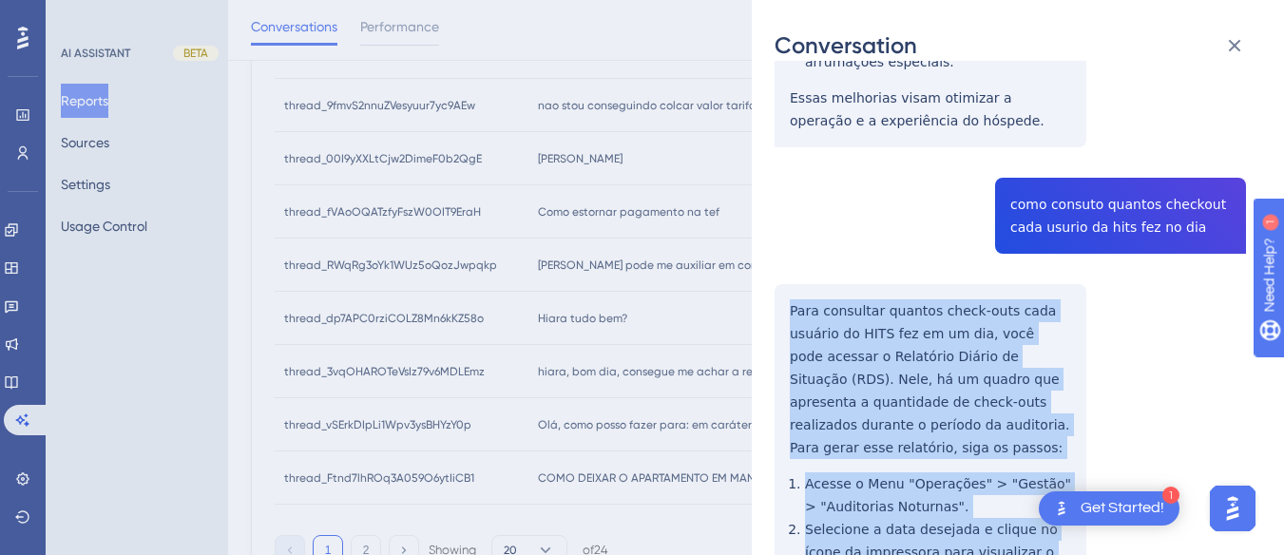
drag, startPoint x: 785, startPoint y: 167, endPoint x: 863, endPoint y: 509, distance: 350.9
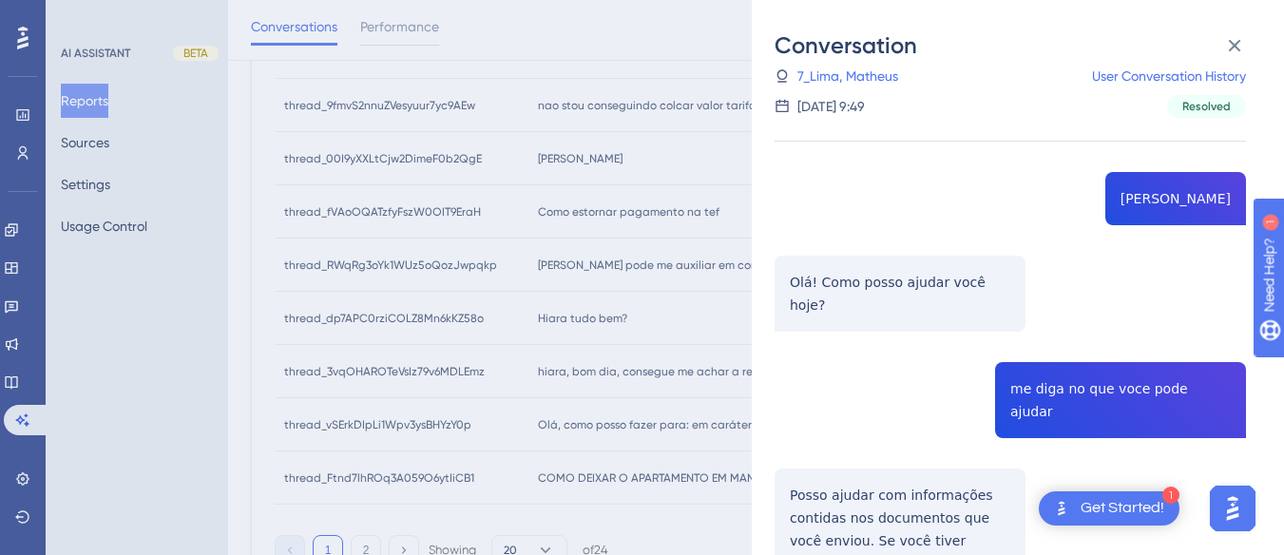
scroll to position [0, 0]
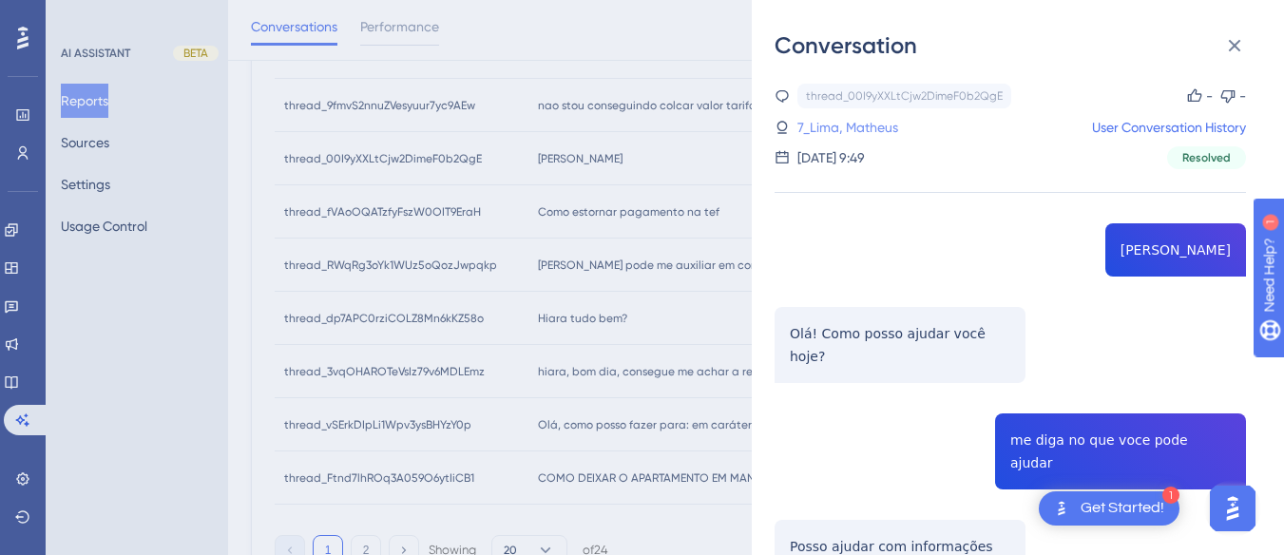
click at [881, 130] on link "7_Lima, Matheus" at bounding box center [847, 127] width 101 height 23
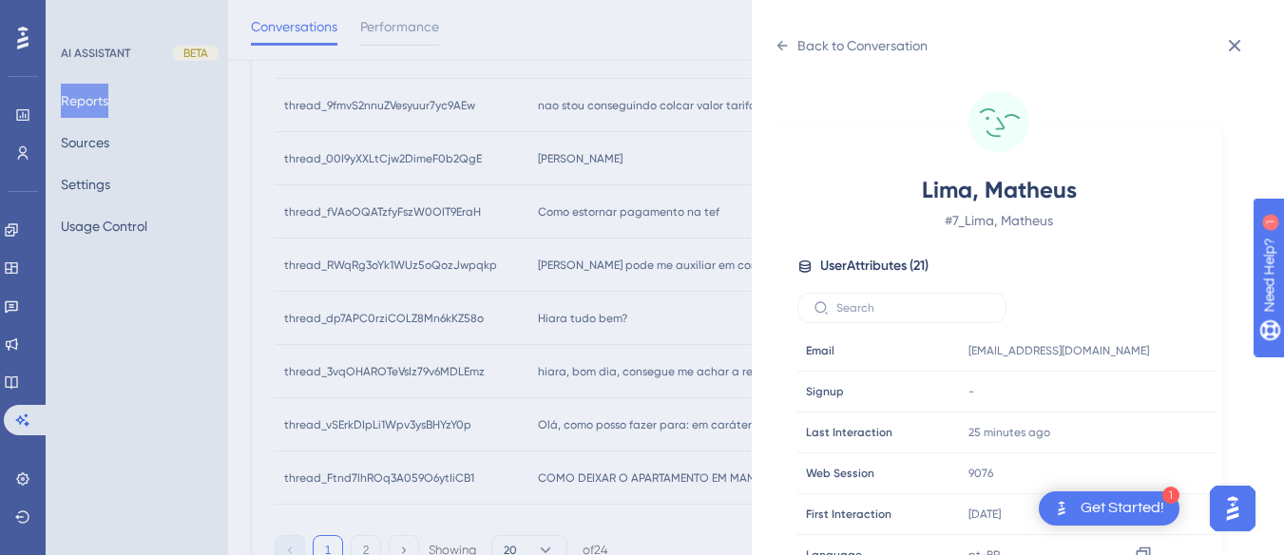
scroll to position [570, 0]
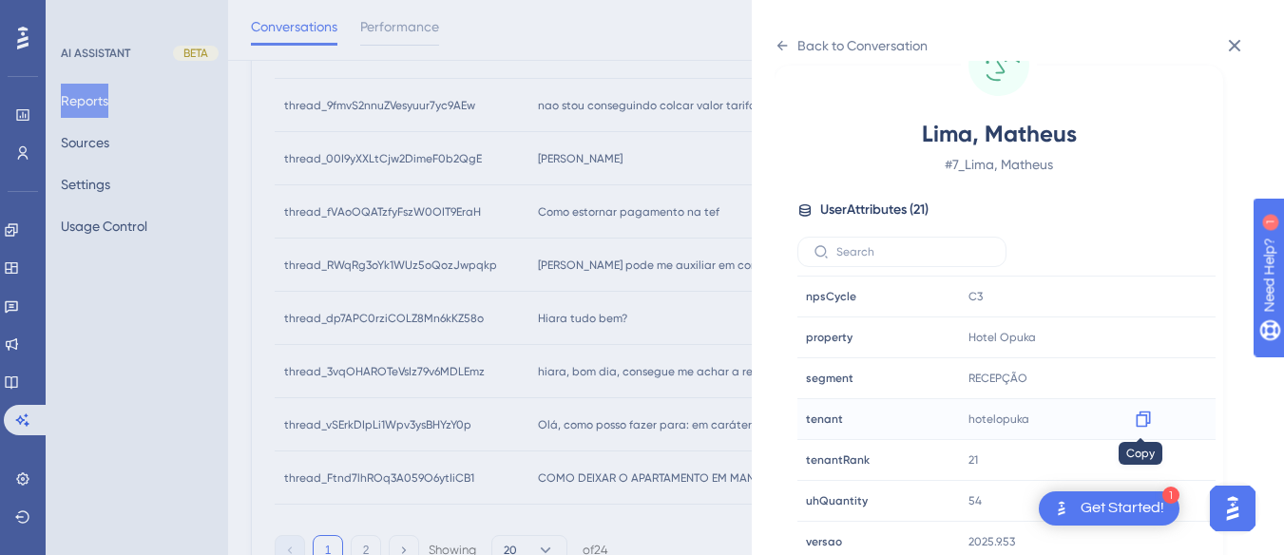
click at [1137, 414] on icon at bounding box center [1143, 419] width 14 height 16
click at [782, 44] on icon at bounding box center [781, 45] width 15 height 15
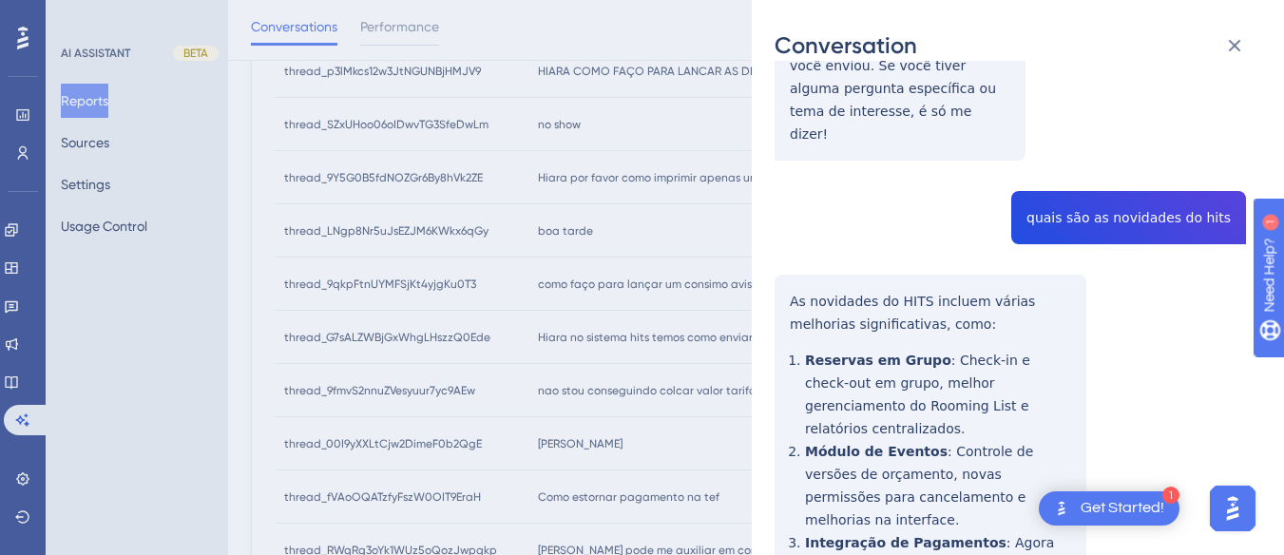
scroll to position [0, 0]
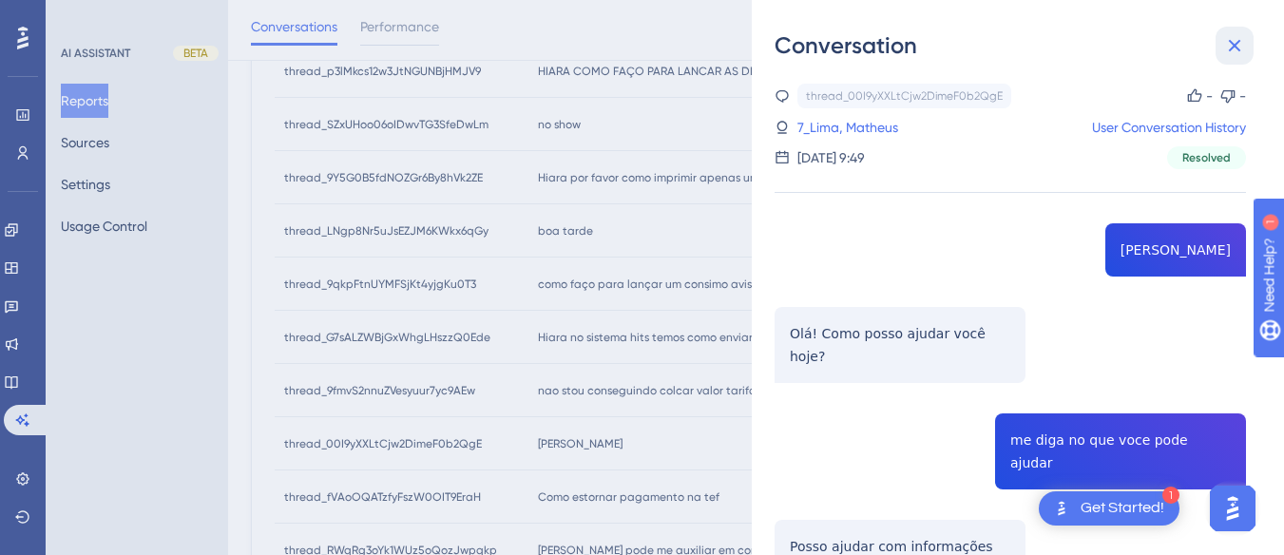
click at [1231, 49] on icon at bounding box center [1235, 46] width 12 height 12
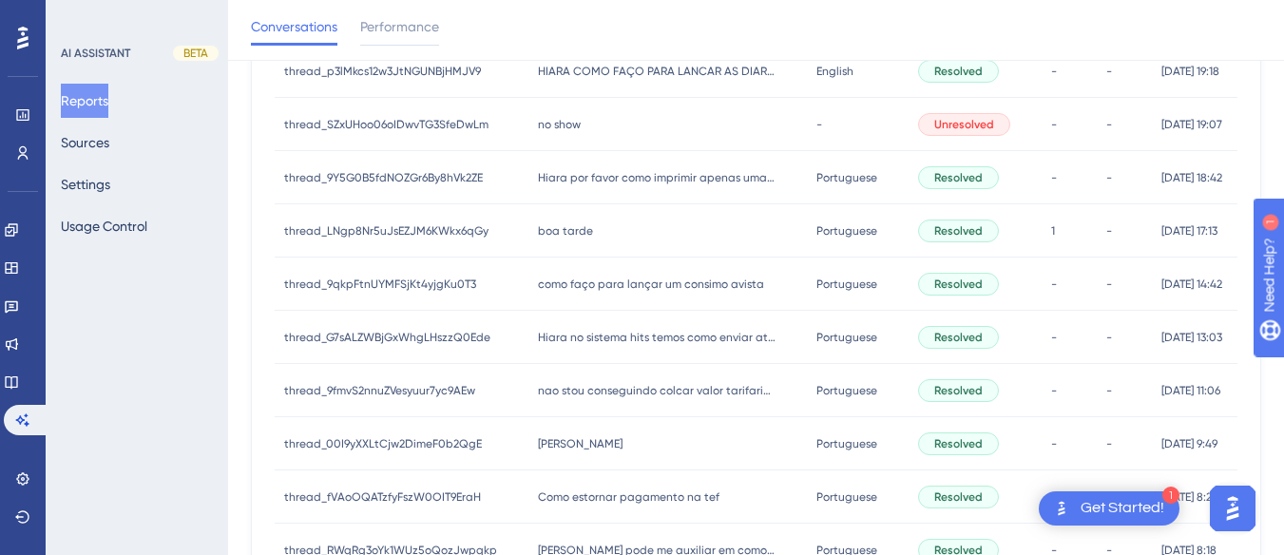
scroll to position [1021, 0]
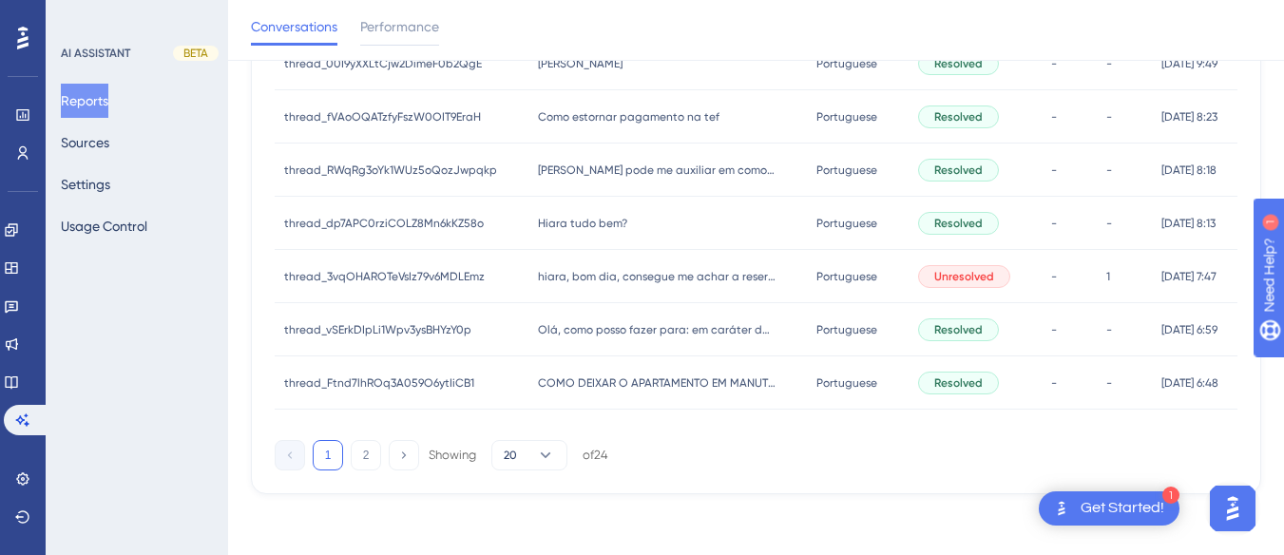
click at [608, 121] on span "Como estornar pagamento na tef" at bounding box center [629, 116] width 182 height 15
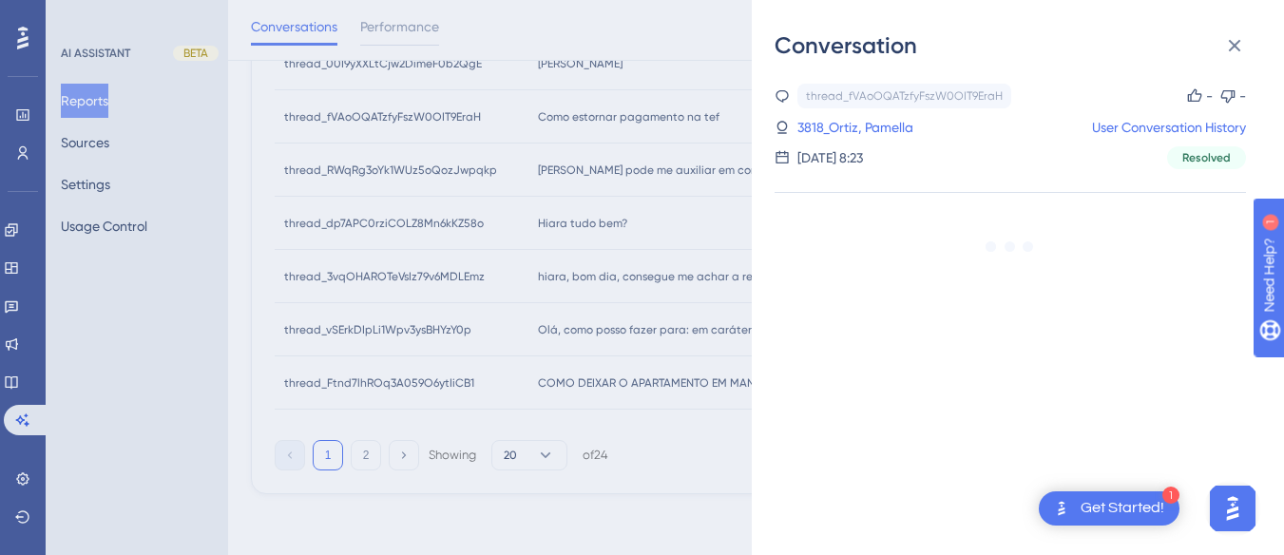
scroll to position [926, 0]
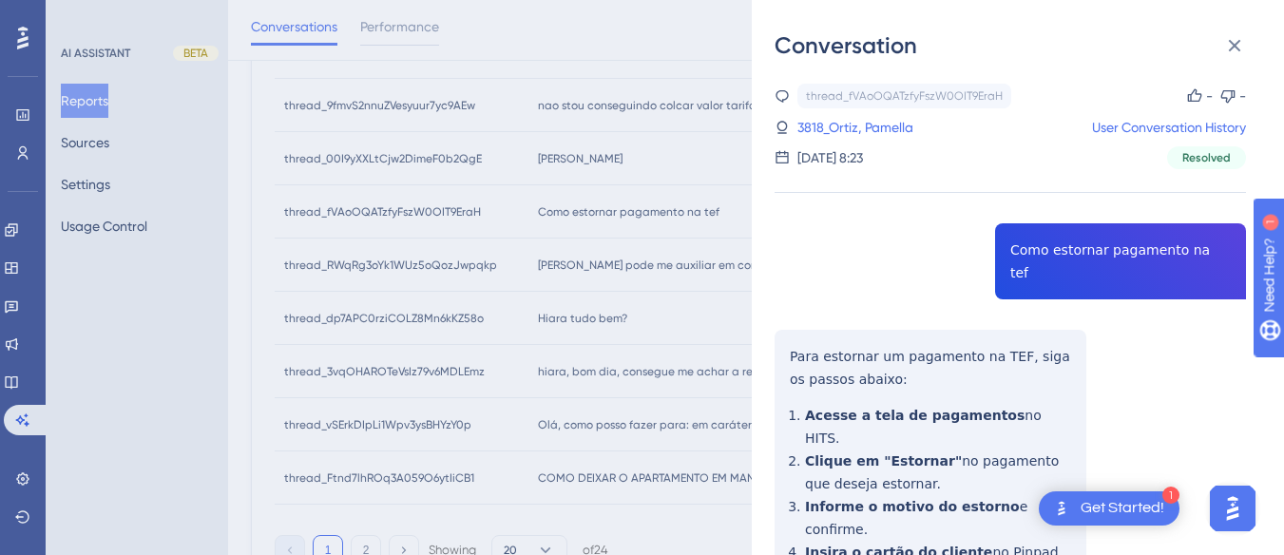
click at [1101, 250] on div "thread_fVAoOQATzfyFszW0OIT9EraH Copy - - 3818_Ortiz, Pamella User Conversation …" at bounding box center [1009, 455] width 471 height 742
click at [1102, 249] on div "thread_fVAoOQATzfyFszW0OIT9EraH Copy - - 3818_Ortiz, Pamella User Conversation …" at bounding box center [1009, 455] width 471 height 742
copy span "Como estornar pagamento na tef"
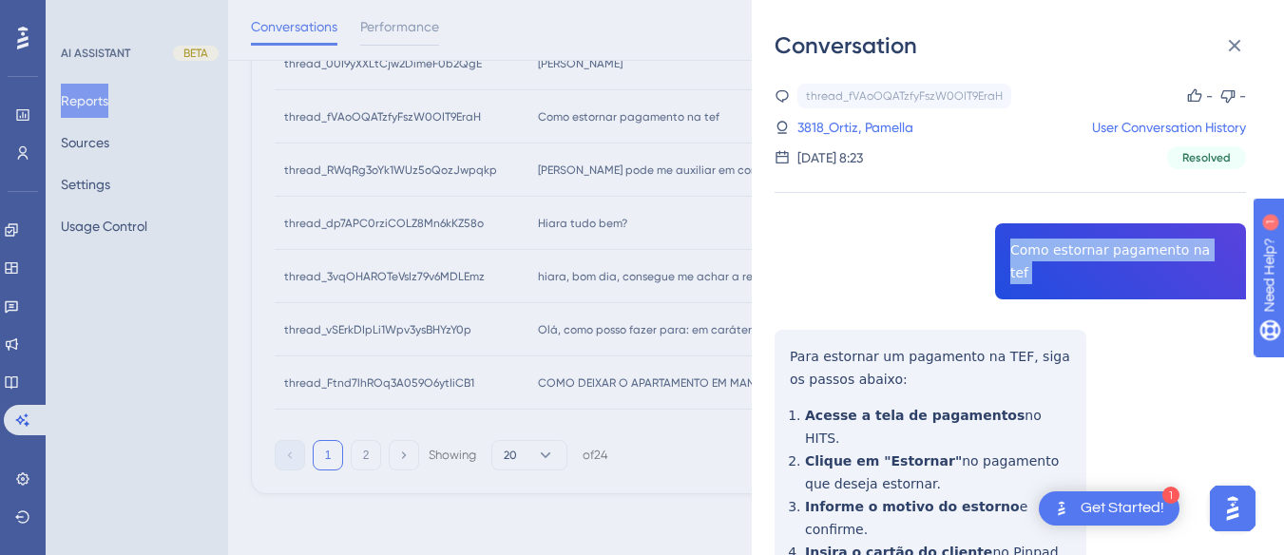
click at [786, 334] on div "thread_fVAoOQATzfyFszW0OIT9EraH Copy - - 3818_Ortiz, Pamella User Conversation …" at bounding box center [1009, 455] width 471 height 742
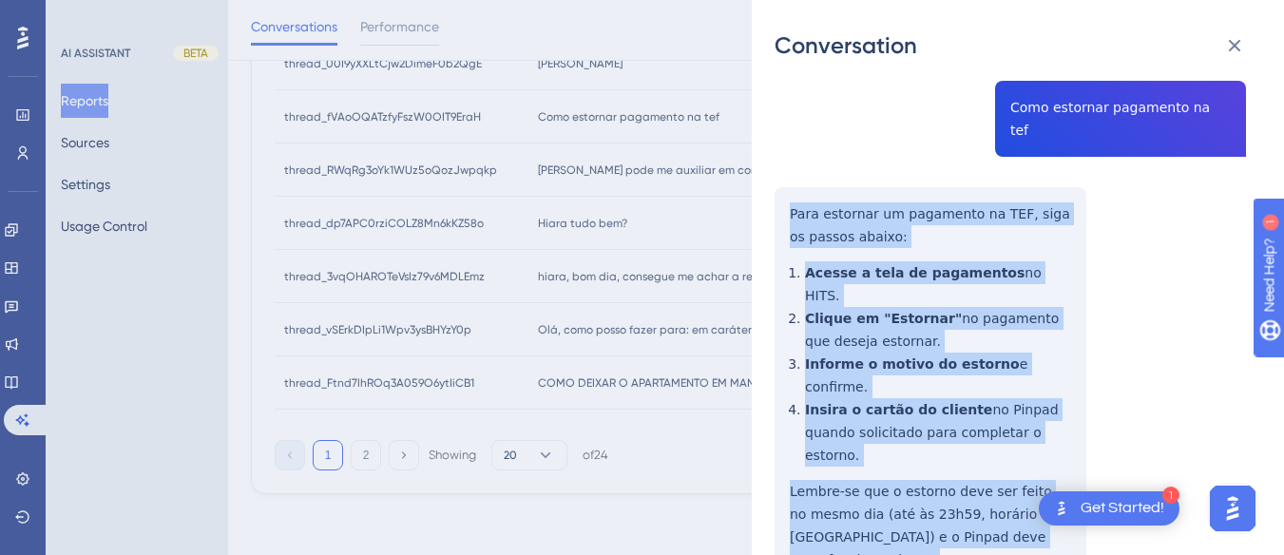
drag, startPoint x: 786, startPoint y: 329, endPoint x: 892, endPoint y: 268, distance: 122.6
click at [1073, 453] on div "thread_fVAoOQATzfyFszW0OIT9EraH Copy - - 3818_Ortiz, Pamella User Conversation …" at bounding box center [1009, 312] width 471 height 742
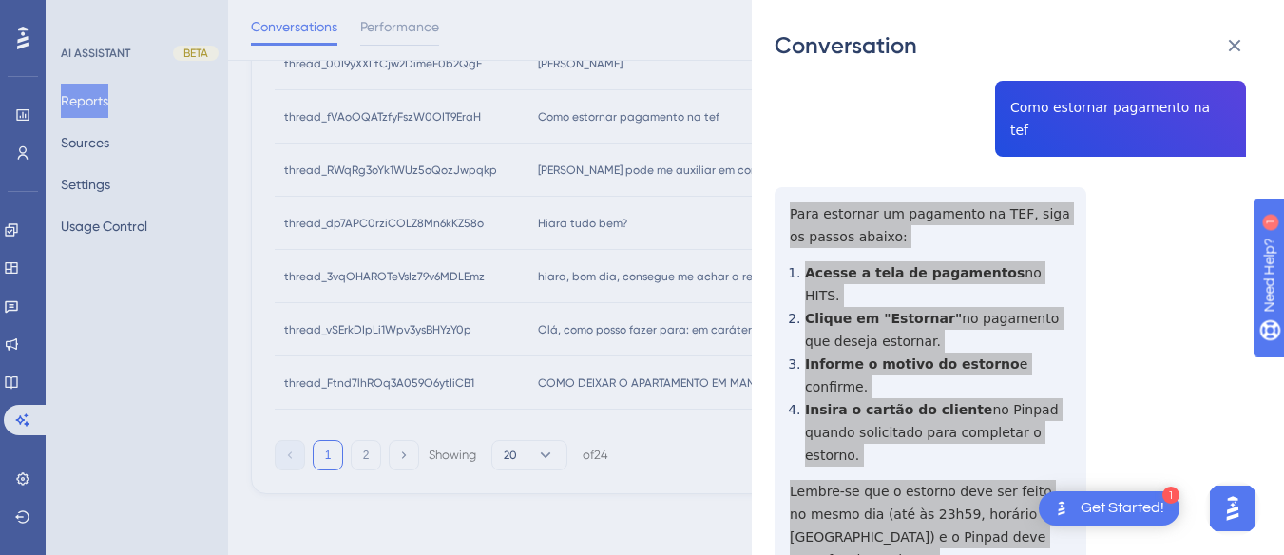
scroll to position [0, 0]
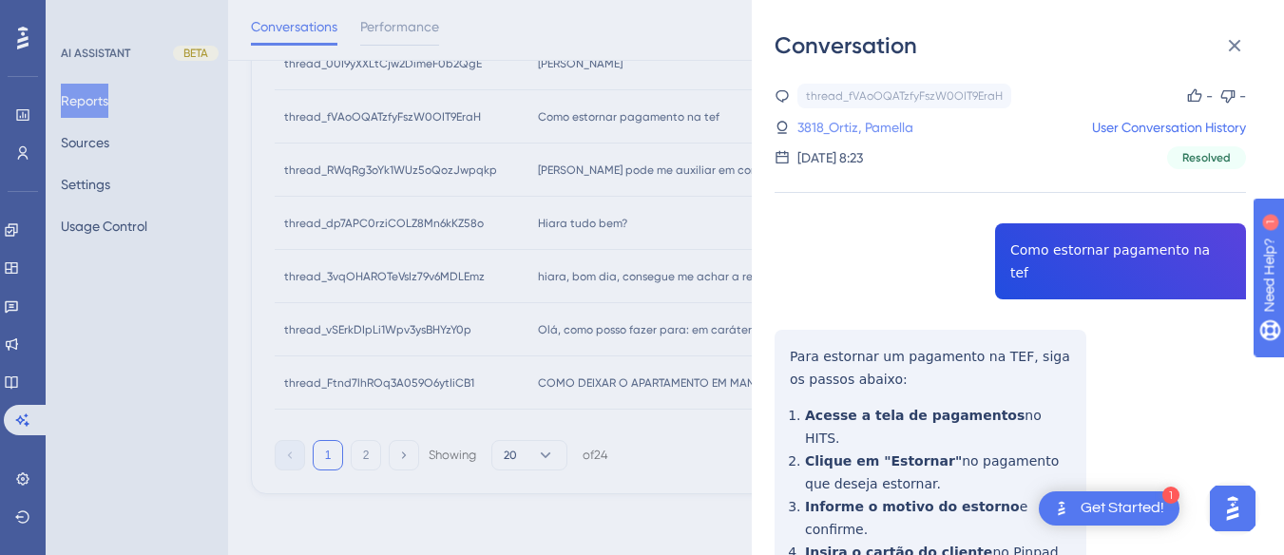
click at [845, 124] on link "3818_Ortiz, Pamella" at bounding box center [855, 127] width 116 height 23
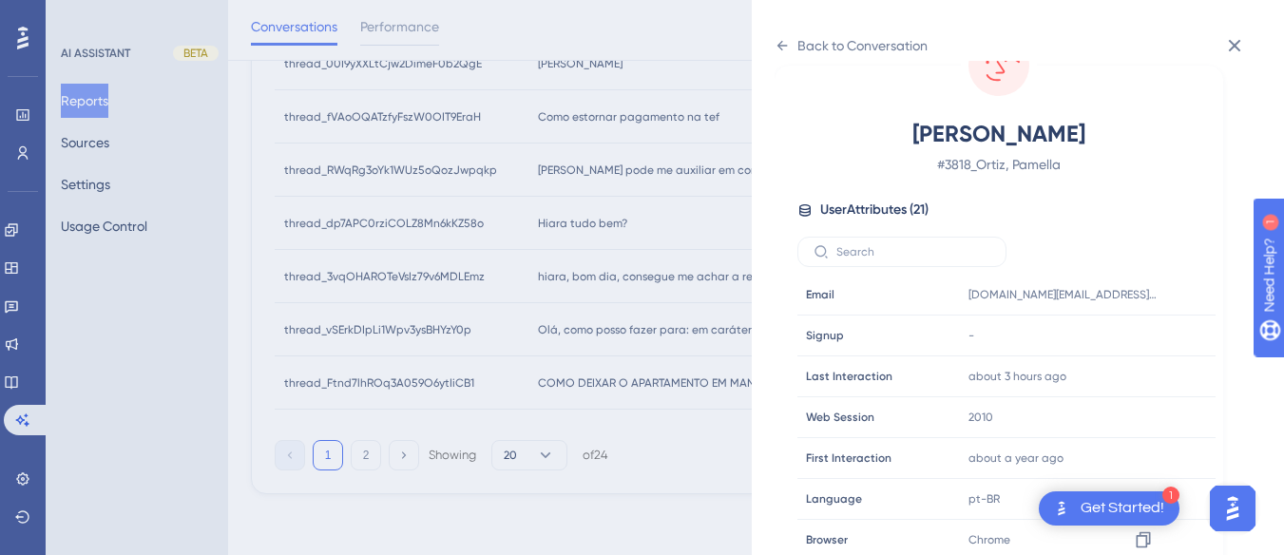
scroll to position [579, 0]
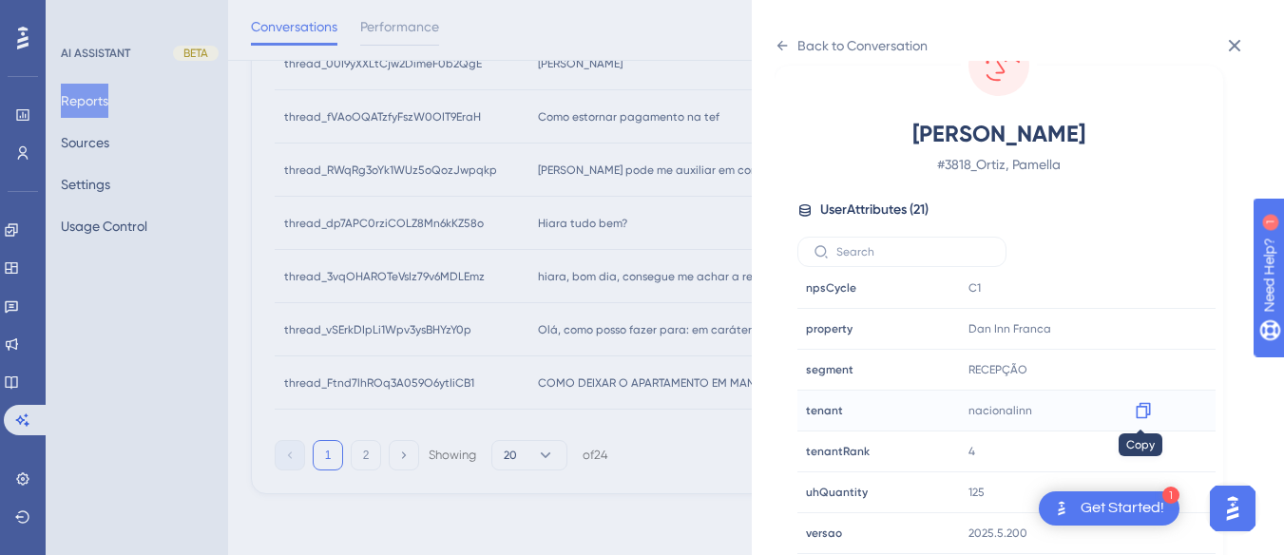
click at [1146, 412] on icon at bounding box center [1143, 411] width 14 height 16
click at [1136, 327] on icon at bounding box center [1143, 329] width 14 height 16
click at [772, 44] on div "Back to Conversation Ortiz, Pamella # 3818_Ortiz, Pamella User Attributes ( 21 …" at bounding box center [1018, 277] width 532 height 555
click at [781, 44] on icon at bounding box center [781, 45] width 15 height 15
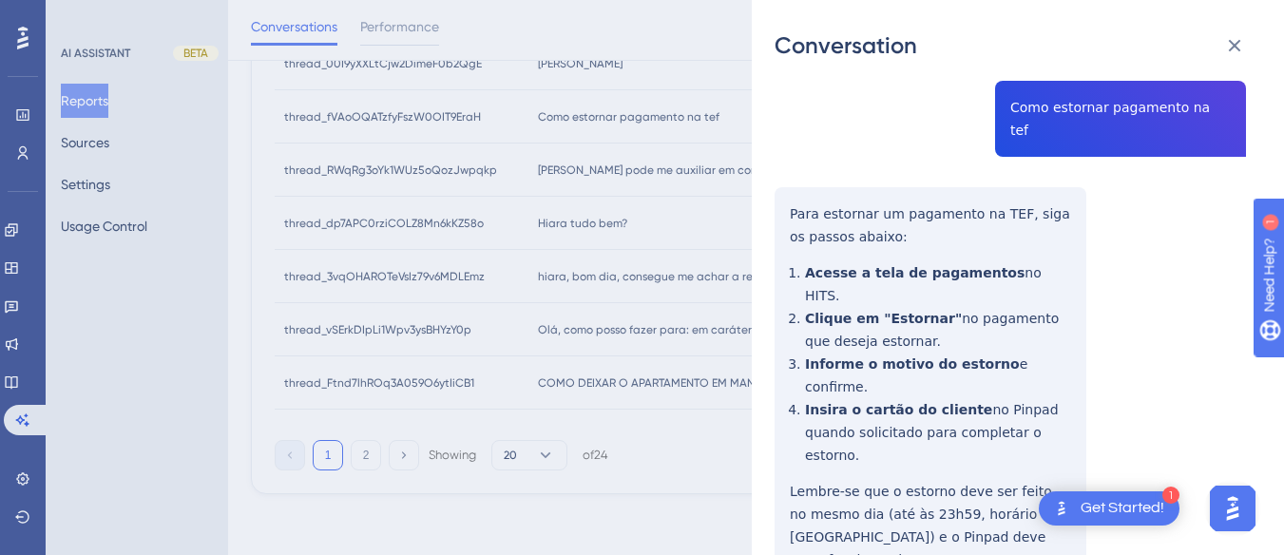
scroll to position [0, 0]
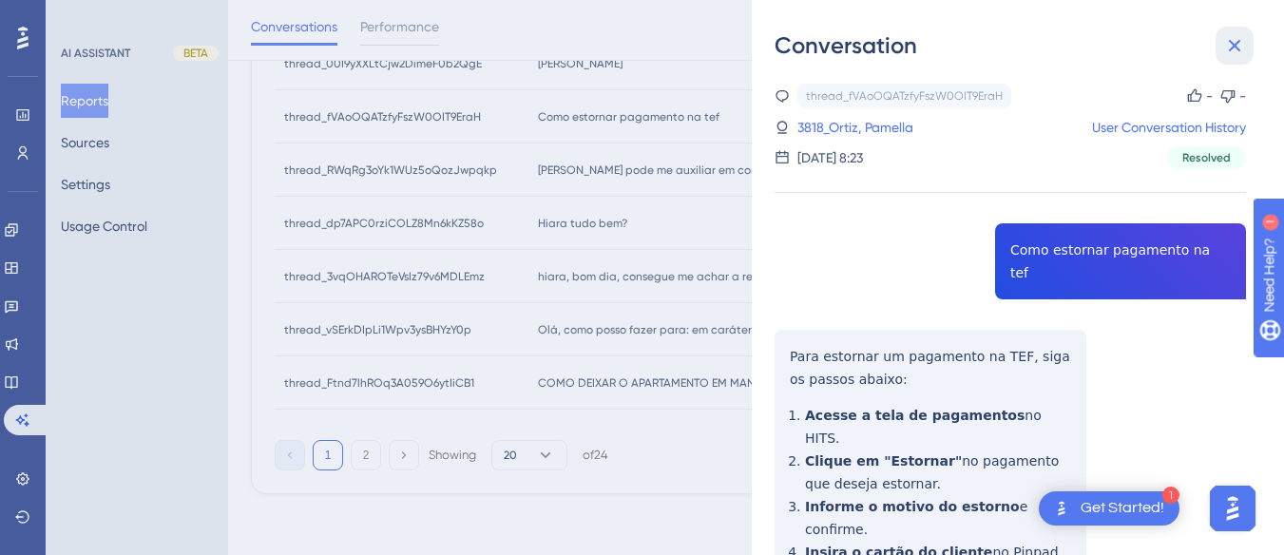
drag, startPoint x: 1250, startPoint y: 43, endPoint x: 642, endPoint y: 141, distance: 615.1
click at [1249, 43] on button at bounding box center [1234, 46] width 38 height 38
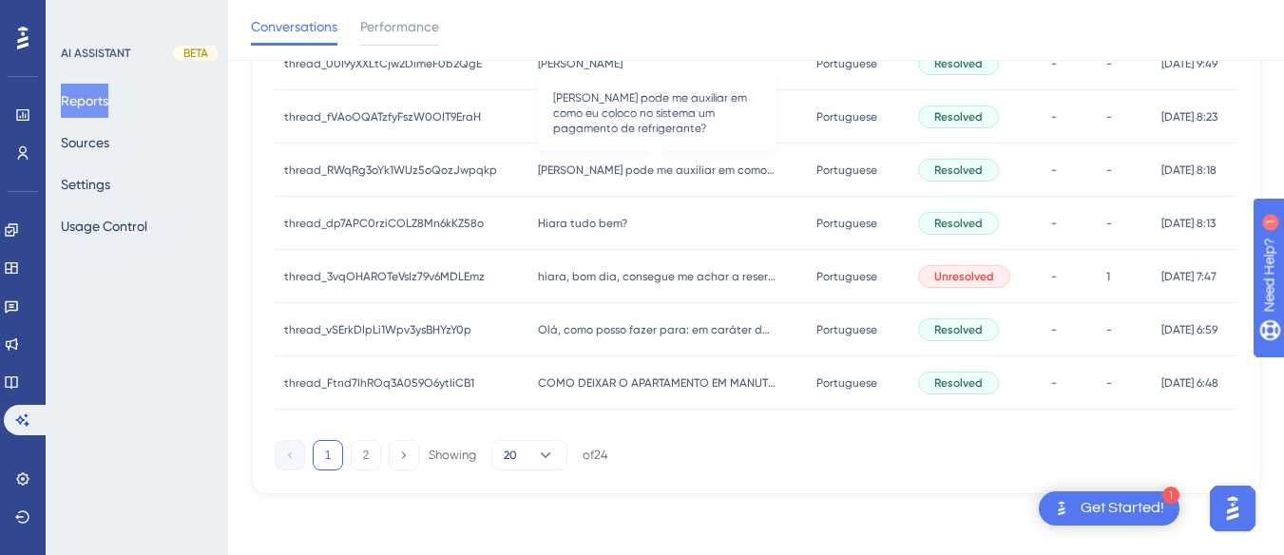
click at [601, 175] on span "[PERSON_NAME] pode me auxiliar em como eu coloco no sistema um pagamento de ref…" at bounding box center [657, 169] width 238 height 15
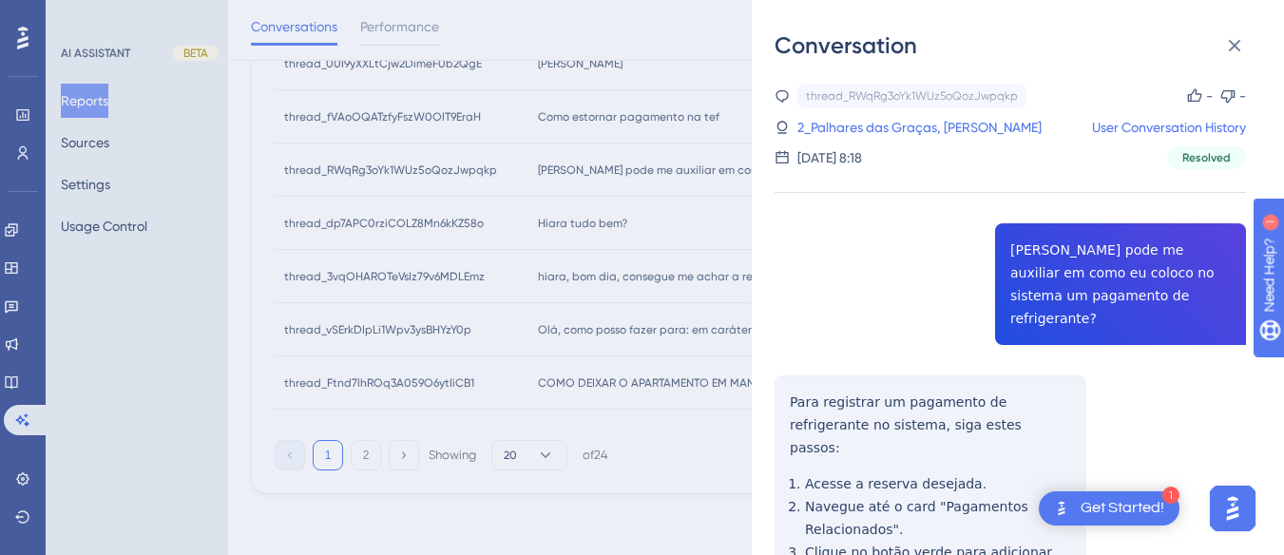
click at [1109, 246] on div "thread_RWqRg3oYk1WUz5oQozJwpqkp Copy - - 2_Palhares das Graças, Antonio User Co…" at bounding box center [1009, 478] width 471 height 788
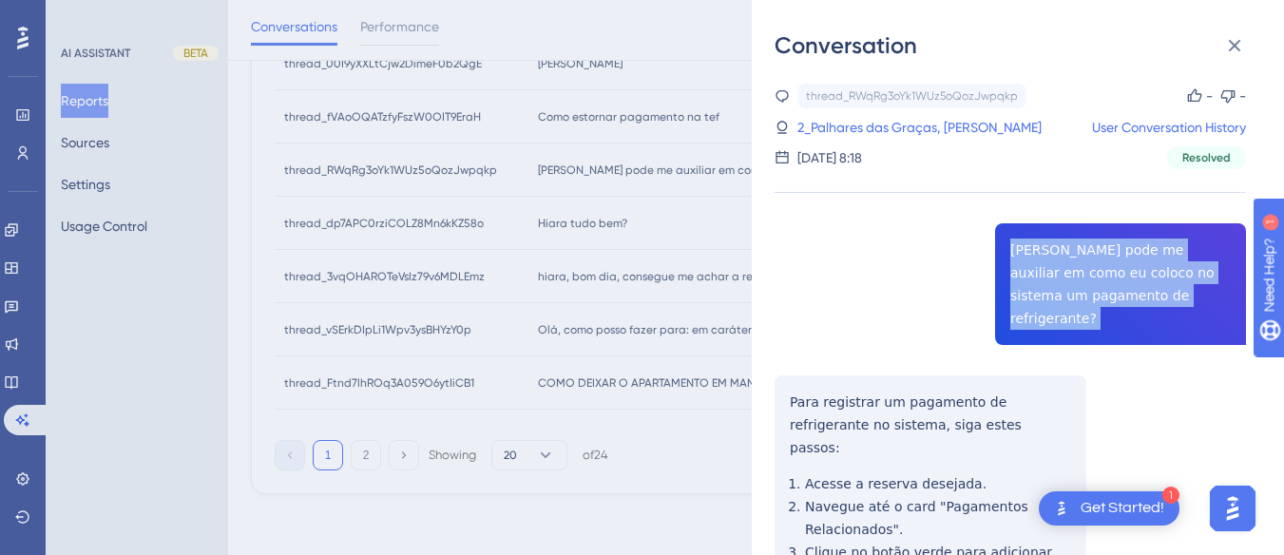
click at [1109, 246] on div "thread_RWqRg3oYk1WUz5oQozJwpqkp Copy - - 2_Palhares das Graças, Antonio User Co…" at bounding box center [1009, 478] width 471 height 788
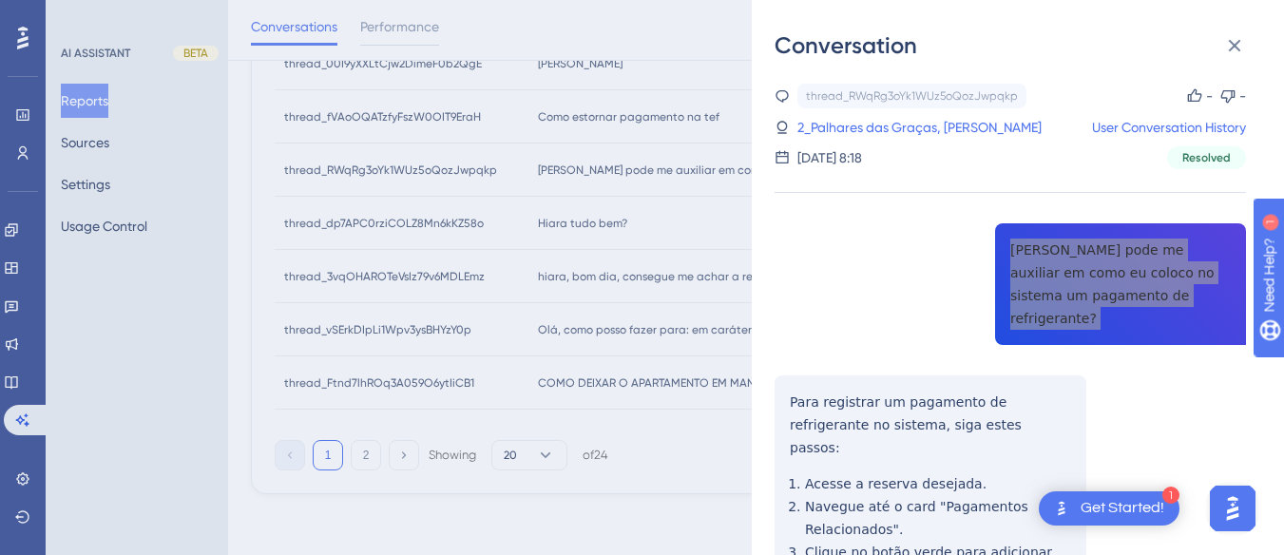
scroll to position [234, 0]
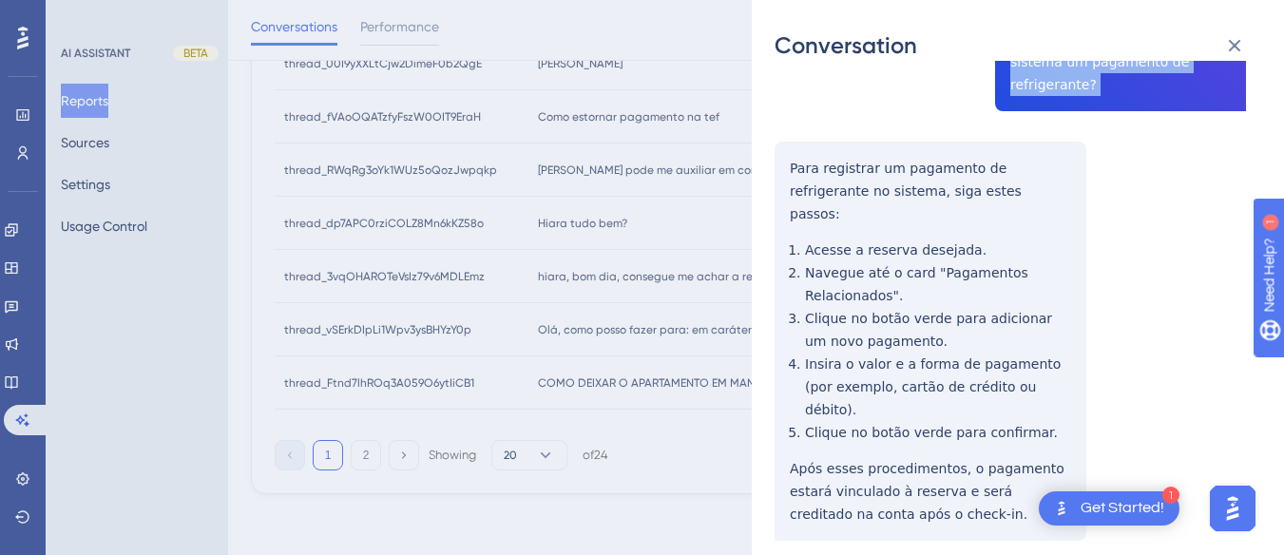
click at [793, 141] on div "thread_RWqRg3oYk1WUz5oQozJwpqkp Copy - - 2_Palhares das Graças, Antonio User Co…" at bounding box center [1009, 244] width 471 height 788
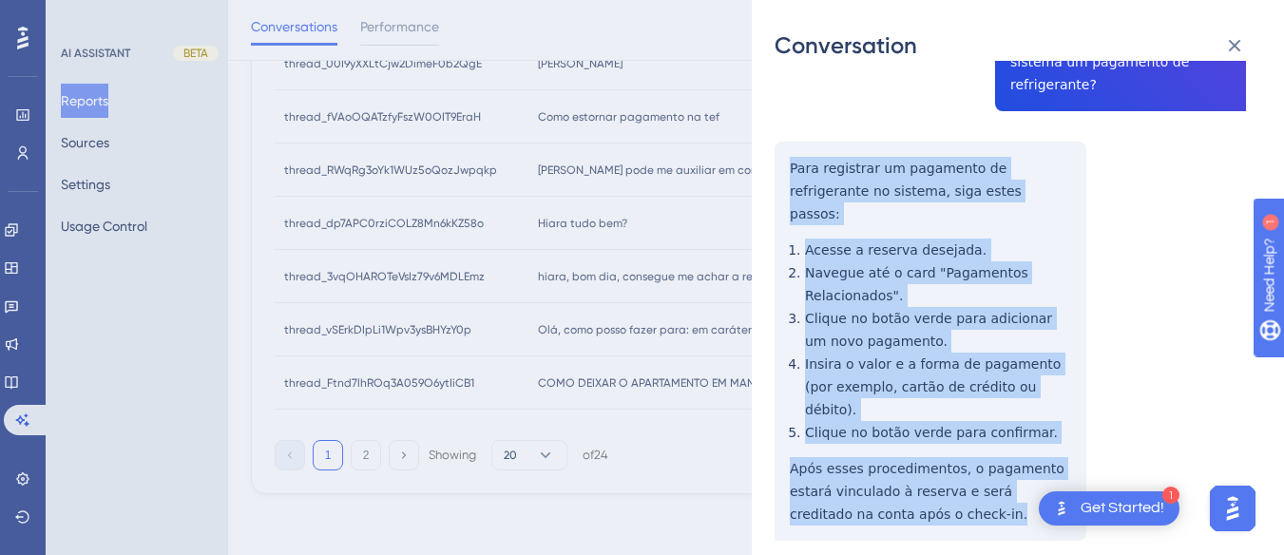
drag, startPoint x: 790, startPoint y: 137, endPoint x: 838, endPoint y: 280, distance: 151.5
click at [902, 445] on div "thread_RWqRg3oYk1WUz5oQozJwpqkp Copy - - 2_Palhares das Graças, Antonio User Co…" at bounding box center [1009, 244] width 471 height 788
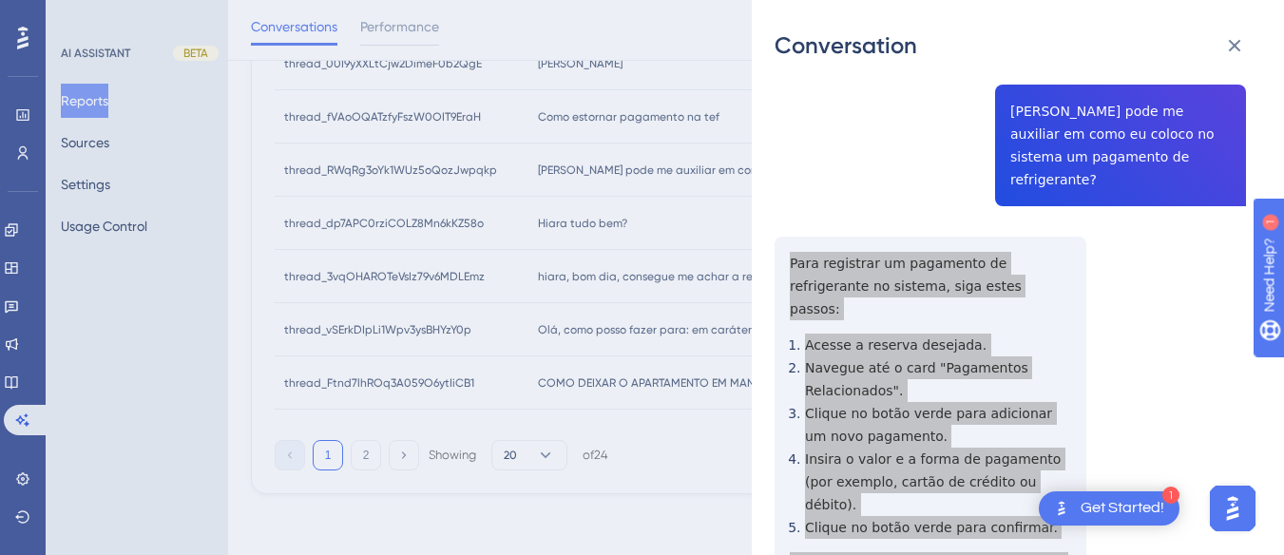
scroll to position [0, 0]
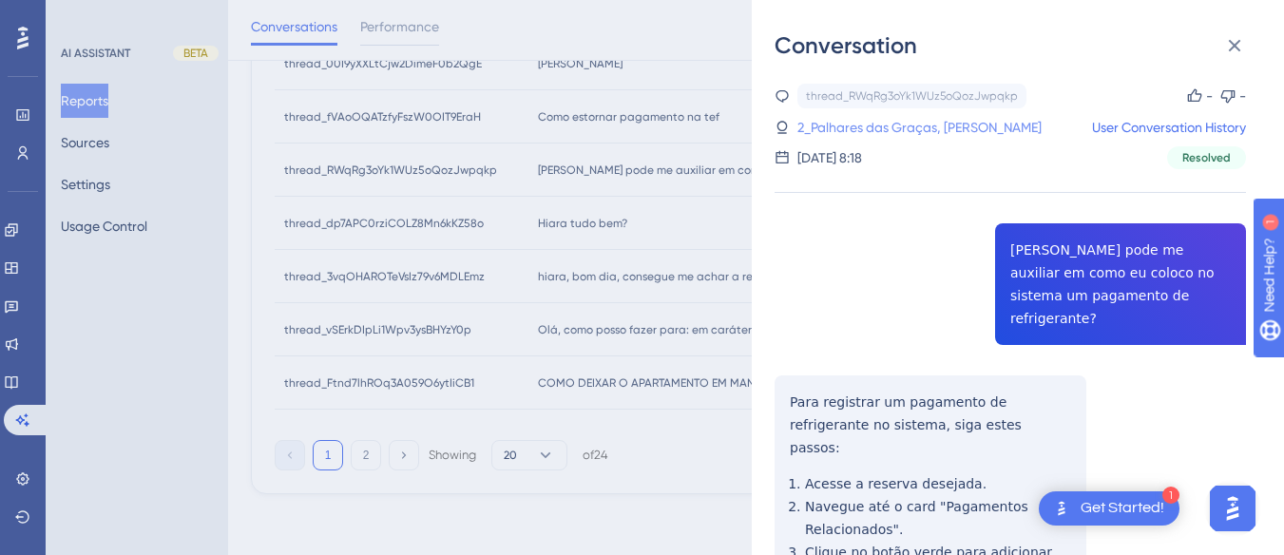
click at [919, 134] on link "2_Palhares das Graças, Antonio" at bounding box center [919, 127] width 244 height 23
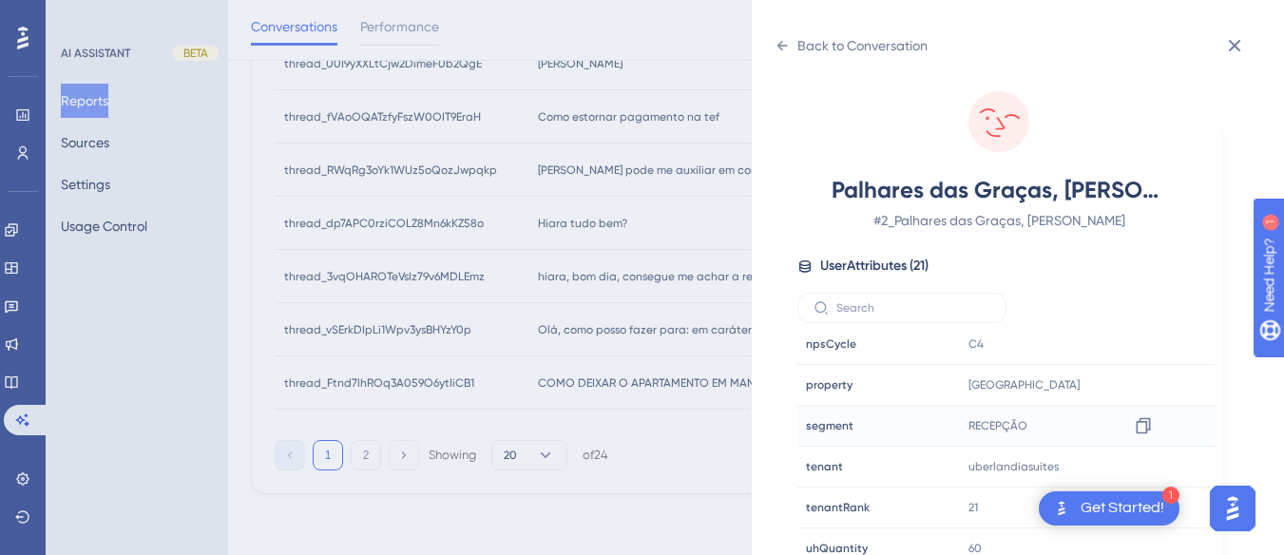
scroll to position [56, 0]
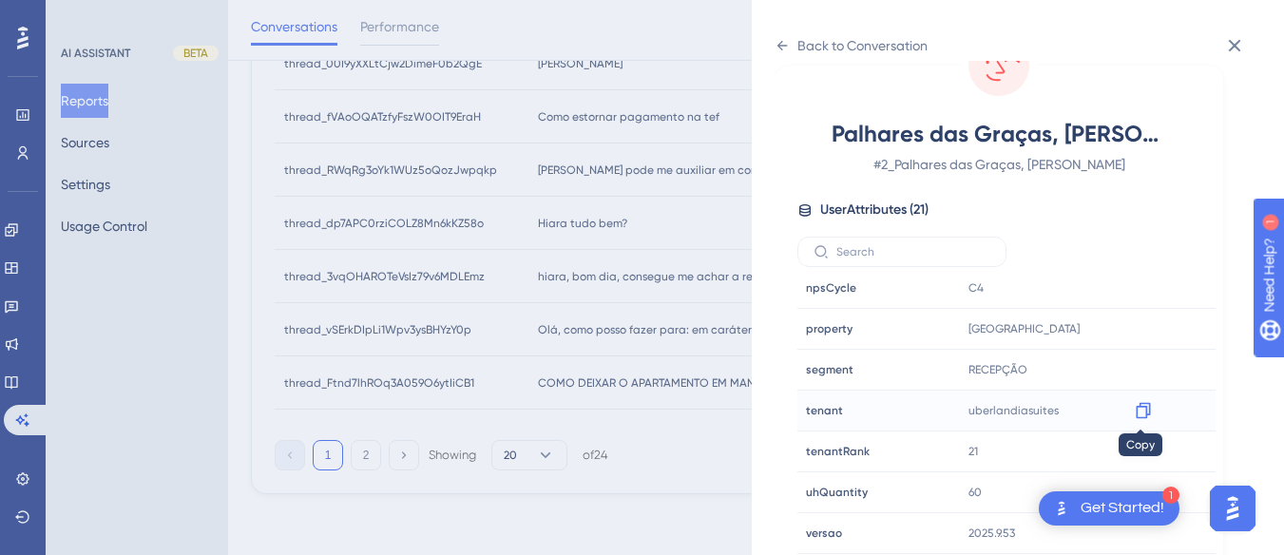
click at [1139, 415] on icon at bounding box center [1143, 410] width 19 height 19
click at [790, 51] on div "Back to Conversation" at bounding box center [850, 45] width 153 height 30
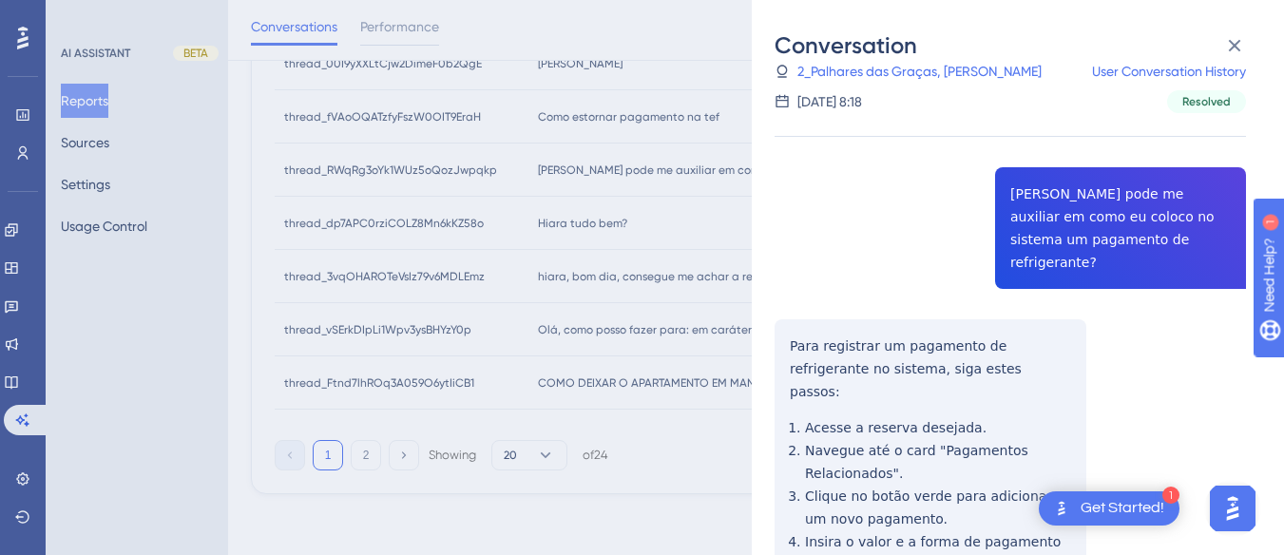
scroll to position [234, 0]
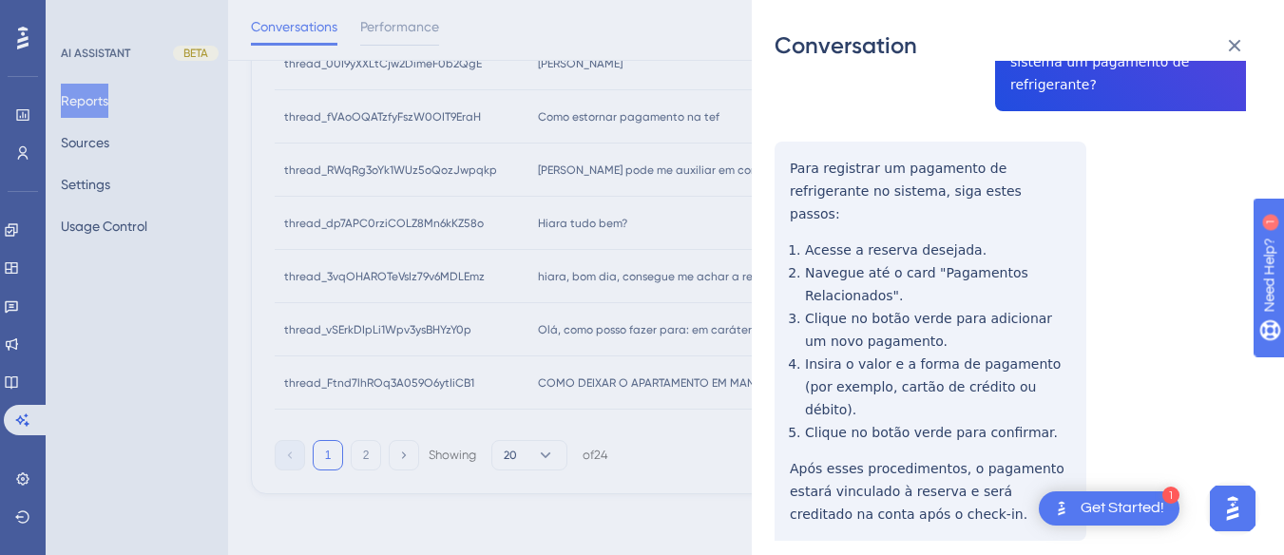
click at [1259, 53] on div "Conversation" at bounding box center [1017, 45] width 487 height 30
click at [1242, 40] on icon at bounding box center [1234, 45] width 23 height 23
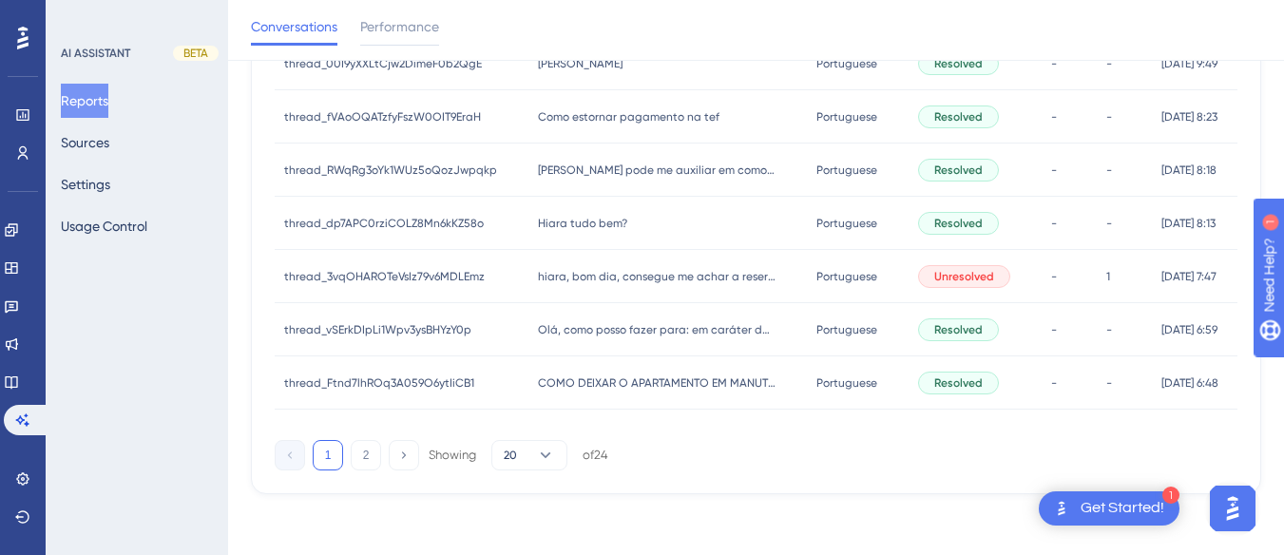
click at [561, 211] on div "Hiara tudo bem? Hiara tudo bem?" at bounding box center [667, 223] width 278 height 53
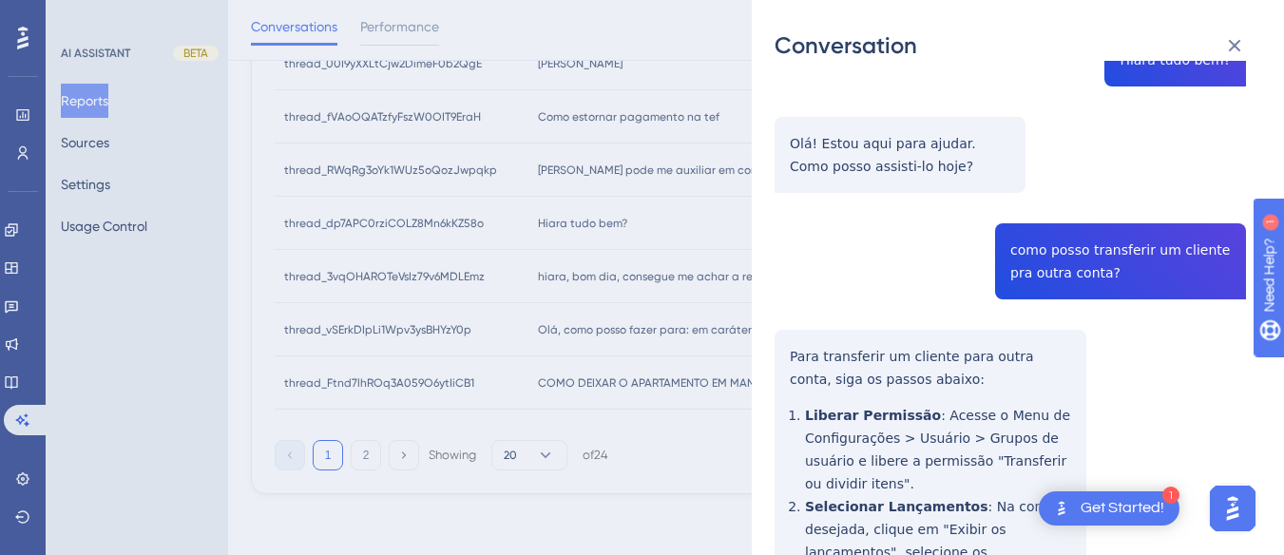
click at [998, 247] on div "thread_dp7APC0rziCOLZ8Mn6kKZ58o Copy - - 2_Palhares das Graças, Antonio User Co…" at bounding box center [1009, 558] width 471 height 1328
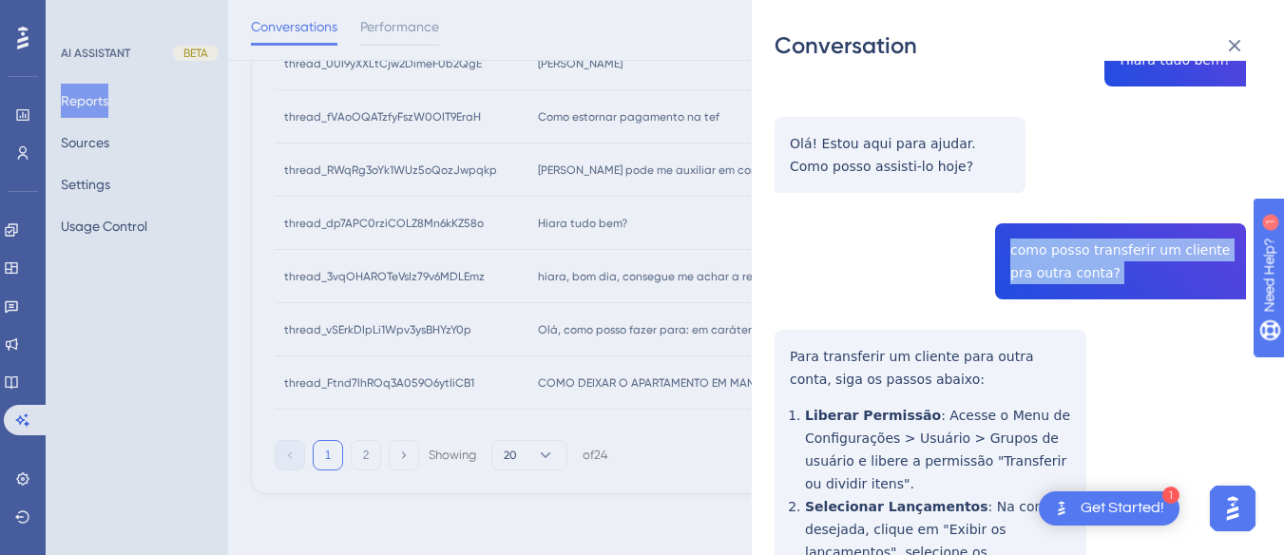
click at [998, 247] on div "thread_dp7APC0rziCOLZ8Mn6kKZ58o Copy - - 2_Palhares das Graças, Antonio User Co…" at bounding box center [1009, 558] width 471 height 1328
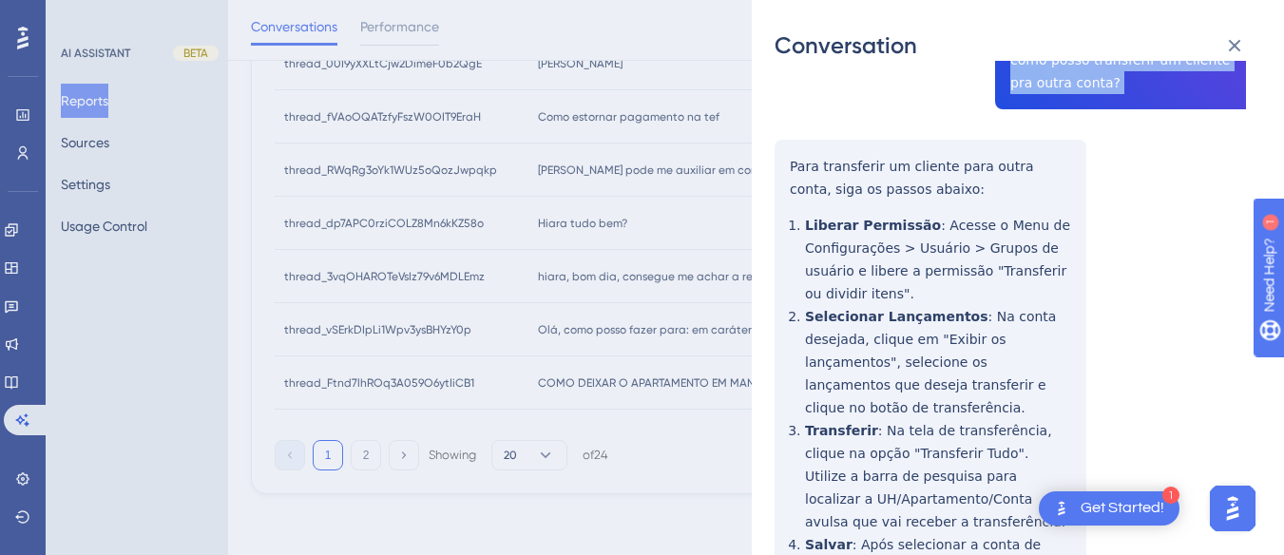
click at [786, 169] on div "thread_dp7APC0rziCOLZ8Mn6kKZ58o Copy - - 2_Palhares das Graças, Antonio User Co…" at bounding box center [1009, 368] width 471 height 1328
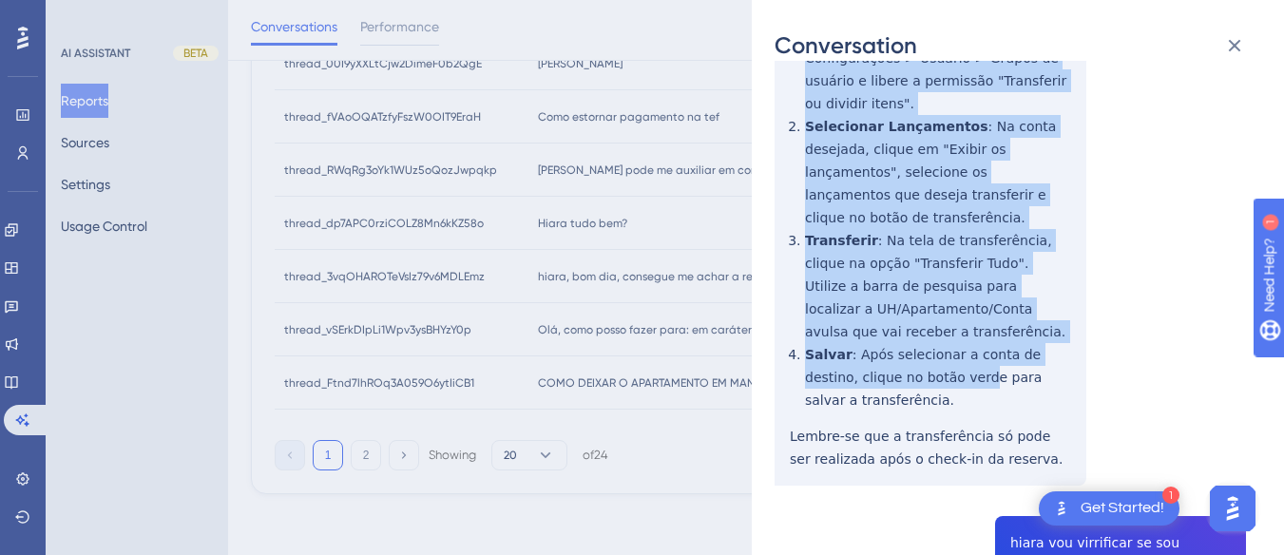
scroll to position [665, 0]
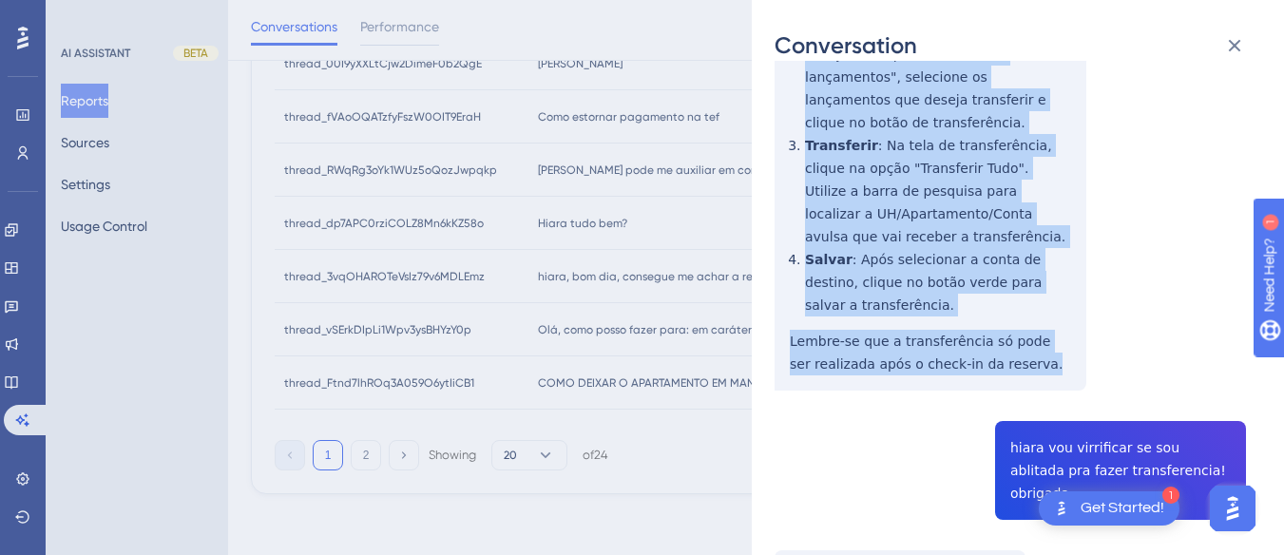
drag, startPoint x: 786, startPoint y: 154, endPoint x: 1009, endPoint y: 323, distance: 280.1
click at [1026, 345] on div "thread_dp7APC0rziCOLZ8Mn6kKZ58o Copy - - 2_Palhares das Graças, Antonio User Co…" at bounding box center [1009, 82] width 471 height 1328
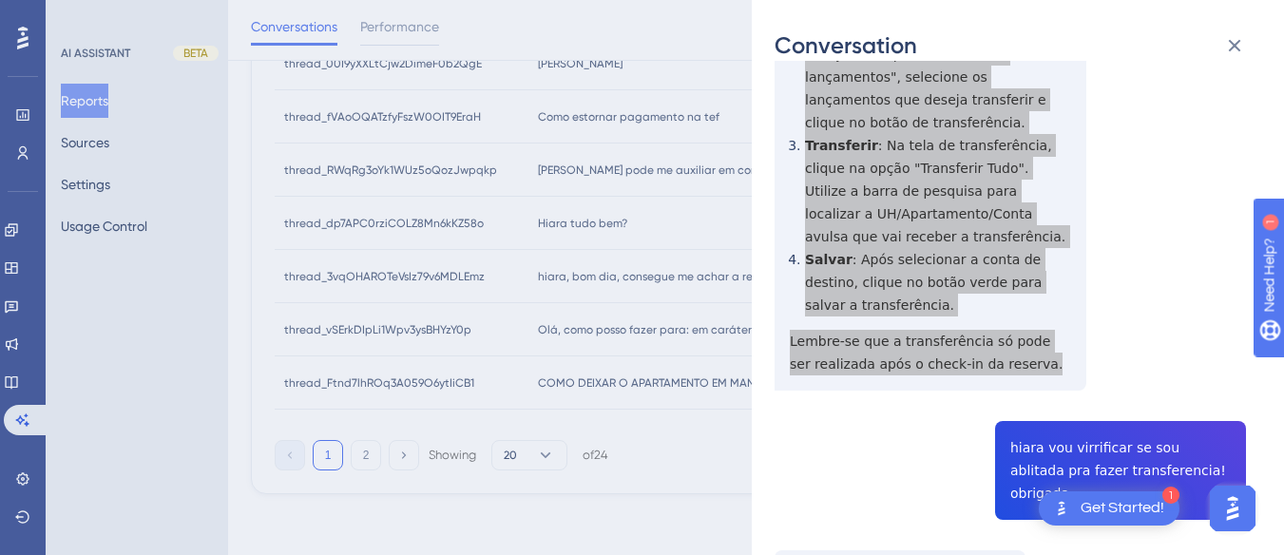
scroll to position [774, 0]
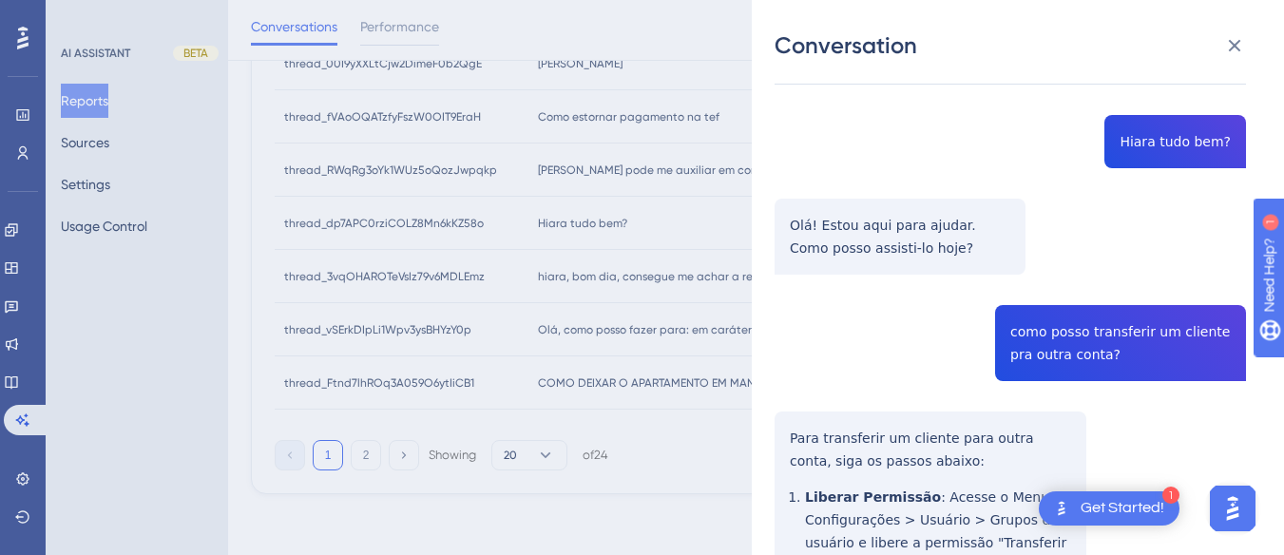
scroll to position [640, 0]
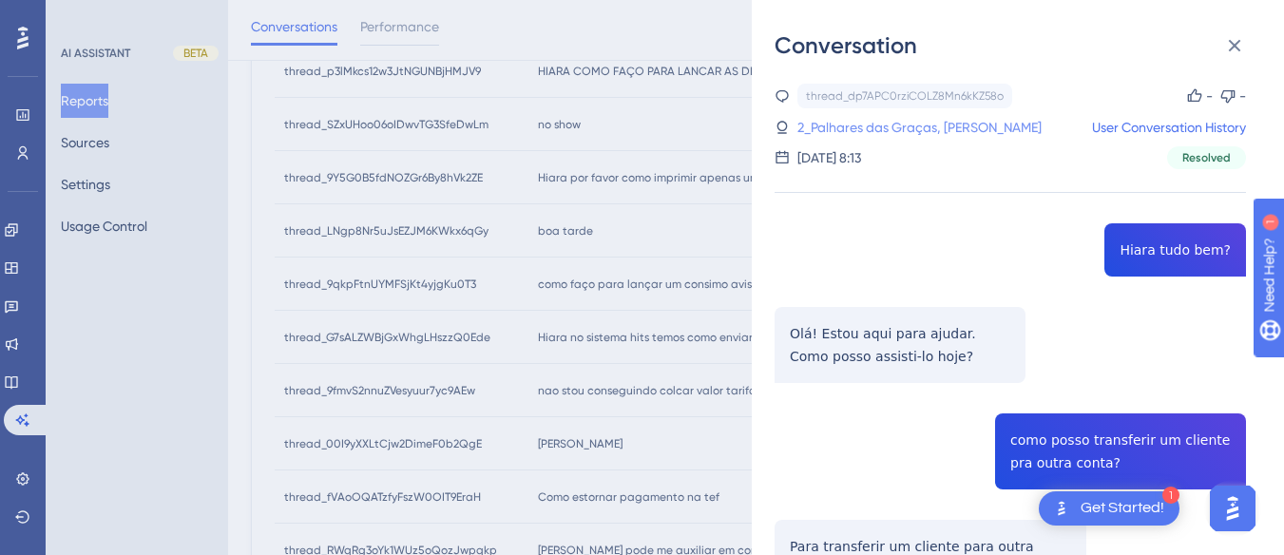
click at [868, 124] on link "2_Palhares das Graças, Antonio" at bounding box center [919, 127] width 244 height 23
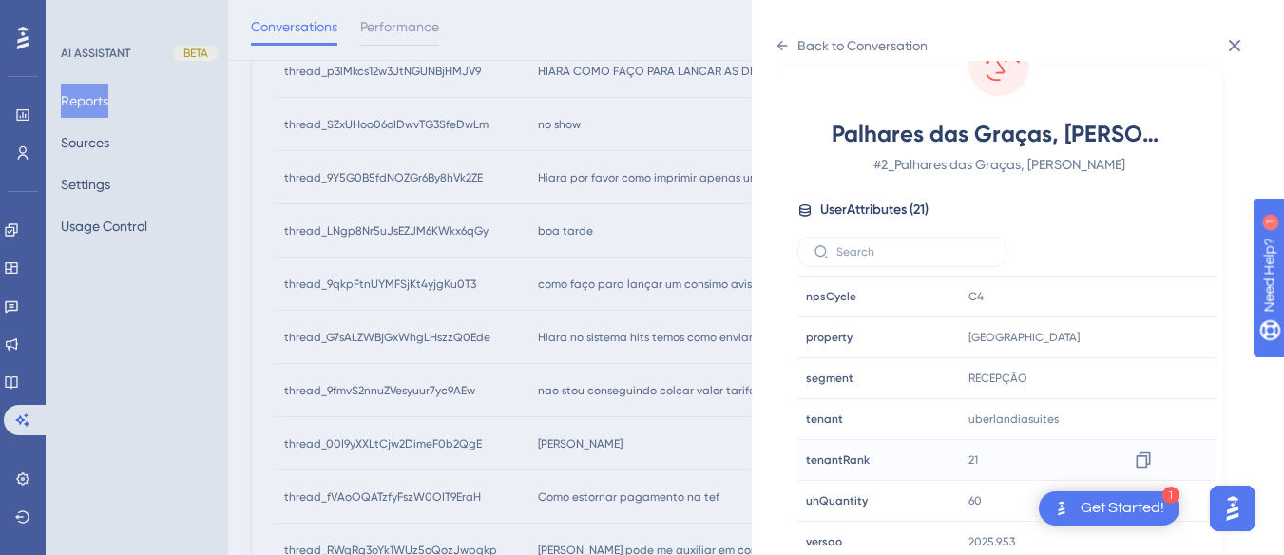
scroll to position [579, 0]
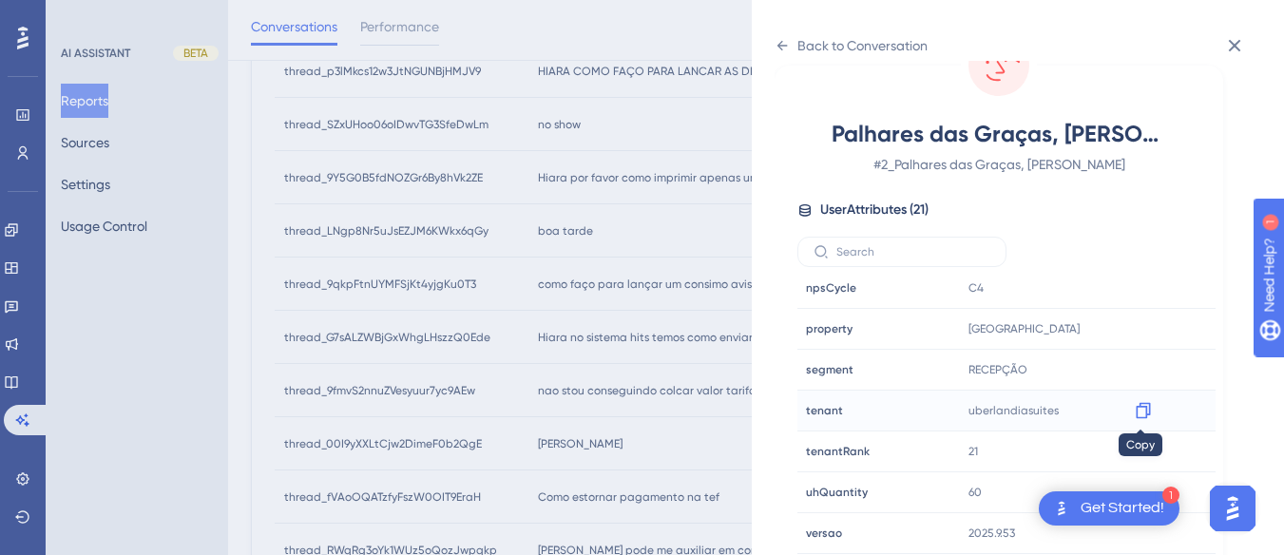
click at [1135, 403] on icon at bounding box center [1143, 410] width 19 height 19
click at [790, 52] on div "Back to Conversation" at bounding box center [850, 45] width 153 height 30
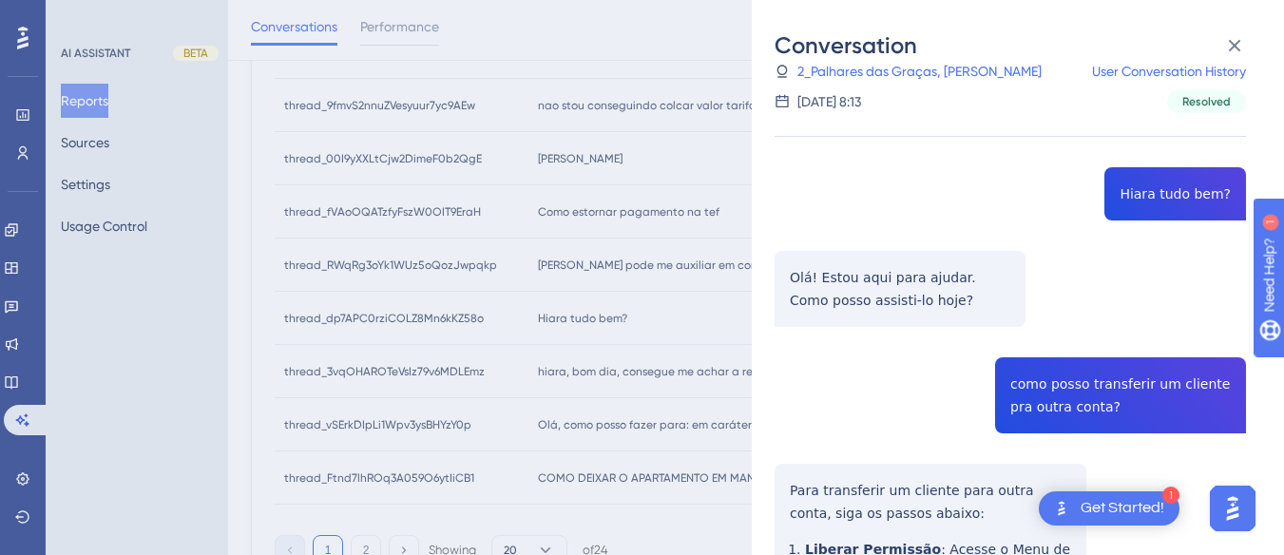
scroll to position [1021, 0]
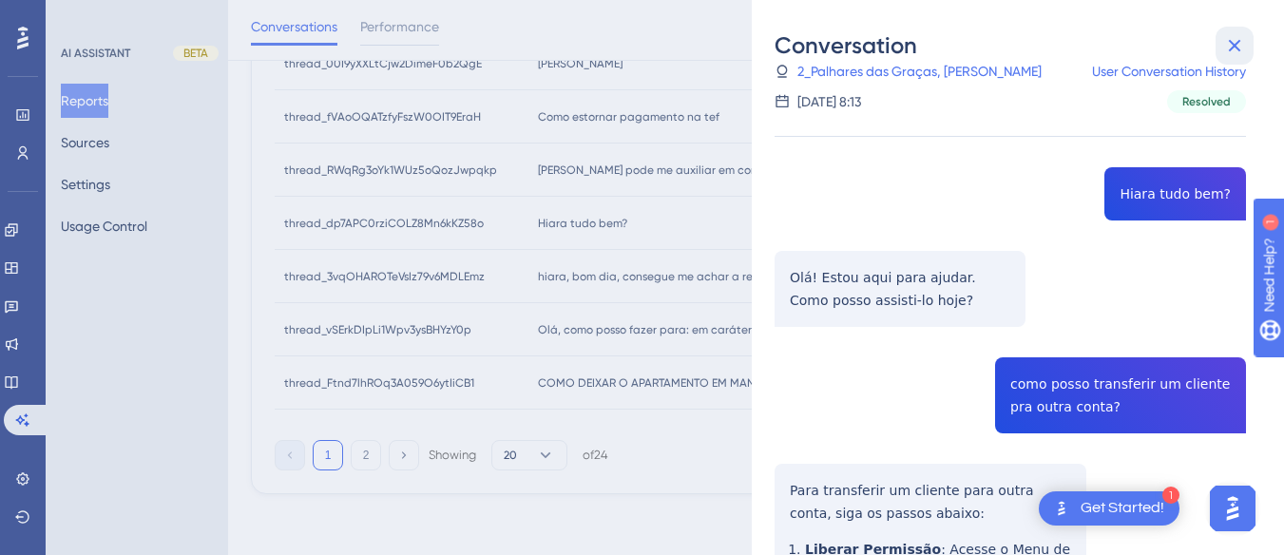
click at [1250, 39] on button at bounding box center [1234, 46] width 38 height 38
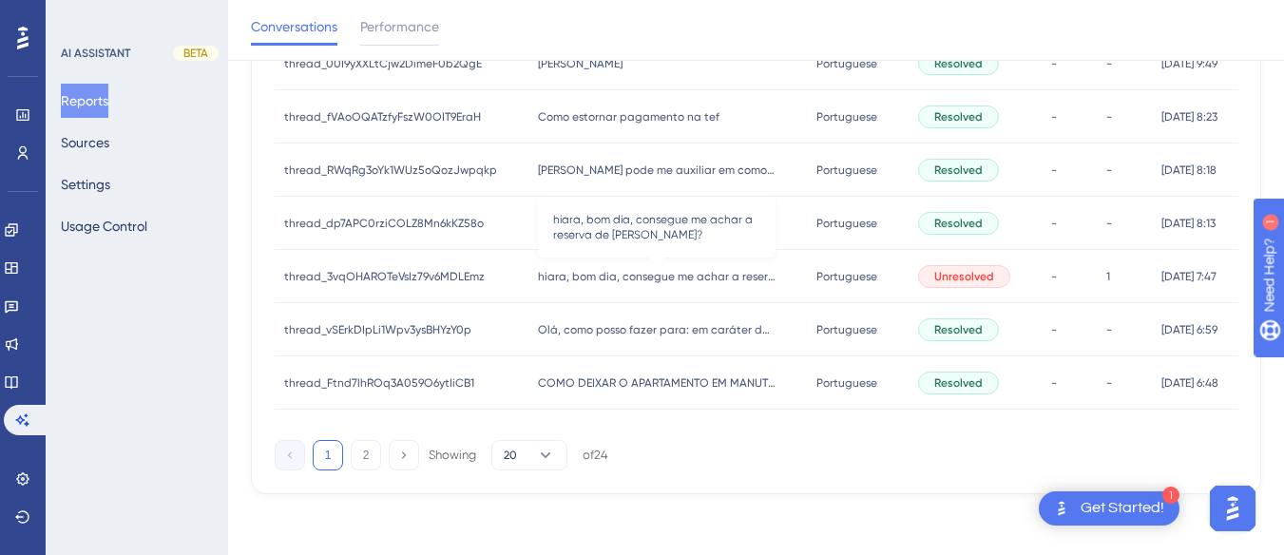
click at [594, 279] on span "hiara, bom dia, consegue me achar a reserva de [PERSON_NAME]?" at bounding box center [657, 276] width 238 height 15
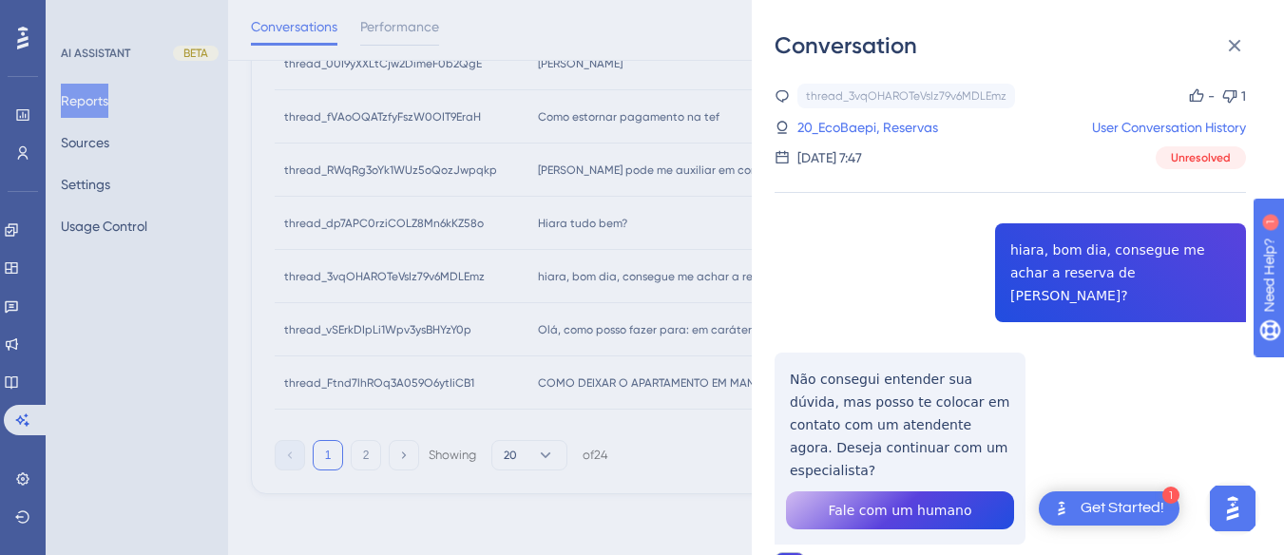
click at [1100, 239] on div "thread_3vqOHAROTeVsIz79v6MDLEmz Copy - 1 20_EcoBaepi, Reservas User Conversatio…" at bounding box center [1009, 382] width 471 height 596
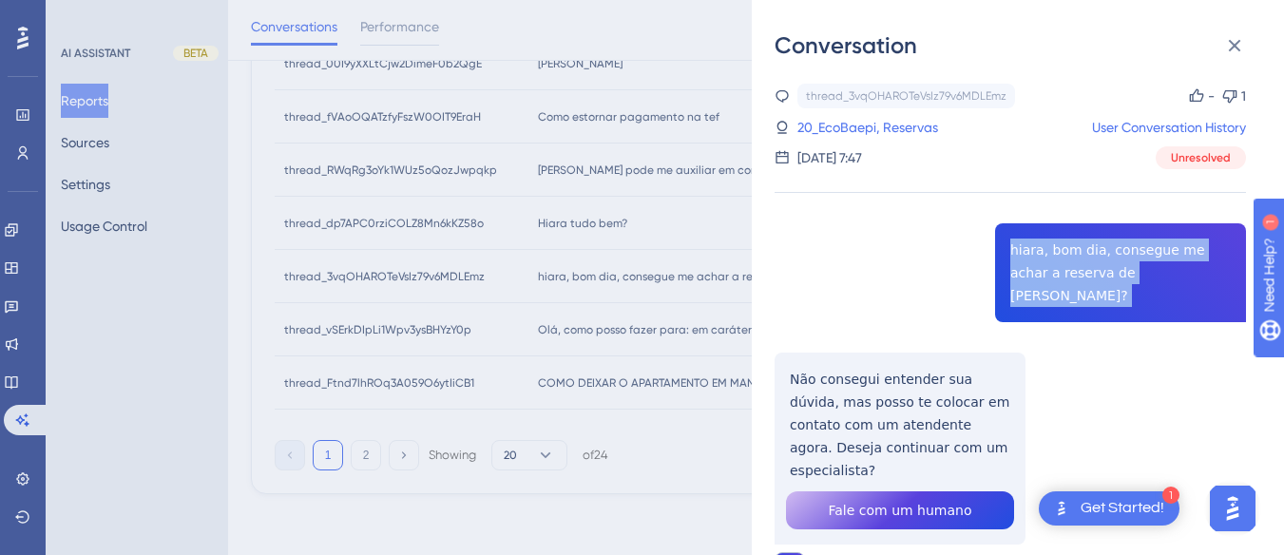
click at [1100, 239] on div "thread_3vqOHAROTeVsIz79v6MDLEmz Copy - 1 20_EcoBaepi, Reservas User Conversatio…" at bounding box center [1009, 382] width 471 height 596
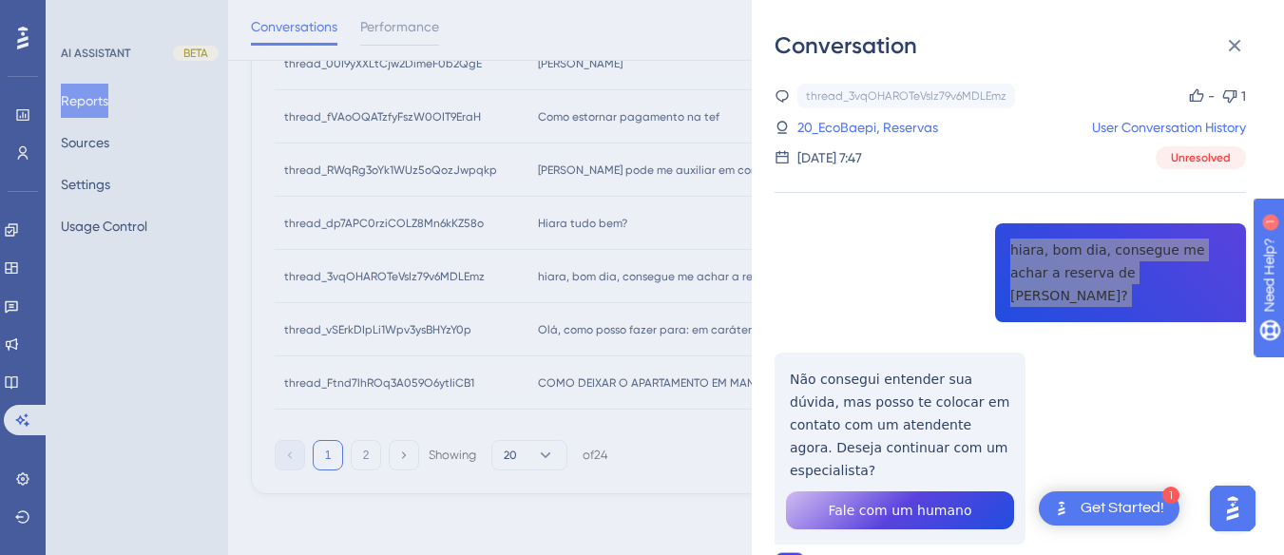
scroll to position [65, 0]
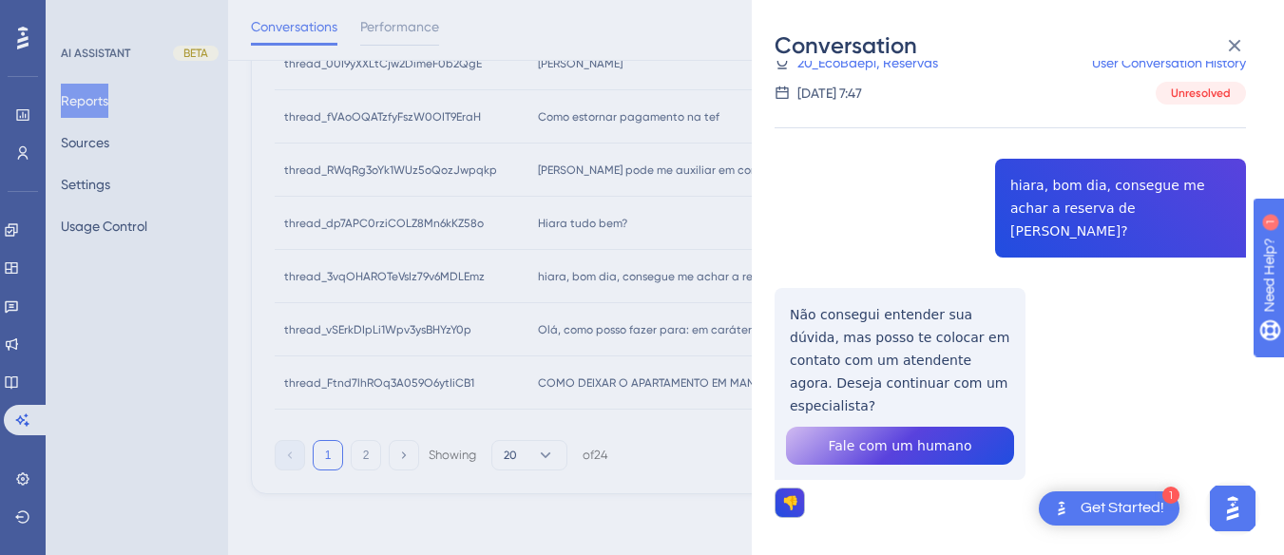
click at [921, 298] on div "thread_3vqOHAROTeVsIz79v6MDLEmz Copy - 1 20_EcoBaepi, Reservas User Conversatio…" at bounding box center [1009, 317] width 471 height 596
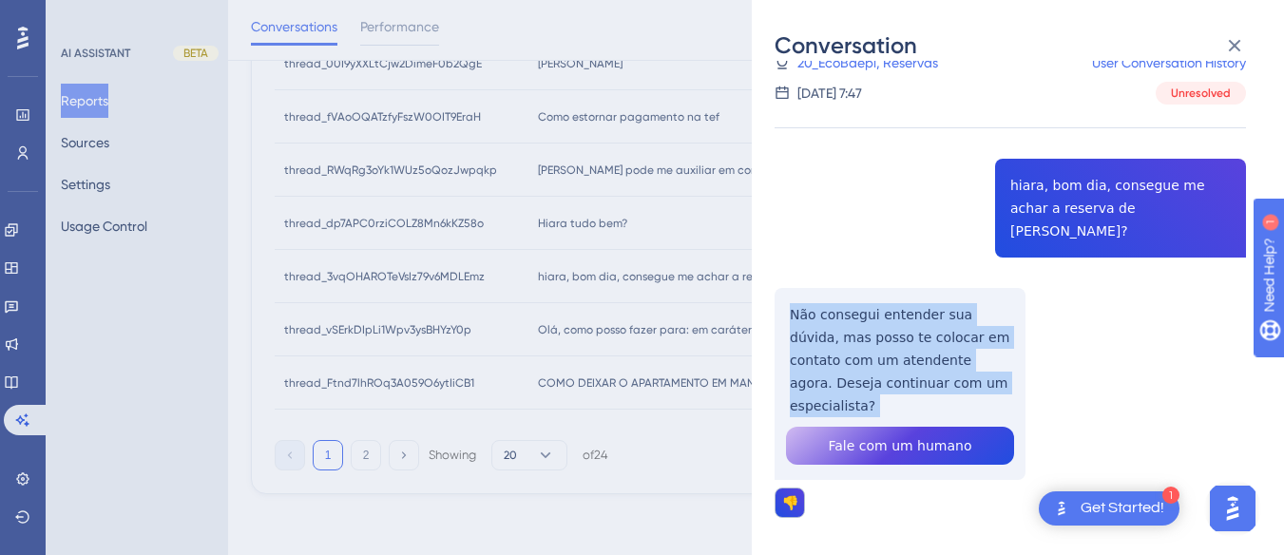
click at [921, 298] on div "thread_3vqOHAROTeVsIz79v6MDLEmz Copy - 1 20_EcoBaepi, Reservas User Conversatio…" at bounding box center [1009, 317] width 471 height 596
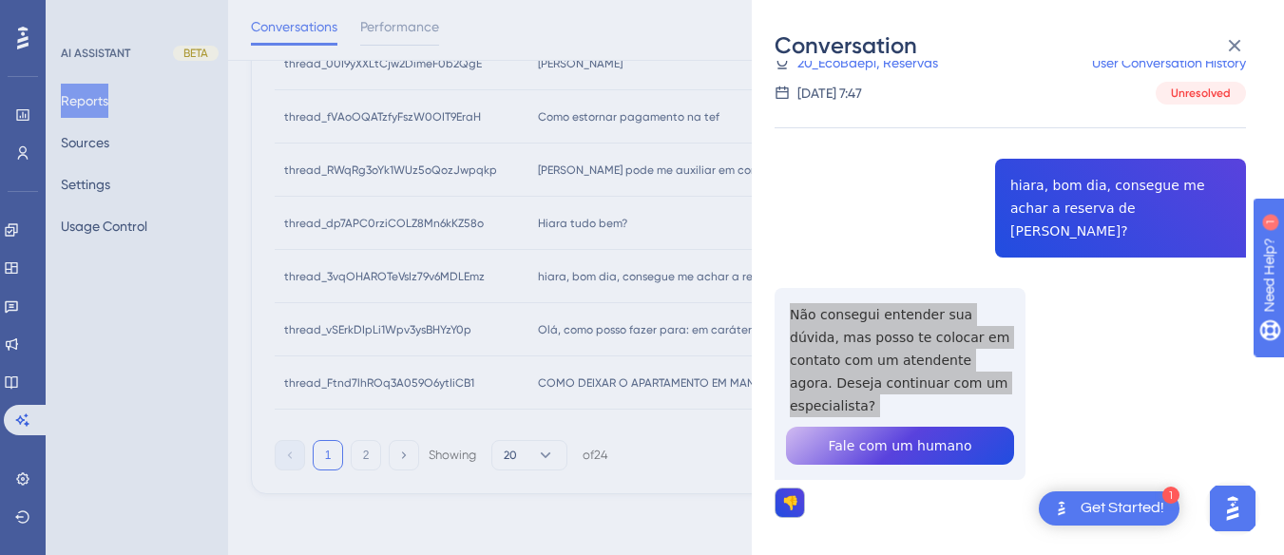
scroll to position [831, 0]
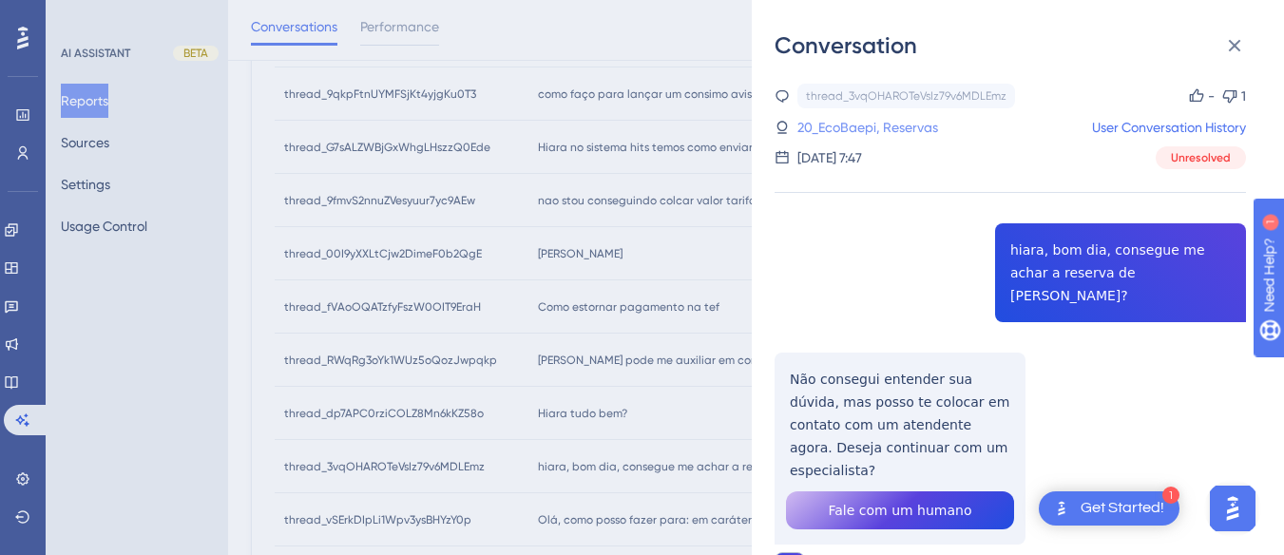
click at [861, 131] on link "20_EcoBaepi, Reservas" at bounding box center [867, 127] width 141 height 23
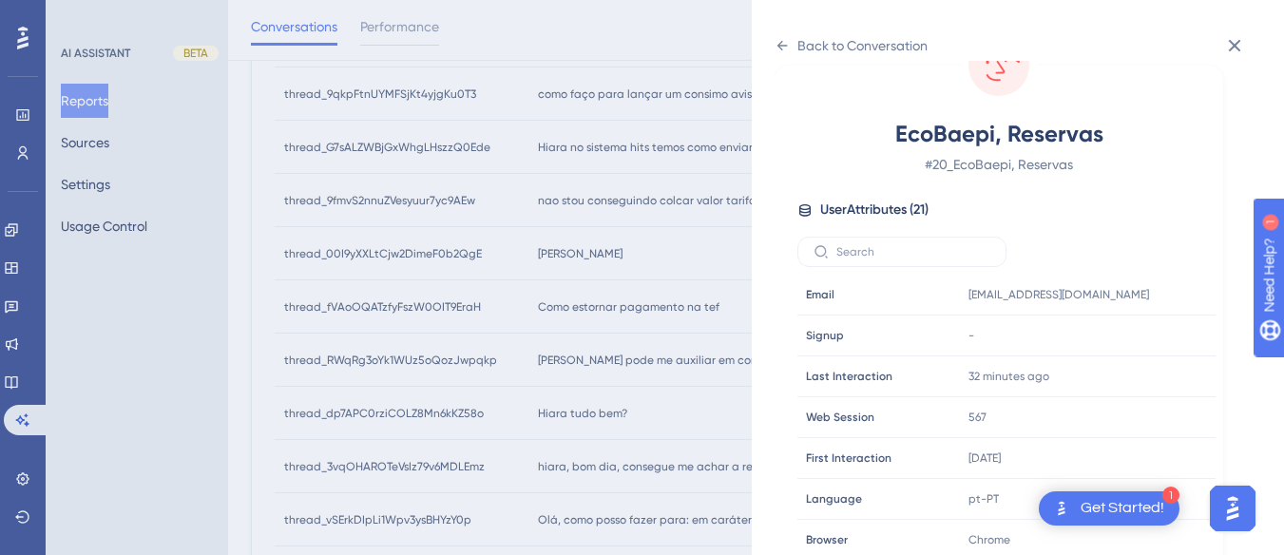
scroll to position [579, 0]
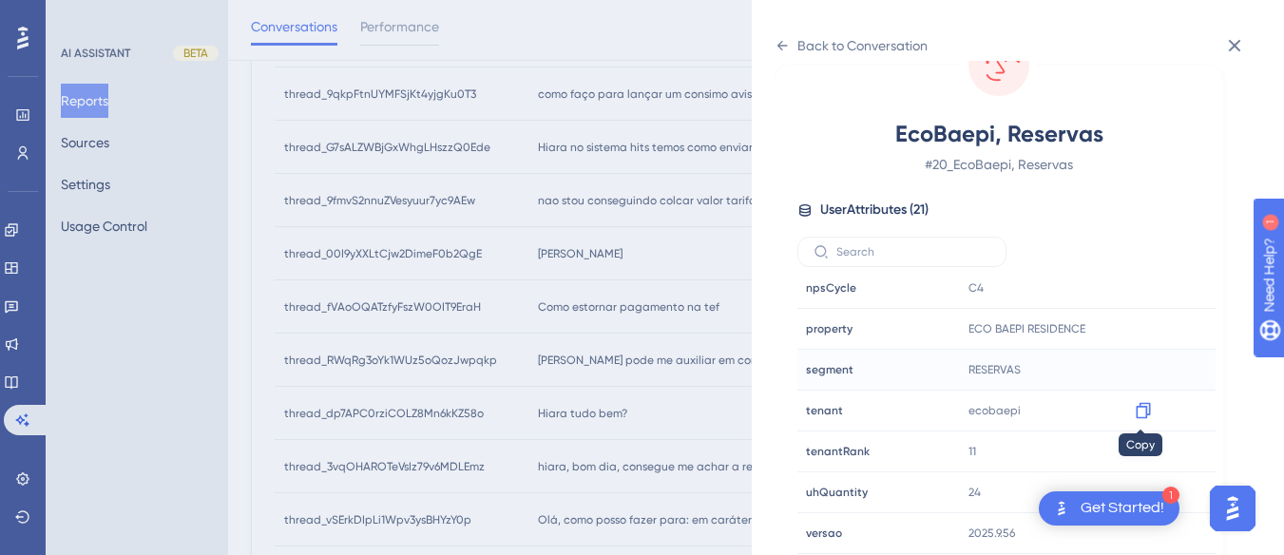
drag, startPoint x: 1143, startPoint y: 411, endPoint x: 848, endPoint y: 385, distance: 296.7
click at [1143, 410] on icon at bounding box center [1143, 411] width 14 height 16
click at [777, 32] on div "Back to Conversation" at bounding box center [850, 45] width 153 height 30
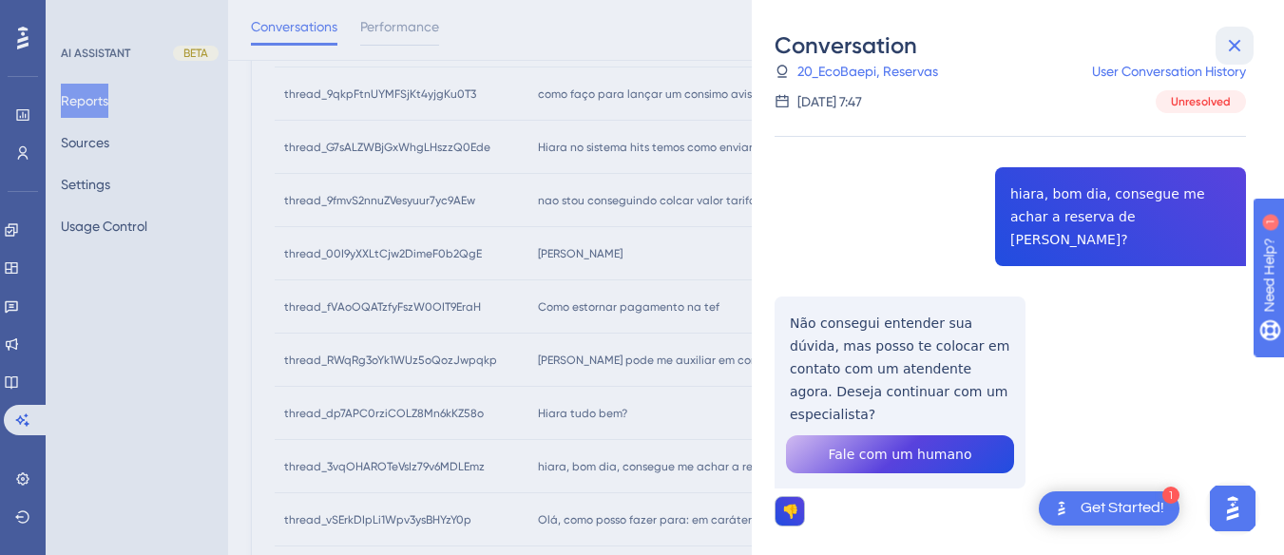
click at [1237, 36] on icon at bounding box center [1234, 45] width 23 height 23
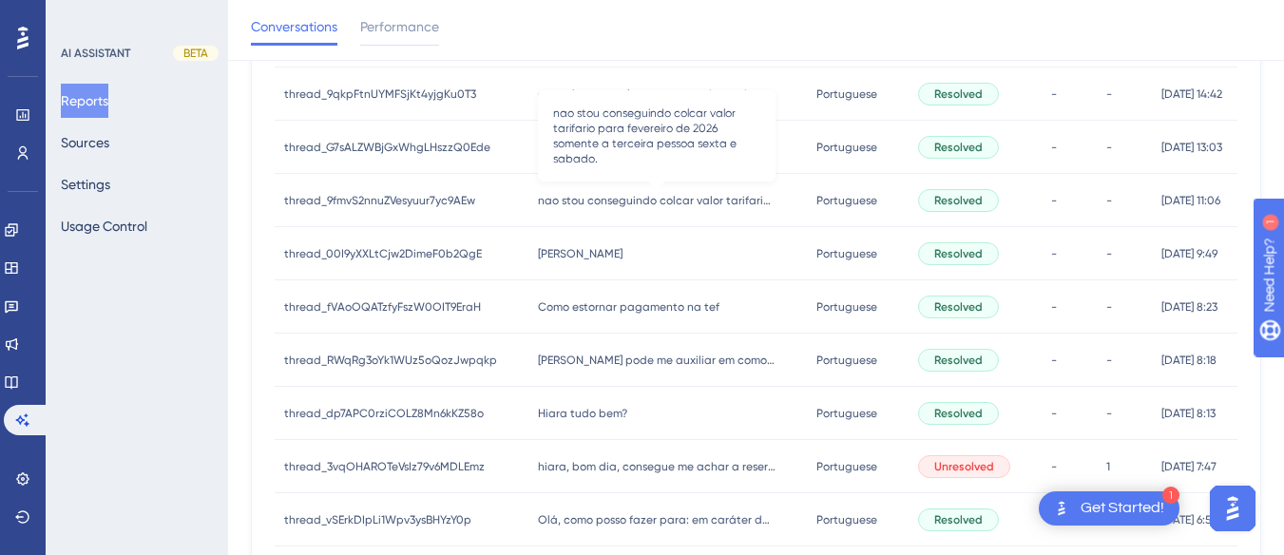
scroll to position [1021, 0]
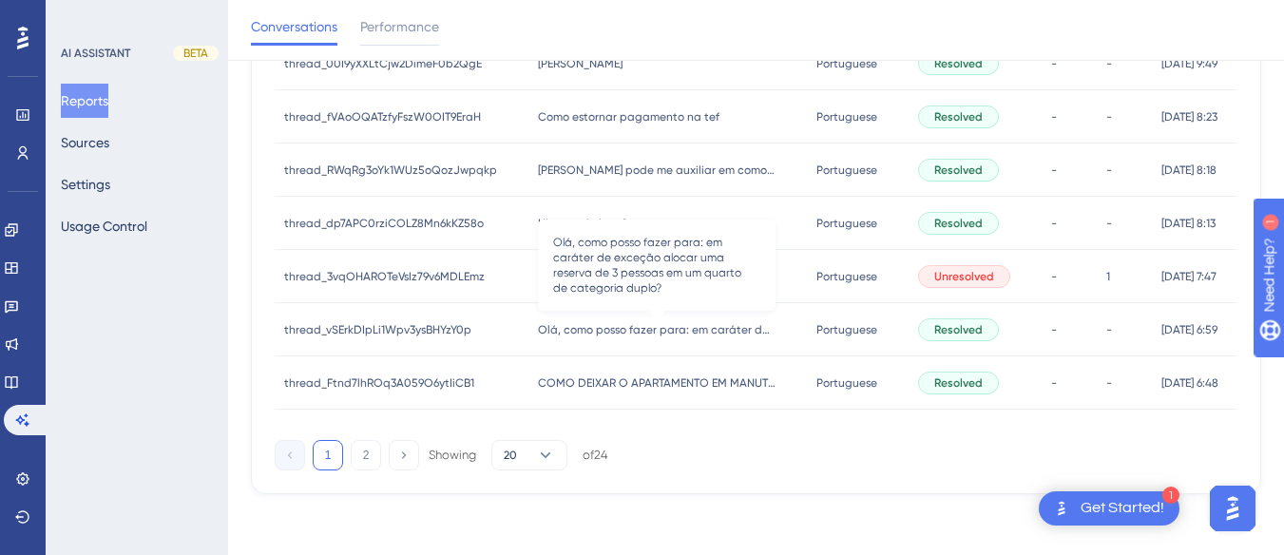
click at [585, 330] on span "Olá, como posso fazer para: em caráter de exceção alocar uma reserva de 3 pesso…" at bounding box center [657, 329] width 238 height 15
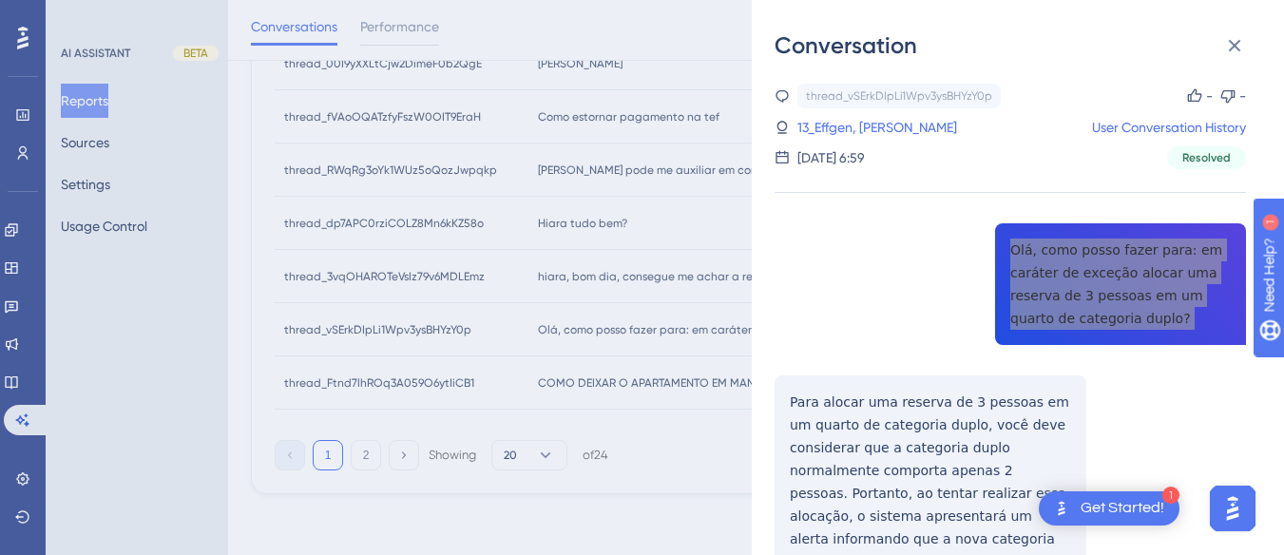
scroll to position [190, 0]
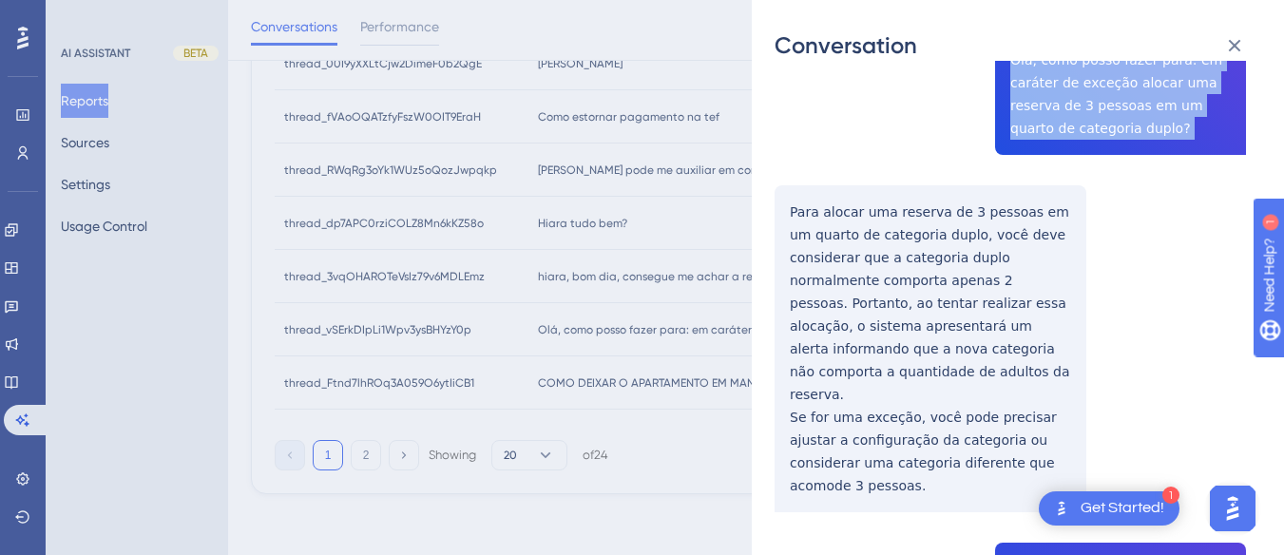
click at [783, 205] on div "thread_vSErkDIpLi1Wpv3ysBHYzY0p Copy - - 13_Effgen, Allan User Conversation His…" at bounding box center [1009, 518] width 471 height 1248
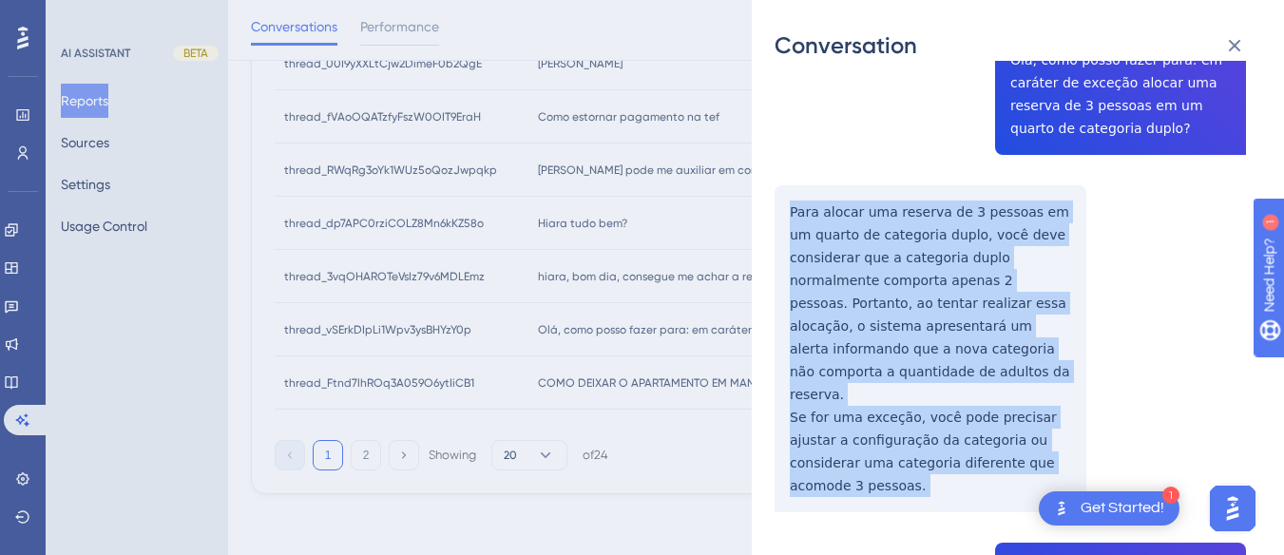
drag, startPoint x: 783, startPoint y: 205, endPoint x: 1077, endPoint y: 426, distance: 367.2
click at [1077, 426] on div "thread_vSErkDIpLi1Wpv3ysBHYzY0p Copy - - 13_Effgen, Allan User Conversation His…" at bounding box center [1009, 518] width 471 height 1248
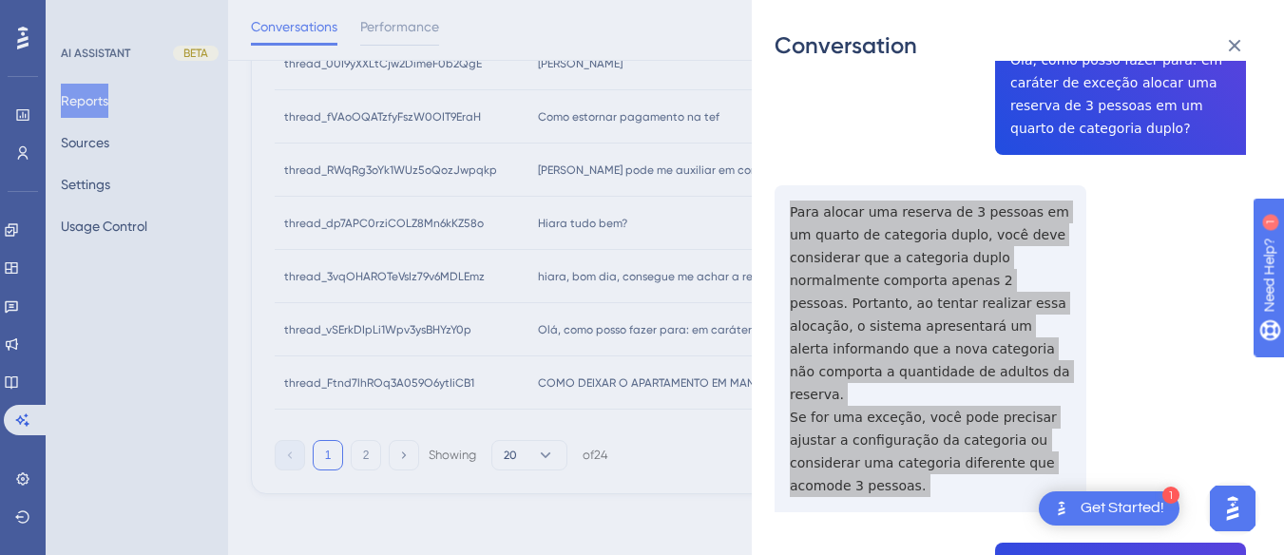
scroll to position [380, 0]
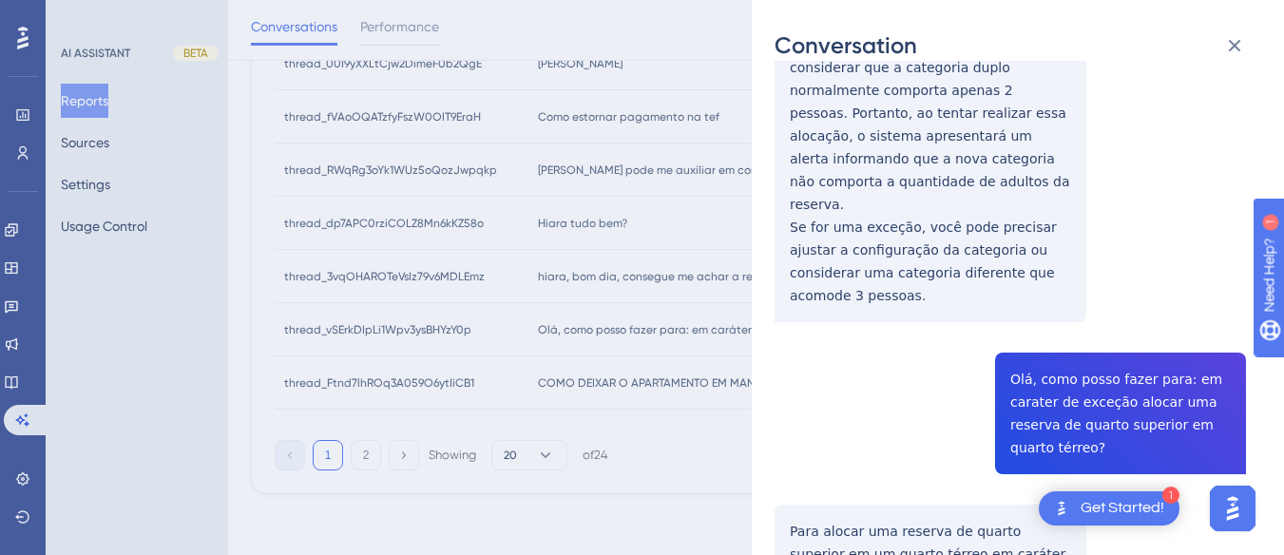
click at [1014, 331] on div "thread_vSErkDIpLi1Wpv3ysBHYzY0p Copy - - 13_Effgen, Allan User Conversation His…" at bounding box center [1009, 328] width 471 height 1248
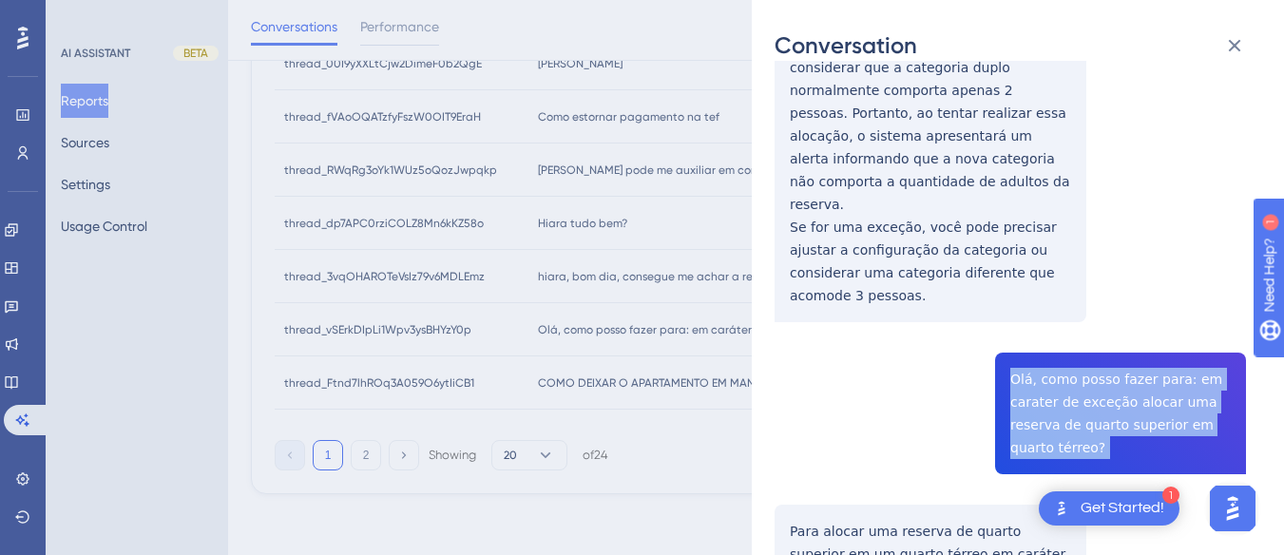
click at [1014, 331] on div "thread_vSErkDIpLi1Wpv3ysBHYzY0p Copy - - 13_Effgen, Allan User Conversation His…" at bounding box center [1009, 328] width 471 height 1248
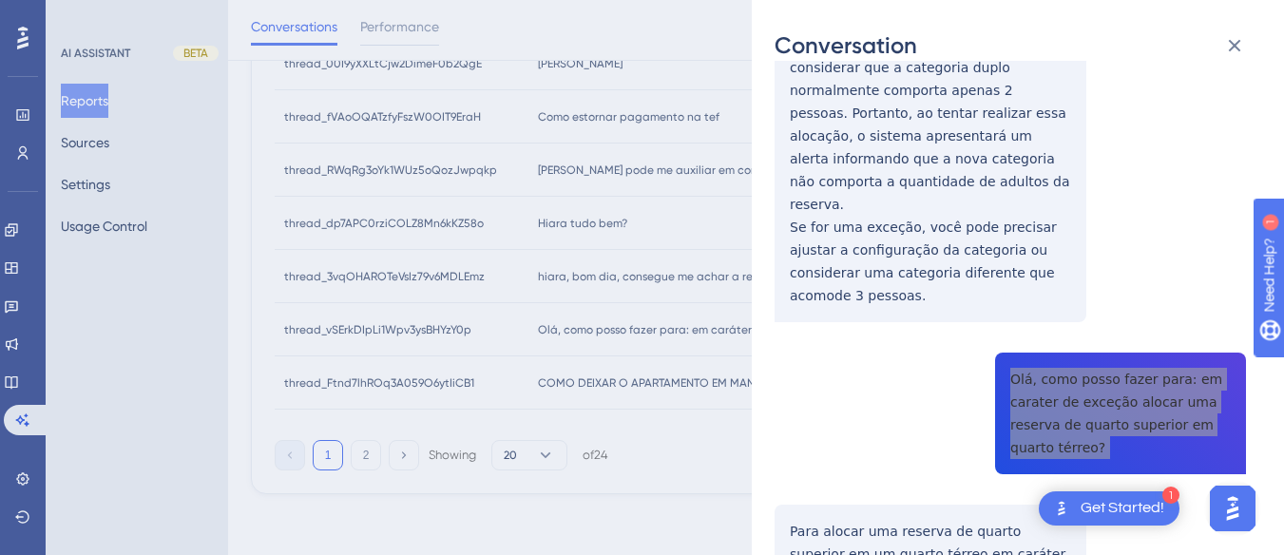
scroll to position [570, 0]
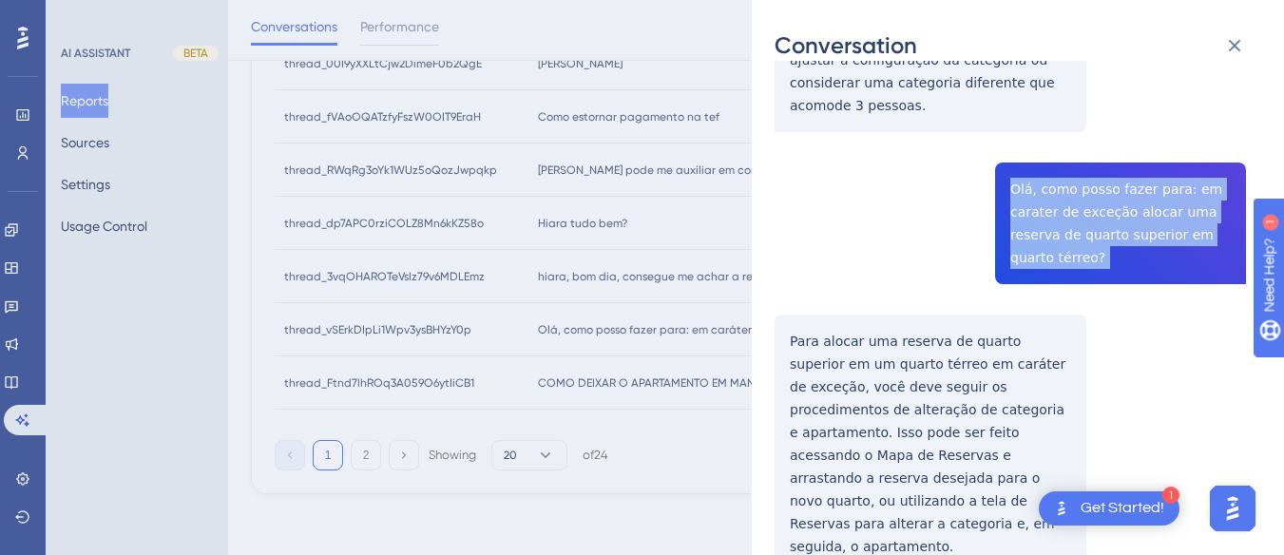
click at [788, 272] on div "thread_vSErkDIpLi1Wpv3ysBHYzY0p Copy - - 13_Effgen, Allan User Conversation His…" at bounding box center [1009, 137] width 471 height 1248
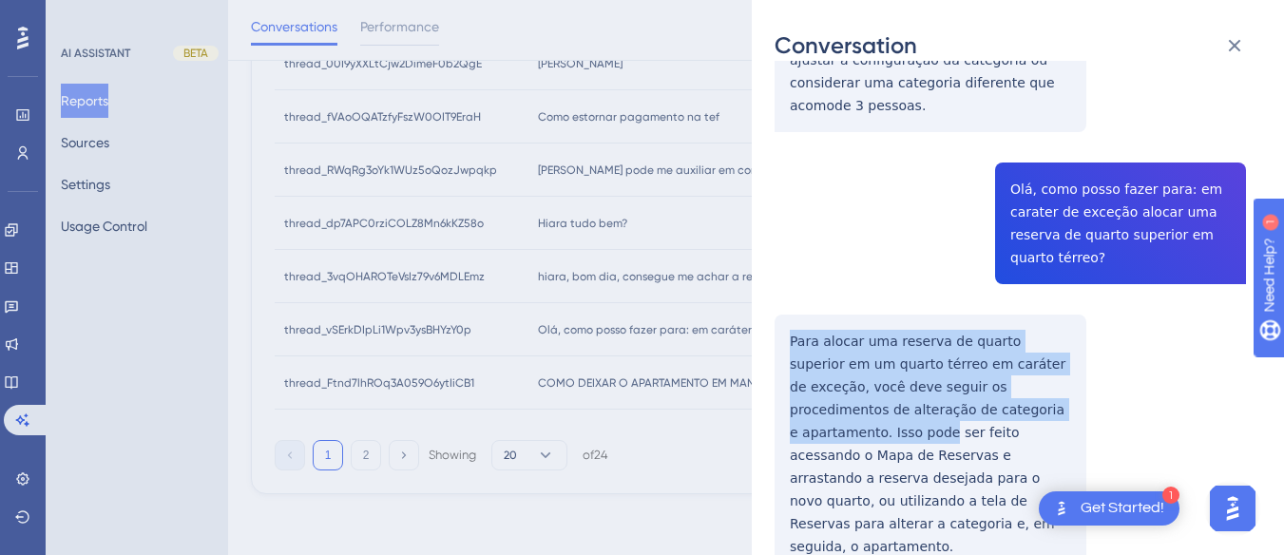
scroll to position [648, 0]
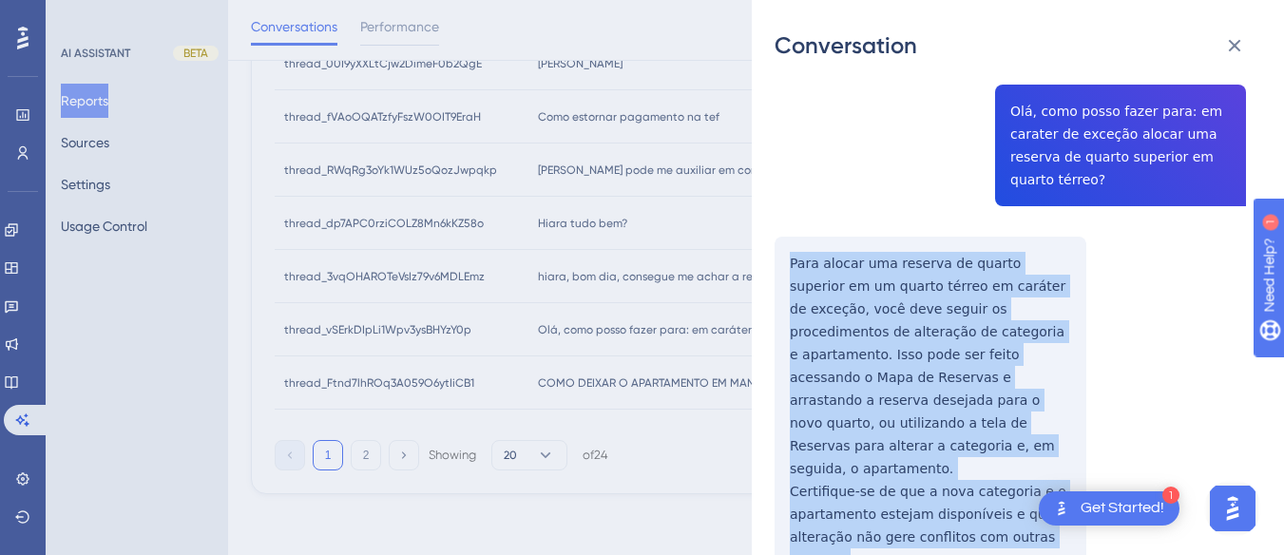
drag, startPoint x: 788, startPoint y: 272, endPoint x: 855, endPoint y: 451, distance: 191.9
click at [855, 451] on div "thread_vSErkDIpLi1Wpv3ysBHYzY0p Copy - - 13_Effgen, Allan User Conversation His…" at bounding box center [1009, 60] width 471 height 1248
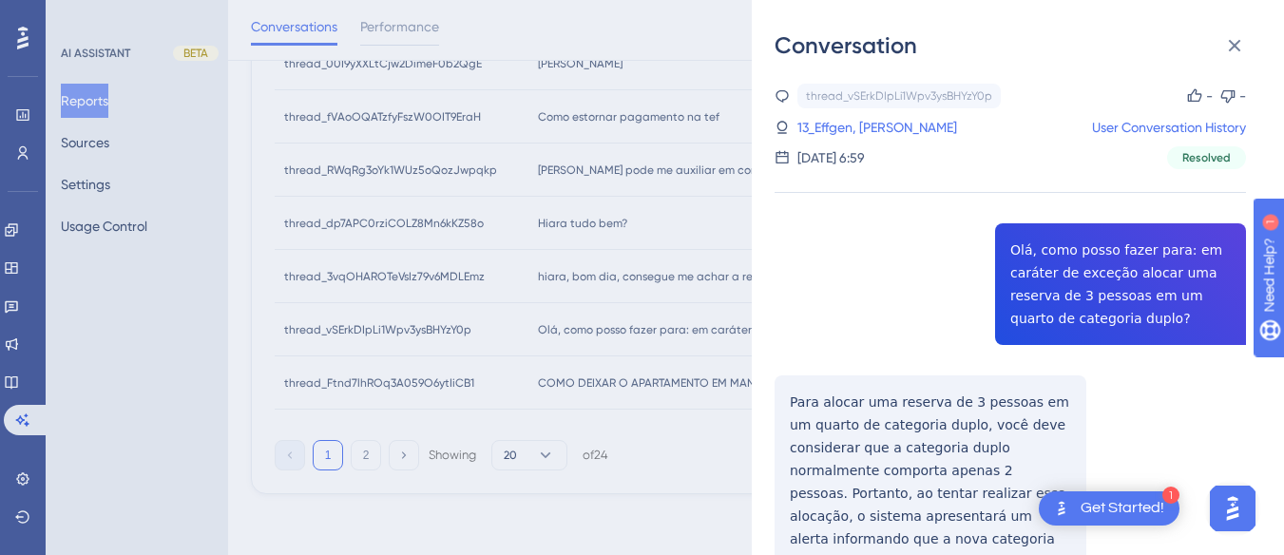
scroll to position [355, 0]
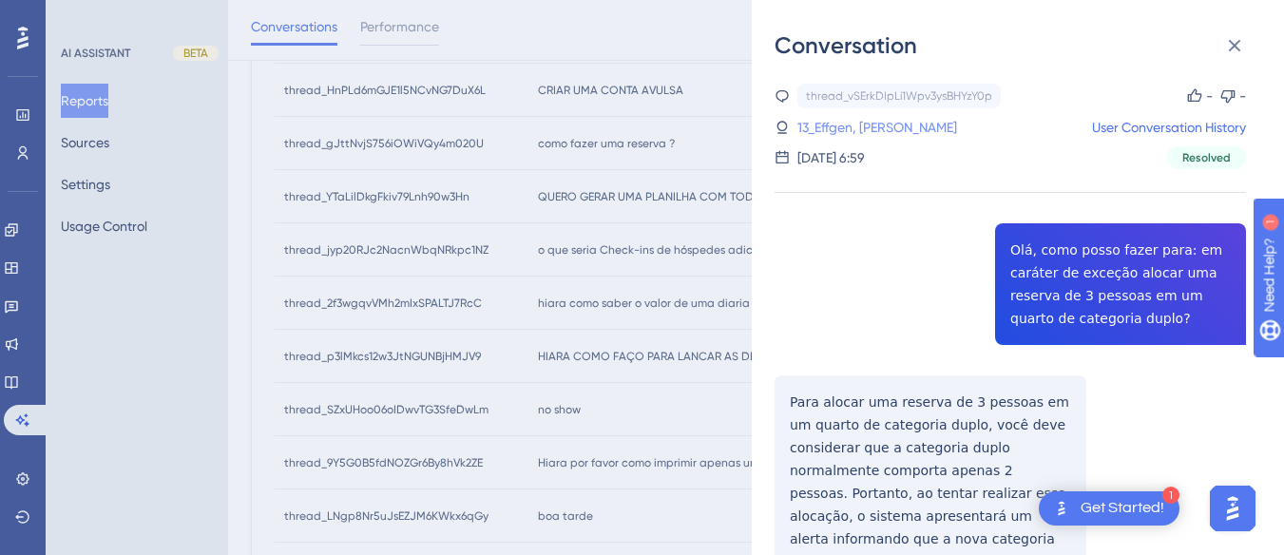
click at [827, 120] on link "13_Effgen, Allan" at bounding box center [877, 127] width 160 height 23
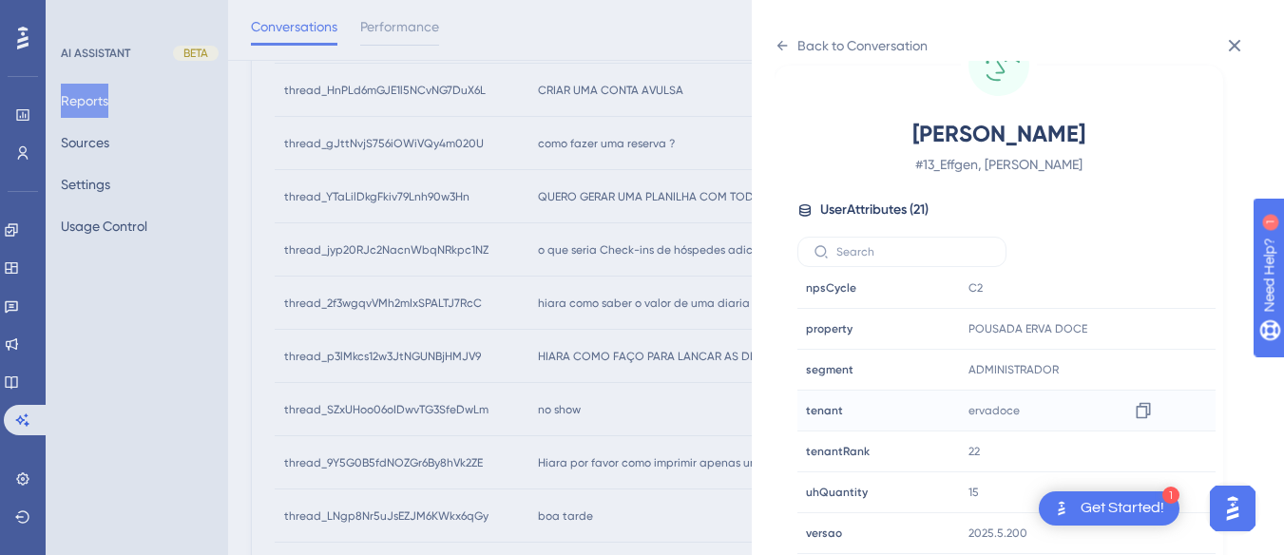
scroll to position [545, 0]
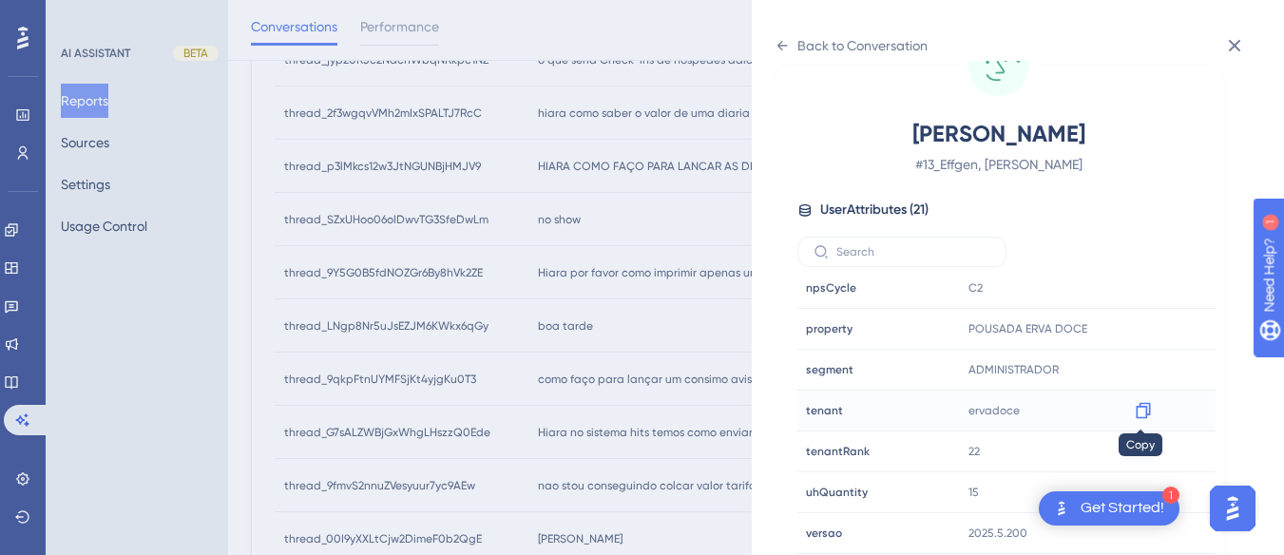
click at [1145, 409] on icon at bounding box center [1143, 410] width 19 height 19
click at [782, 44] on icon at bounding box center [781, 45] width 15 height 15
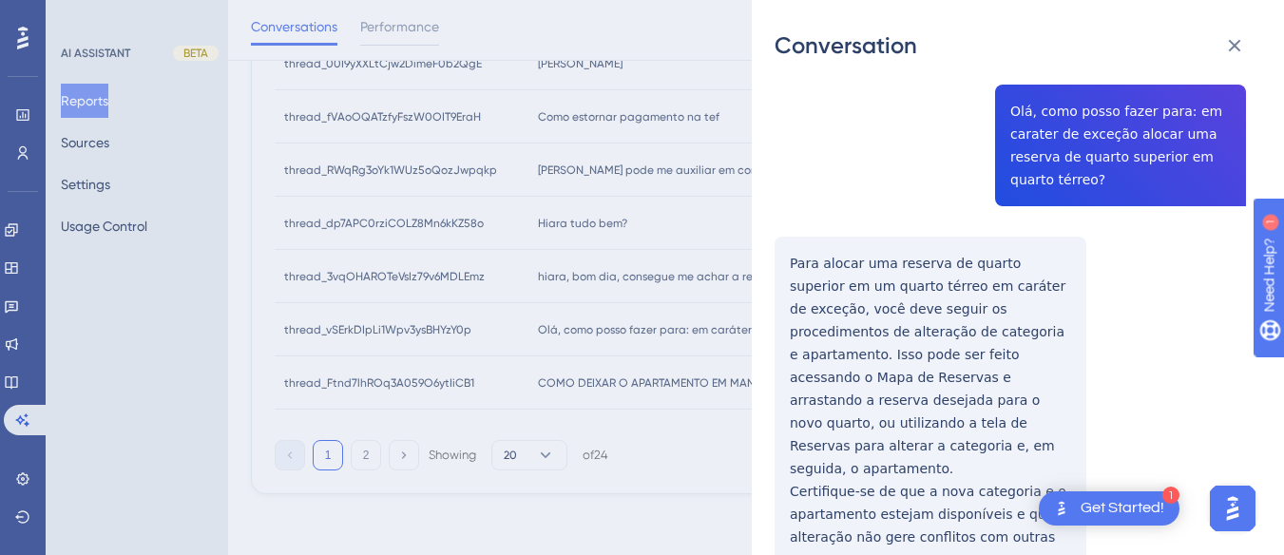
scroll to position [0, 0]
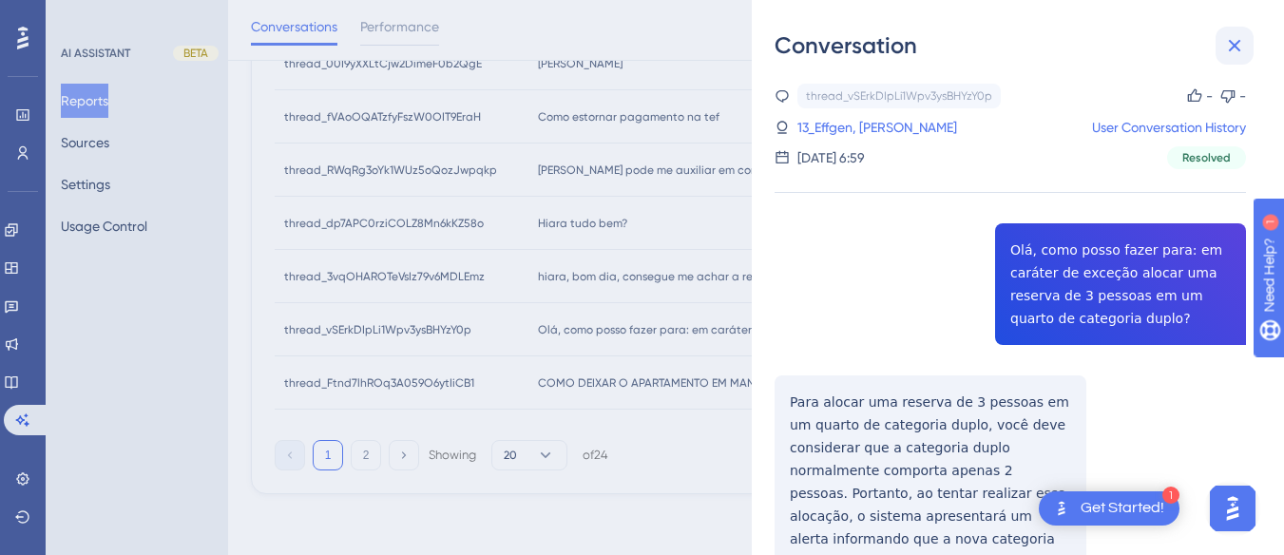
click at [1241, 42] on icon at bounding box center [1234, 45] width 23 height 23
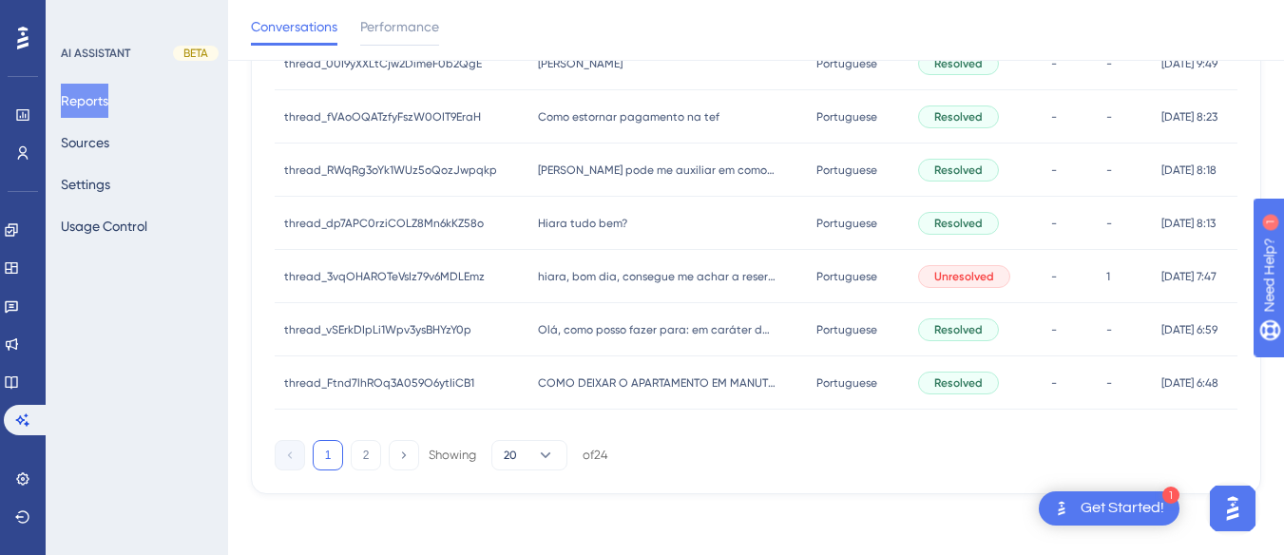
click at [528, 384] on div "COMO DEIXAR O APARTAMENTO EM MANUTENÇÃO? COMO DEIXAR O APARTAMENTO EM MANUTENÇÃ…" at bounding box center [667, 382] width 278 height 53
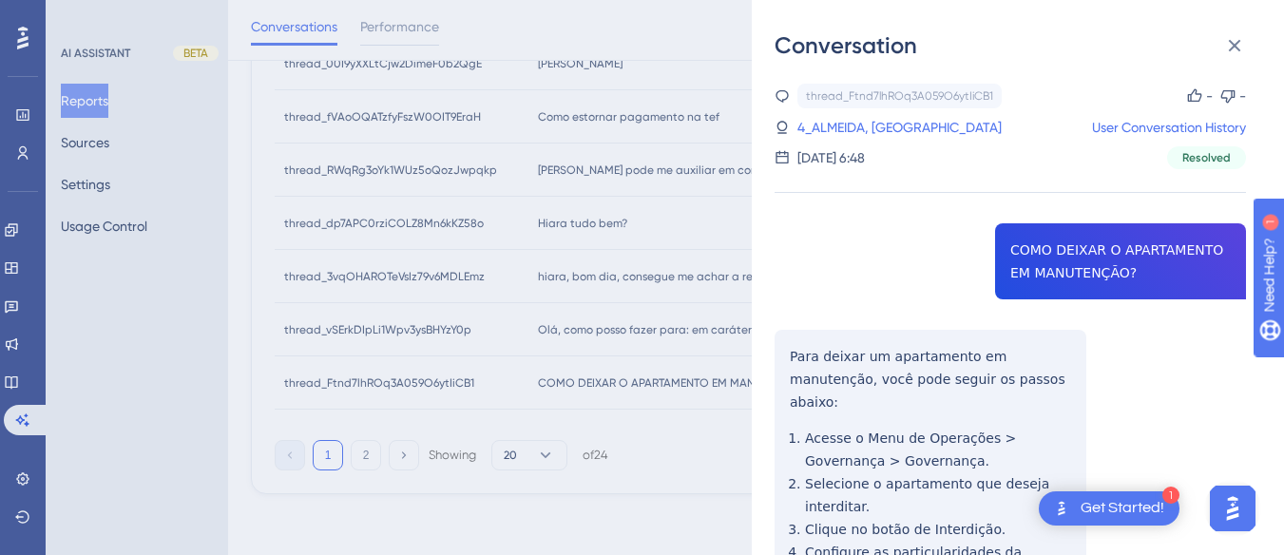
click at [1061, 255] on div "thread_Ftnd7lhROq3A059O6ytIiCB1 Copy - - 4_ALMEIDA, SAMARA User Conversation Hi…" at bounding box center [1009, 443] width 471 height 719
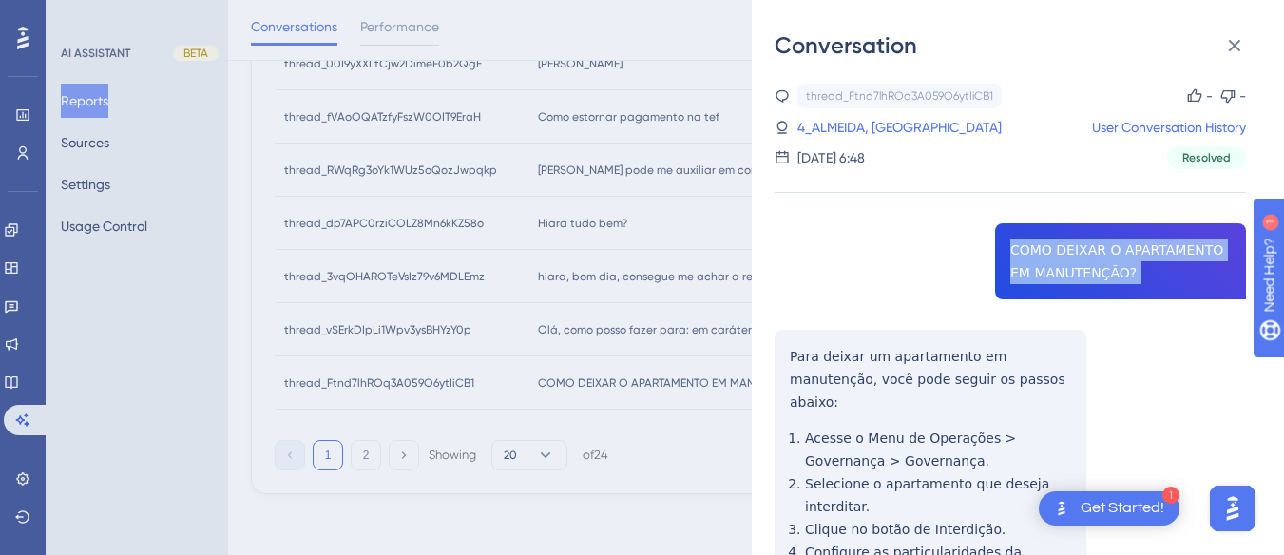
click at [1061, 256] on div "thread_Ftnd7lhROq3A059O6ytIiCB1 Copy - - 4_ALMEIDA, SAMARA User Conversation Hi…" at bounding box center [1009, 443] width 471 height 719
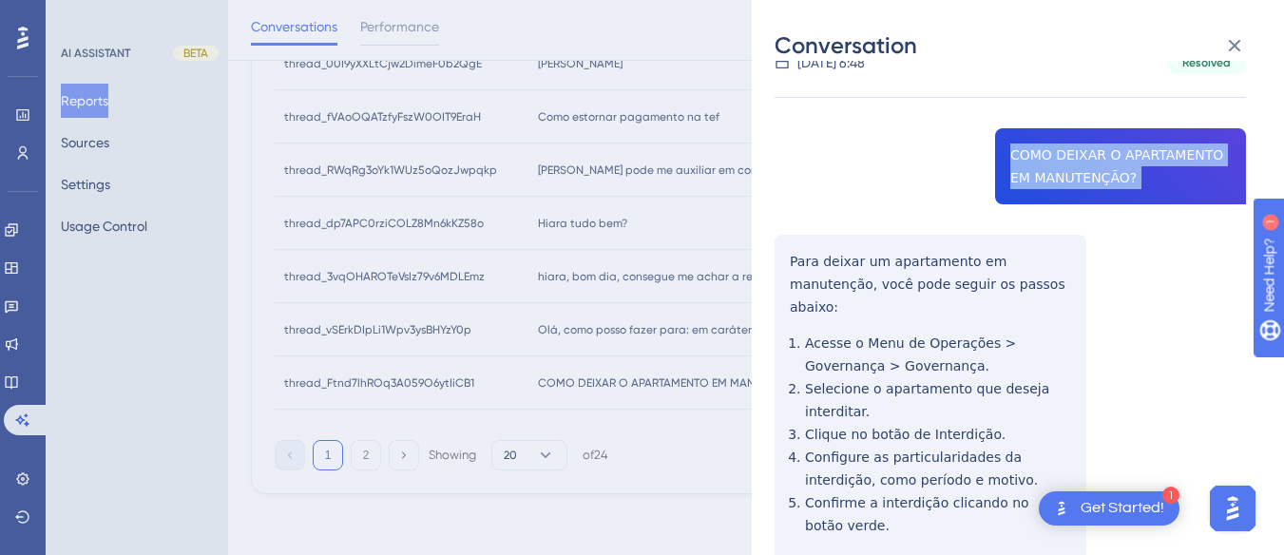
click at [785, 252] on div "thread_Ftnd7lhROq3A059O6ytIiCB1 Copy - - 4_ALMEIDA, SAMARA User Conversation Hi…" at bounding box center [1009, 348] width 471 height 719
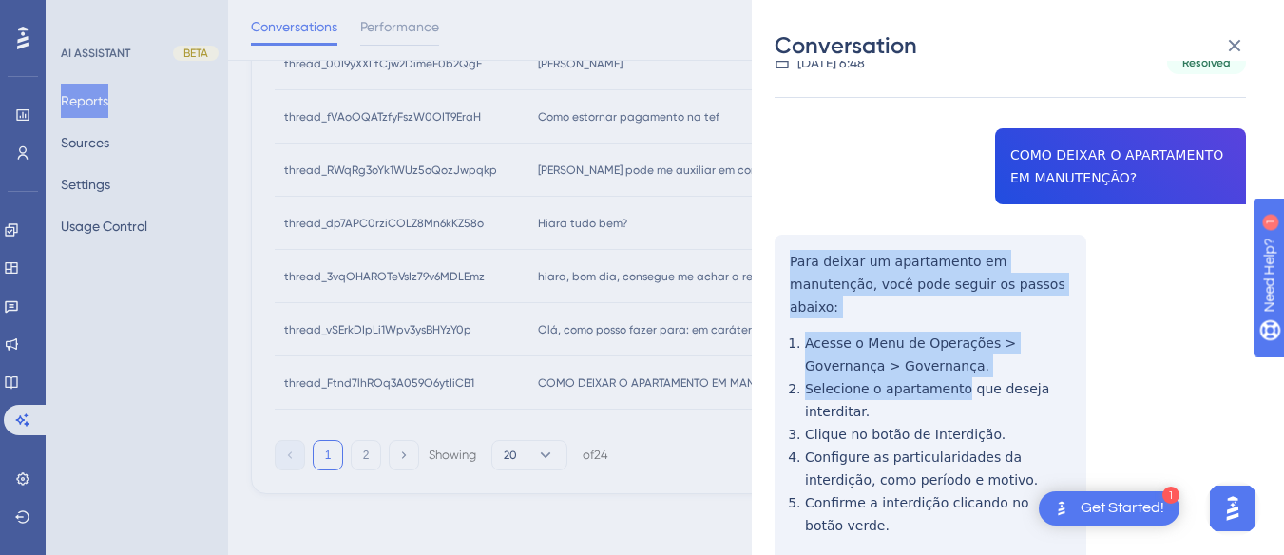
scroll to position [211, 0]
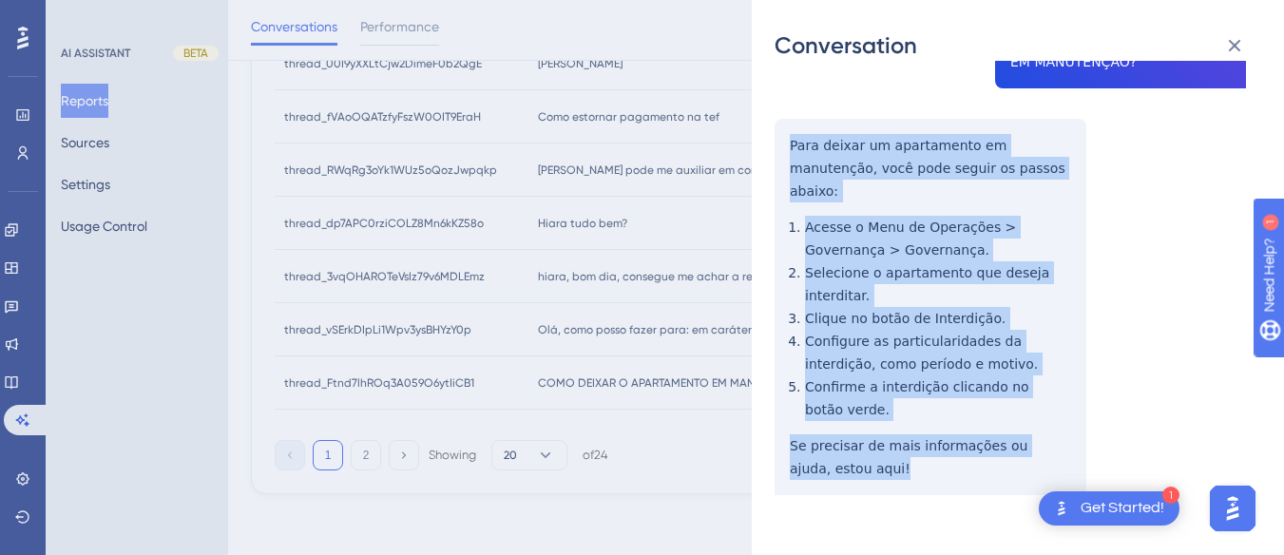
drag, startPoint x: 785, startPoint y: 252, endPoint x: 838, endPoint y: 222, distance: 60.8
click at [923, 449] on div "thread_Ftnd7lhROq3A059O6ytIiCB1 Copy - - 4_ALMEIDA, SAMARA User Conversation Hi…" at bounding box center [1009, 232] width 471 height 719
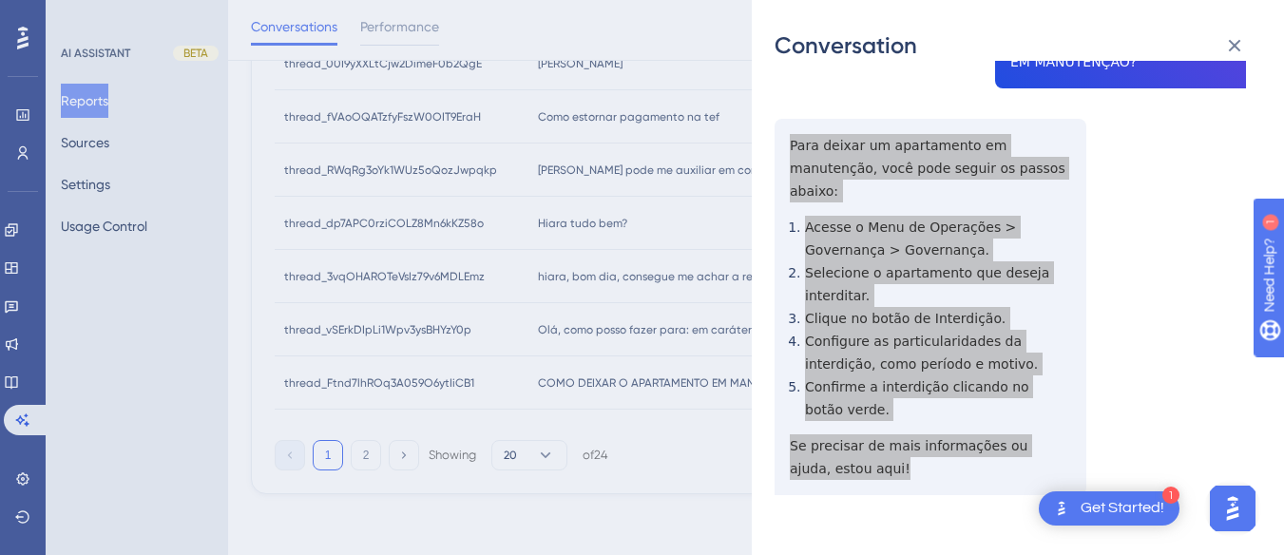
scroll to position [0, 0]
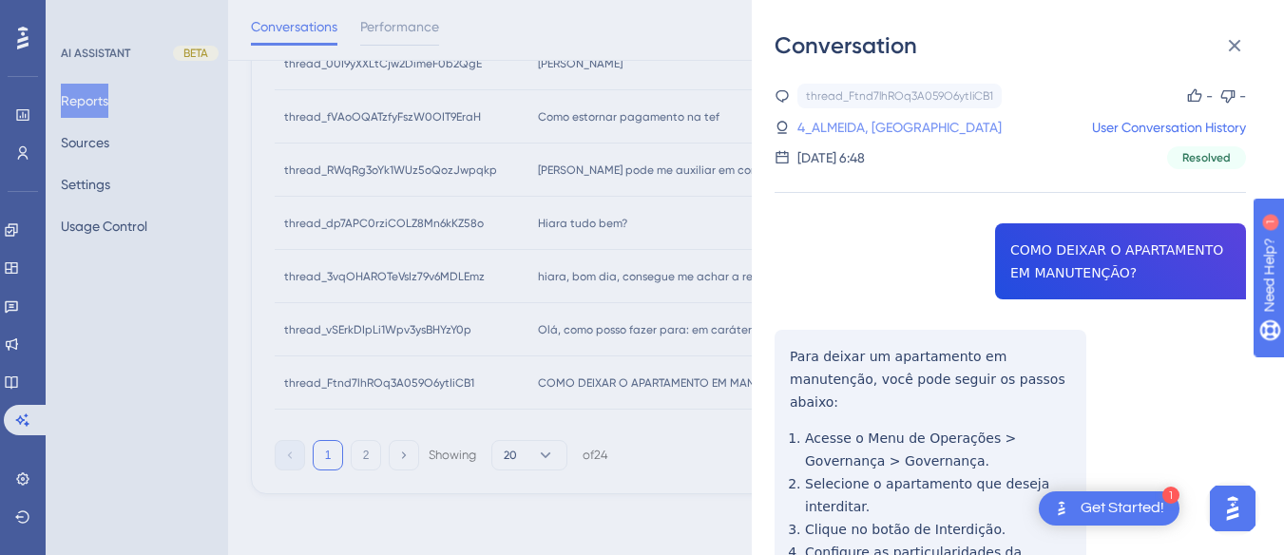
click at [886, 131] on link "4_ALMEIDA, SAMARA" at bounding box center [899, 127] width 204 height 23
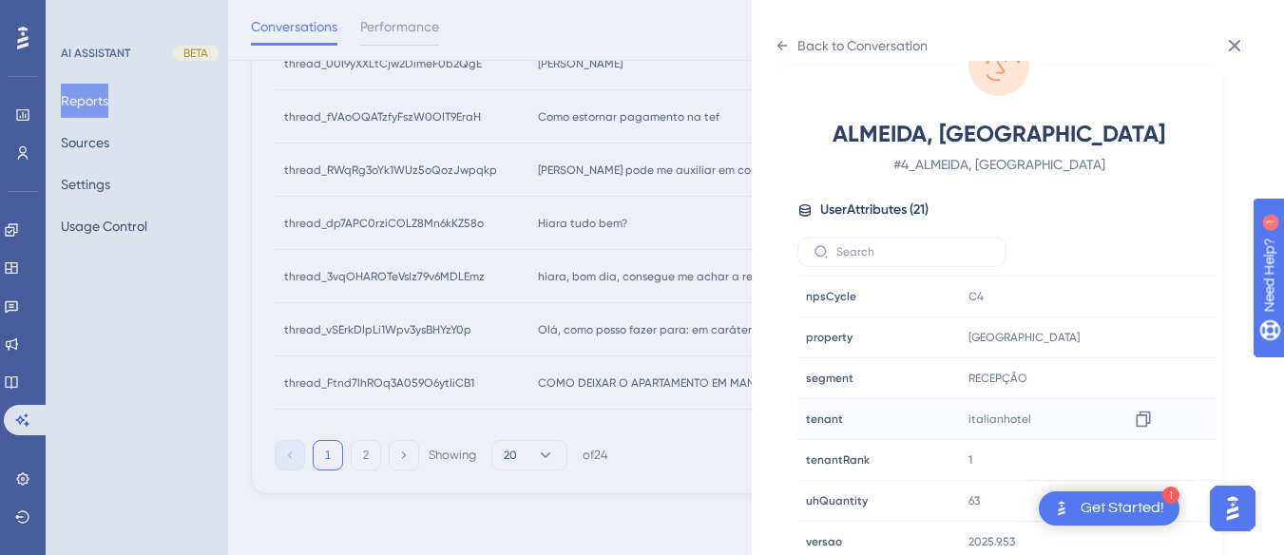
scroll to position [579, 0]
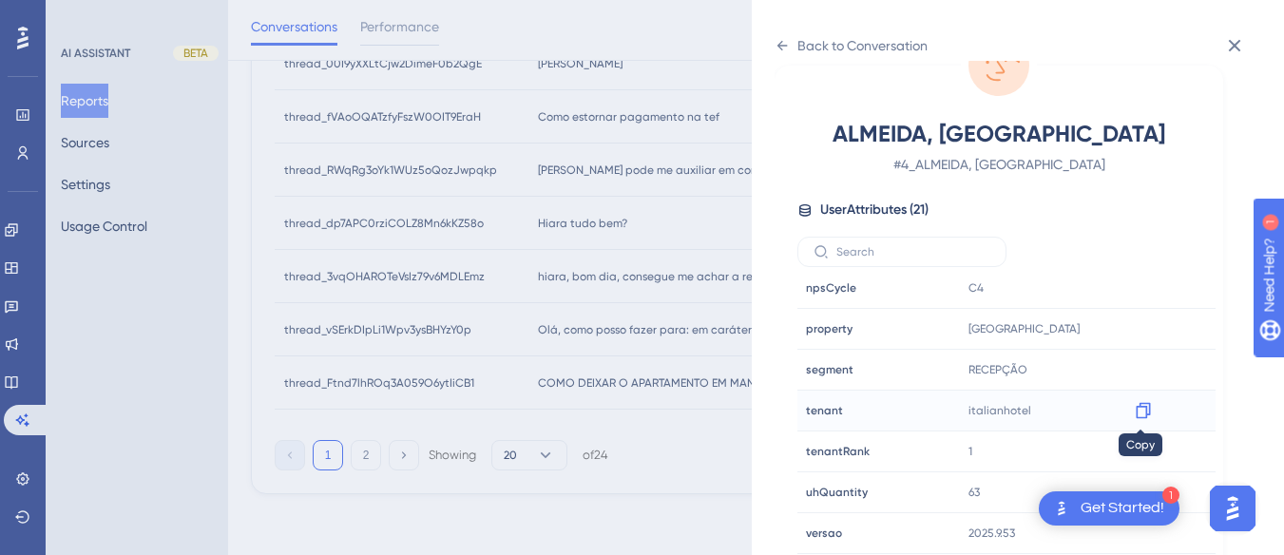
click at [1149, 419] on icon at bounding box center [1143, 410] width 19 height 19
click at [778, 39] on icon at bounding box center [781, 45] width 15 height 15
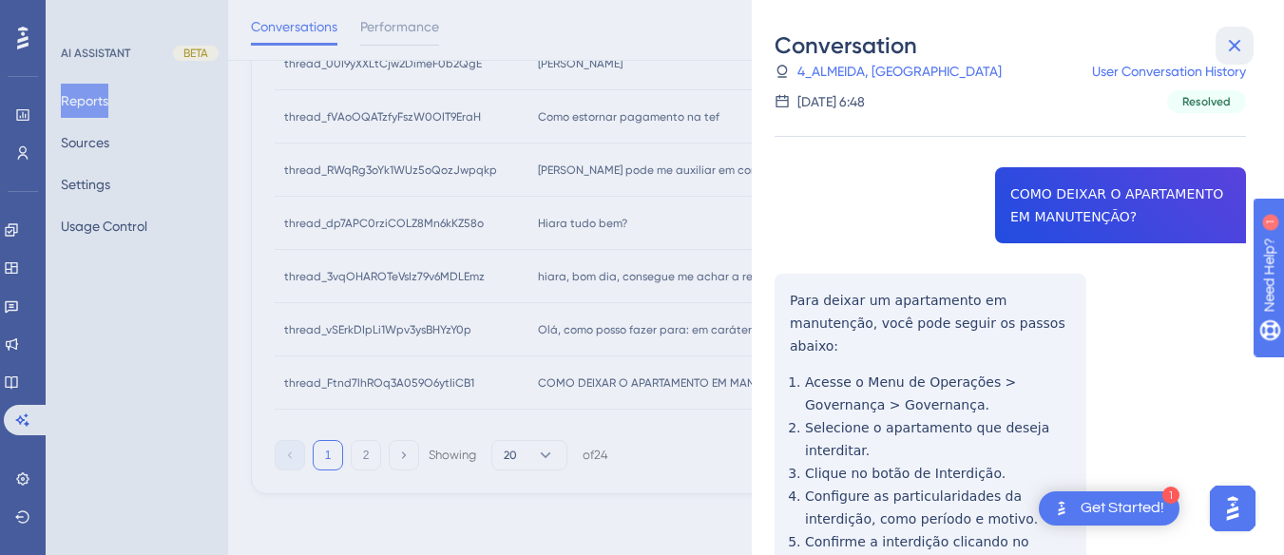
click at [1231, 42] on icon at bounding box center [1235, 46] width 12 height 12
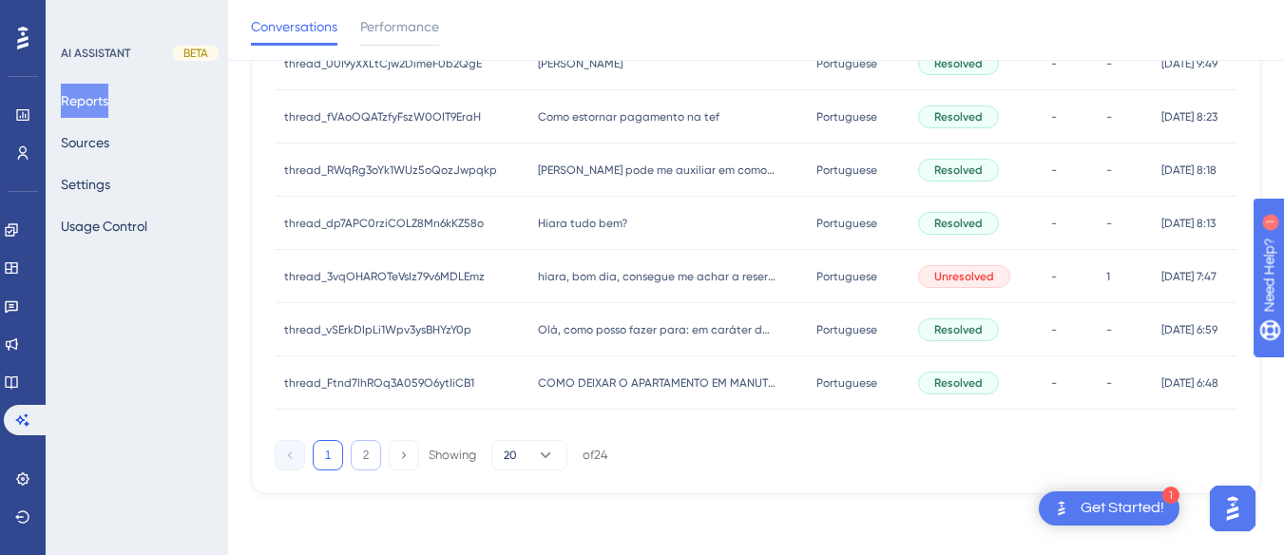
click at [361, 461] on button "2" at bounding box center [366, 455] width 30 height 30
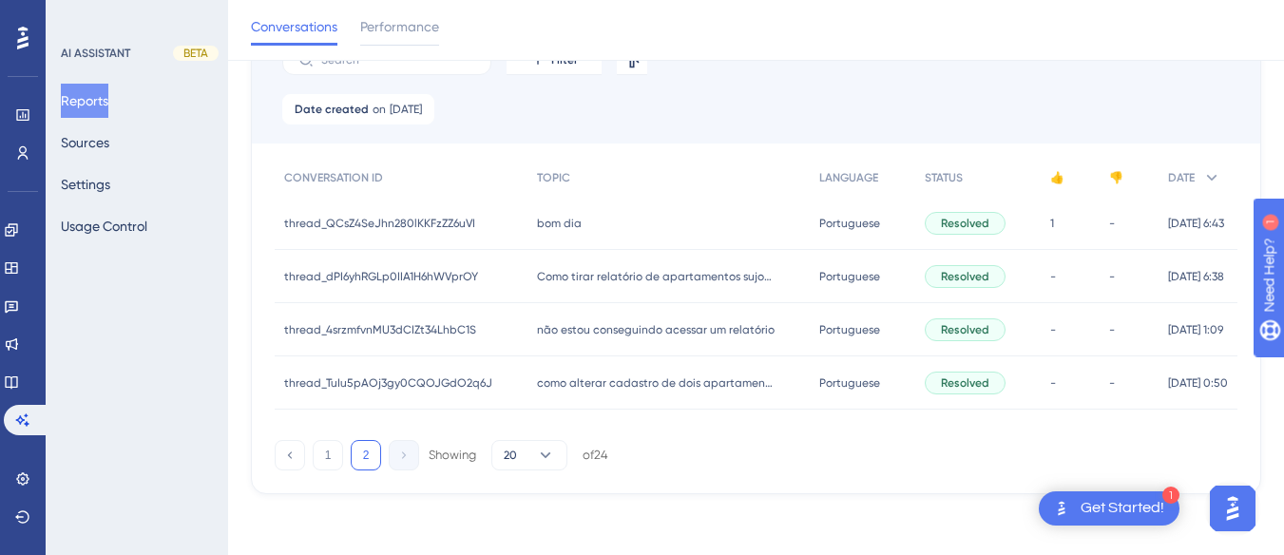
scroll to position [169, 0]
click at [545, 219] on span "bom dia" at bounding box center [559, 223] width 45 height 15
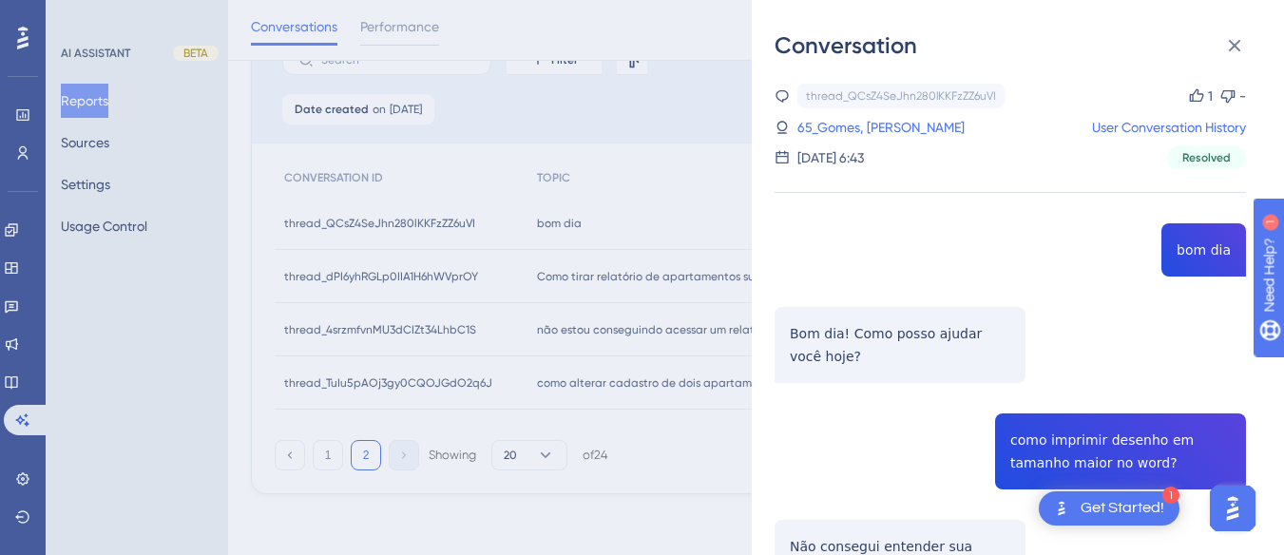
scroll to position [190, 0]
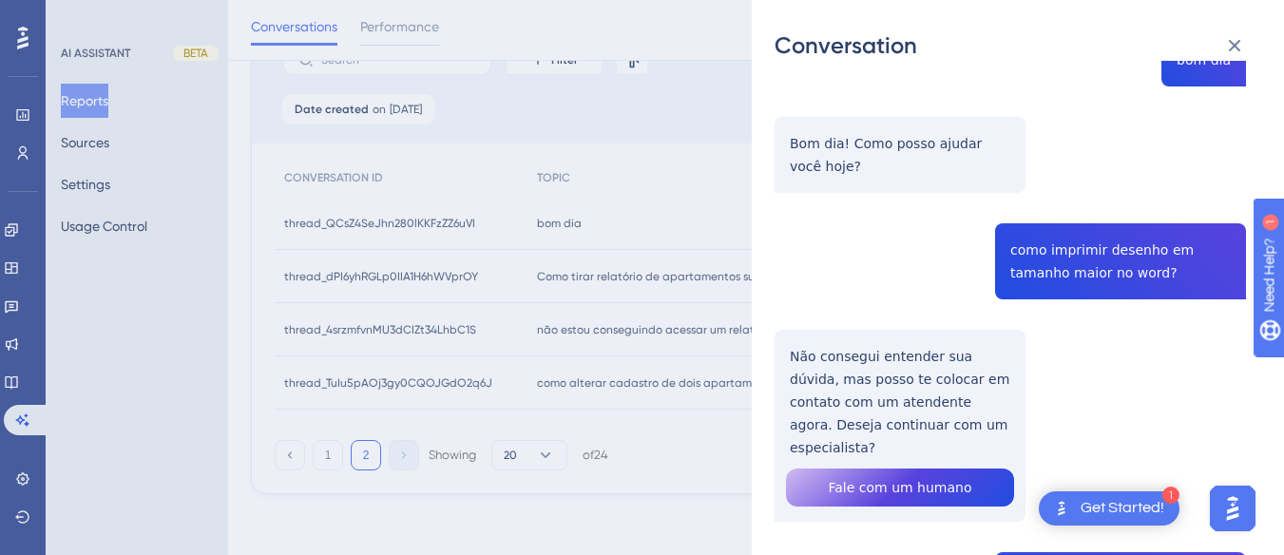
click at [1071, 241] on div "thread_QCsZ4SeJhn280lKKFzZZ6uVI Copy 1 - 65_Gomes, Letícia Cecília User Convers…" at bounding box center [1009, 440] width 471 height 1092
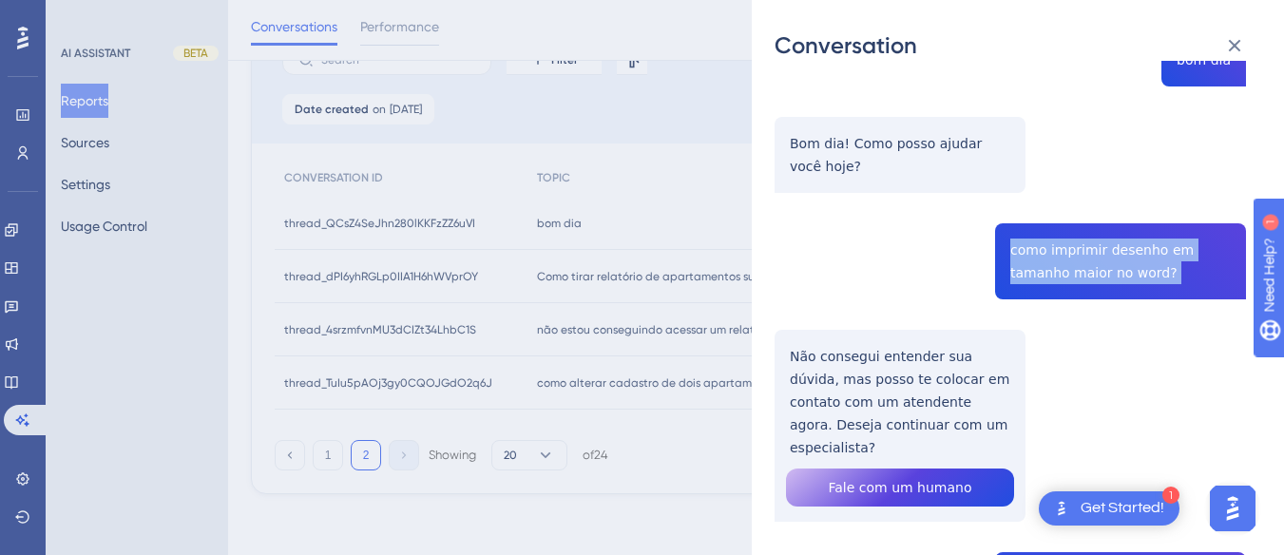
click at [1071, 241] on div "thread_QCsZ4SeJhn280lKKFzZZ6uVI Copy 1 - 65_Gomes, Letícia Cecília User Convers…" at bounding box center [1009, 440] width 471 height 1092
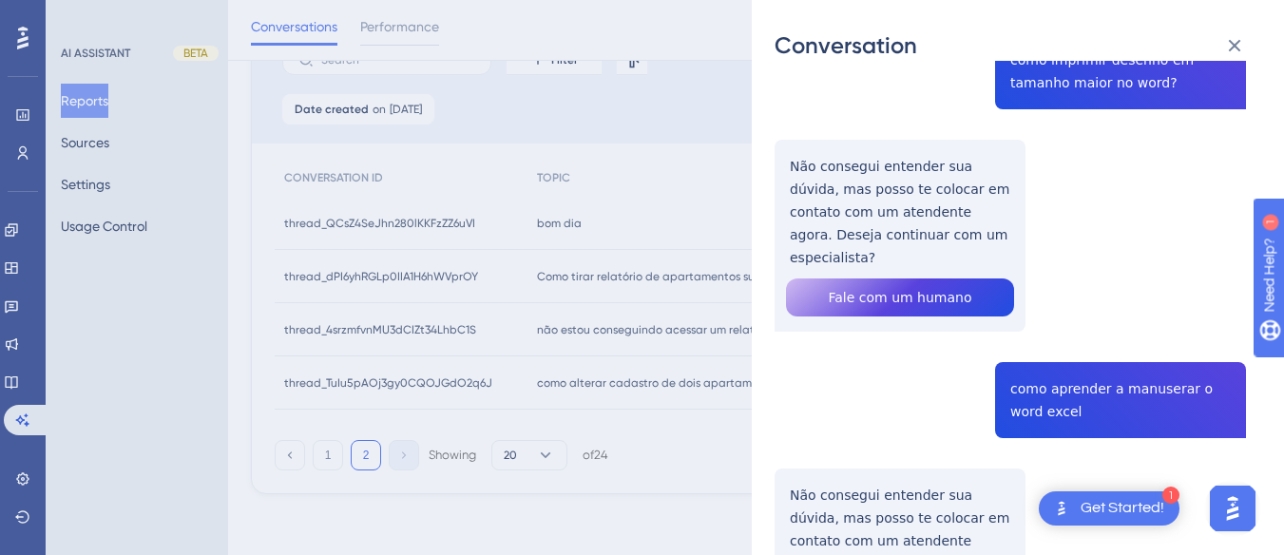
click at [842, 159] on div "thread_QCsZ4SeJhn280lKKFzZZ6uVI Copy 1 - 65_Gomes, Letícia Cecília User Convers…" at bounding box center [1009, 250] width 471 height 1092
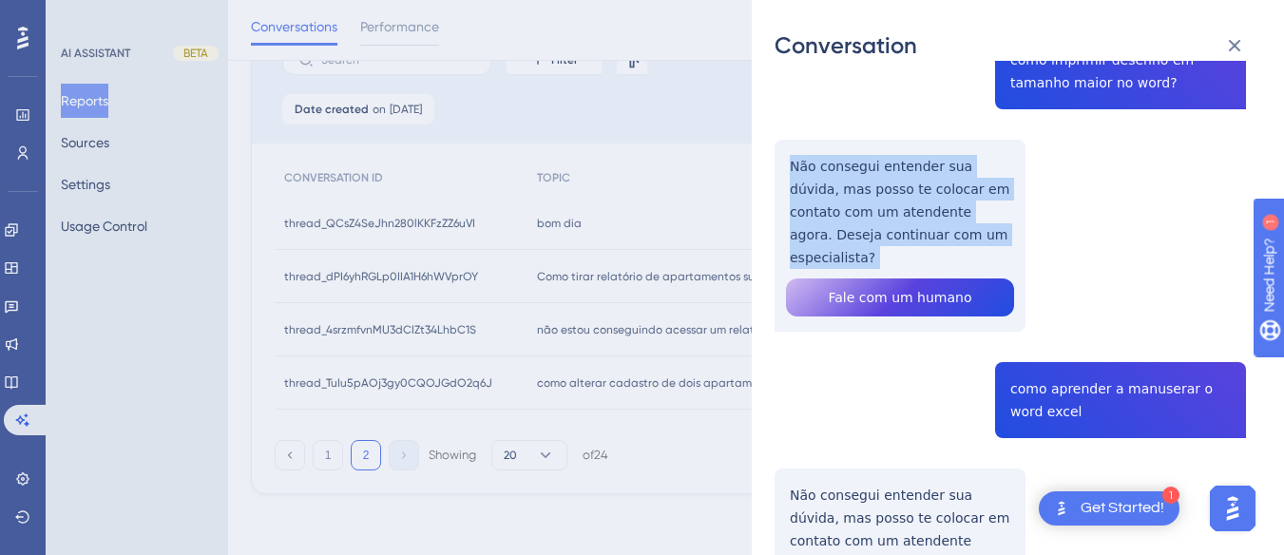
click at [842, 159] on div "thread_QCsZ4SeJhn280lKKFzZZ6uVI Copy 1 - 65_Gomes, Letícia Cecília User Convers…" at bounding box center [1009, 250] width 471 height 1092
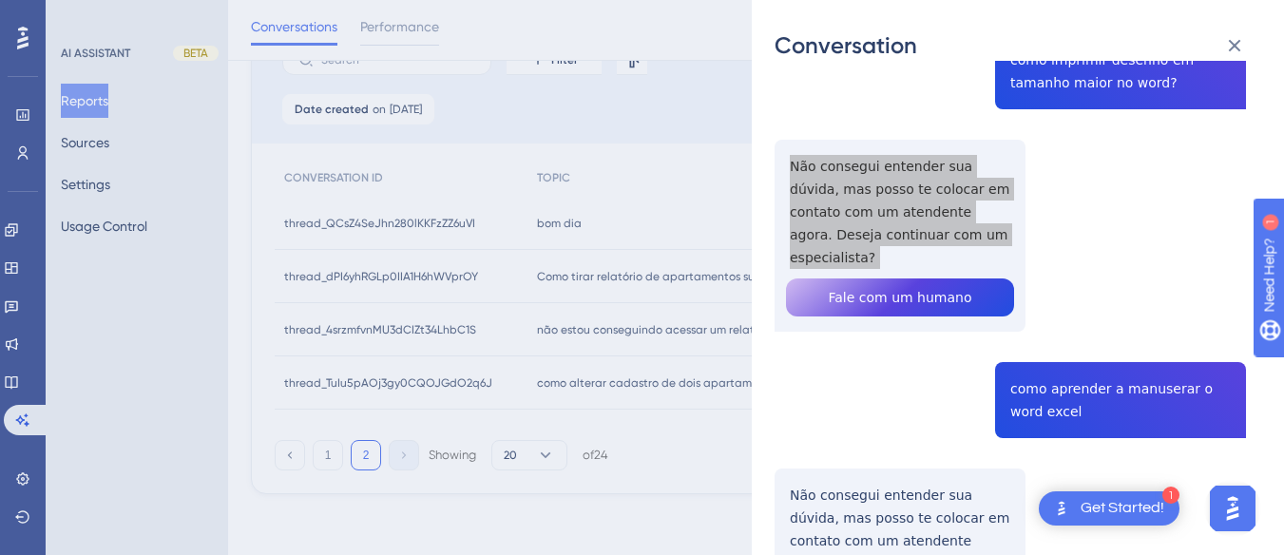
scroll to position [475, 0]
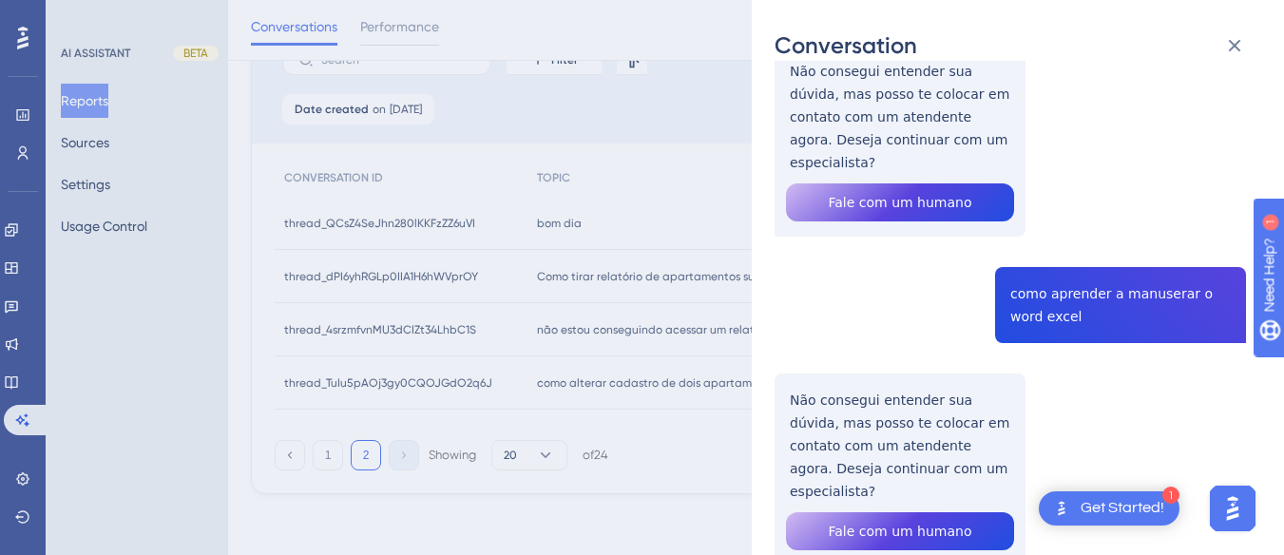
click at [1039, 287] on div "thread_QCsZ4SeJhn280lKKFzZZ6uVI Copy 1 - 65_Gomes, Letícia Cecília User Convers…" at bounding box center [1009, 154] width 471 height 1092
click at [853, 372] on div "thread_QCsZ4SeJhn280lKKFzZZ6uVI Copy 1 - 65_Gomes, Letícia Cecília User Convers…" at bounding box center [1009, 154] width 471 height 1092
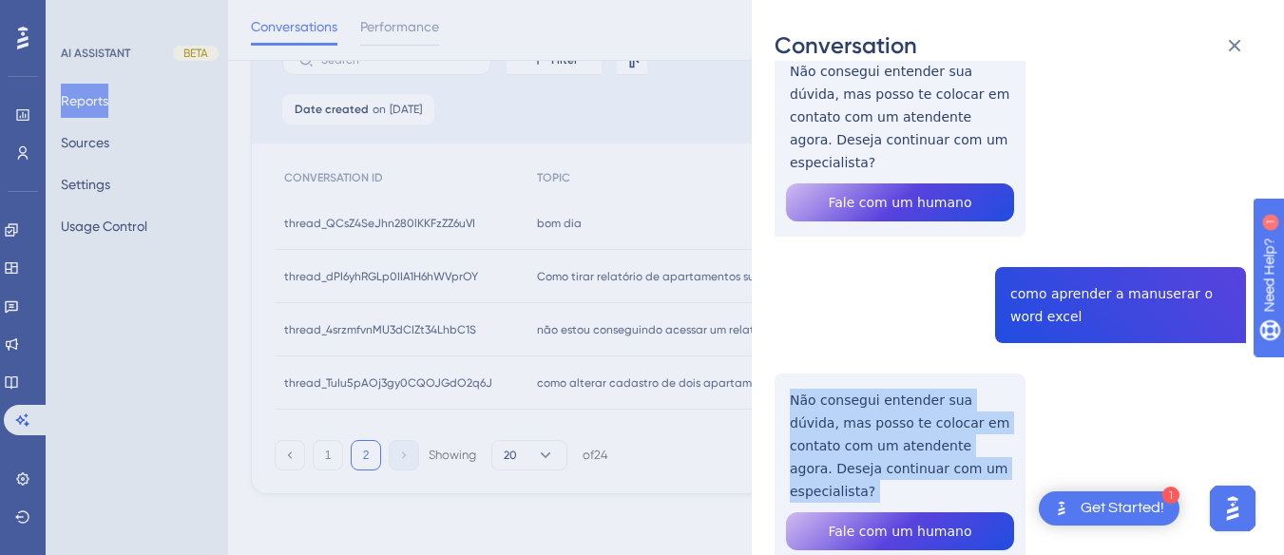
click at [853, 372] on div "thread_QCsZ4SeJhn280lKKFzZZ6uVI Copy 1 - 65_Gomes, Letícia Cecília User Convers…" at bounding box center [1009, 154] width 471 height 1092
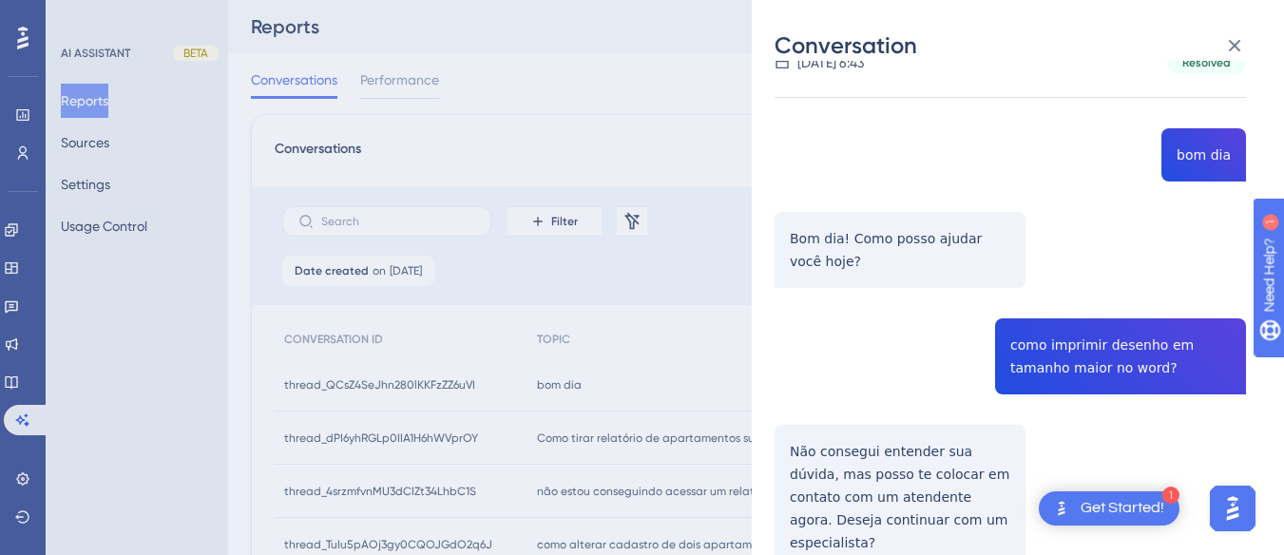
scroll to position [0, 0]
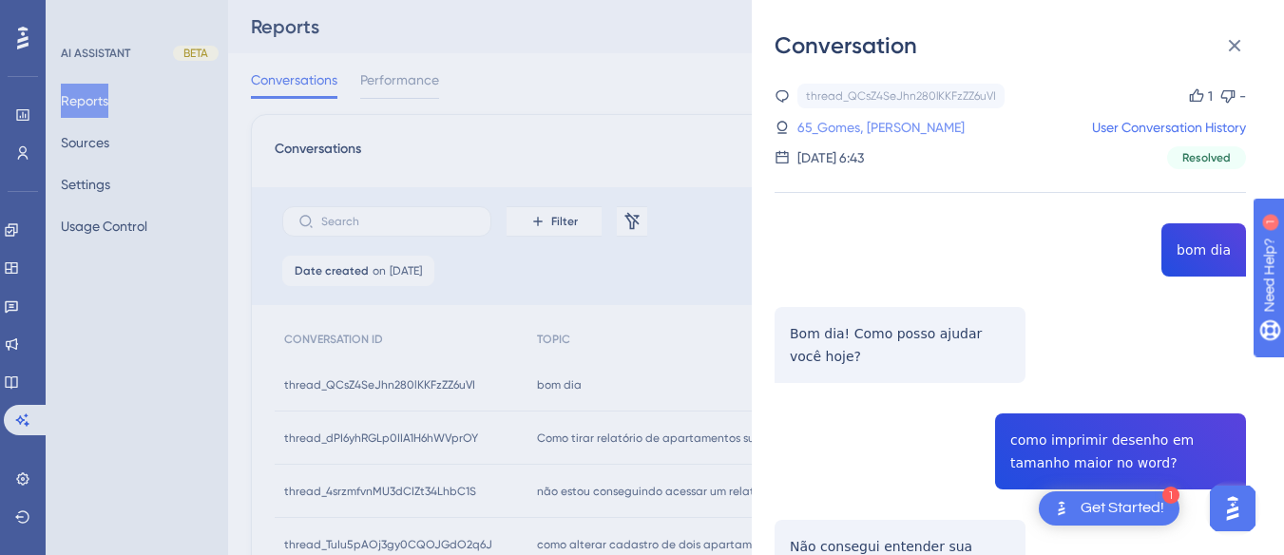
click at [871, 127] on link "65_Gomes, Letícia Cecília" at bounding box center [880, 127] width 167 height 23
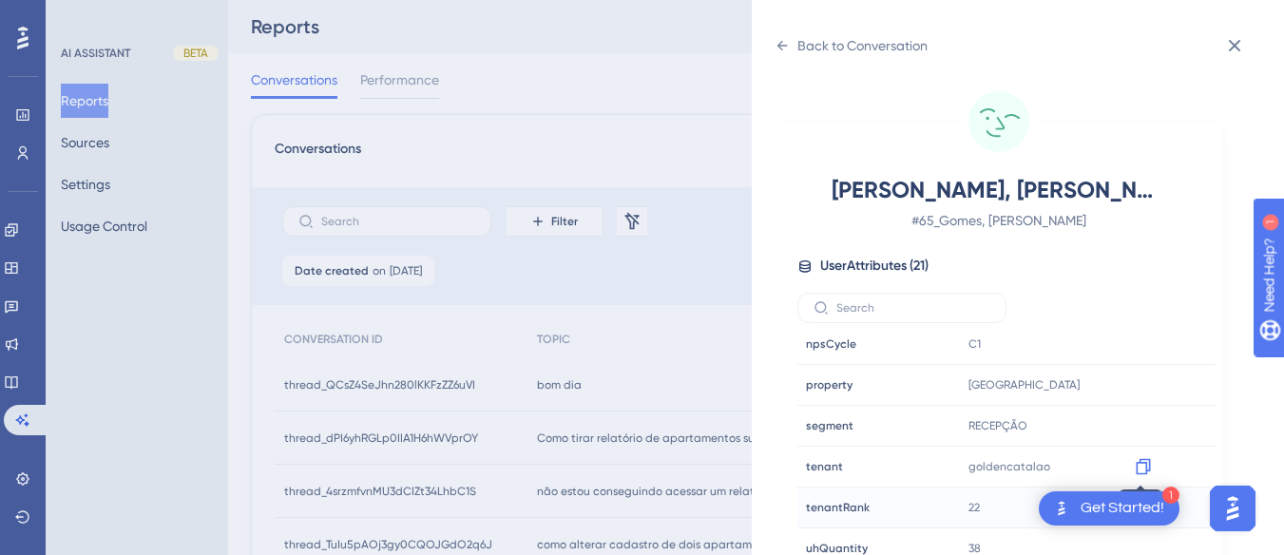
scroll to position [56, 0]
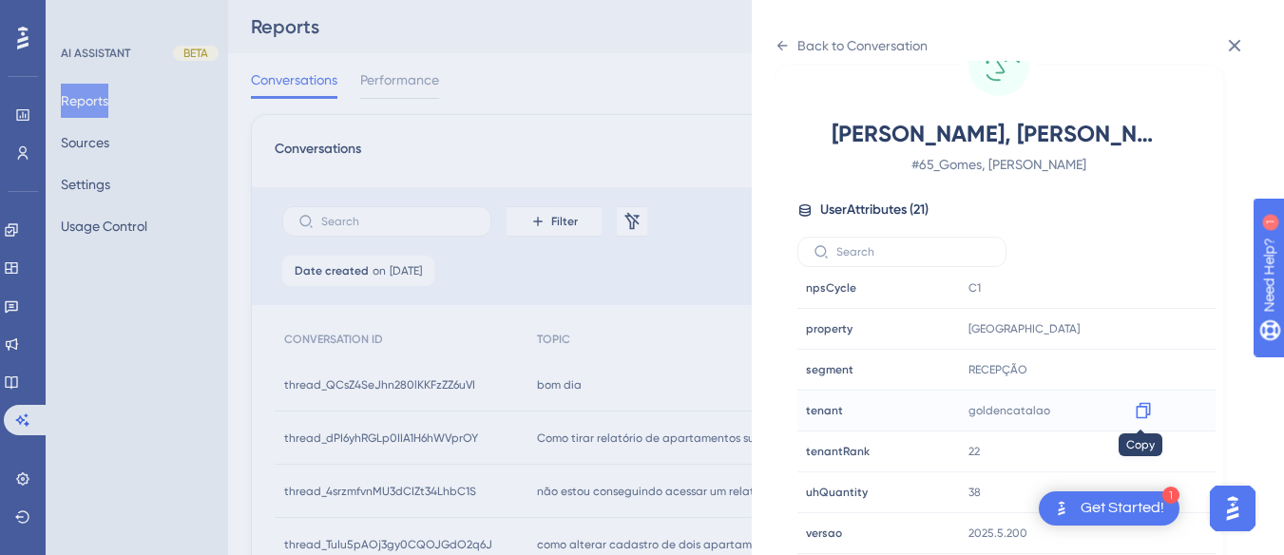
click at [1138, 406] on icon at bounding box center [1143, 411] width 14 height 16
click at [788, 50] on icon at bounding box center [781, 45] width 15 height 15
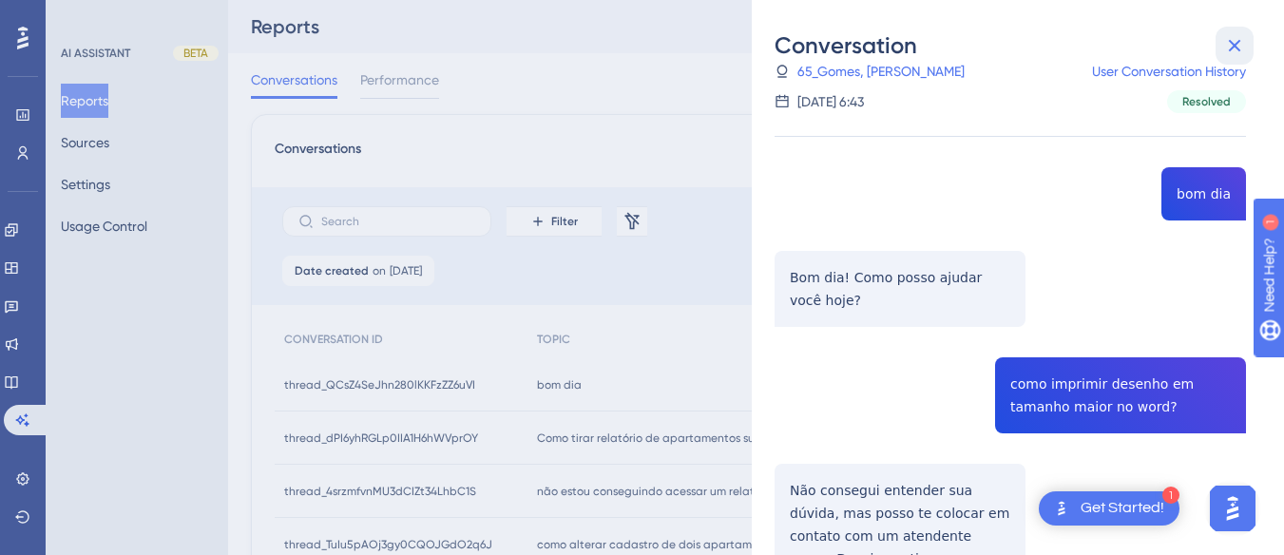
click at [1230, 51] on icon at bounding box center [1235, 46] width 12 height 12
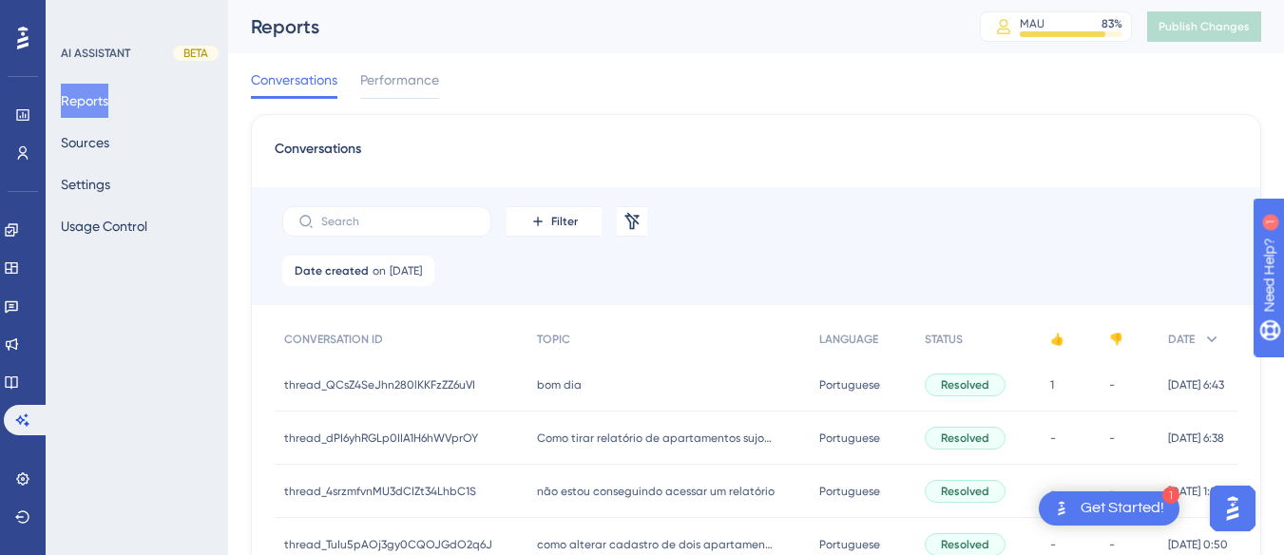
click at [568, 440] on span "Como tirar relatório de apartamentos sujos para limpeza?" at bounding box center [656, 437] width 238 height 15
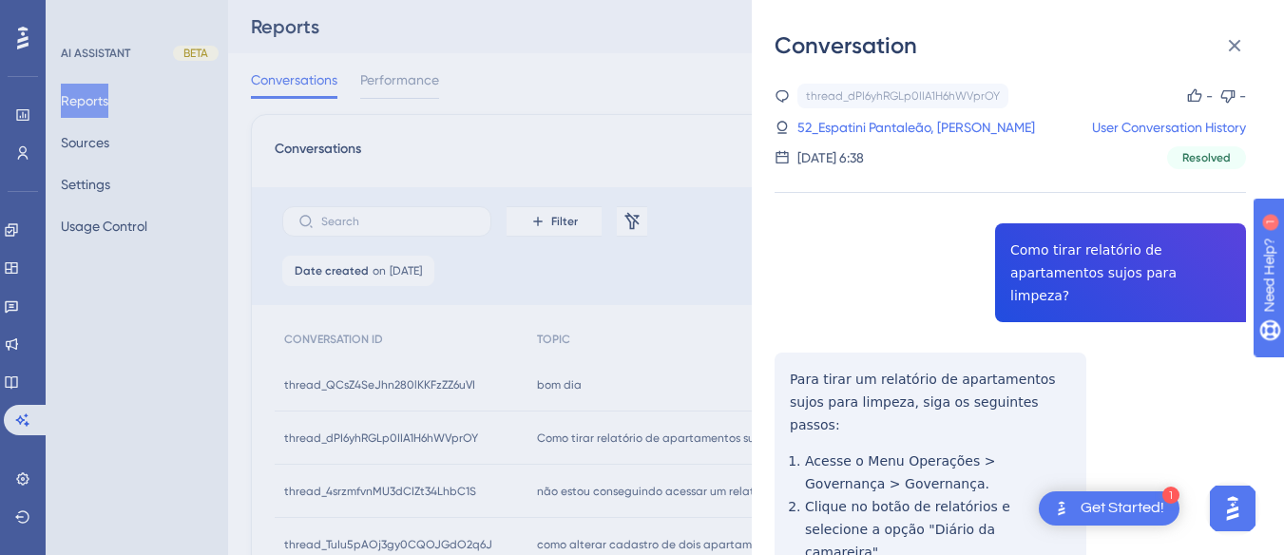
click at [1062, 236] on div "thread_dPI6yhRGLp0IIA1H6hWVprOY Copy - - 52_Espatini Pantaleão, Fernando User C…" at bounding box center [1009, 455] width 471 height 742
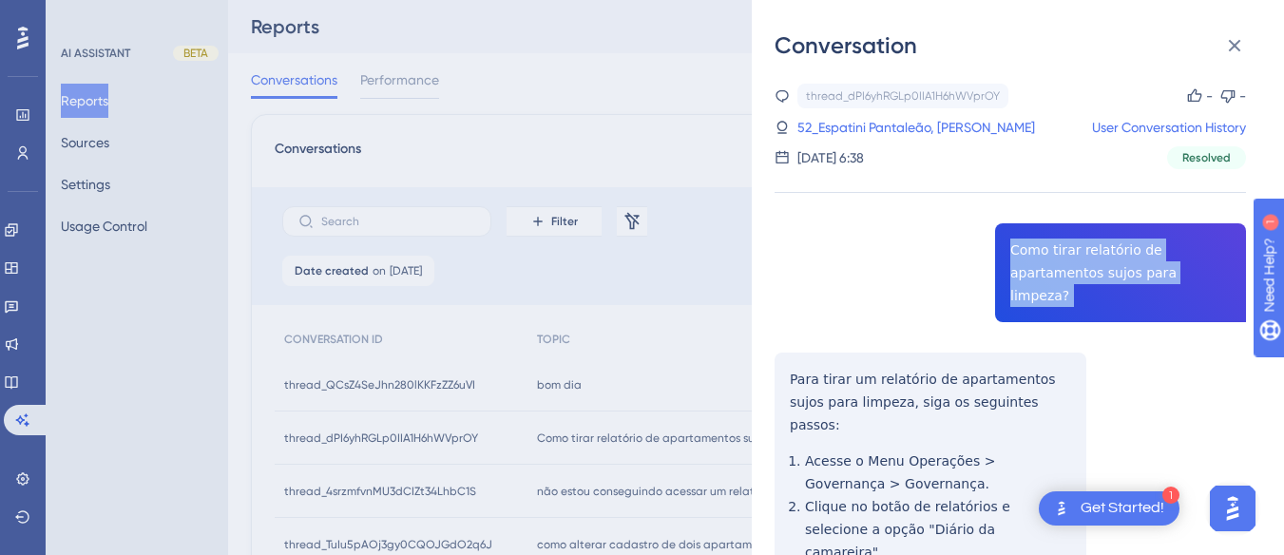
click at [1062, 236] on div "thread_dPI6yhRGLp0IIA1H6hWVprOY Copy - - 52_Espatini Pantaleão, Fernando User C…" at bounding box center [1009, 455] width 471 height 742
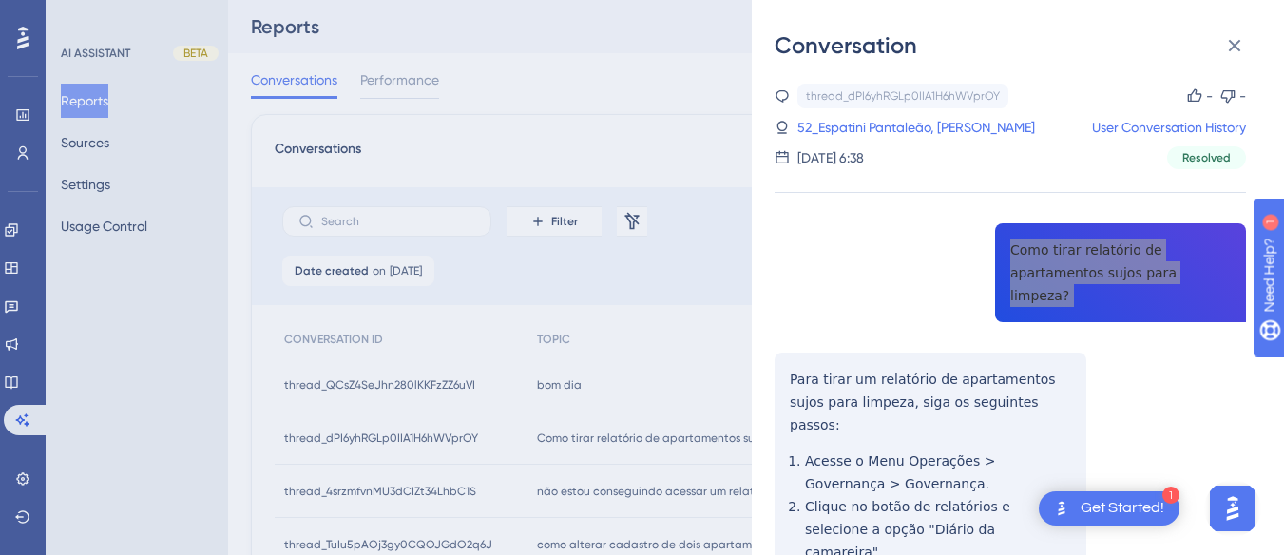
scroll to position [165, 0]
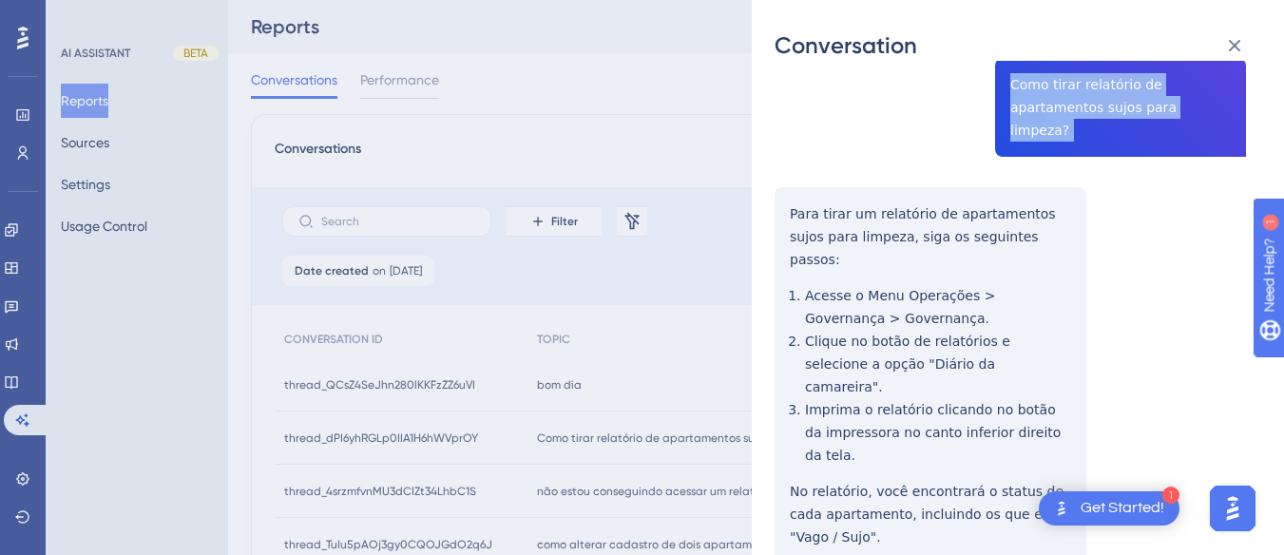
click at [778, 180] on div "thread_dPI6yhRGLp0IIA1H6hWVprOY Copy - - 52_Espatini Pantaleão, Fernando User C…" at bounding box center [1009, 289] width 471 height 742
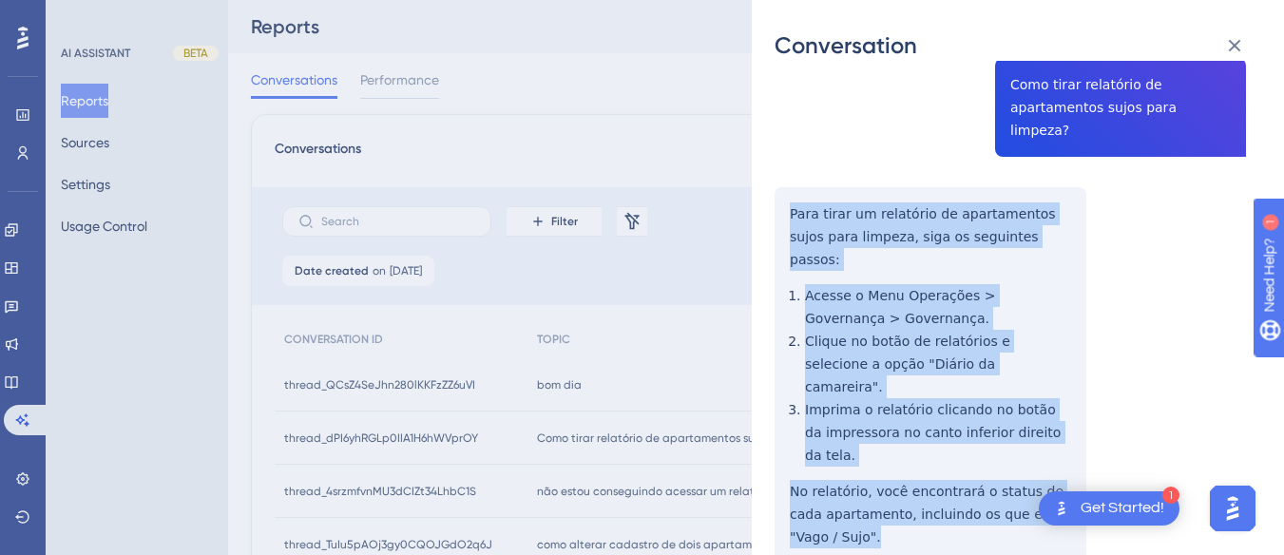
drag, startPoint x: 778, startPoint y: 180, endPoint x: 848, endPoint y: 437, distance: 266.7
click at [848, 437] on div "thread_dPI6yhRGLp0IIA1H6hWVprOY Copy - - 52_Espatini Pantaleão, Fernando User C…" at bounding box center [1009, 289] width 471 height 742
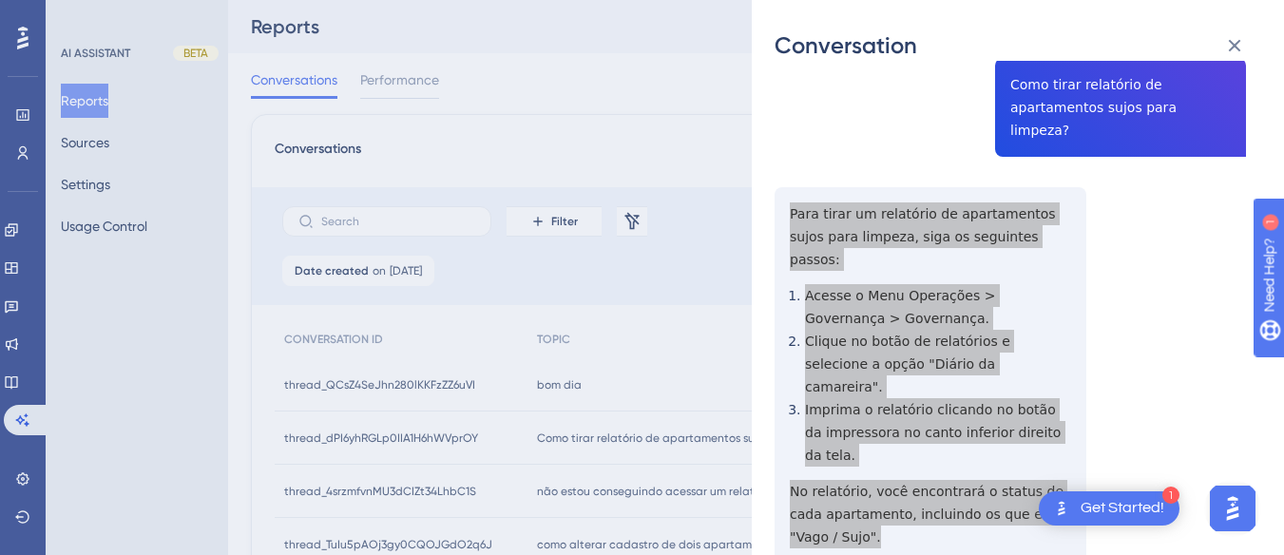
scroll to position [0, 0]
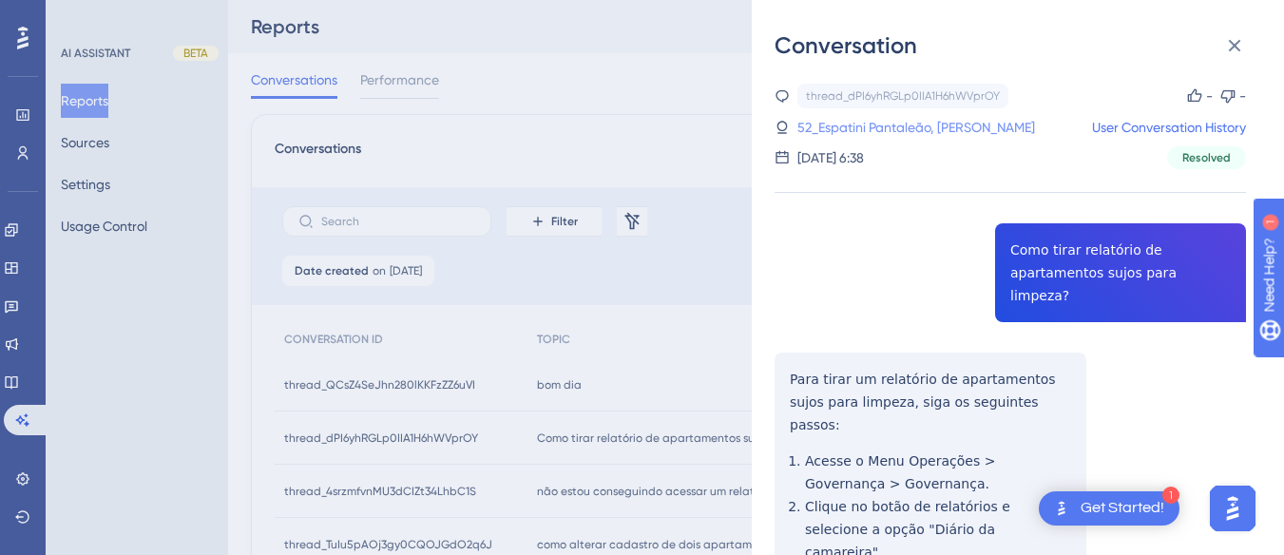
click at [847, 117] on link "52_Espatini Pantaleão, Fernando" at bounding box center [916, 127] width 238 height 23
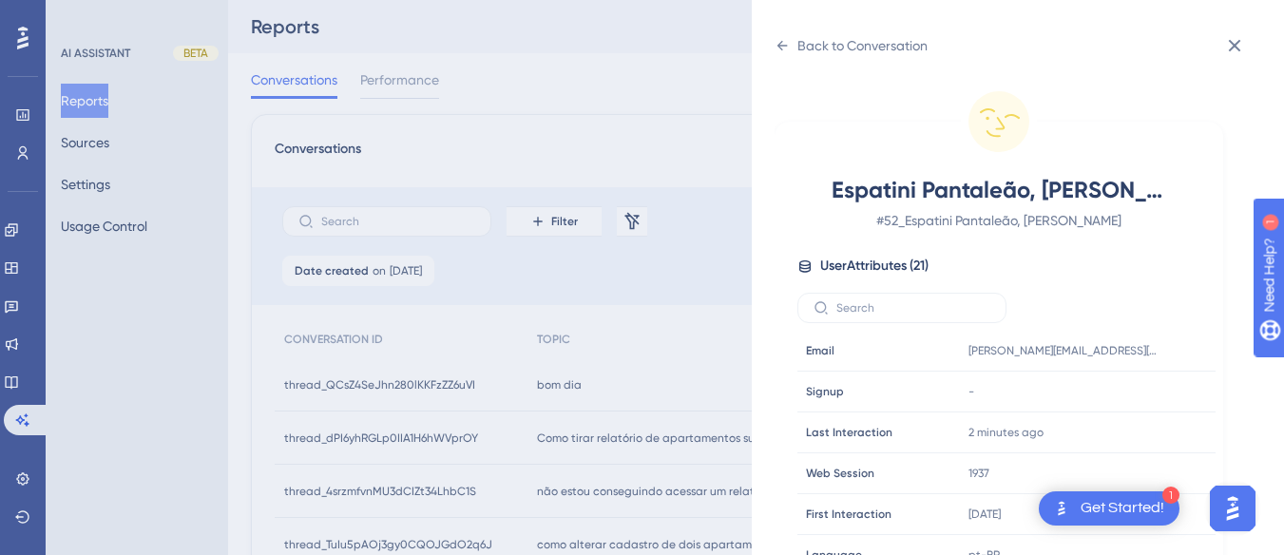
scroll to position [579, 0]
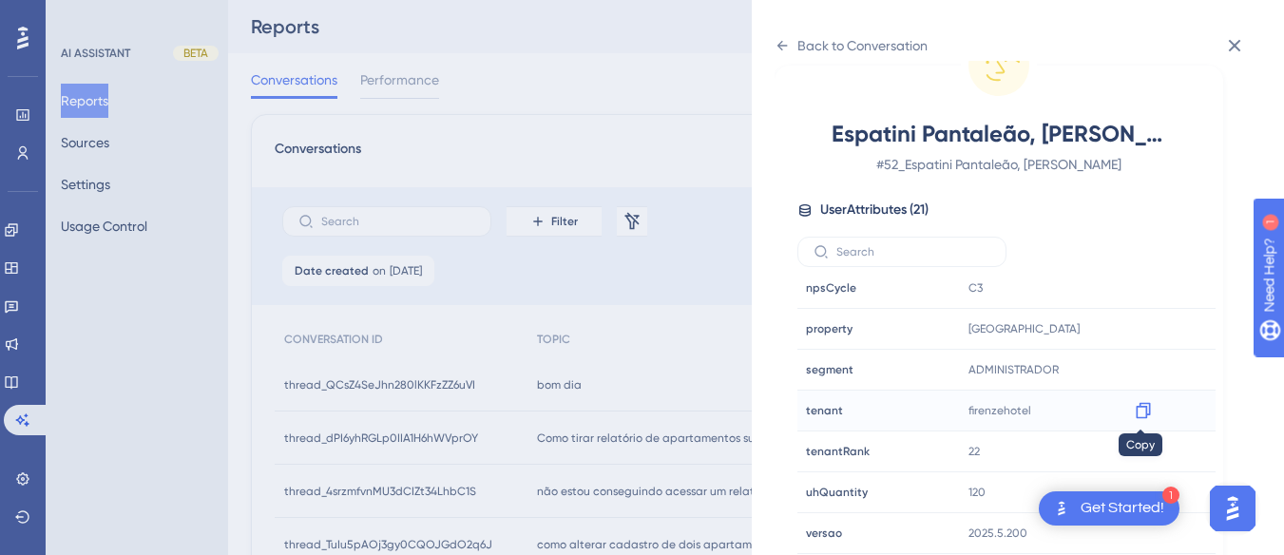
click at [1143, 411] on icon at bounding box center [1143, 411] width 14 height 16
click at [787, 51] on icon at bounding box center [781, 45] width 15 height 15
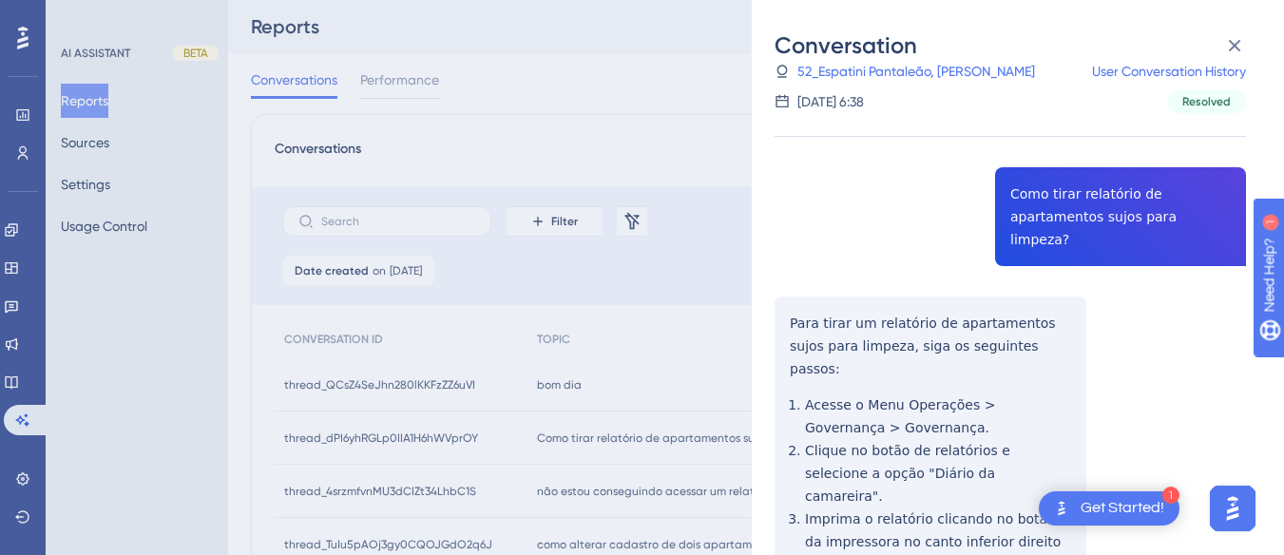
scroll to position [165, 0]
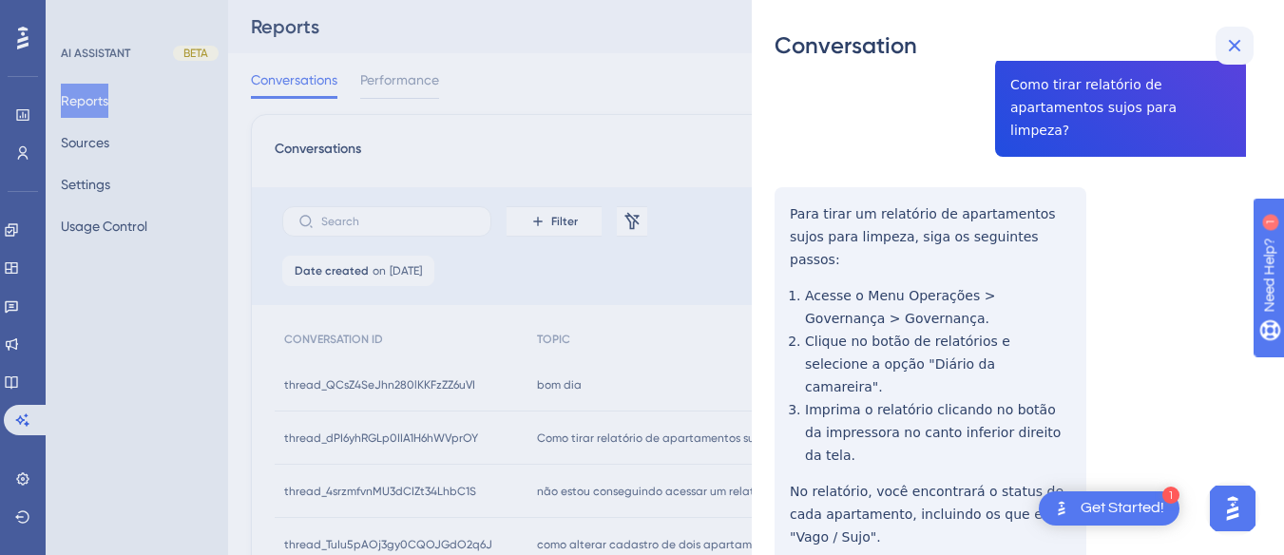
click at [1234, 37] on icon at bounding box center [1234, 45] width 23 height 23
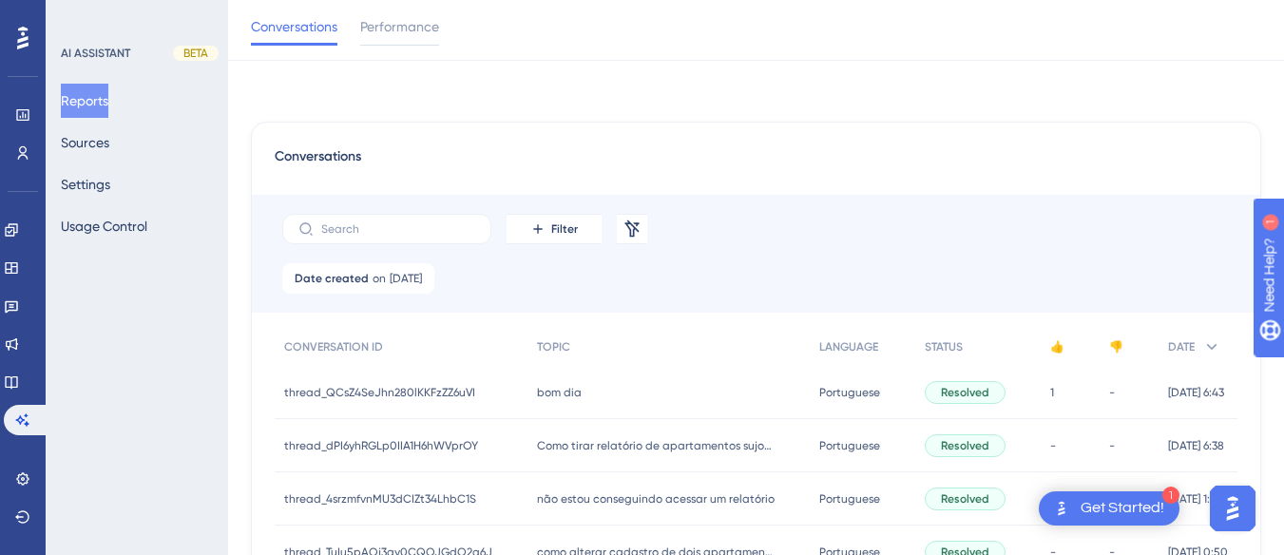
scroll to position [169, 0]
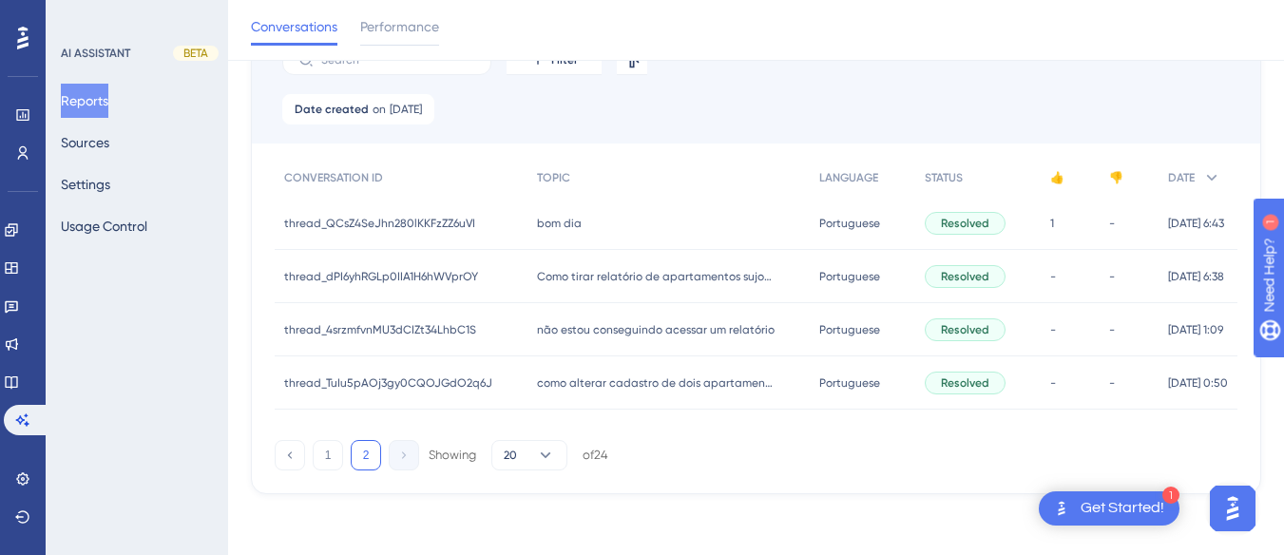
click at [571, 328] on span "não estou conseguindo acessar um relatório" at bounding box center [656, 329] width 238 height 15
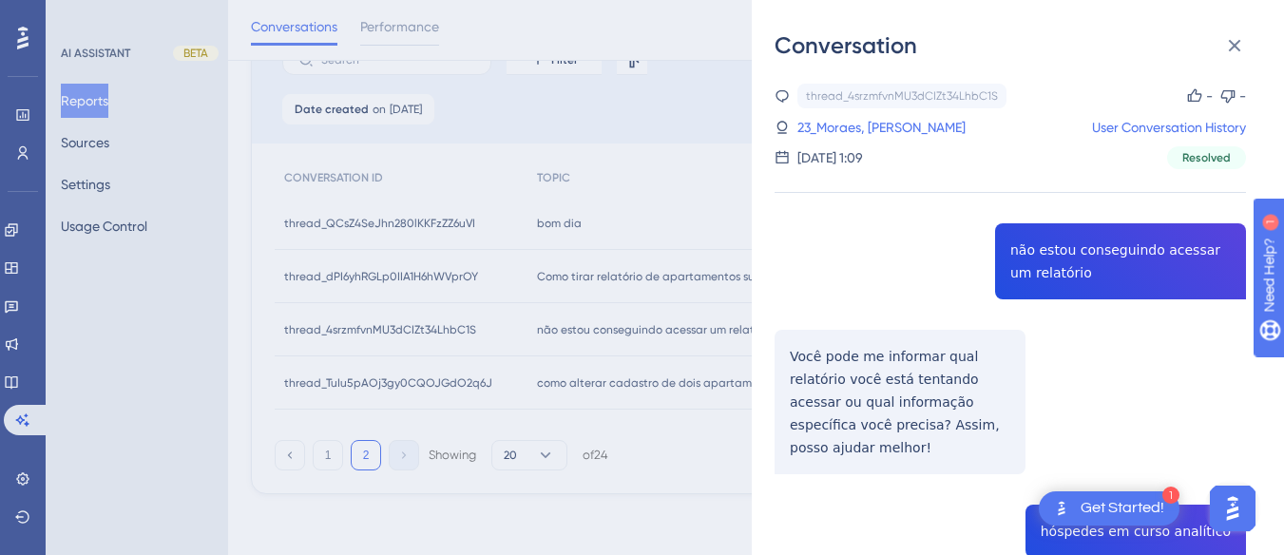
click at [1066, 258] on div "thread_4srzmfvnMU3dCIZt34LhbC1S Copy - - 23_Moraes, Nathanael User Conversation…" at bounding box center [1009, 559] width 471 height 951
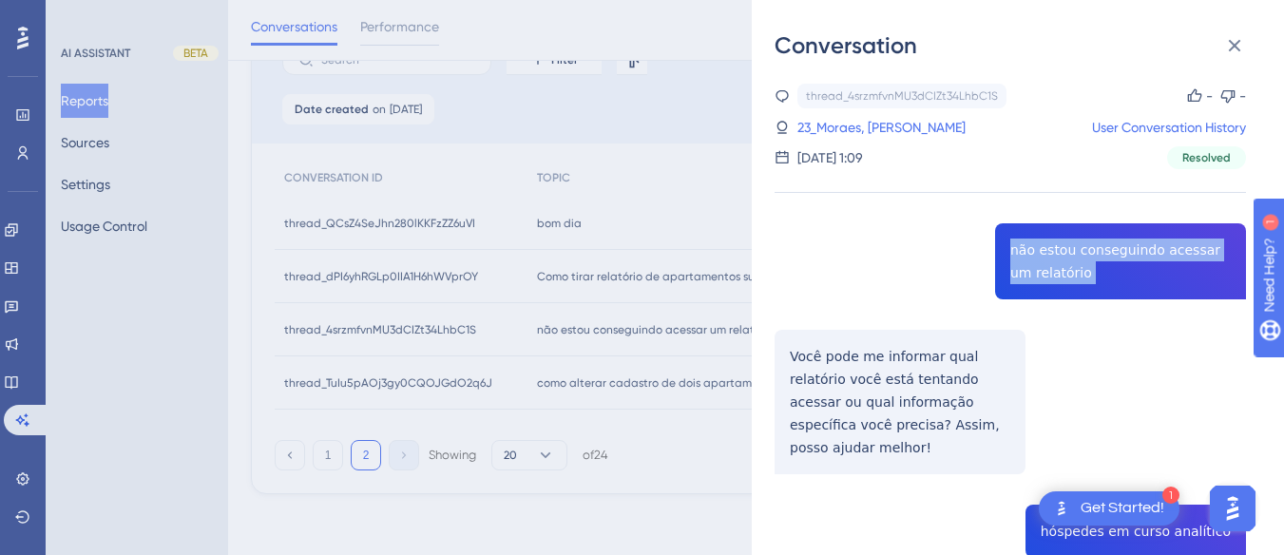
click at [1066, 258] on div "thread_4srzmfvnMU3dCIZt34LhbC1S Copy - - 23_Moraes, Nathanael User Conversation…" at bounding box center [1009, 559] width 471 height 951
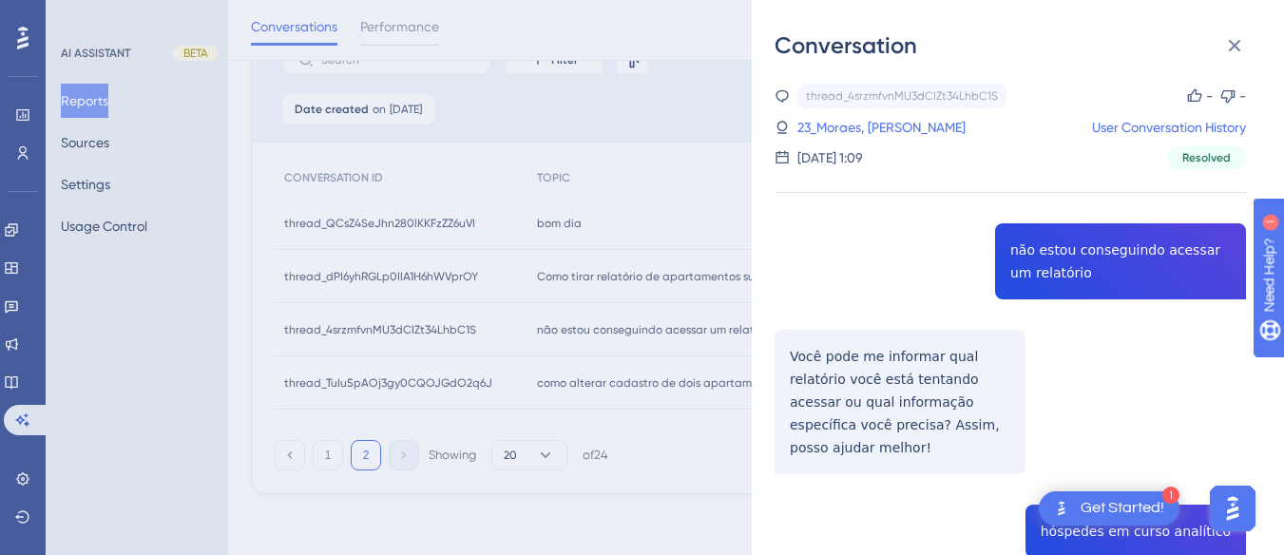
click at [830, 346] on div "thread_4srzmfvnMU3dCIZt34LhbC1S Copy - - 23_Moraes, Nathanael User Conversation…" at bounding box center [1009, 559] width 471 height 951
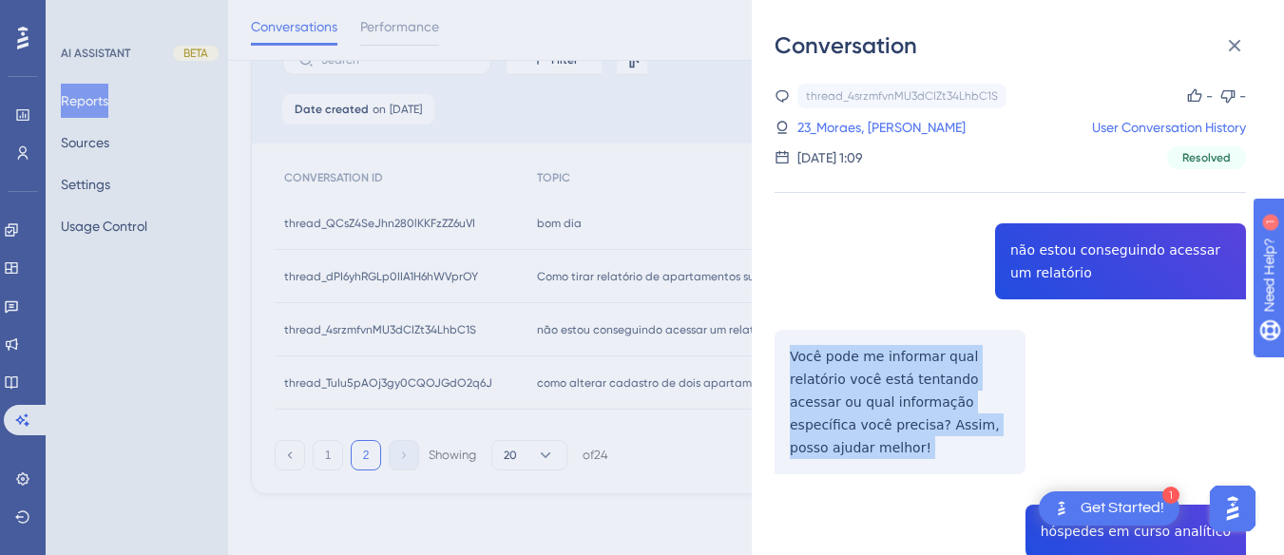
click at [830, 346] on div "thread_4srzmfvnMU3dCIZt34LhbC1S Copy - - 23_Moraes, Nathanael User Conversation…" at bounding box center [1009, 559] width 471 height 951
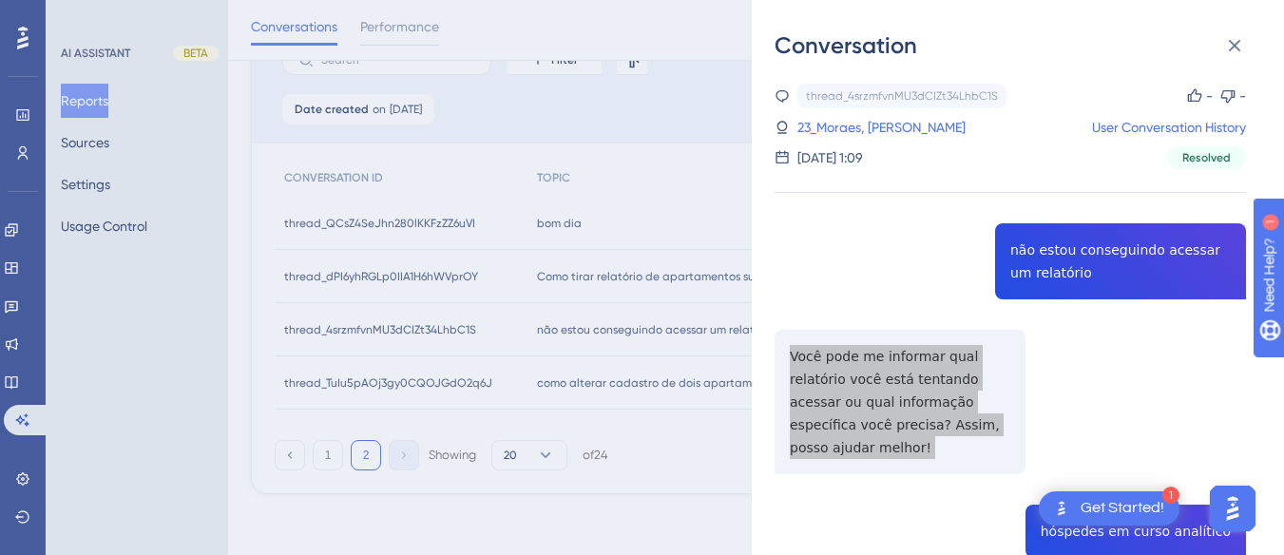
scroll to position [190, 0]
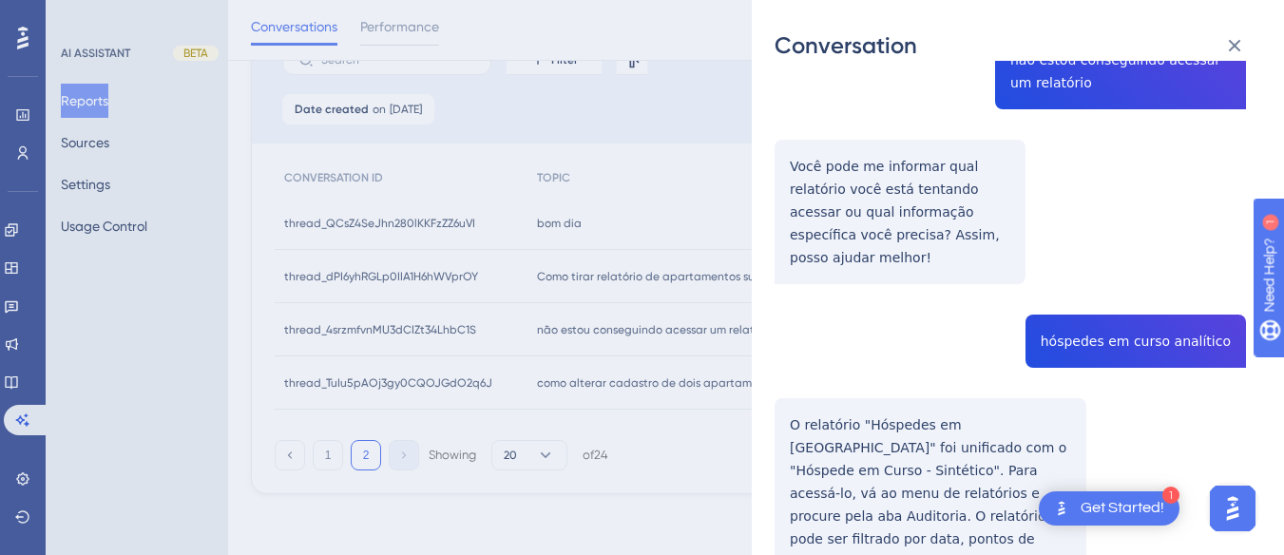
click at [1111, 331] on div "thread_4srzmfvnMU3dCIZt34LhbC1S Copy - - 23_Moraes, Nathanael User Conversation…" at bounding box center [1009, 369] width 471 height 951
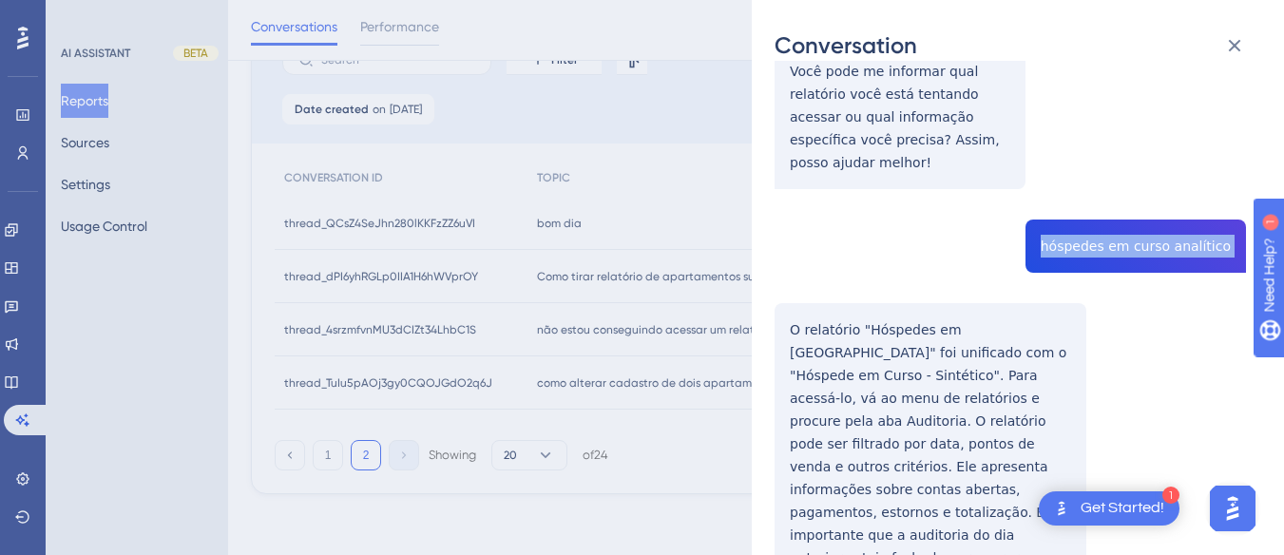
click at [782, 299] on div "thread_4srzmfvnMU3dCIZt34LhbC1S Copy - - 23_Moraes, Nathanael User Conversation…" at bounding box center [1009, 274] width 471 height 951
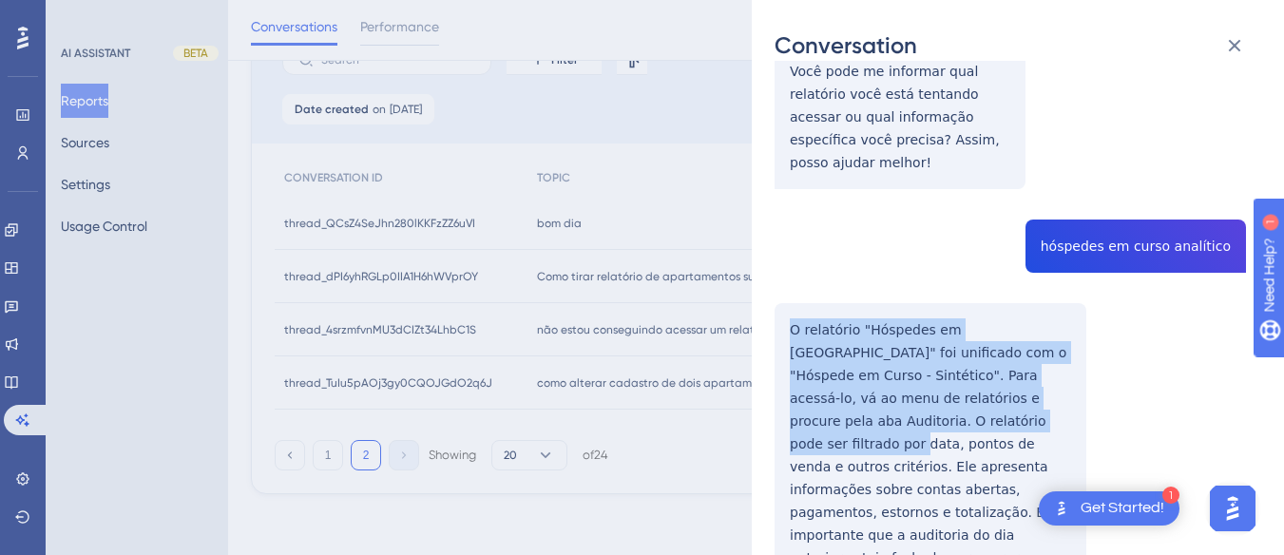
scroll to position [374, 0]
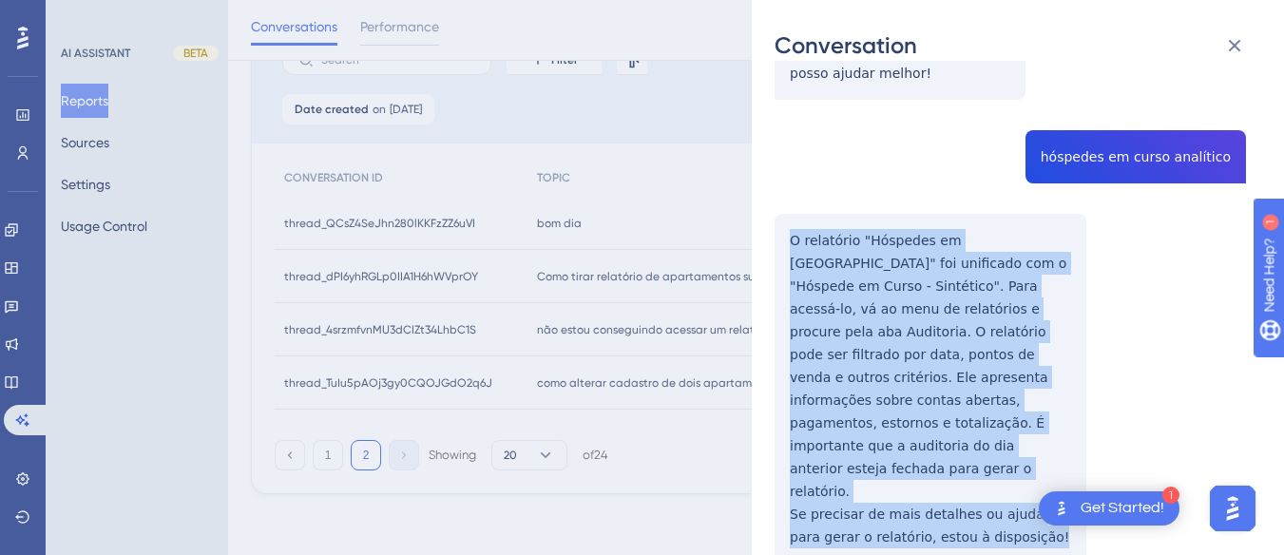
drag, startPoint x: 782, startPoint y: 299, endPoint x: 1041, endPoint y: 477, distance: 313.7
click at [1044, 478] on div "thread_4srzmfvnMU3dCIZt34LhbC1S Copy - - 23_Moraes, Nathanael User Conversation…" at bounding box center [1009, 184] width 471 height 951
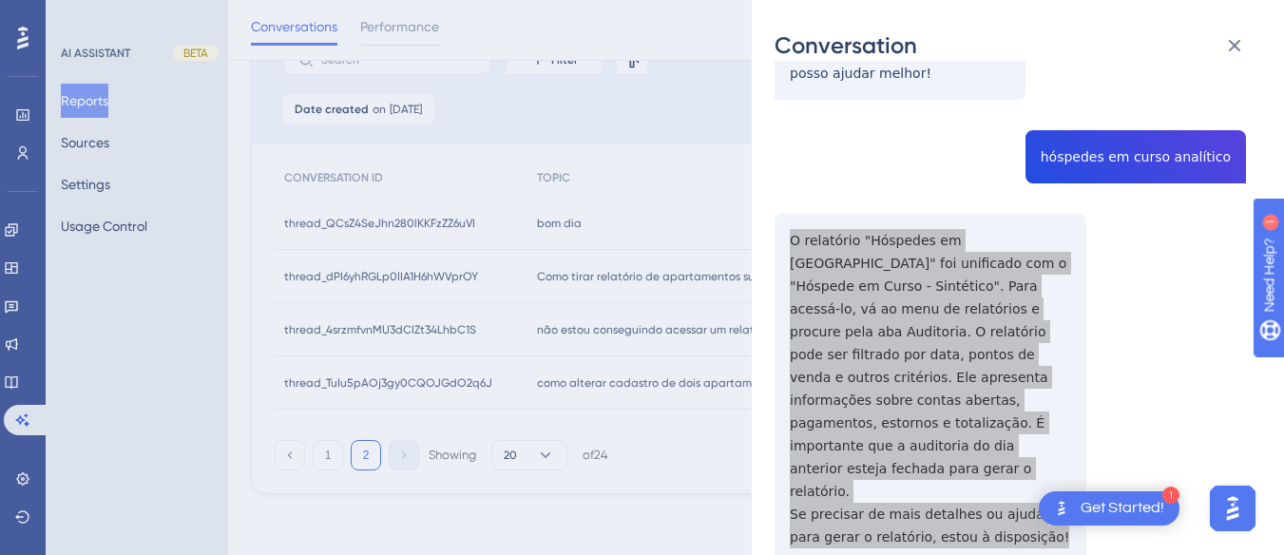
scroll to position [0, 0]
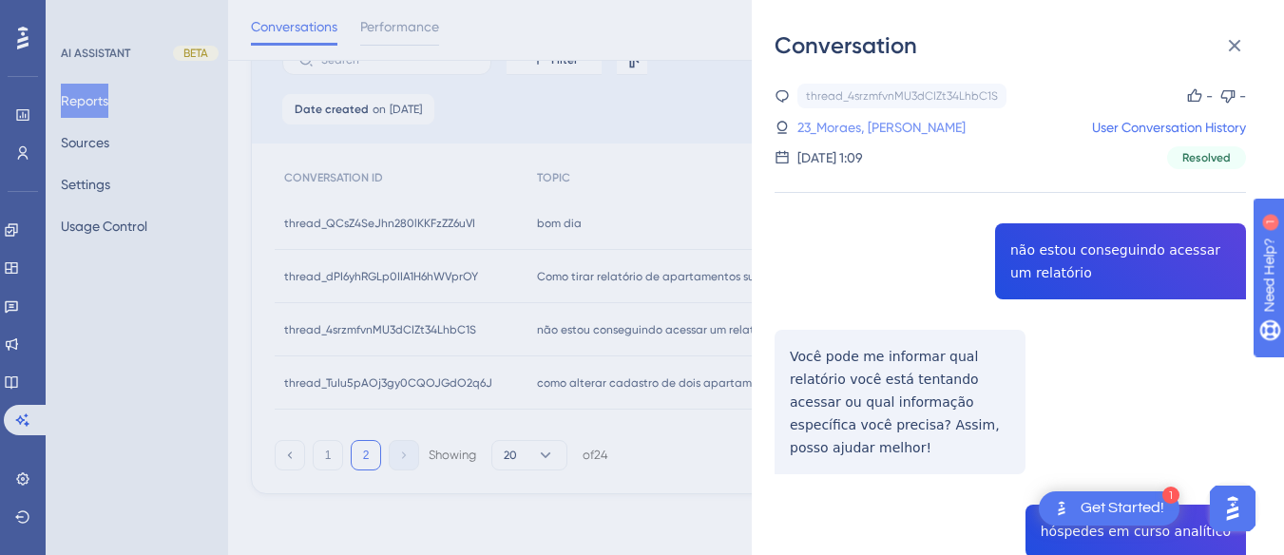
click at [869, 130] on link "23_Moraes, Nathanael" at bounding box center [881, 127] width 168 height 23
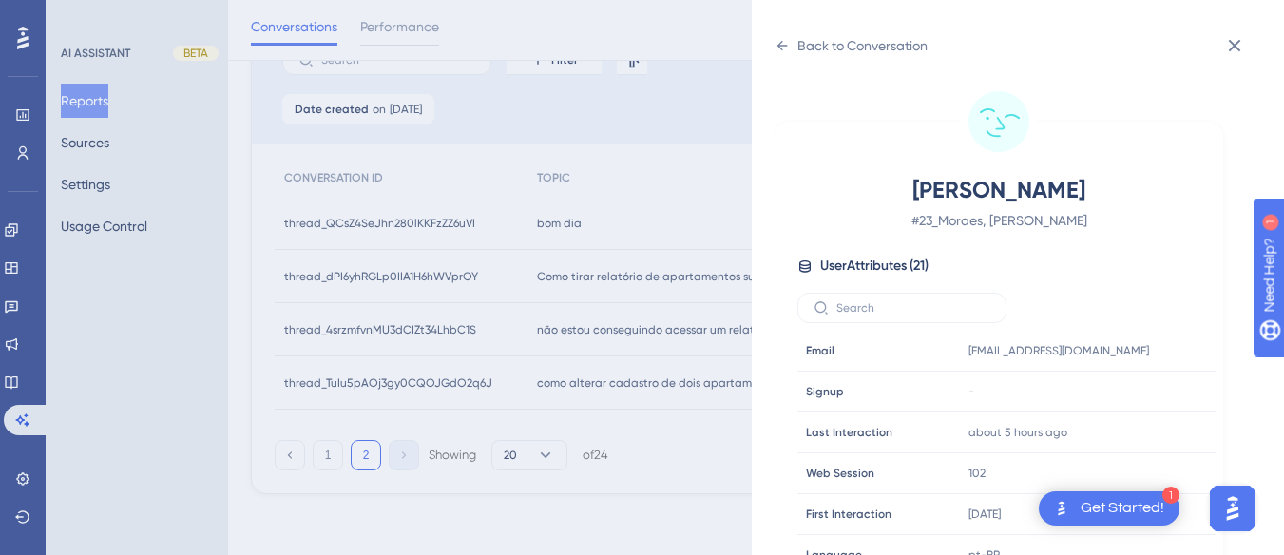
scroll to position [579, 0]
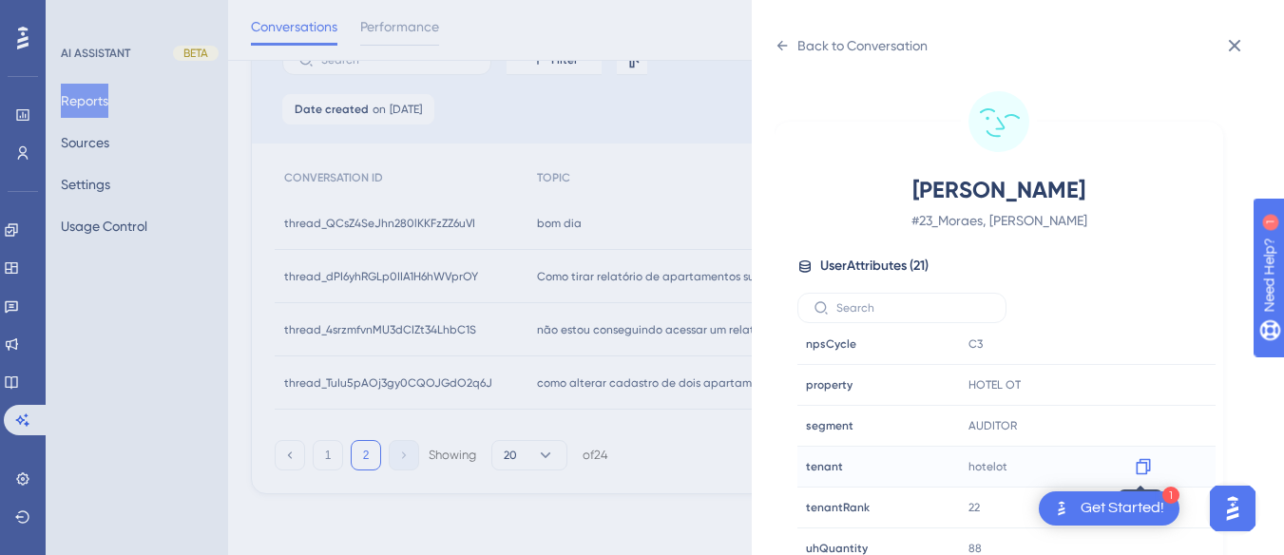
click at [1134, 469] on icon at bounding box center [1143, 466] width 19 height 19
click at [780, 35] on div "Back to Conversation" at bounding box center [850, 45] width 153 height 30
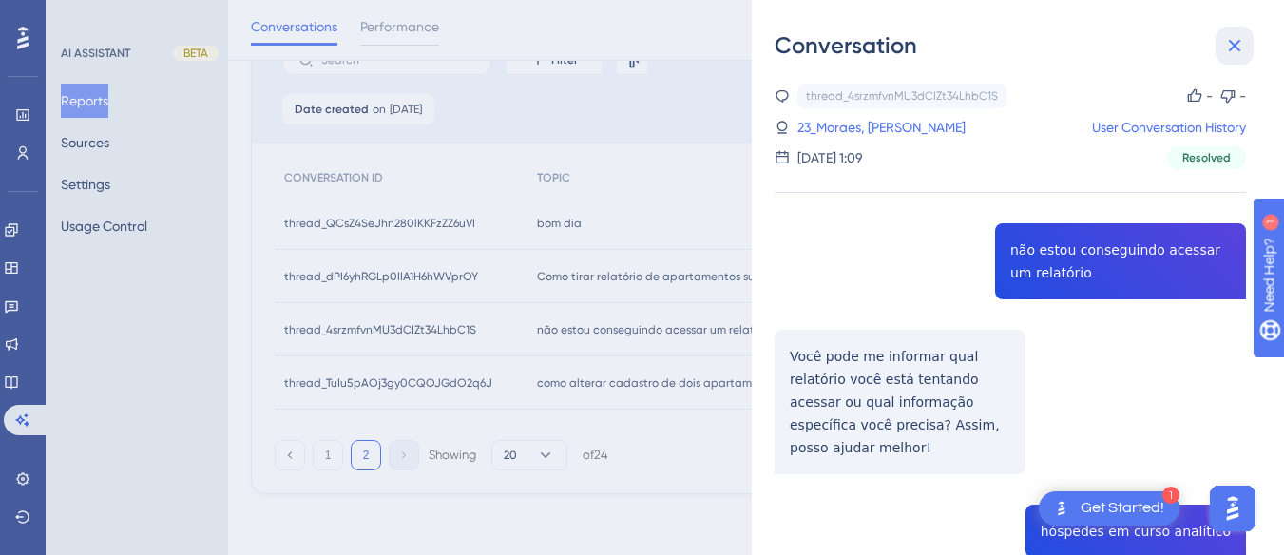
click at [1231, 33] on button at bounding box center [1234, 46] width 38 height 38
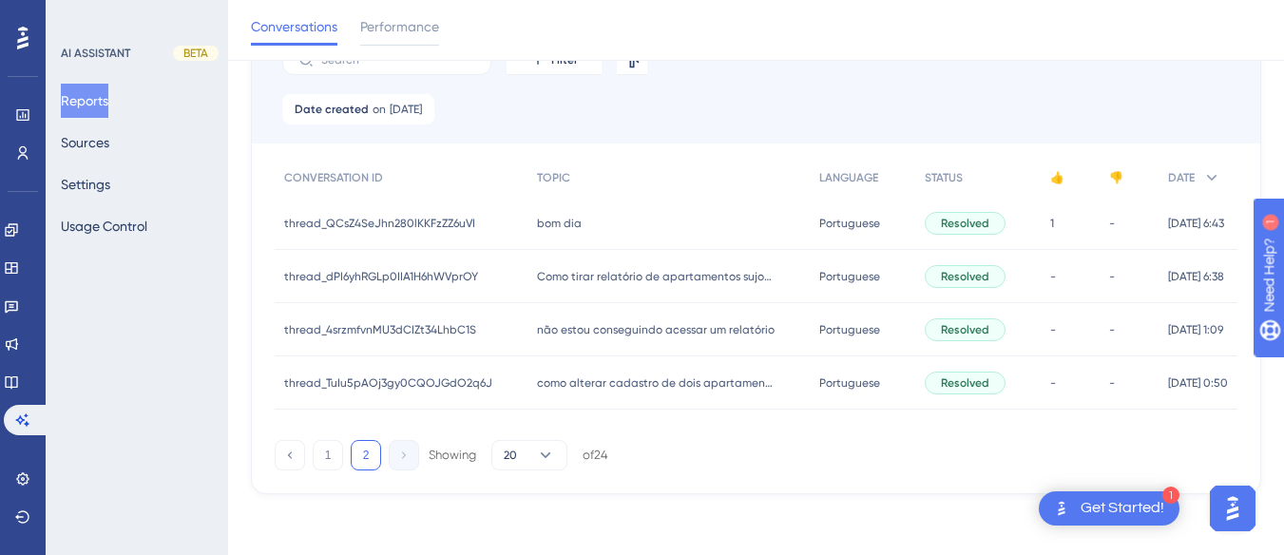
click at [583, 392] on div "como alterar cadastro de dois apartamentos sem mudar o outro como alterar cadas…" at bounding box center [668, 382] width 282 height 53
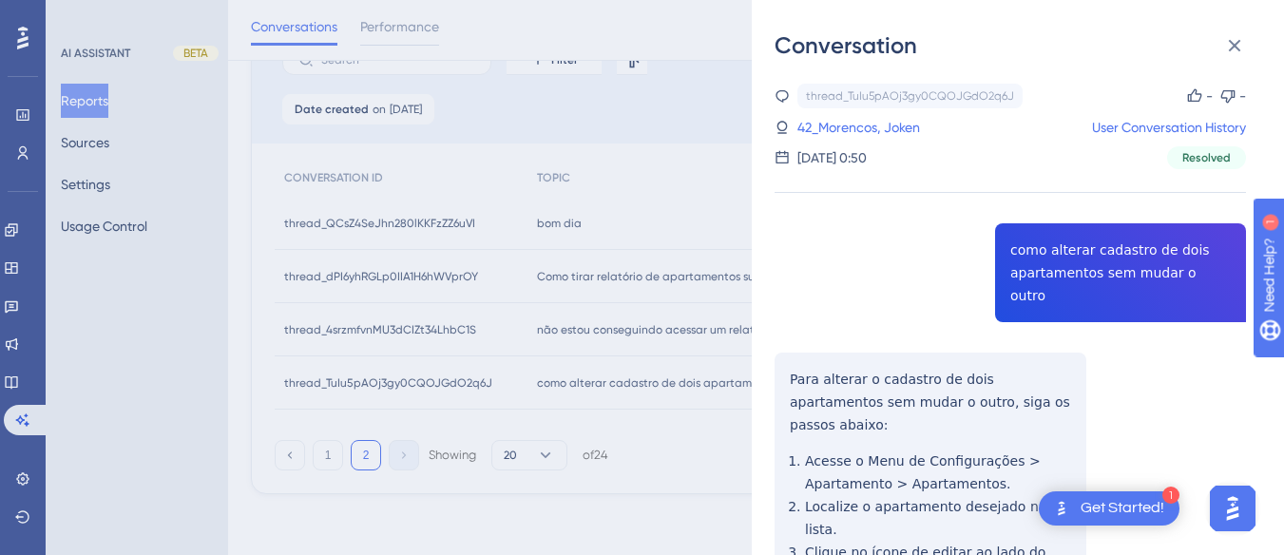
click at [1124, 262] on div "thread_TuIu5pAOj3gy0CQOJGdO2q6J Copy - - 42_Morencos, Joken User Conversation H…" at bounding box center [1009, 455] width 471 height 742
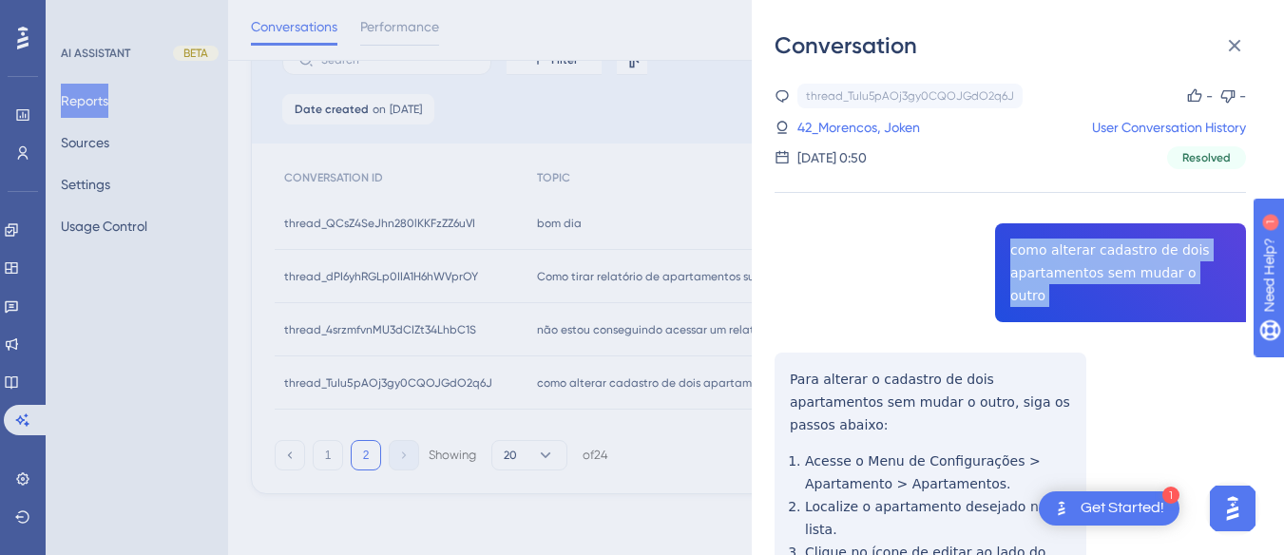
click at [1124, 262] on div "thread_TuIu5pAOj3gy0CQOJGdO2q6J Copy - - 42_Morencos, Joken User Conversation H…" at bounding box center [1009, 455] width 471 height 742
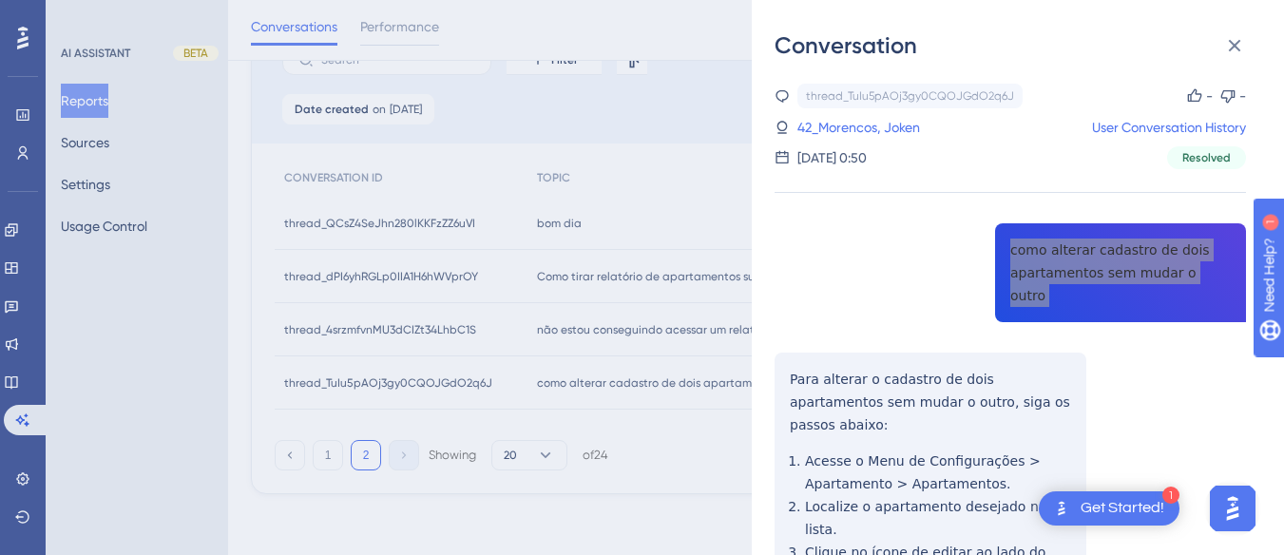
scroll to position [165, 0]
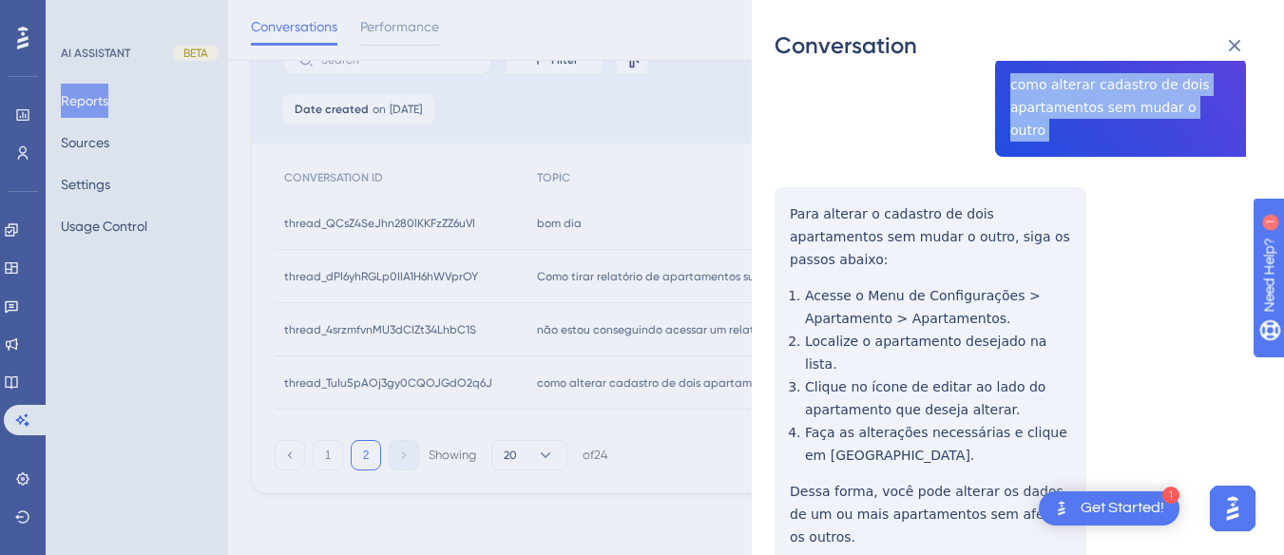
click at [756, 178] on div "Conversation thread_TuIu5pAOj3gy0CQOJGdO2q6J Copy - - 42_Morencos, Joken User C…" at bounding box center [1018, 277] width 532 height 555
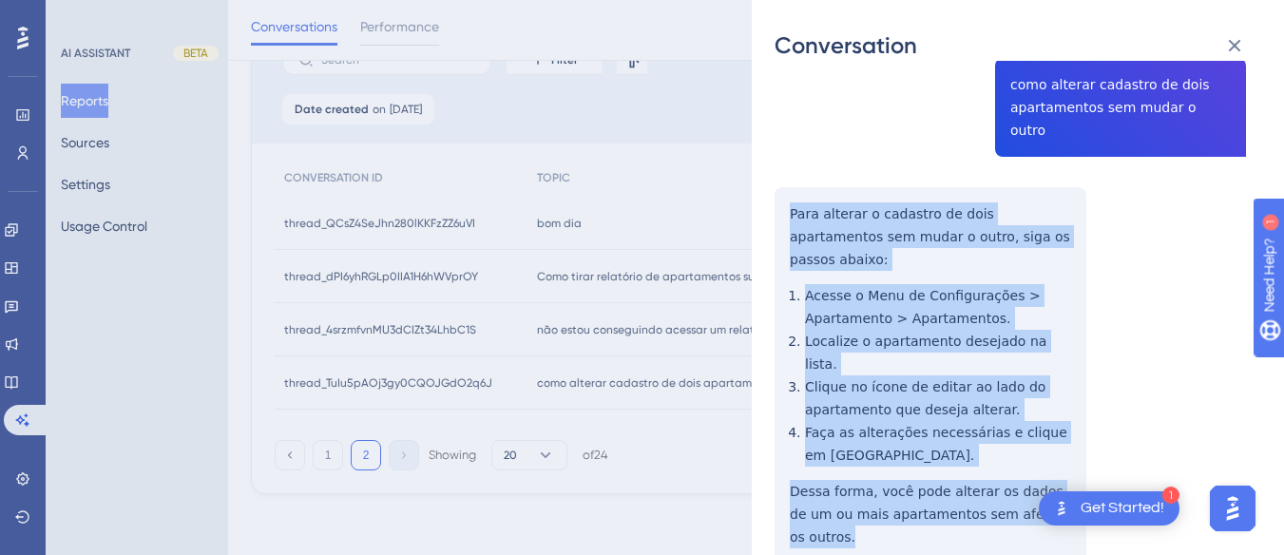
drag, startPoint x: 779, startPoint y: 174, endPoint x: 935, endPoint y: 323, distance: 215.7
click at [1061, 436] on div "thread_TuIu5pAOj3gy0CQOJGdO2q6J Copy - - 42_Morencos, Joken User Conversation H…" at bounding box center [1009, 289] width 471 height 742
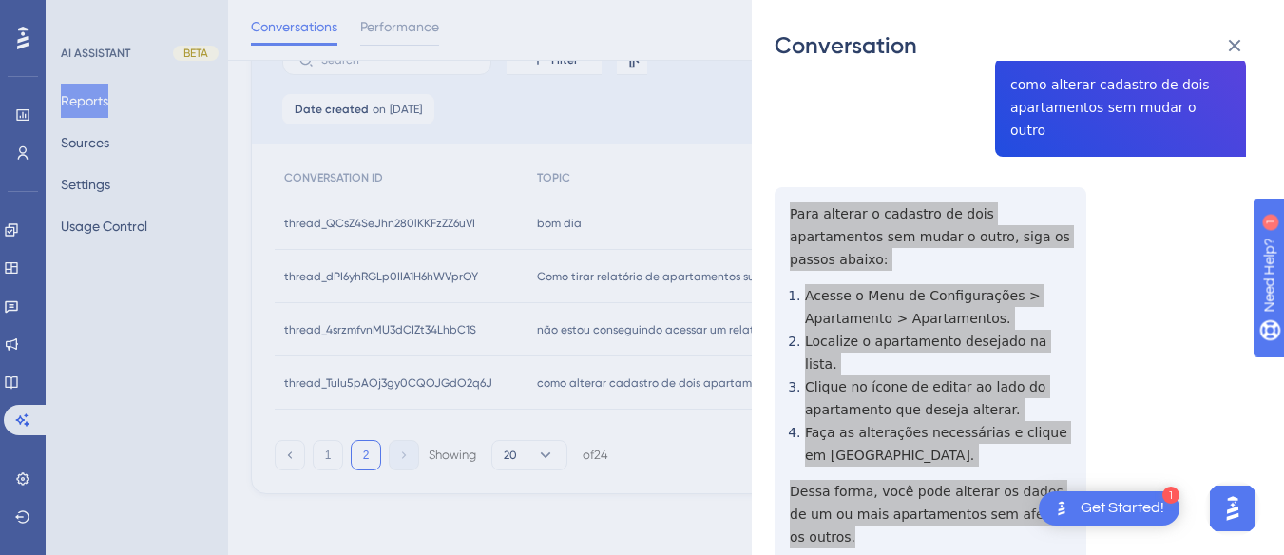
scroll to position [0, 0]
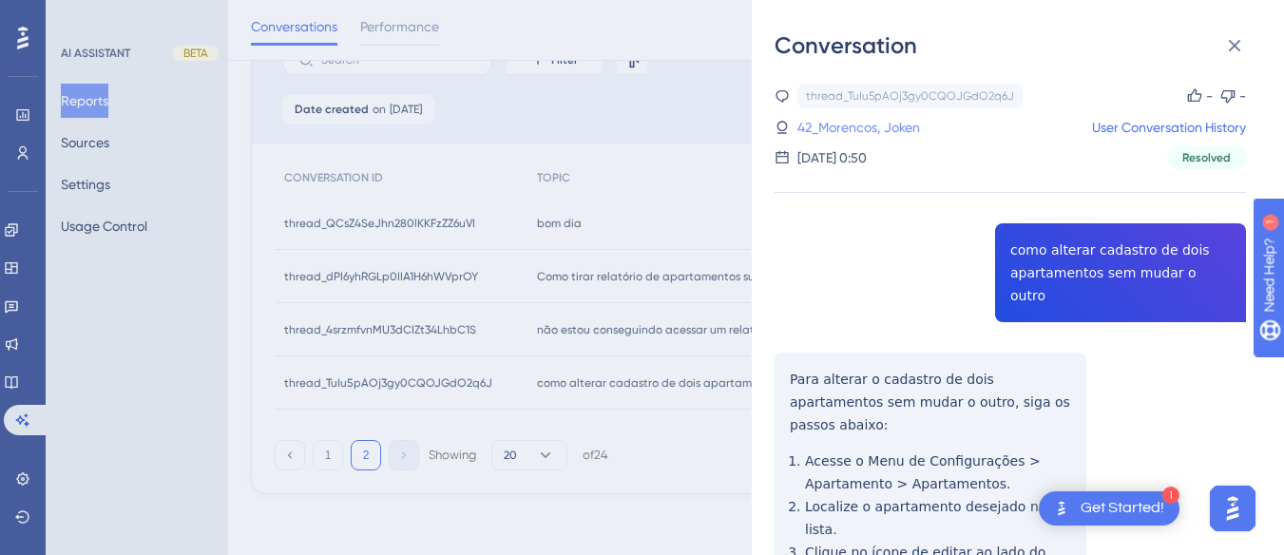
click at [854, 116] on link "42_Morencos, Joken" at bounding box center [858, 127] width 123 height 23
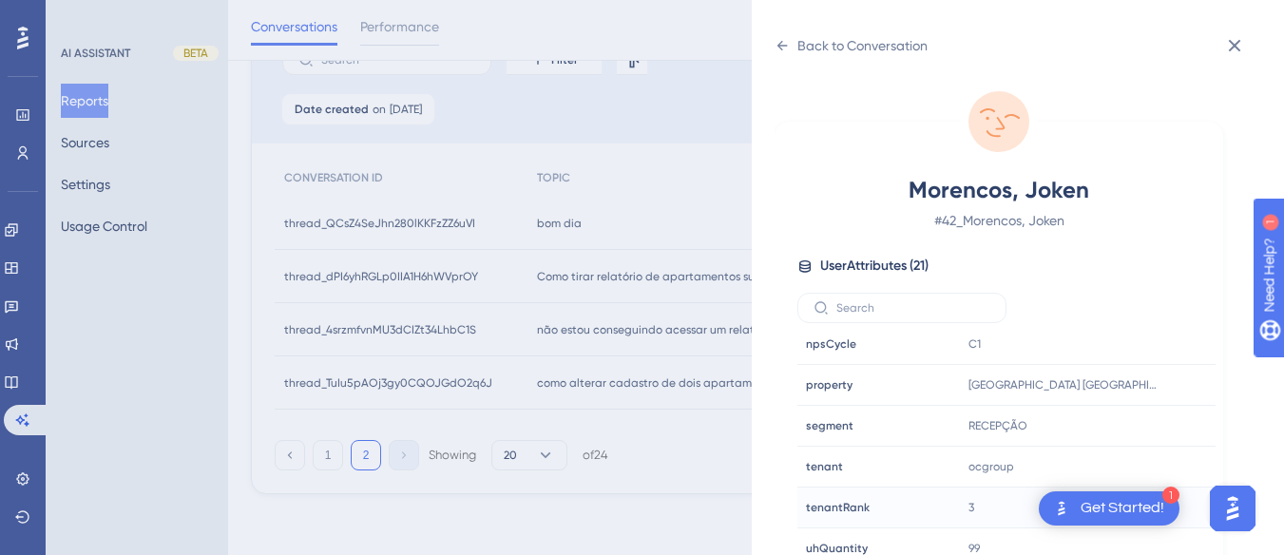
scroll to position [56, 0]
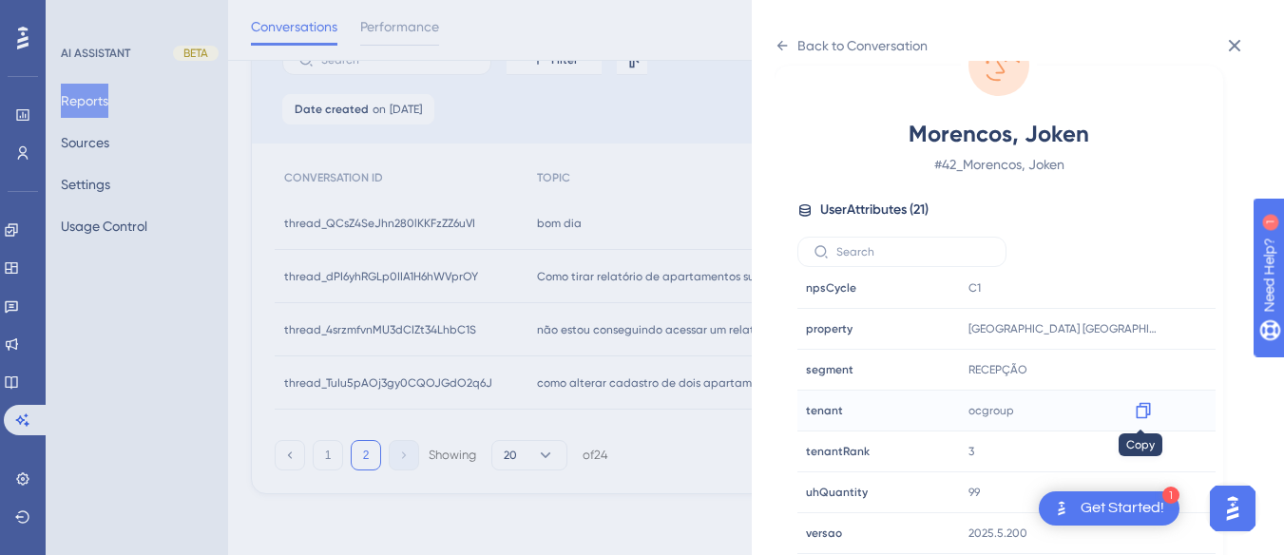
click at [1139, 404] on icon at bounding box center [1143, 411] width 14 height 16
click at [788, 39] on icon at bounding box center [781, 45] width 15 height 15
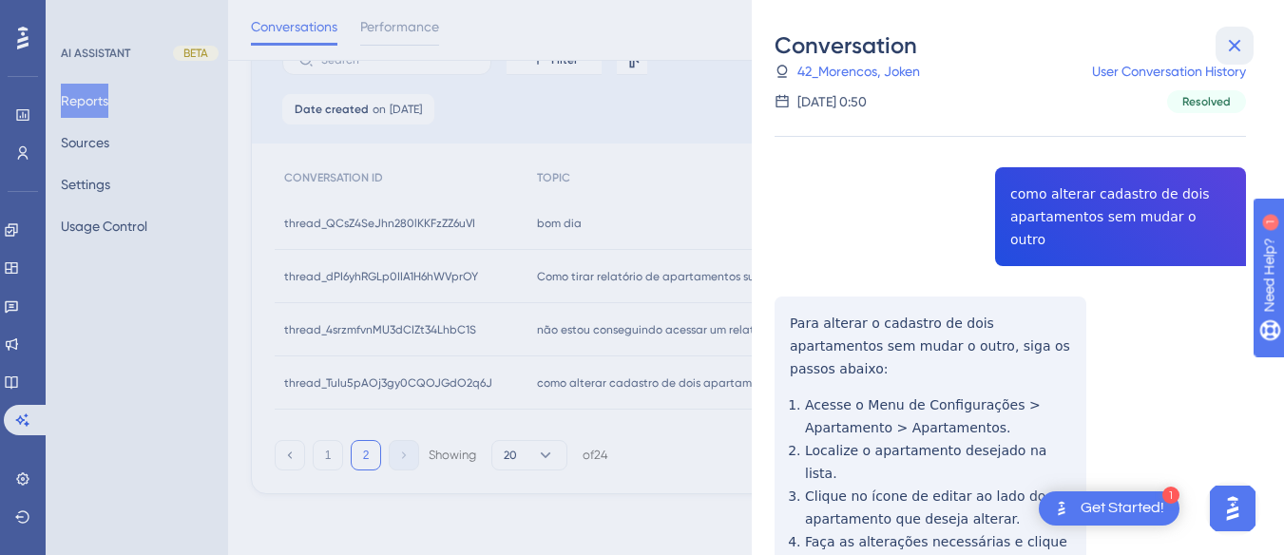
click at [1248, 39] on button at bounding box center [1234, 46] width 38 height 38
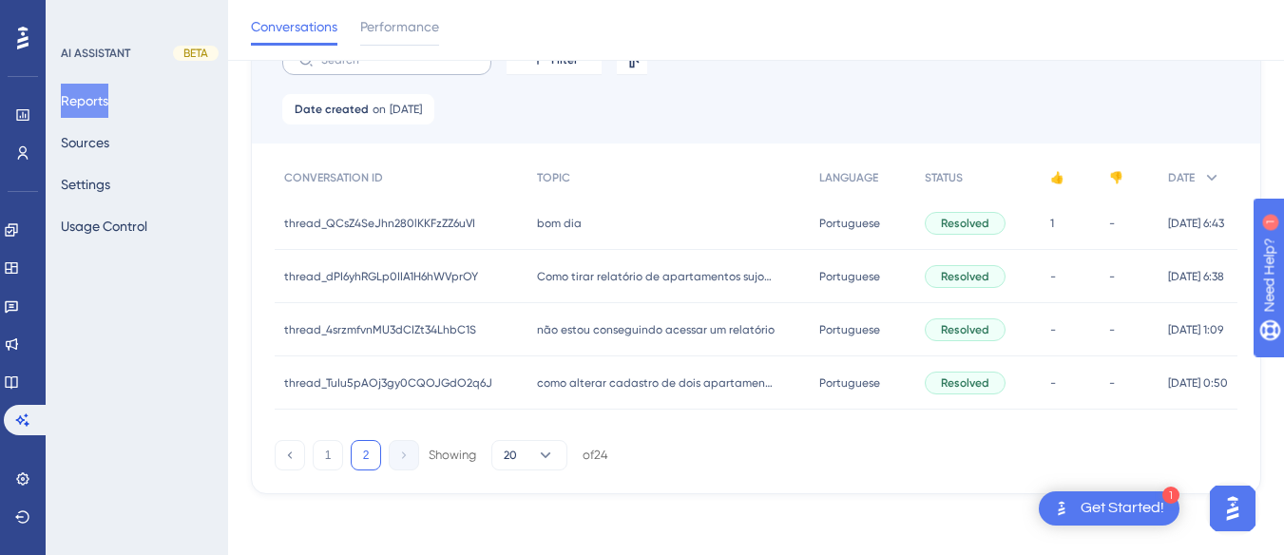
scroll to position [0, 0]
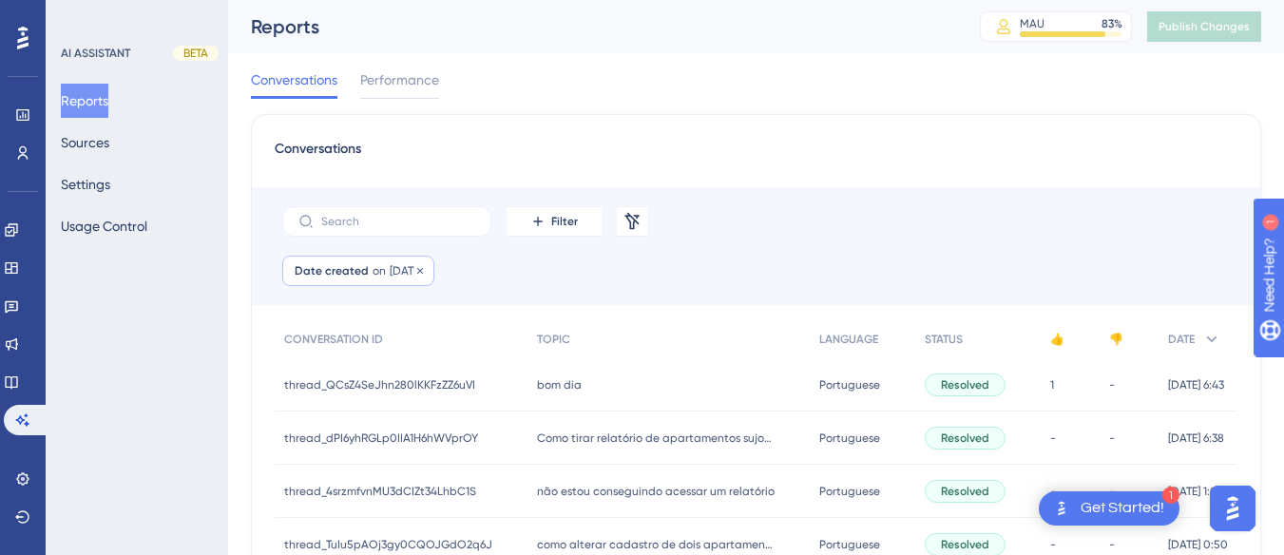
click at [377, 276] on span "on" at bounding box center [379, 270] width 13 height 15
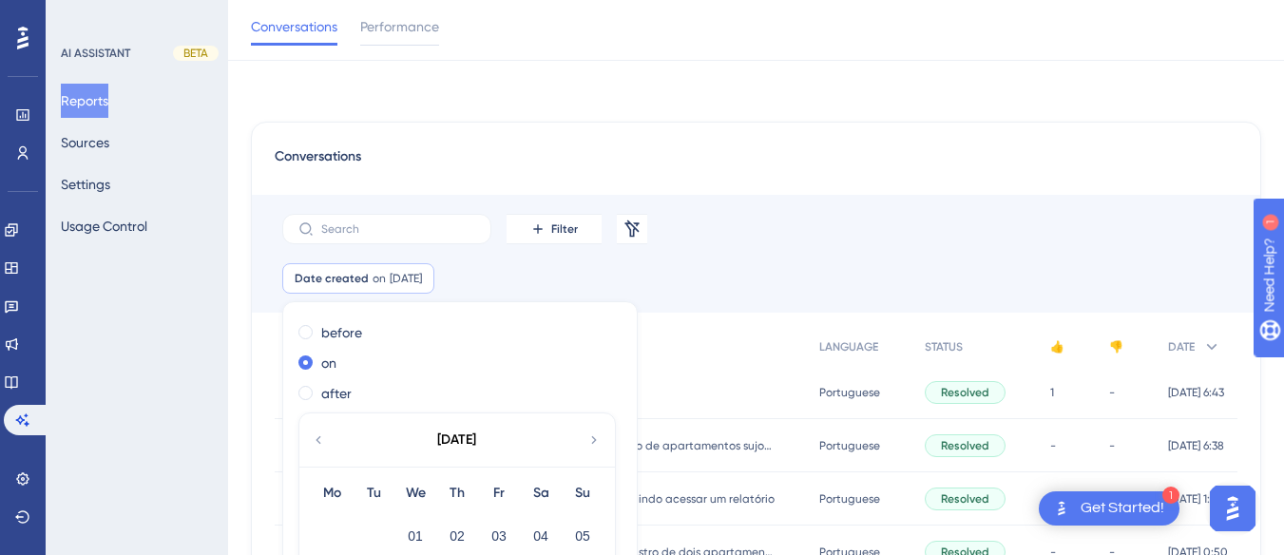
scroll to position [120, 0]
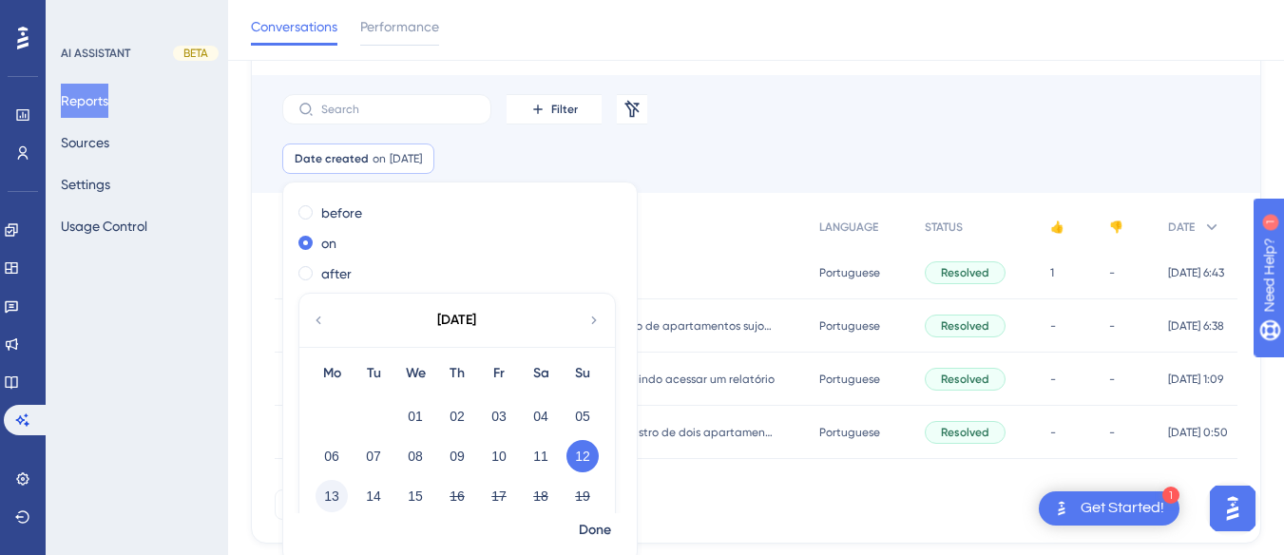
click at [335, 502] on button "13" at bounding box center [331, 496] width 32 height 32
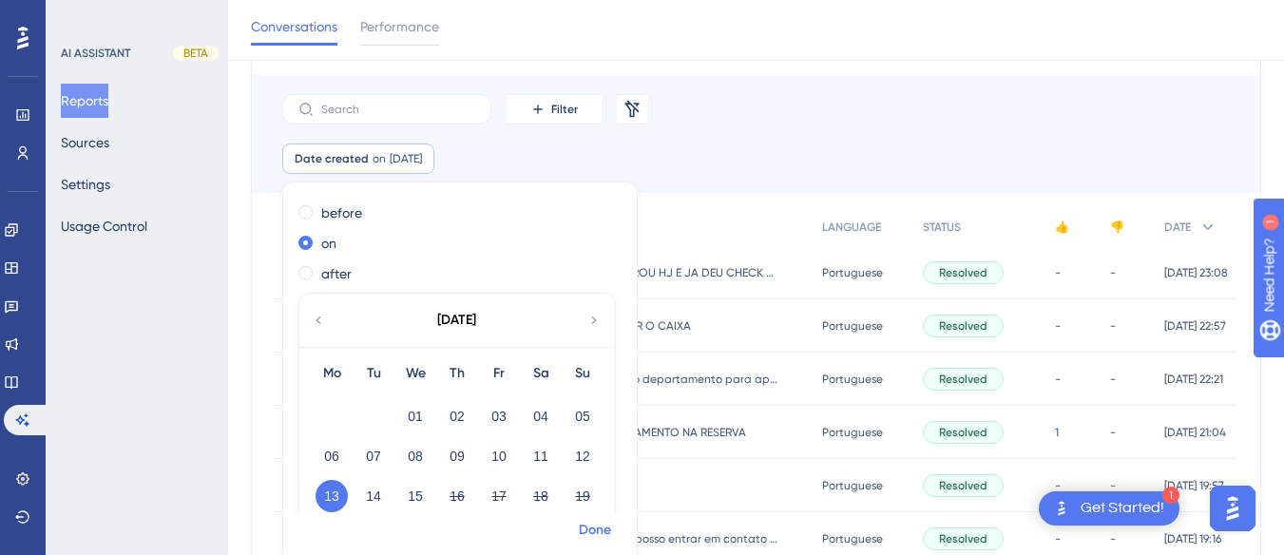
click at [593, 527] on span "Done" at bounding box center [595, 530] width 32 height 23
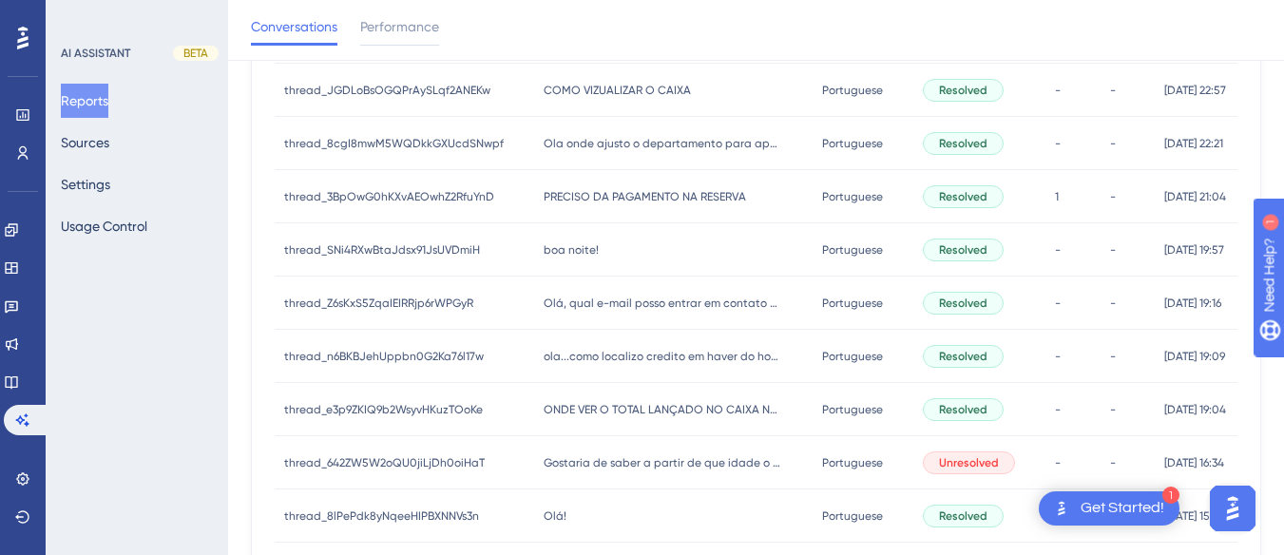
scroll to position [0, 0]
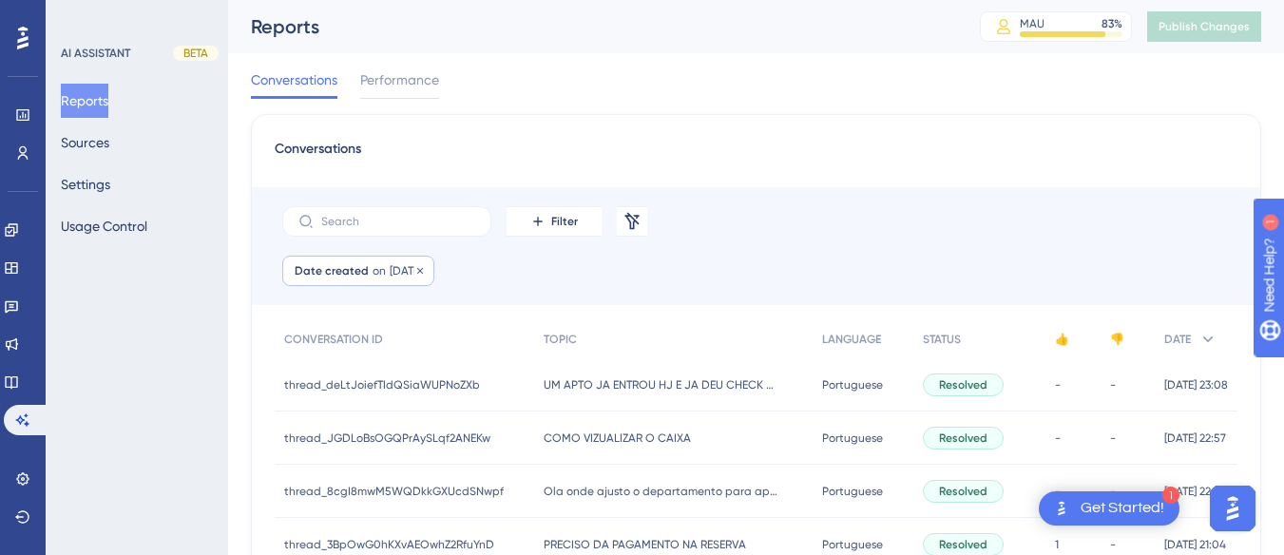
click at [354, 281] on div "Date created on 13 Oct, 2025 13 Oct, 2025 Remove" at bounding box center [358, 271] width 152 height 30
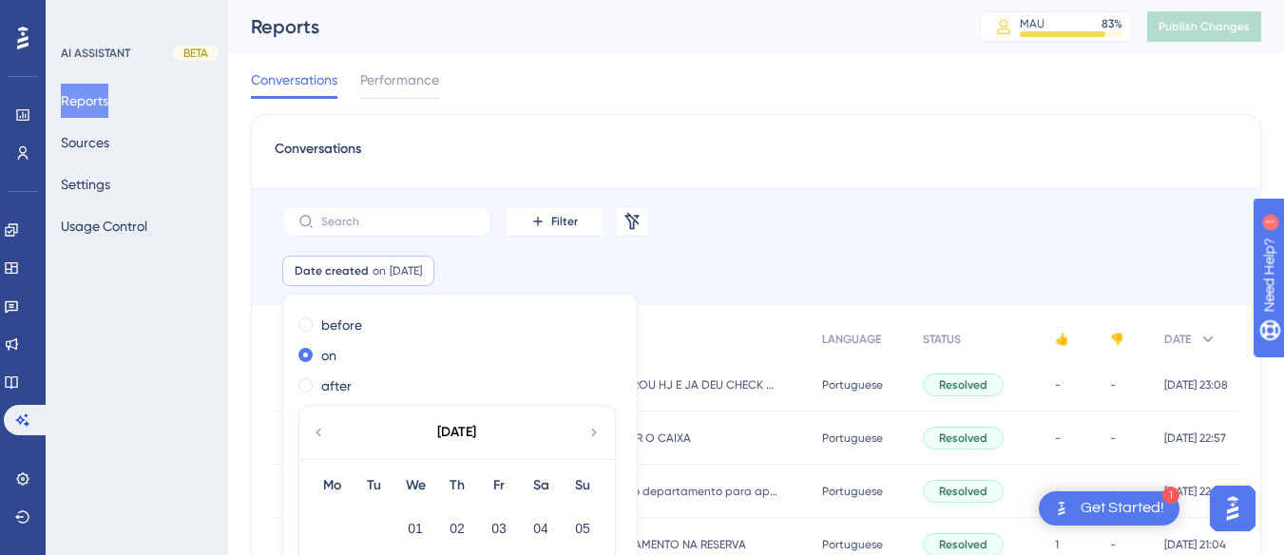
scroll to position [120, 0]
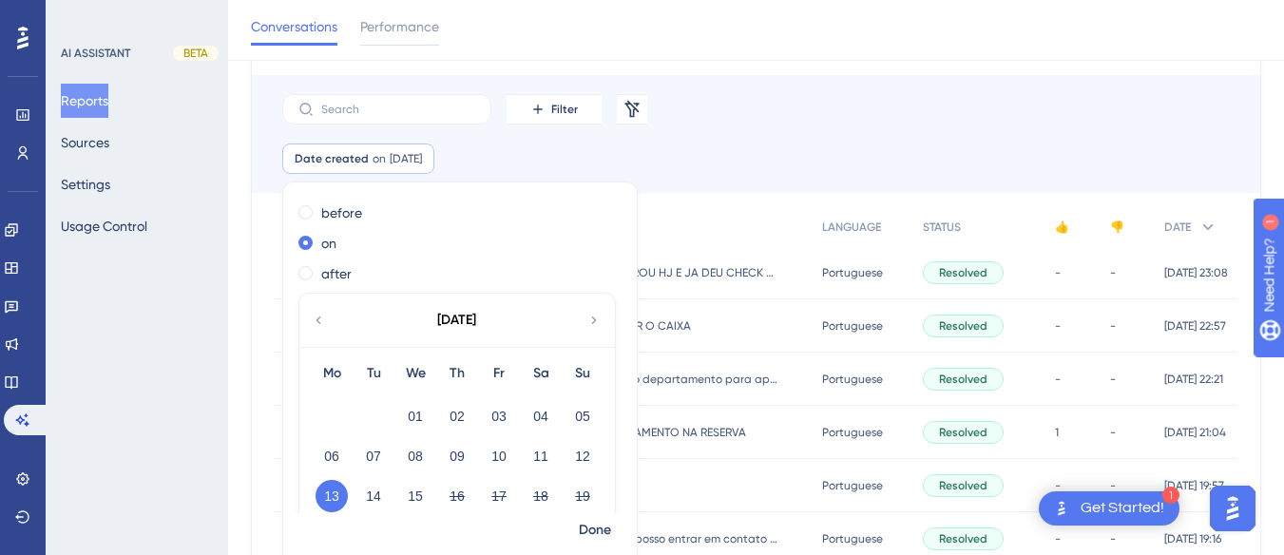
click at [714, 159] on div "Date created on 13 Oct, 2025 13 Oct, 2025 Remove before on after October 2025 M…" at bounding box center [756, 167] width 1008 height 49
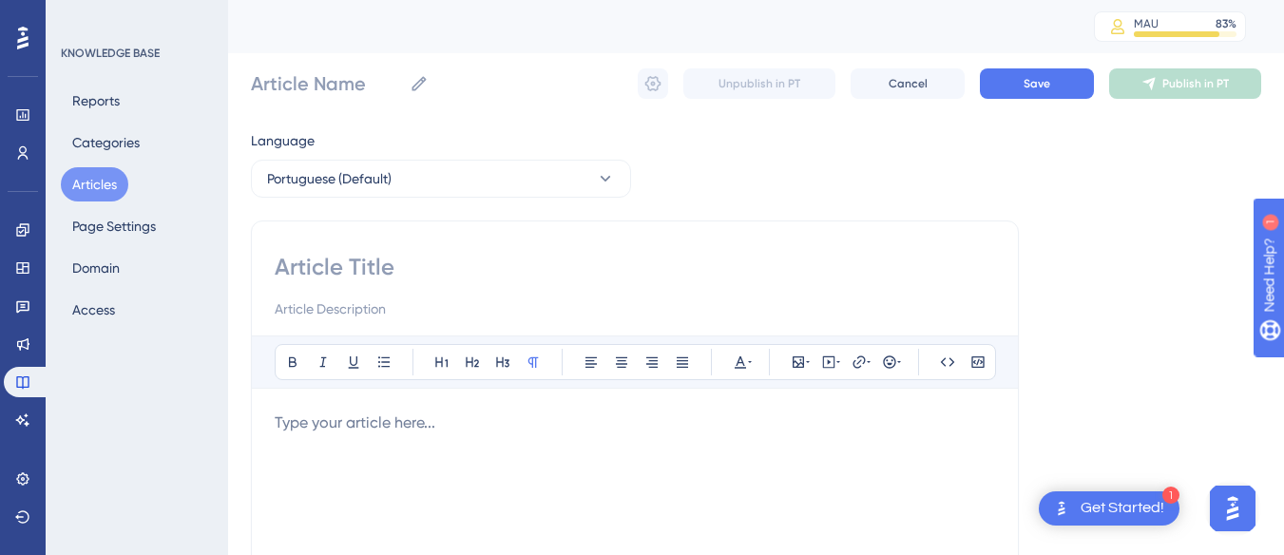
click at [86, 179] on button "Articles" at bounding box center [94, 184] width 67 height 34
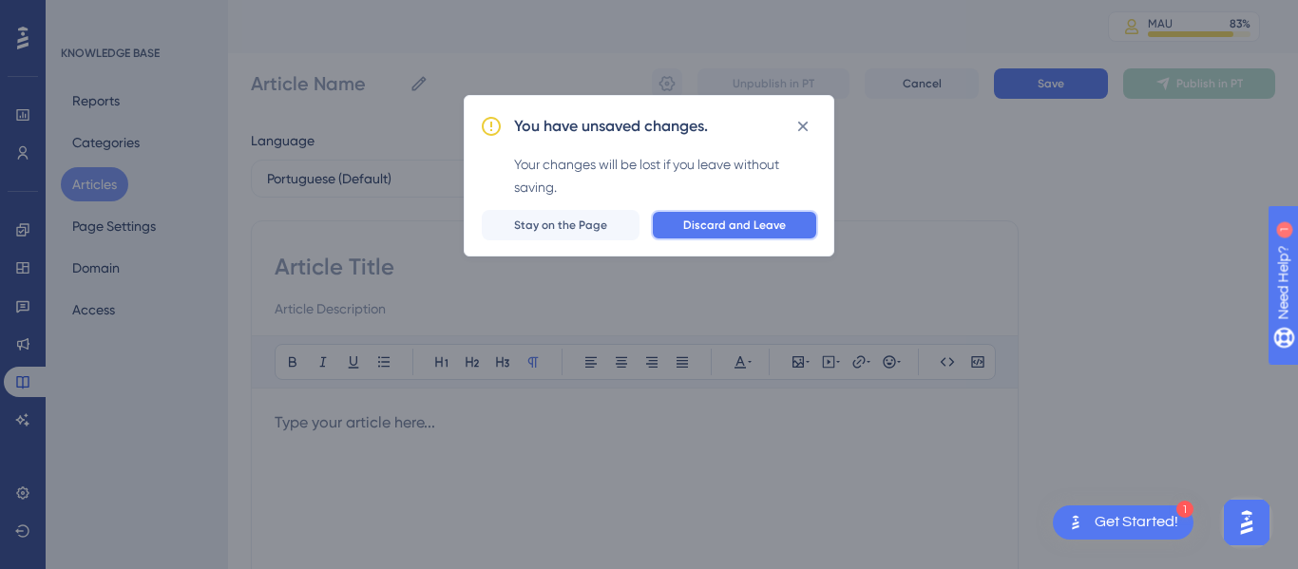
click at [700, 220] on span "Discard and Leave" at bounding box center [734, 225] width 103 height 15
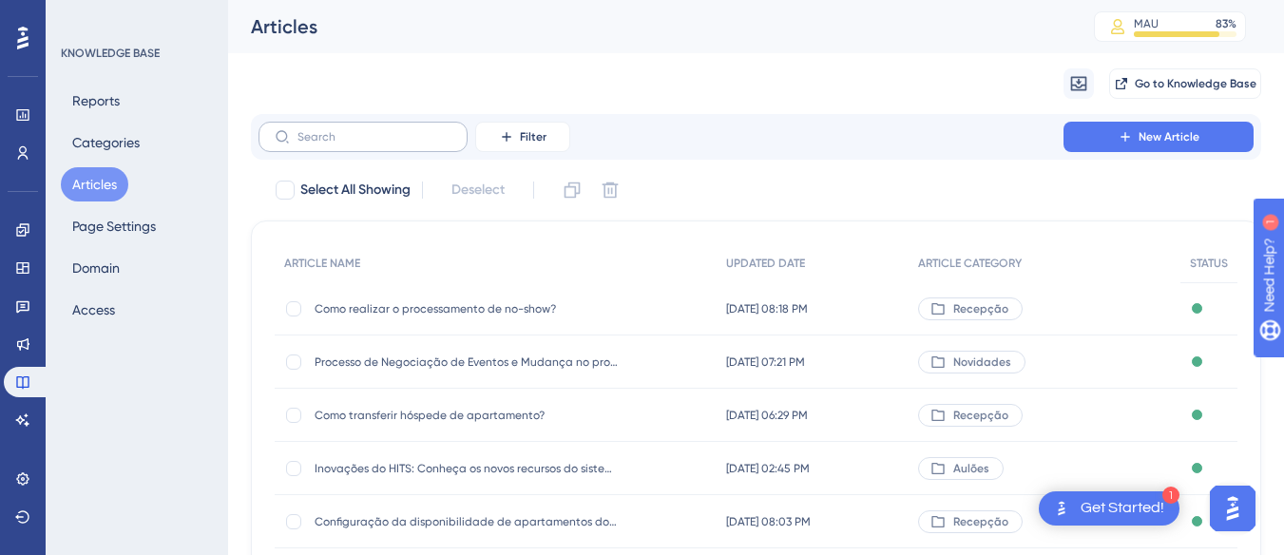
click at [376, 128] on label at bounding box center [362, 137] width 209 height 30
click at [376, 130] on input "text" at bounding box center [374, 136] width 154 height 13
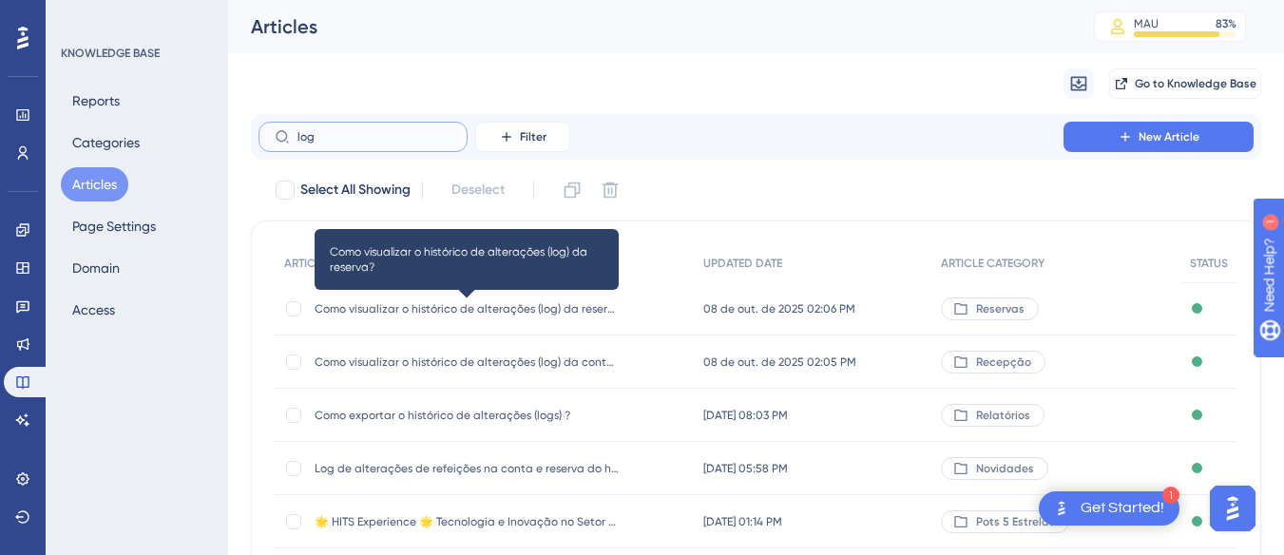
scroll to position [95, 0]
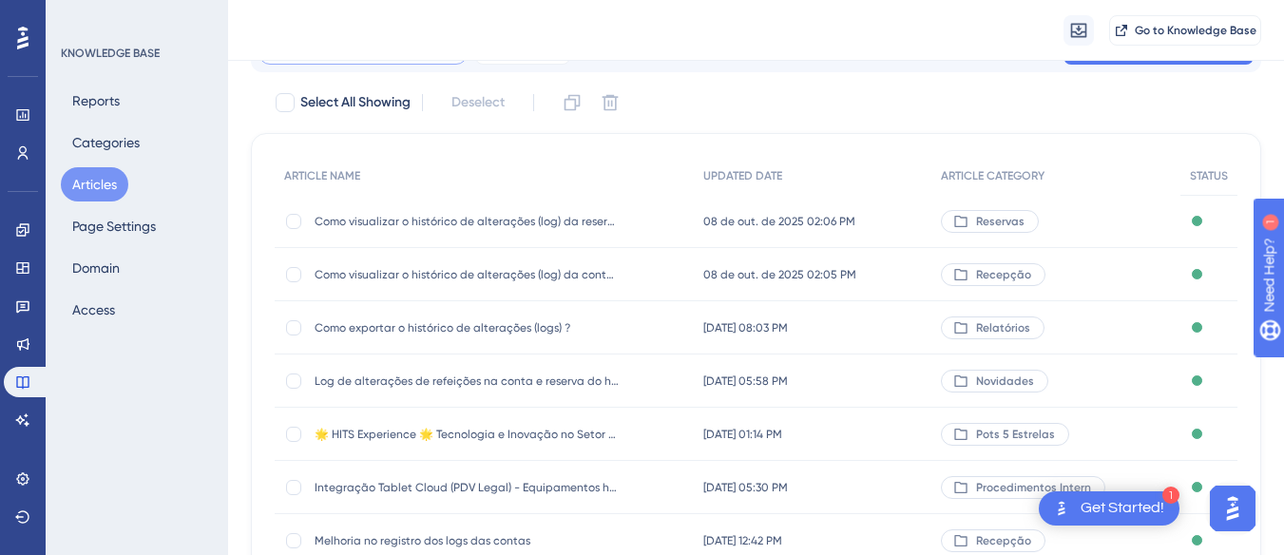
type input "log"
click at [460, 342] on div "Como exportar o histórico de alterações (logs) ? Como exportar o histórico de a…" at bounding box center [467, 327] width 304 height 53
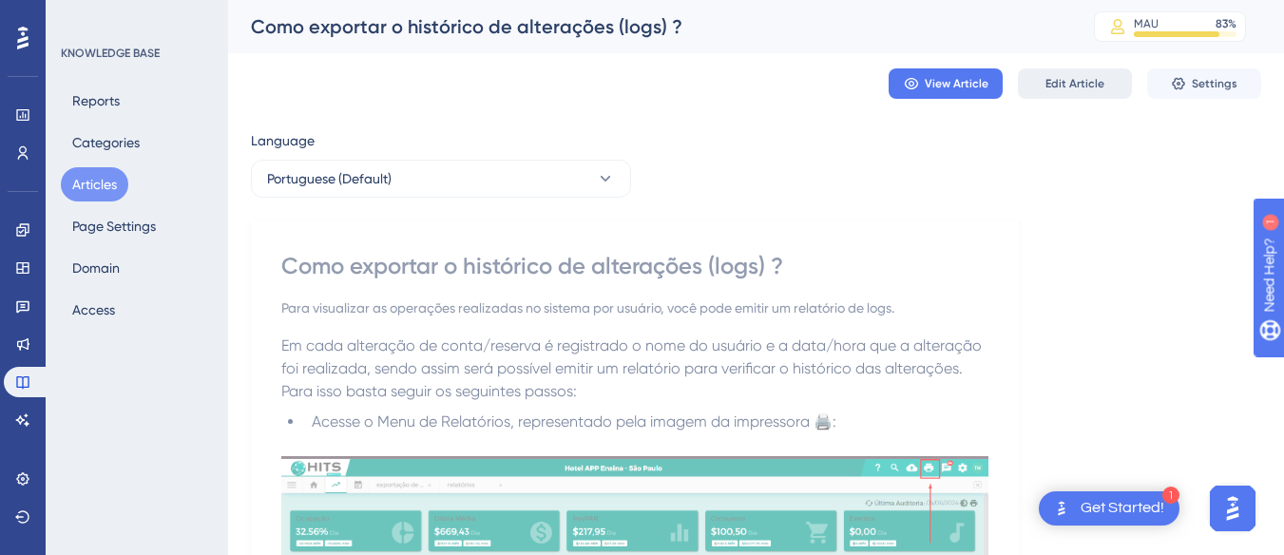
click at [1076, 94] on button "Edit Article" at bounding box center [1075, 83] width 114 height 30
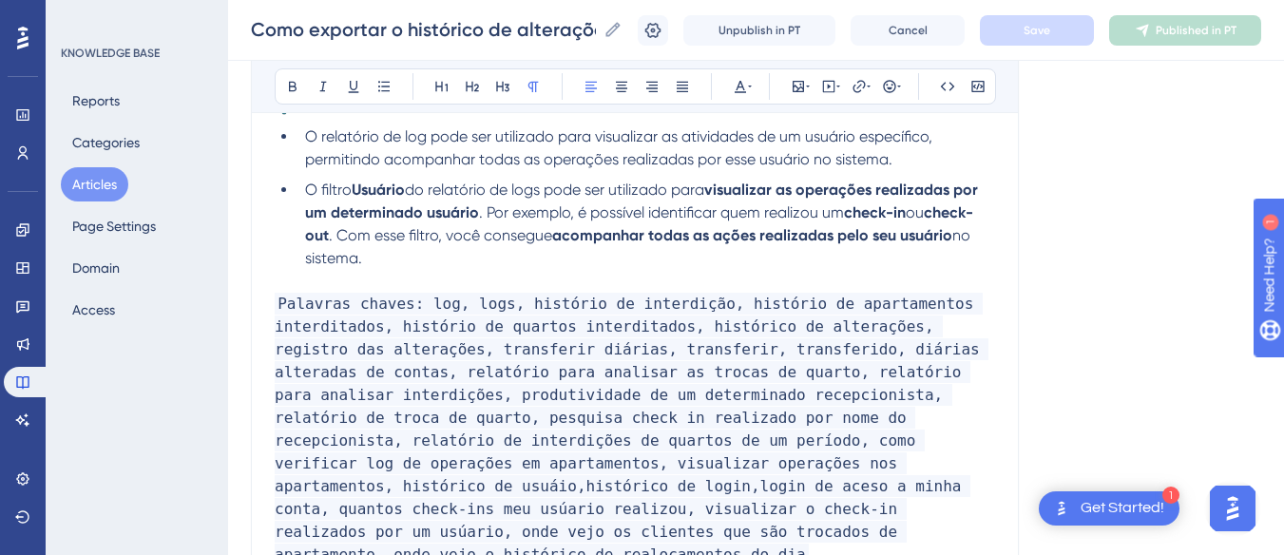
scroll to position [5007, 0]
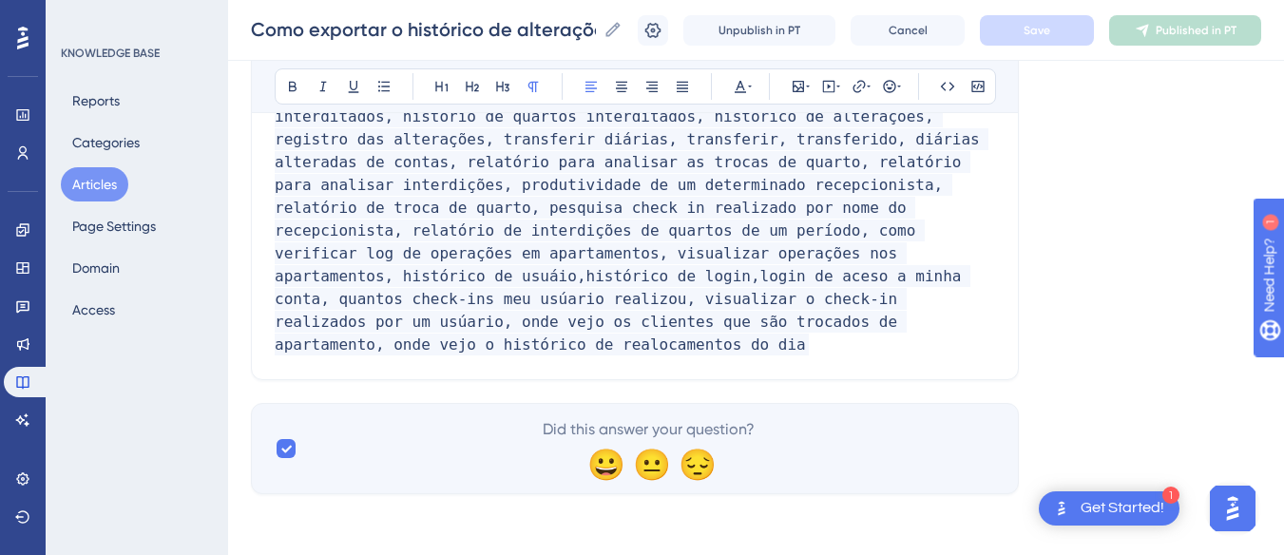
click at [550, 301] on p "Palavras chaves: log, logs, histório de interdição, histório de apartamentos in…" at bounding box center [635, 220] width 720 height 274
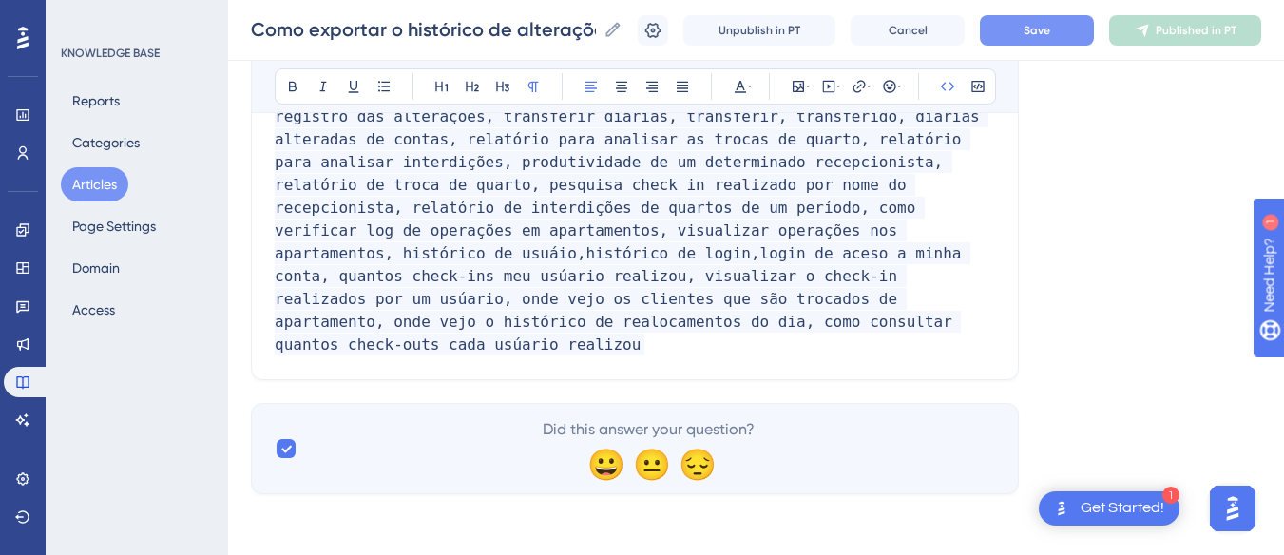
click at [1019, 41] on button "Save" at bounding box center [1037, 30] width 114 height 30
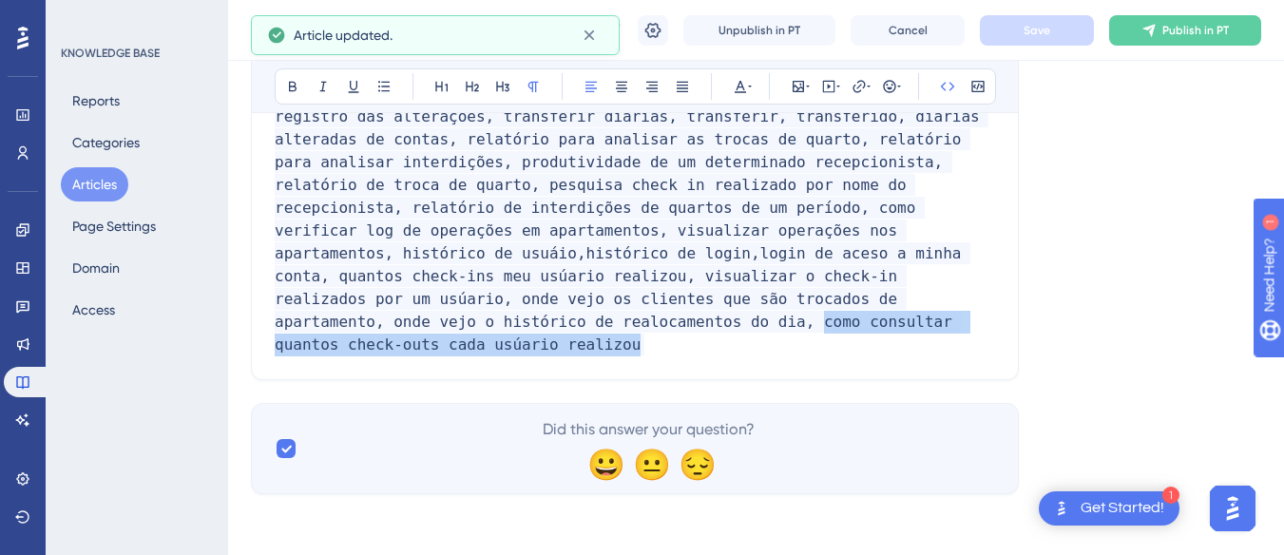
drag, startPoint x: 963, startPoint y: 303, endPoint x: 486, endPoint y: 309, distance: 477.1
click at [486, 309] on p "Palavras chaves: log, logs, histório de interdição, histório de apartamentos in…" at bounding box center [635, 208] width 720 height 296
copy span "como consultar quantos check-outs cada usúario realizou"
click at [1205, 20] on button "Publish in PT" at bounding box center [1185, 30] width 152 height 30
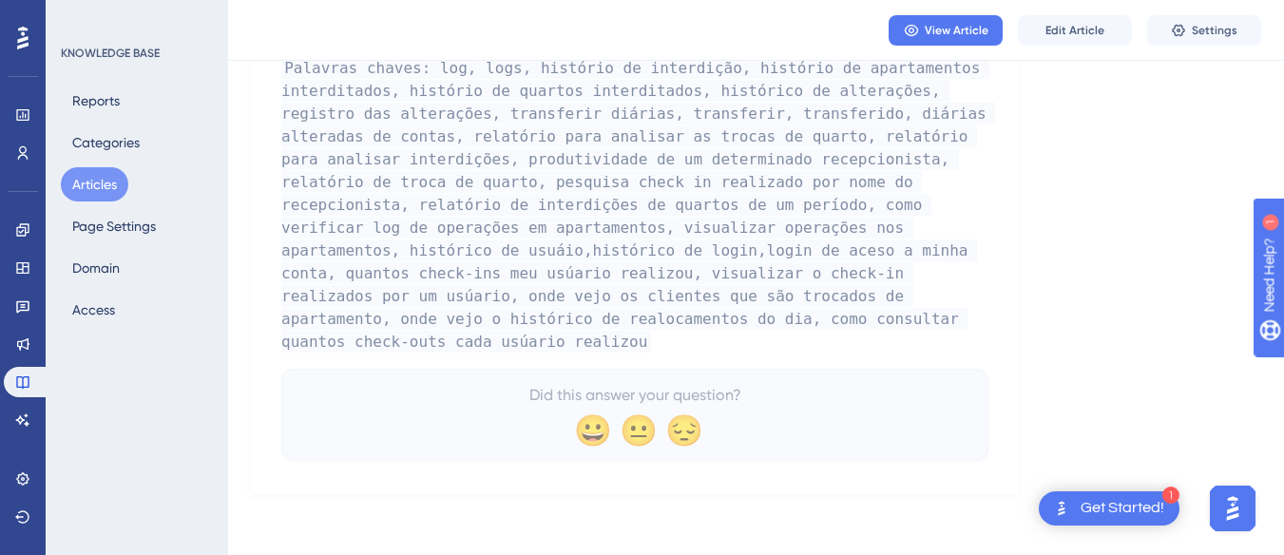
scroll to position [4927, 0]
click at [18, 424] on icon at bounding box center [22, 419] width 15 height 15
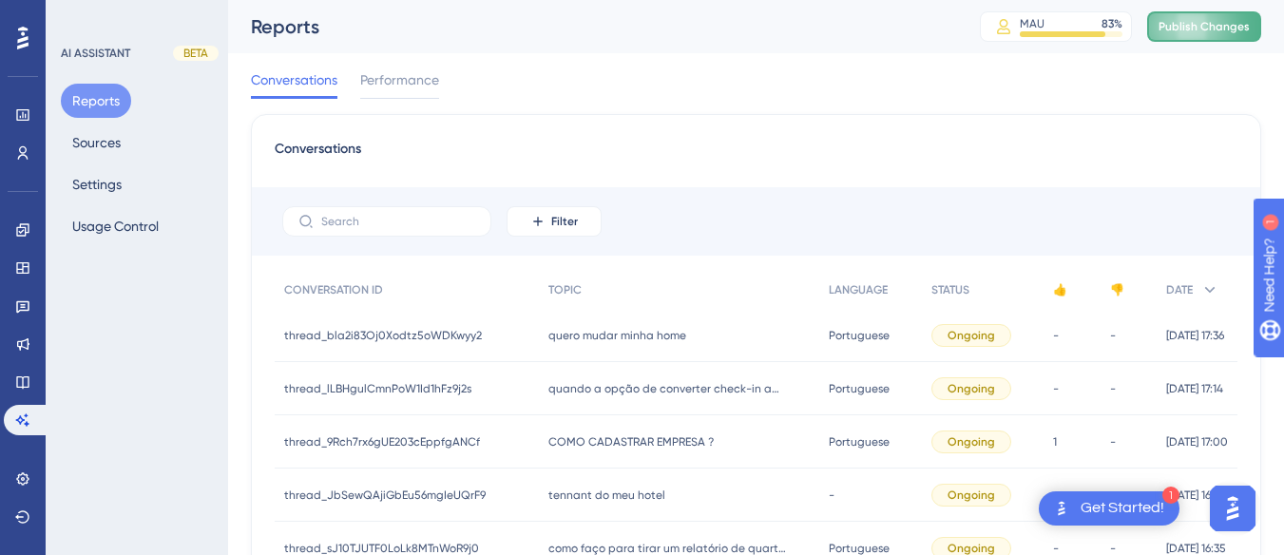
click at [1208, 22] on span "Publish Changes" at bounding box center [1203, 26] width 91 height 15
click at [83, 145] on button "Sources" at bounding box center [96, 142] width 71 height 34
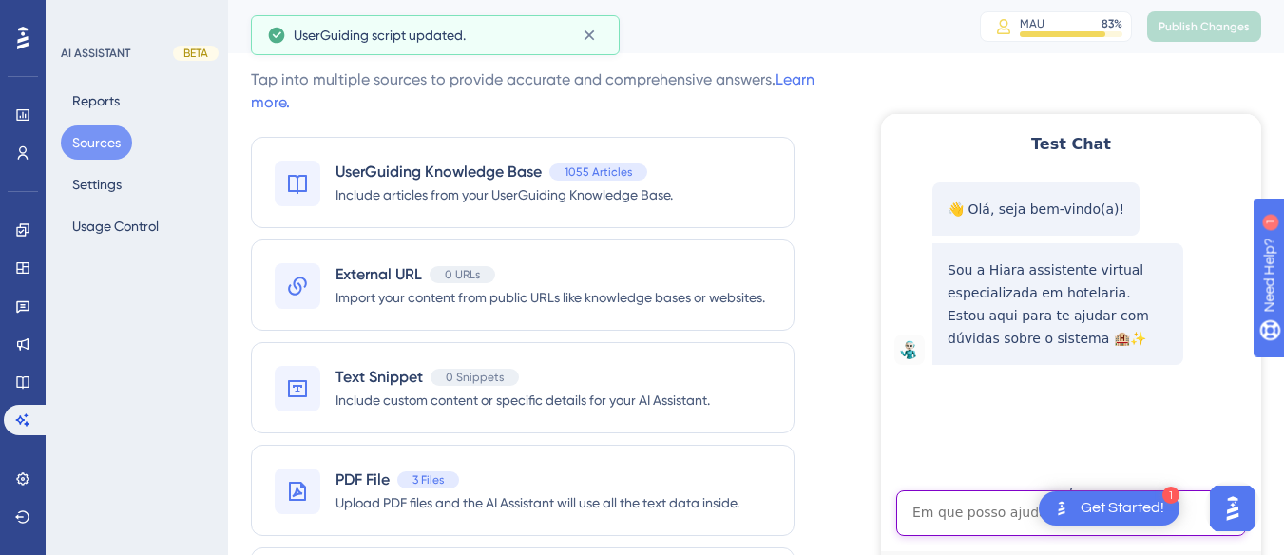
click at [977, 492] on textarea "AI Assistant Text Input" at bounding box center [1071, 513] width 350 height 46
paste textarea "como consuto quantos checkout cada usurio da hits fez no dia"
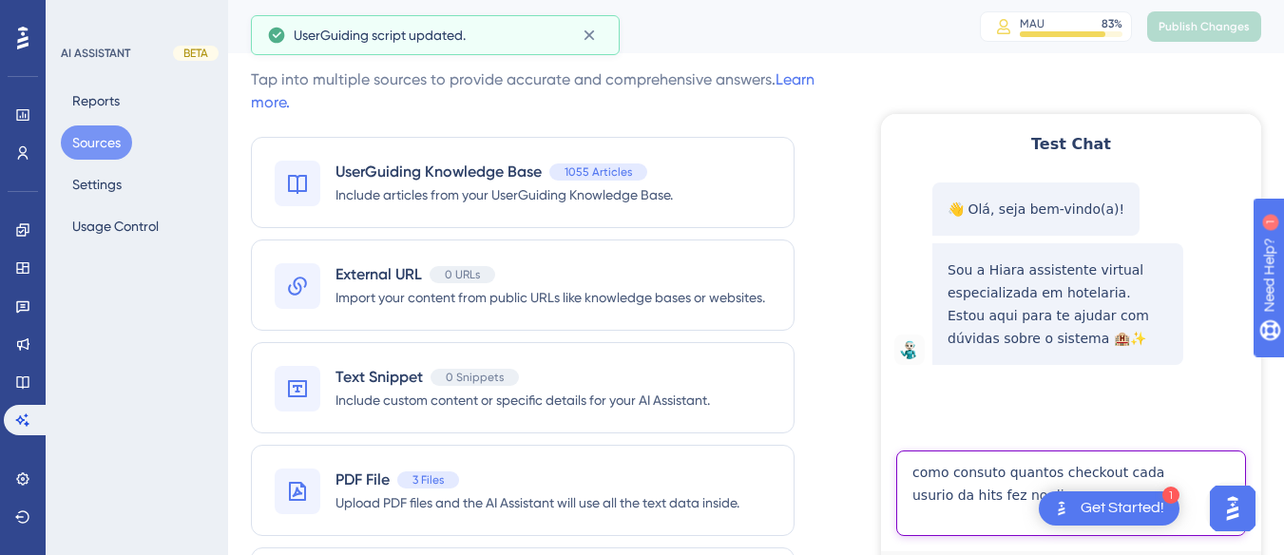
type textarea "como consuto quantos checkout cada usurio da hits fez no dia"
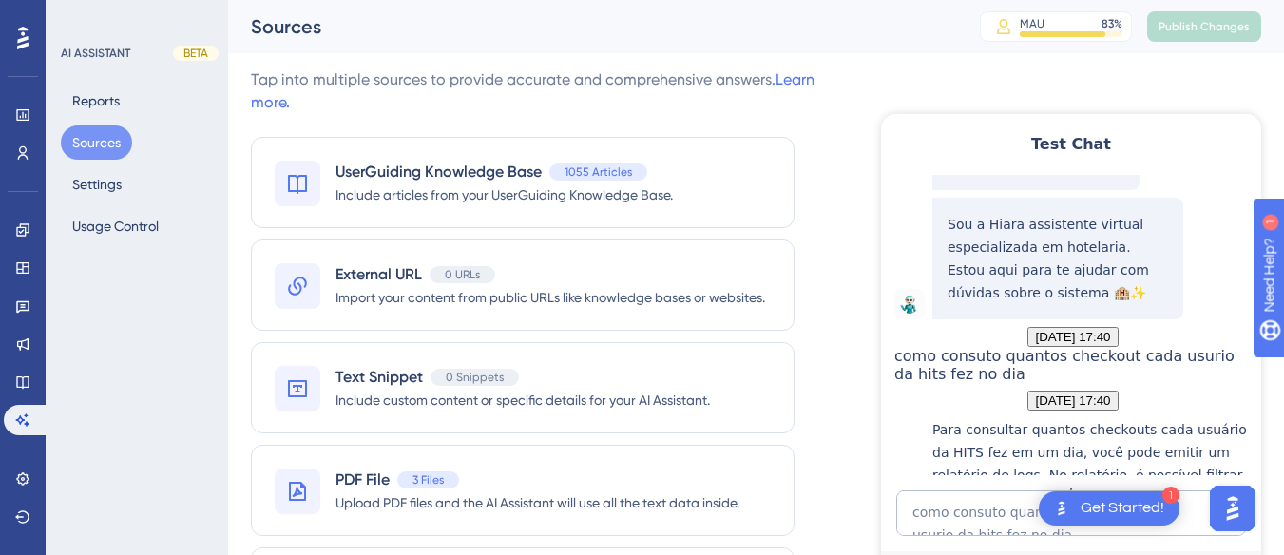
scroll to position [496, 0]
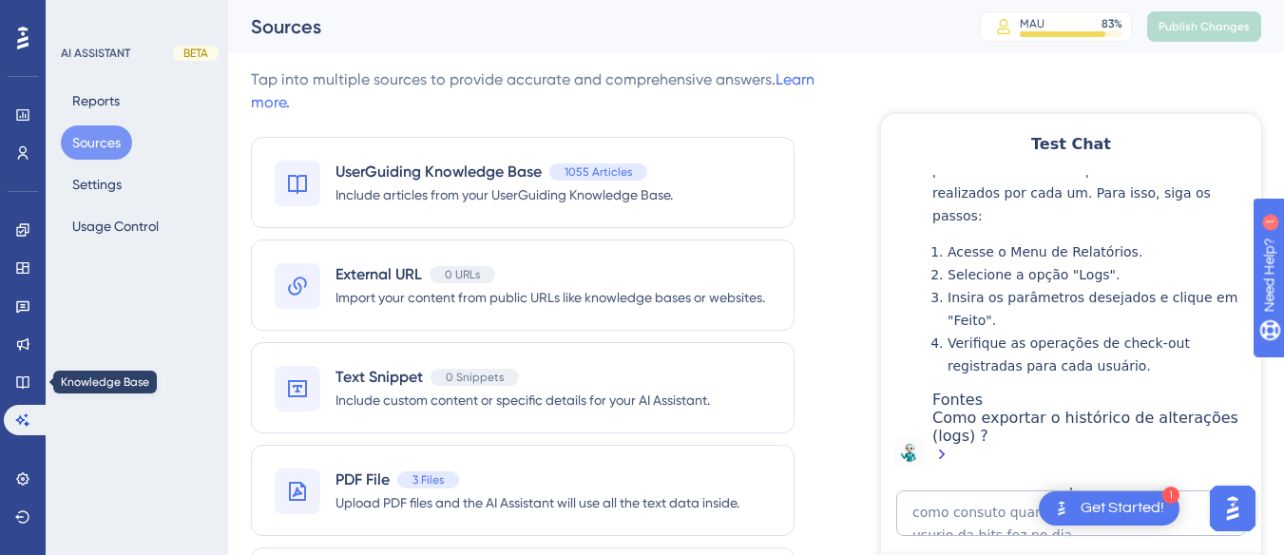
click at [25, 401] on div "Engagement Widgets Feedback Product Updates Knowledge Base AI Assistant" at bounding box center [23, 325] width 38 height 220
click at [25, 388] on icon at bounding box center [22, 382] width 12 height 12
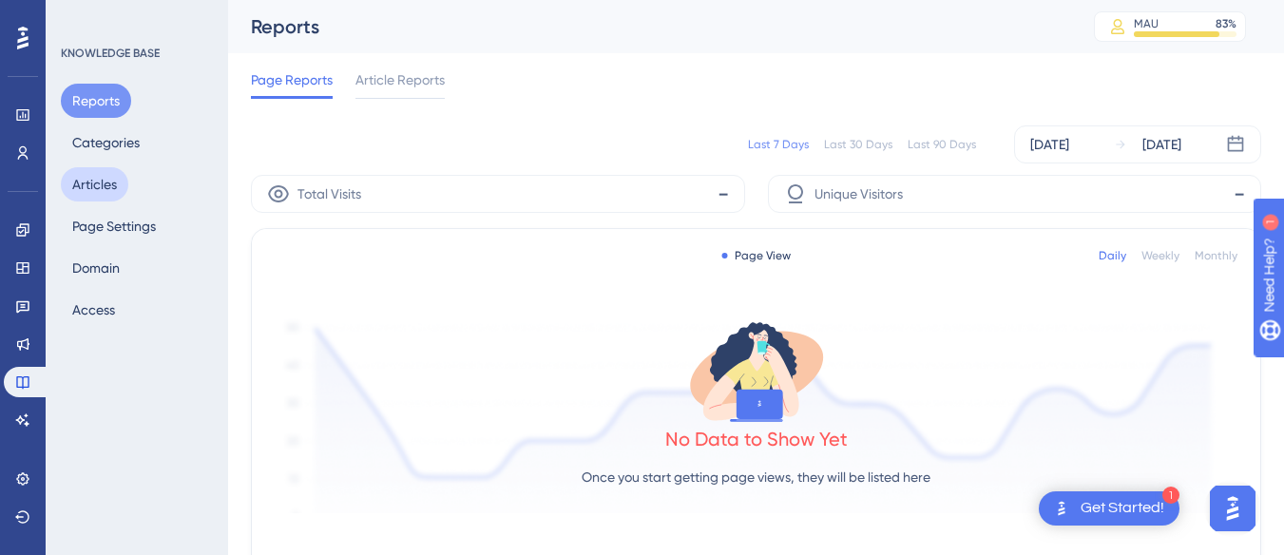
click at [96, 182] on button "Articles" at bounding box center [94, 184] width 67 height 34
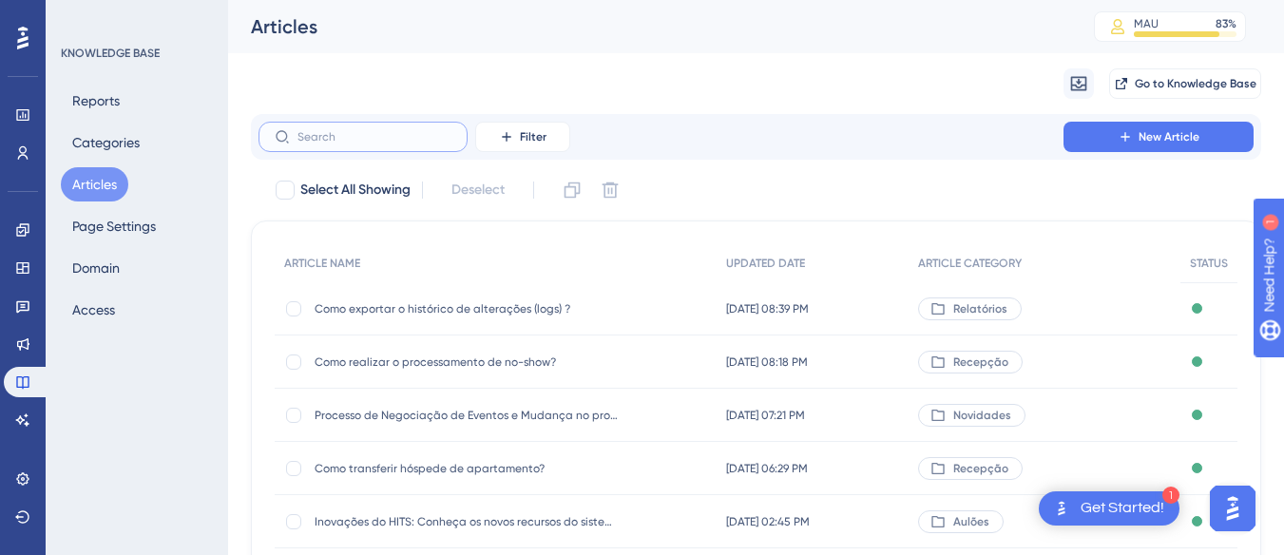
click at [374, 137] on input "text" at bounding box center [374, 136] width 154 height 13
type input "lançar"
click at [446, 317] on div "Como lançar pagamento em conta aberta? Como lançar pagamento em conta aberta?" at bounding box center [467, 308] width 304 height 53
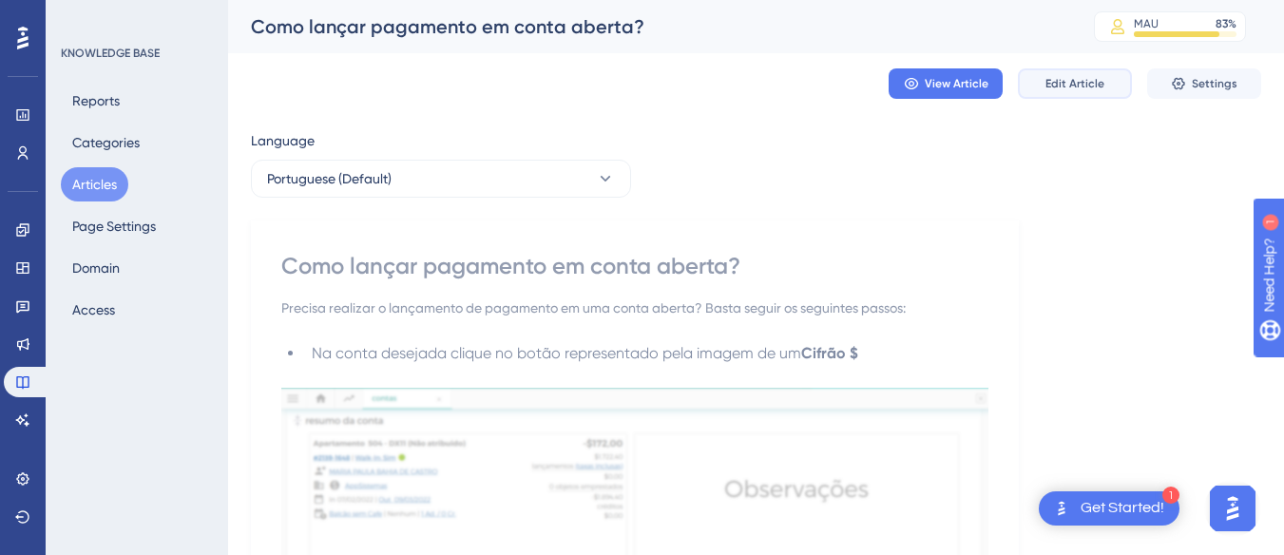
click at [1052, 77] on span "Edit Article" at bounding box center [1074, 83] width 59 height 15
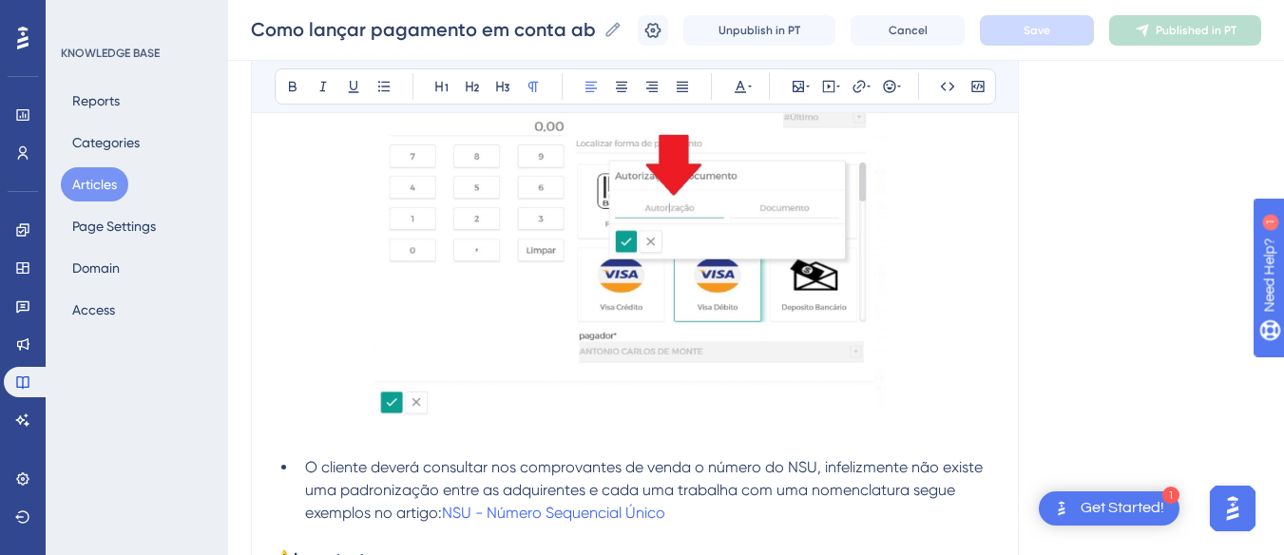
scroll to position [1808, 0]
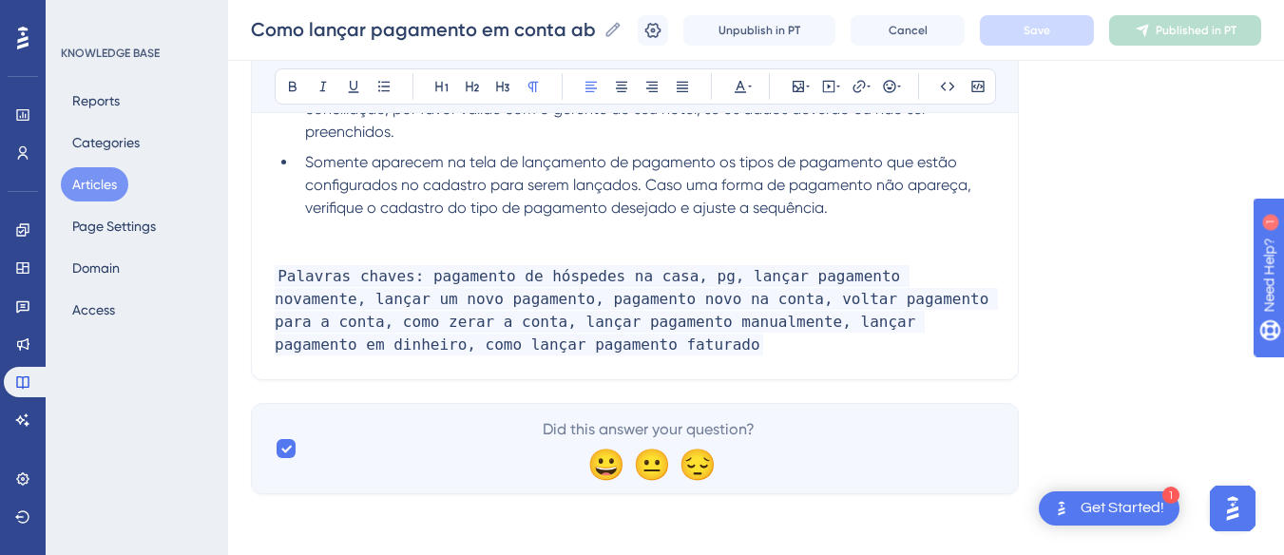
click at [452, 343] on p "Palavras chaves: pagamento de hóspedes na casa, pg, lançar pagamento novamente,…" at bounding box center [635, 310] width 720 height 91
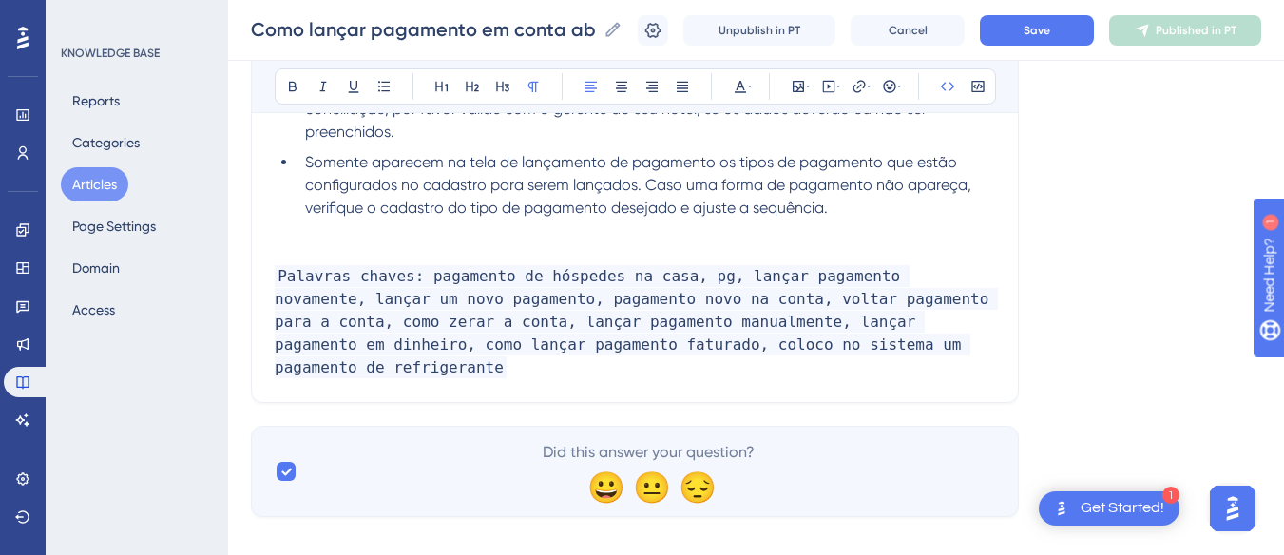
click at [468, 352] on span "Palavras chaves: pagamento de hóspedes na casa, pg, lançar pagamento novamente,…" at bounding box center [636, 321] width 723 height 113
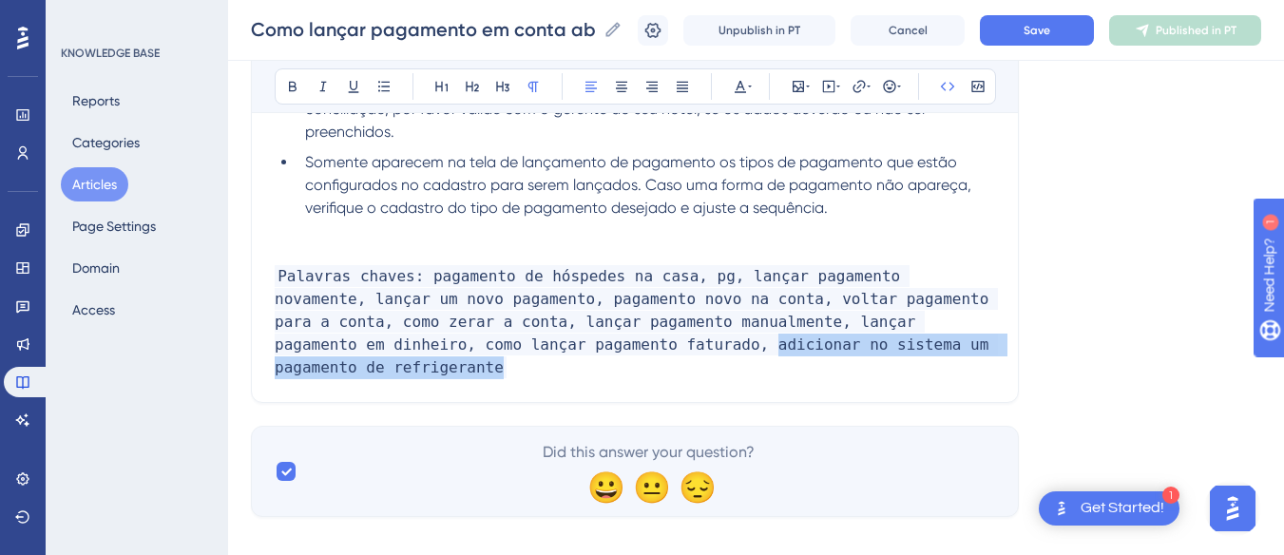
drag, startPoint x: 901, startPoint y: 339, endPoint x: 445, endPoint y: 353, distance: 456.3
click at [445, 353] on p "Palavras chaves: pagamento de hóspedes na casa, pg, lançar pagamento novamente,…" at bounding box center [635, 322] width 720 height 114
copy span "adicionar no sistema um pagamento de refrigerante"
click at [1030, 33] on button "Save" at bounding box center [1037, 30] width 114 height 30
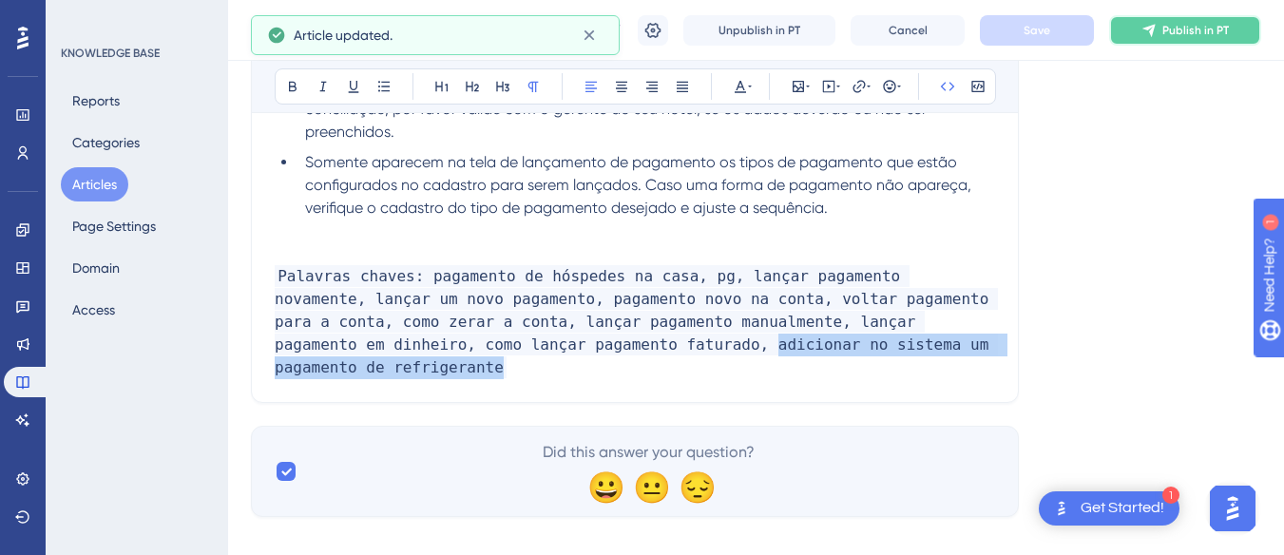
click at [1193, 31] on span "Publish in PT" at bounding box center [1195, 30] width 67 height 15
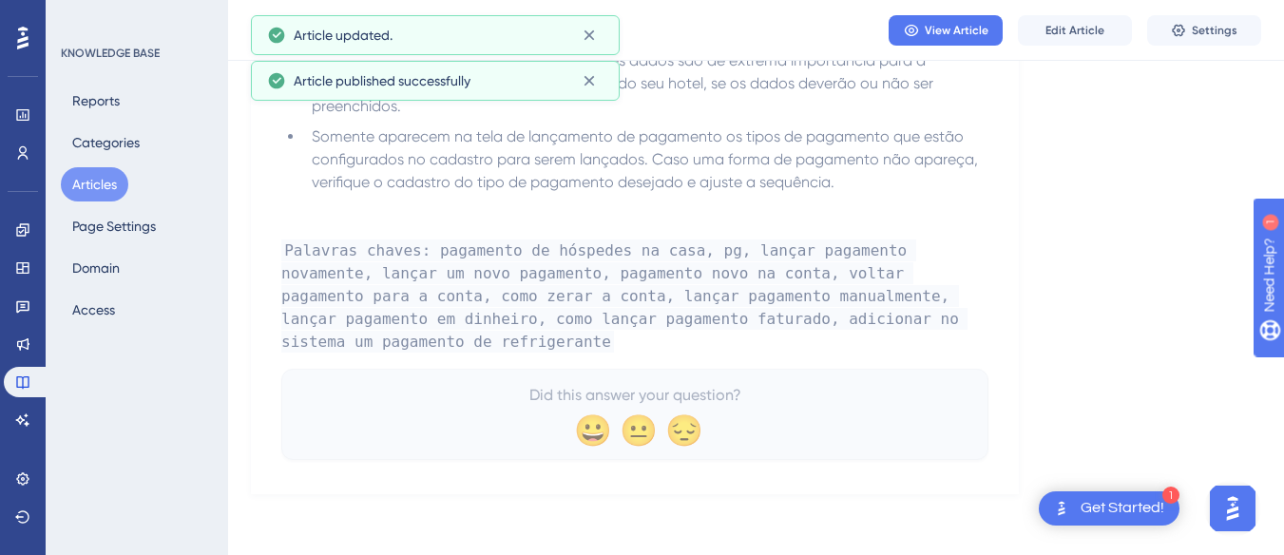
scroll to position [1723, 0]
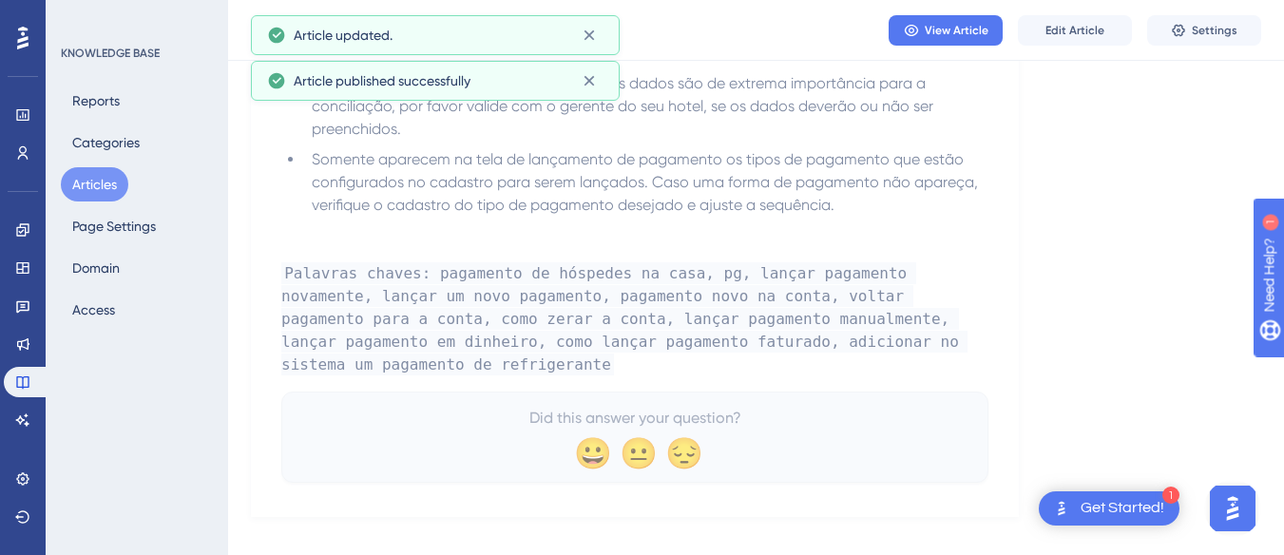
click at [95, 179] on button "Articles" at bounding box center [94, 184] width 67 height 34
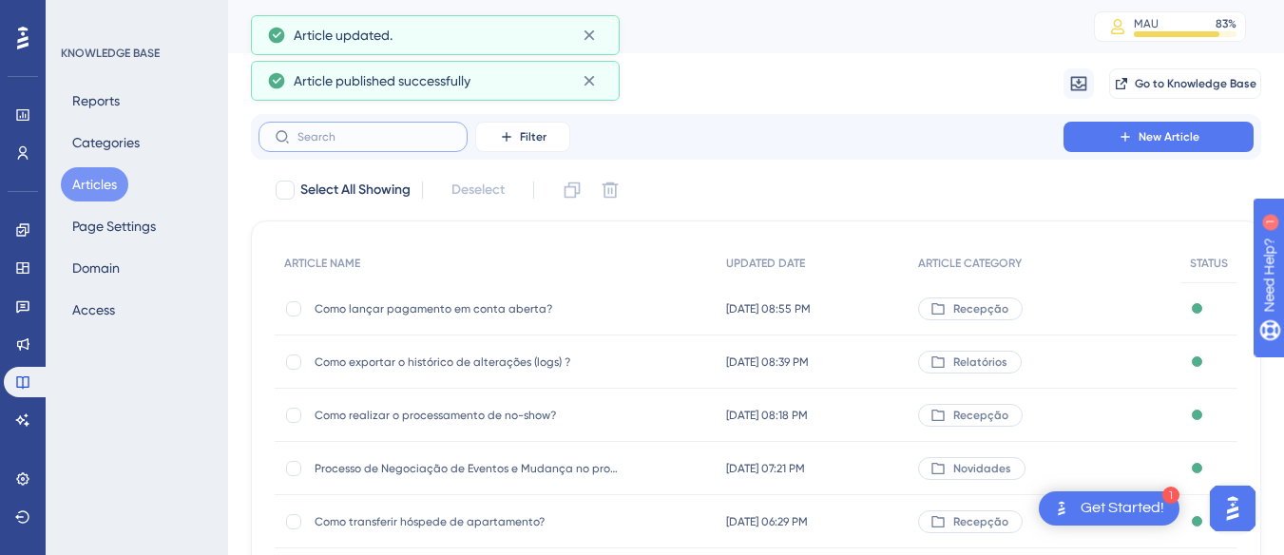
click at [358, 142] on input "text" at bounding box center [374, 136] width 154 height 13
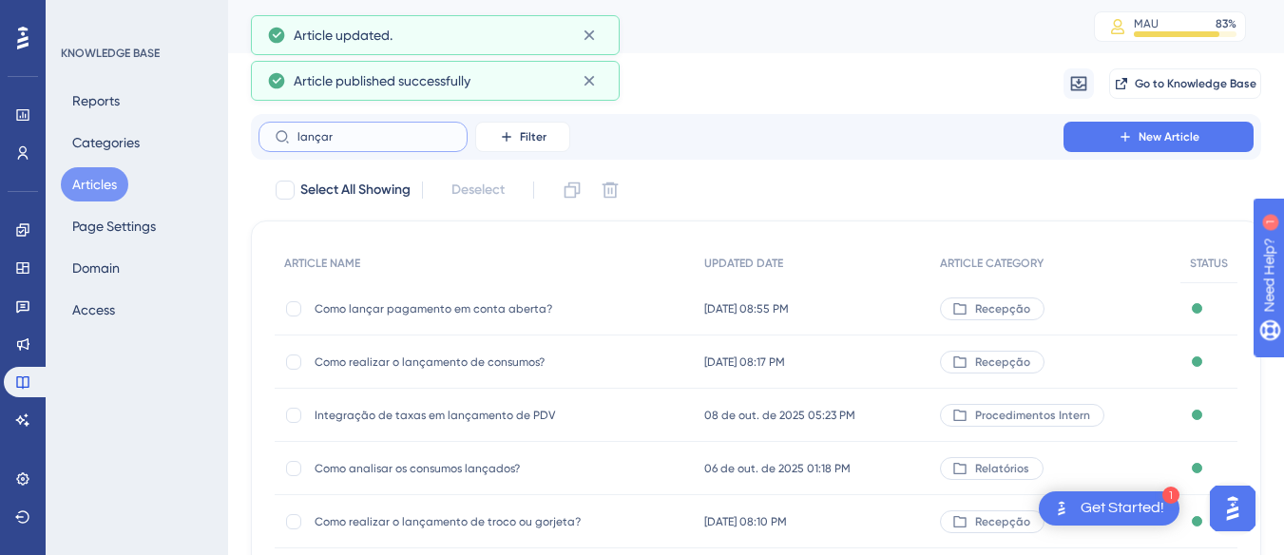
type input "lançar"
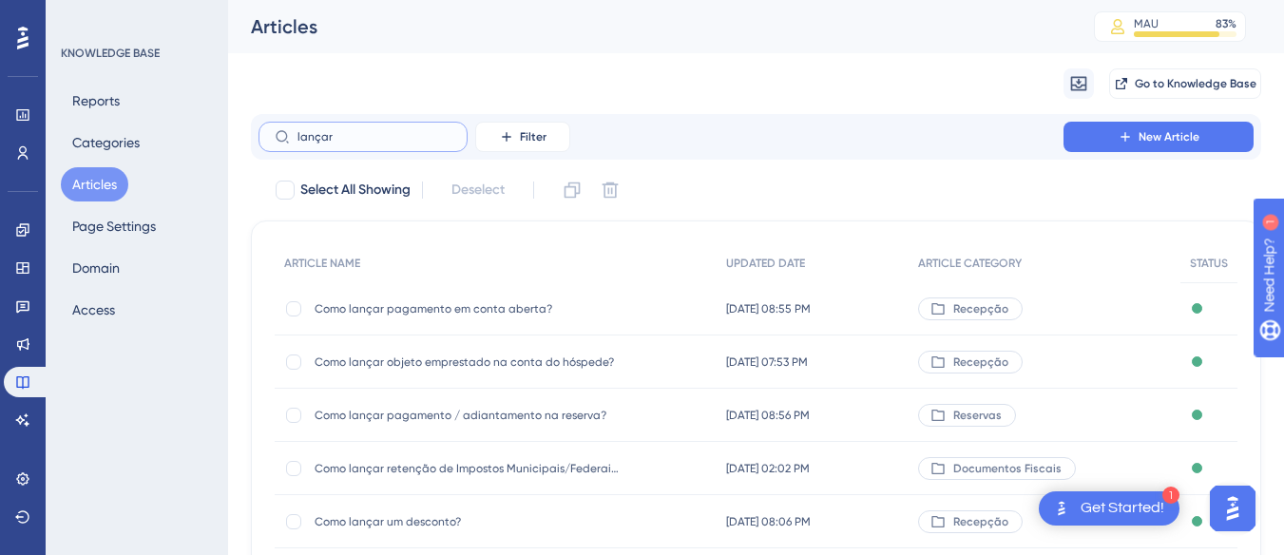
drag, startPoint x: 360, startPoint y: 139, endPoint x: 294, endPoint y: 143, distance: 66.6
click at [294, 143] on label "lançar" at bounding box center [362, 137] width 209 height 30
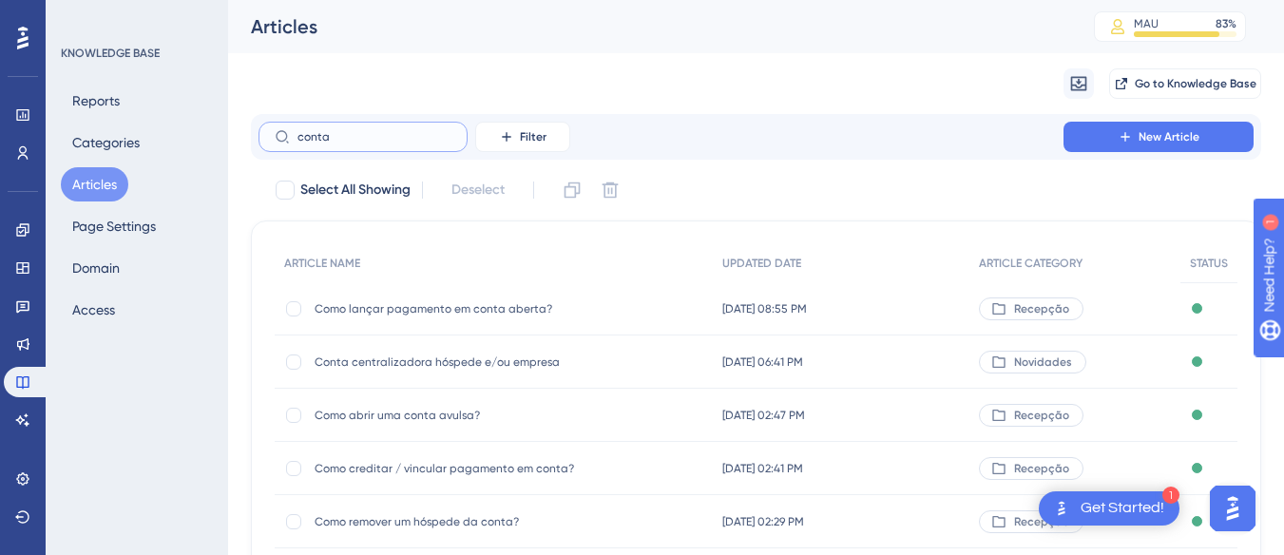
type input "conta"
click at [399, 414] on span "Como abrir uma conta avulsa?" at bounding box center [467, 415] width 304 height 15
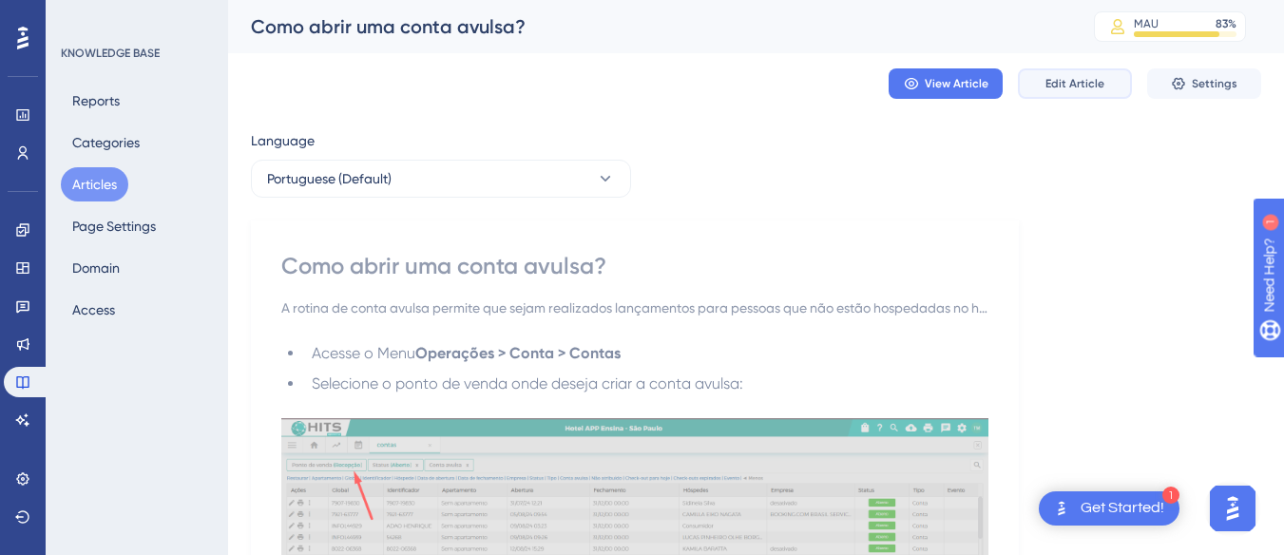
click at [1105, 71] on button "Edit Article" at bounding box center [1075, 83] width 114 height 30
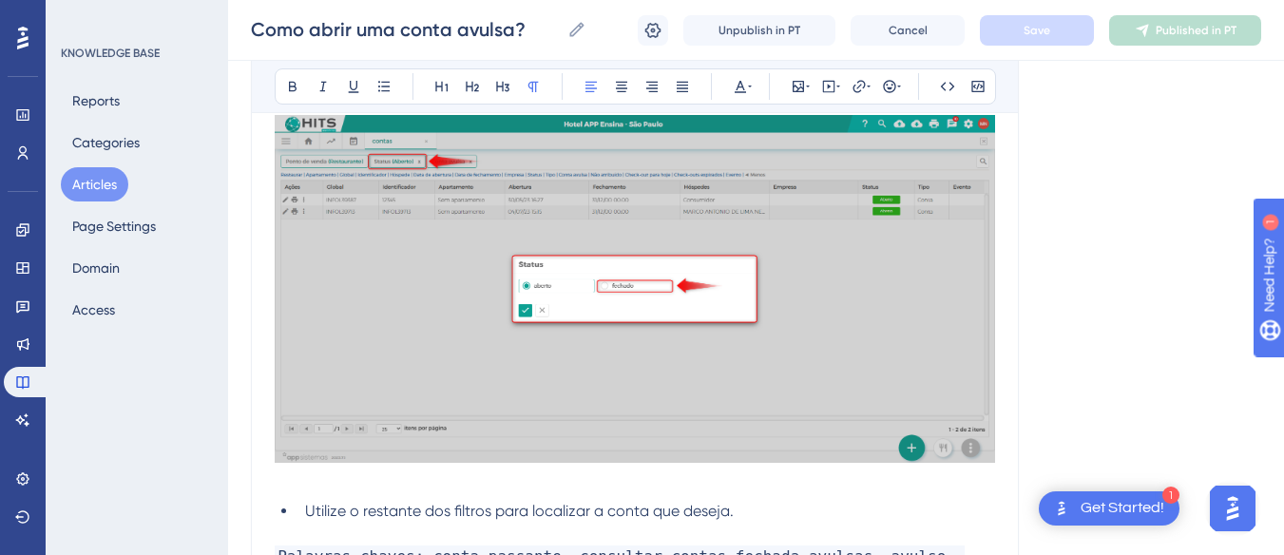
scroll to position [5710, 0]
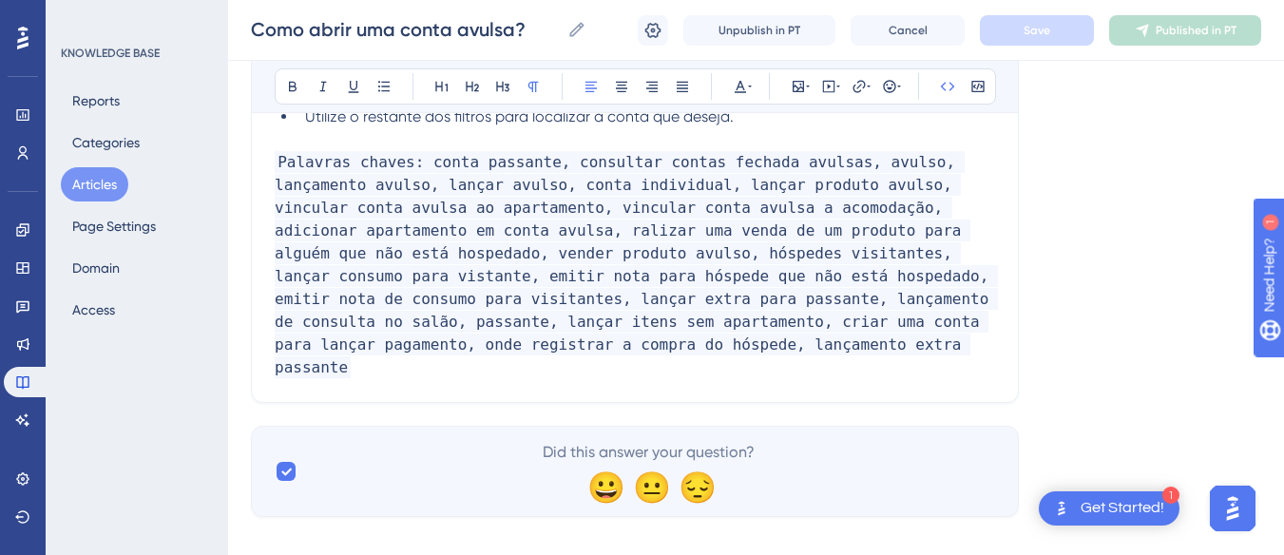
click at [610, 350] on p "Palavras chaves: conta passante, consultar contas fechada avulsas, avulso, lanç…" at bounding box center [635, 265] width 720 height 228
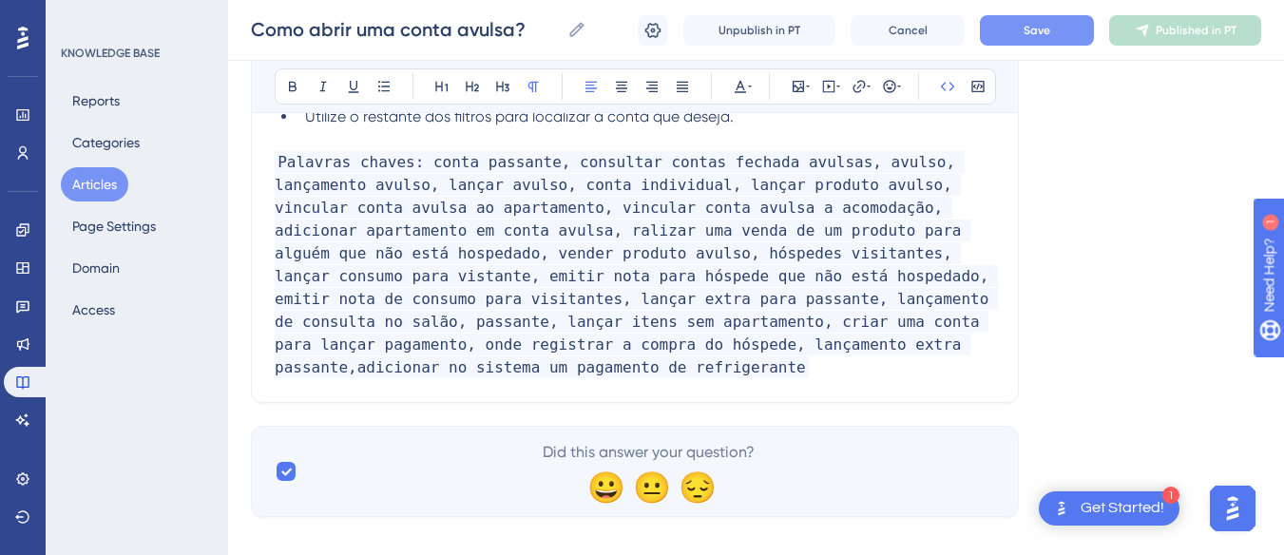
click at [1025, 41] on button "Save" at bounding box center [1037, 30] width 114 height 30
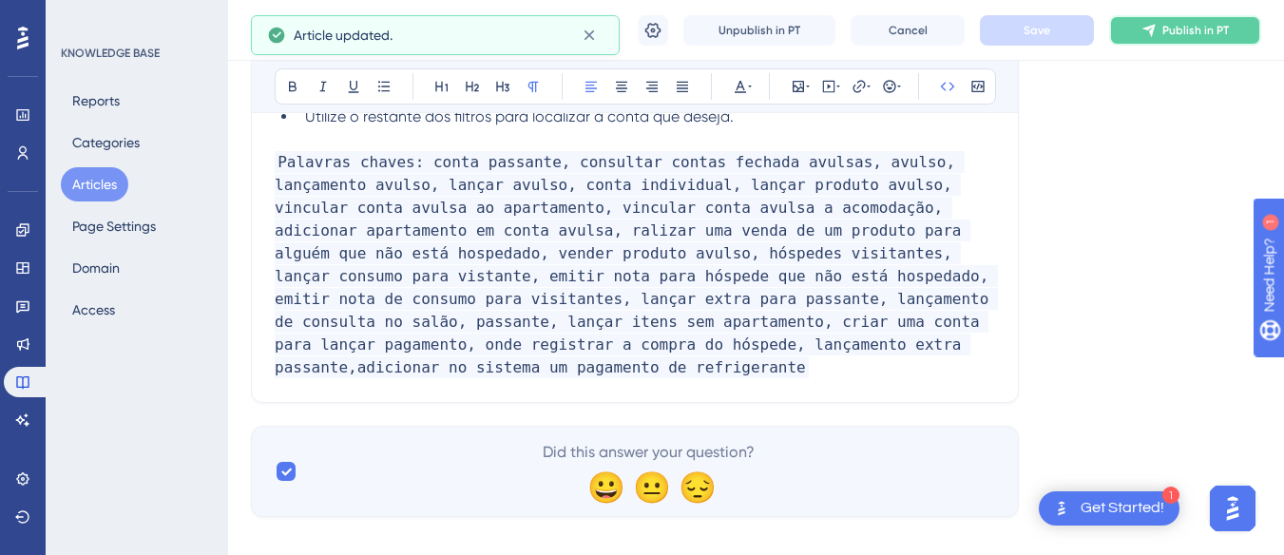
click at [1165, 27] on span "Publish in PT" at bounding box center [1195, 30] width 67 height 15
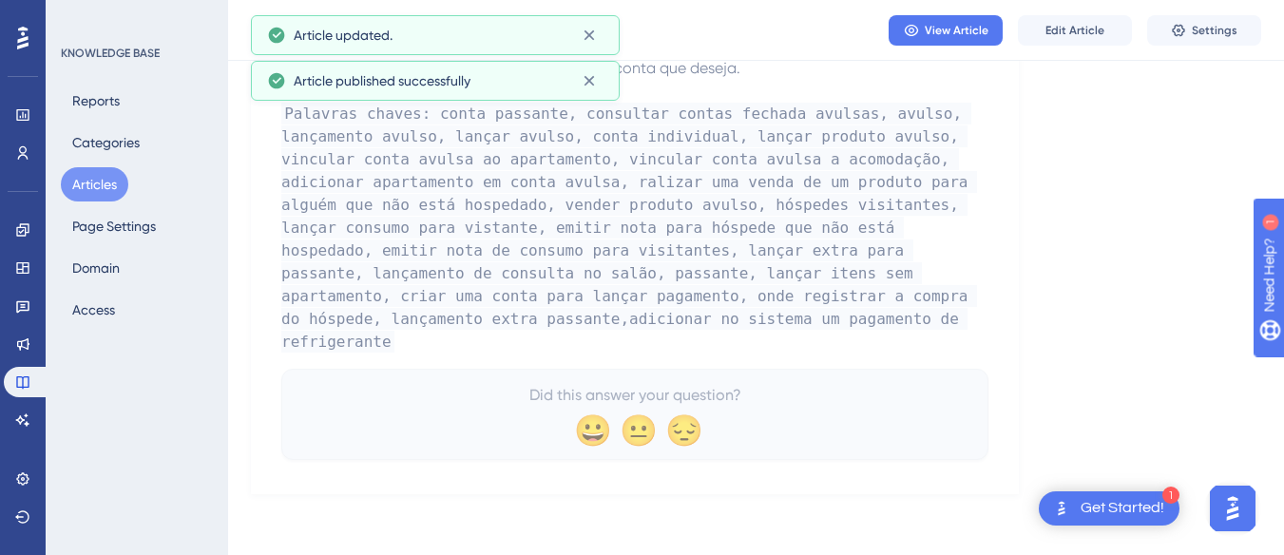
scroll to position [5594, 0]
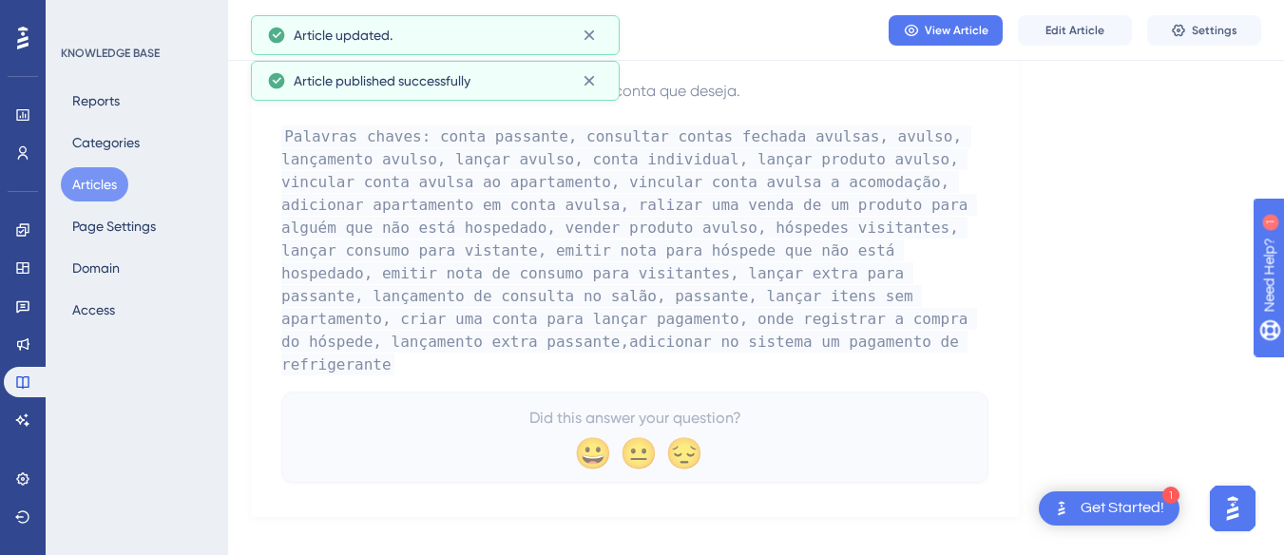
click at [10, 433] on assistant "AI Assistant" at bounding box center [23, 420] width 38 height 30
click at [21, 415] on icon at bounding box center [22, 419] width 15 height 15
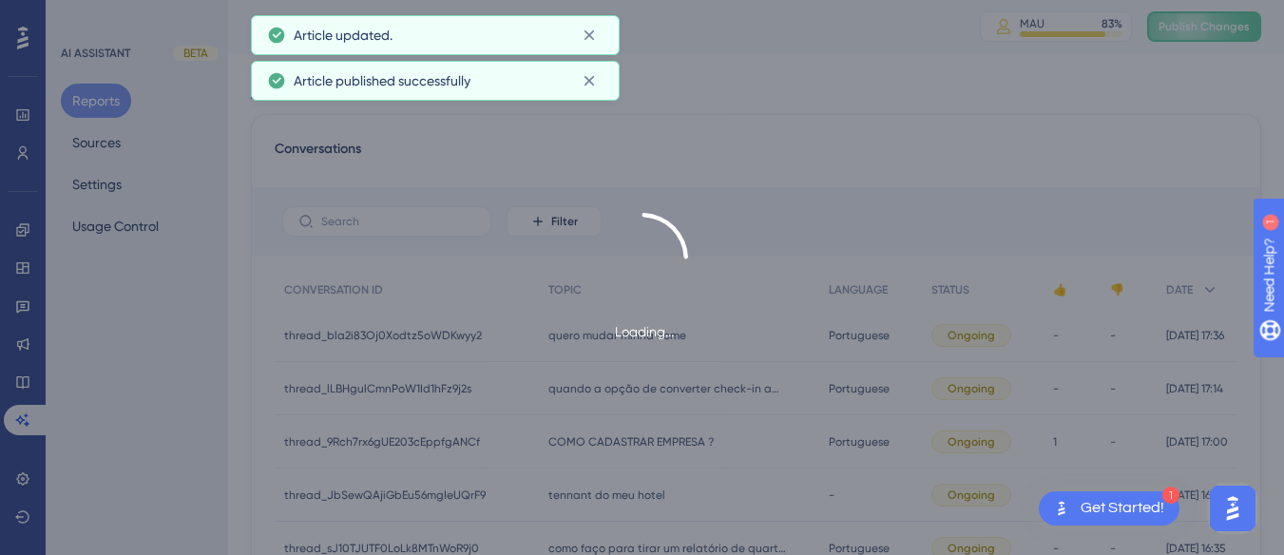
click at [1191, 34] on div "Loading..." at bounding box center [642, 277] width 1284 height 555
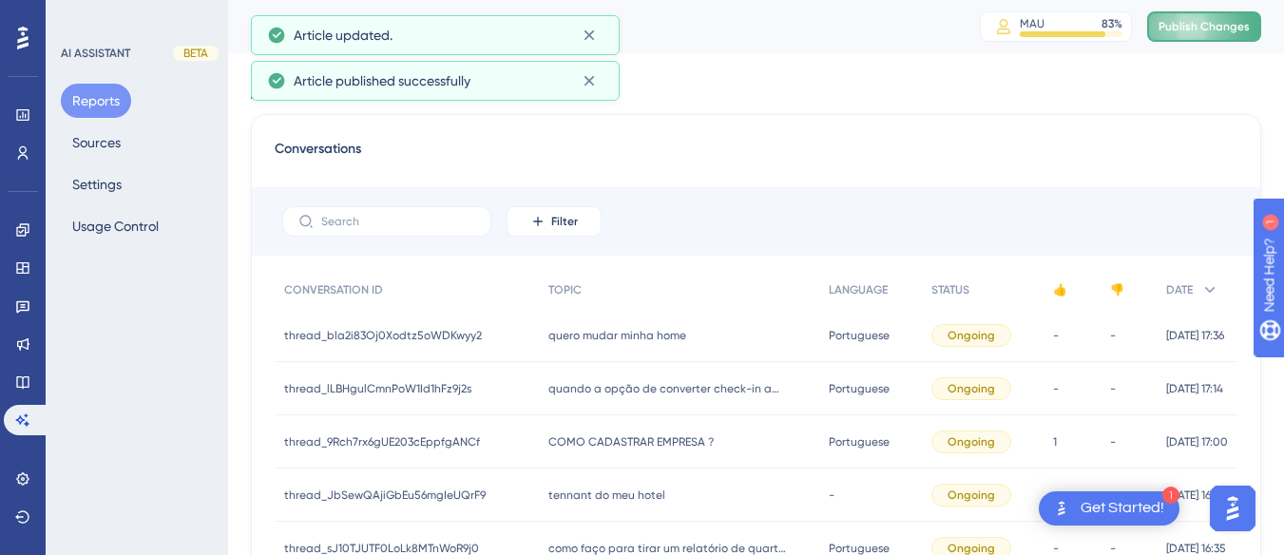
click at [1196, 21] on span "Publish Changes" at bounding box center [1203, 26] width 91 height 15
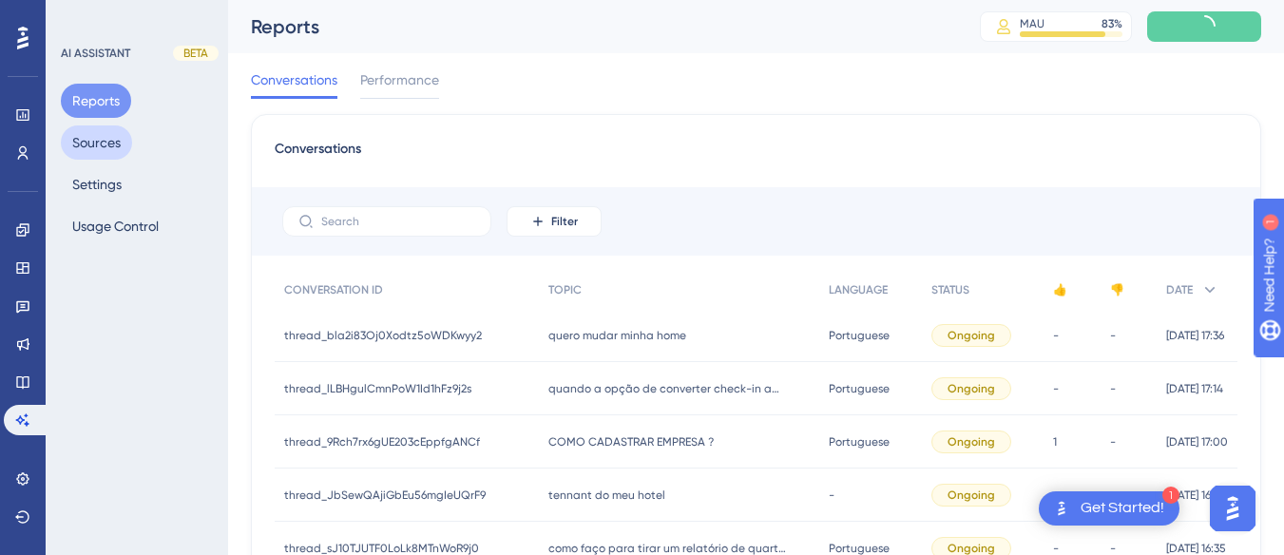
click at [108, 144] on button "Sources" at bounding box center [96, 142] width 71 height 34
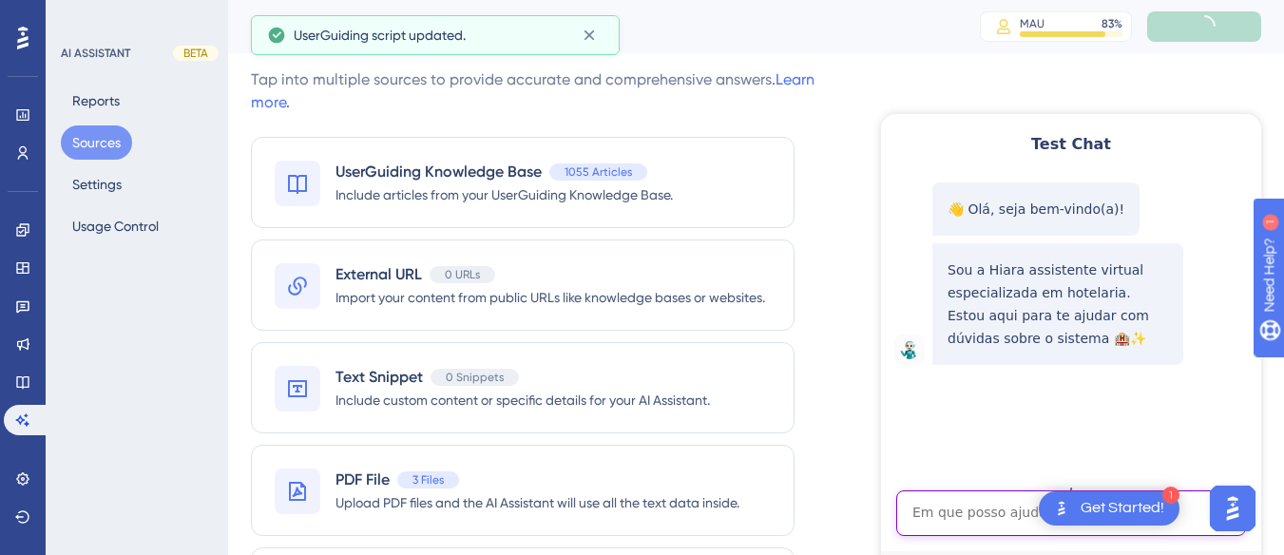
click at [973, 500] on textarea "AI Assistant Text Input" at bounding box center [1071, 513] width 350 height 46
paste textarea "[PERSON_NAME] pode me auxiliar em como eu coloco no sistema um pagamento de ref…"
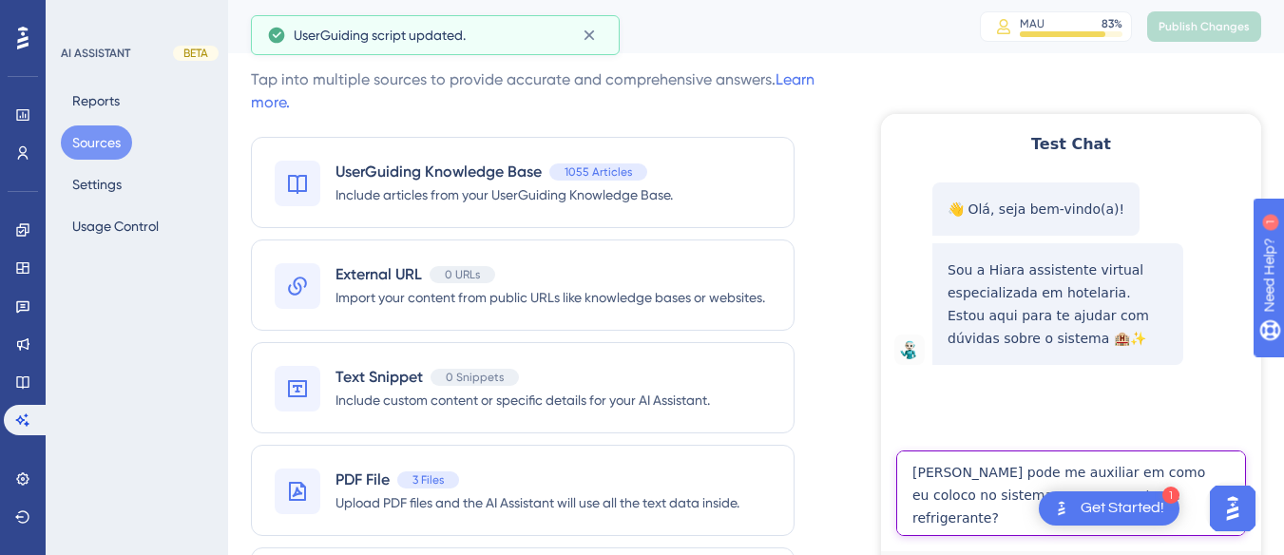
type textarea "[PERSON_NAME] pode me auxiliar em como eu coloco no sistema um pagamento de ref…"
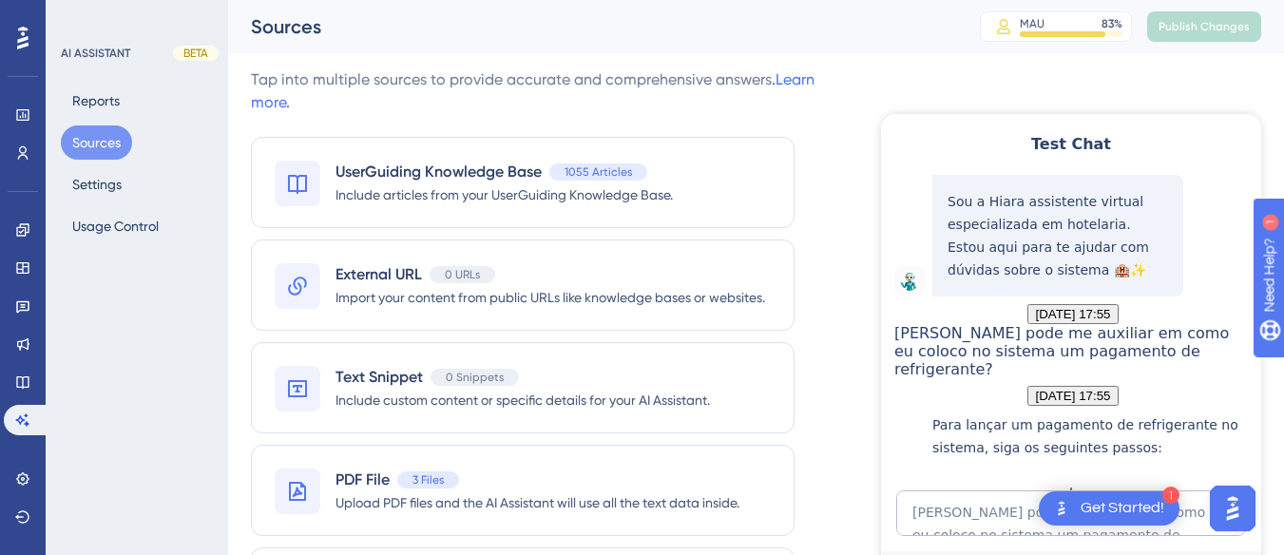
scroll to position [542, 0]
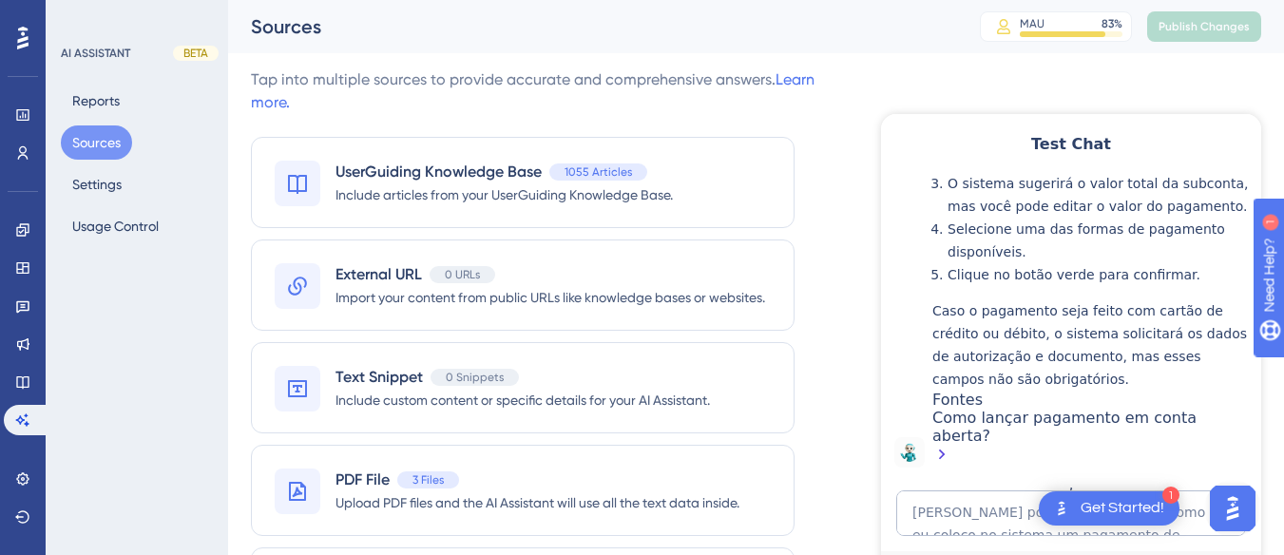
click at [73, 134] on button "Sources" at bounding box center [96, 142] width 71 height 34
click at [23, 384] on icon at bounding box center [22, 382] width 12 height 12
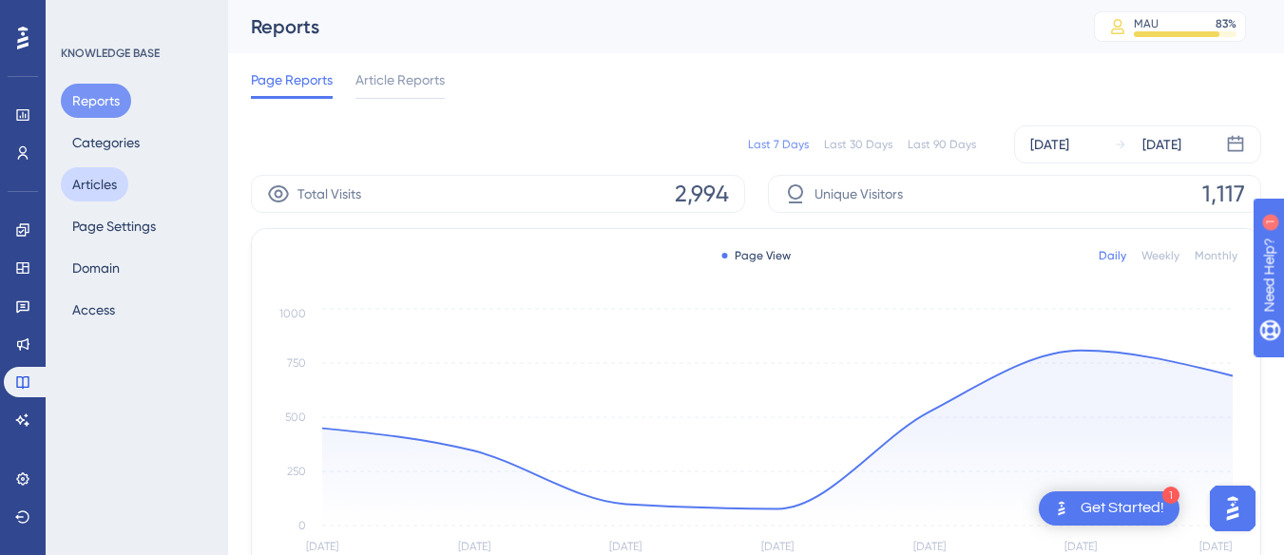
click at [94, 182] on button "Articles" at bounding box center [94, 184] width 67 height 34
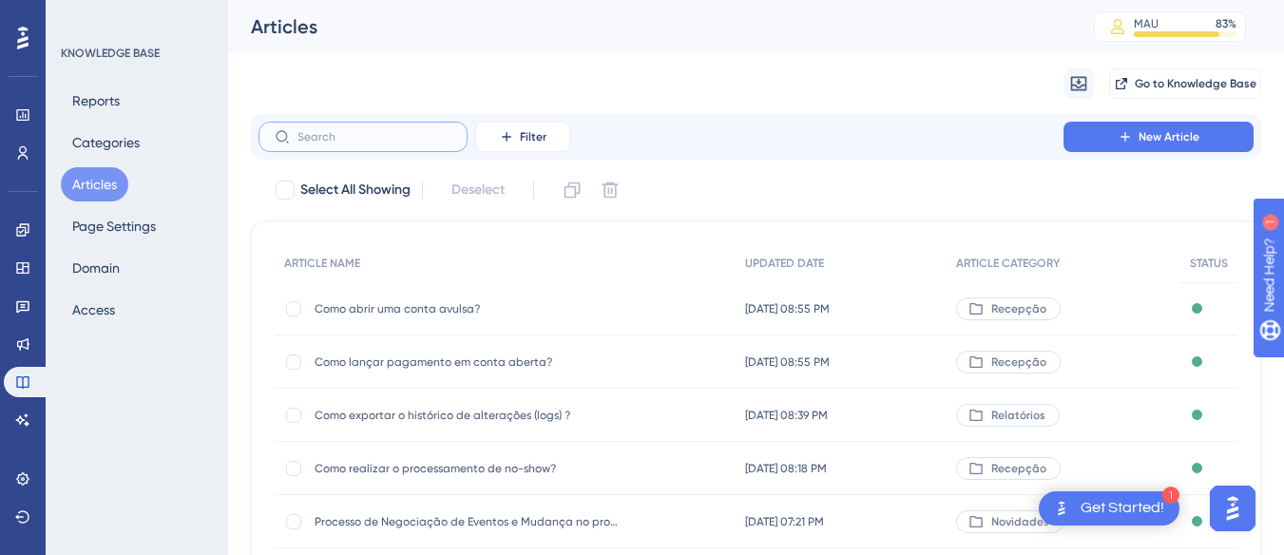
click at [353, 139] on input "text" at bounding box center [374, 136] width 154 height 13
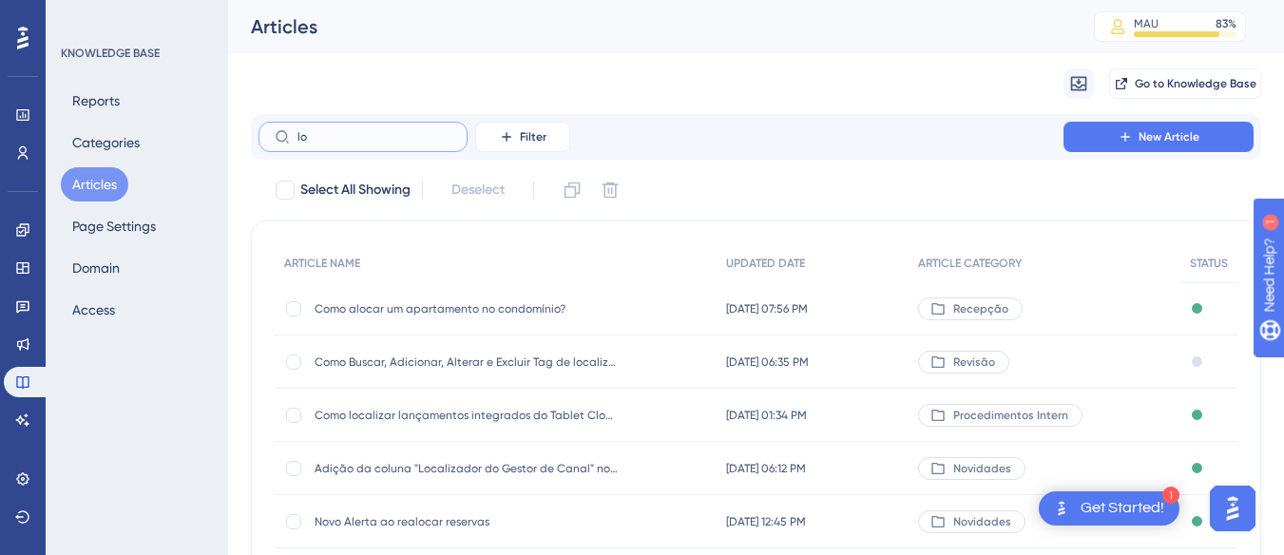
type input "l"
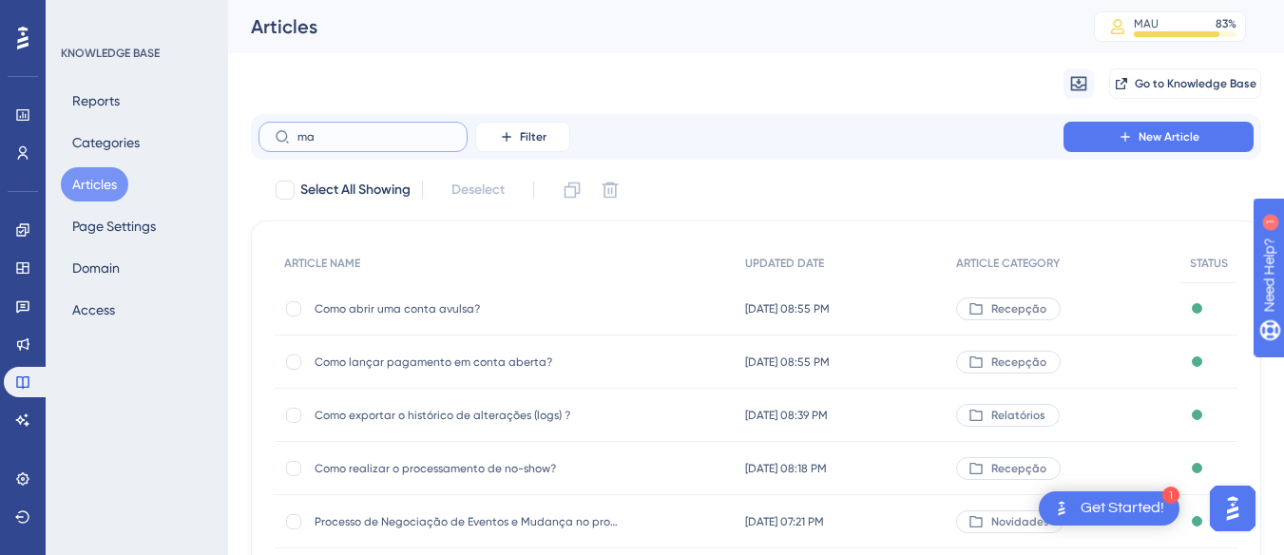
type input "ma´p"
checkbox input "true"
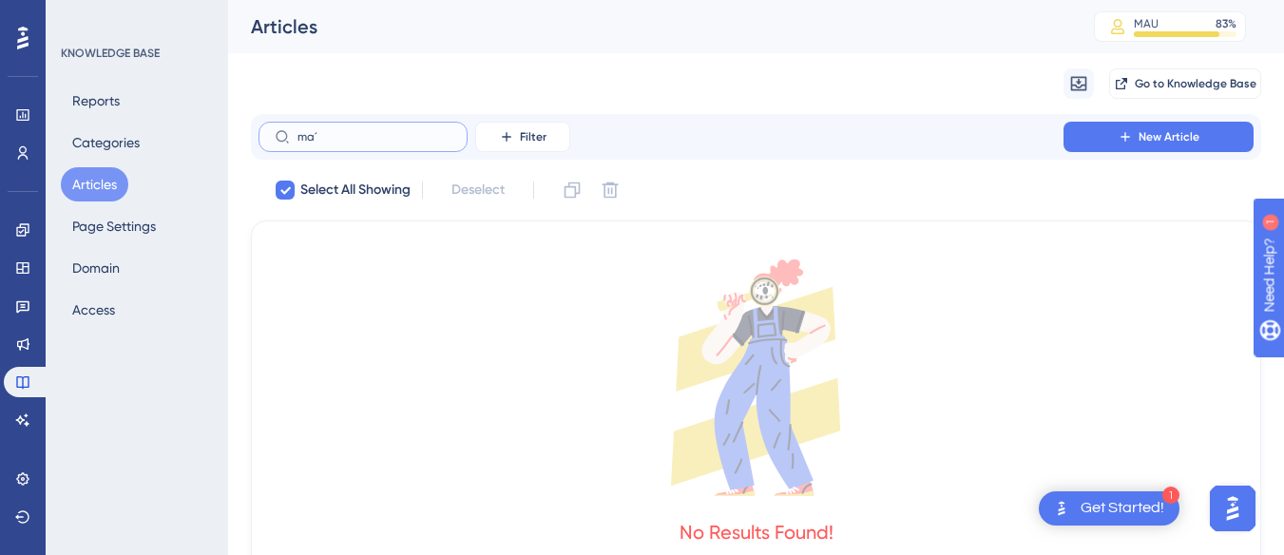
type input "ma"
checkbox input "false"
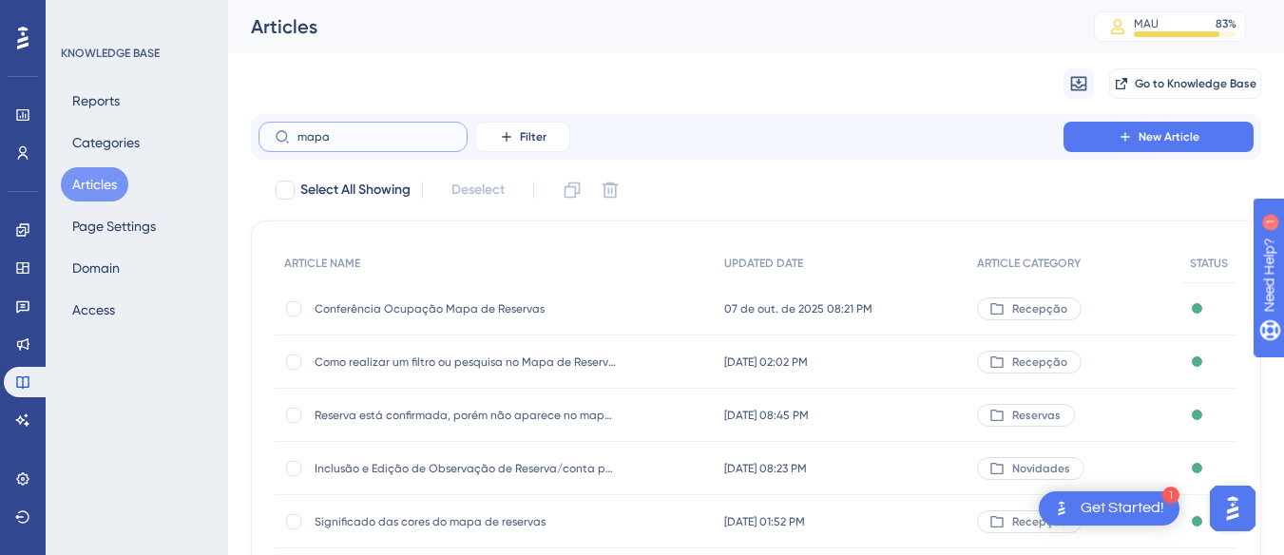
type input "mapa"
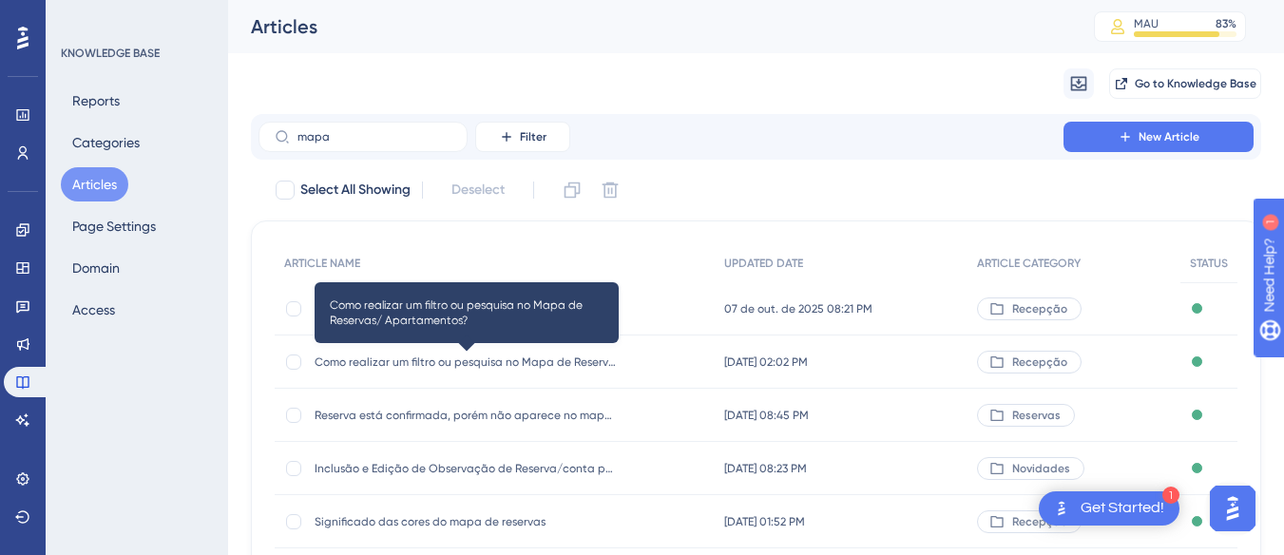
click at [529, 365] on span "Como realizar um filtro ou pesquisa no Mapa de Reservas/ Apartamentos?" at bounding box center [467, 361] width 304 height 15
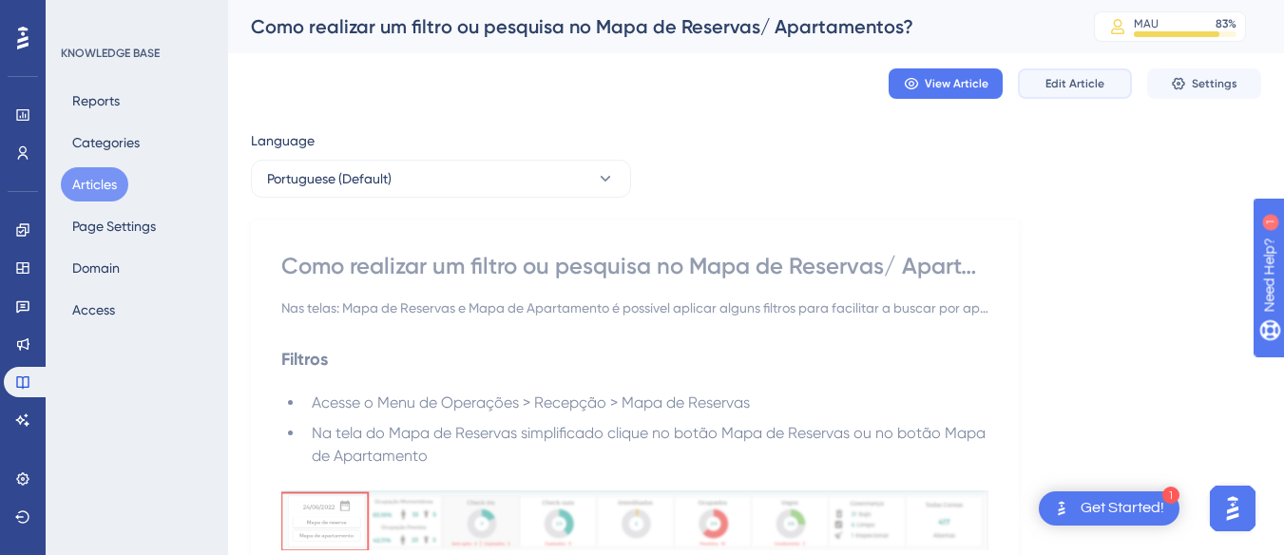
click at [1088, 82] on span "Edit Article" at bounding box center [1074, 83] width 59 height 15
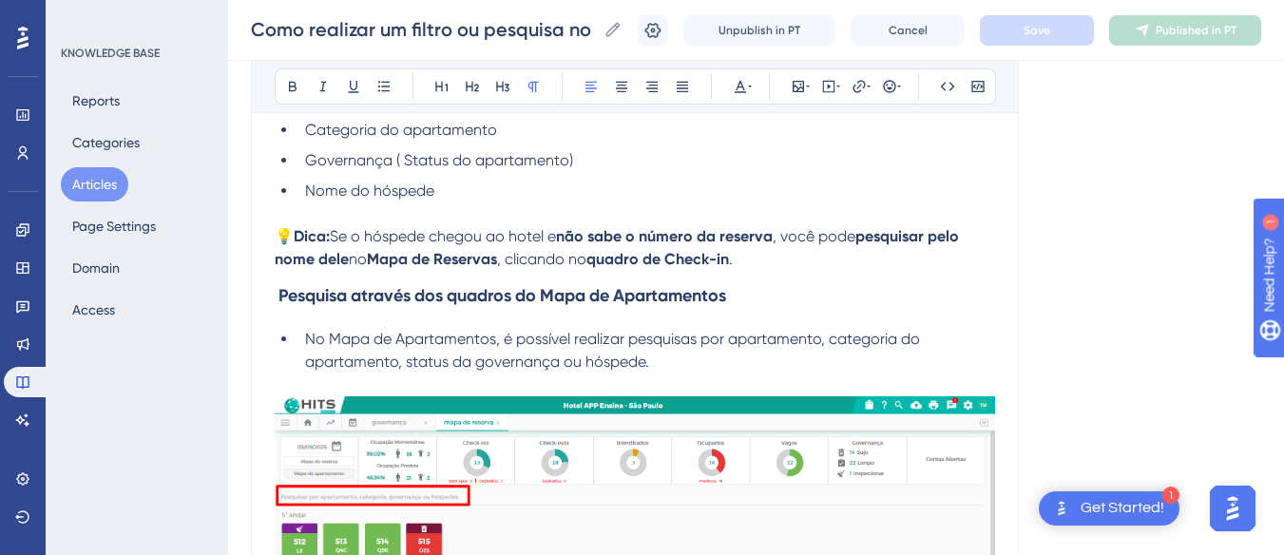
scroll to position [5694, 0]
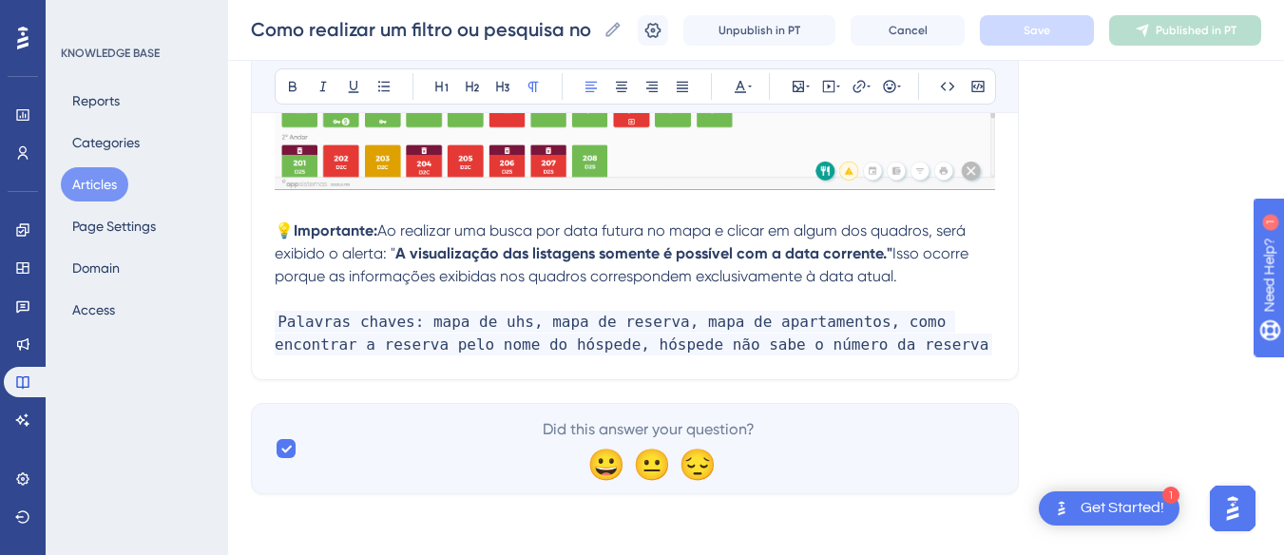
click at [878, 338] on p "Palavras chaves: mapa de uhs, mapa de reserva, mapa de apartamentos, como encon…" at bounding box center [635, 334] width 720 height 46
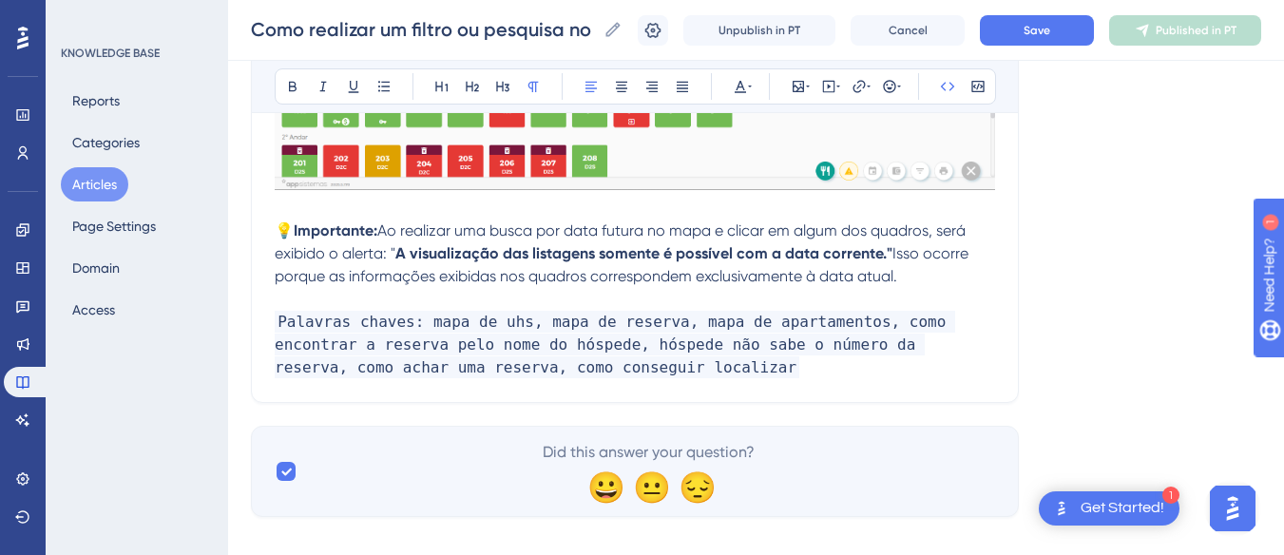
click at [439, 373] on span "Palavras chaves: mapa de uhs, mapa de reserva, mapa de apartamentos, como encon…" at bounding box center [615, 344] width 680 height 67
click at [501, 368] on p "Palavras chaves: mapa de uhs, mapa de reserva, mapa de apartamentos, como encon…" at bounding box center [635, 345] width 720 height 68
drag, startPoint x: 1017, startPoint y: 52, endPoint x: 1024, endPoint y: 41, distance: 13.7
click at [1017, 51] on div "Como realizar um filtro ou pesquisa no Mapa de Reservas/ Apartamentos? Como rea…" at bounding box center [756, 30] width 1056 height 61
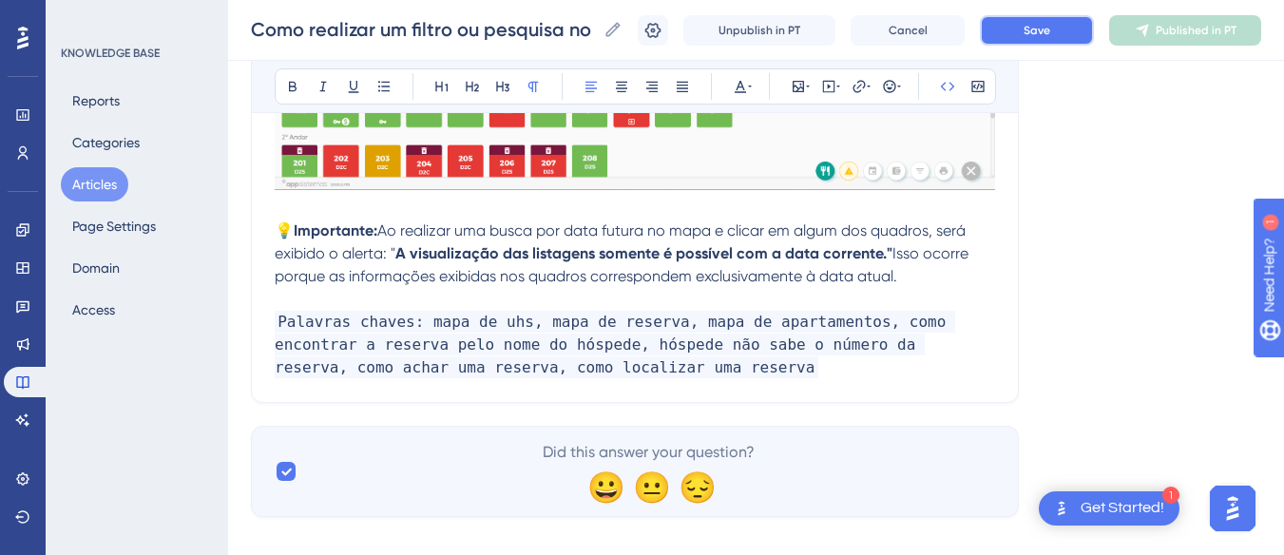
click at [1025, 41] on button "Save" at bounding box center [1037, 30] width 114 height 30
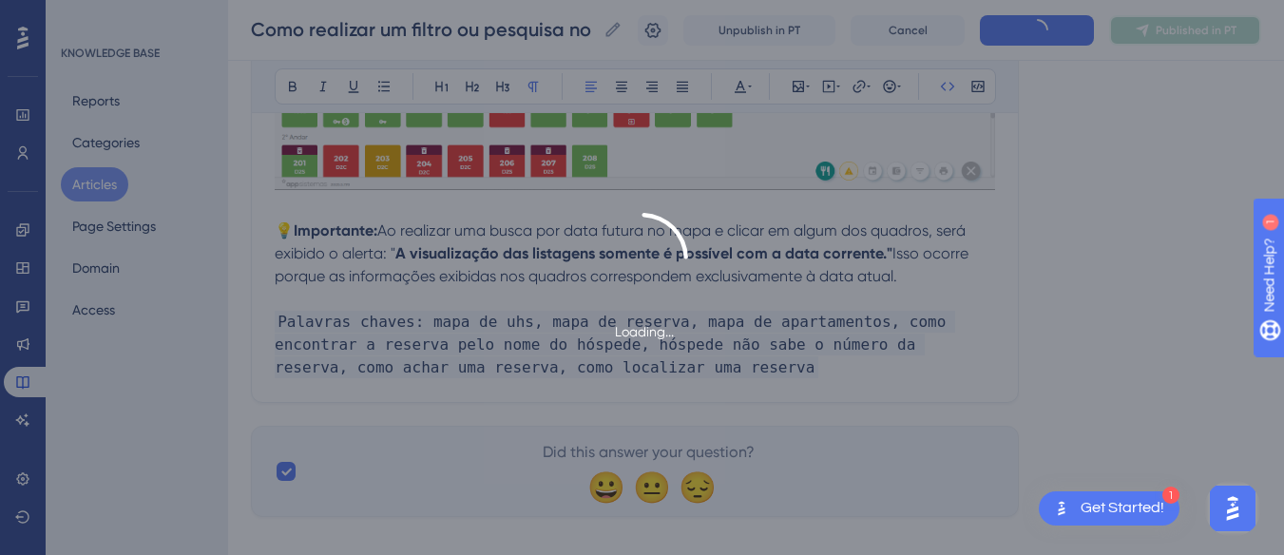
click at [1182, 32] on span "Published in PT" at bounding box center [1196, 30] width 81 height 15
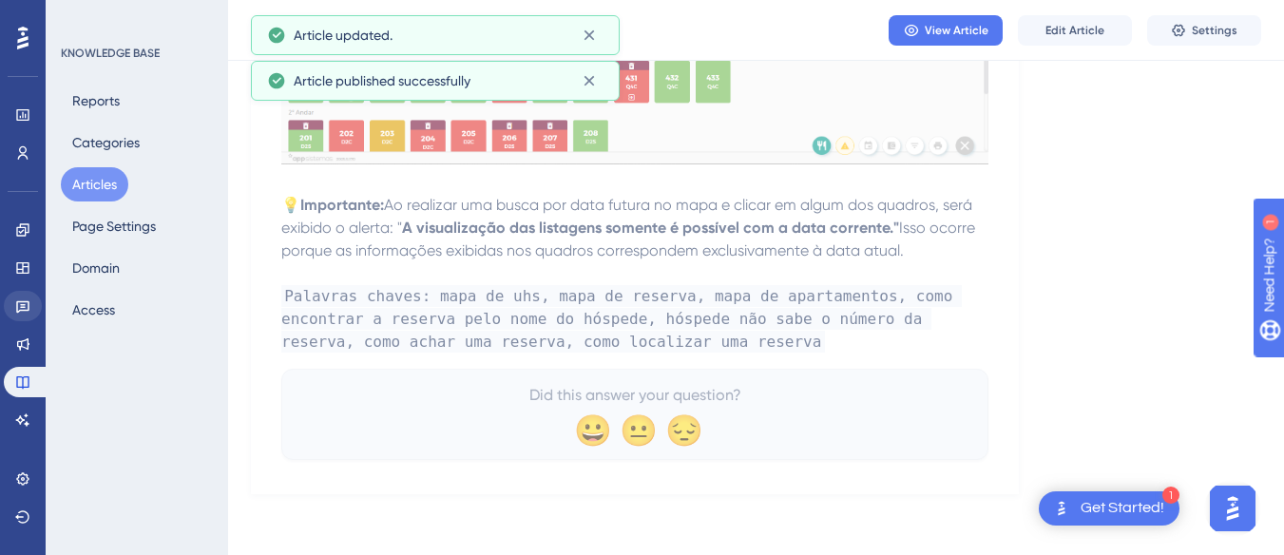
scroll to position [5593, 0]
click at [28, 430] on link at bounding box center [23, 420] width 38 height 30
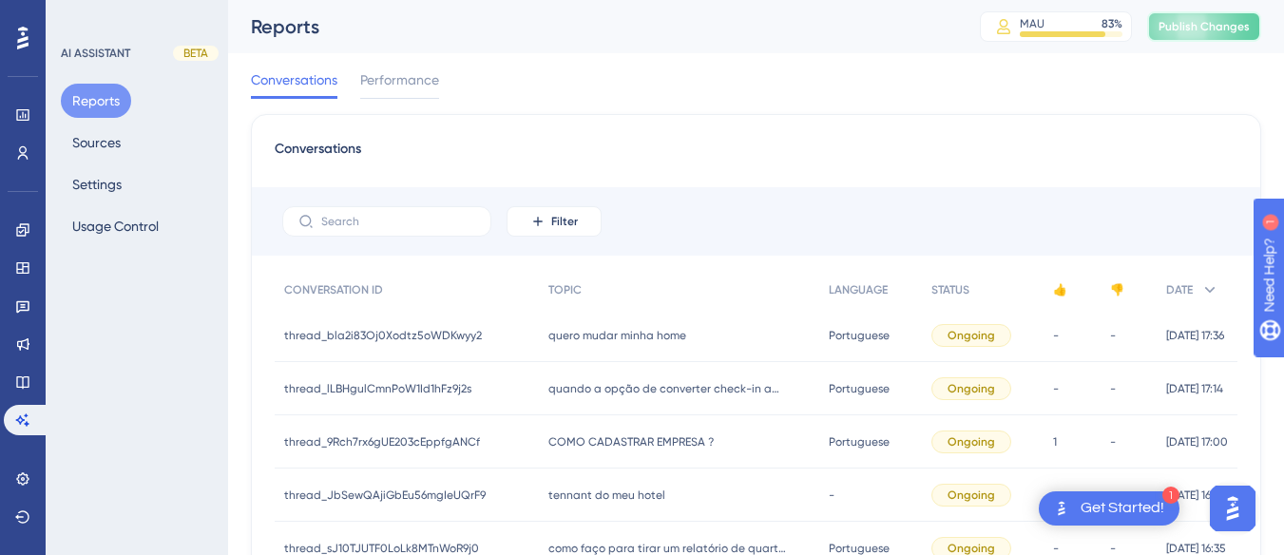
drag, startPoint x: 1246, startPoint y: 22, endPoint x: 591, endPoint y: 123, distance: 662.5
click at [1229, 22] on span "Publish Changes" at bounding box center [1203, 26] width 91 height 15
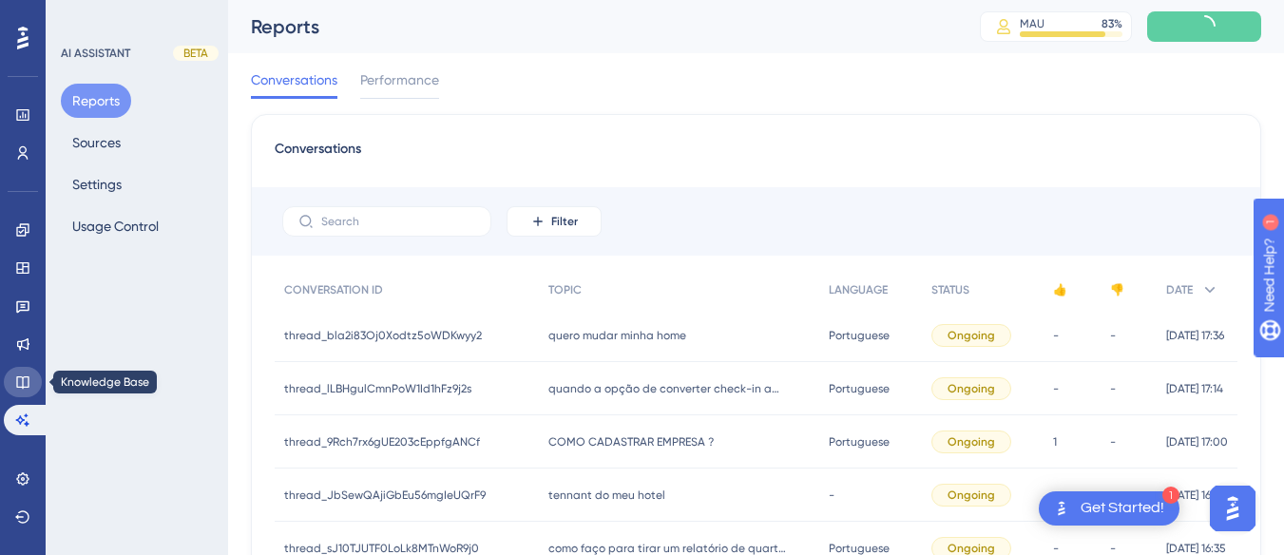
click at [29, 377] on icon at bounding box center [22, 381] width 15 height 15
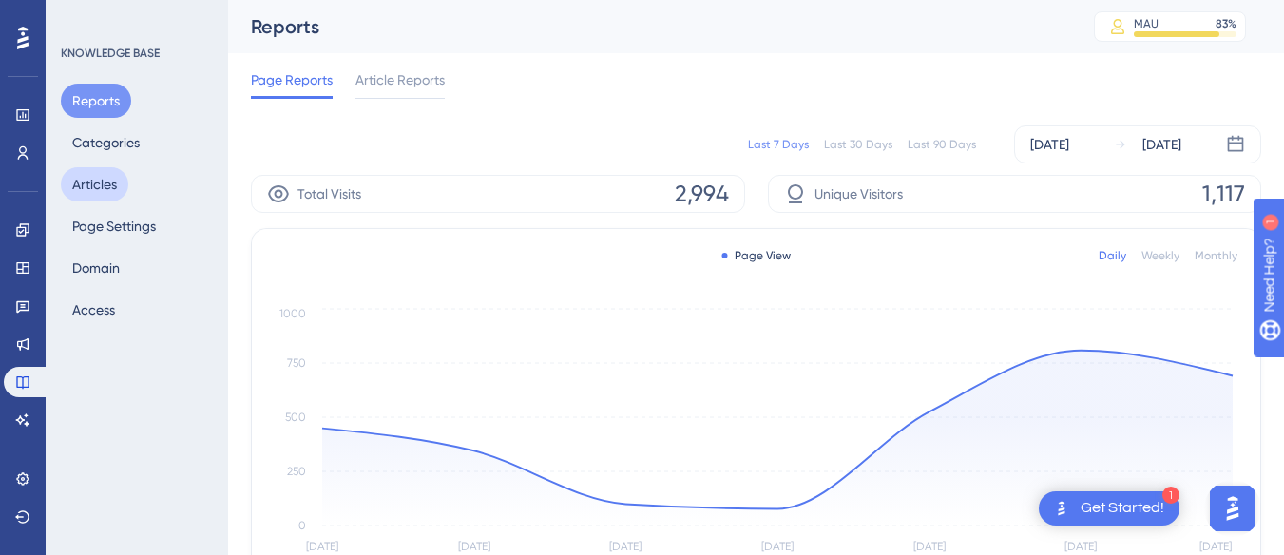
click at [101, 185] on button "Articles" at bounding box center [94, 184] width 67 height 34
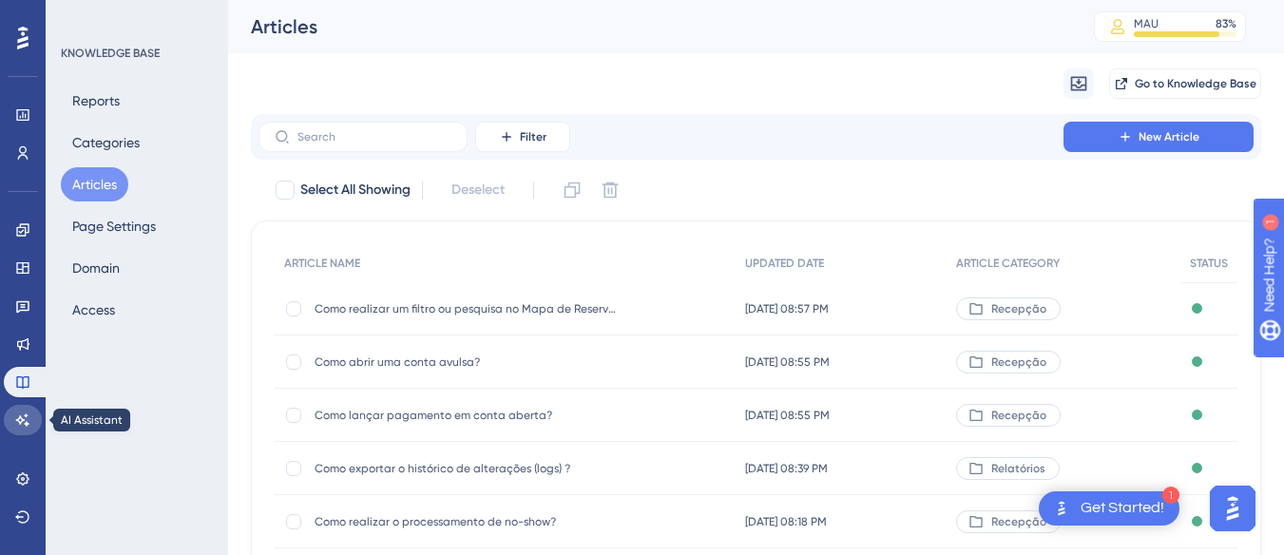
click at [28, 411] on link at bounding box center [23, 420] width 38 height 30
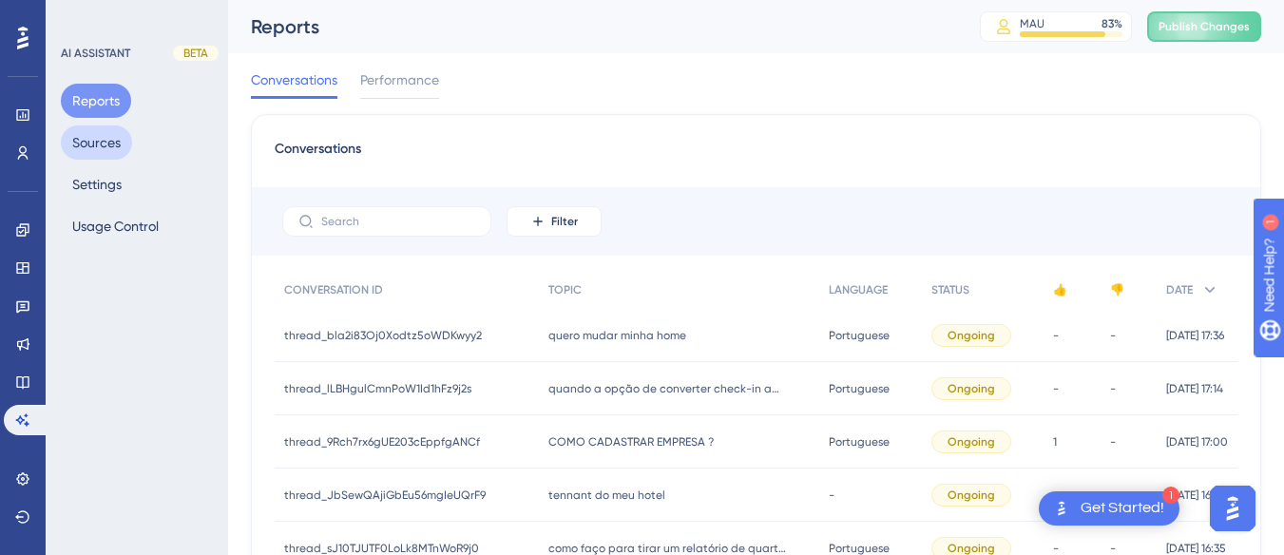
click at [90, 149] on button "Sources" at bounding box center [96, 142] width 71 height 34
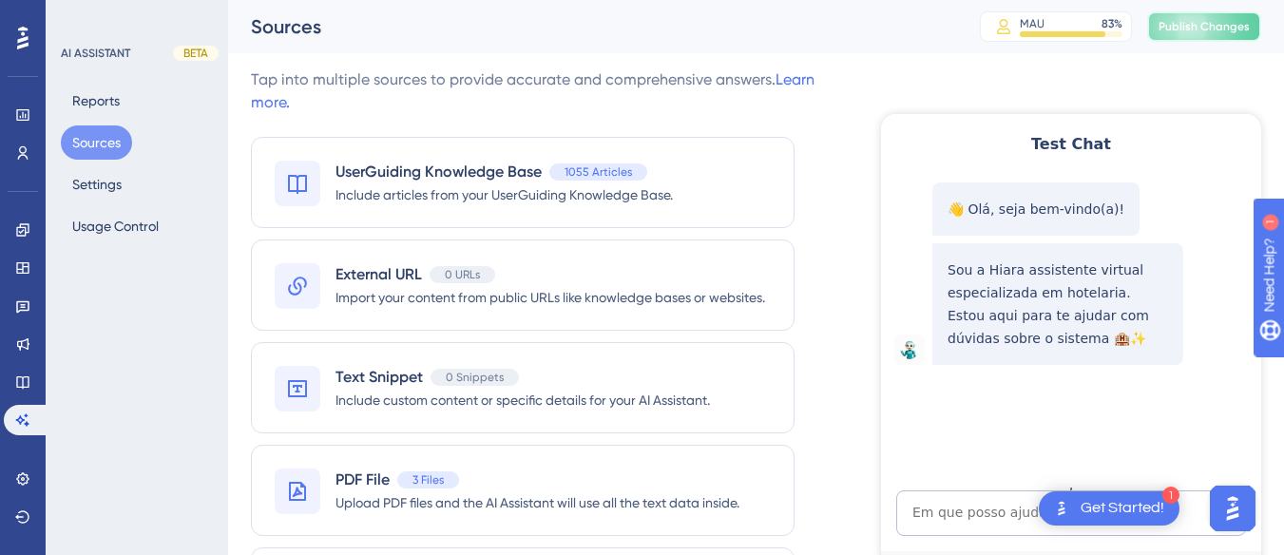
click at [1209, 22] on span "Publish Changes" at bounding box center [1203, 26] width 91 height 15
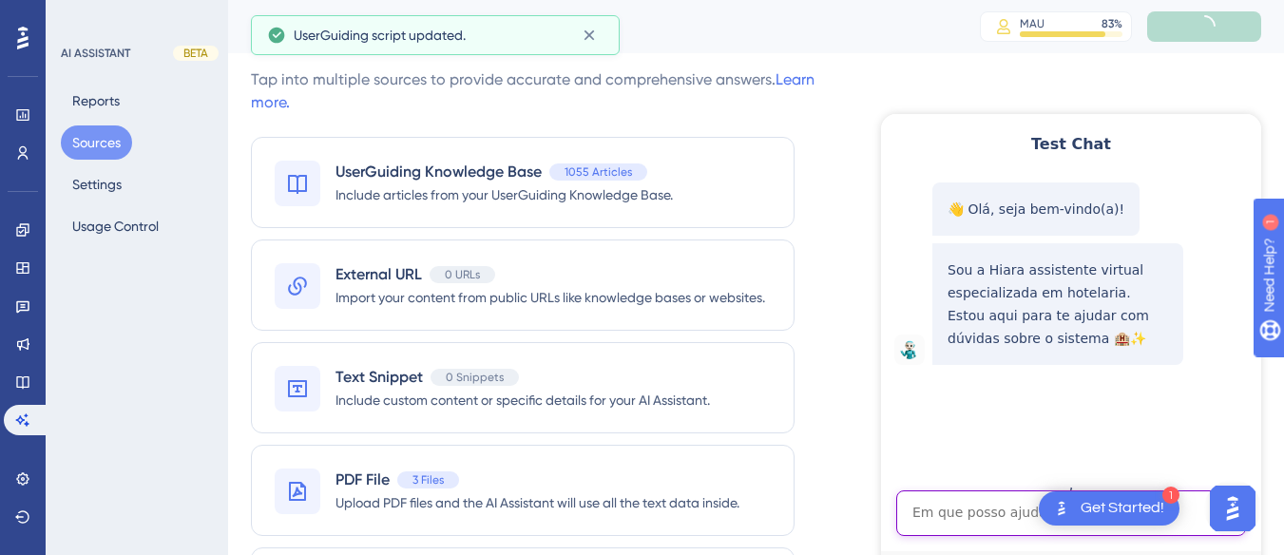
click at [933, 517] on textarea "AI Assistant Text Input" at bounding box center [1071, 513] width 350 height 46
paste textarea "hiara, bom dia, consegue me achar a reserva de [PERSON_NAME]?"
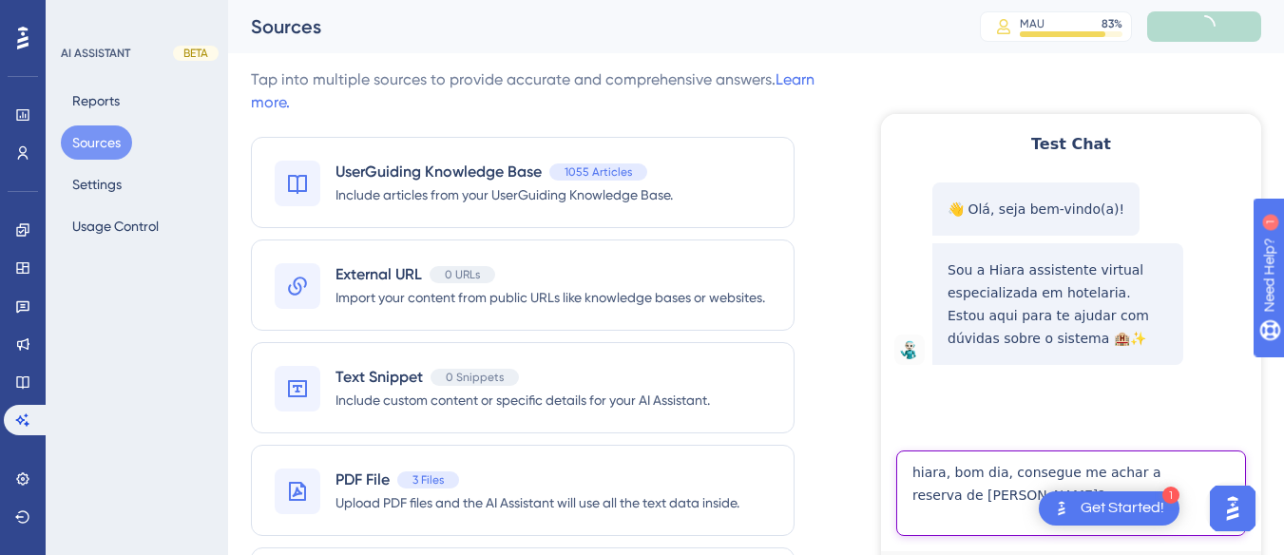
type textarea "hiara, bom dia, consegue me achar a reserva de [PERSON_NAME]?"
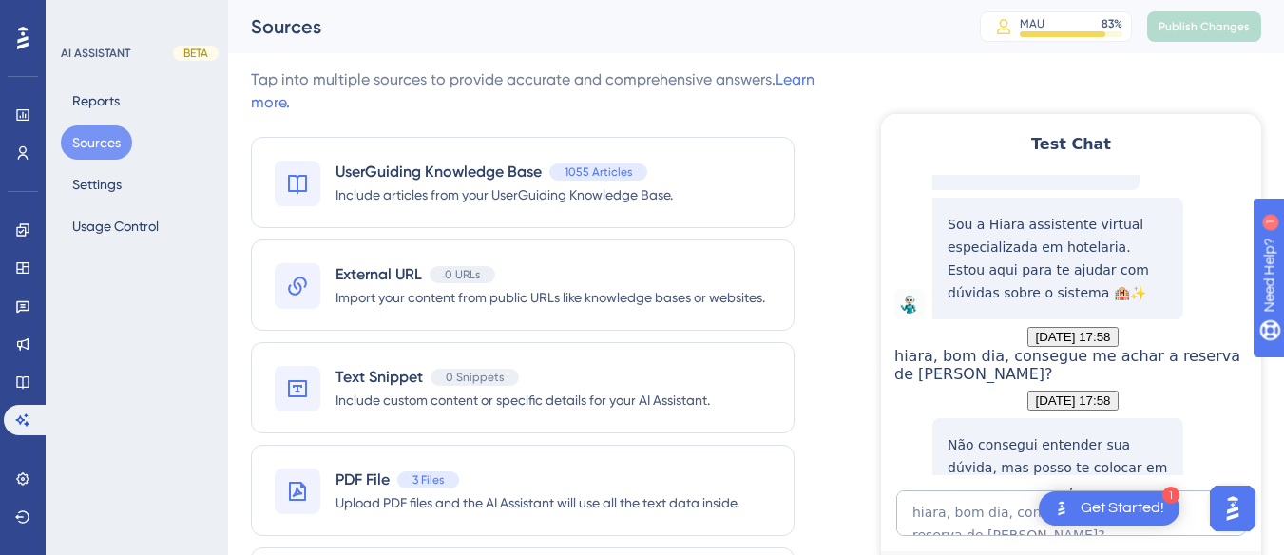
scroll to position [249, 0]
